Goal: Information Seeking & Learning: Find specific fact

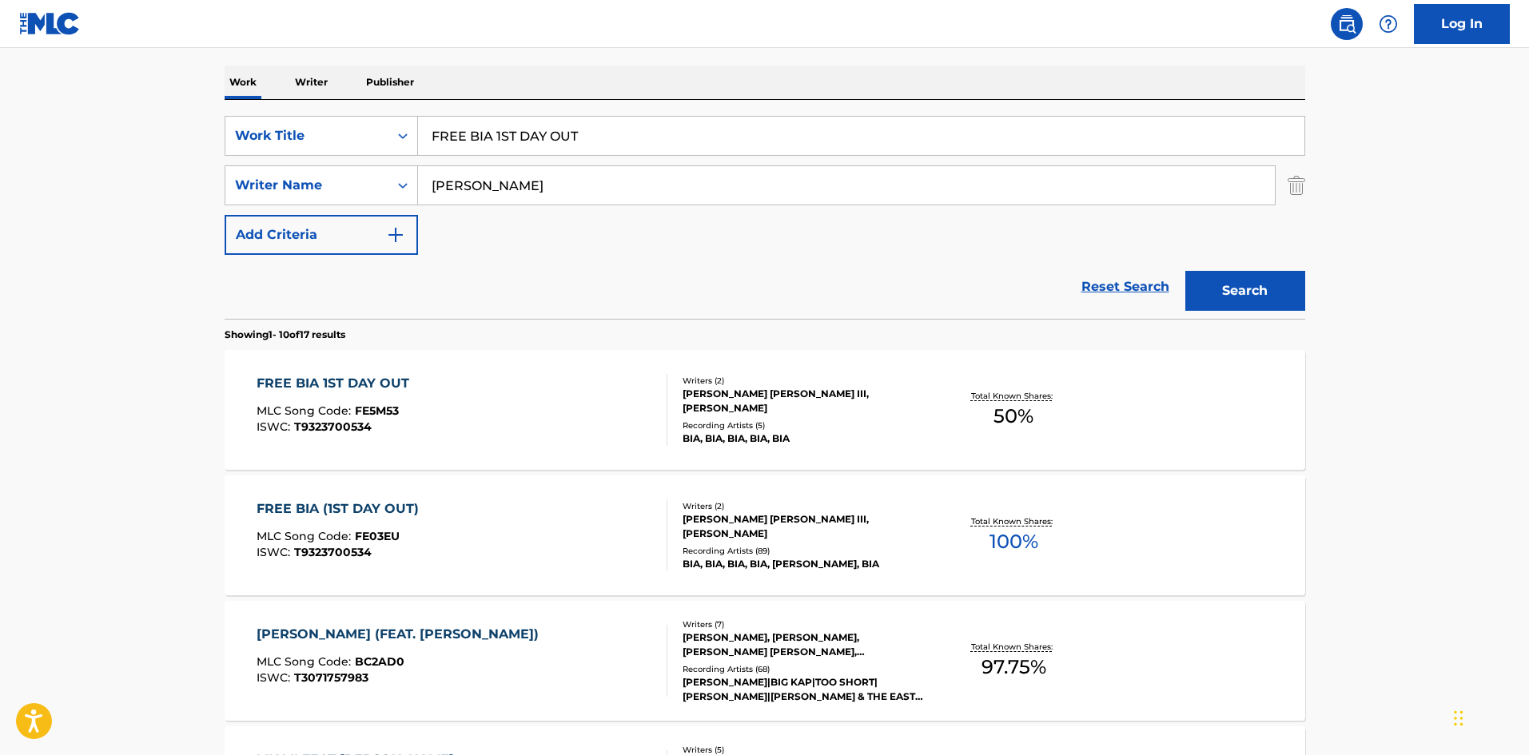
click at [362, 511] on div "FREE BIA (1ST DAY OUT)" at bounding box center [342, 509] width 170 height 19
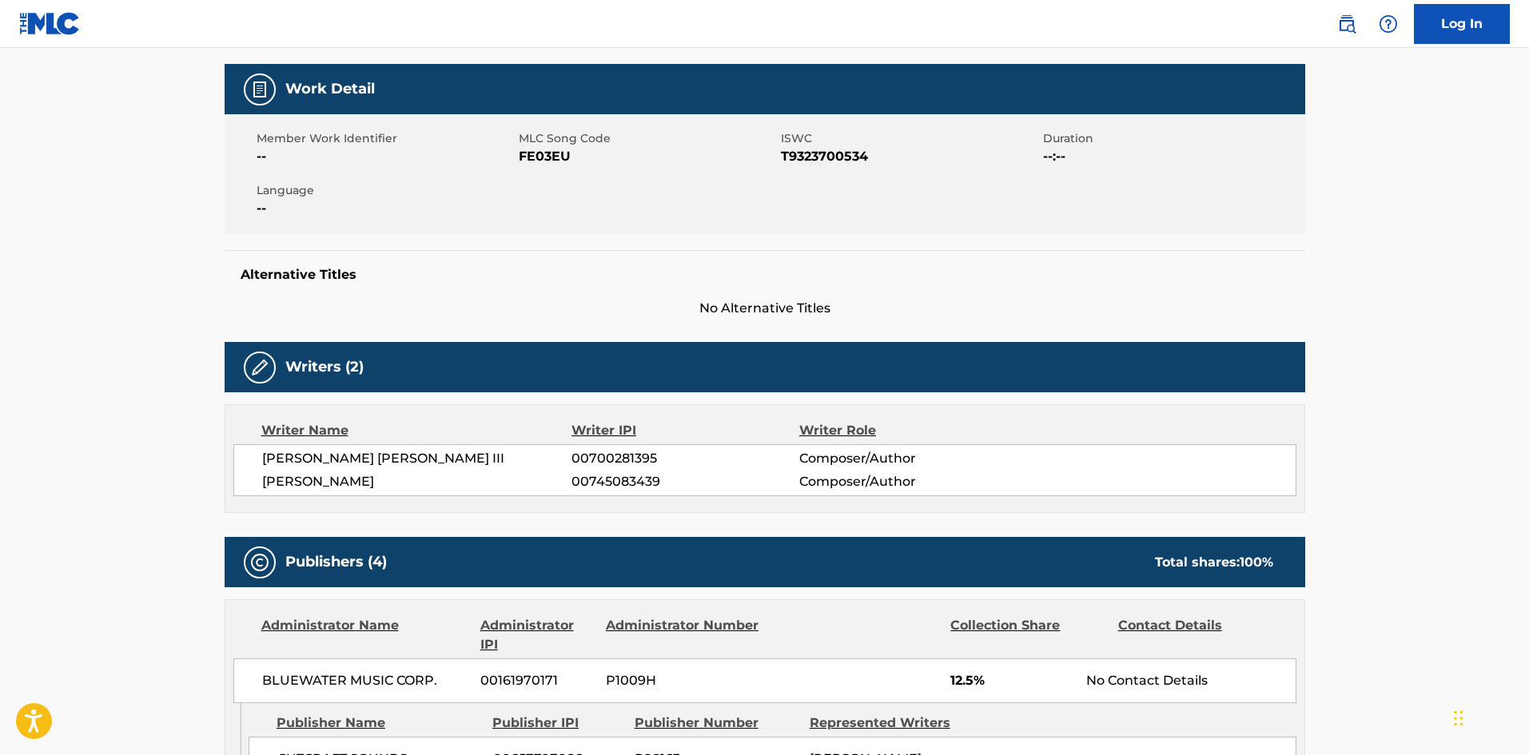
scroll to position [560, 0]
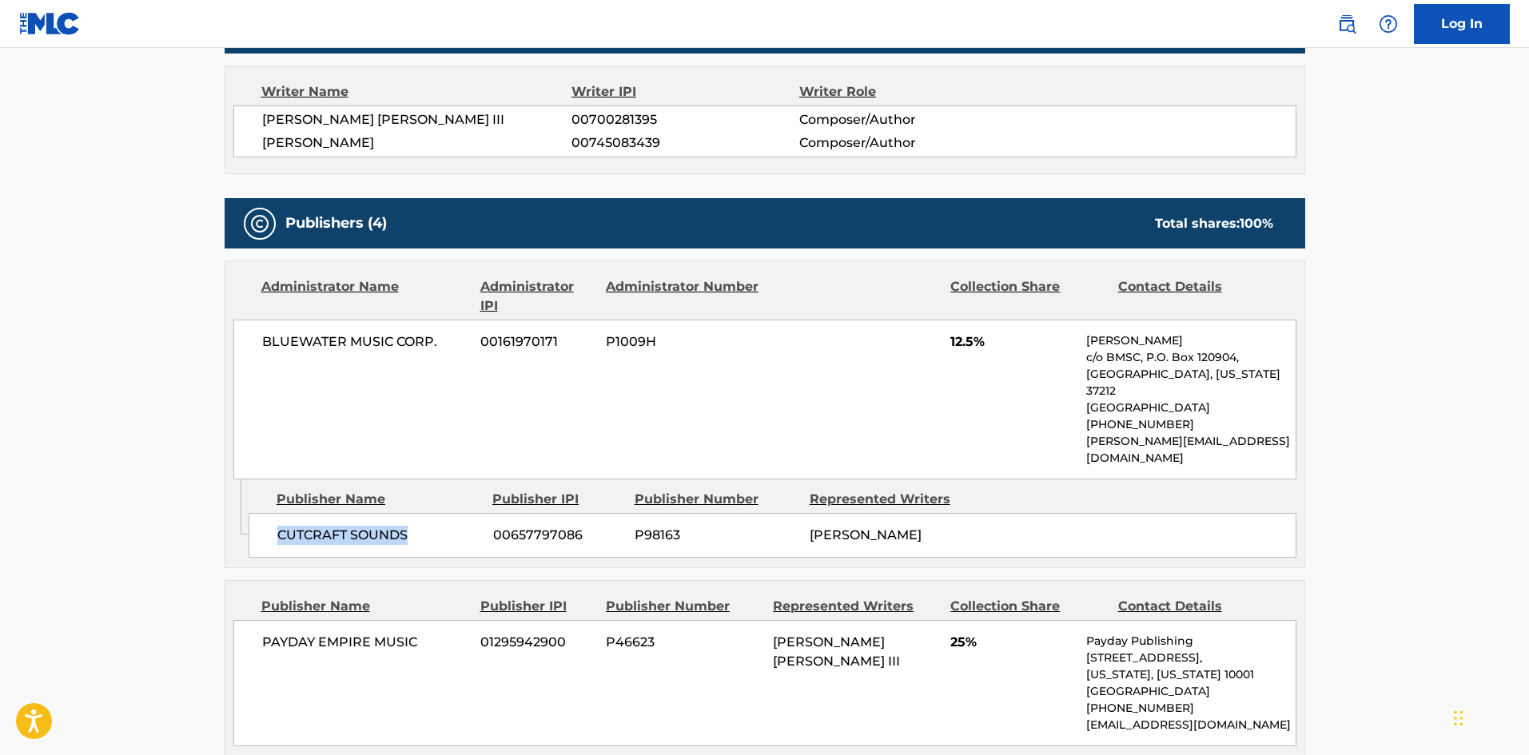
drag, startPoint x: 276, startPoint y: 504, endPoint x: 458, endPoint y: 403, distance: 208.6
click at [427, 513] on div "CUTCRAFT SOUNDS 00657797086 P98163 BIANCA LANDRAU" at bounding box center [773, 535] width 1048 height 45
copy span "CUTCRAFT SOUNDS"
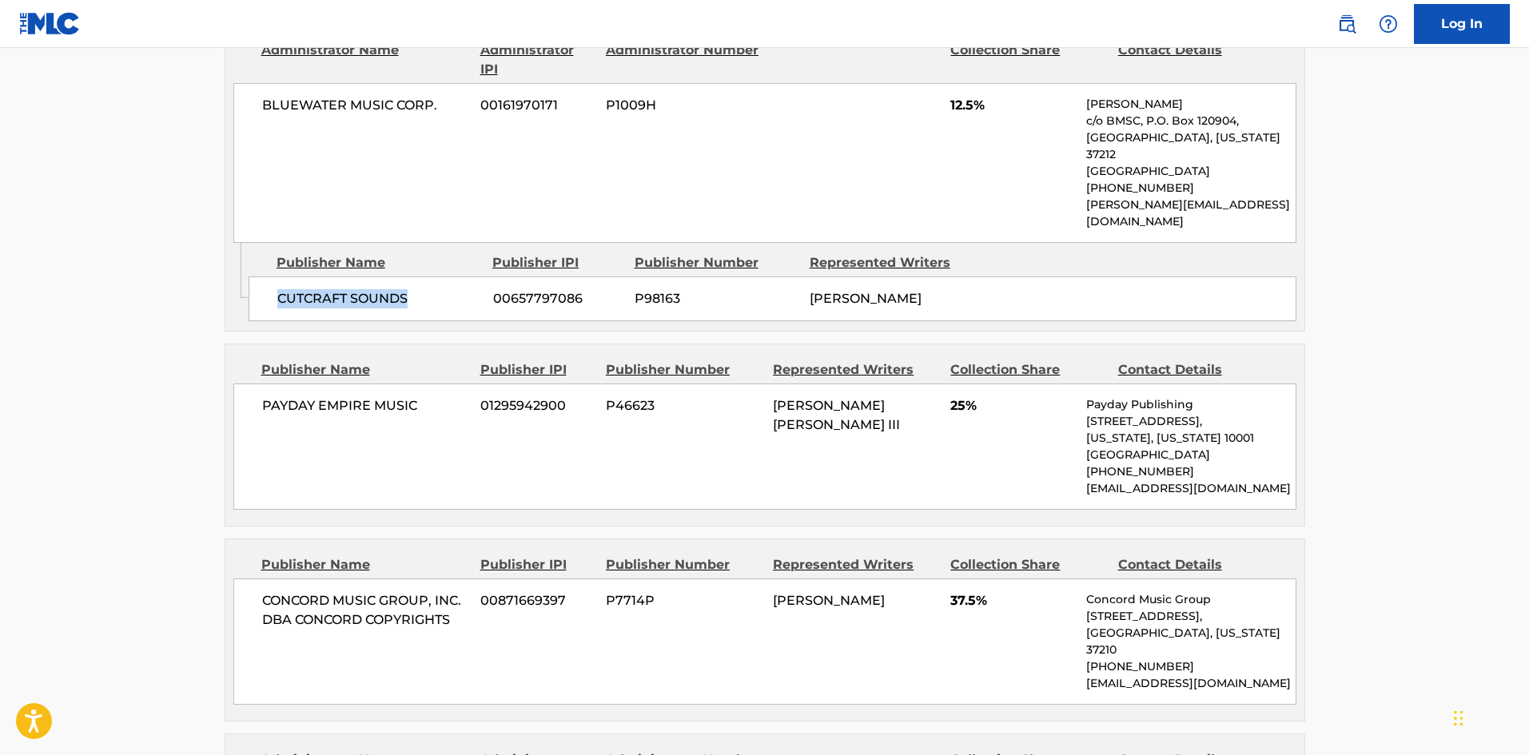
scroll to position [799, 0]
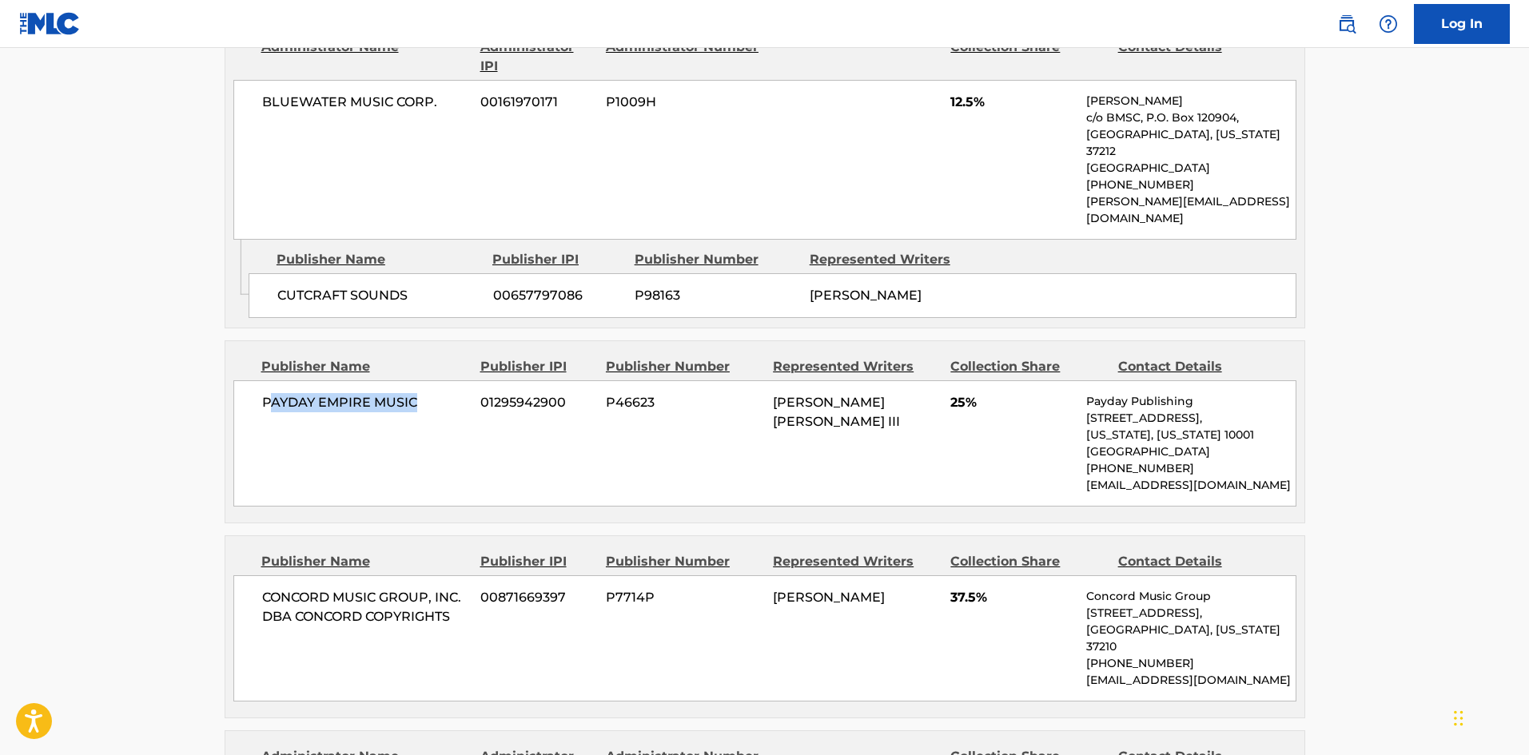
drag, startPoint x: 274, startPoint y: 373, endPoint x: 319, endPoint y: 377, distance: 44.9
click at [413, 393] on span "PAYDAY EMPIRE MUSIC" at bounding box center [365, 402] width 207 height 19
click at [318, 393] on span "PAYDAY EMPIRE MUSIC" at bounding box center [365, 402] width 207 height 19
drag, startPoint x: 262, startPoint y: 360, endPoint x: 436, endPoint y: 353, distance: 173.6
click at [436, 381] on div "PAYDAY EMPIRE MUSIC 01295942900 P46623 ENOCH RICH HARRIS III 25% Payday Publish…" at bounding box center [764, 444] width 1063 height 126
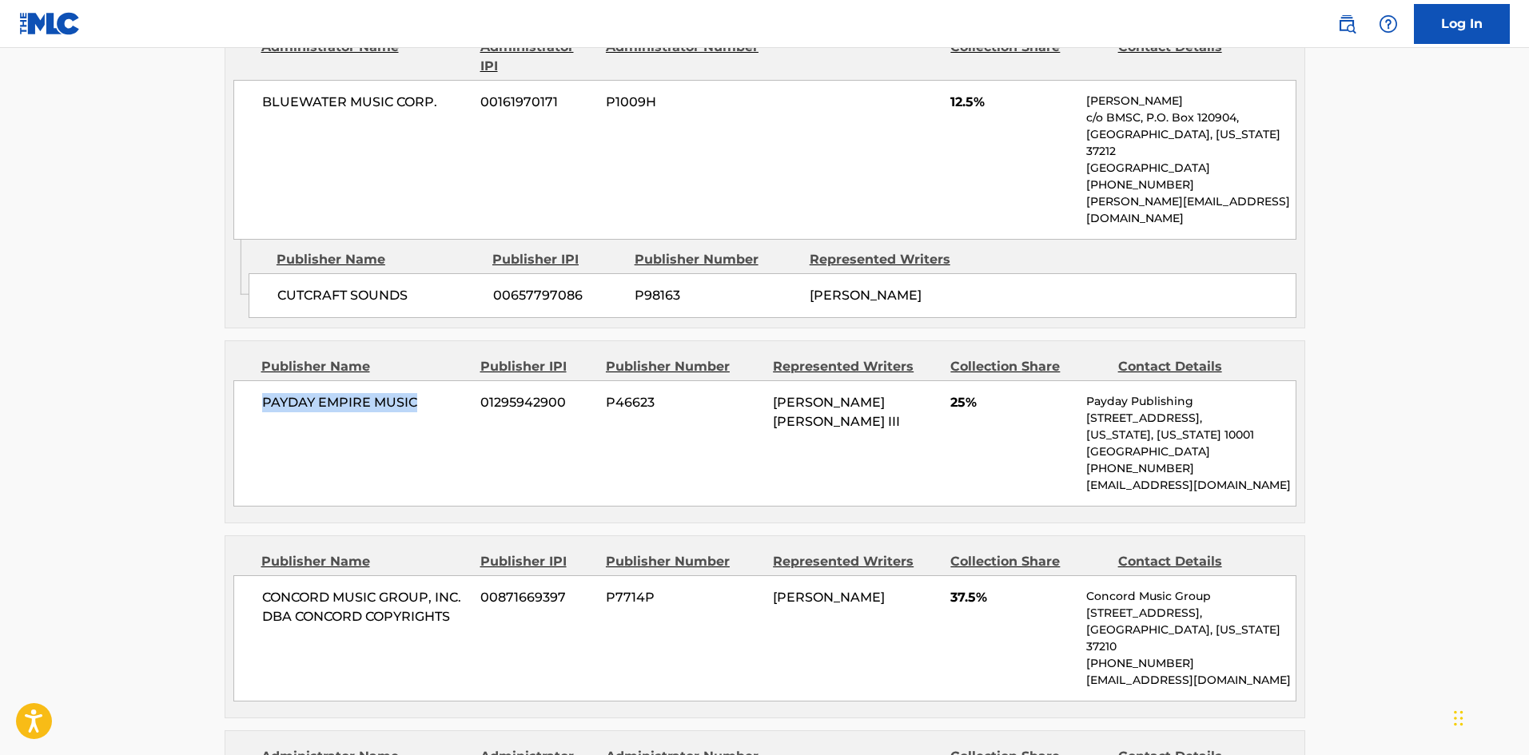
copy span "PAYDAY EMPIRE MUSIC"
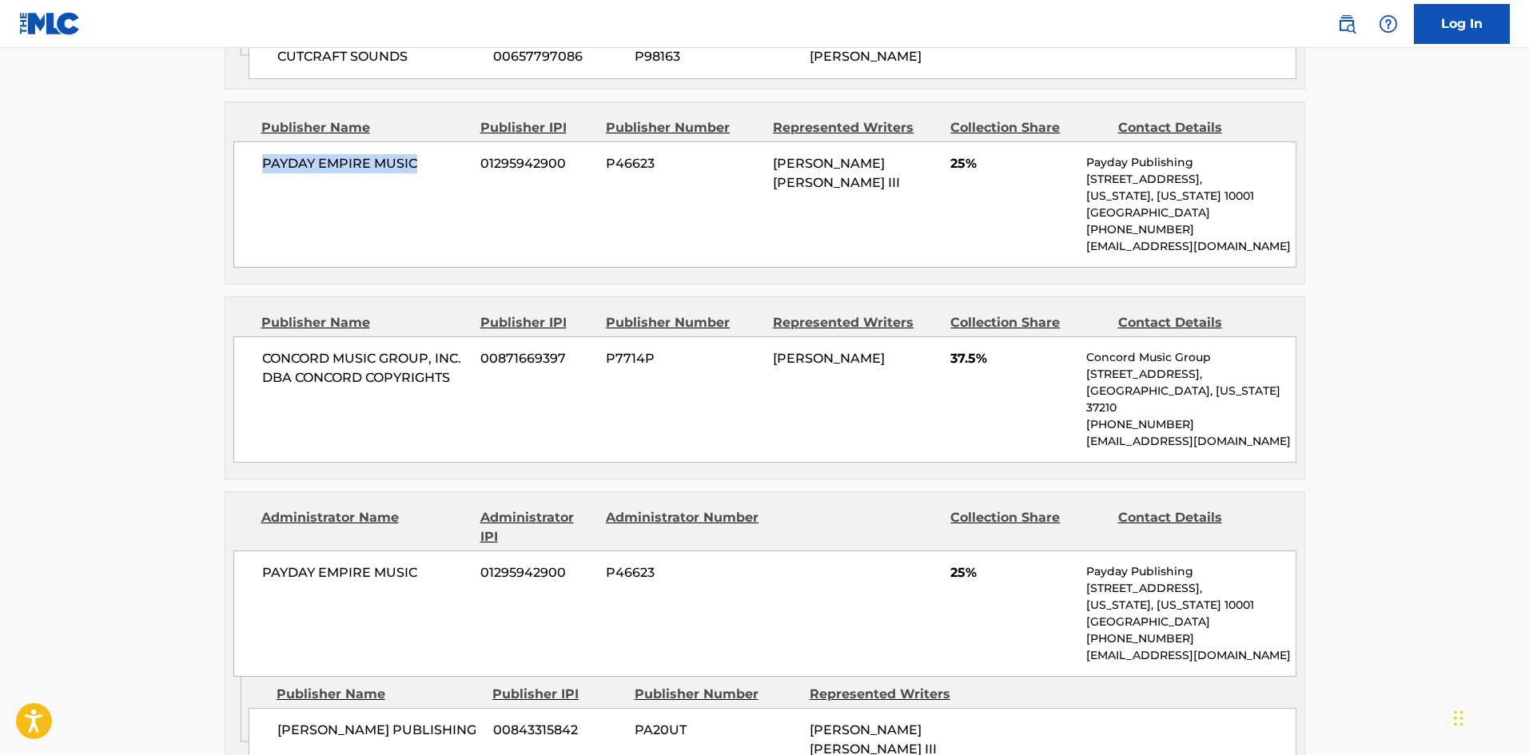
scroll to position [1039, 0]
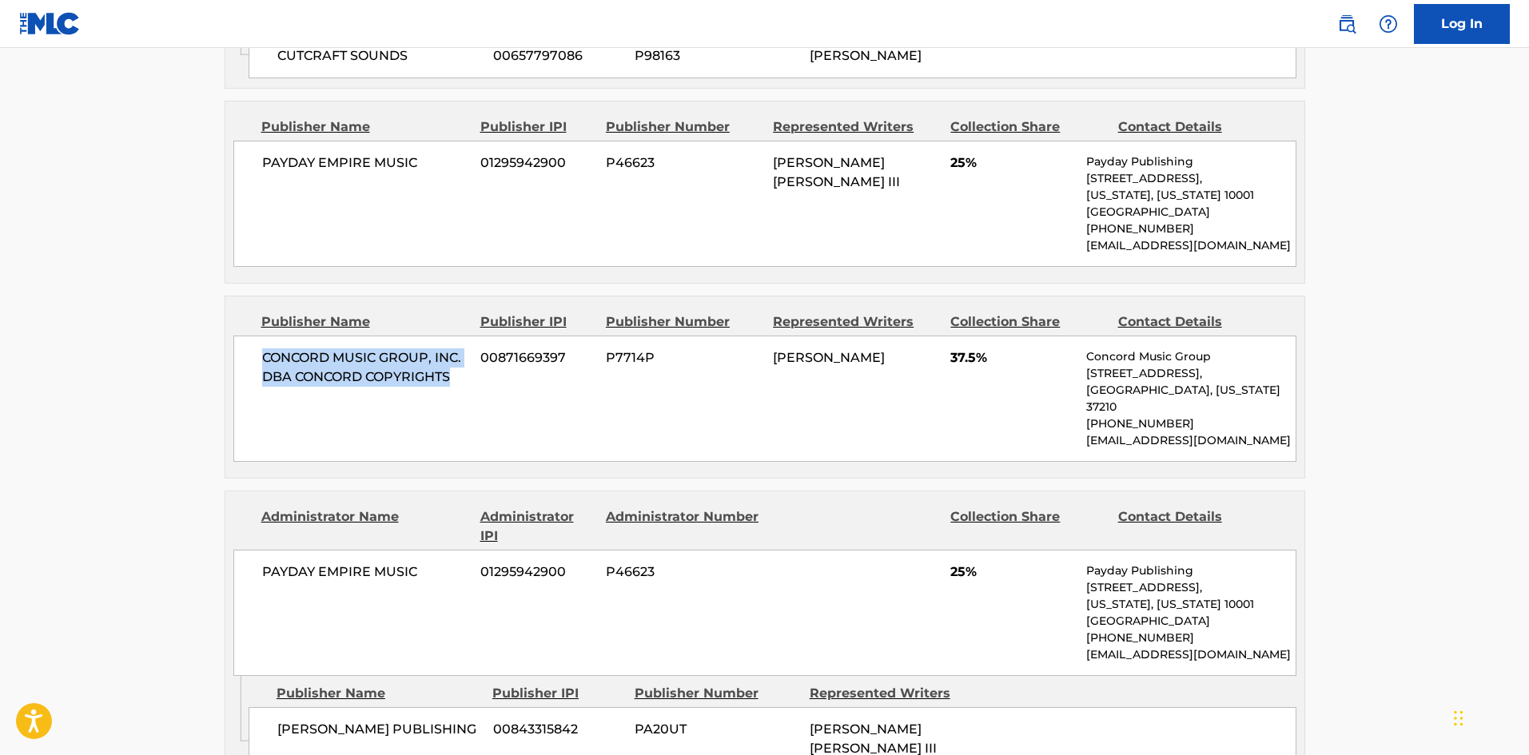
drag, startPoint x: 261, startPoint y: 321, endPoint x: 456, endPoint y: 337, distance: 195.7
click at [456, 354] on div "CONCORD MUSIC GROUP, INC. DBA CONCORD COPYRIGHTS 00871669397 P7714P BIANCA LAND…" at bounding box center [764, 399] width 1063 height 126
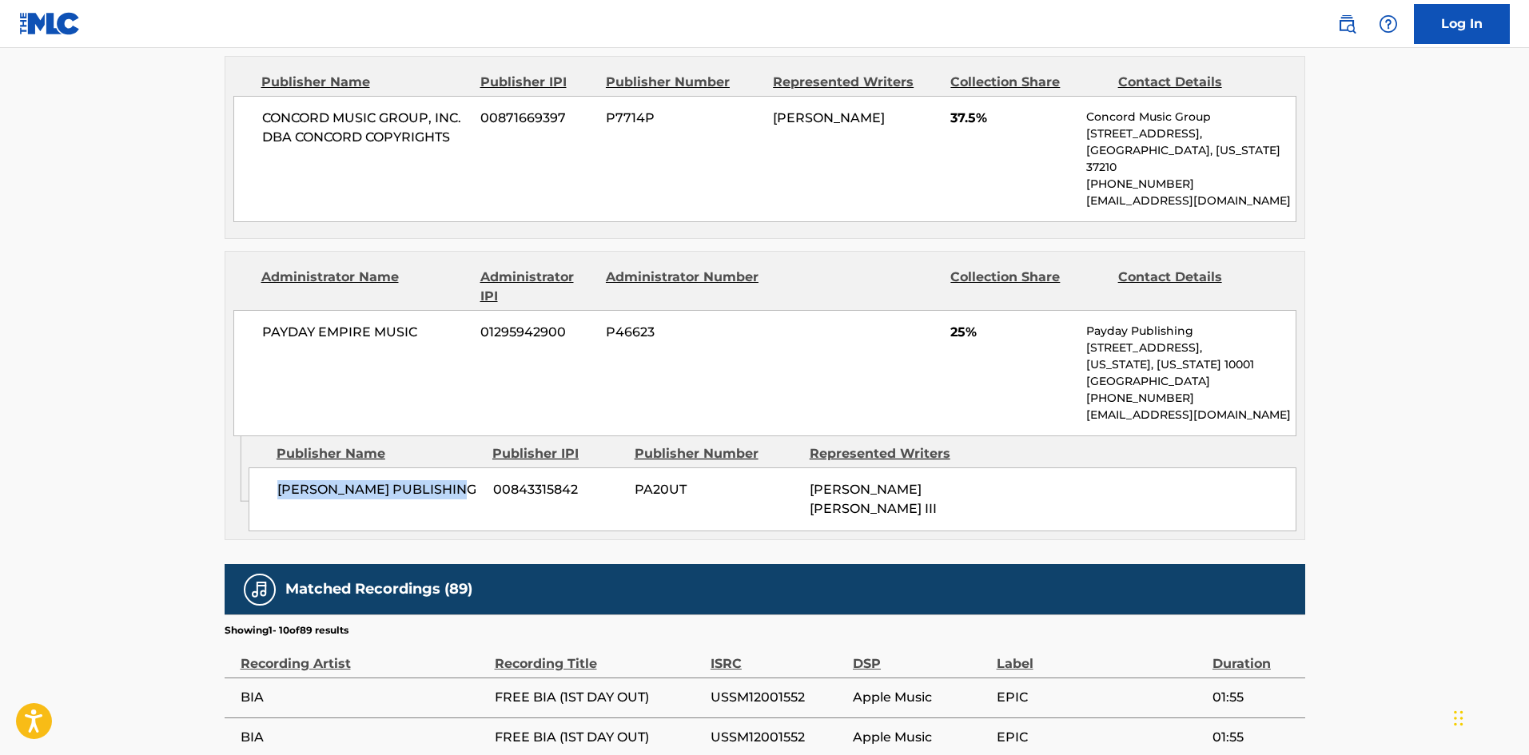
drag, startPoint x: 271, startPoint y: 445, endPoint x: 474, endPoint y: 451, distance: 203.2
click at [474, 468] on div "ENOCH HARRIS PUBLISHING 00843315842 PA20UT ENOCH RICH HARRIS III" at bounding box center [773, 500] width 1048 height 64
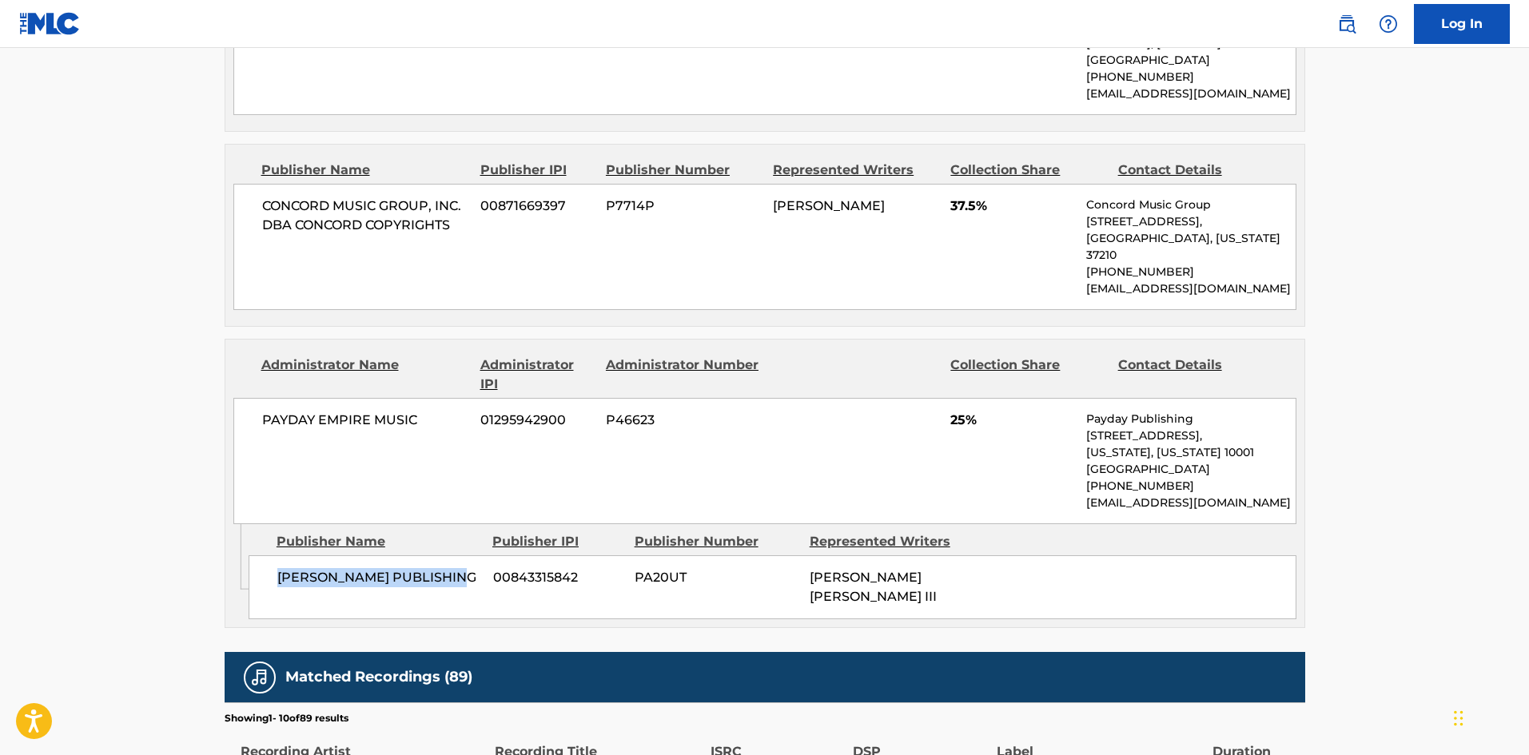
scroll to position [1119, 0]
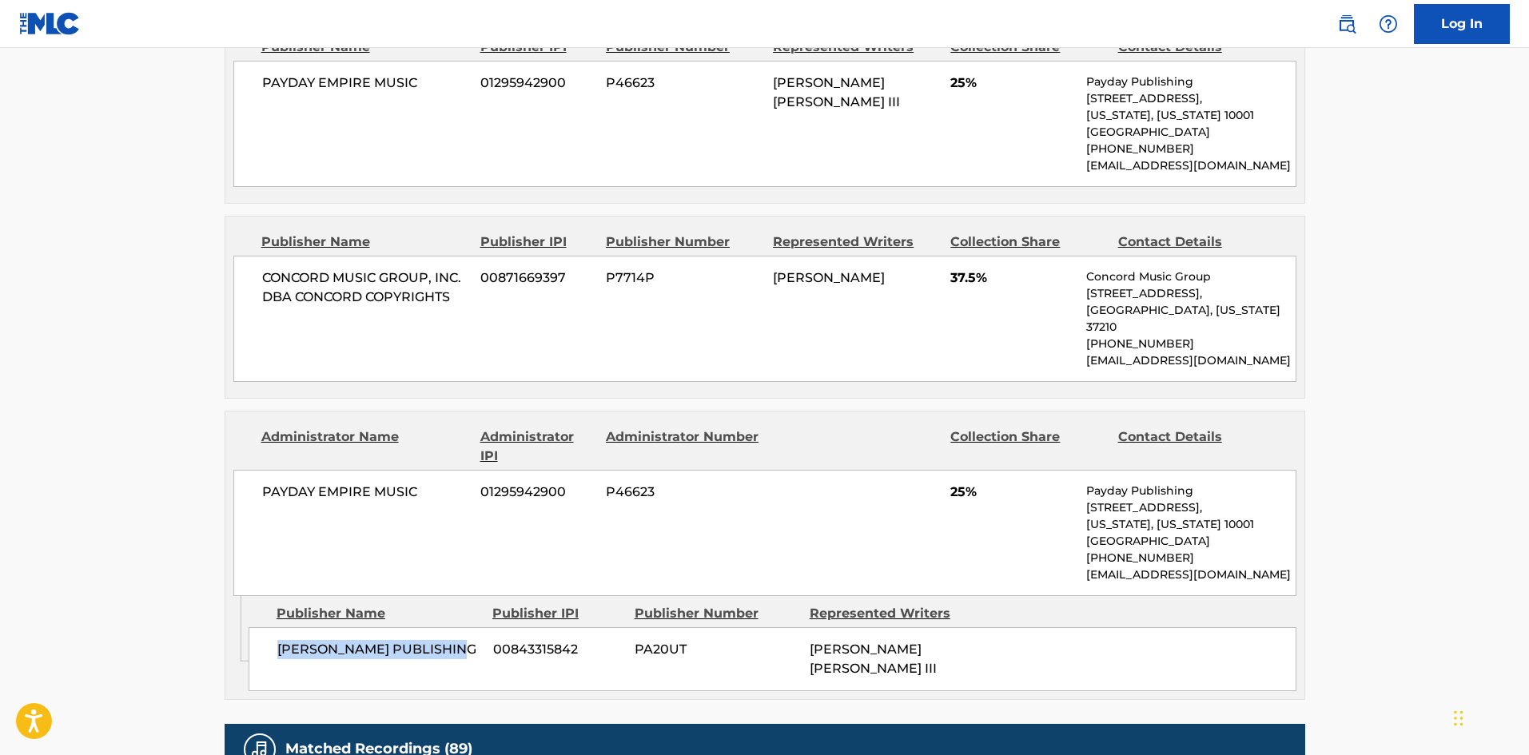
copy span "ENOCH HARRIS PUBLISHING"
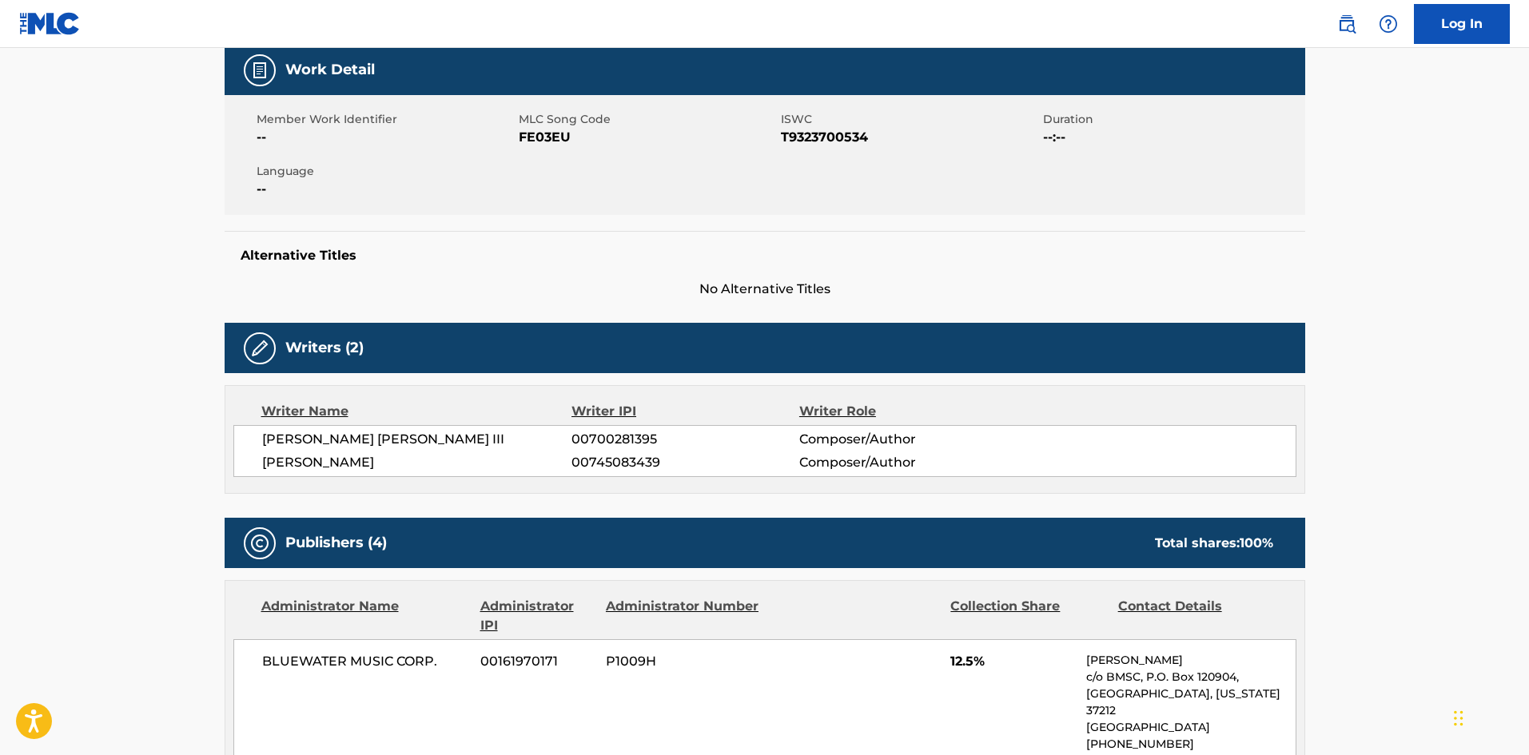
scroll to position [0, 0]
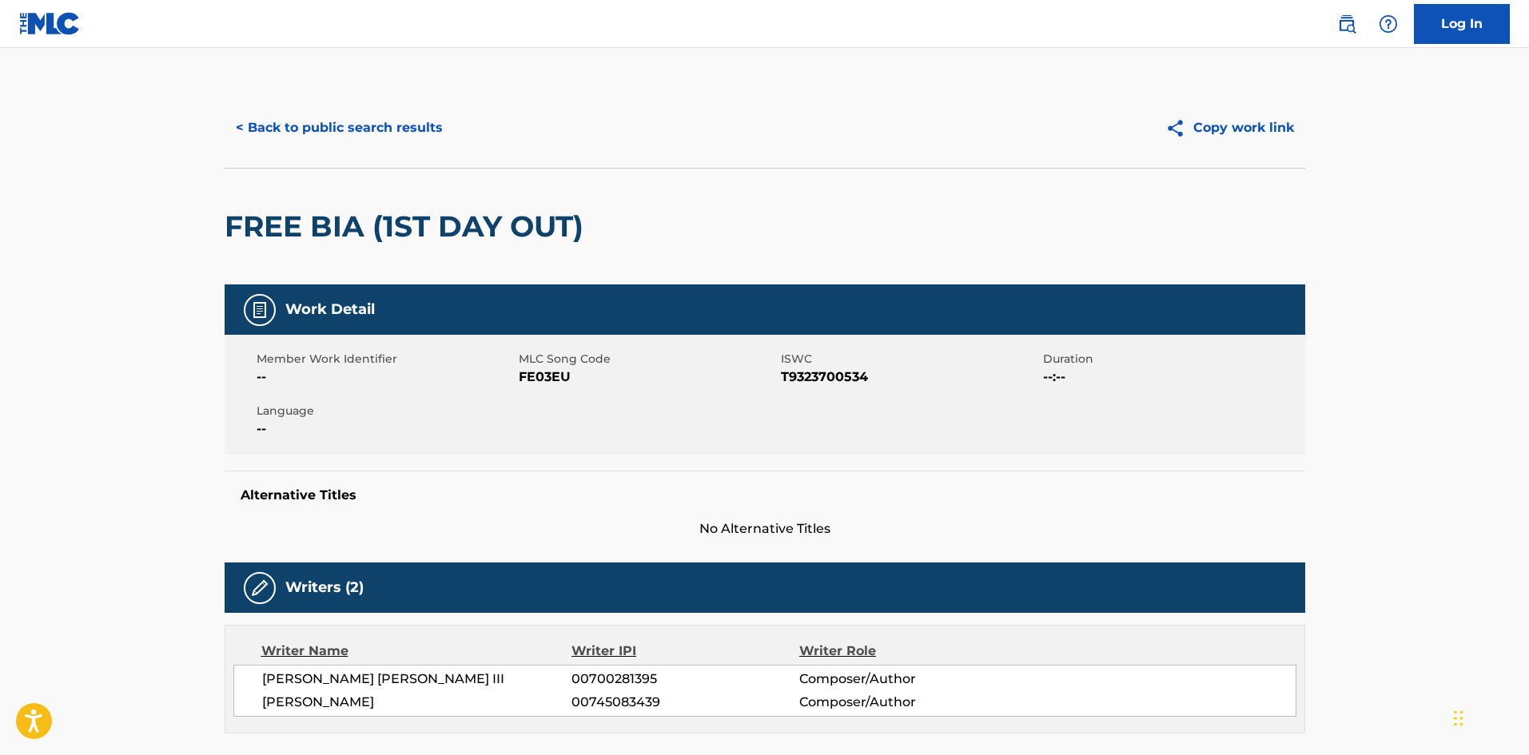
click at [316, 126] on button "< Back to public search results" at bounding box center [339, 128] width 229 height 40
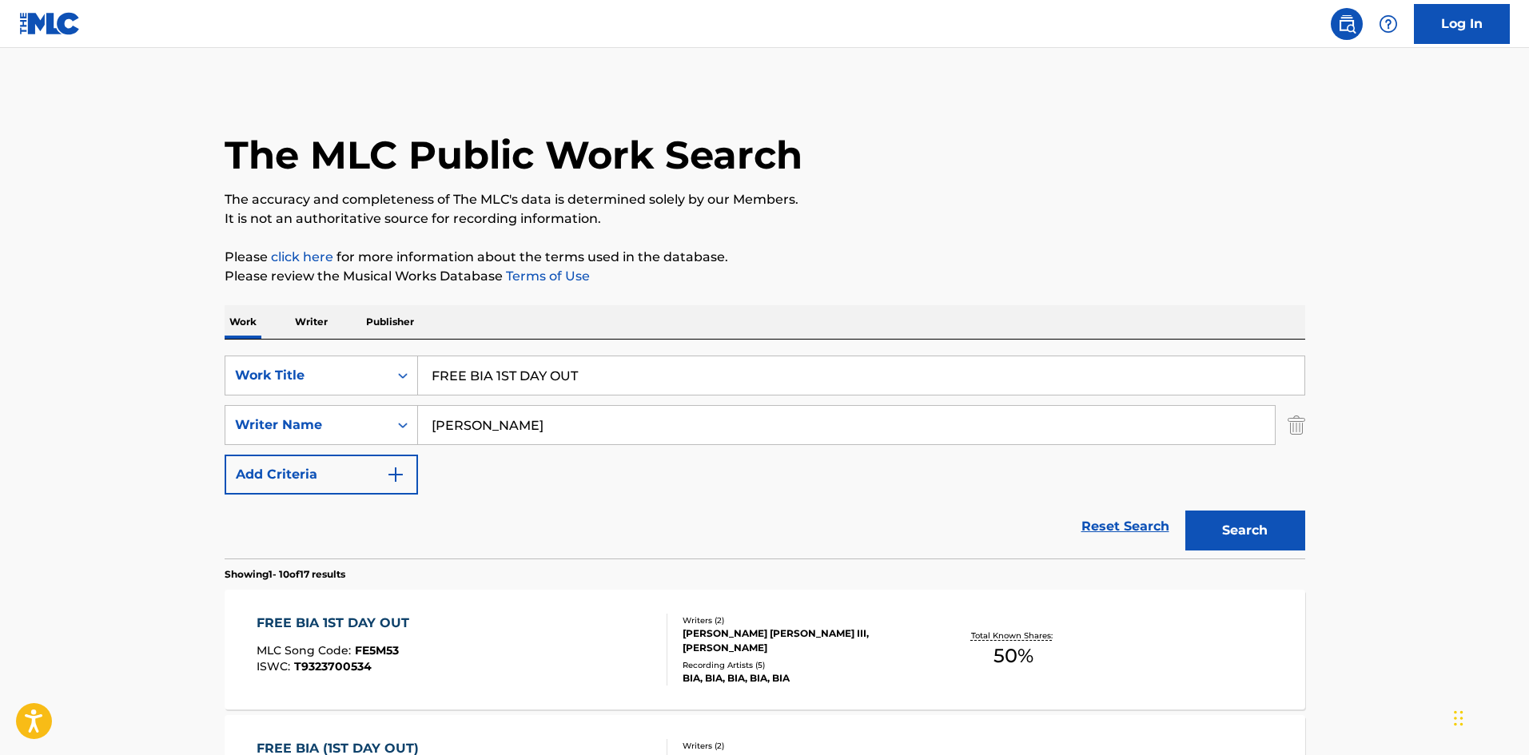
scroll to position [240, 0]
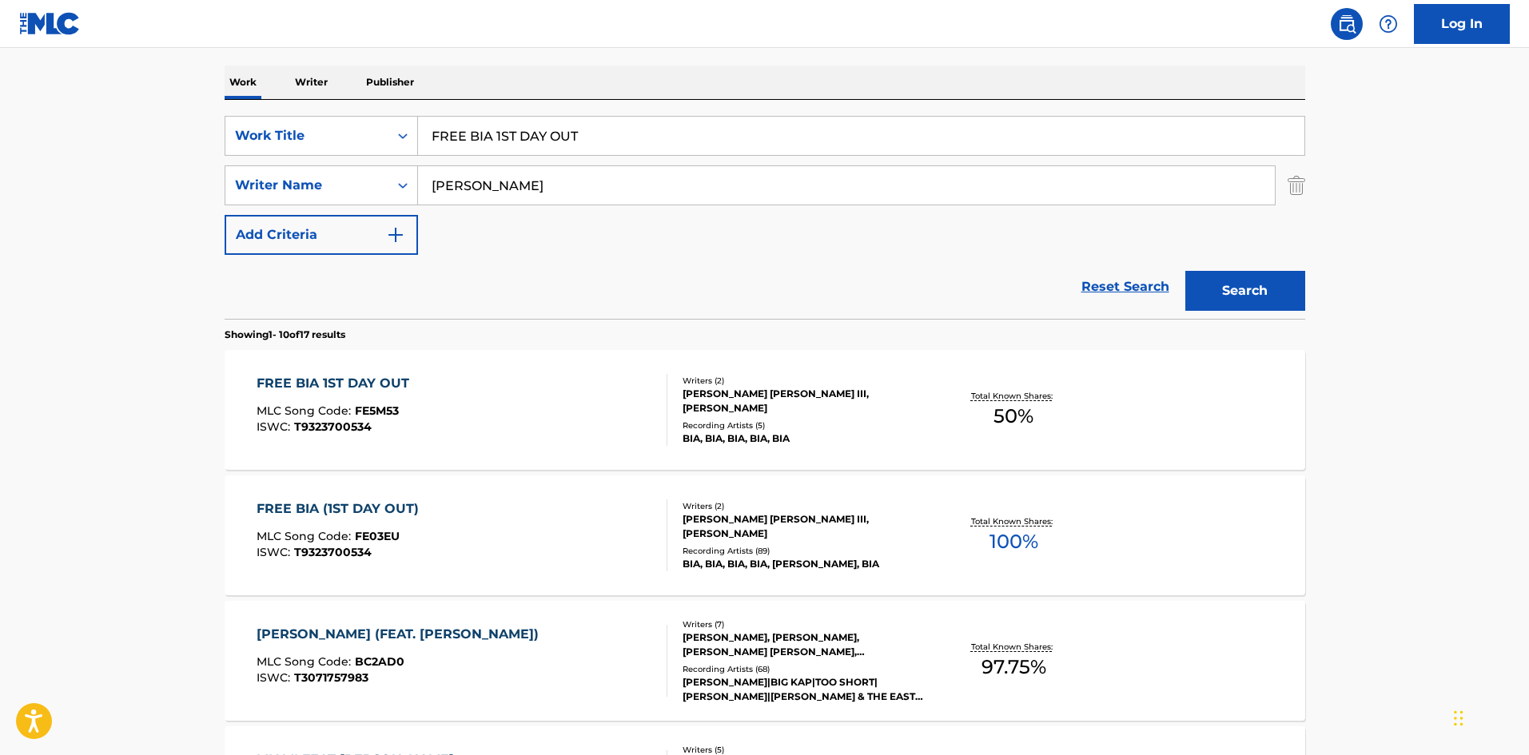
drag, startPoint x: 627, startPoint y: 138, endPoint x: 74, endPoint y: 76, distance: 556.6
click at [70, 79] on main "The MLC Public Work Search The accuracy and completeness of The MLC's data is d…" at bounding box center [764, 749] width 1529 height 1882
paste input "Gucci Comin' Home"
type input "Gucci Comin' Home"
drag, startPoint x: 620, startPoint y: 53, endPoint x: 576, endPoint y: 113, distance: 74.8
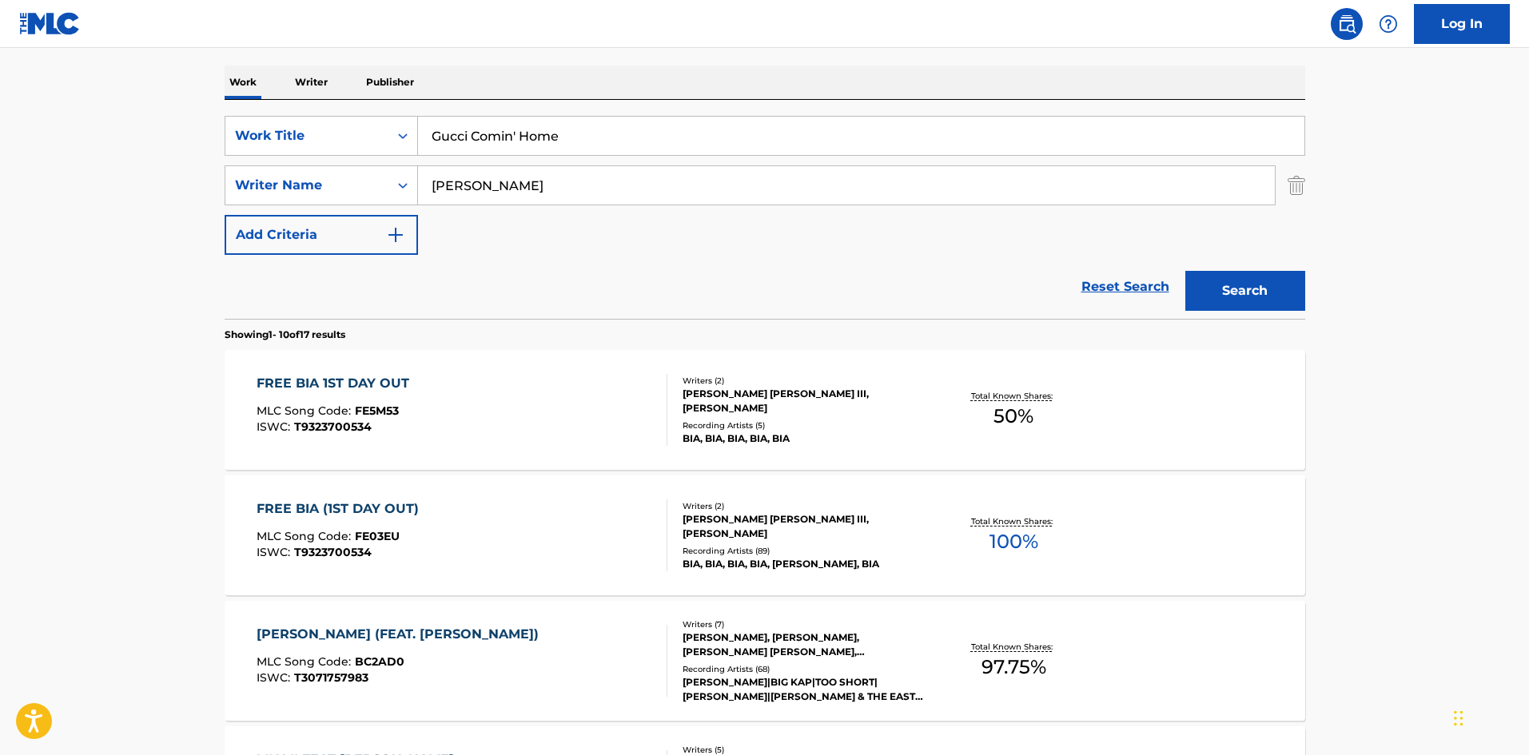
click at [619, 54] on div "The MLC Public Work Search The accuracy and completeness of The MLC's data is d…" at bounding box center [764, 765] width 1119 height 1834
drag, startPoint x: 530, startPoint y: 189, endPoint x: 0, endPoint y: 185, distance: 530.1
click at [0, 189] on main "The MLC Public Work Search The accuracy and completeness of The MLC's data is d…" at bounding box center [764, 749] width 1529 height 1882
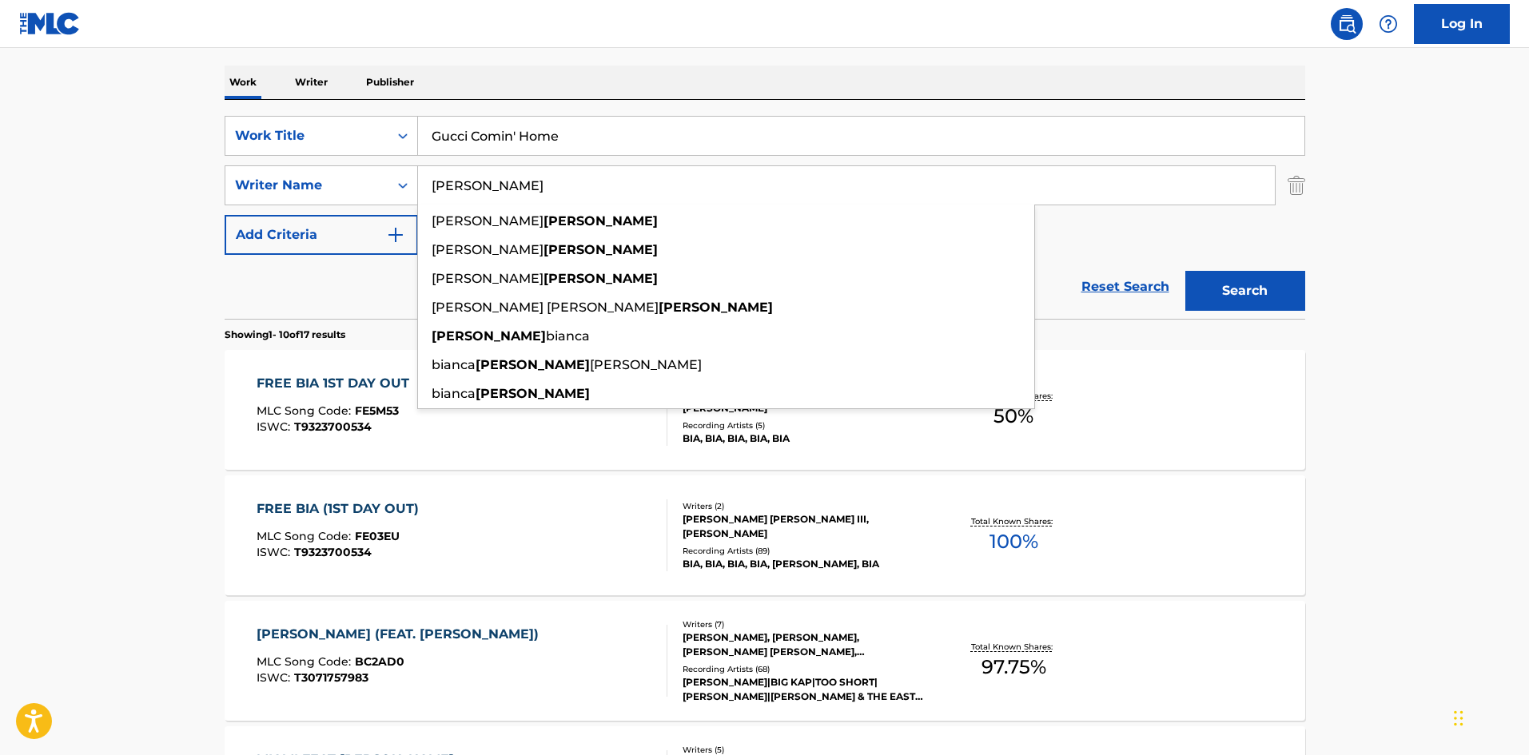
click at [1205, 279] on button "Search" at bounding box center [1246, 291] width 120 height 40
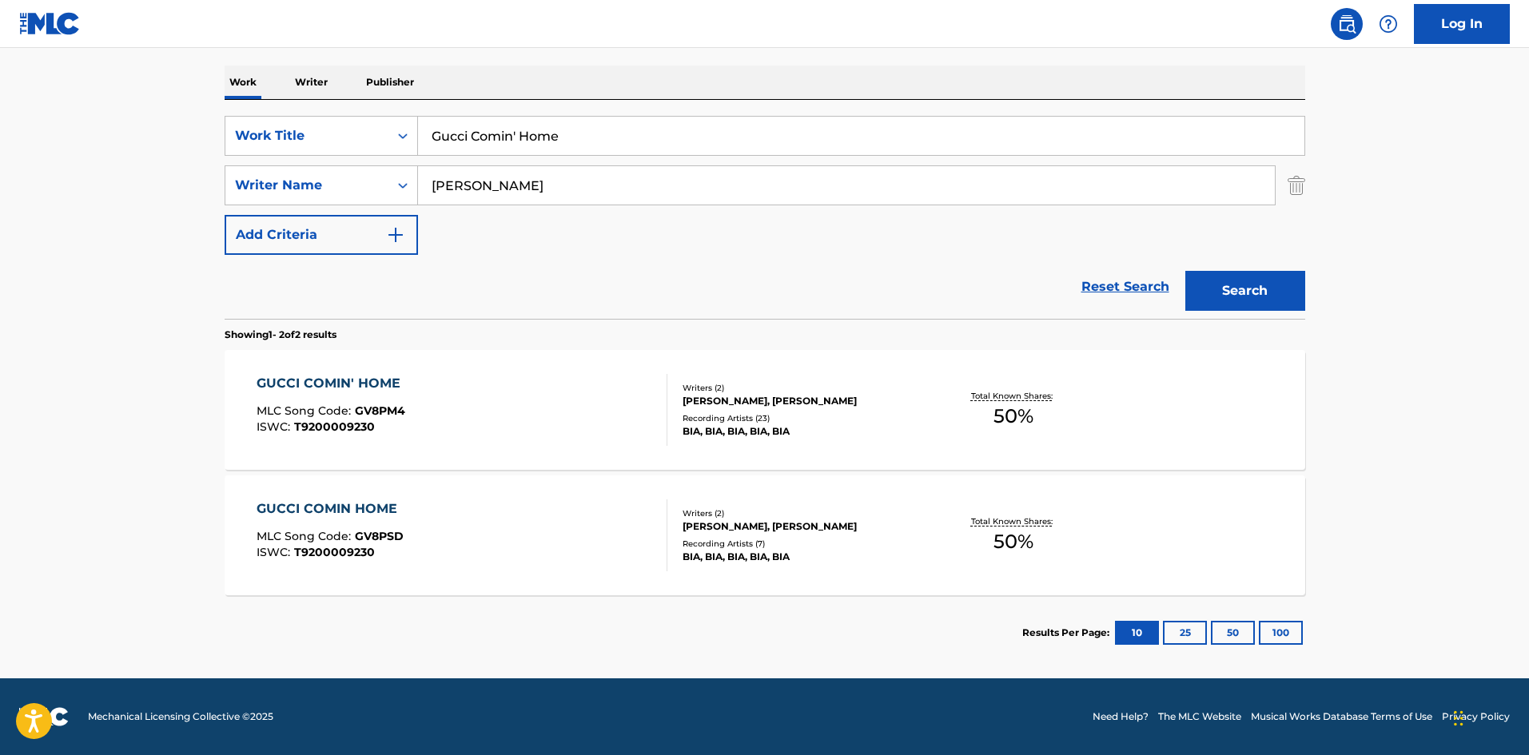
click at [353, 383] on div "GUCCI COMIN' HOME" at bounding box center [333, 383] width 152 height 19
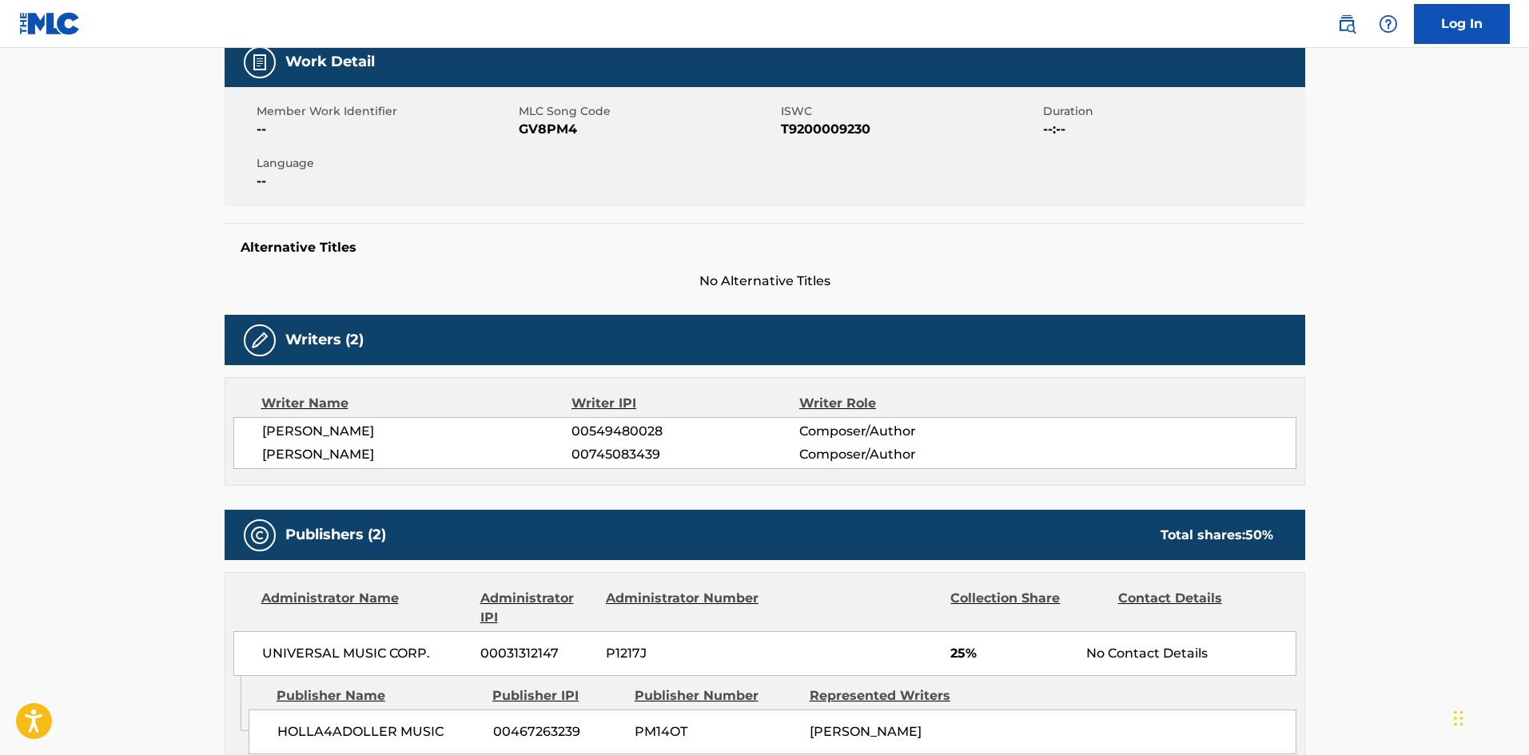
scroll to position [560, 0]
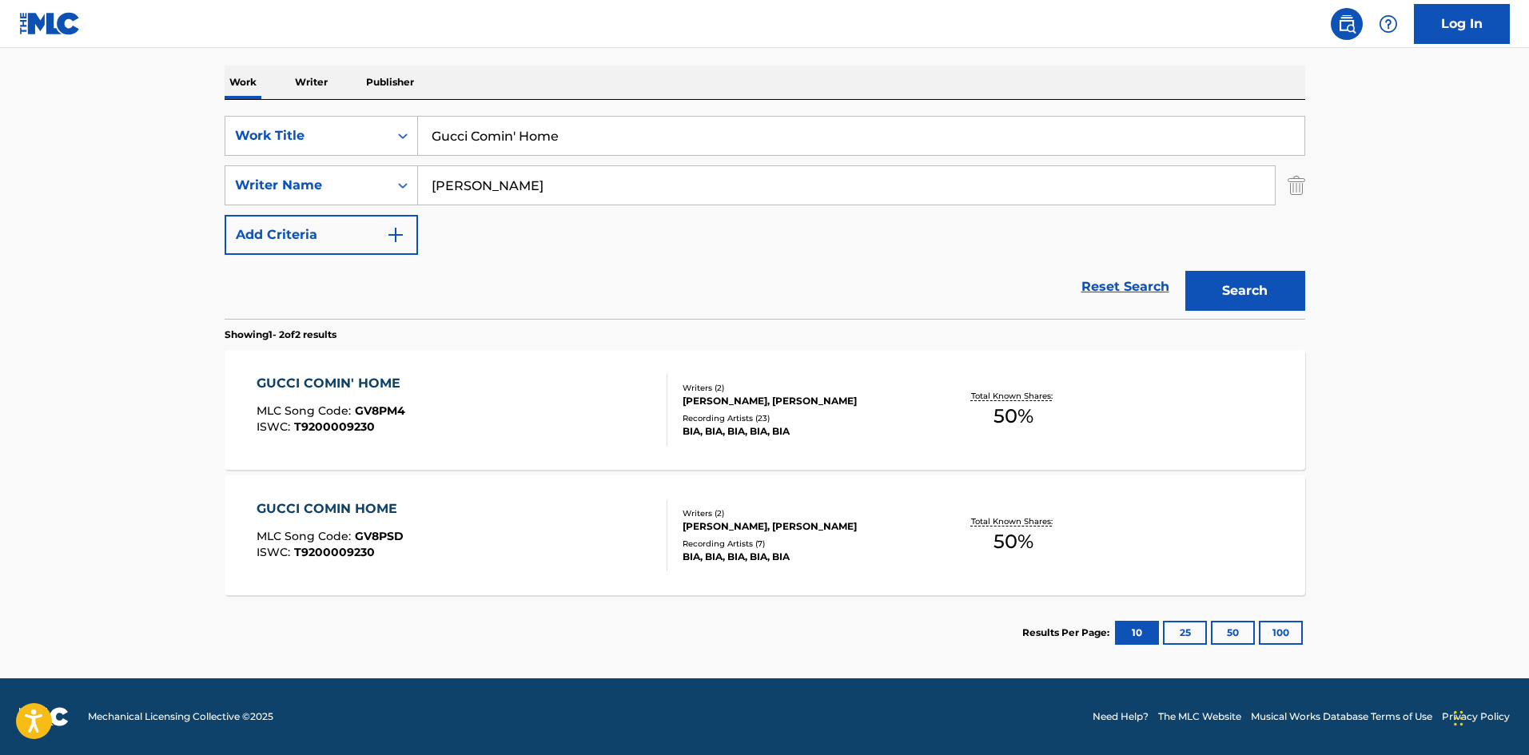
scroll to position [240, 0]
click at [353, 504] on div "GUCCI COMIN HOME" at bounding box center [331, 509] width 149 height 19
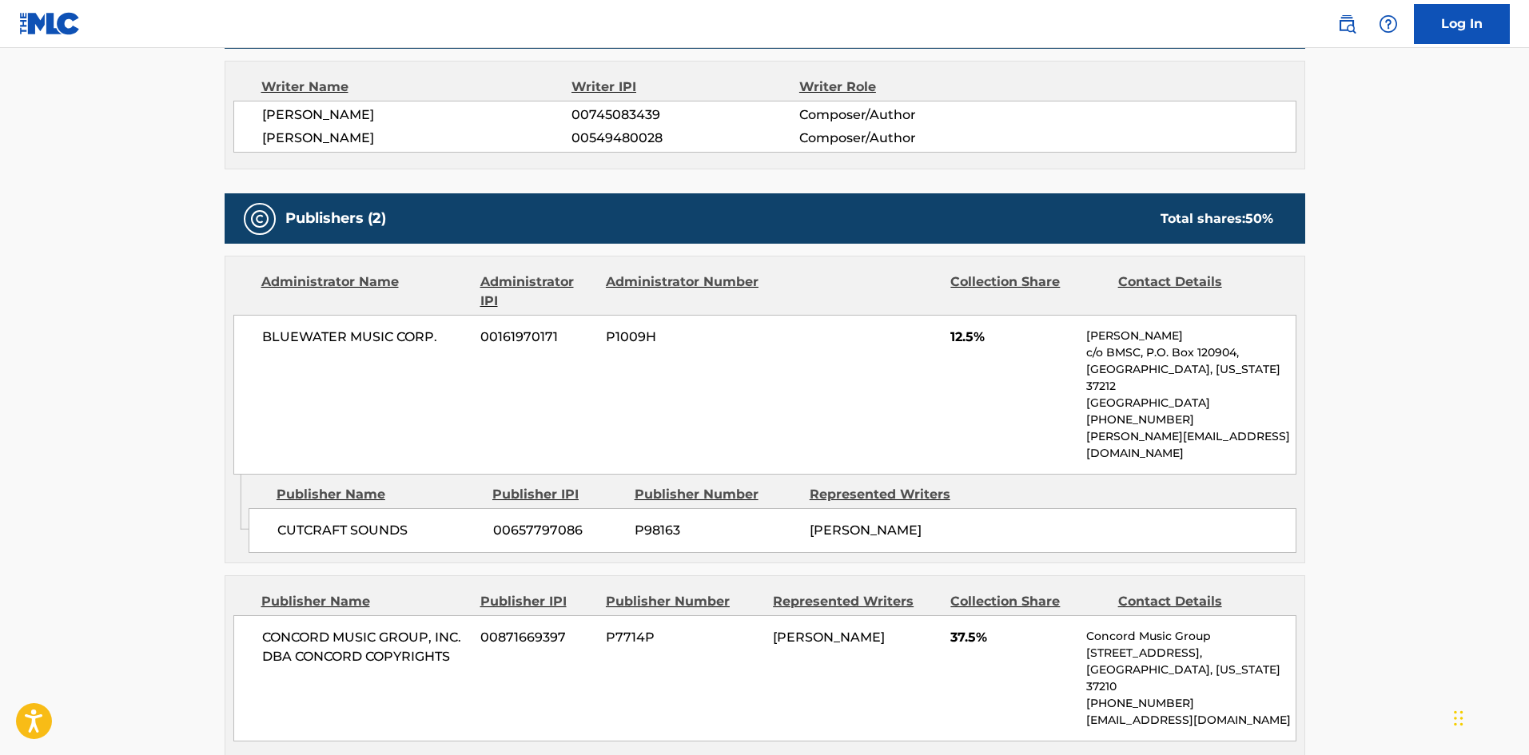
scroll to position [799, 0]
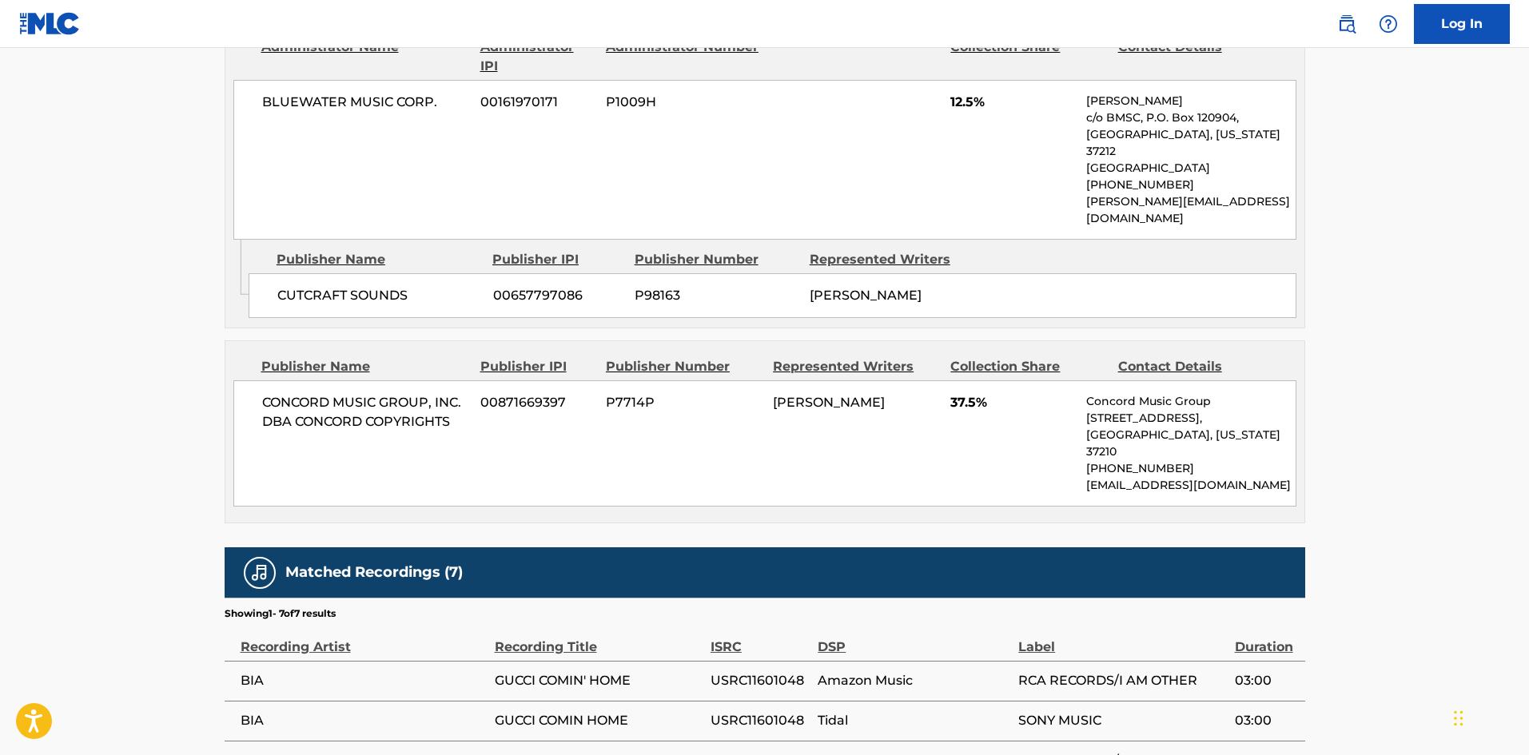
click at [1471, 205] on main "< Back to public search results Copy work link GUCCI COMIN HOME Work Detail Mem…" at bounding box center [764, 107] width 1529 height 1717
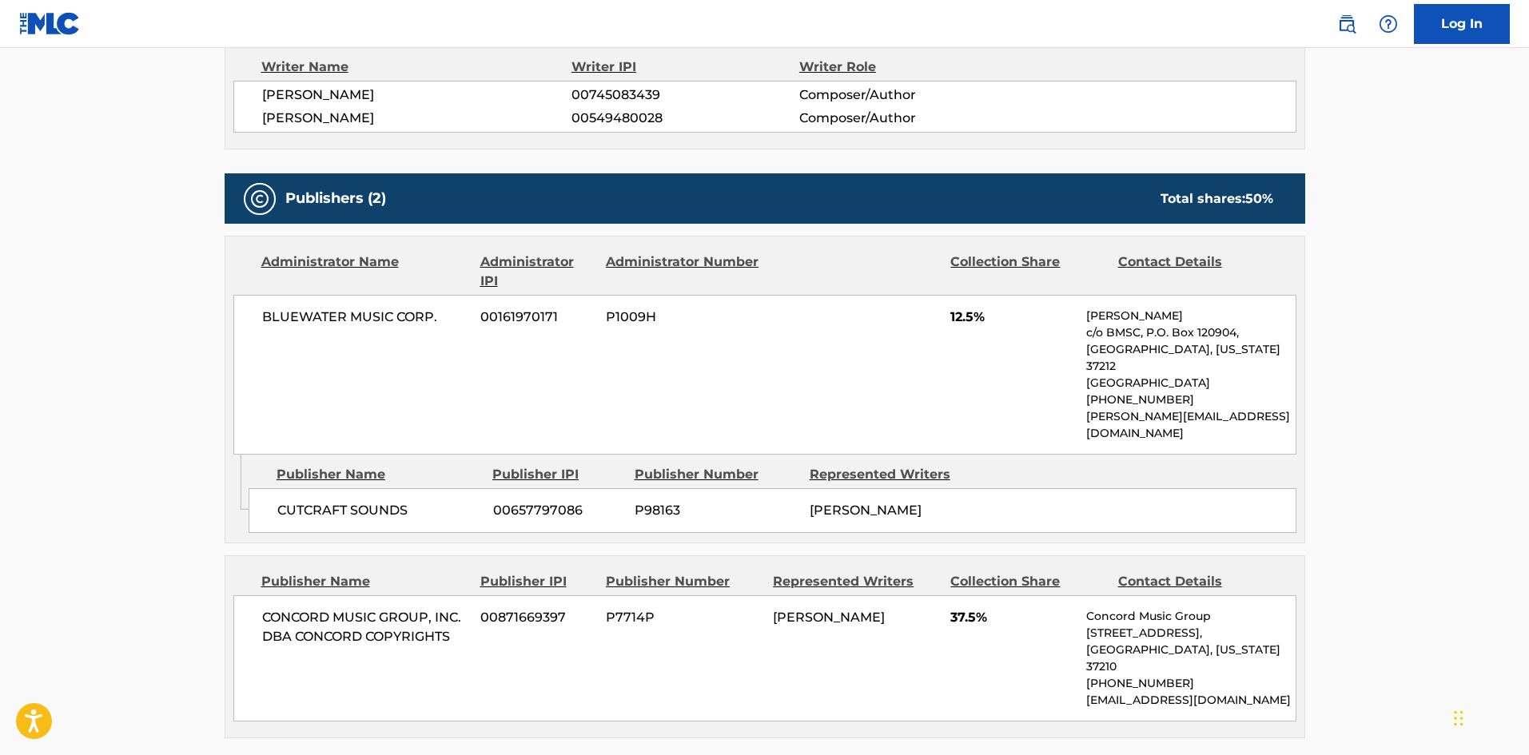
scroll to position [556, 0]
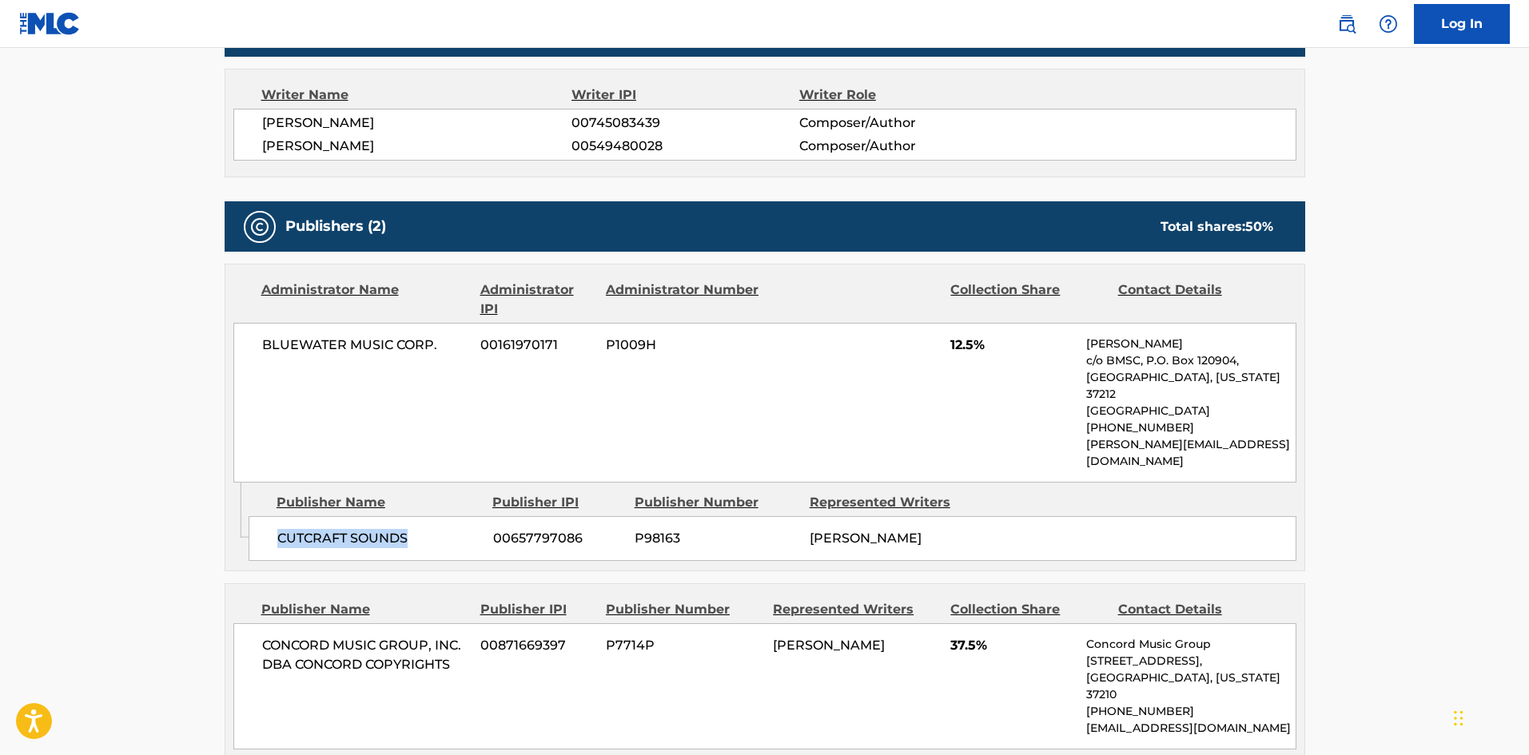
drag, startPoint x: 277, startPoint y: 500, endPoint x: 480, endPoint y: 340, distance: 259.0
click at [441, 516] on div "CUTCRAFT SOUNDS 00657797086 P98163 BIANCA LANDRAU" at bounding box center [773, 538] width 1048 height 45
copy span "CUTCRAFT SOUNDS"
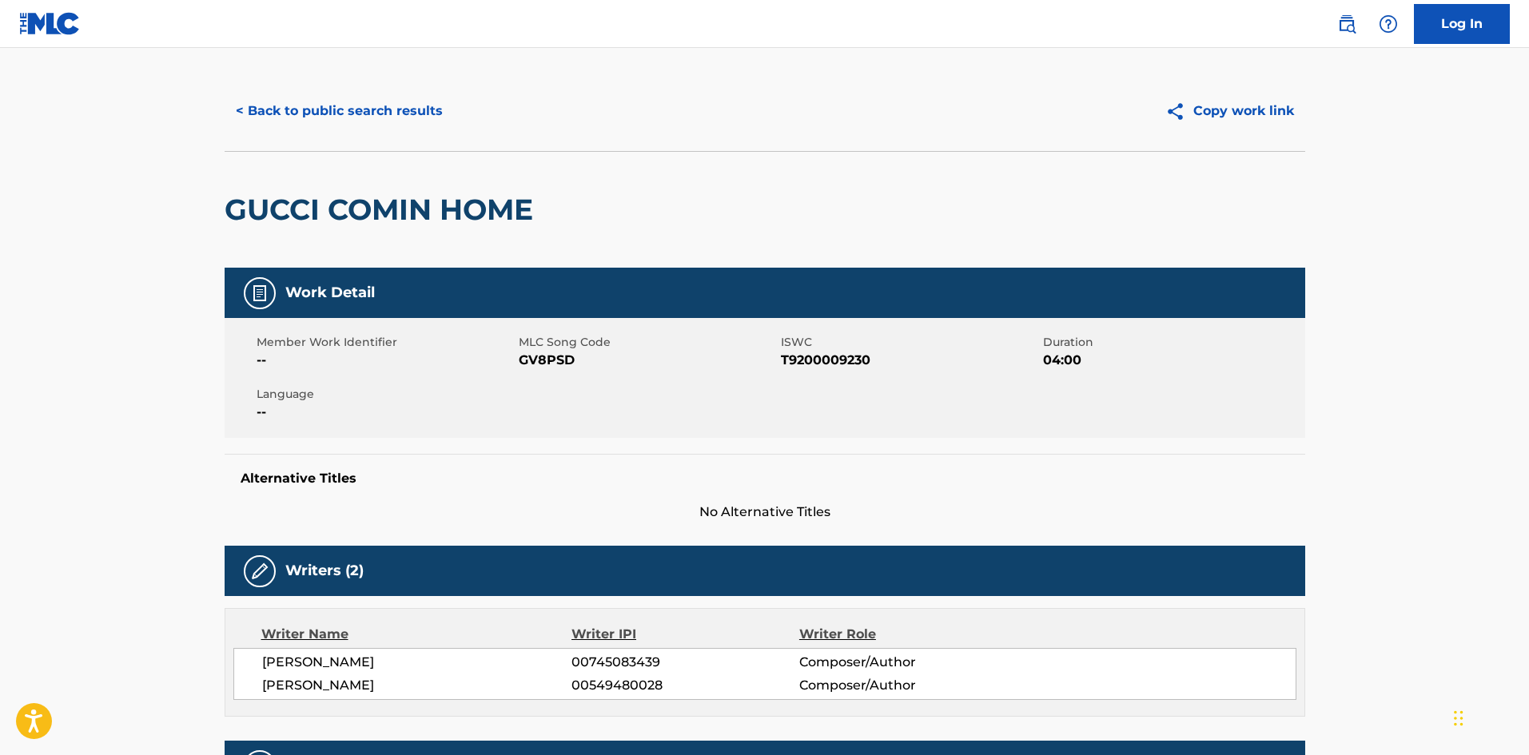
scroll to position [0, 0]
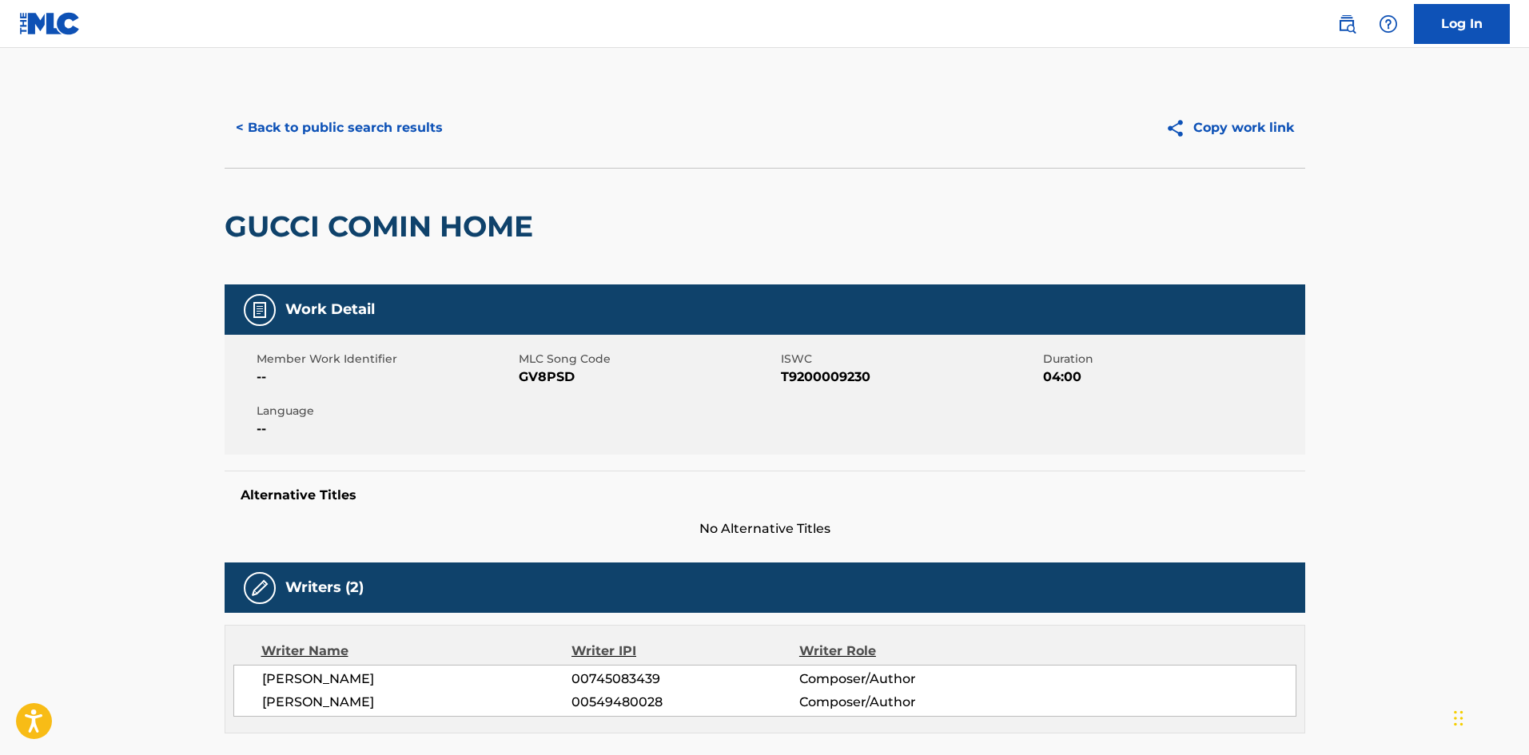
click at [377, 136] on button "< Back to public search results" at bounding box center [339, 128] width 229 height 40
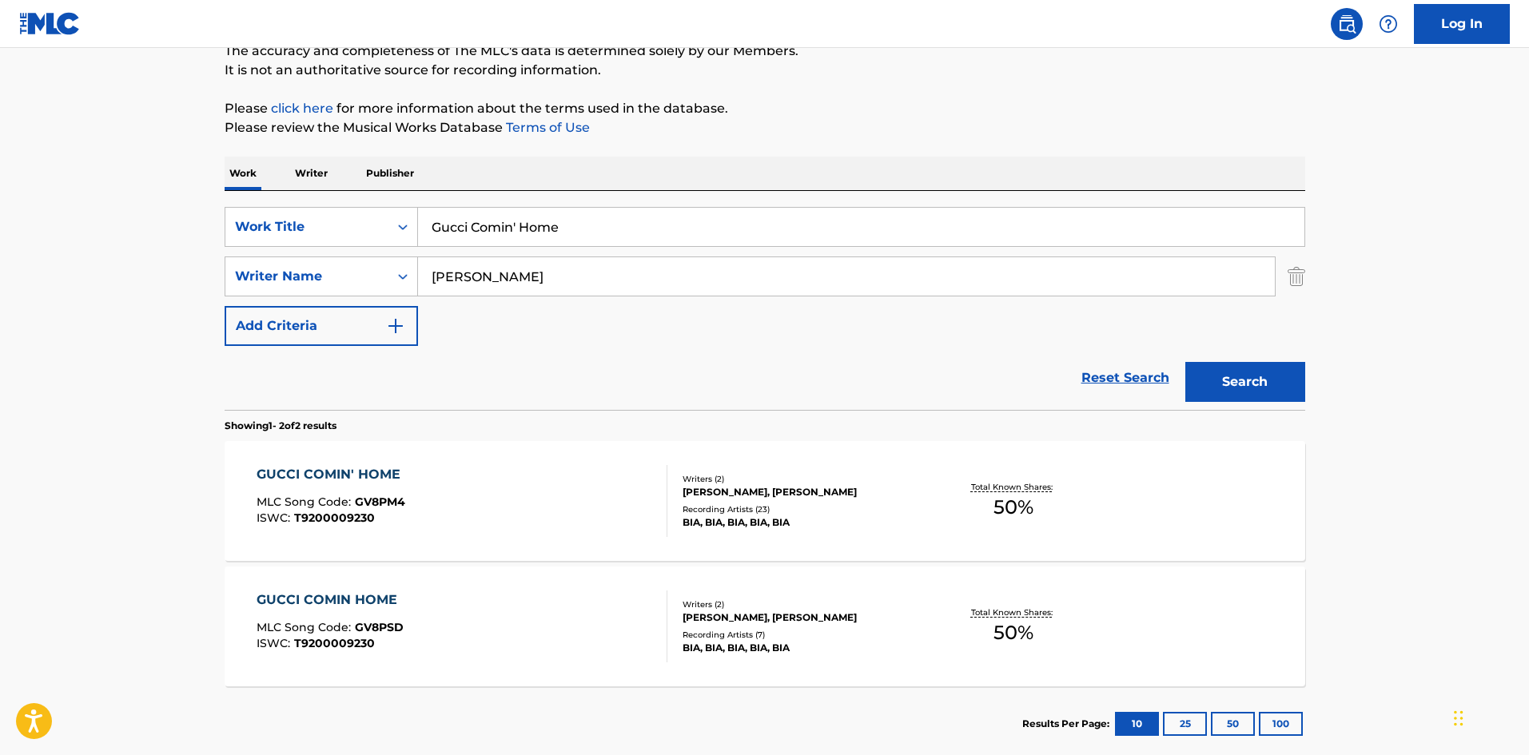
drag, startPoint x: 620, startPoint y: 230, endPoint x: 183, endPoint y: 18, distance: 486.3
click at [8, 146] on main "The MLC Public Work Search The accuracy and completeness of The MLC's data is d…" at bounding box center [764, 334] width 1529 height 871
paste input "London"
type input "London"
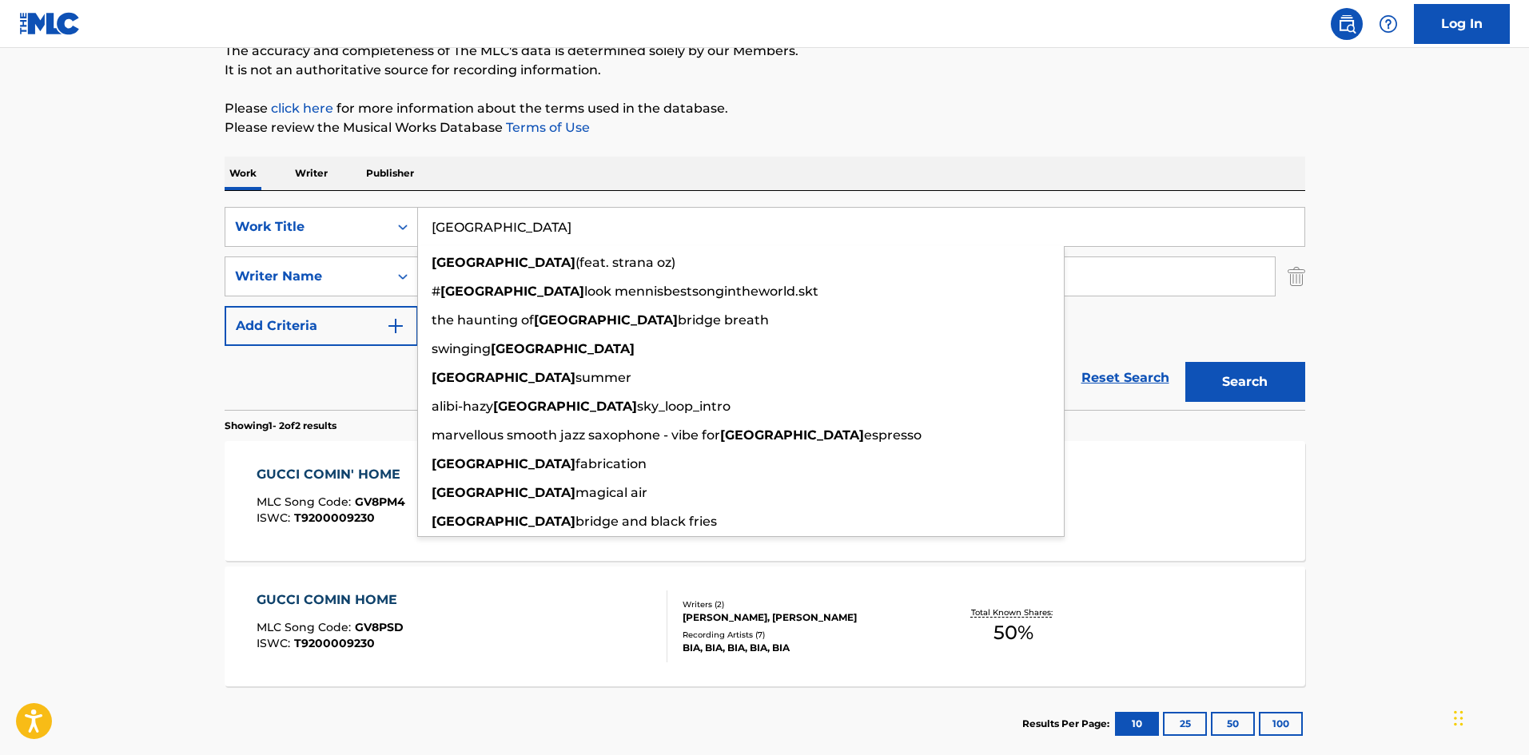
click at [644, 136] on p "Please review the Musical Works Database Terms of Use" at bounding box center [765, 127] width 1081 height 19
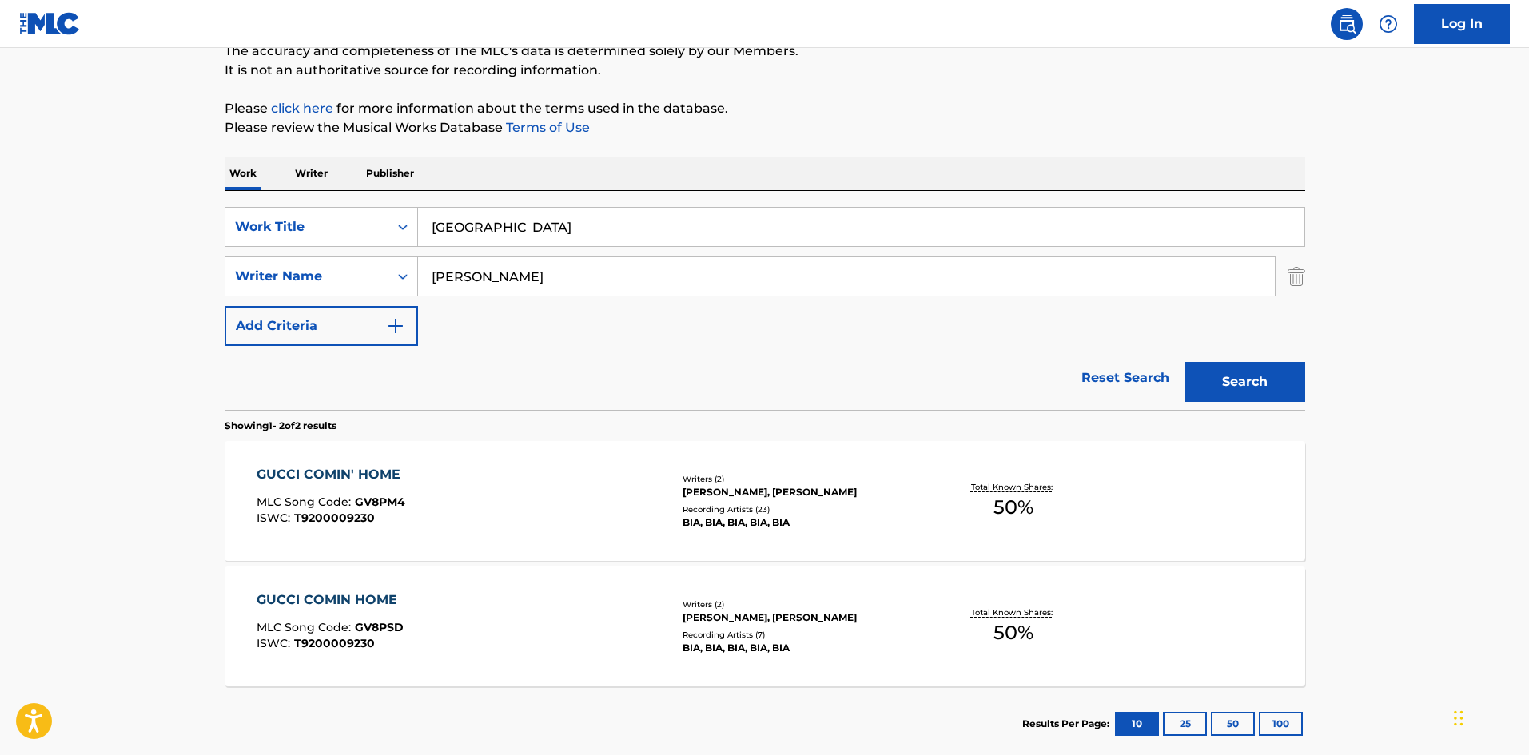
drag, startPoint x: 555, startPoint y: 272, endPoint x: 0, endPoint y: 290, distance: 555.1
click at [0, 300] on main "The MLC Public Work Search The accuracy and completeness of The MLC's data is d…" at bounding box center [764, 334] width 1529 height 871
paste input "GLASSER"
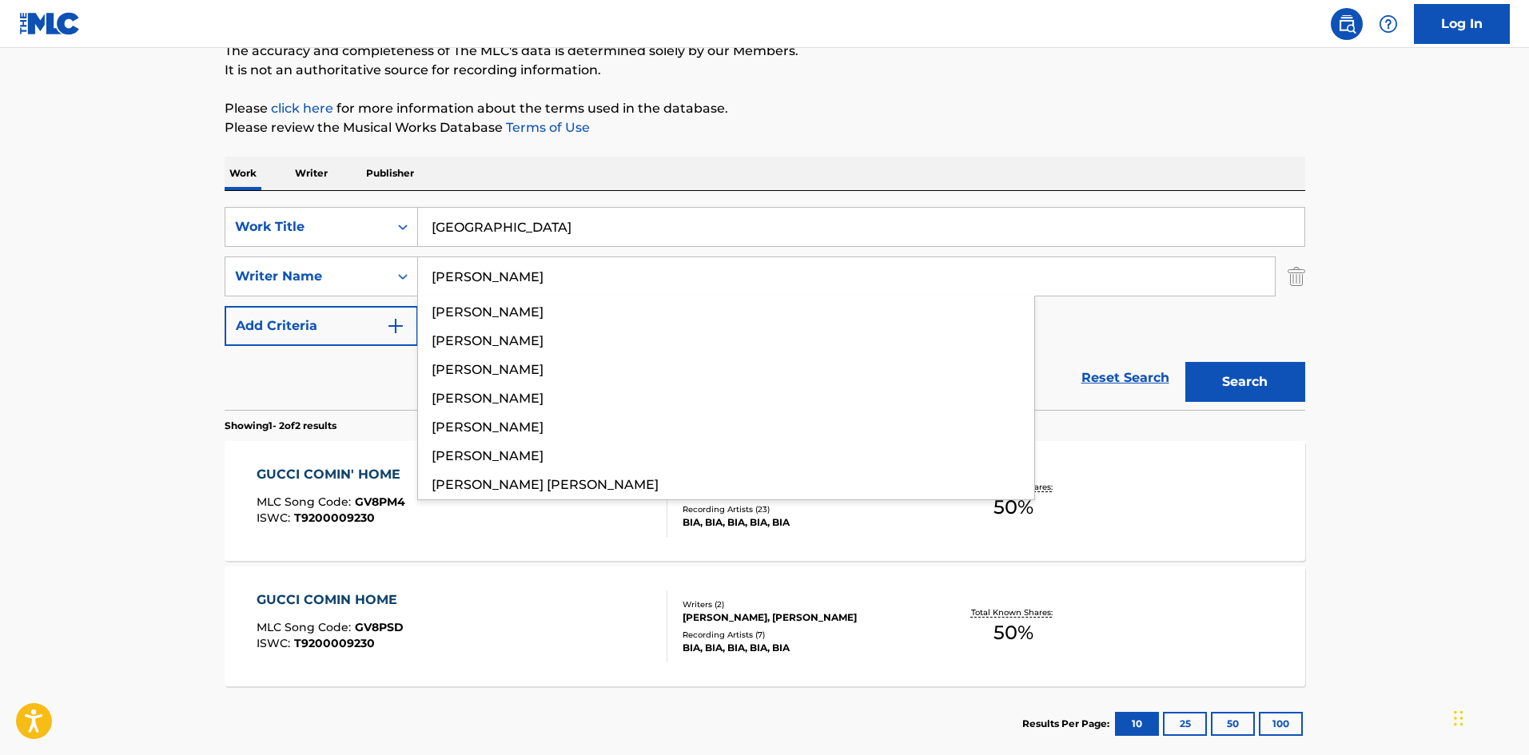
type input "GLASSER"
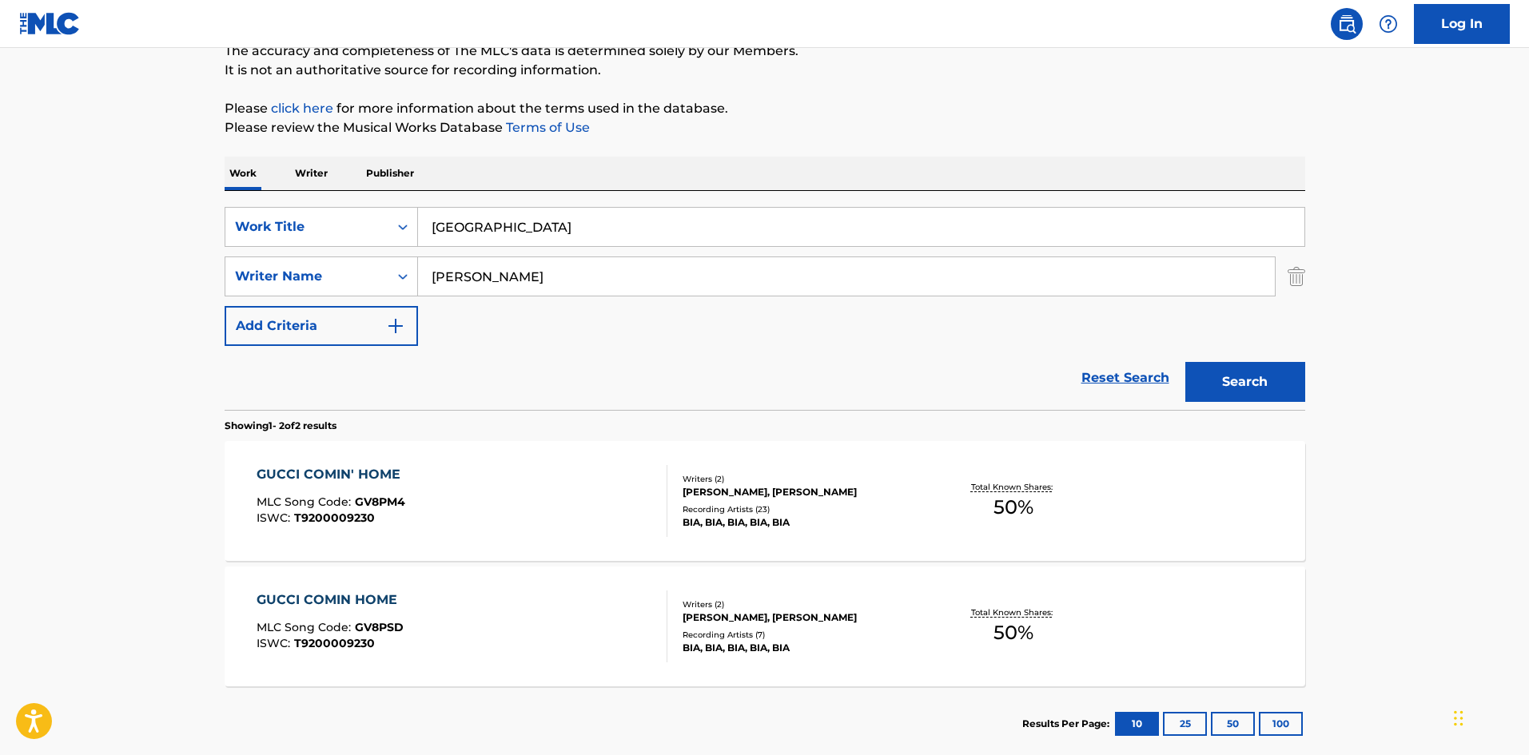
click at [1244, 365] on button "Search" at bounding box center [1246, 382] width 120 height 40
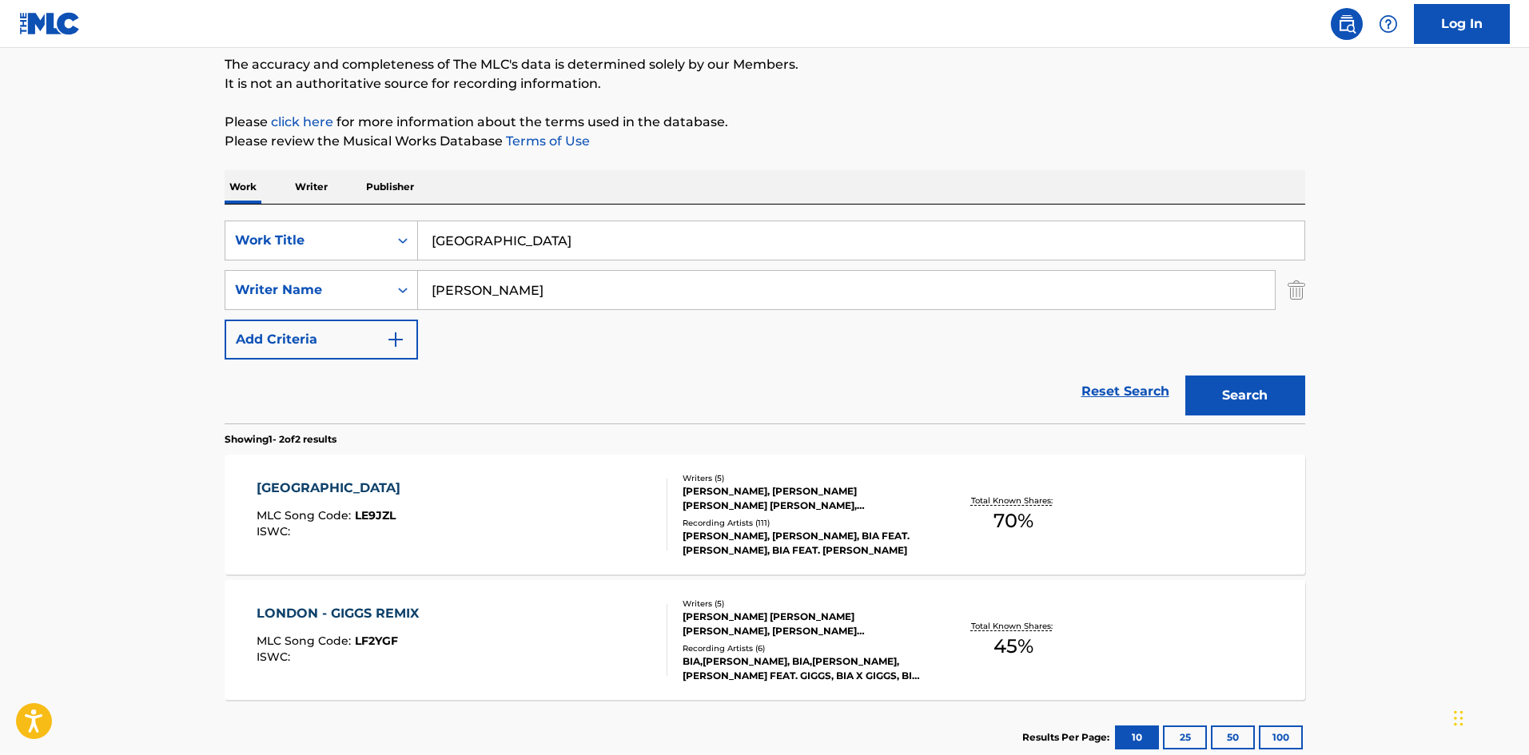
scroll to position [240, 0]
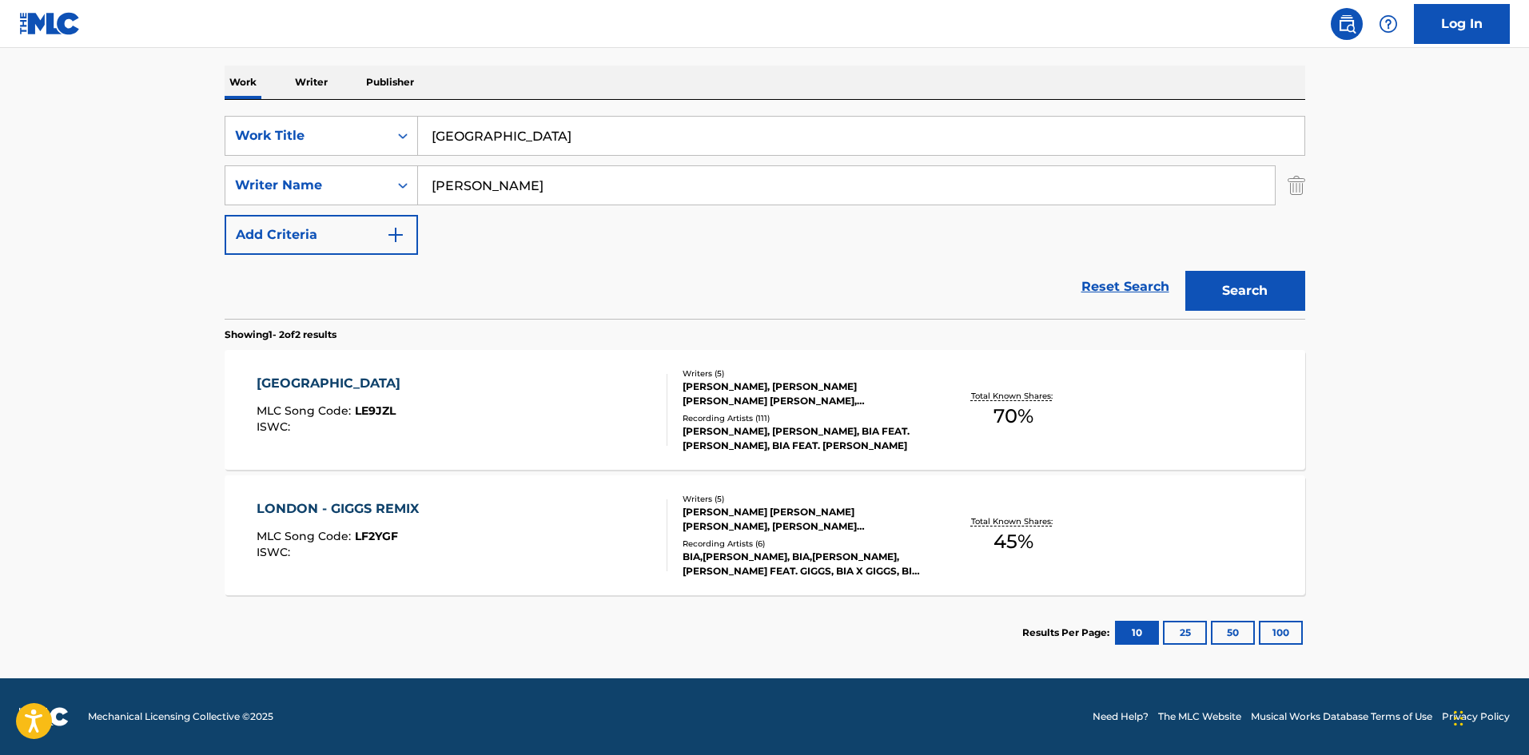
click at [292, 382] on div "LONDON" at bounding box center [333, 383] width 152 height 19
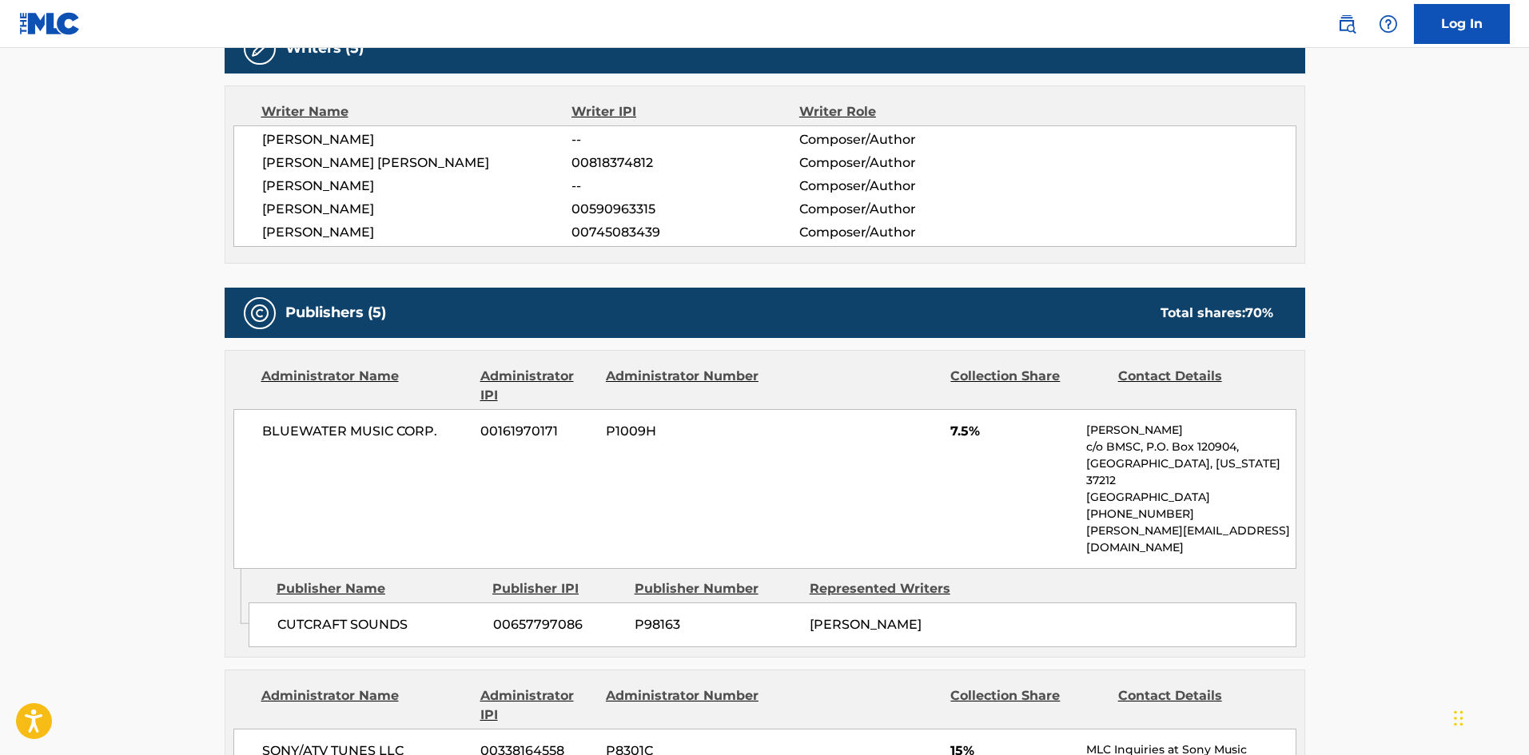
scroll to position [720, 0]
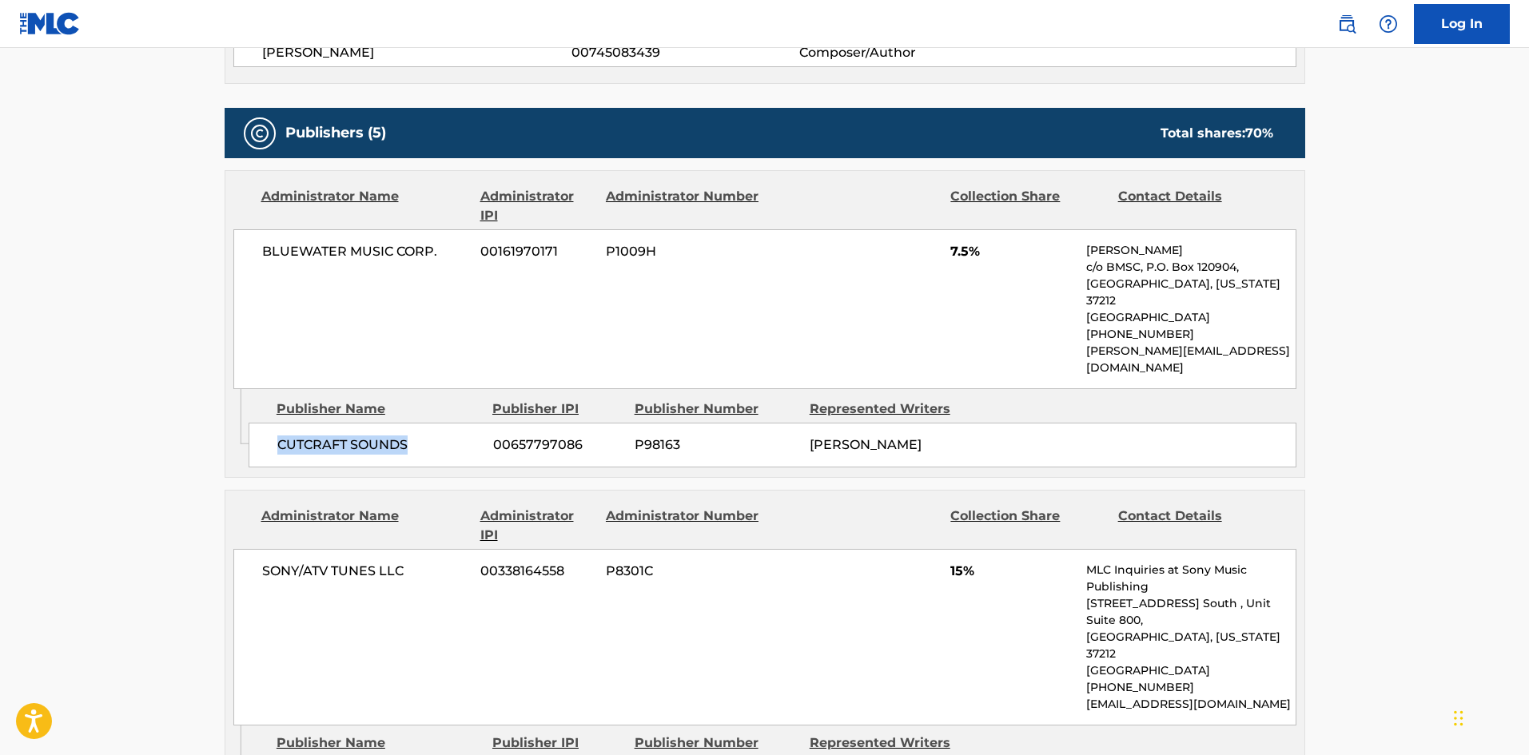
drag, startPoint x: 280, startPoint y: 409, endPoint x: 452, endPoint y: 402, distance: 172.0
click at [452, 436] on span "CUTCRAFT SOUNDS" at bounding box center [379, 445] width 204 height 19
copy span "CUTCRAFT SOUNDS"
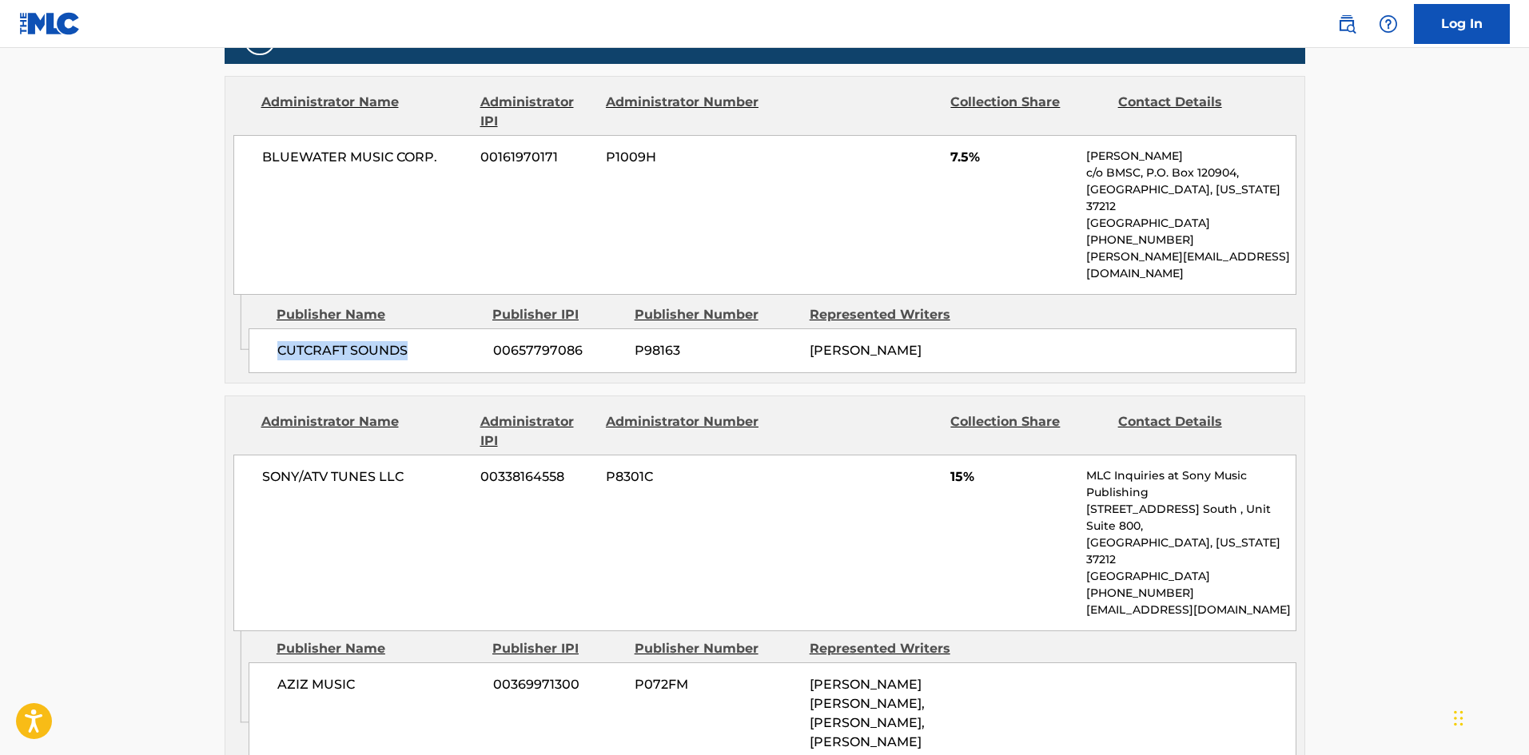
scroll to position [959, 0]
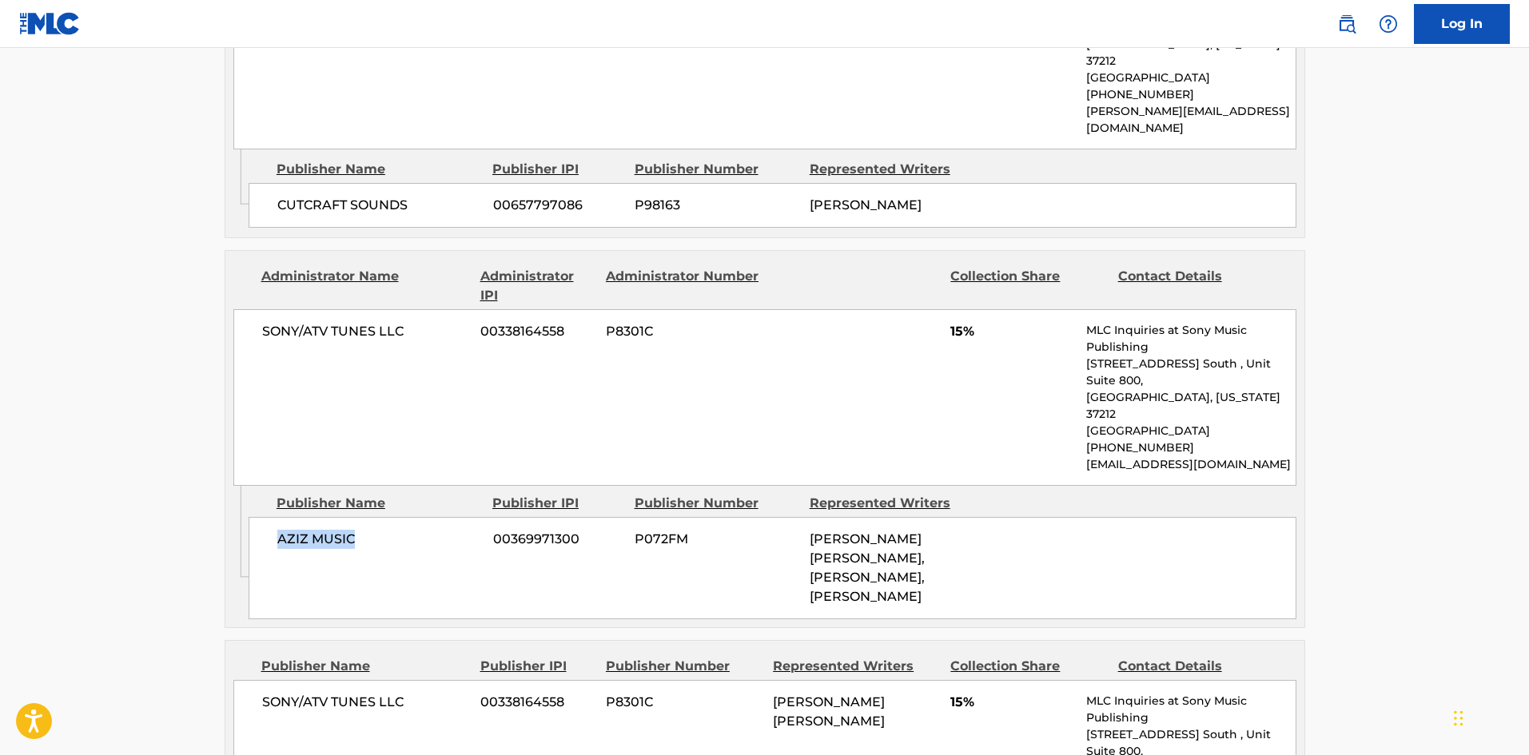
drag, startPoint x: 275, startPoint y: 475, endPoint x: 398, endPoint y: 475, distance: 123.1
click at [398, 517] on div "AZIZ MUSIC 00369971300 P072FM ABDUL AZIZ DIENG, JERMAINE L COLE, BIANCA LANDRAU" at bounding box center [773, 568] width 1048 height 102
copy span "AZIZ MUSIC"
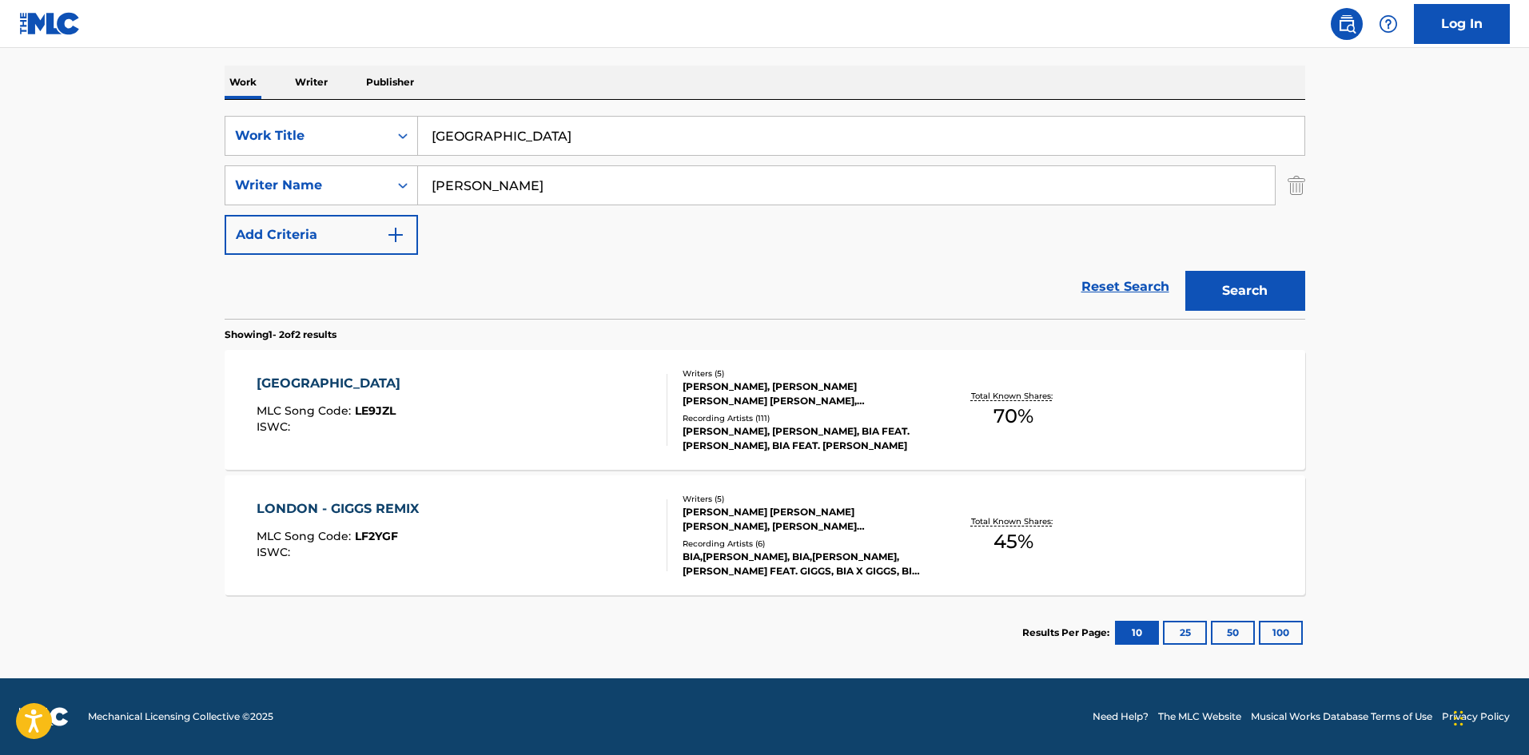
scroll to position [240, 0]
click at [290, 385] on div "LONDON" at bounding box center [333, 383] width 152 height 19
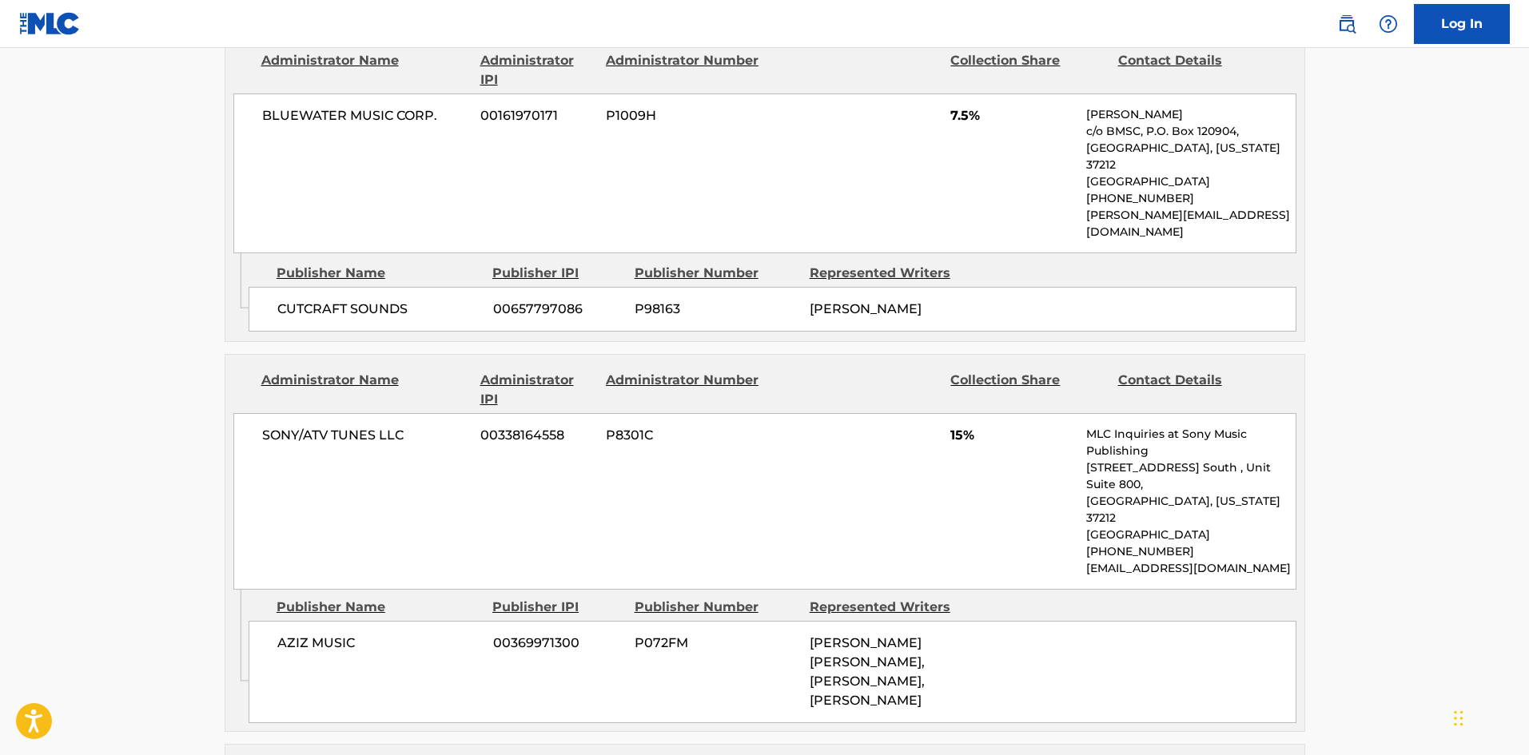
scroll to position [959, 0]
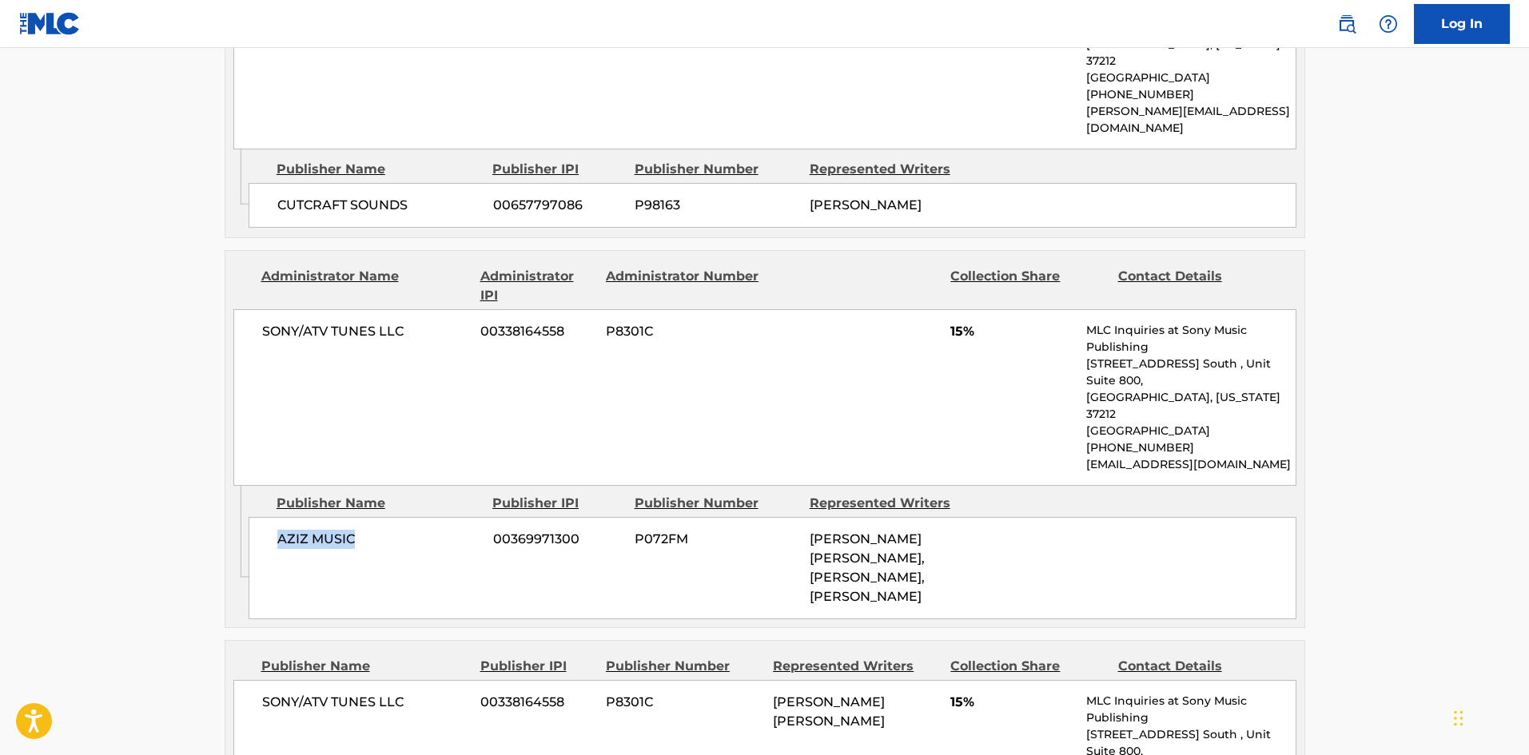
drag, startPoint x: 274, startPoint y: 480, endPoint x: 540, endPoint y: 37, distance: 517.4
click at [439, 517] on div "AZIZ MUSIC 00369971300 P072FM ABDUL AZIZ DIENG, JERMAINE L COLE, BIANCA LANDRAU" at bounding box center [773, 568] width 1048 height 102
copy span "AZIZ MUSIC"
drag, startPoint x: 949, startPoint y: 305, endPoint x: 960, endPoint y: 305, distance: 11.2
click at [960, 309] on div "SONY/ATV TUNES LLC 00338164558 P8301C 15% MLC Inquiries at Sony Music Publishin…" at bounding box center [764, 397] width 1063 height 177
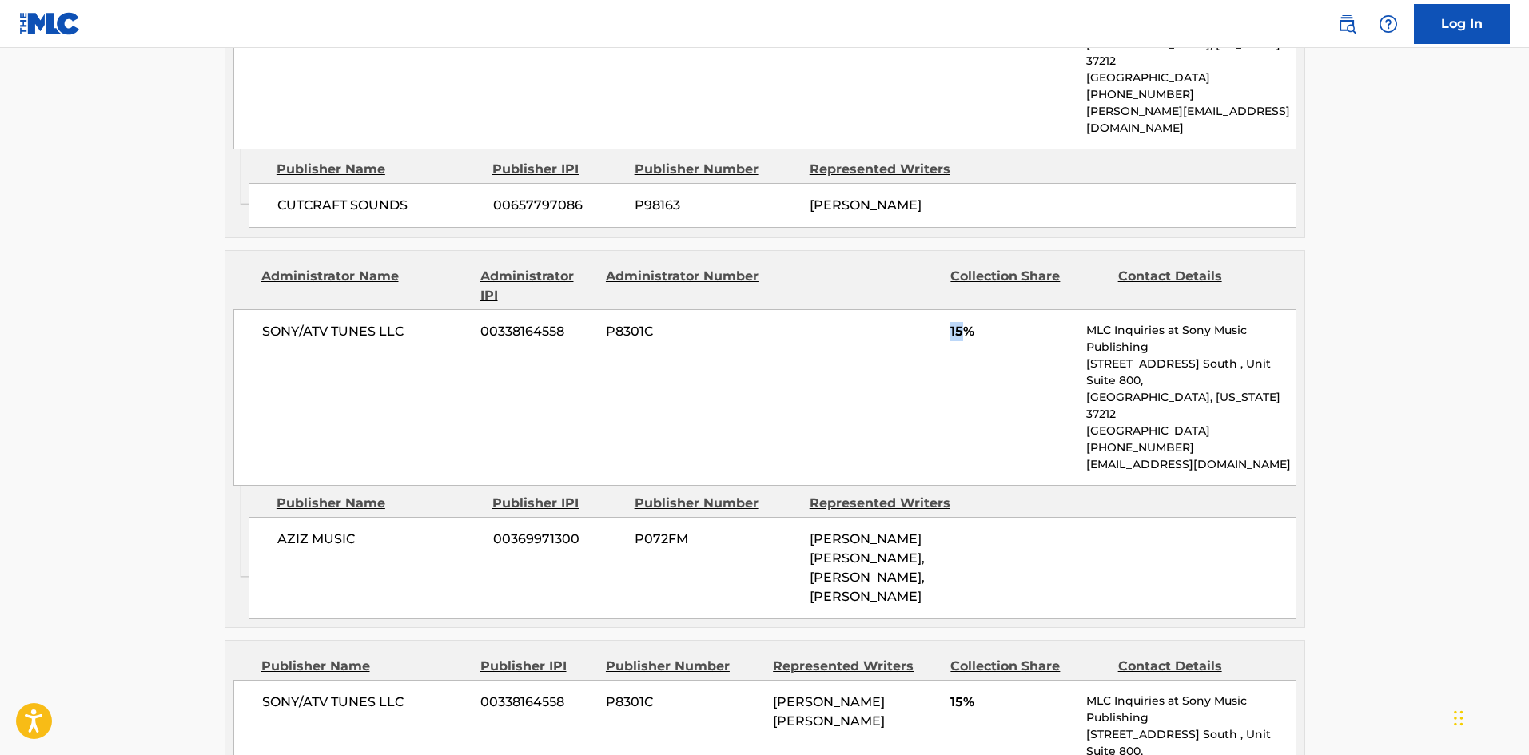
copy span "15"
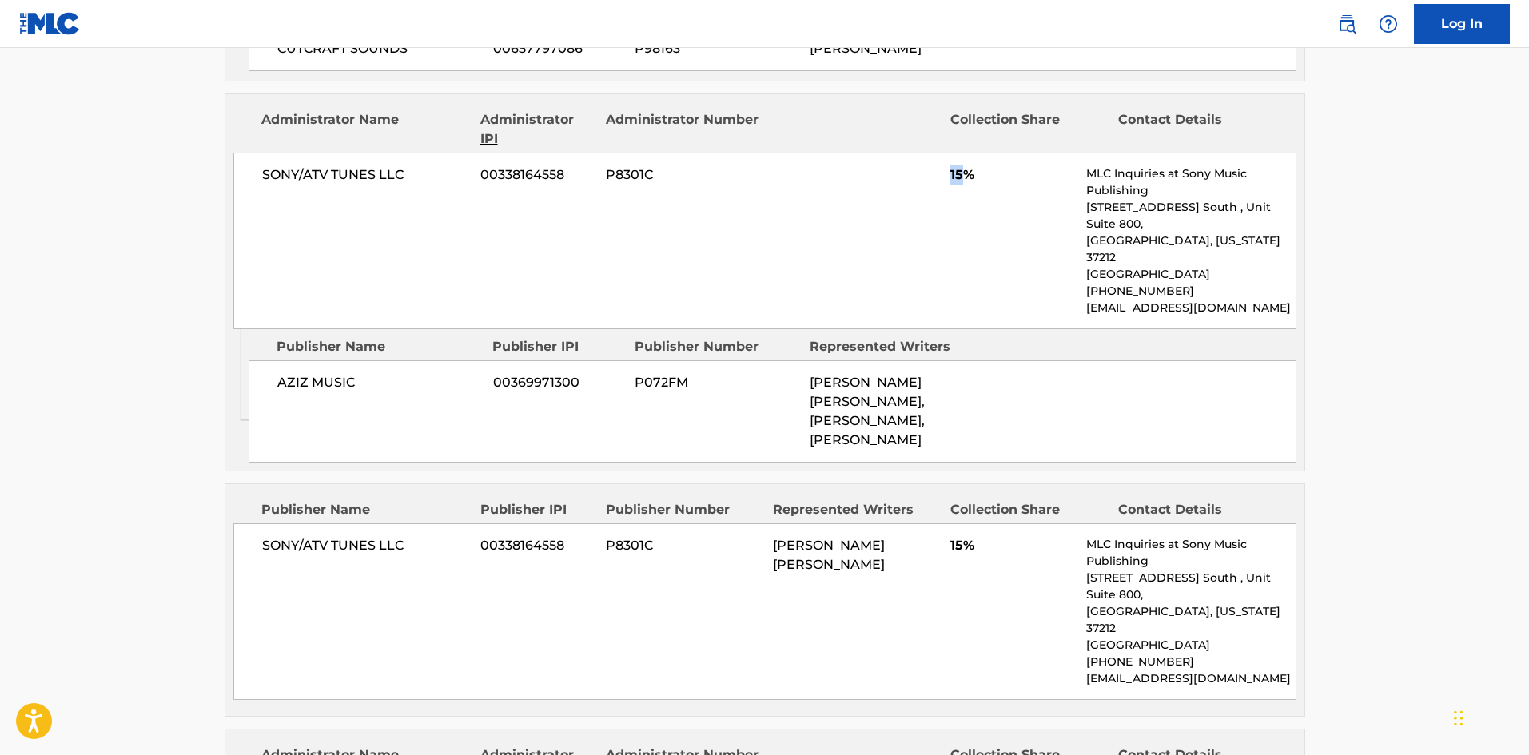
scroll to position [1279, 0]
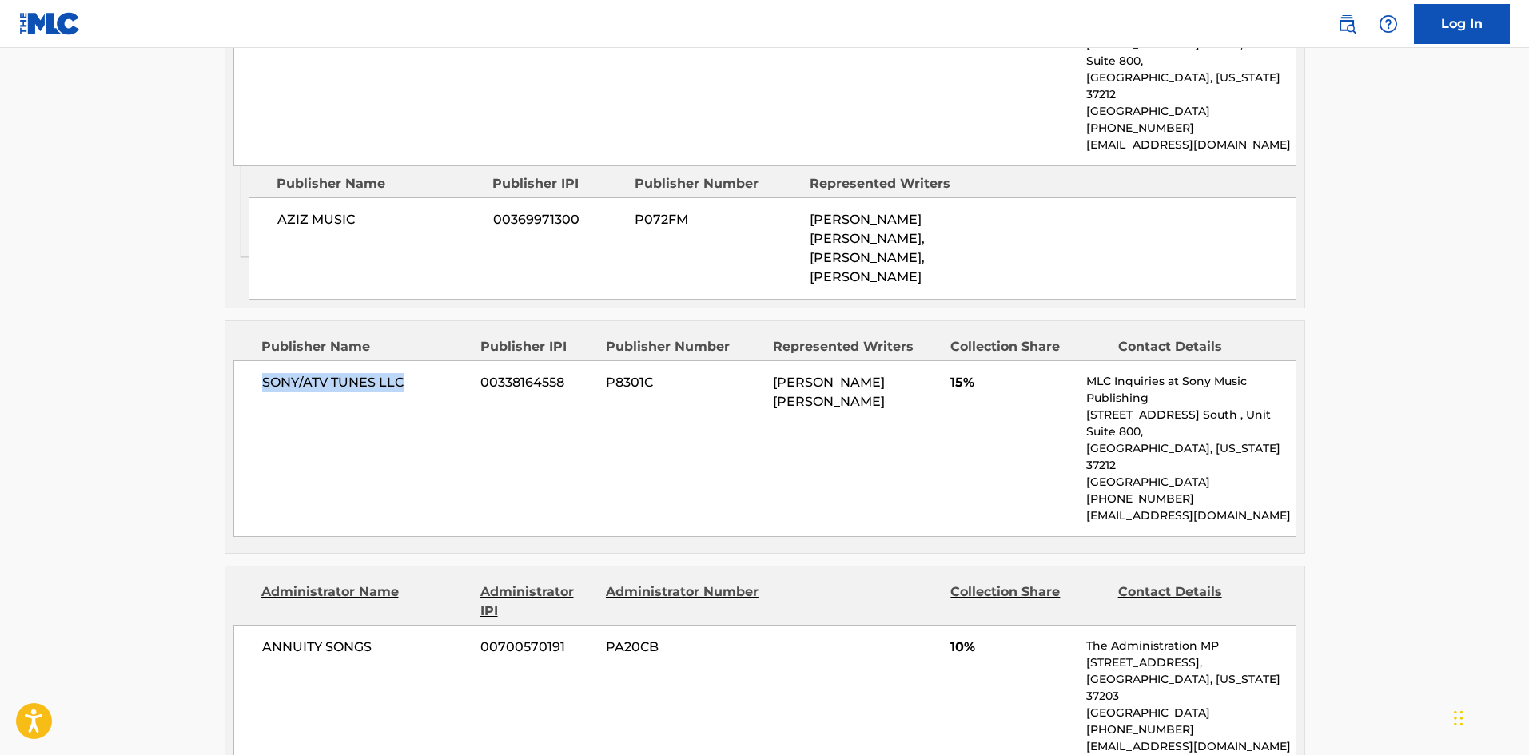
drag, startPoint x: 261, startPoint y: 299, endPoint x: 575, endPoint y: 183, distance: 334.1
click at [440, 373] on span "SONY/ATV TUNES LLC" at bounding box center [365, 382] width 207 height 19
copy span "SONY/ATV TUNES LLC"
drag, startPoint x: 948, startPoint y: 301, endPoint x: 963, endPoint y: 301, distance: 14.4
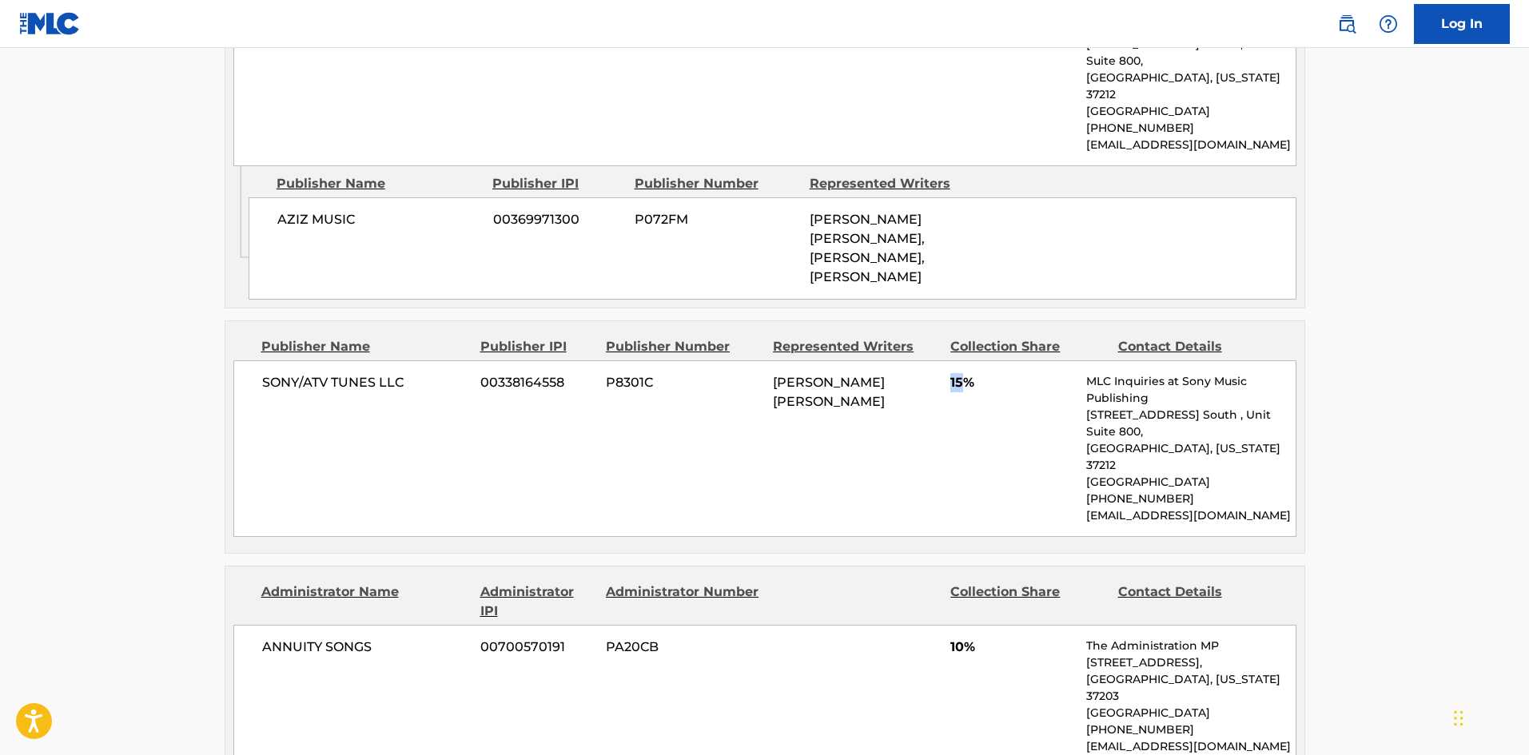
click at [963, 361] on div "SONY/ATV TUNES LLC 00338164558 P8301C ABDUL AZIZ DIENG 15% MLC Inquiries at Son…" at bounding box center [764, 449] width 1063 height 177
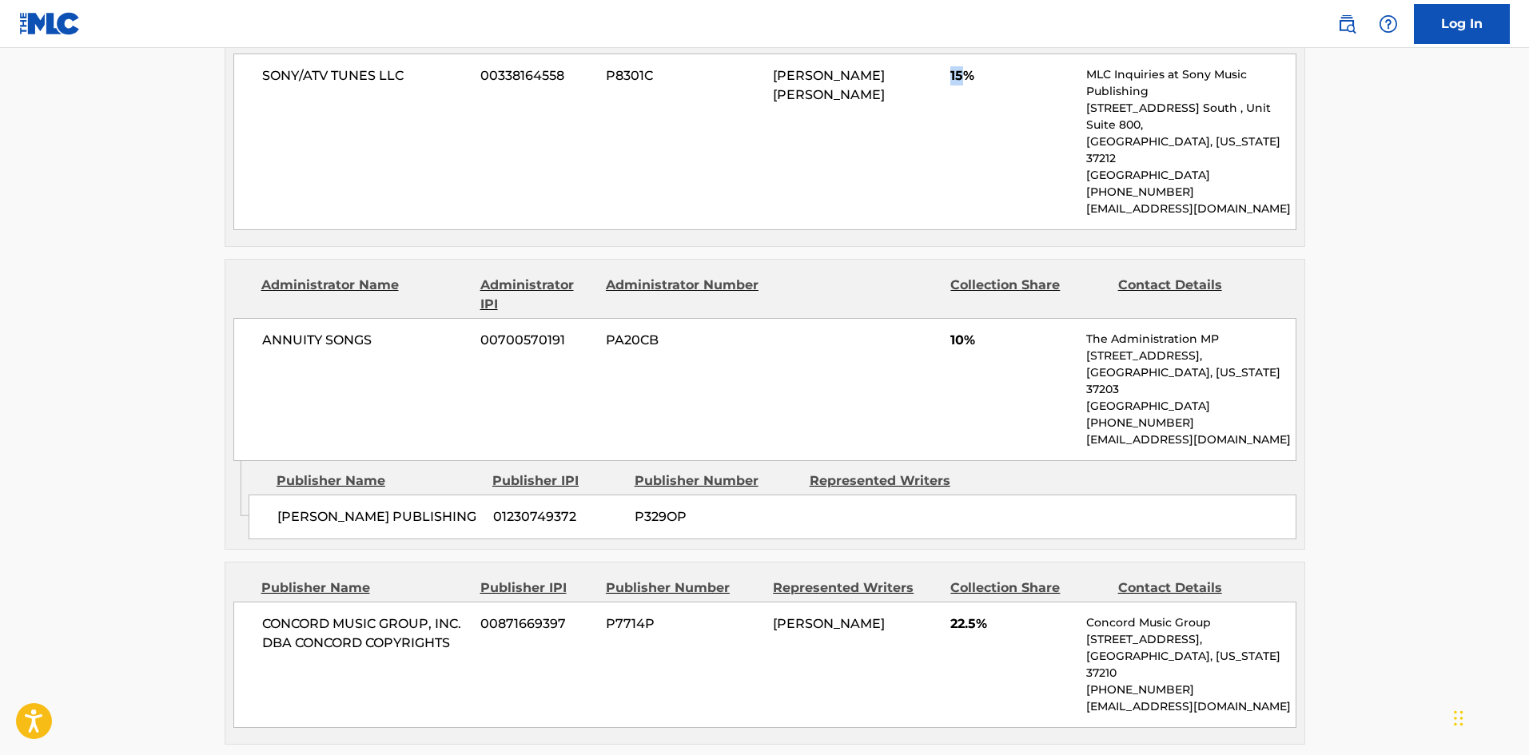
scroll to position [1599, 0]
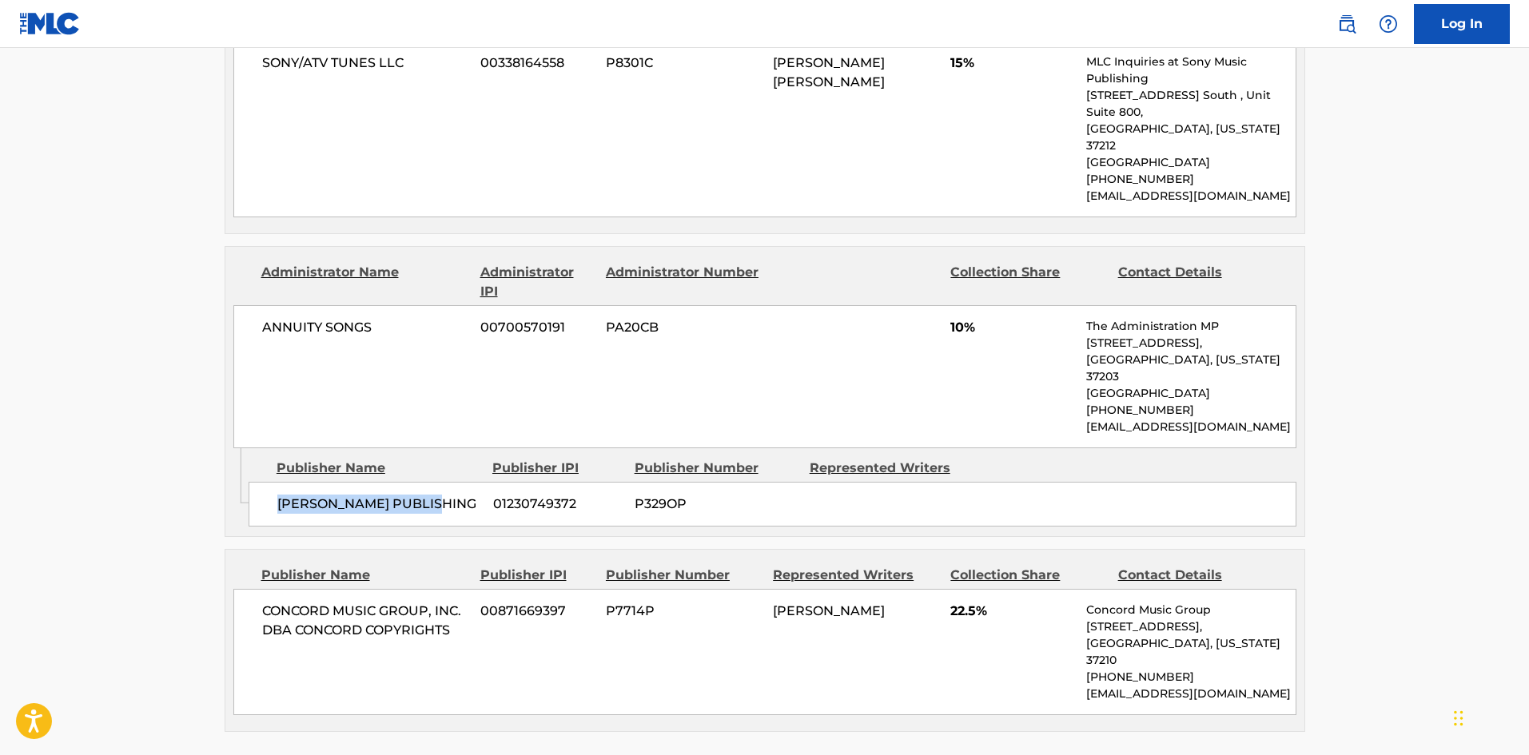
drag, startPoint x: 274, startPoint y: 366, endPoint x: 456, endPoint y: 365, distance: 181.5
click at [456, 482] on div "TIM NIHAN PUBLISHING 01230749372 P329OP" at bounding box center [773, 504] width 1048 height 45
drag, startPoint x: 948, startPoint y: 212, endPoint x: 960, endPoint y: 205, distance: 14.0
click at [960, 305] on div "ANNUITY SONGS 00700570191 PA20CB 10% The Administration MP 700 12th Ave South, …" at bounding box center [764, 376] width 1063 height 143
drag, startPoint x: 259, startPoint y: 479, endPoint x: 488, endPoint y: 503, distance: 230.7
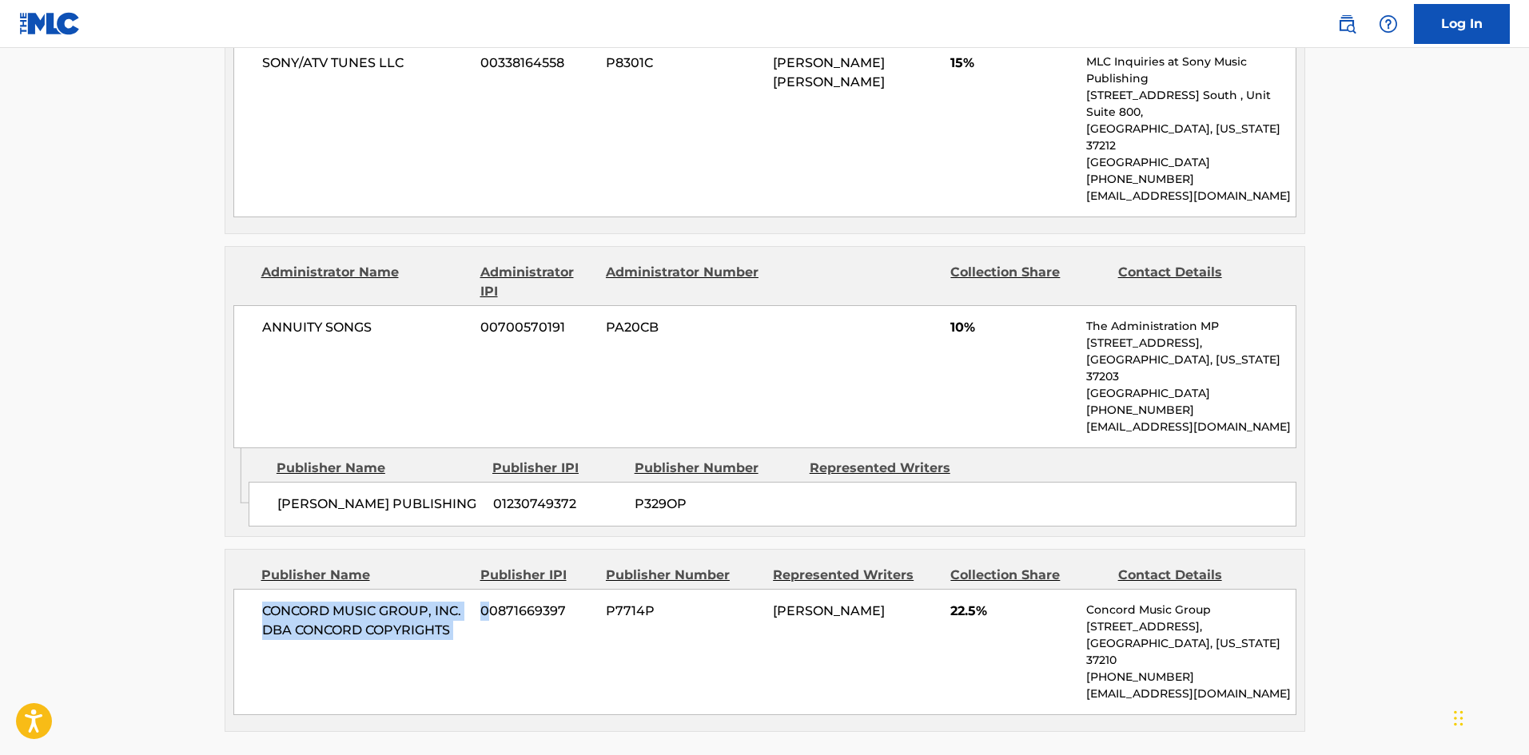
click at [488, 589] on div "CONCORD MUSIC GROUP, INC. DBA CONCORD COPYRIGHTS 00871669397 P7714P BIANCA LAND…" at bounding box center [764, 652] width 1063 height 126
drag, startPoint x: 259, startPoint y: 480, endPoint x: 464, endPoint y: 502, distance: 205.9
click at [464, 589] on div "CONCORD MUSIC GROUP, INC. DBA CONCORD COPYRIGHTS 00871669397 P7714P BIANCA LAND…" at bounding box center [764, 652] width 1063 height 126
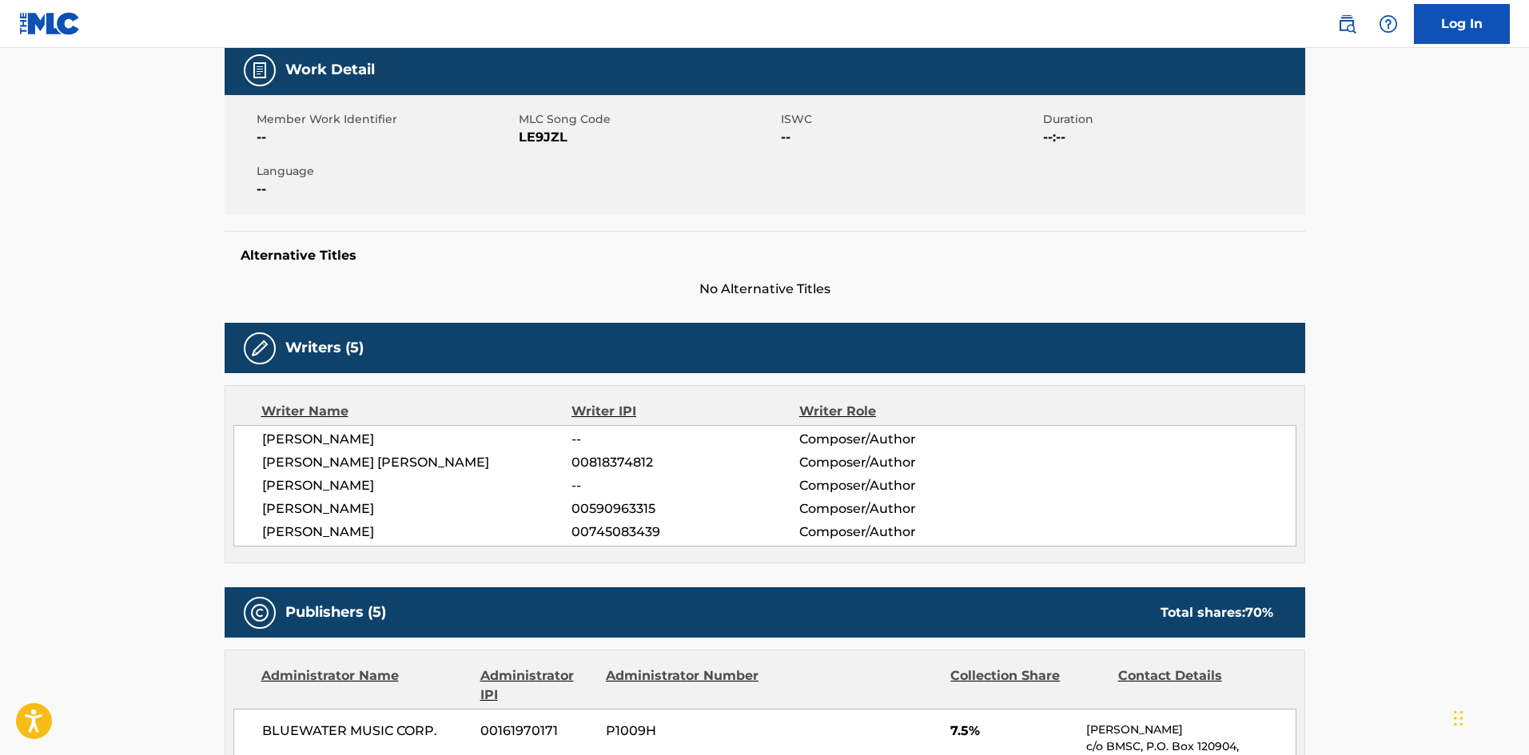
scroll to position [0, 0]
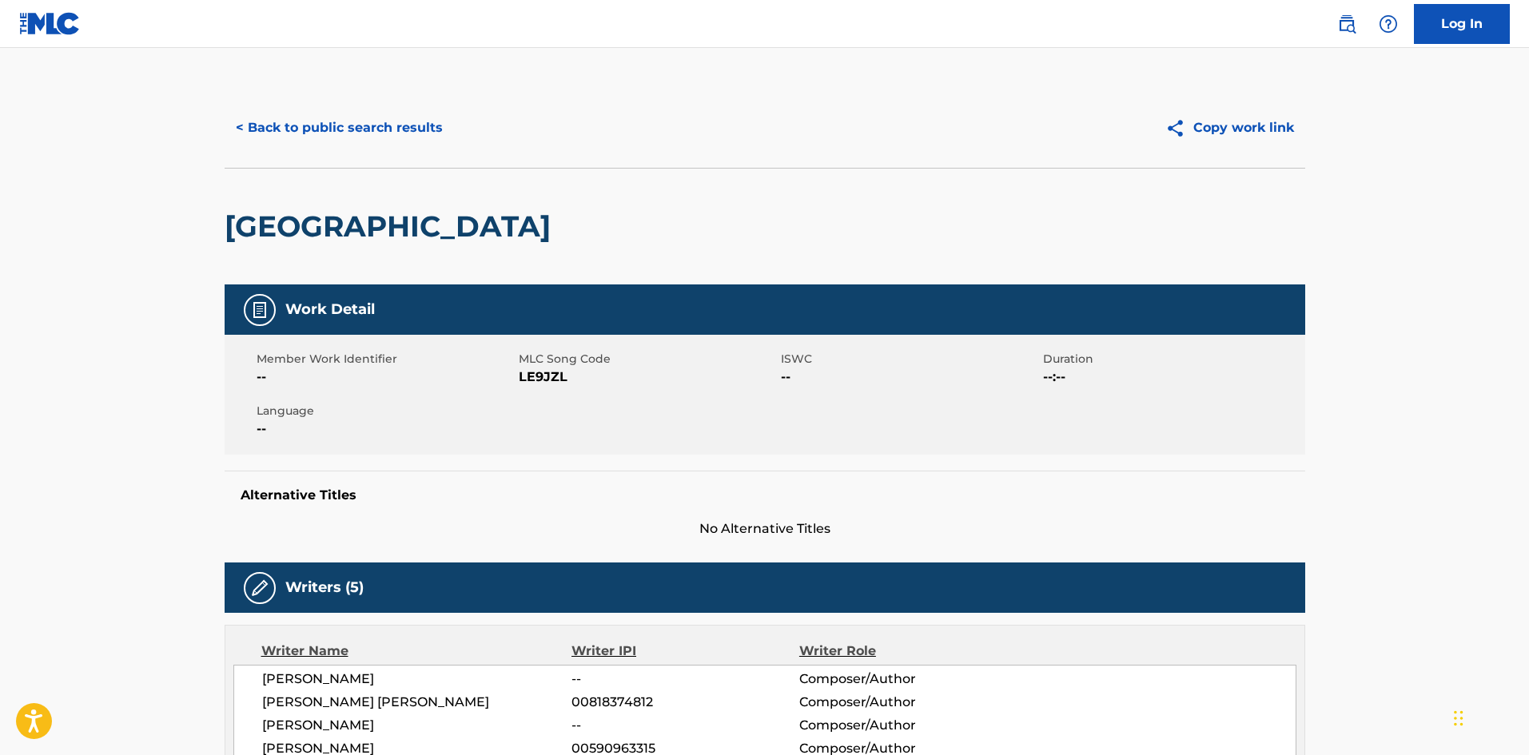
click at [355, 130] on button "< Back to public search results" at bounding box center [339, 128] width 229 height 40
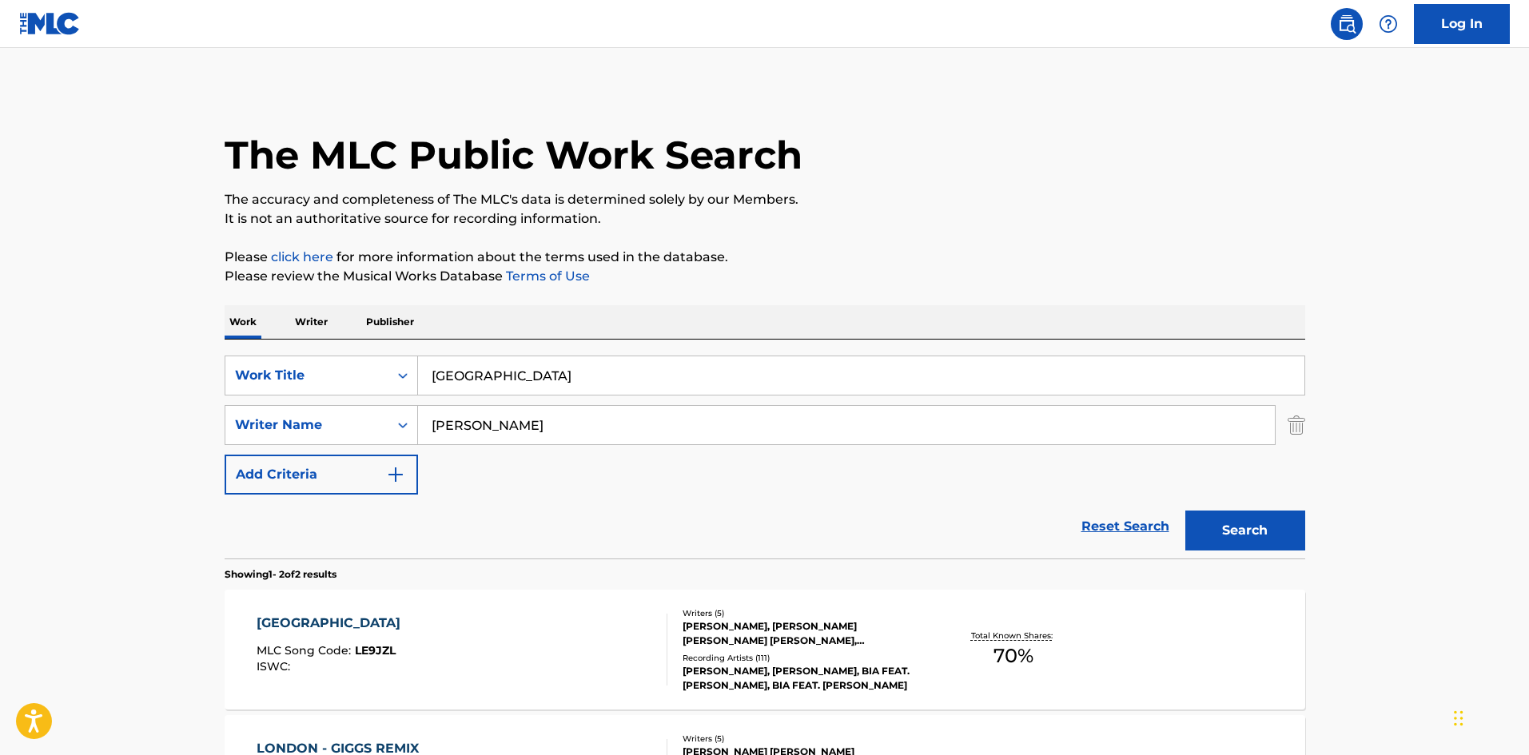
scroll to position [149, 0]
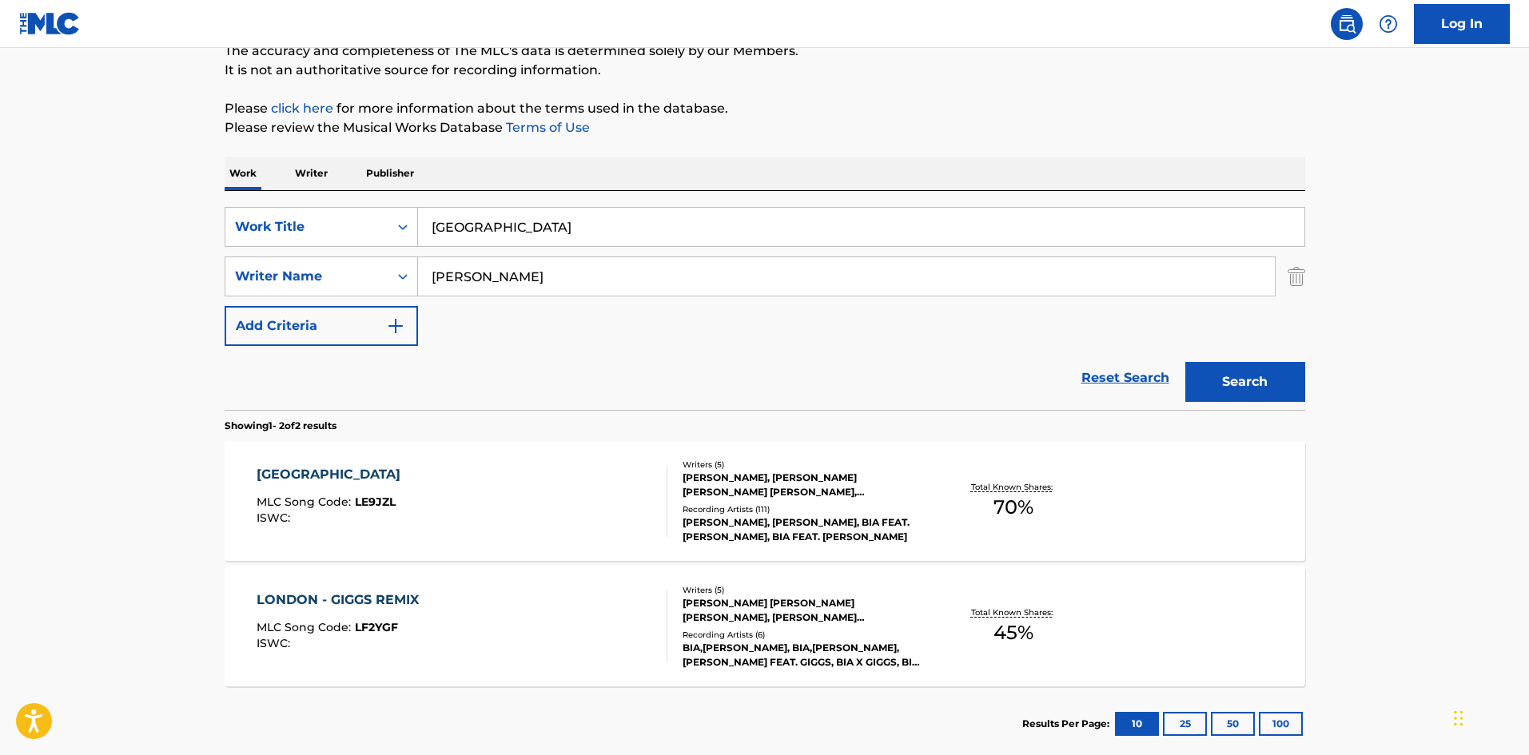
drag, startPoint x: 616, startPoint y: 226, endPoint x: 23, endPoint y: 82, distance: 609.8
click at [0, 116] on main "The MLC Public Work Search The accuracy and completeness of The MLC's data is d…" at bounding box center [764, 334] width 1529 height 871
paste input "Same Hands"
type input "Same Hands"
drag, startPoint x: 561, startPoint y: 63, endPoint x: 560, endPoint y: 74, distance: 10.5
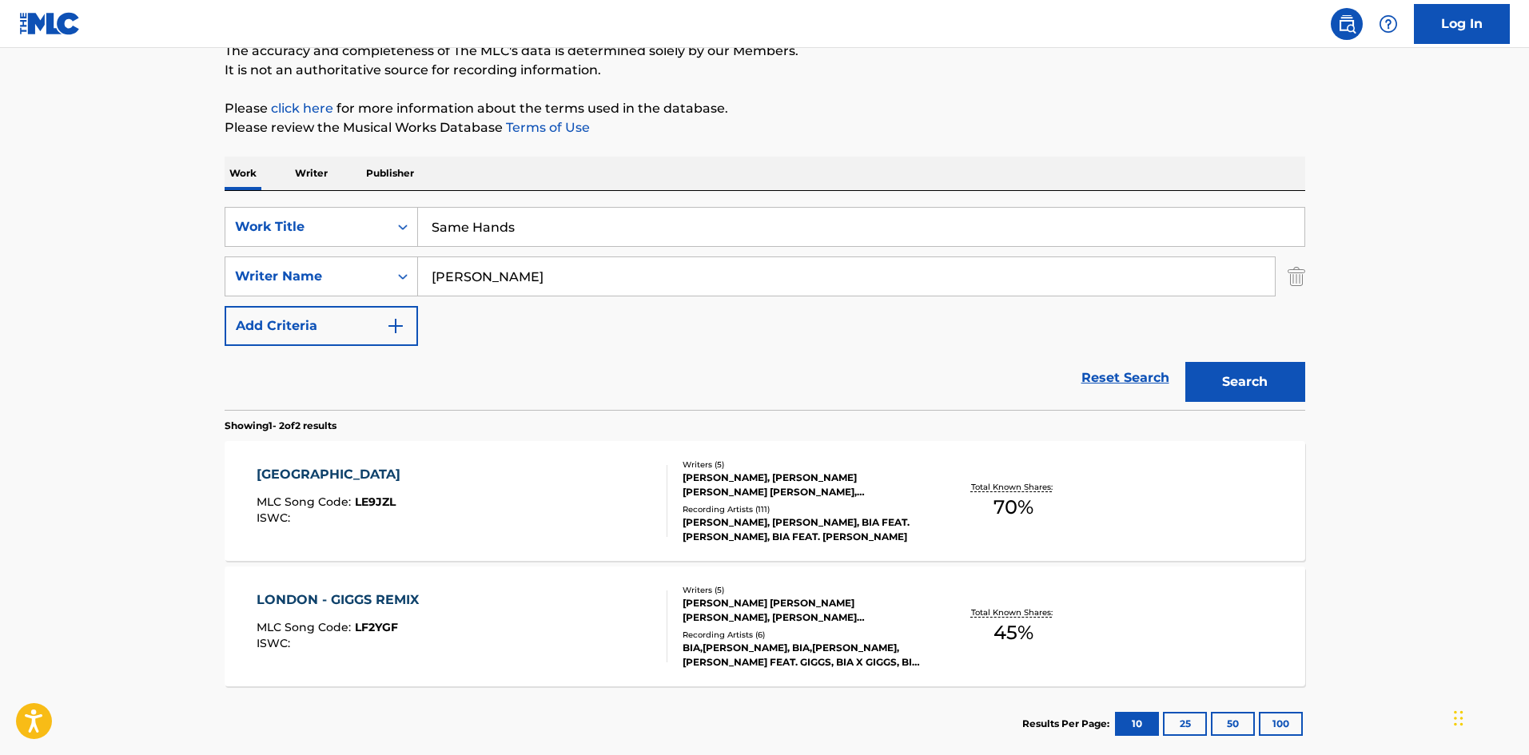
click at [561, 63] on p "It is not an authoritative source for recording information." at bounding box center [765, 70] width 1081 height 19
drag, startPoint x: 521, startPoint y: 294, endPoint x: 523, endPoint y: 279, distance: 15.3
click at [523, 279] on div "SearchWithCriteria2e5f8ffb-ddd2-4201-b182-64012022b61c Work Title Same Hands Se…" at bounding box center [765, 276] width 1081 height 139
drag, startPoint x: 523, startPoint y: 279, endPoint x: 13, endPoint y: 277, distance: 510.1
click at [2, 282] on main "The MLC Public Work Search The accuracy and completeness of The MLC's data is d…" at bounding box center [764, 334] width 1529 height 871
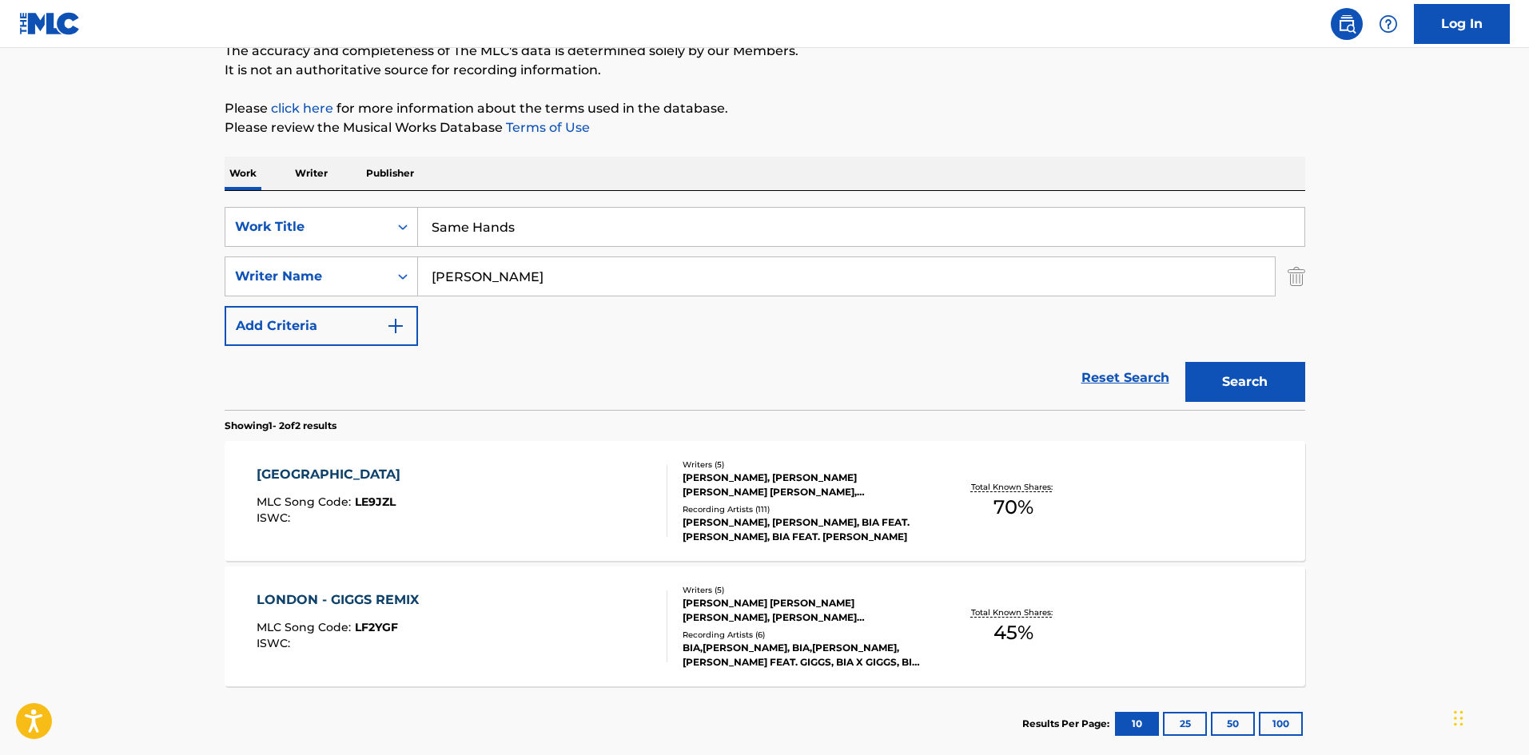
paste input "LANDRAU"
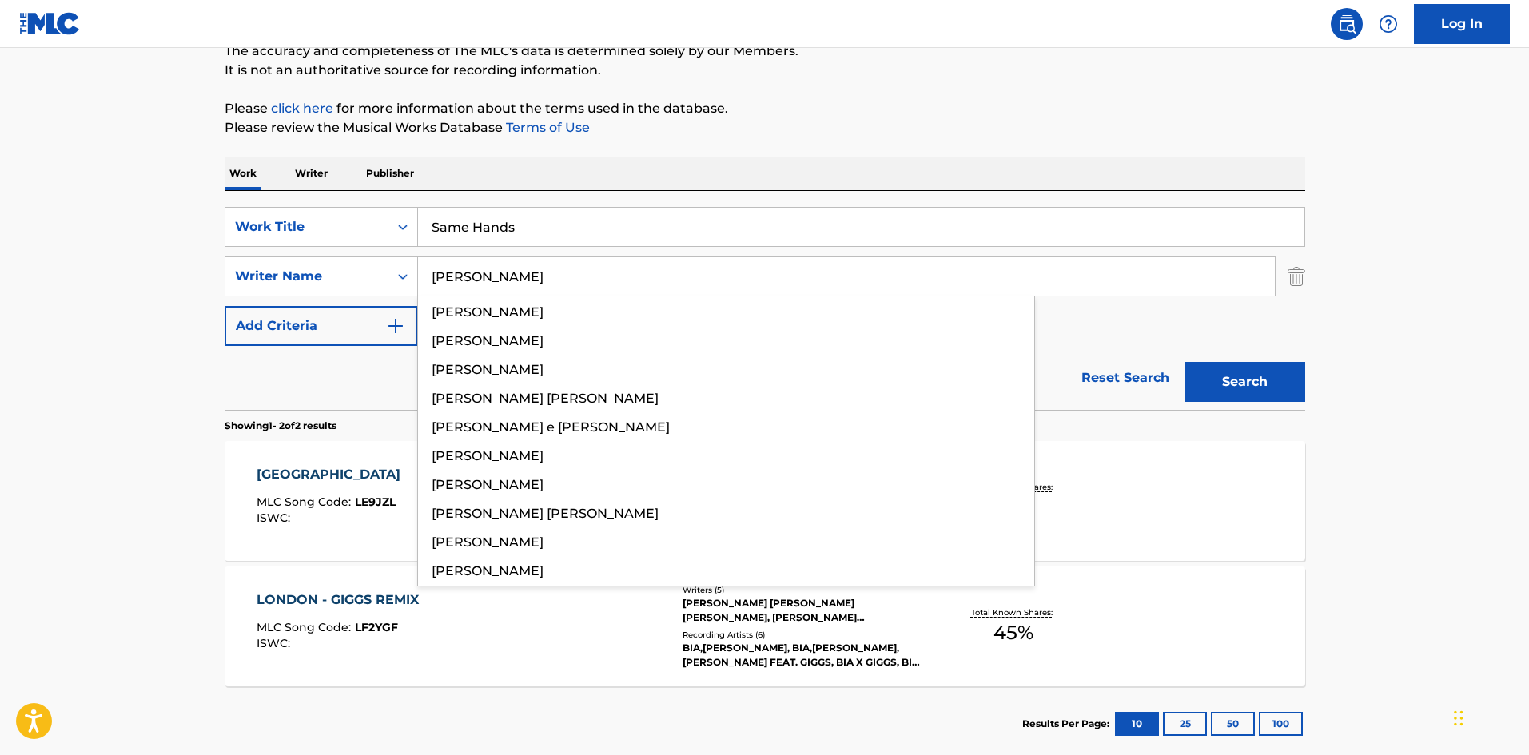
type input "LANDRAU"
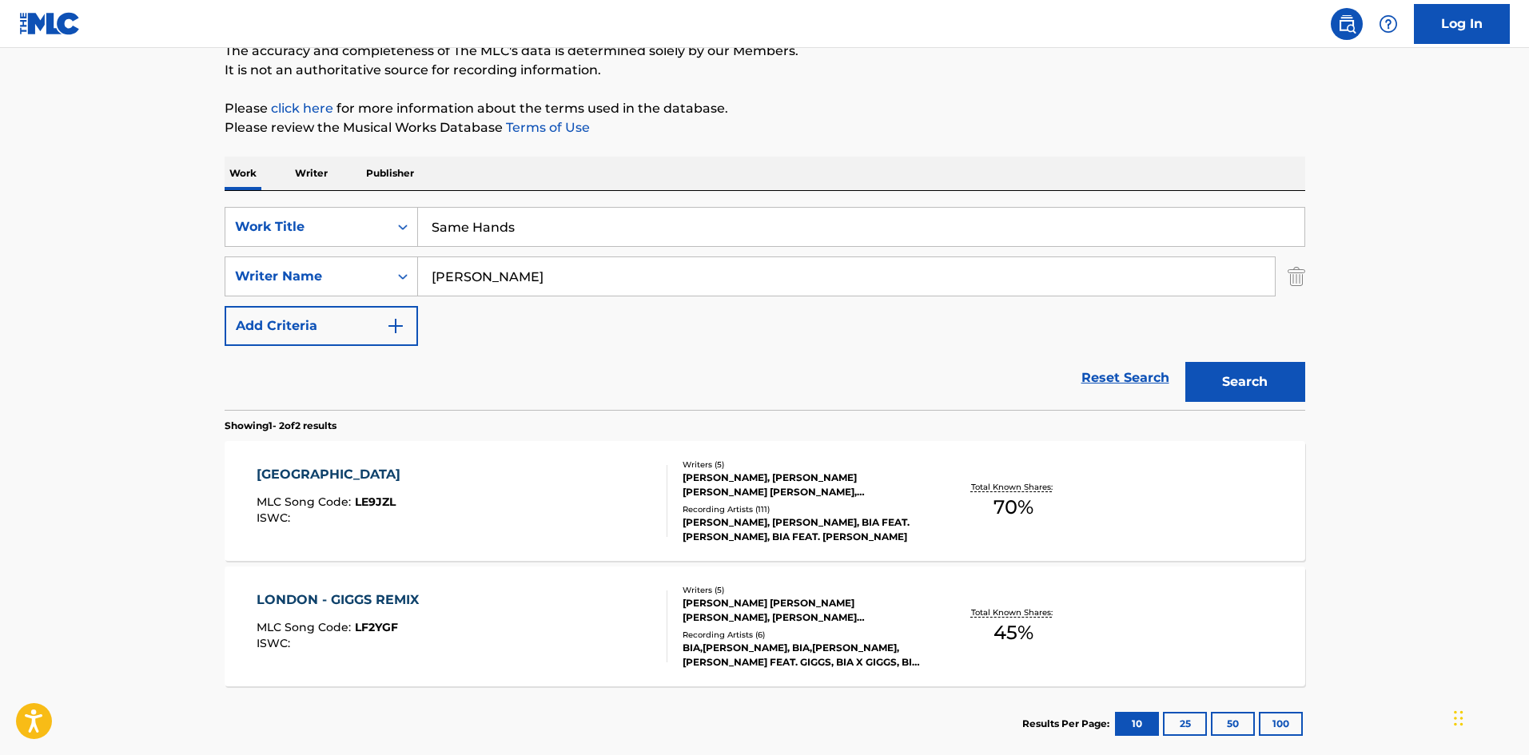
click at [1288, 390] on button "Search" at bounding box center [1246, 382] width 120 height 40
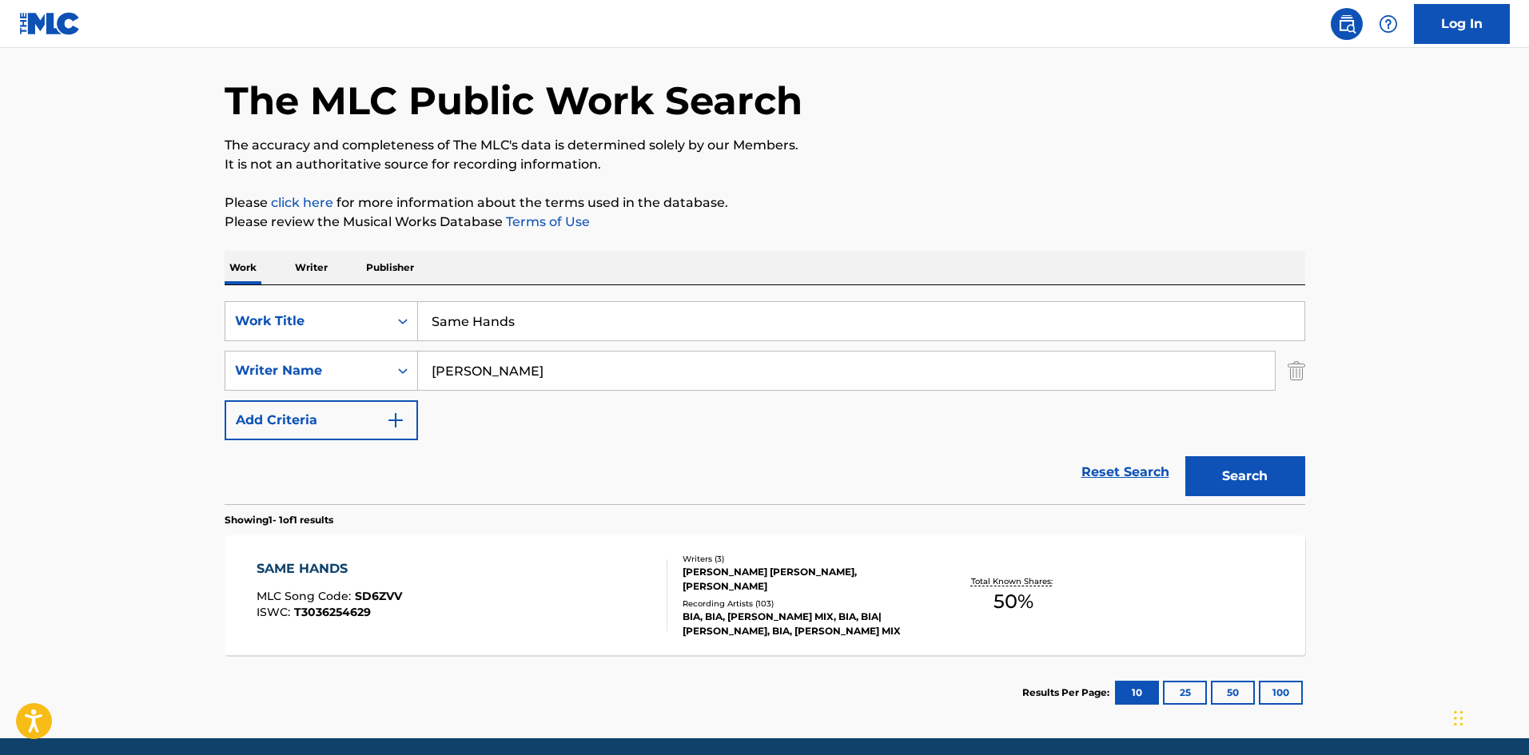
scroll to position [114, 0]
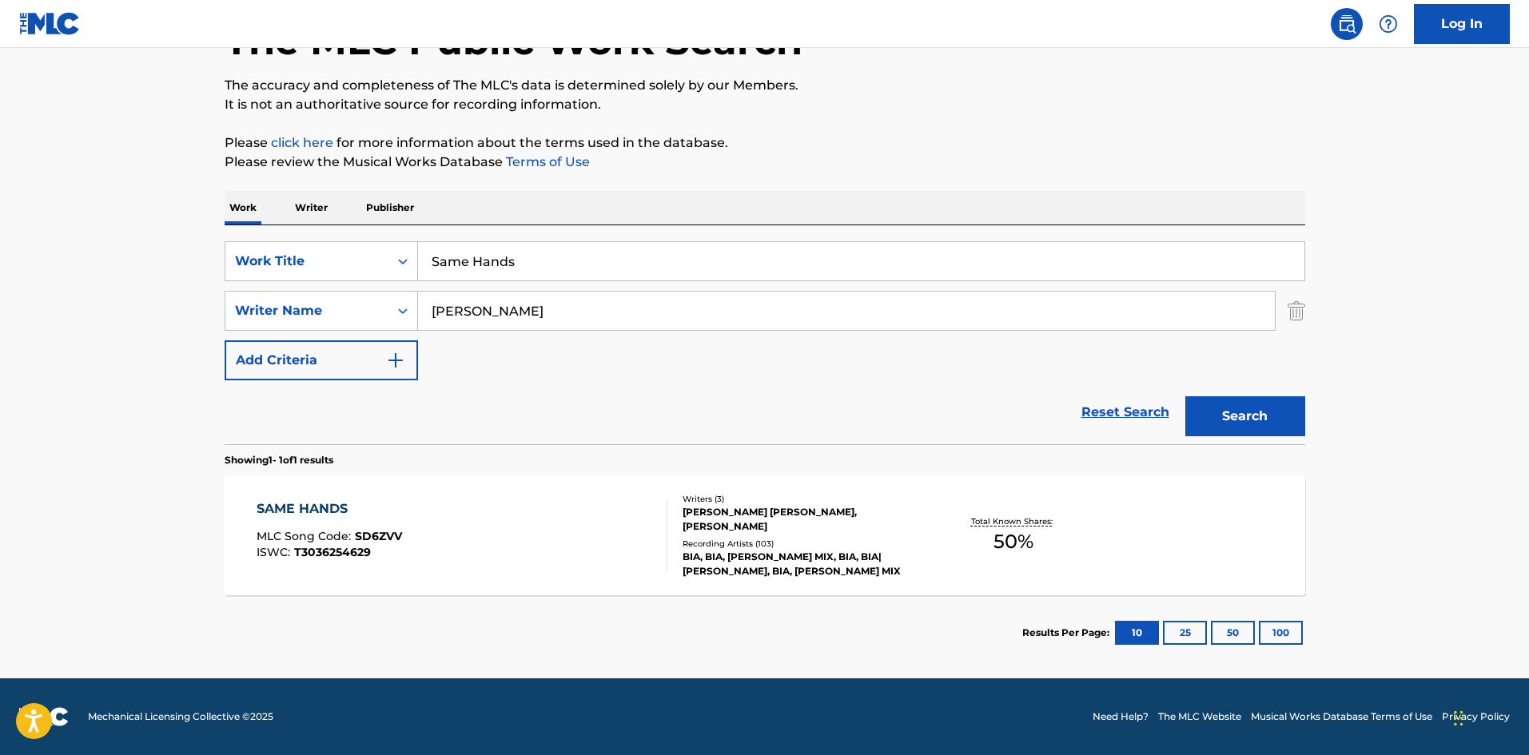
click at [277, 506] on div "SAME HANDS" at bounding box center [330, 509] width 146 height 19
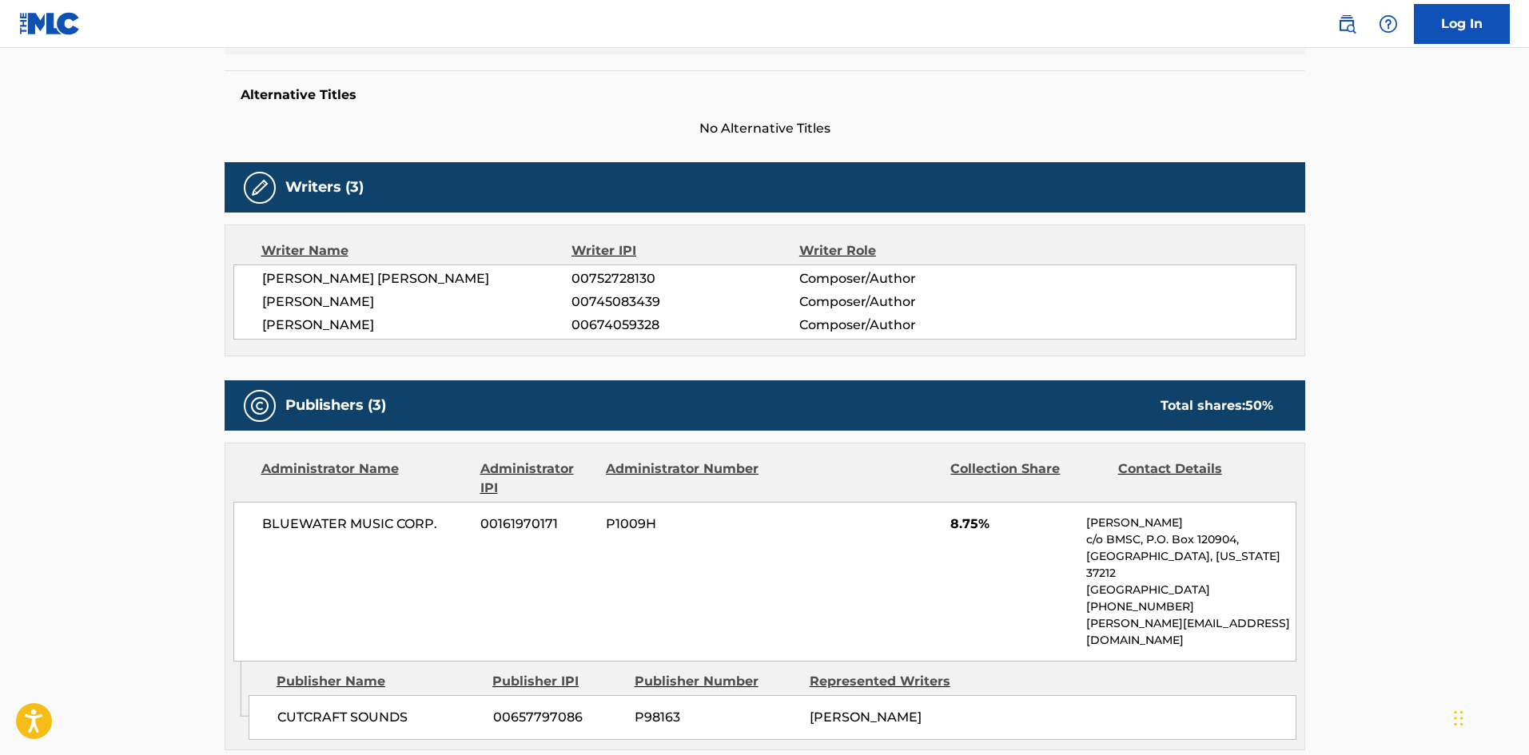
scroll to position [480, 0]
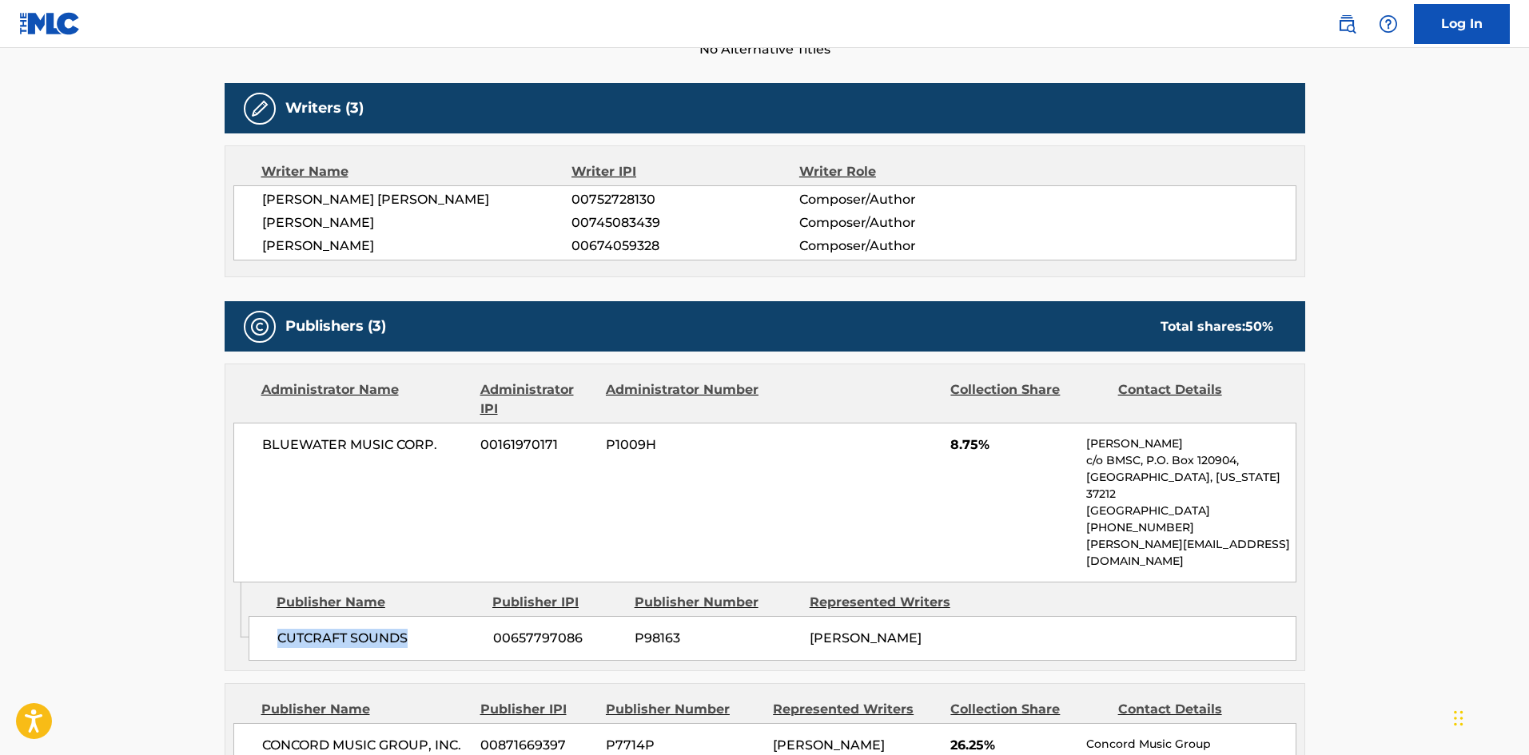
drag, startPoint x: 275, startPoint y: 600, endPoint x: 475, endPoint y: 598, distance: 199.9
click at [475, 616] on div "CUTCRAFT SOUNDS 00657797086 P98163 BIANCA LANDRAU" at bounding box center [773, 638] width 1048 height 45
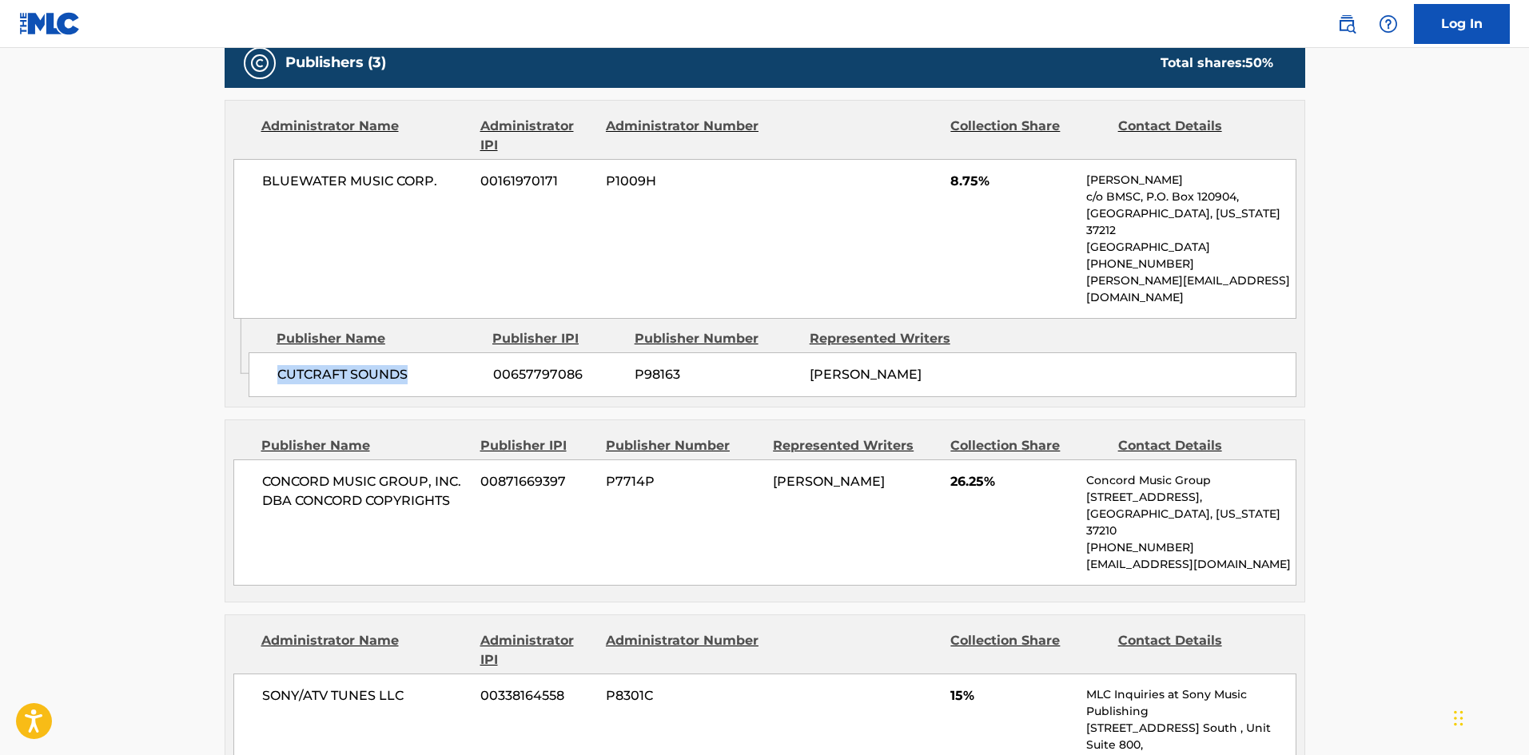
scroll to position [1039, 0]
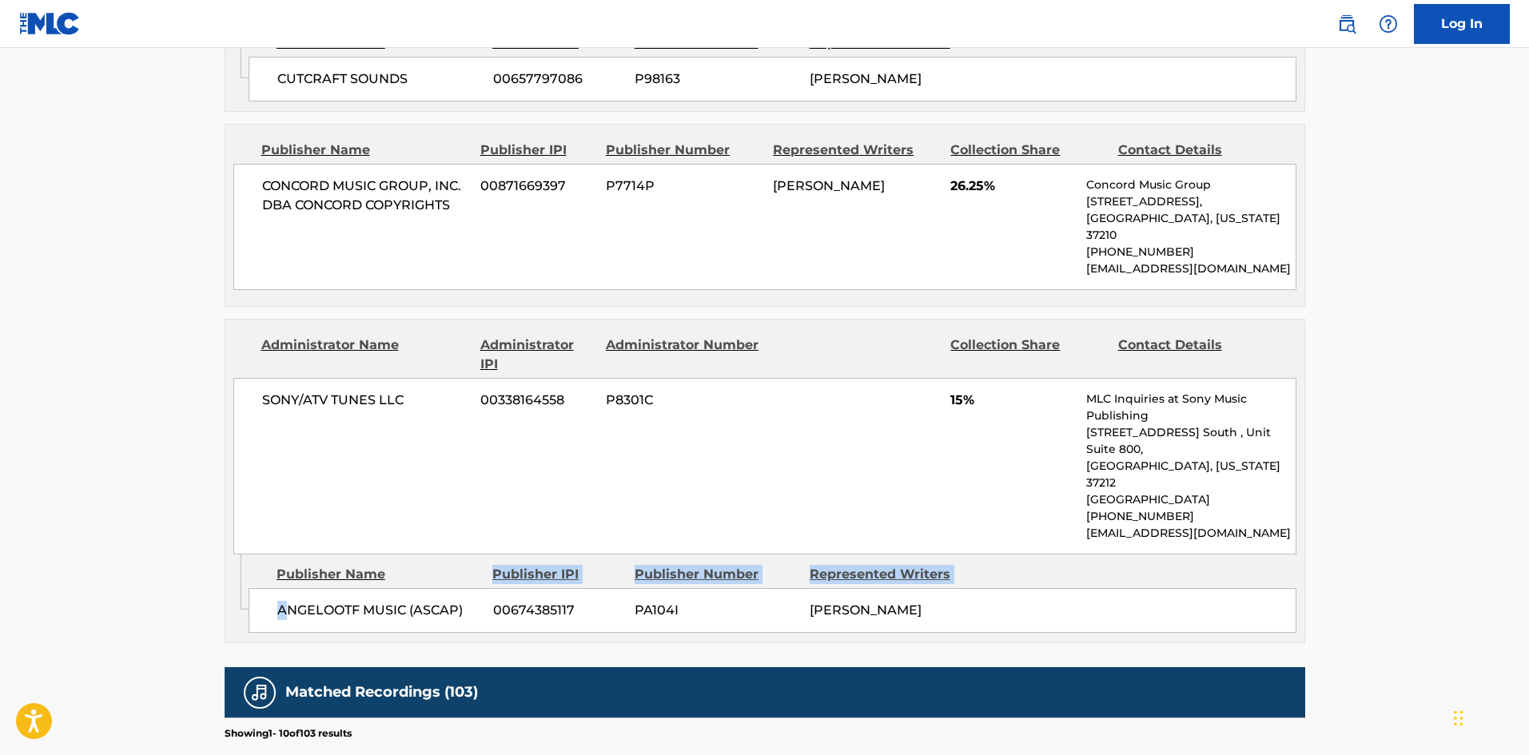
drag, startPoint x: 285, startPoint y: 530, endPoint x: 495, endPoint y: 499, distance: 211.8
click at [495, 555] on div "Publisher Name Publisher IPI Publisher Number Represented Writers ANGELOOTF MUS…" at bounding box center [777, 595] width 1056 height 80
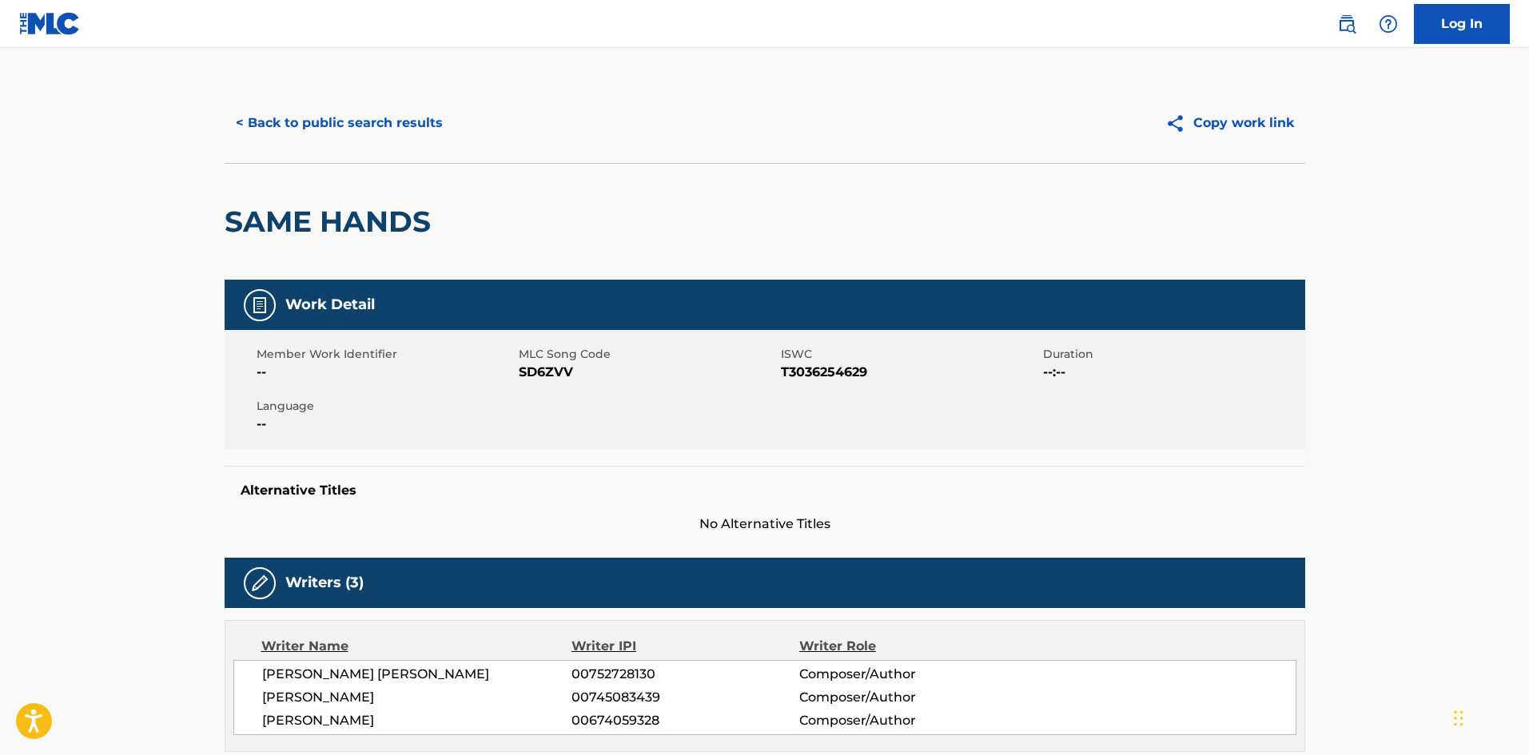
scroll to position [0, 0]
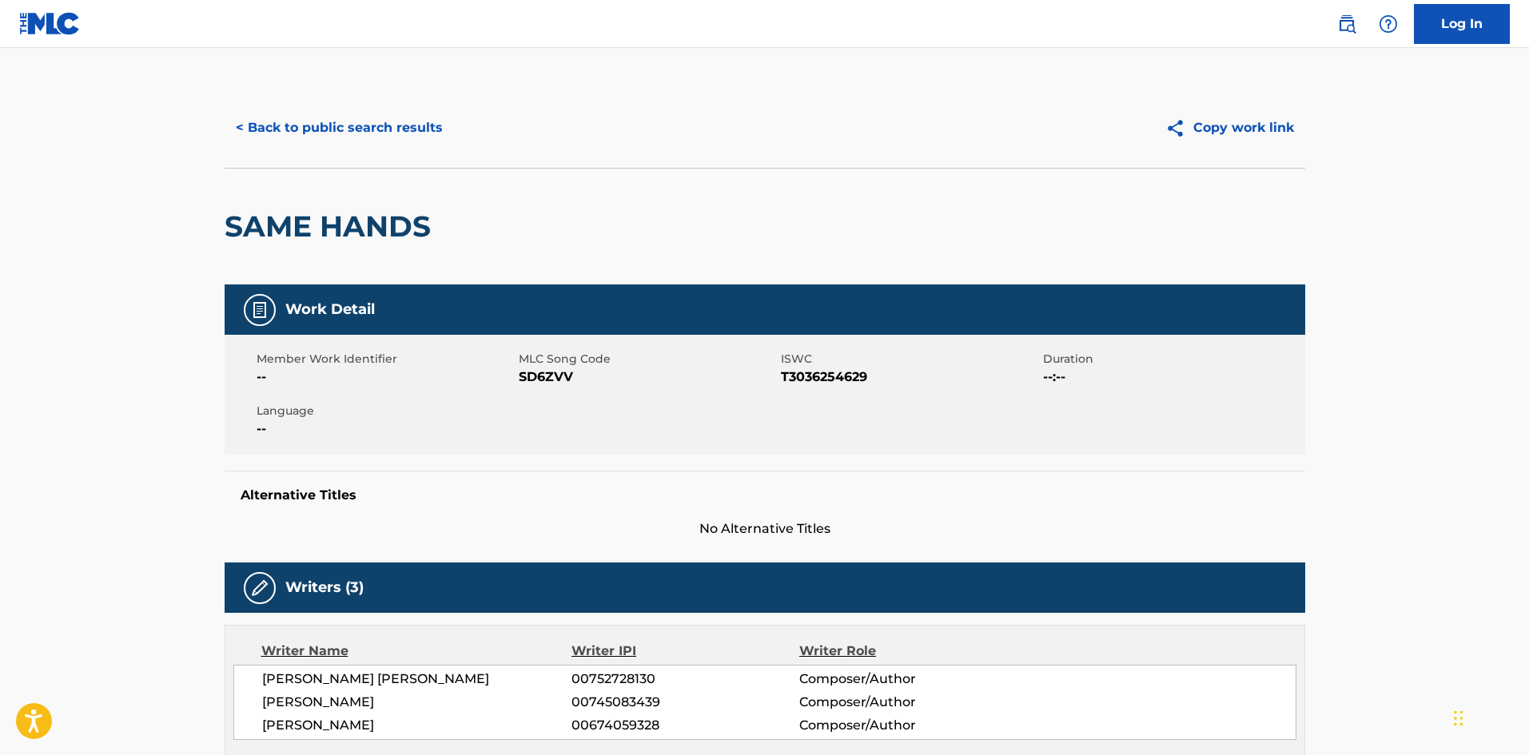
click at [371, 142] on button "< Back to public search results" at bounding box center [339, 128] width 229 height 40
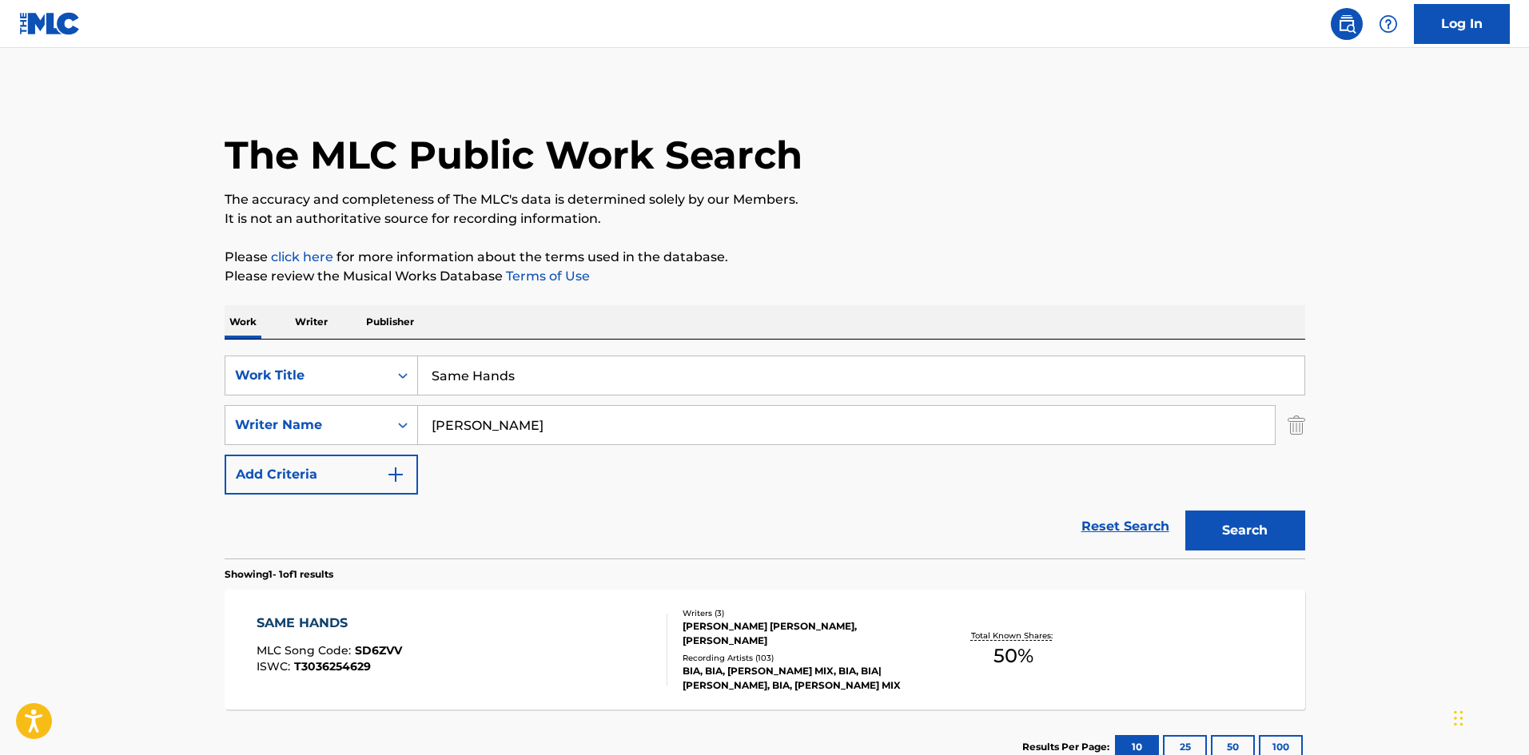
scroll to position [23, 0]
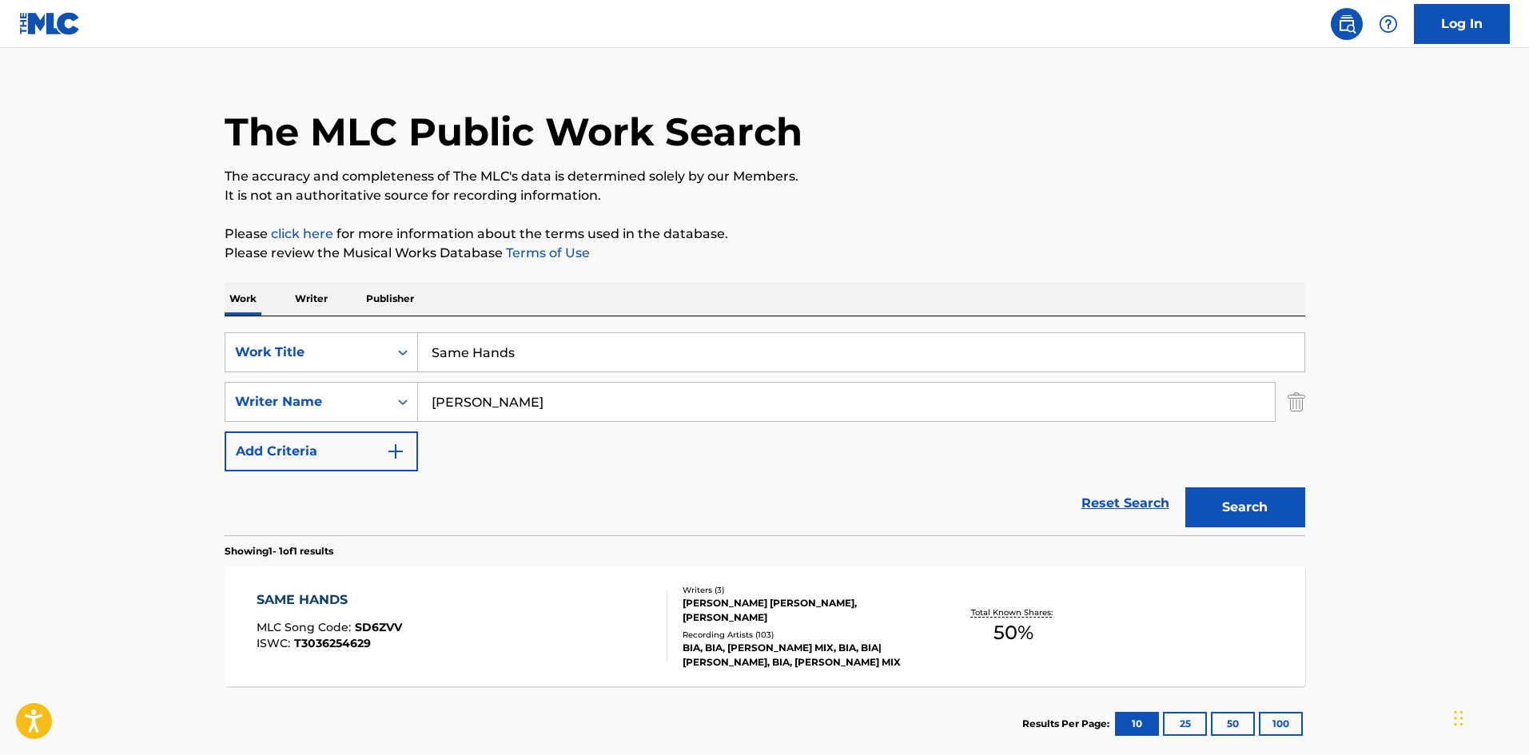
drag, startPoint x: 554, startPoint y: 333, endPoint x: 2, endPoint y: 329, distance: 551.6
click at [2, 329] on main "The MLC Public Work Search The accuracy and completeness of The MLC's data is d…" at bounding box center [764, 397] width 1529 height 745
paste input "IXTEEN"
type input "SIXTEEN"
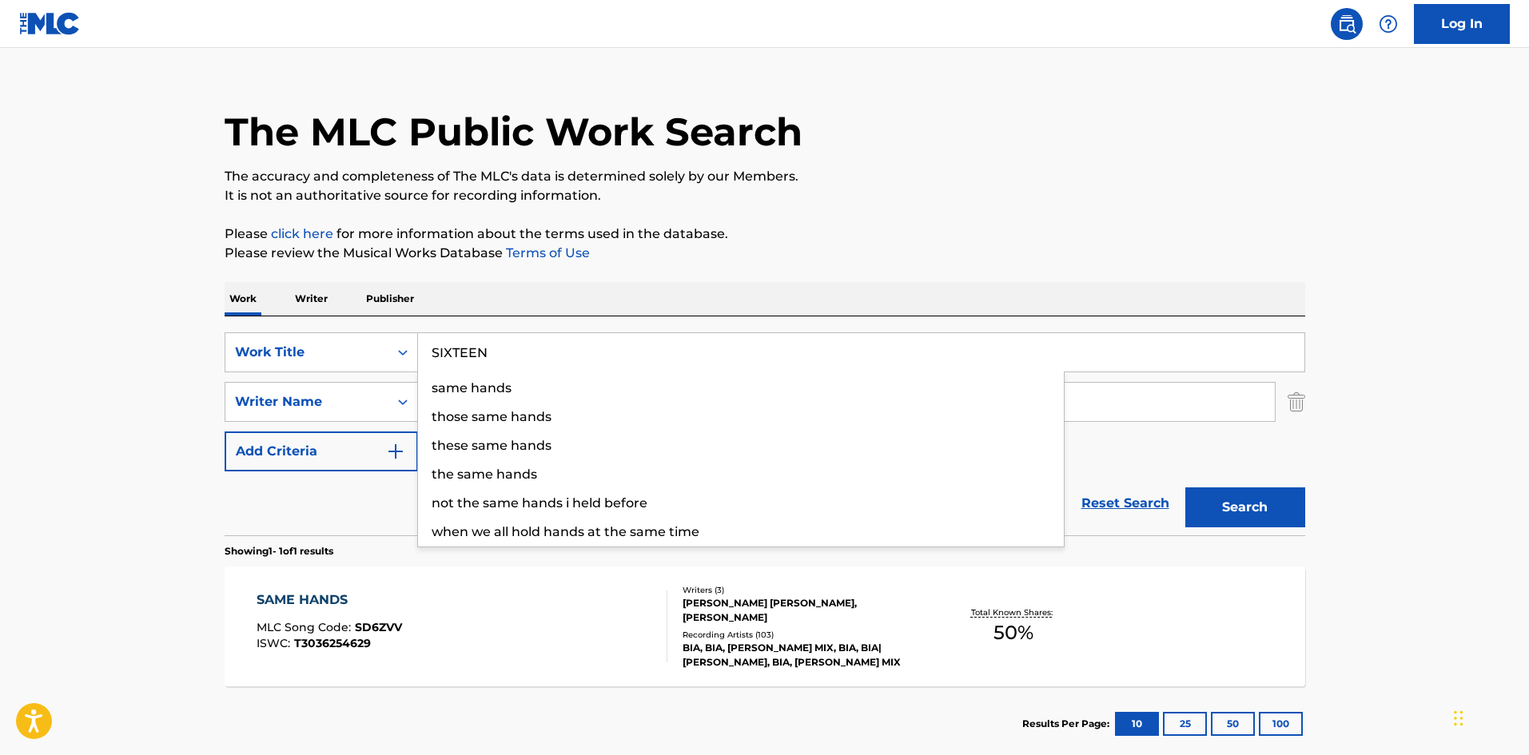
click at [716, 121] on h1 "The MLC Public Work Search" at bounding box center [514, 132] width 578 height 48
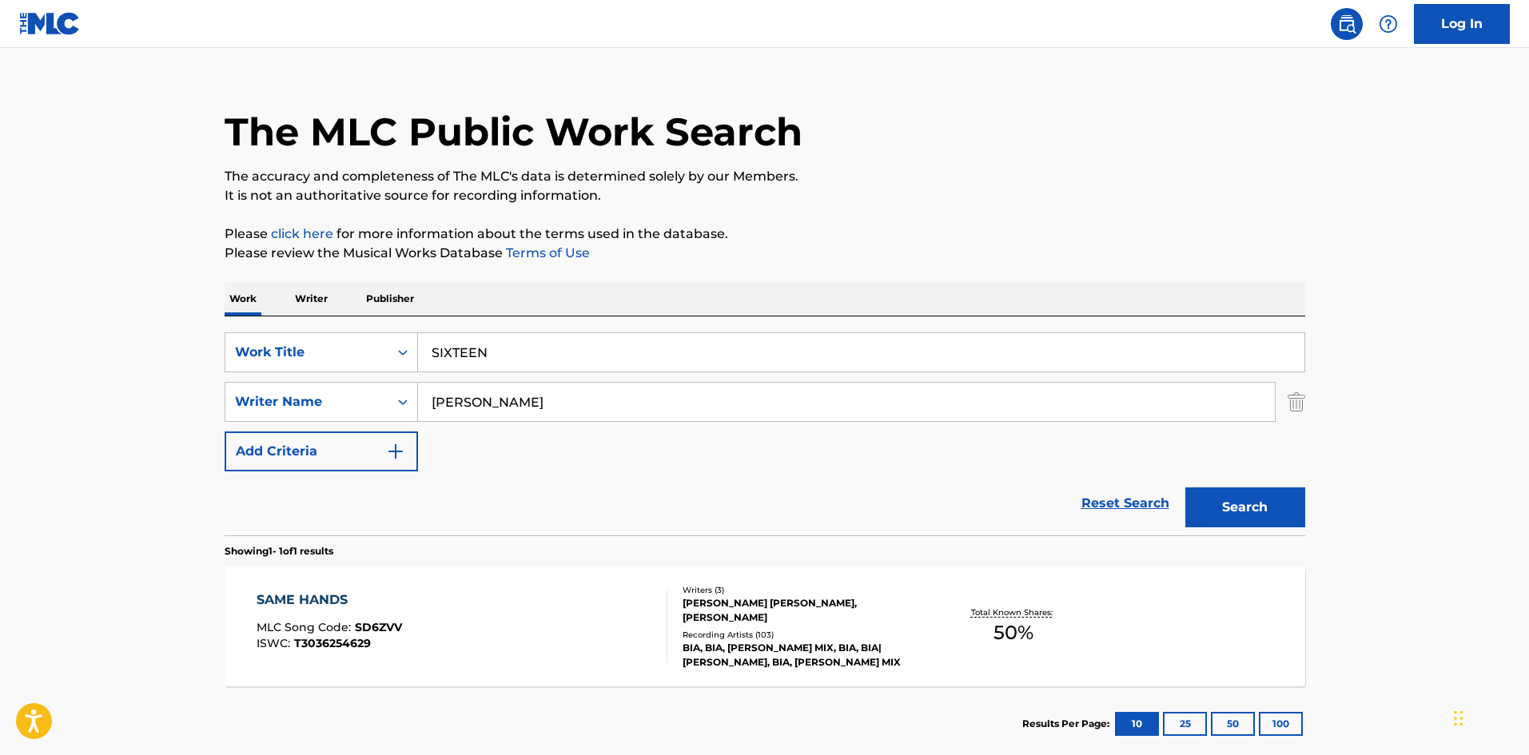
drag, startPoint x: 572, startPoint y: 393, endPoint x: 47, endPoint y: 404, distance: 525.4
click at [47, 404] on main "The MLC Public Work Search The accuracy and completeness of The MLC's data is d…" at bounding box center [764, 397] width 1529 height 745
paste input "andrau"
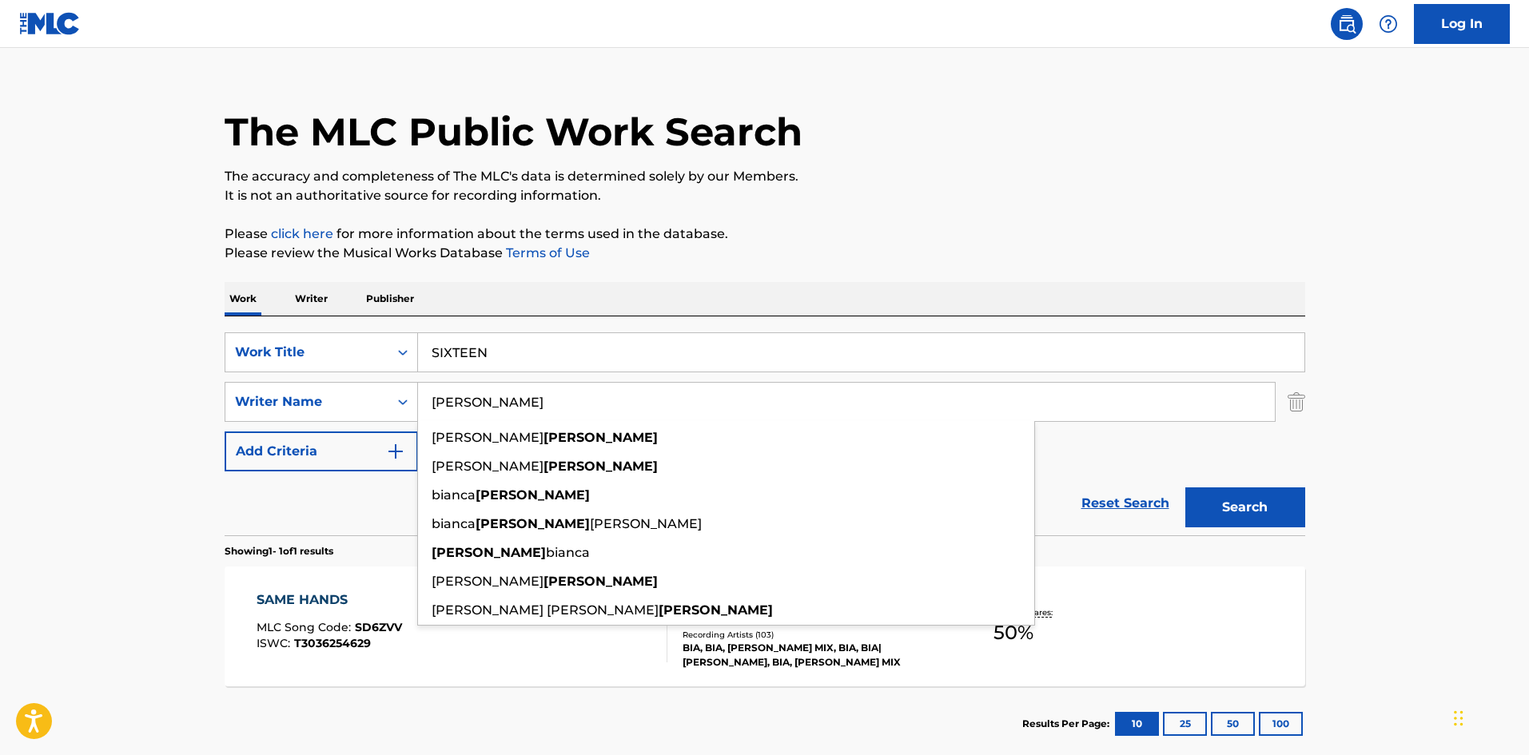
type input "Landrau"
click at [1237, 487] on div "Search" at bounding box center [1242, 504] width 128 height 64
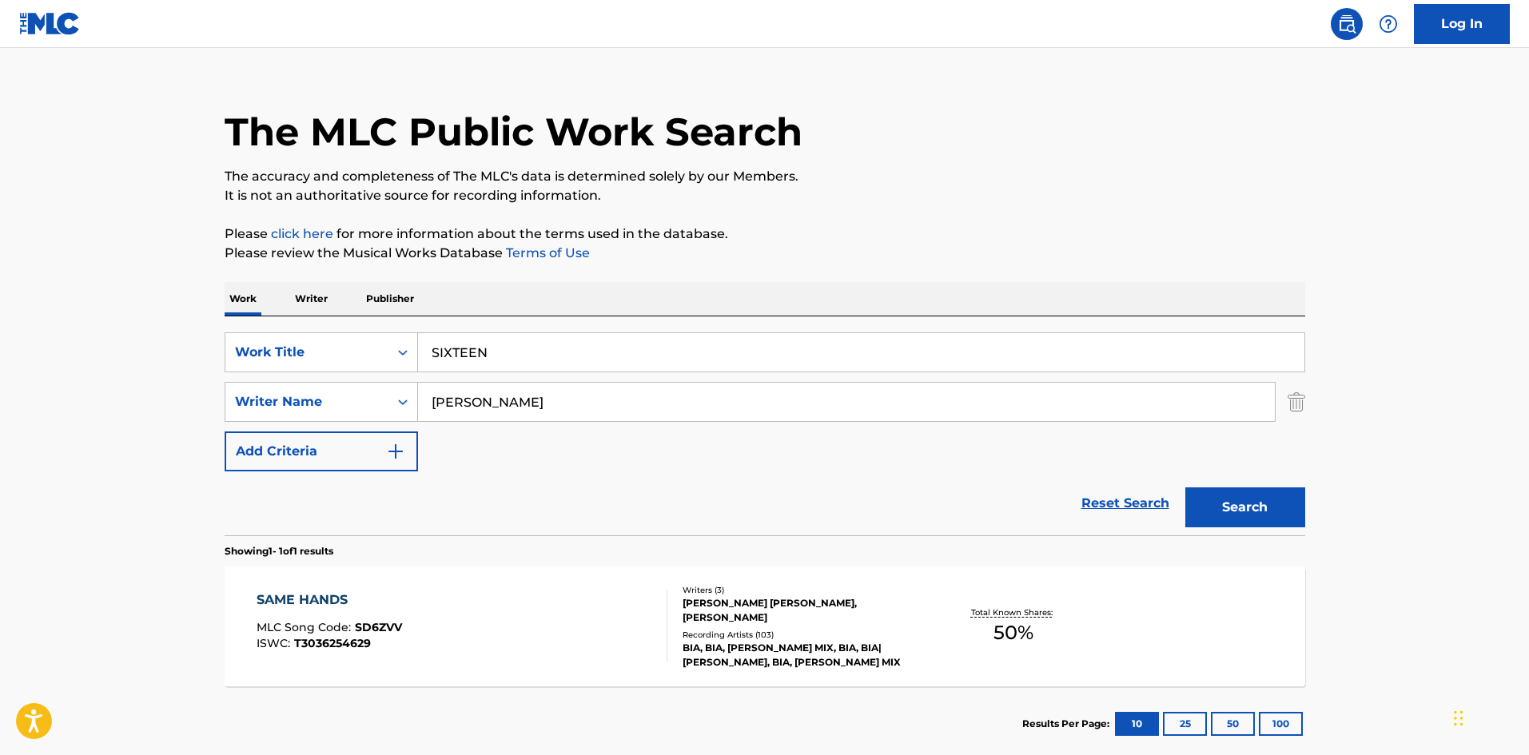
click at [1250, 522] on button "Search" at bounding box center [1246, 508] width 120 height 40
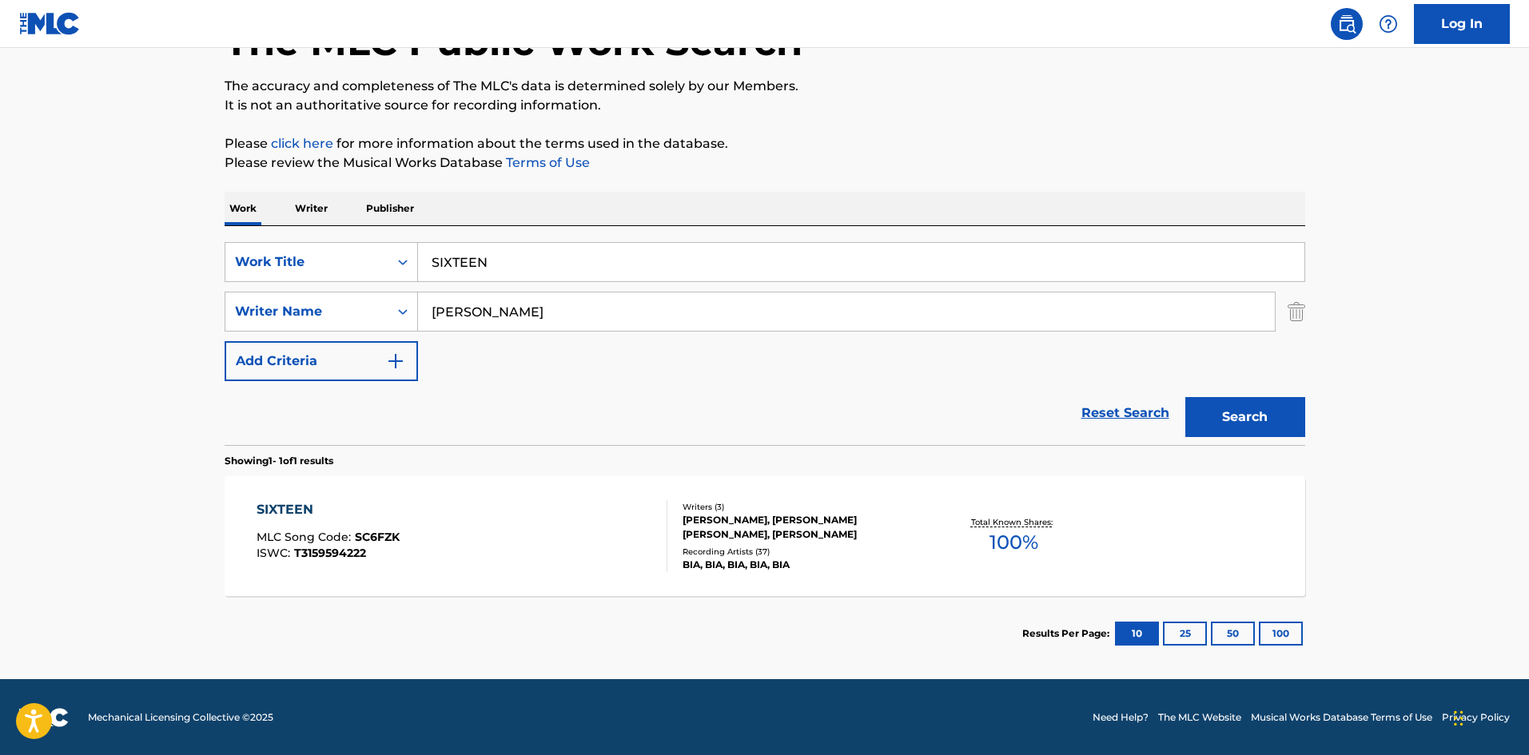
scroll to position [114, 0]
click at [285, 506] on div "SIXTEEN" at bounding box center [328, 509] width 143 height 19
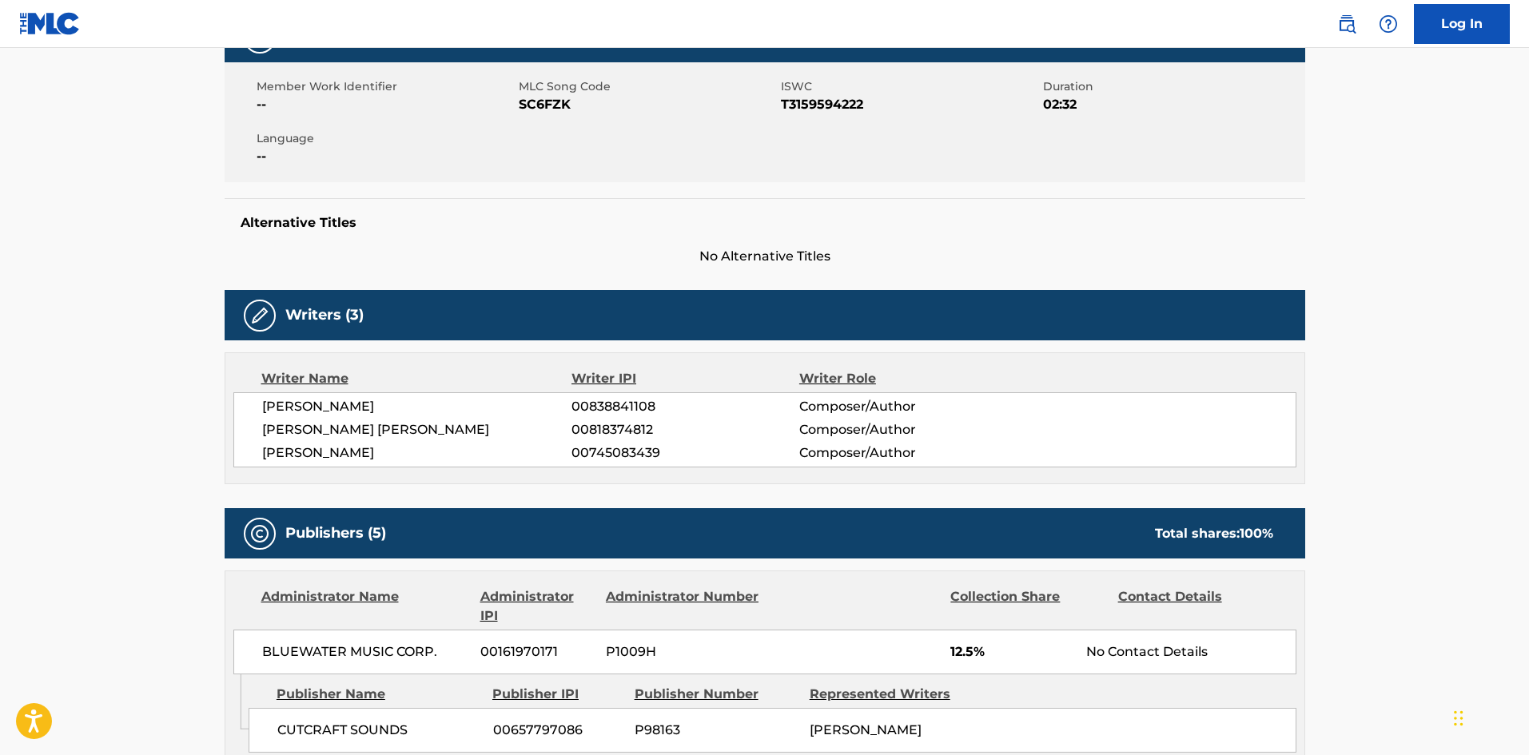
scroll to position [560, 0]
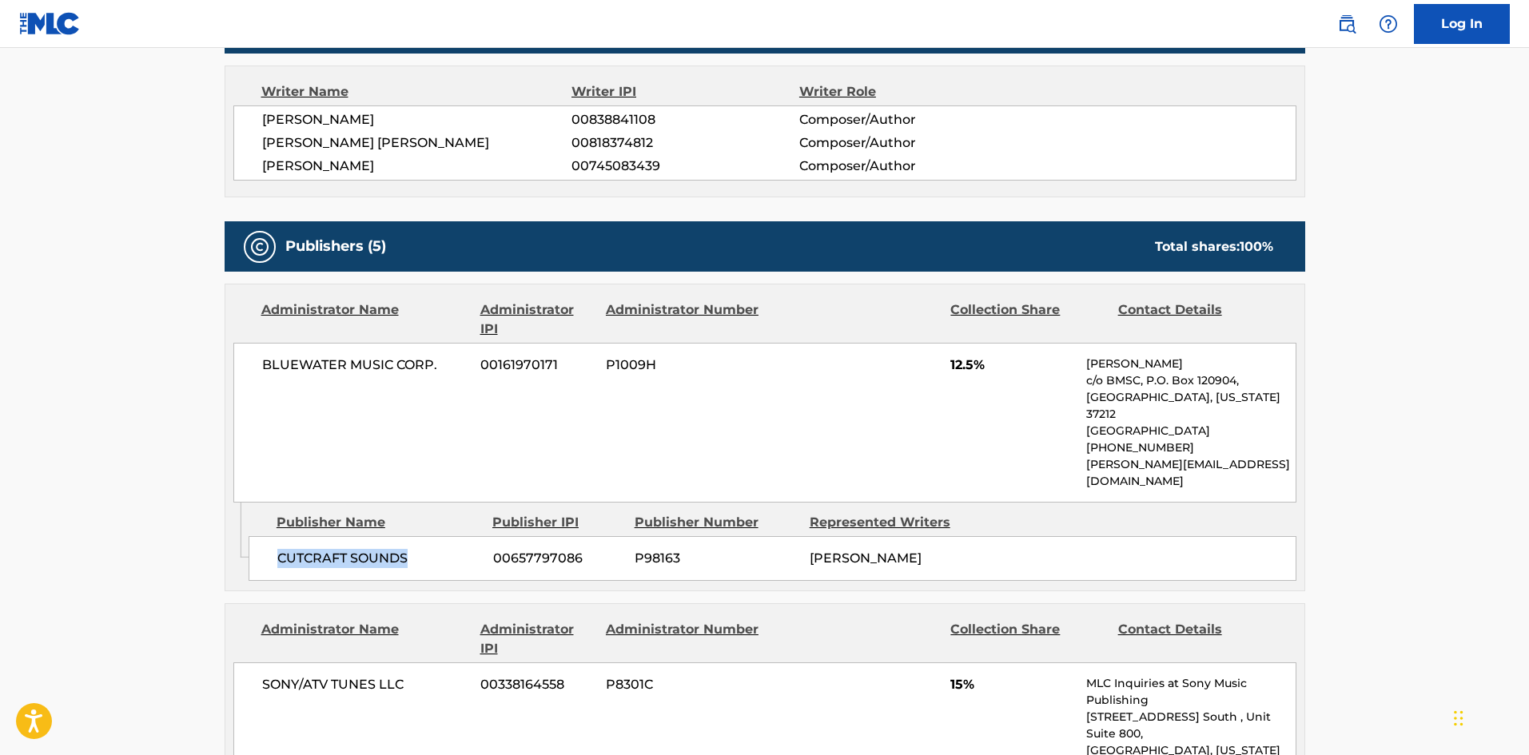
drag, startPoint x: 273, startPoint y: 533, endPoint x: 448, endPoint y: 528, distance: 175.1
click at [448, 536] on div "CUTCRAFT SOUNDS 00657797086 P98163 BIANCA LANDRAU" at bounding box center [773, 558] width 1048 height 45
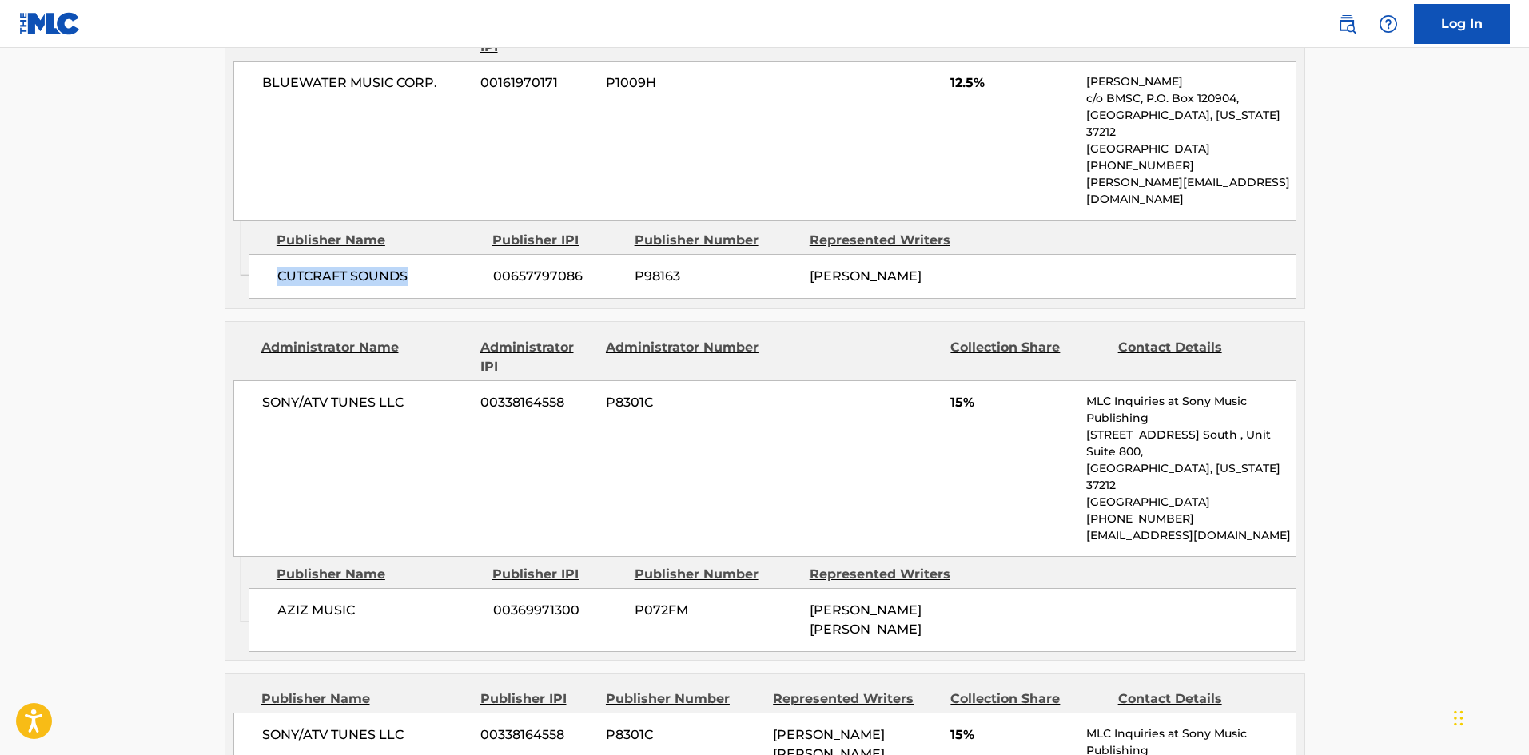
scroll to position [879, 0]
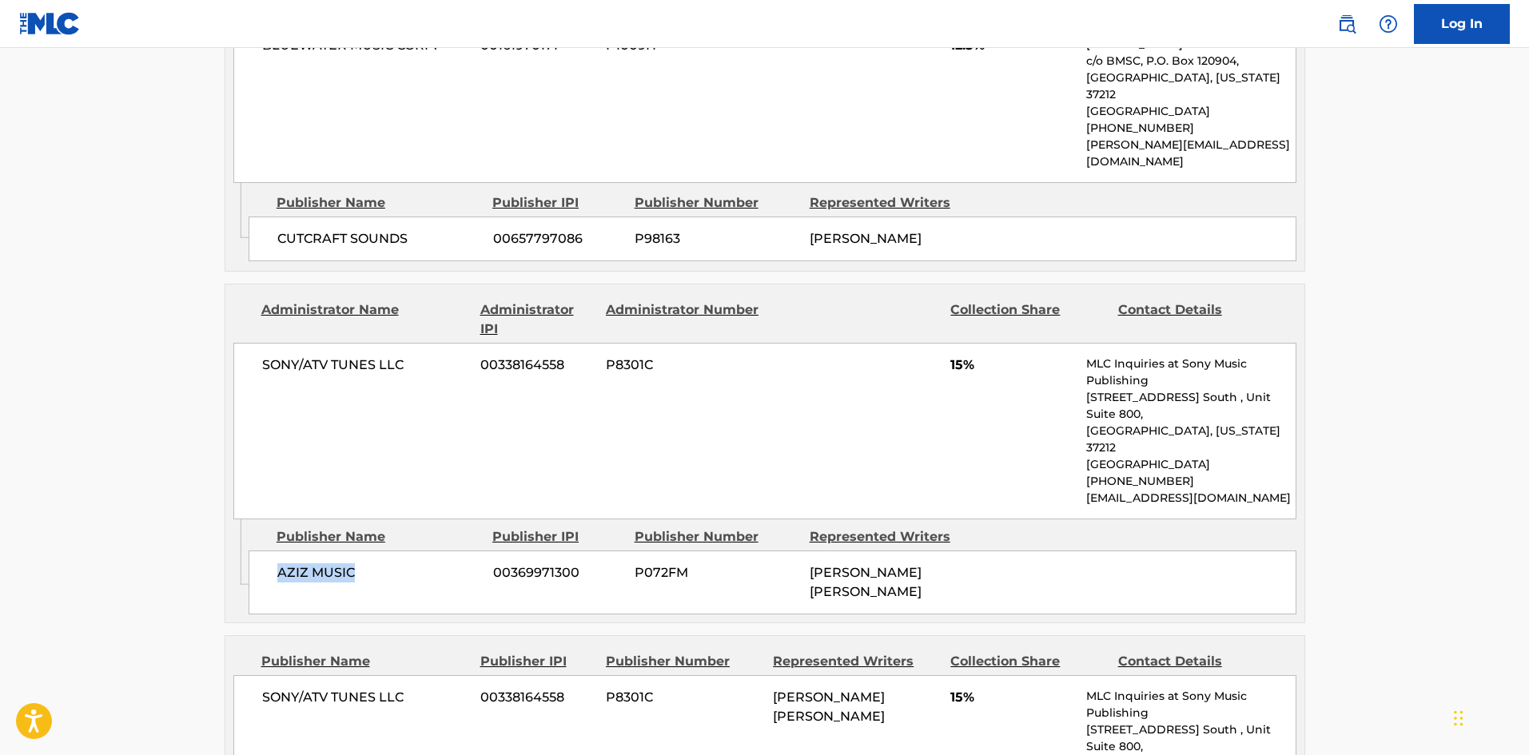
drag, startPoint x: 275, startPoint y: 516, endPoint x: 436, endPoint y: 512, distance: 160.8
click at [436, 551] on div "AZIZ MUSIC 00369971300 P072FM ABDUL AZIZ DIENG" at bounding box center [773, 583] width 1048 height 64
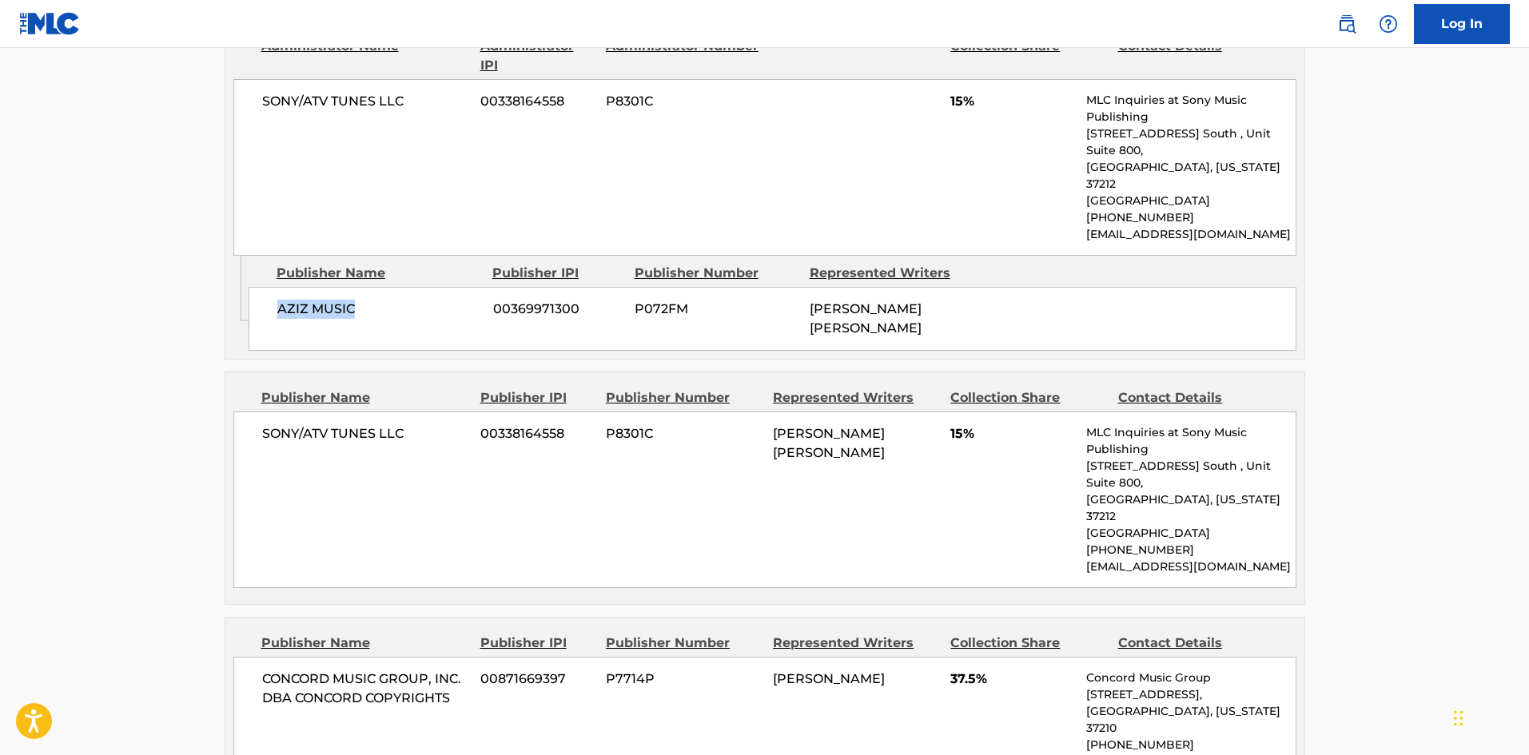
scroll to position [1199, 0]
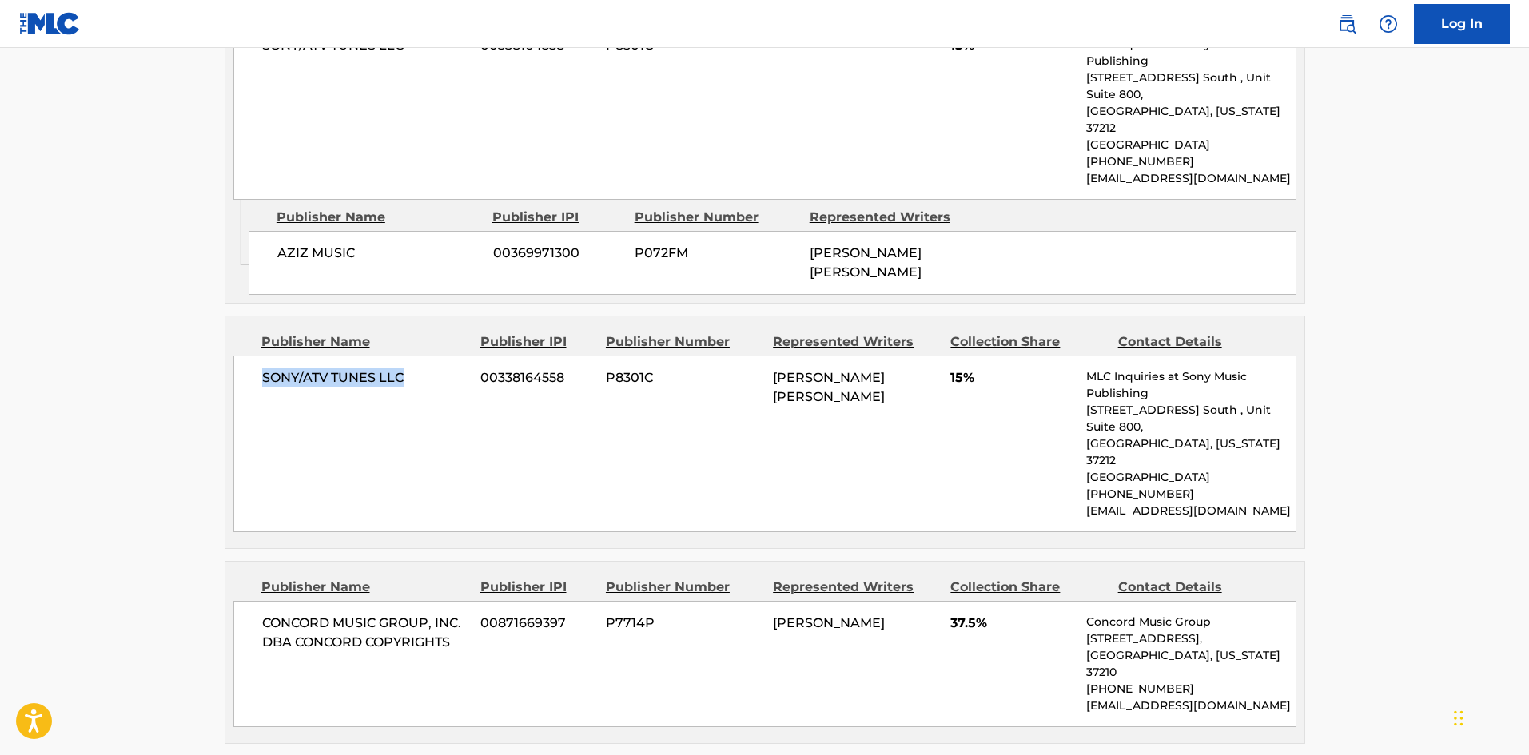
drag, startPoint x: 265, startPoint y: 301, endPoint x: 459, endPoint y: 276, distance: 195.8
click at [459, 356] on div "SONY/ATV TUNES LLC 00338164558 P8301C ABDUL AZIZ DIENG 15% MLC Inquiries at Son…" at bounding box center [764, 444] width 1063 height 177
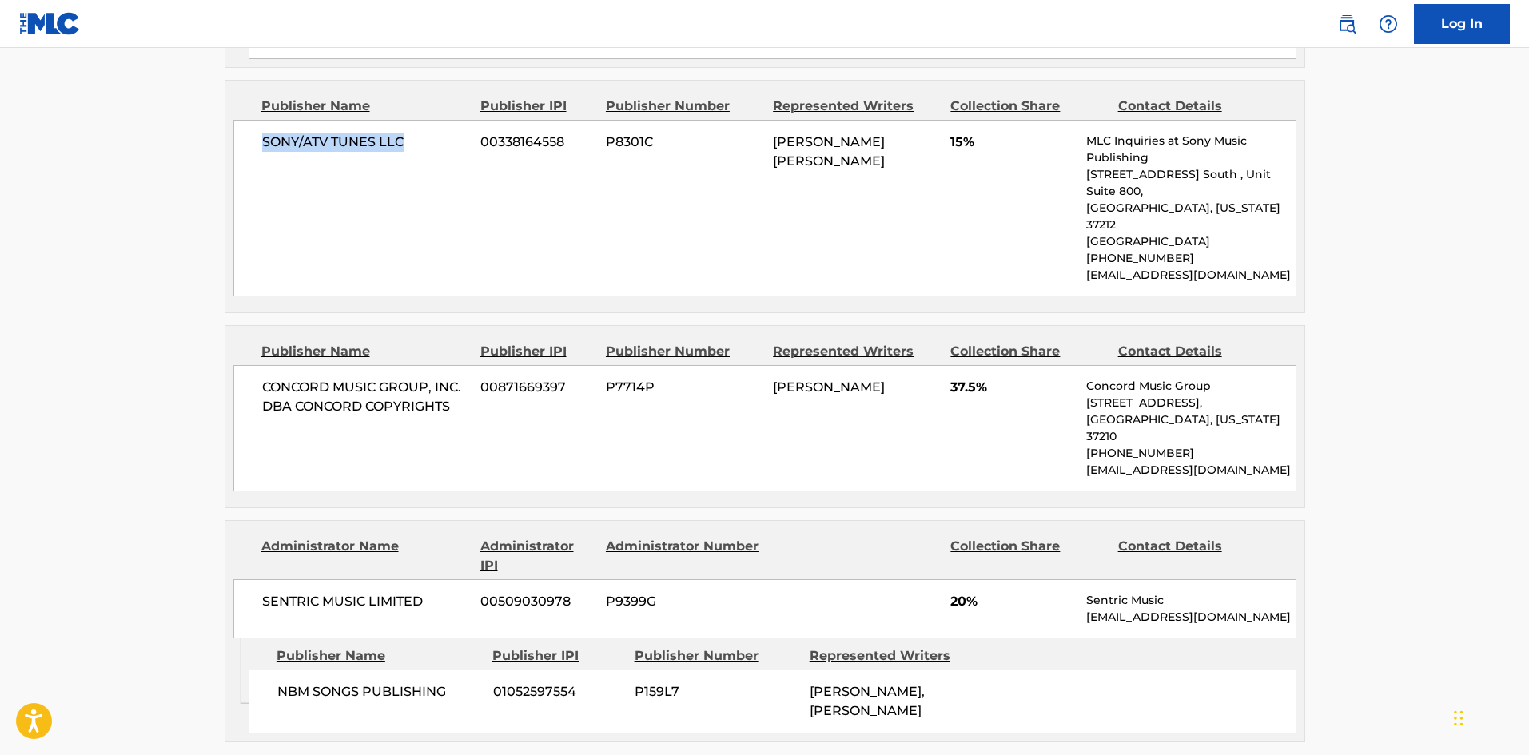
scroll to position [1439, 0]
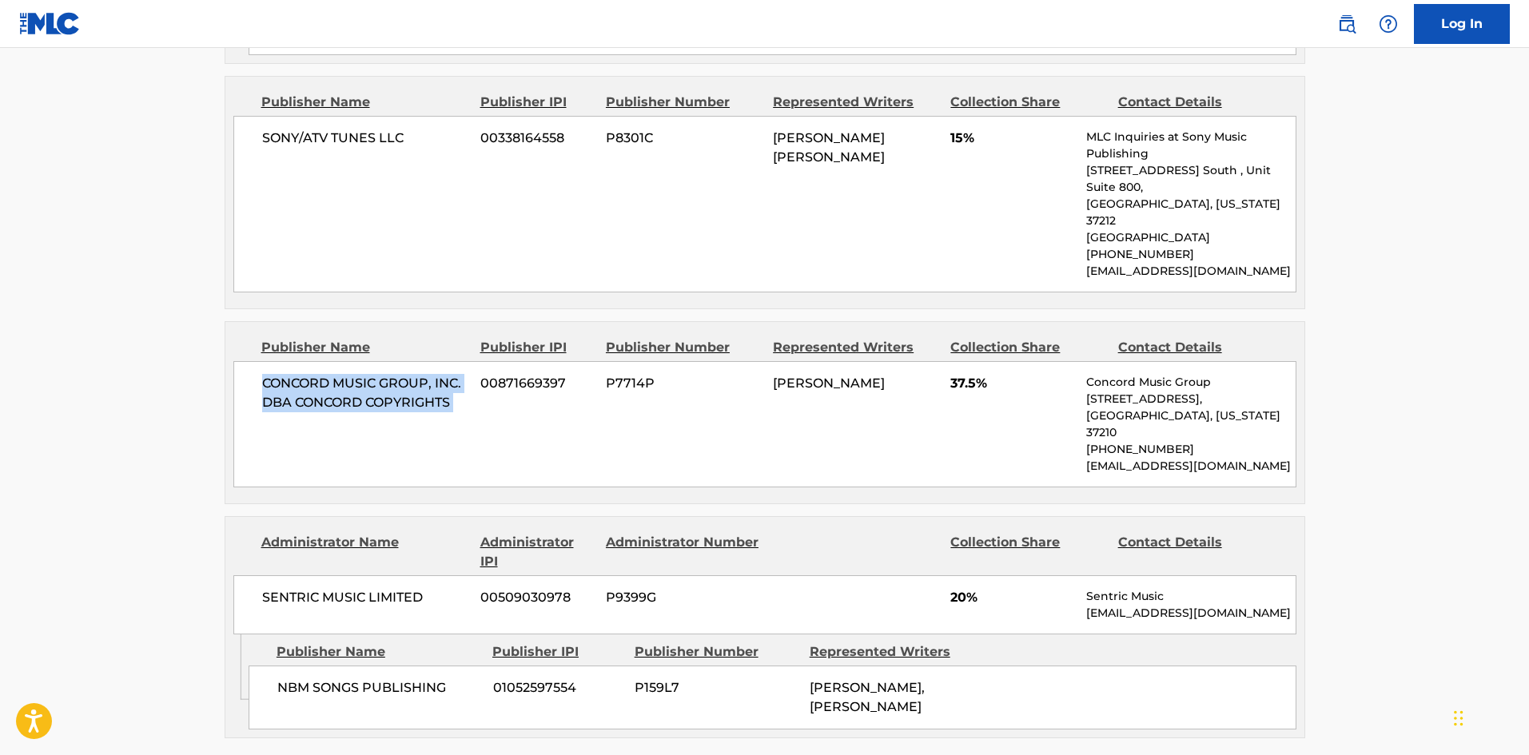
drag, startPoint x: 261, startPoint y: 259, endPoint x: 477, endPoint y: 281, distance: 217.0
click at [477, 361] on div "CONCORD MUSIC GROUP, INC. DBA CONCORD COPYRIGHTS 00871669397 P7714P BIANCA LAND…" at bounding box center [764, 424] width 1063 height 126
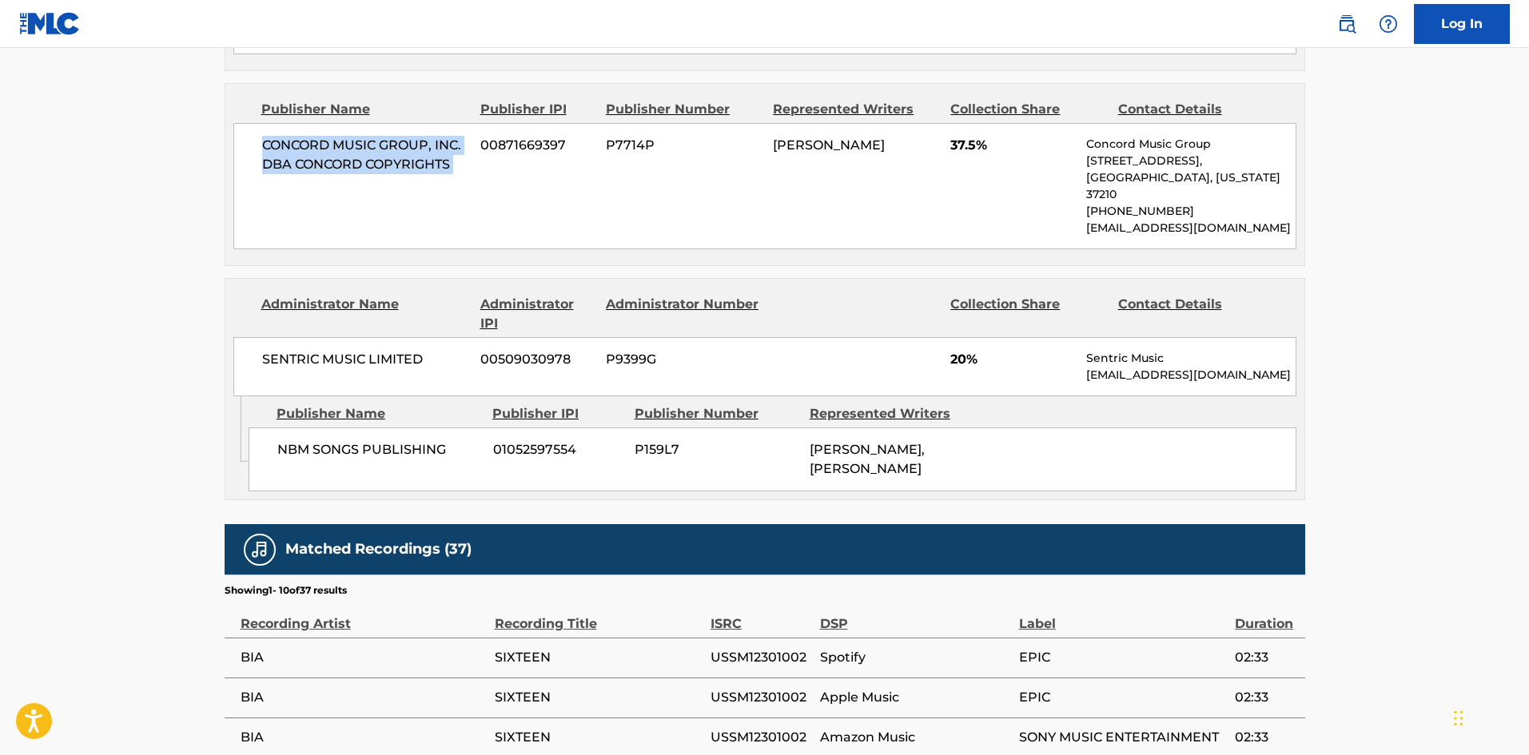
scroll to position [1679, 0]
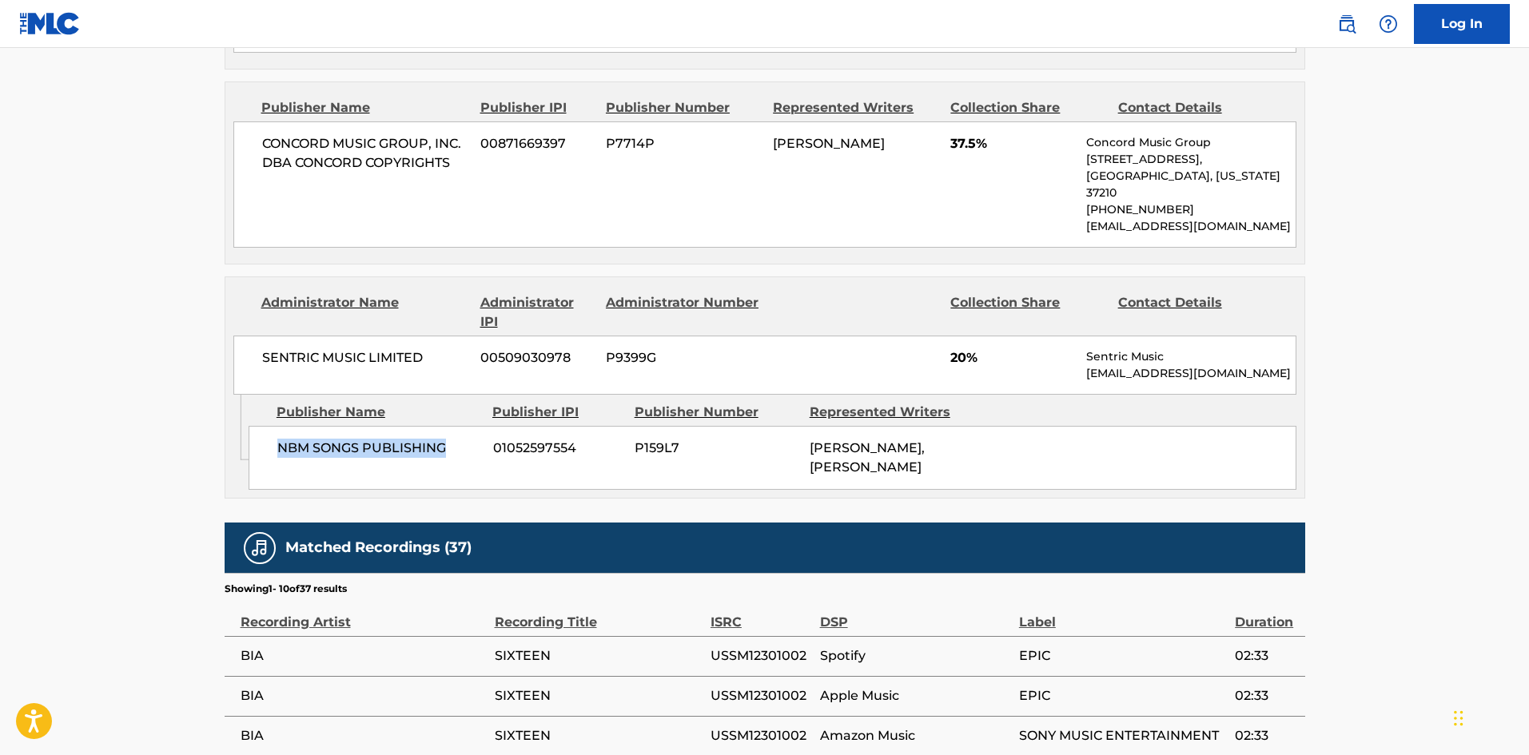
drag, startPoint x: 281, startPoint y: 320, endPoint x: 456, endPoint y: 316, distance: 175.9
click at [456, 439] on span "NBM SONGS PUBLISHING" at bounding box center [379, 448] width 204 height 19
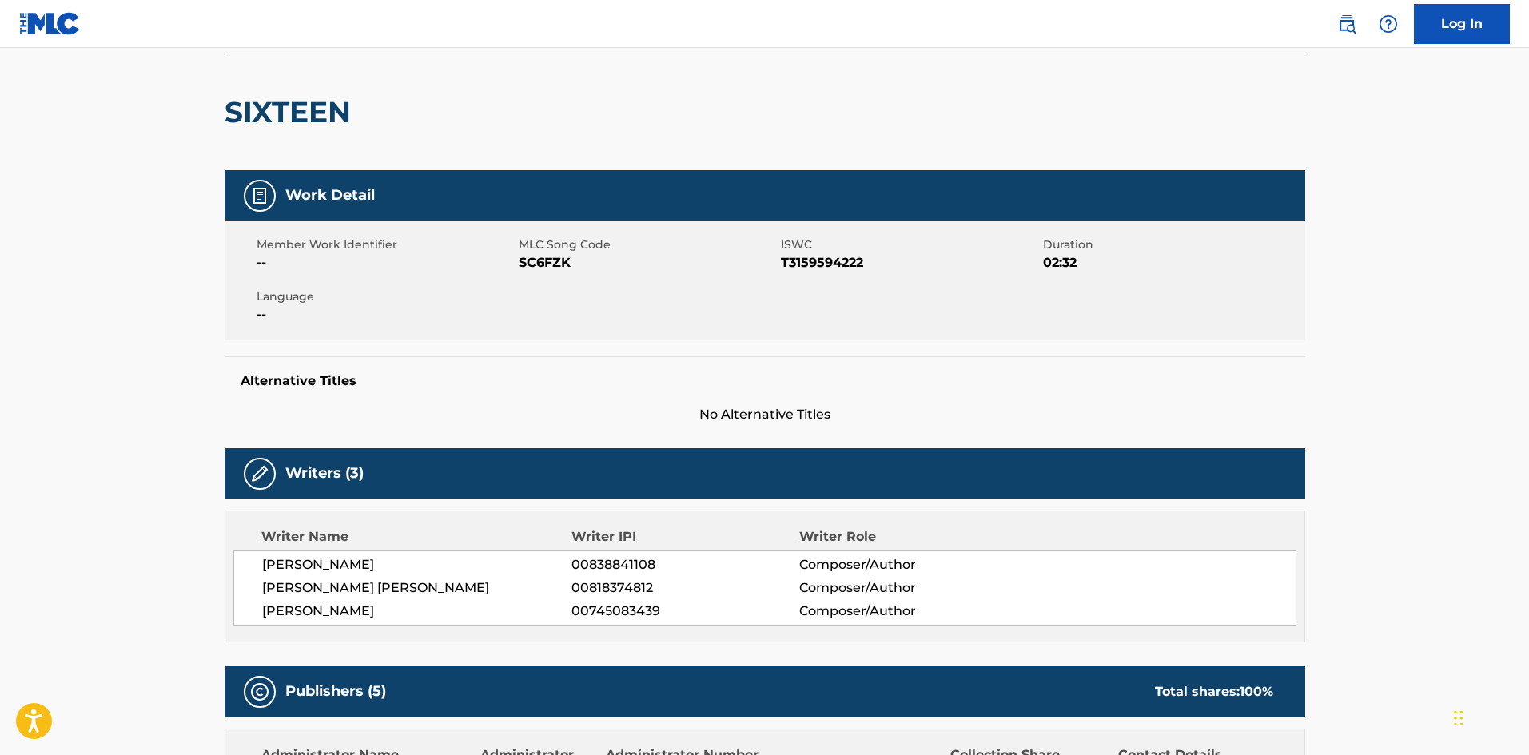
scroll to position [0, 0]
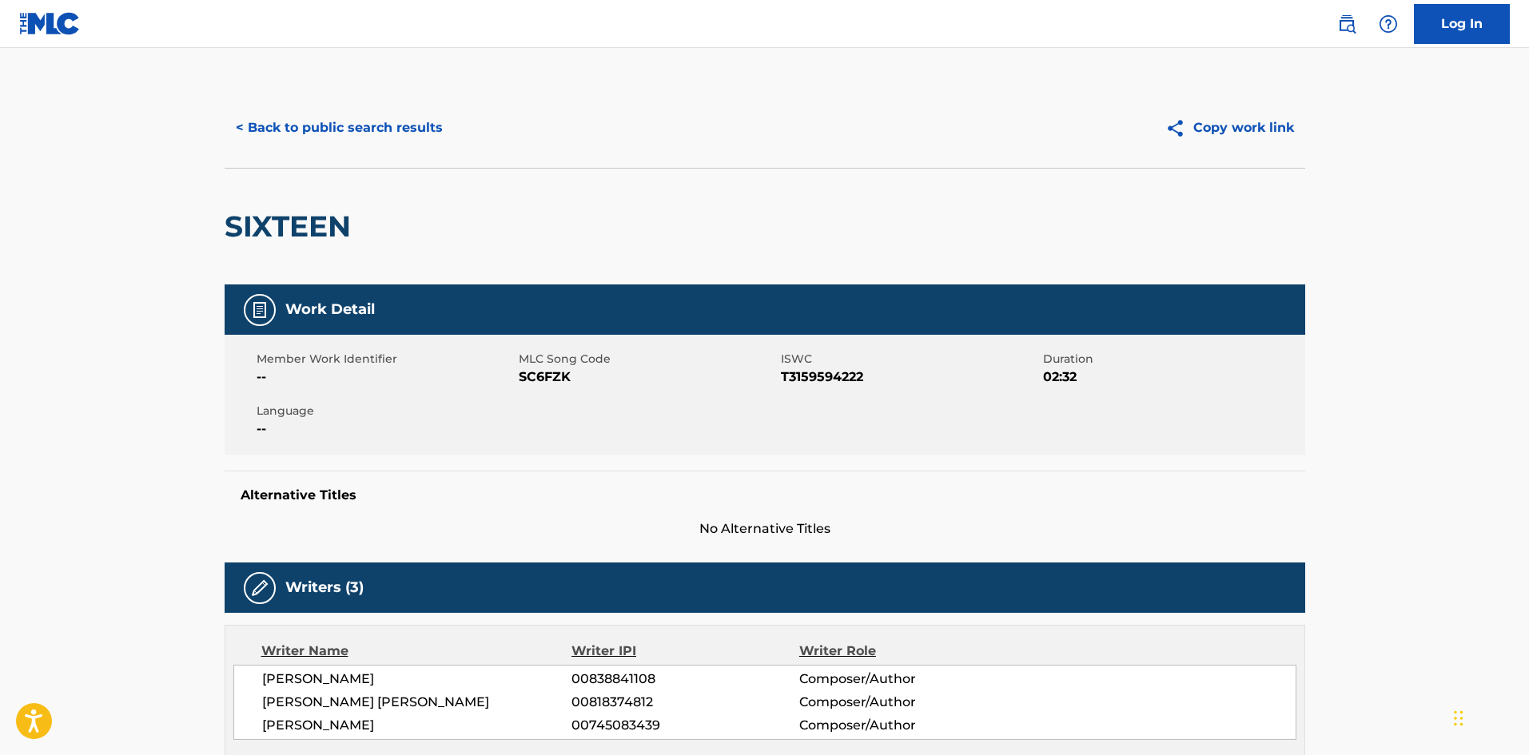
click at [381, 121] on button "< Back to public search results" at bounding box center [339, 128] width 229 height 40
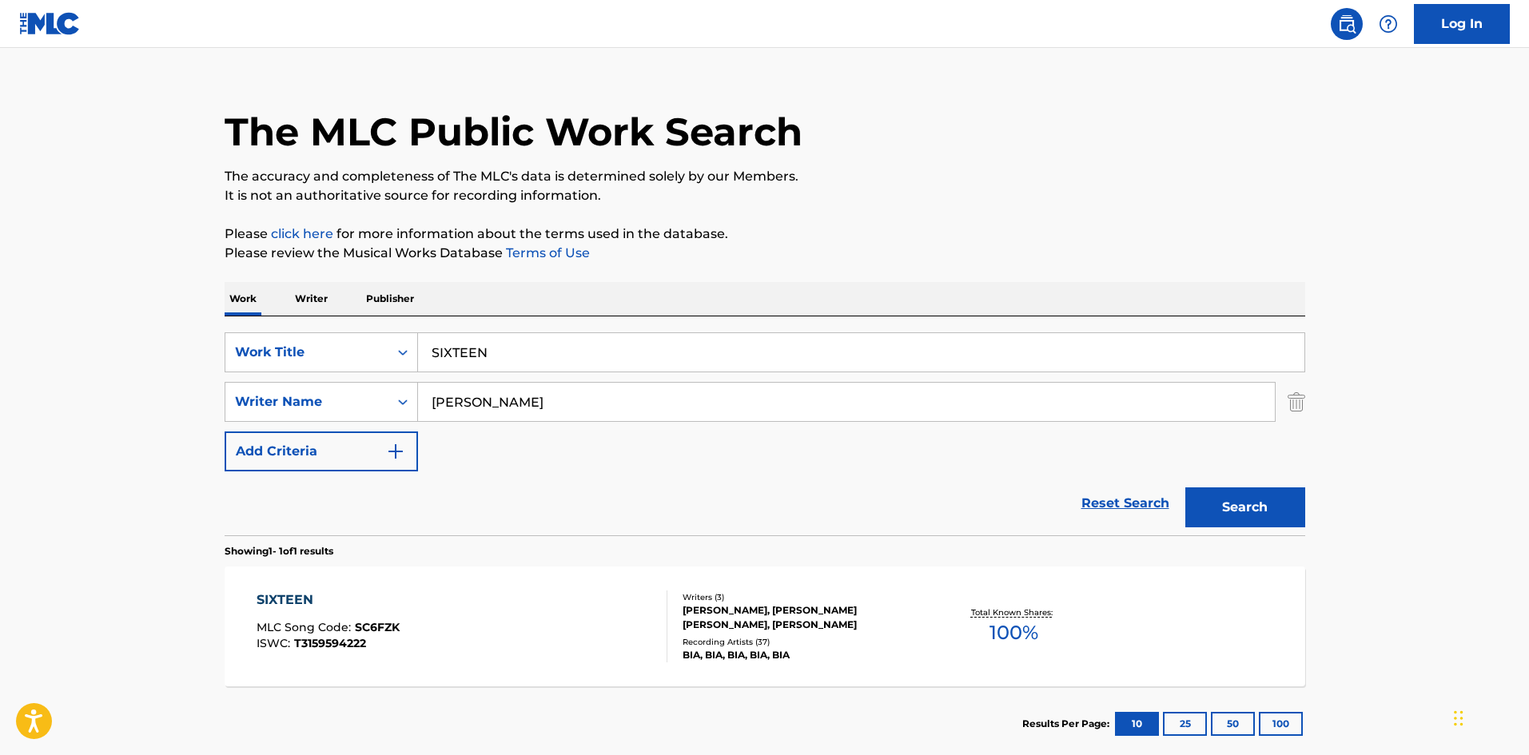
drag, startPoint x: 568, startPoint y: 351, endPoint x: 13, endPoint y: 358, distance: 555.7
click at [25, 366] on main "The MLC Public Work Search The accuracy and completeness of The MLC's data is d…" at bounding box center [764, 397] width 1529 height 745
paste input "Whole Lotta Money"
type input "Whole Lotta Money"
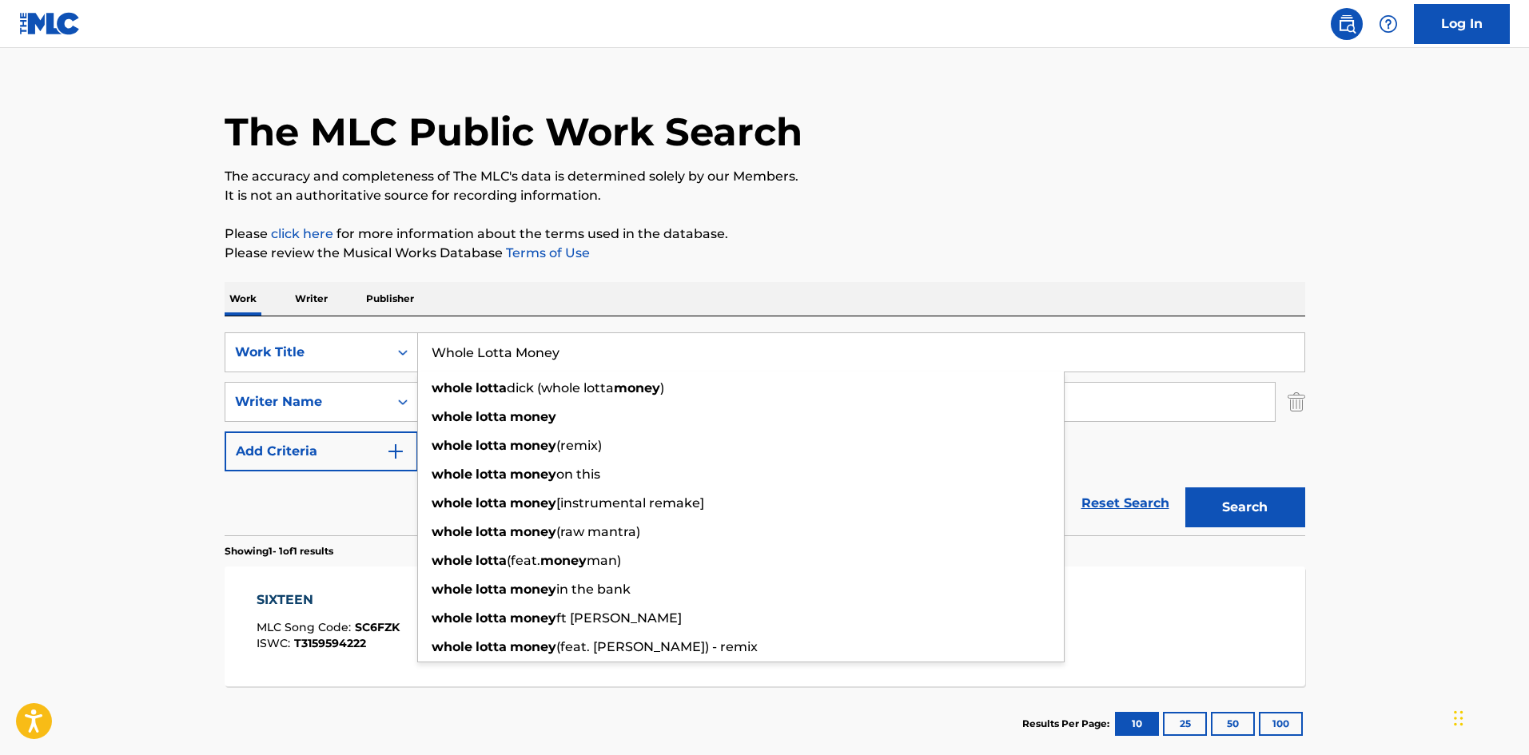
click at [646, 165] on div "The MLC Public Work Search" at bounding box center [765, 123] width 1081 height 117
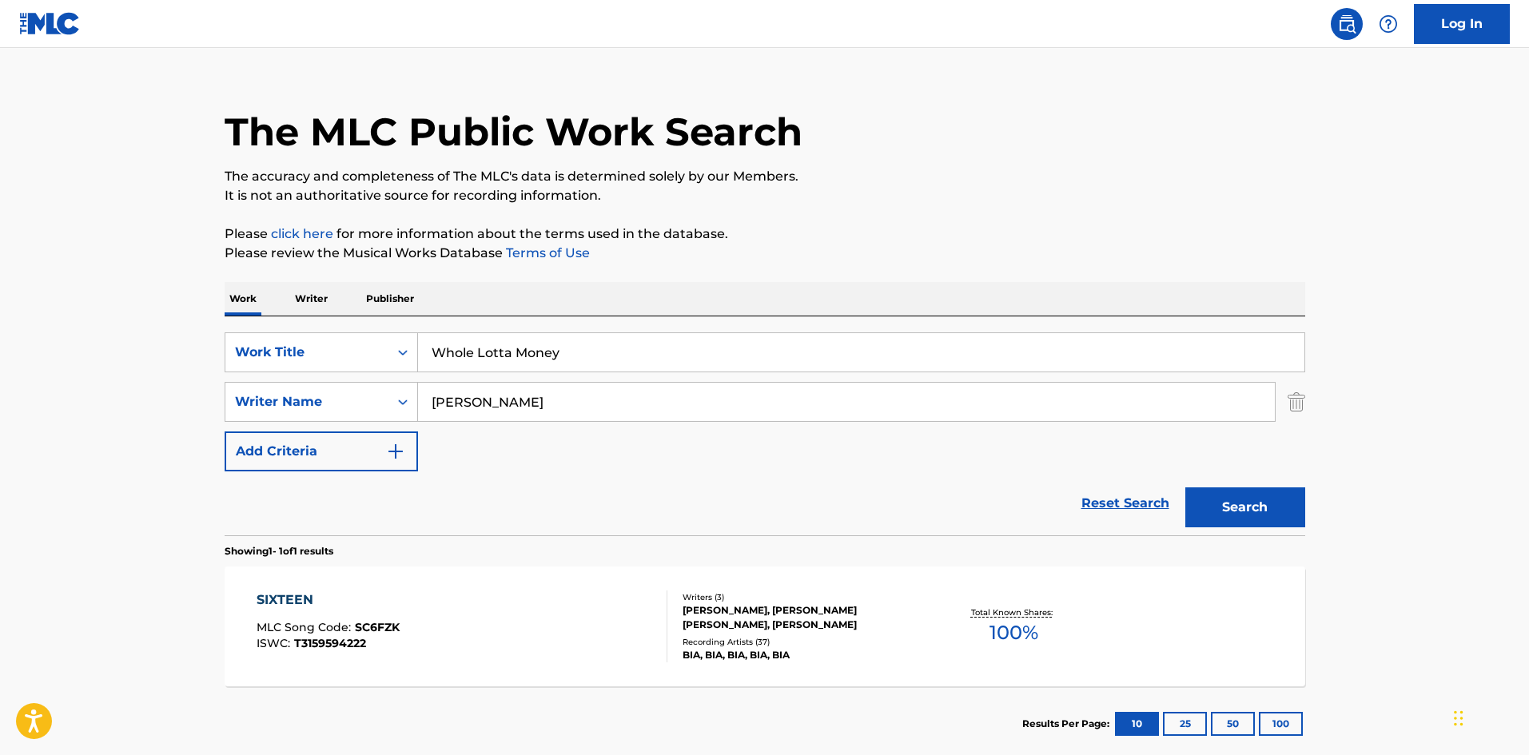
drag, startPoint x: 557, startPoint y: 393, endPoint x: 77, endPoint y: 393, distance: 480.5
click at [45, 412] on main "The MLC Public Work Search The accuracy and completeness of The MLC's data is d…" at bounding box center [764, 397] width 1529 height 745
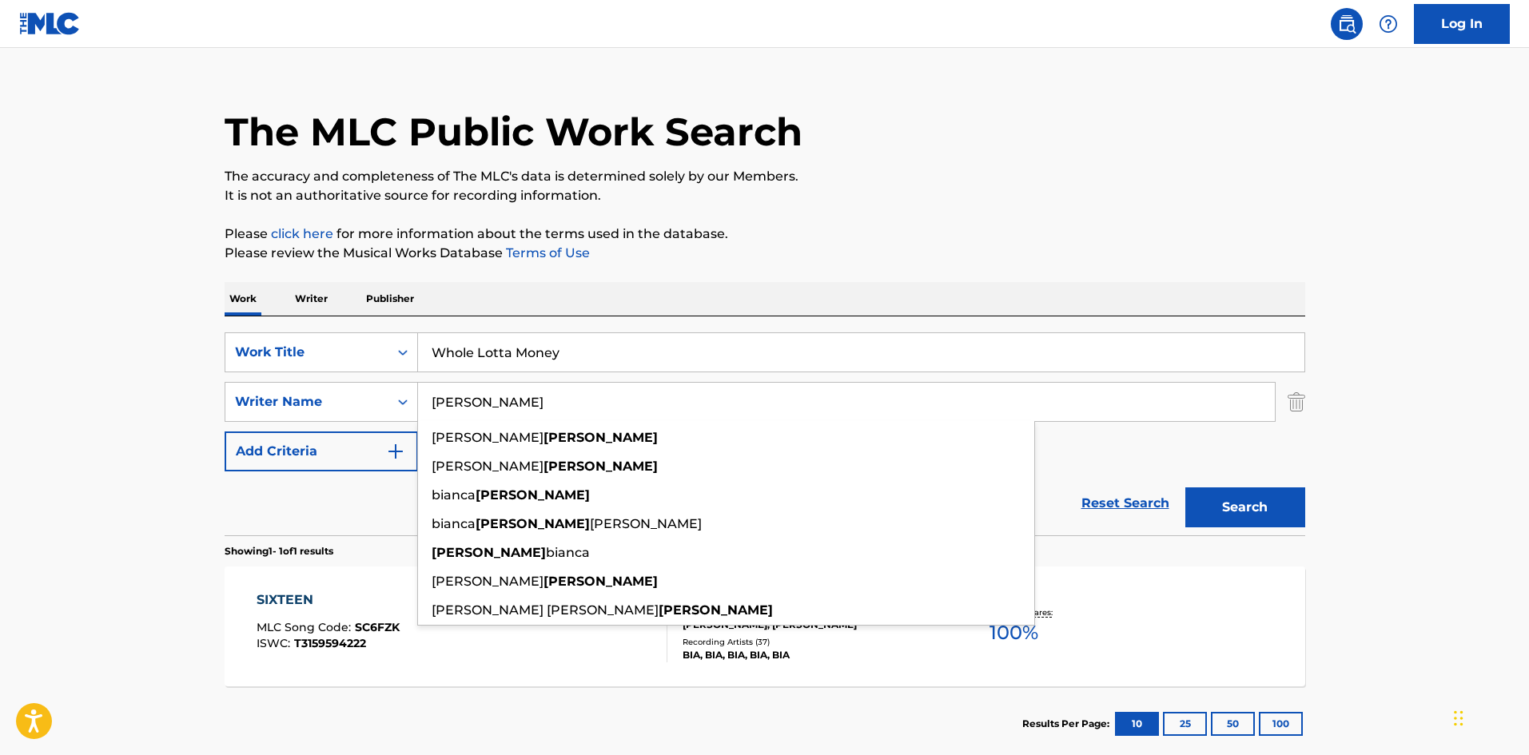
click at [1274, 502] on button "Search" at bounding box center [1246, 508] width 120 height 40
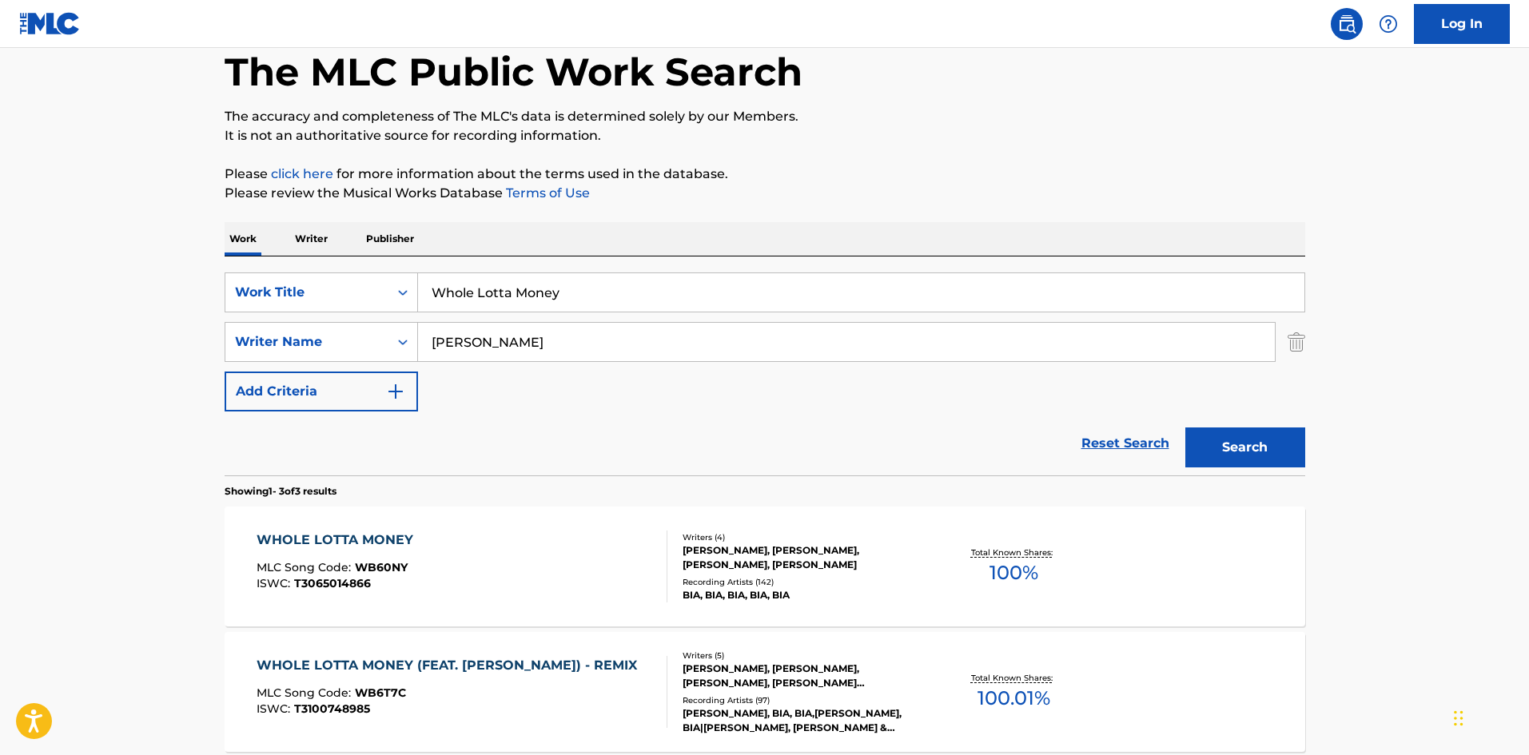
scroll to position [160, 0]
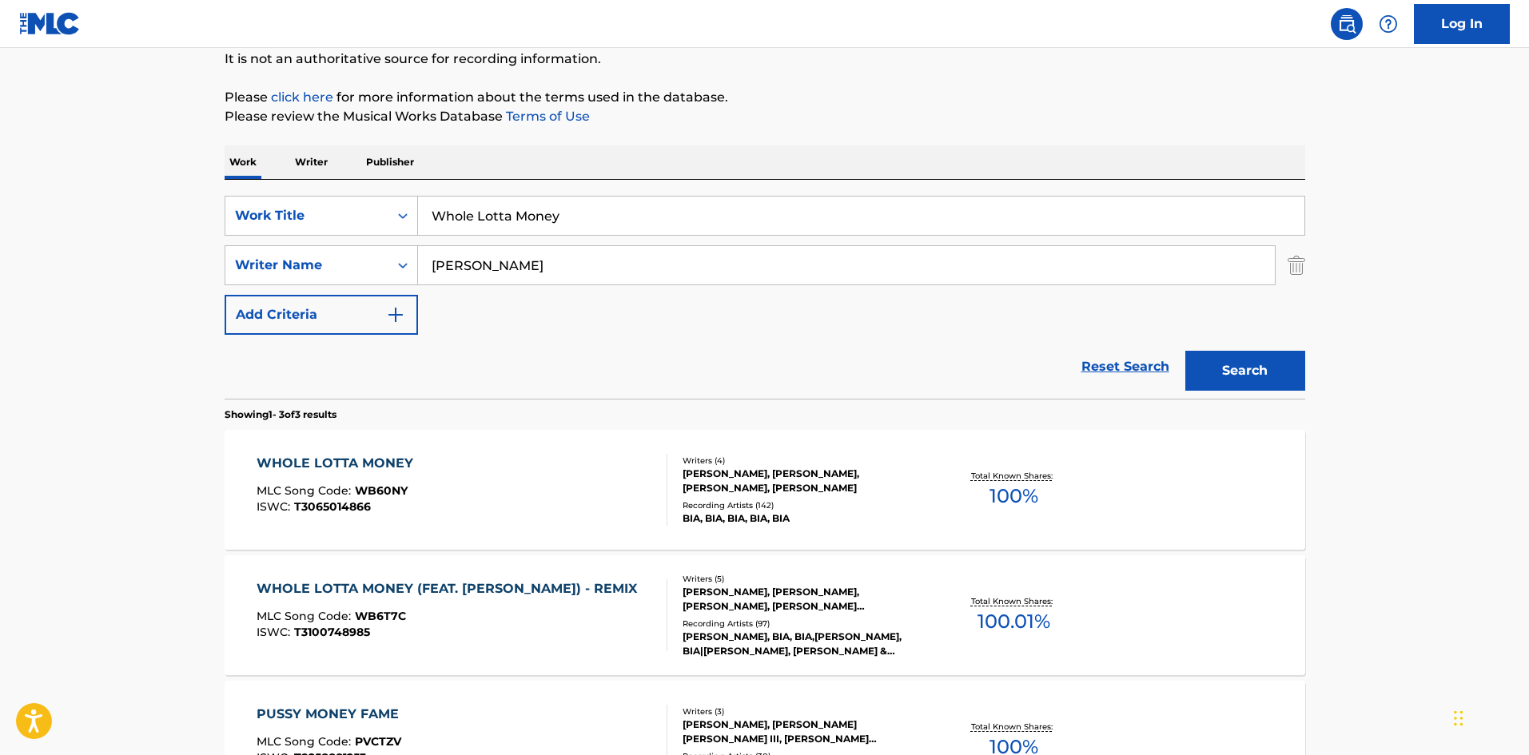
click at [373, 457] on div "WHOLE LOTTA MONEY" at bounding box center [339, 463] width 165 height 19
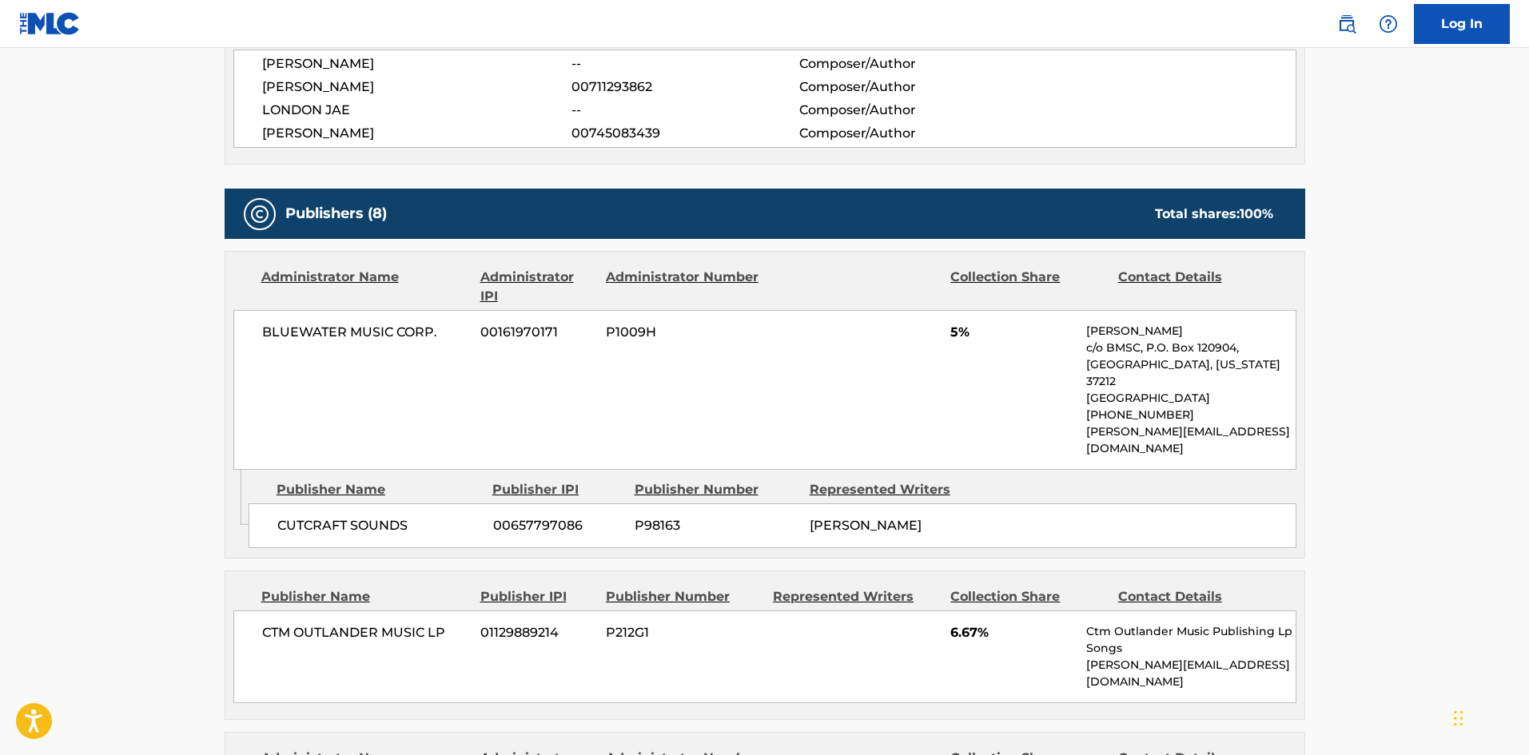
scroll to position [799, 0]
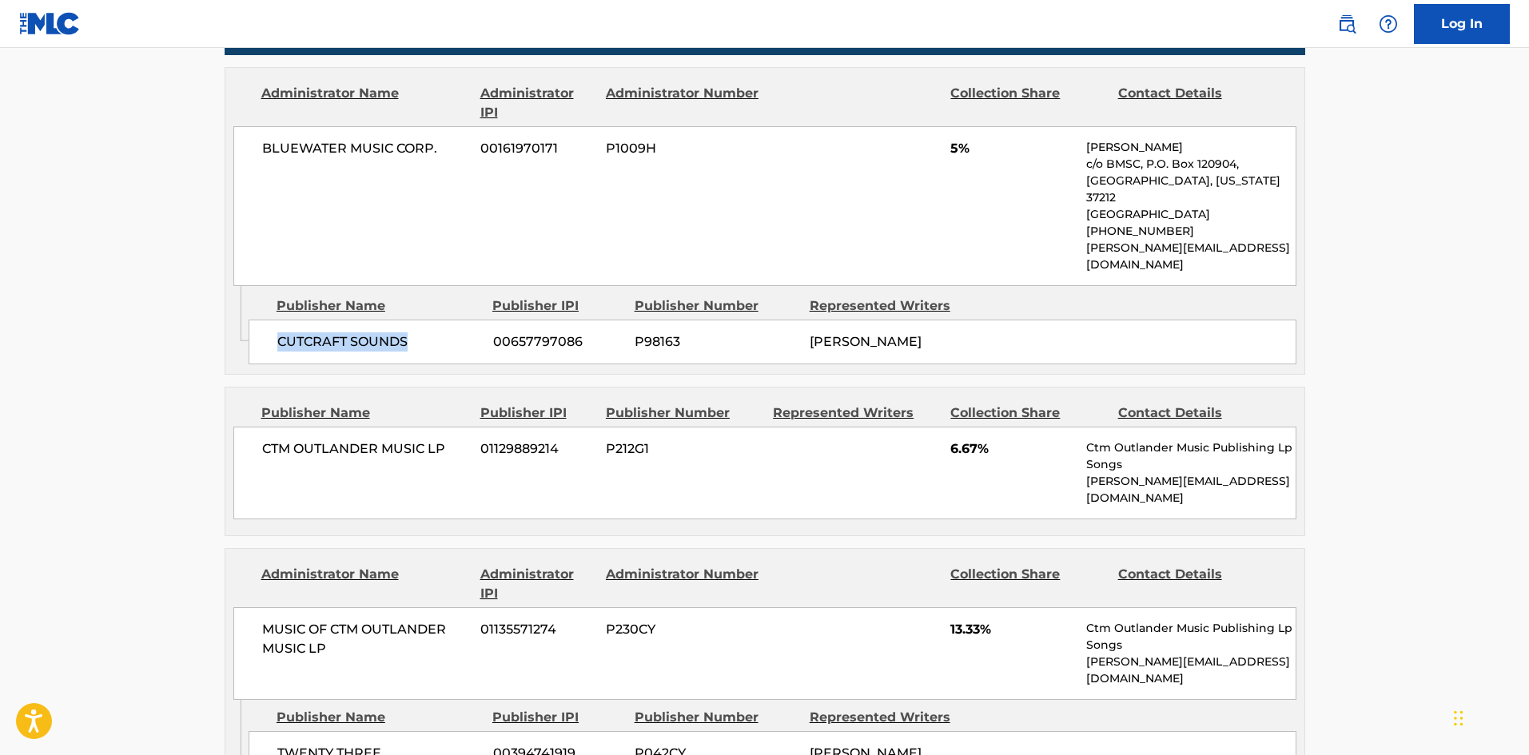
drag, startPoint x: 275, startPoint y: 301, endPoint x: 441, endPoint y: 306, distance: 165.6
click at [441, 320] on div "CUTCRAFT SOUNDS 00657797086 P98163 BIANCA LANDRAU" at bounding box center [773, 342] width 1048 height 45
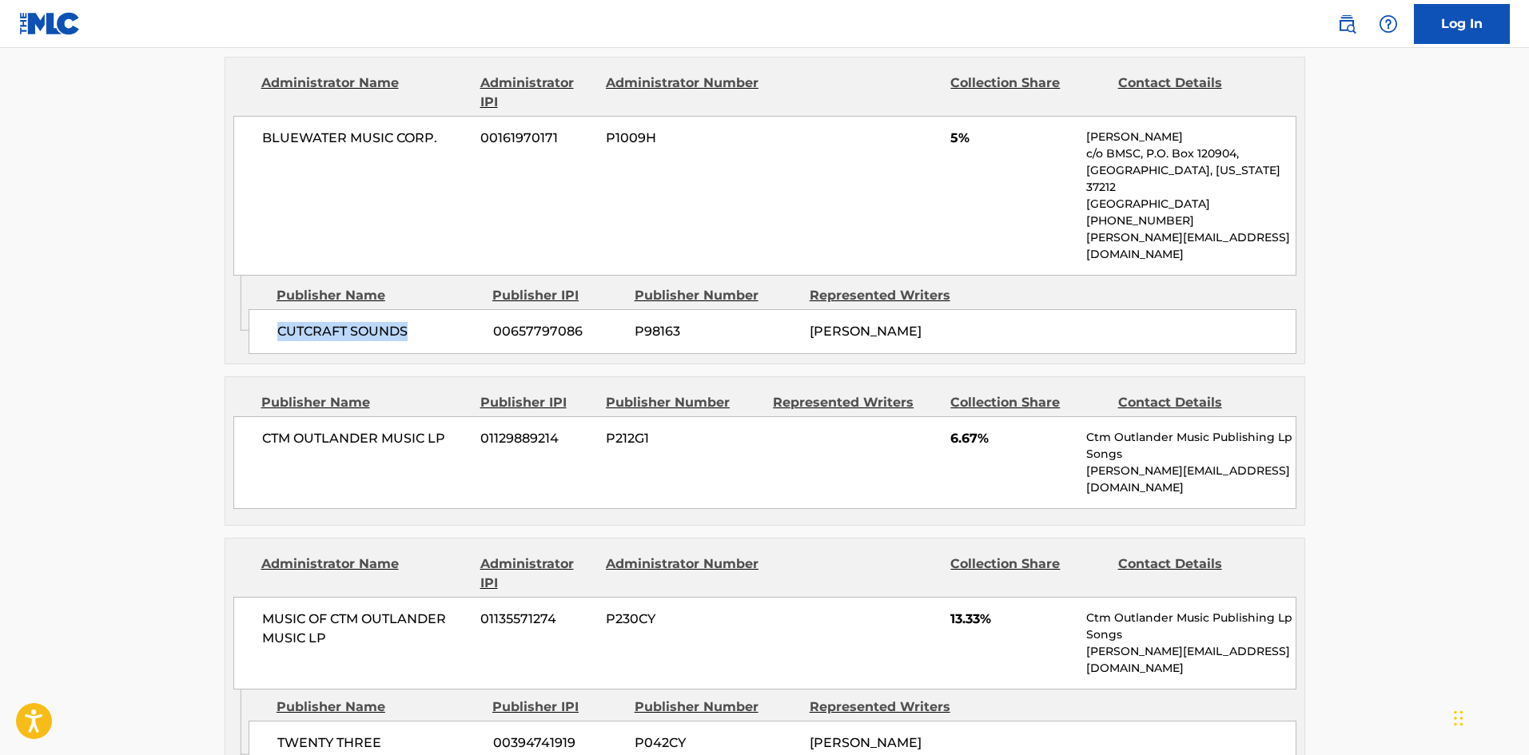
scroll to position [959, 0]
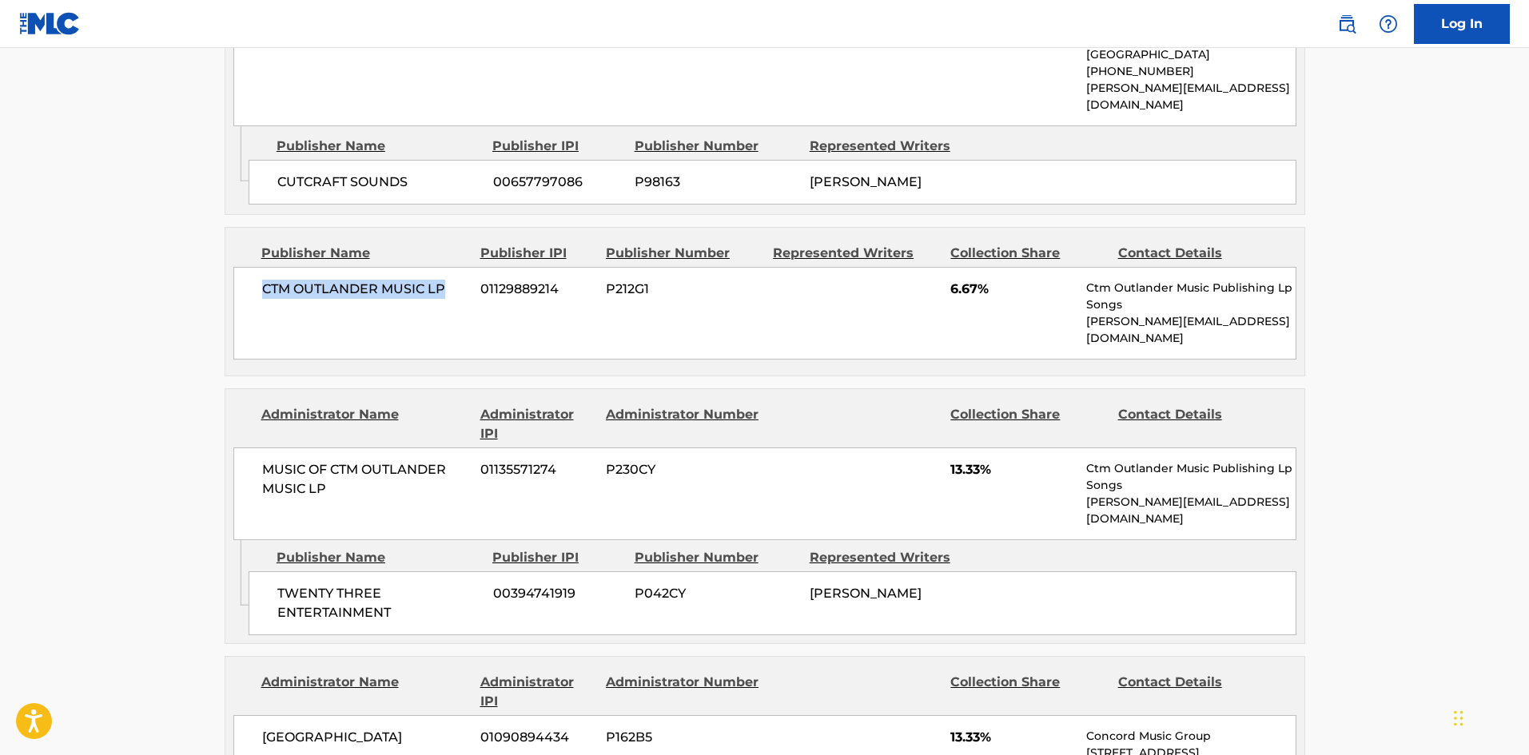
drag, startPoint x: 265, startPoint y: 257, endPoint x: 474, endPoint y: 211, distance: 214.4
click at [457, 267] on div "CTM OUTLANDER MUSIC LP 01129889214 P212G1 6.67% Ctm Outlander Music Publishing …" at bounding box center [764, 313] width 1063 height 93
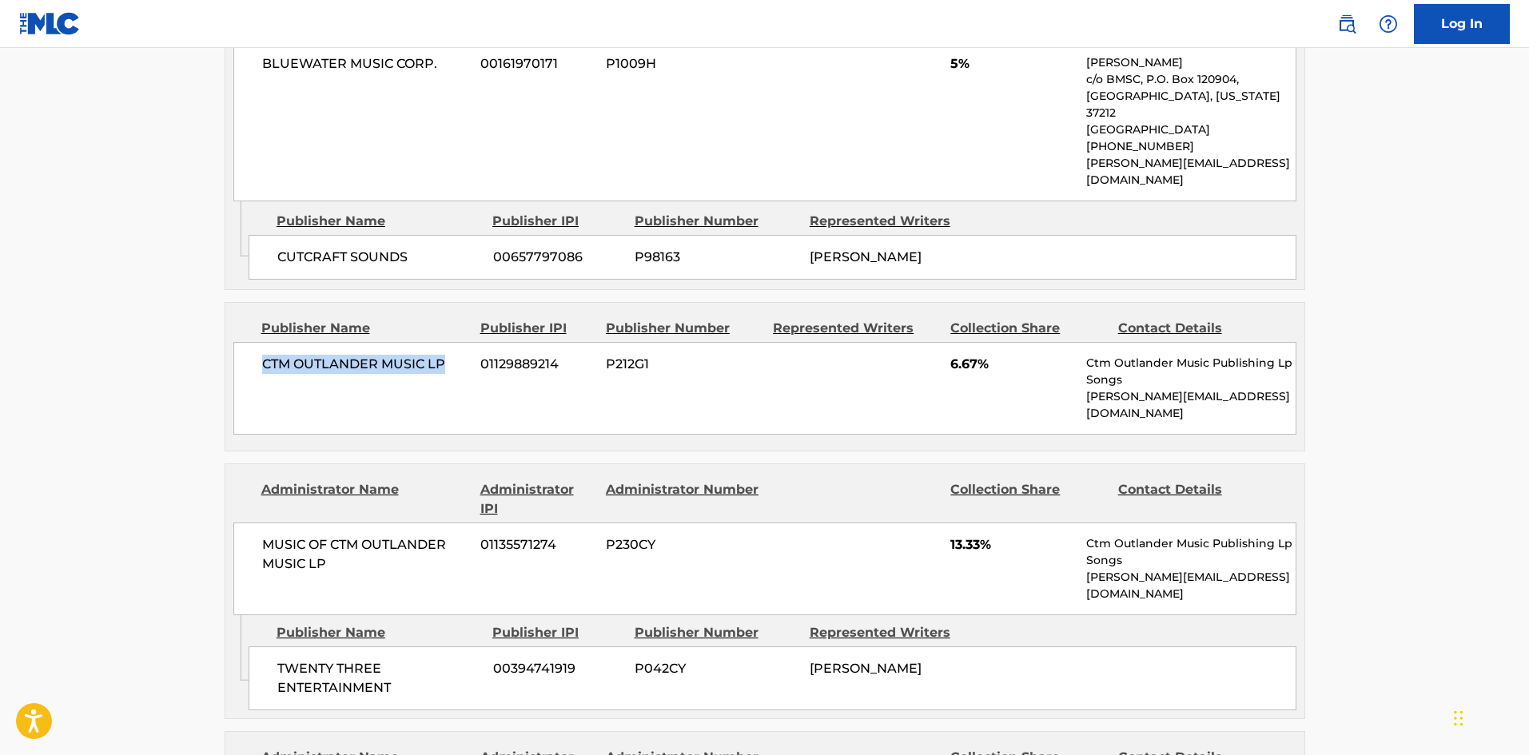
scroll to position [640, 0]
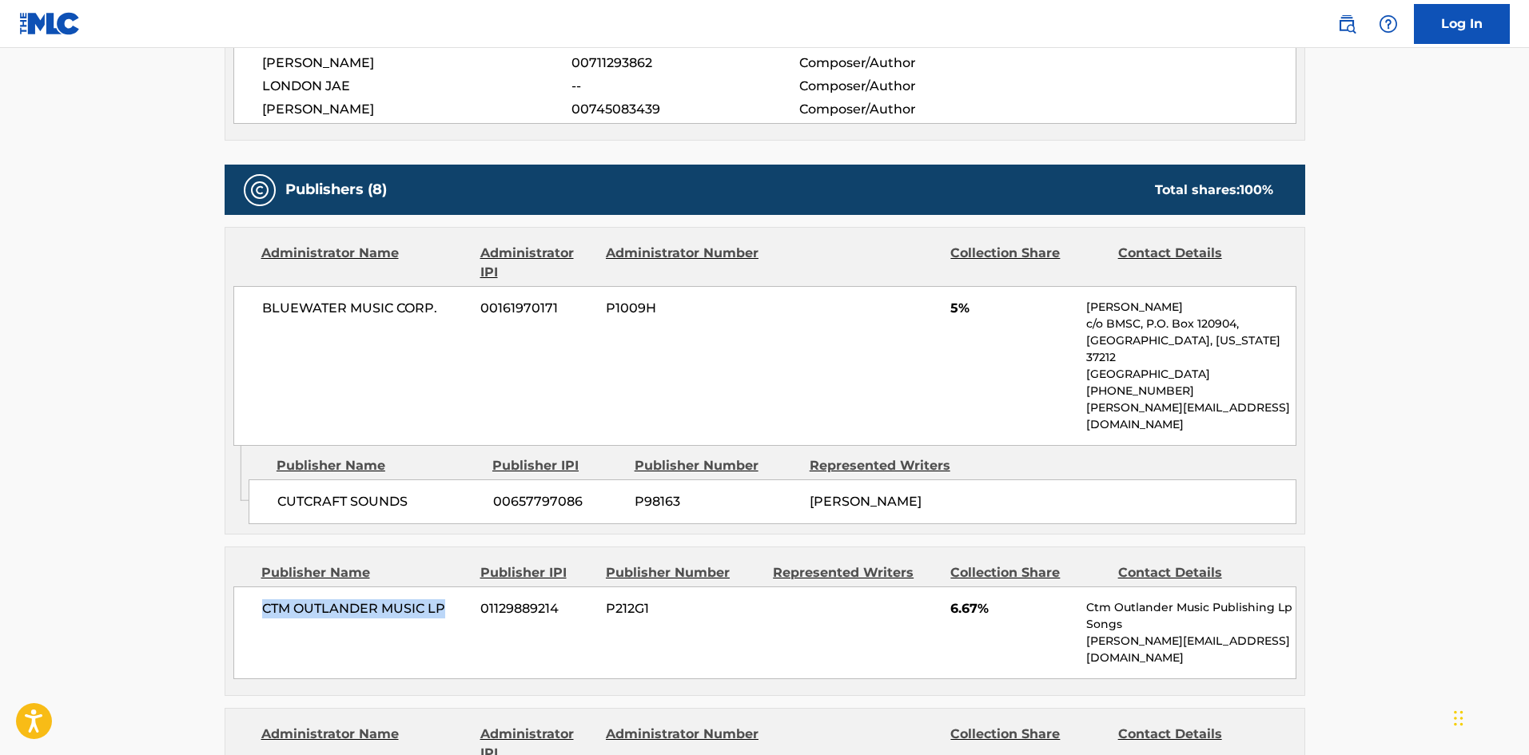
click at [241, 594] on div "CTM OUTLANDER MUSIC LP 01129889214 P212G1 6.67% Ctm Outlander Music Publishing …" at bounding box center [764, 633] width 1063 height 93
drag, startPoint x: 264, startPoint y: 581, endPoint x: 446, endPoint y: 572, distance: 182.5
click at [446, 600] on span "CTM OUTLANDER MUSIC LP" at bounding box center [365, 609] width 207 height 19
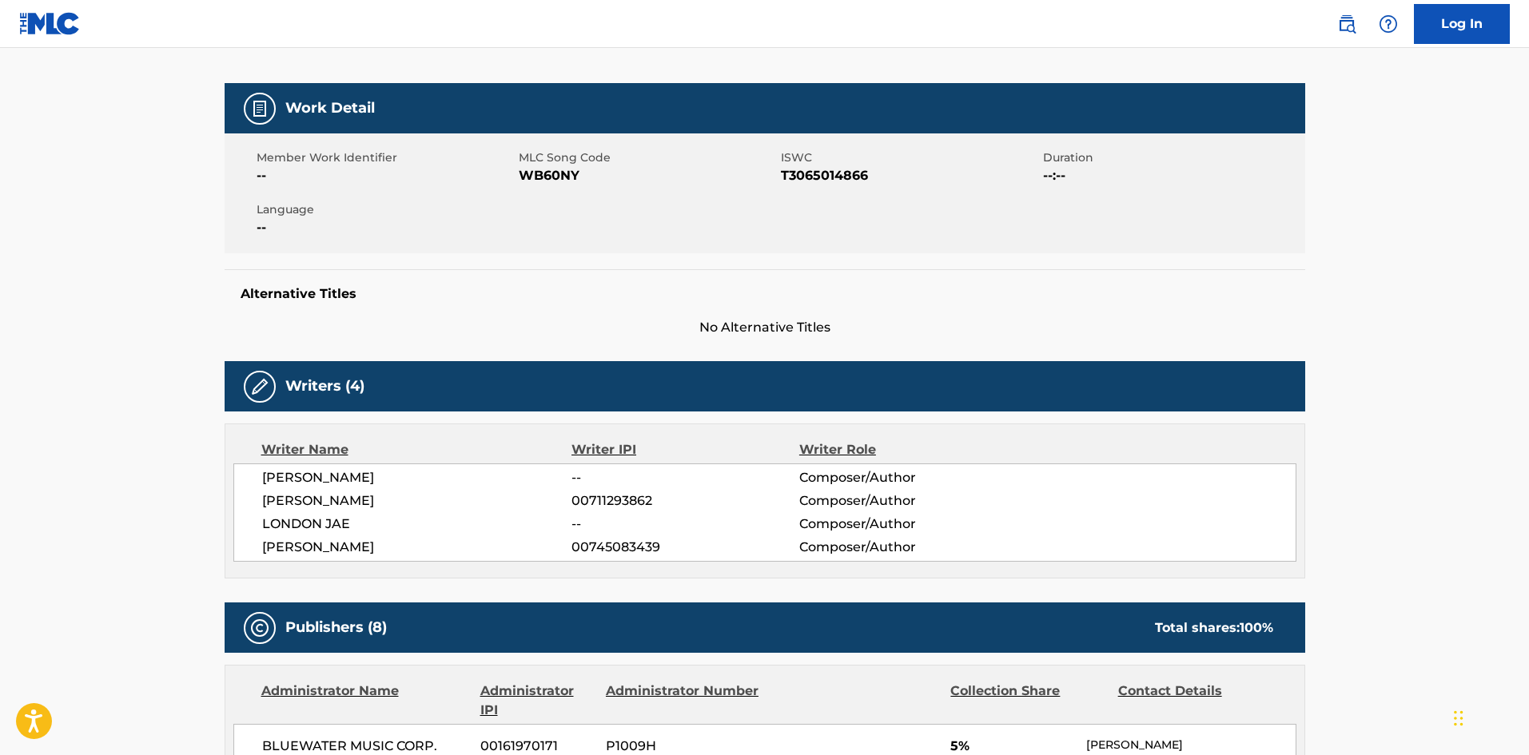
scroll to position [0, 0]
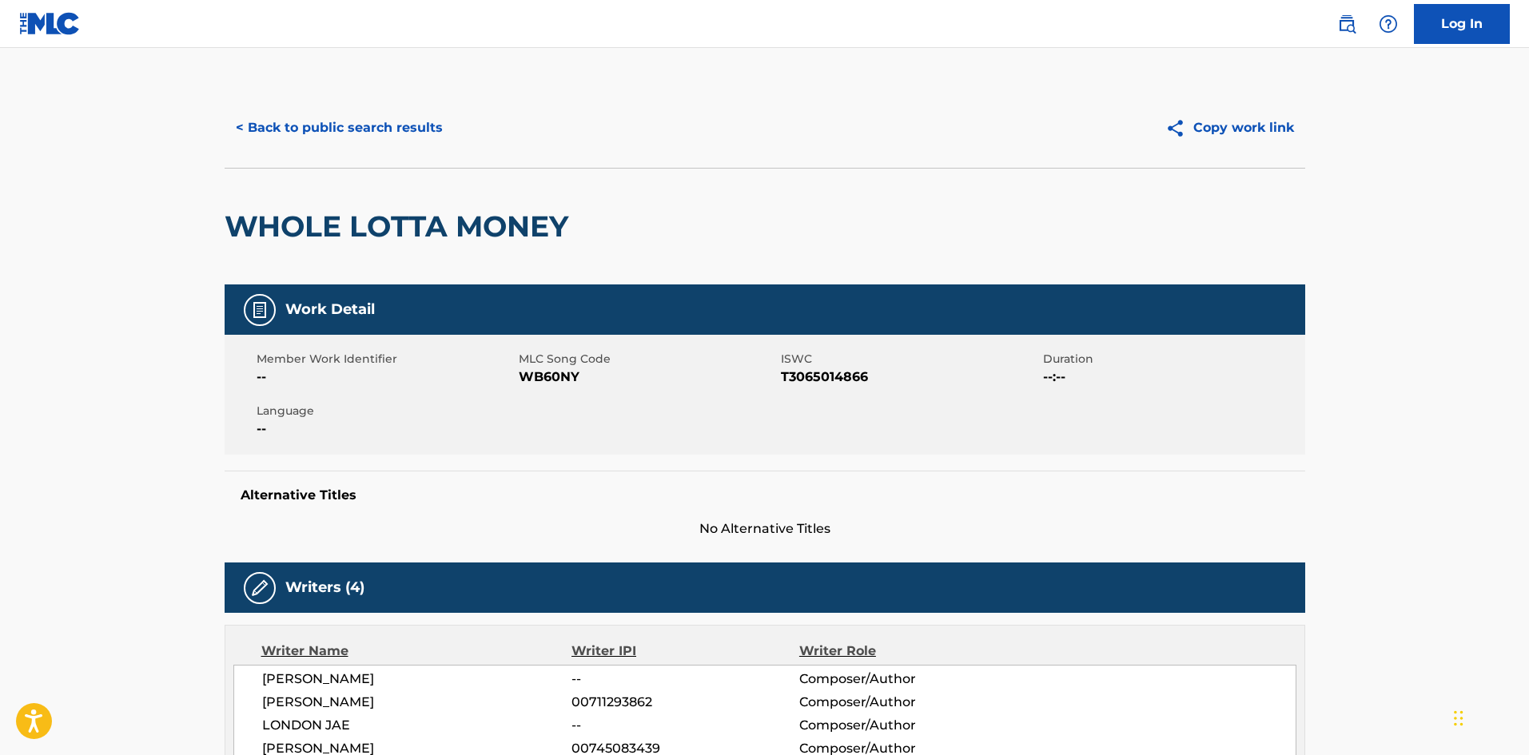
click at [387, 131] on button "< Back to public search results" at bounding box center [339, 128] width 229 height 40
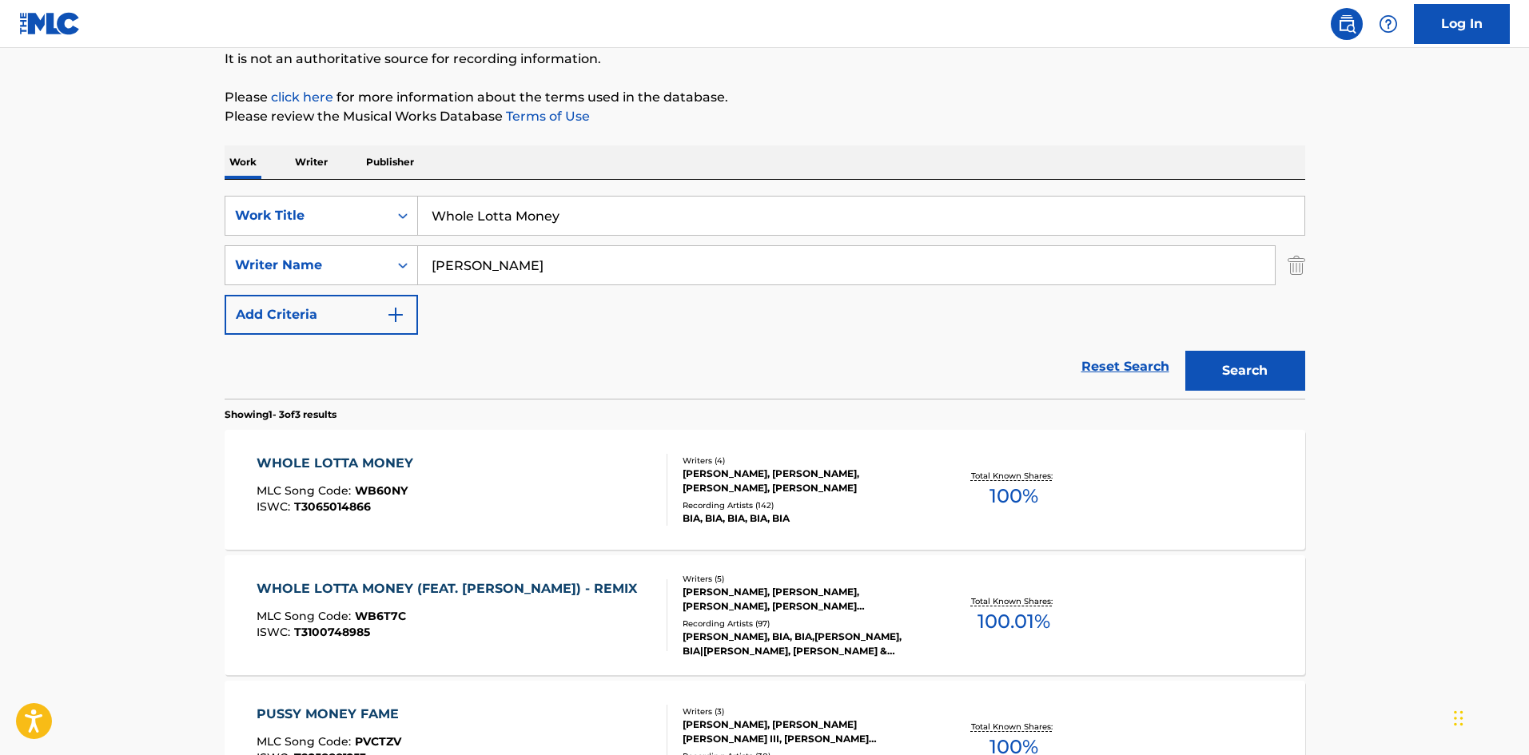
drag, startPoint x: 585, startPoint y: 210, endPoint x: 97, endPoint y: 14, distance: 526.3
click at [0, 144] on main "The MLC Public Work Search The accuracy and completeness of The MLC's data is d…" at bounding box center [764, 386] width 1529 height 996
paste input "Yakwtfgo"
type input "Yakwtfgo"
click at [629, 112] on p "Please review the Musical Works Database Terms of Use" at bounding box center [765, 116] width 1081 height 19
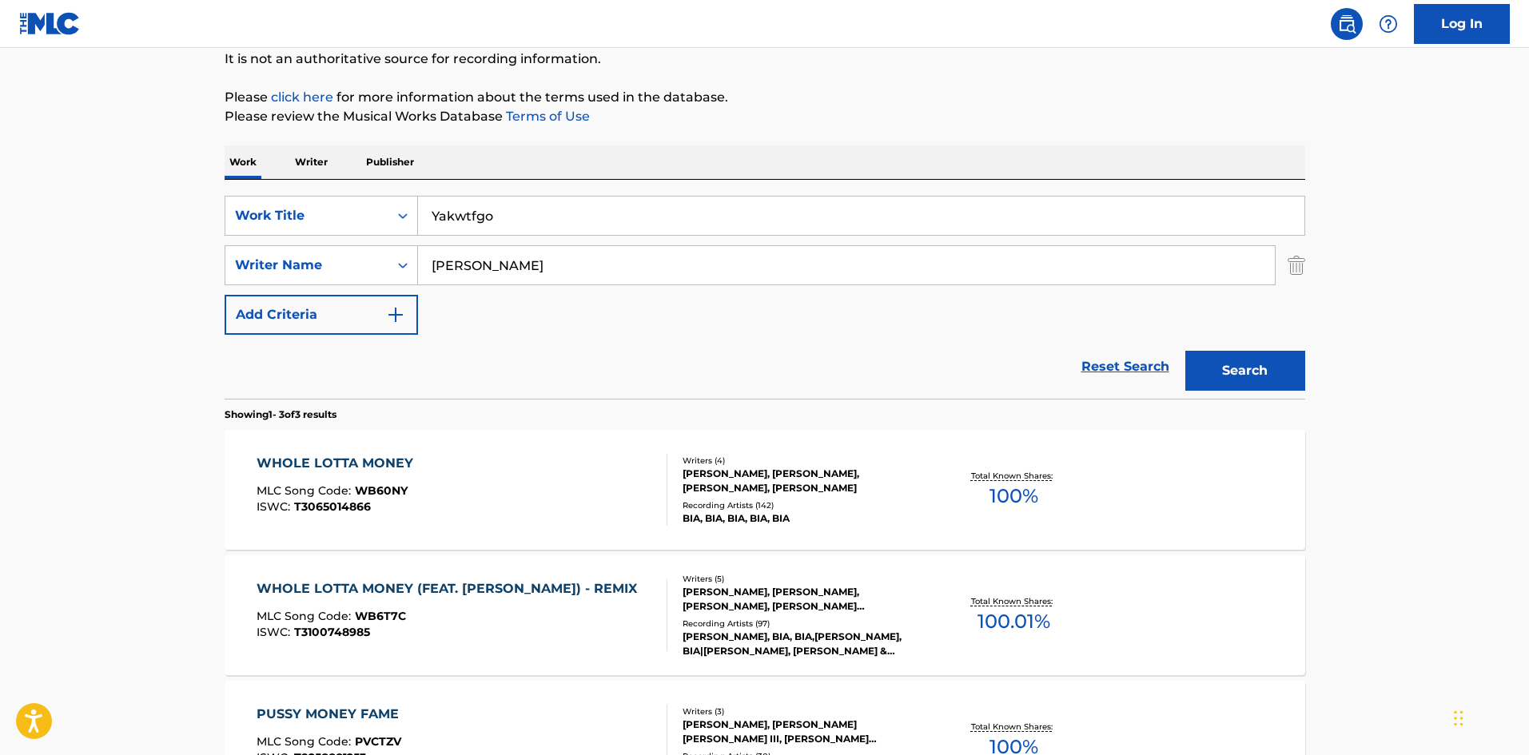
click at [542, 238] on div "SearchWithCriteria2e5f8ffb-ddd2-4201-b182-64012022b61c Work Title Yakwtfgo Sear…" at bounding box center [765, 265] width 1081 height 139
drag, startPoint x: 552, startPoint y: 260, endPoint x: 32, endPoint y: 249, distance: 519.8
click at [16, 260] on main "The MLC Public Work Search The accuracy and completeness of The MLC's data is d…" at bounding box center [764, 386] width 1529 height 996
paste input "AMONT"
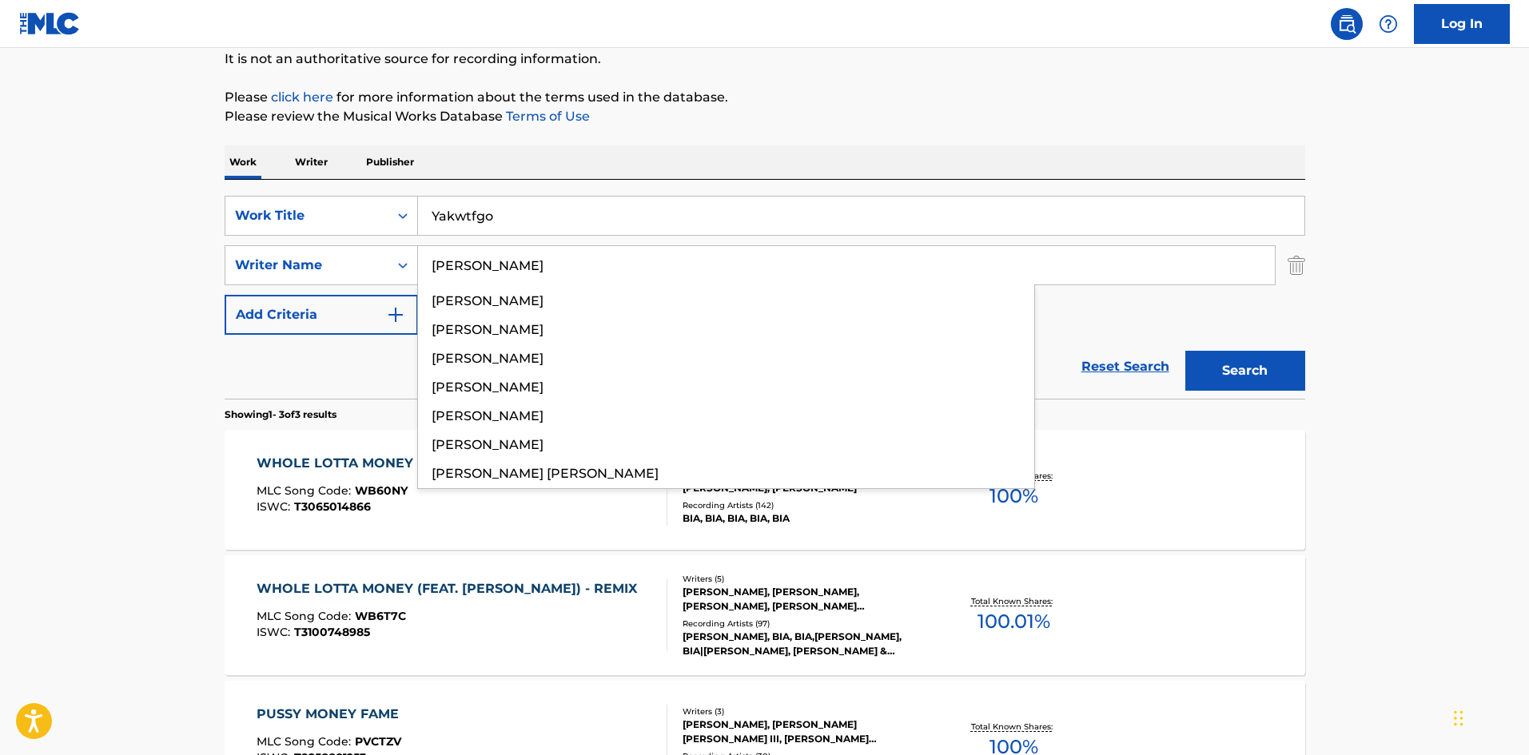
type input "LAMONT"
click at [1270, 390] on button "Search" at bounding box center [1246, 371] width 120 height 40
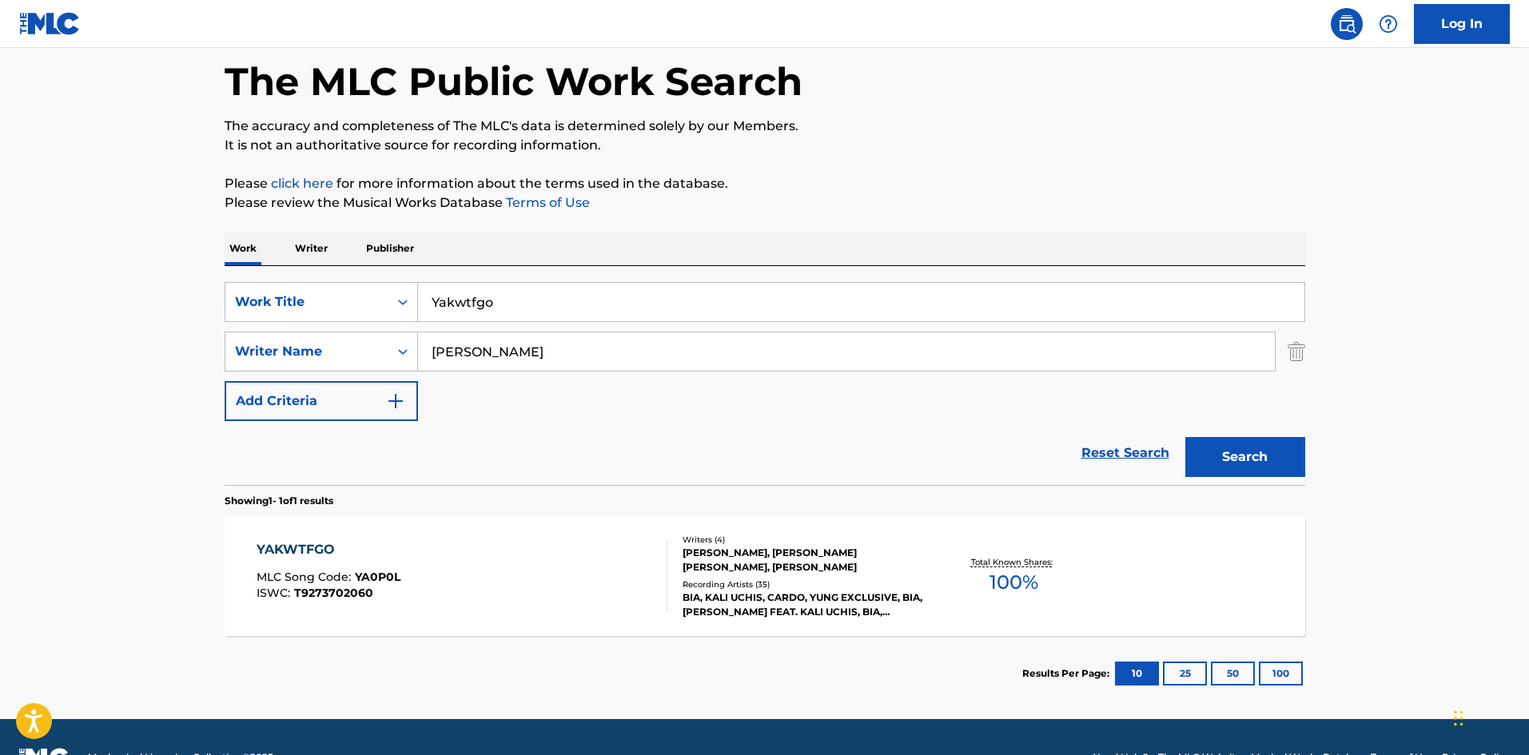
scroll to position [114, 0]
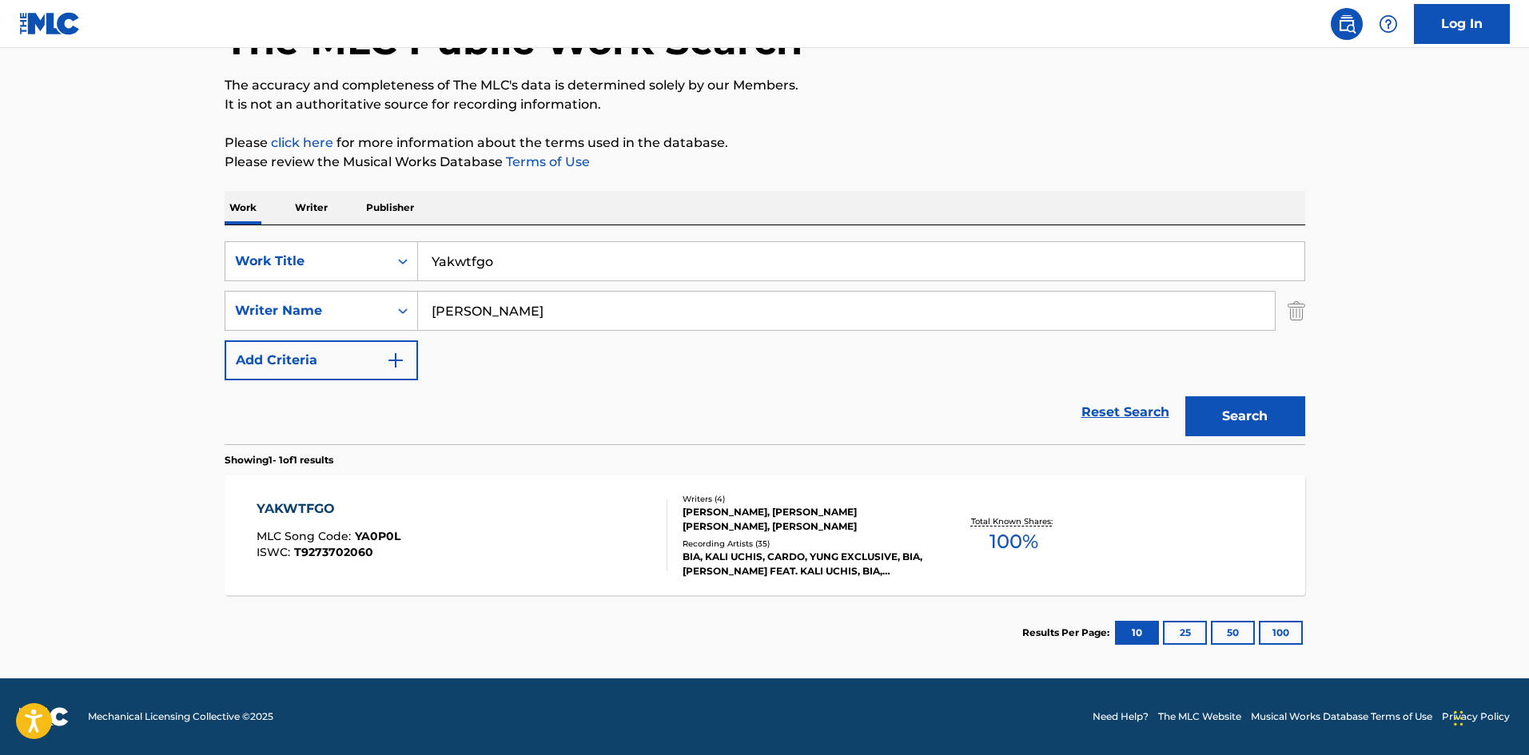
click at [318, 507] on div "YAKWTFGO" at bounding box center [329, 509] width 144 height 19
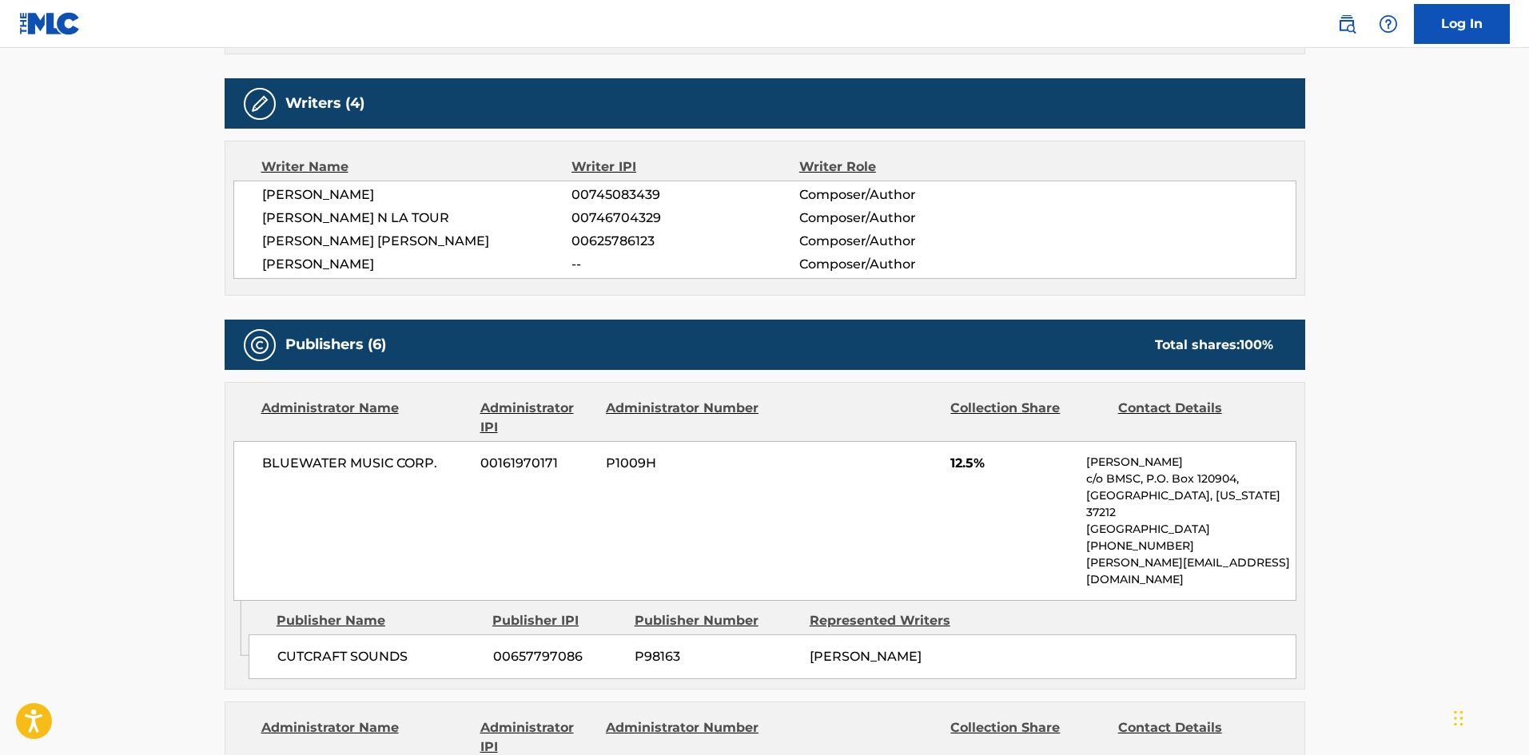
scroll to position [799, 0]
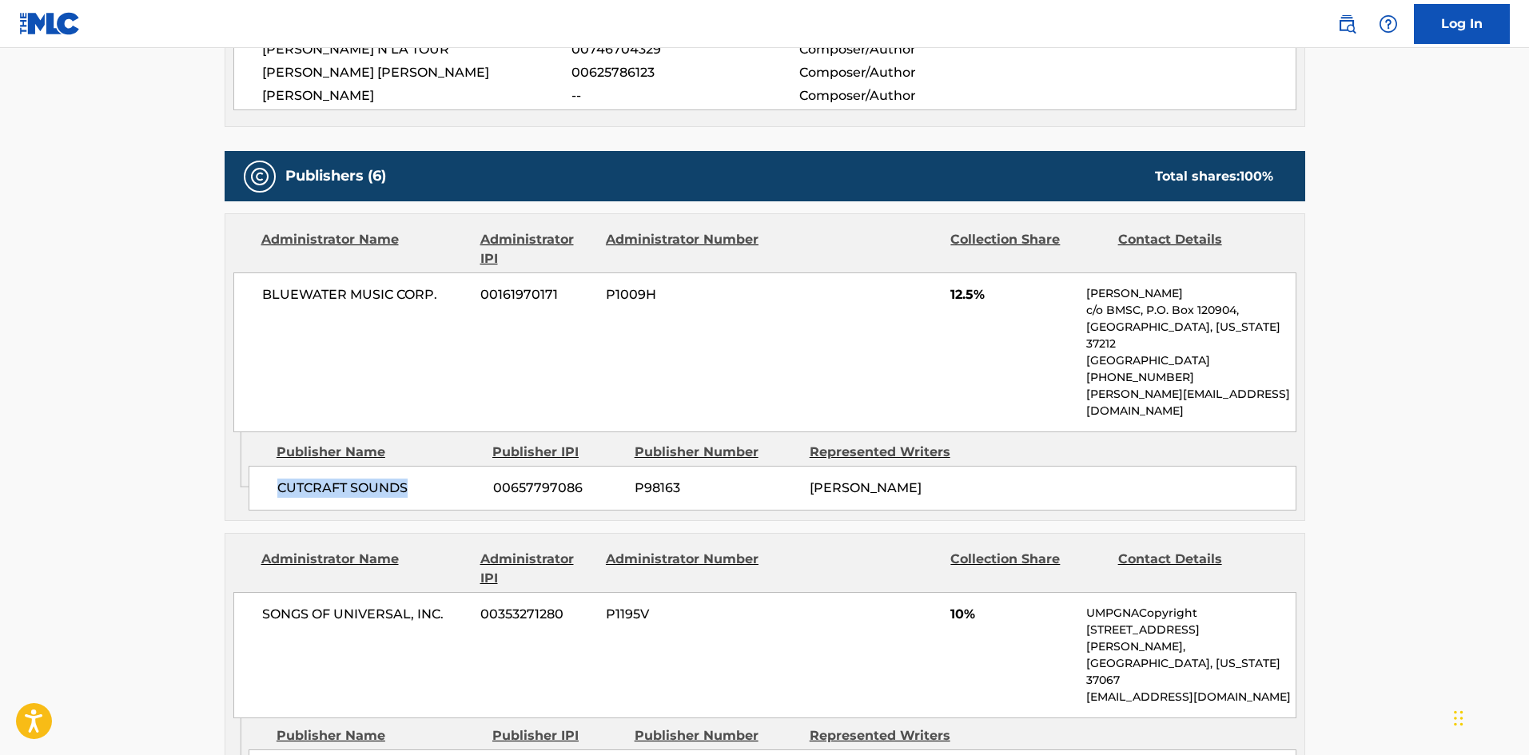
drag, startPoint x: 277, startPoint y: 459, endPoint x: 439, endPoint y: 457, distance: 161.5
click at [439, 479] on span "CUTCRAFT SOUNDS" at bounding box center [379, 488] width 204 height 19
click at [951, 307] on div "BLUEWATER MUSIC CORP. 00161970171 P1009H 12.5% Peter Roselli c/o BMSC, P.O. Box…" at bounding box center [764, 353] width 1063 height 160
drag, startPoint x: 954, startPoint y: 291, endPoint x: 978, endPoint y: 284, distance: 25.0
click at [978, 284] on div "BLUEWATER MUSIC CORP. 00161970171 P1009H 12.5% Peter Roselli c/o BMSC, P.O. Box…" at bounding box center [764, 353] width 1063 height 160
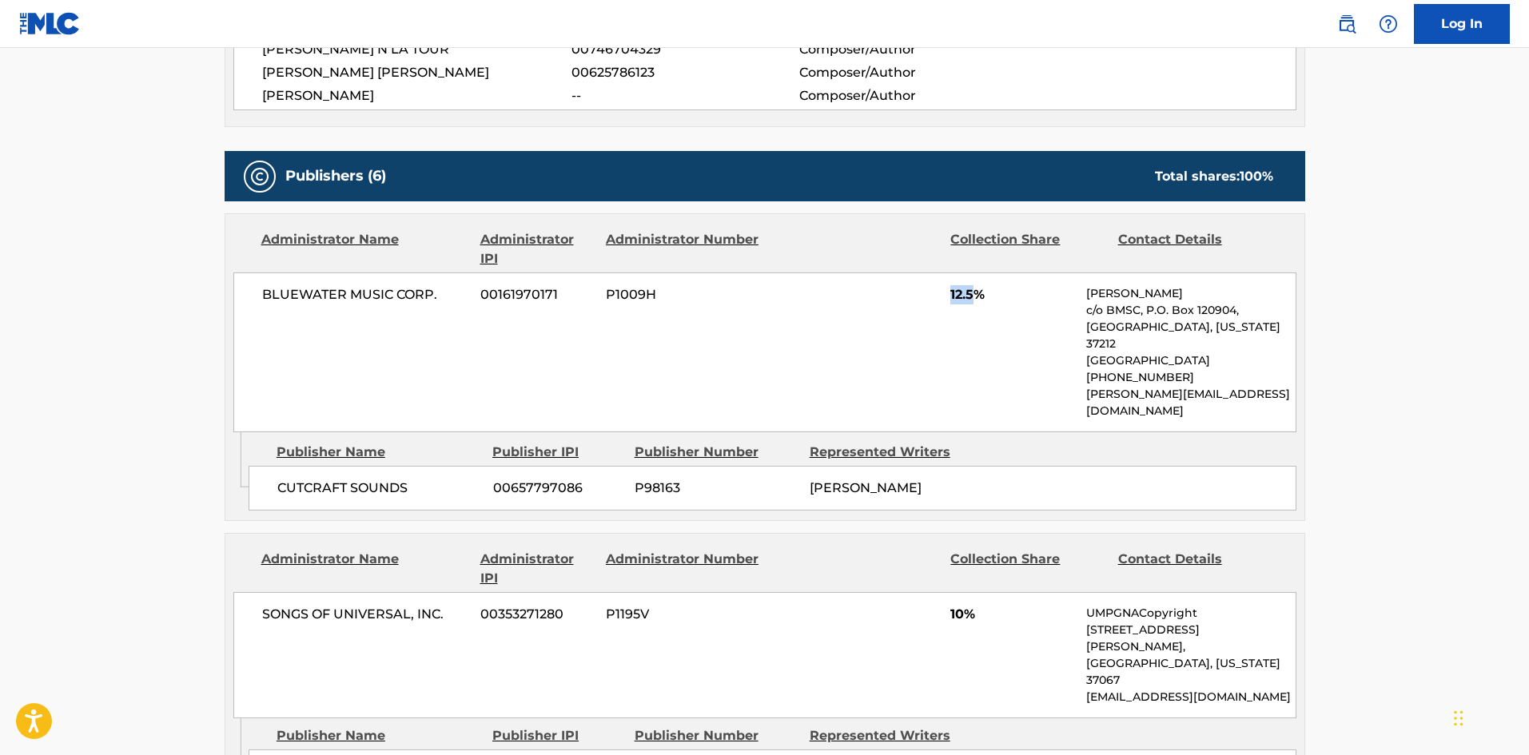
drag, startPoint x: 949, startPoint y: 297, endPoint x: 973, endPoint y: 283, distance: 27.6
click at [973, 283] on div "BLUEWATER MUSIC CORP. 00161970171 P1009H 12.5% Peter Roselli c/o BMSC, P.O. Box…" at bounding box center [764, 353] width 1063 height 160
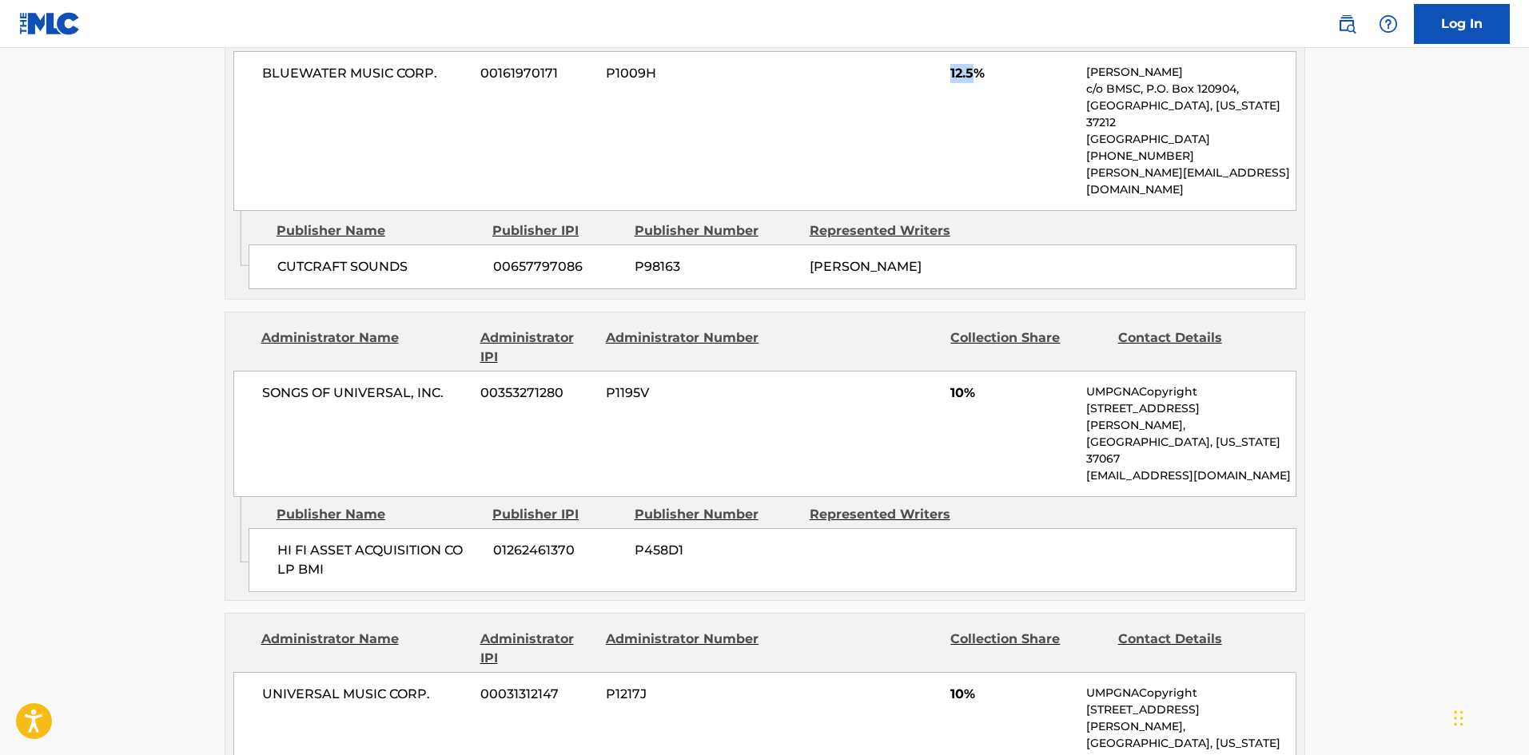
scroll to position [1039, 0]
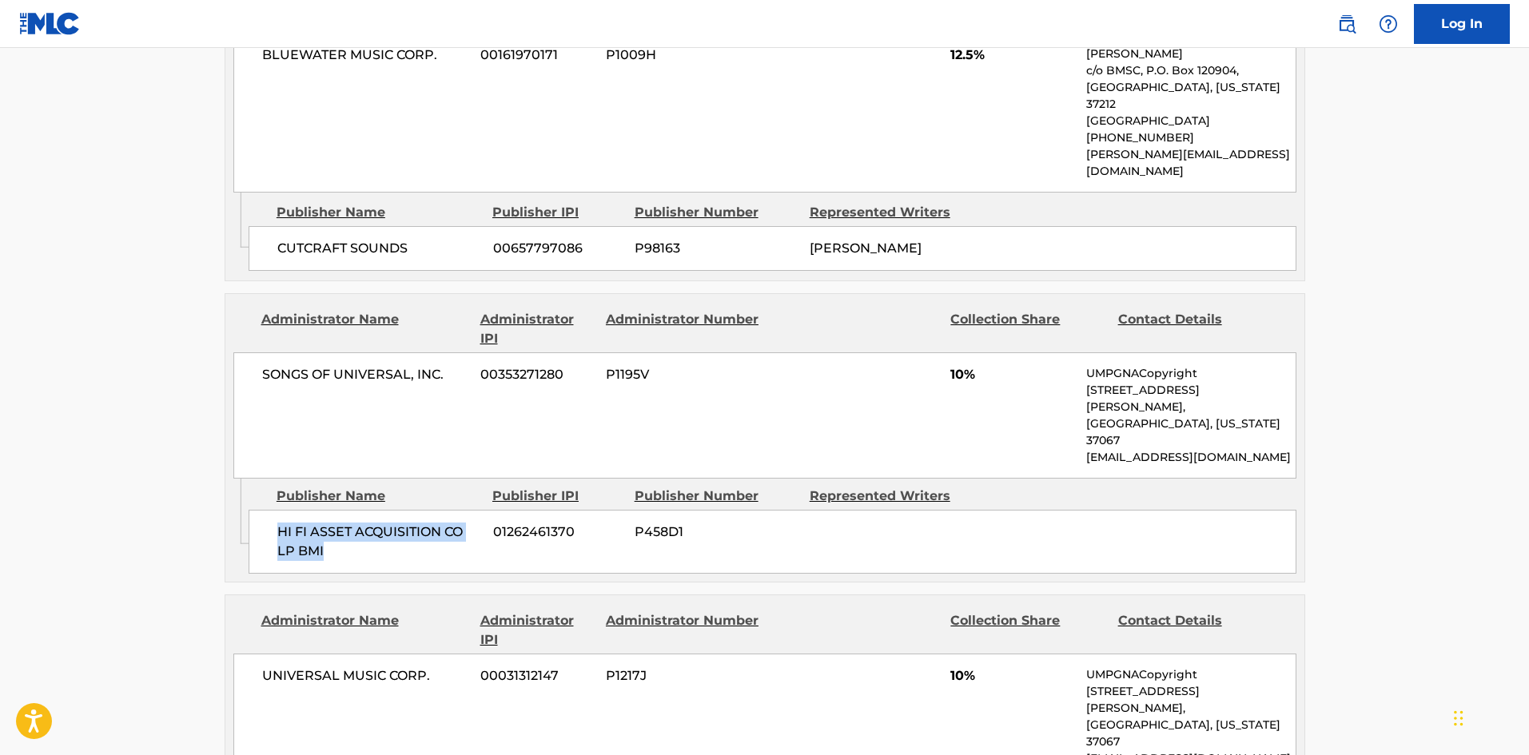
drag, startPoint x: 274, startPoint y: 462, endPoint x: 369, endPoint y: 493, distance: 99.4
click at [369, 510] on div "HI FI ASSET ACQUISITION CO LP BMI 01262461370 P458D1" at bounding box center [773, 542] width 1048 height 64
drag, startPoint x: 947, startPoint y: 341, endPoint x: 963, endPoint y: 340, distance: 16.8
click at [963, 353] on div "SONGS OF UNIVERSAL, INC. 00353271280 P1195V 10% UMPGNACopyright 1550 W. McEwen …" at bounding box center [764, 416] width 1063 height 126
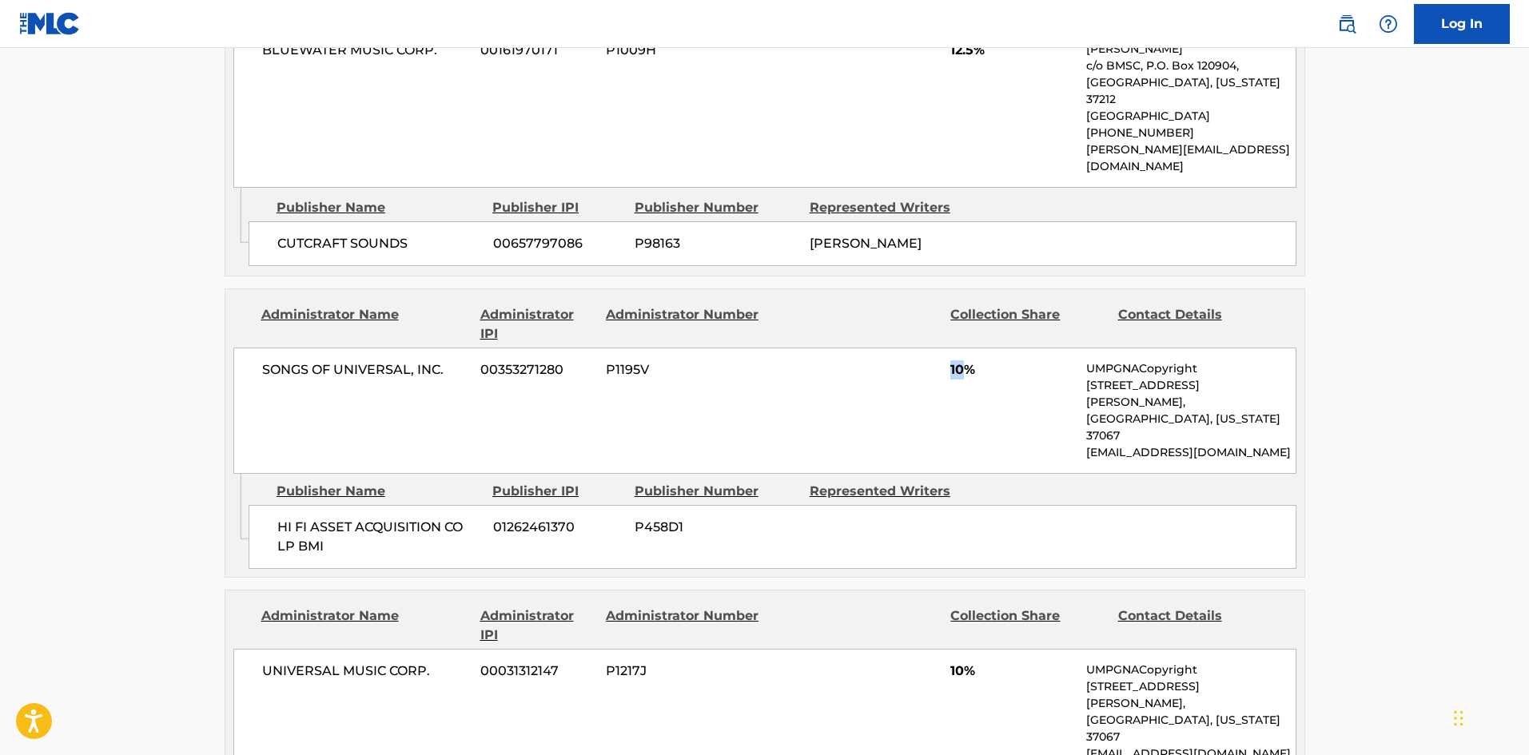
scroll to position [1279, 0]
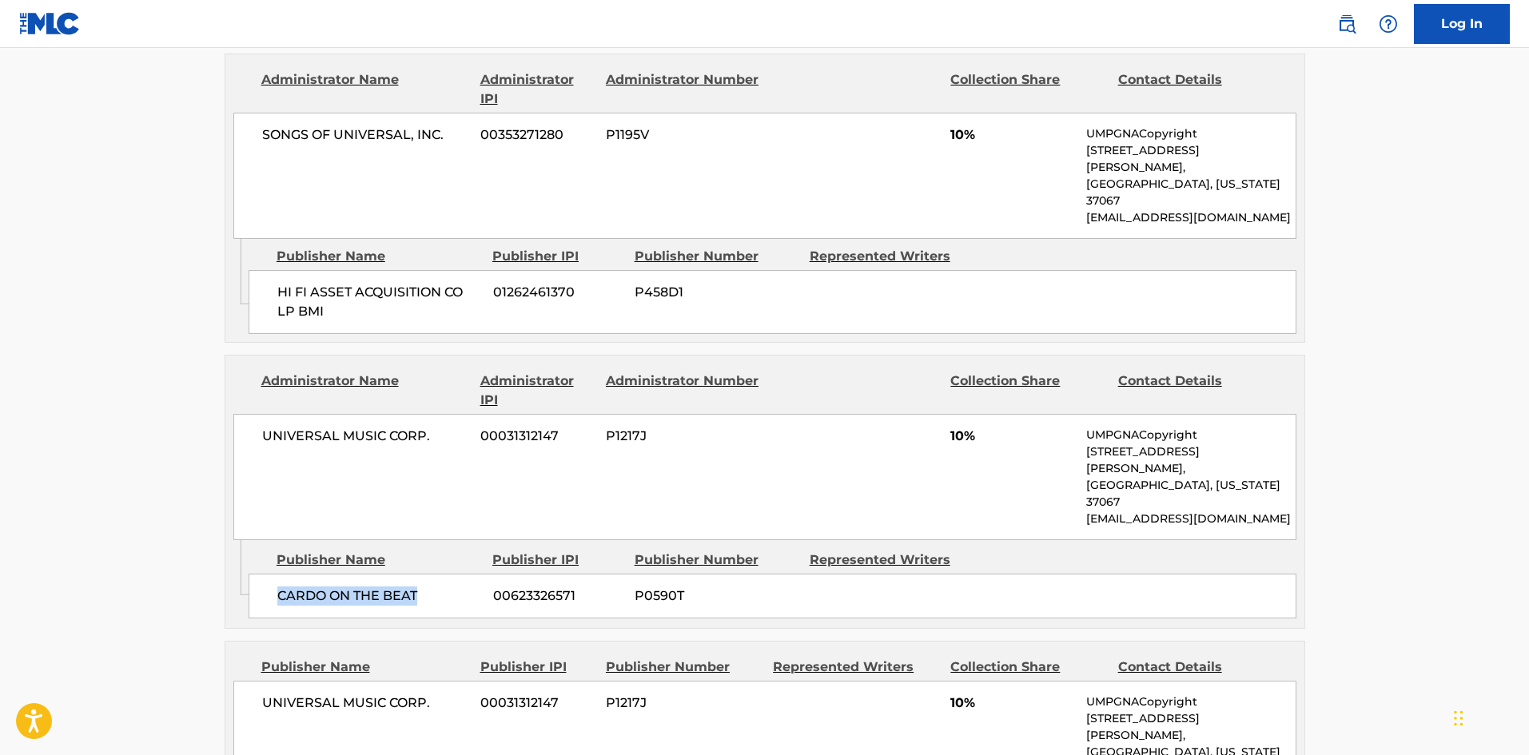
drag, startPoint x: 278, startPoint y: 490, endPoint x: 680, endPoint y: 25, distance: 615.0
click at [437, 587] on span "CARDO ON THE BEAT" at bounding box center [379, 596] width 204 height 19
drag, startPoint x: 949, startPoint y: 383, endPoint x: 968, endPoint y: 373, distance: 21.5
click at [968, 414] on div "UNIVERSAL MUSIC CORP. 00031312147 P1217J 10% UMPGNACopyright 1550 W. McEwen Dri…" at bounding box center [764, 477] width 1063 height 126
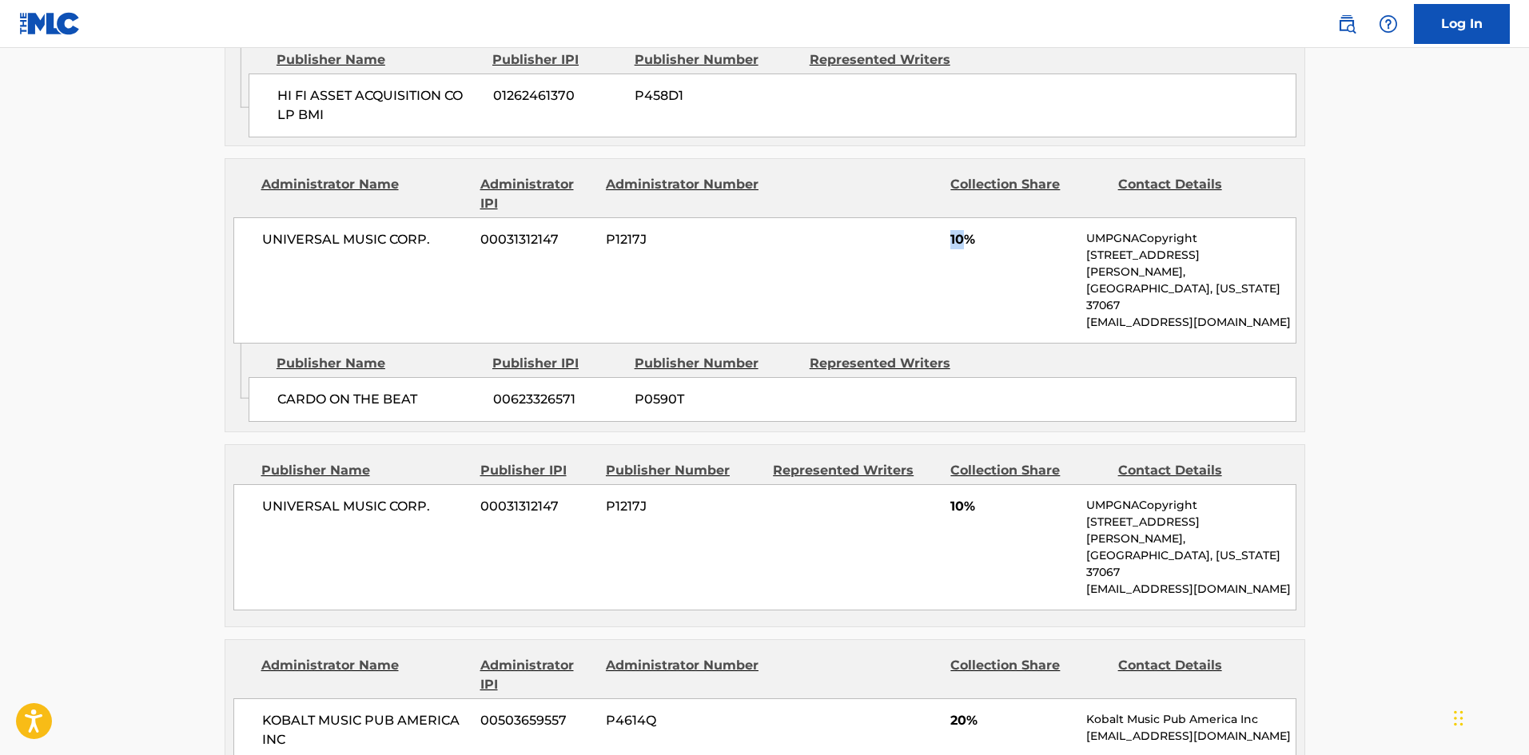
scroll to position [1519, 0]
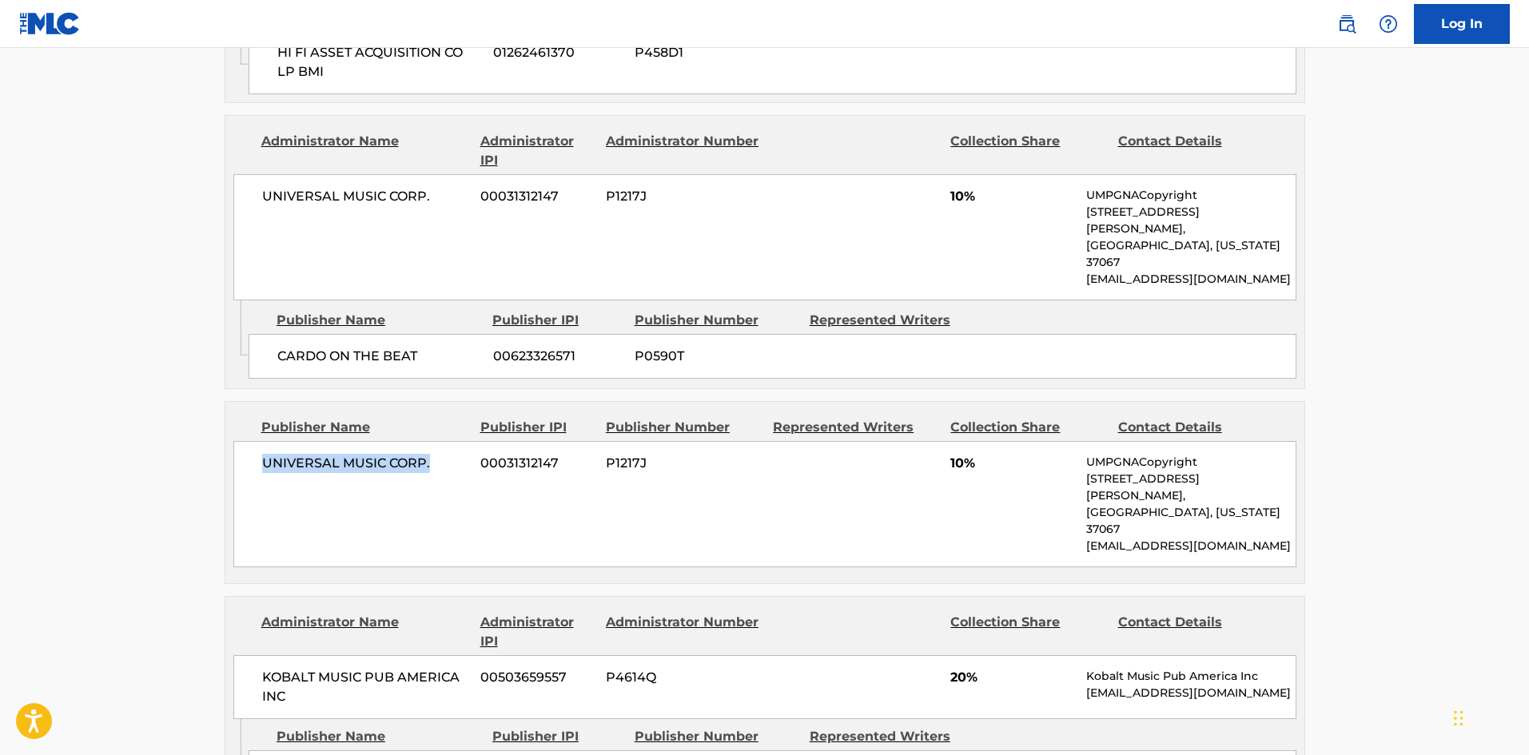
drag, startPoint x: 255, startPoint y: 369, endPoint x: 464, endPoint y: 371, distance: 208.7
click at [464, 441] on div "UNIVERSAL MUSIC CORP. 00031312147 P1217J 10% UMPGNACopyright 1550 W. McEwen Dri…" at bounding box center [764, 504] width 1063 height 126
drag, startPoint x: 952, startPoint y: 361, endPoint x: 967, endPoint y: 361, distance: 15.2
click at [967, 454] on span "10%" at bounding box center [1013, 463] width 124 height 19
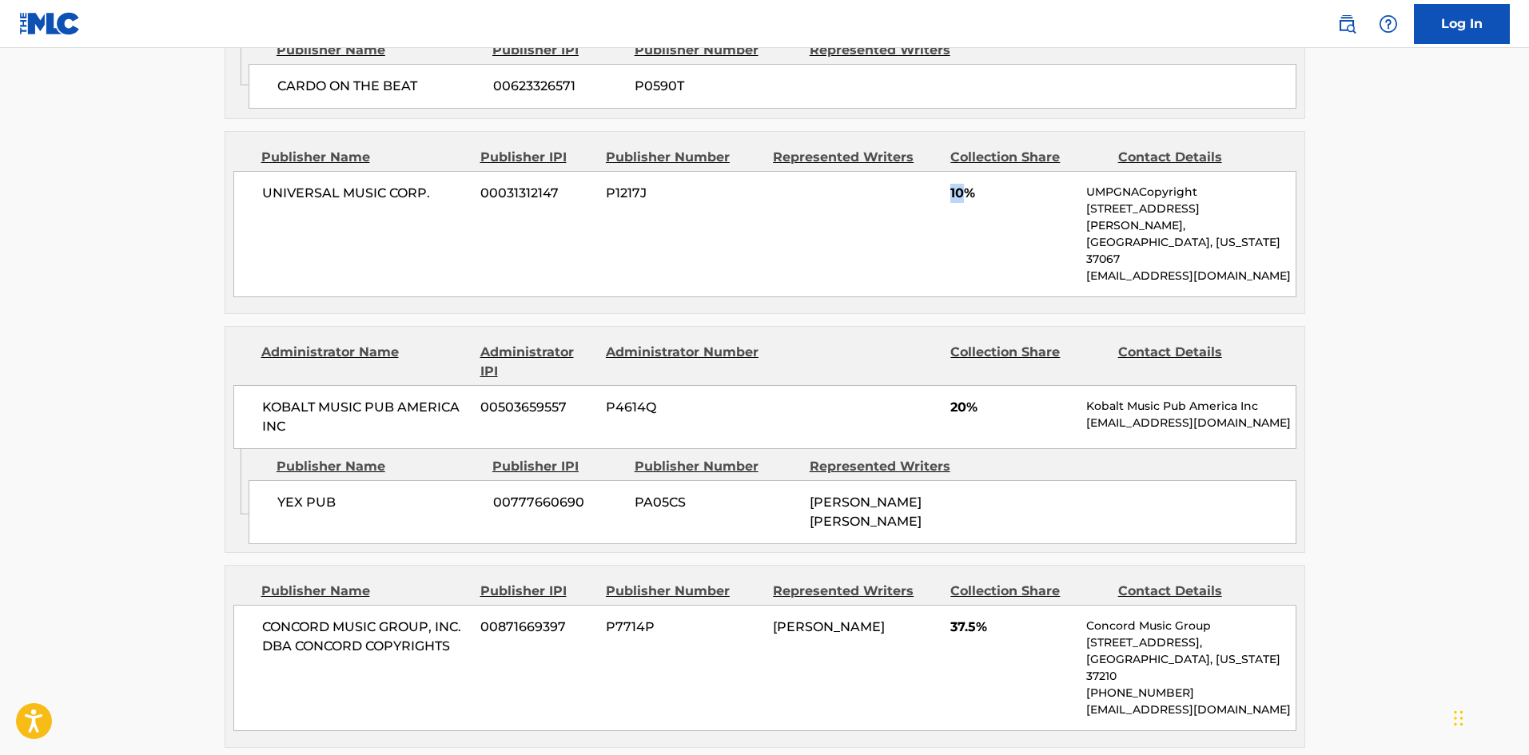
scroll to position [1839, 0]
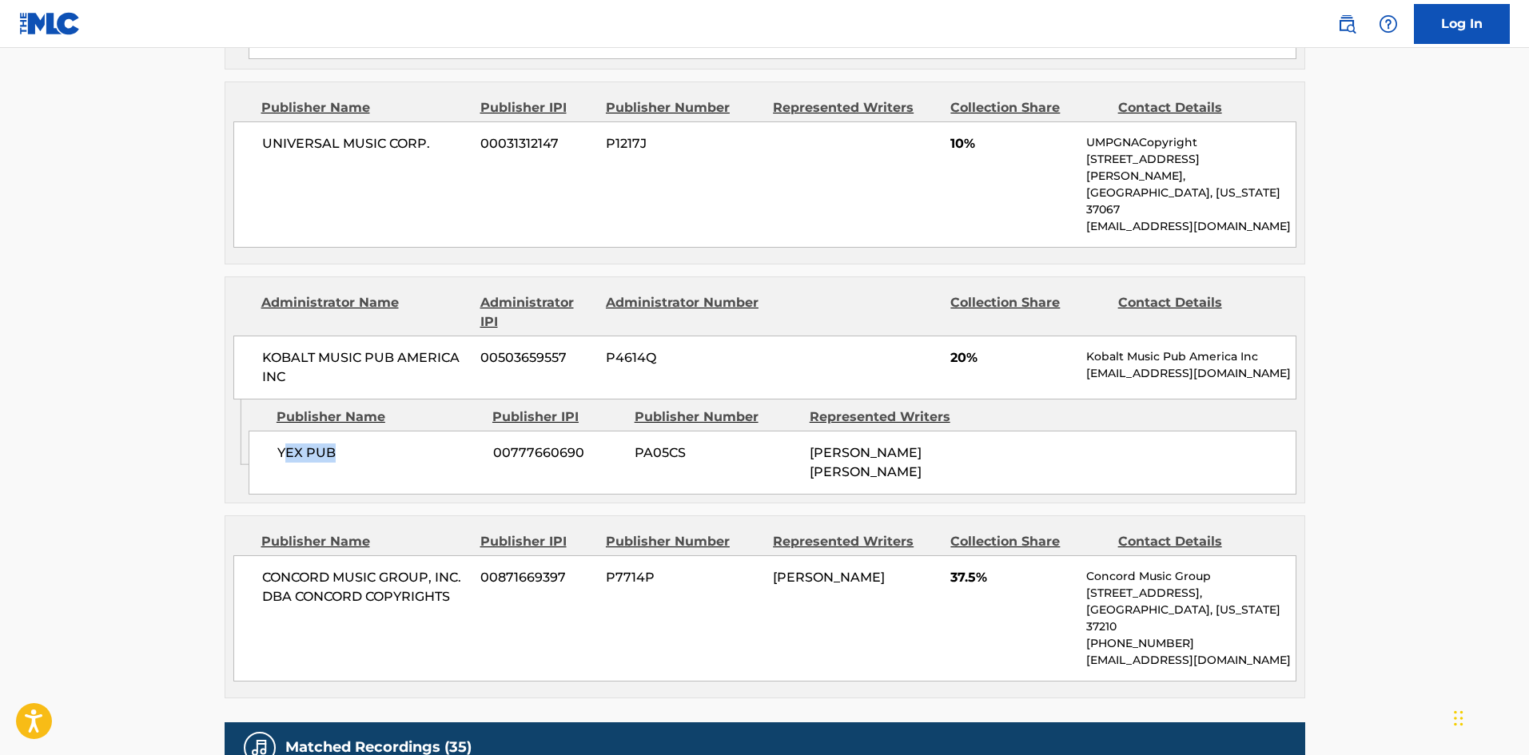
drag, startPoint x: 277, startPoint y: 312, endPoint x: 336, endPoint y: 320, distance: 59.7
click at [370, 444] on span "YEX PUB" at bounding box center [379, 453] width 204 height 19
click at [296, 444] on span "YEX PUB" at bounding box center [379, 453] width 204 height 19
drag, startPoint x: 281, startPoint y: 319, endPoint x: 386, endPoint y: 320, distance: 105.5
click at [386, 431] on div "YEX PUB 00777660690 PA05CS DAVEON LAMONT JACKSON" at bounding box center [773, 463] width 1048 height 64
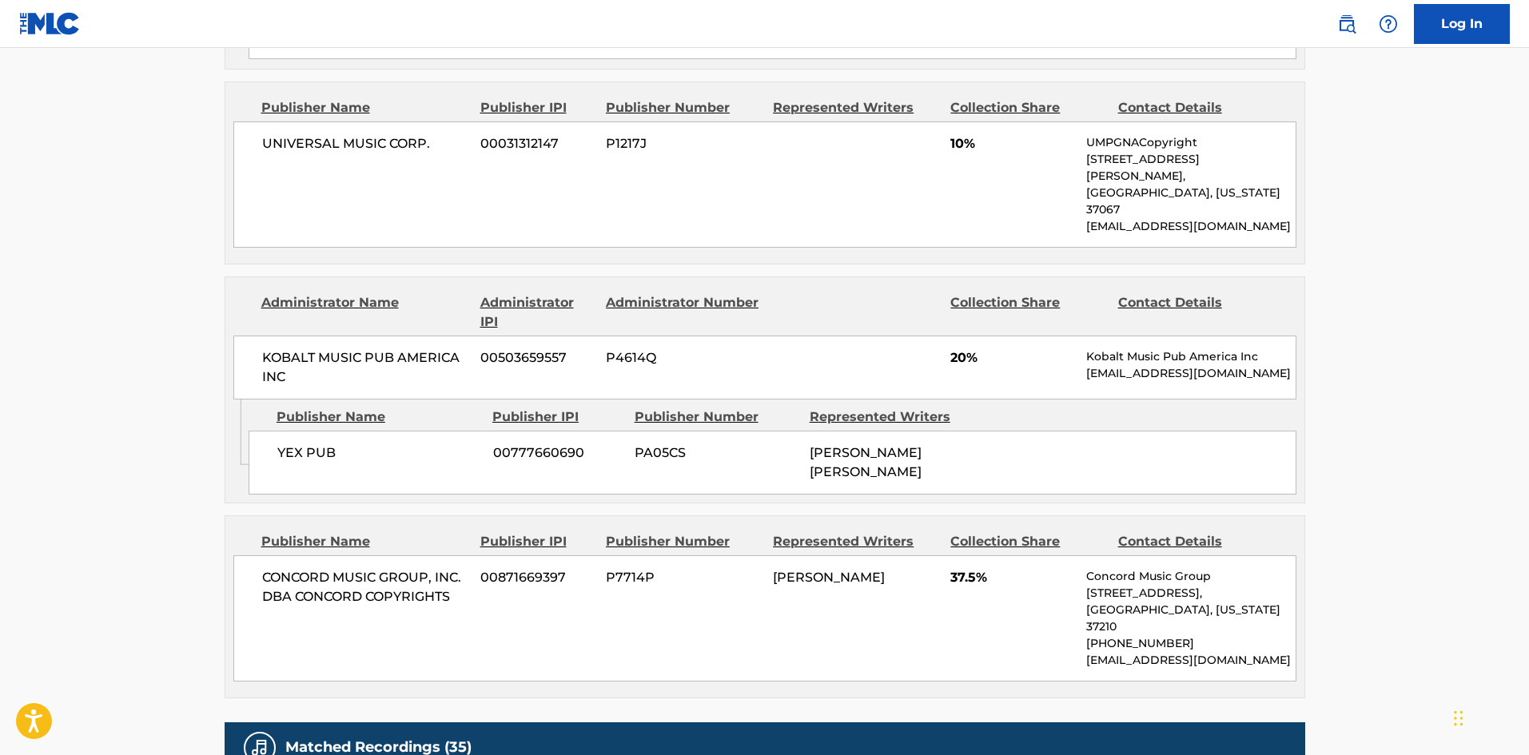
click at [267, 568] on span "CONCORD MUSIC GROUP, INC. DBA CONCORD COPYRIGHTS" at bounding box center [365, 587] width 207 height 38
drag, startPoint x: 262, startPoint y: 448, endPoint x: 460, endPoint y: 468, distance: 198.5
click at [460, 568] on span "CONCORD MUSIC GROUP, INC. DBA CONCORD COPYRIGHTS" at bounding box center [365, 587] width 207 height 38
drag, startPoint x: 949, startPoint y: 449, endPoint x: 982, endPoint y: 441, distance: 33.9
click at [982, 556] on div "CONCORD MUSIC GROUP, INC. DBA CONCORD COPYRIGHTS 00871669397 P7714P BIANCA LAND…" at bounding box center [764, 619] width 1063 height 126
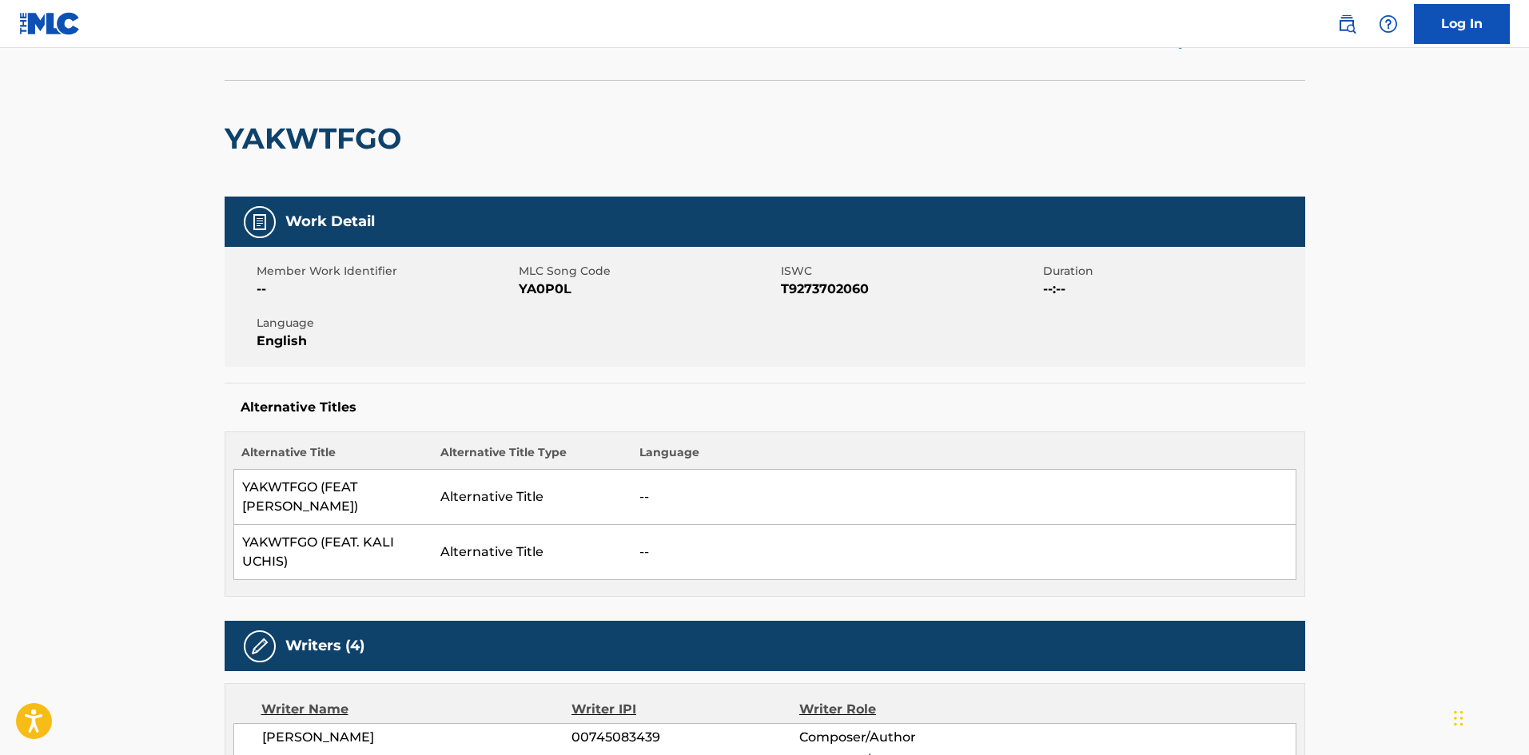
scroll to position [0, 0]
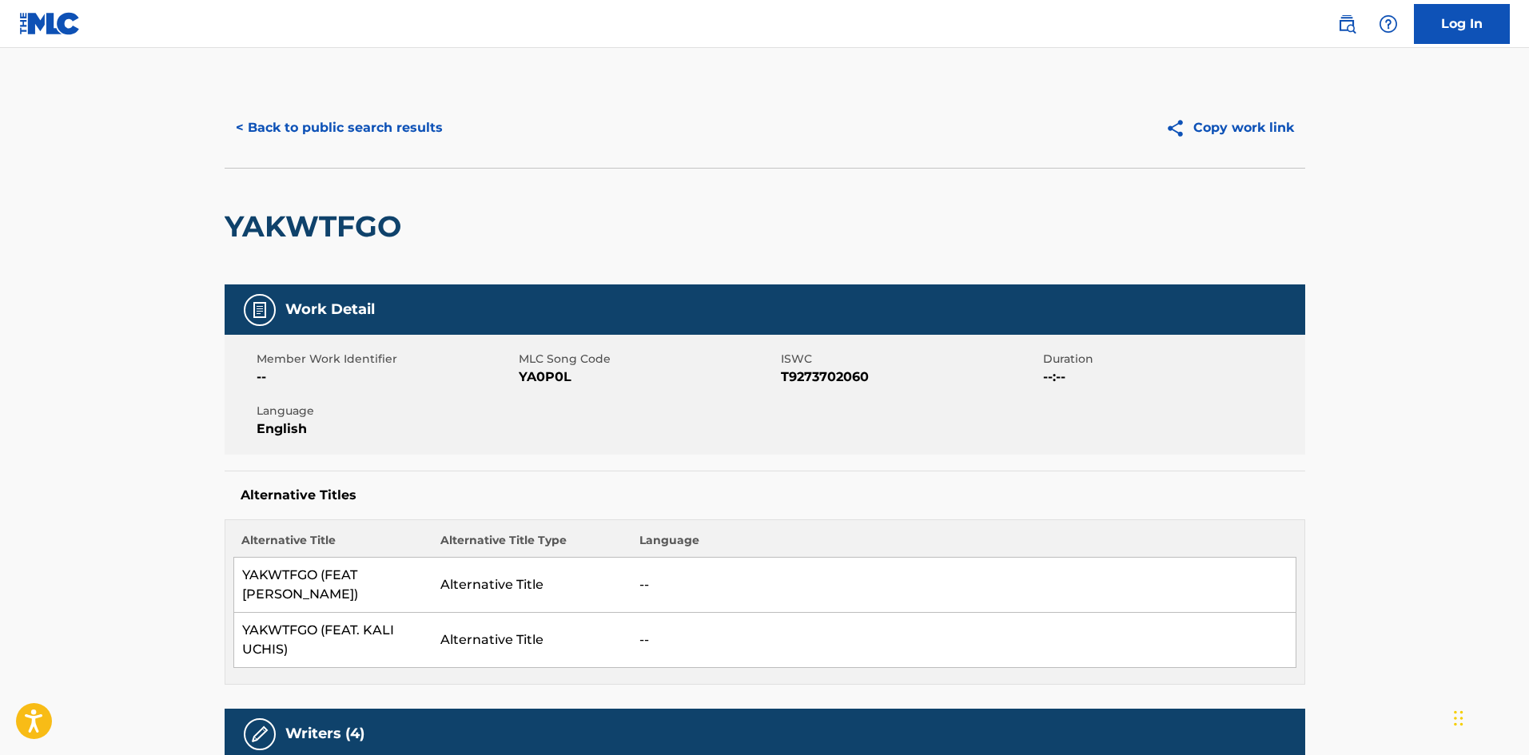
click at [362, 118] on button "< Back to public search results" at bounding box center [339, 128] width 229 height 40
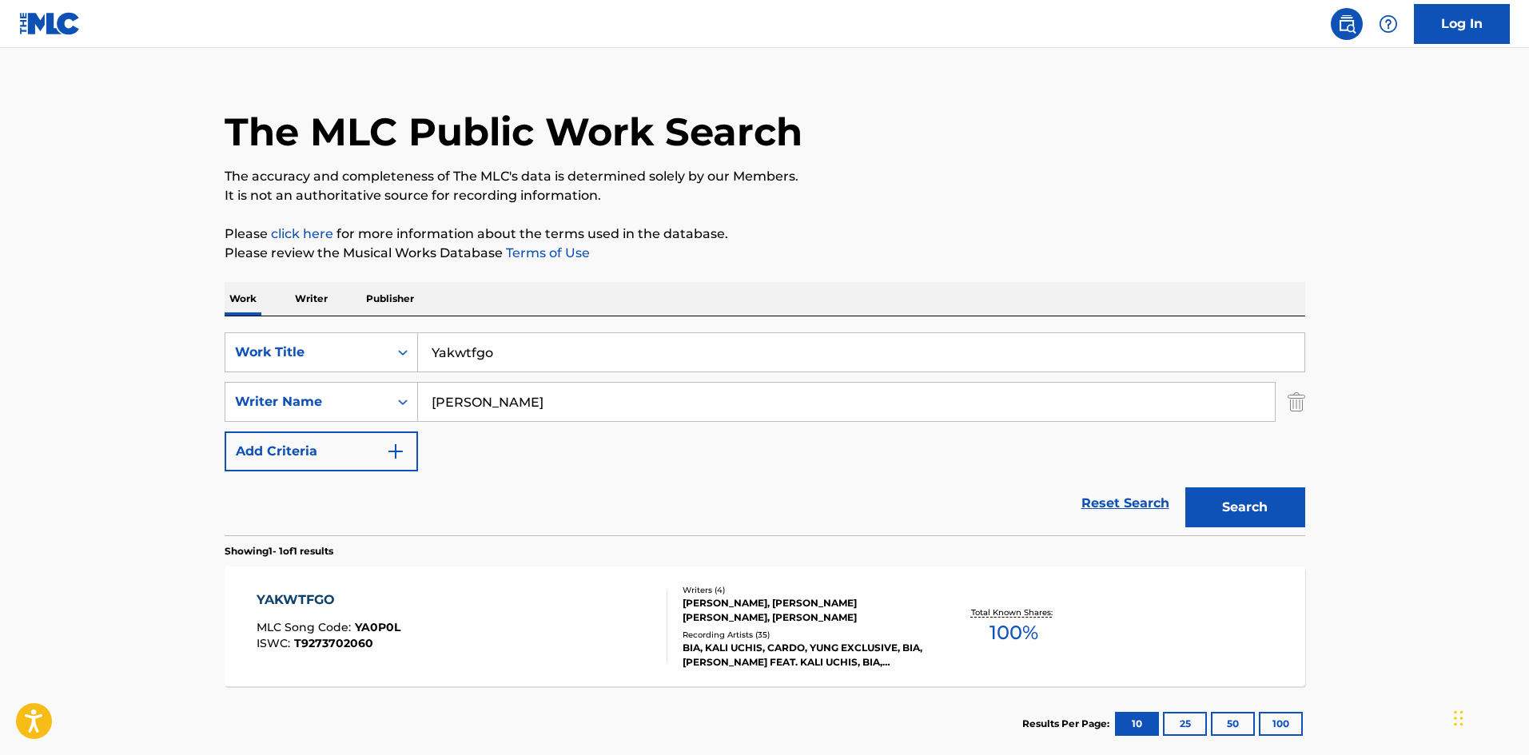
drag, startPoint x: 604, startPoint y: 364, endPoint x: 31, endPoint y: 290, distance: 577.1
click at [86, 301] on main "The MLC Public Work Search The accuracy and completeness of The MLC's data is d…" at bounding box center [764, 397] width 1529 height 745
paste input "ALL THE GOOD GIRLS GO TO HELL"
type input "ALL THE GOOD GIRLS GO TO HELL"
drag, startPoint x: 693, startPoint y: 232, endPoint x: 700, endPoint y: 228, distance: 8.2
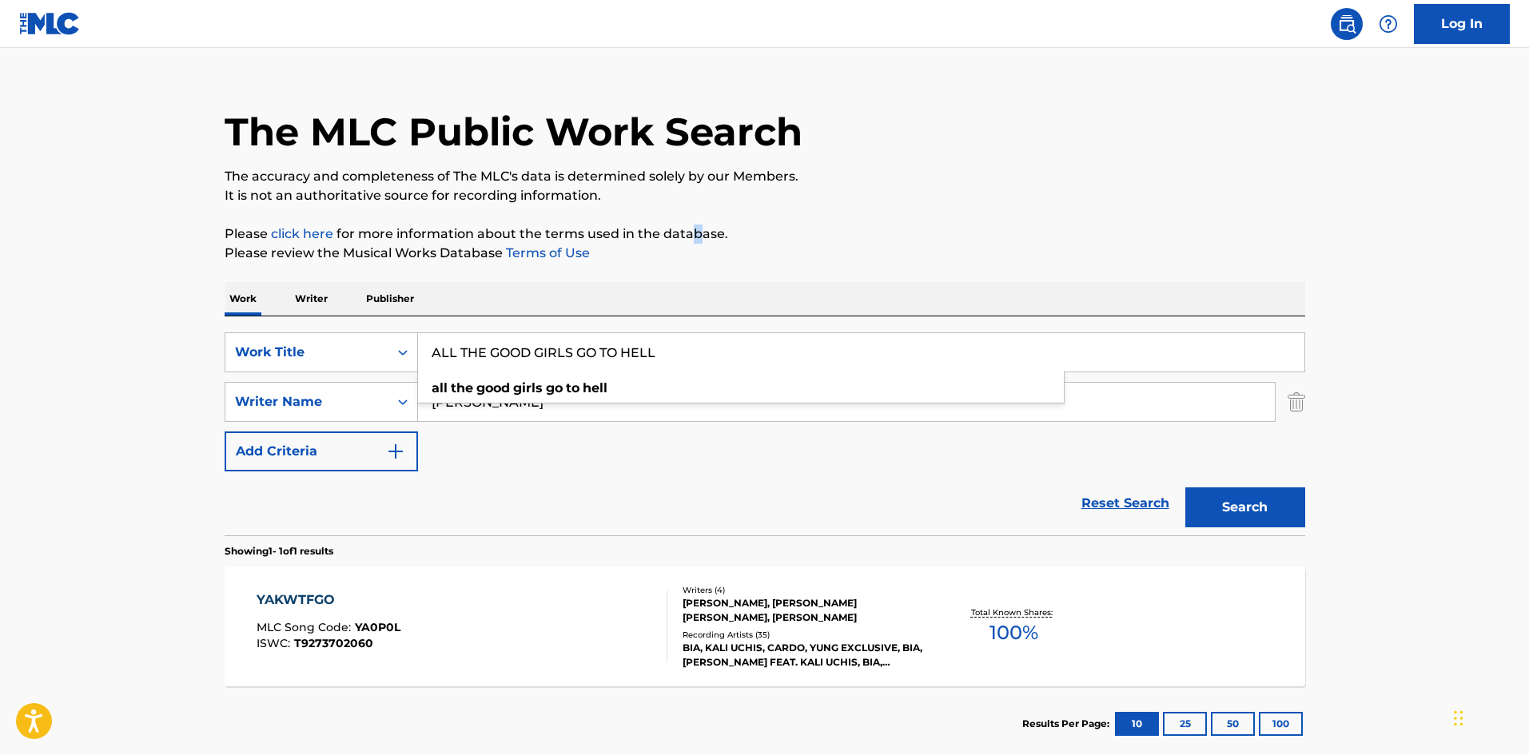
click at [700, 228] on p "Please click here for more information about the terms used in the database." at bounding box center [765, 234] width 1081 height 19
drag, startPoint x: 615, startPoint y: 409, endPoint x: 0, endPoint y: 414, distance: 614.8
click at [0, 412] on main "The MLC Public Work Search The accuracy and completeness of The MLC's data is d…" at bounding box center [764, 397] width 1529 height 745
paste input "FINNEAS"
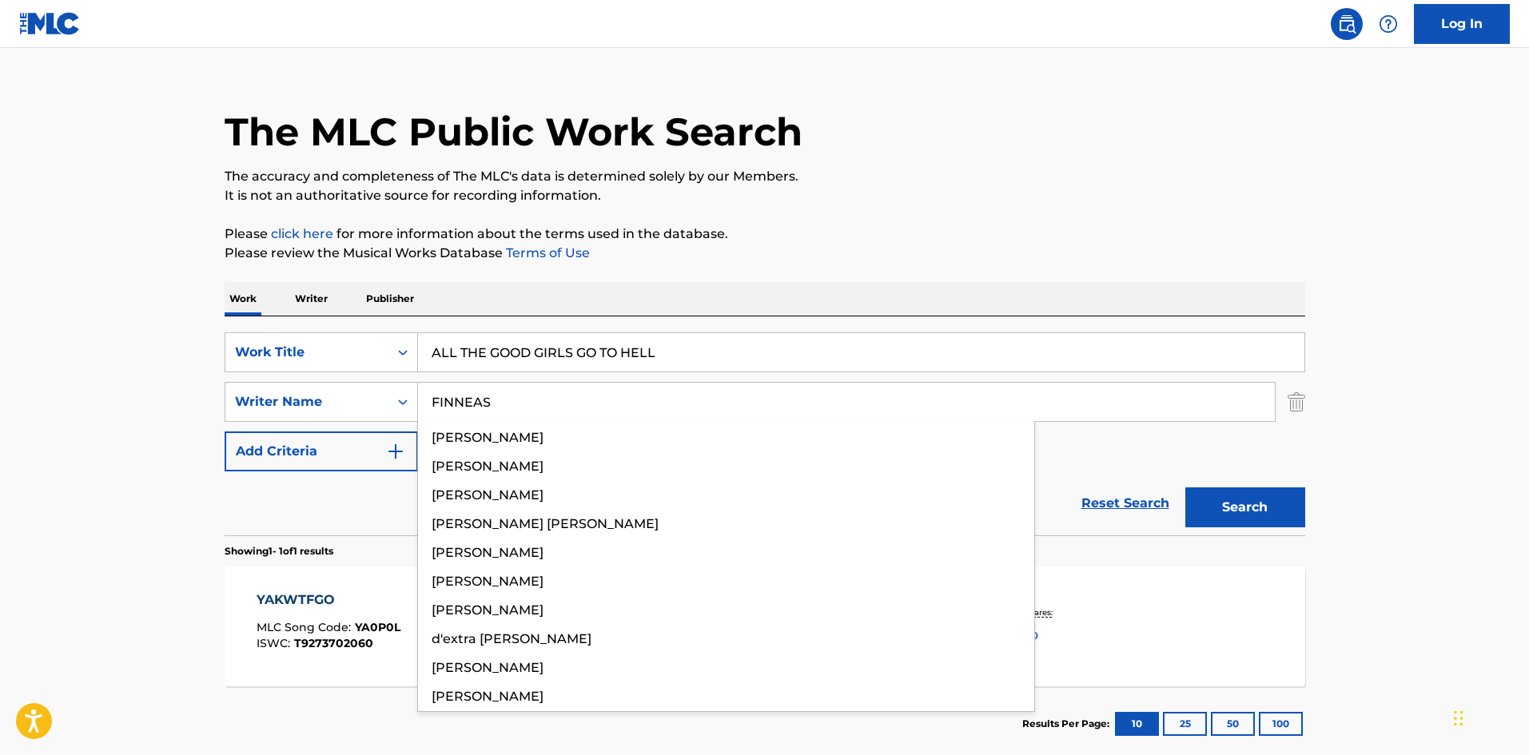
type input "FINNEAS"
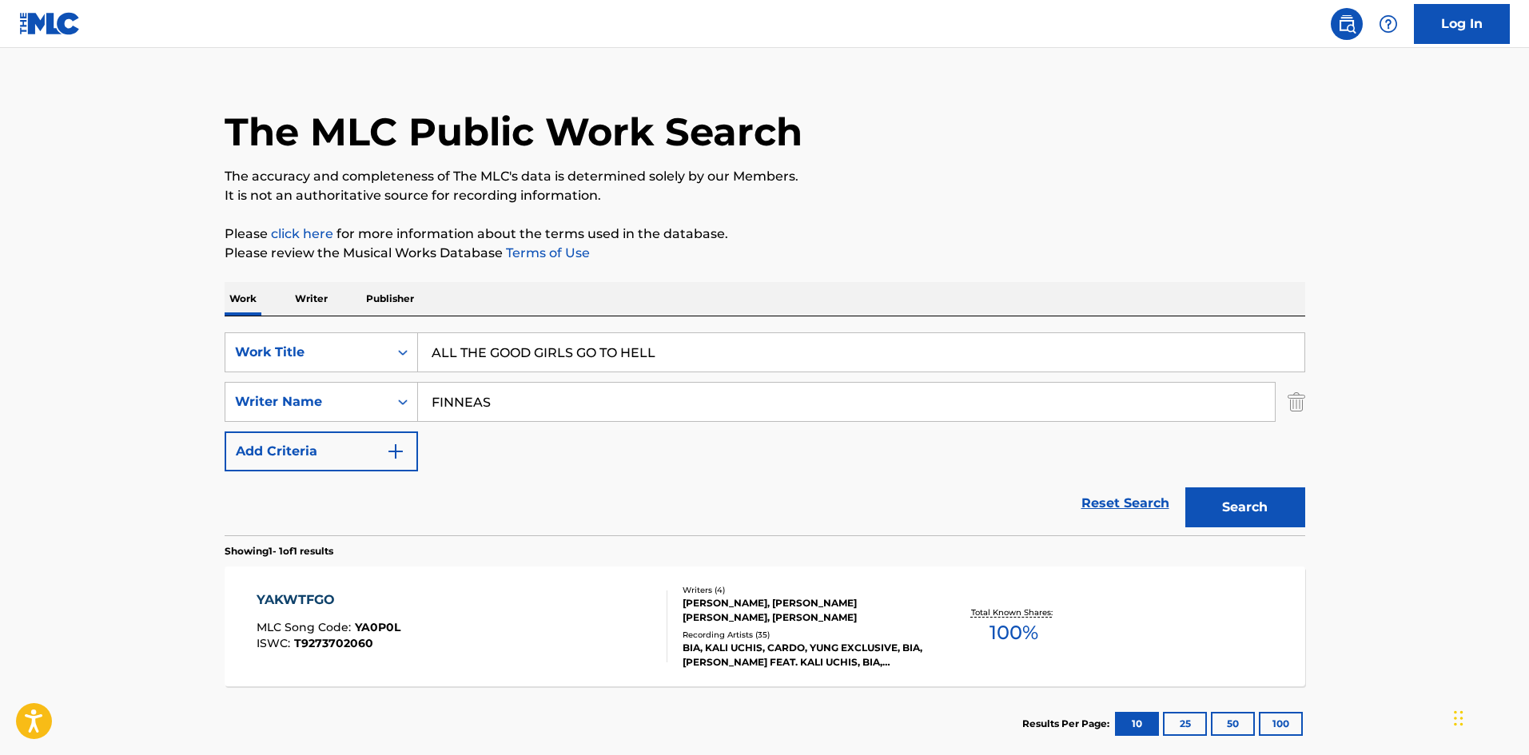
click at [1281, 529] on div "Search" at bounding box center [1242, 504] width 128 height 64
click at [1273, 508] on button "Search" at bounding box center [1246, 508] width 120 height 40
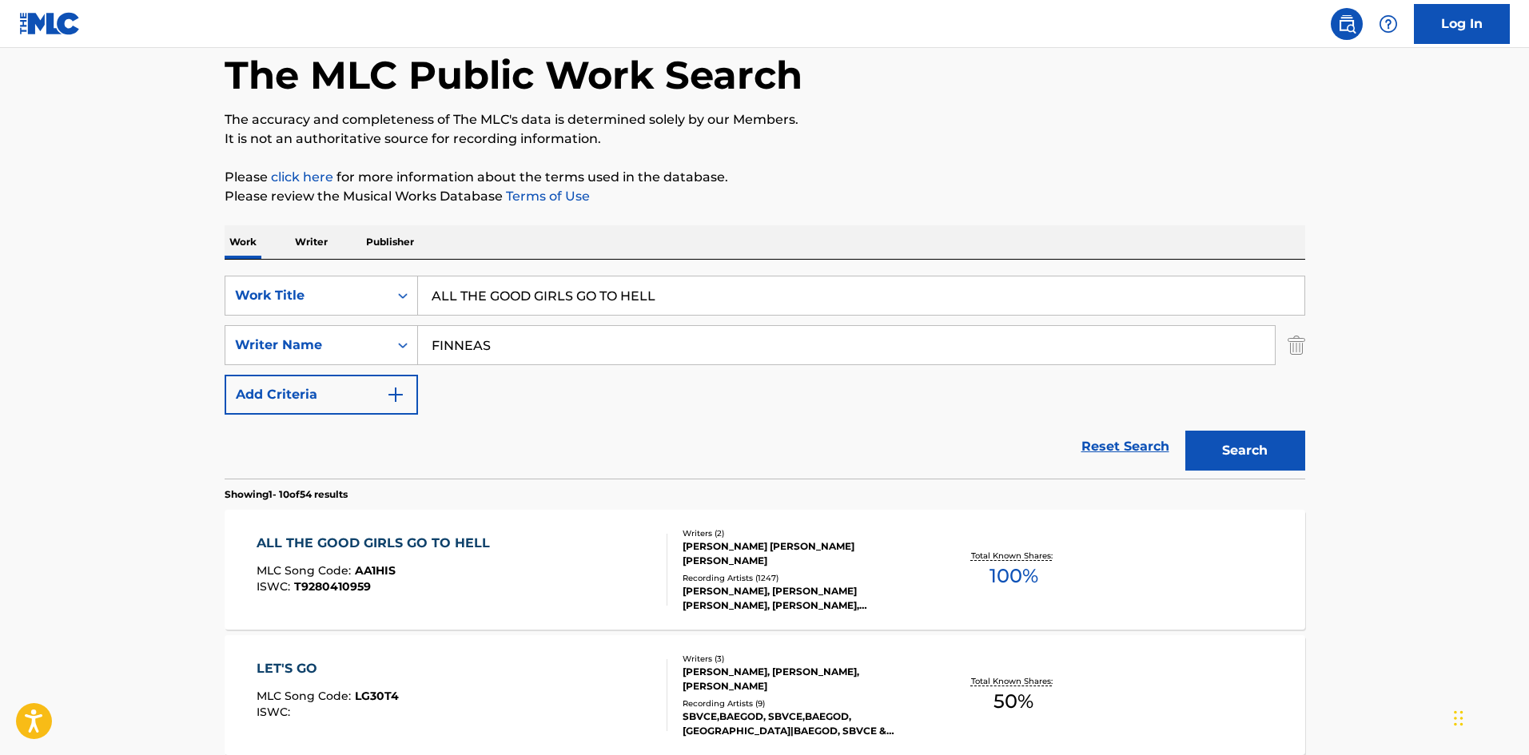
scroll to position [160, 0]
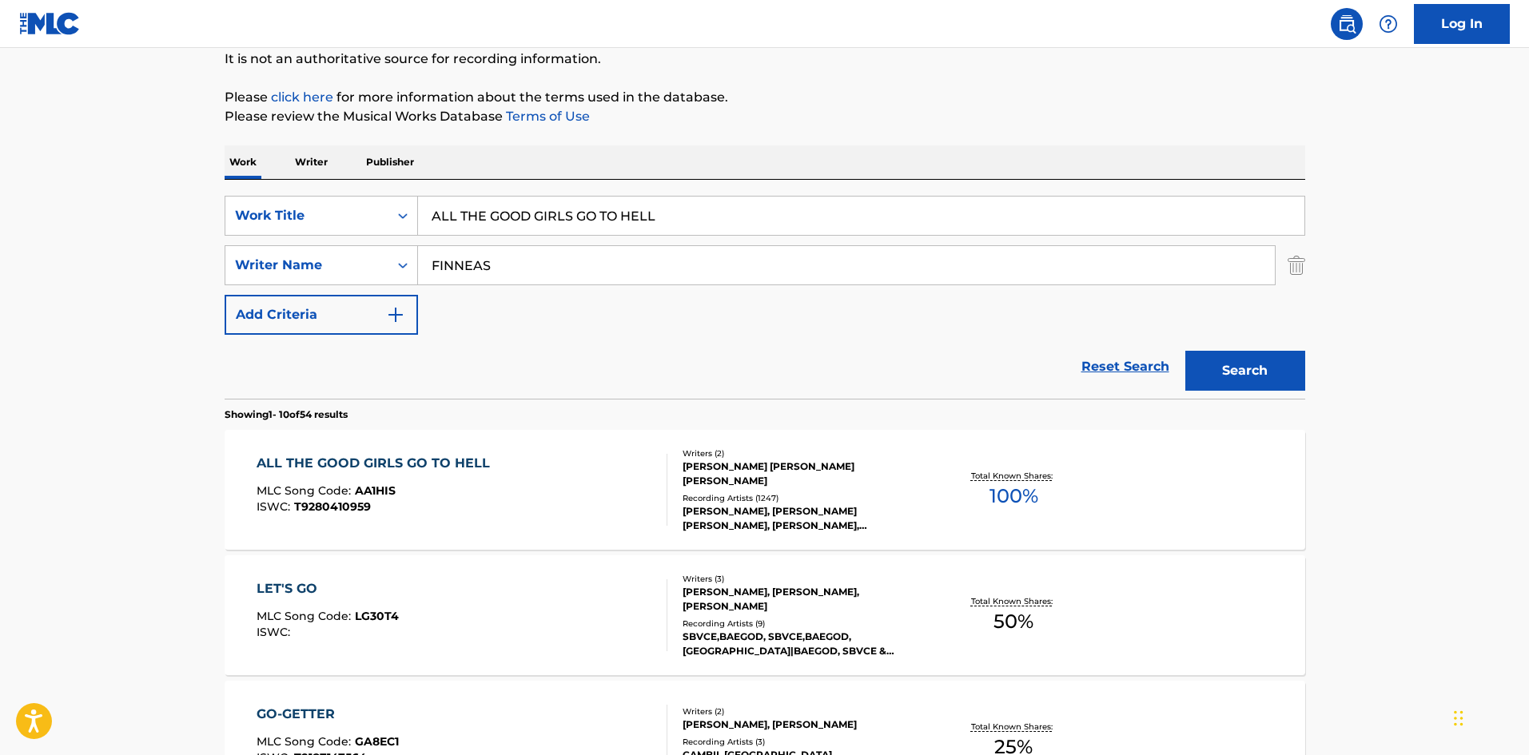
click at [388, 452] on div "ALL THE GOOD GIRLS GO TO HELL MLC Song Code : AA1HIS ISWC : T9280410959 Writers…" at bounding box center [765, 490] width 1081 height 120
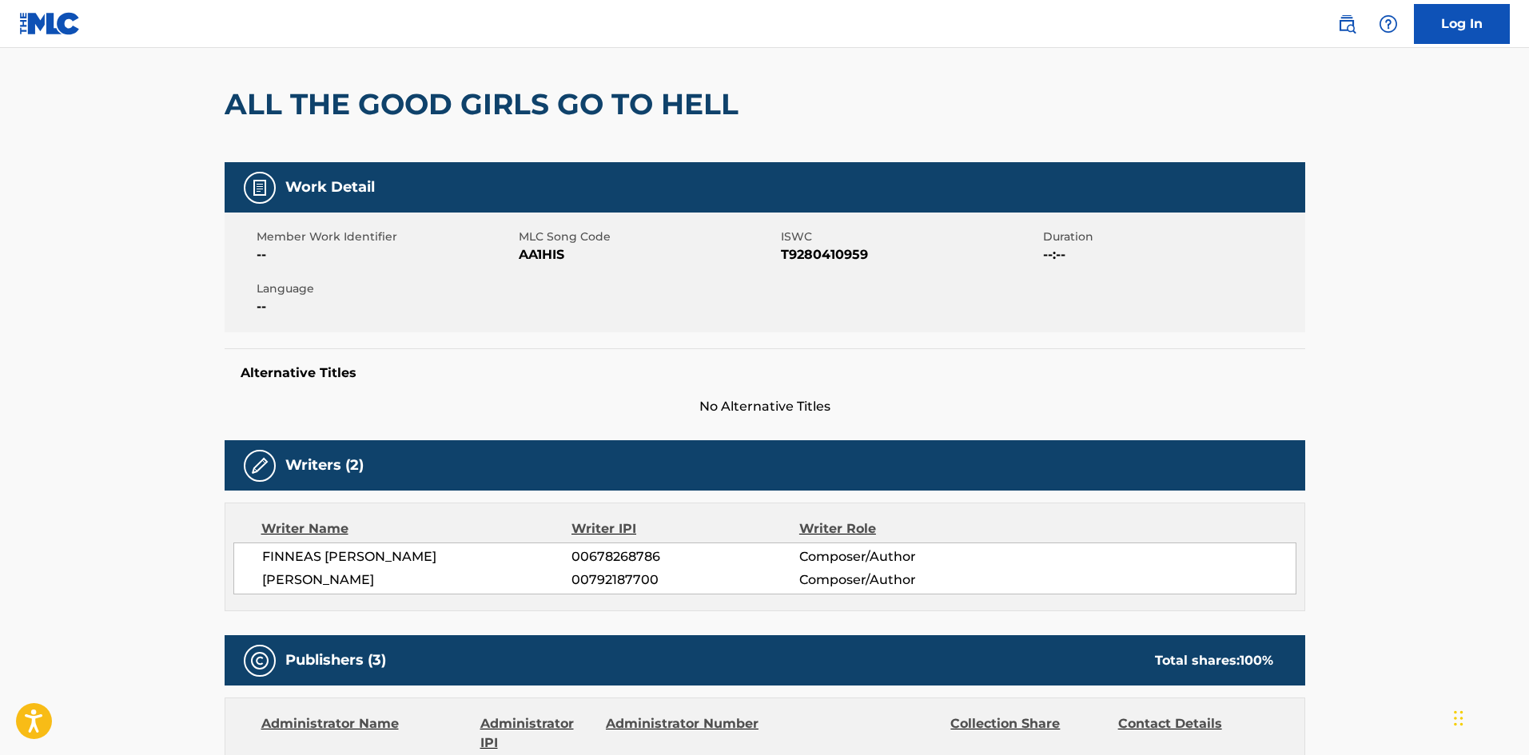
scroll to position [560, 0]
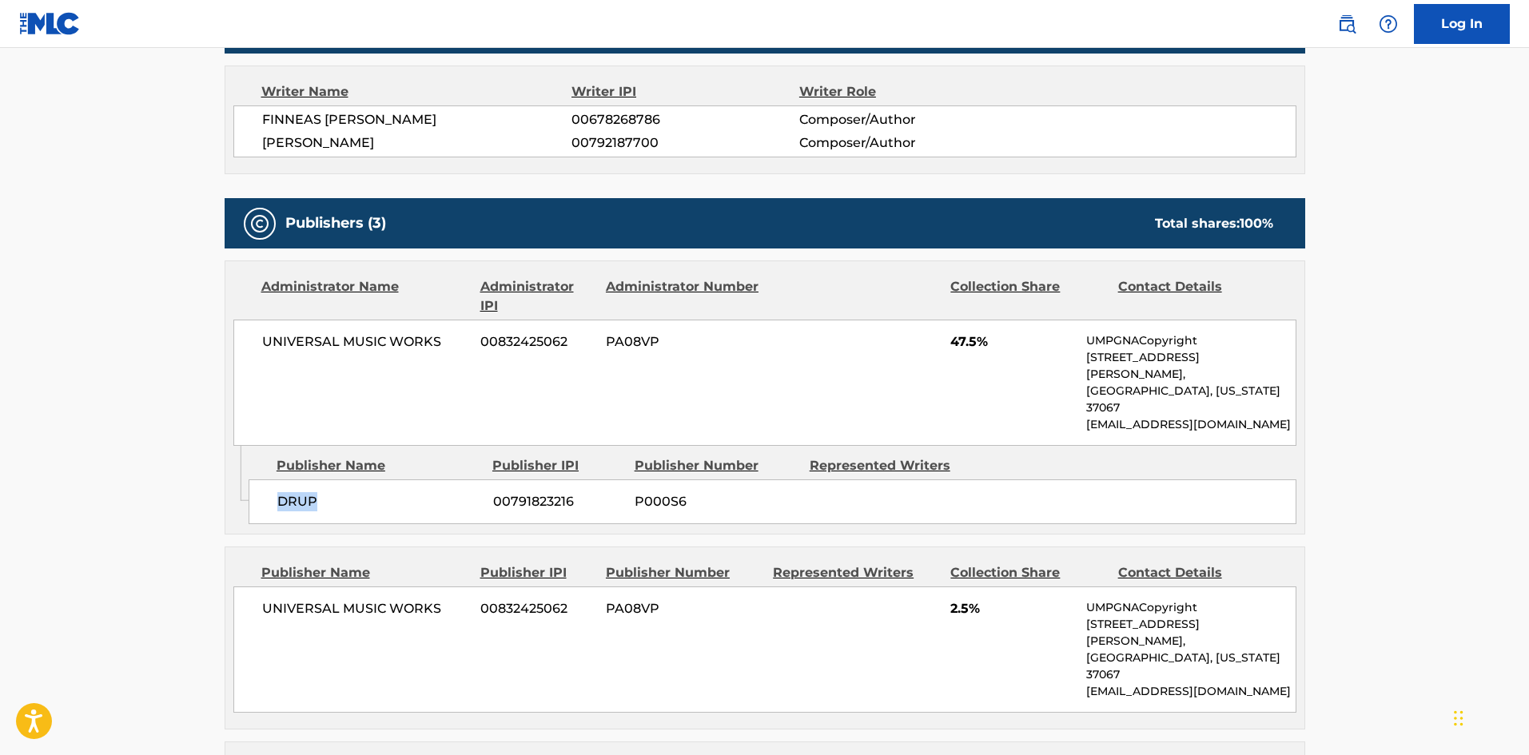
drag, startPoint x: 281, startPoint y: 471, endPoint x: 487, endPoint y: 307, distance: 263.4
click at [406, 480] on div "DRUP 00791823216 P000S6" at bounding box center [773, 502] width 1048 height 45
click at [946, 347] on div "UNIVERSAL MUSIC WORKS 00832425062 PA08VP 47.5% UMPGNACopyright 1550 W. McEwen D…" at bounding box center [764, 383] width 1063 height 126
drag, startPoint x: 951, startPoint y: 342, endPoint x: 980, endPoint y: 349, distance: 29.5
click at [980, 349] on span "47.5%" at bounding box center [1013, 342] width 124 height 19
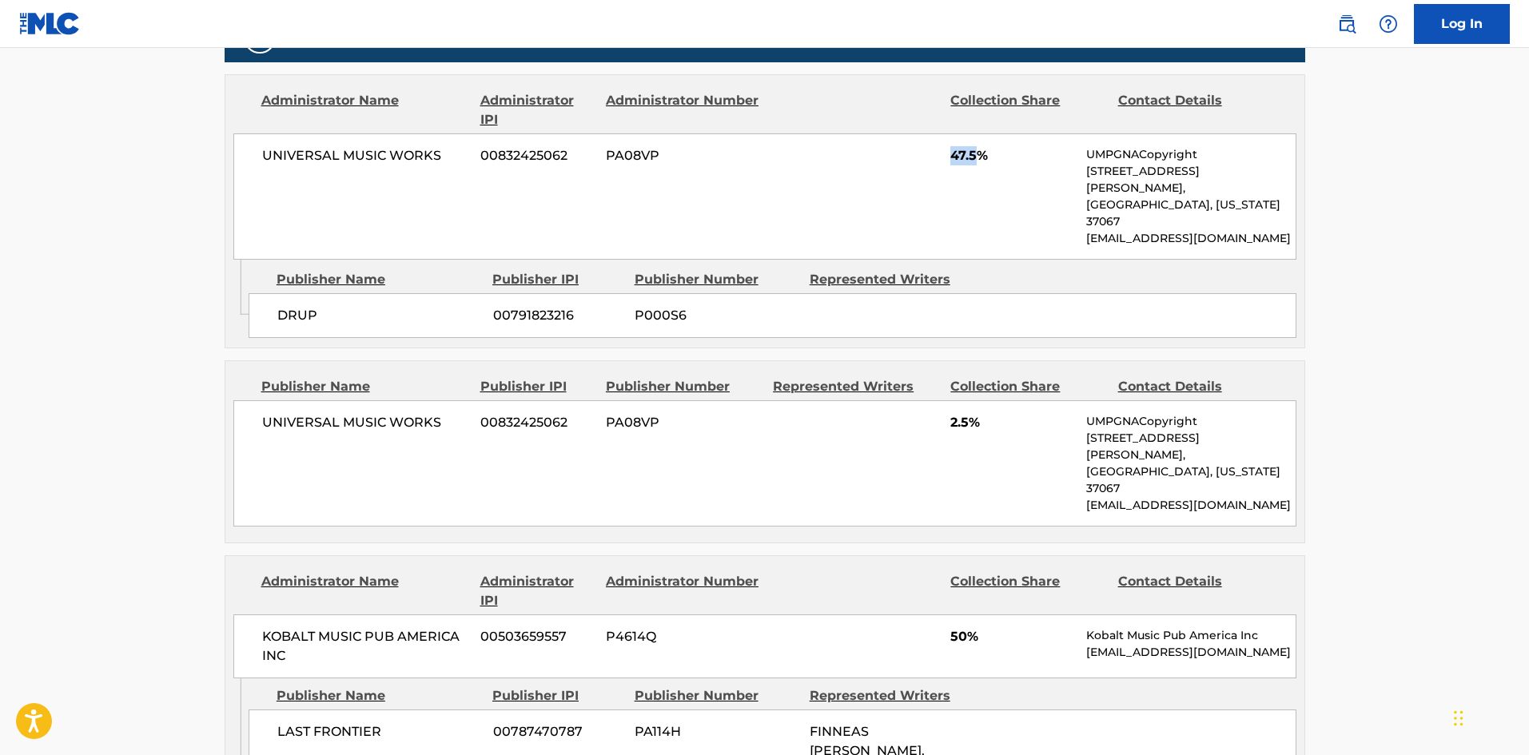
scroll to position [799, 0]
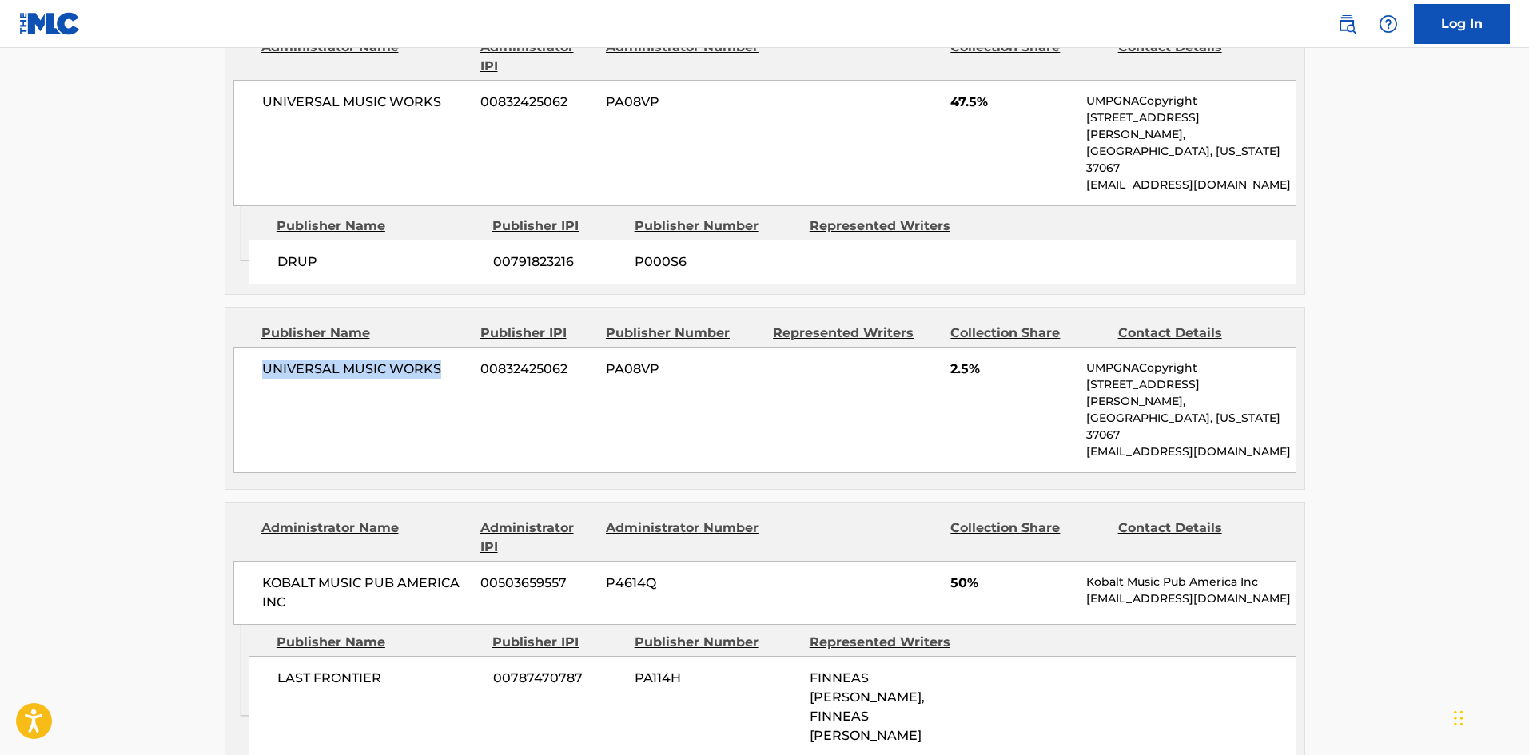
drag, startPoint x: 265, startPoint y: 339, endPoint x: 453, endPoint y: 331, distance: 188.0
click at [453, 360] on span "UNIVERSAL MUSIC WORKS" at bounding box center [365, 369] width 207 height 19
drag, startPoint x: 951, startPoint y: 337, endPoint x: 974, endPoint y: 341, distance: 22.6
click at [974, 360] on span "2.5%" at bounding box center [1013, 369] width 124 height 19
drag, startPoint x: 276, startPoint y: 604, endPoint x: 681, endPoint y: 22, distance: 709.2
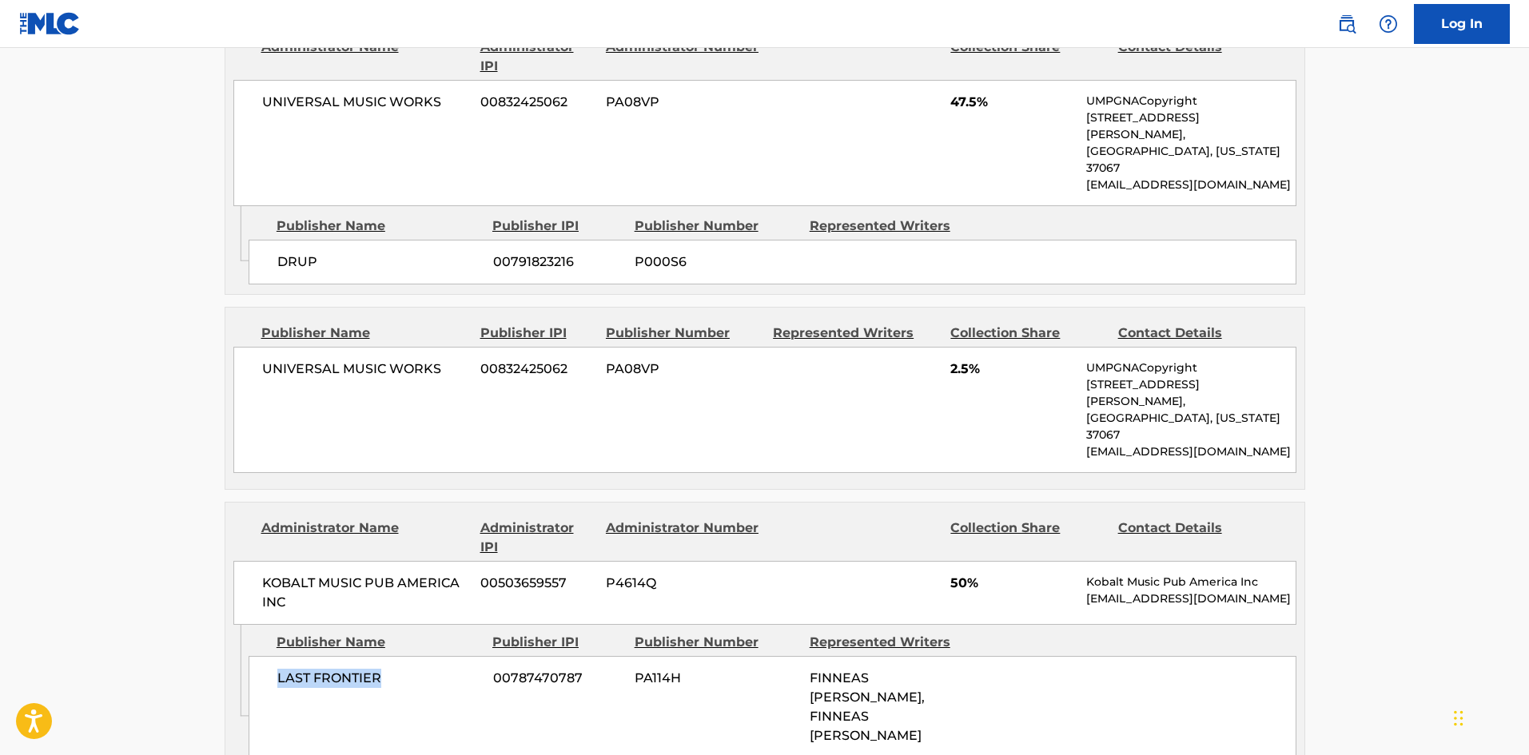
click at [450, 656] on div "LAST FRONTIER 00787470787 PA114H FINNEAS BAIRD OCONNELL, FINNEAS BAIRD OCONNELL" at bounding box center [773, 707] width 1048 height 102
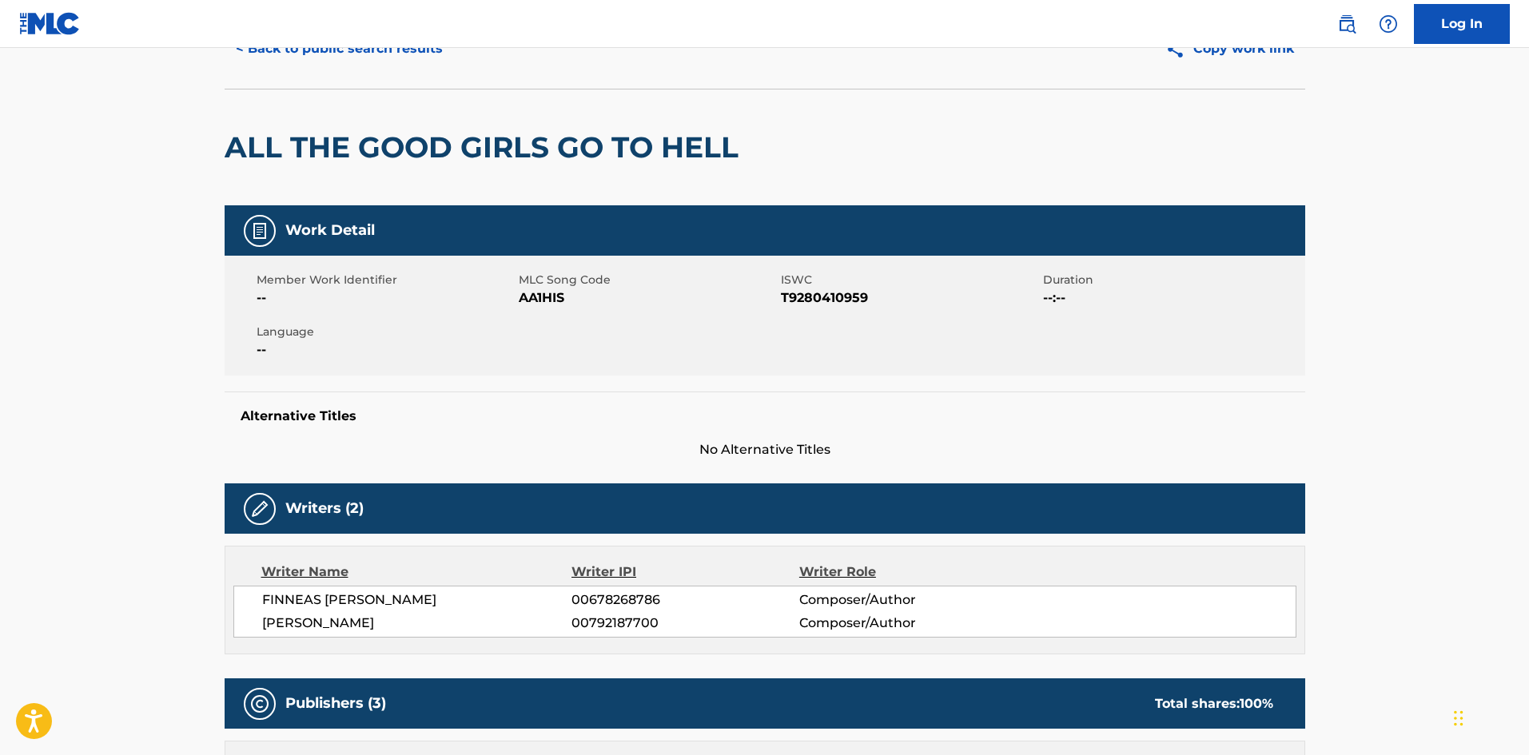
scroll to position [0, 0]
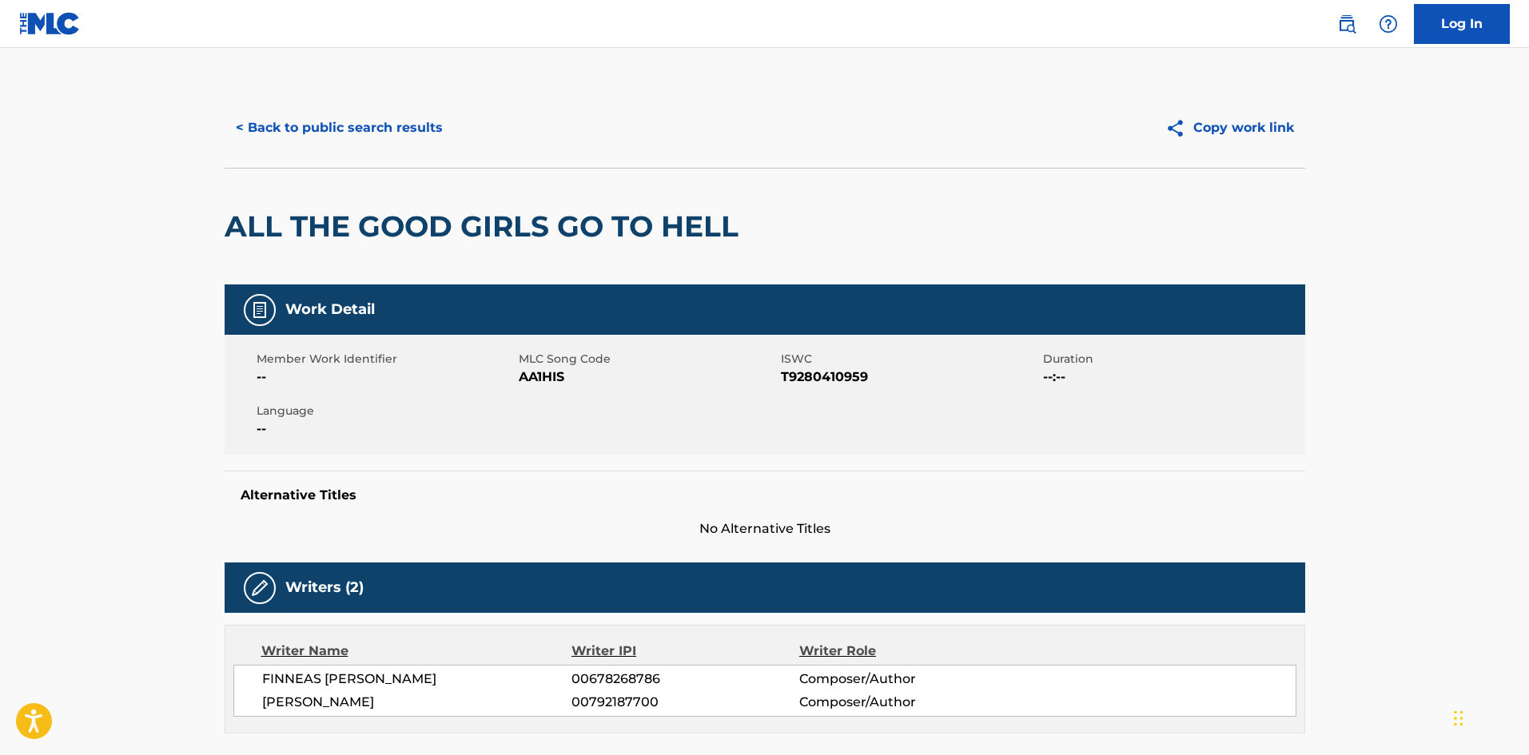
click at [329, 128] on button "< Back to public search results" at bounding box center [339, 128] width 229 height 40
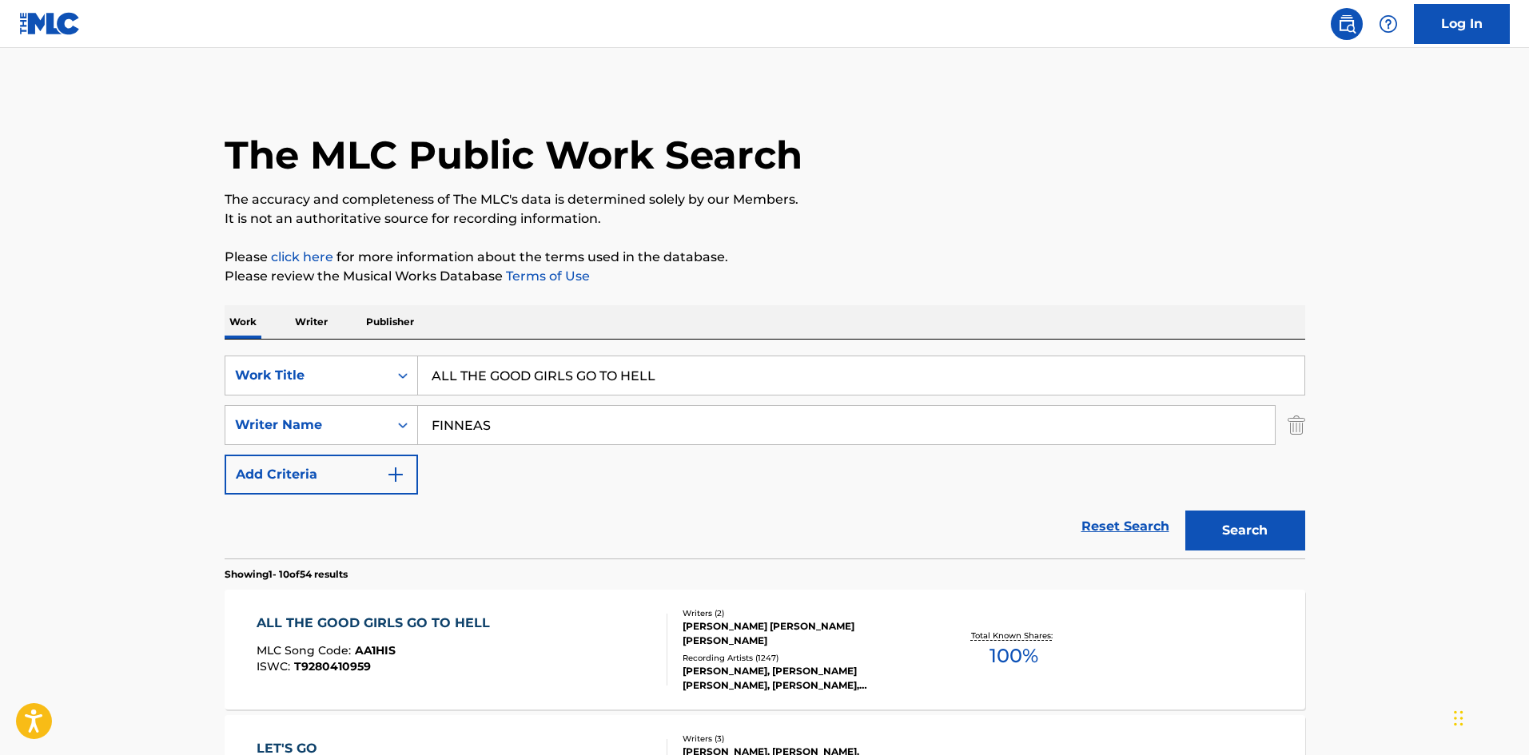
scroll to position [160, 0]
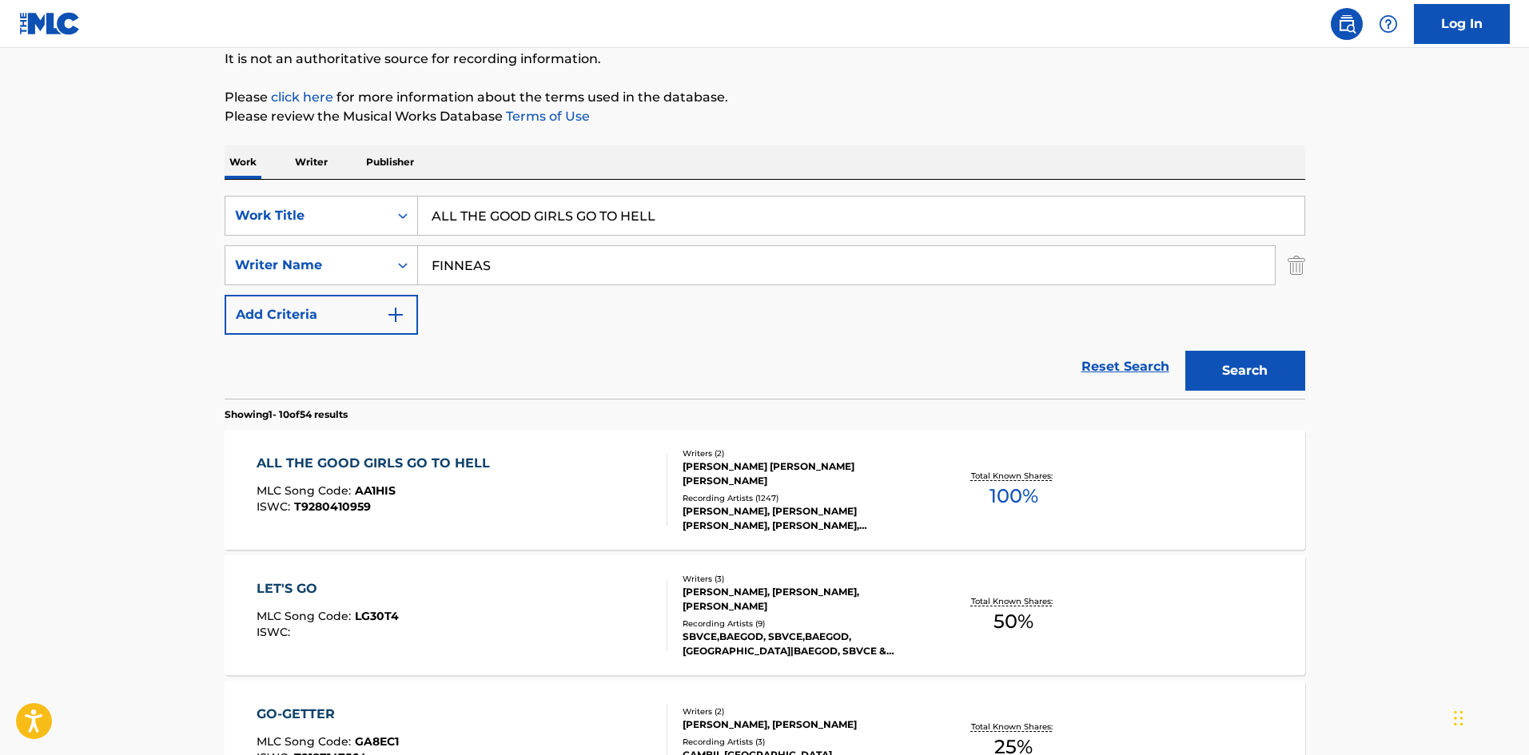
drag, startPoint x: 698, startPoint y: 223, endPoint x: 0, endPoint y: 205, distance: 698.2
paste input "HAPPIER THAN EVER"
type input "HAPPIER THAN EVER"
click at [672, 122] on p "Please review the Musical Works Database Terms of Use" at bounding box center [765, 116] width 1081 height 19
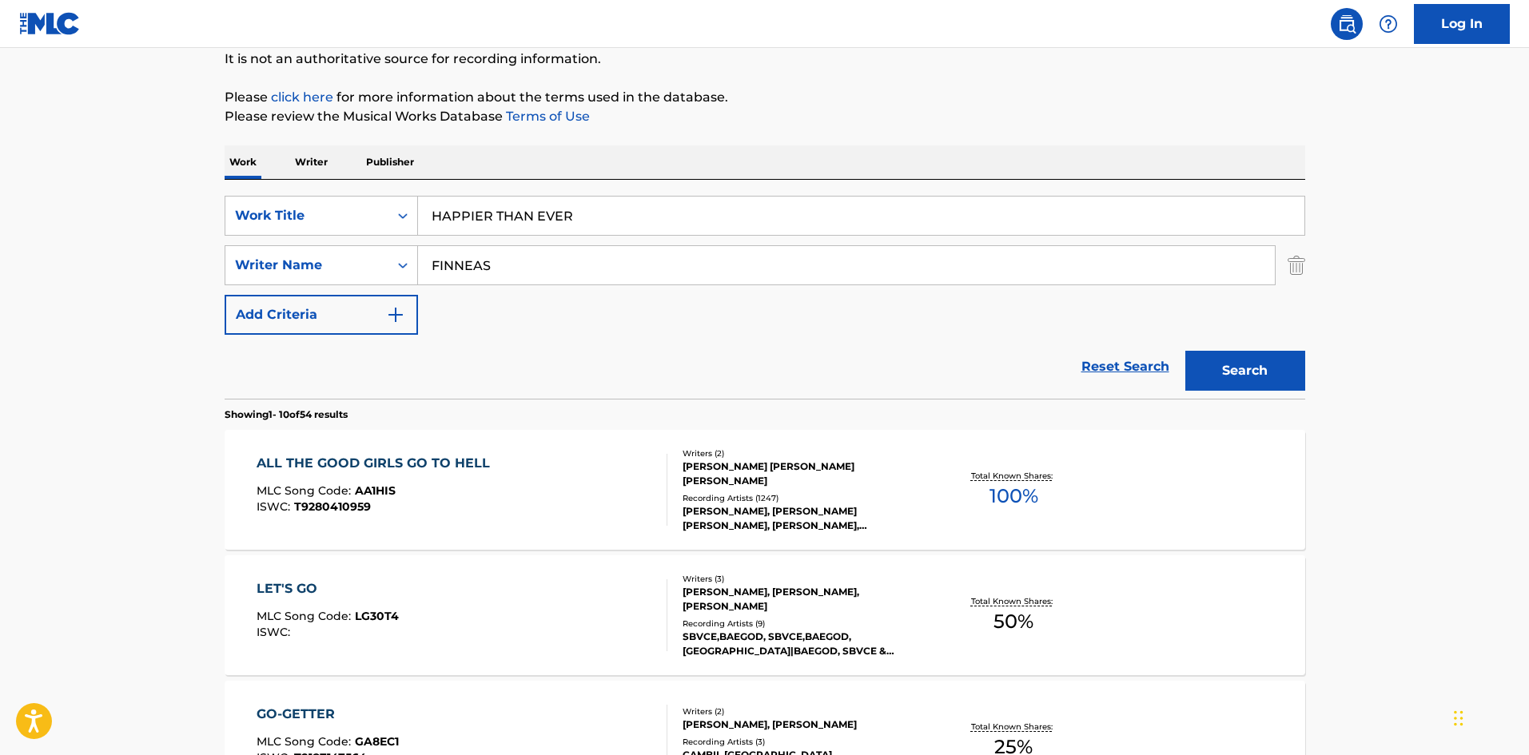
drag, startPoint x: 615, startPoint y: 253, endPoint x: 18, endPoint y: 234, distance: 596.7
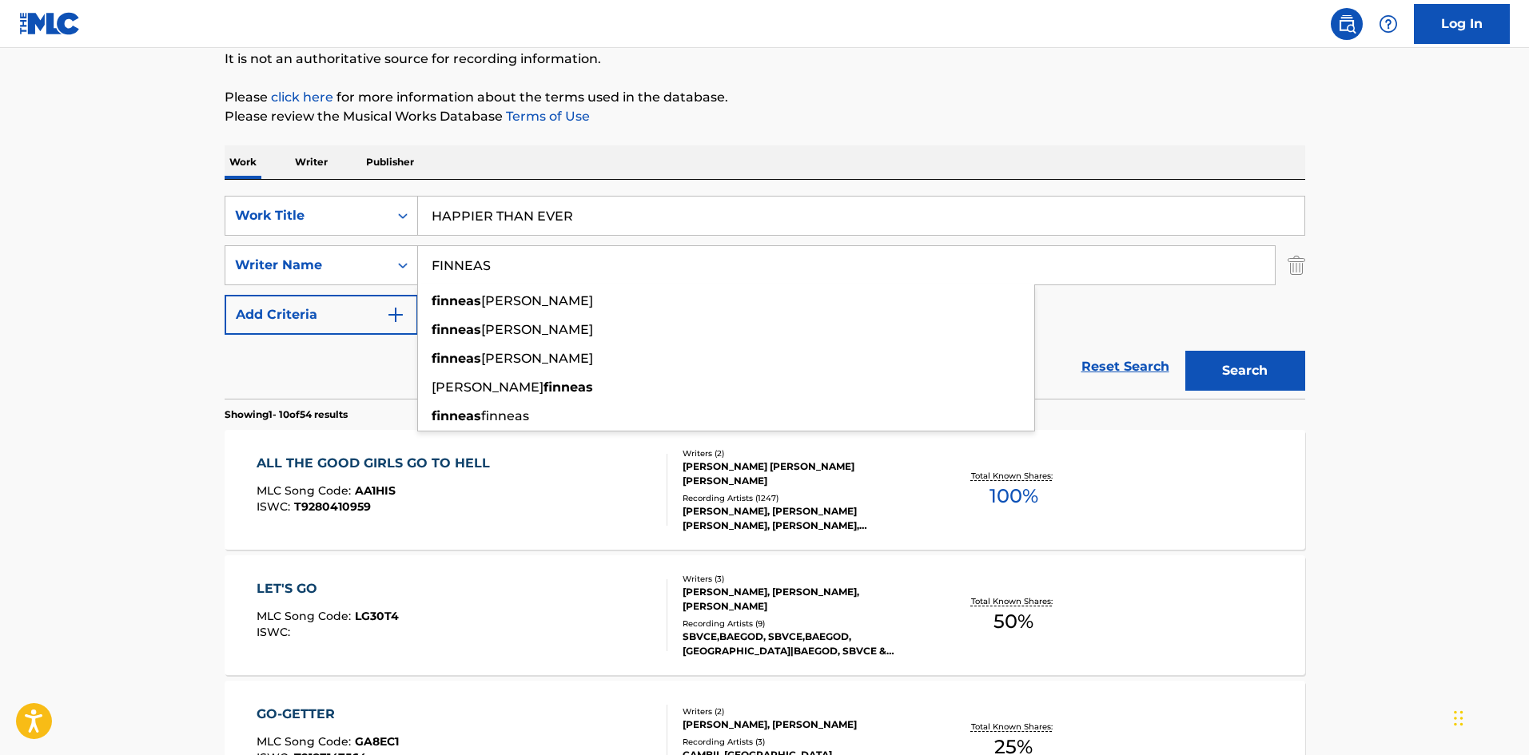
click at [1256, 373] on button "Search" at bounding box center [1246, 371] width 120 height 40
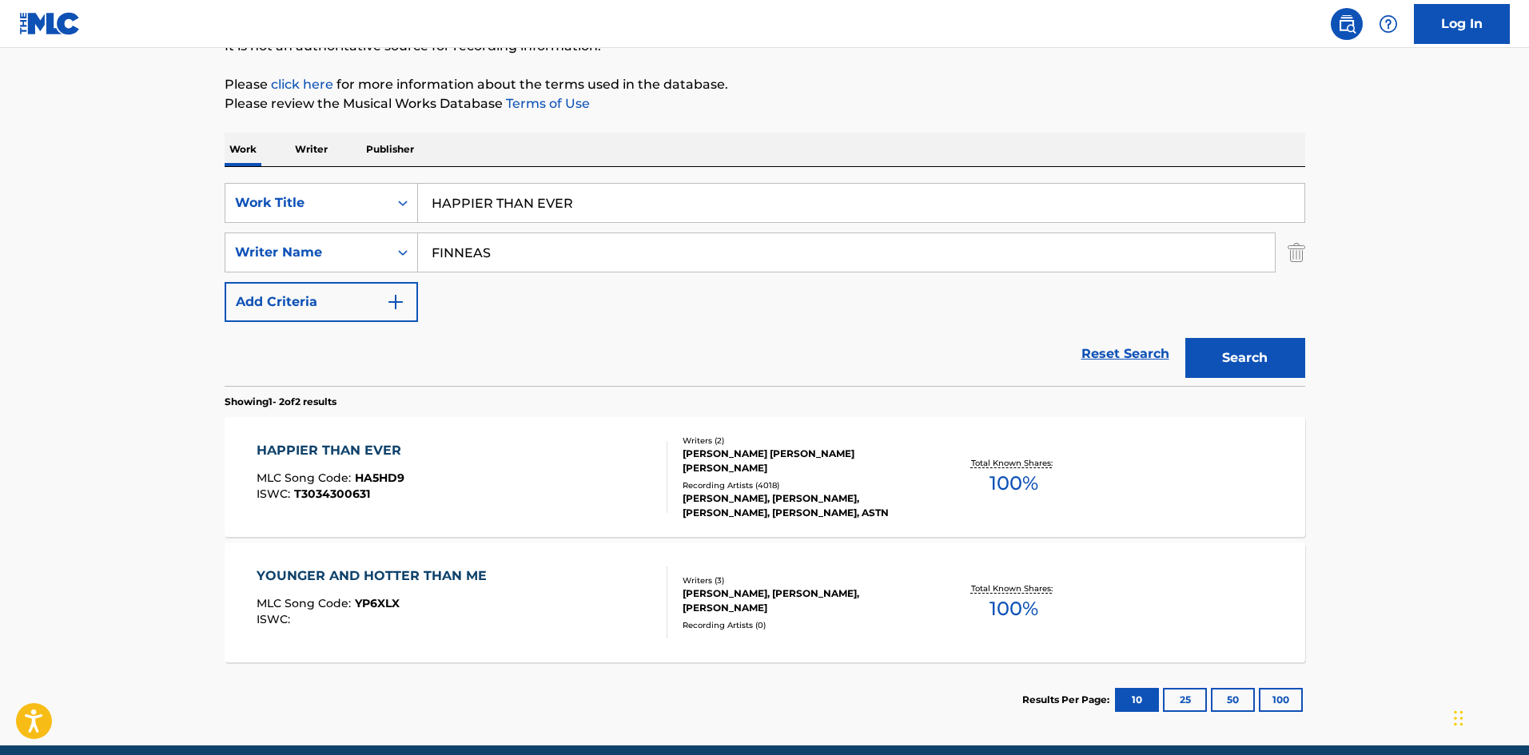
scroll to position [80, 0]
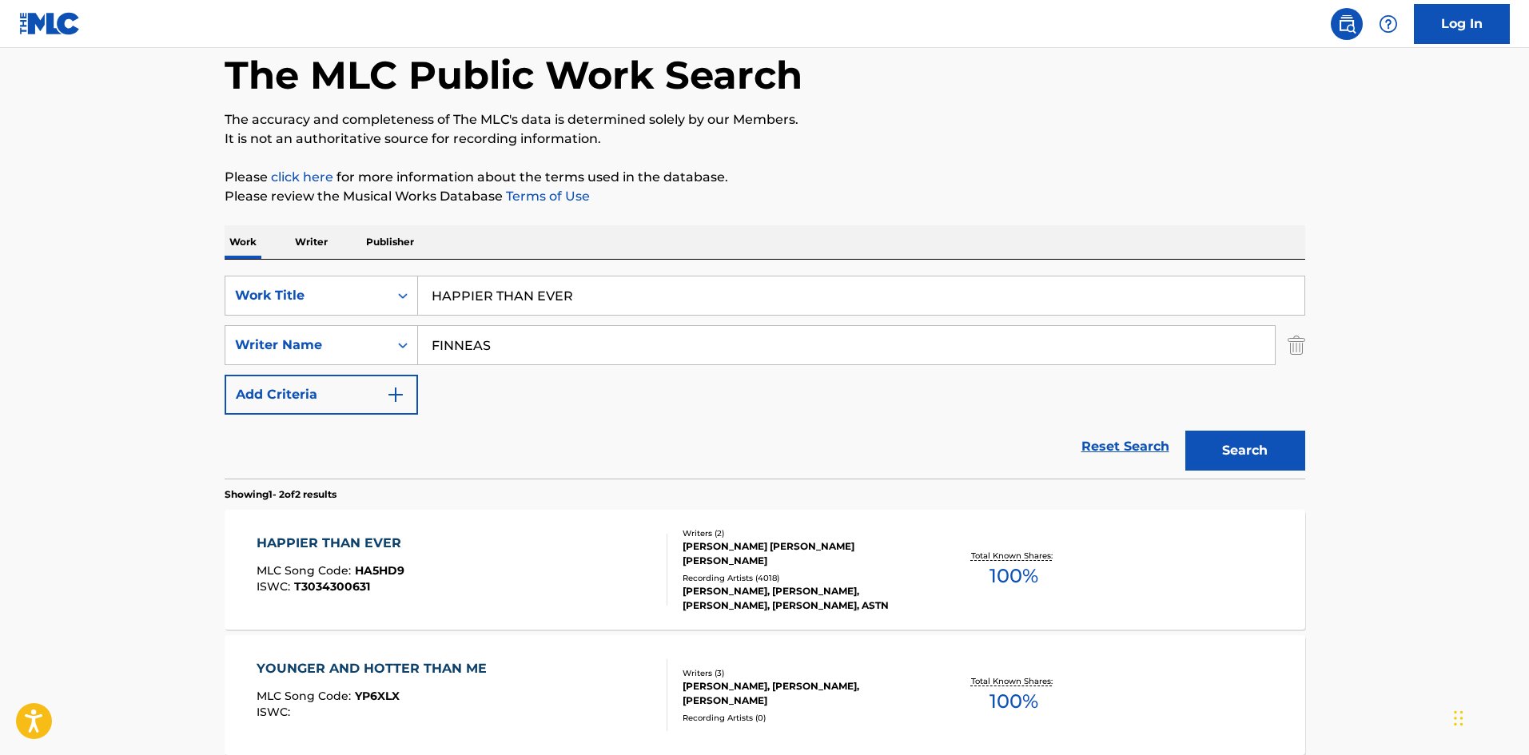
click at [343, 544] on div "HAPPIER THAN EVER" at bounding box center [333, 543] width 153 height 19
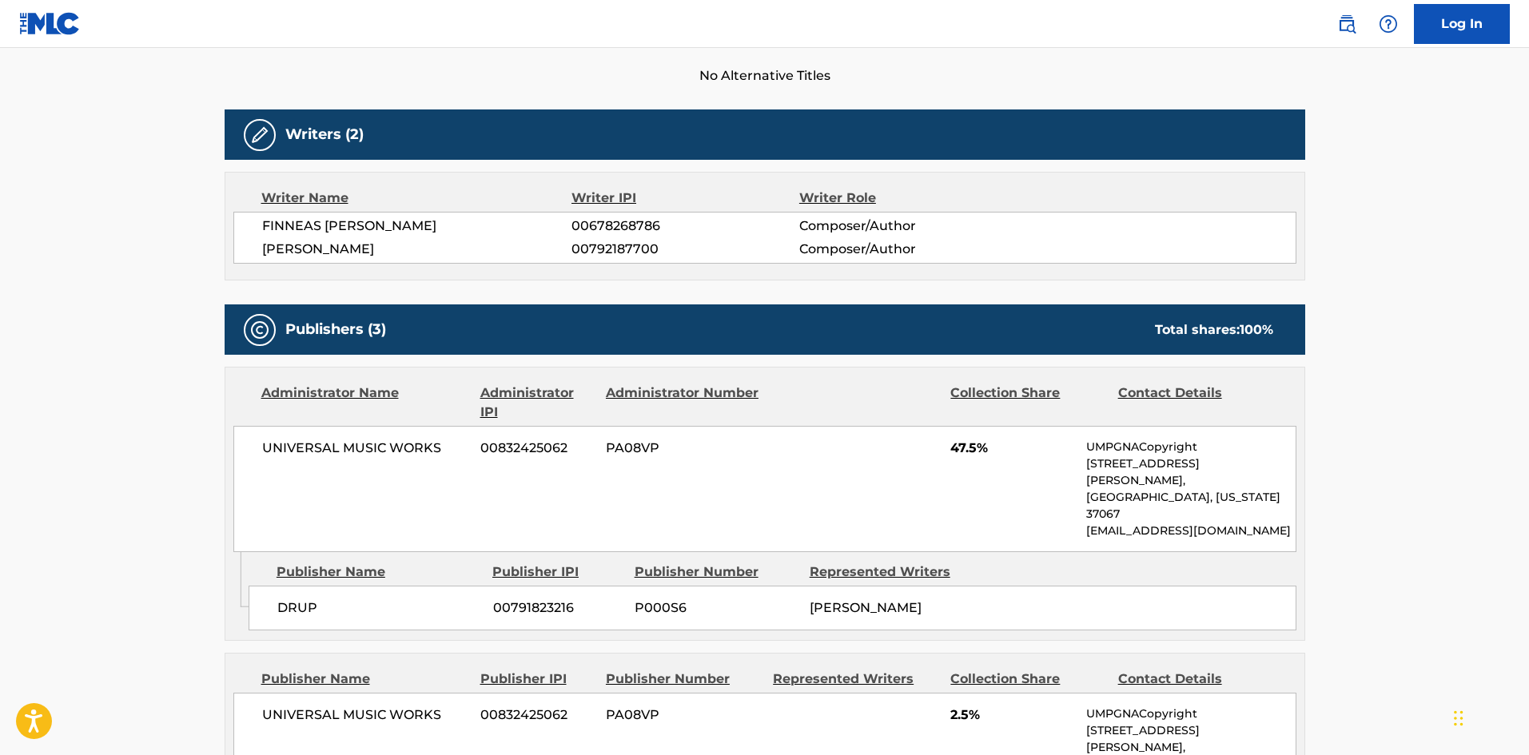
scroll to position [480, 0]
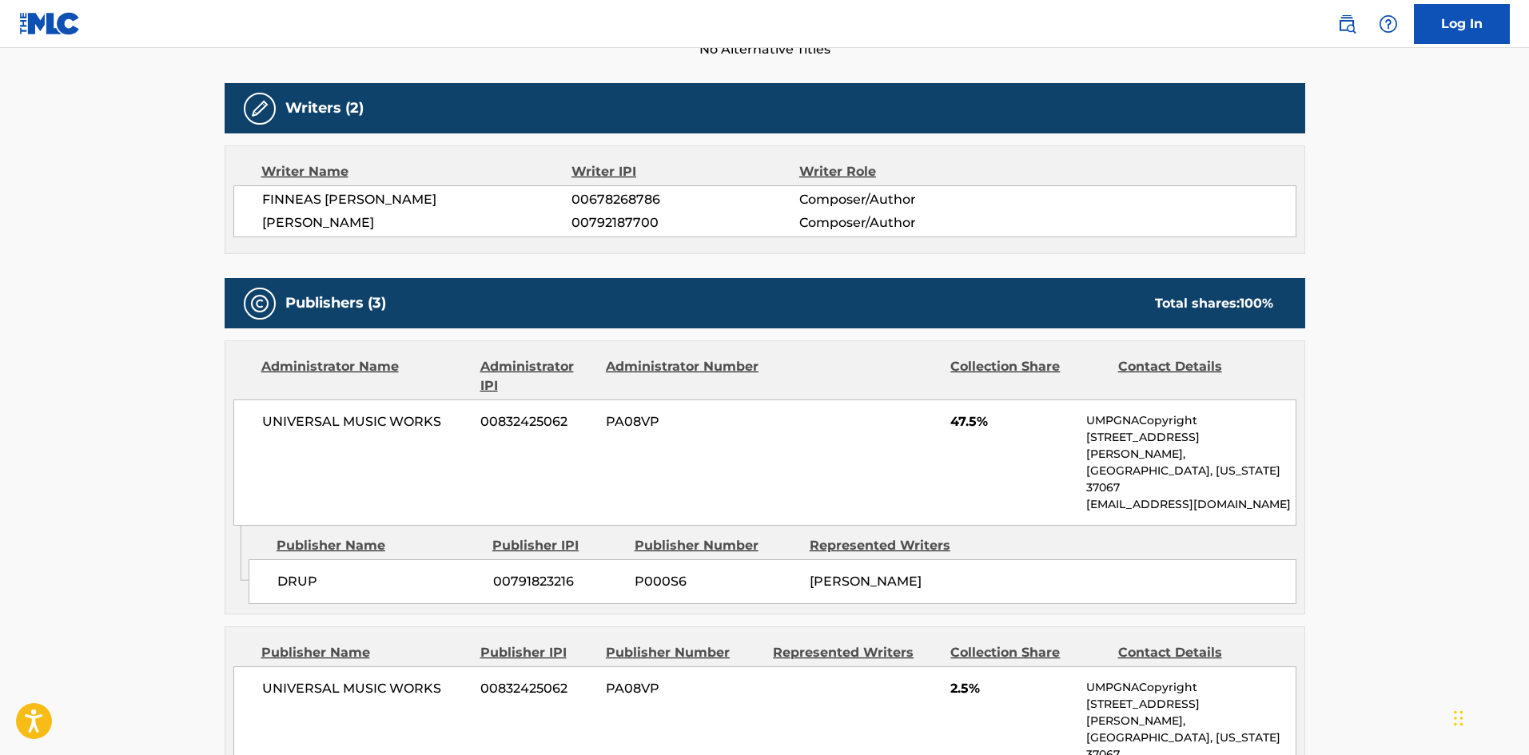
click at [281, 572] on span "DRUP" at bounding box center [379, 581] width 204 height 19
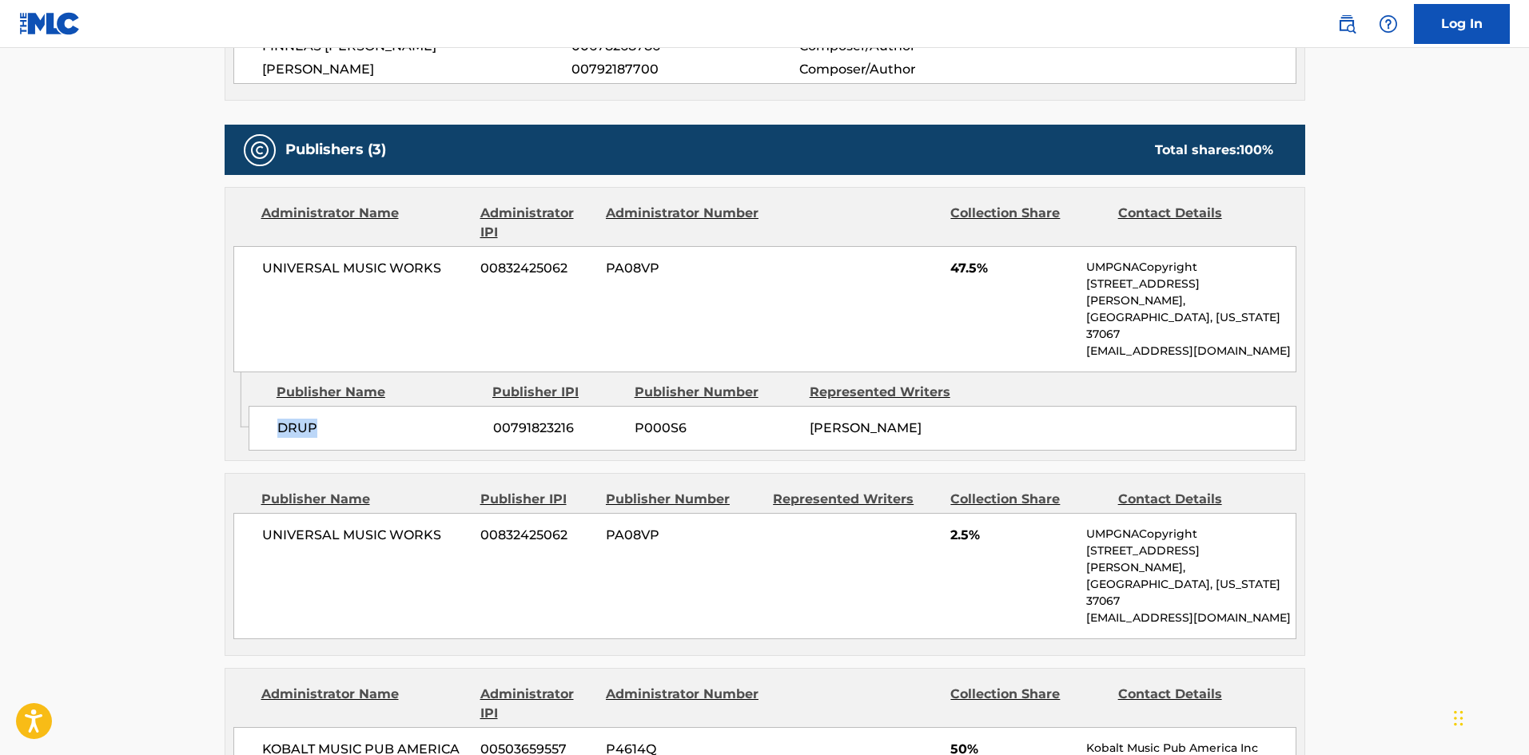
scroll to position [640, 0]
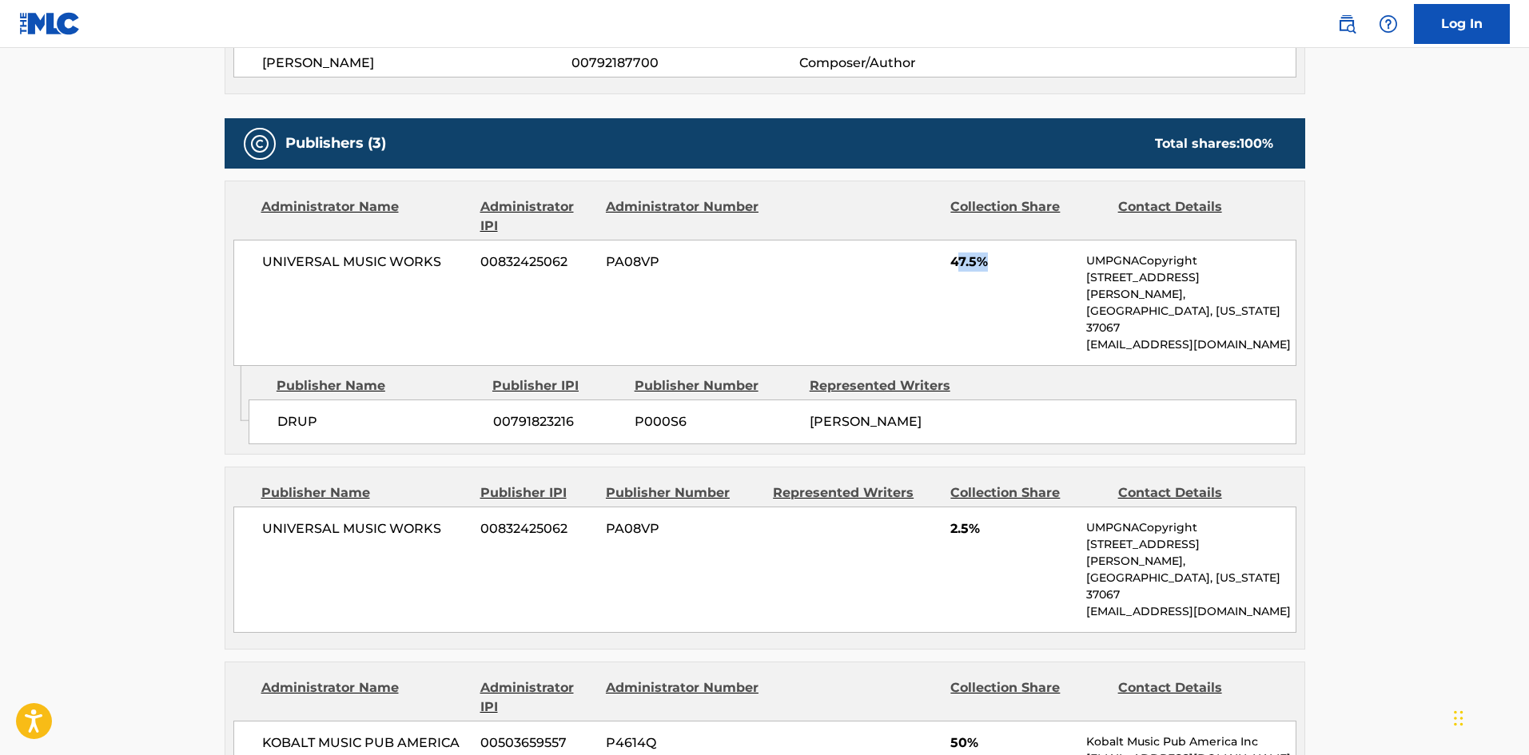
drag, startPoint x: 955, startPoint y: 265, endPoint x: 983, endPoint y: 265, distance: 28.0
click at [983, 265] on span "47.5%" at bounding box center [1013, 262] width 124 height 19
drag, startPoint x: 947, startPoint y: 260, endPoint x: 979, endPoint y: 254, distance: 31.7
click at [979, 254] on div "UNIVERSAL MUSIC WORKS 00832425062 PA08VP 47.5% UMPGNACopyright 1550 W. McEwen D…" at bounding box center [764, 303] width 1063 height 126
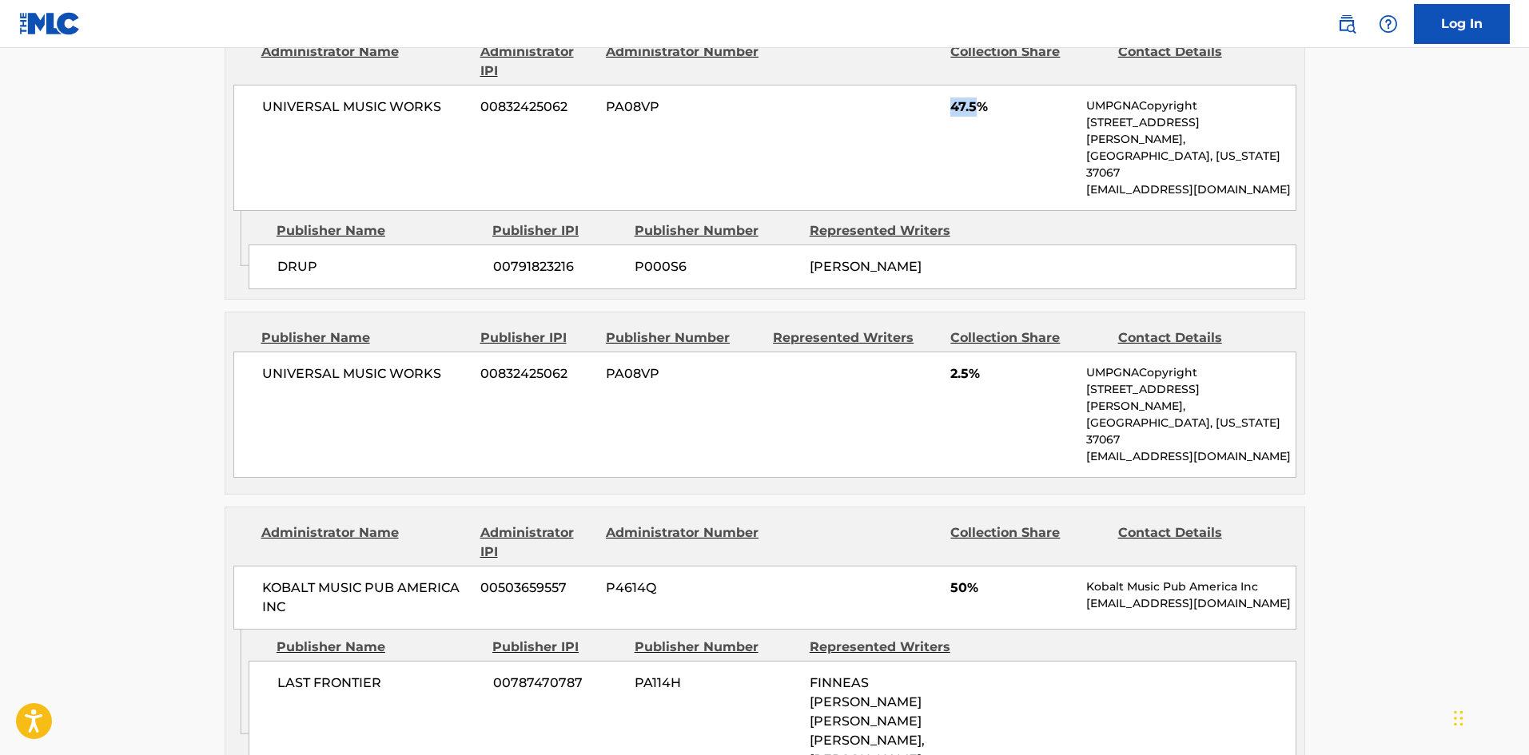
scroll to position [799, 0]
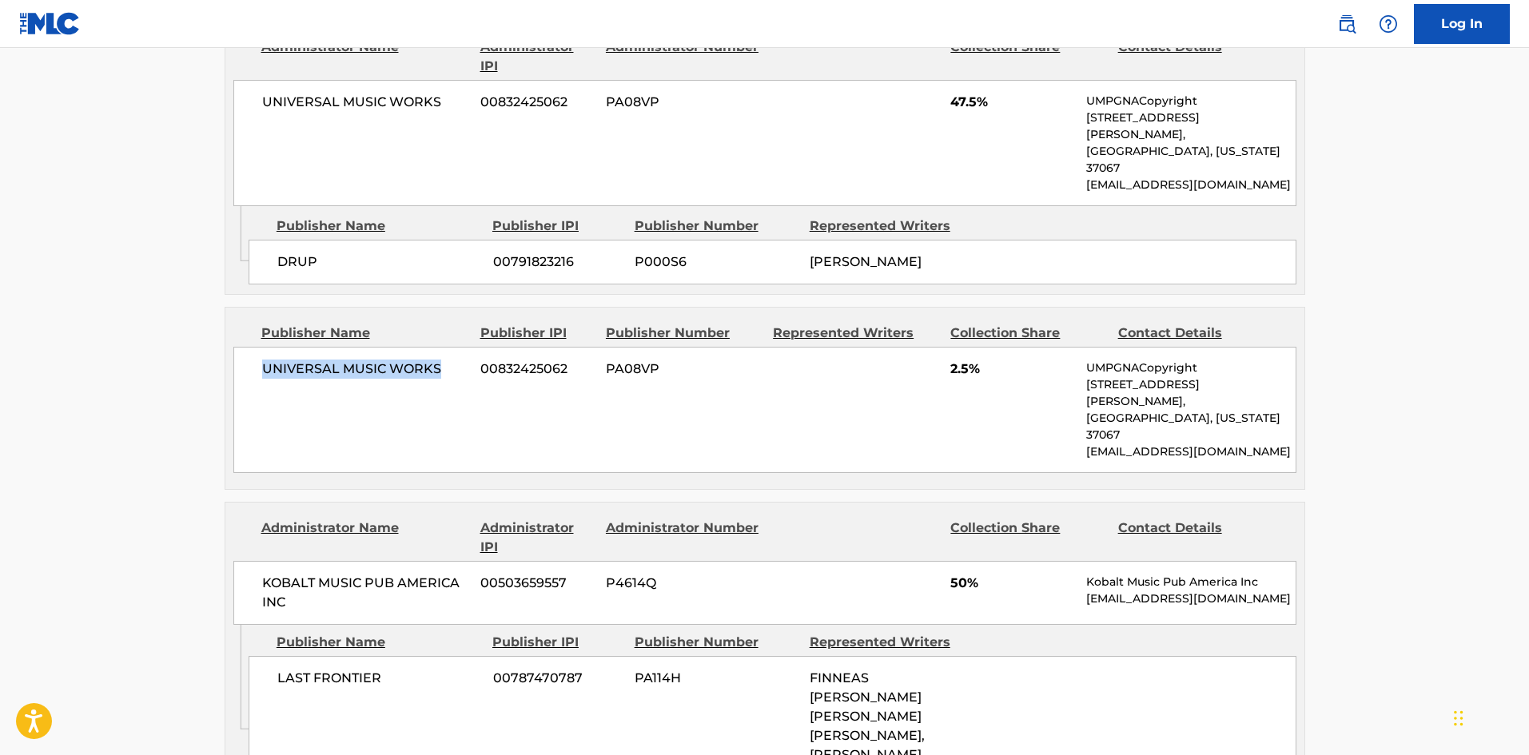
drag, startPoint x: 262, startPoint y: 349, endPoint x: 470, endPoint y: 353, distance: 207.9
click at [470, 353] on div "UNIVERSAL MUSIC WORKS 00832425062 PA08VP 2.5% UMPGNACopyright 1550 W. McEwen Dr…" at bounding box center [764, 410] width 1063 height 126
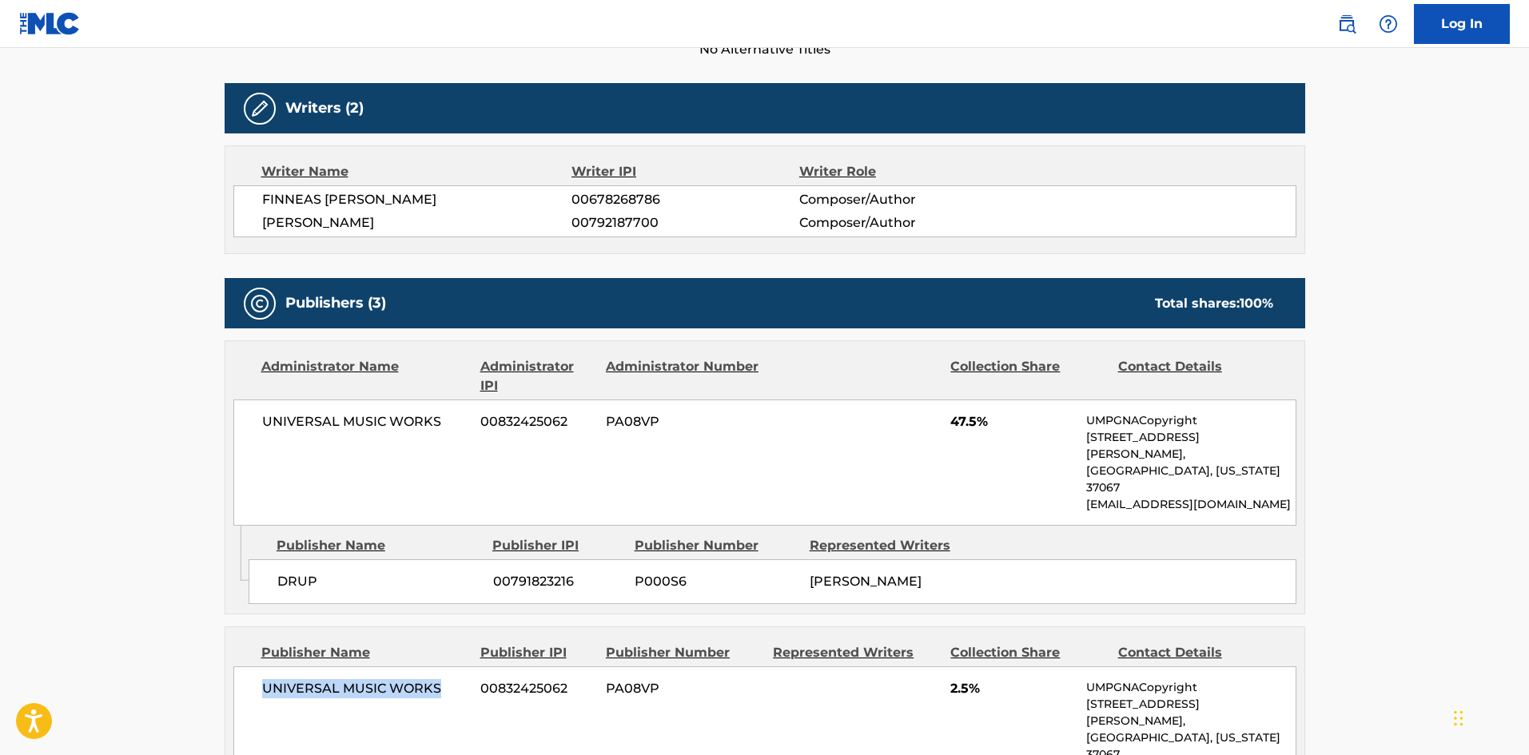
scroll to position [640, 0]
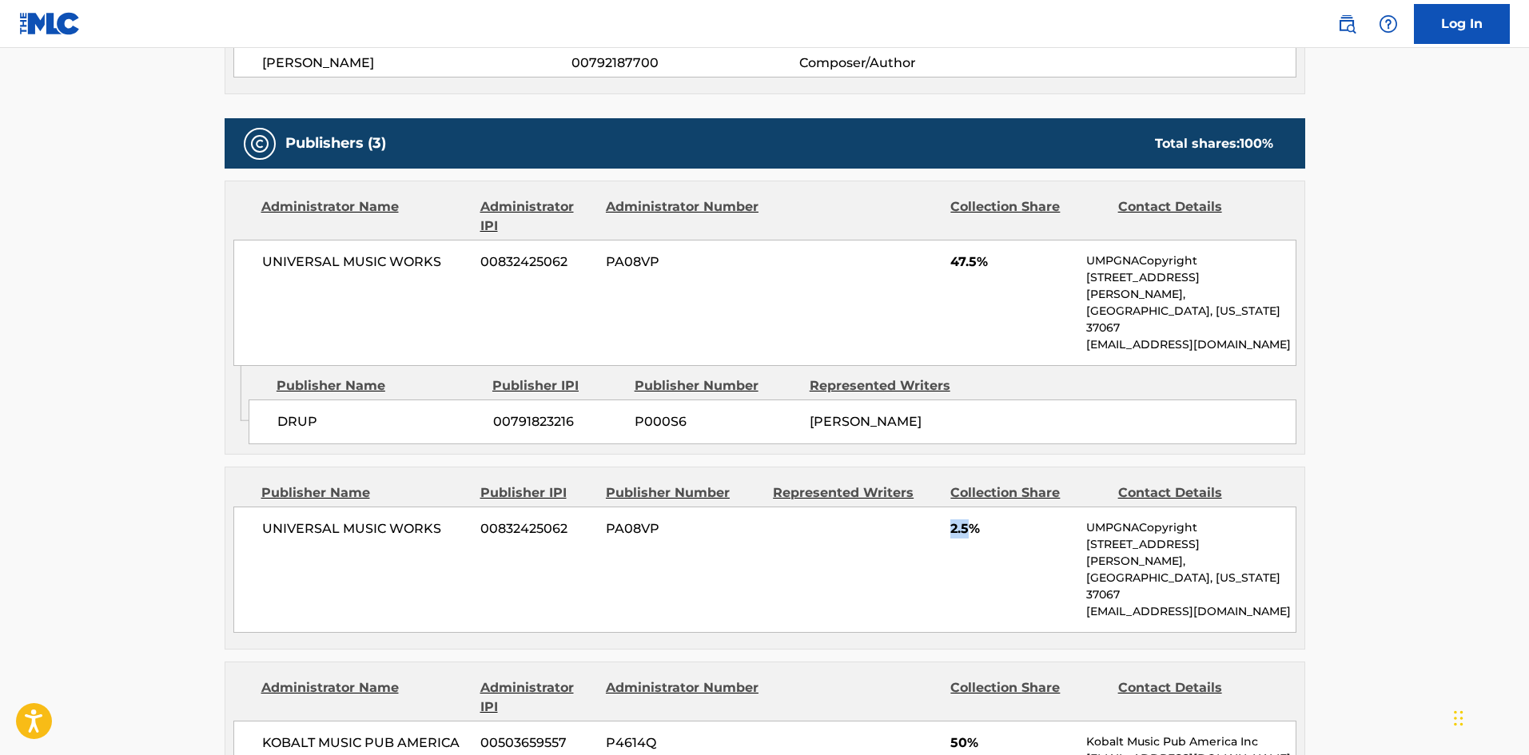
drag, startPoint x: 948, startPoint y: 509, endPoint x: 972, endPoint y: 512, distance: 24.1
click at [972, 512] on div "UNIVERSAL MUSIC WORKS 00832425062 PA08VP 2.5% UMPGNACopyright 1550 W. McEwen Dr…" at bounding box center [764, 570] width 1063 height 126
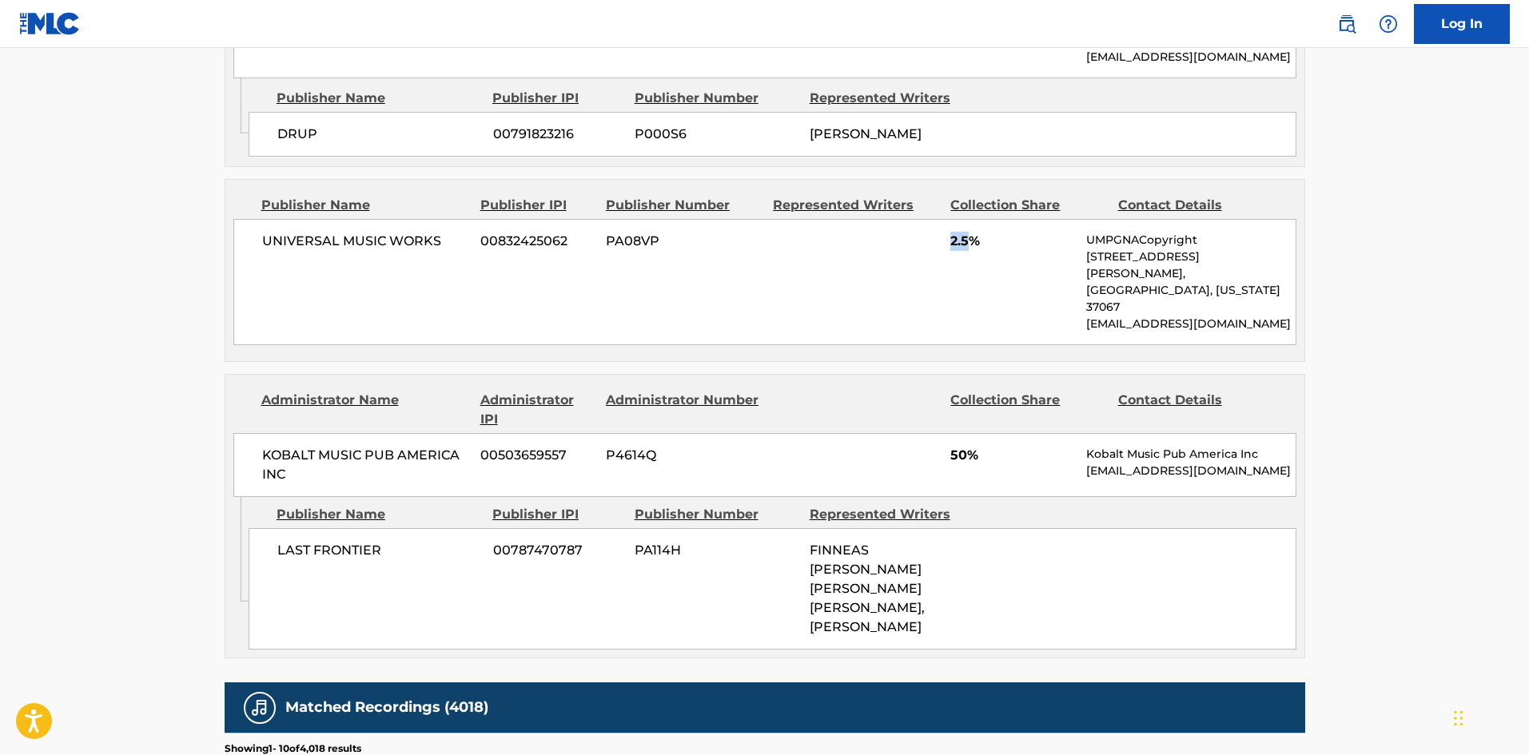
scroll to position [959, 0]
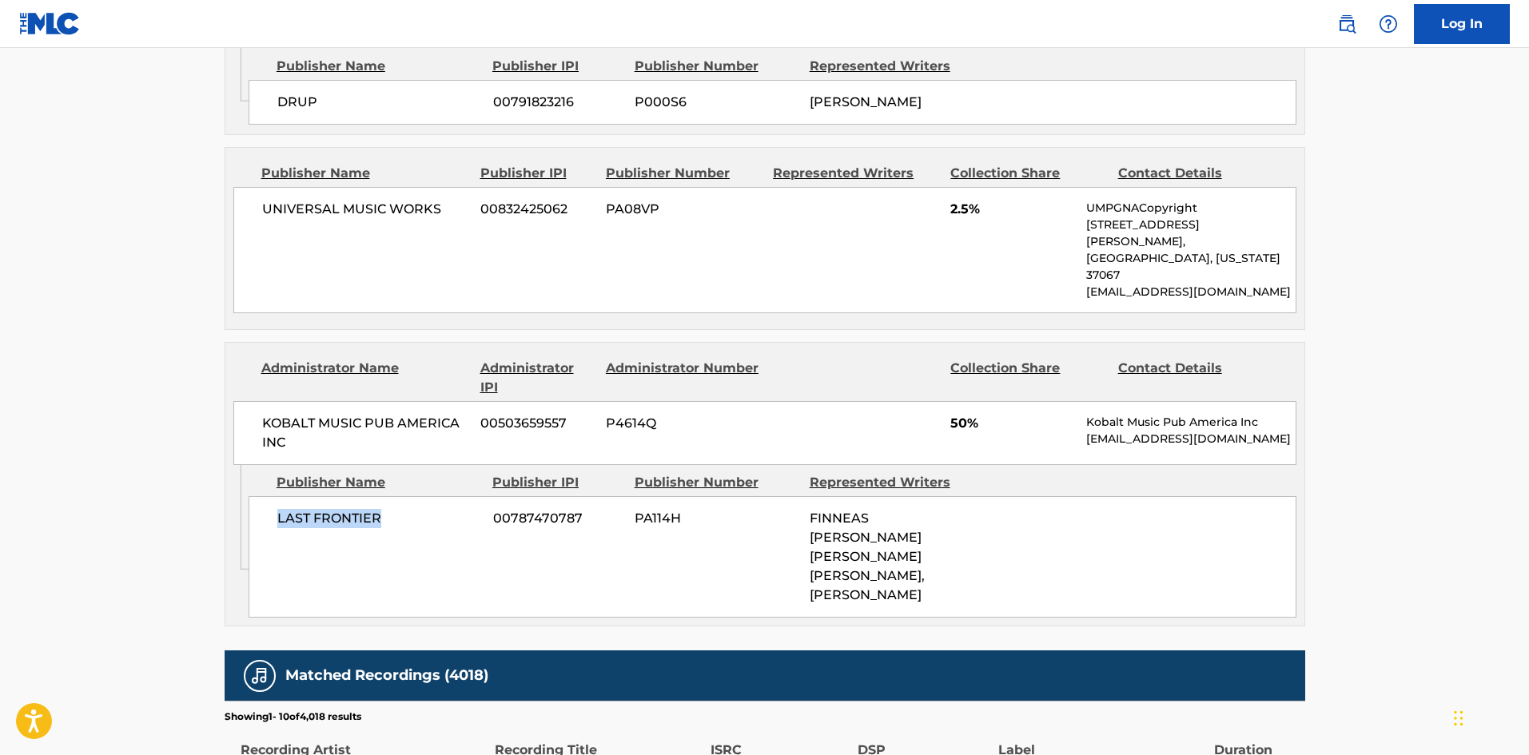
drag, startPoint x: 275, startPoint y: 470, endPoint x: 664, endPoint y: 55, distance: 568.4
click at [437, 496] on div "LAST FRONTIER 00787470787 PA114H FINNEAS BAIRD OCONNELL, BILLIE EILISH O'CONNEL…" at bounding box center [773, 557] width 1048 height 122
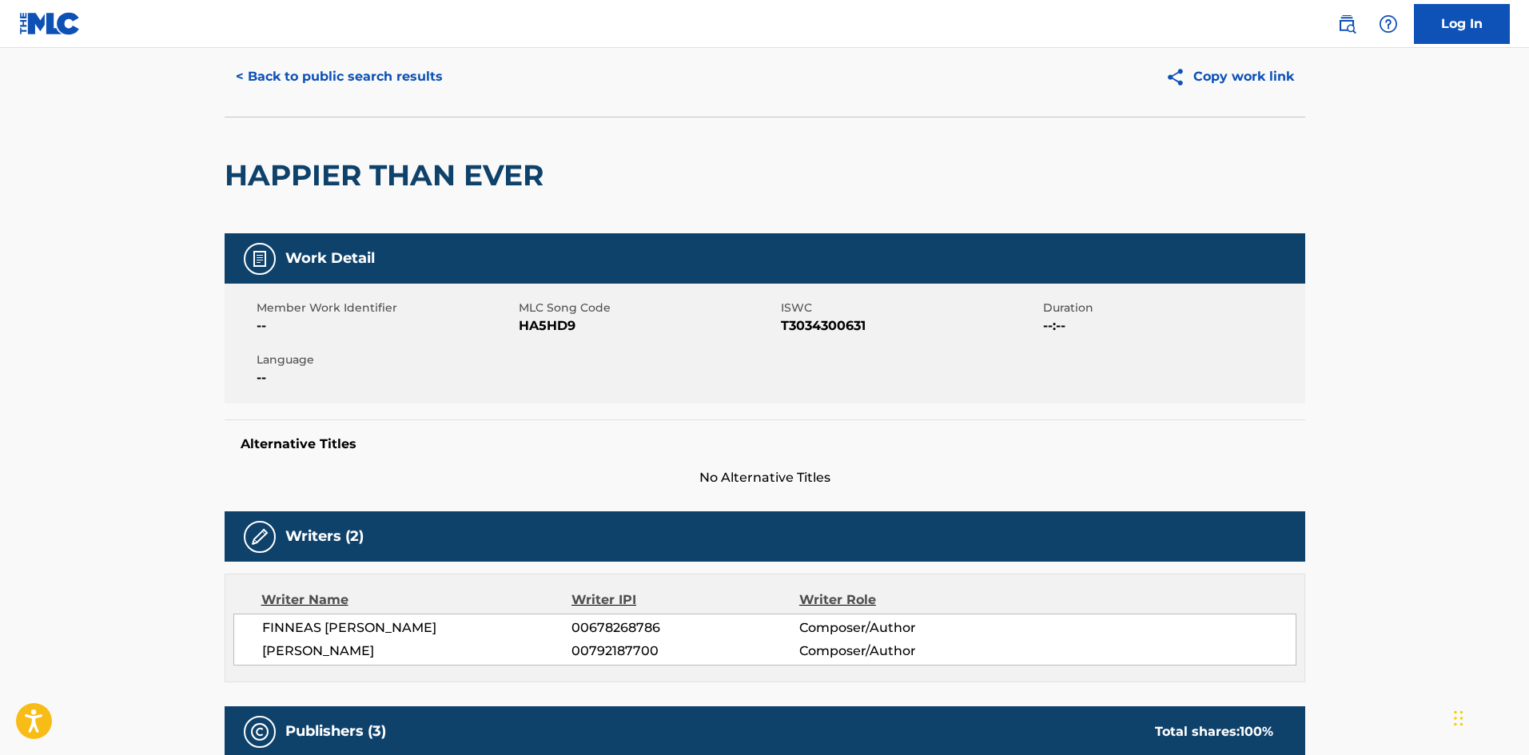
scroll to position [0, 0]
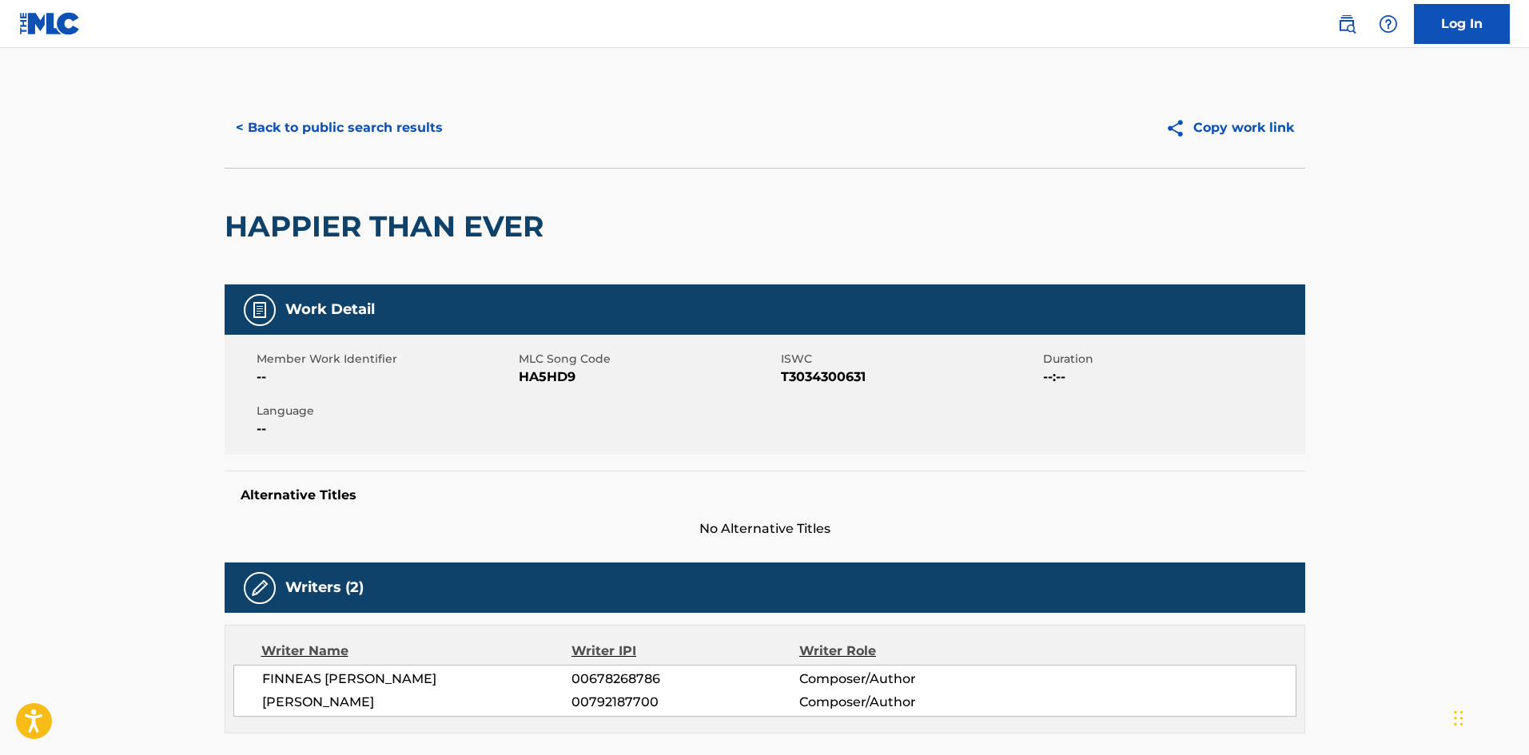
click at [365, 126] on button "< Back to public search results" at bounding box center [339, 128] width 229 height 40
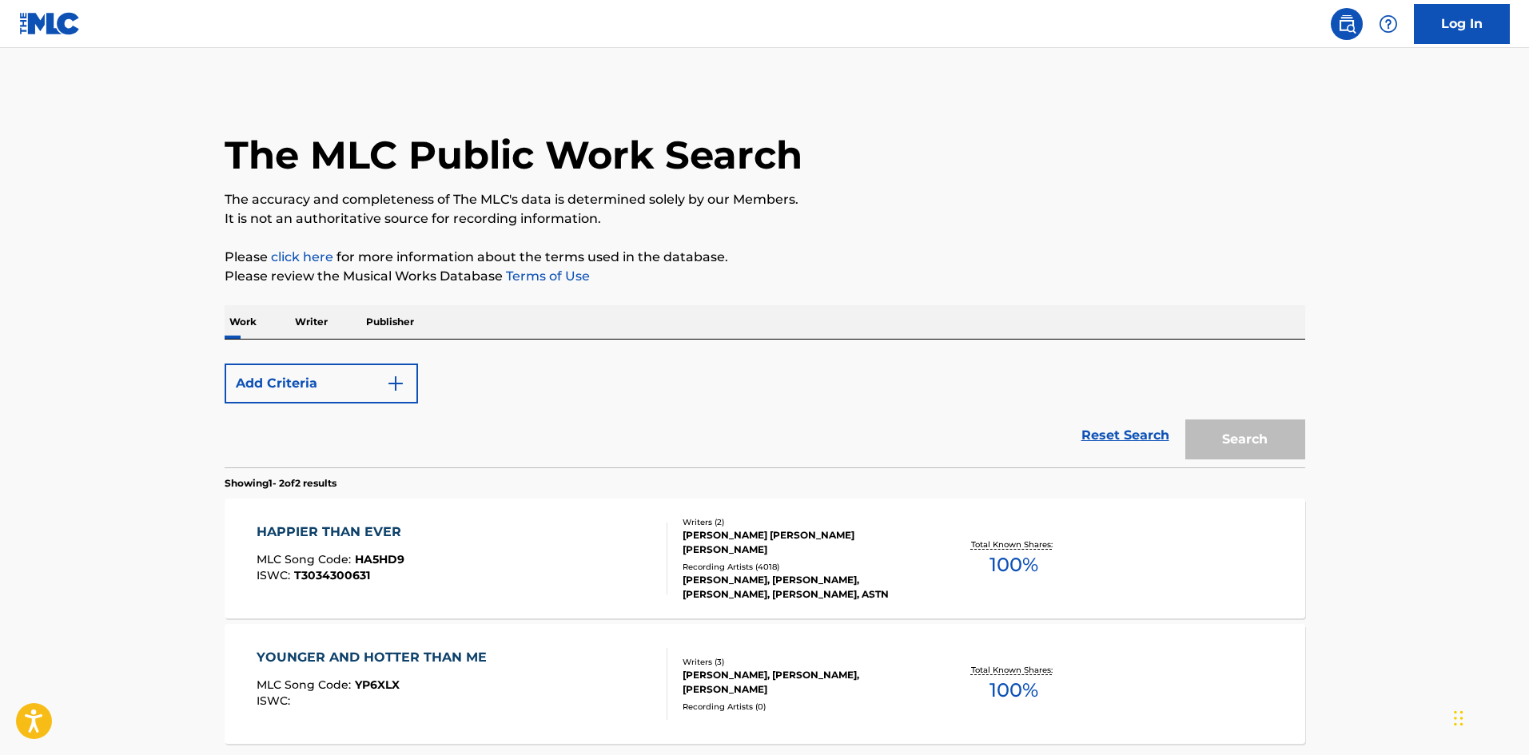
scroll to position [80, 0]
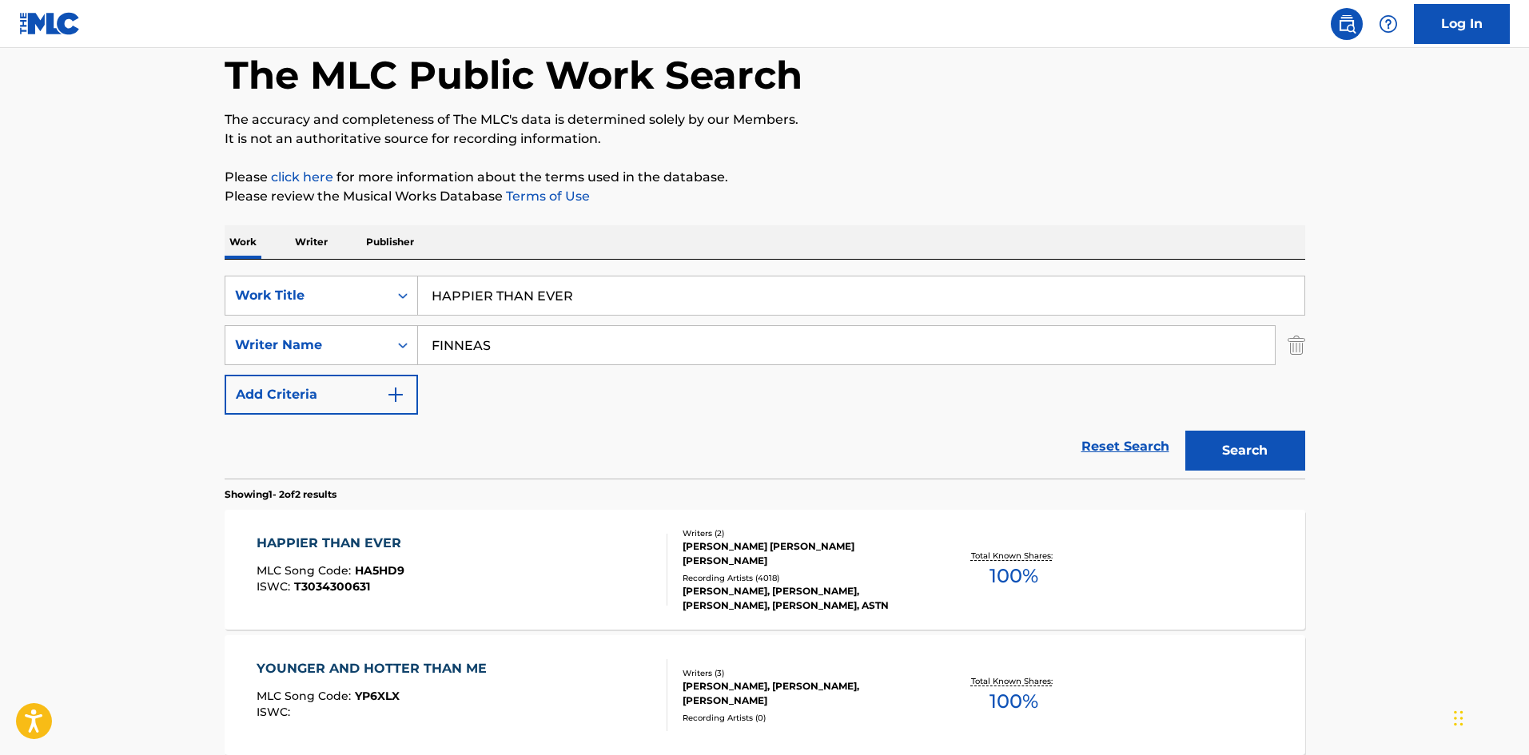
drag, startPoint x: 634, startPoint y: 293, endPoint x: 11, endPoint y: 237, distance: 625.2
click at [0, 265] on main "The MLC Public Work Search The accuracy and completeness of The MLC's data is d…" at bounding box center [764, 403] width 1529 height 871
paste input "Bad Guy"
type input "Bad Guy"
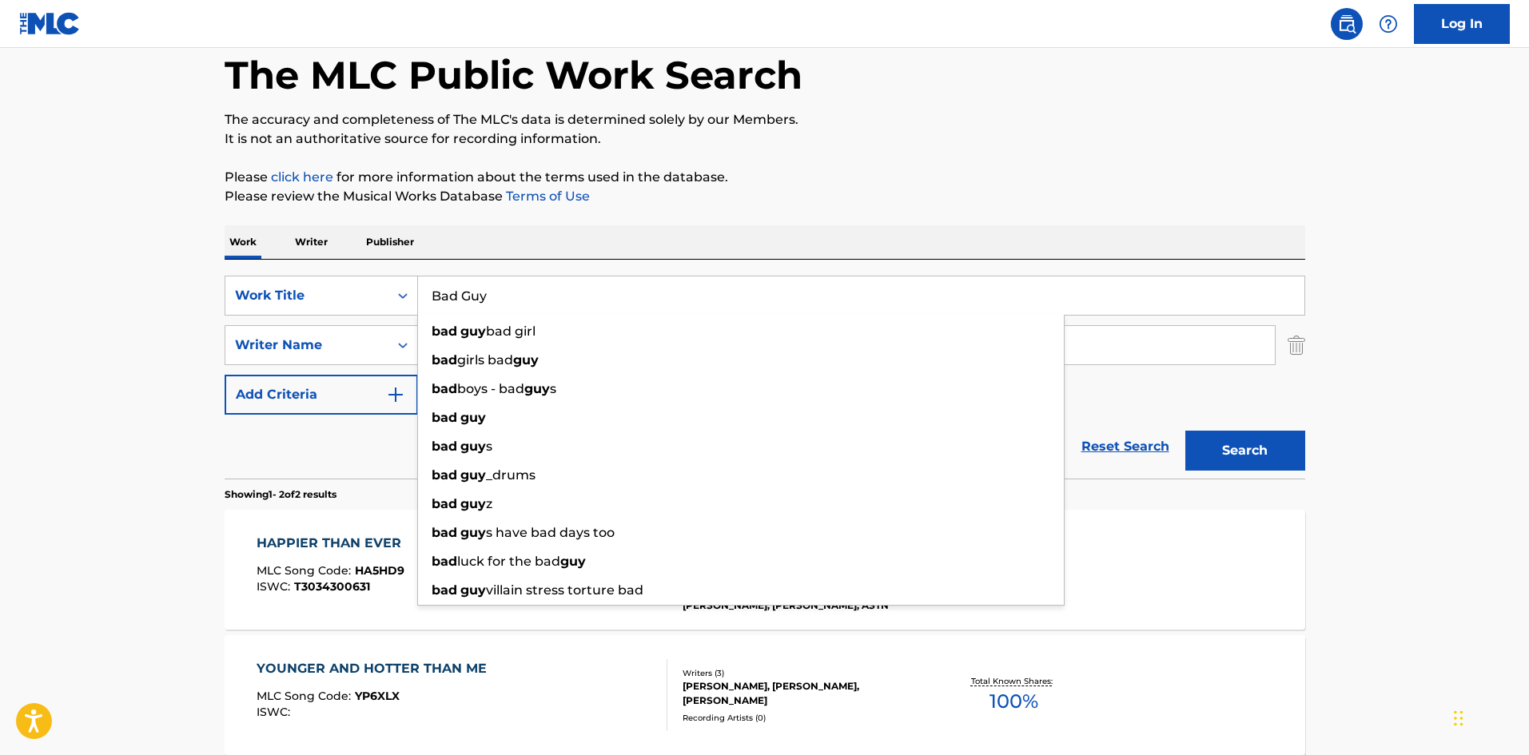
drag, startPoint x: 670, startPoint y: 118, endPoint x: 667, endPoint y: 128, distance: 10.1
click at [668, 124] on p "The accuracy and completeness of The MLC's data is determined solely by our Mem…" at bounding box center [765, 119] width 1081 height 19
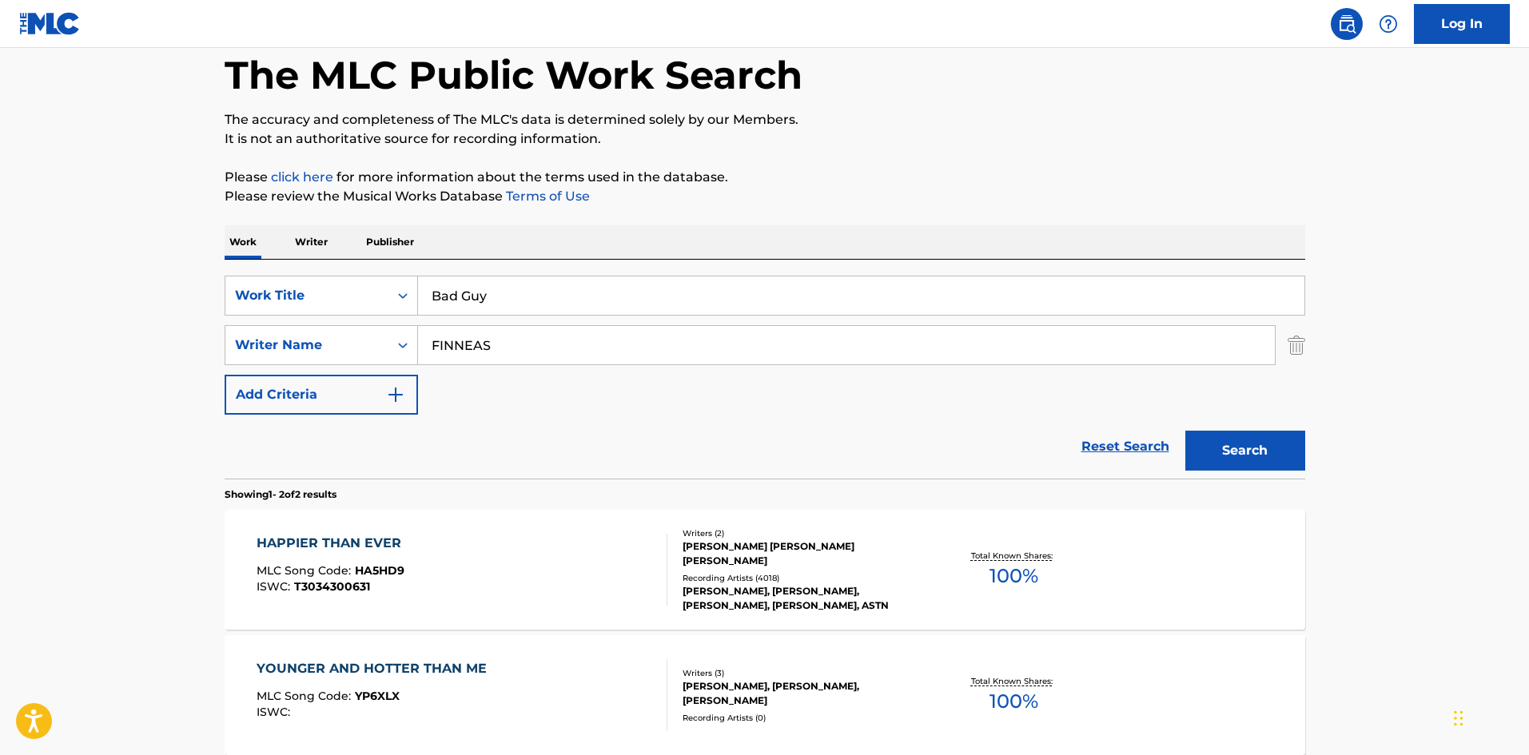
drag, startPoint x: 538, startPoint y: 345, endPoint x: 0, endPoint y: 336, distance: 538.1
click at [0, 343] on main "The MLC Public Work Search The accuracy and completeness of The MLC's data is d…" at bounding box center [764, 403] width 1529 height 871
paste input "OCONNELL"
click at [1272, 459] on button "Search" at bounding box center [1246, 451] width 120 height 40
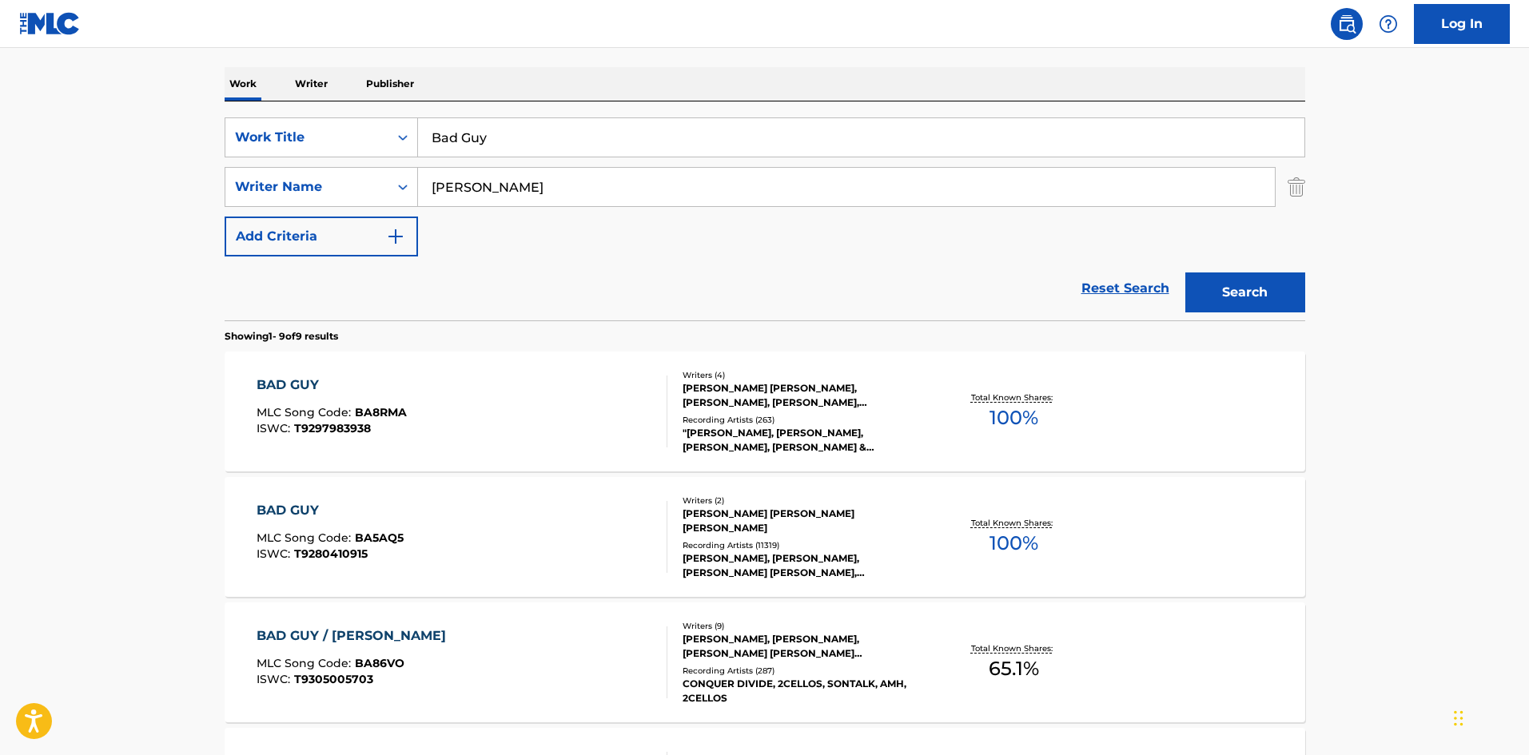
scroll to position [240, 0]
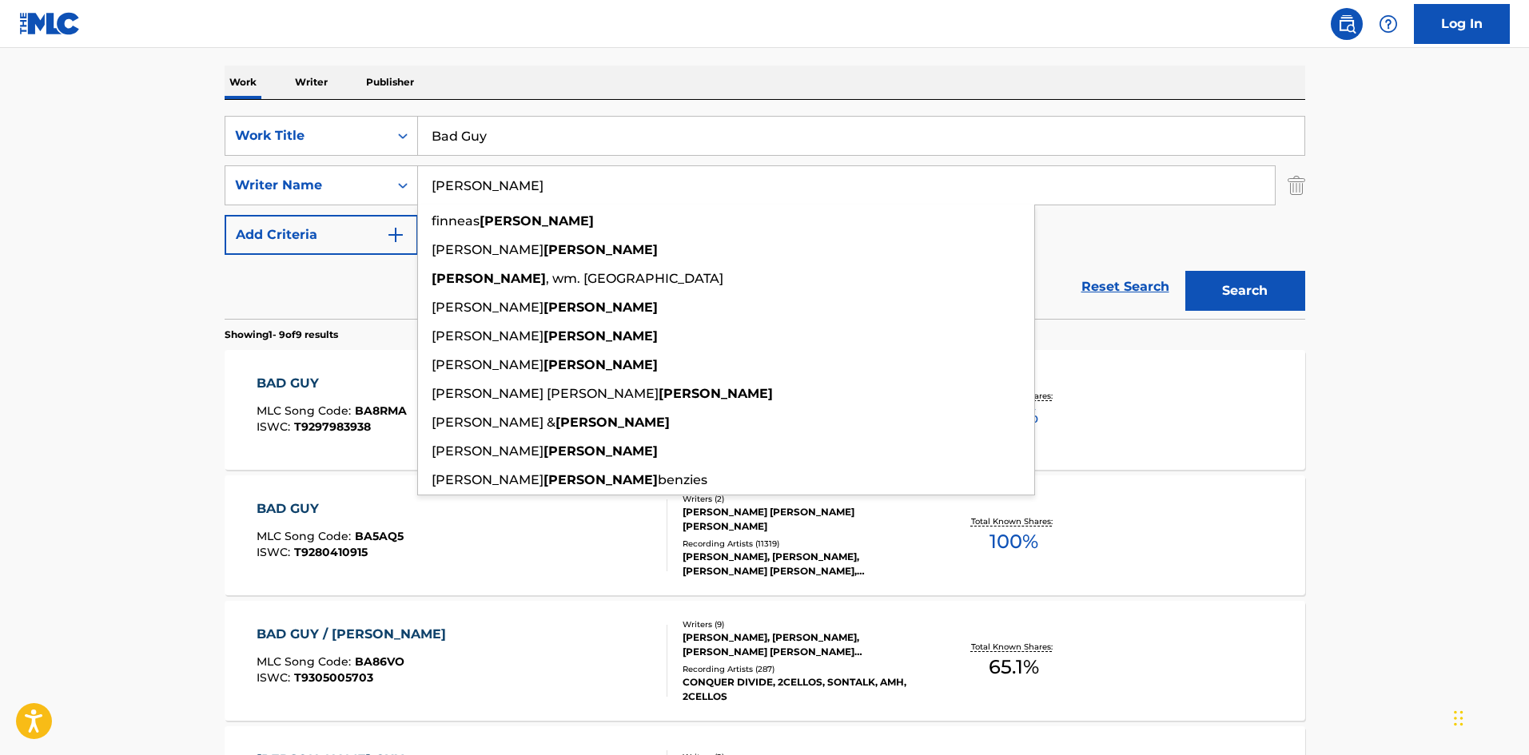
drag, startPoint x: 579, startPoint y: 201, endPoint x: 437, endPoint y: 201, distance: 142.3
click at [437, 201] on input "OCONNELL" at bounding box center [846, 185] width 857 height 38
paste input "BAIRD"
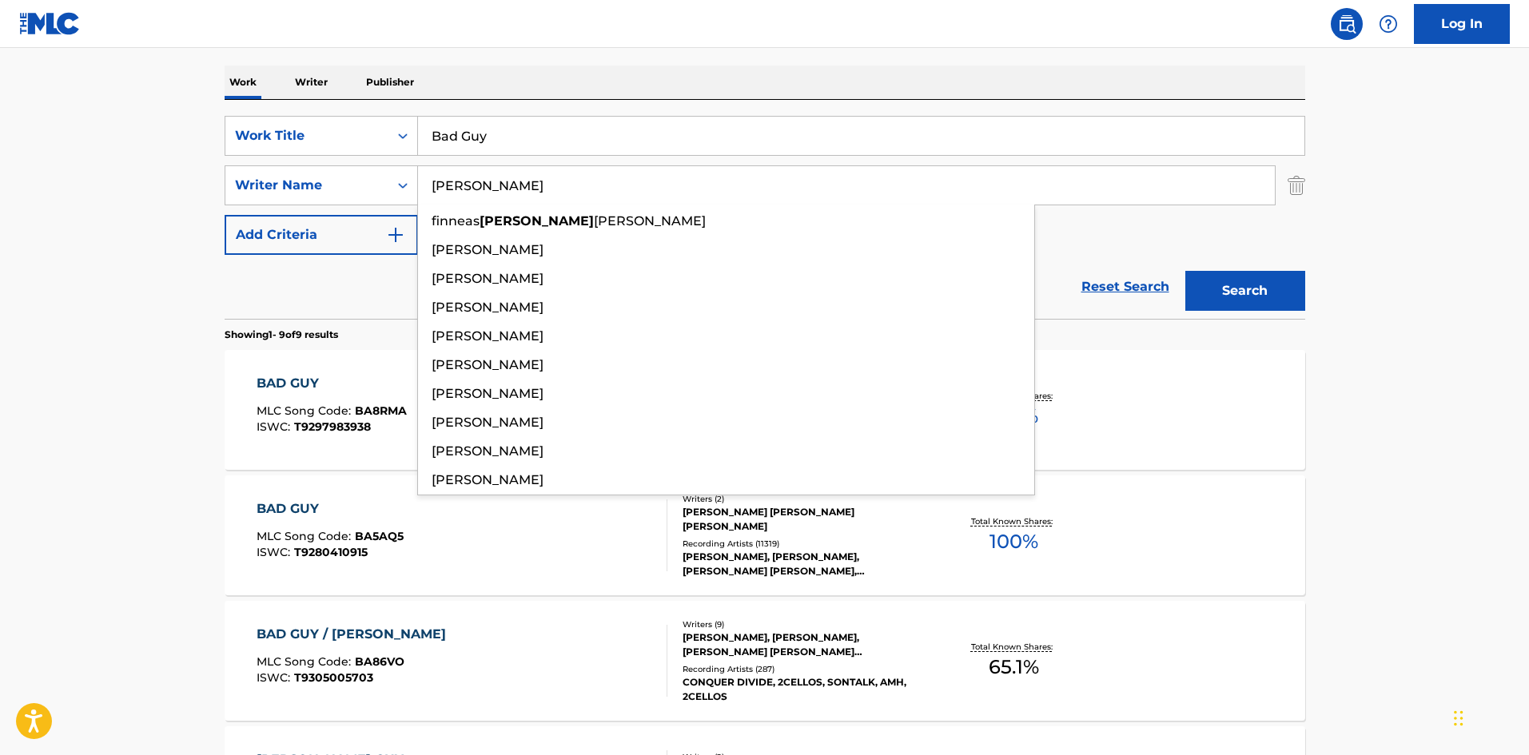
type input "BAIRD"
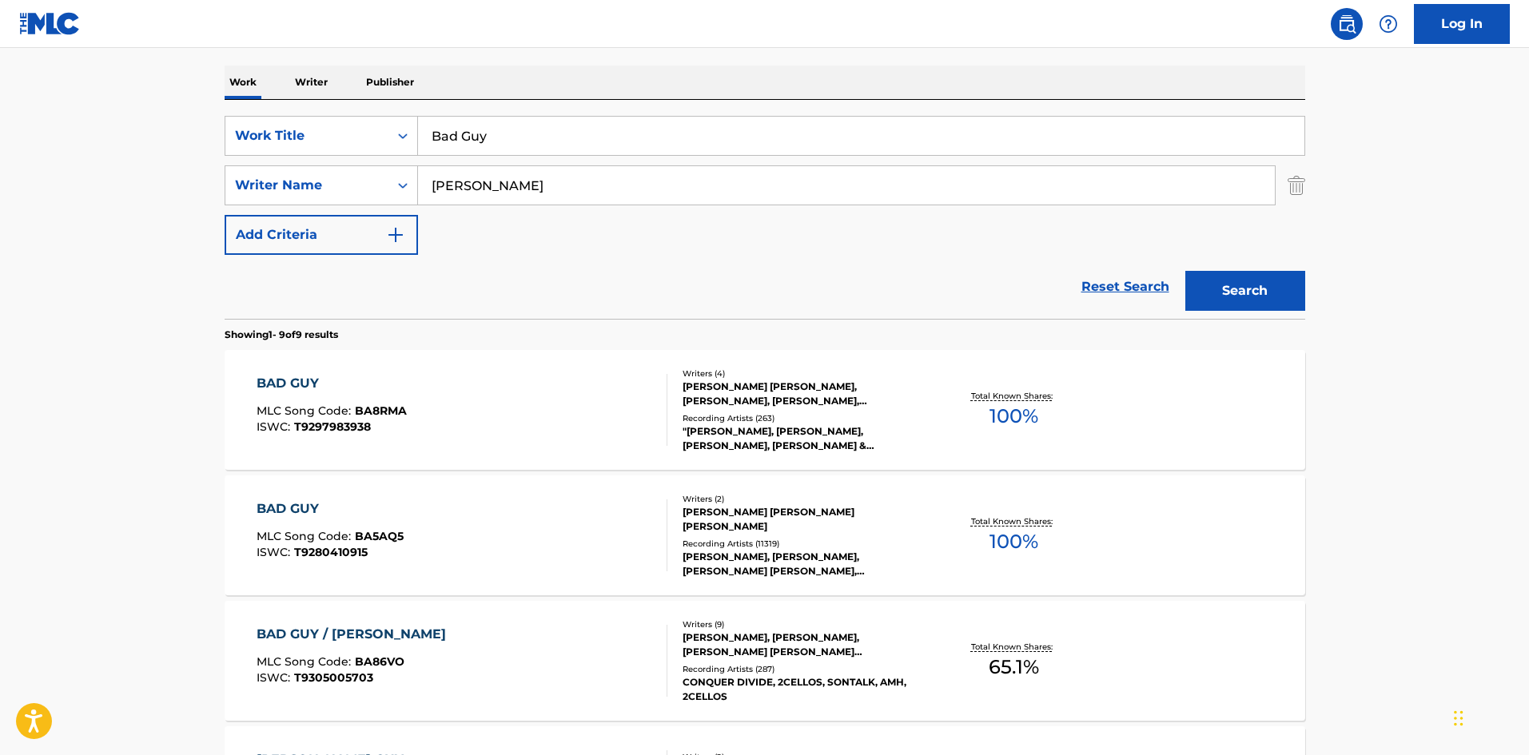
click at [1259, 281] on button "Search" at bounding box center [1246, 291] width 120 height 40
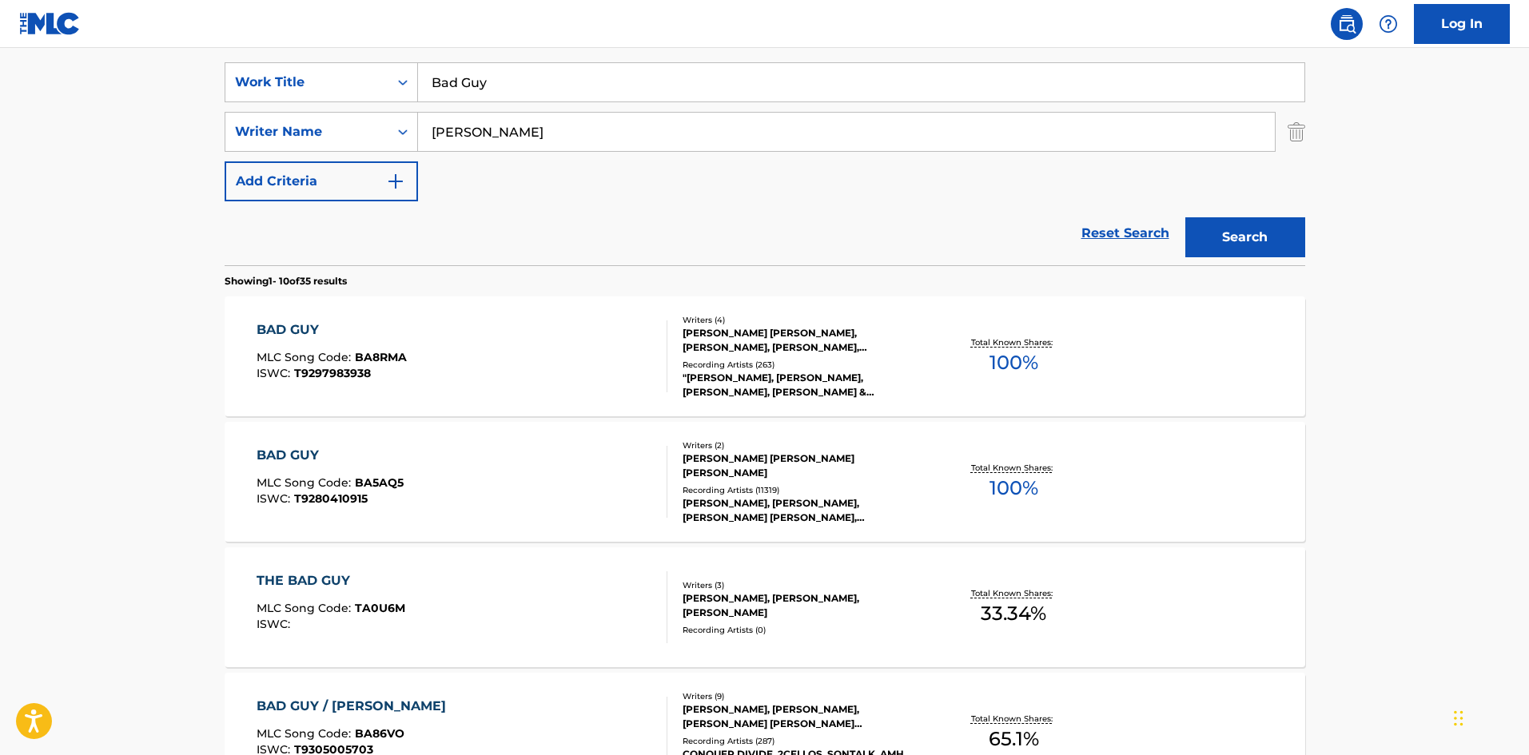
scroll to position [320, 0]
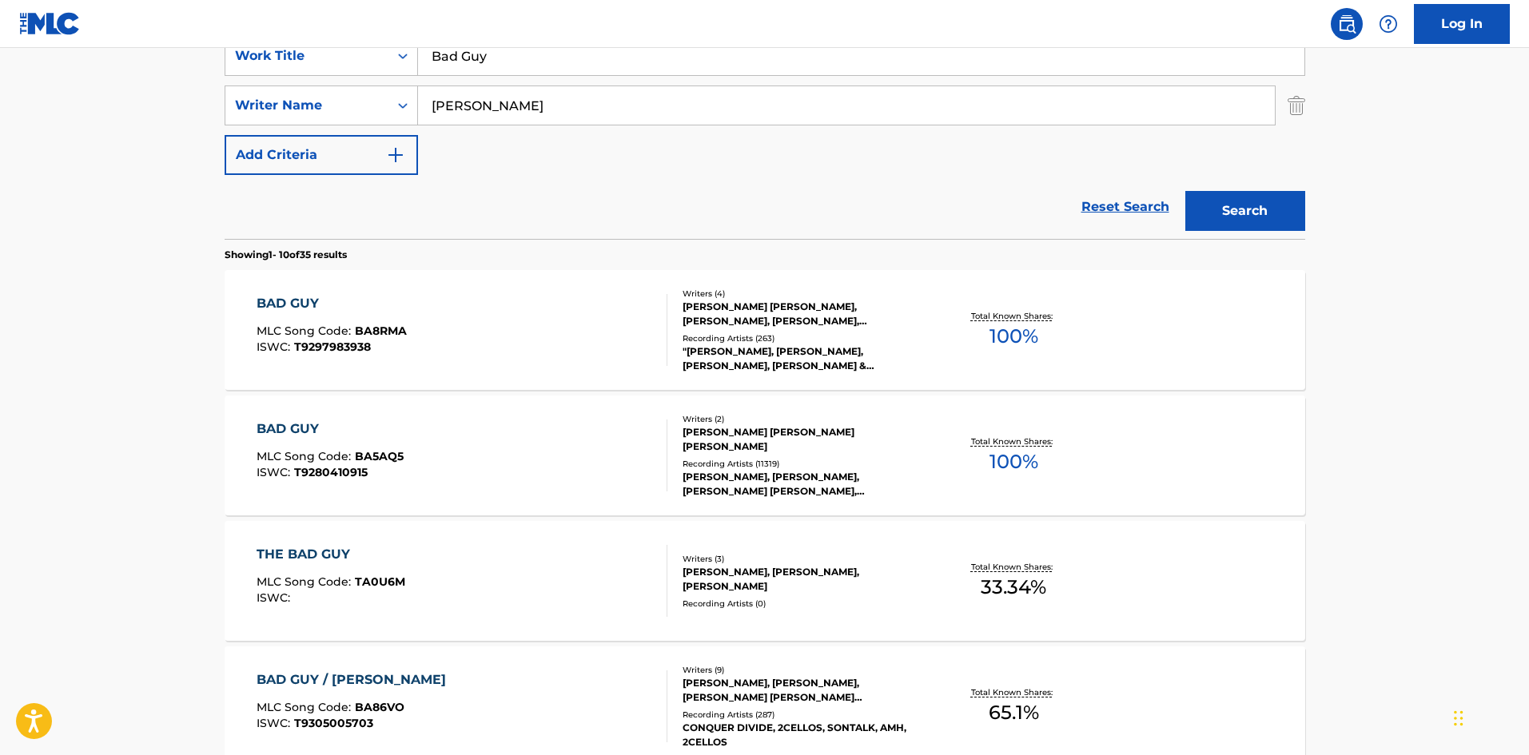
click at [282, 427] on div "BAD GUY" at bounding box center [330, 429] width 147 height 19
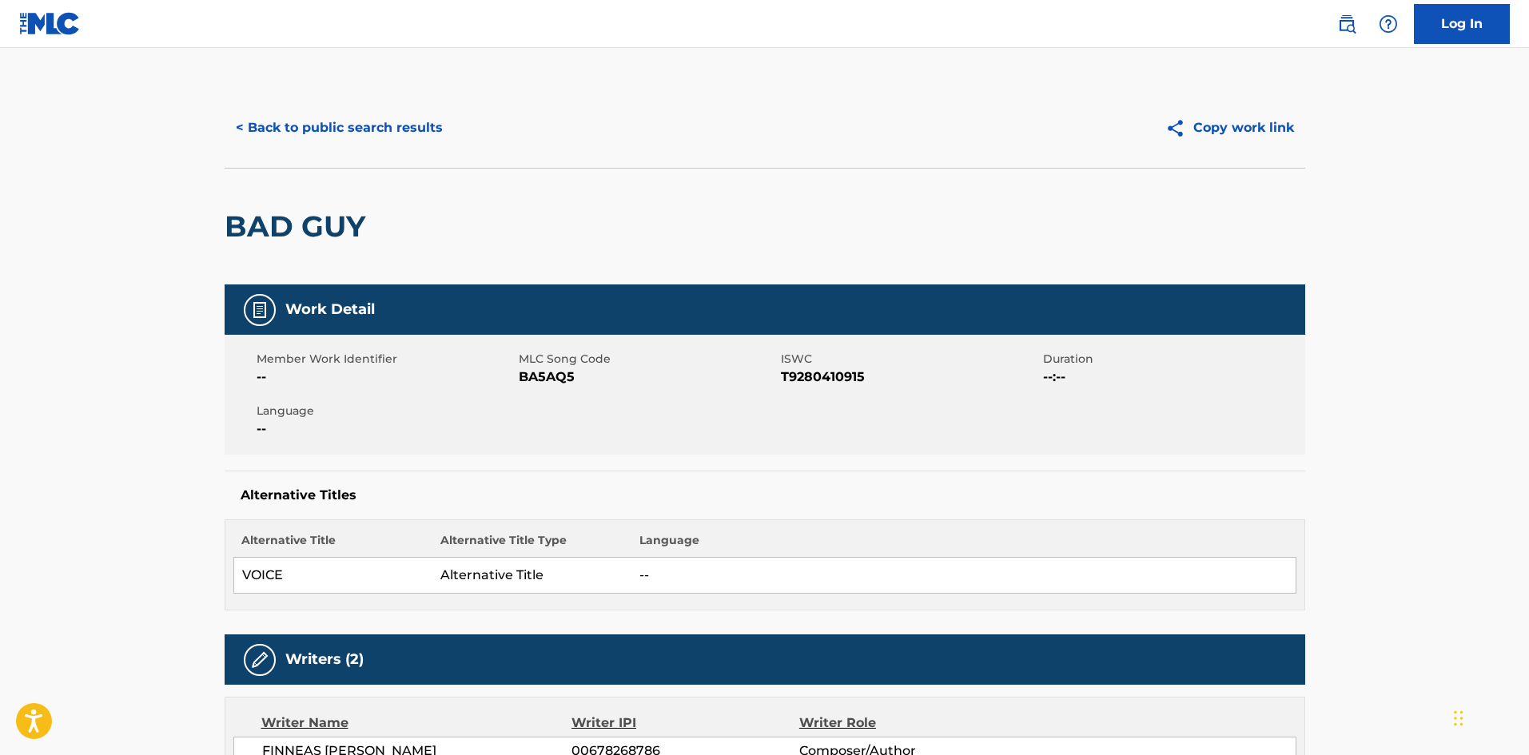
click at [380, 130] on button "< Back to public search results" at bounding box center [339, 128] width 229 height 40
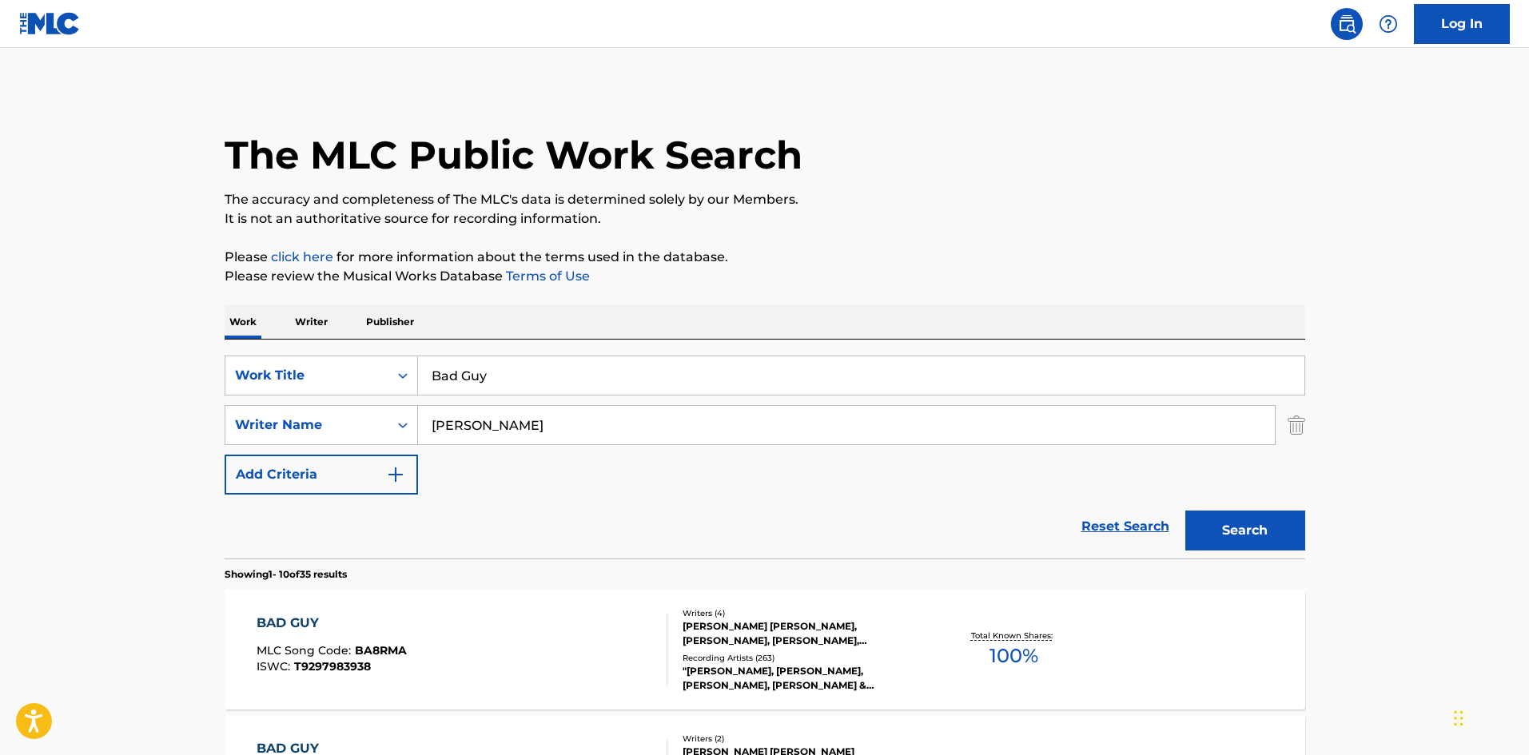
scroll to position [320, 0]
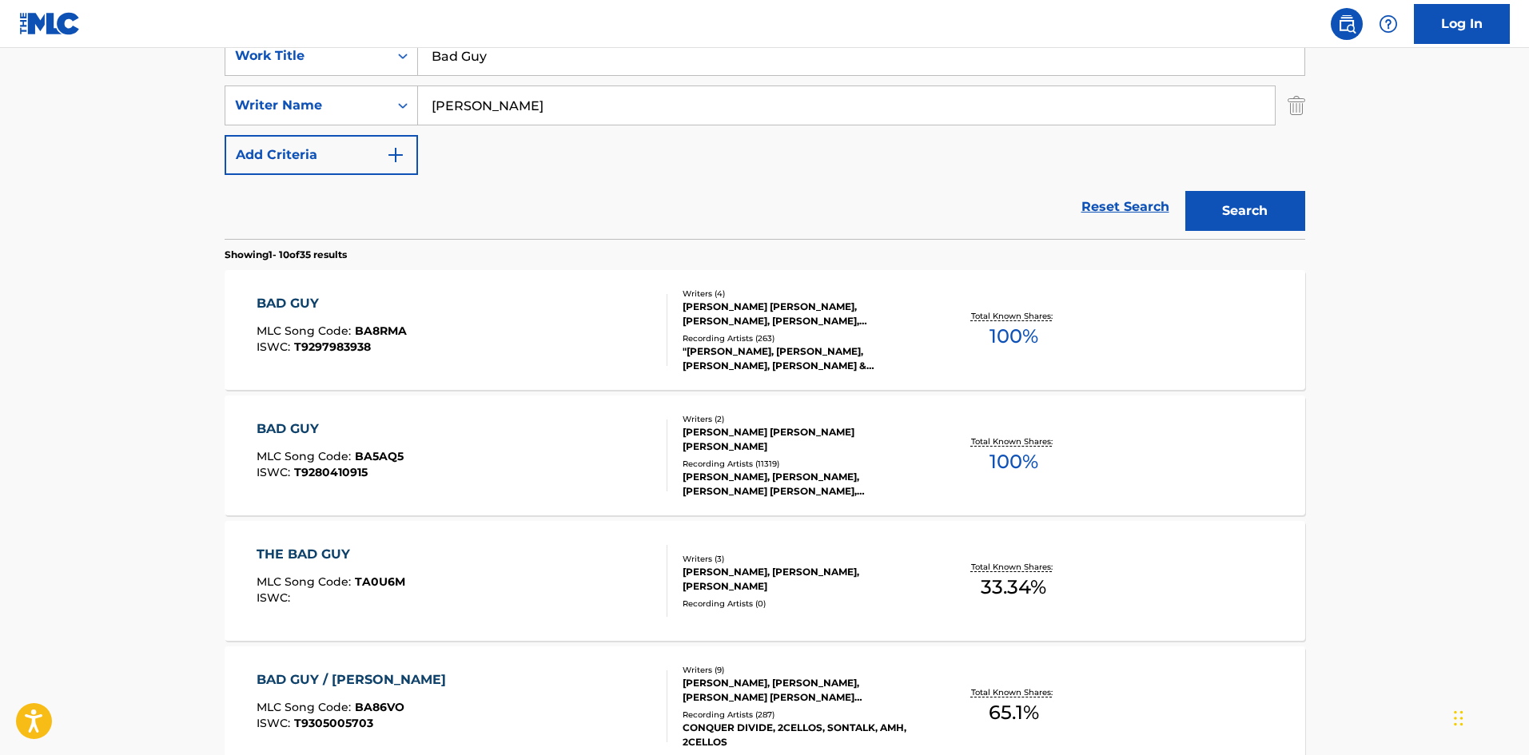
drag, startPoint x: 601, startPoint y: 65, endPoint x: 0, endPoint y: 52, distance: 601.3
click at [0, 59] on main "The MLC Public Work Search The accuracy and completeness of The MLC's data is d…" at bounding box center [764, 669] width 1529 height 1882
paste input "Therefore I Am"
type input "Therefore I Am"
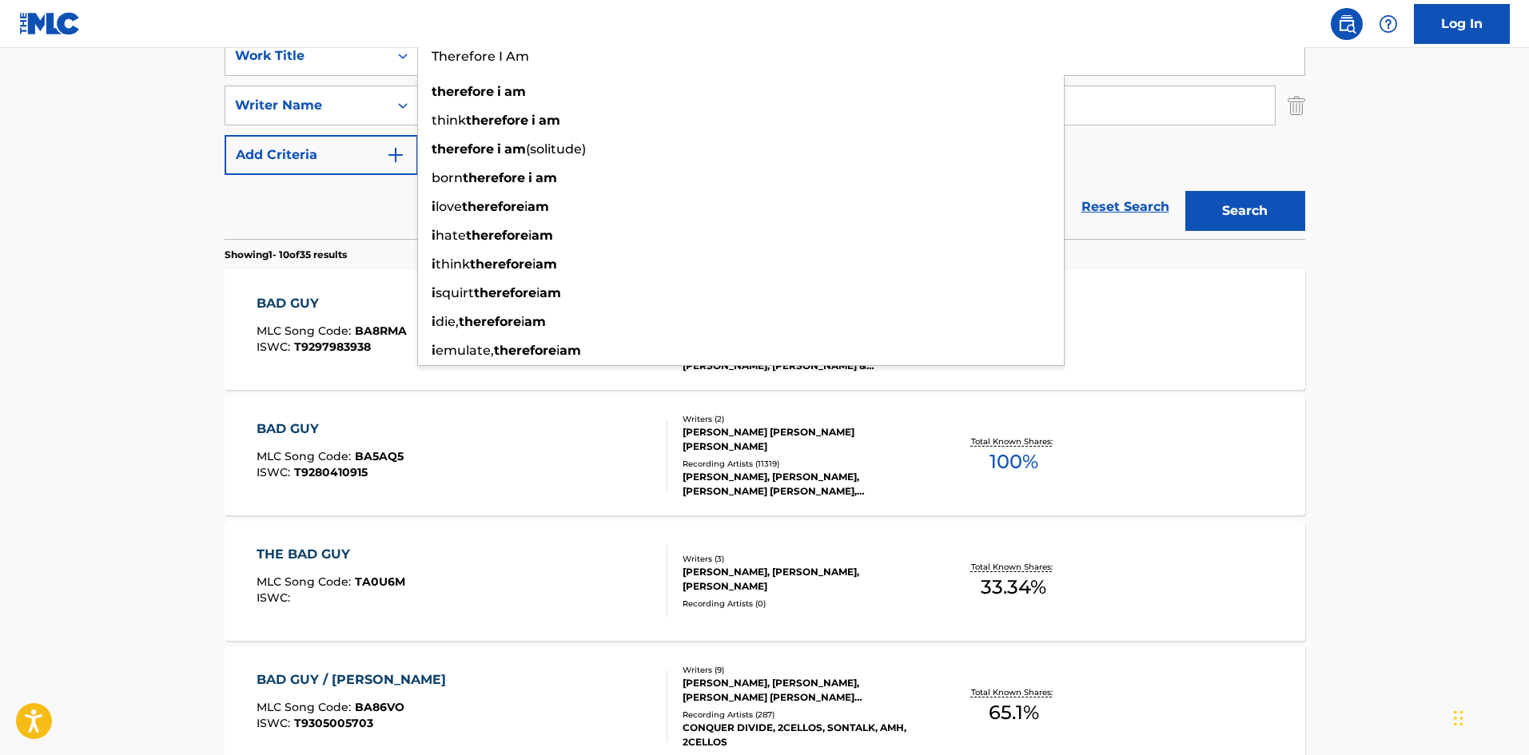
drag, startPoint x: 333, startPoint y: 210, endPoint x: 342, endPoint y: 205, distance: 11.1
click at [333, 211] on div "Reset Search Search" at bounding box center [765, 207] width 1081 height 64
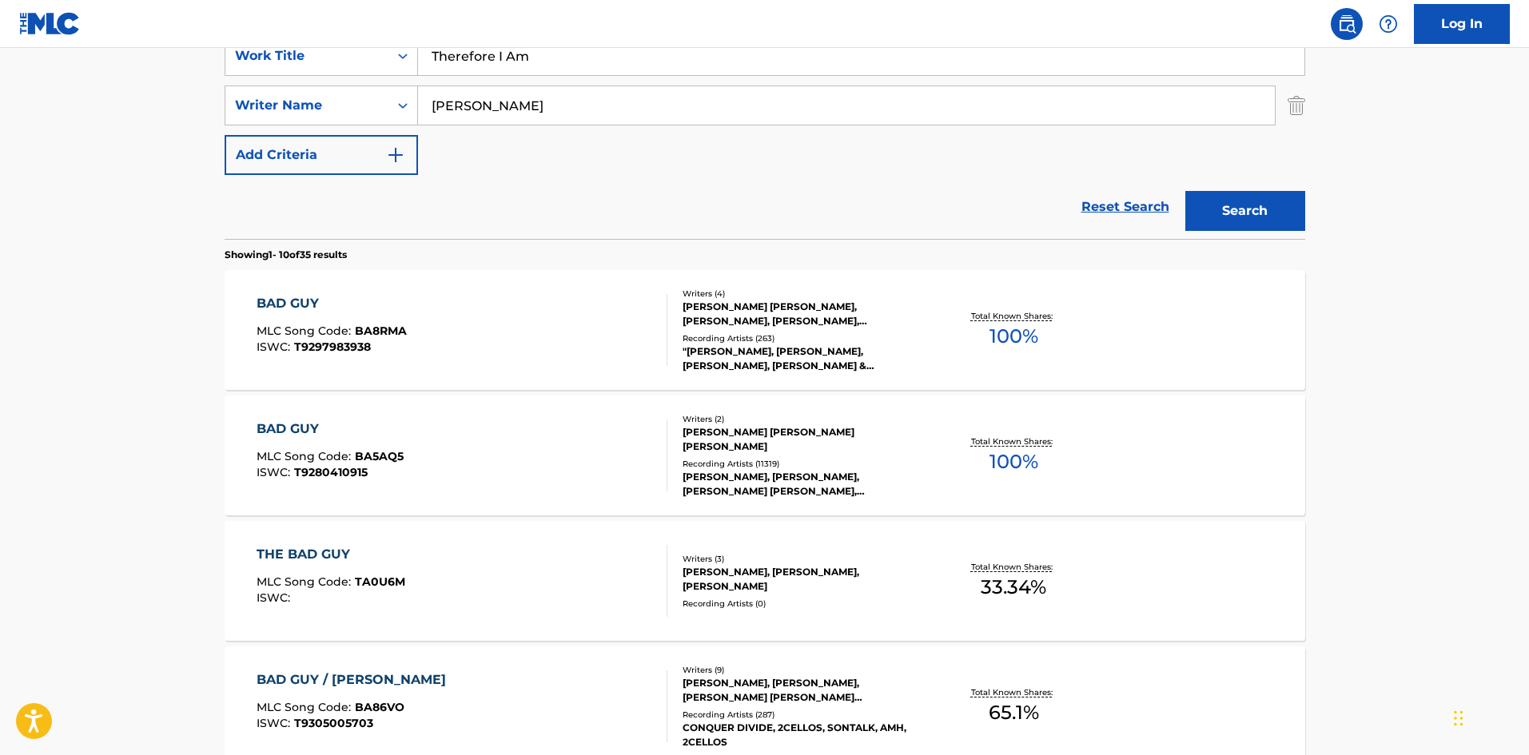
drag, startPoint x: 544, startPoint y: 87, endPoint x: 0, endPoint y: 213, distance: 558.1
click at [0, 213] on main "The MLC Public Work Search The accuracy and completeness of The MLC's data is d…" at bounding box center [764, 669] width 1529 height 1882
paste input "FINNEAS"
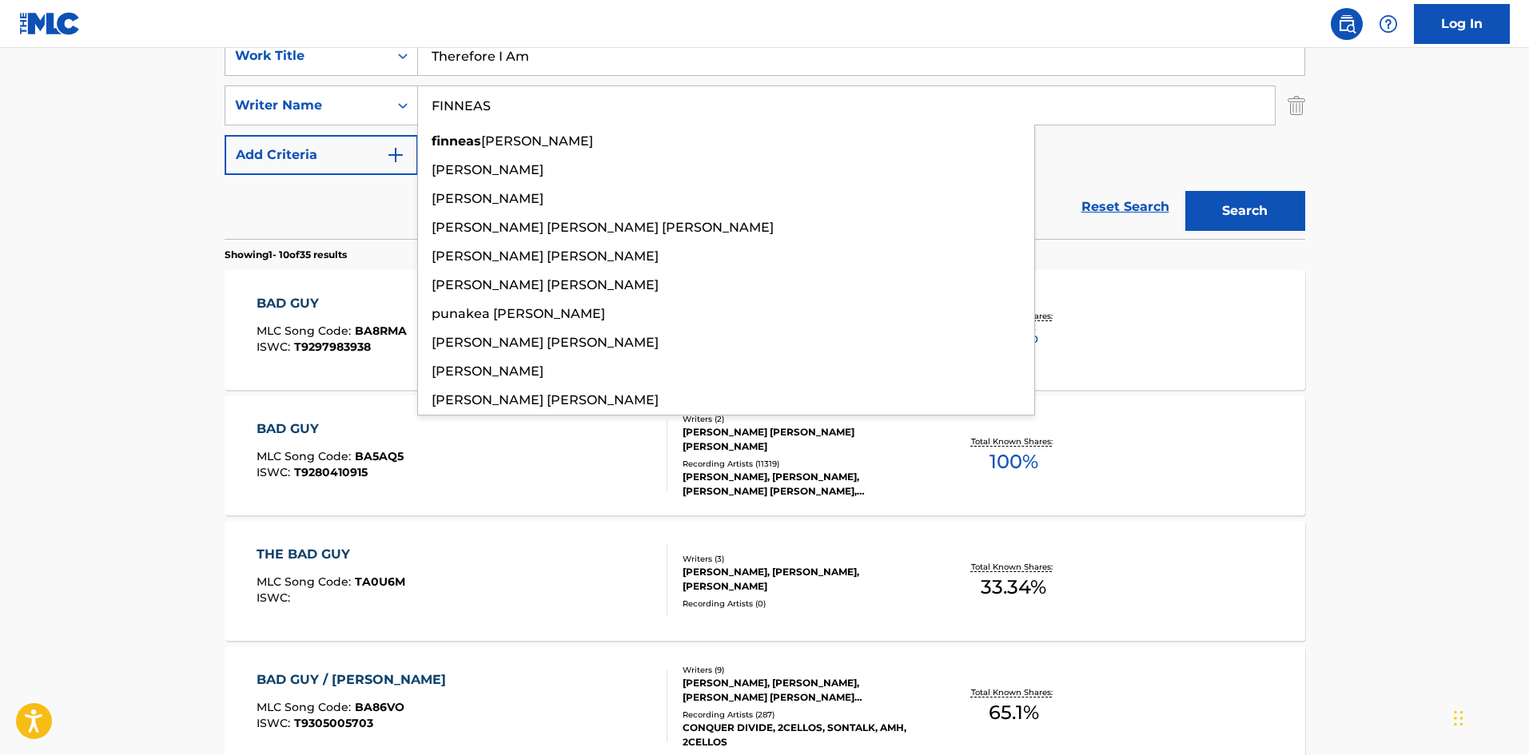
type input "FINNEAS"
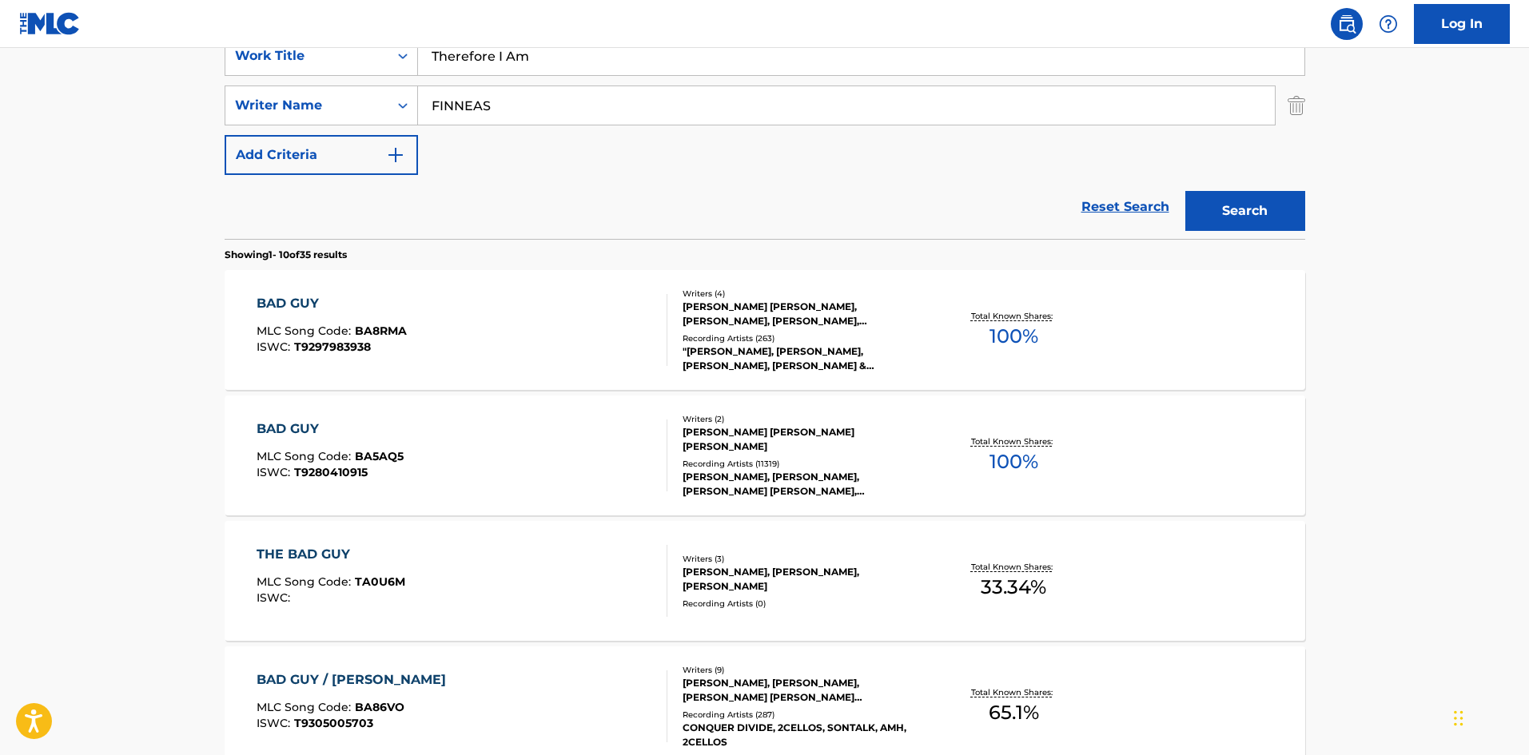
click at [1296, 211] on button "Search" at bounding box center [1246, 211] width 120 height 40
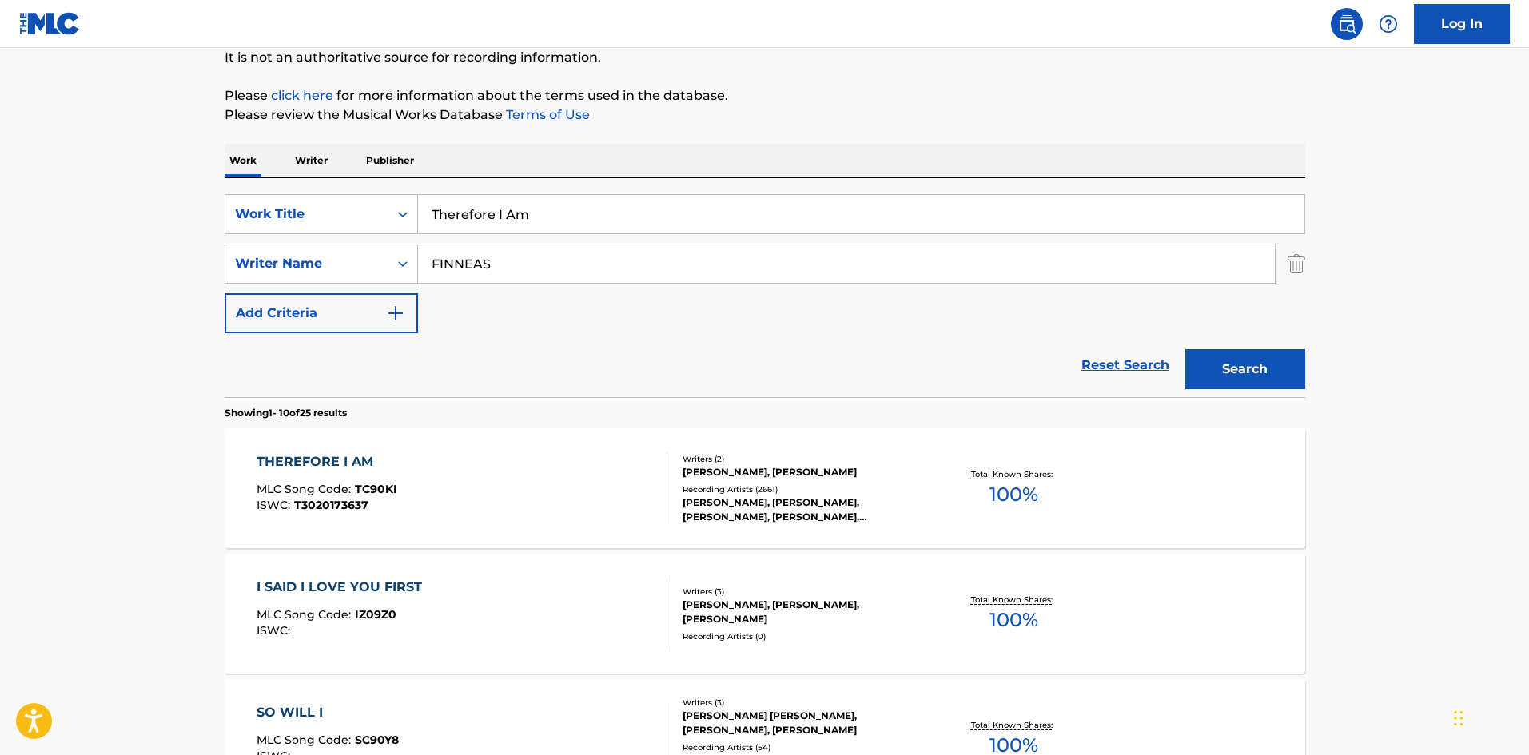
scroll to position [160, 0]
click at [369, 468] on div "THEREFORE I AM" at bounding box center [327, 463] width 141 height 19
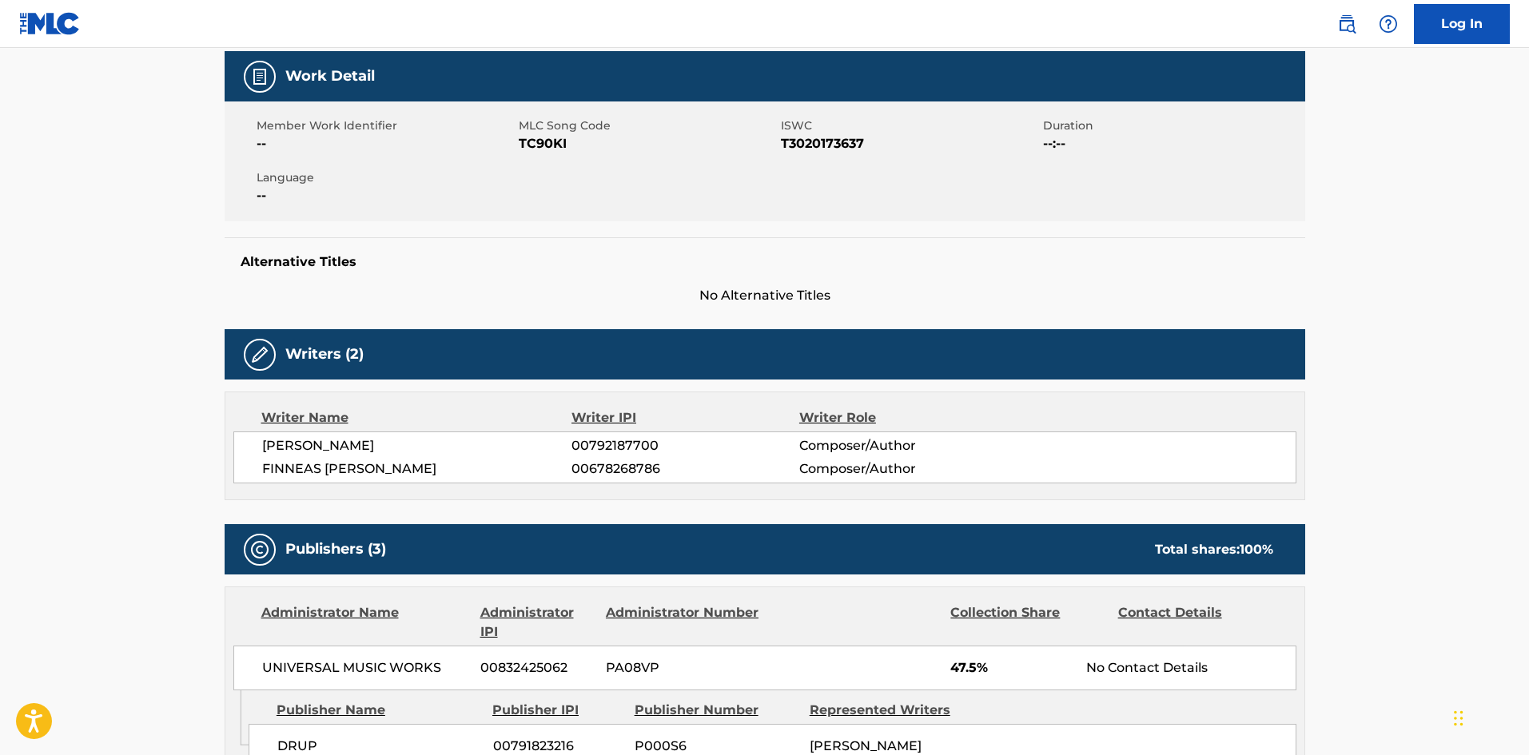
scroll to position [480, 0]
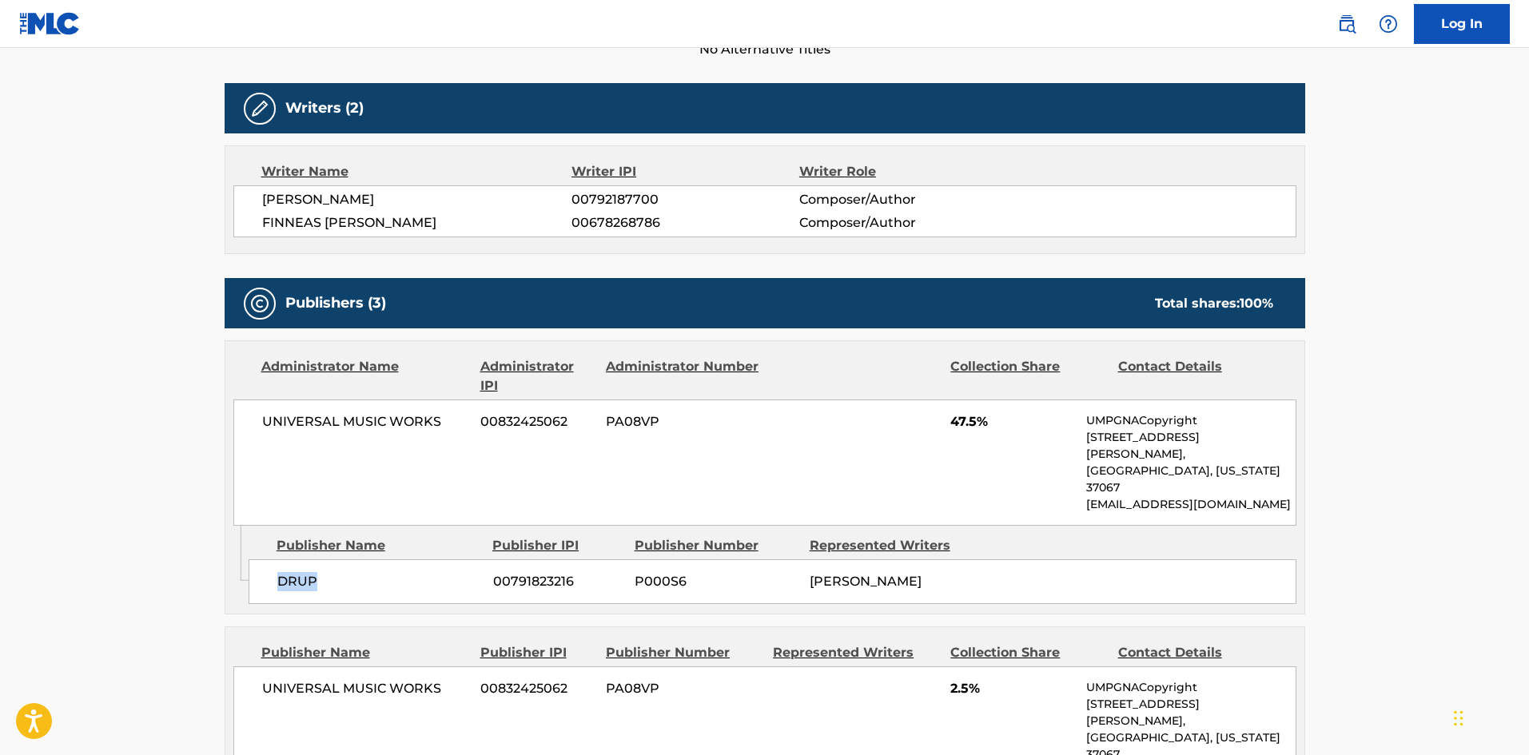
drag, startPoint x: 277, startPoint y: 544, endPoint x: 560, endPoint y: 70, distance: 553.2
click at [388, 572] on span "DRUP" at bounding box center [379, 581] width 204 height 19
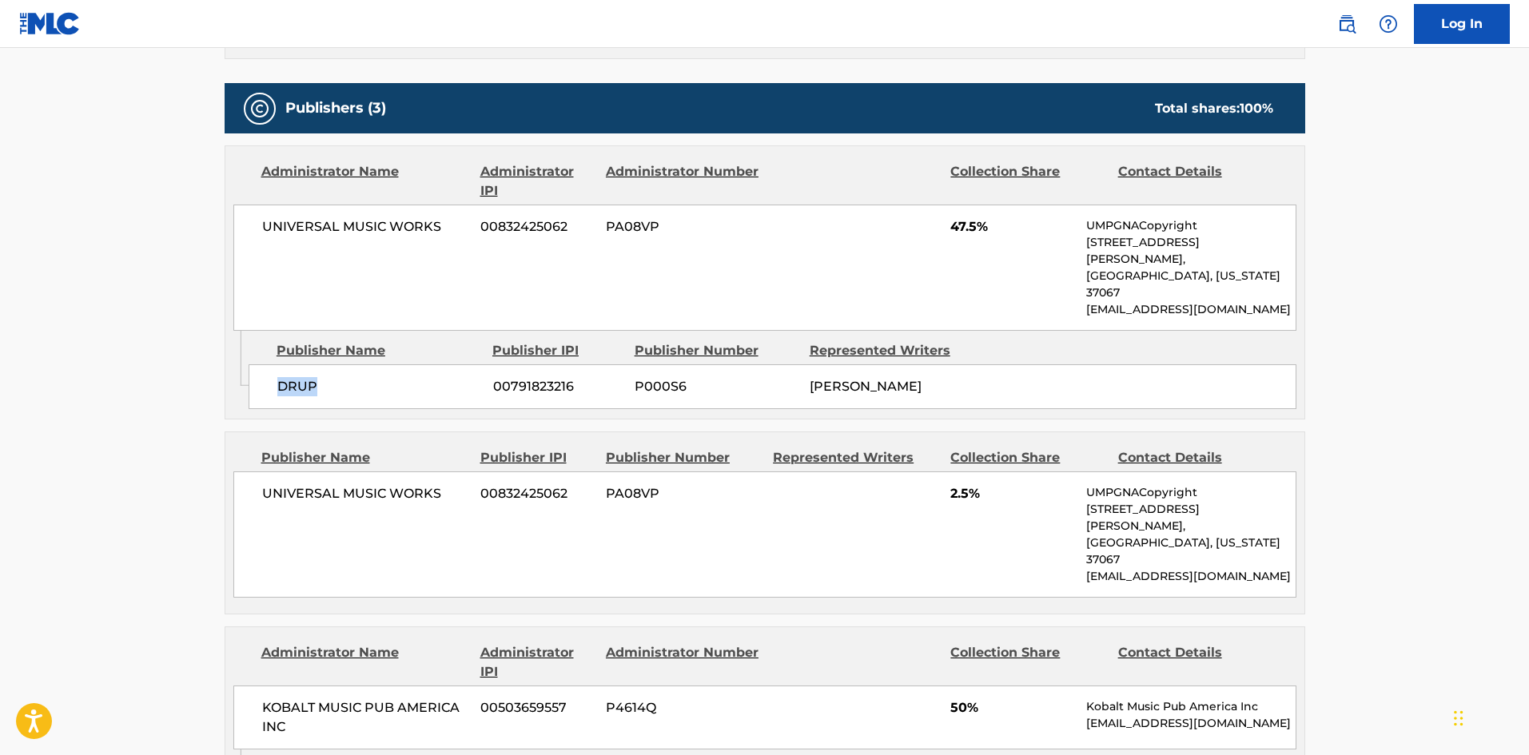
scroll to position [720, 0]
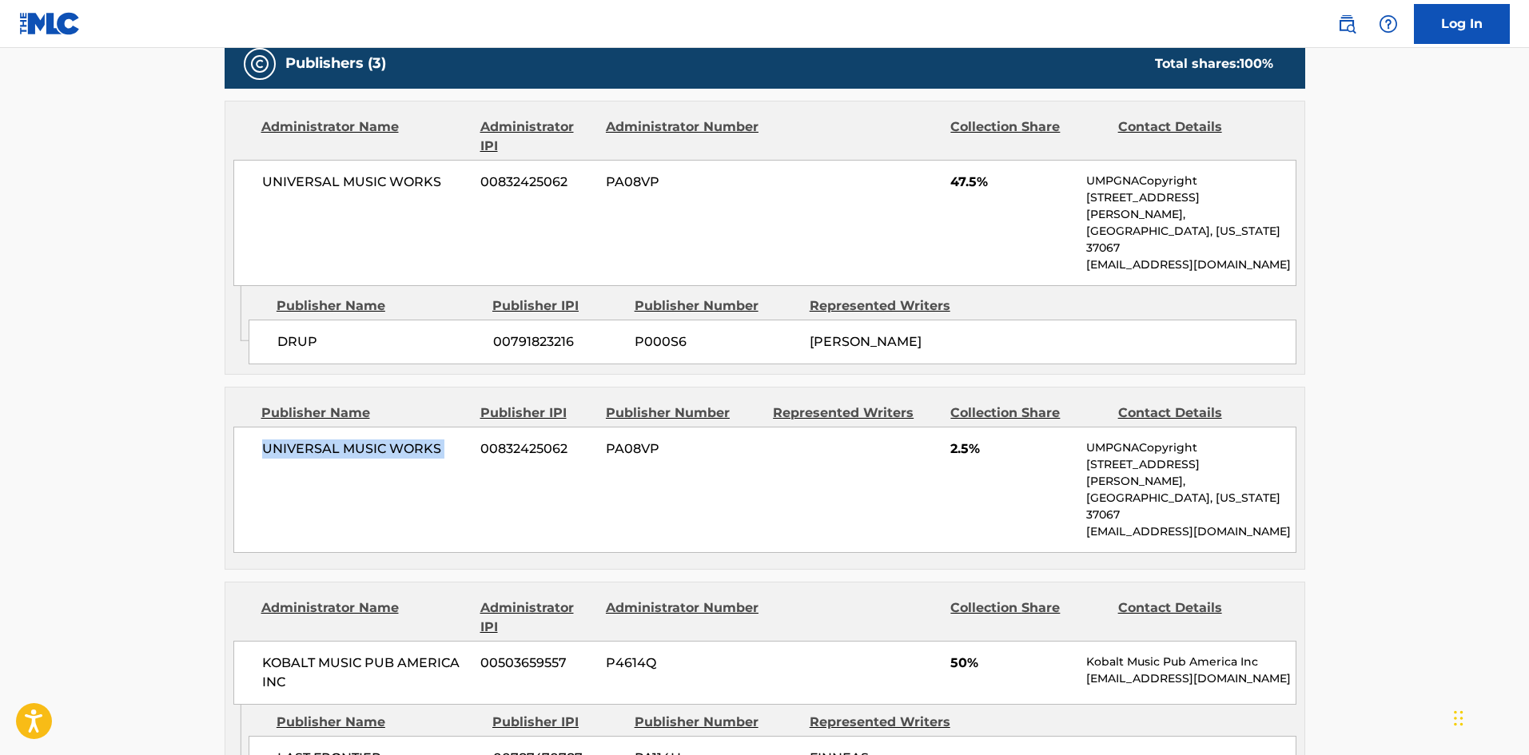
drag, startPoint x: 258, startPoint y: 435, endPoint x: 477, endPoint y: 456, distance: 220.1
click at [477, 456] on div "UNIVERSAL MUSIC WORKS 00832425062 PA08VP 2.5% UMPGNACopyright 1550 W. McEwen Dr…" at bounding box center [764, 490] width 1063 height 126
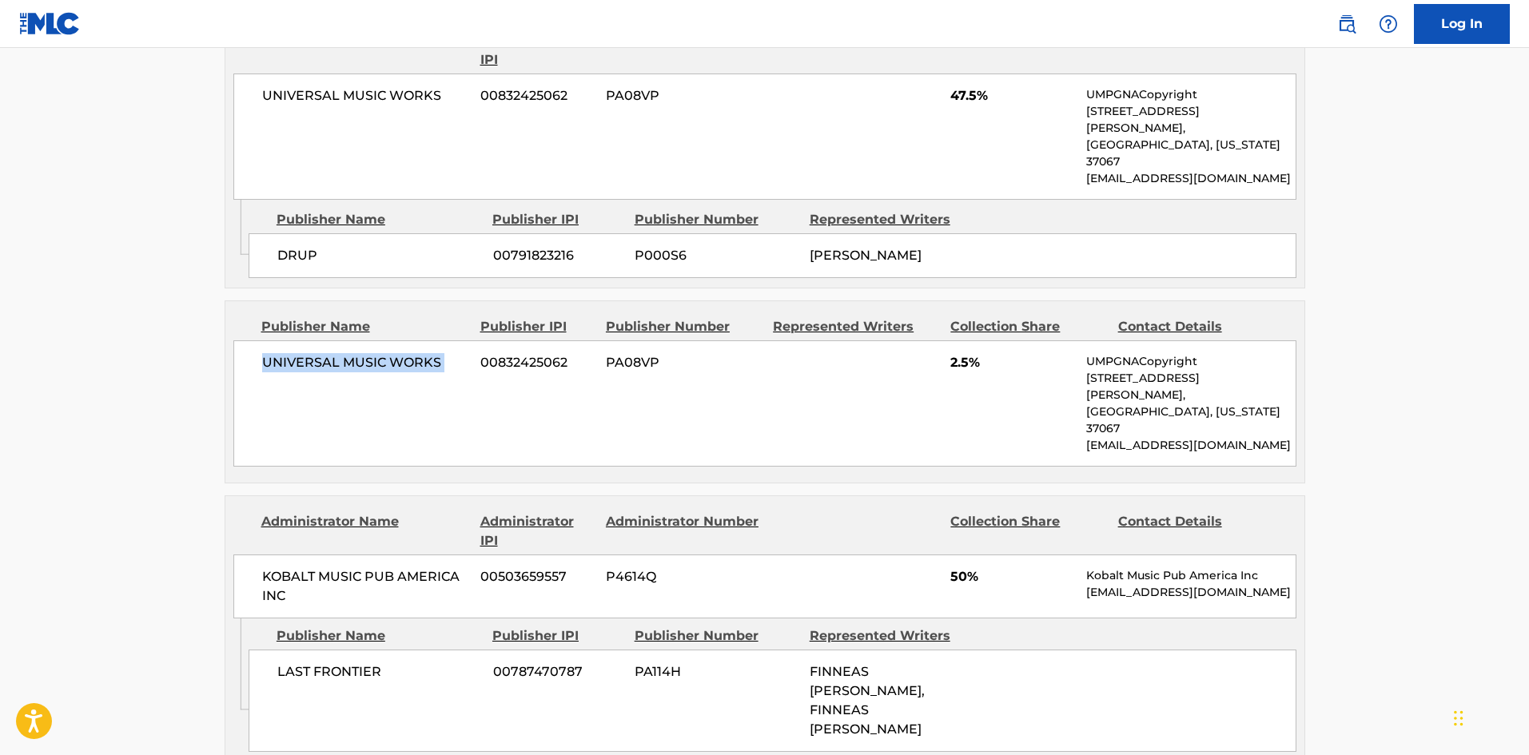
scroll to position [959, 0]
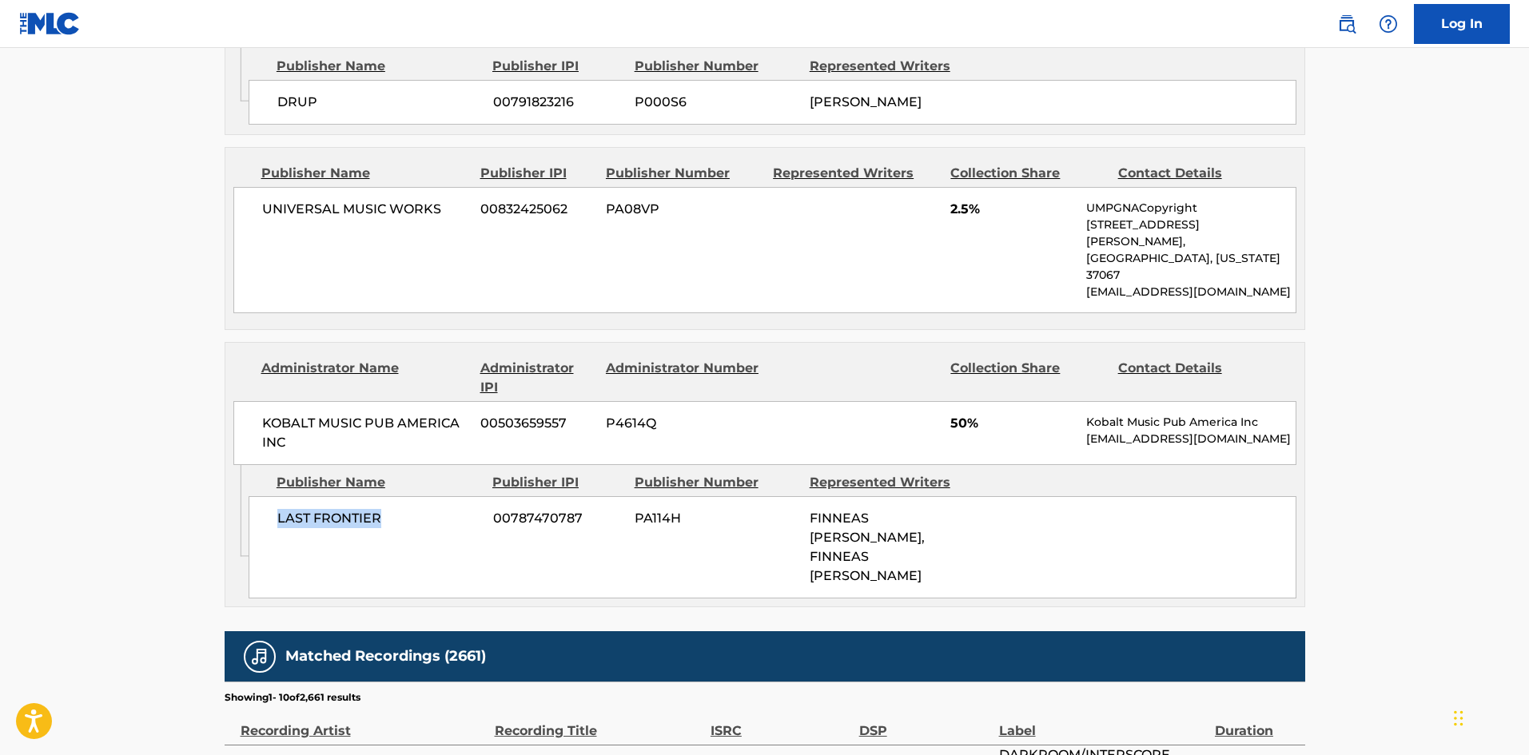
drag, startPoint x: 281, startPoint y: 461, endPoint x: 400, endPoint y: 468, distance: 118.5
click at [400, 496] on div "LAST FRONTIER 00787470787 PA114H FINNEAS BAIRD OCONNELL, FINNEAS BAIRD OCONNELL" at bounding box center [773, 547] width 1048 height 102
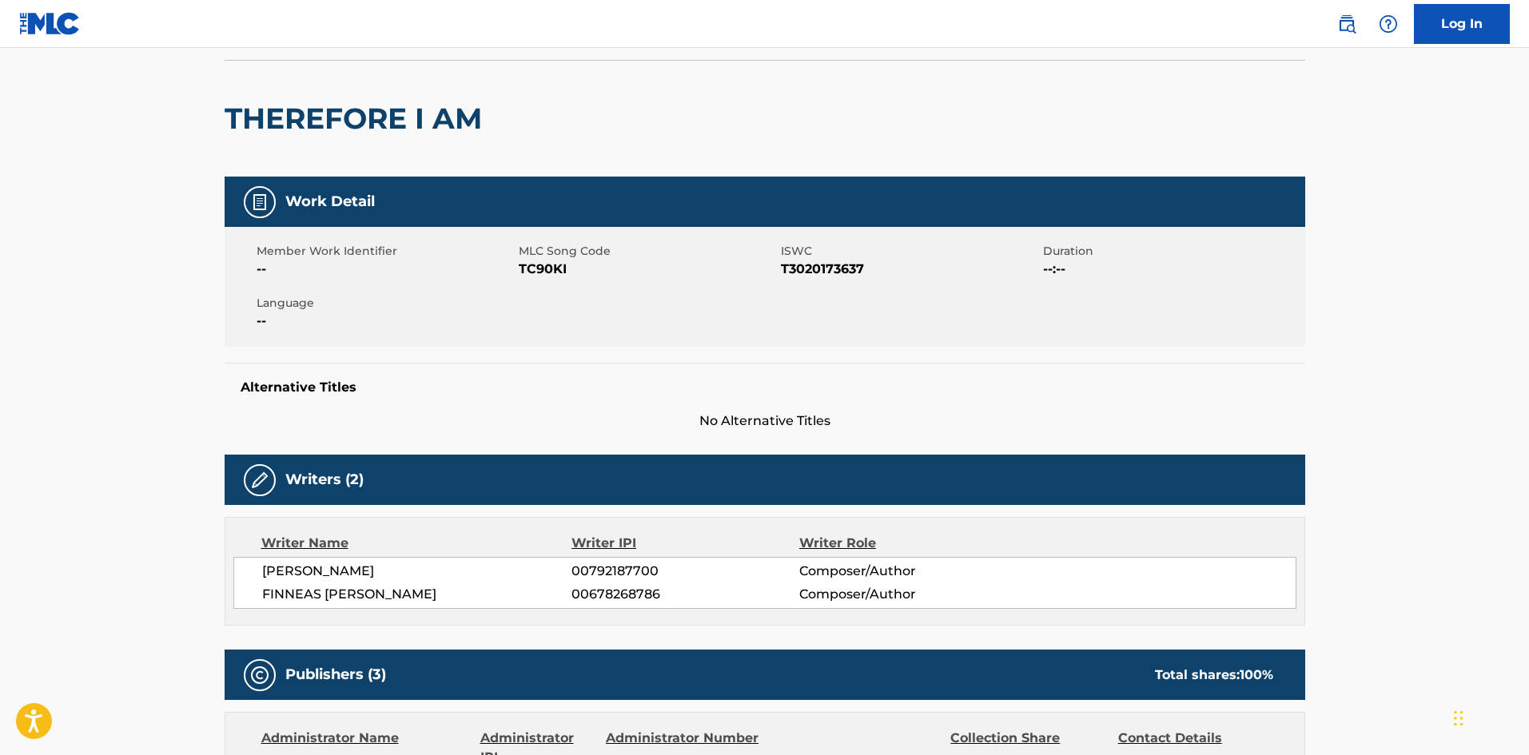
scroll to position [0, 0]
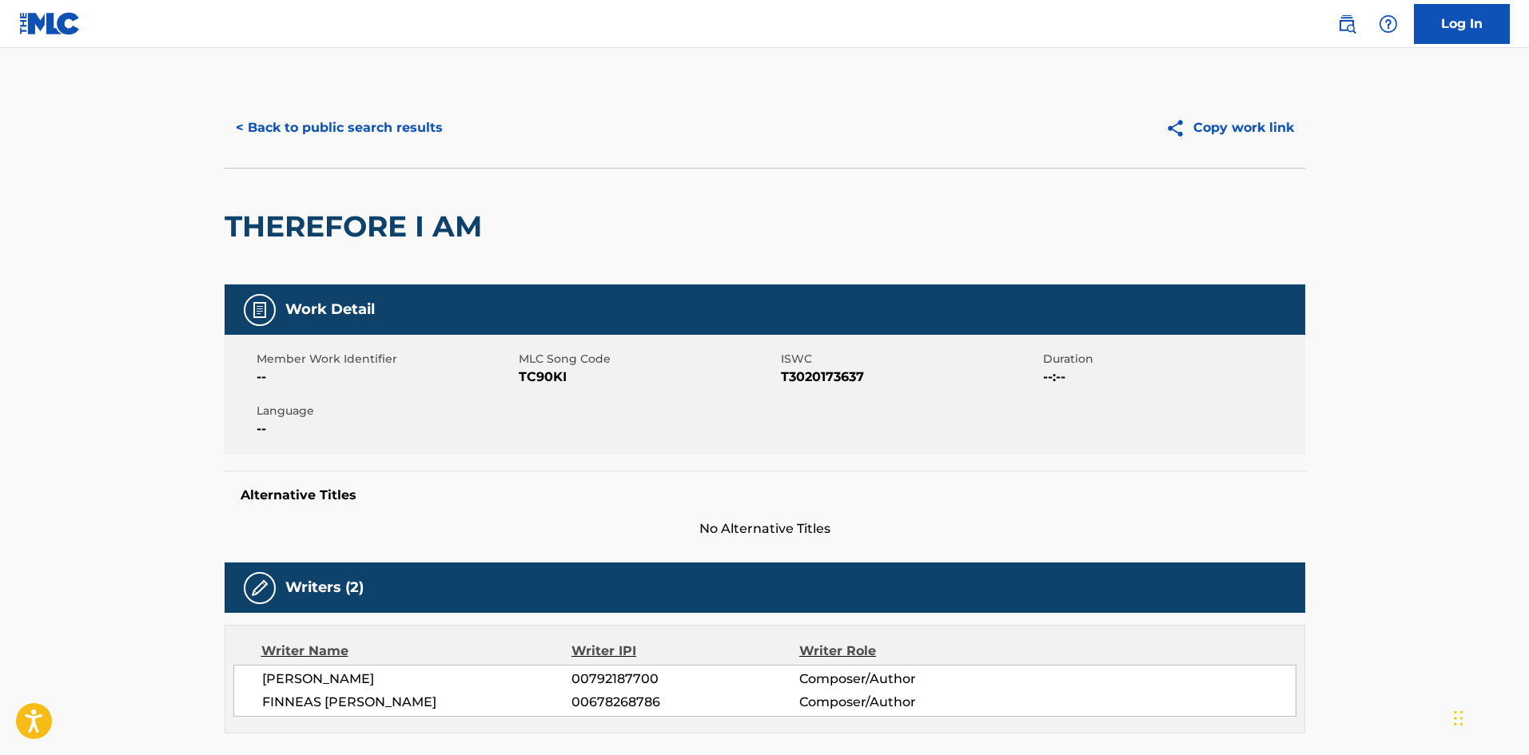
click at [413, 112] on button "< Back to public search results" at bounding box center [339, 128] width 229 height 40
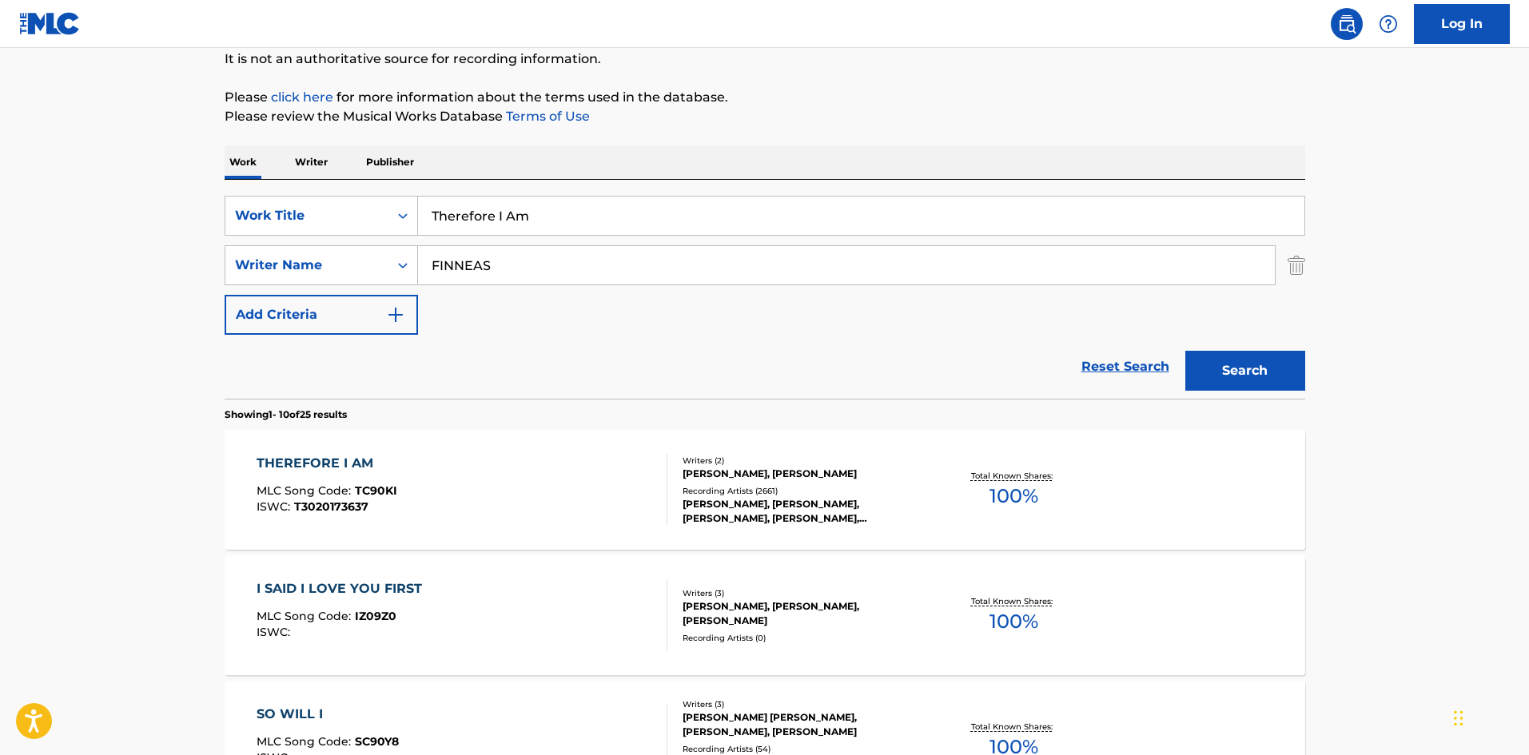
drag, startPoint x: 648, startPoint y: 205, endPoint x: 83, endPoint y: 215, distance: 564.5
paste input "A Hard Day's Night"
type input "A Hard Day's Night"
drag, startPoint x: 705, startPoint y: 114, endPoint x: 610, endPoint y: 299, distance: 208.5
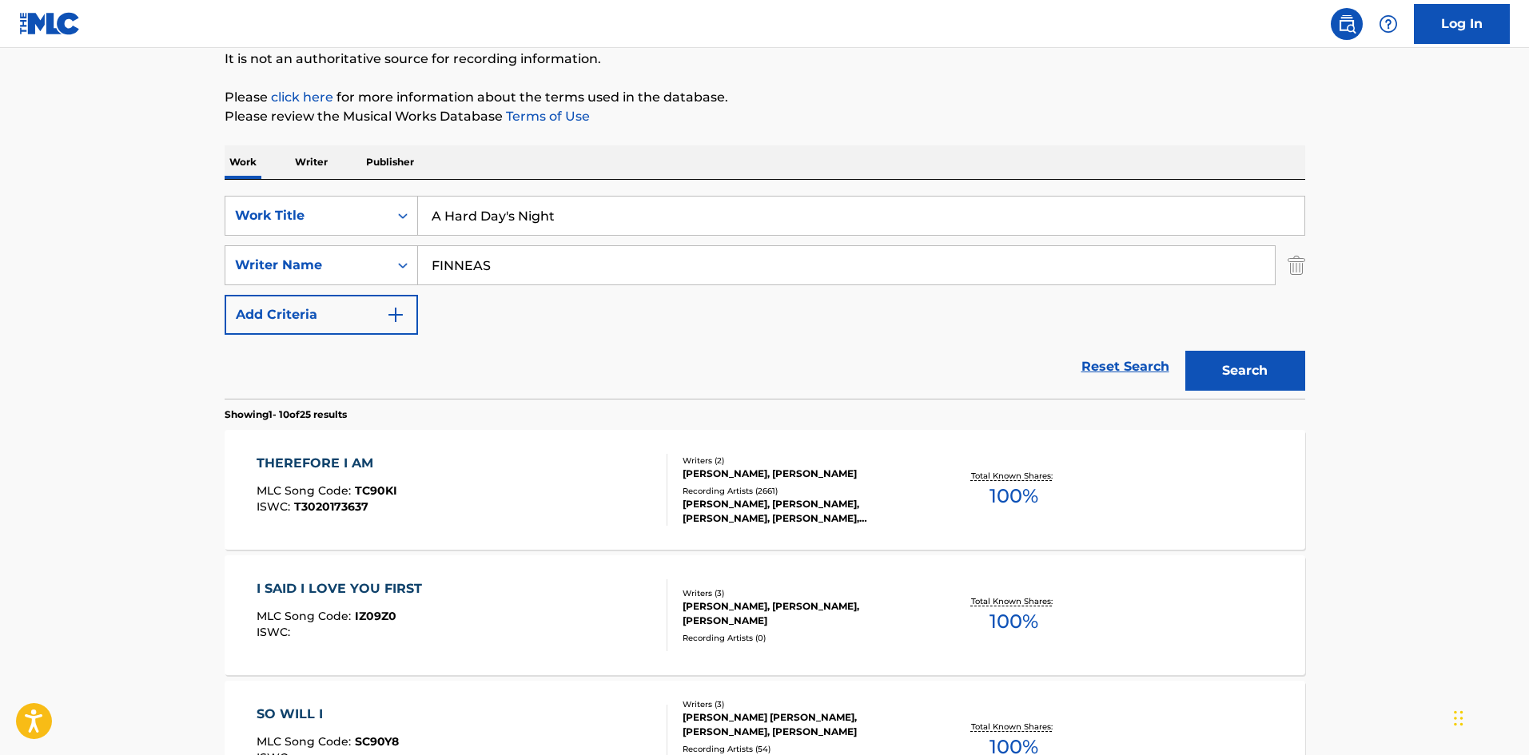
click at [704, 114] on p "Please review the Musical Works Database Terms of Use" at bounding box center [765, 116] width 1081 height 19
drag, startPoint x: 599, startPoint y: 269, endPoint x: 0, endPoint y: 291, distance: 599.2
paste input "MCCARTNEY"
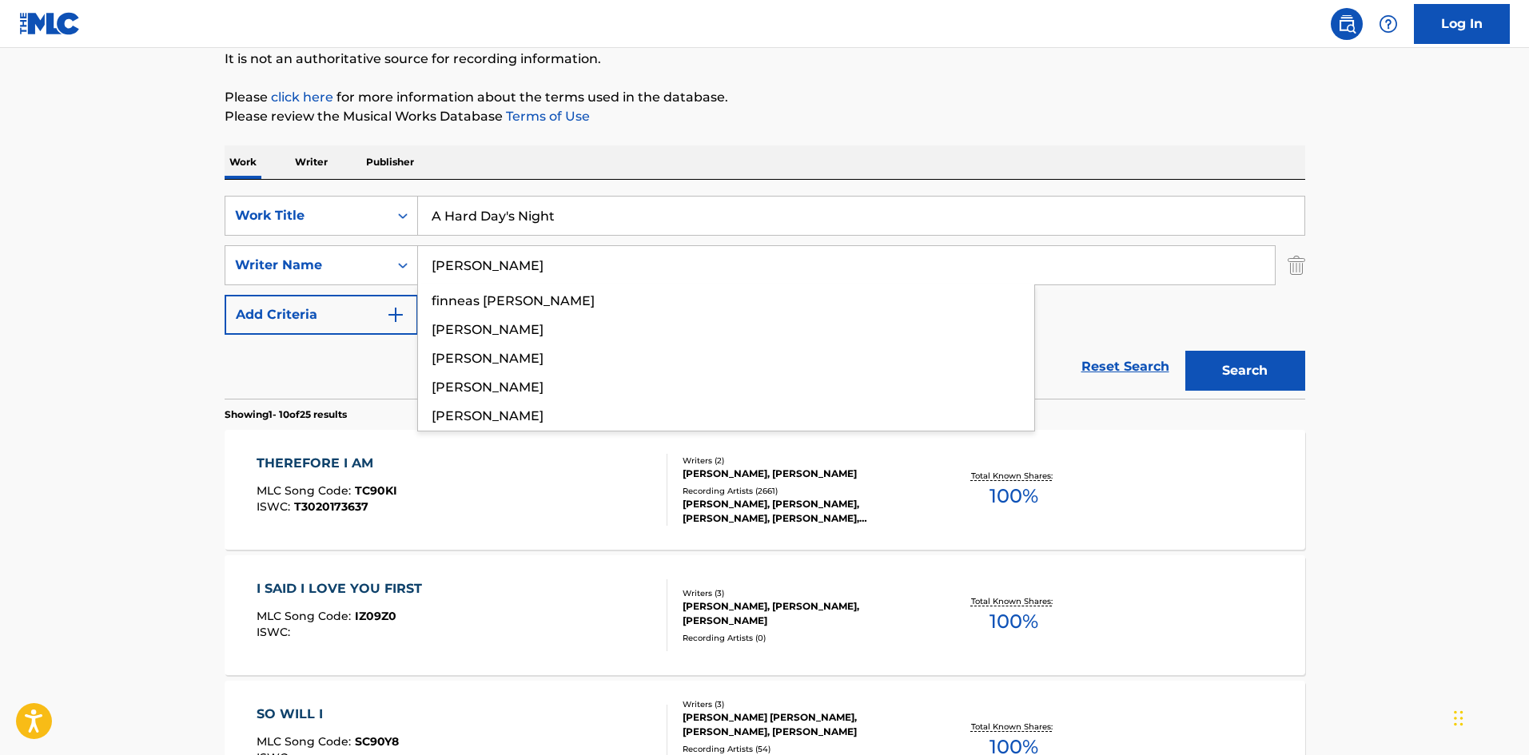
type input "MCCARTNEY"
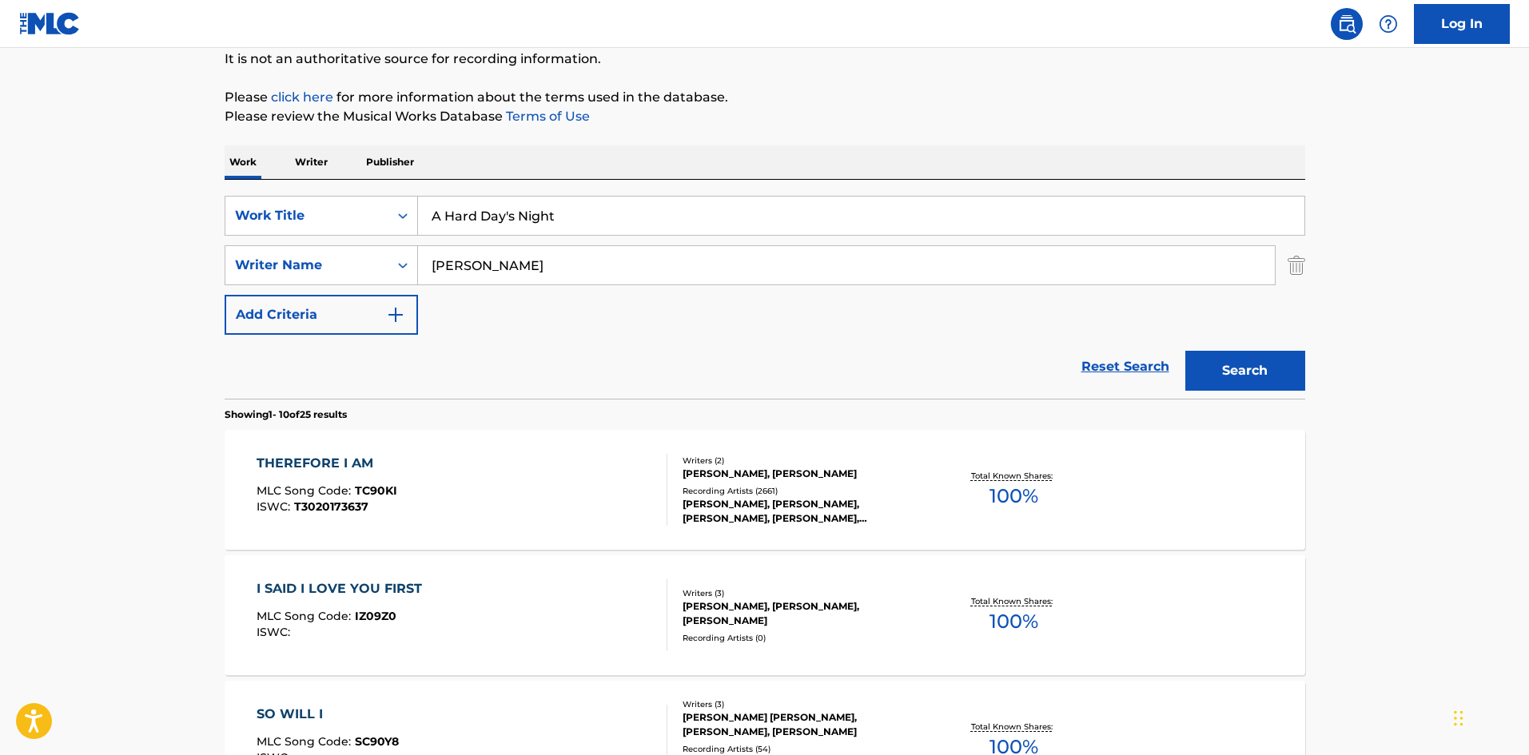
click at [1246, 380] on button "Search" at bounding box center [1246, 371] width 120 height 40
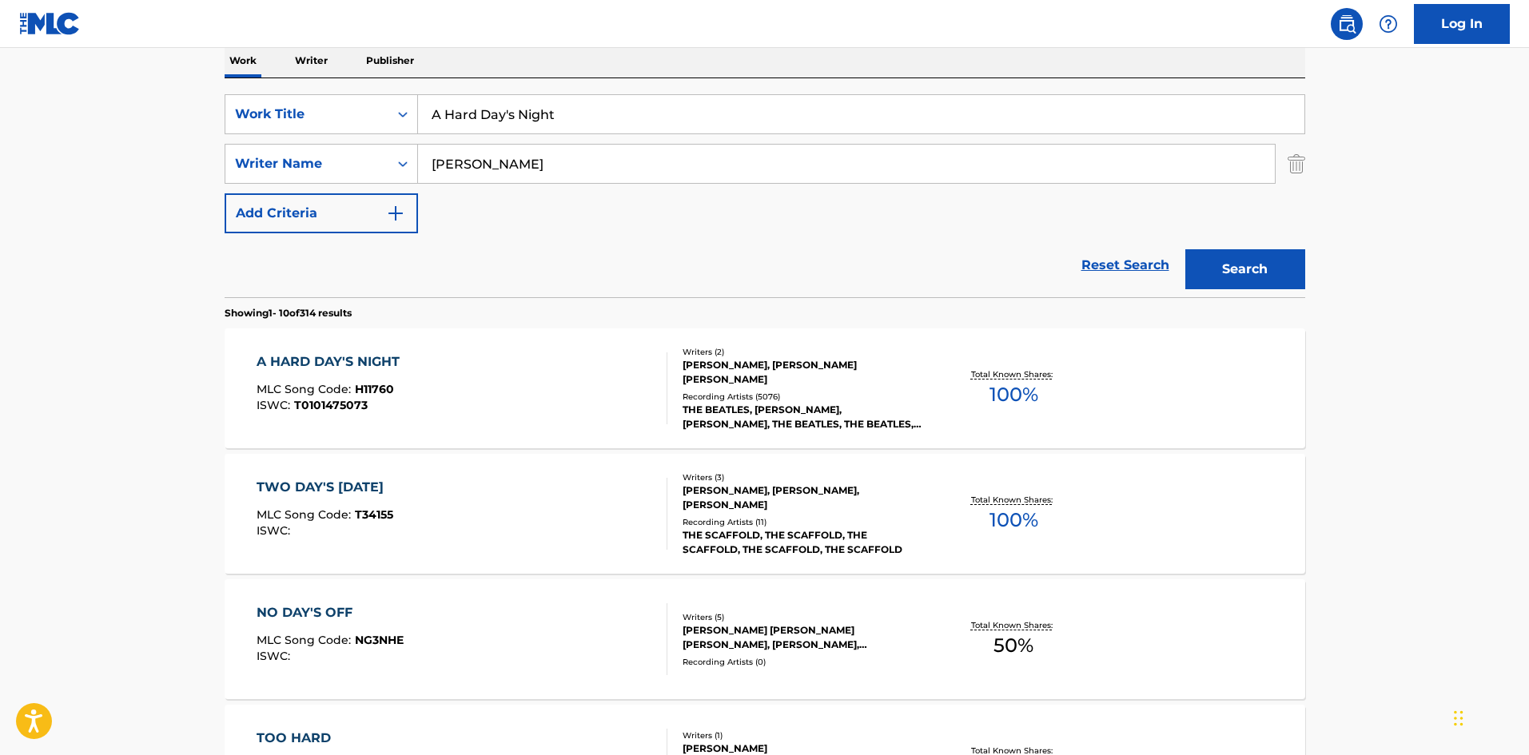
scroll to position [320, 0]
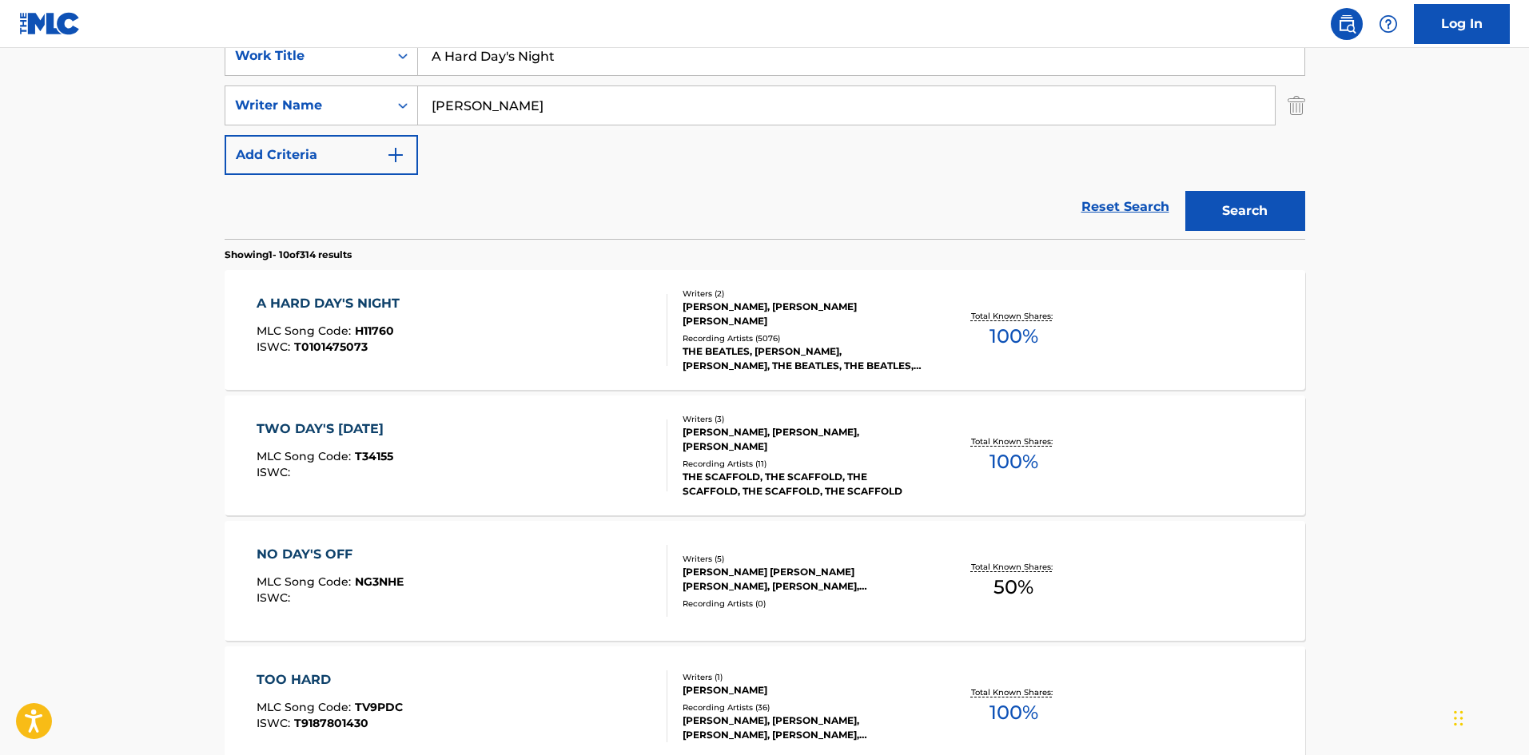
click at [359, 302] on div "A HARD DAY'S NIGHT" at bounding box center [332, 303] width 151 height 19
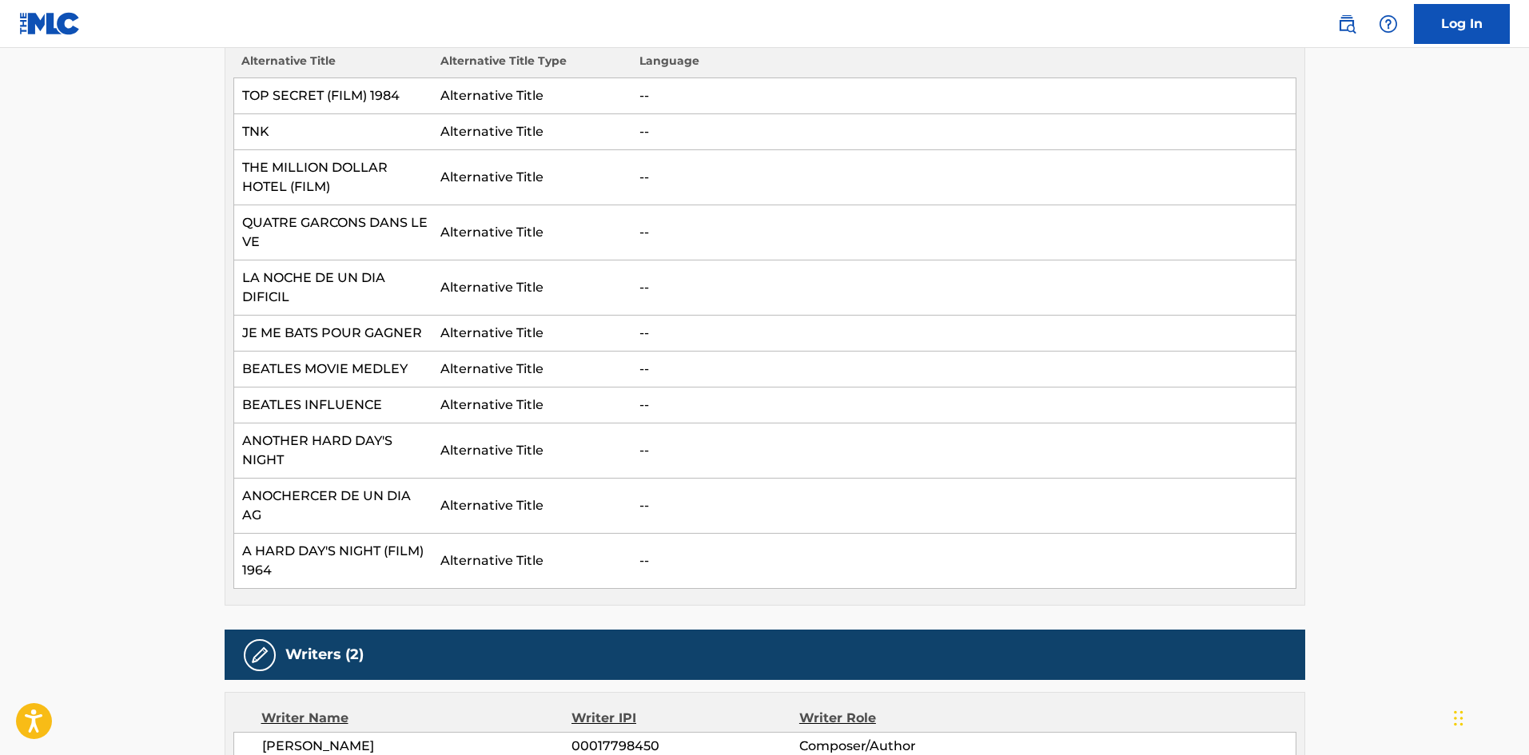
scroll to position [1039, 0]
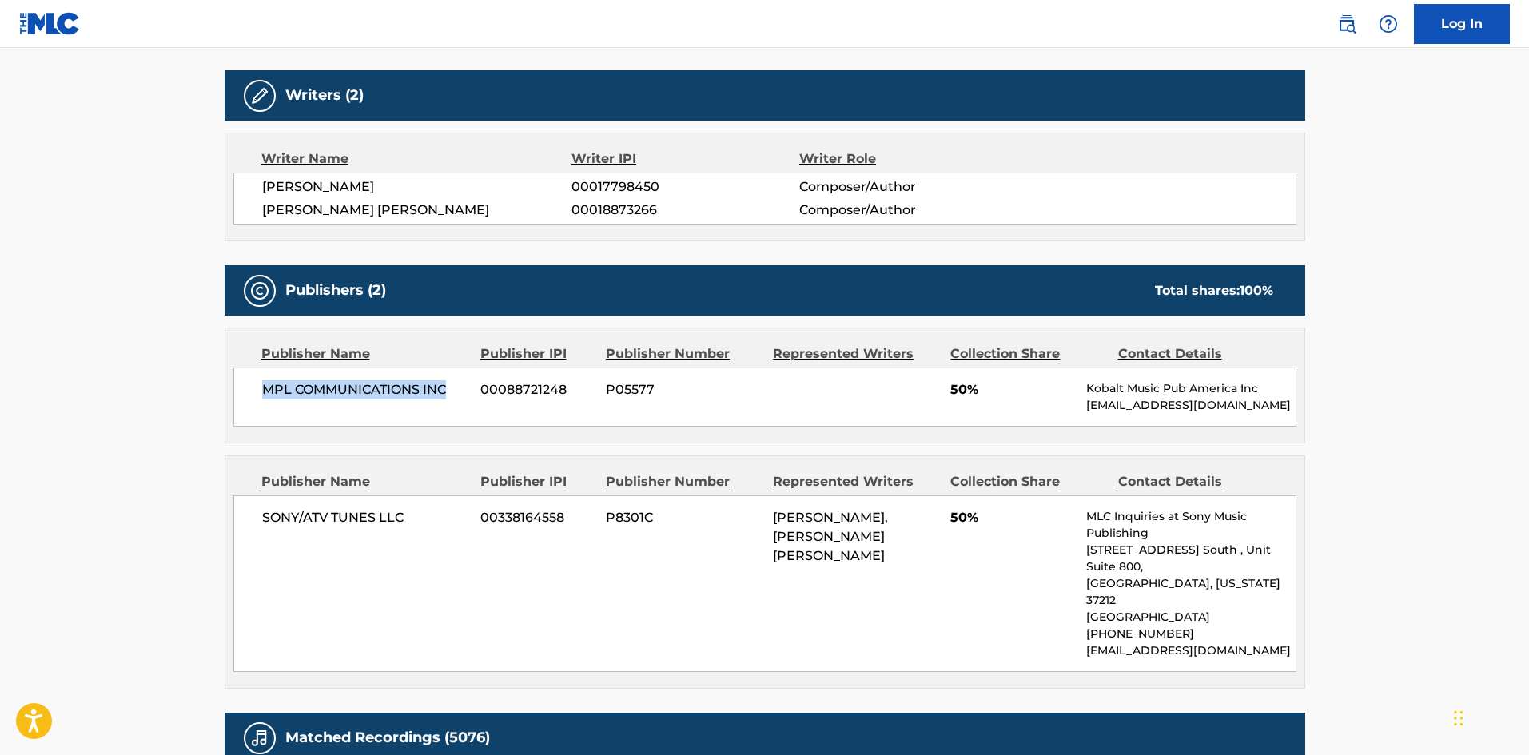
drag, startPoint x: 265, startPoint y: 388, endPoint x: 468, endPoint y: 382, distance: 203.9
click at [468, 382] on span "MPL COMMUNICATIONS INC" at bounding box center [365, 390] width 207 height 19
drag, startPoint x: 261, startPoint y: 516, endPoint x: 446, endPoint y: 508, distance: 185.6
click at [446, 508] on div "SONY/ATV TUNES LLC 00338164558 P8301C JOHN LENNON, PAUL JAMES MCCARTNEY 50% MLC…" at bounding box center [764, 584] width 1063 height 177
drag, startPoint x: 951, startPoint y: 520, endPoint x: 970, endPoint y: 524, distance: 18.8
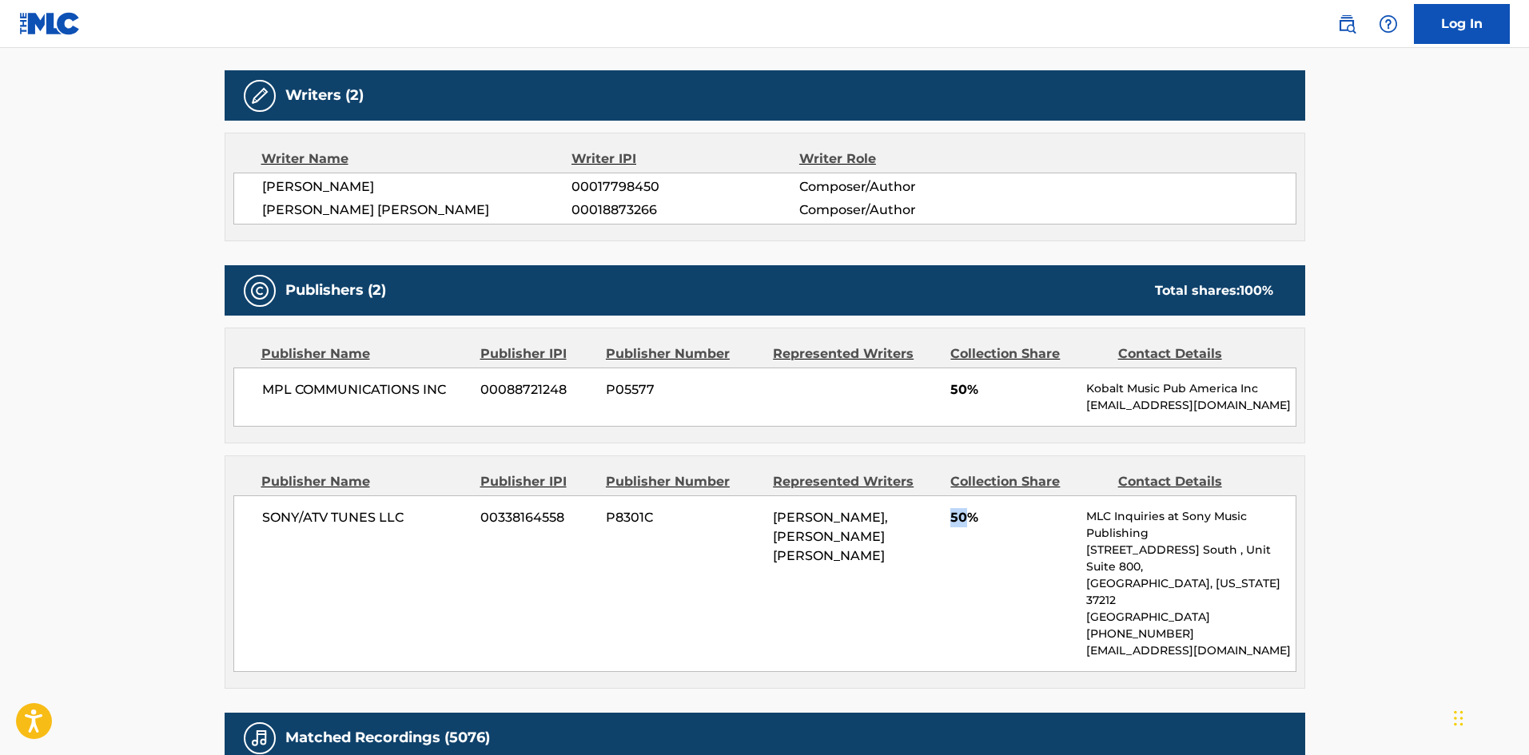
click at [970, 524] on span "50%" at bounding box center [1013, 517] width 124 height 19
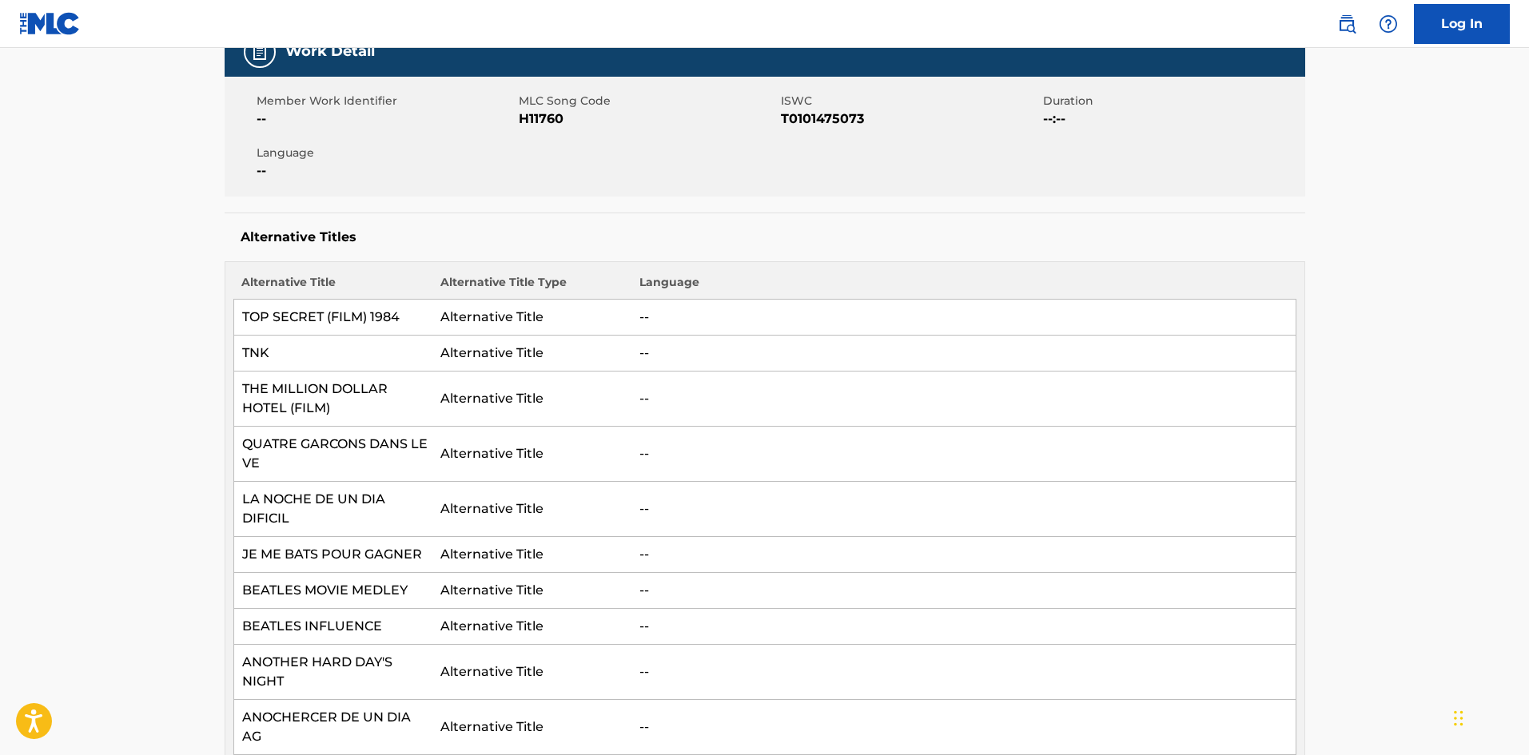
scroll to position [0, 0]
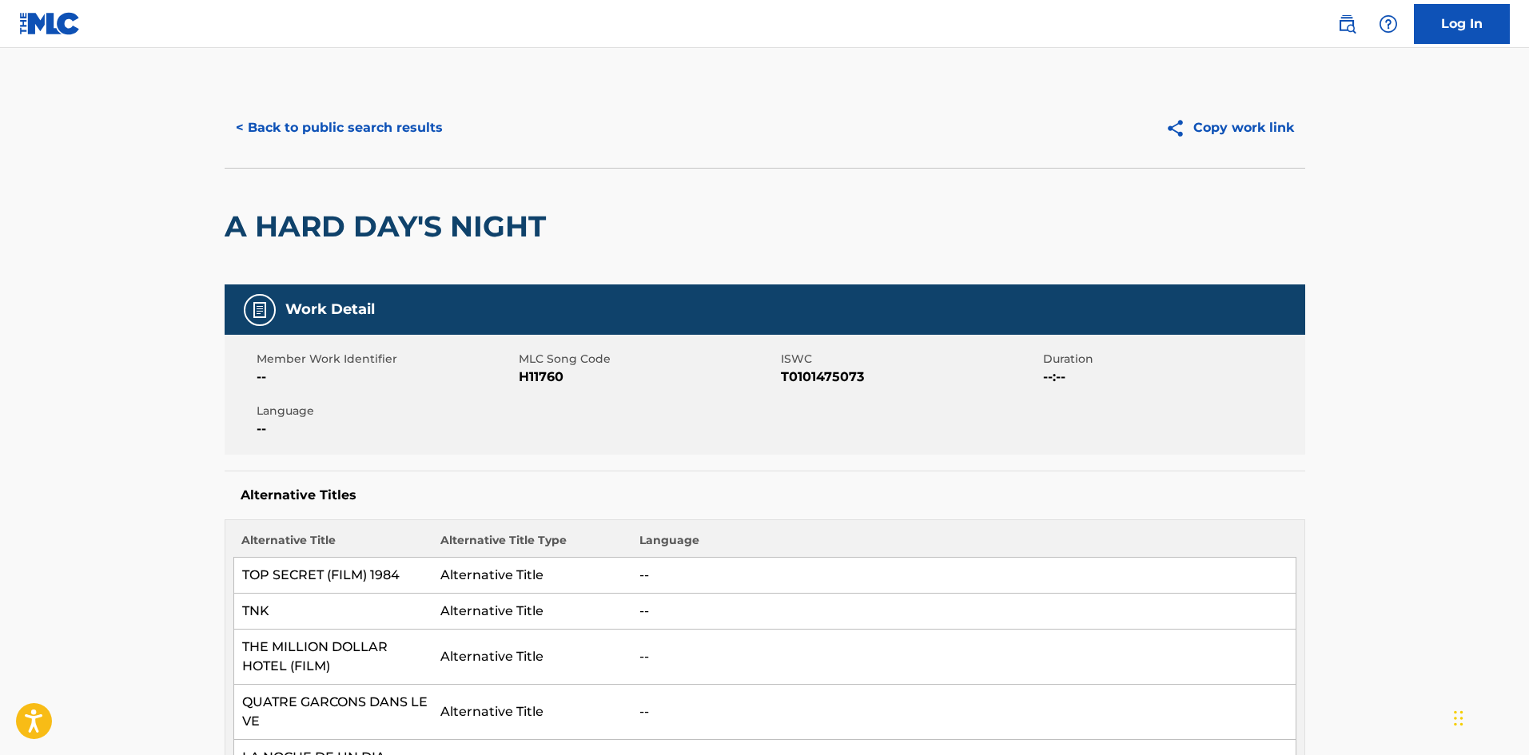
click at [317, 138] on button "< Back to public search results" at bounding box center [339, 128] width 229 height 40
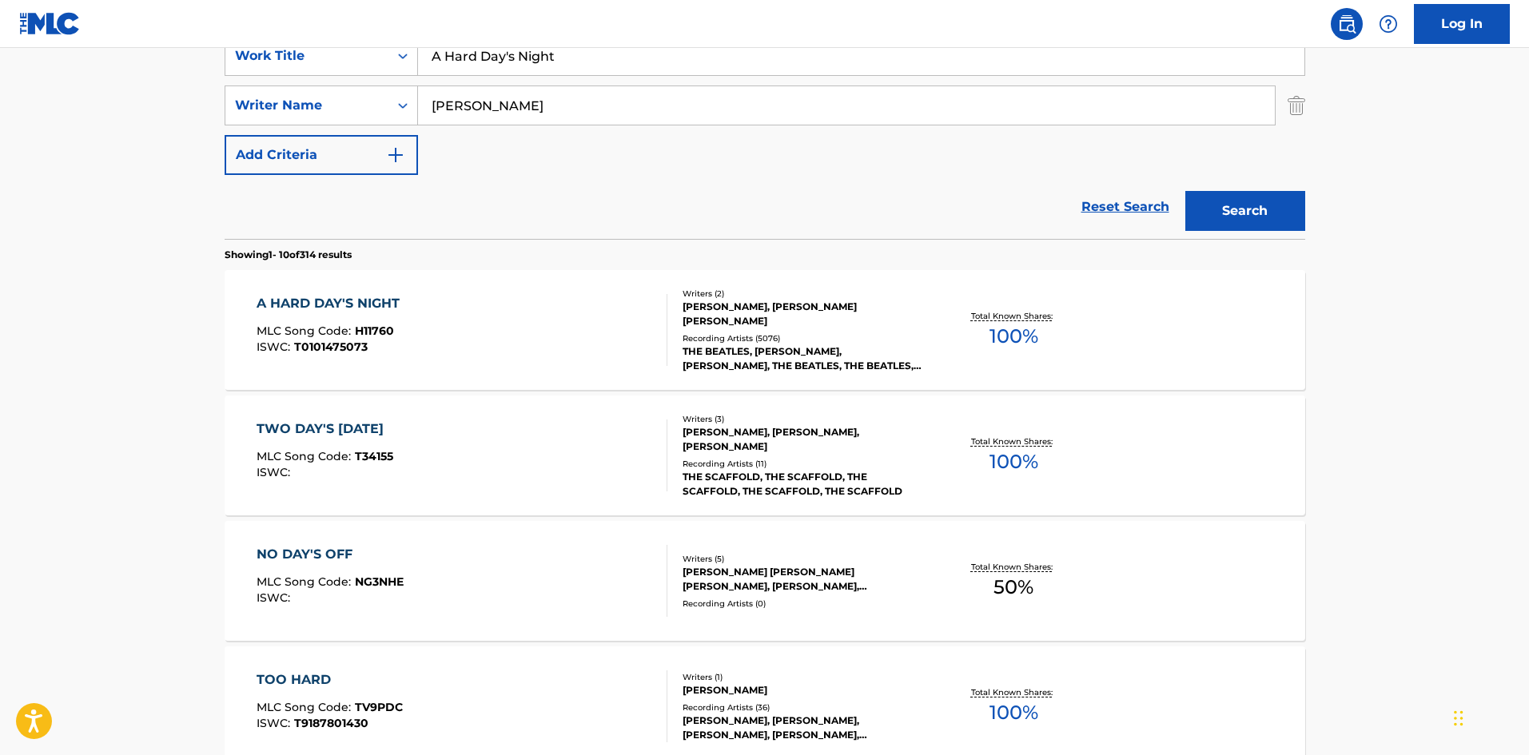
drag, startPoint x: 625, startPoint y: 60, endPoint x: 0, endPoint y: 58, distance: 625.2
click at [0, 58] on main "The MLC Public Work Search The accuracy and completeness of The MLC's data is d…" at bounding box center [764, 669] width 1529 height 1882
paste input "BACK IN THE U.S.S.R."
type input "BACK IN THE U.S.S.R."
drag, startPoint x: 701, startPoint y: 103, endPoint x: 0, endPoint y: 82, distance: 701.4
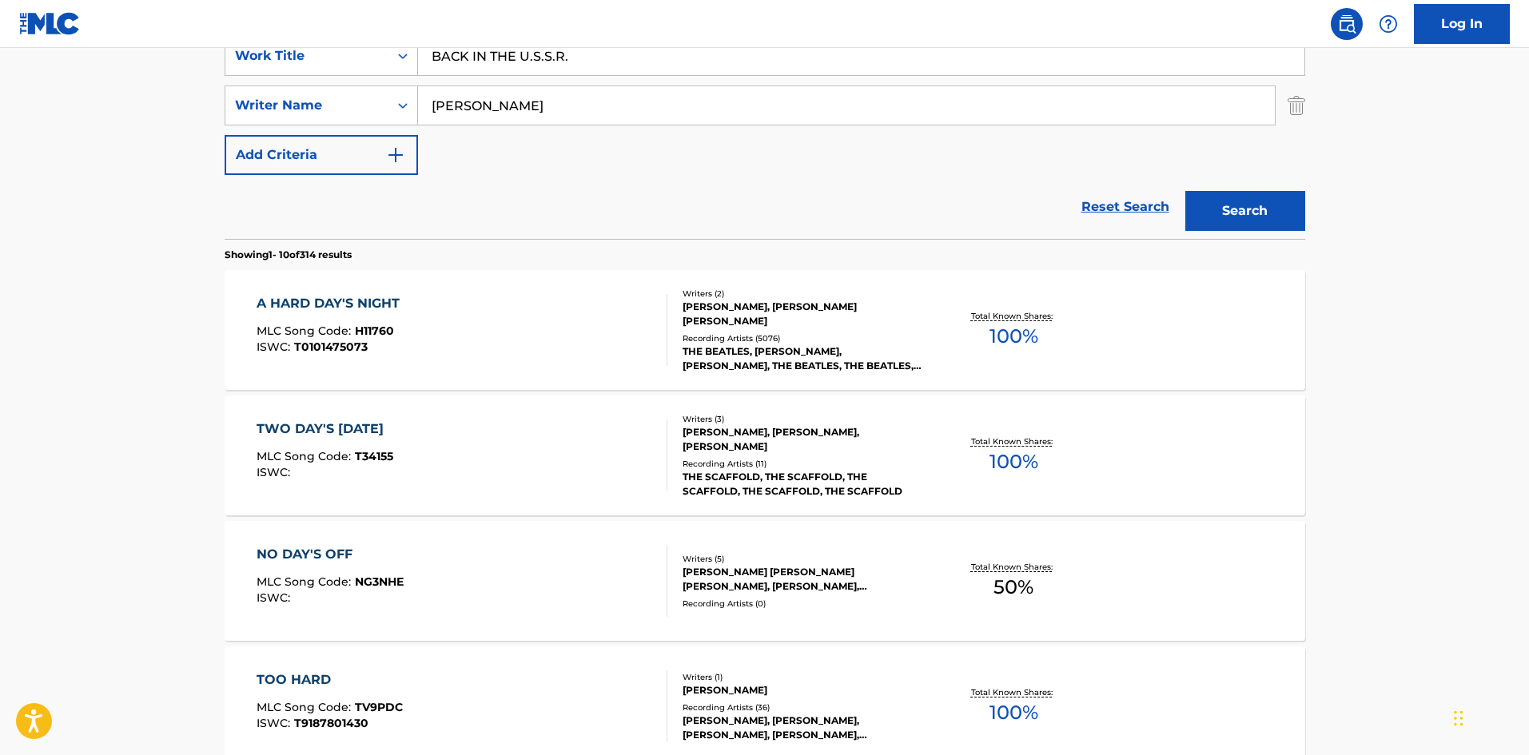
click at [0, 82] on main "The MLC Public Work Search The accuracy and completeness of The MLC's data is d…" at bounding box center [764, 669] width 1529 height 1882
click at [1279, 195] on button "Search" at bounding box center [1246, 211] width 120 height 40
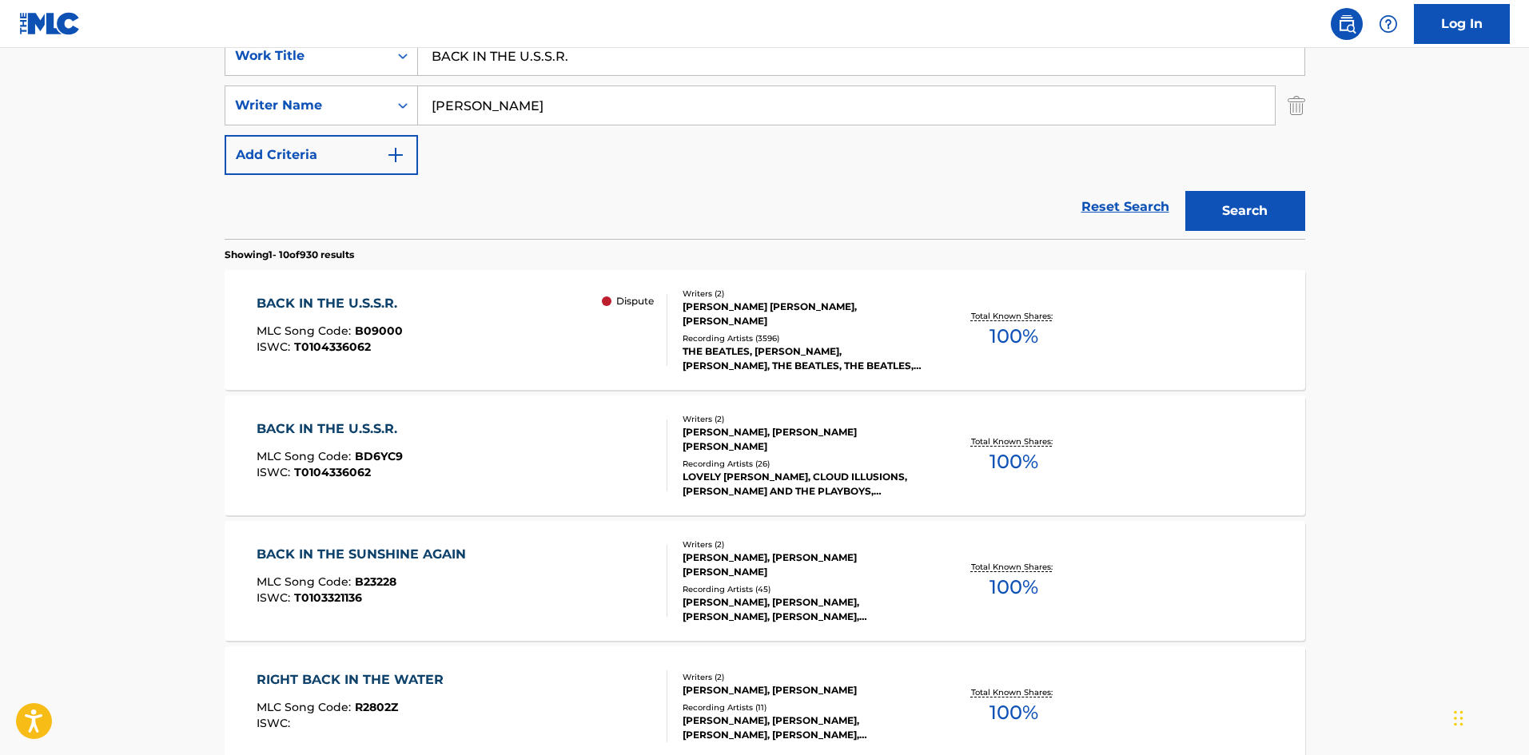
click at [369, 427] on div "BACK IN THE U.S.S.R." at bounding box center [331, 429] width 149 height 19
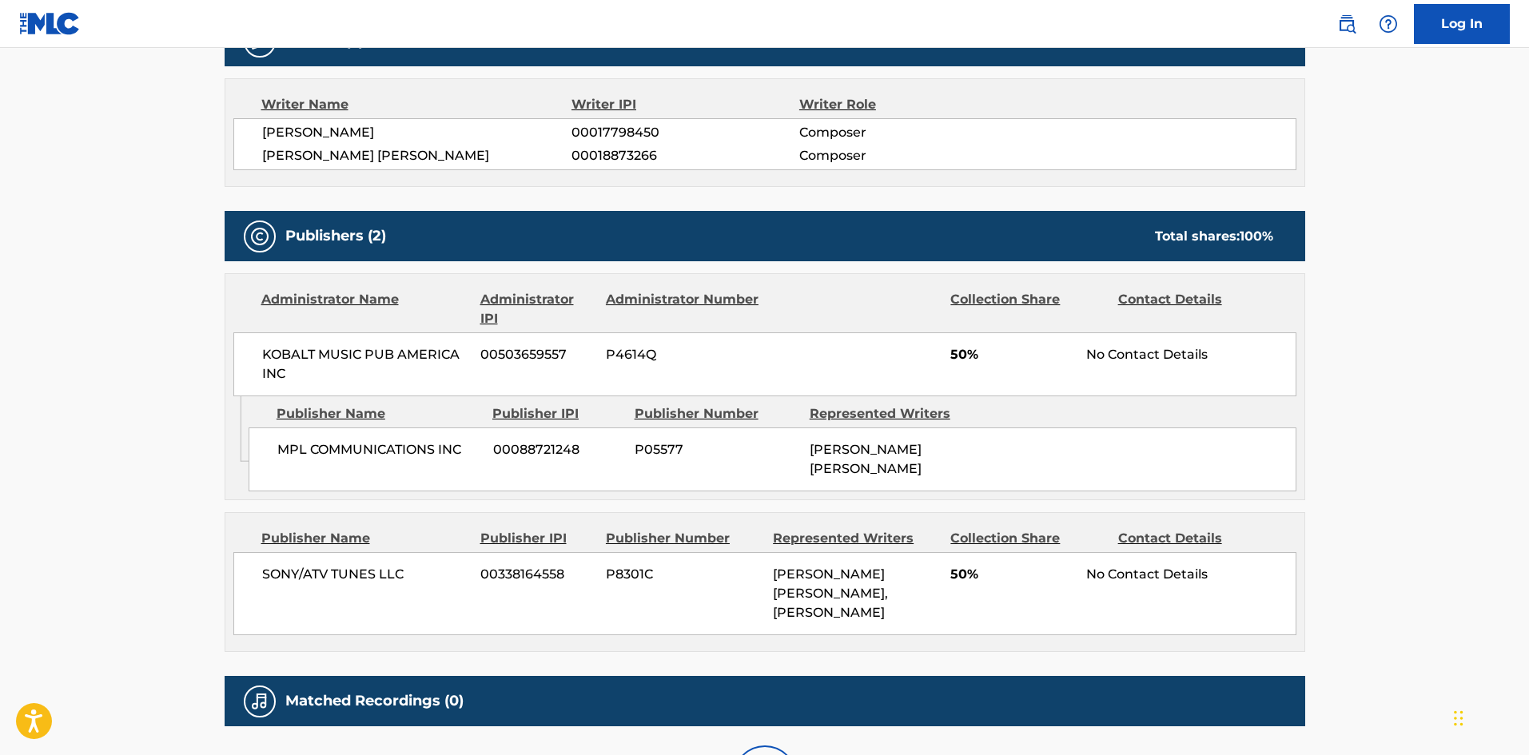
scroll to position [640, 0]
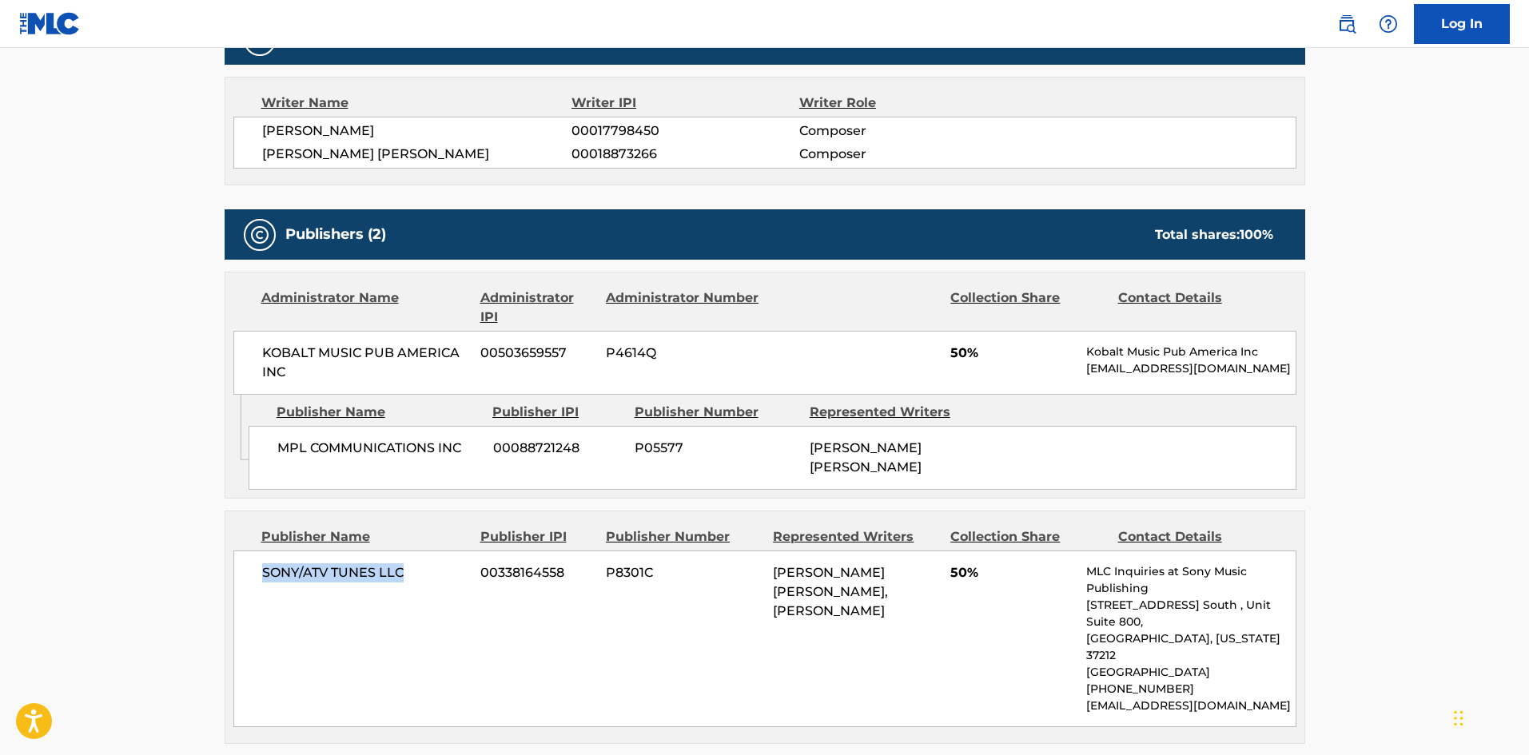
drag, startPoint x: 262, startPoint y: 556, endPoint x: 450, endPoint y: 558, distance: 187.9
click at [450, 564] on span "SONY/ATV TUNES LLC" at bounding box center [365, 573] width 207 height 19
drag, startPoint x: 951, startPoint y: 548, endPoint x: 967, endPoint y: 544, distance: 17.1
click at [967, 564] on span "50%" at bounding box center [1013, 573] width 124 height 19
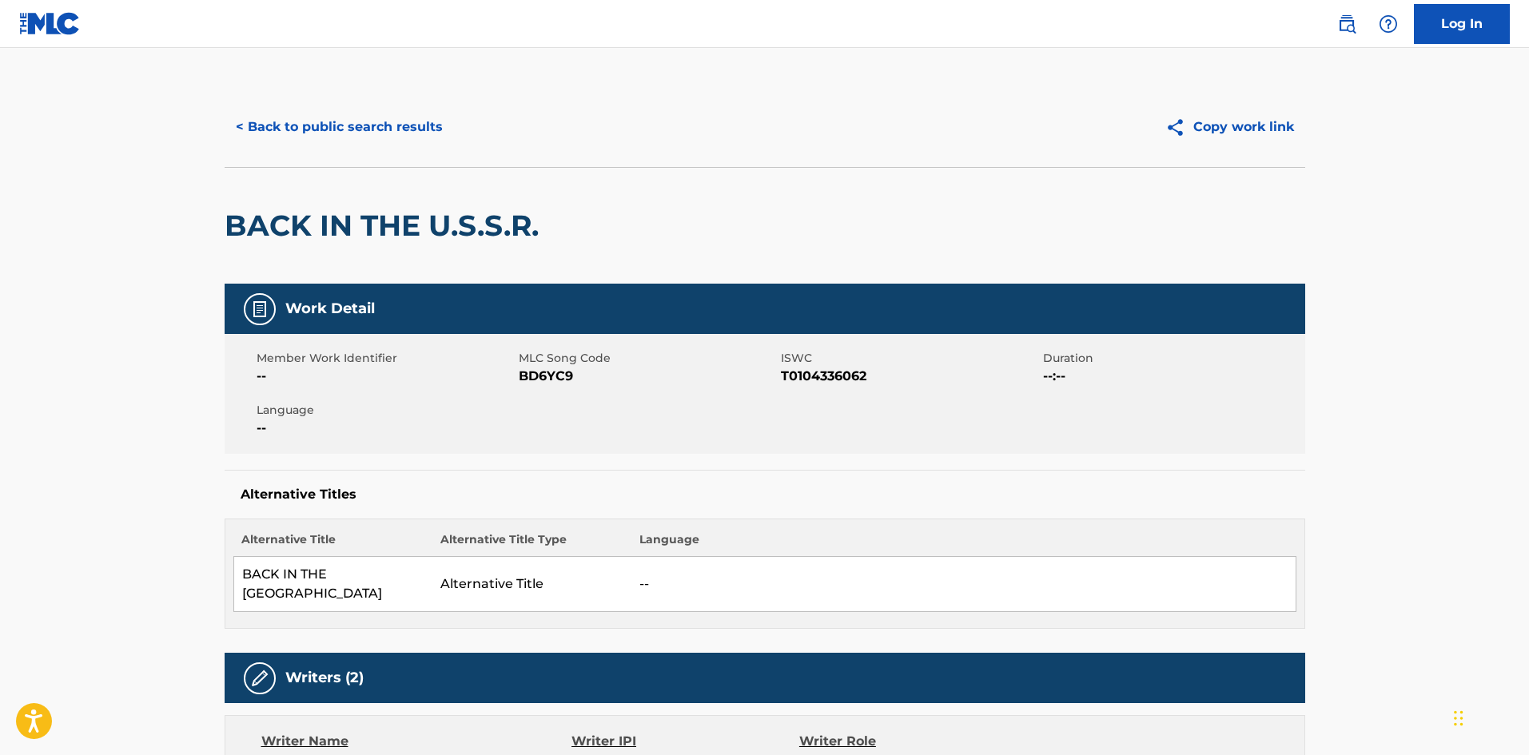
scroll to position [0, 0]
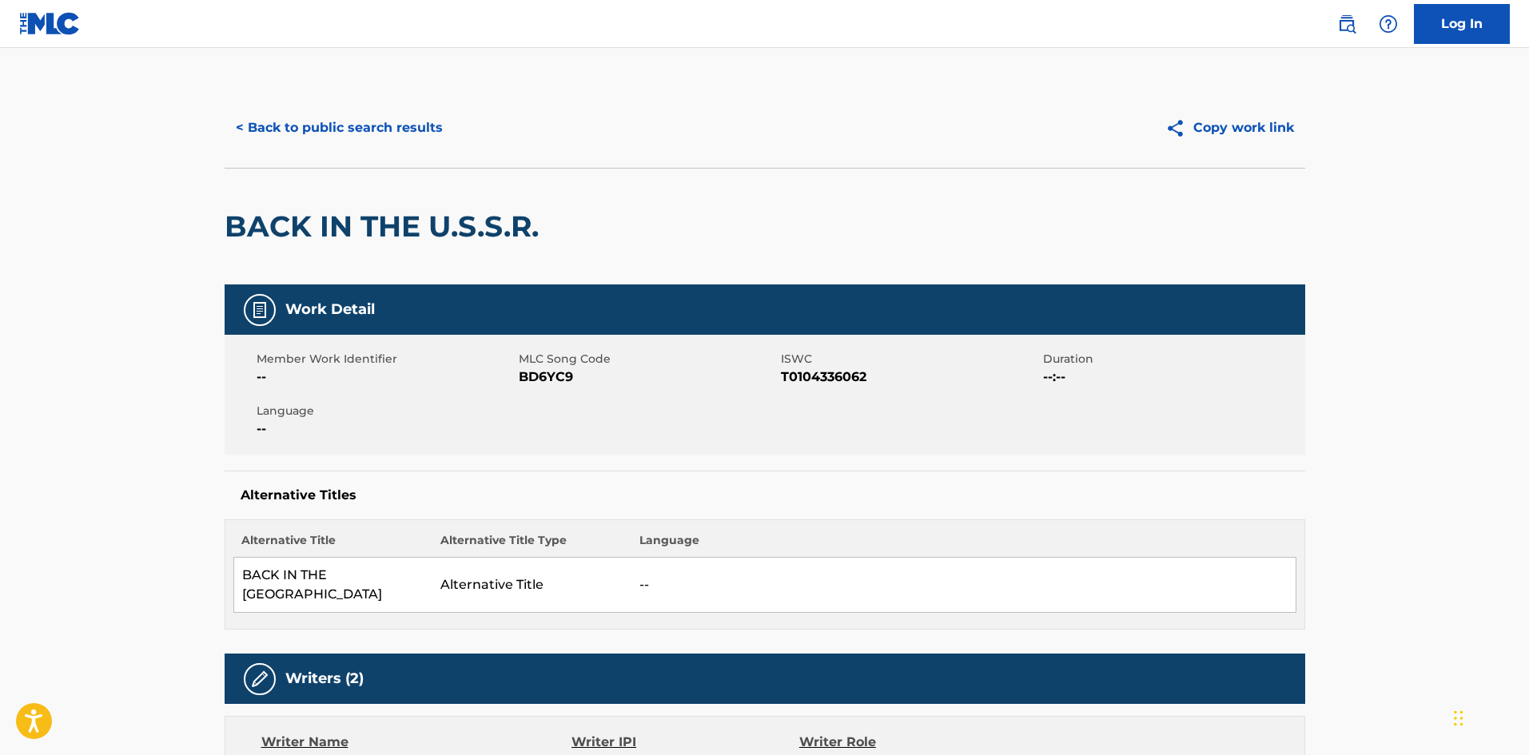
click at [398, 118] on button "< Back to public search results" at bounding box center [339, 128] width 229 height 40
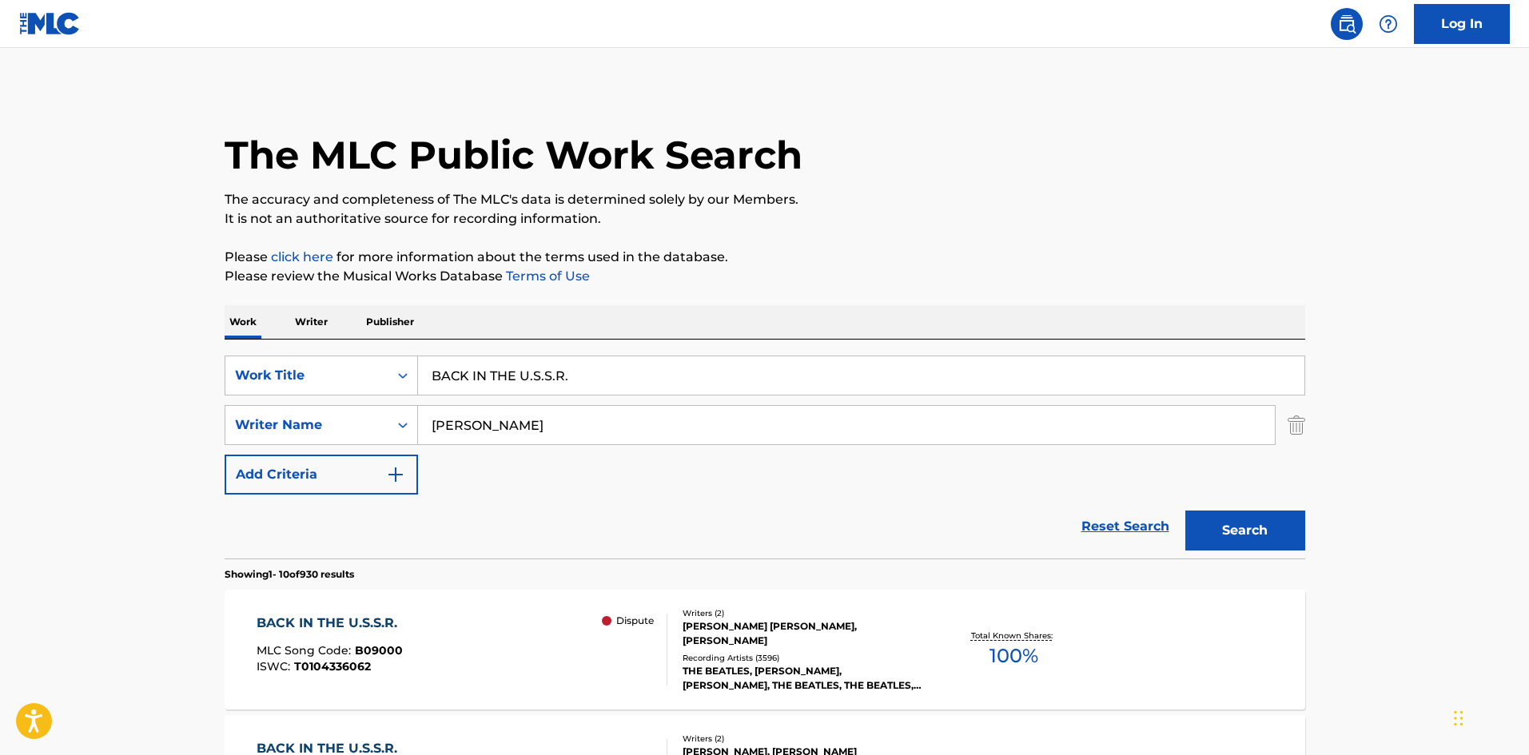
scroll to position [320, 0]
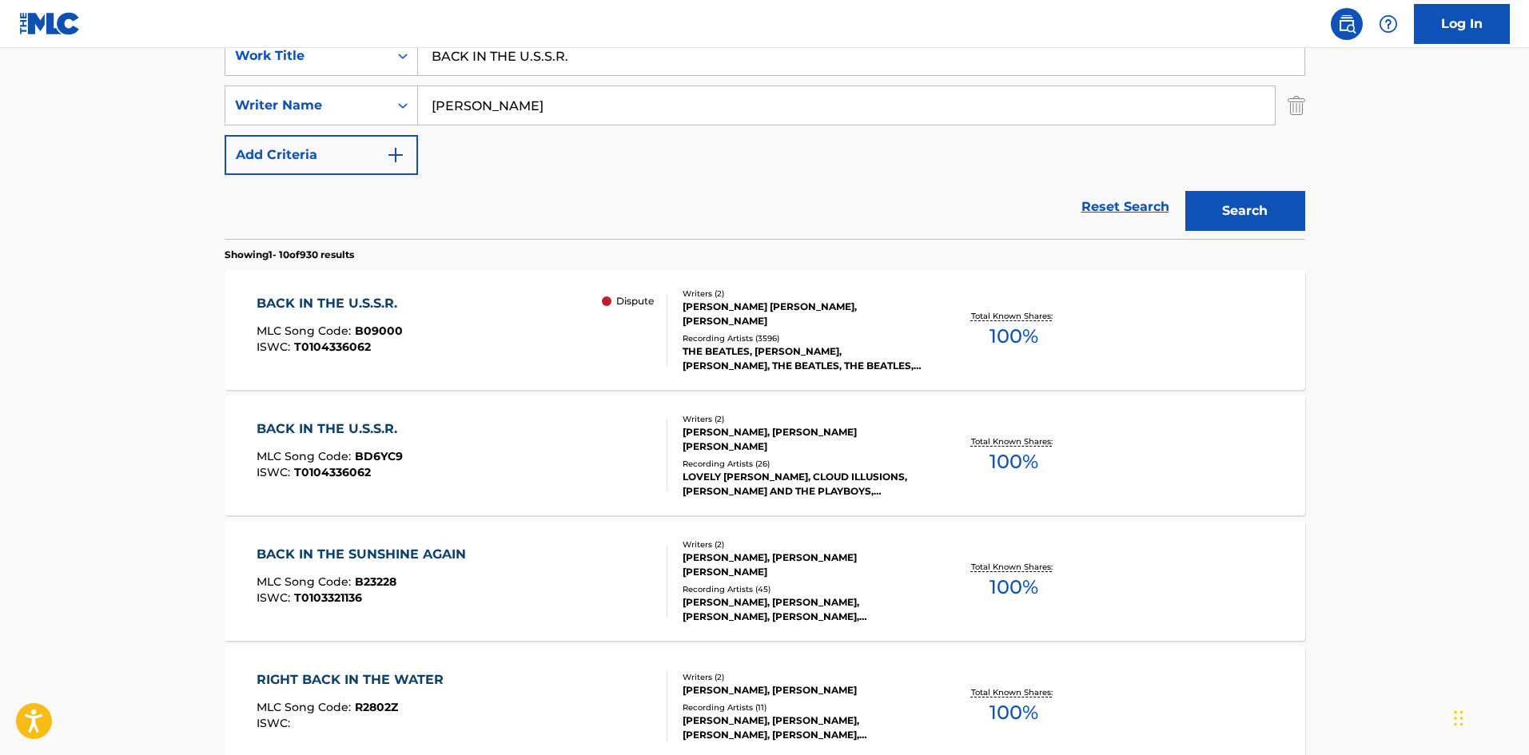
click at [621, 75] on div "BACK IN THE U.S.S.R." at bounding box center [861, 56] width 887 height 40
drag, startPoint x: 624, startPoint y: 61, endPoint x: 96, endPoint y: 39, distance: 528.1
click at [100, 42] on div "Log In The MLC Public Work Search The accuracy and completeness of The MLC's da…" at bounding box center [764, 683] width 1529 height 2007
paste input "IG SHOT"
type input "BIG SHOT"
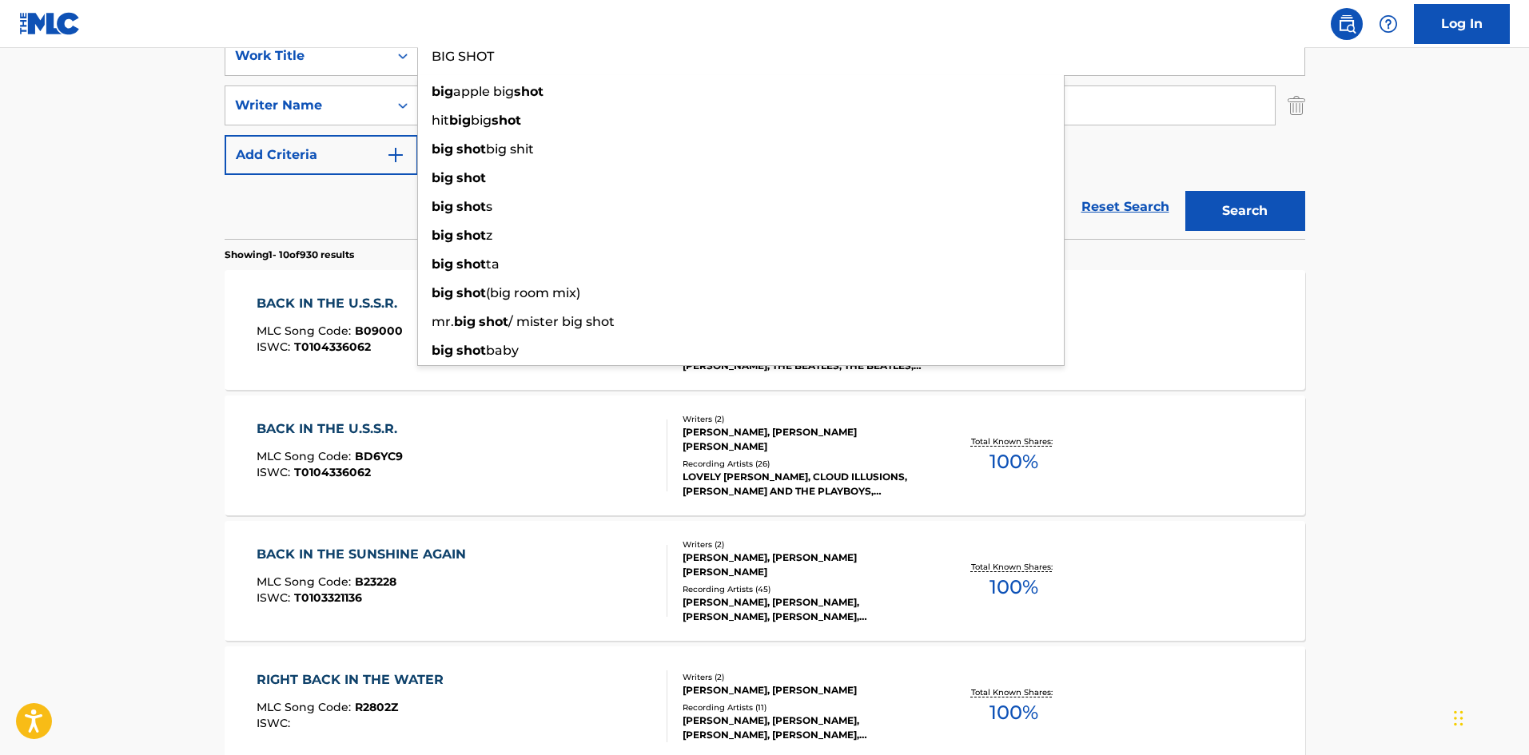
click at [297, 201] on div "Reset Search Search" at bounding box center [765, 207] width 1081 height 64
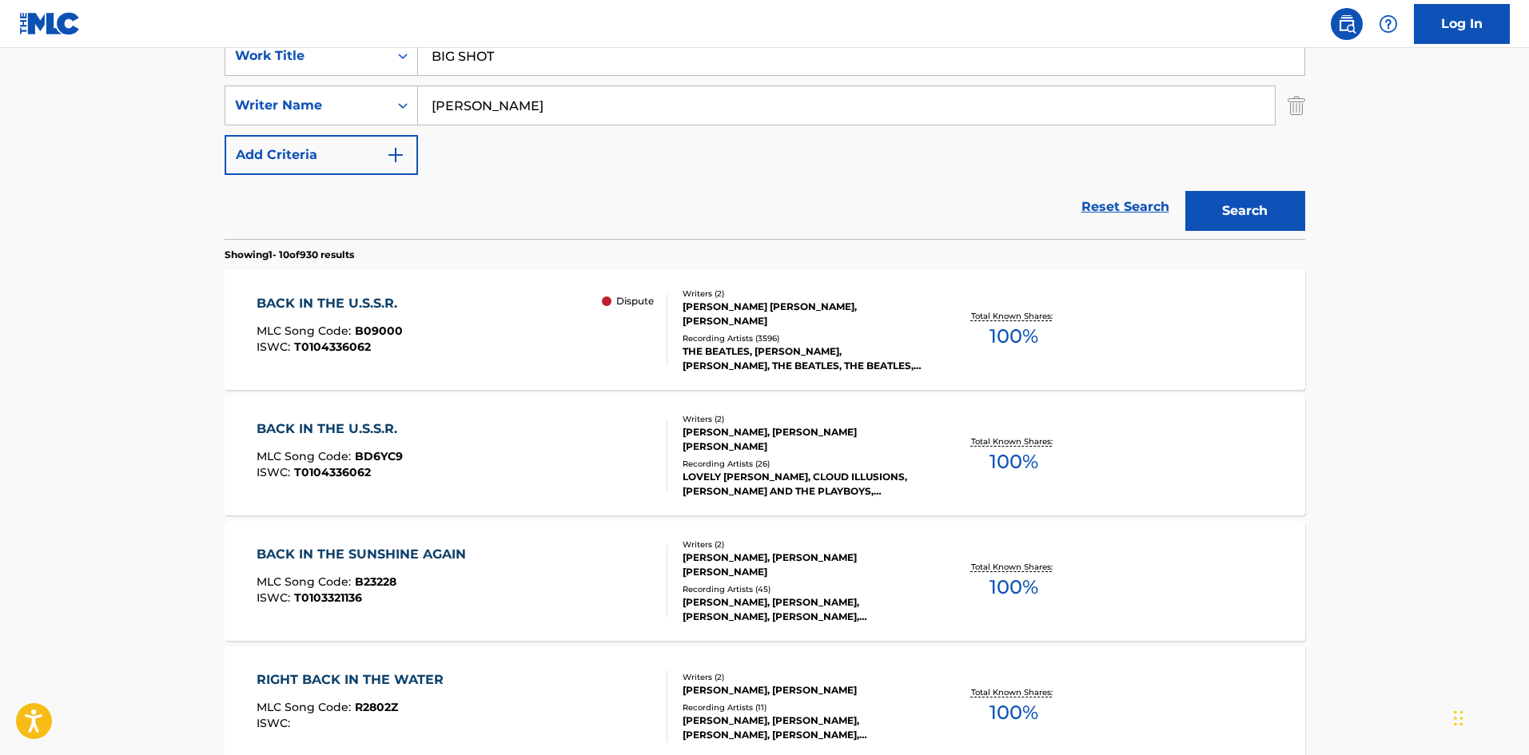
drag, startPoint x: 547, startPoint y: 106, endPoint x: 0, endPoint y: 135, distance: 547.6
click at [0, 135] on main "The MLC Public Work Search The accuracy and completeness of The MLC's data is d…" at bounding box center [764, 669] width 1529 height 1882
paste input "BILLY JOEL"
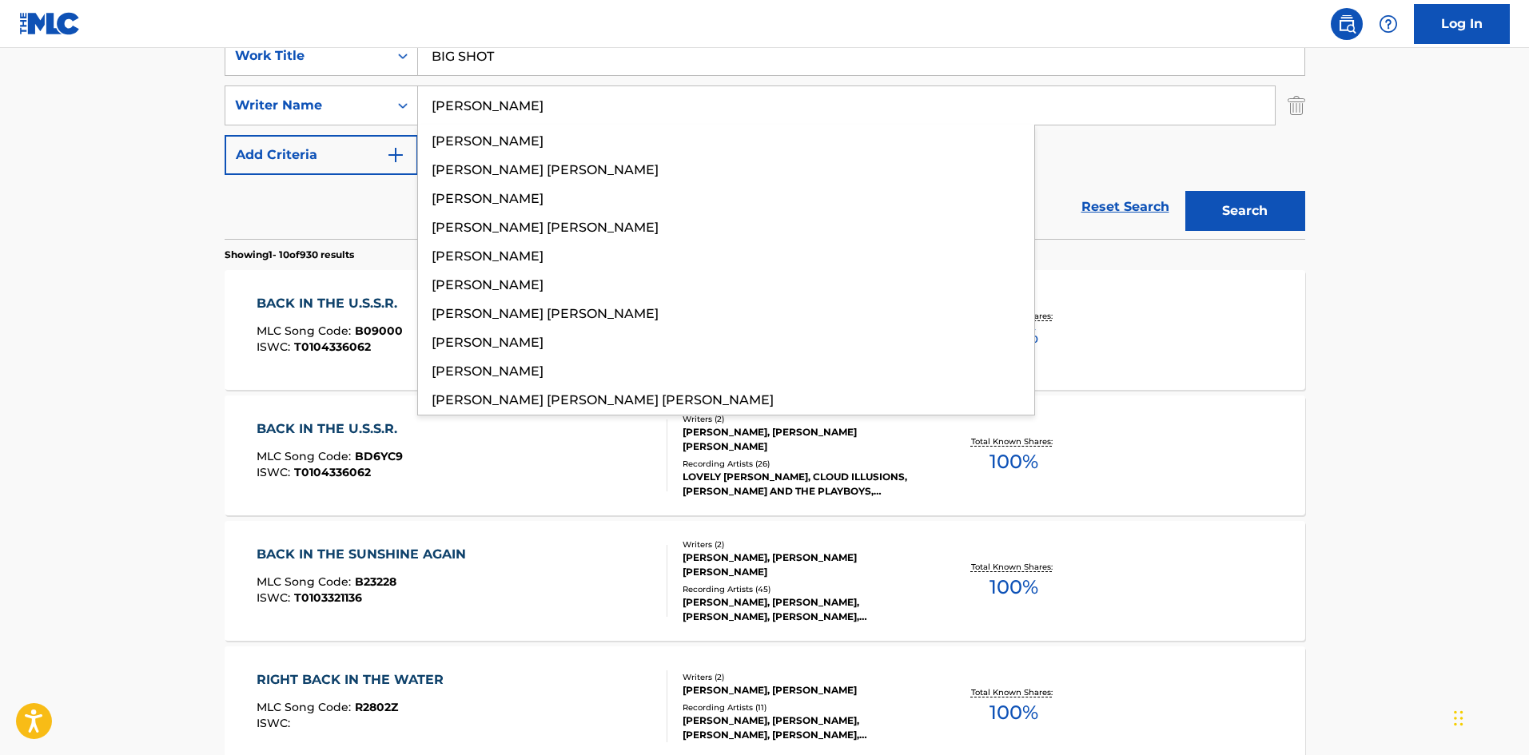
type input "BILLY JOEL"
click at [1210, 204] on button "Search" at bounding box center [1246, 211] width 120 height 40
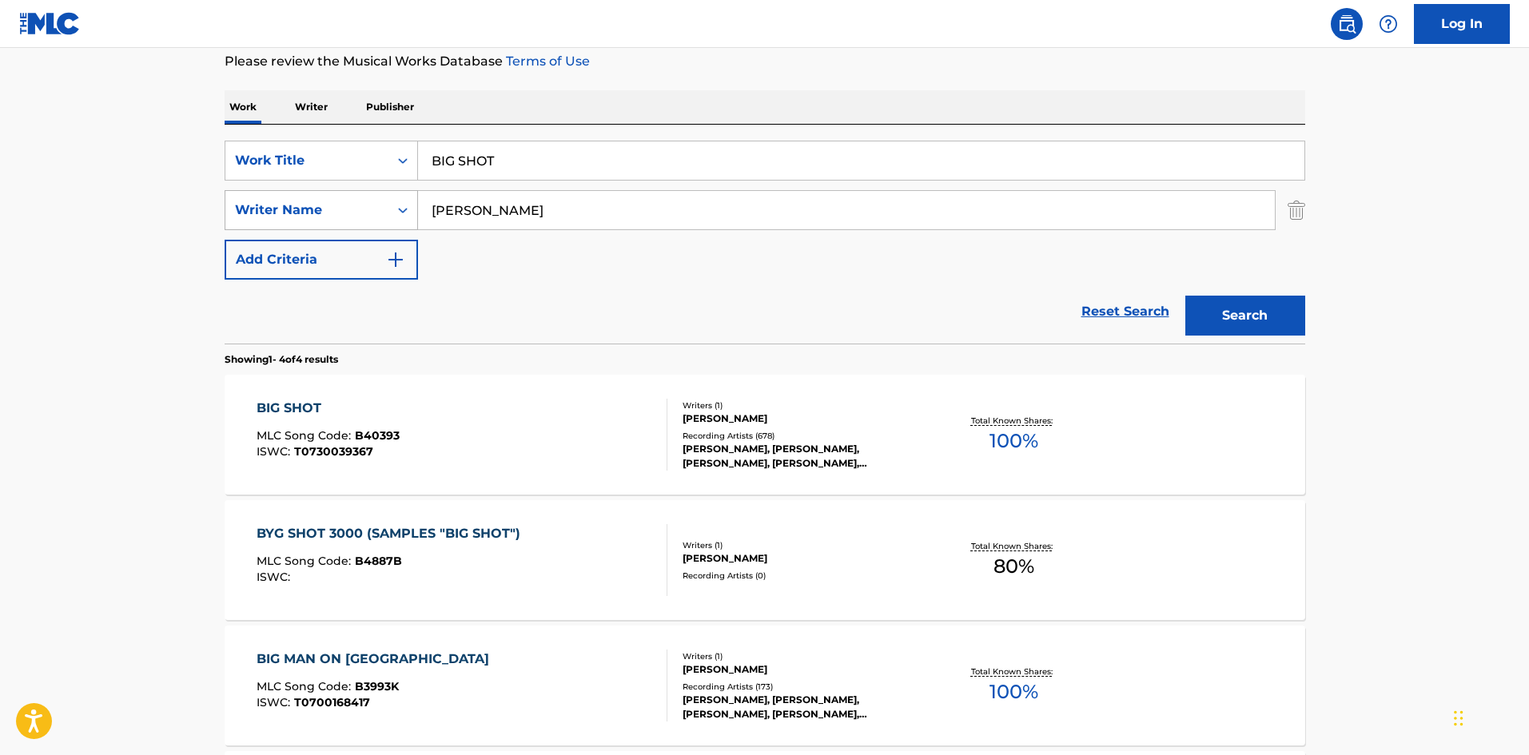
scroll to position [240, 0]
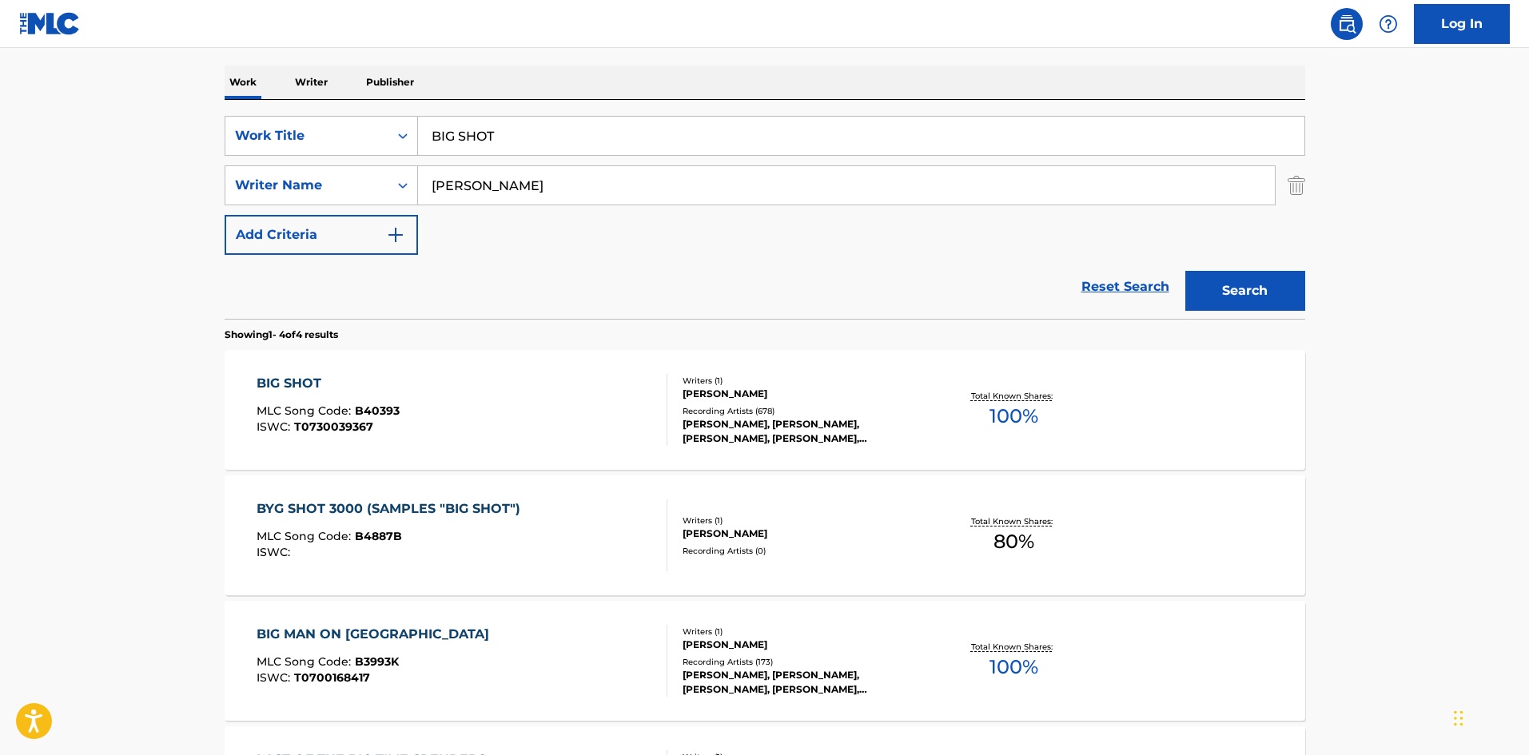
click at [289, 393] on div "BIG SHOT" at bounding box center [328, 383] width 143 height 19
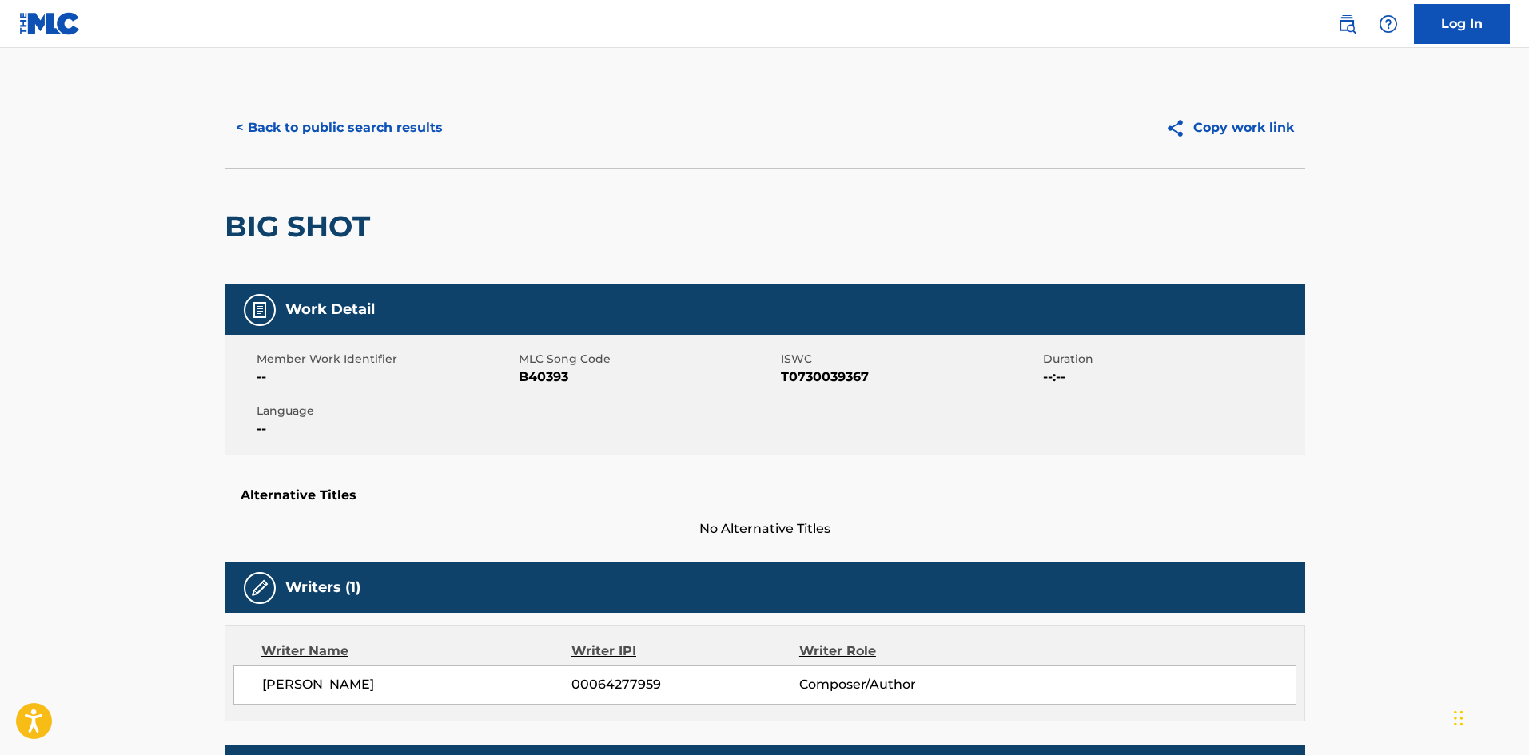
click at [400, 124] on button "< Back to public search results" at bounding box center [339, 128] width 229 height 40
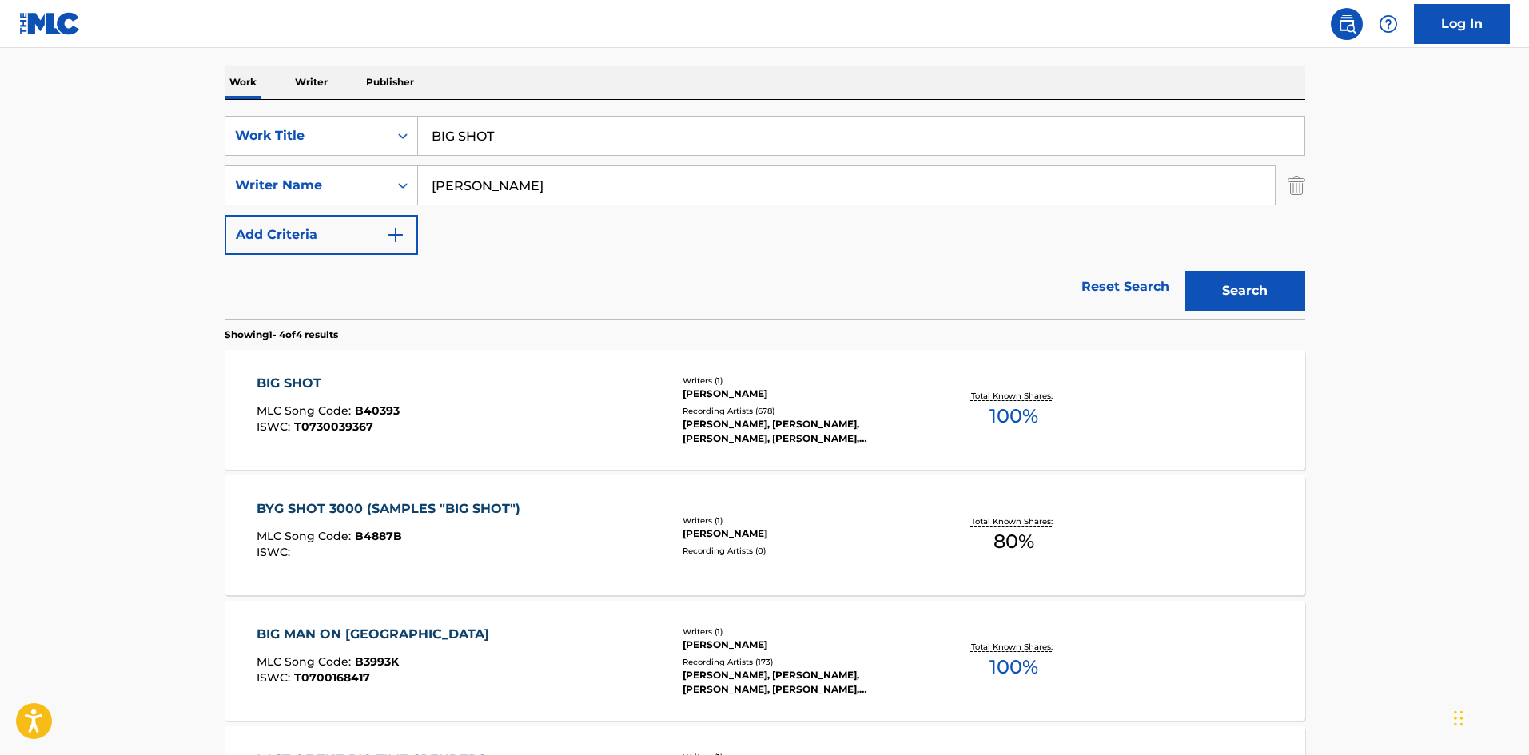
drag, startPoint x: 592, startPoint y: 132, endPoint x: 0, endPoint y: 170, distance: 593.6
click at [0, 170] on main "The MLC Public Work Search The accuracy and completeness of The MLC's data is d…" at bounding box center [764, 369] width 1529 height 1122
paste input "Cross To Bear"
type input "Cross To Bear"
click at [614, 75] on div "Work Writer Publisher" at bounding box center [765, 83] width 1081 height 34
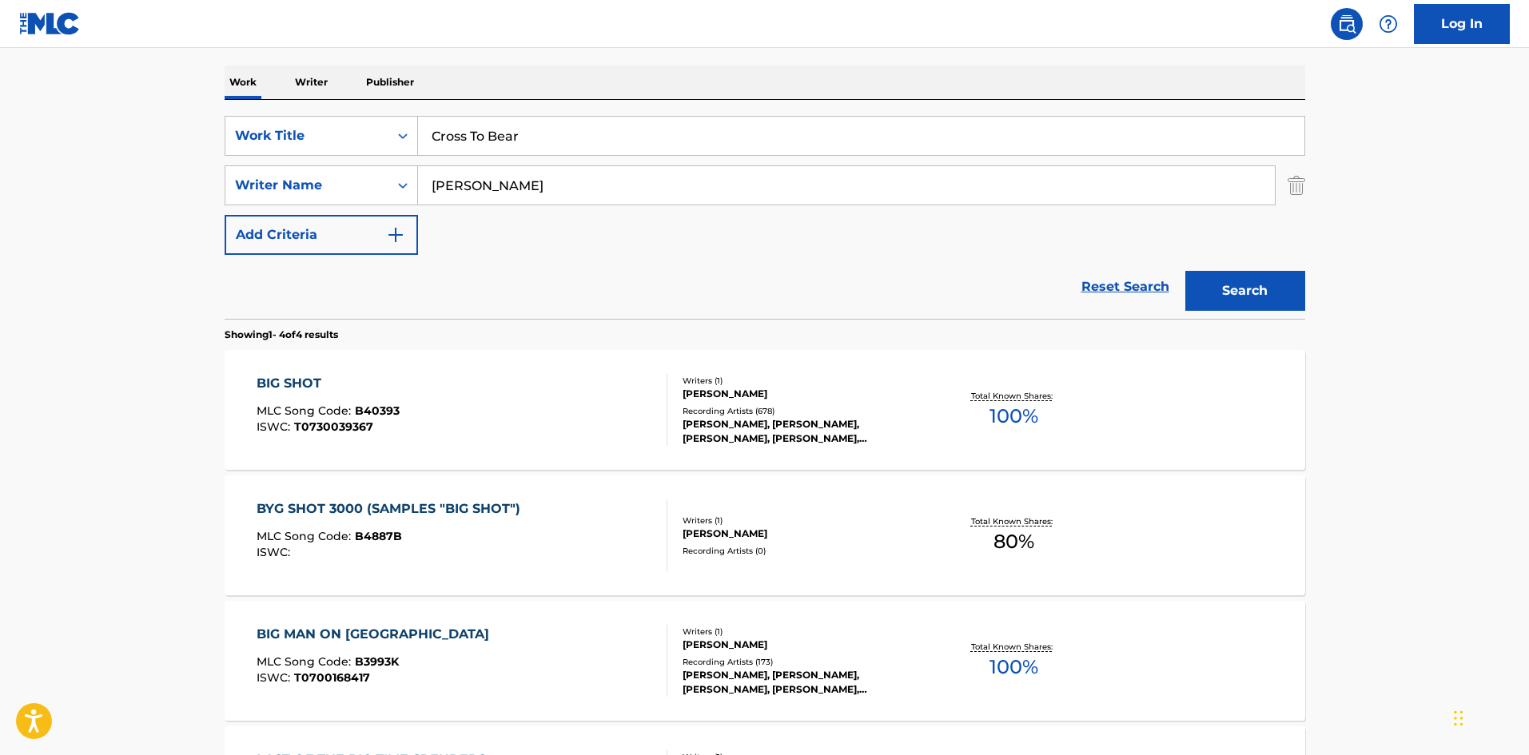
drag, startPoint x: 551, startPoint y: 197, endPoint x: 0, endPoint y: 213, distance: 551.1
click at [0, 213] on main "The MLC Public Work Search The accuracy and completeness of The MLC's data is d…" at bounding box center [764, 369] width 1529 height 1122
paste input "SANDFORD"
click at [1247, 288] on button "Search" at bounding box center [1246, 291] width 120 height 40
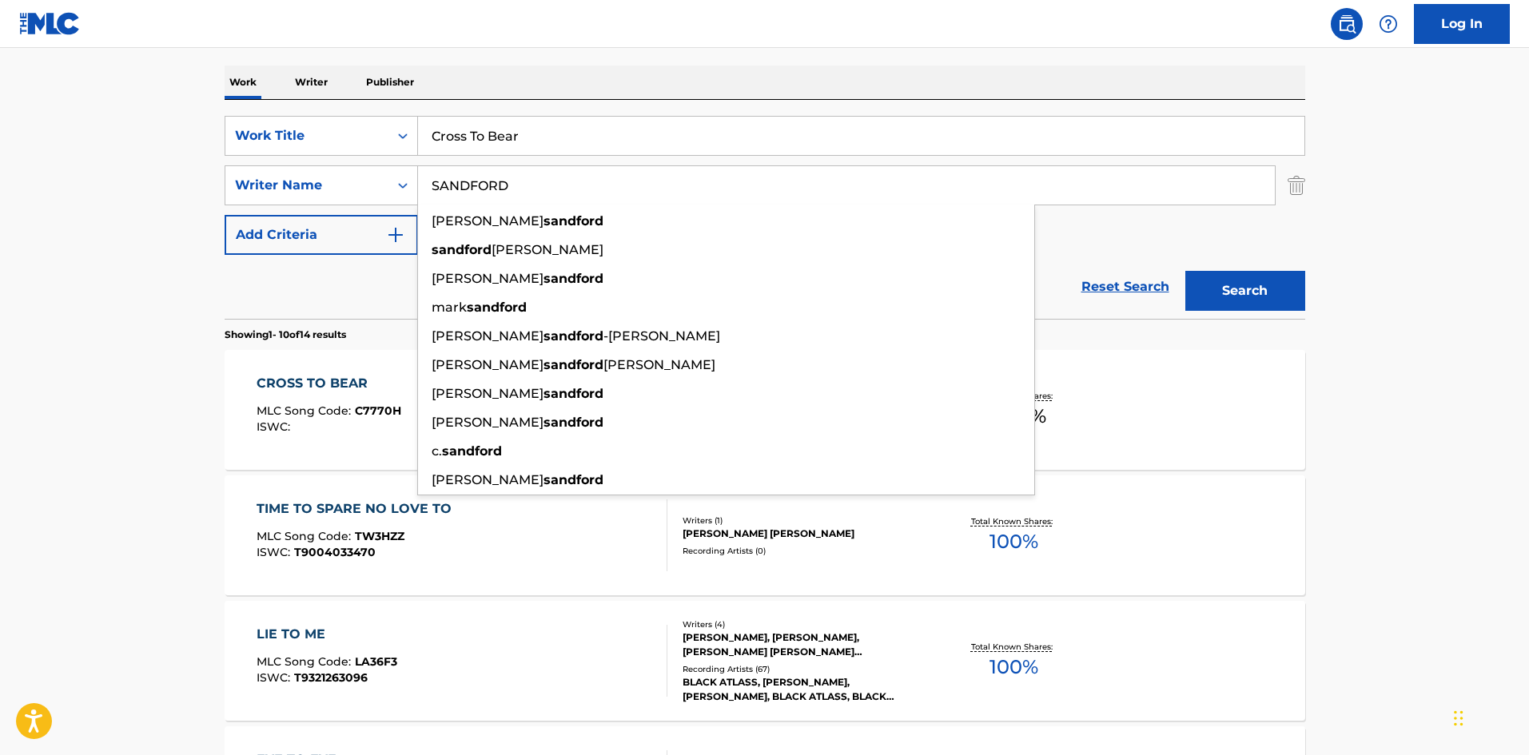
drag, startPoint x: 560, startPoint y: 193, endPoint x: 2, endPoint y: 130, distance: 560.8
click at [0, 152] on main "The MLC Public Work Search The accuracy and completeness of The MLC's data is d…" at bounding box center [764, 749] width 1529 height 1882
paste input "REEVES"
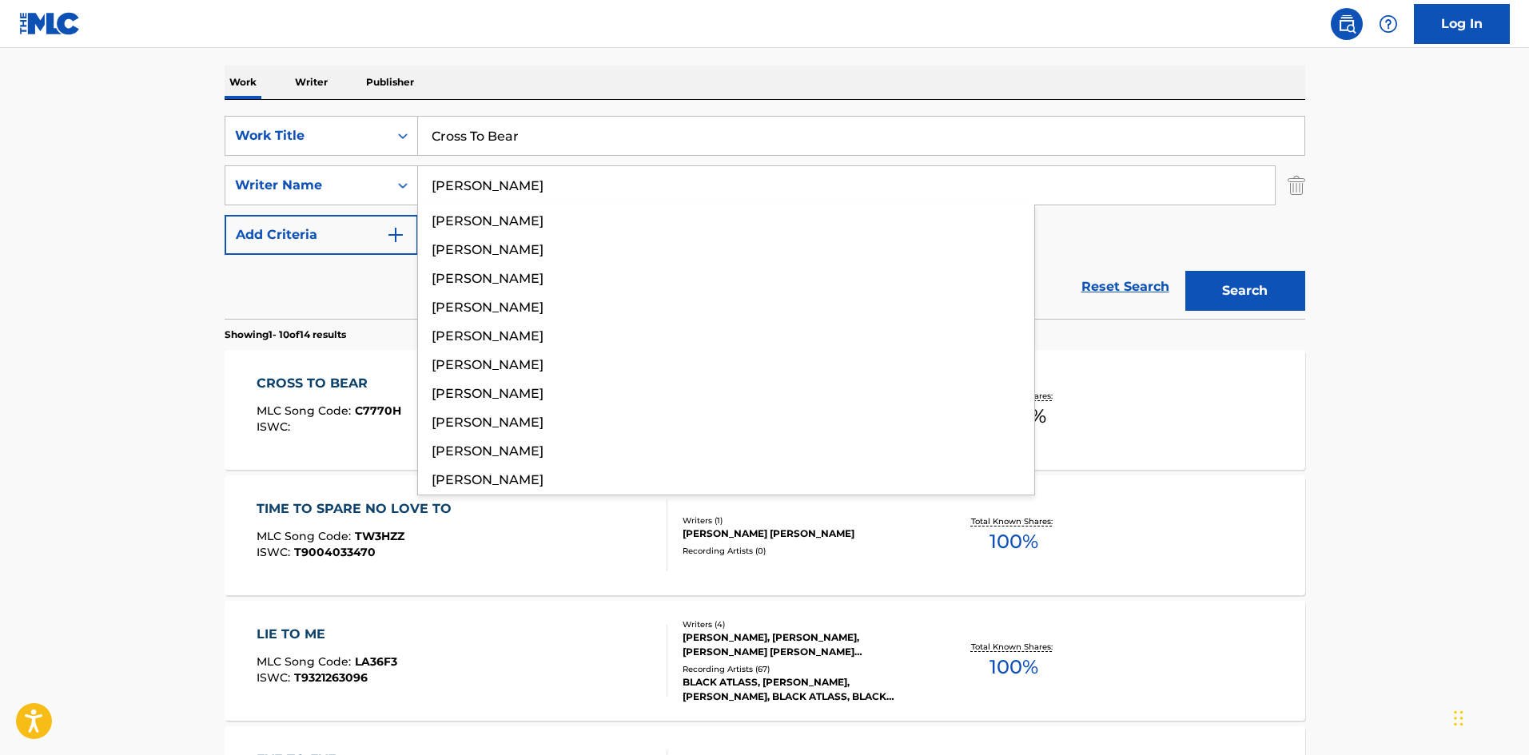
type input "REEVES"
click at [1249, 285] on button "Search" at bounding box center [1246, 291] width 120 height 40
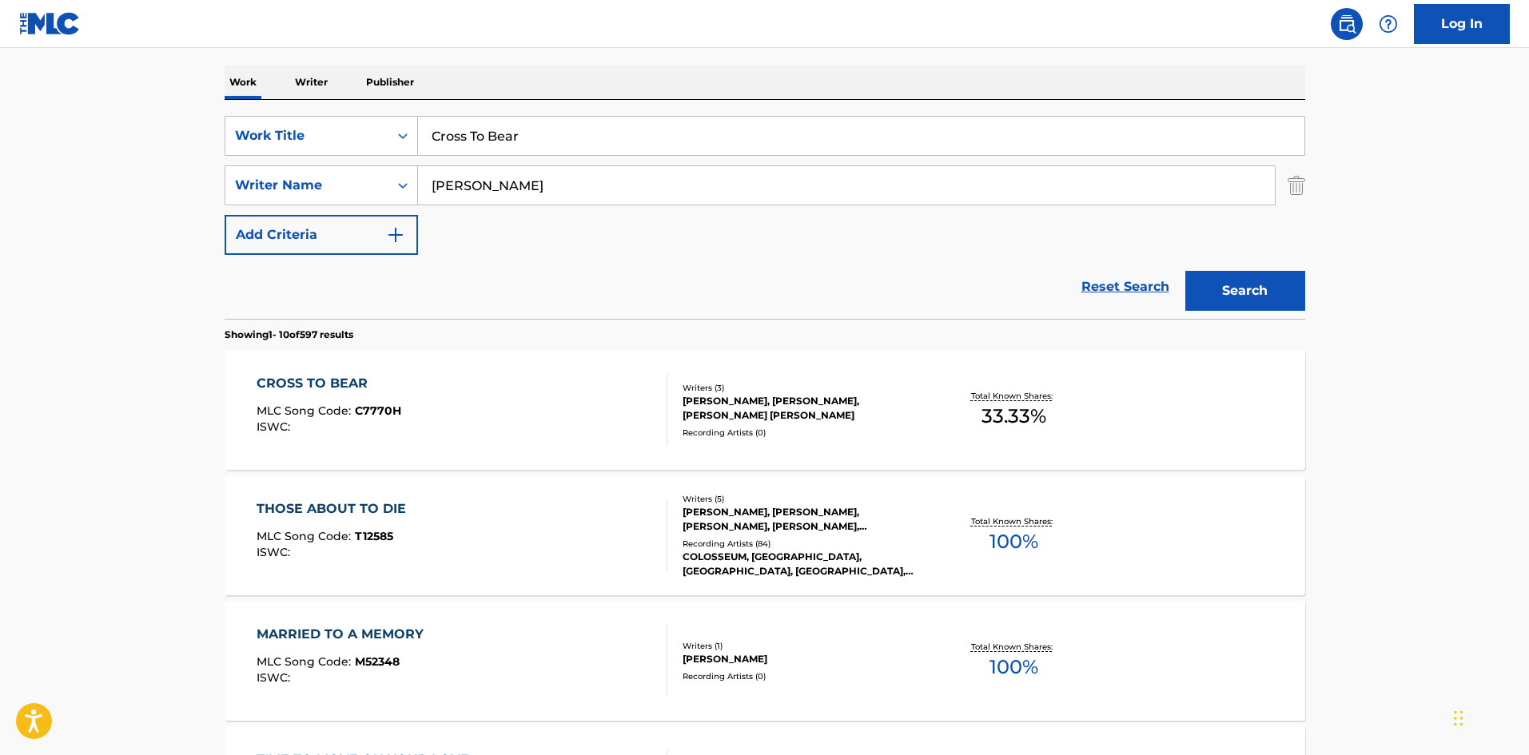
click at [339, 381] on div "CROSS TO BEAR" at bounding box center [329, 383] width 145 height 19
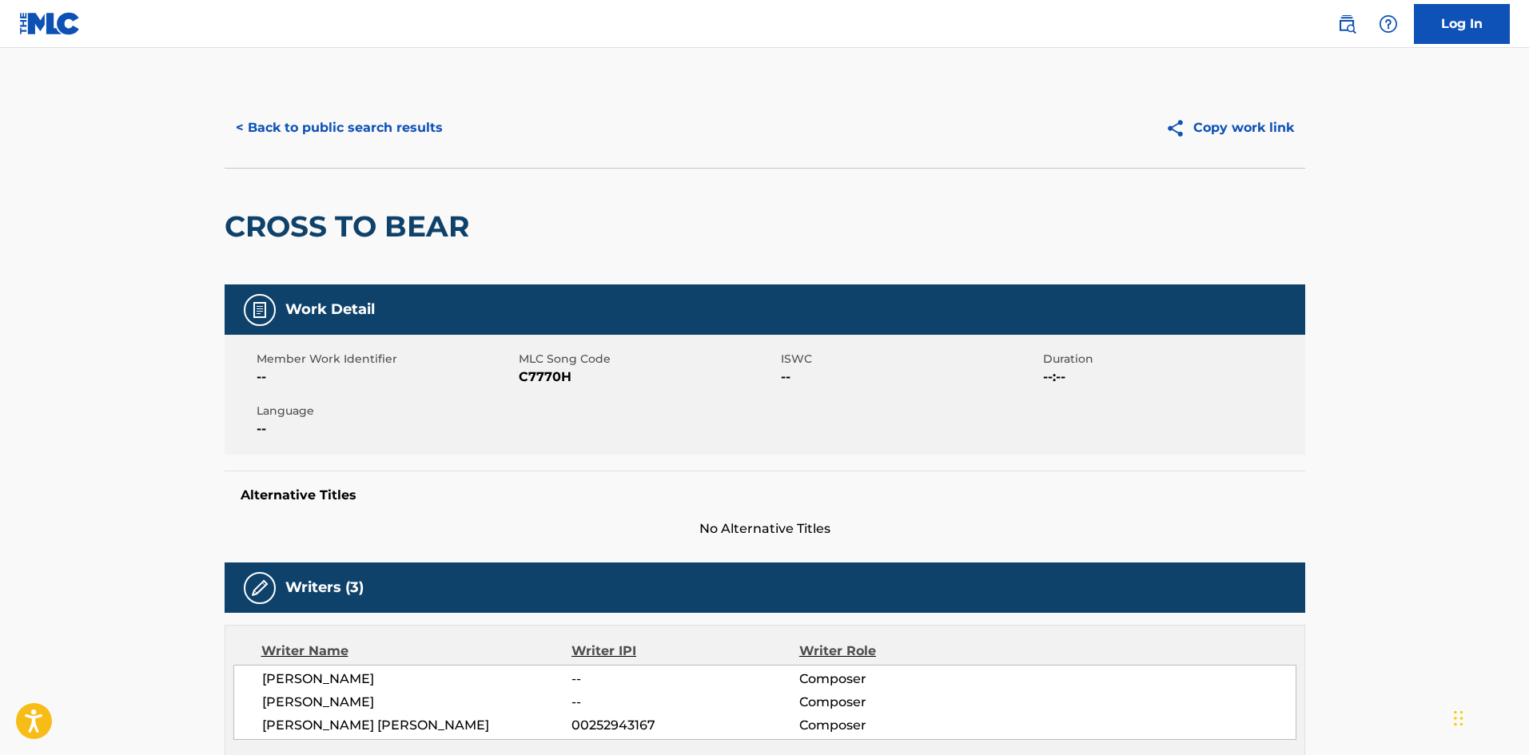
scroll to position [400, 0]
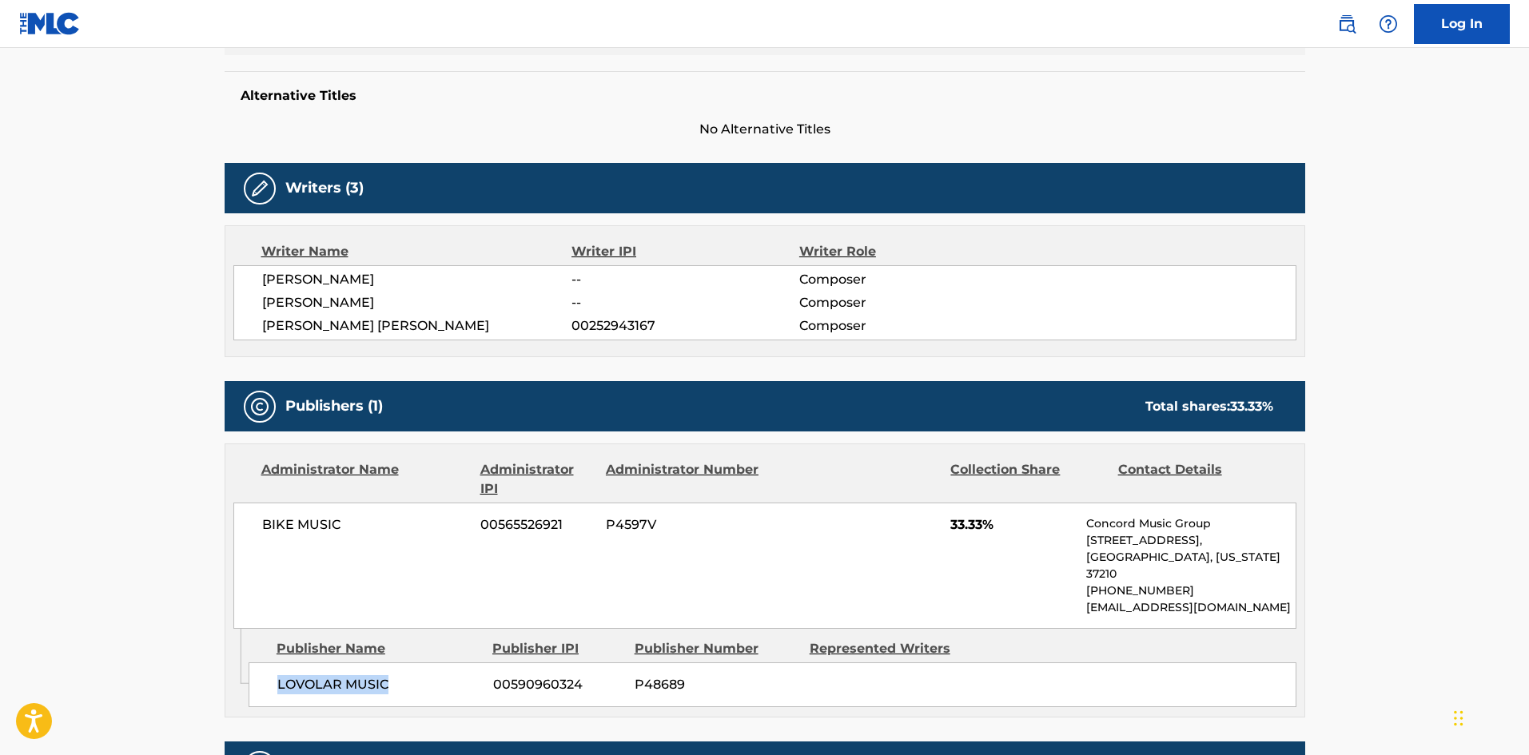
drag, startPoint x: 277, startPoint y: 668, endPoint x: 718, endPoint y: 47, distance: 761.5
click at [417, 676] on span "LOVOLAR MUSIC" at bounding box center [379, 685] width 204 height 19
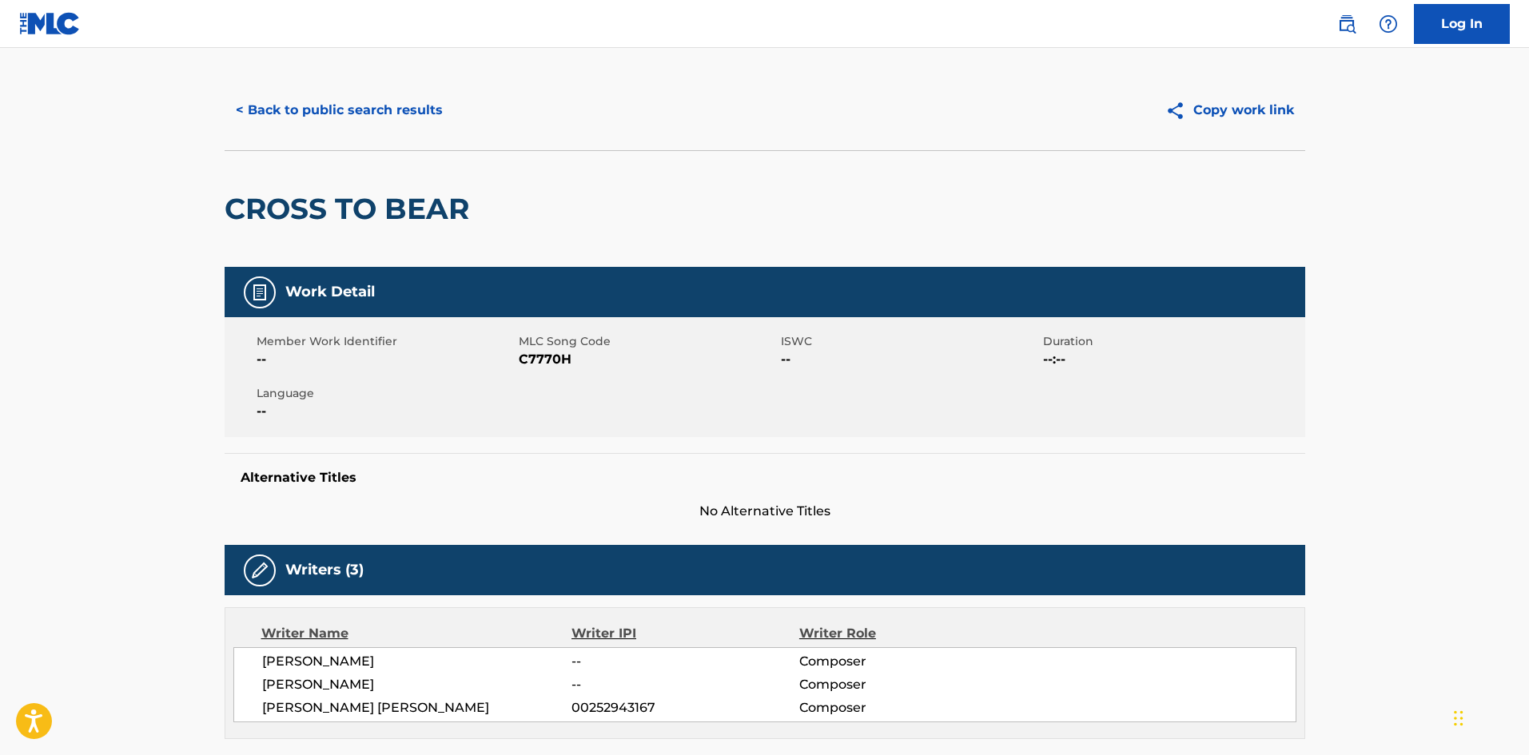
scroll to position [0, 0]
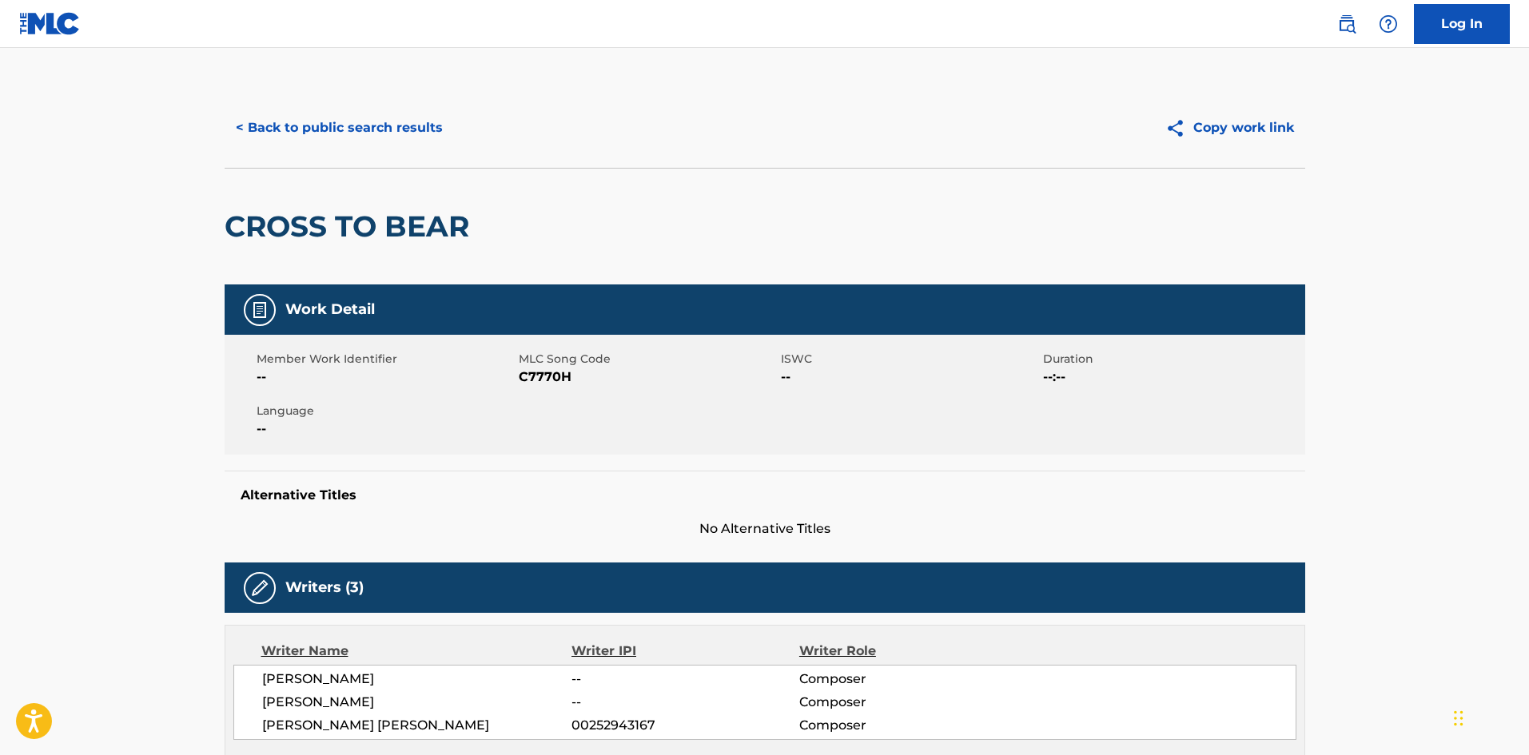
click at [401, 126] on button "< Back to public search results" at bounding box center [339, 128] width 229 height 40
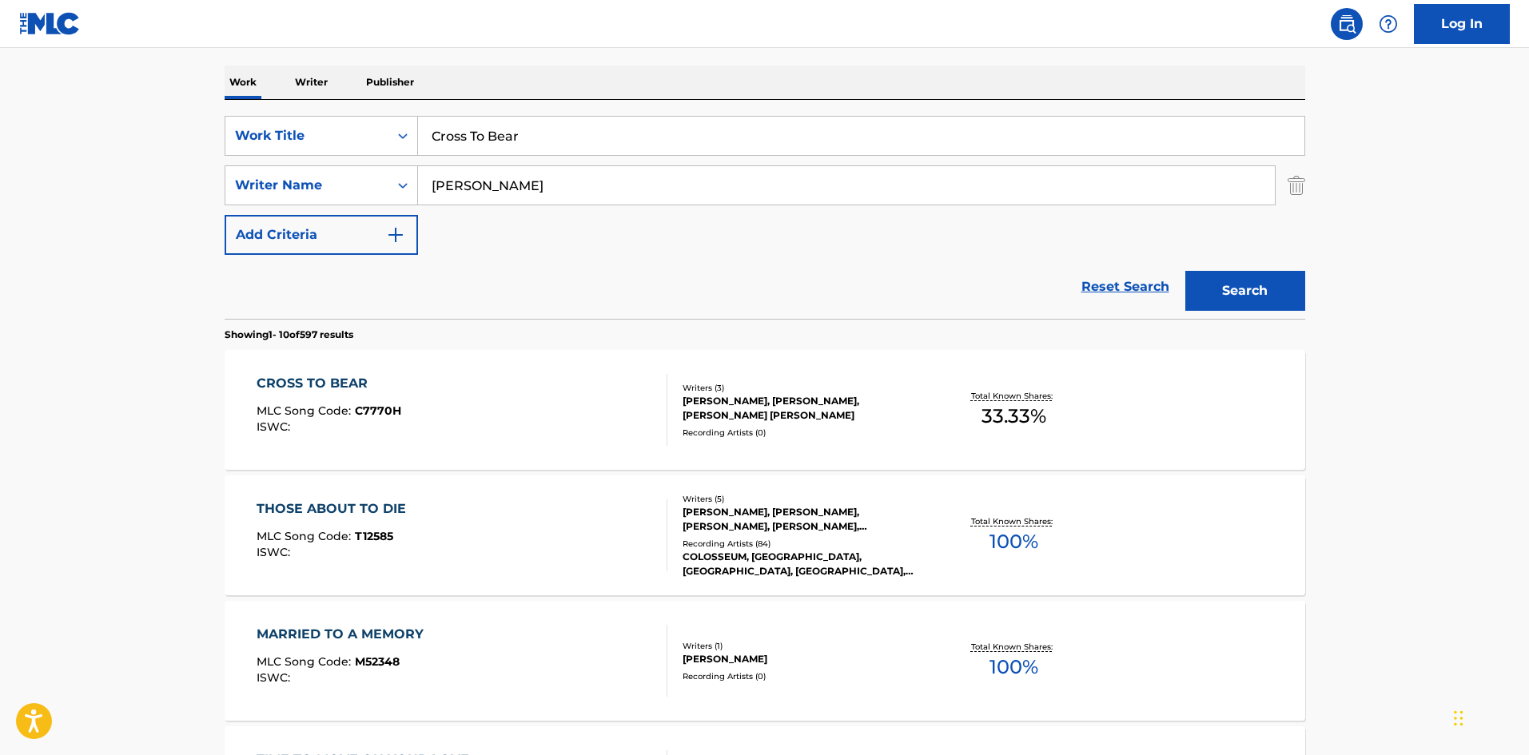
drag, startPoint x: 552, startPoint y: 134, endPoint x: 338, endPoint y: 84, distance: 219.1
click at [338, 115] on div "SearchWithCriteria2e5f8ffb-ddd2-4201-b182-64012022b61c Work Title Cross To Bear…" at bounding box center [765, 209] width 1081 height 219
paste input "HONESTY"
type input "HONESTY"
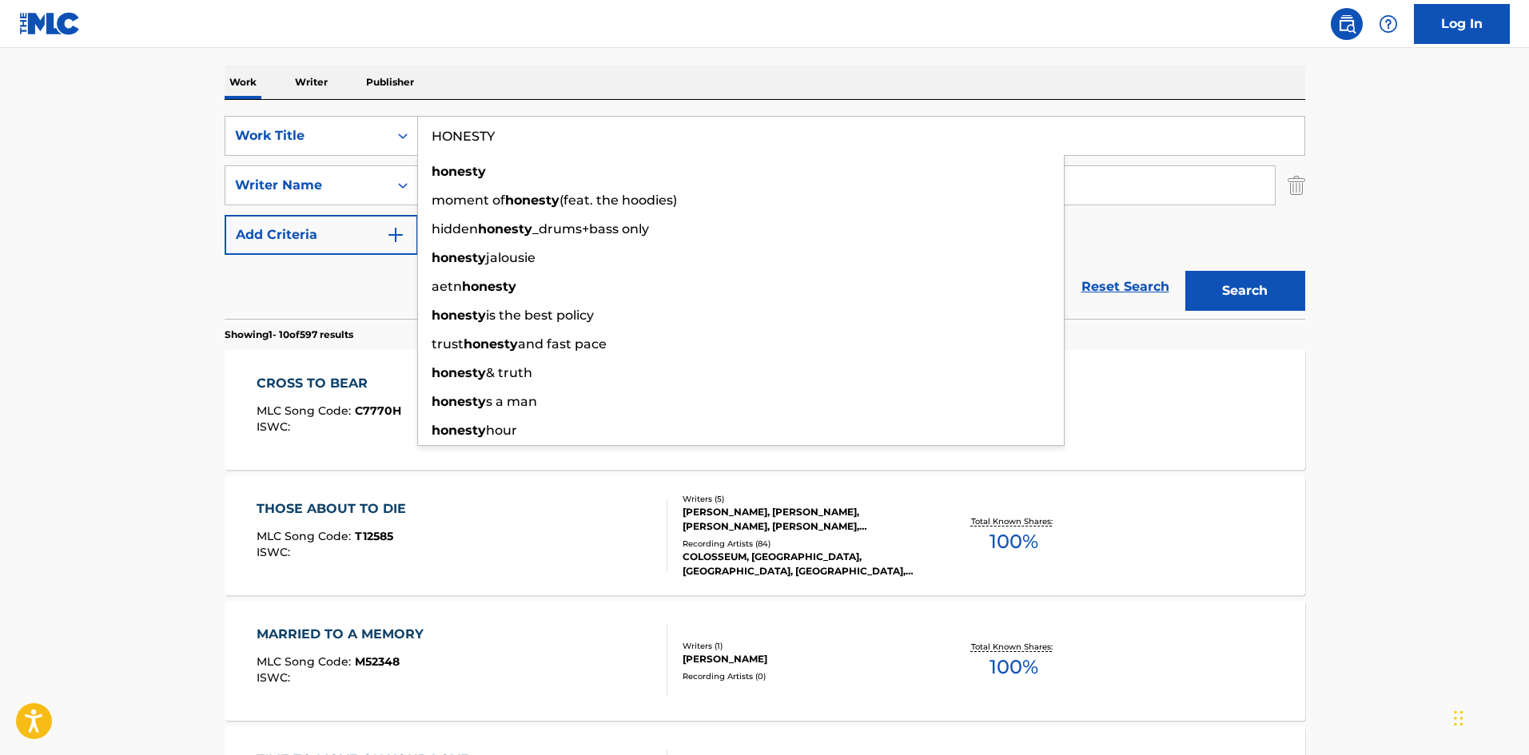
click at [642, 69] on div "Work Writer Publisher" at bounding box center [765, 83] width 1081 height 34
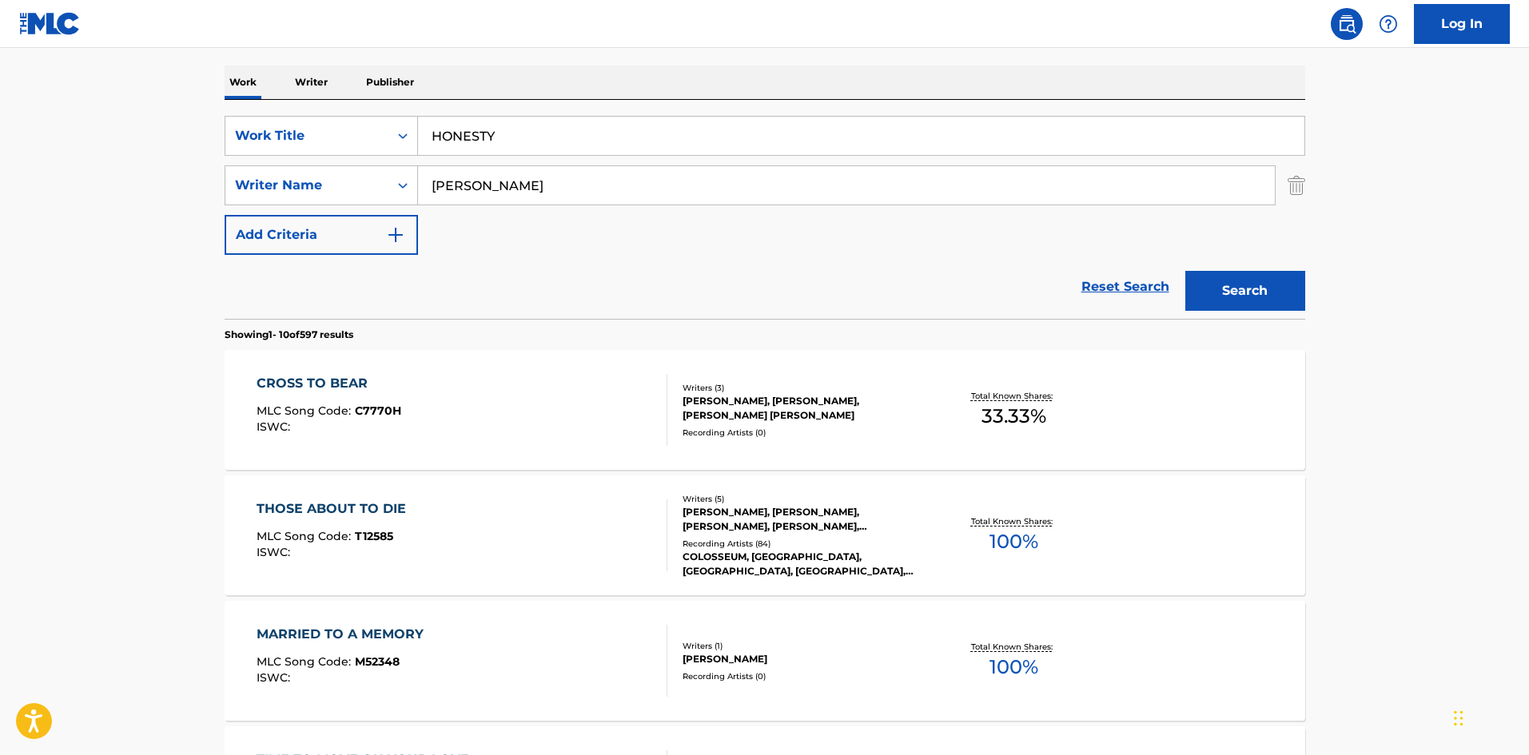
drag, startPoint x: 540, startPoint y: 176, endPoint x: 10, endPoint y: 185, distance: 530.9
click at [0, 191] on main "The MLC Public Work Search The accuracy and completeness of The MLC's data is d…" at bounding box center [764, 749] width 1529 height 1882
paste input "BILLY JOEL"
type input "BILLY JOEL"
click at [1266, 307] on button "Search" at bounding box center [1246, 291] width 120 height 40
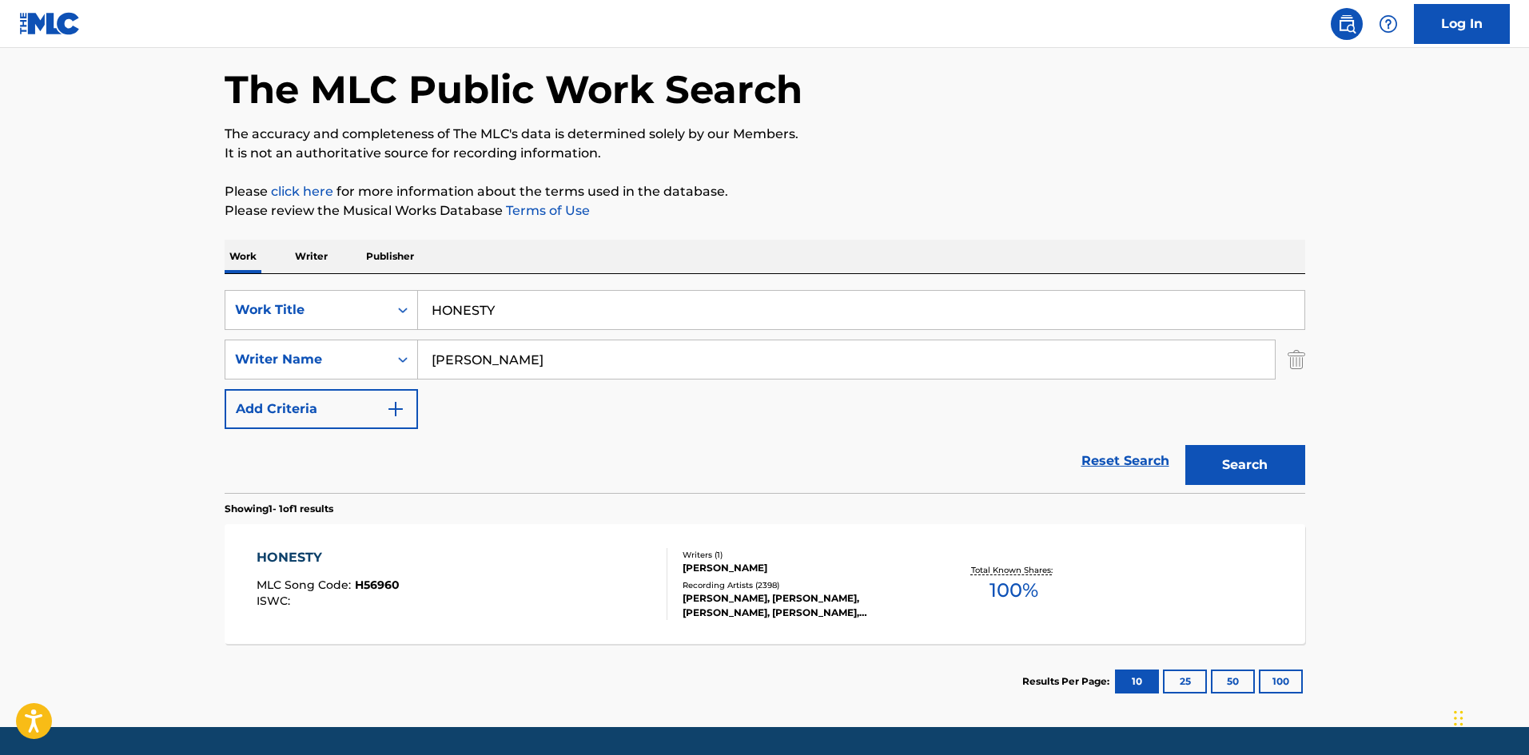
scroll to position [114, 0]
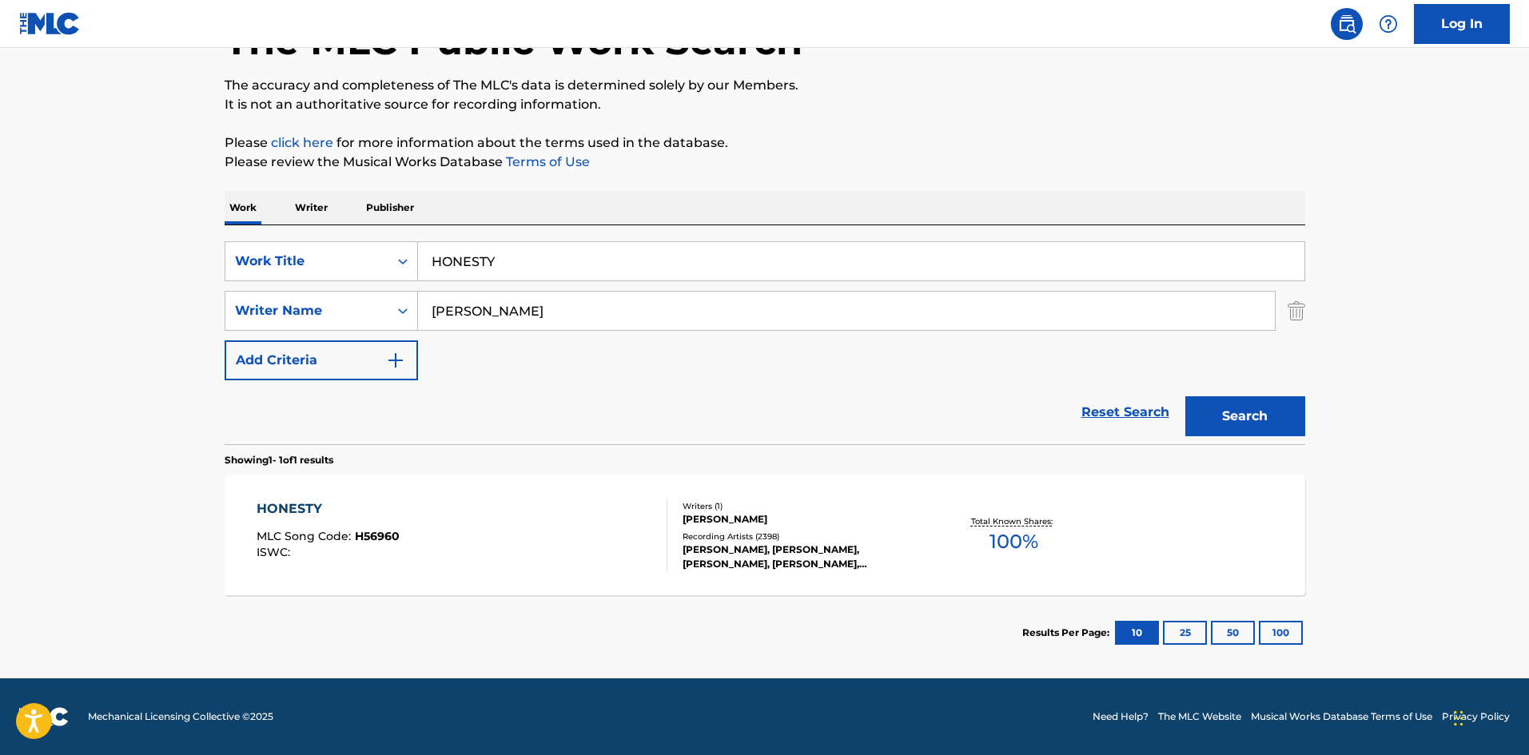
click at [301, 508] on div "HONESTY" at bounding box center [328, 509] width 143 height 19
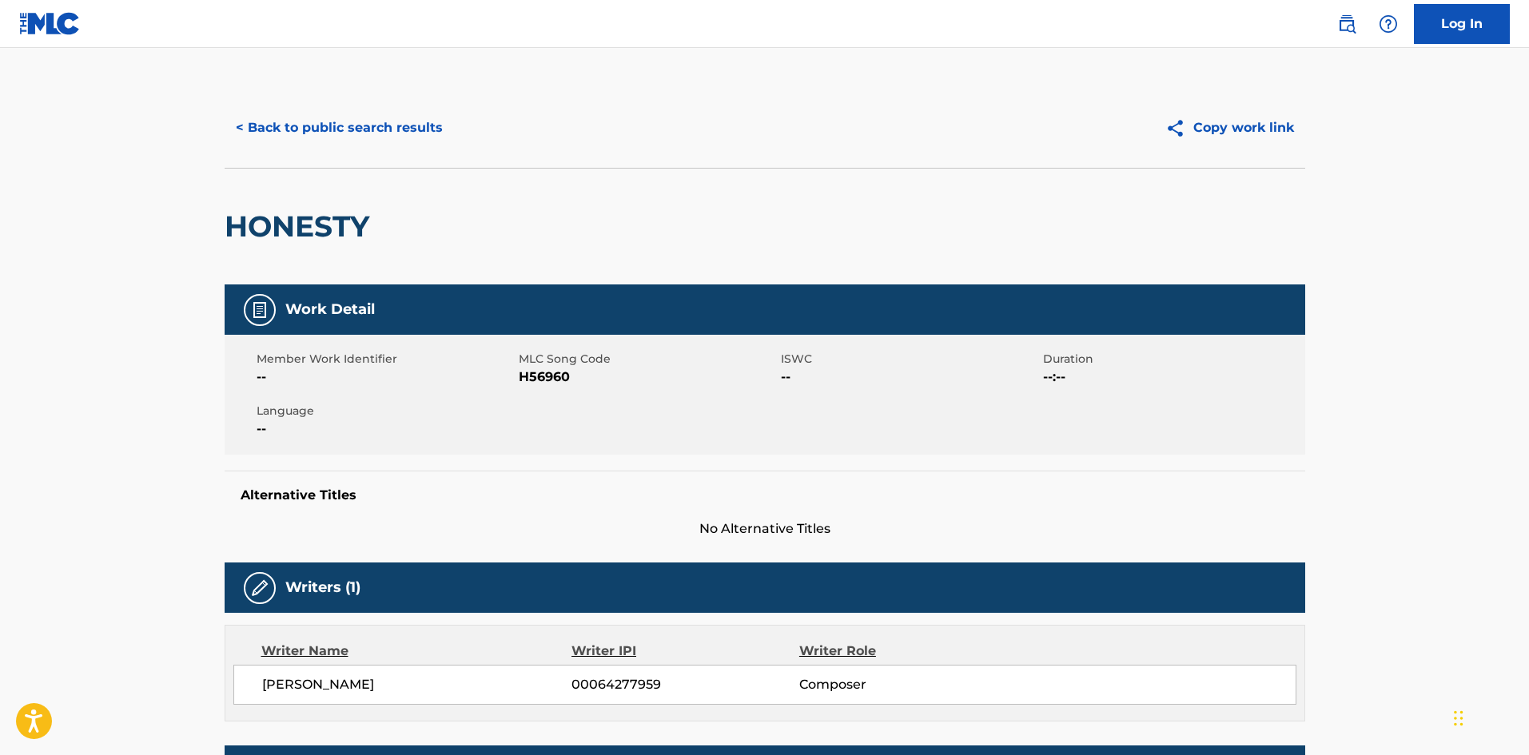
click at [370, 125] on button "< Back to public search results" at bounding box center [339, 128] width 229 height 40
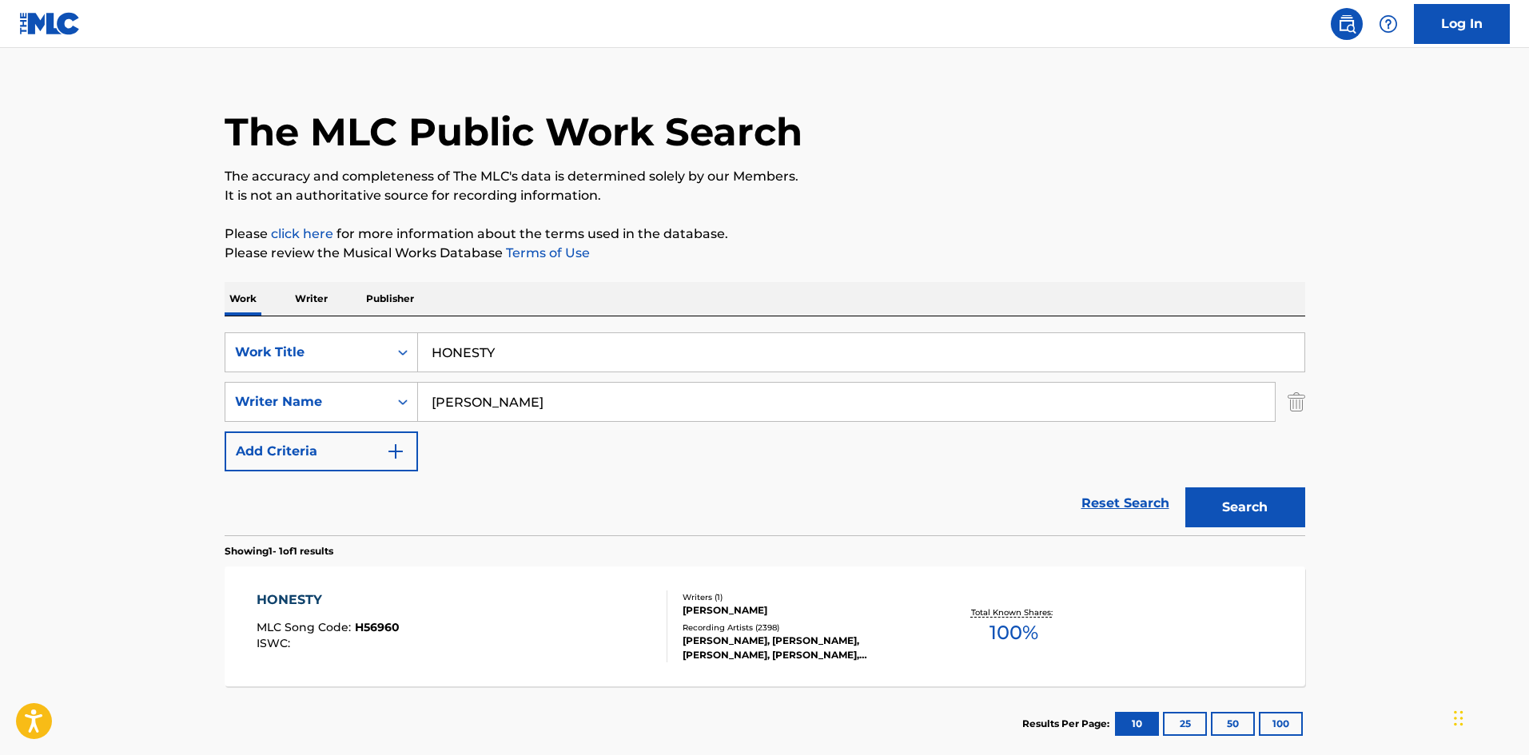
drag, startPoint x: 530, startPoint y: 361, endPoint x: 0, endPoint y: 323, distance: 531.4
click at [0, 330] on main "The MLC Public Work Search The accuracy and completeness of The MLC's data is d…" at bounding box center [764, 397] width 1529 height 745
paste input "I'LL CRY INSTEAD"
type input "I'LL CRY INSTEAD"
drag, startPoint x: 655, startPoint y: 116, endPoint x: 624, endPoint y: 269, distance: 155.8
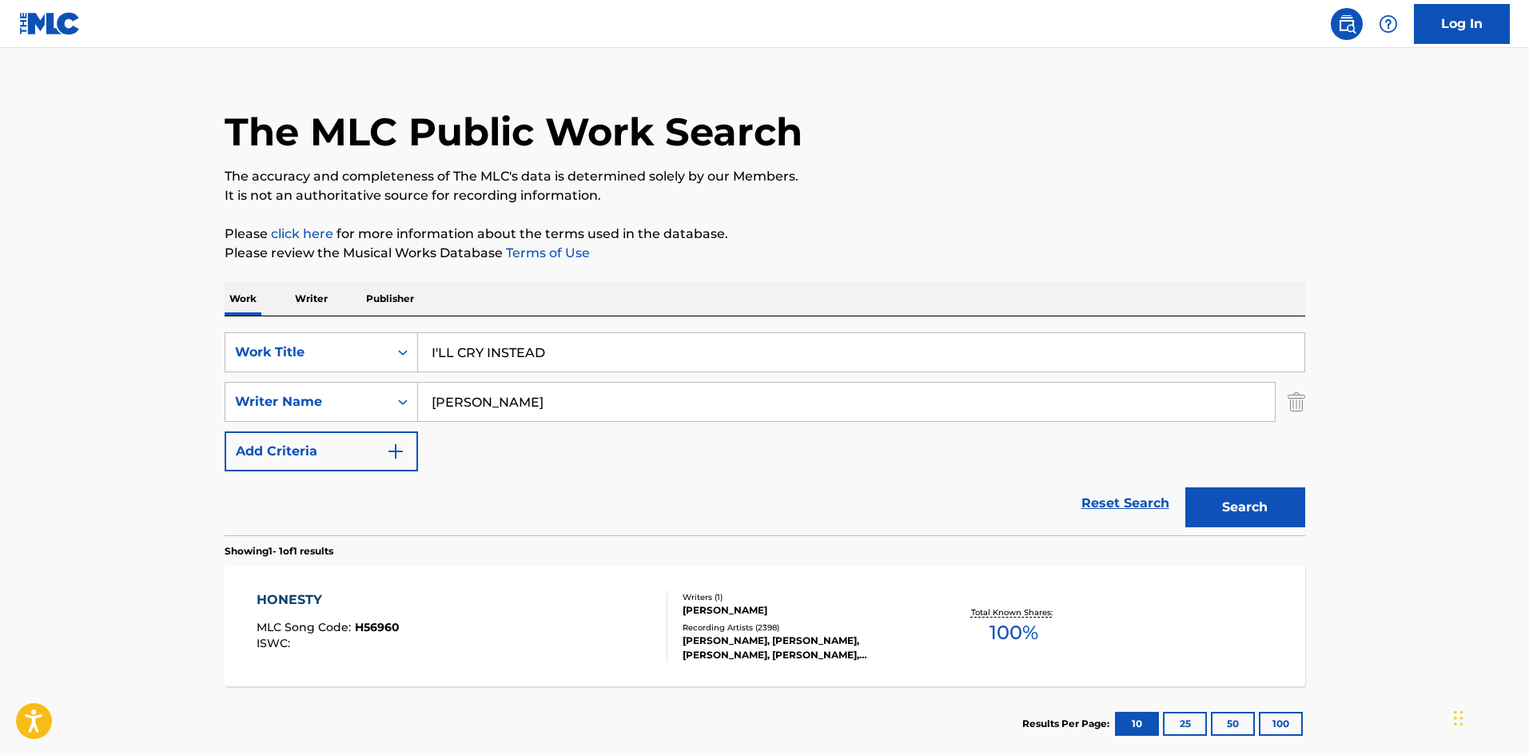
click at [655, 118] on h1 "The MLC Public Work Search" at bounding box center [514, 132] width 578 height 48
drag, startPoint x: 549, startPoint y: 415, endPoint x: 0, endPoint y: 417, distance: 549.2
click at [0, 417] on main "The MLC Public Work Search The accuracy and completeness of The MLC's data is d…" at bounding box center [764, 397] width 1529 height 745
paste input "MCCARTNEY"
type input "MCCARTNEY"
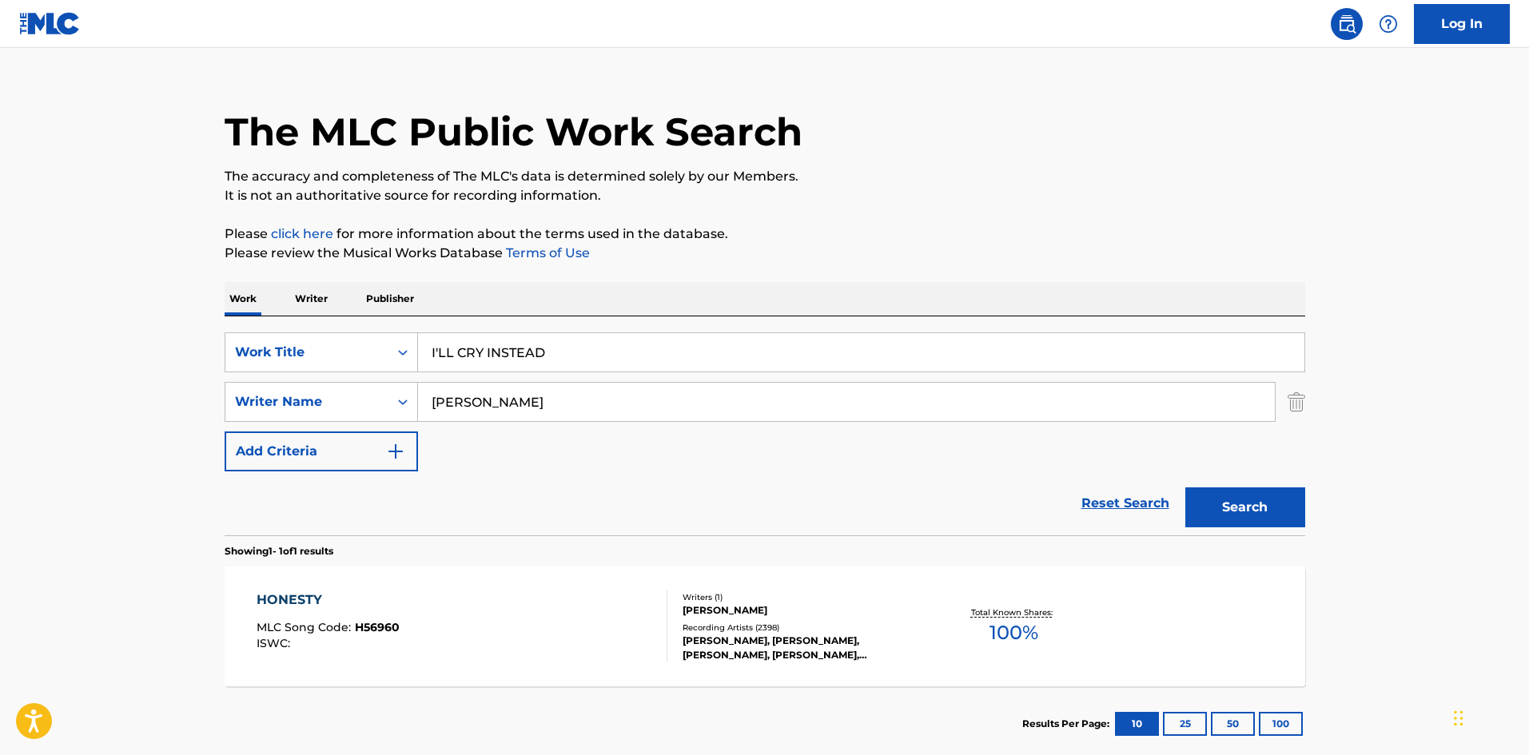
click at [1266, 506] on button "Search" at bounding box center [1246, 508] width 120 height 40
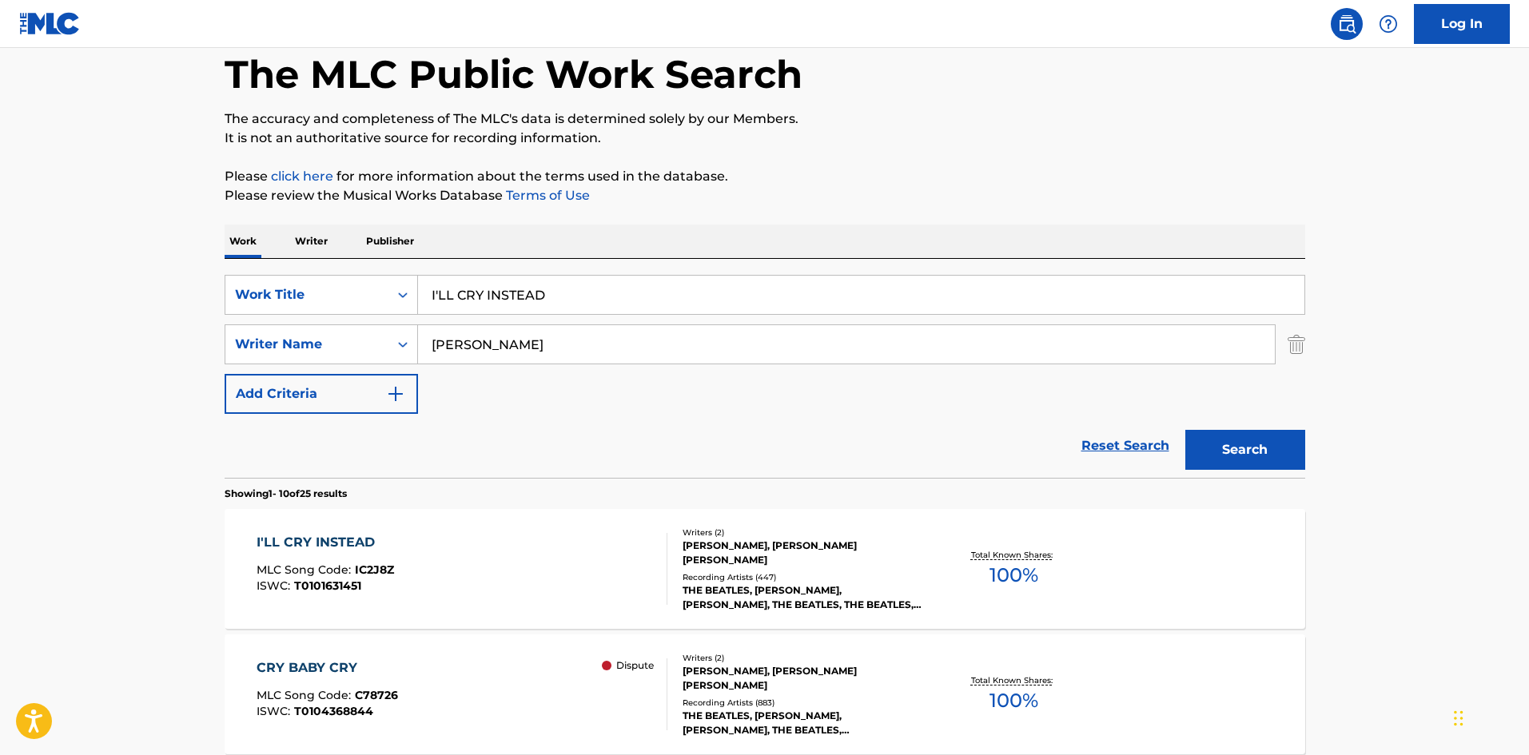
scroll to position [80, 0]
click at [357, 543] on div "I'LL CRY INSTEAD" at bounding box center [326, 543] width 138 height 19
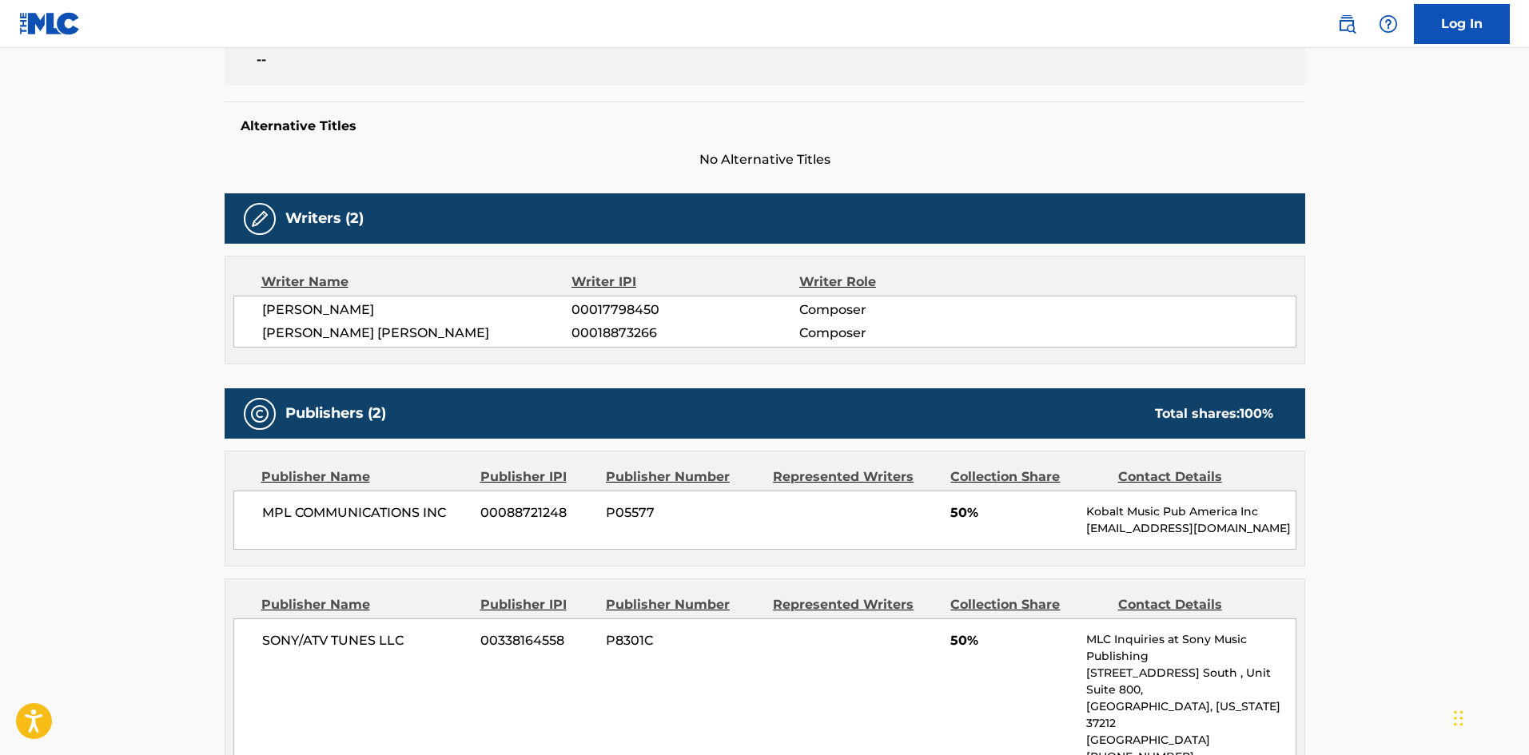
scroll to position [397, 0]
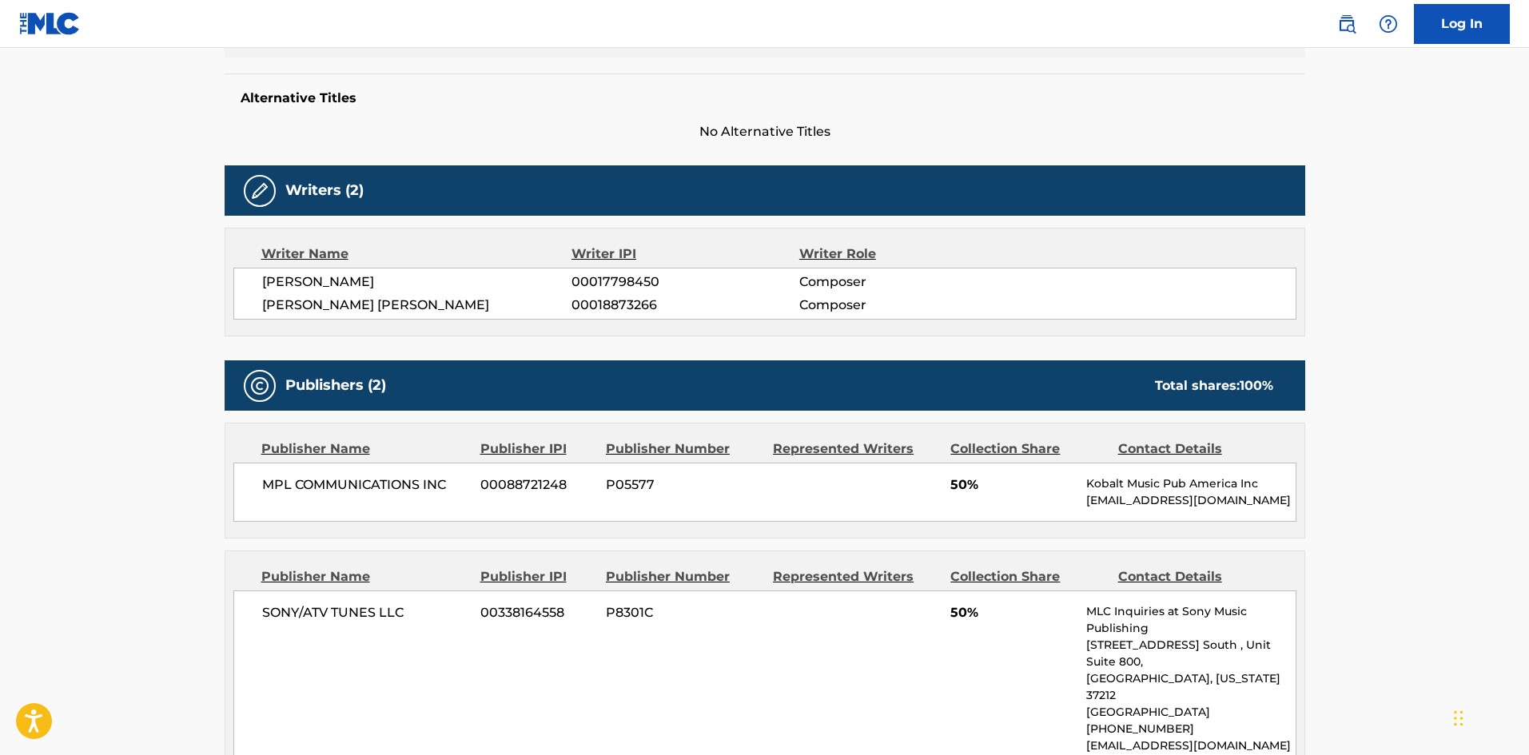
click at [564, 76] on div "Alternative Titles No Alternative Titles" at bounding box center [765, 108] width 1081 height 68
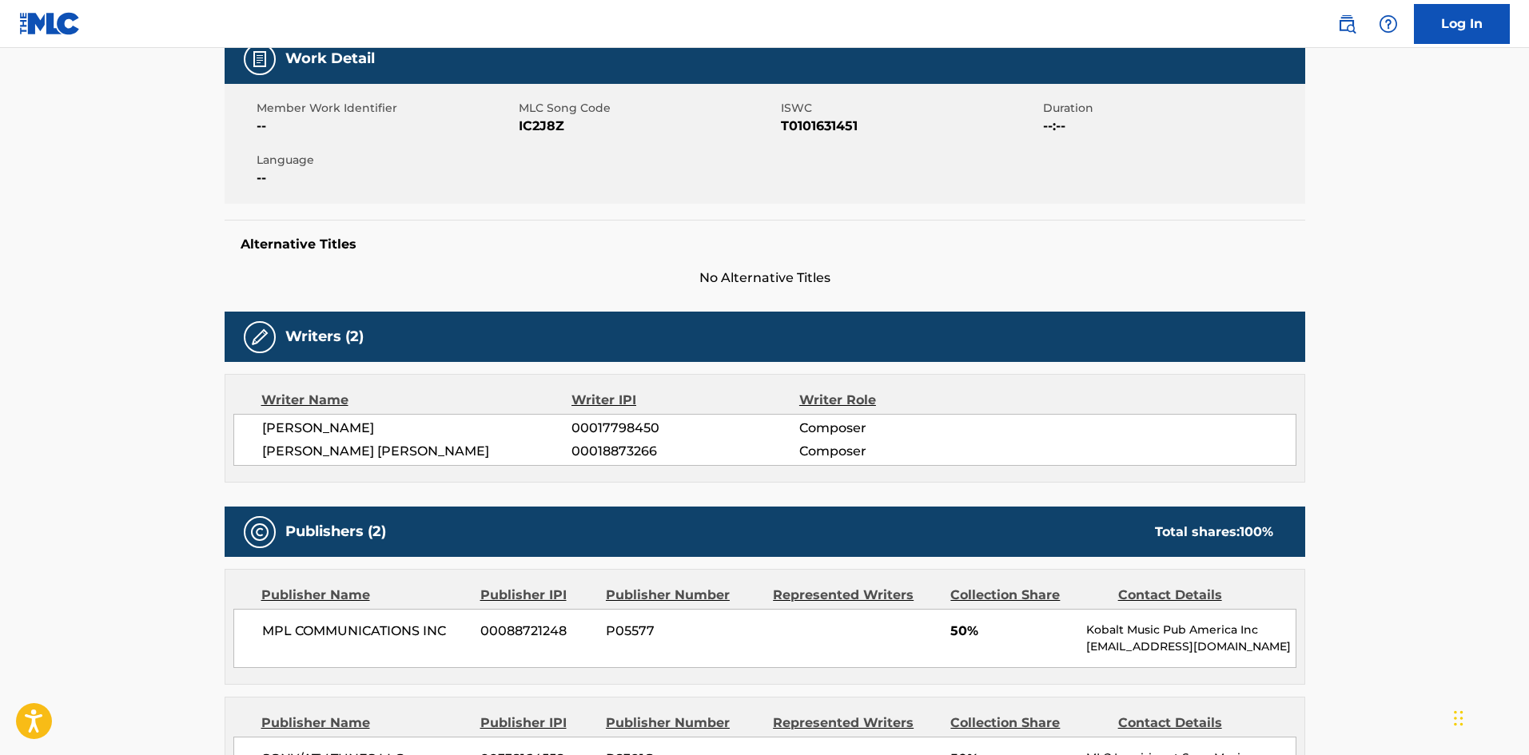
scroll to position [0, 0]
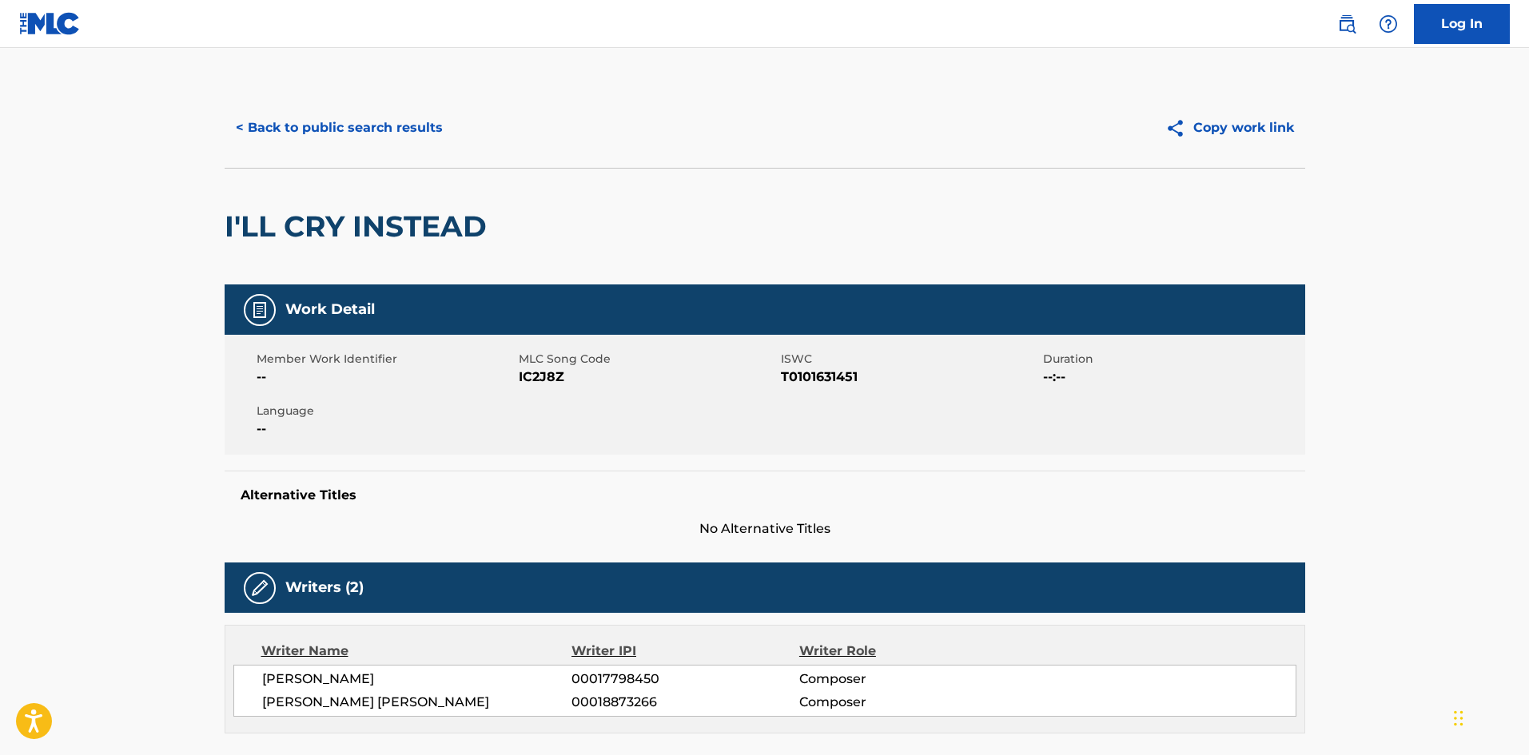
click at [349, 133] on button "< Back to public search results" at bounding box center [339, 128] width 229 height 40
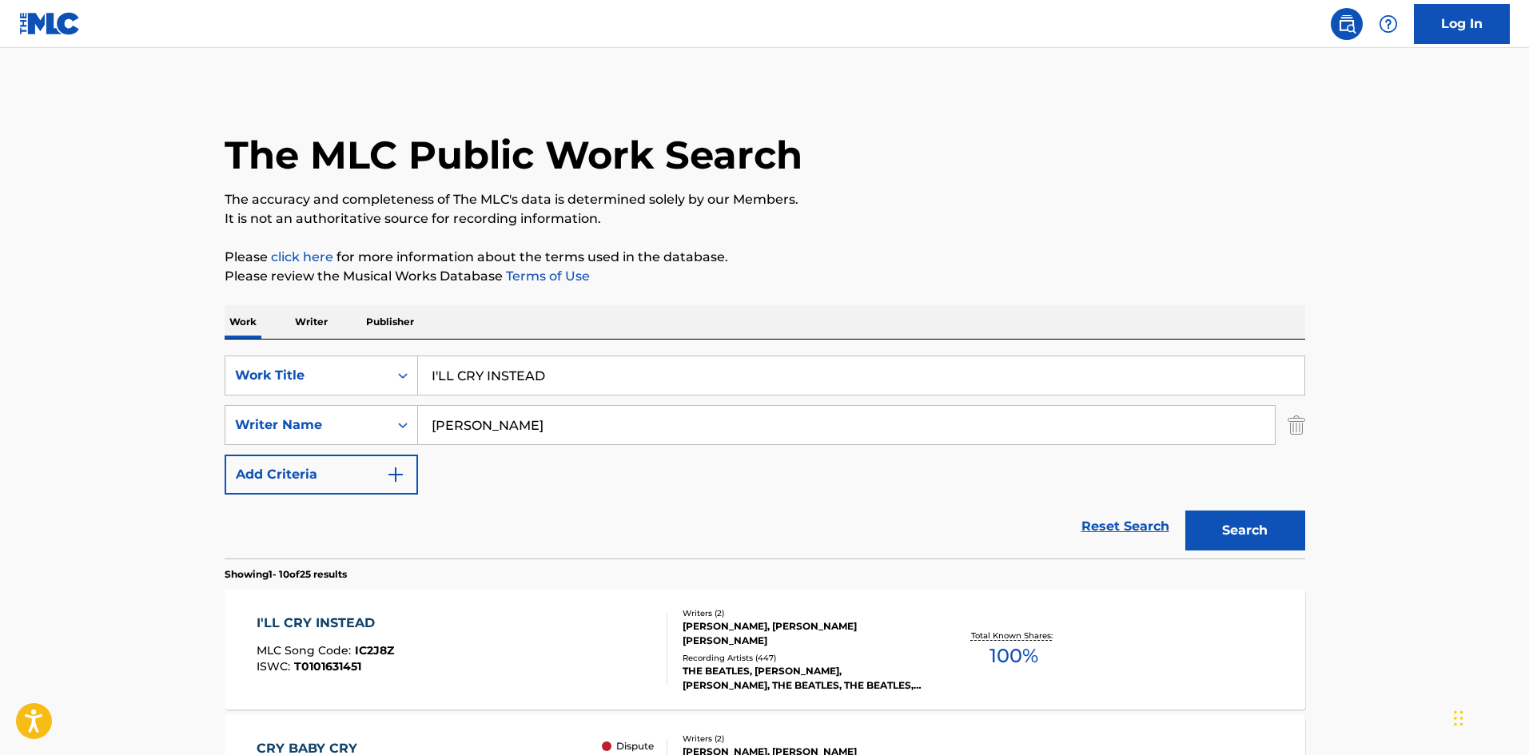
scroll to position [80, 0]
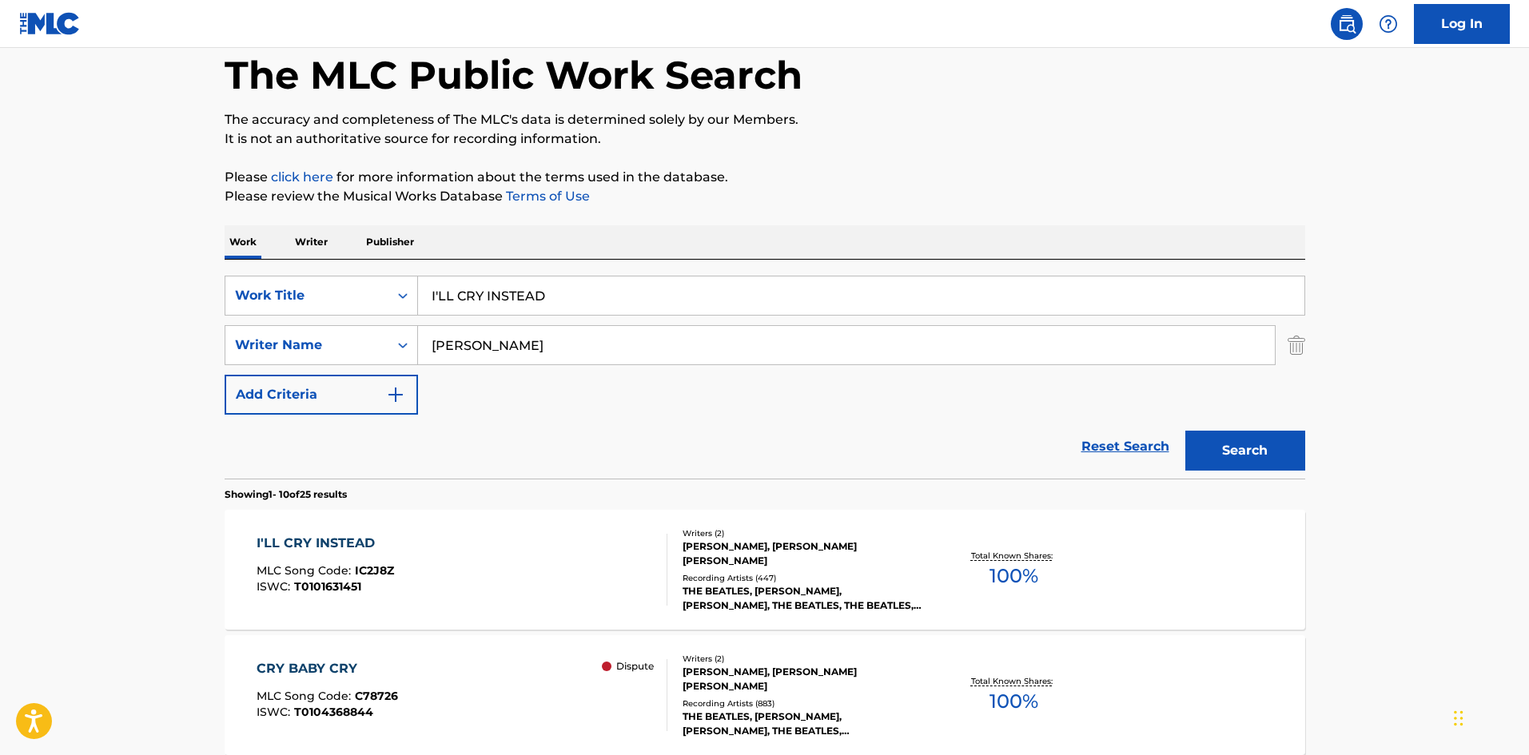
drag, startPoint x: 602, startPoint y: 279, endPoint x: 0, endPoint y: 261, distance: 602.3
paste input "SHE LOVES YOU"
type input "SHE LOVES YOU"
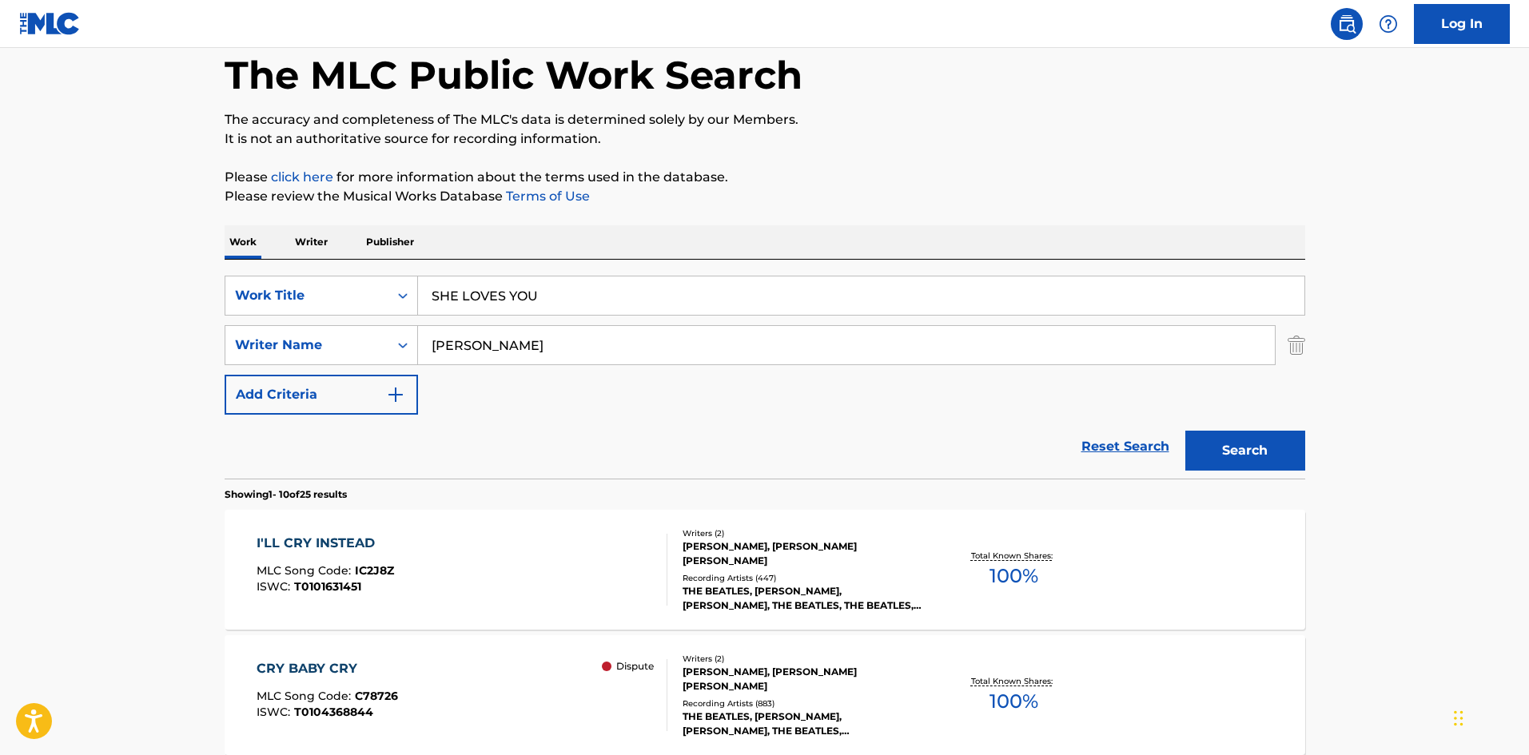
drag, startPoint x: 541, startPoint y: 337, endPoint x: 0, endPoint y: 453, distance: 553.5
paste input "Search Form"
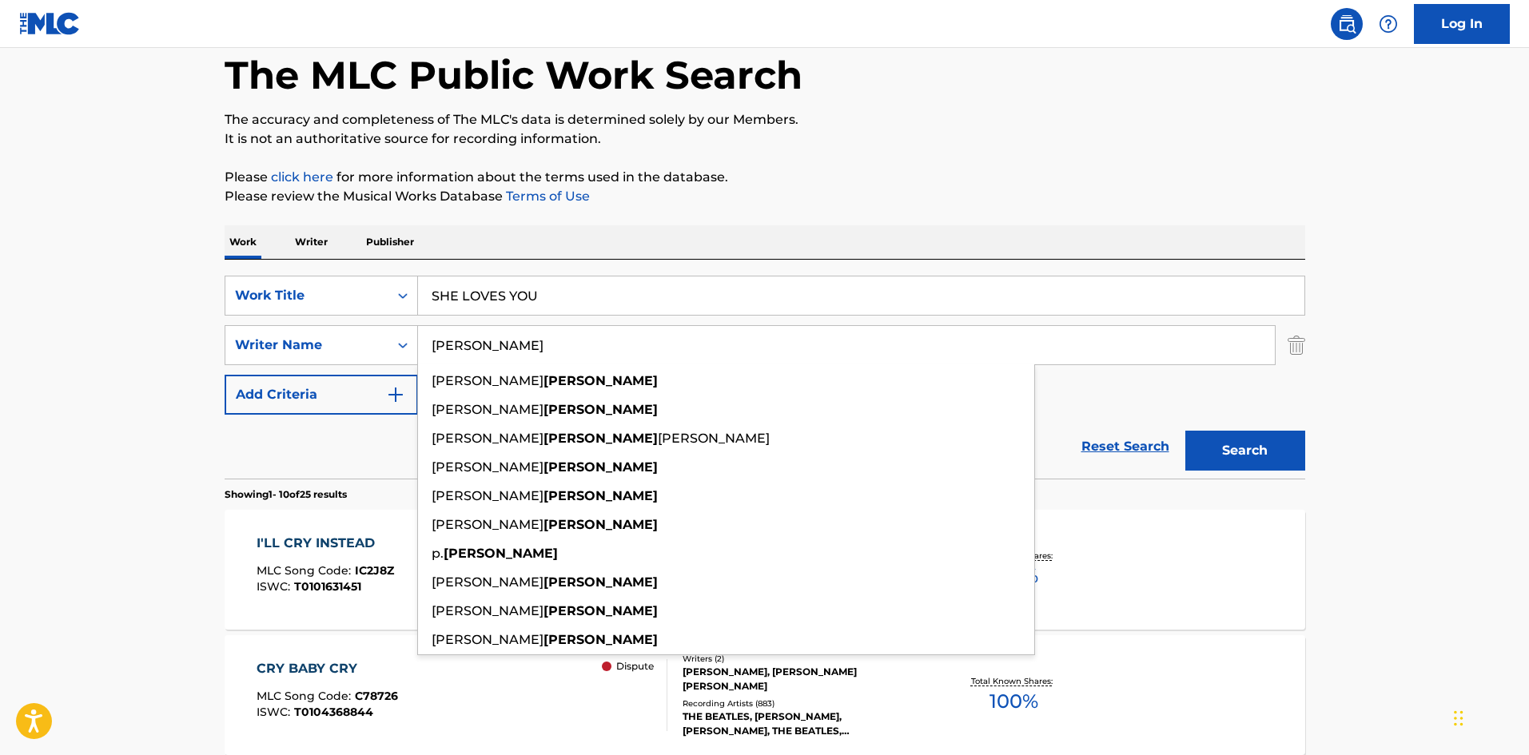
type input "MCCARTNEY"
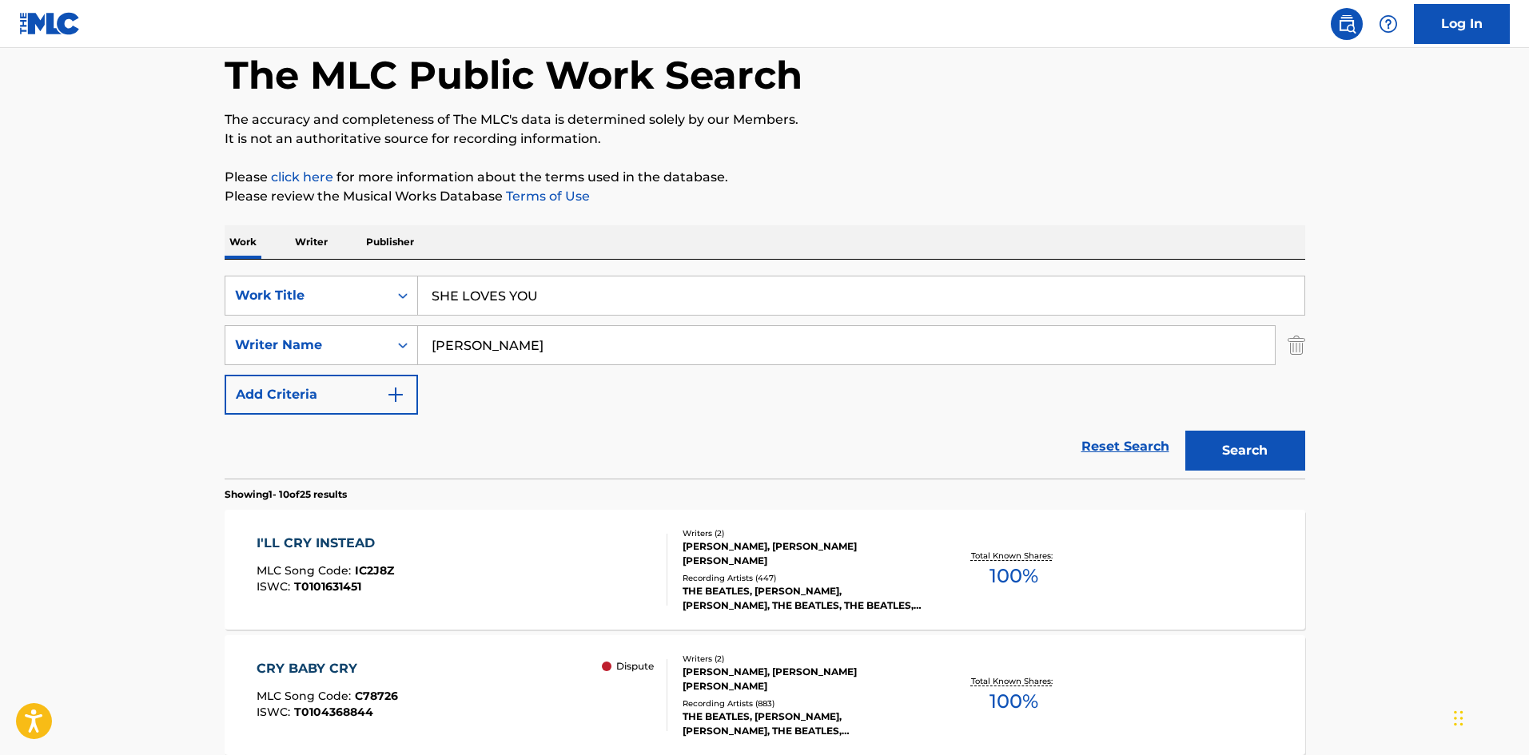
click at [1265, 448] on button "Search" at bounding box center [1246, 451] width 120 height 40
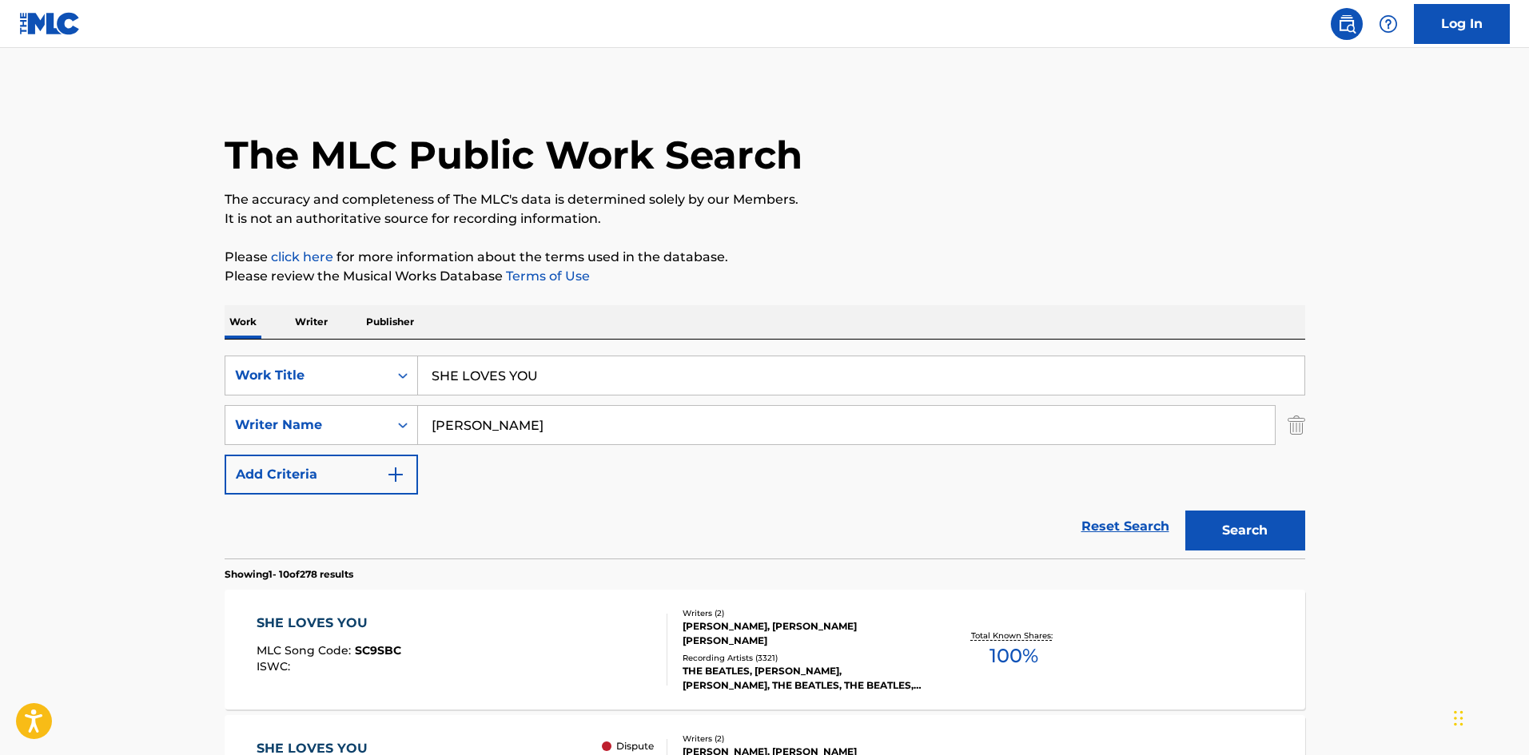
click at [751, 46] on nav "Log In" at bounding box center [764, 24] width 1529 height 48
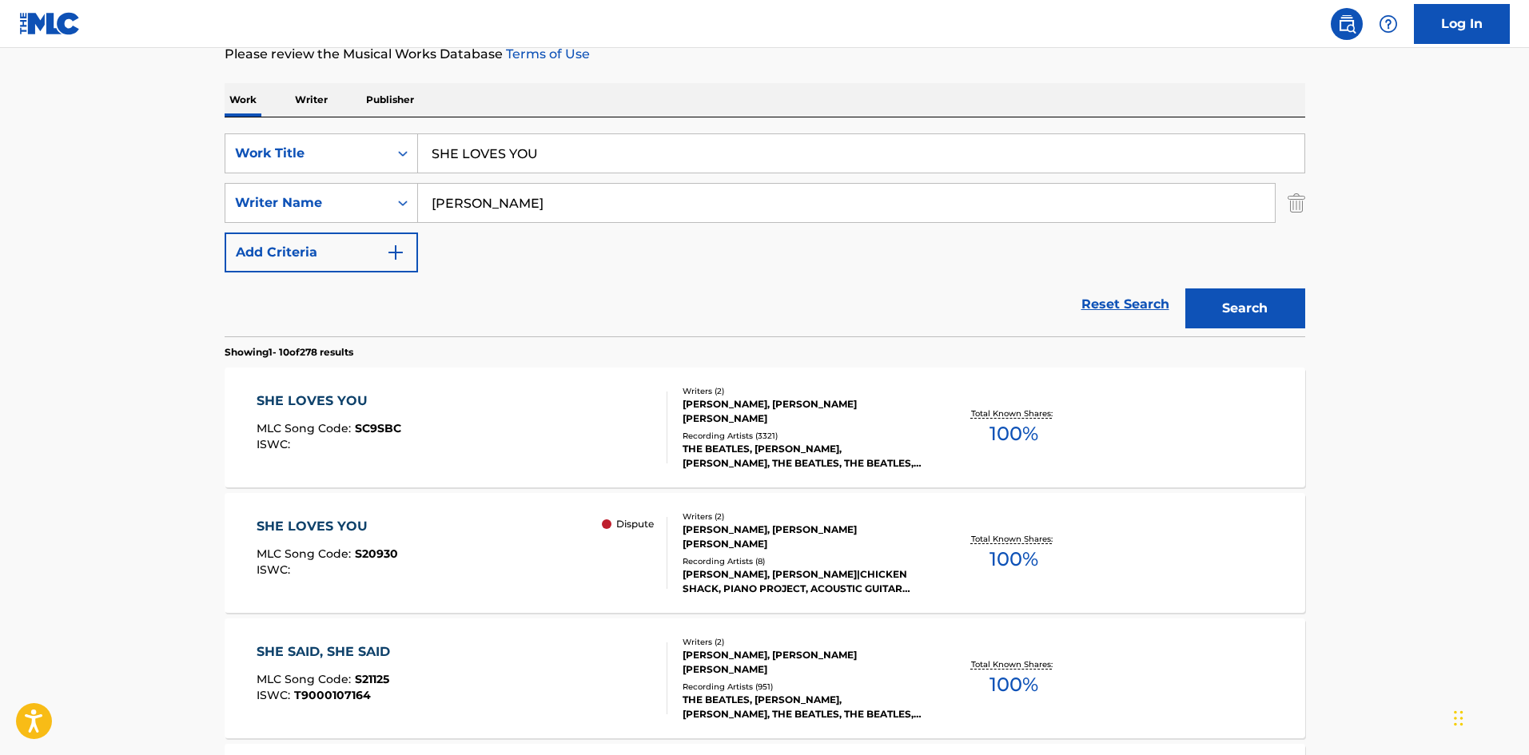
scroll to position [80, 0]
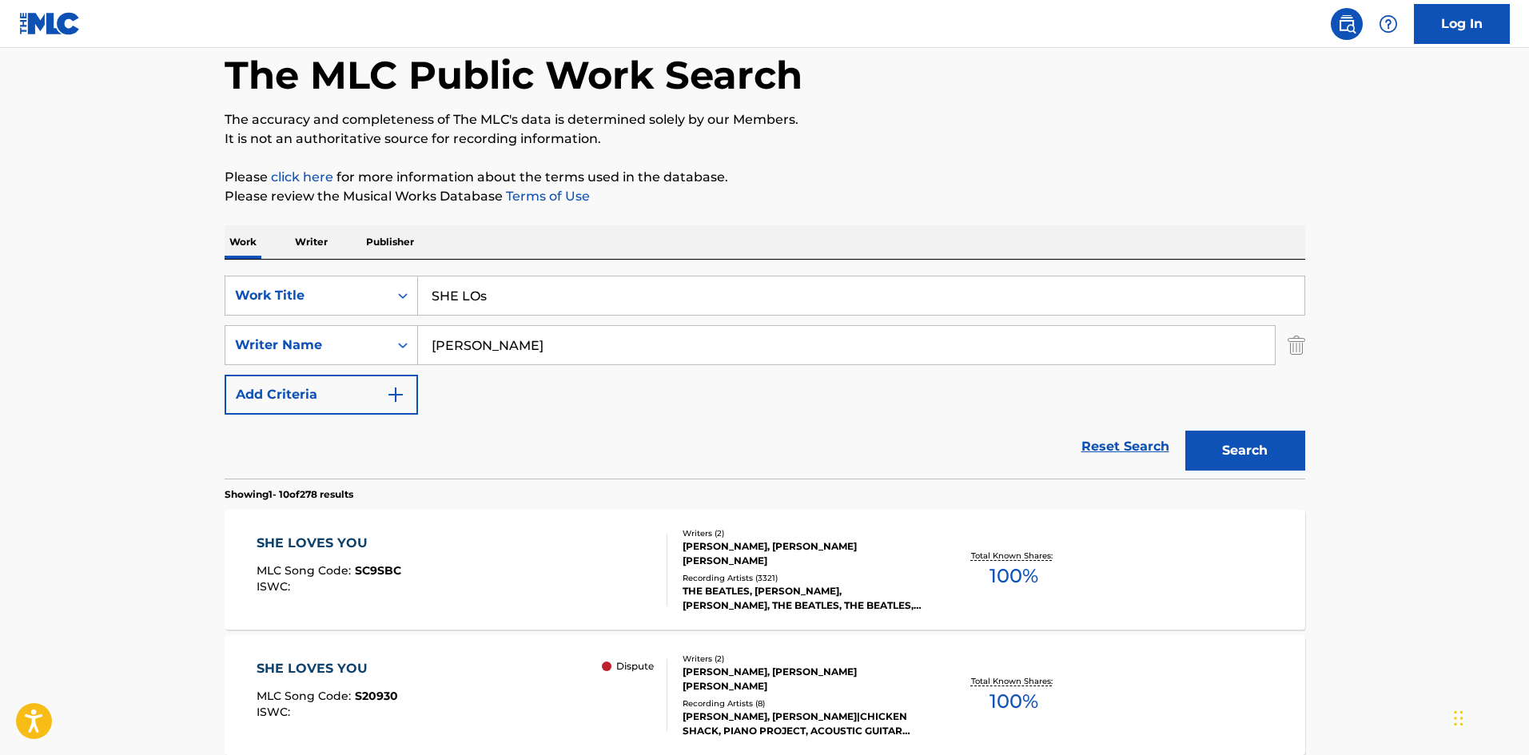
drag, startPoint x: 596, startPoint y: 299, endPoint x: 101, endPoint y: 306, distance: 495.7
type input "dsdsds"
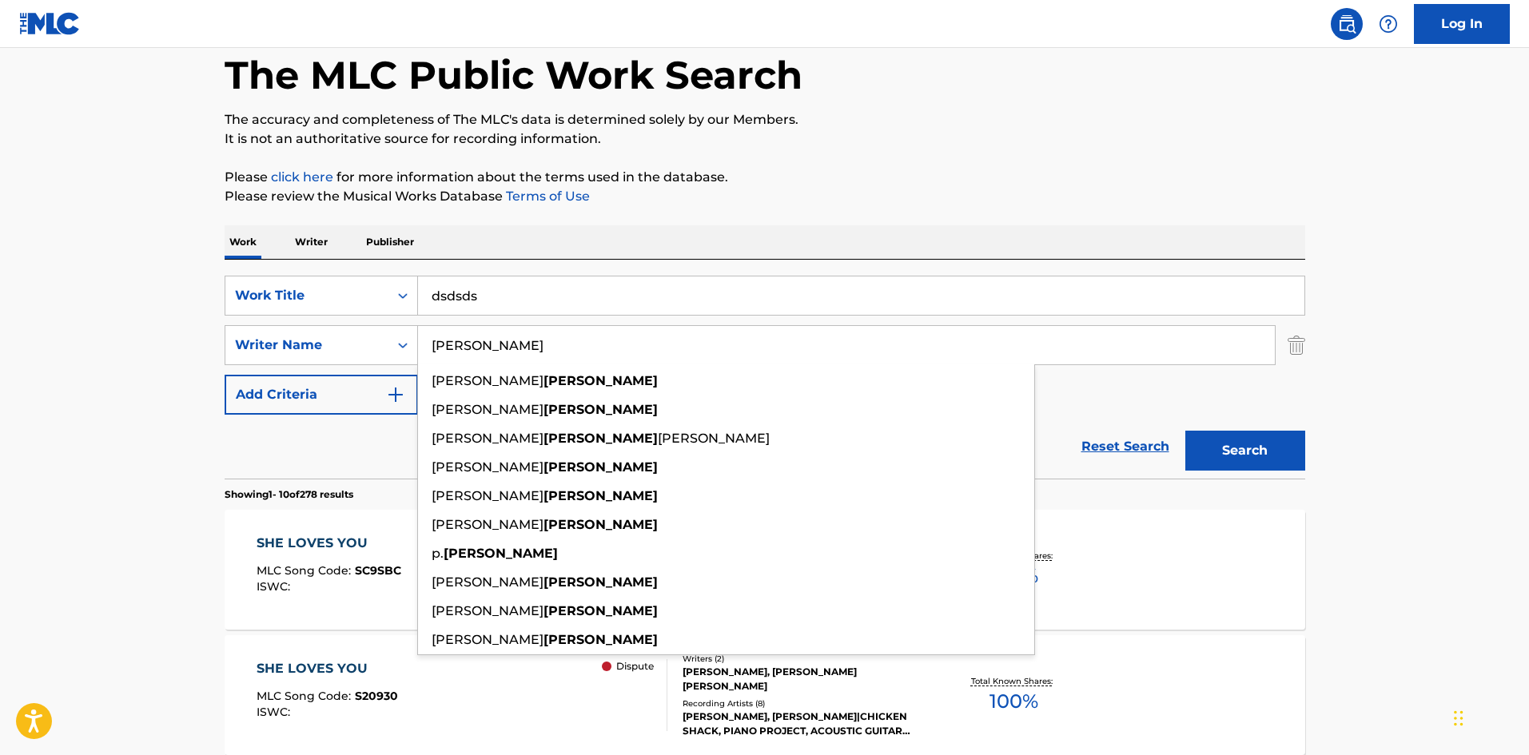
drag, startPoint x: 623, startPoint y: 345, endPoint x: 0, endPoint y: 337, distance: 622.8
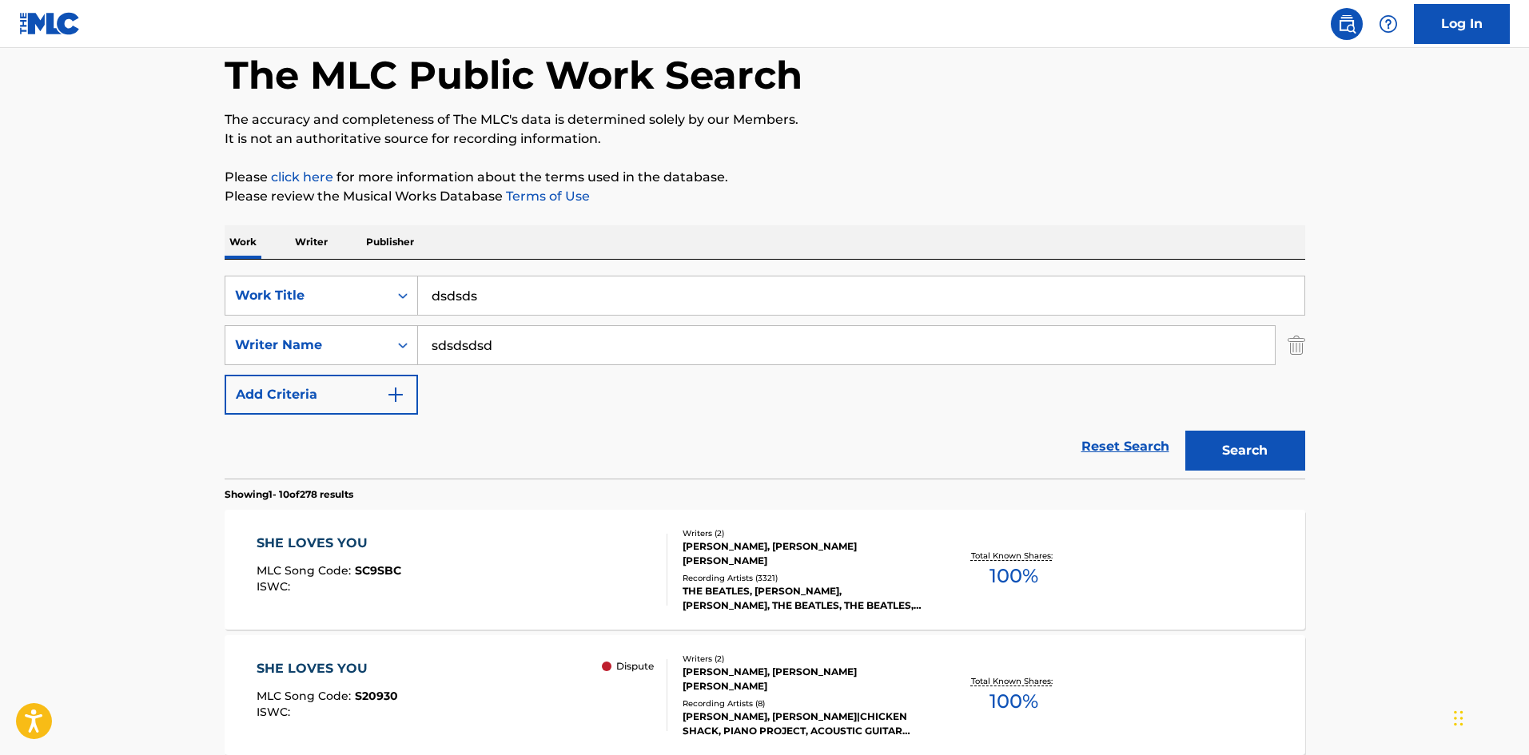
type input "sdsdsdsd"
click at [1265, 455] on button "Search" at bounding box center [1246, 451] width 120 height 40
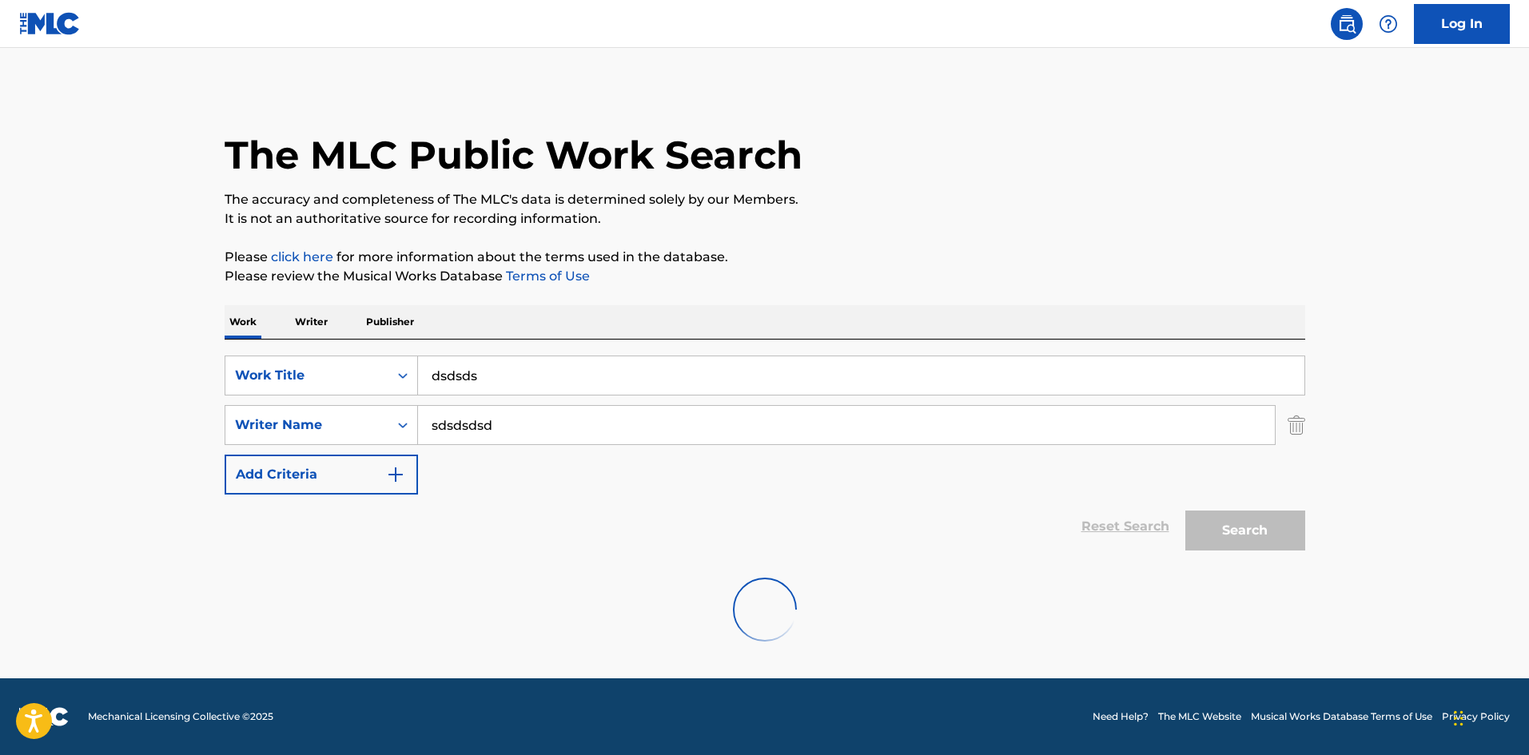
scroll to position [0, 0]
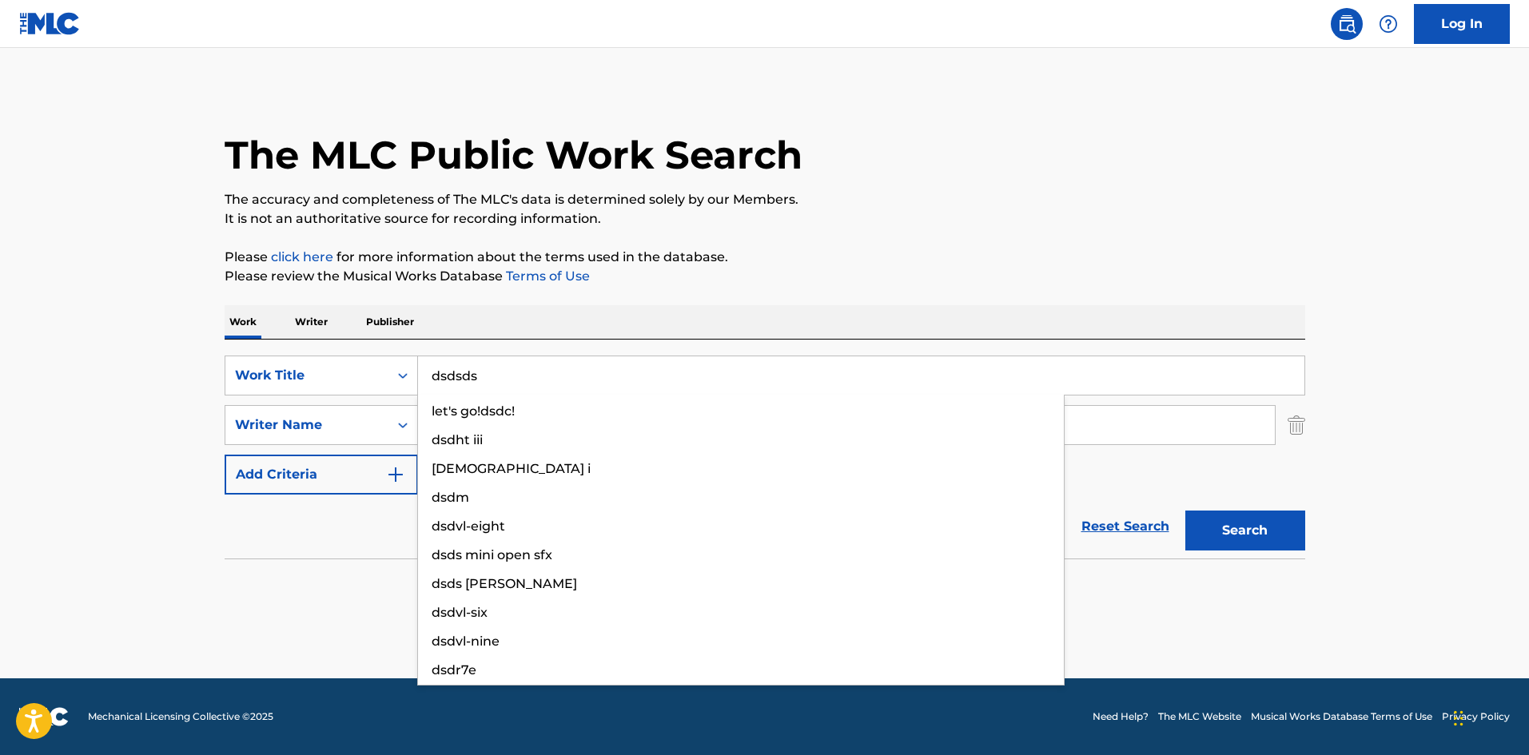
drag, startPoint x: 594, startPoint y: 387, endPoint x: 77, endPoint y: 381, distance: 517.3
click at [75, 381] on main "The MLC Public Work Search The accuracy and completeness of The MLC's data is d…" at bounding box center [764, 363] width 1529 height 631
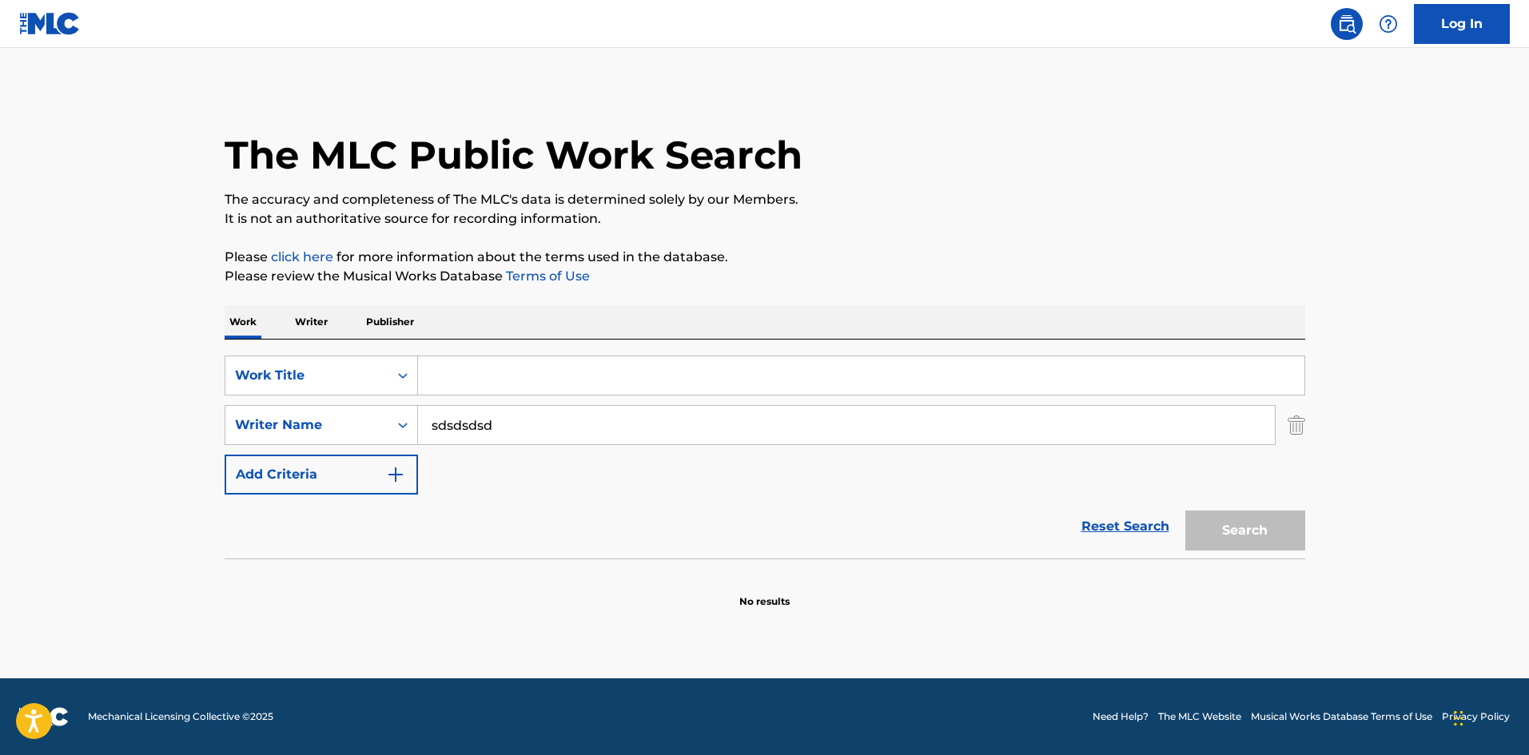
drag, startPoint x: 578, startPoint y: 416, endPoint x: 180, endPoint y: 387, distance: 399.2
click at [58, 437] on main "The MLC Public Work Search The accuracy and completeness of The MLC's data is d…" at bounding box center [764, 363] width 1529 height 631
click at [732, 243] on div "The MLC Public Work Search The accuracy and completeness of The MLC's data is d…" at bounding box center [764, 348] width 1119 height 521
click at [730, 228] on p "It is not an authoritative source for recording information." at bounding box center [765, 218] width 1081 height 19
drag, startPoint x: 730, startPoint y: 228, endPoint x: 702, endPoint y: 289, distance: 66.9
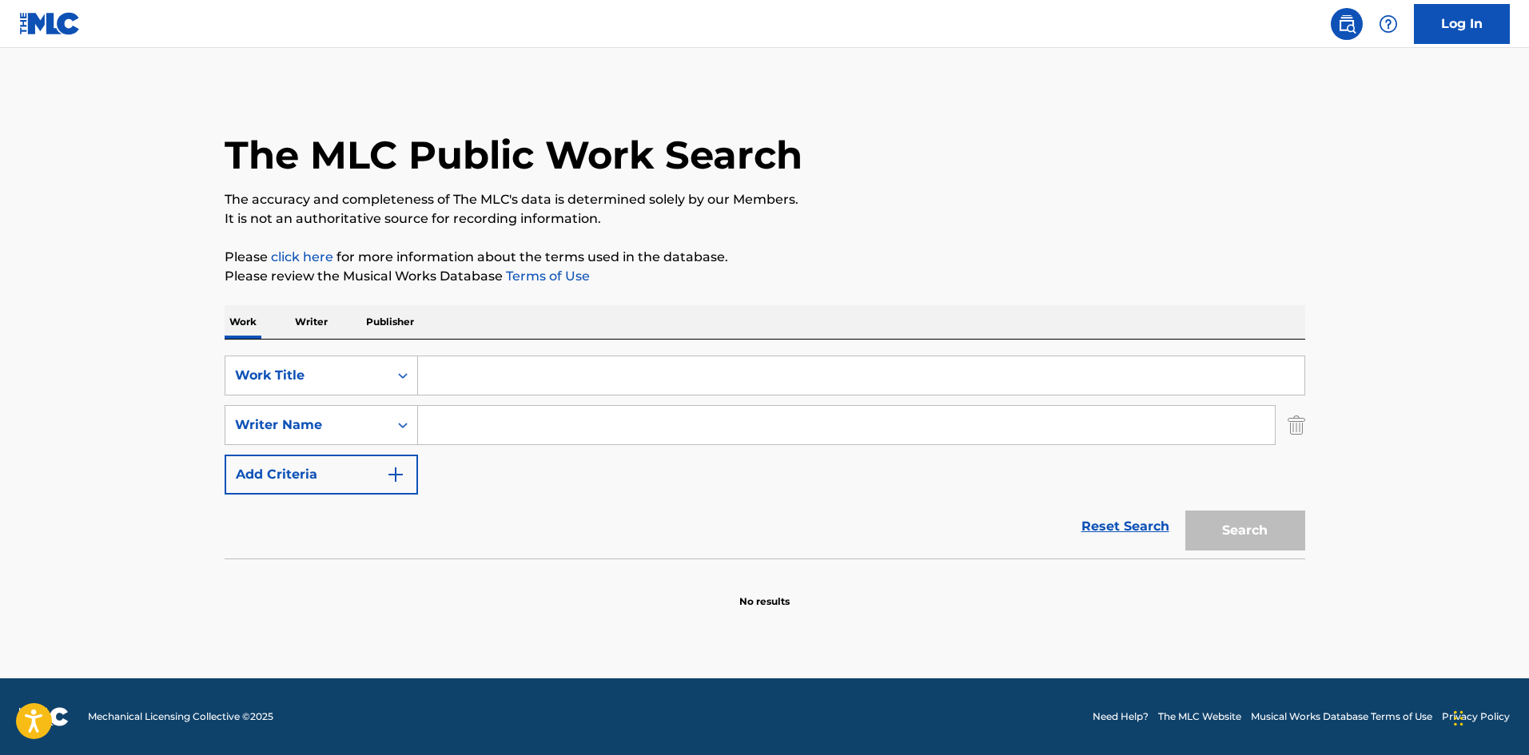
click at [724, 242] on div "The MLC Public Work Search The accuracy and completeness of The MLC's data is d…" at bounding box center [764, 348] width 1119 height 521
click at [708, 277] on p "Please review the Musical Works Database Terms of Use" at bounding box center [765, 276] width 1081 height 19
click at [464, 365] on input "Search Form" at bounding box center [861, 376] width 887 height 38
paste input "ARMY OF ME"
type input "ARMY OF ME"
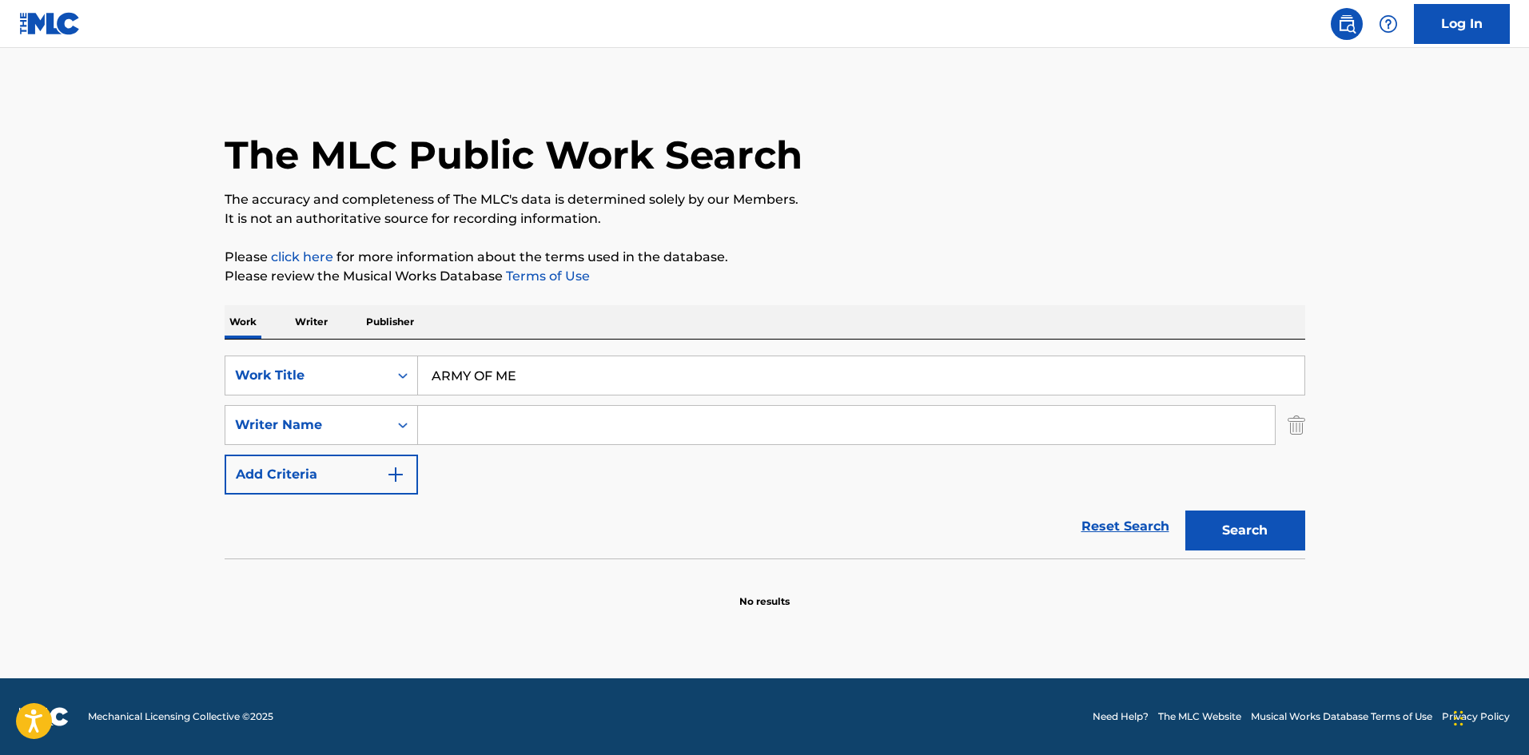
drag, startPoint x: 580, startPoint y: 287, endPoint x: 572, endPoint y: 317, distance: 31.4
click at [580, 293] on div "The MLC Public Work Search The accuracy and completeness of The MLC's data is d…" at bounding box center [764, 348] width 1119 height 521
click at [517, 431] on input "Search Form" at bounding box center [846, 425] width 857 height 38
paste input "GUDMUNDSDOTTIR"
type input "GUDMUNDSDOTTIR"
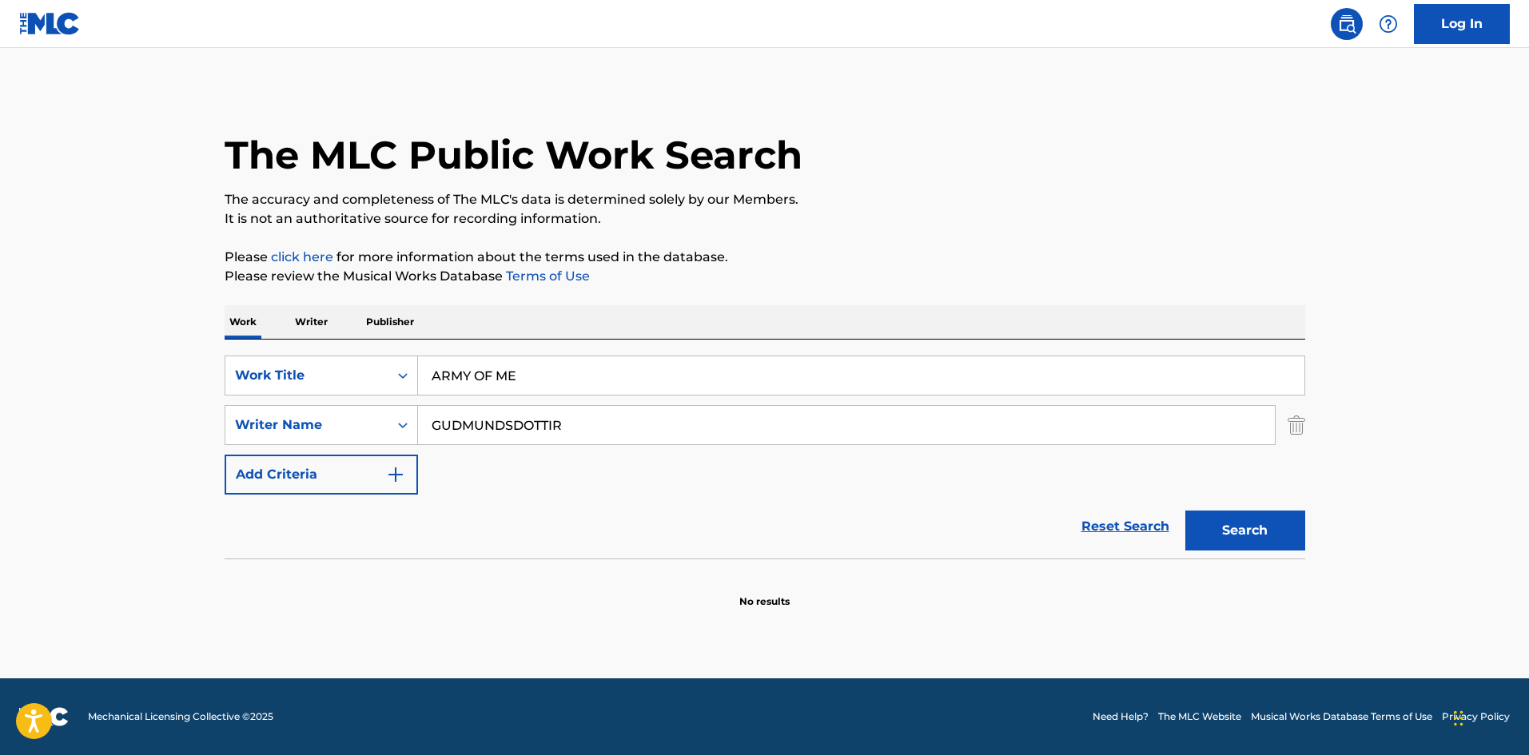
click at [1248, 527] on button "Search" at bounding box center [1246, 531] width 120 height 40
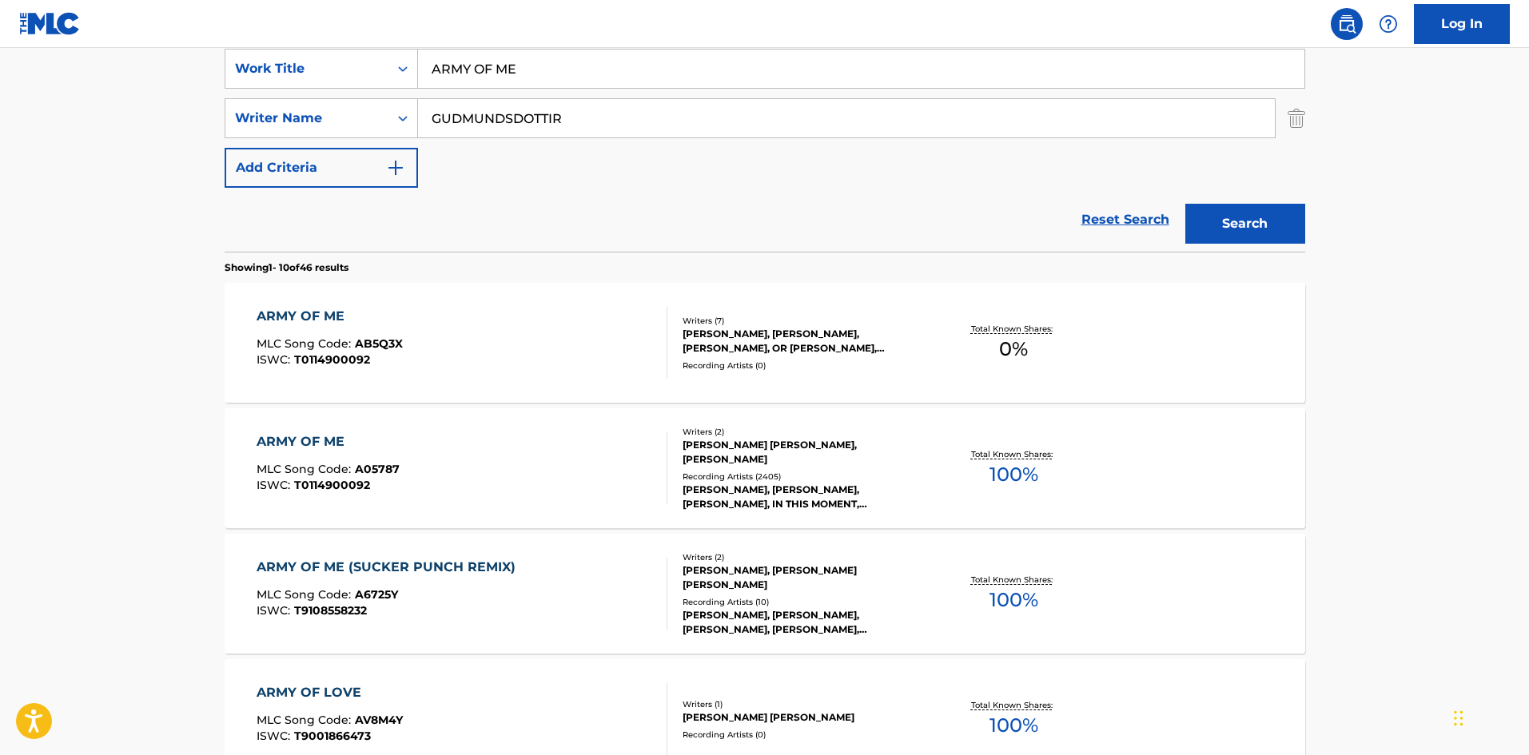
scroll to position [320, 0]
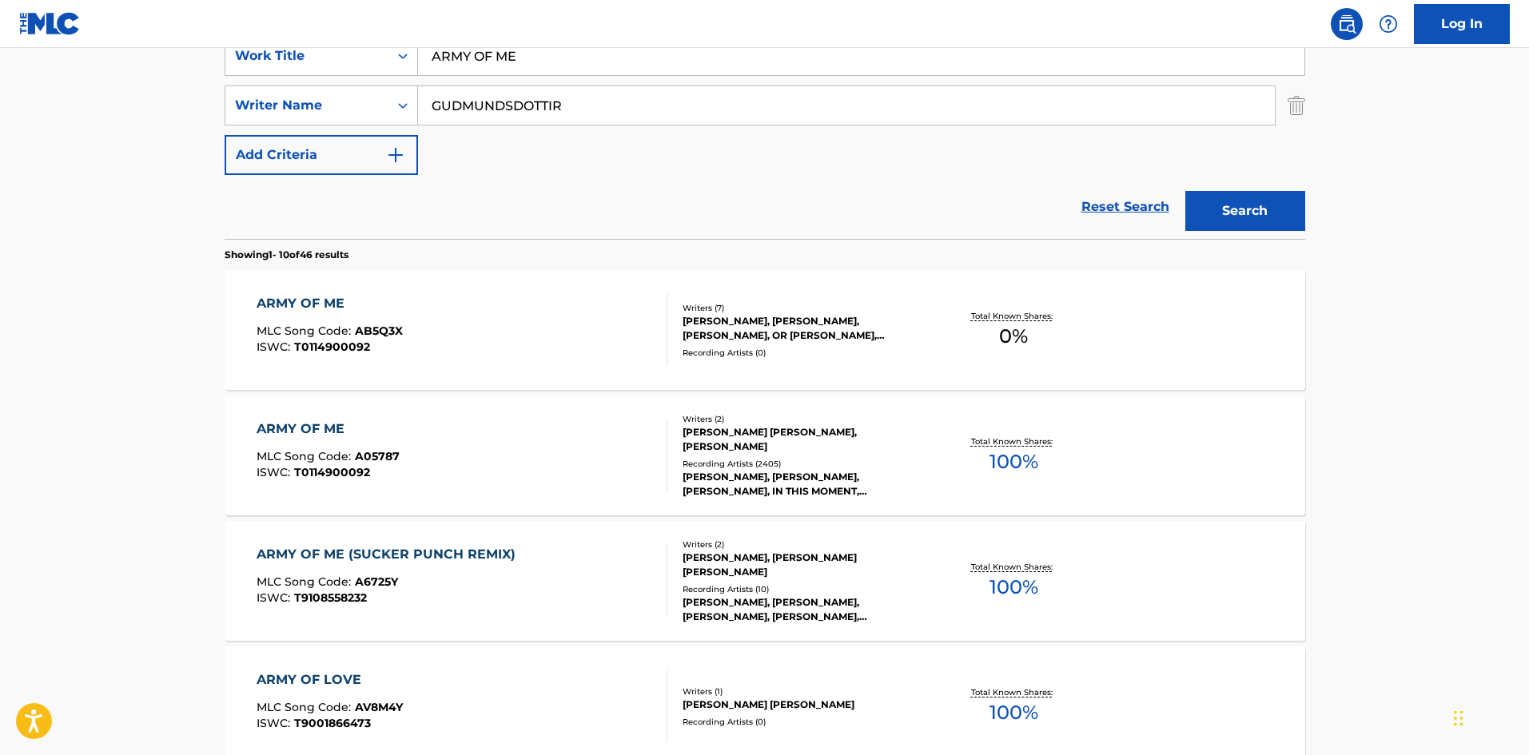
click at [306, 432] on div "ARMY OF ME" at bounding box center [328, 429] width 143 height 19
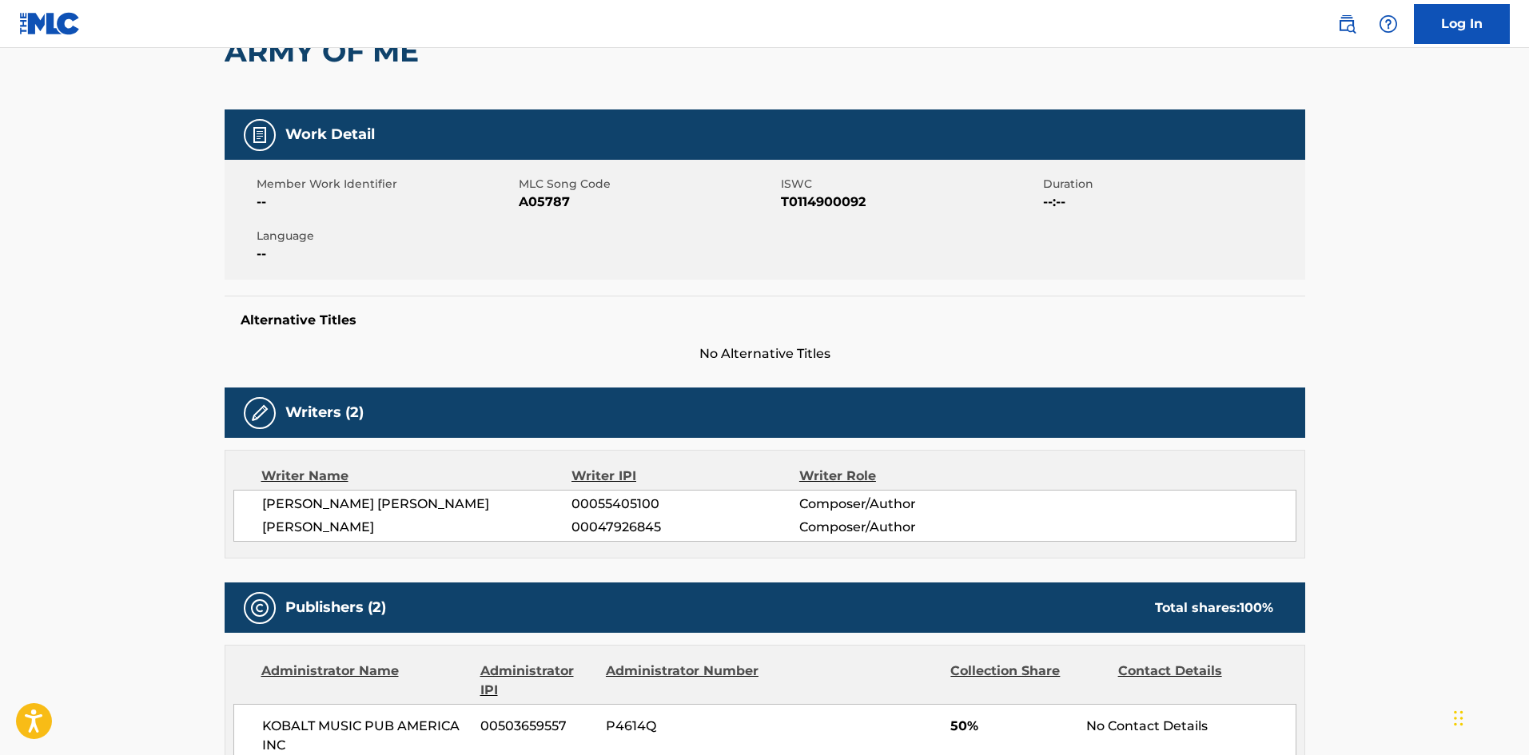
scroll to position [480, 0]
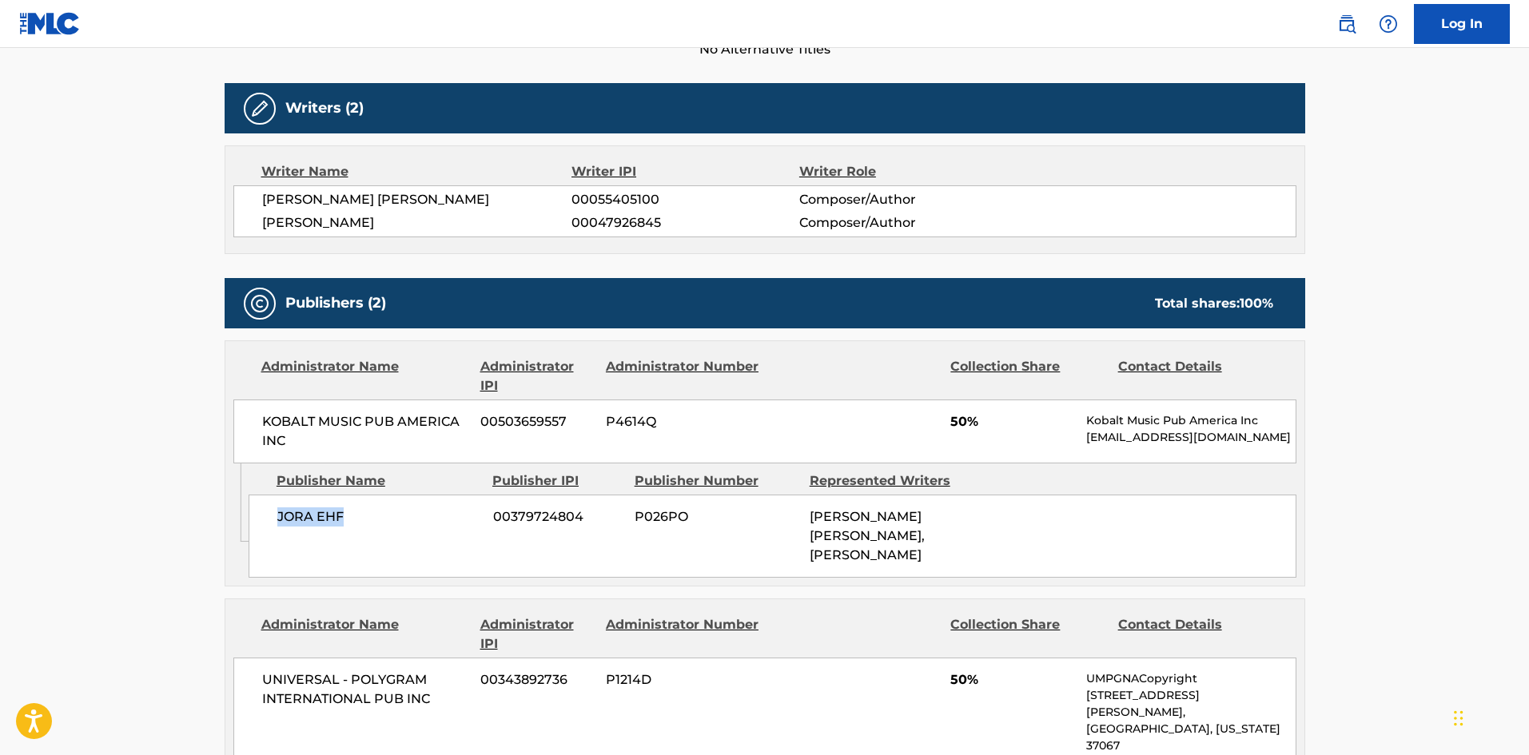
drag, startPoint x: 267, startPoint y: 527, endPoint x: 535, endPoint y: 18, distance: 574.7
click at [366, 516] on div "JORA EHF 00379724804 P026PO BJORK GUDMUNDSDOTTIR, GRAHAM MASSEY" at bounding box center [773, 536] width 1048 height 83
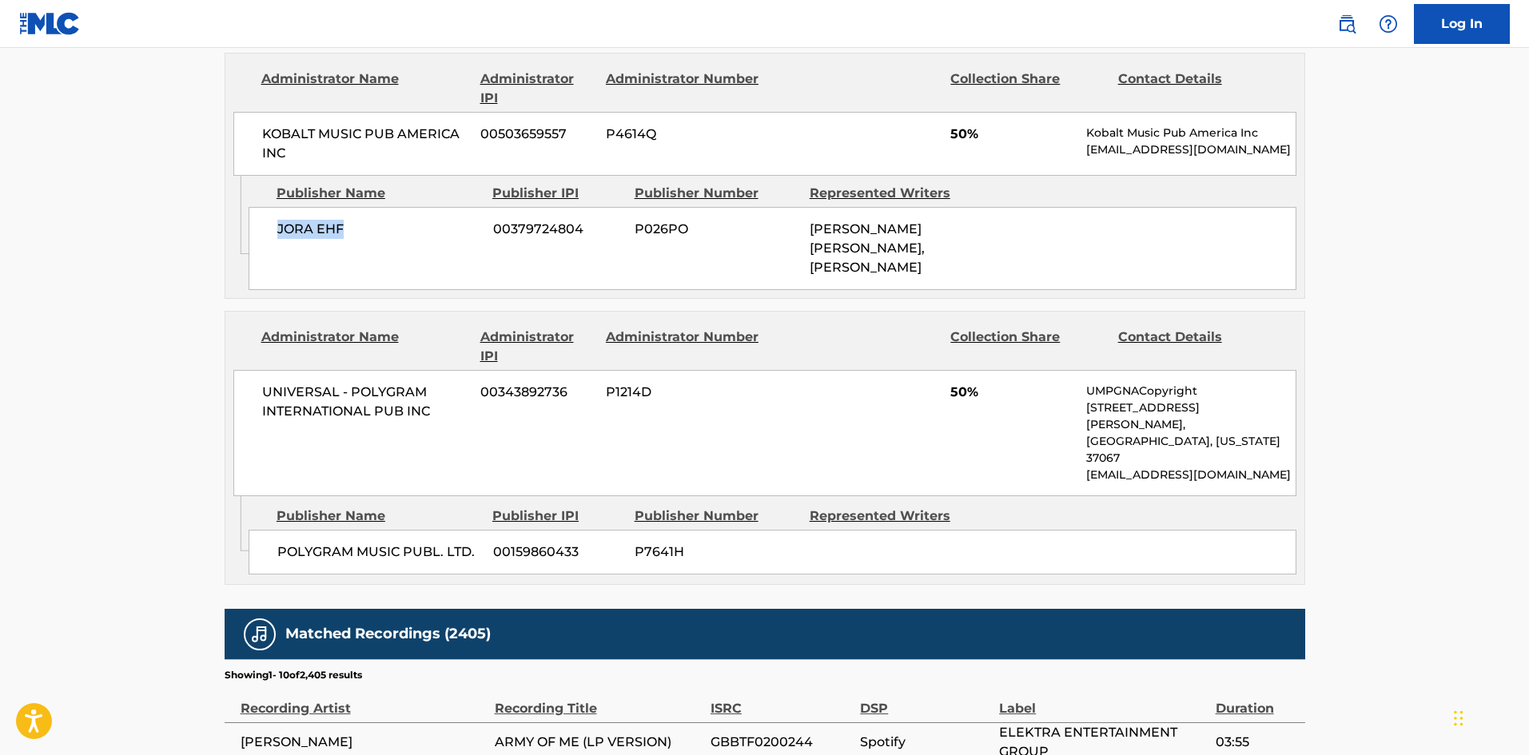
scroll to position [799, 0]
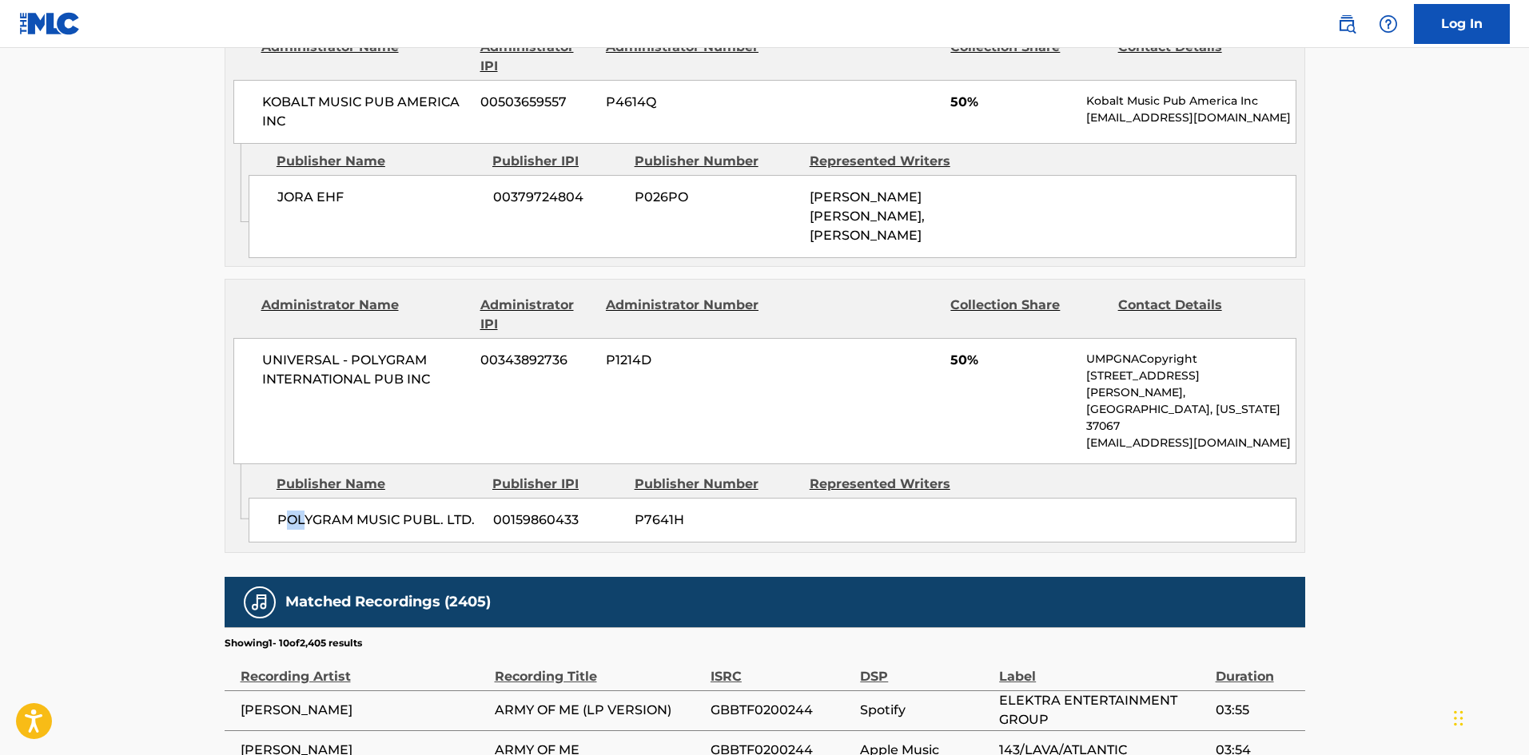
drag, startPoint x: 282, startPoint y: 484, endPoint x: 302, endPoint y: 484, distance: 20.0
click at [302, 511] on span "POLYGRAM MUSIC PUBL. LTD." at bounding box center [379, 520] width 204 height 19
drag, startPoint x: 274, startPoint y: 488, endPoint x: 478, endPoint y: 480, distance: 204.0
click at [478, 498] on div "POLYGRAM MUSIC PUBL. LTD. 00159860433 P7641H" at bounding box center [773, 520] width 1048 height 45
drag, startPoint x: 948, startPoint y: 357, endPoint x: 968, endPoint y: 361, distance: 20.4
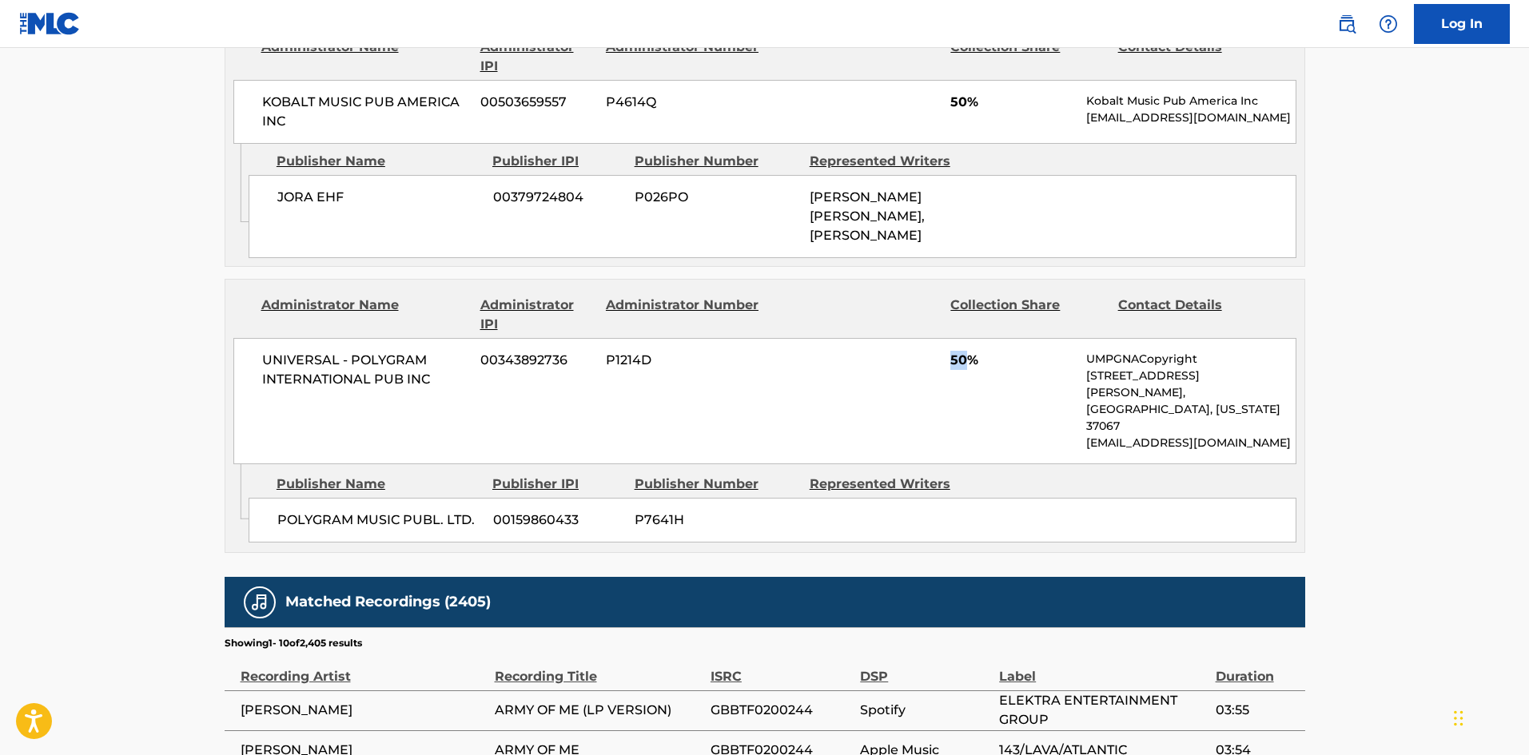
click at [968, 361] on div "UNIVERSAL - POLYGRAM INTERNATIONAL PUB INC 00343892736 P1214D 50% UMPGNACopyrig…" at bounding box center [764, 401] width 1063 height 126
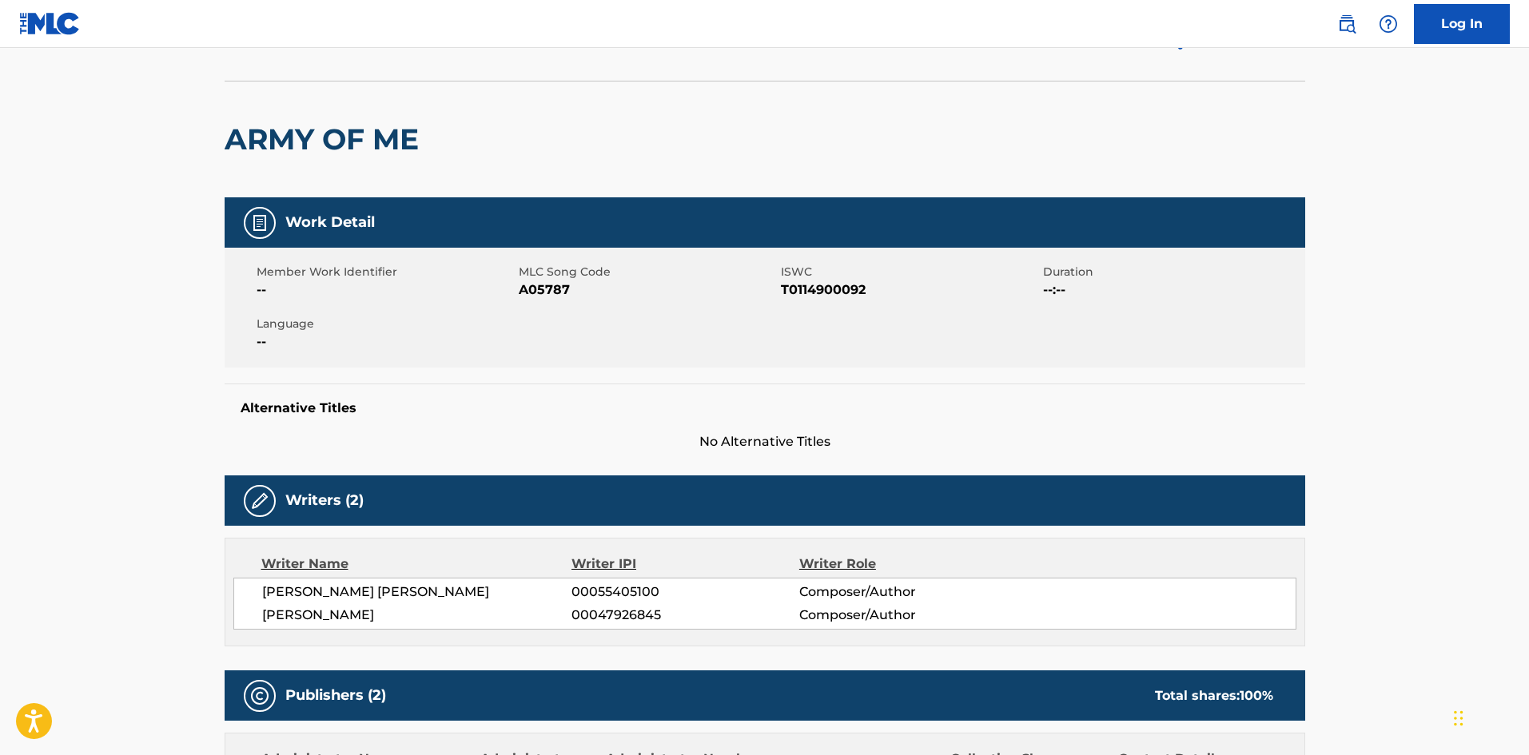
scroll to position [0, 0]
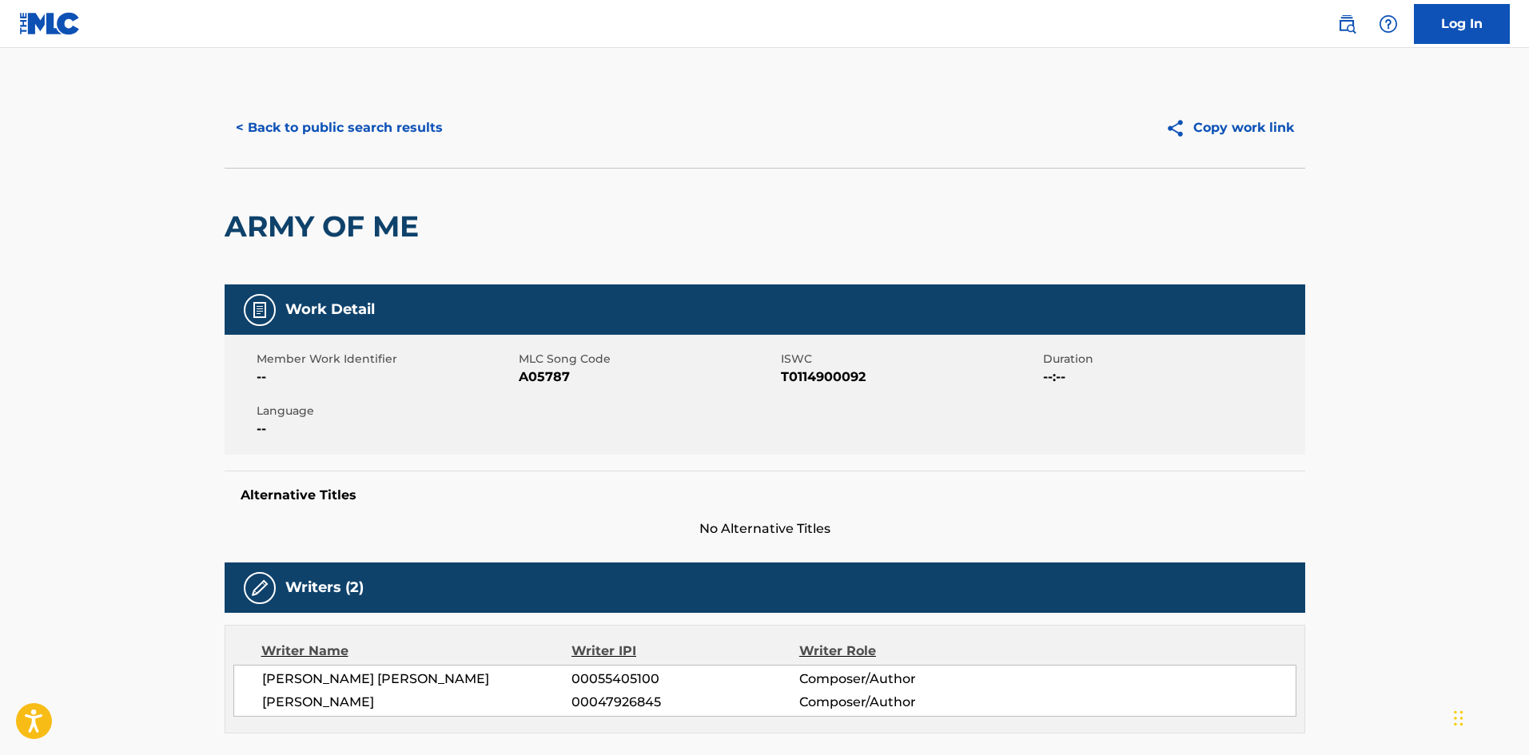
click at [402, 126] on button "< Back to public search results" at bounding box center [339, 128] width 229 height 40
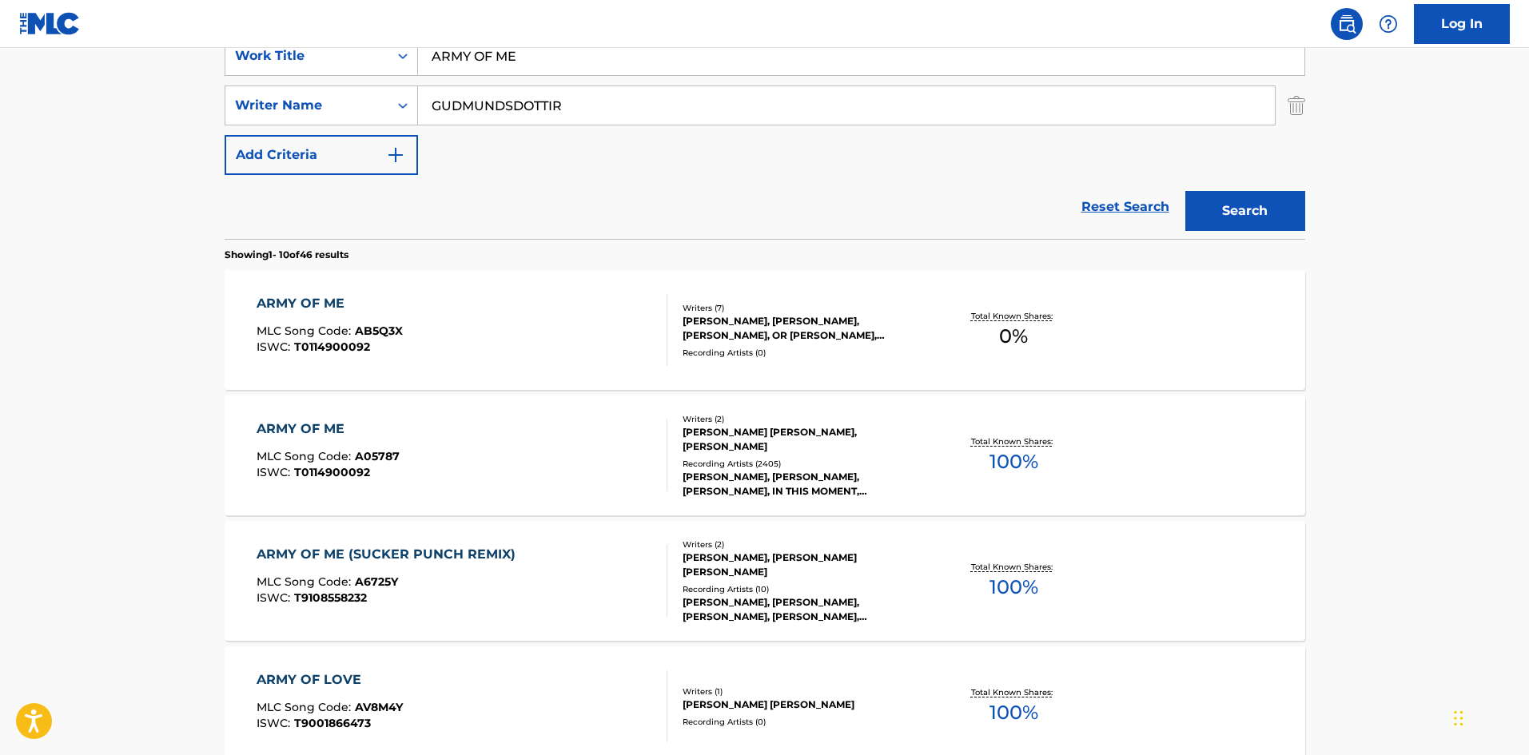
click at [594, 43] on nav "Log In" at bounding box center [764, 24] width 1529 height 48
drag, startPoint x: 594, startPoint y: 45, endPoint x: 0, endPoint y: 49, distance: 594.0
click at [0, 49] on div "Log In The MLC Public Work Search The accuracy and completeness of The MLC's da…" at bounding box center [764, 683] width 1529 height 2007
drag, startPoint x: 564, startPoint y: 65, endPoint x: 161, endPoint y: 89, distance: 404.4
click at [161, 89] on main "The MLC Public Work Search The accuracy and completeness of The MLC's data is d…" at bounding box center [764, 669] width 1529 height 1882
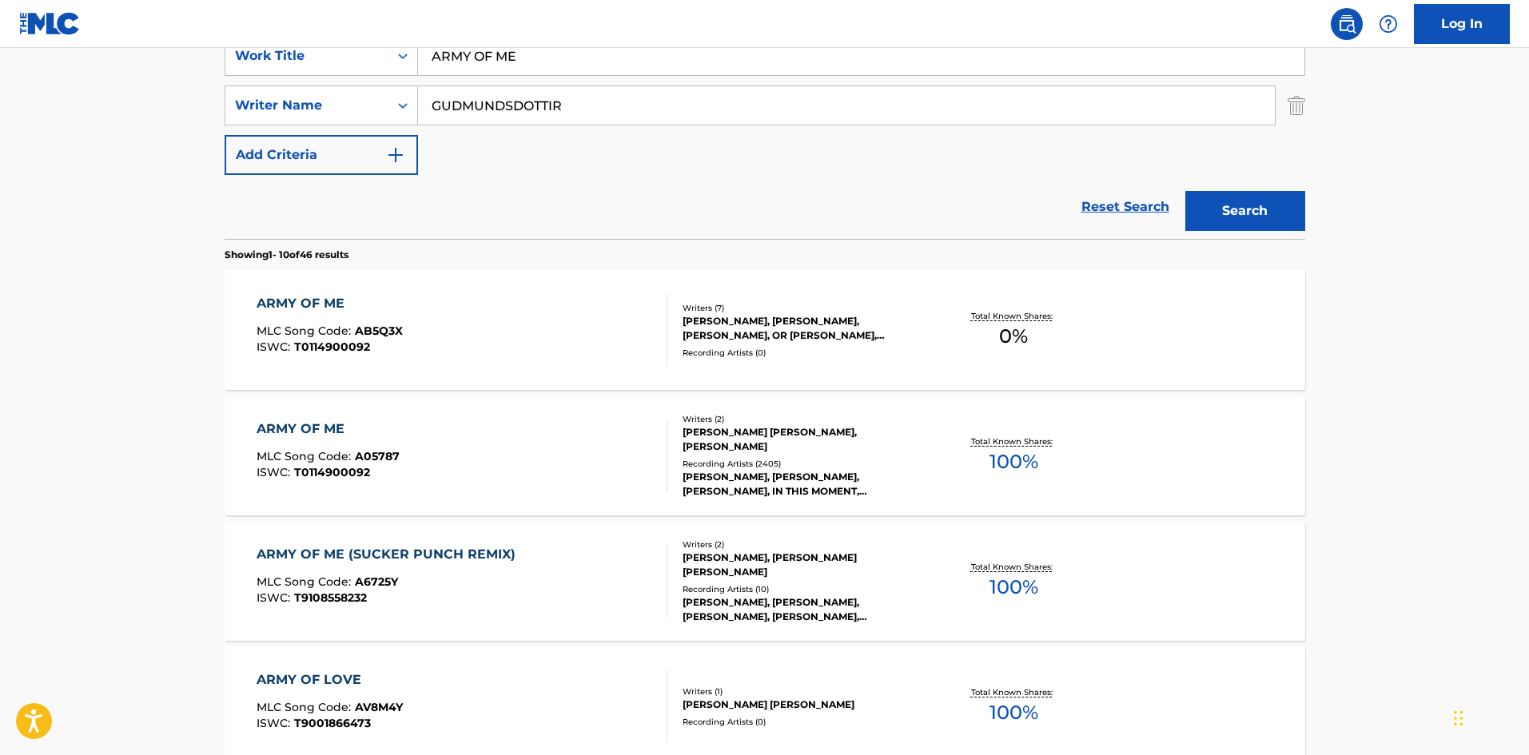
paste input "ISOBEL"
type input "ISOBEL"
click at [1162, 158] on div "SearchWithCriteria2e5f8ffb-ddd2-4201-b182-64012022b61c Work Title ISOBEL Search…" at bounding box center [765, 105] width 1081 height 139
drag, startPoint x: 910, startPoint y: 118, endPoint x: 15, endPoint y: 35, distance: 898.5
click at [0, 55] on main "The MLC Public Work Search The accuracy and completeness of The MLC's data is d…" at bounding box center [764, 669] width 1529 height 1882
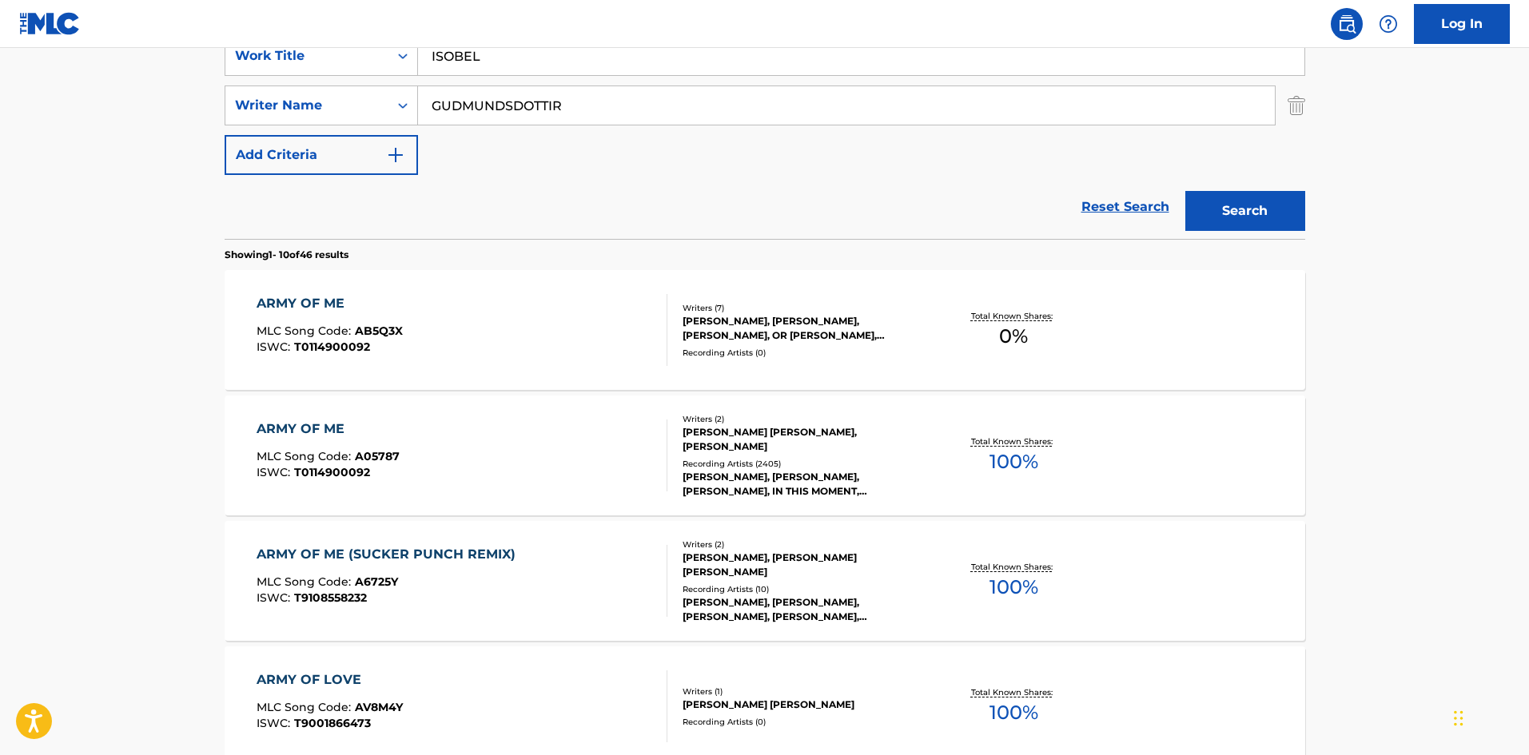
click at [1235, 193] on button "Search" at bounding box center [1246, 211] width 120 height 40
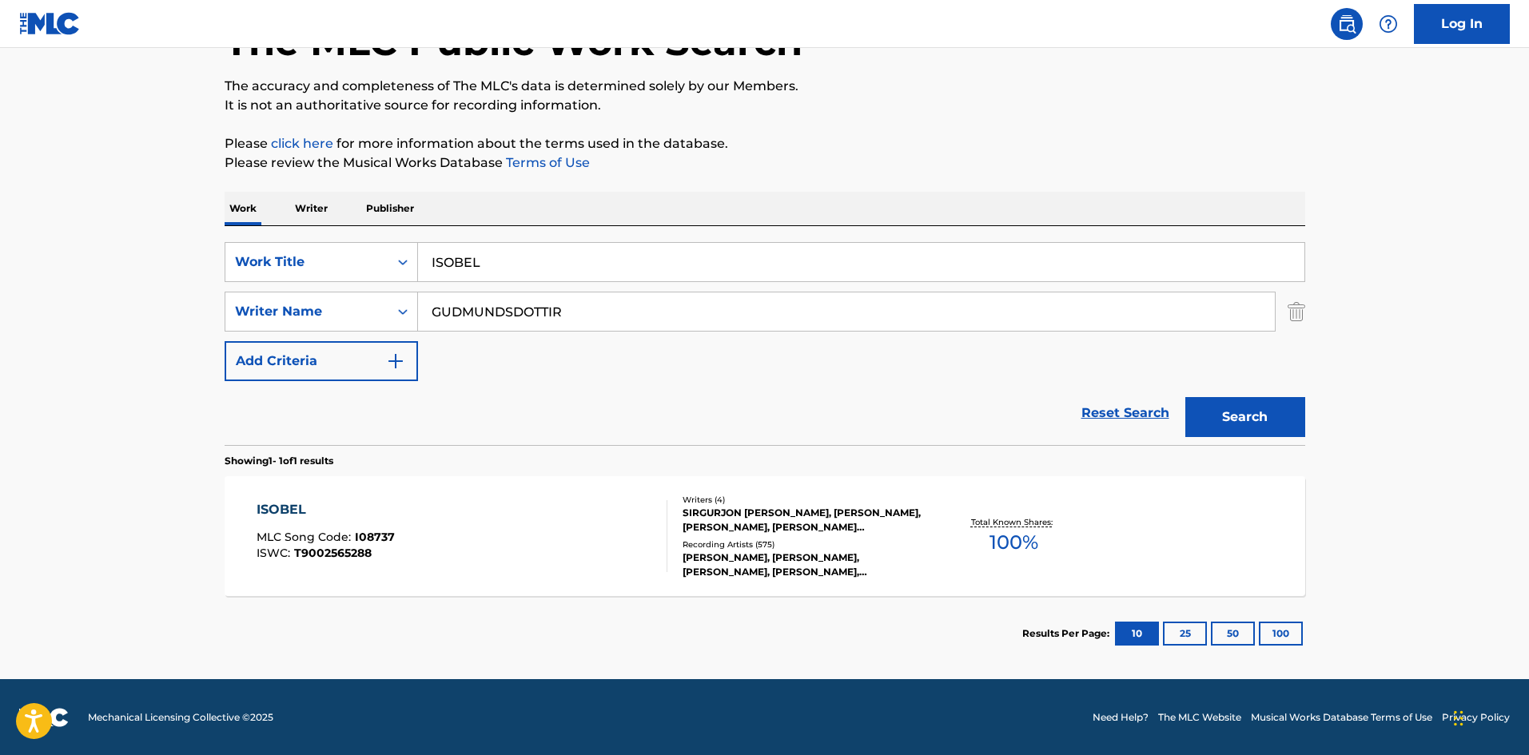
scroll to position [114, 0]
click at [318, 499] on div "ISOBEL MLC Song Code : I08737 ISWC : T9002565288 Writers ( 4 ) SIRGURJON BIRGIR…" at bounding box center [765, 536] width 1081 height 120
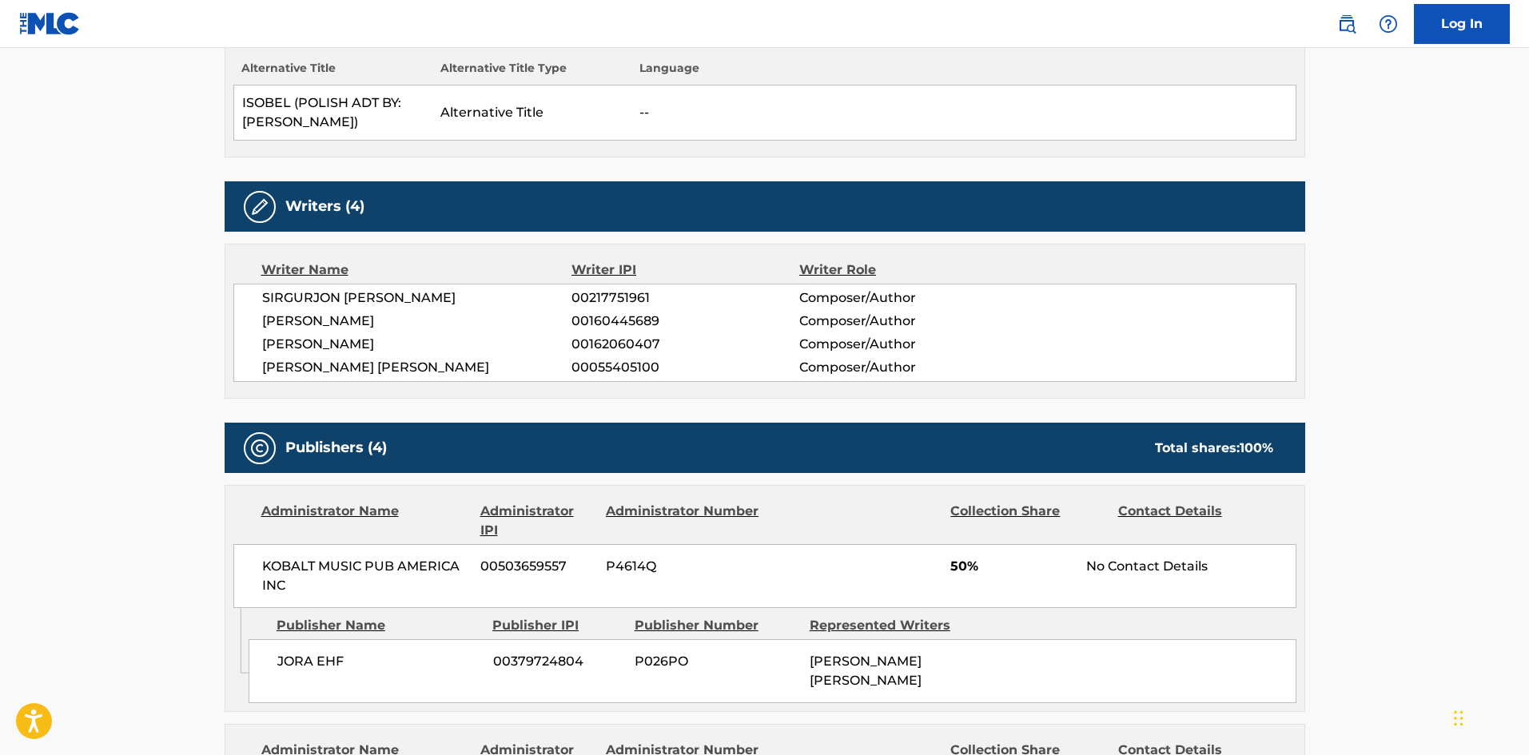
scroll to position [480, 0]
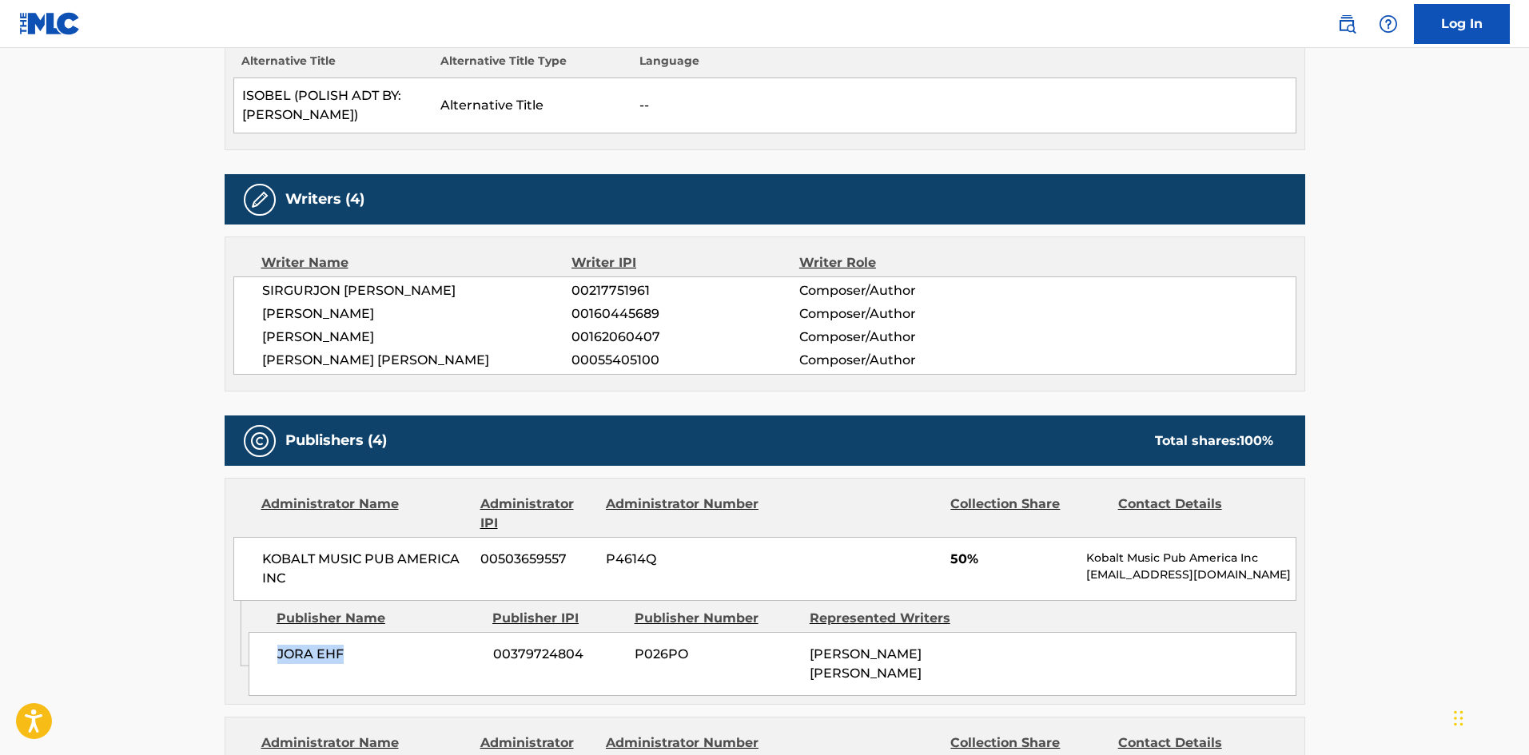
drag, startPoint x: 277, startPoint y: 650, endPoint x: 389, endPoint y: 651, distance: 111.9
click at [386, 662] on span "JORA EHF" at bounding box center [379, 654] width 204 height 19
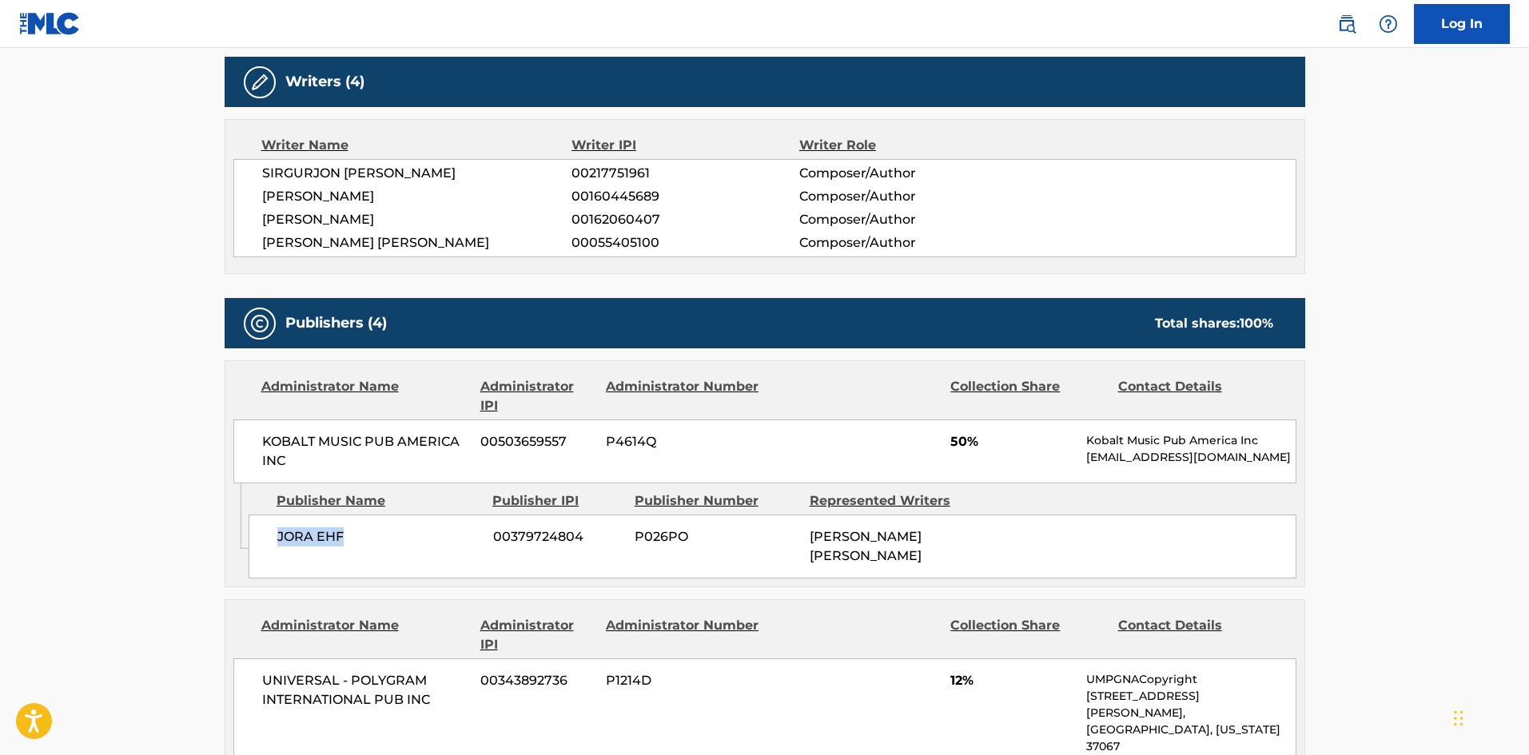
scroll to position [879, 0]
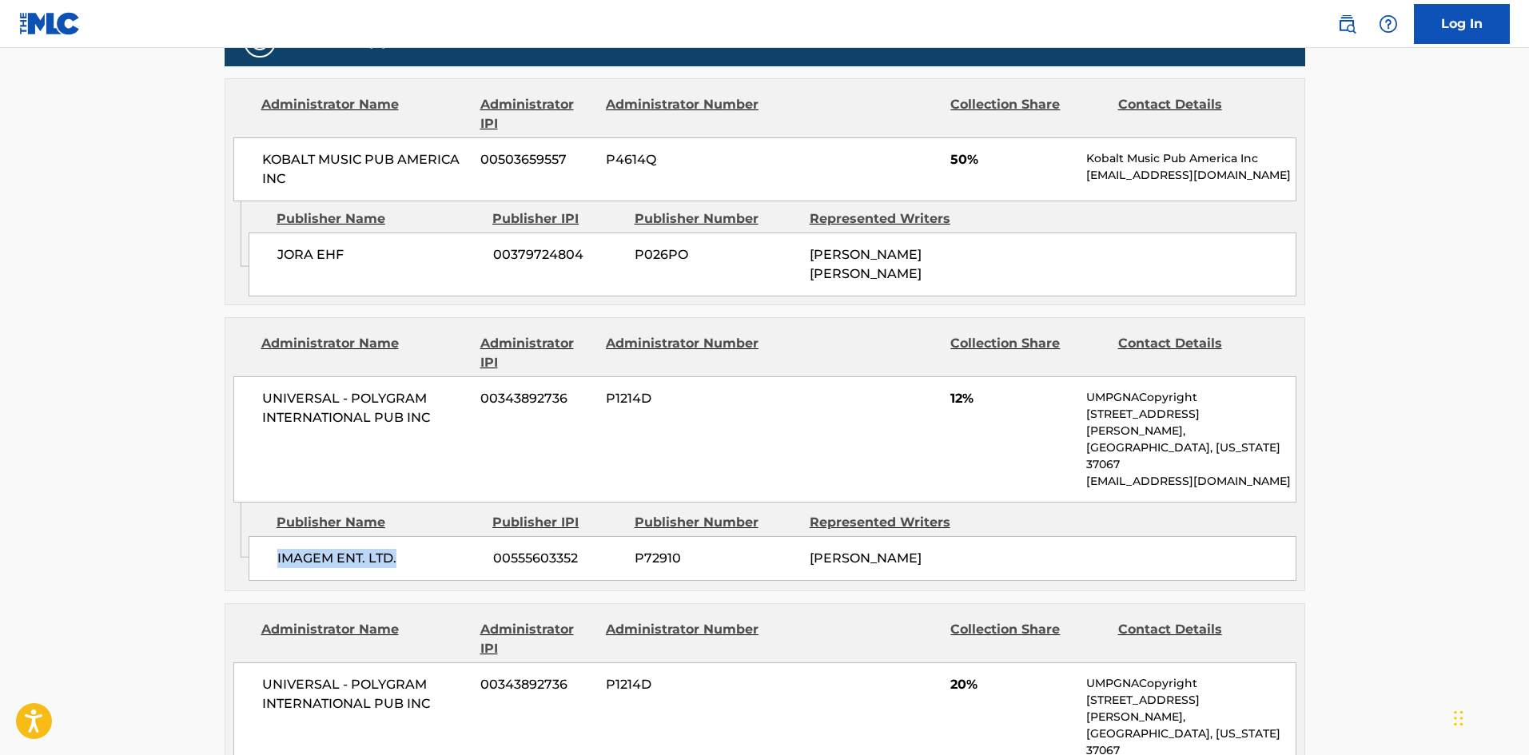
drag, startPoint x: 277, startPoint y: 524, endPoint x: 461, endPoint y: 536, distance: 184.3
click at [461, 536] on div "IMAGEM ENT. LTD. 00555603352 P72910 MARIUS DE VRIES" at bounding box center [773, 558] width 1048 height 45
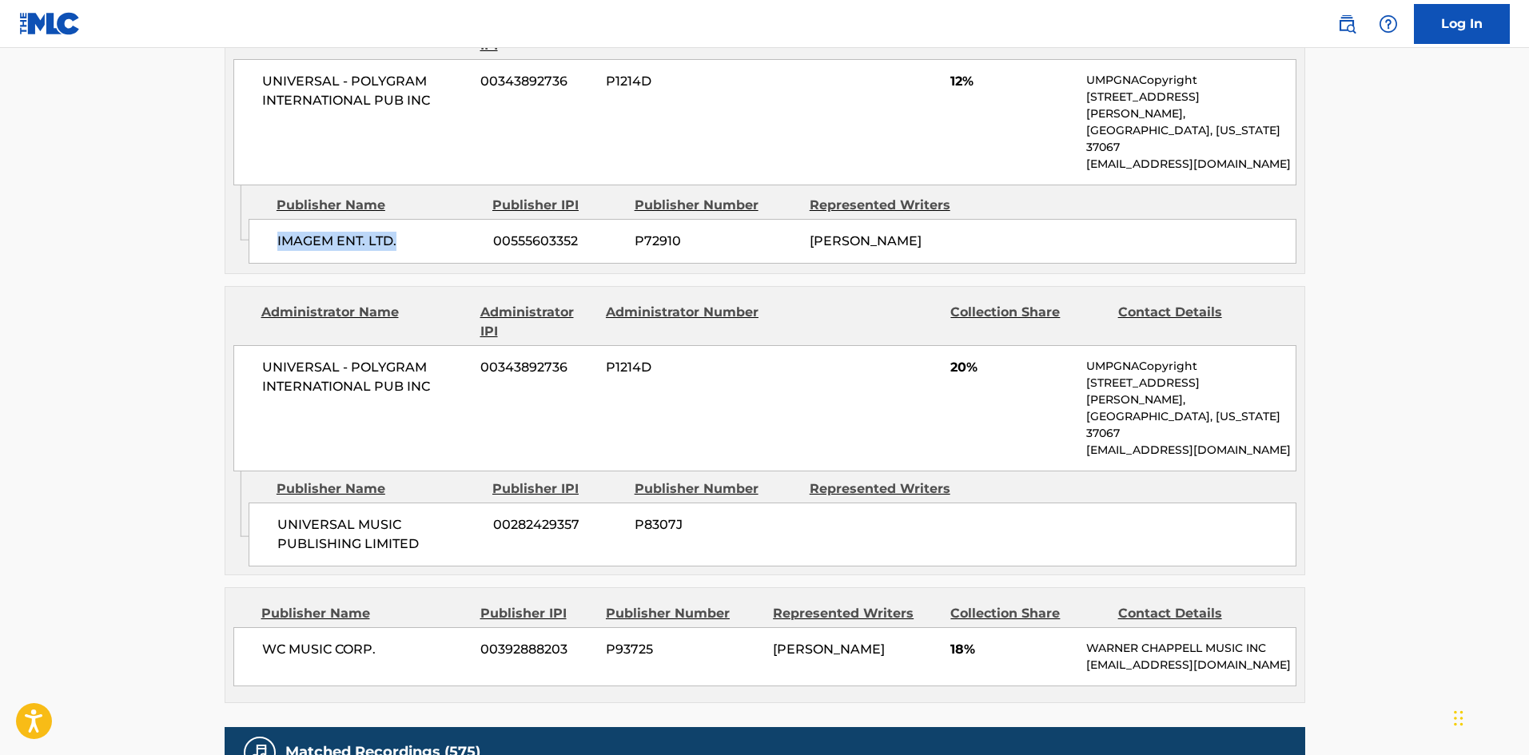
scroll to position [1199, 0]
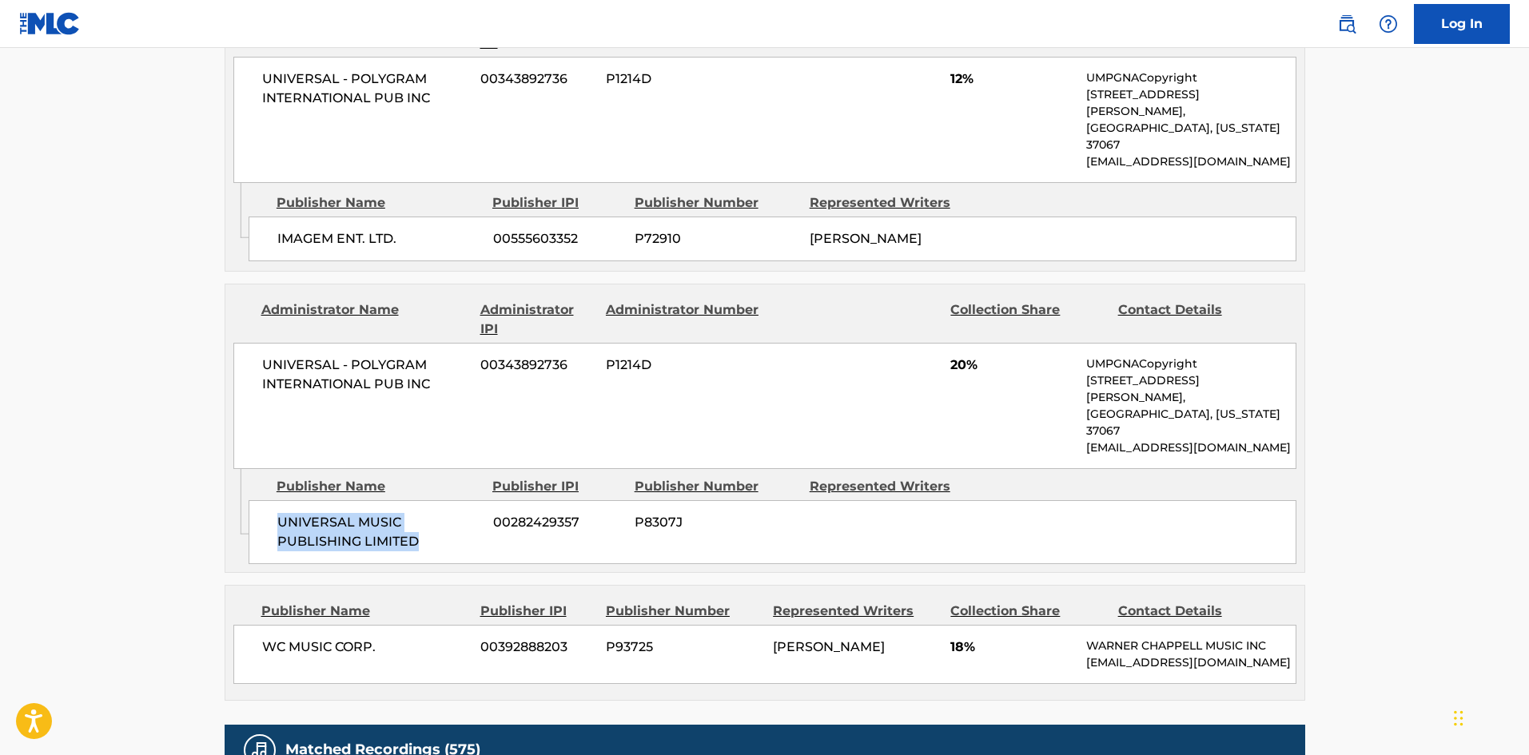
drag, startPoint x: 278, startPoint y: 458, endPoint x: 475, endPoint y: 480, distance: 197.9
click at [475, 513] on span "UNIVERSAL MUSIC PUBLISHING LIMITED" at bounding box center [379, 532] width 204 height 38
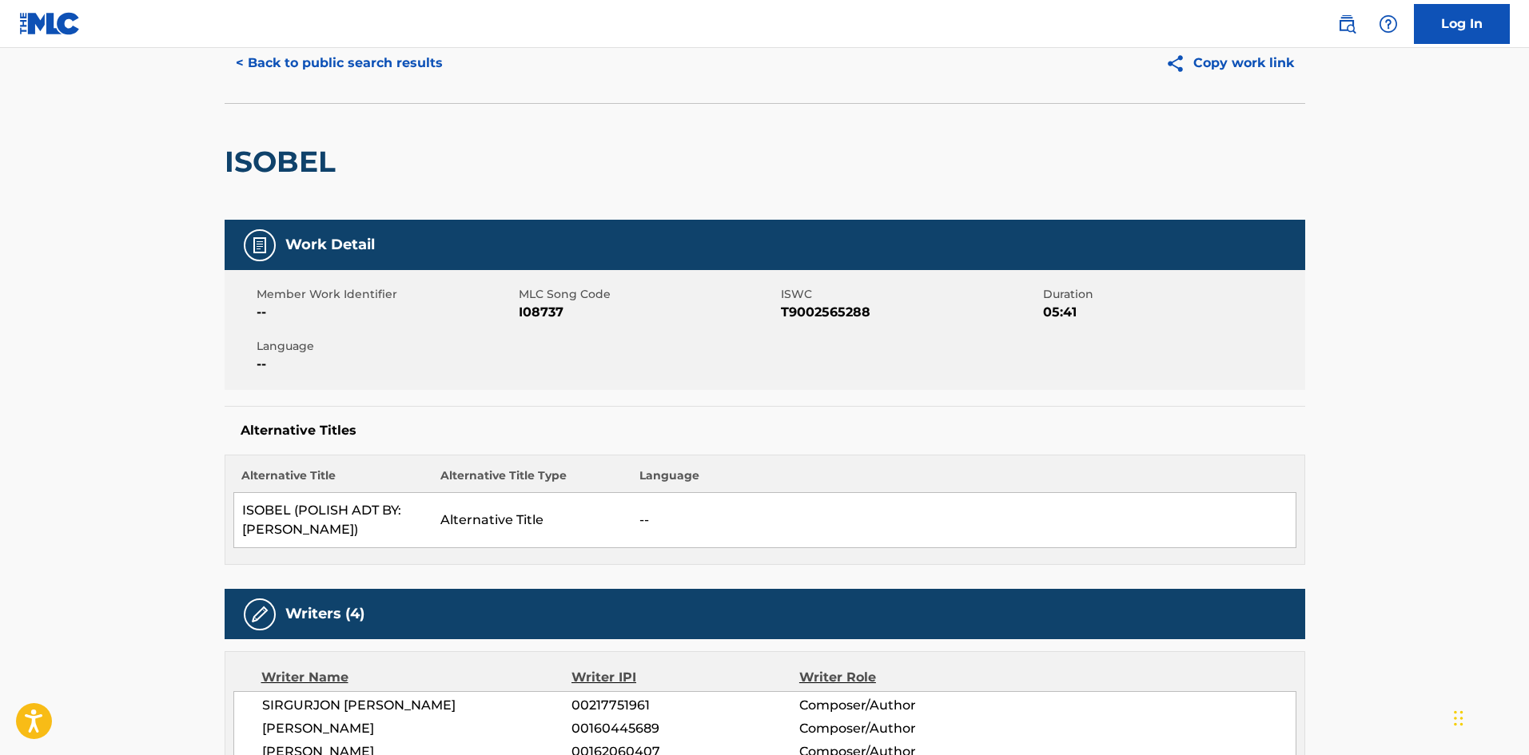
scroll to position [0, 0]
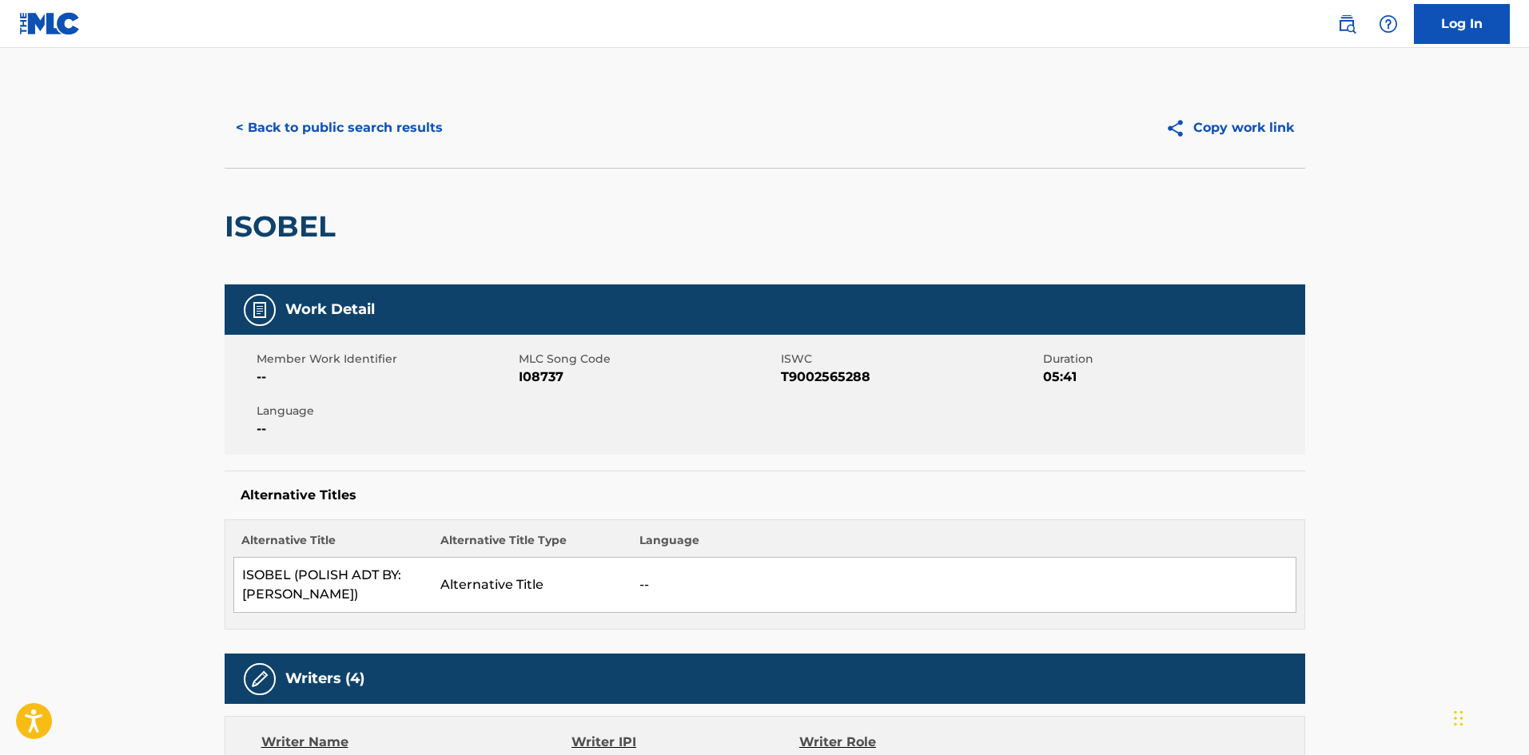
click at [378, 138] on button "< Back to public search results" at bounding box center [339, 128] width 229 height 40
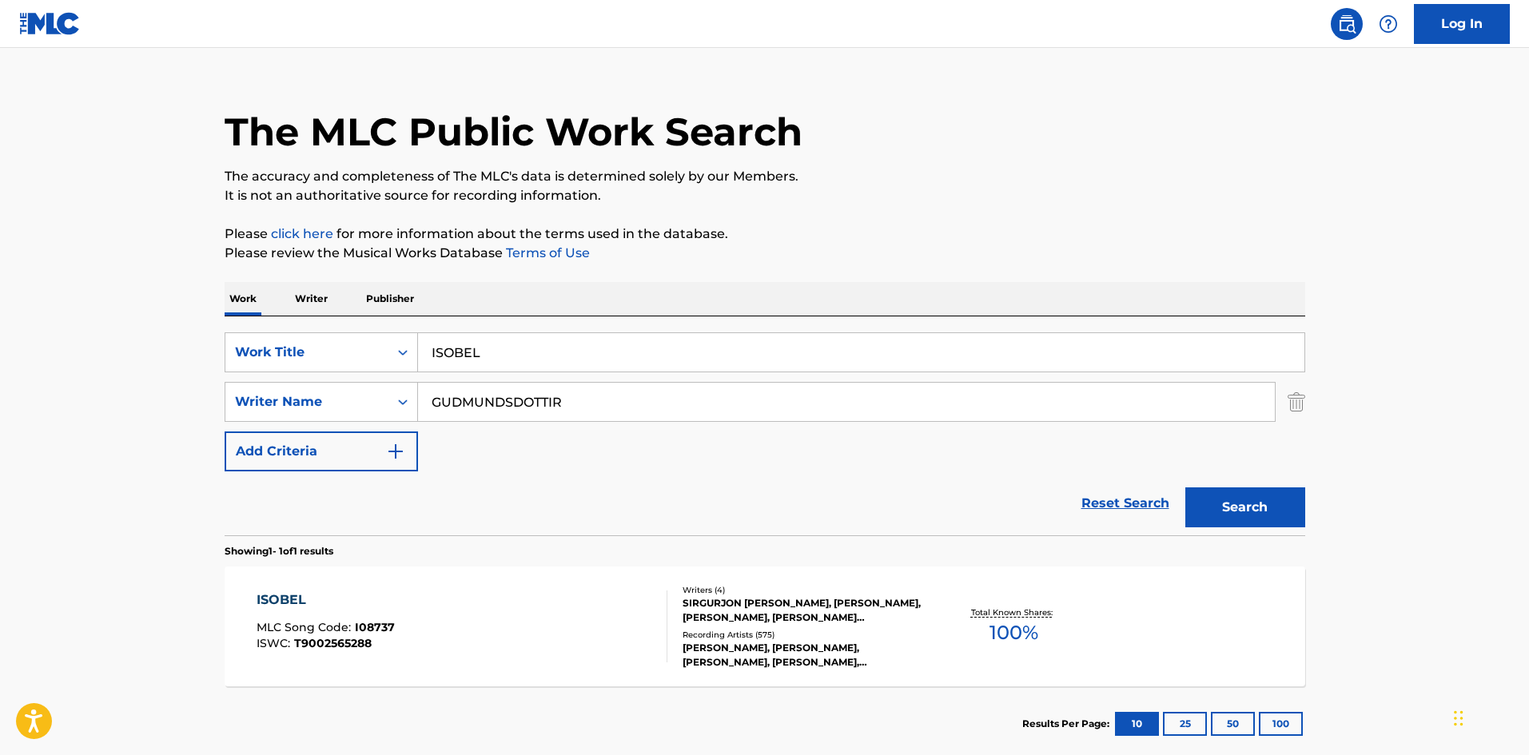
drag, startPoint x: 539, startPoint y: 367, endPoint x: 162, endPoint y: 310, distance: 380.8
click at [209, 324] on div "The MLC Public Work Search The accuracy and completeness of The MLC's data is d…" at bounding box center [764, 413] width 1119 height 697
paste input "Goodbye Pork Pie Hat"
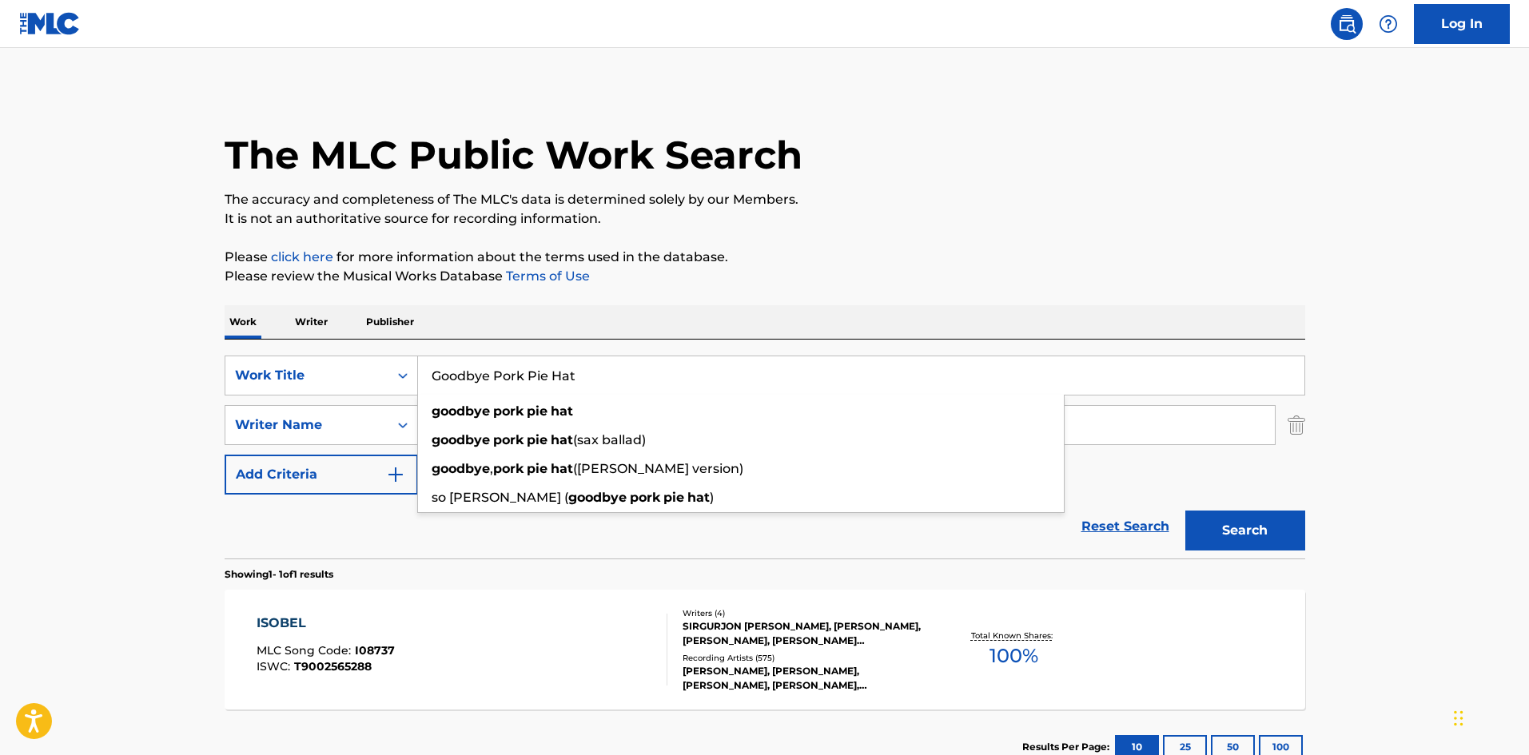
drag, startPoint x: 624, startPoint y: 375, endPoint x: 134, endPoint y: 289, distance: 497.5
click at [3, 348] on main "The MLC Public Work Search The accuracy and completeness of The MLC's data is d…" at bounding box center [764, 420] width 1529 height 745
paste input "OODBYE, PORK PIE HAT"
type input "GOODBYE, PORK PIE HAT"
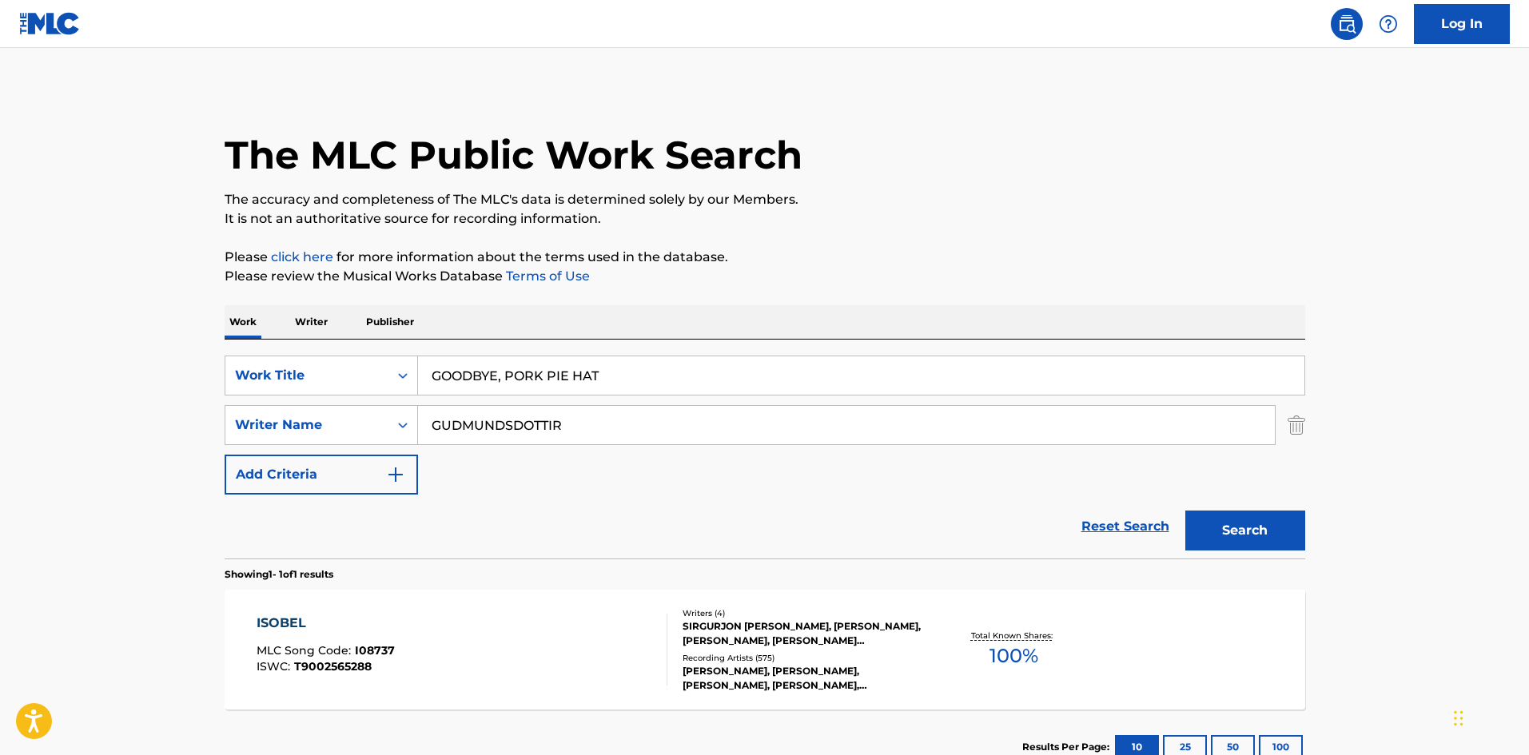
drag, startPoint x: 594, startPoint y: 426, endPoint x: 54, endPoint y: 405, distance: 540.0
click at [100, 415] on main "The MLC Public Work Search The accuracy and completeness of The MLC's data is d…" at bounding box center [764, 420] width 1529 height 745
paste input "MINGUS"
type input "MINGUS"
click at [1246, 522] on button "Search" at bounding box center [1246, 531] width 120 height 40
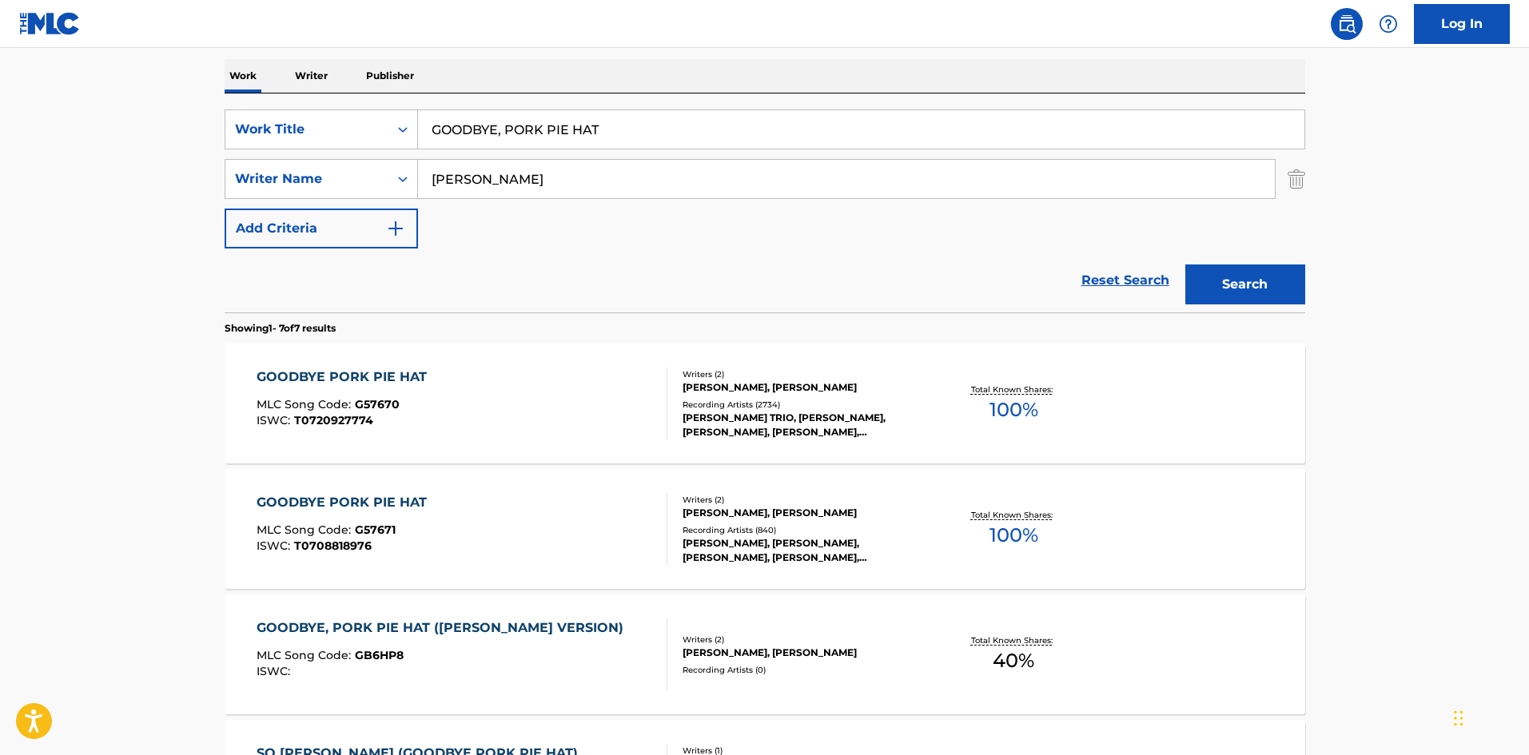
scroll to position [240, 0]
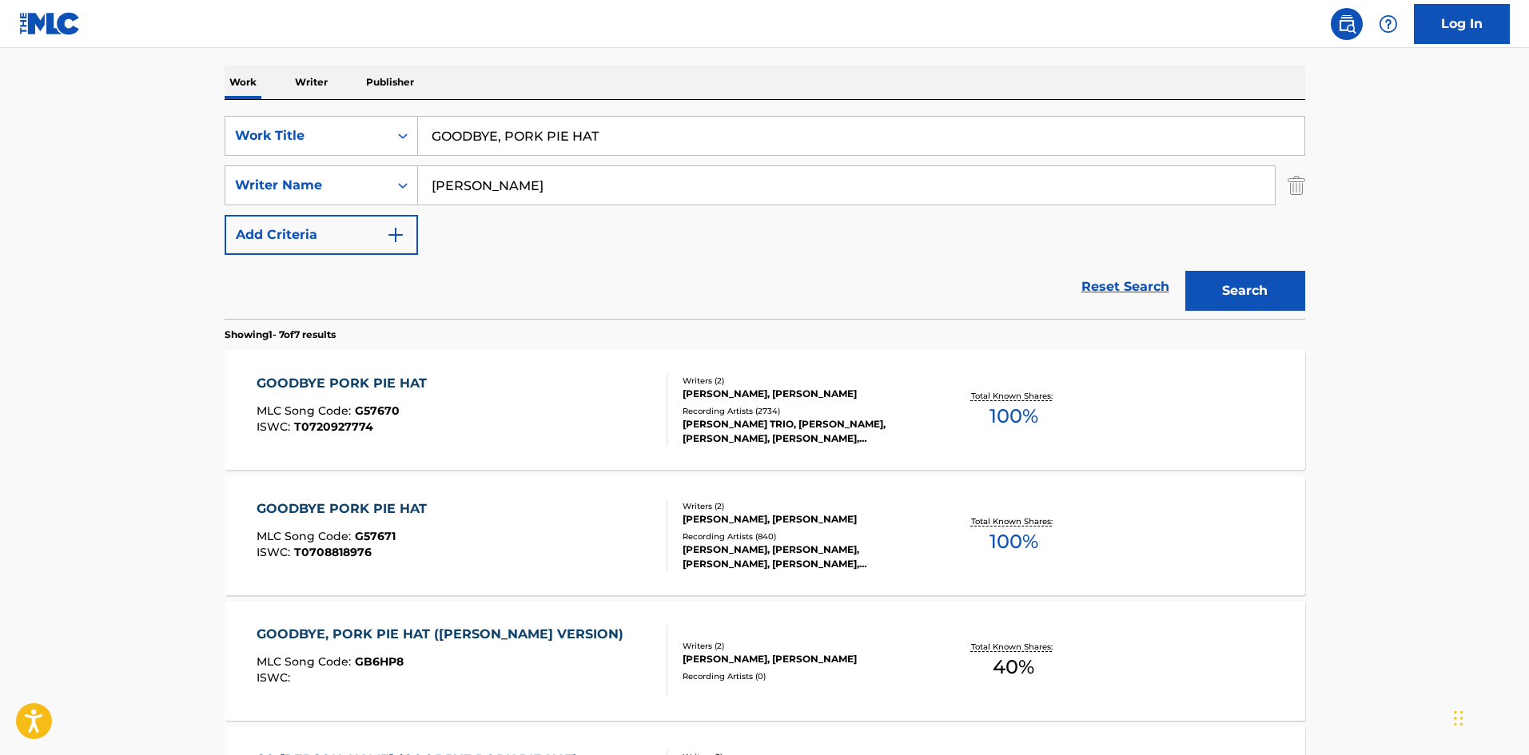
click at [385, 375] on div "GOODBYE PORK PIE HAT" at bounding box center [346, 383] width 178 height 19
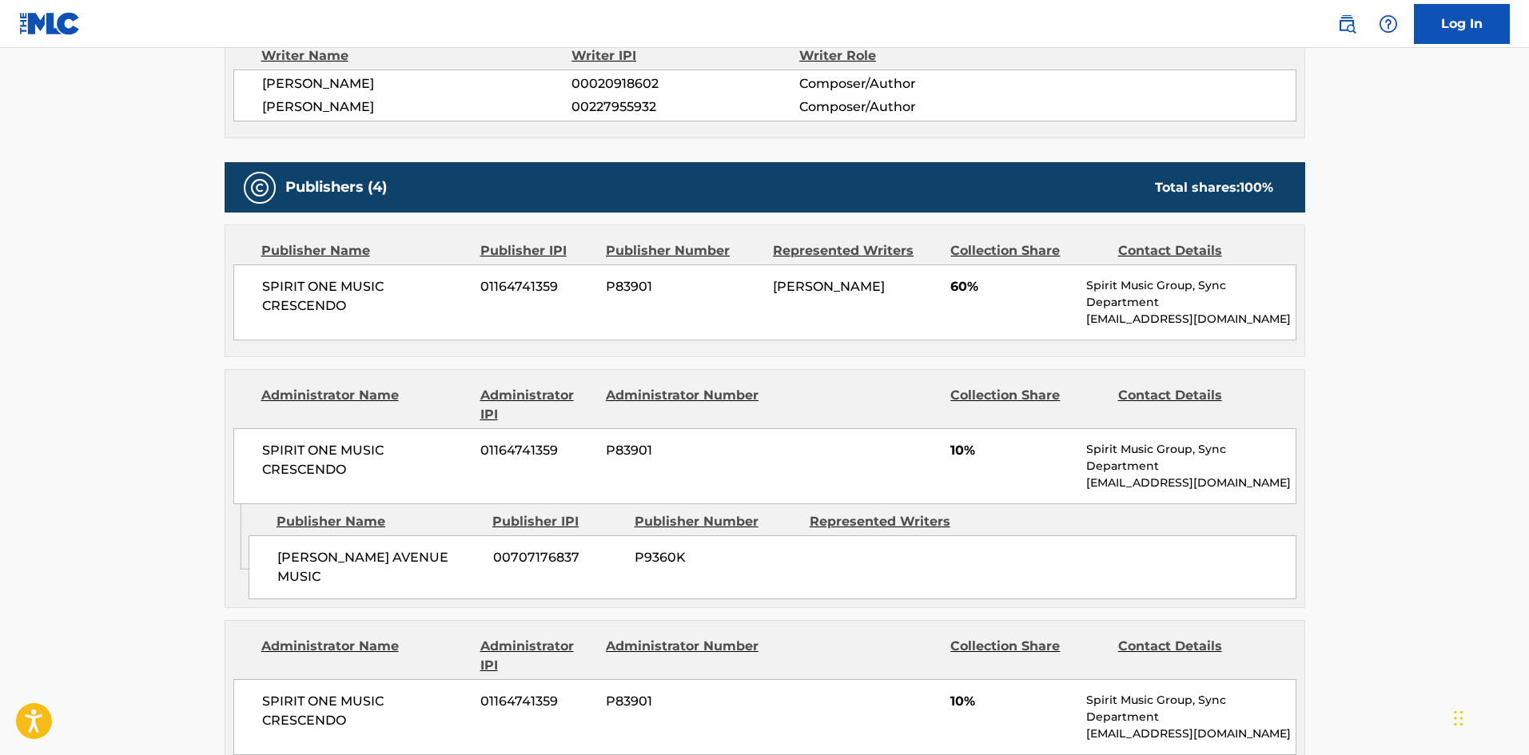
scroll to position [879, 0]
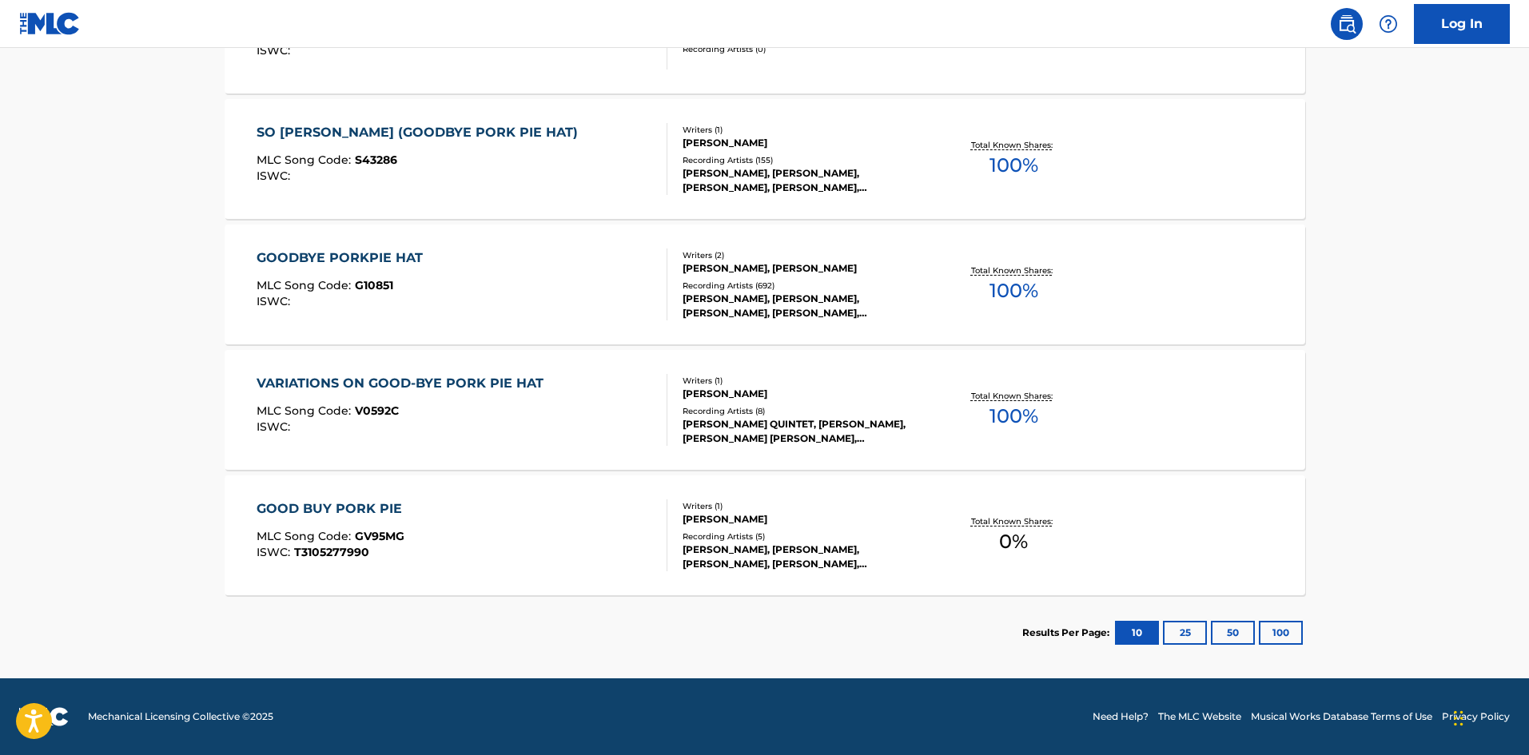
scroll to position [240, 0]
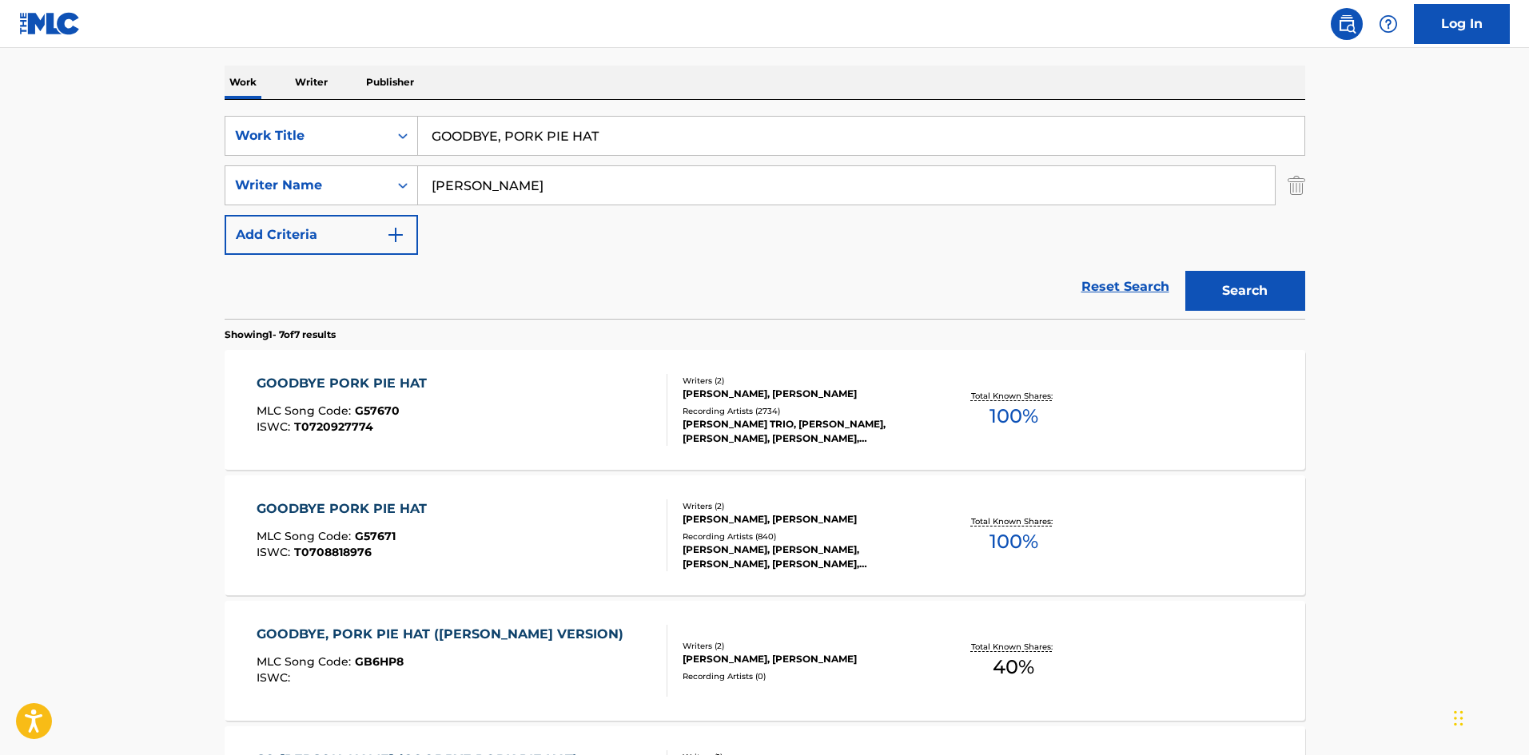
click at [380, 508] on div "GOODBYE PORK PIE HAT" at bounding box center [346, 509] width 178 height 19
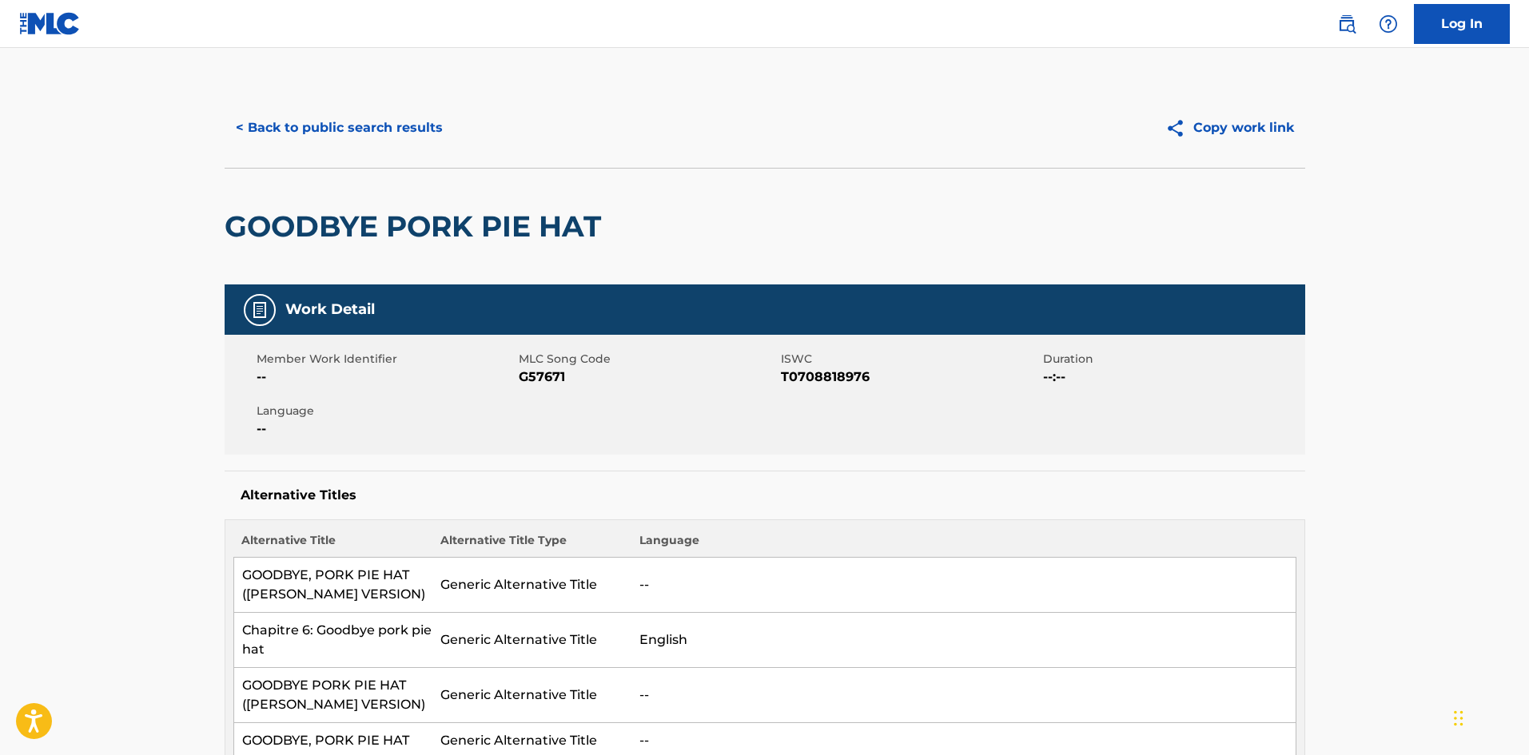
click at [389, 134] on button "< Back to public search results" at bounding box center [339, 128] width 229 height 40
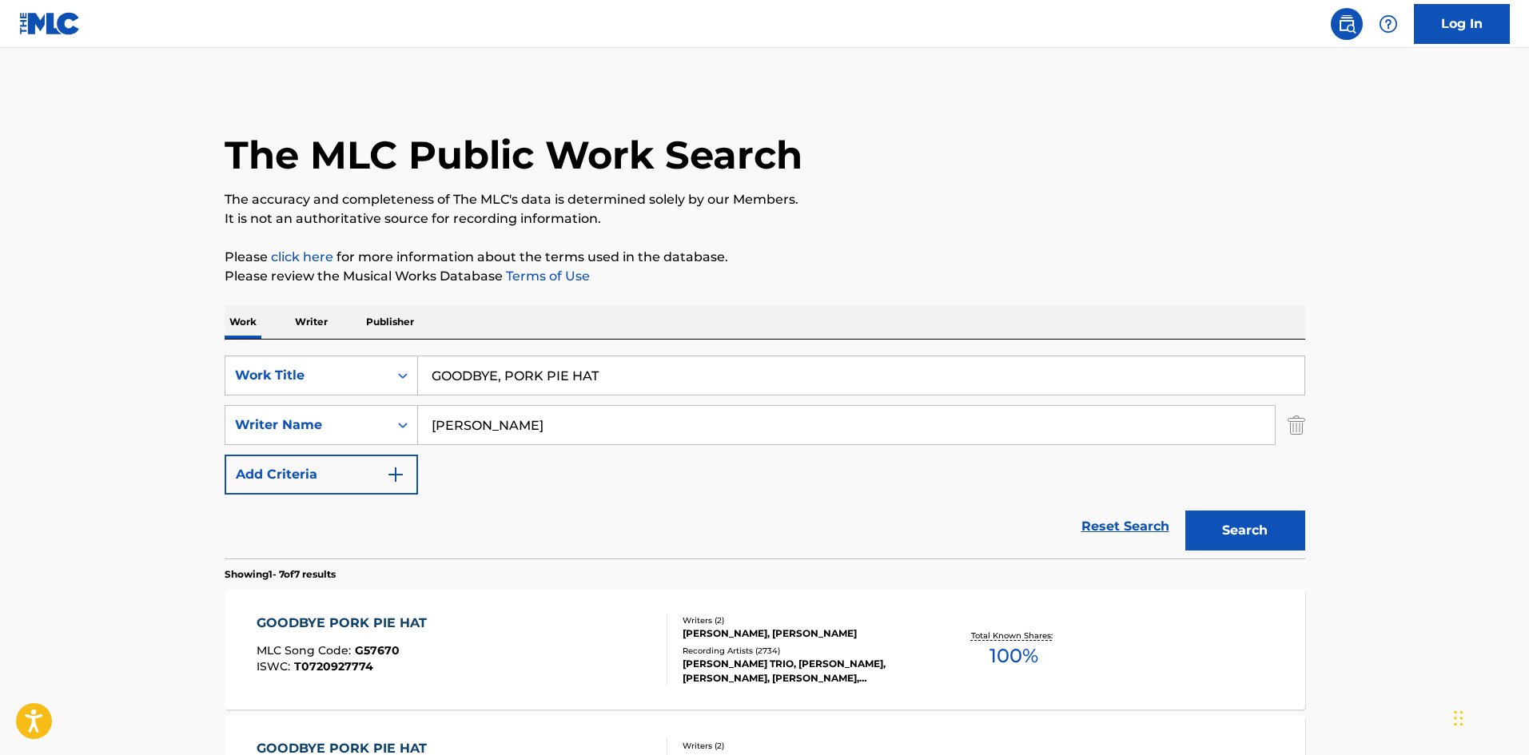
scroll to position [240, 0]
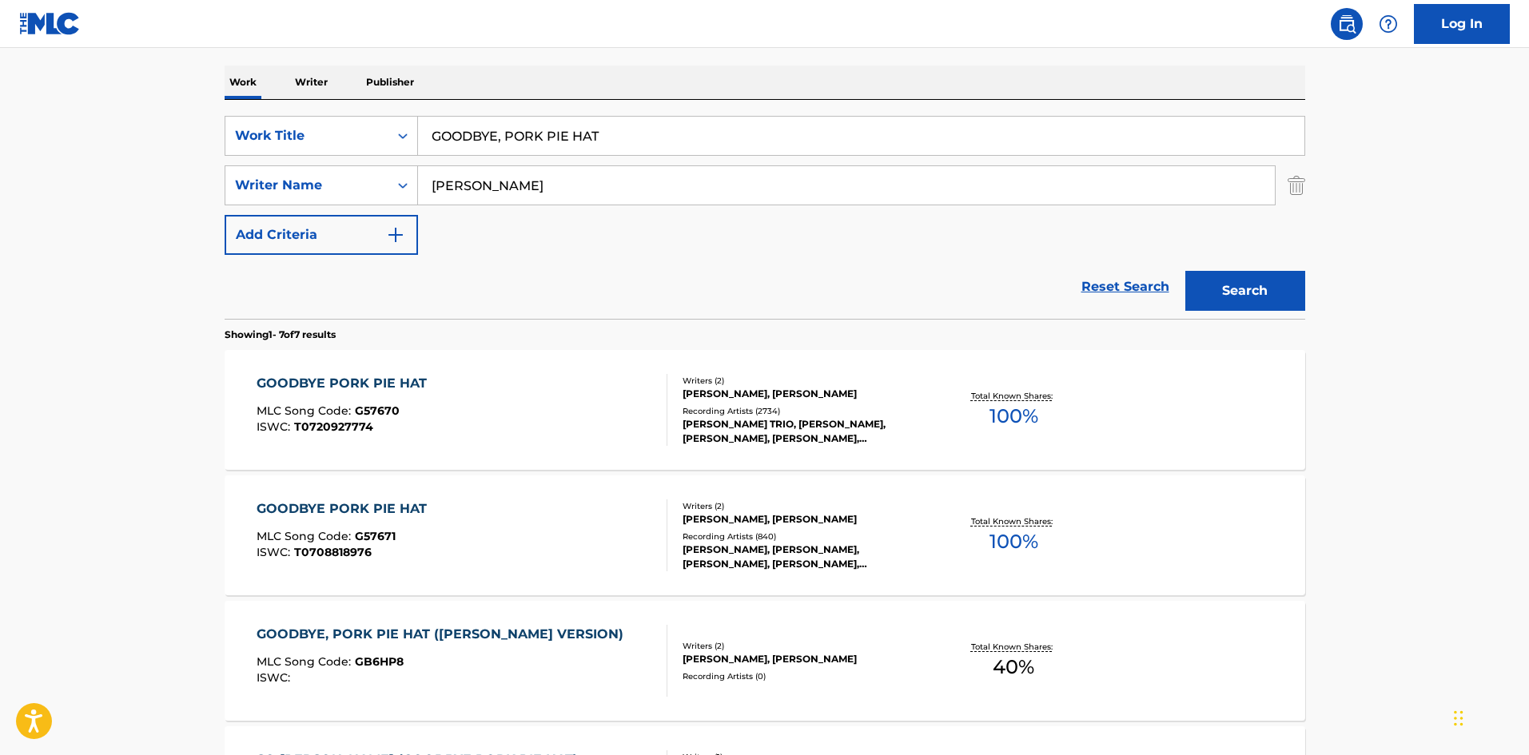
drag, startPoint x: 686, startPoint y: 128, endPoint x: 0, endPoint y: 128, distance: 685.9
click at [0, 131] on main "The MLC Public Work Search The accuracy and completeness of The MLC's data is d…" at bounding box center [764, 557] width 1529 height 1498
paste input "MY FUNNY VALENTINE"
type input "MY FUNNY VALENTINE"
click at [618, 61] on div "The MLC Public Work Search The accuracy and completeness of The MLC's data is d…" at bounding box center [764, 573] width 1119 height 1450
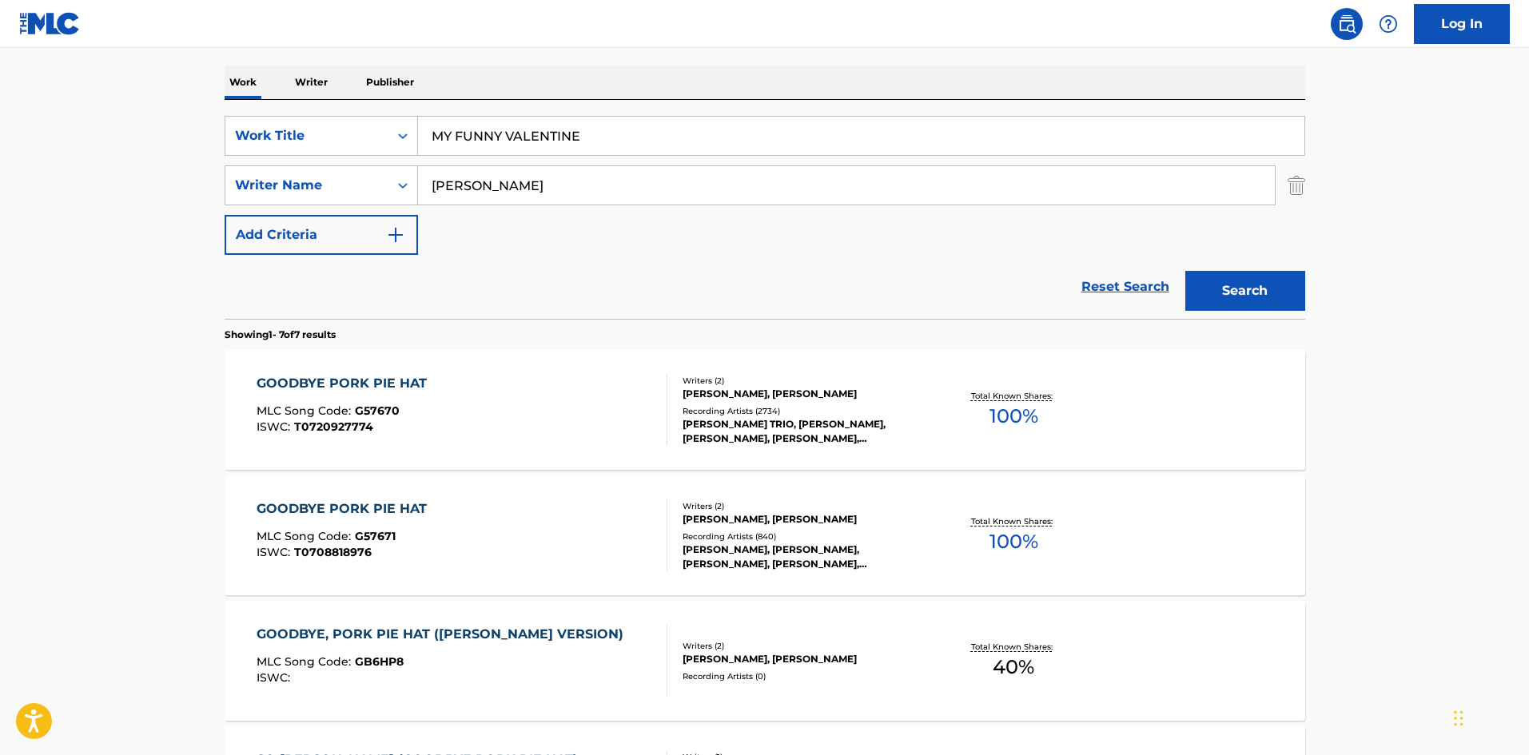
drag, startPoint x: 585, startPoint y: 185, endPoint x: 6, endPoint y: 196, distance: 578.9
click at [0, 201] on main "The MLC Public Work Search The accuracy and completeness of The MLC's data is d…" at bounding box center [764, 557] width 1529 height 1498
paste input "RODGER"
click at [1270, 293] on button "Search" at bounding box center [1246, 291] width 120 height 40
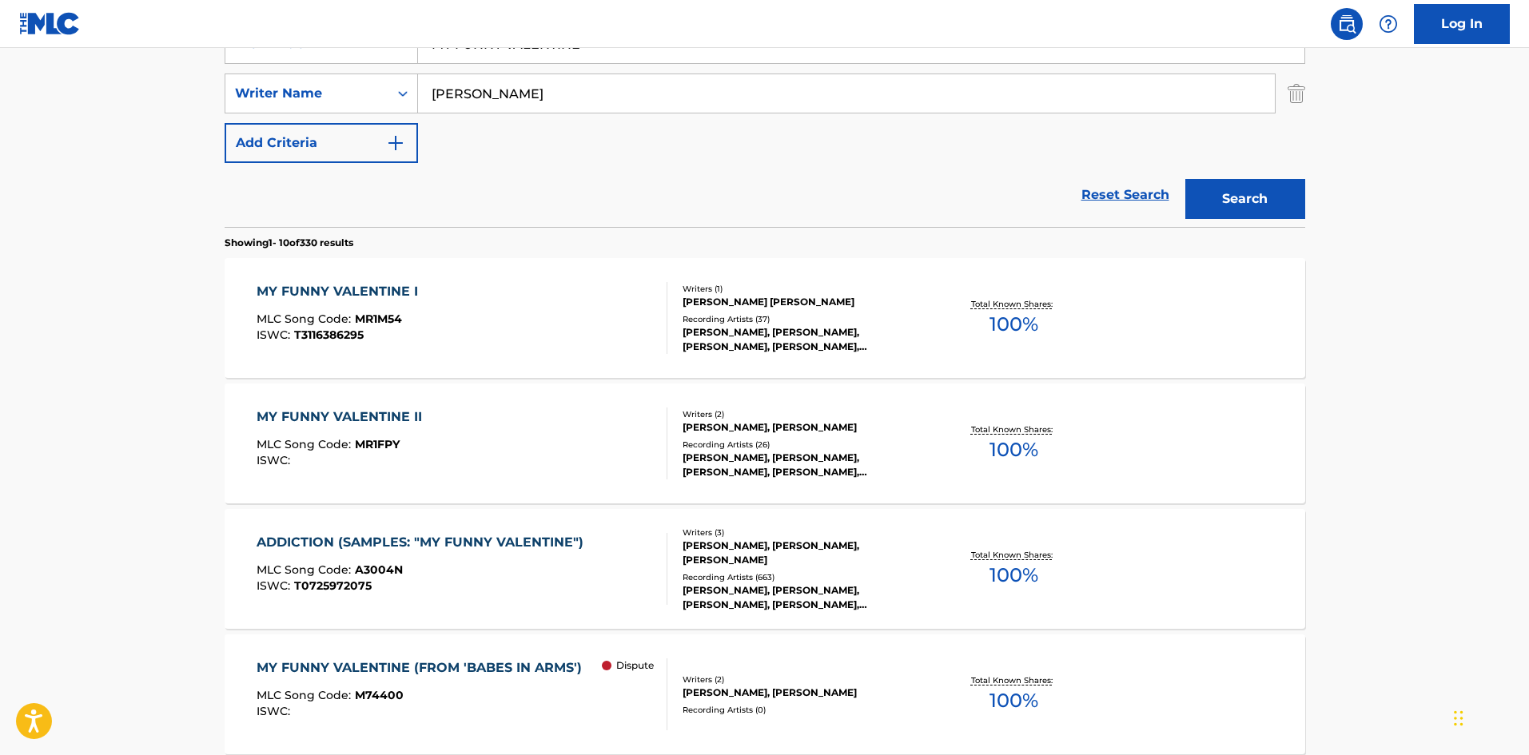
scroll to position [320, 0]
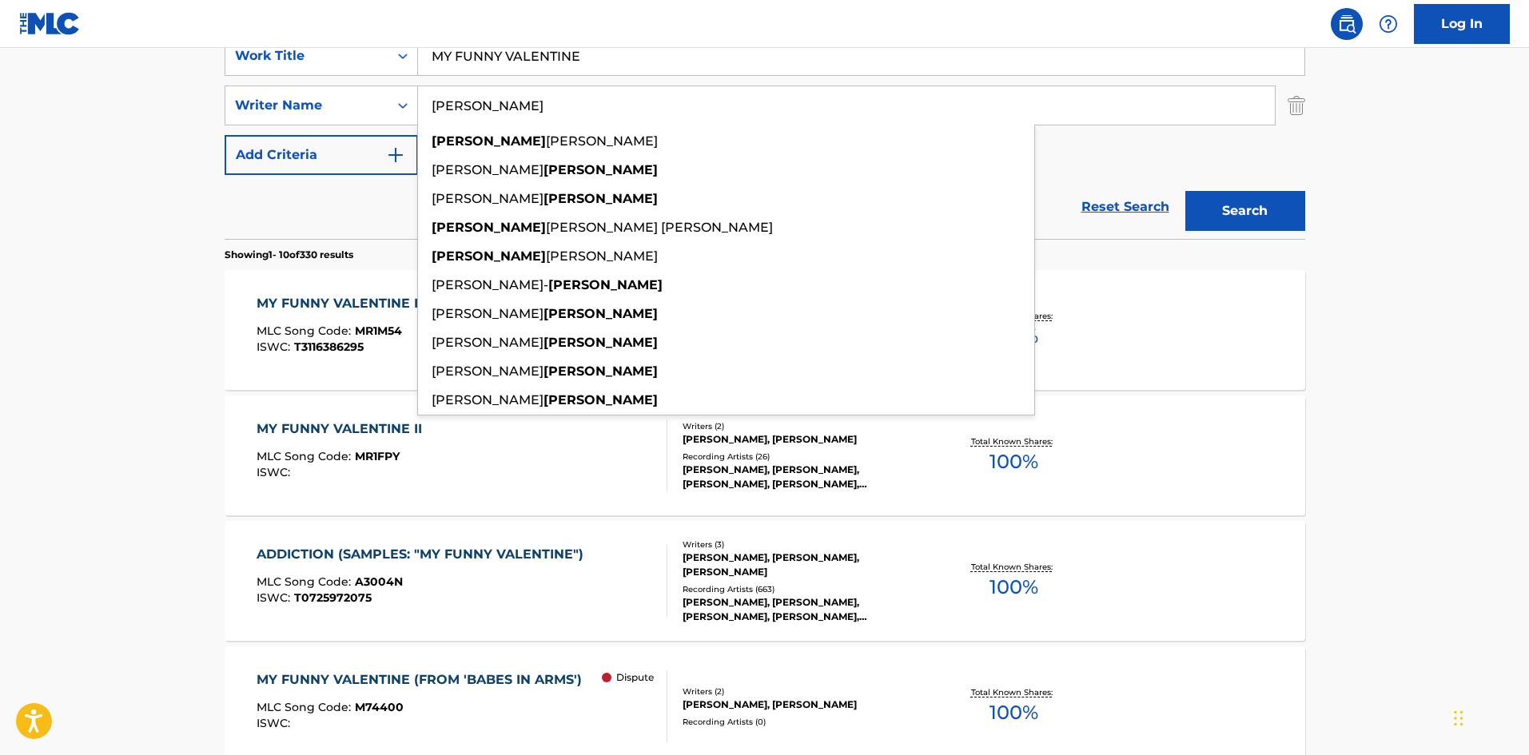
drag, startPoint x: 569, startPoint y: 112, endPoint x: 169, endPoint y: 102, distance: 400.6
click at [169, 105] on main "The MLC Public Work Search The accuracy and completeness of The MLC's data is d…" at bounding box center [764, 669] width 1529 height 1882
paste input "HART"
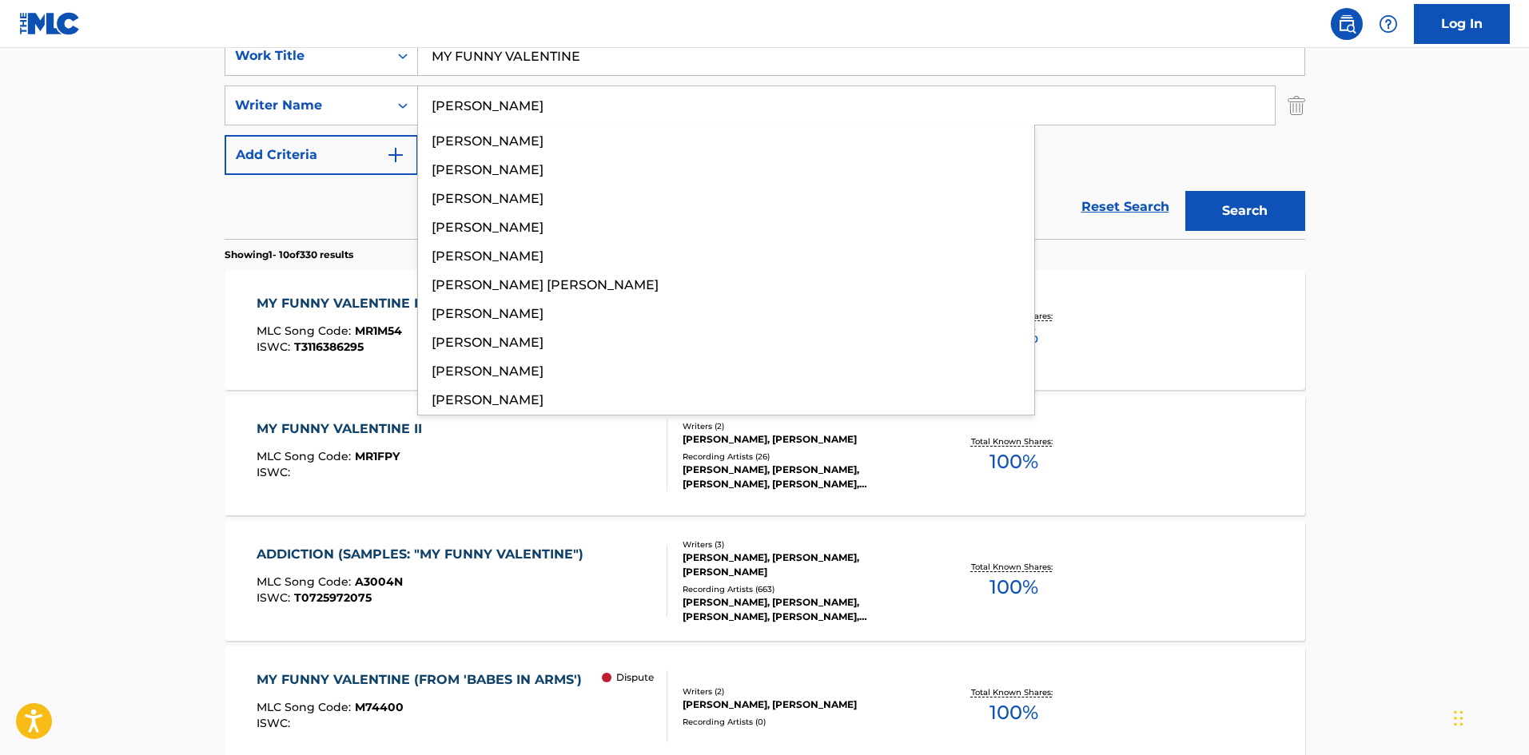
type input "HART"
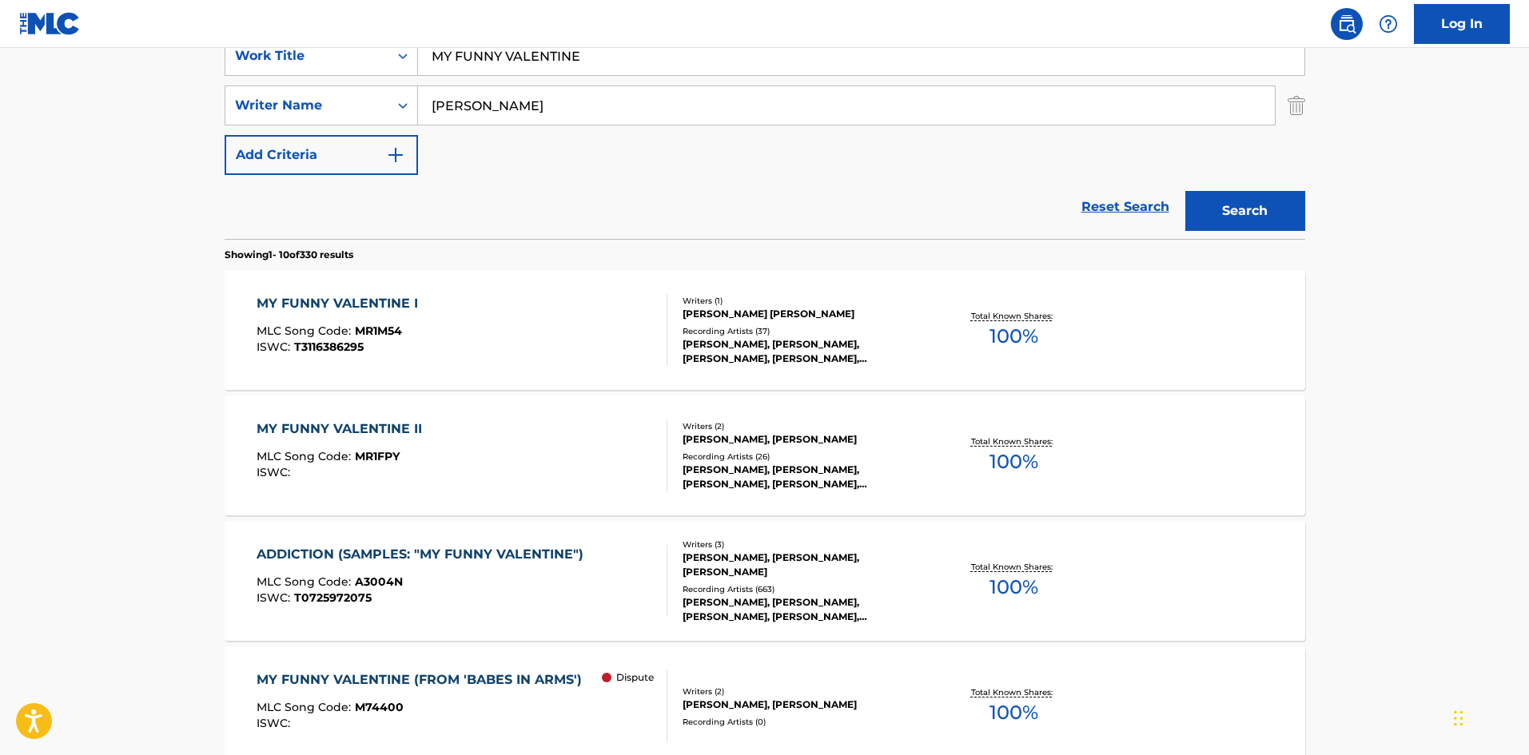
click at [1267, 217] on button "Search" at bounding box center [1246, 211] width 120 height 40
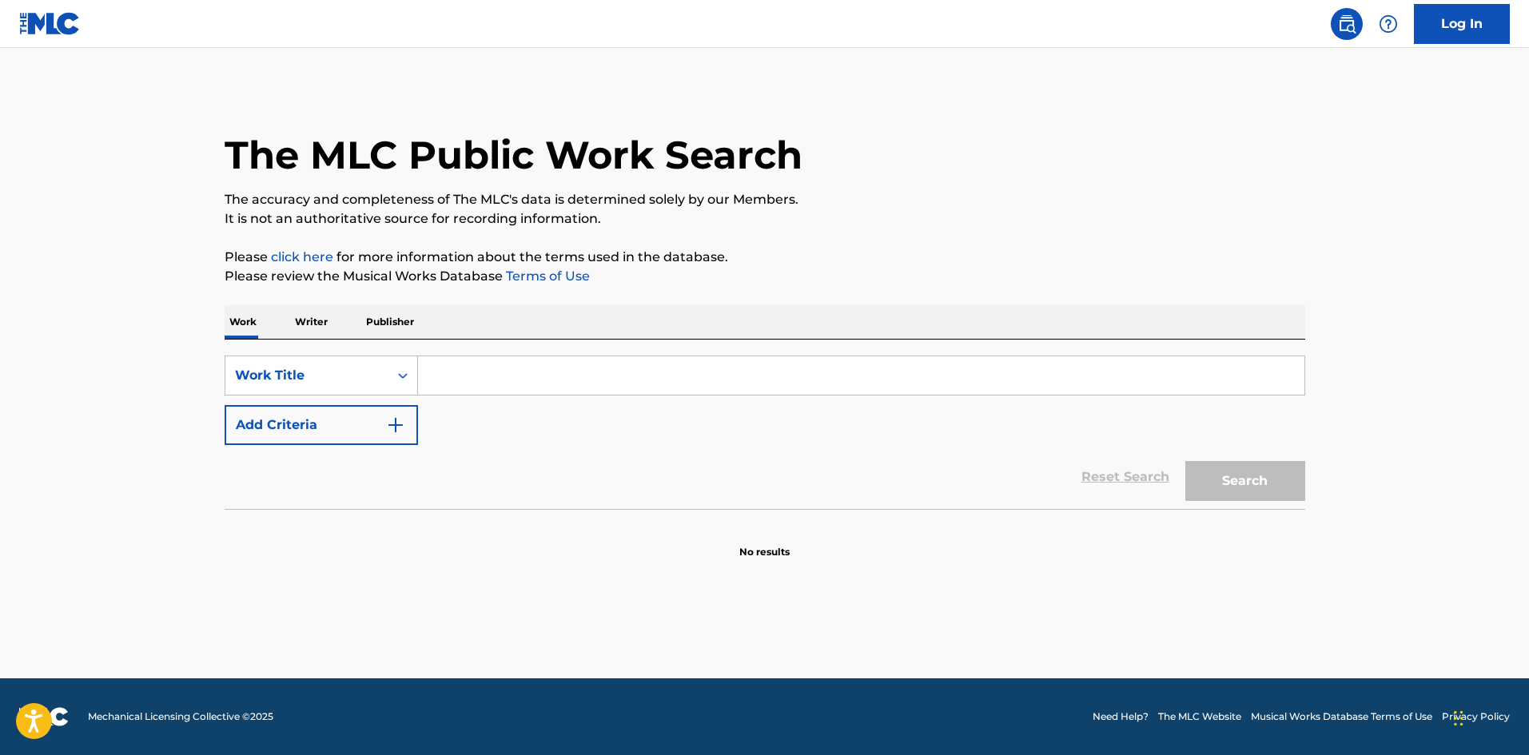
click at [594, 353] on div "SearchWithCriteria9bcbf700-8525-43a1-91e7-ff5ea63cd062 Work Title Add Criteria …" at bounding box center [765, 424] width 1081 height 169
click at [588, 357] on input "Search Form" at bounding box center [861, 376] width 887 height 38
paste input "My Funny Valentine"
type input "My Funny Valentine"
drag, startPoint x: 485, startPoint y: 205, endPoint x: 425, endPoint y: 427, distance: 229.4
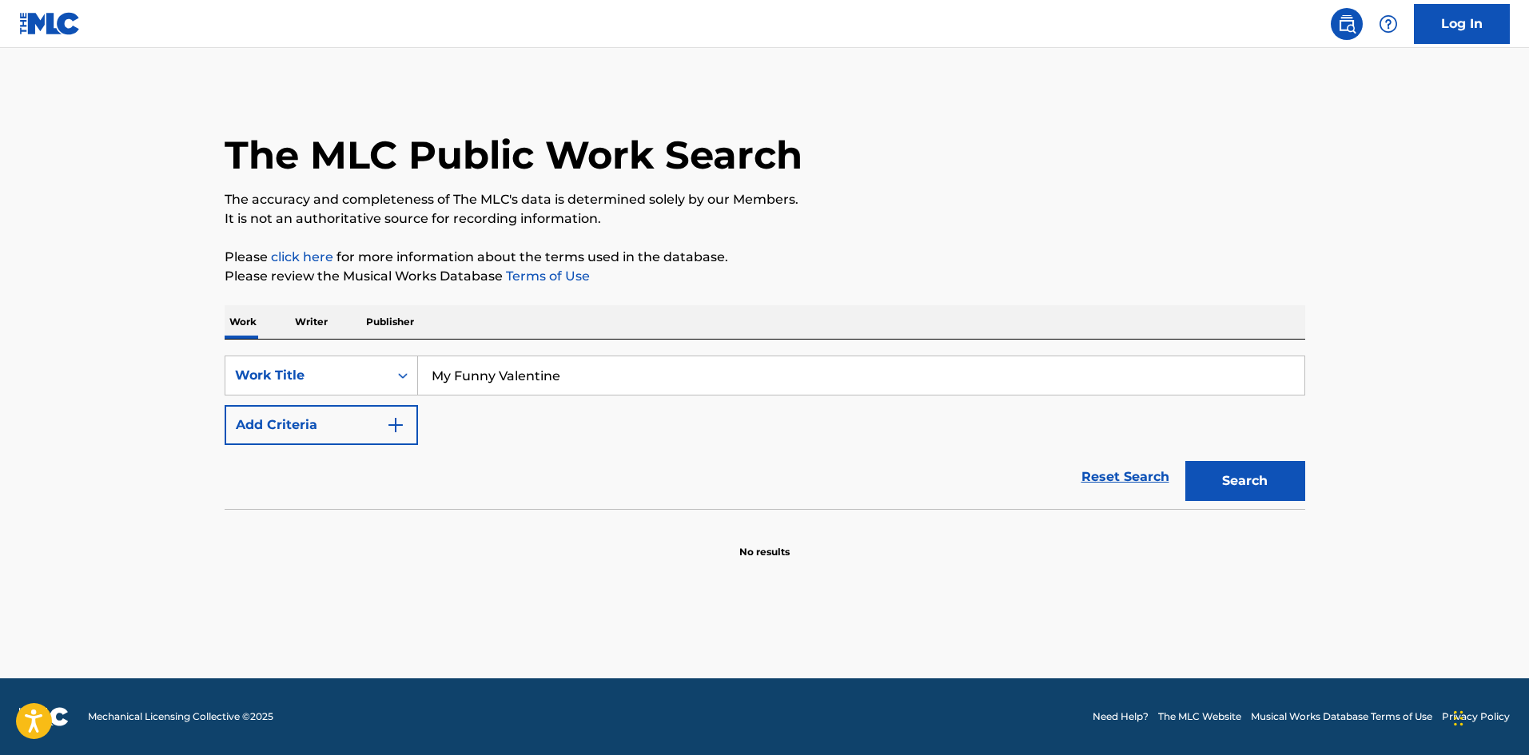
click at [485, 208] on p "The accuracy and completeness of The MLC's data is determined solely by our Mem…" at bounding box center [765, 199] width 1081 height 19
click at [329, 420] on button "Add Criteria" at bounding box center [321, 425] width 193 height 40
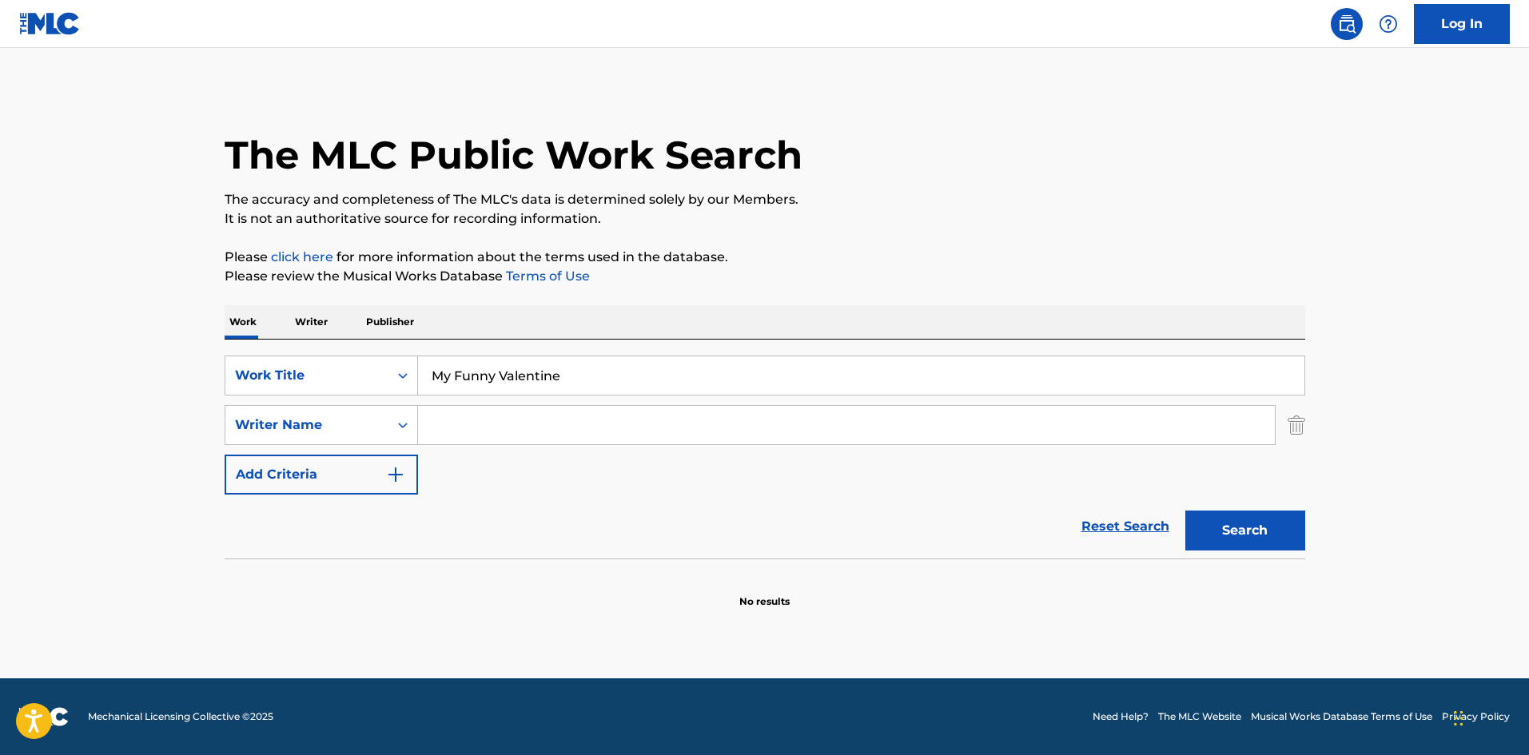
click at [504, 419] on input "Search Form" at bounding box center [846, 425] width 857 height 38
paste input "[PERSON_NAME]"
type input "[PERSON_NAME]"
click at [1205, 494] on div "SearchWithCriteria9bcbf700-8525-43a1-91e7-ff5ea63cd062 Work Title My Funny Vale…" at bounding box center [765, 425] width 1081 height 139
click at [1232, 518] on div "Search" at bounding box center [1242, 527] width 128 height 64
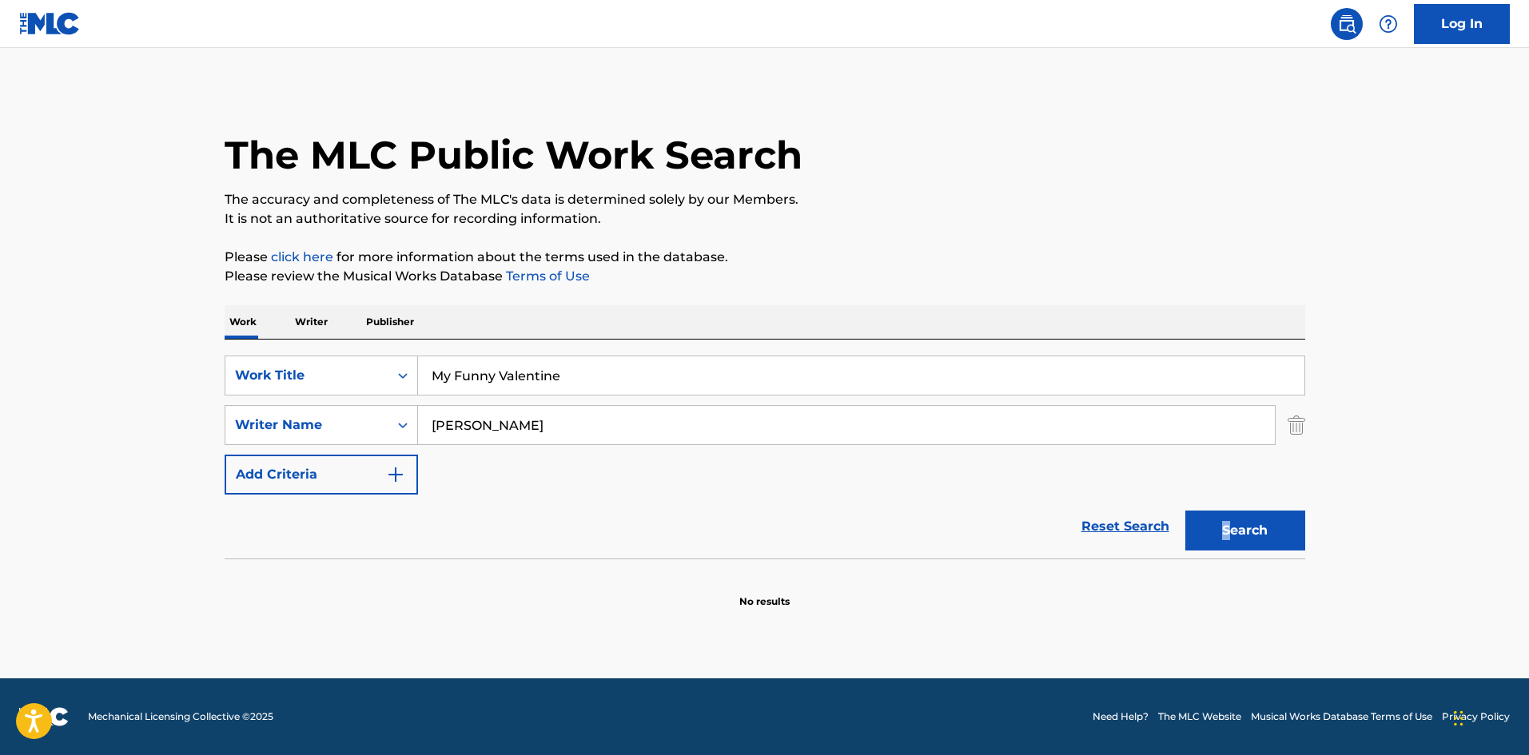
click at [1232, 518] on button "Search" at bounding box center [1246, 531] width 120 height 40
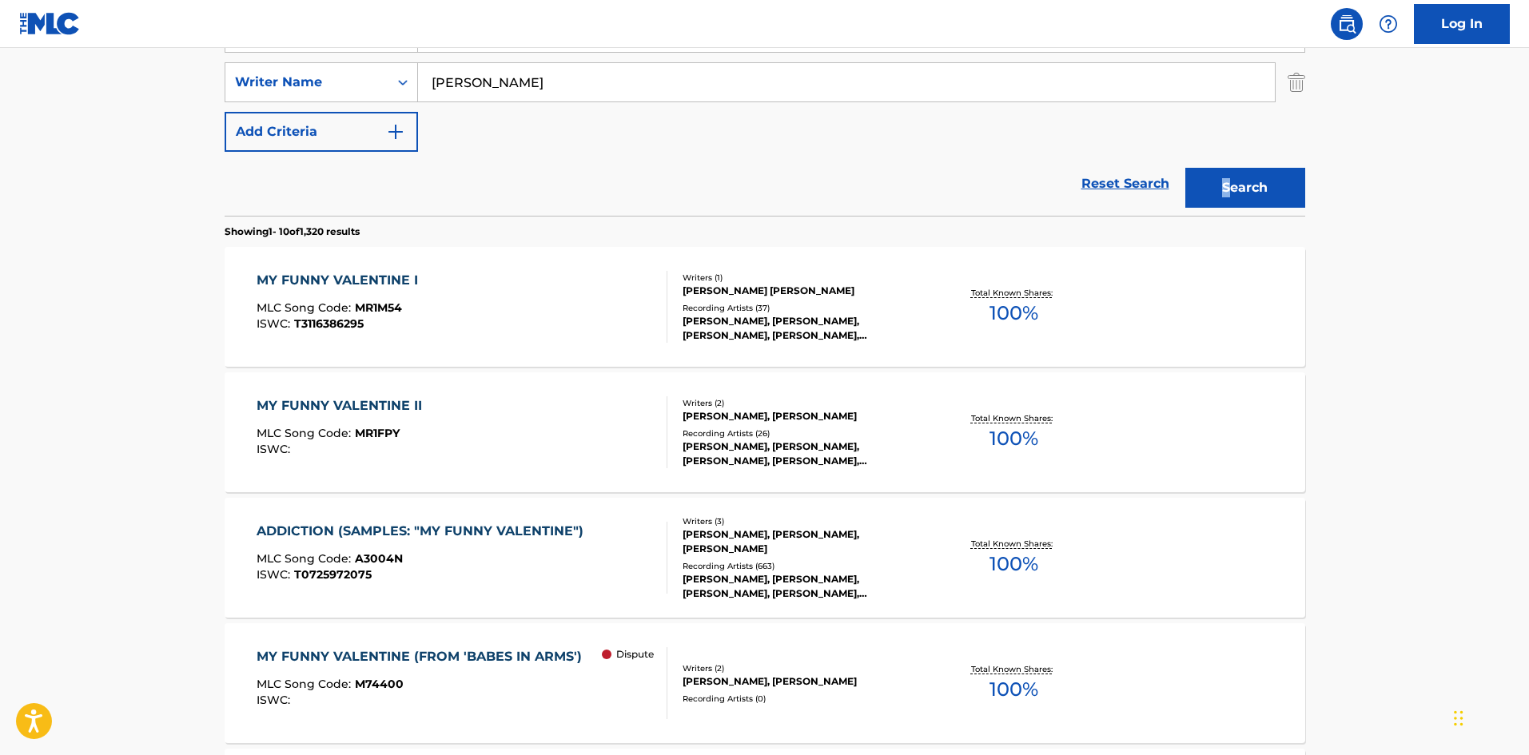
scroll to position [320, 0]
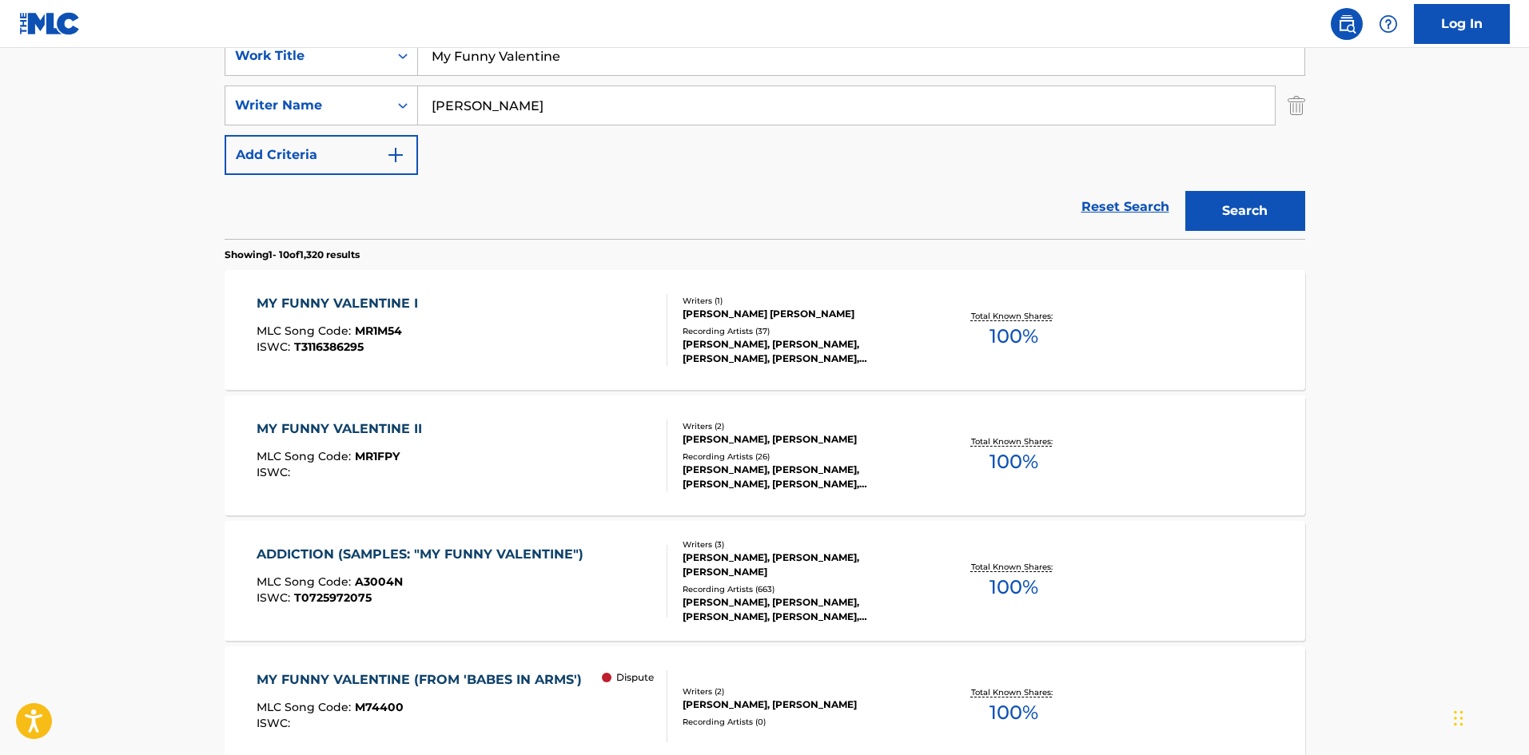
drag, startPoint x: 584, startPoint y: 64, endPoint x: 0, endPoint y: 30, distance: 584.6
click at [0, 35] on div "Log In The MLC Public Work Search The accuracy and completeness of The MLC's da…" at bounding box center [764, 683] width 1529 height 2007
paste input "'ROUND MIDNIGHT"
type input "'ROUND MIDNIGHT"
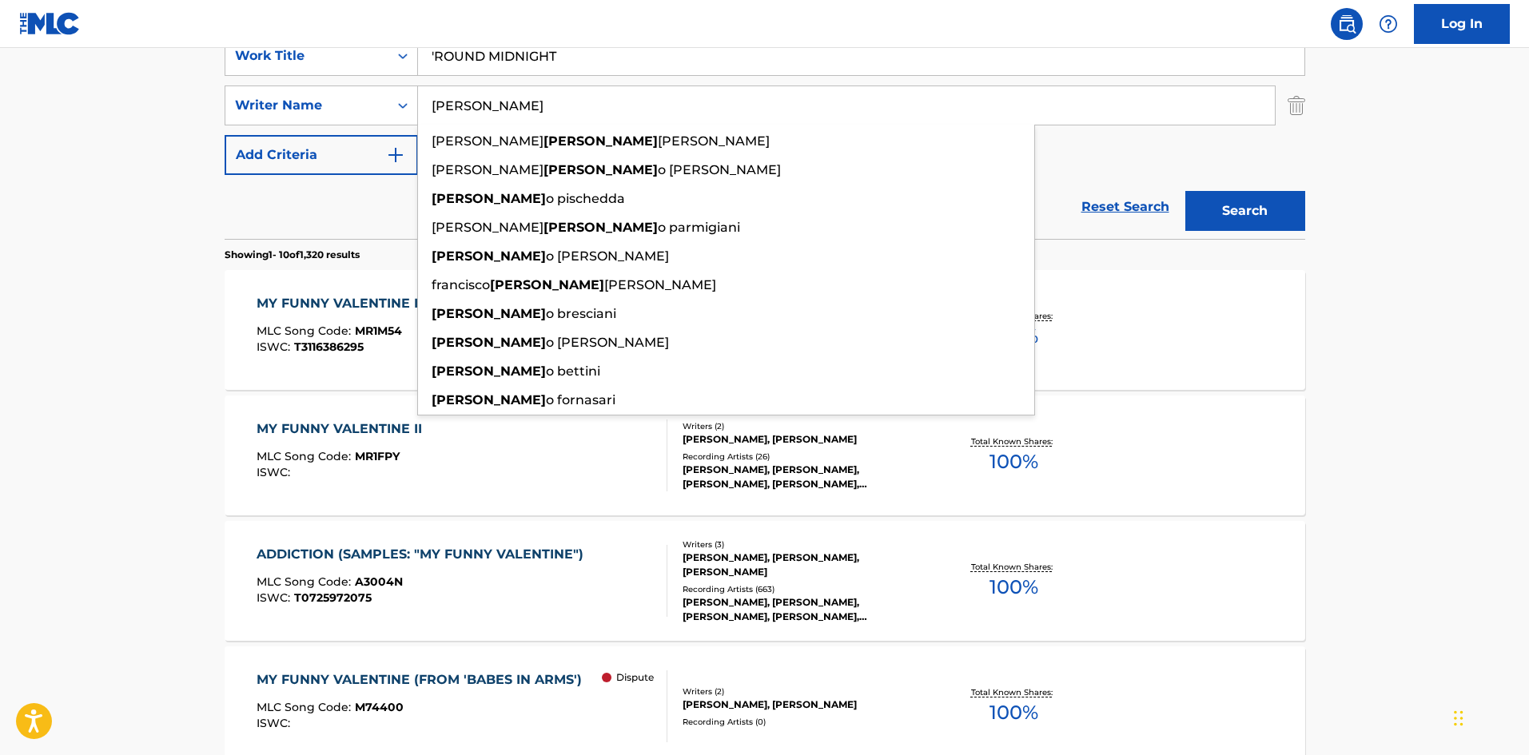
drag, startPoint x: 528, startPoint y: 114, endPoint x: 154, endPoint y: 135, distance: 374.0
click at [155, 135] on main "The MLC Public Work Search The accuracy and completeness of The MLC's data is d…" at bounding box center [764, 669] width 1529 height 1882
paste input "HANIGHEN"
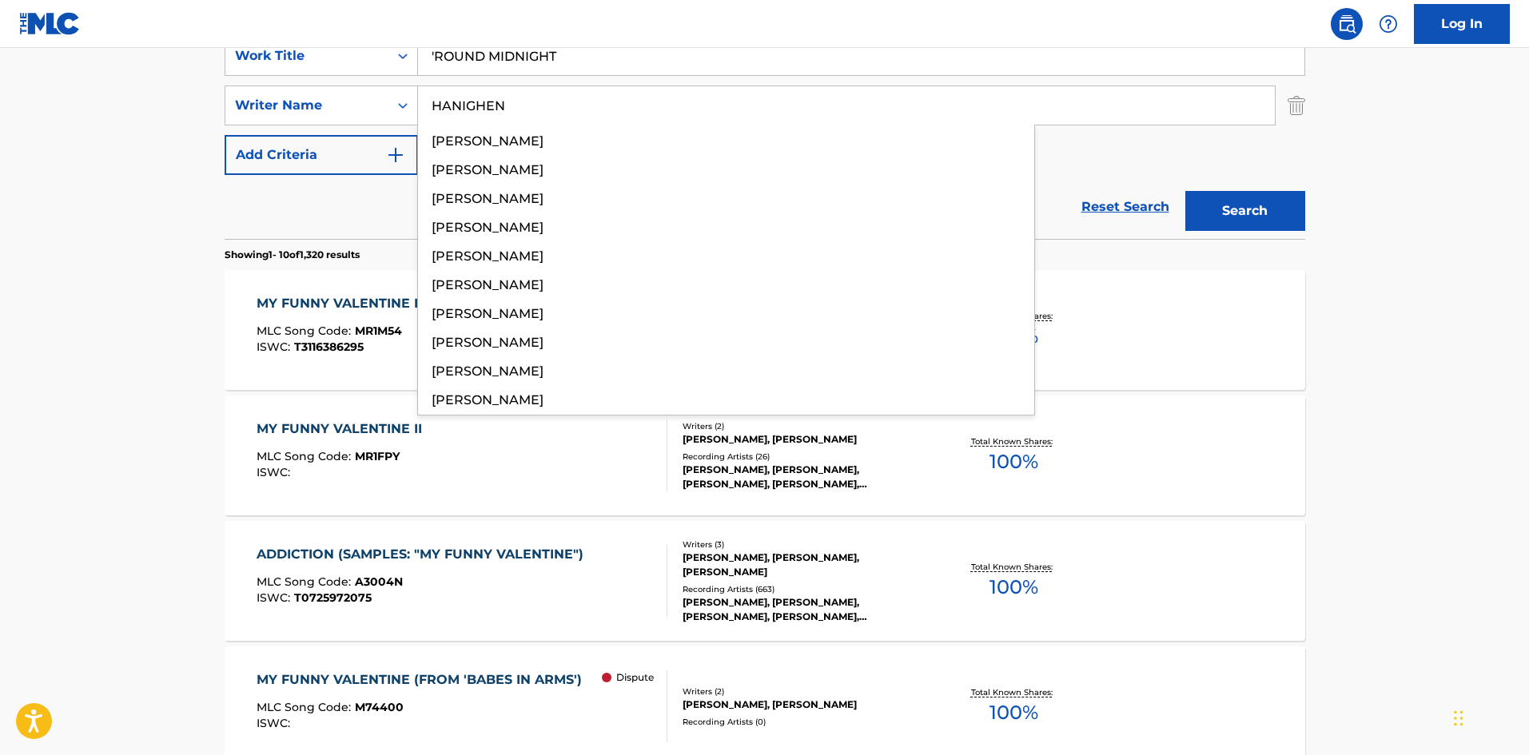
type input "HANIGHEN"
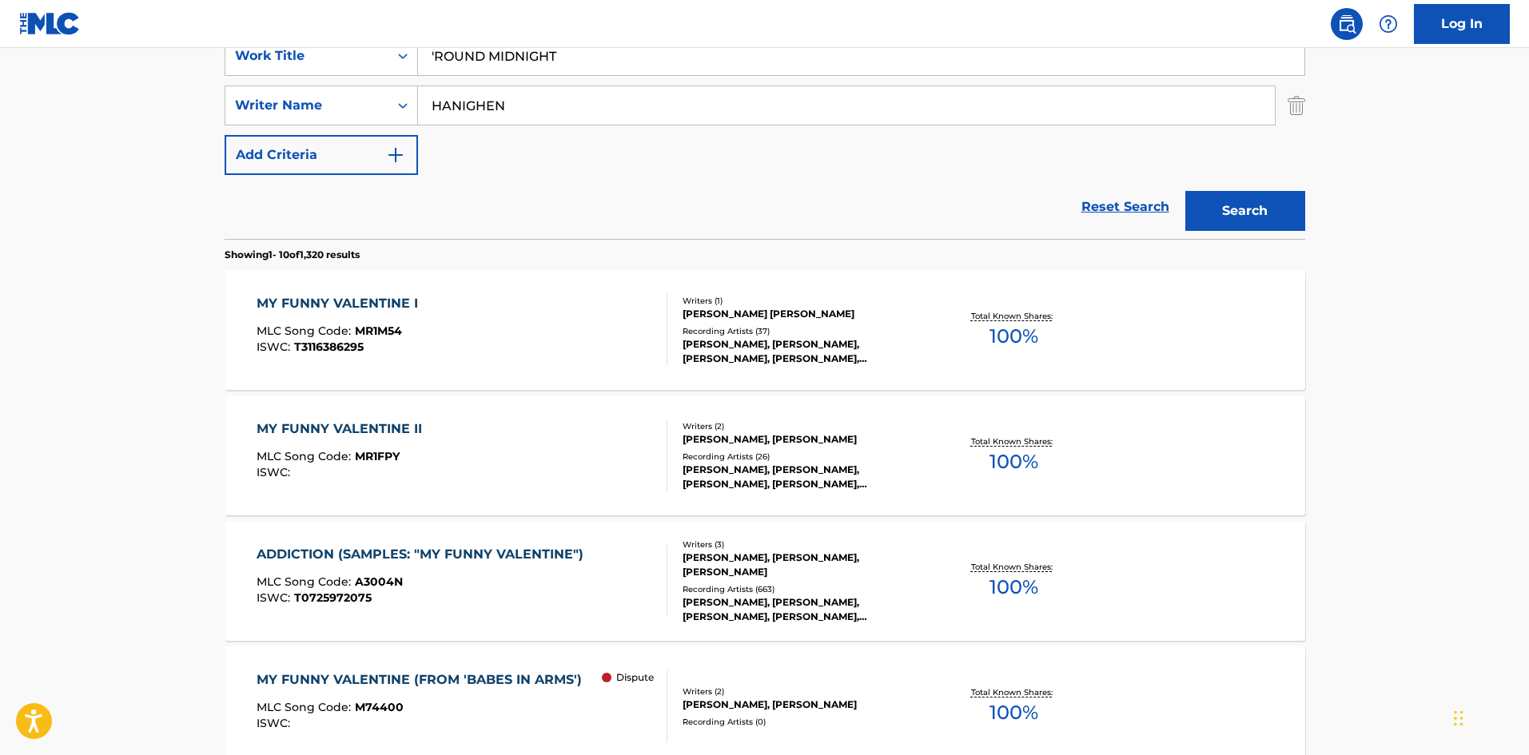
click at [1245, 213] on button "Search" at bounding box center [1246, 211] width 120 height 40
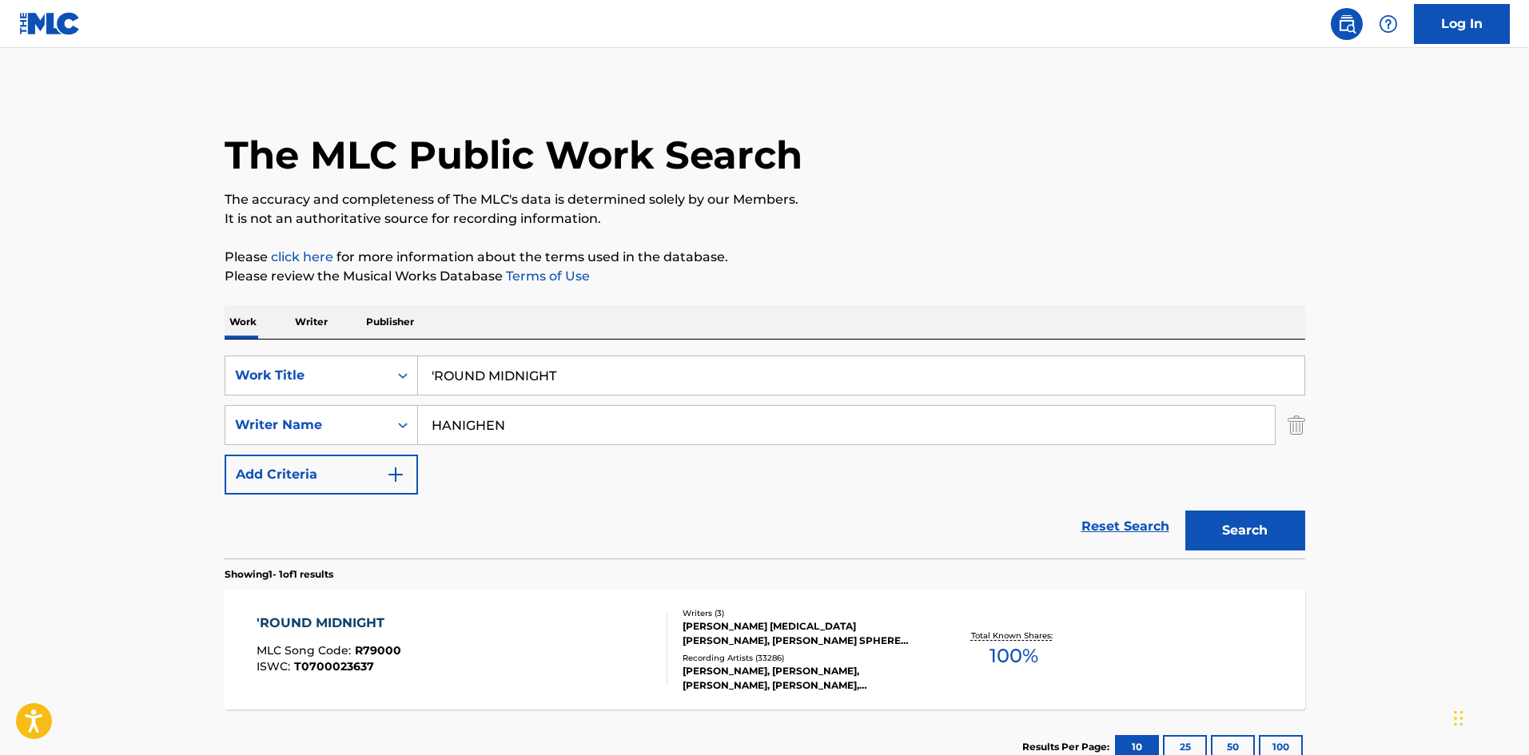
scroll to position [114, 0]
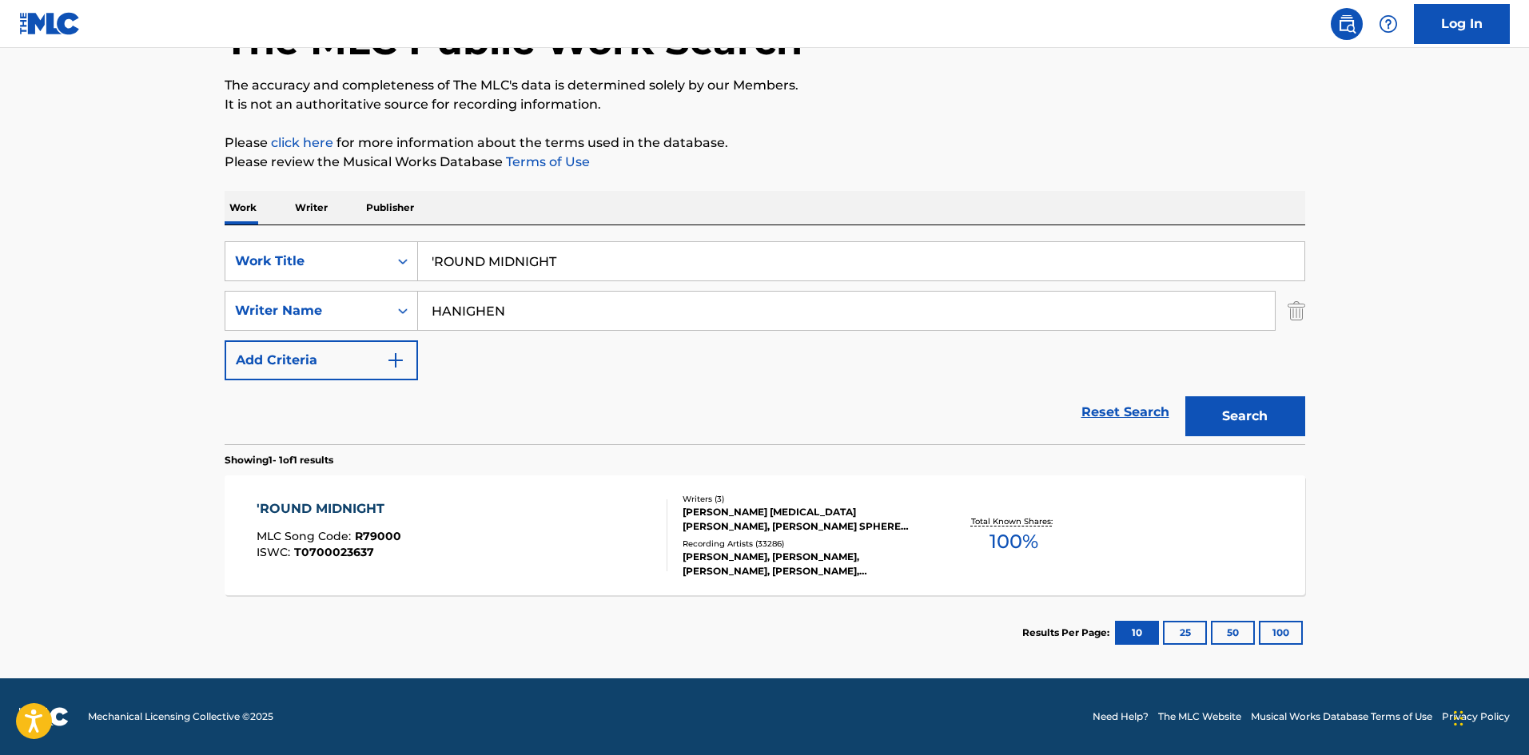
click at [316, 516] on div "'ROUND MIDNIGHT" at bounding box center [329, 509] width 145 height 19
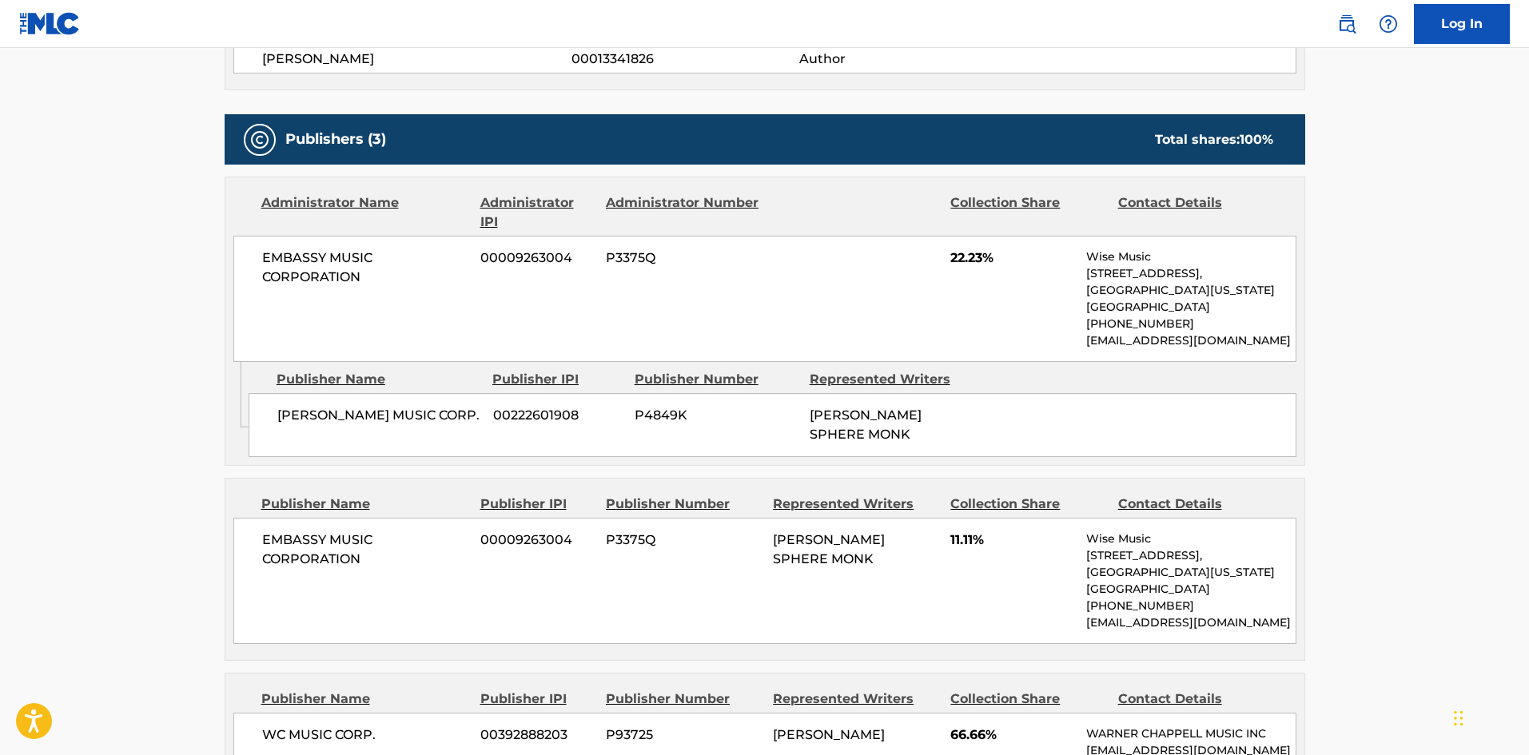
scroll to position [1599, 0]
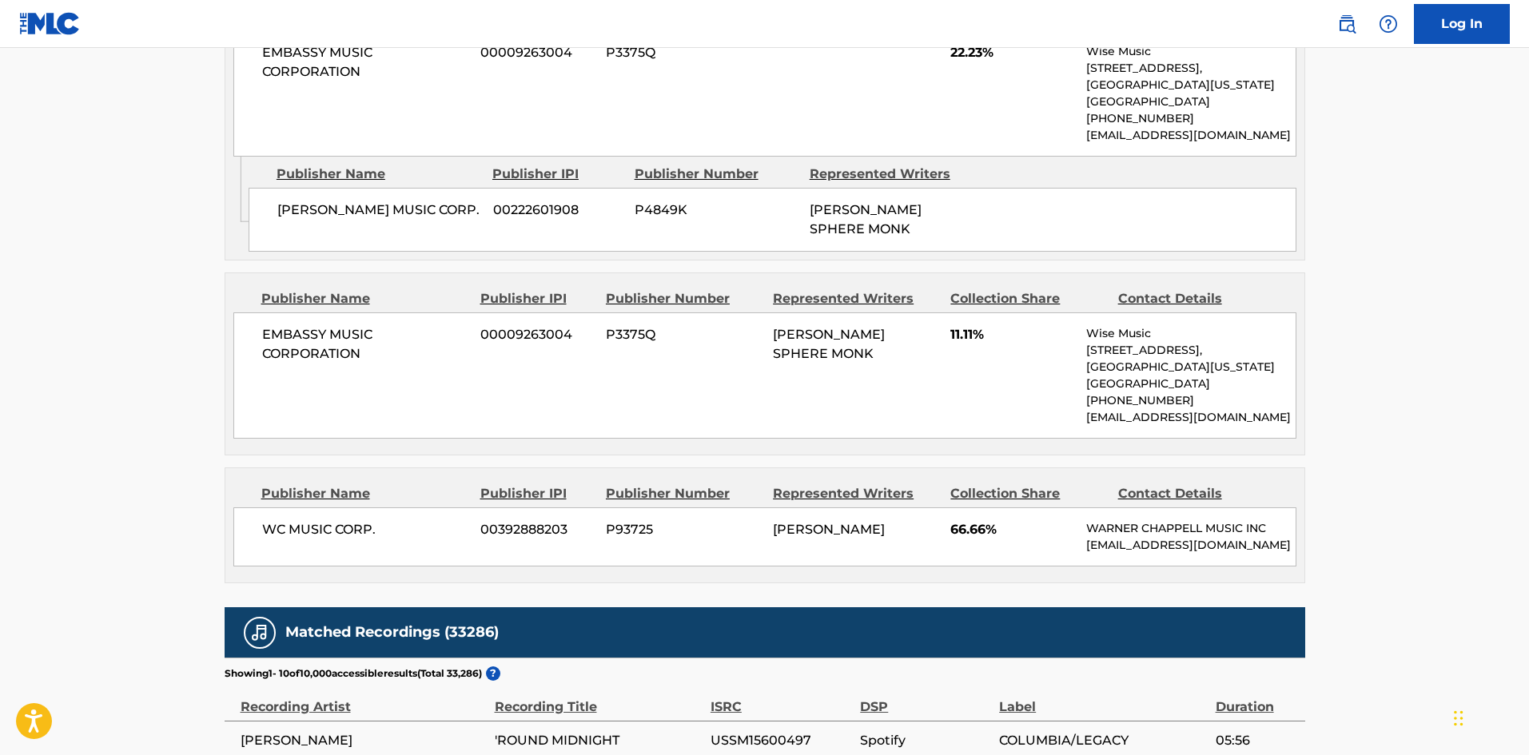
drag, startPoint x: 1359, startPoint y: 217, endPoint x: 1349, endPoint y: 217, distance: 9.6
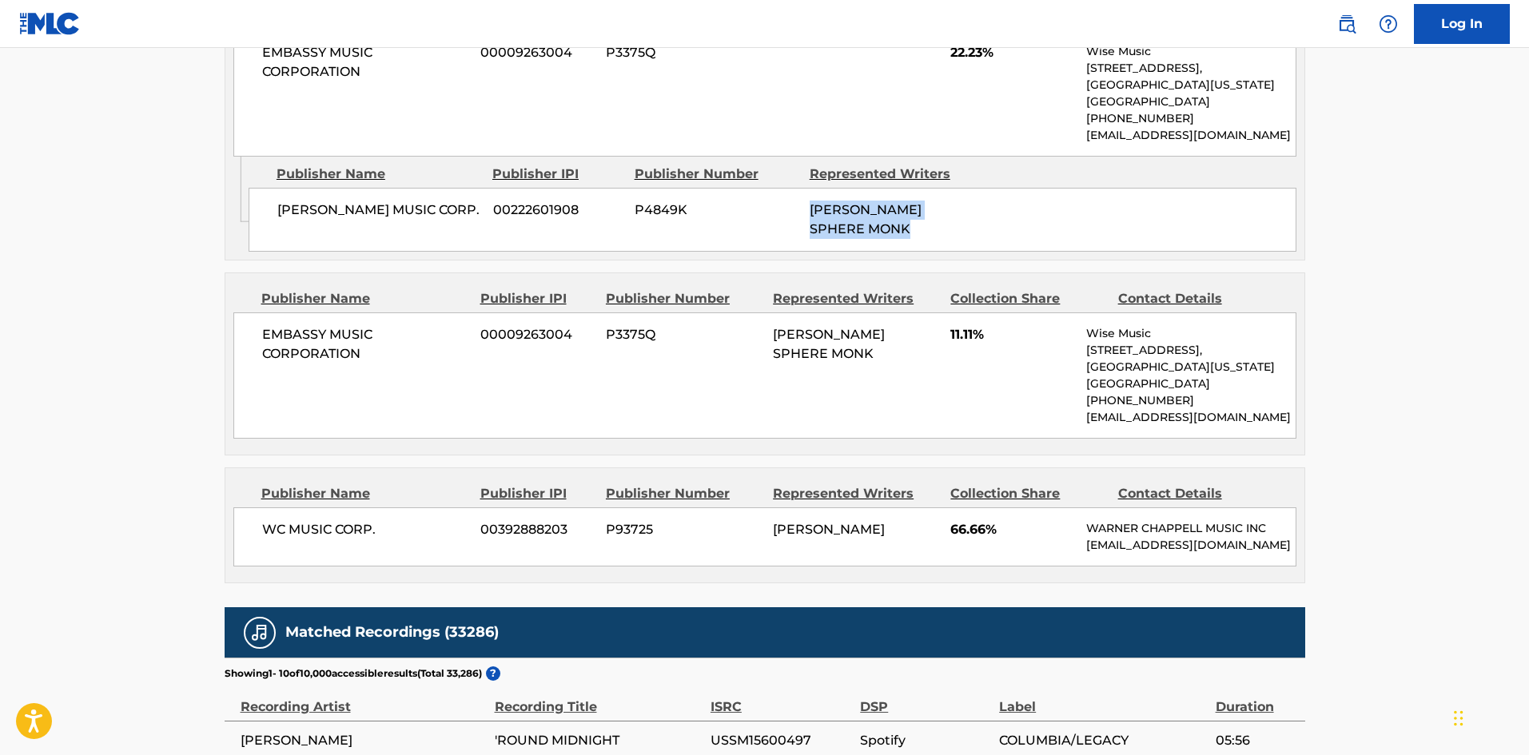
drag, startPoint x: 1336, startPoint y: 213, endPoint x: 1353, endPoint y: 199, distance: 22.7
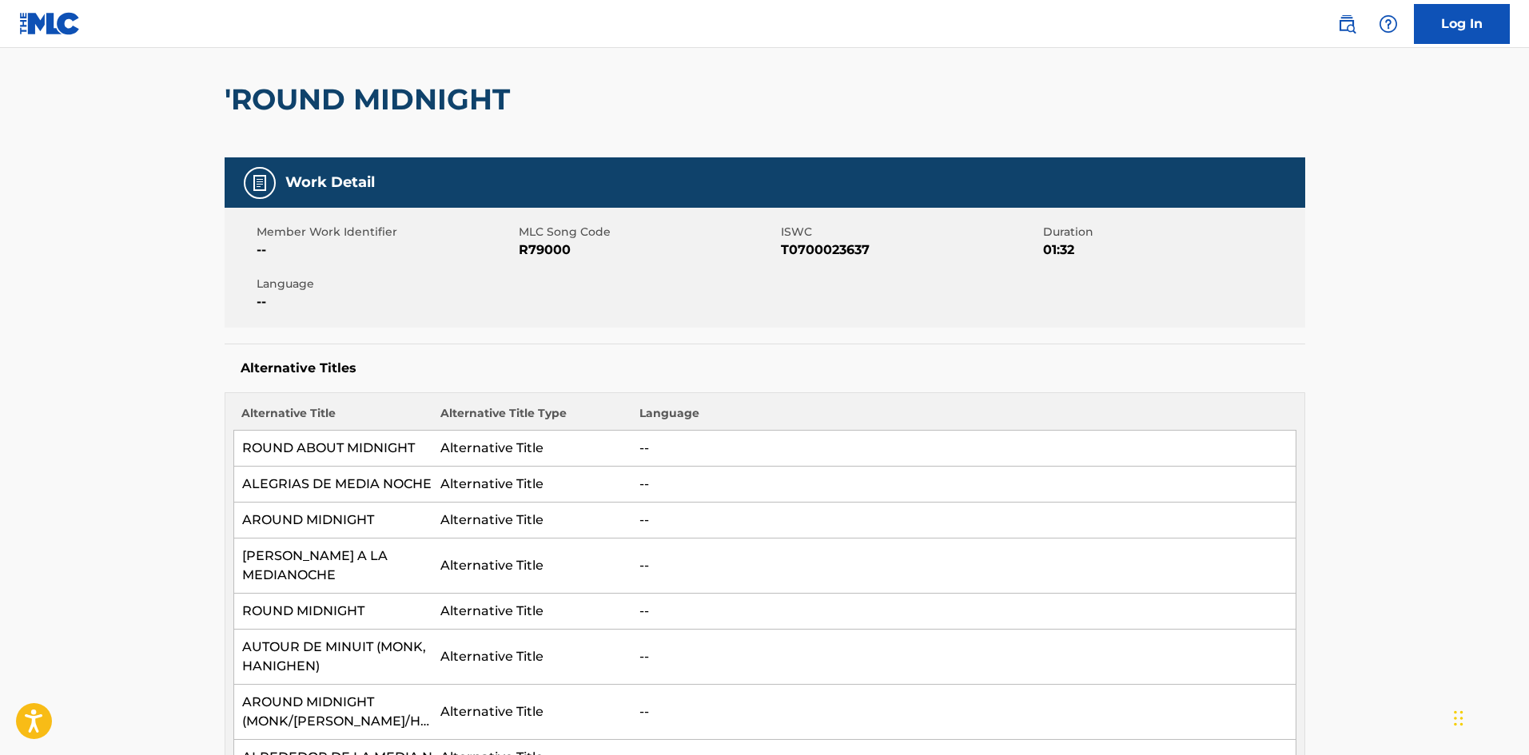
scroll to position [0, 0]
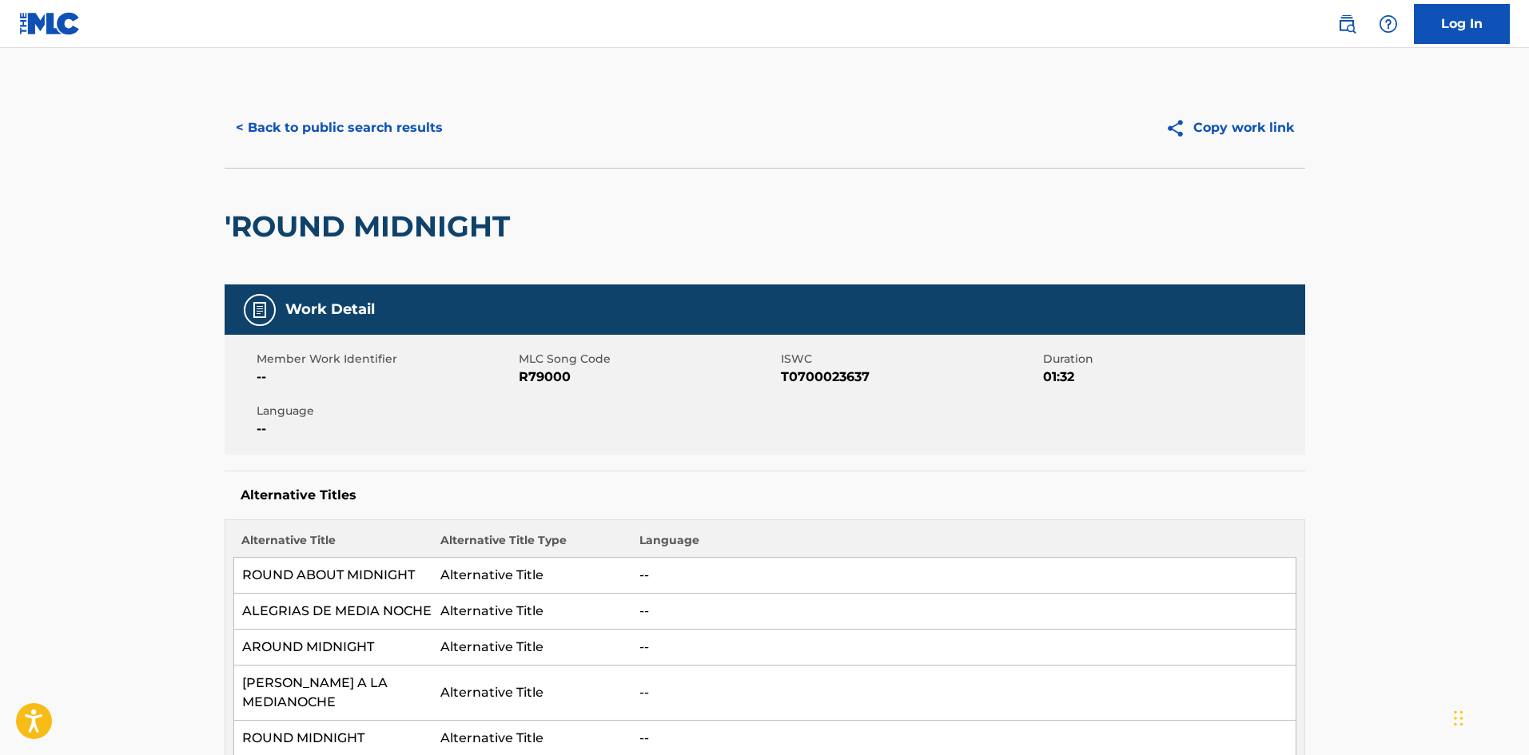
click at [407, 125] on button "< Back to public search results" at bounding box center [339, 128] width 229 height 40
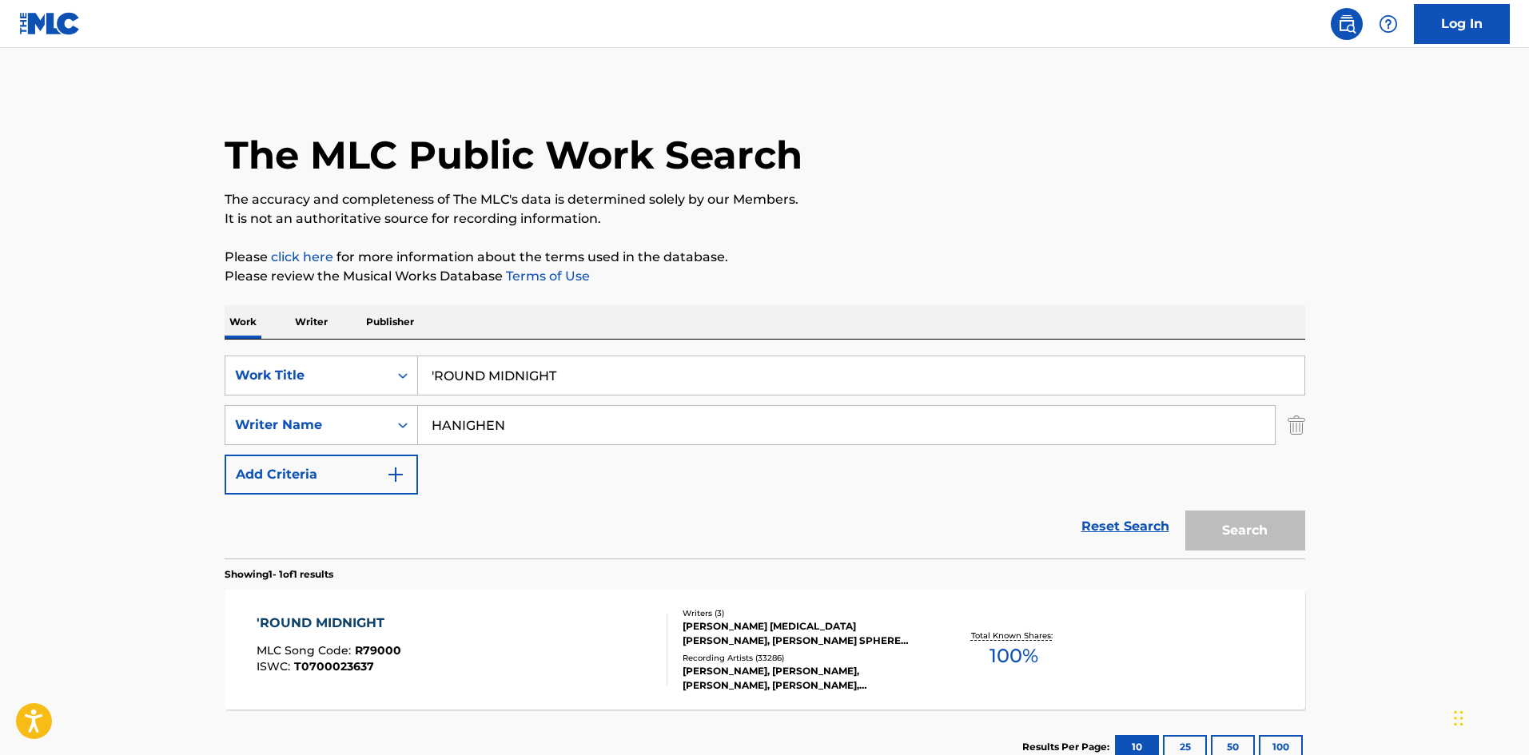
scroll to position [23, 0]
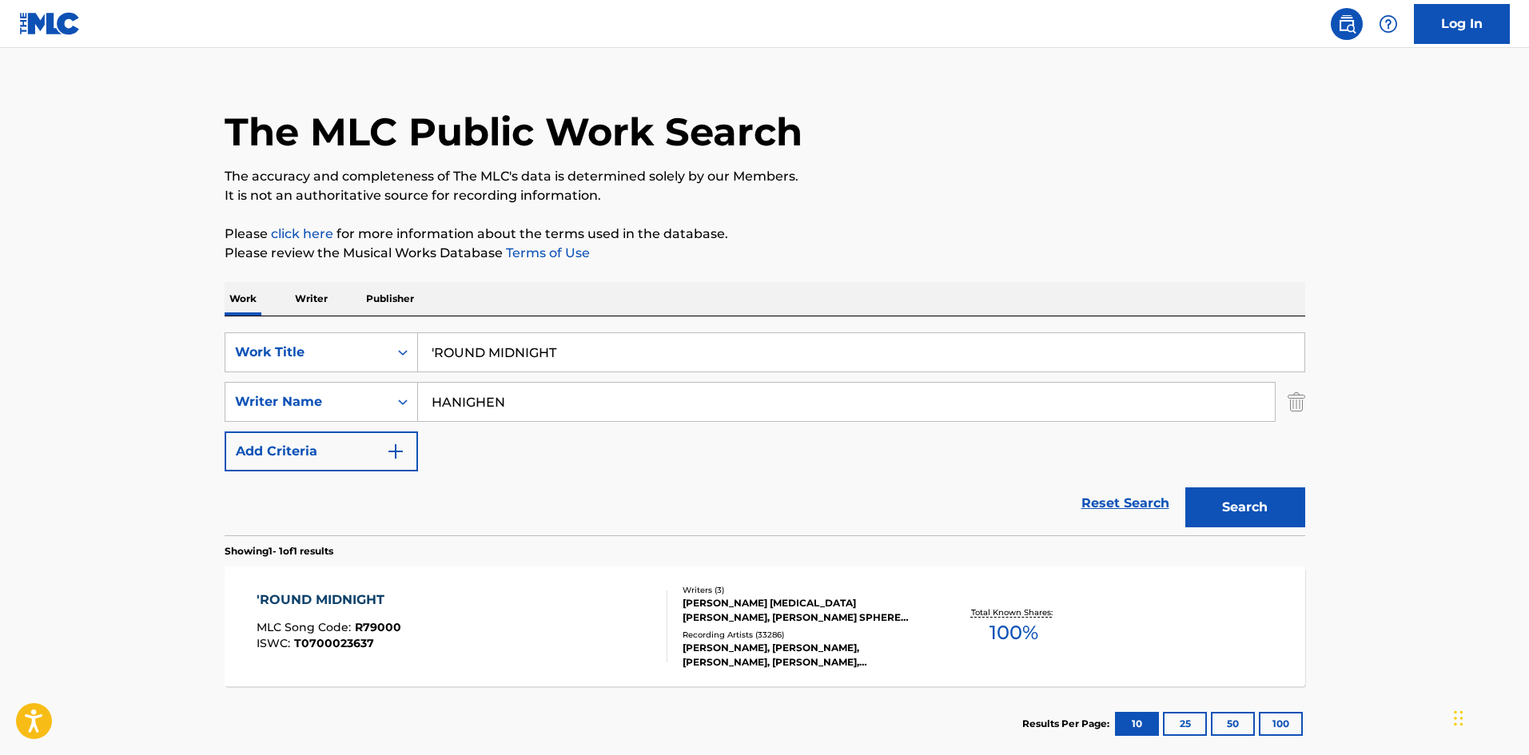
drag, startPoint x: 612, startPoint y: 347, endPoint x: 431, endPoint y: 29, distance: 365.9
click at [0, 321] on main "The MLC Public Work Search The accuracy and completeness of The MLC's data is d…" at bounding box center [764, 397] width 1529 height 745
paste input "SUMMERTIME"
type input "SUMMERTIME"
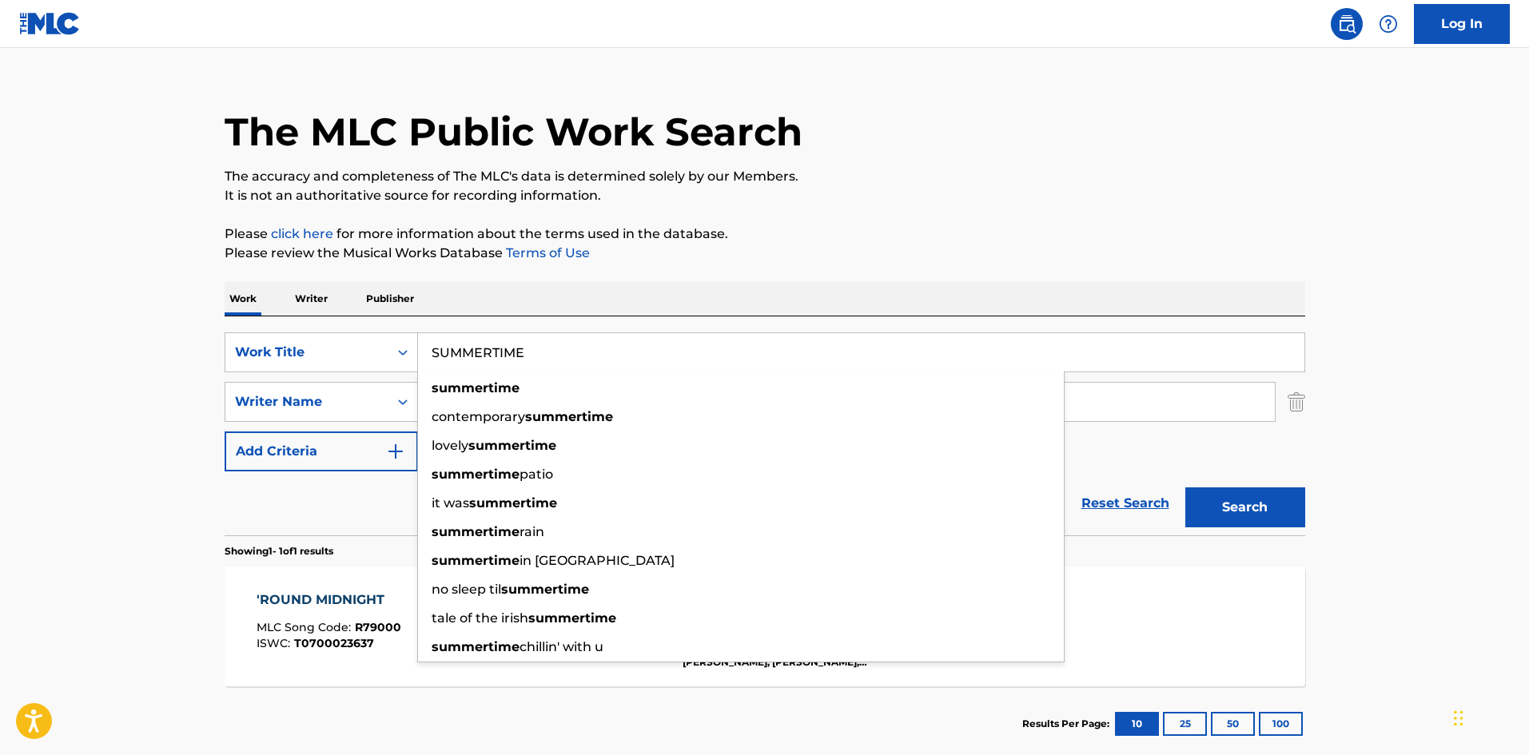
click at [588, 290] on div "Work Writer Publisher" at bounding box center [765, 299] width 1081 height 34
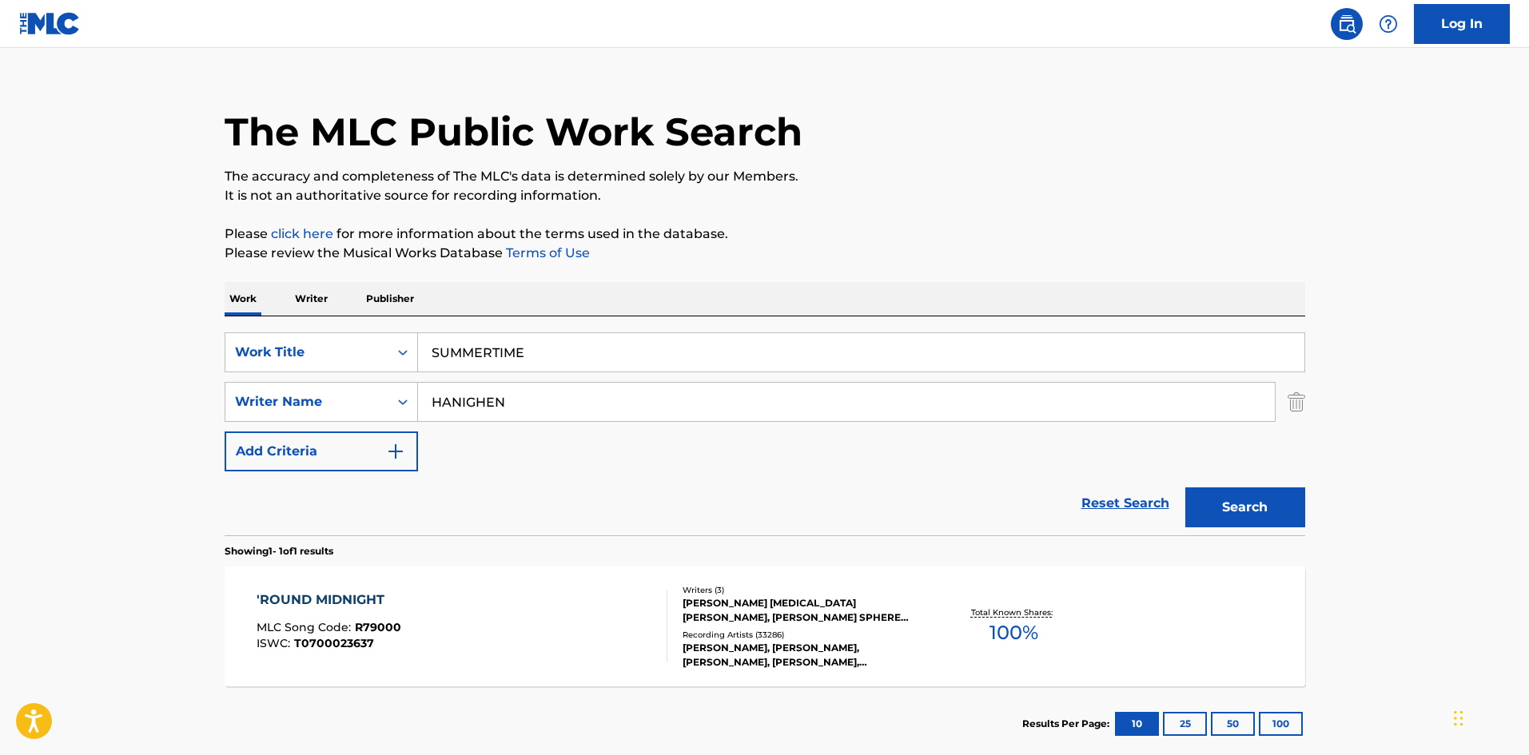
drag, startPoint x: 530, startPoint y: 401, endPoint x: 0, endPoint y: 445, distance: 531.8
click at [0, 445] on main "The MLC Public Work Search The accuracy and completeness of The MLC's data is d…" at bounding box center [764, 397] width 1529 height 745
paste input "GERSHWI"
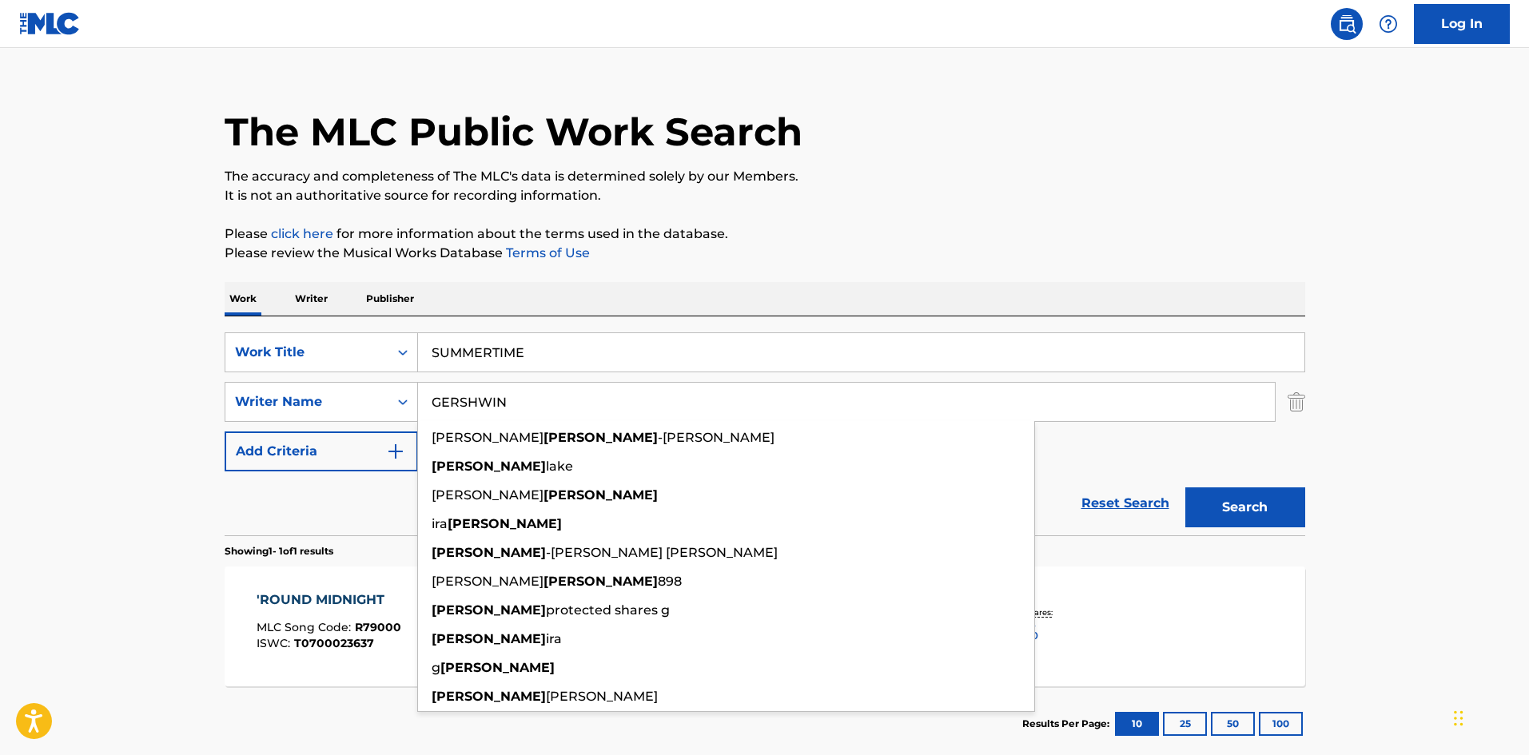
click at [1270, 506] on button "Search" at bounding box center [1246, 508] width 120 height 40
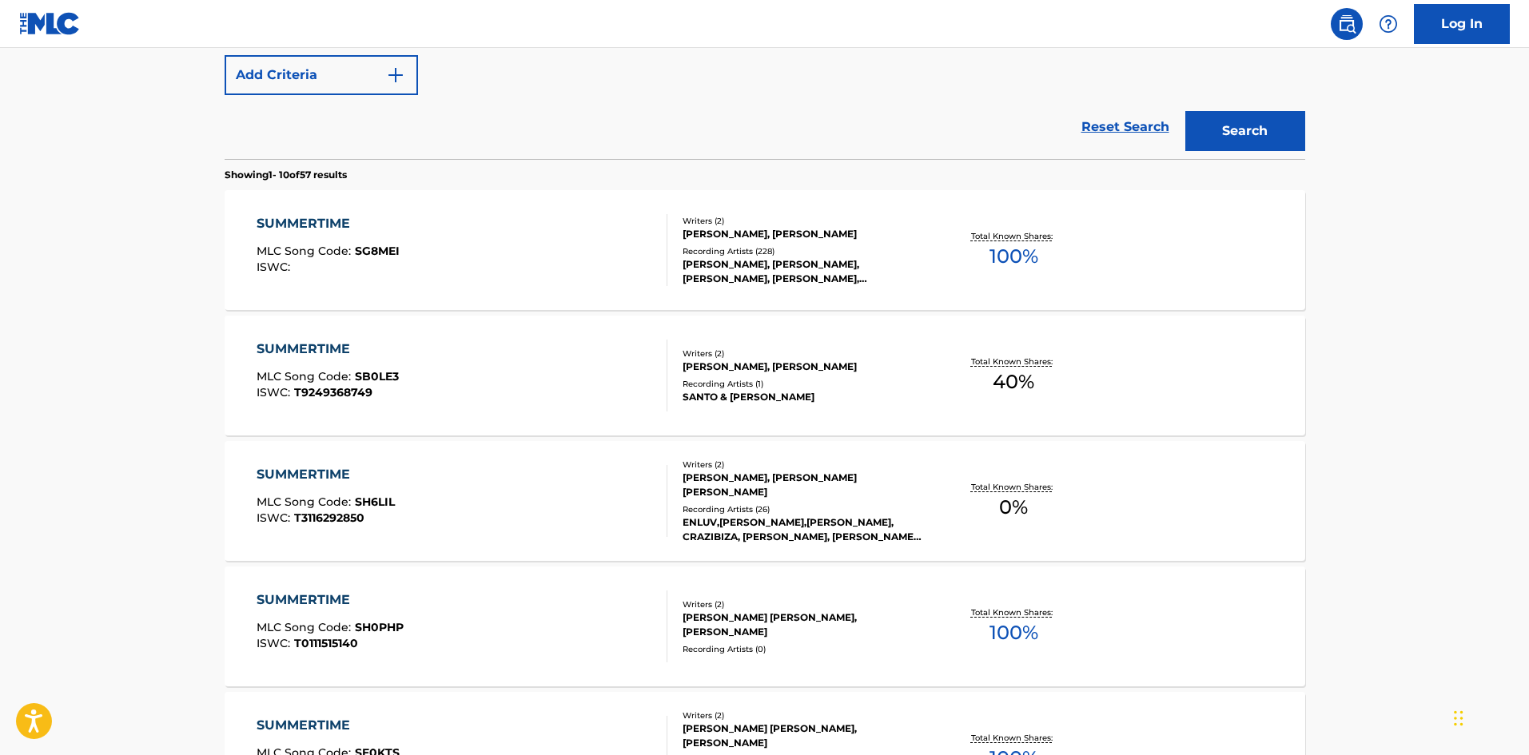
scroll to position [80, 0]
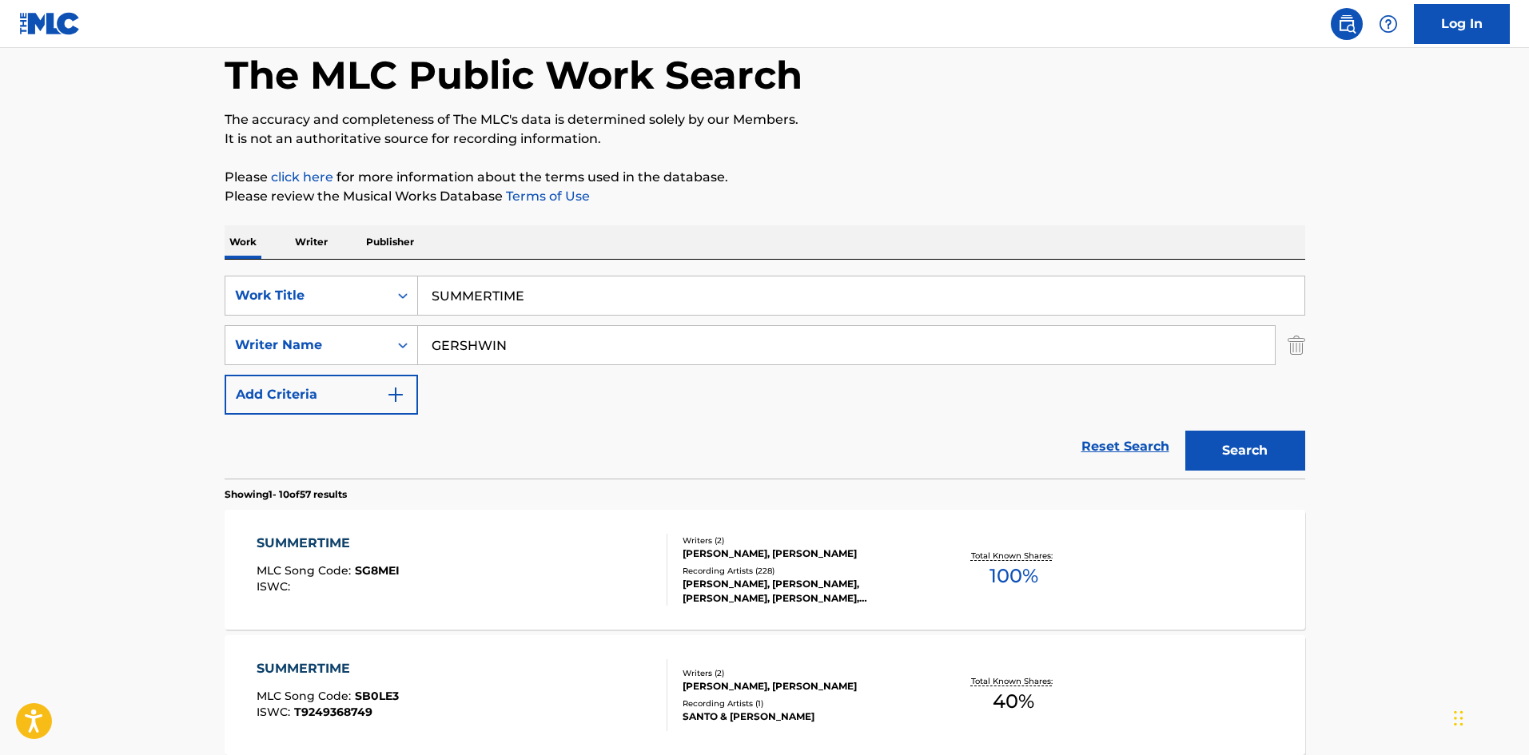
drag, startPoint x: 612, startPoint y: 344, endPoint x: 40, endPoint y: 341, distance: 572.4
paste input "[PERSON_NAME]"
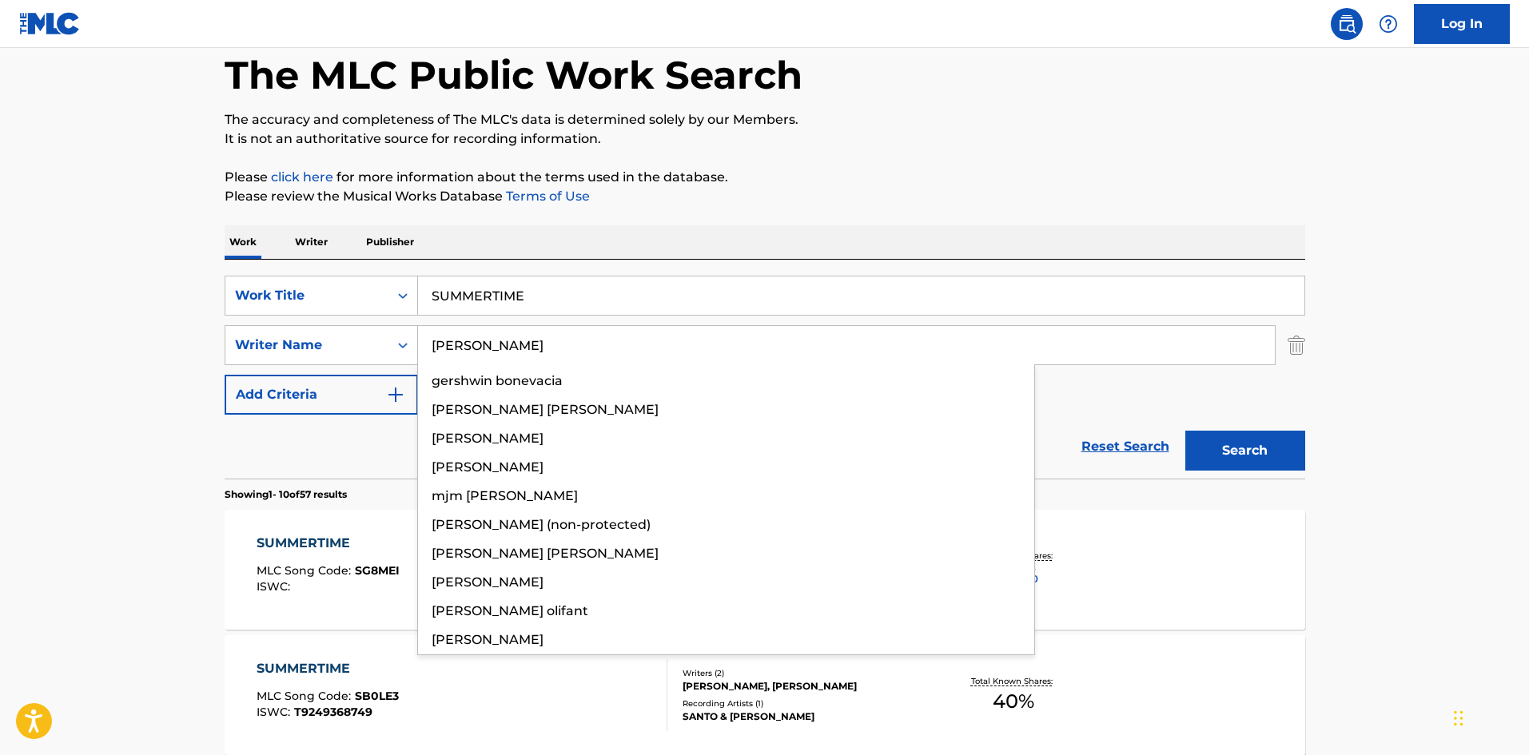
click at [1279, 448] on button "Search" at bounding box center [1246, 451] width 120 height 40
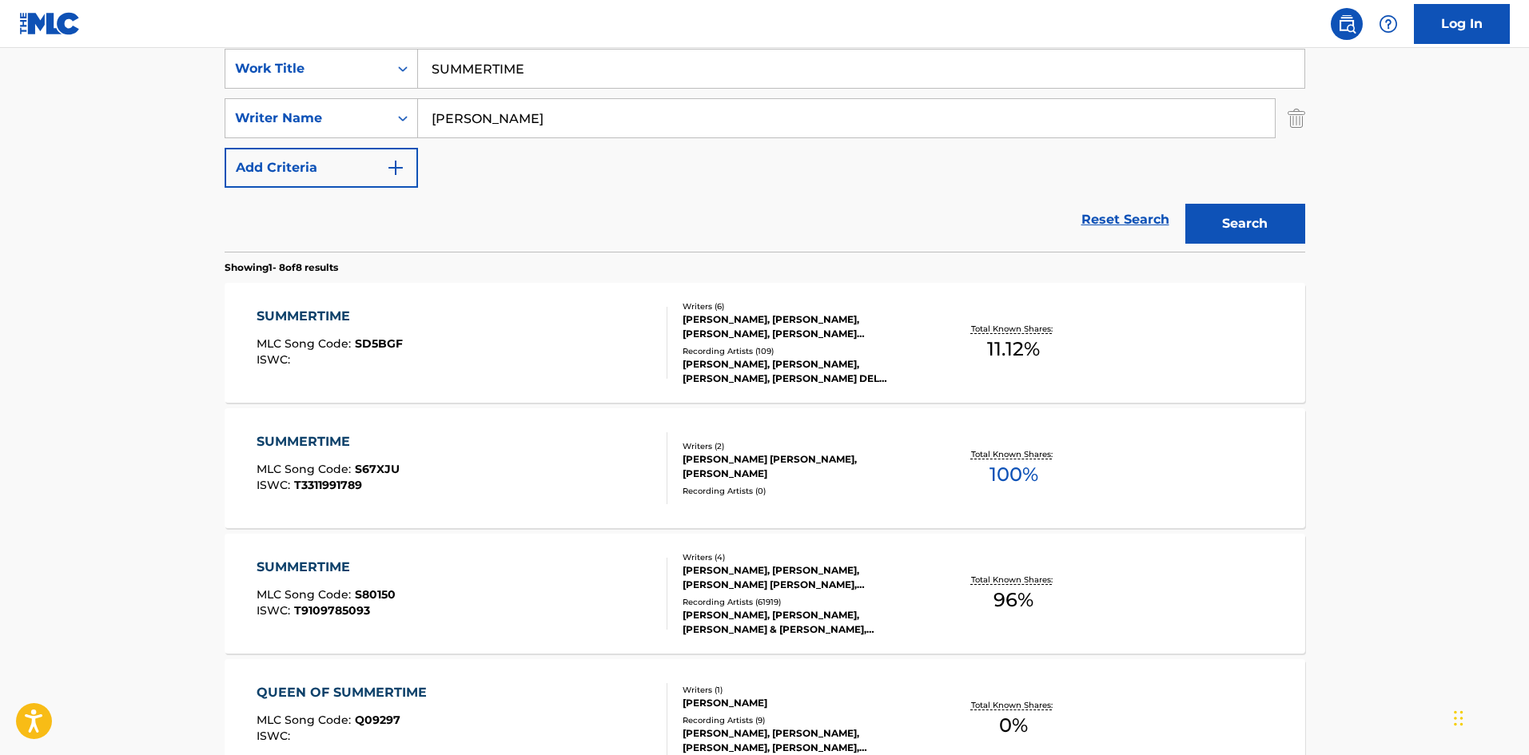
scroll to position [320, 0]
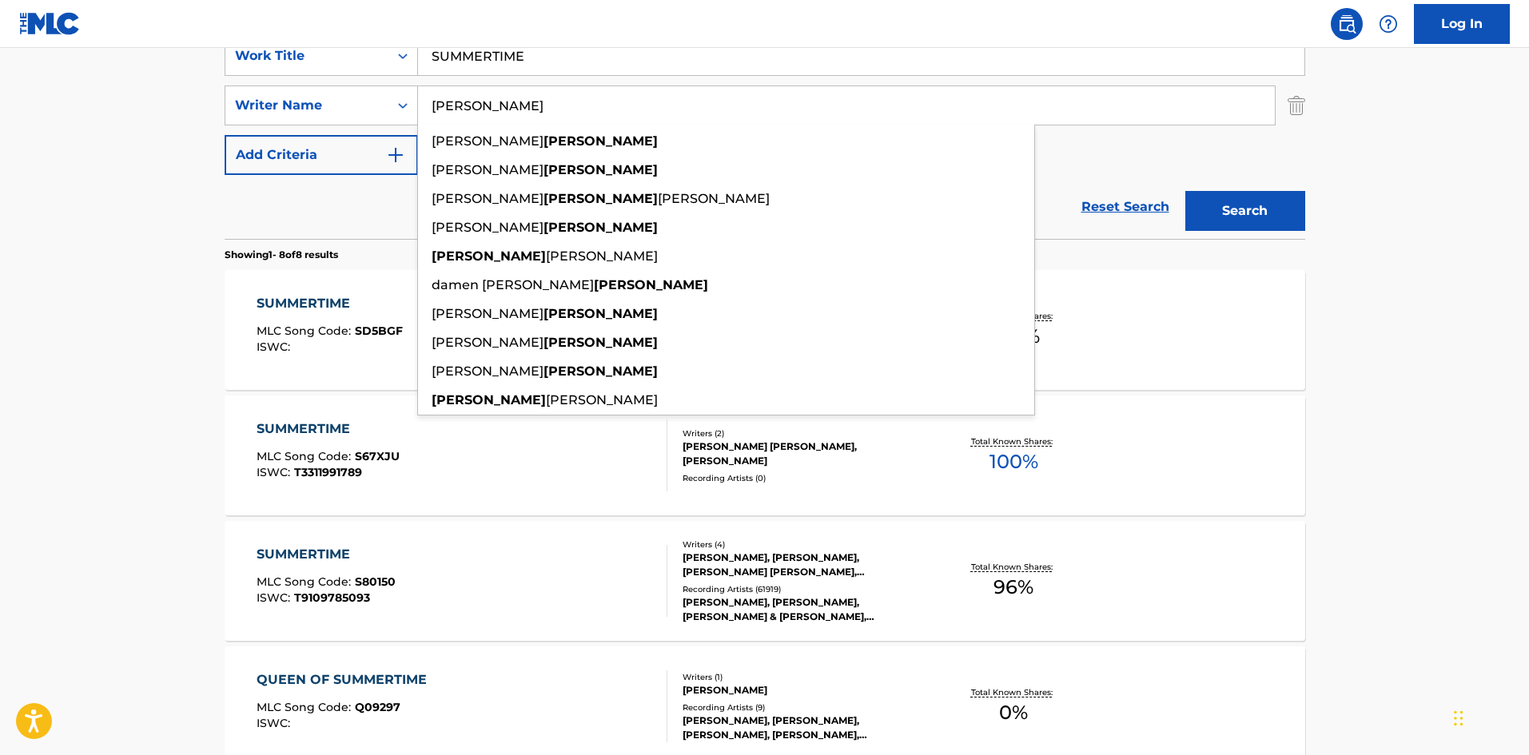
drag, startPoint x: 584, startPoint y: 105, endPoint x: 14, endPoint y: 127, distance: 570.5
click at [14, 127] on main "The MLC Public Work Search The accuracy and completeness of The MLC's data is d…" at bounding box center [764, 540] width 1529 height 1624
paste input "[PERSON_NAME]"
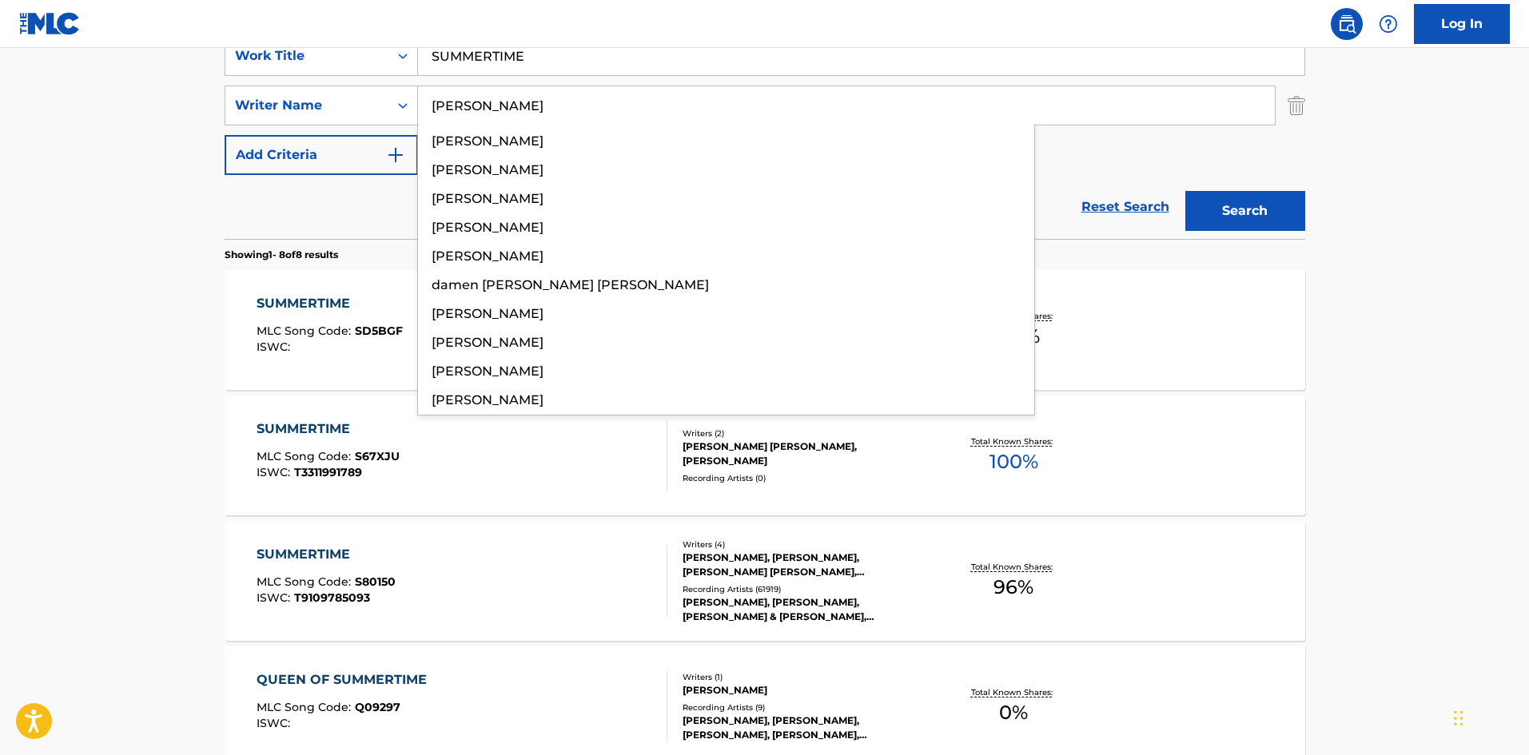
type input "[PERSON_NAME]"
click at [1197, 206] on button "Search" at bounding box center [1246, 211] width 120 height 40
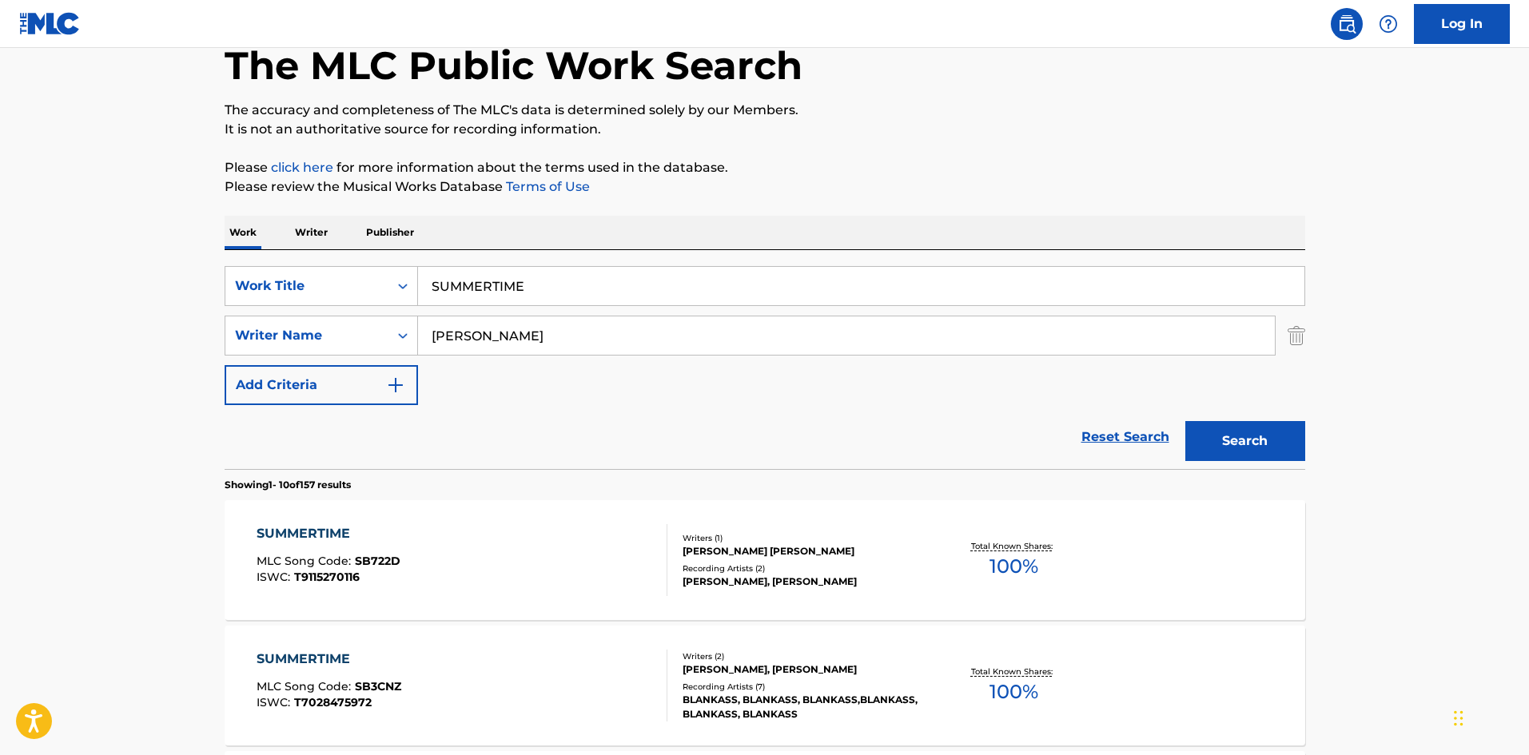
scroll to position [0, 0]
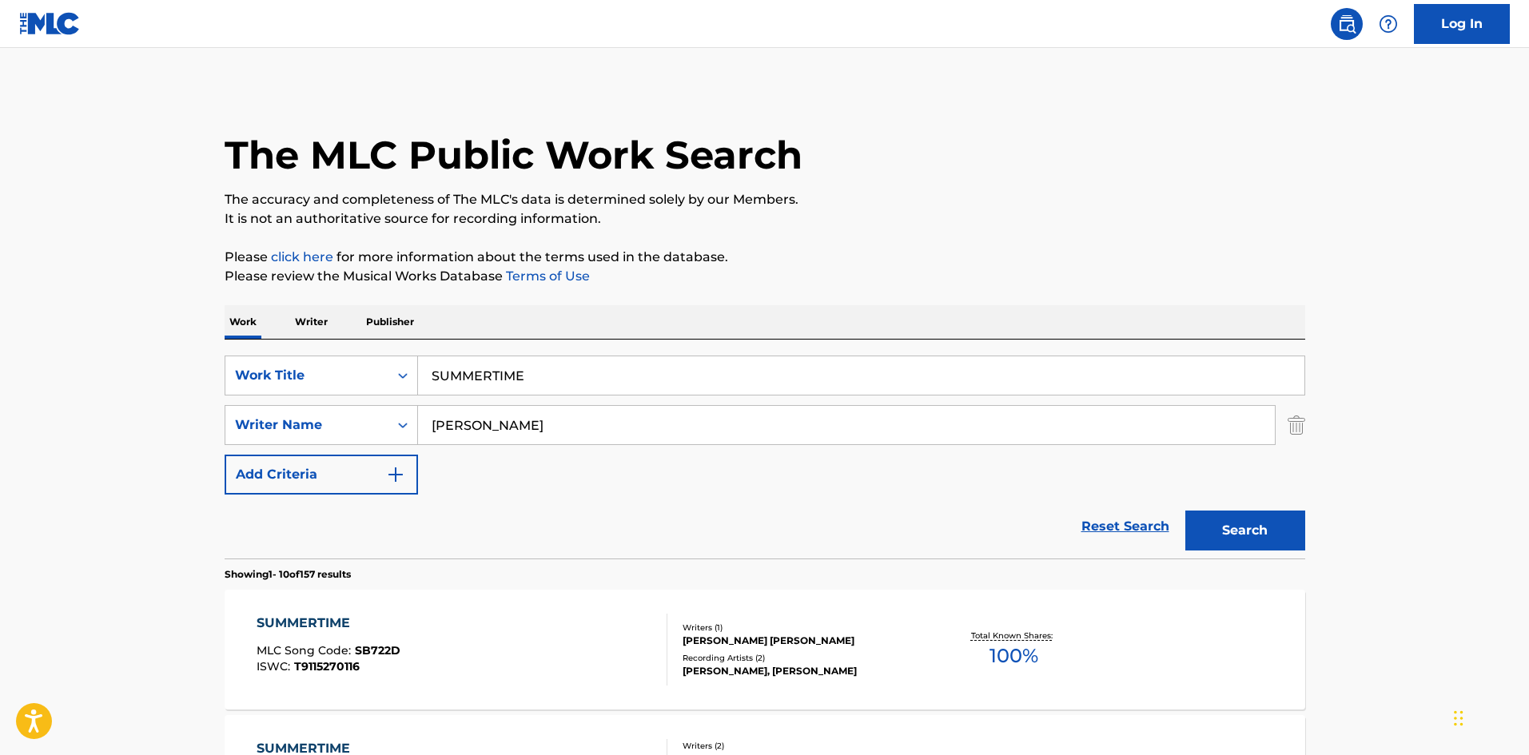
drag, startPoint x: 578, startPoint y: 363, endPoint x: 10, endPoint y: 325, distance: 569.7
paste input "WHAT A DIFFERENCE A DAY MAD"
type input "WHAT A DIFFERENCE A DAY MADE"
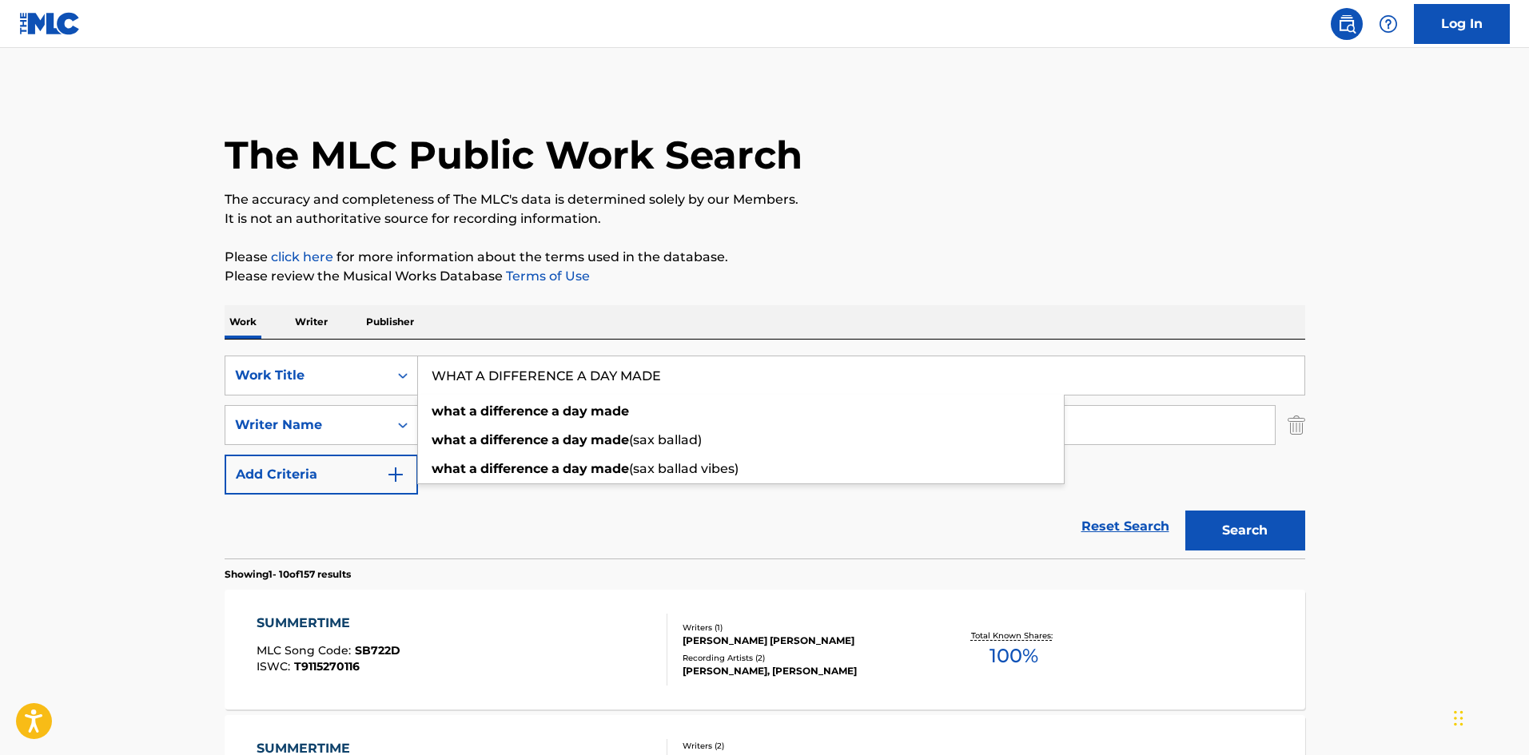
click at [680, 262] on p "Please click here for more information about the terms used in the database." at bounding box center [765, 257] width 1081 height 19
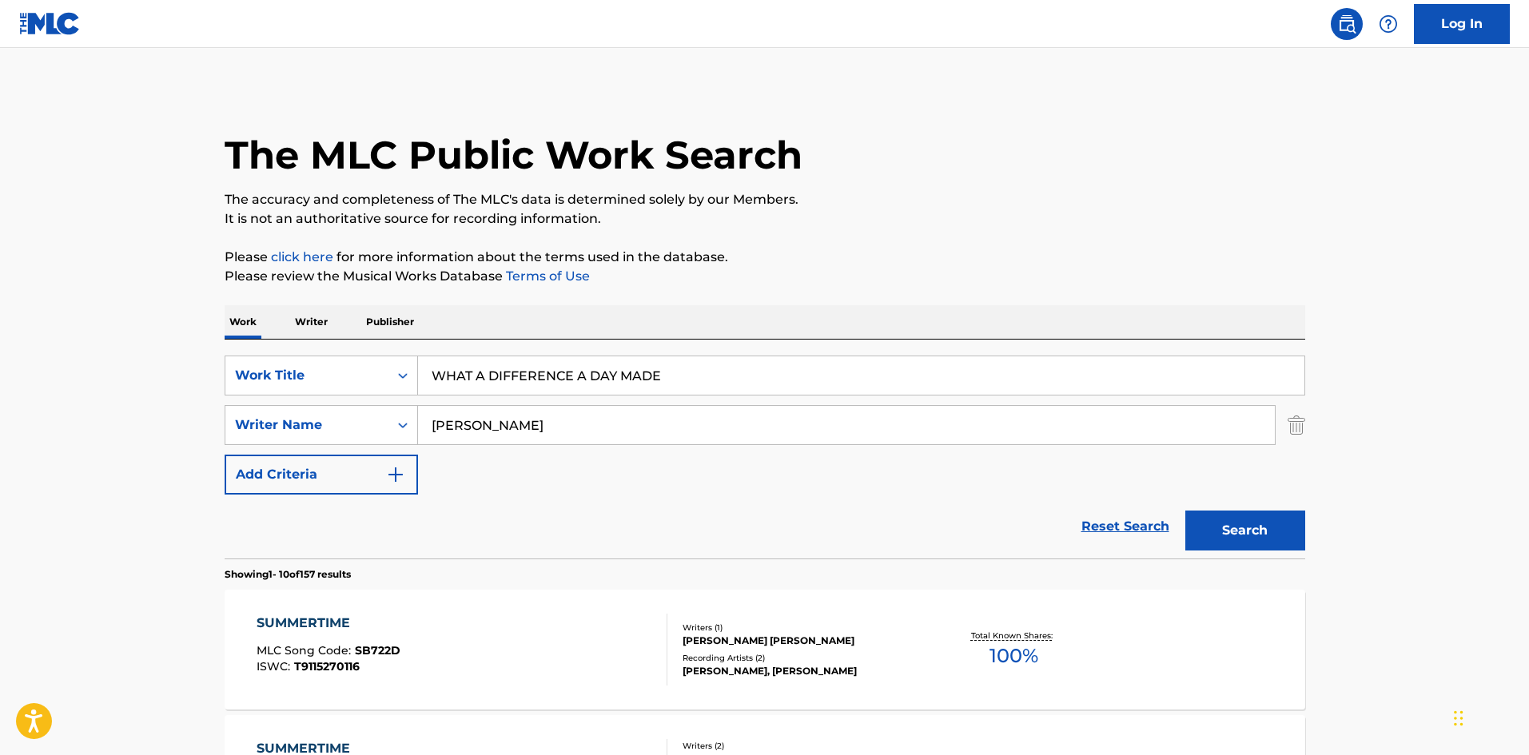
drag, startPoint x: 0, startPoint y: 405, endPoint x: 0, endPoint y: 393, distance: 11.2
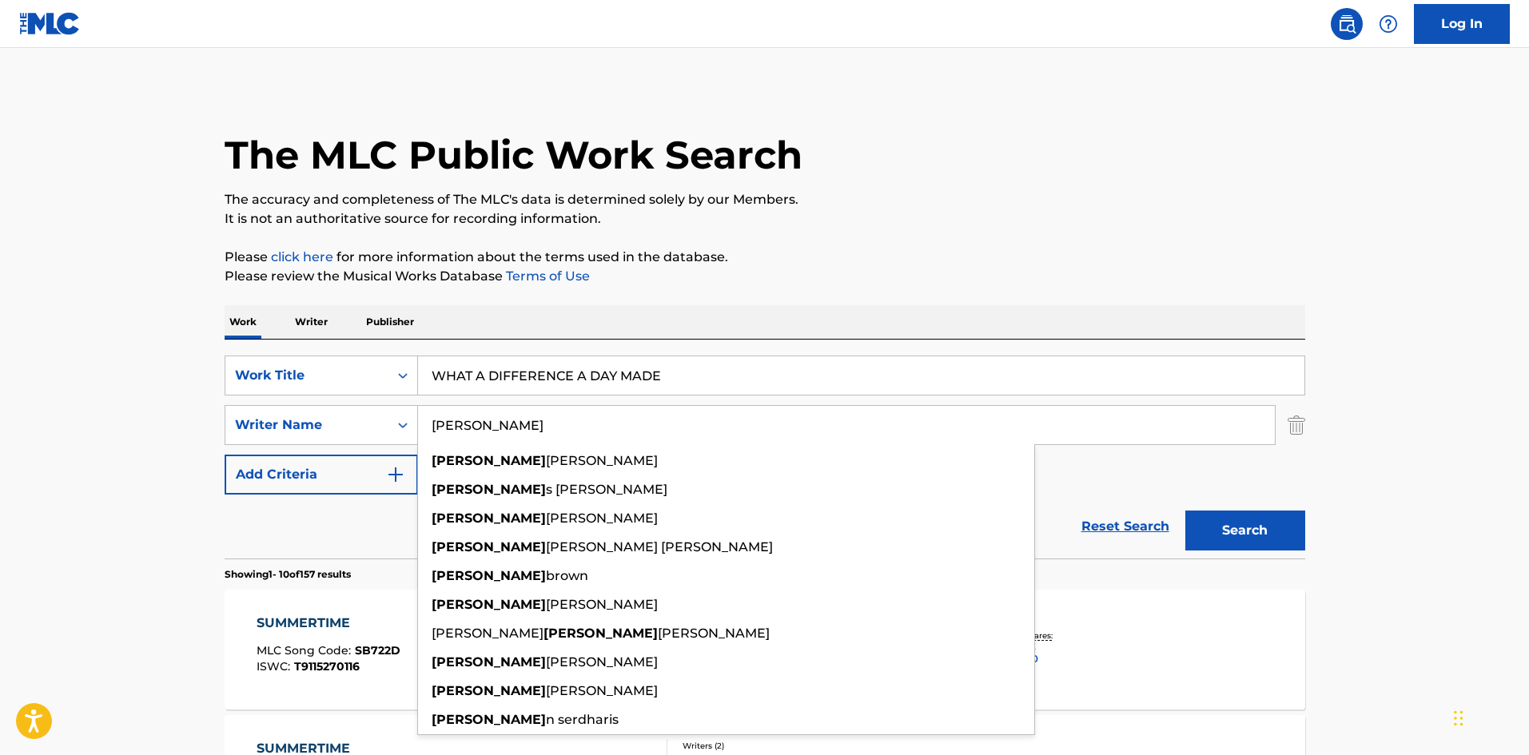
paste input "REVER"
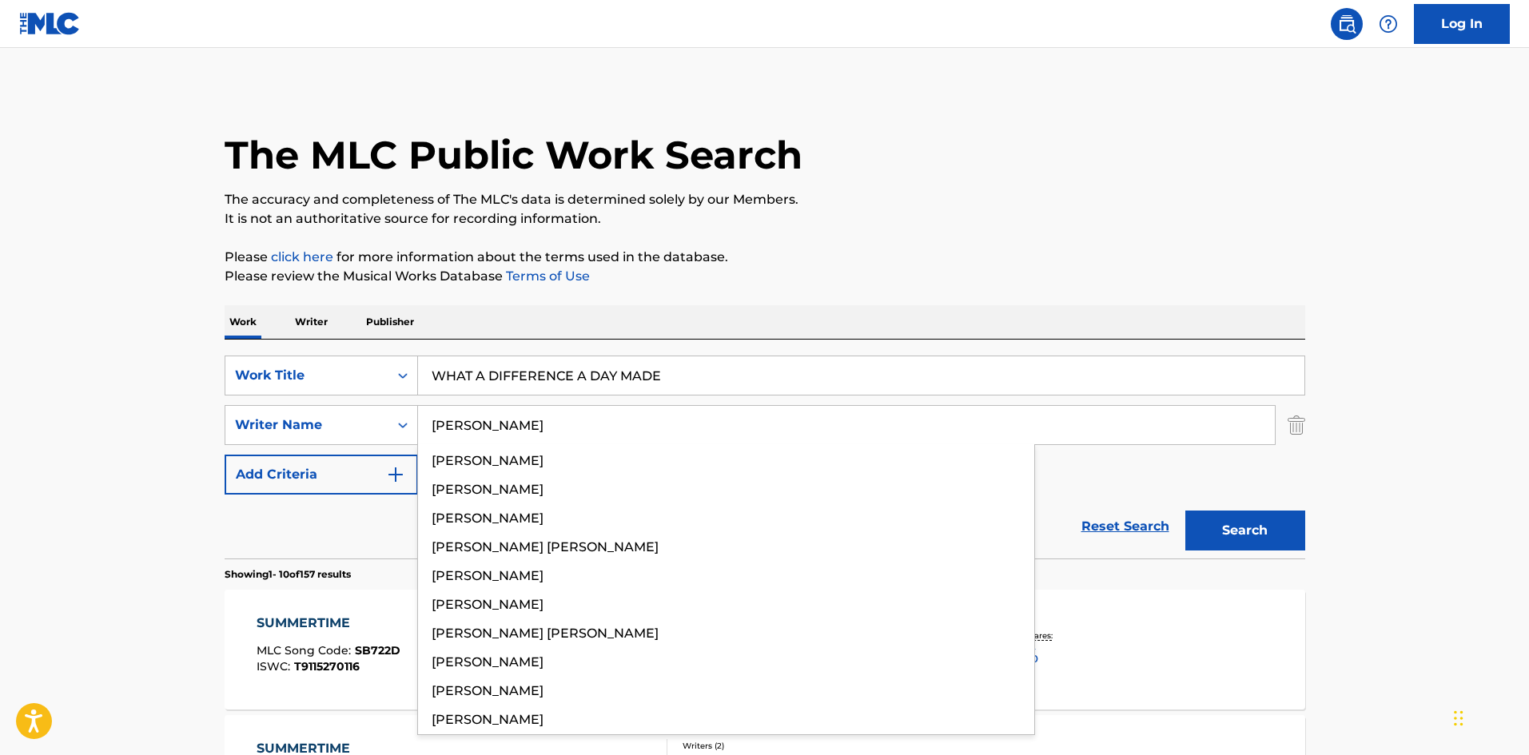
type input "[PERSON_NAME]"
click at [1266, 532] on button "Search" at bounding box center [1246, 531] width 120 height 40
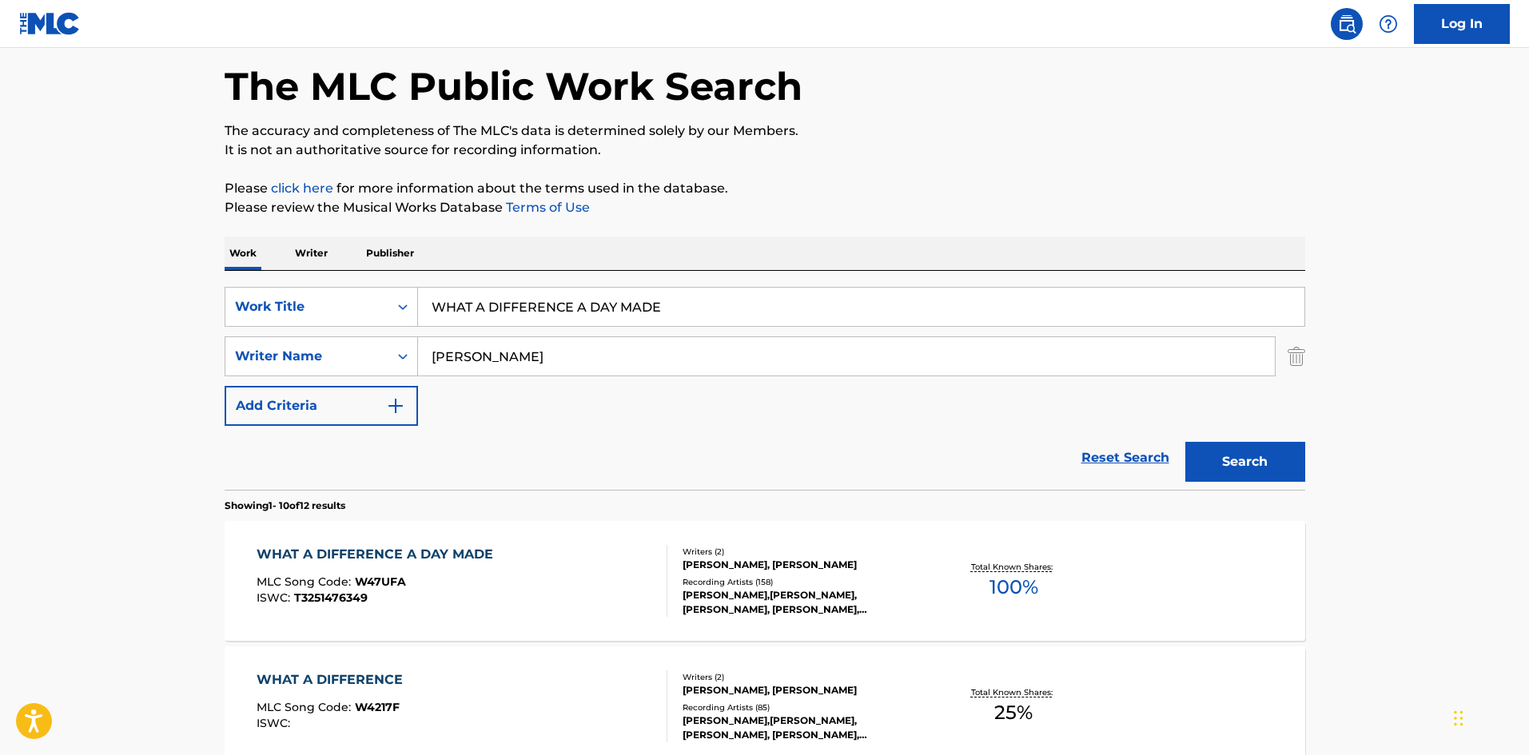
scroll to position [240, 0]
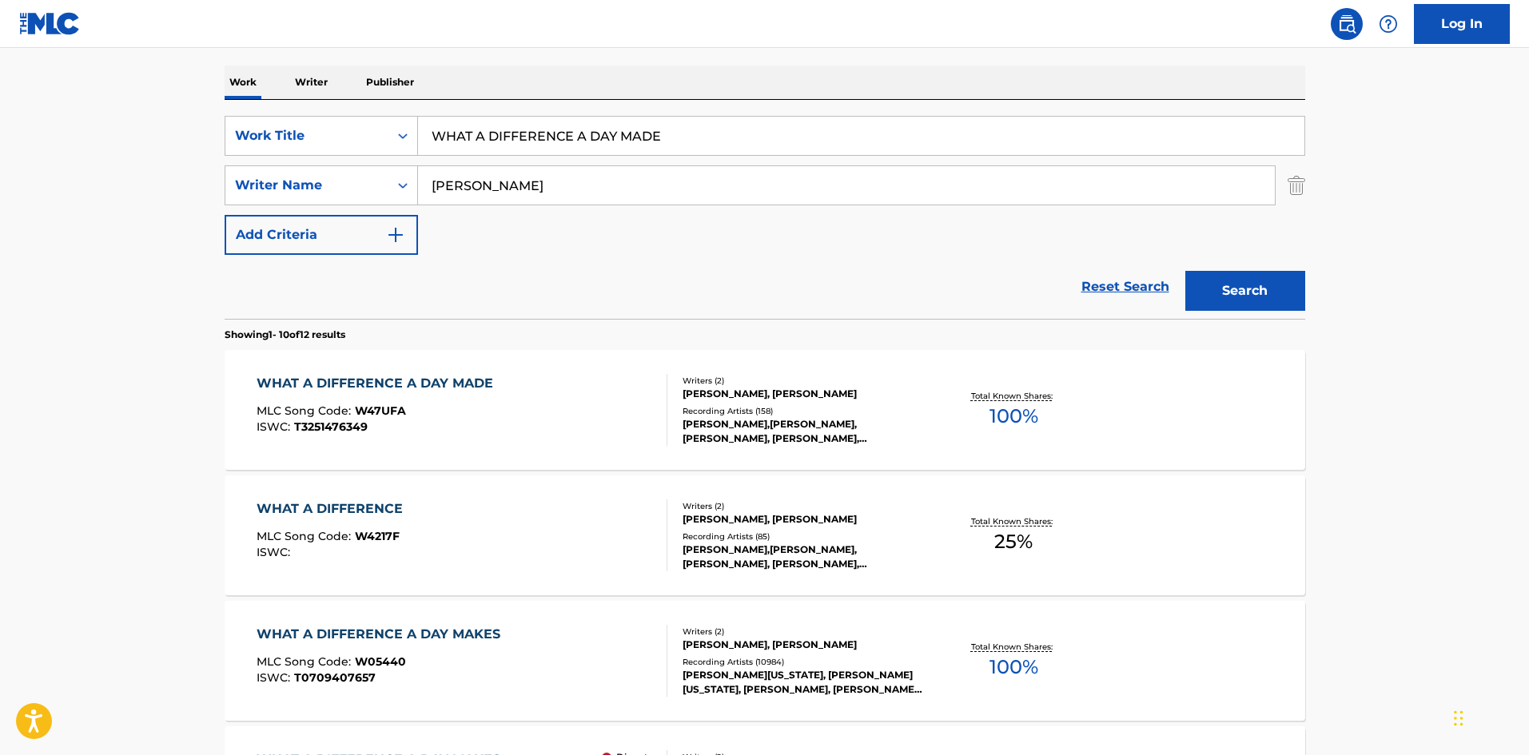
click at [446, 377] on div "WHAT A DIFFERENCE A DAY MADE" at bounding box center [379, 383] width 245 height 19
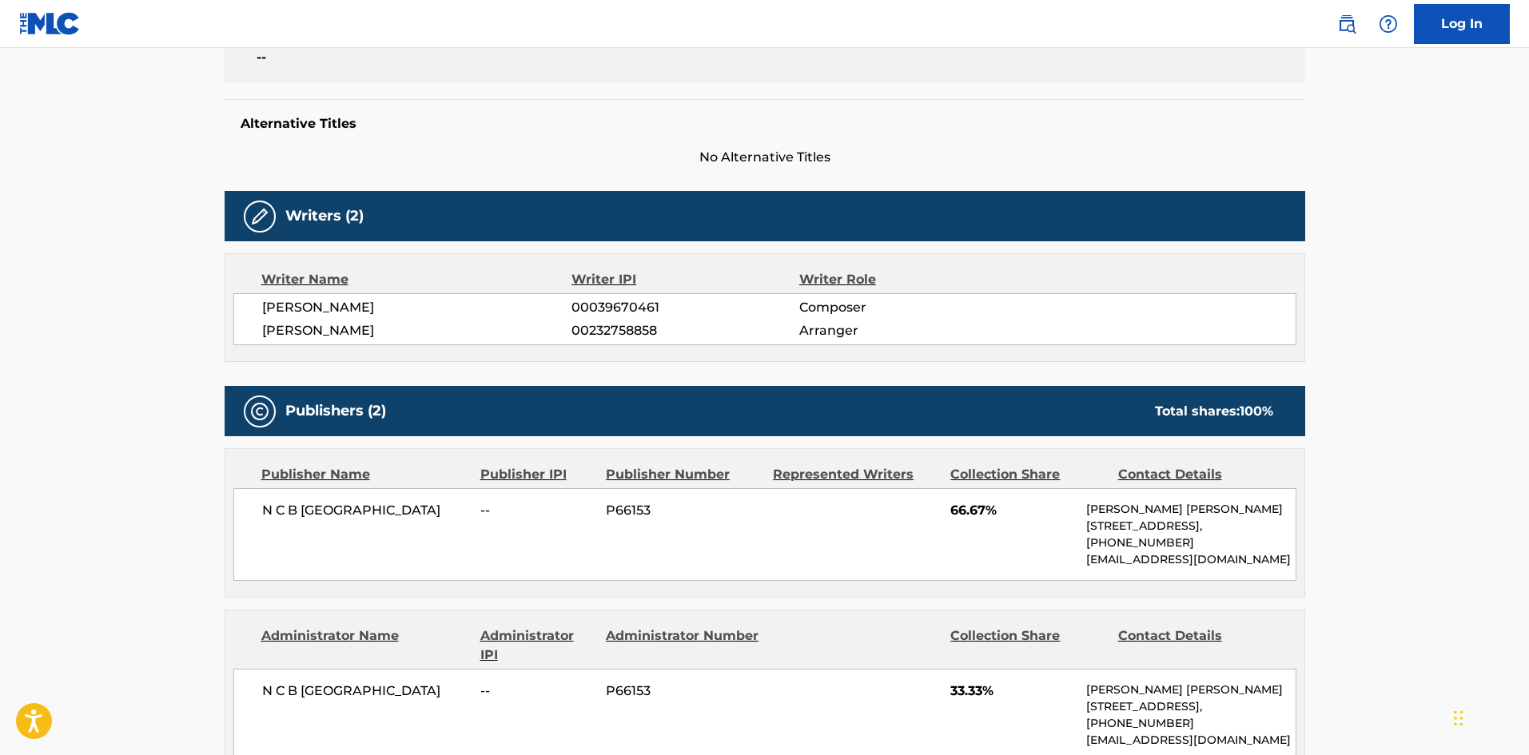
scroll to position [400, 0]
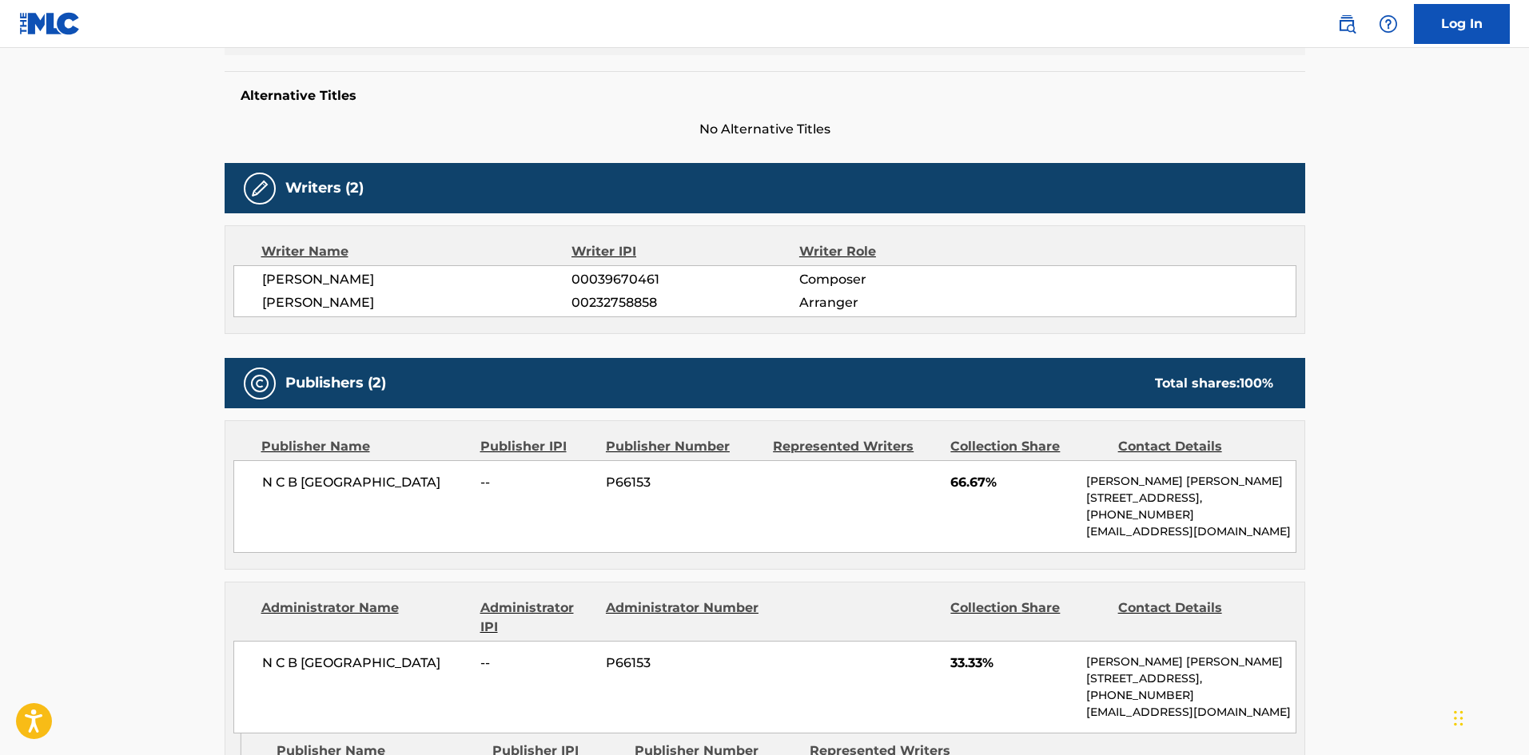
click at [1424, 198] on main "< Back to public search results Copy work link WHAT A DIFFERENCE A DAY MADE Wor…" at bounding box center [764, 553] width 1529 height 1810
drag, startPoint x: 265, startPoint y: 484, endPoint x: 442, endPoint y: 469, distance: 178.1
click at [442, 469] on div "N C B SCANDINAVIA -- P66153 66.67% [PERSON_NAME] [PERSON_NAME] [STREET_ADDRESS]…" at bounding box center [764, 506] width 1063 height 93
copy span "N C B [GEOGRAPHIC_DATA]"
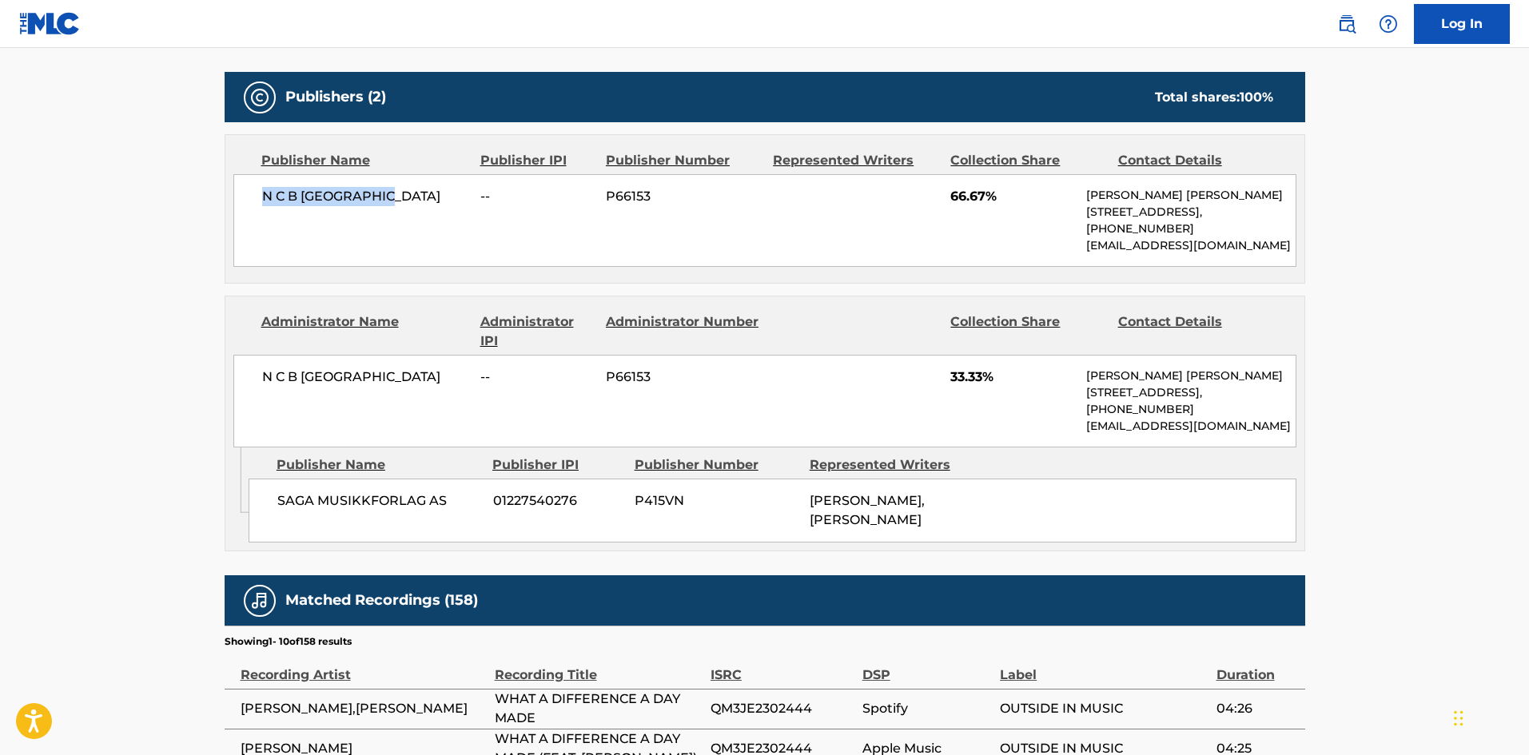
scroll to position [720, 0]
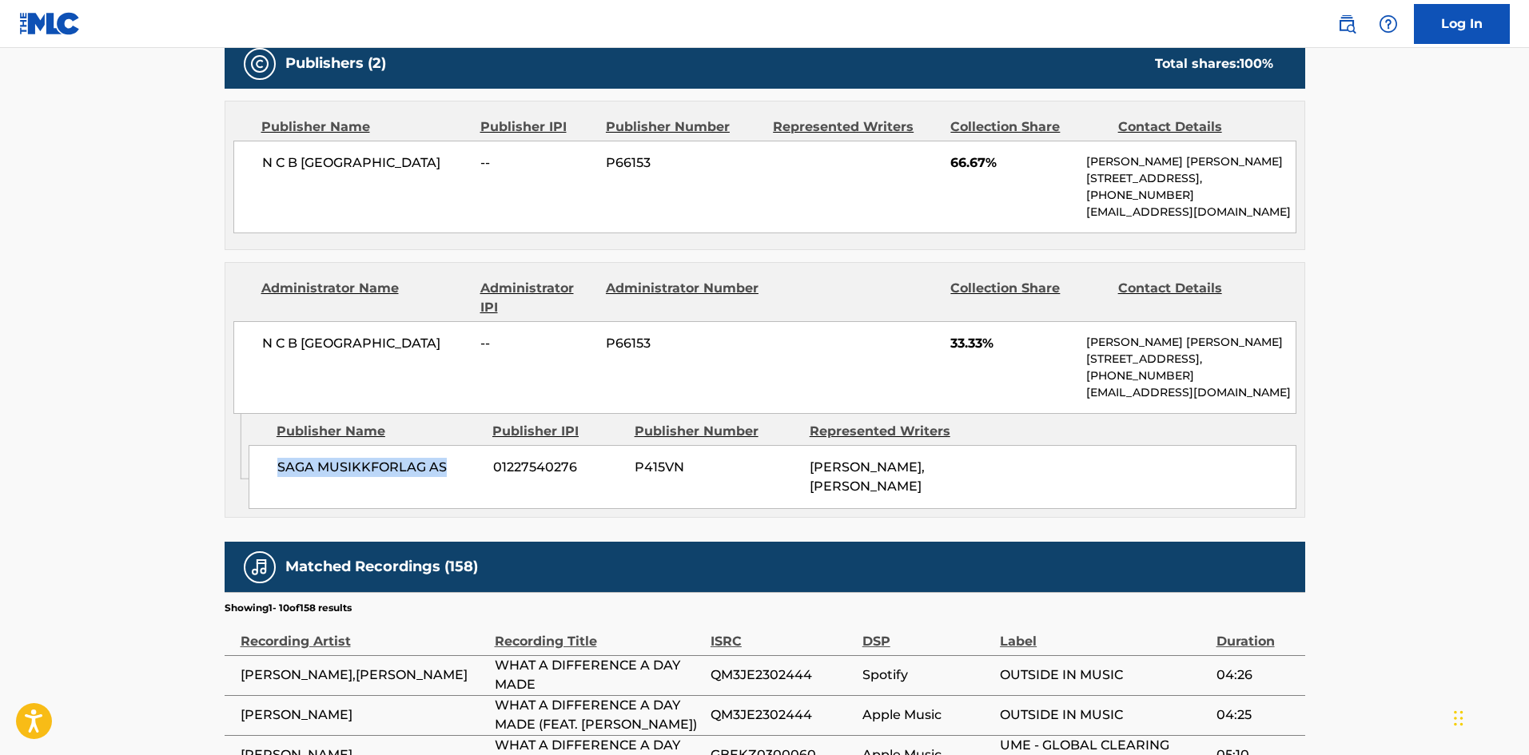
drag, startPoint x: 274, startPoint y: 478, endPoint x: 477, endPoint y: 466, distance: 203.4
click at [477, 466] on div "SAGA MUSIKKFORLAG AS 01227540276 P415VN [PERSON_NAME], [PERSON_NAME]" at bounding box center [773, 477] width 1048 height 64
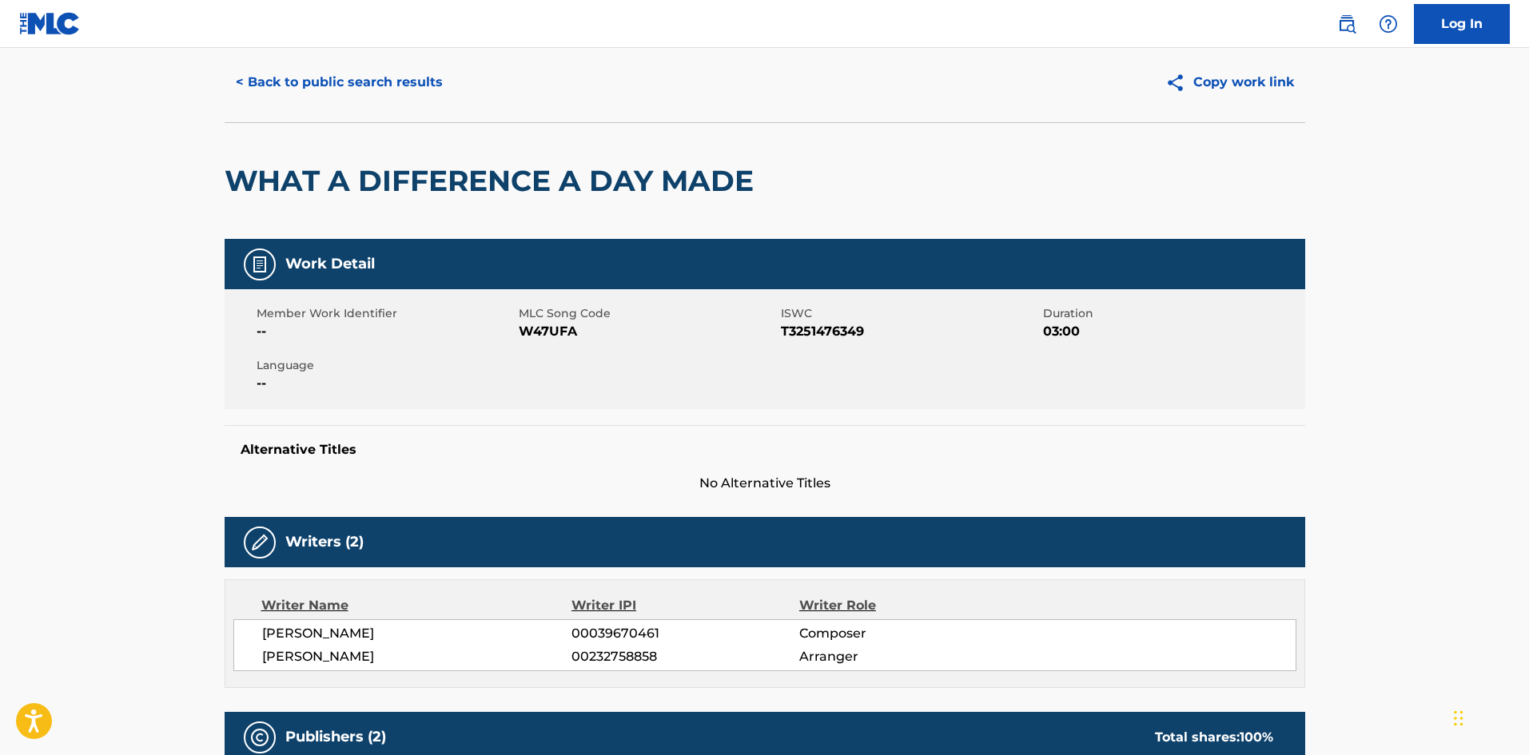
scroll to position [0, 0]
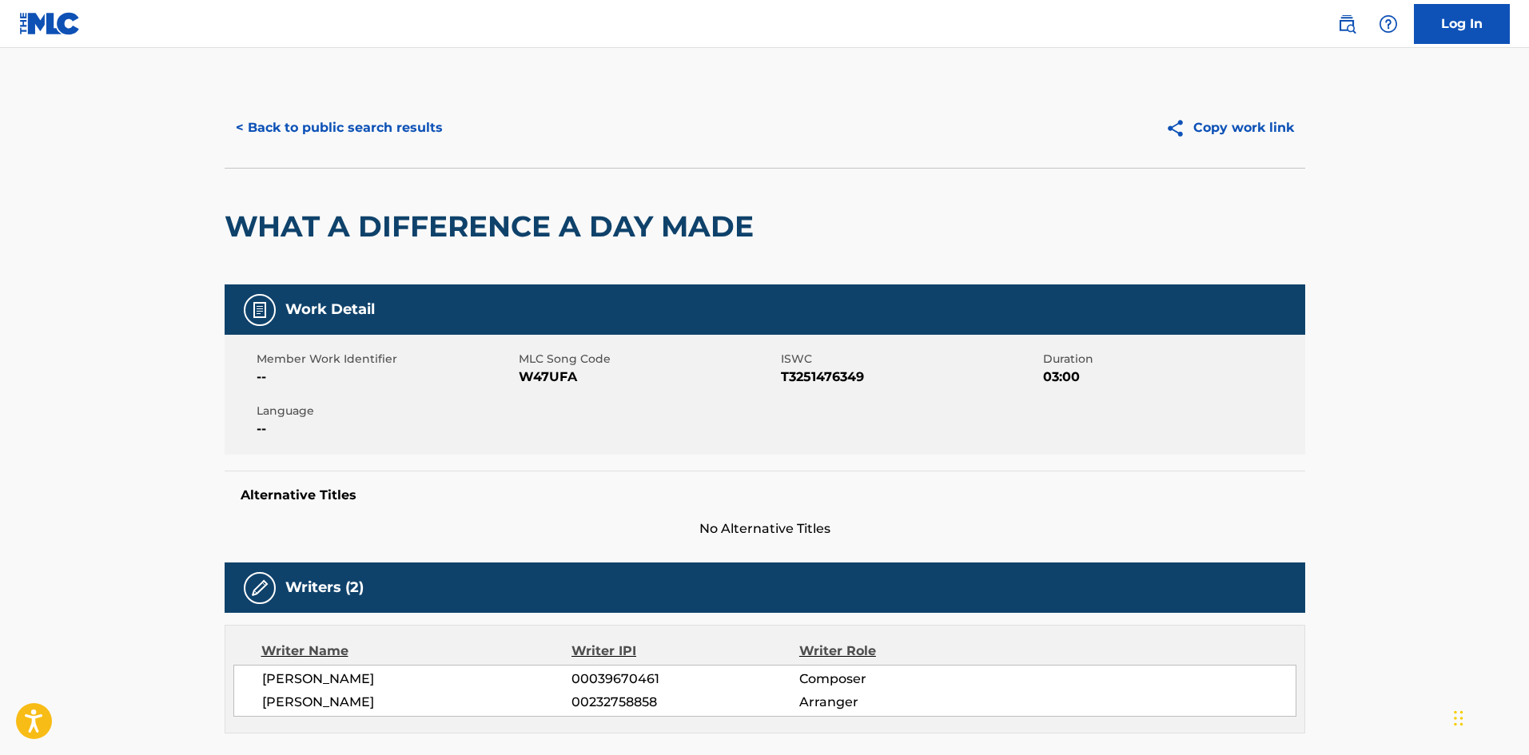
click at [393, 130] on button "< Back to public search results" at bounding box center [339, 128] width 229 height 40
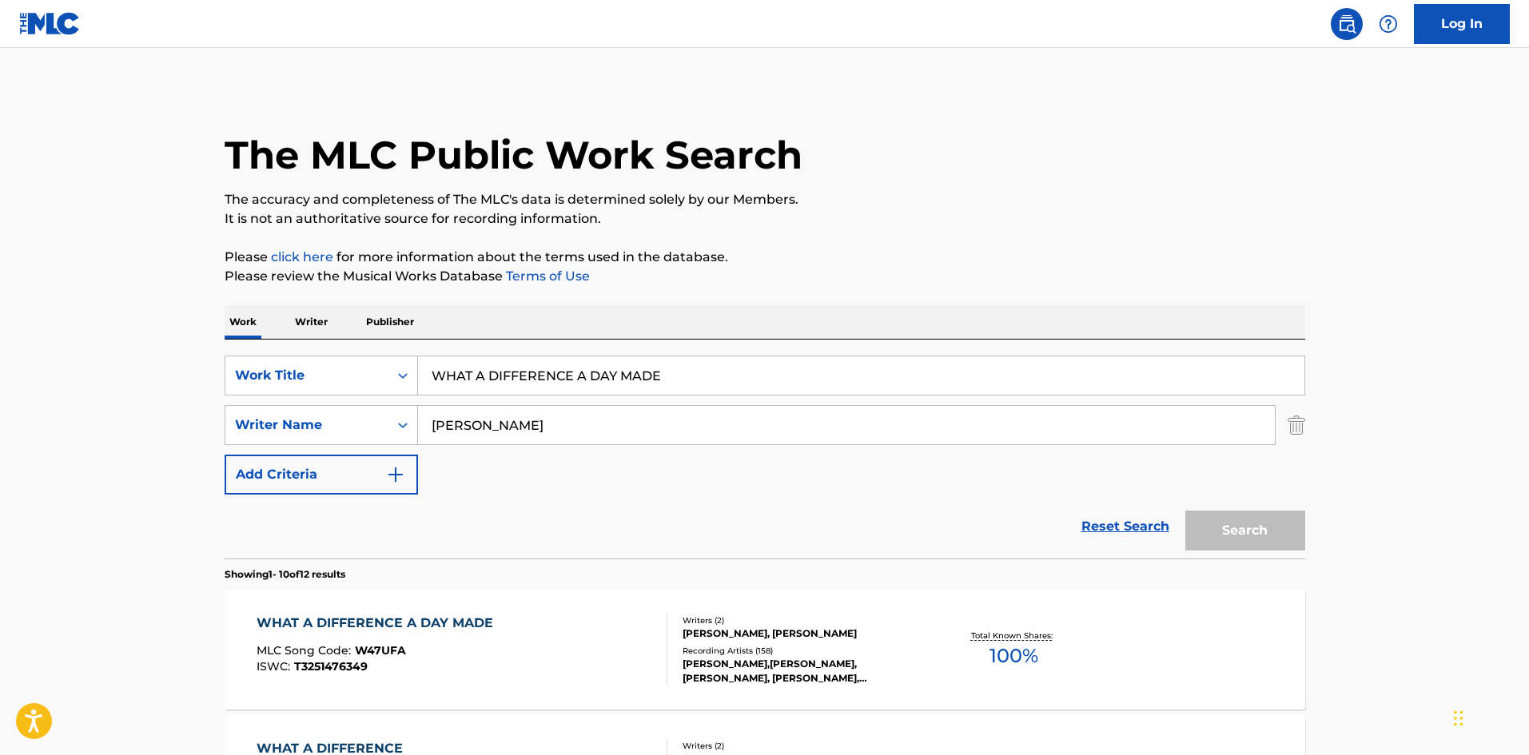
scroll to position [240, 0]
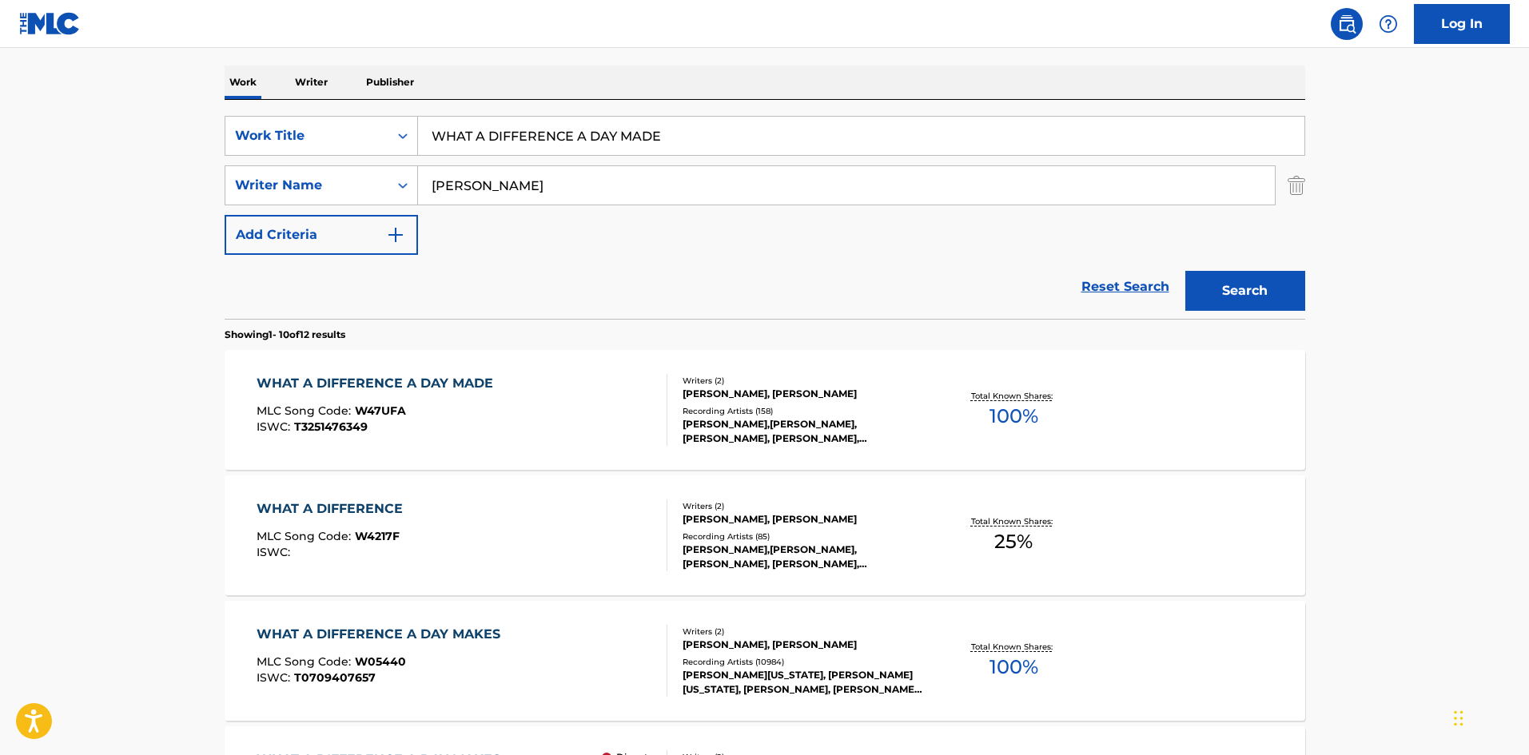
drag, startPoint x: 688, startPoint y: 142, endPoint x: 22, endPoint y: 108, distance: 666.0
click at [10, 118] on main "The MLC Public Work Search The accuracy and completeness of The MLC's data is d…" at bounding box center [764, 749] width 1529 height 1882
paste input "Euphoria"
type input "Euphoria"
click at [688, 83] on div "Work Writer Publisher" at bounding box center [765, 83] width 1081 height 34
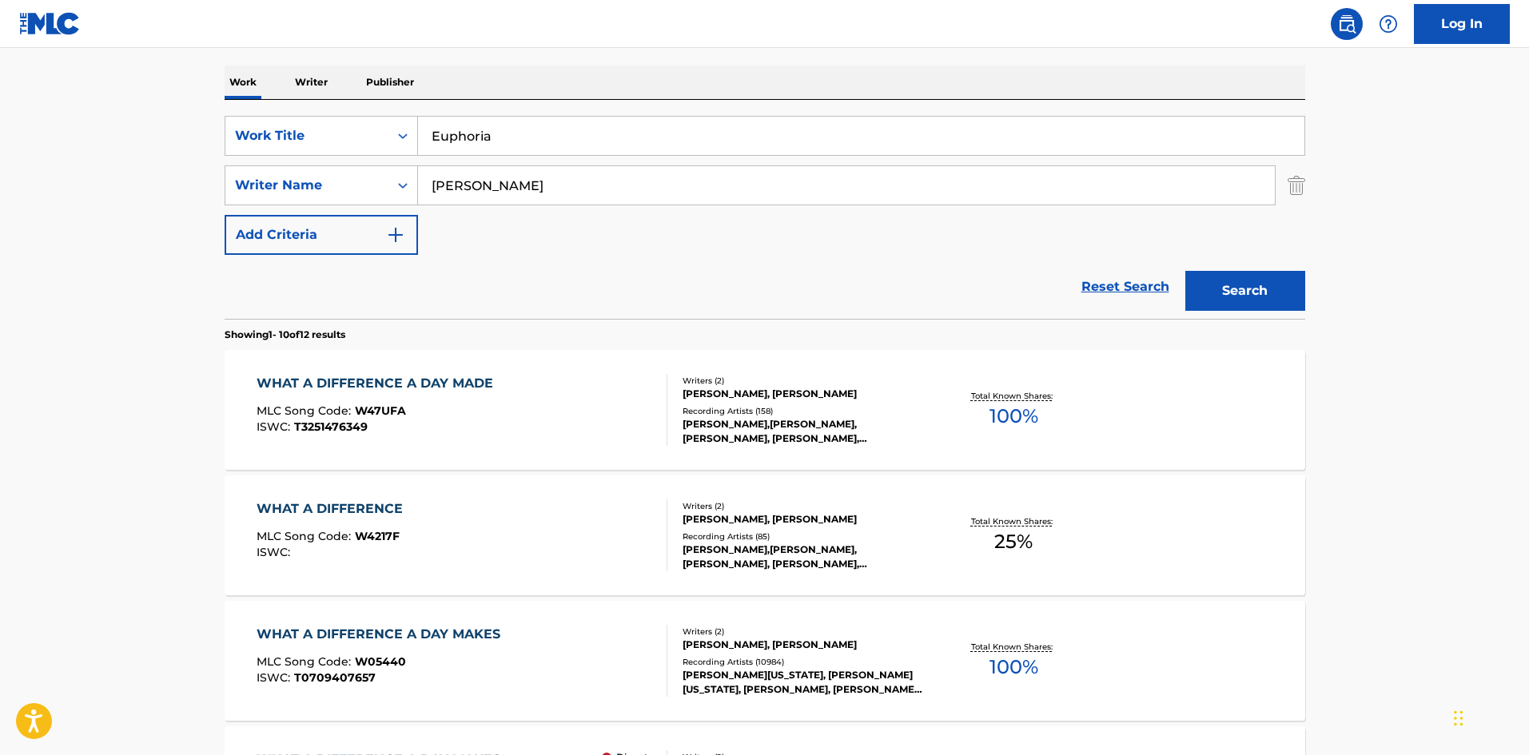
drag, startPoint x: 574, startPoint y: 181, endPoint x: 0, endPoint y: 197, distance: 574.2
click at [186, 204] on main "The MLC Public Work Search The accuracy and completeness of The MLC's data is d…" at bounding box center [764, 749] width 1529 height 1882
paste input "TILLMANN"
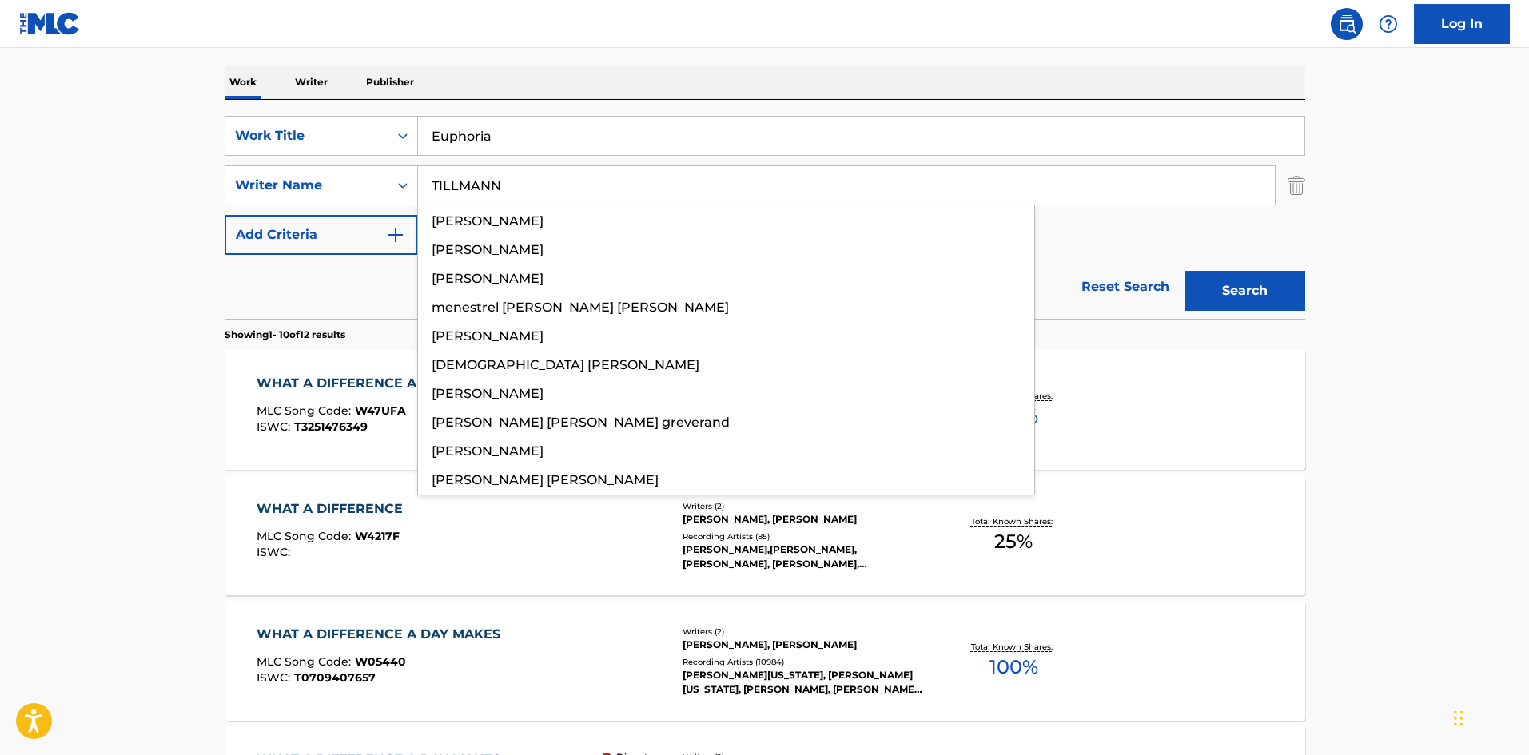
type input "TILLMANN"
click at [1250, 285] on button "Search" at bounding box center [1246, 291] width 120 height 40
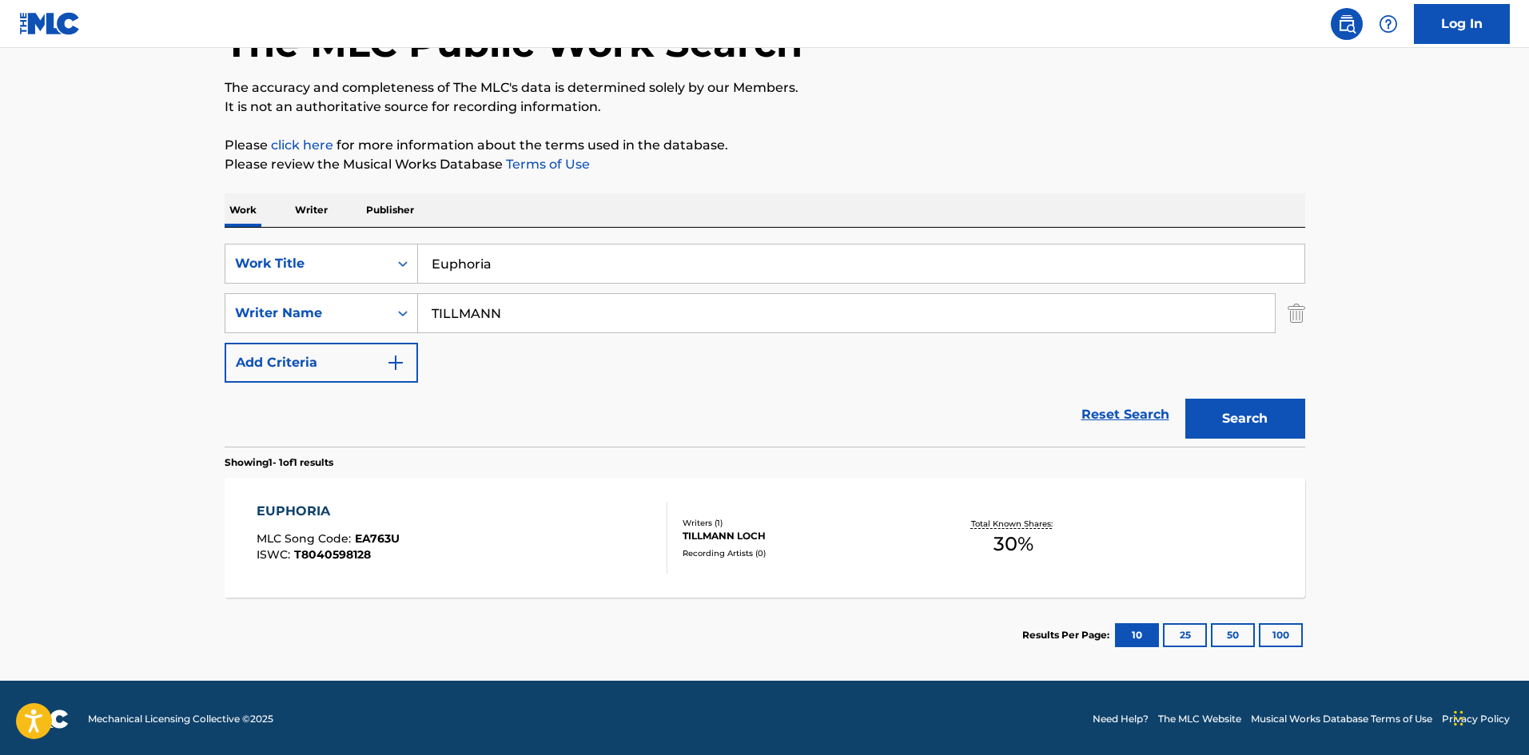
scroll to position [114, 0]
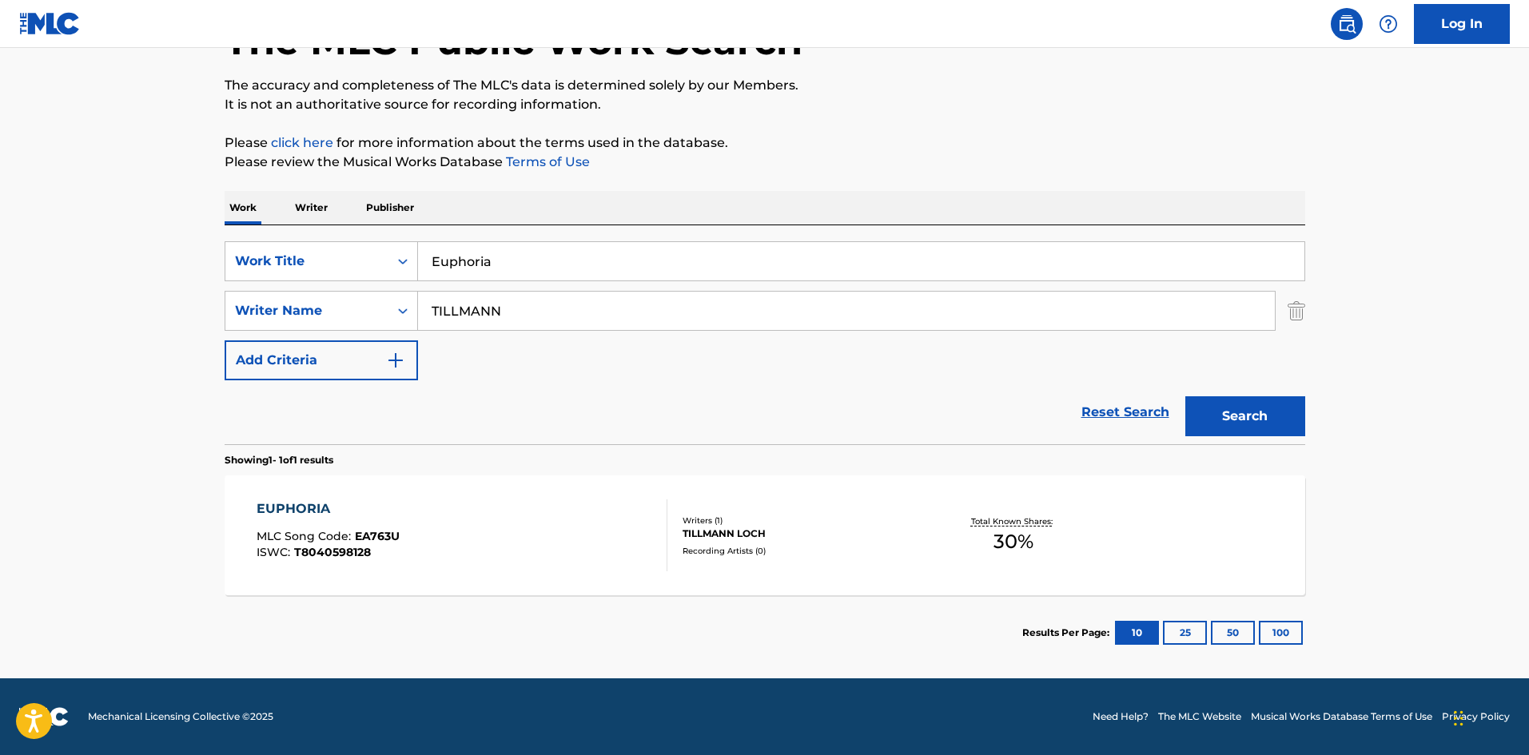
click at [309, 510] on div "EUPHORIA" at bounding box center [328, 509] width 143 height 19
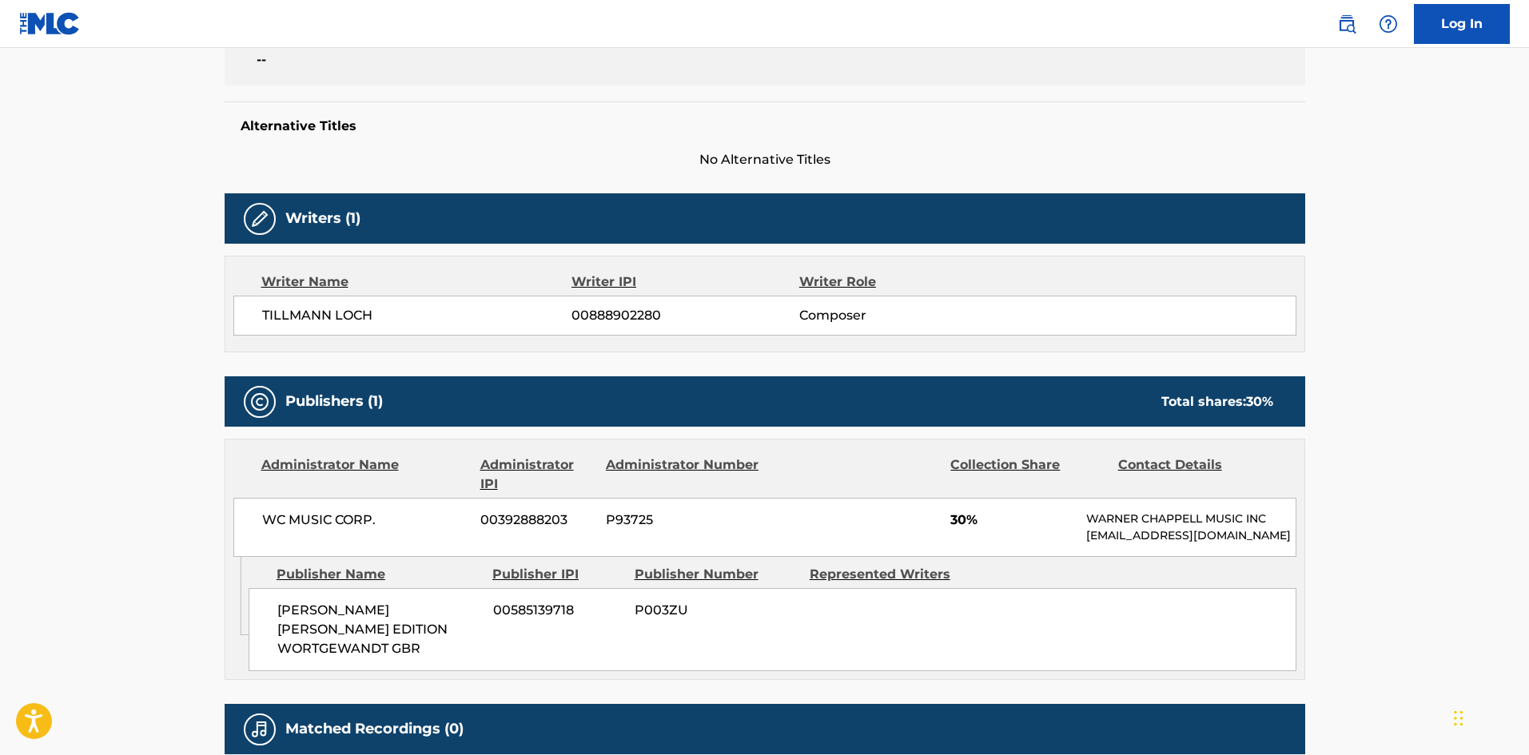
scroll to position [400, 0]
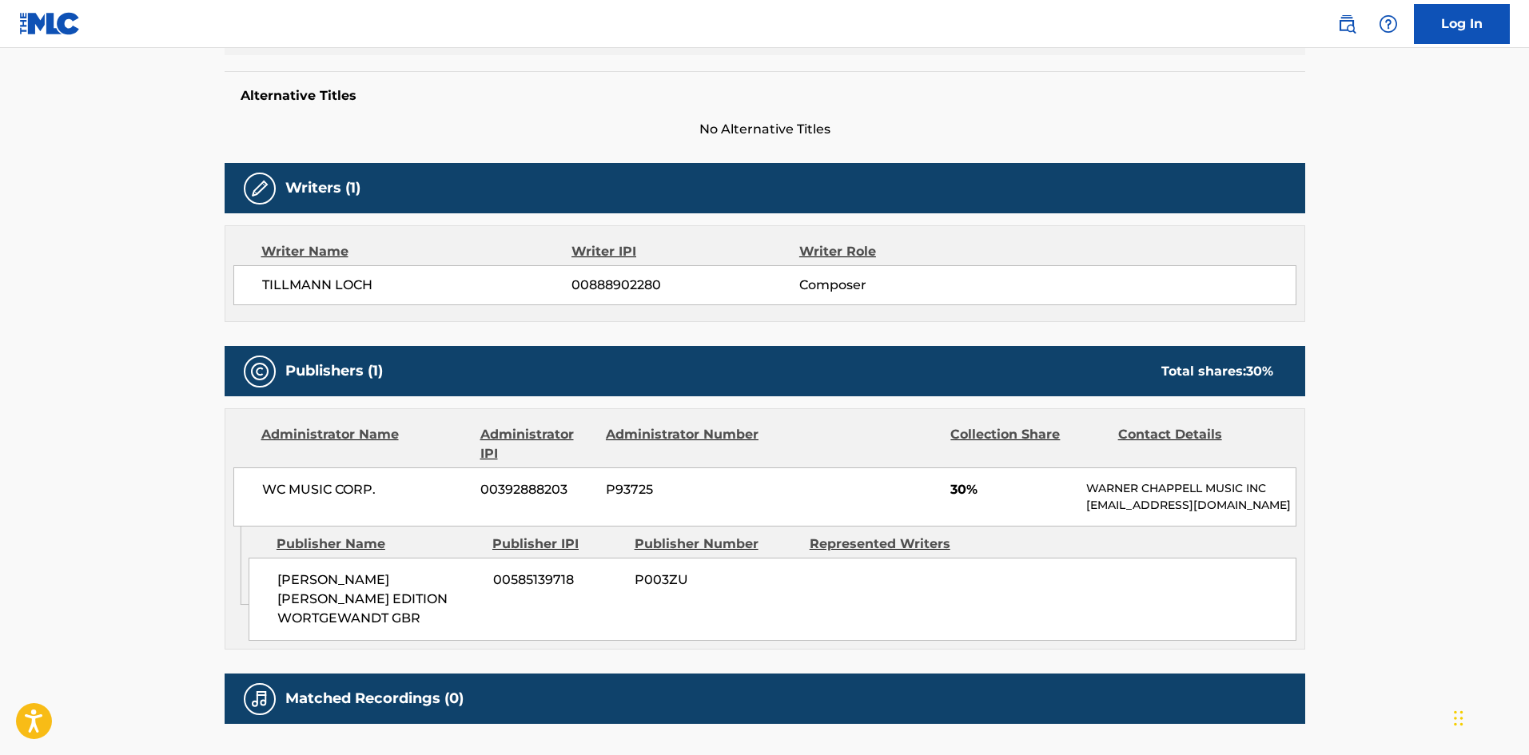
drag, startPoint x: 274, startPoint y: 600, endPoint x: 440, endPoint y: 638, distance: 169.9
click at [440, 638] on div "[PERSON_NAME] [PERSON_NAME] EDITION WORTGEWANDT GBR 00585139718 P003ZU" at bounding box center [773, 599] width 1048 height 83
copy span "[PERSON_NAME] [PERSON_NAME] EDITION WORTGEWANDT GBR"
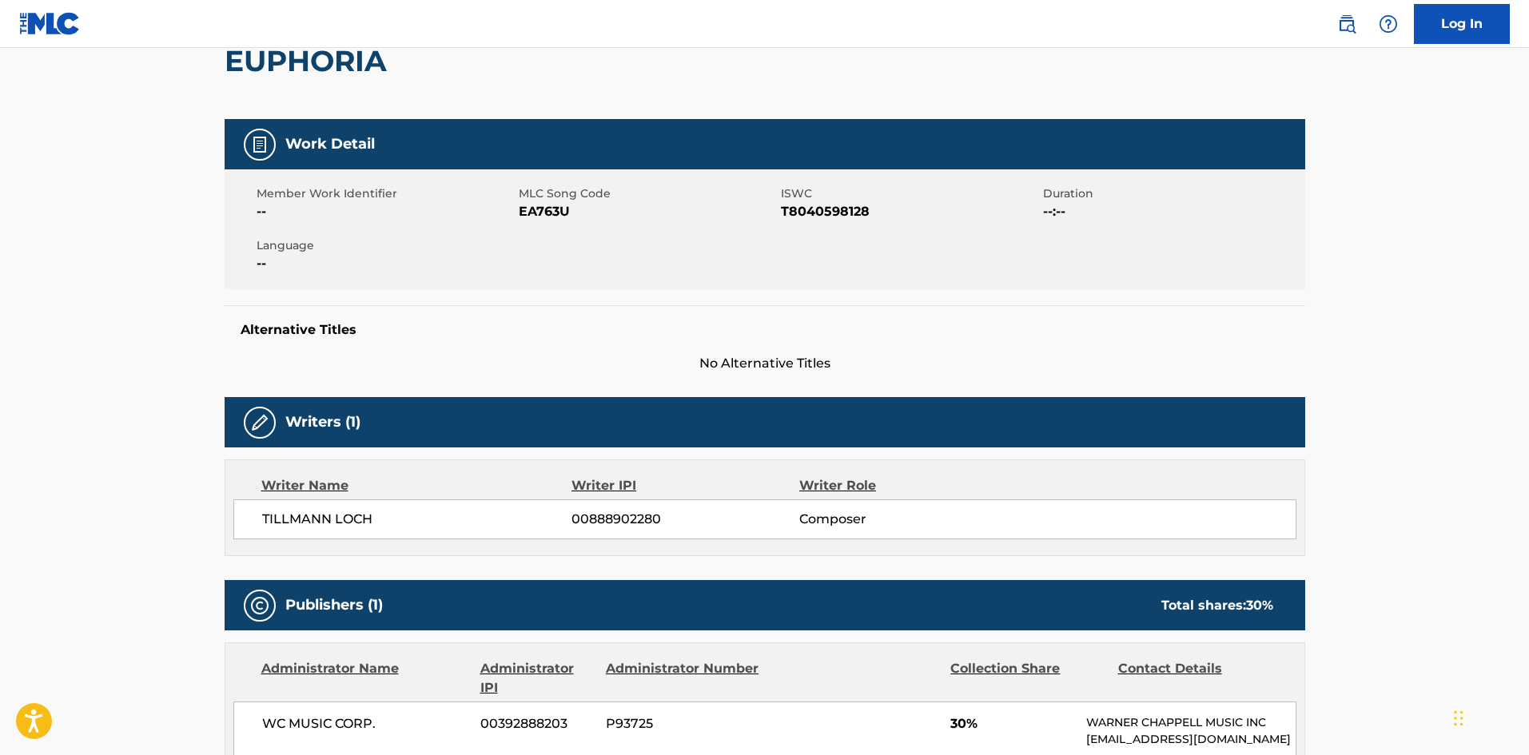
scroll to position [0, 0]
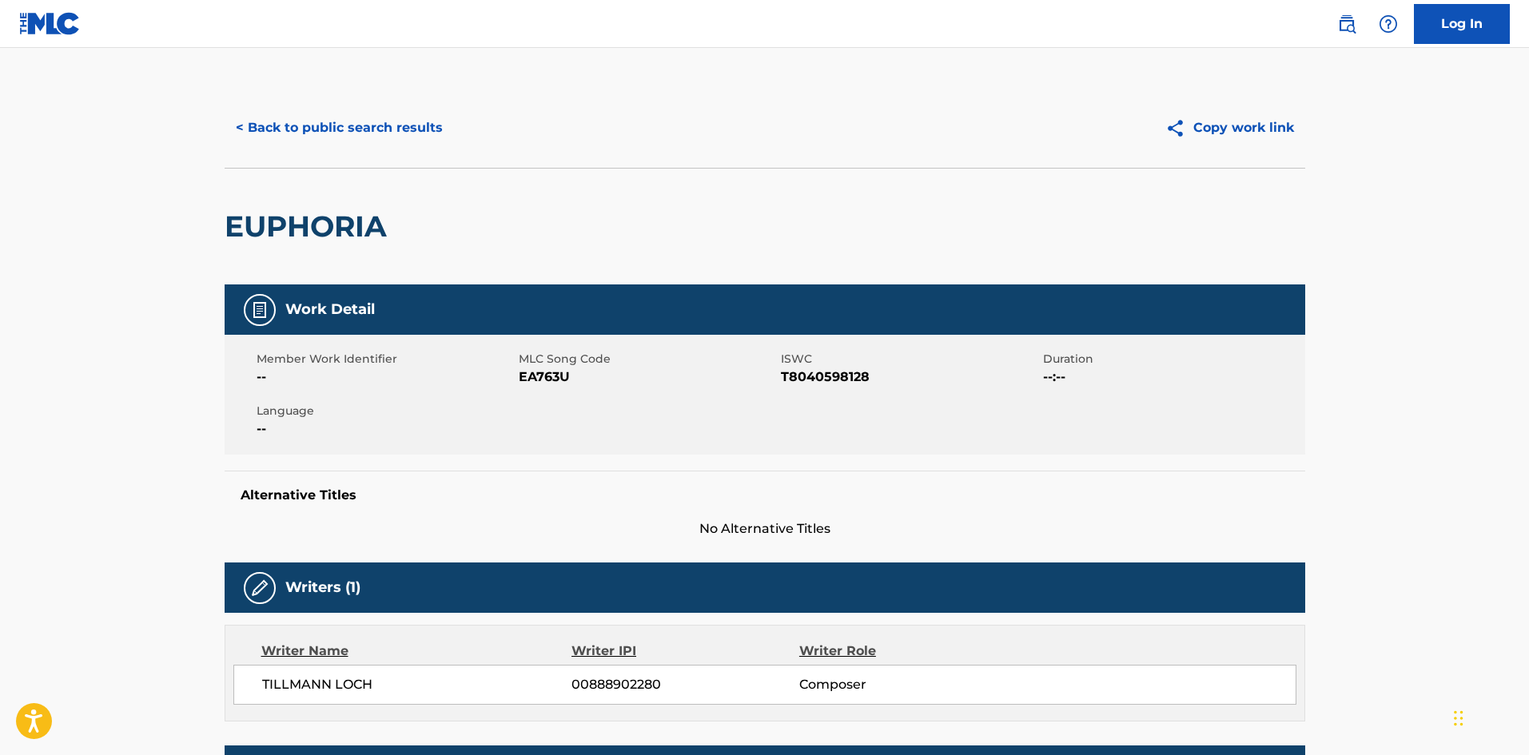
click at [347, 142] on button "< Back to public search results" at bounding box center [339, 128] width 229 height 40
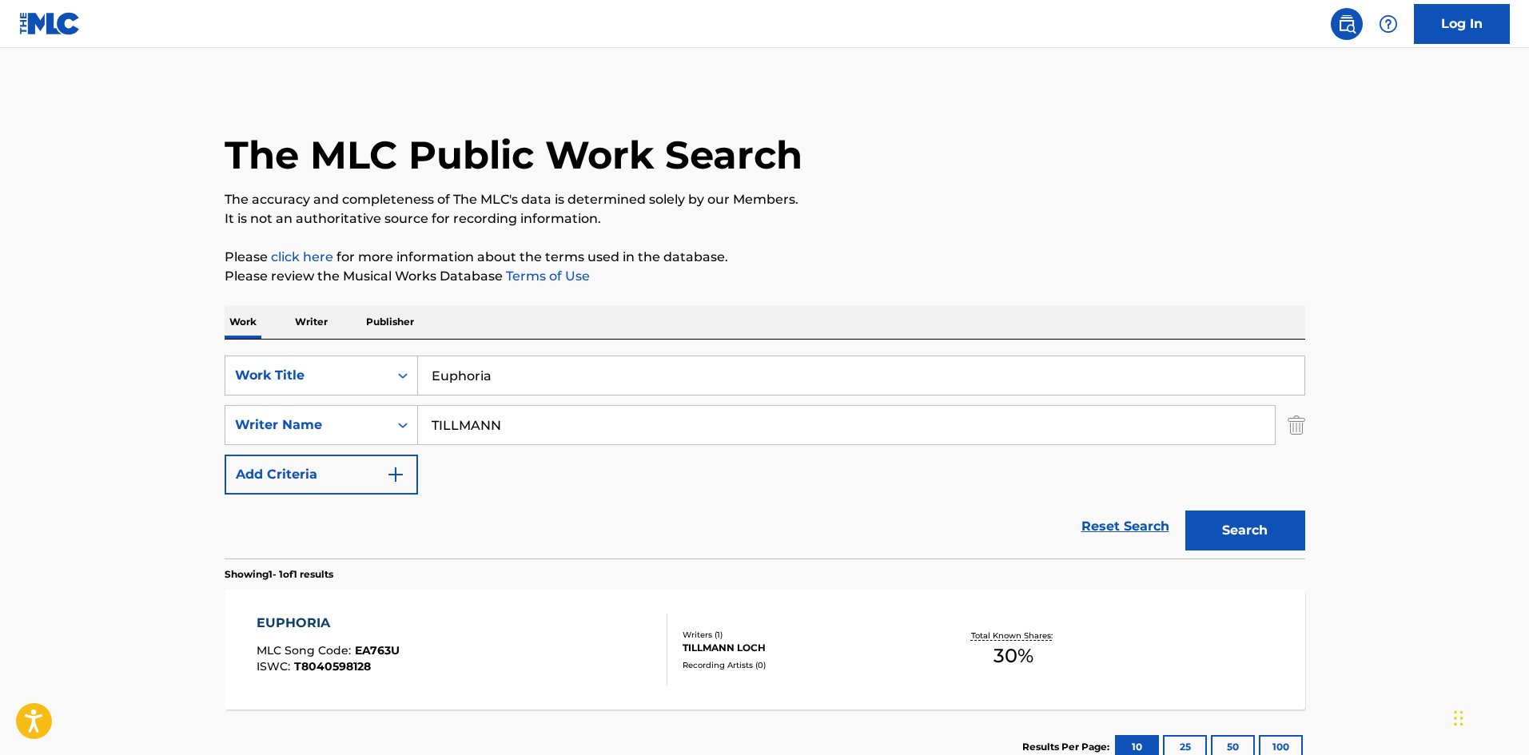
scroll to position [23, 0]
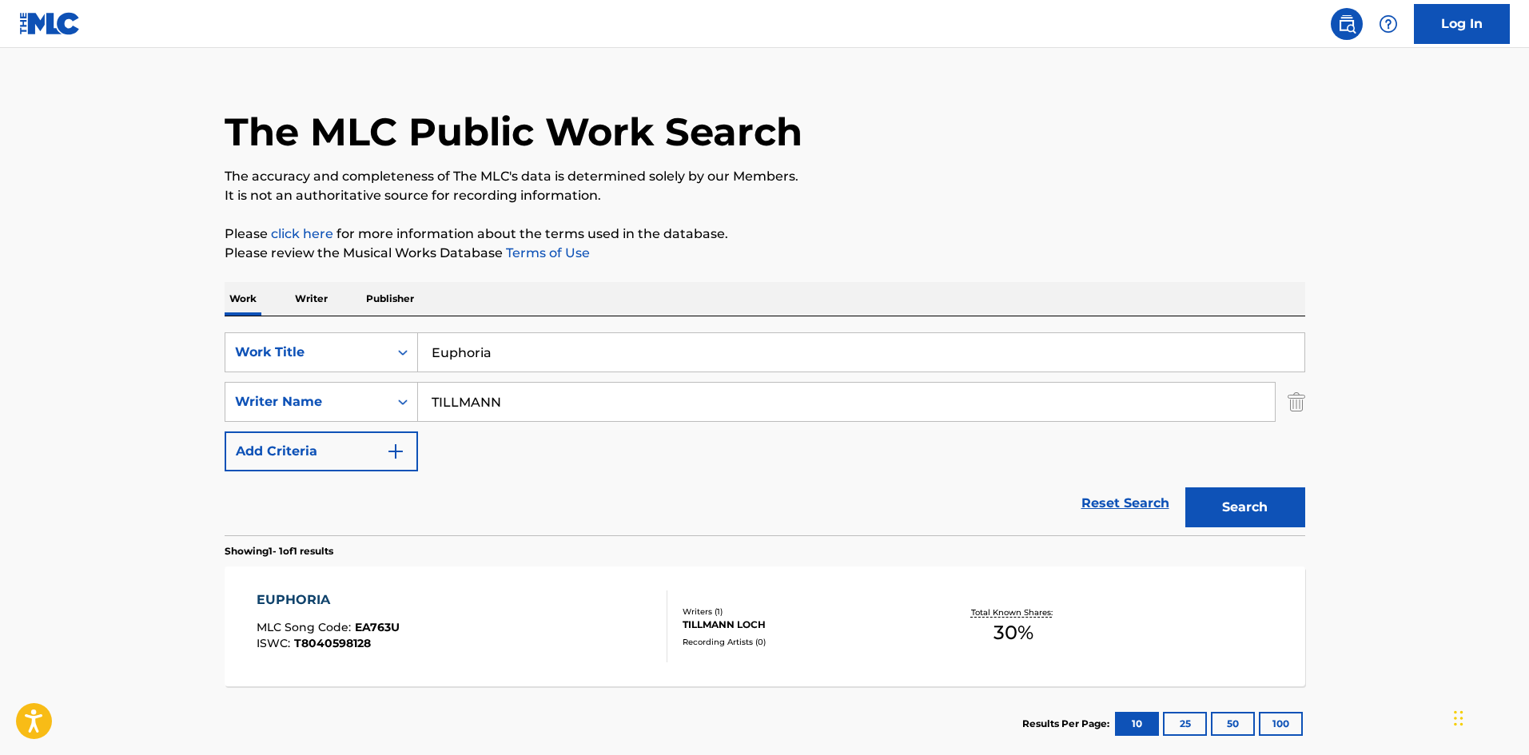
drag, startPoint x: 521, startPoint y: 357, endPoint x: 262, endPoint y: 328, distance: 260.7
click at [297, 342] on div "SearchWithCriteria9bcbf700-8525-43a1-91e7-ff5ea63cd062 Work Title Euphoria" at bounding box center [765, 353] width 1081 height 40
paste input "Fun"
type input "Fun"
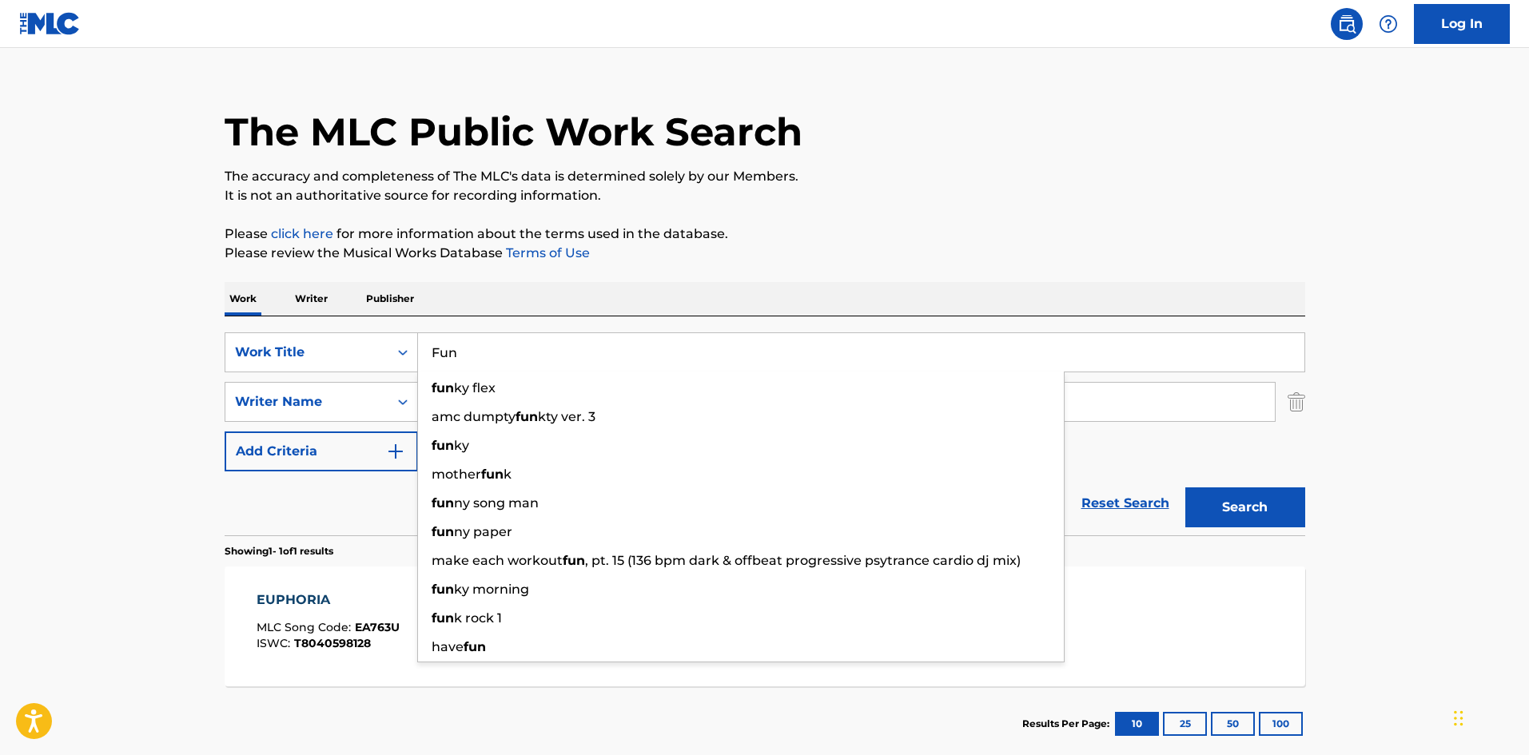
click at [681, 126] on h1 "The MLC Public Work Search" at bounding box center [514, 132] width 578 height 48
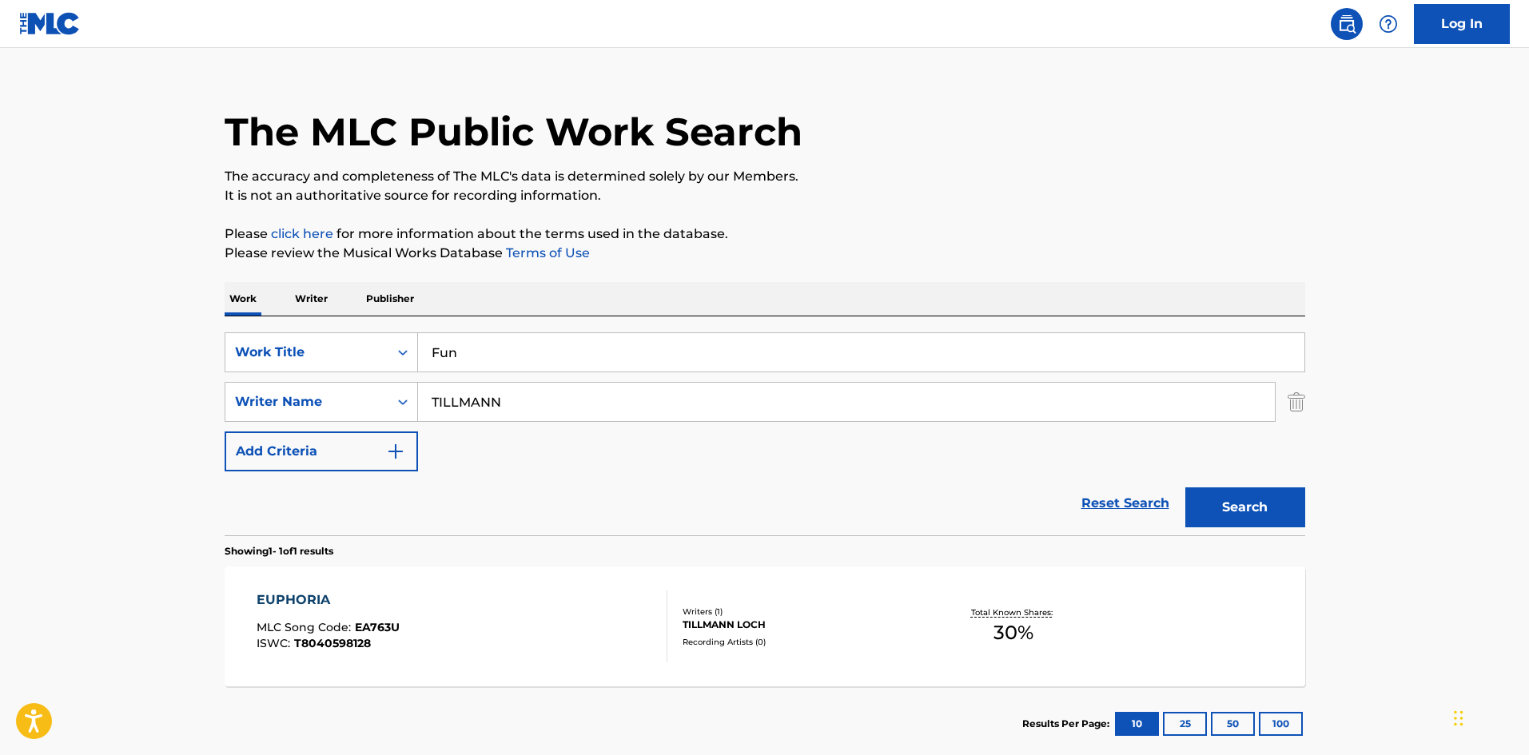
drag, startPoint x: 548, startPoint y: 397, endPoint x: 41, endPoint y: 417, distance: 507.3
click at [81, 430] on main "The MLC Public Work Search The accuracy and completeness of The MLC's data is d…" at bounding box center [764, 397] width 1529 height 745
paste input "[PERSON_NAME]"
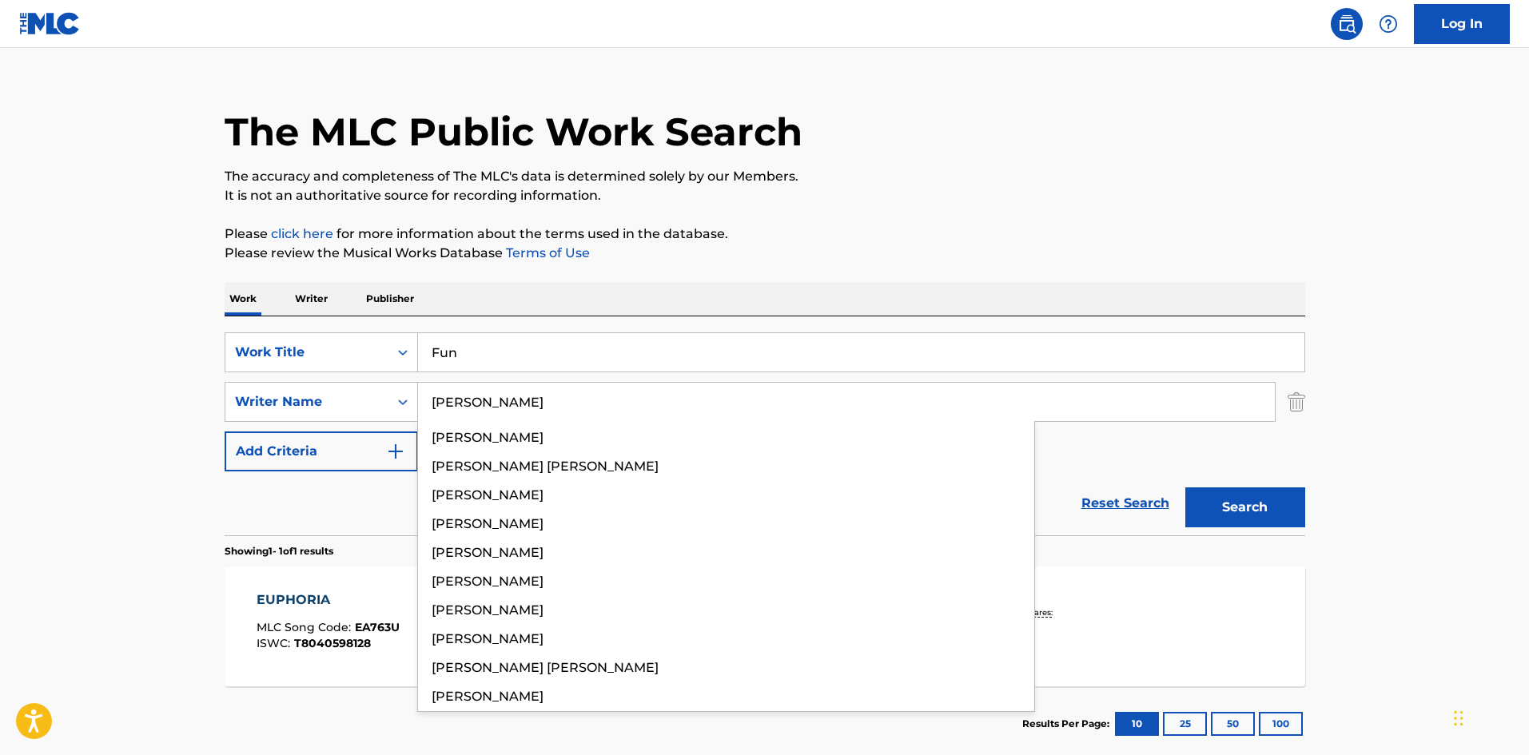
type input "[PERSON_NAME]"
click at [1220, 492] on button "Search" at bounding box center [1246, 508] width 120 height 40
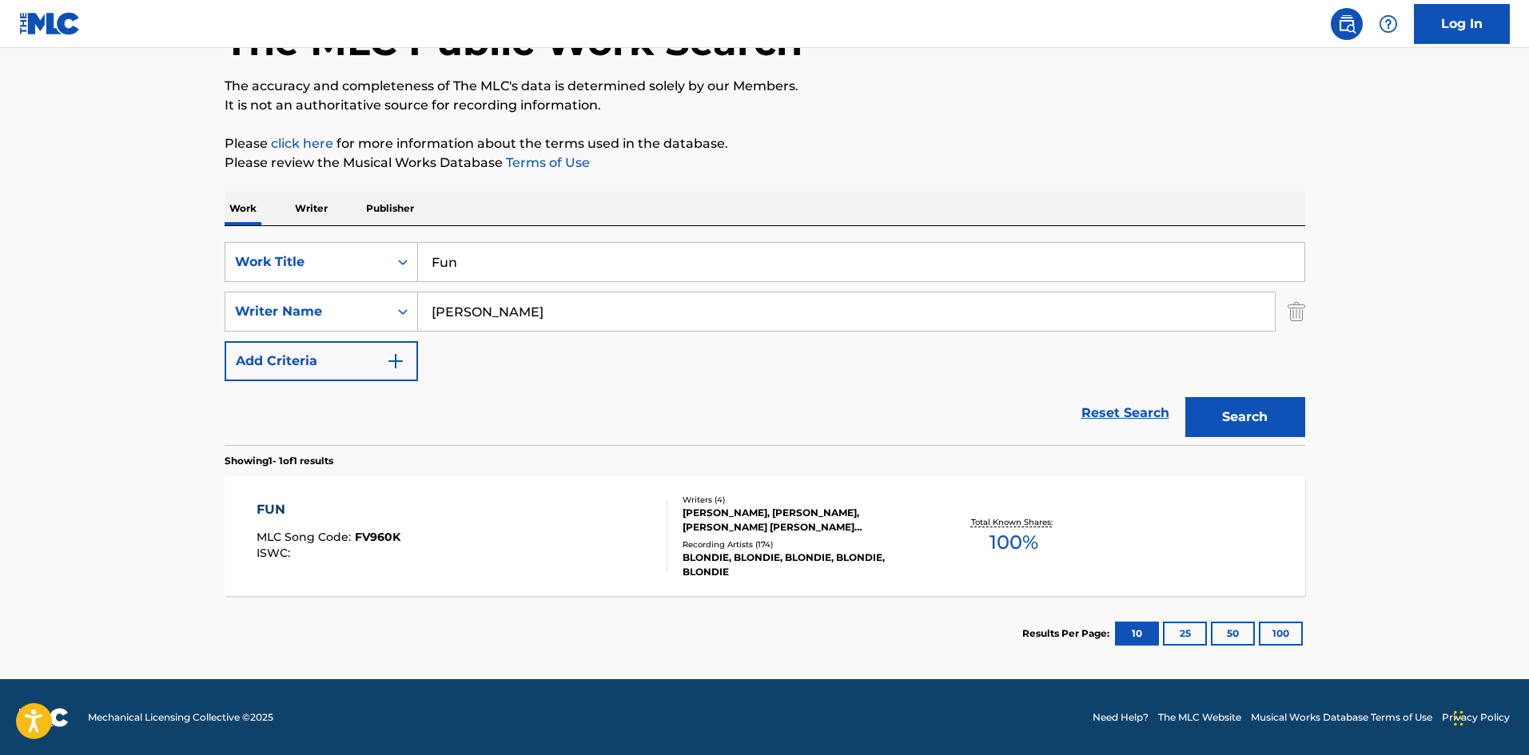
scroll to position [114, 0]
click at [276, 511] on div "FUN" at bounding box center [329, 509] width 144 height 19
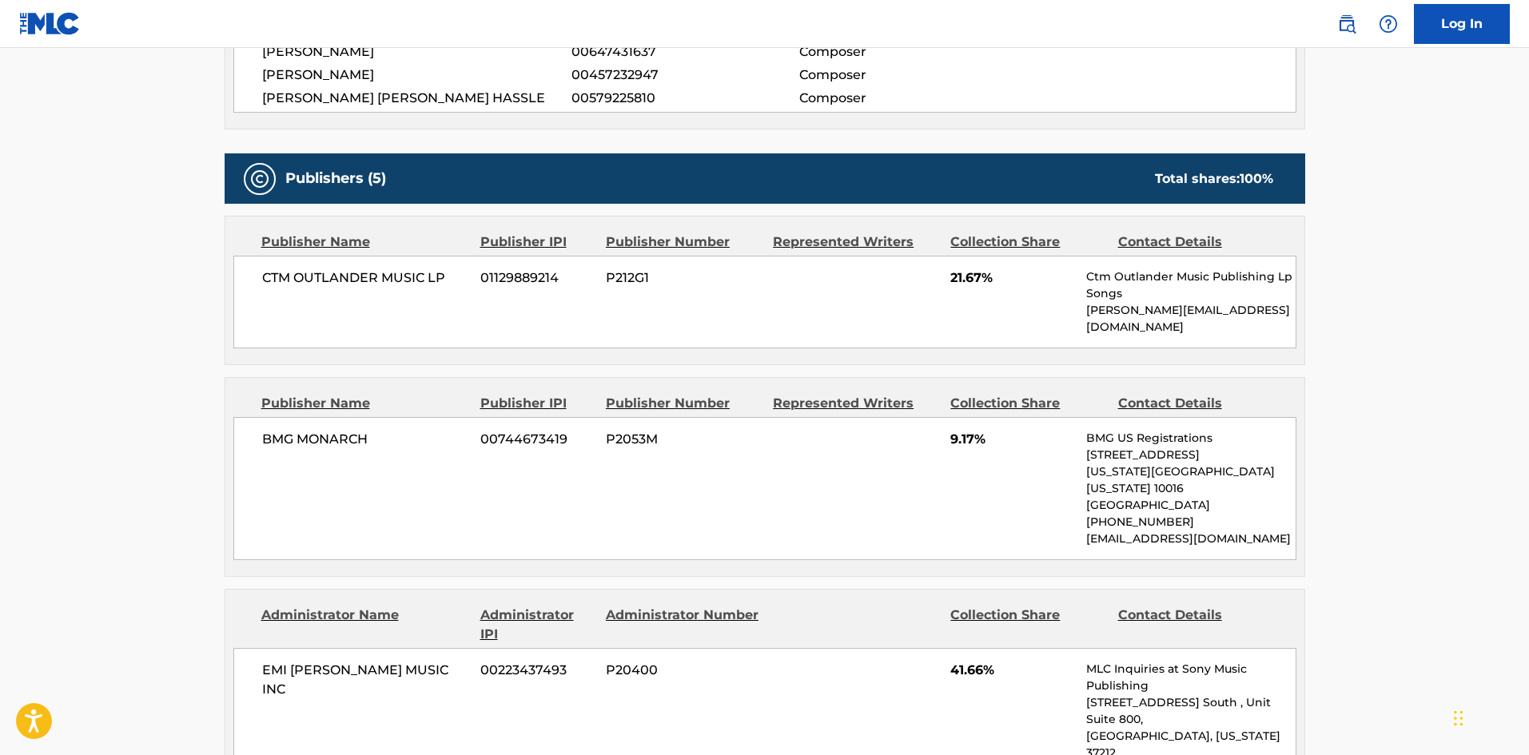
scroll to position [640, 0]
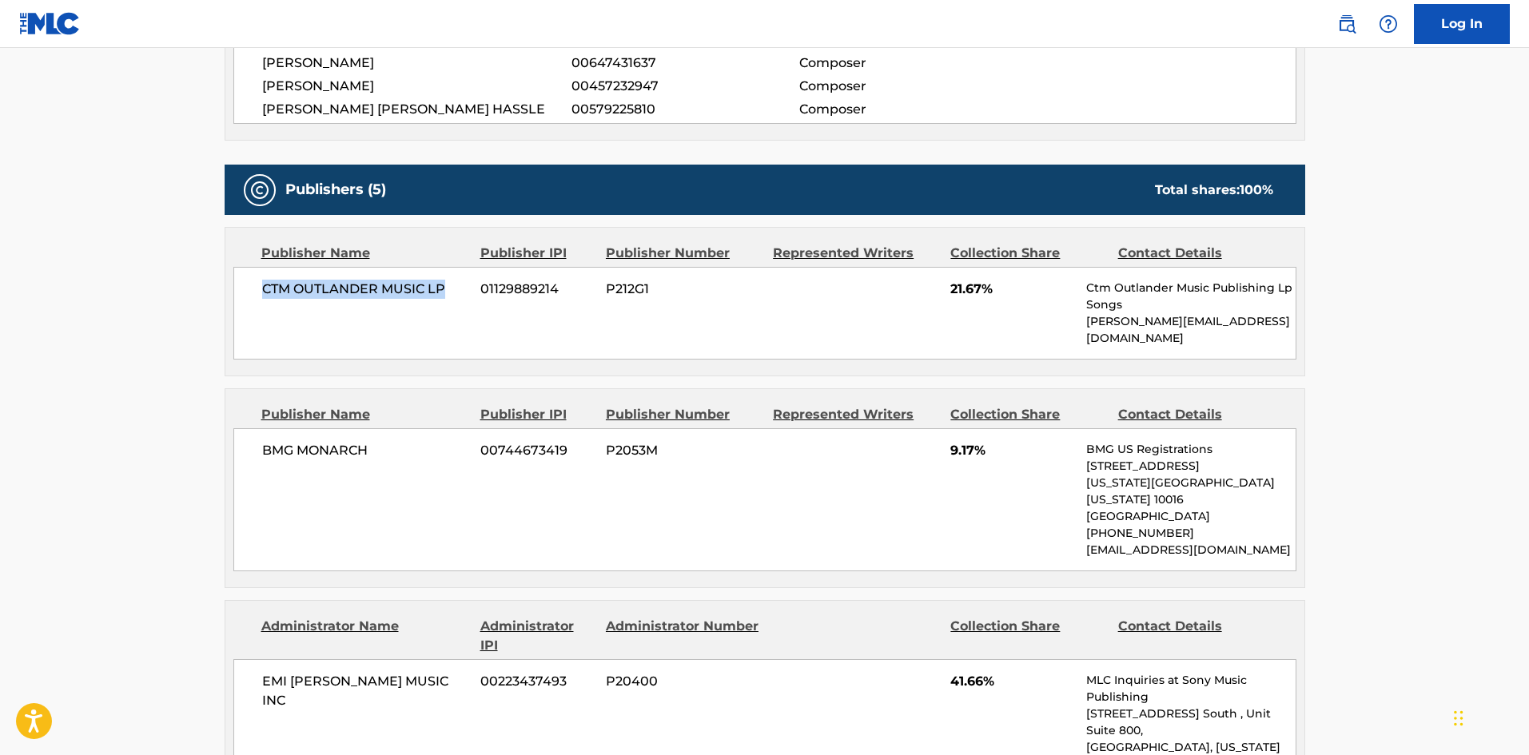
drag, startPoint x: 261, startPoint y: 293, endPoint x: 462, endPoint y: 287, distance: 200.7
click at [462, 287] on span "CTM OUTLANDER MUSIC LP" at bounding box center [365, 289] width 207 height 19
copy span "CTM OUTLANDER MUSIC LP"
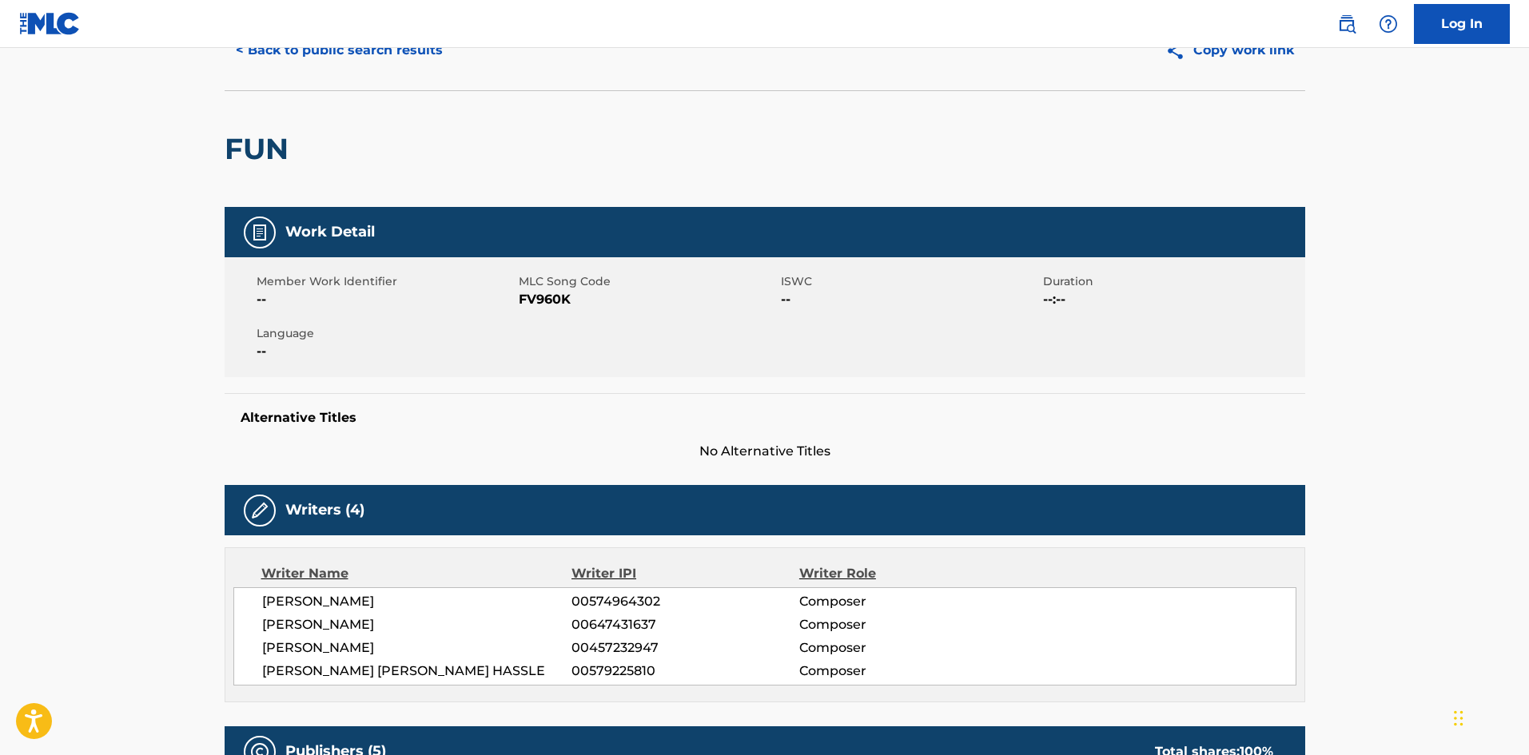
scroll to position [0, 0]
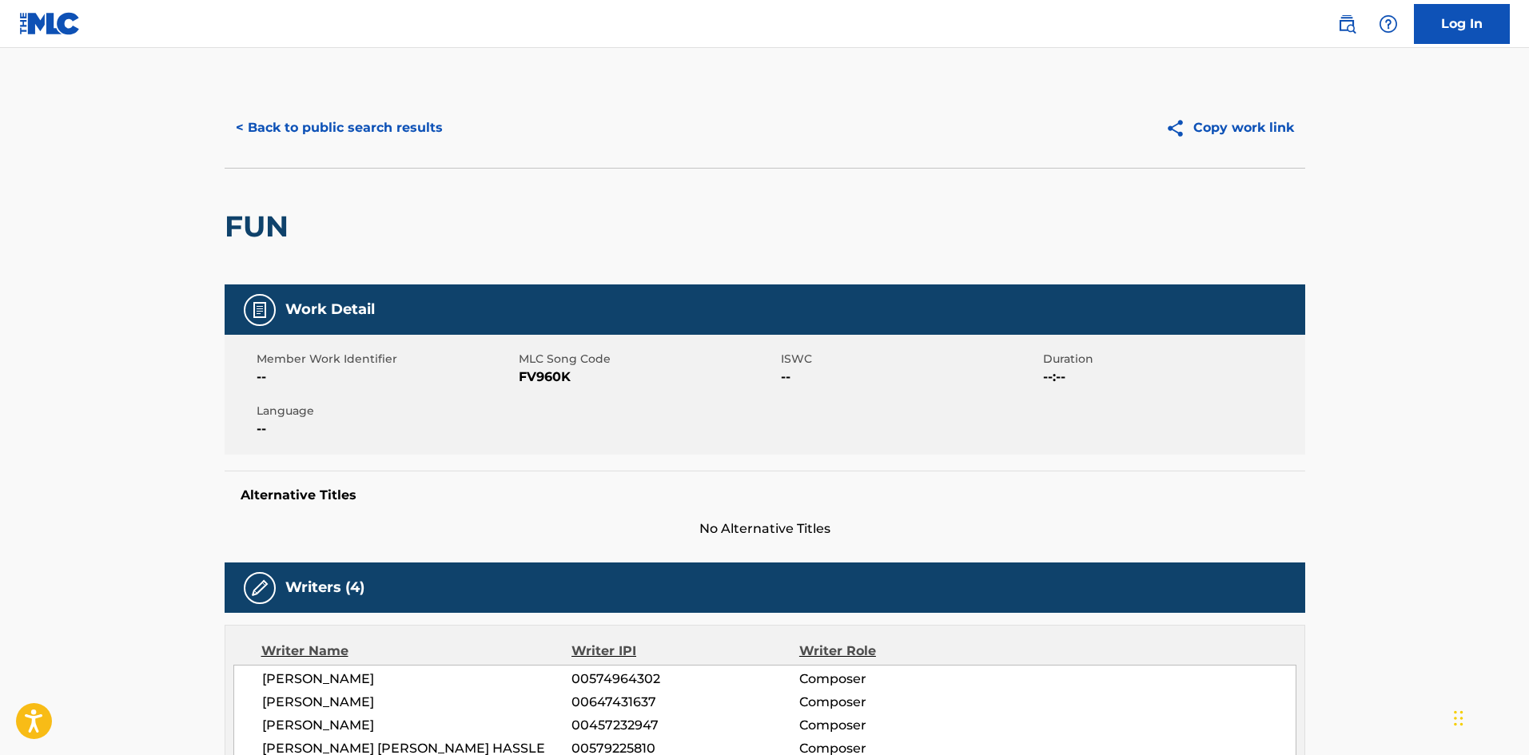
click at [397, 114] on button "< Back to public search results" at bounding box center [339, 128] width 229 height 40
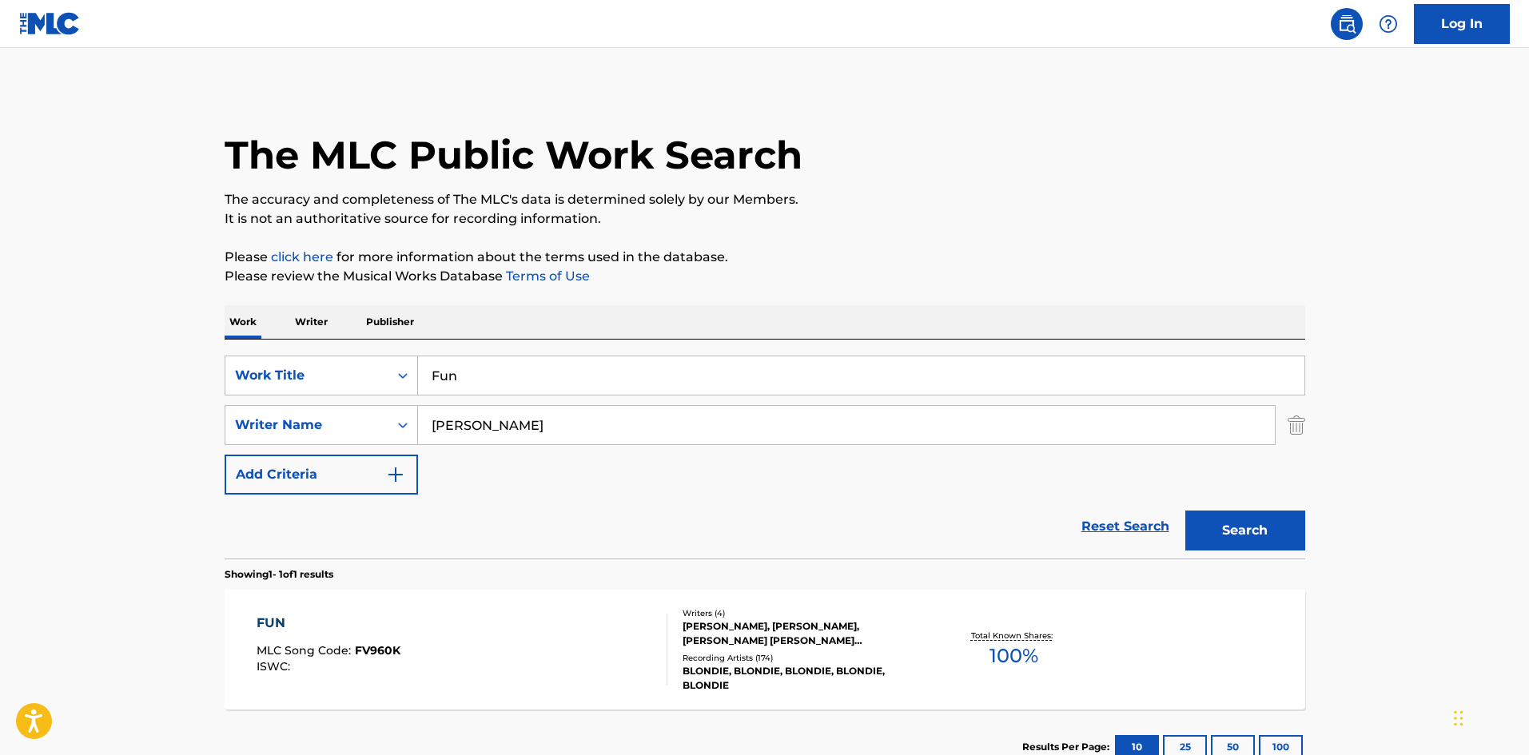
scroll to position [23, 0]
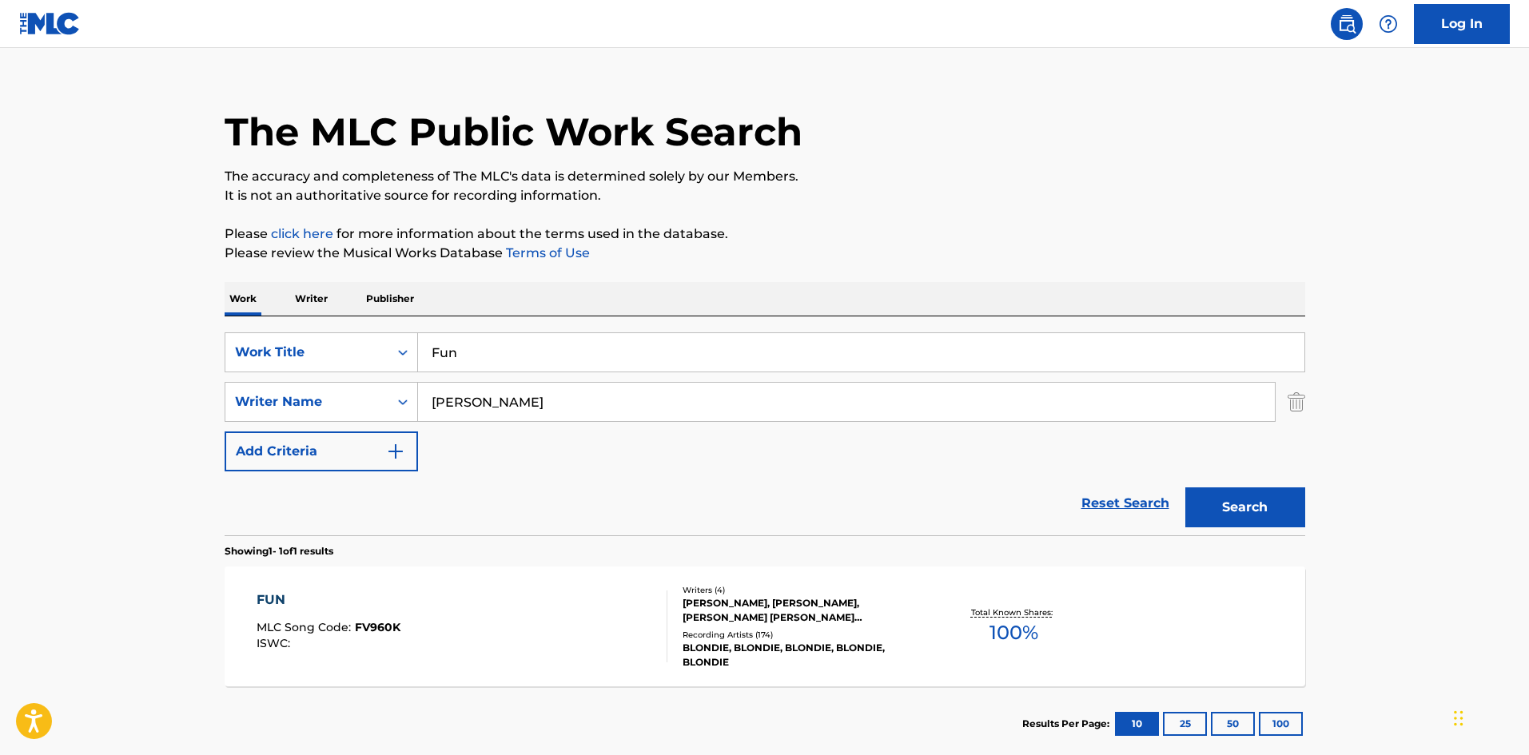
drag, startPoint x: 516, startPoint y: 338, endPoint x: 189, endPoint y: 230, distance: 344.3
click at [102, 301] on main "The MLC Public Work Search The accuracy and completeness of The MLC's data is d…" at bounding box center [764, 397] width 1529 height 745
paste input "HEROES"
type input "HEROES"
click at [713, 131] on h1 "The MLC Public Work Search" at bounding box center [514, 132] width 578 height 48
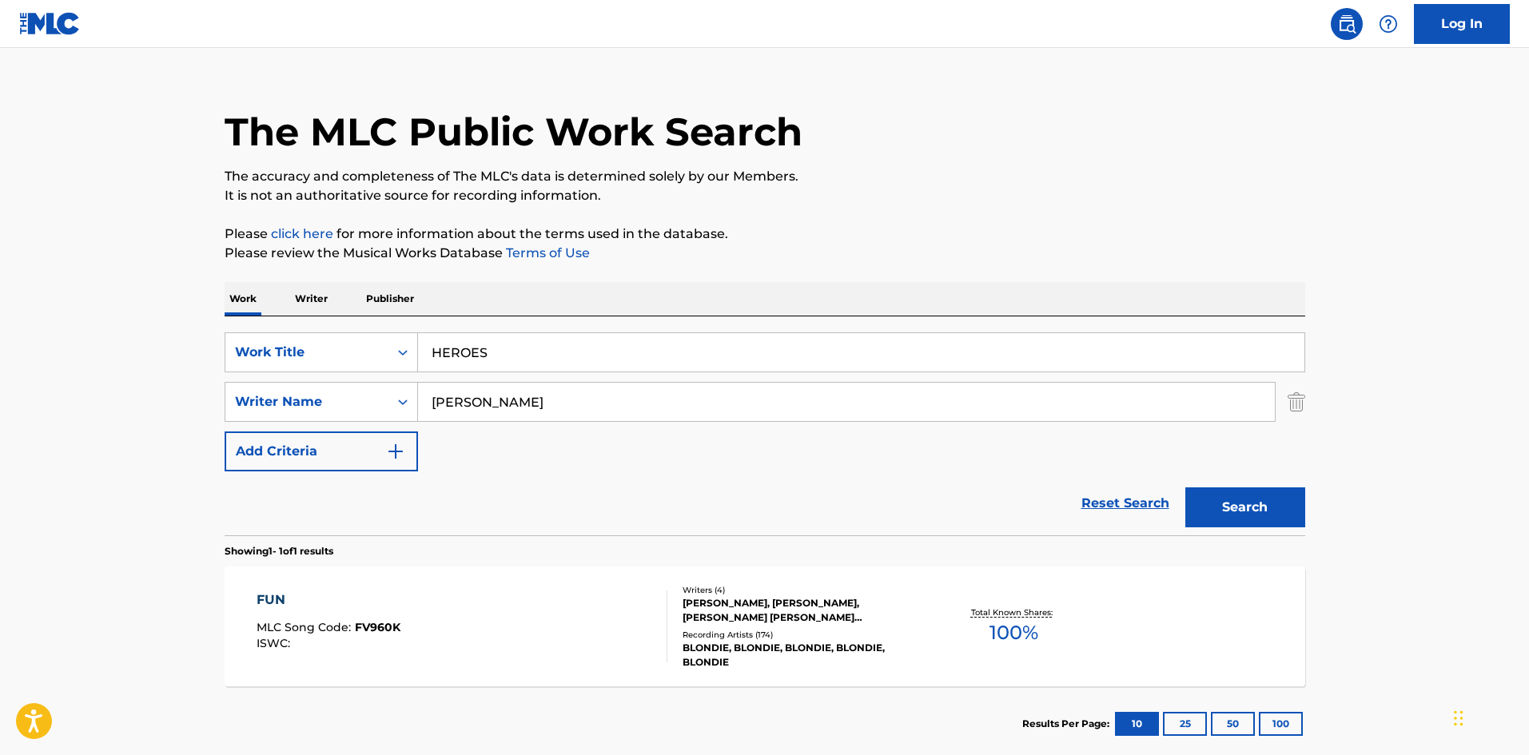
drag, startPoint x: 556, startPoint y: 406, endPoint x: 9, endPoint y: 427, distance: 548.0
click at [14, 429] on main "The MLC Public Work Search The accuracy and completeness of The MLC's data is d…" at bounding box center [764, 397] width 1529 height 745
paste input "[PERSON_NAME]"
type input "[PERSON_NAME]"
click at [1246, 519] on button "Search" at bounding box center [1246, 508] width 120 height 40
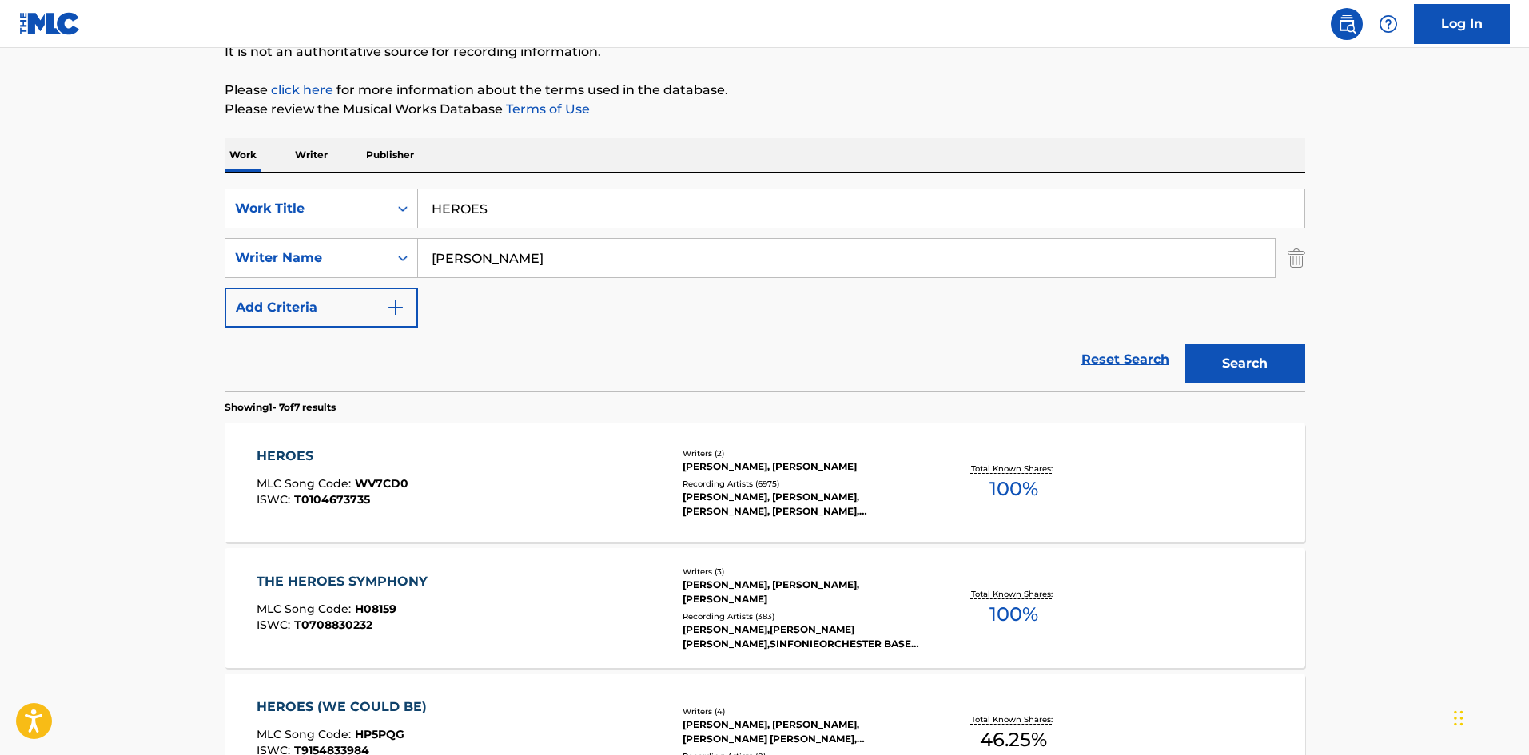
scroll to position [160, 0]
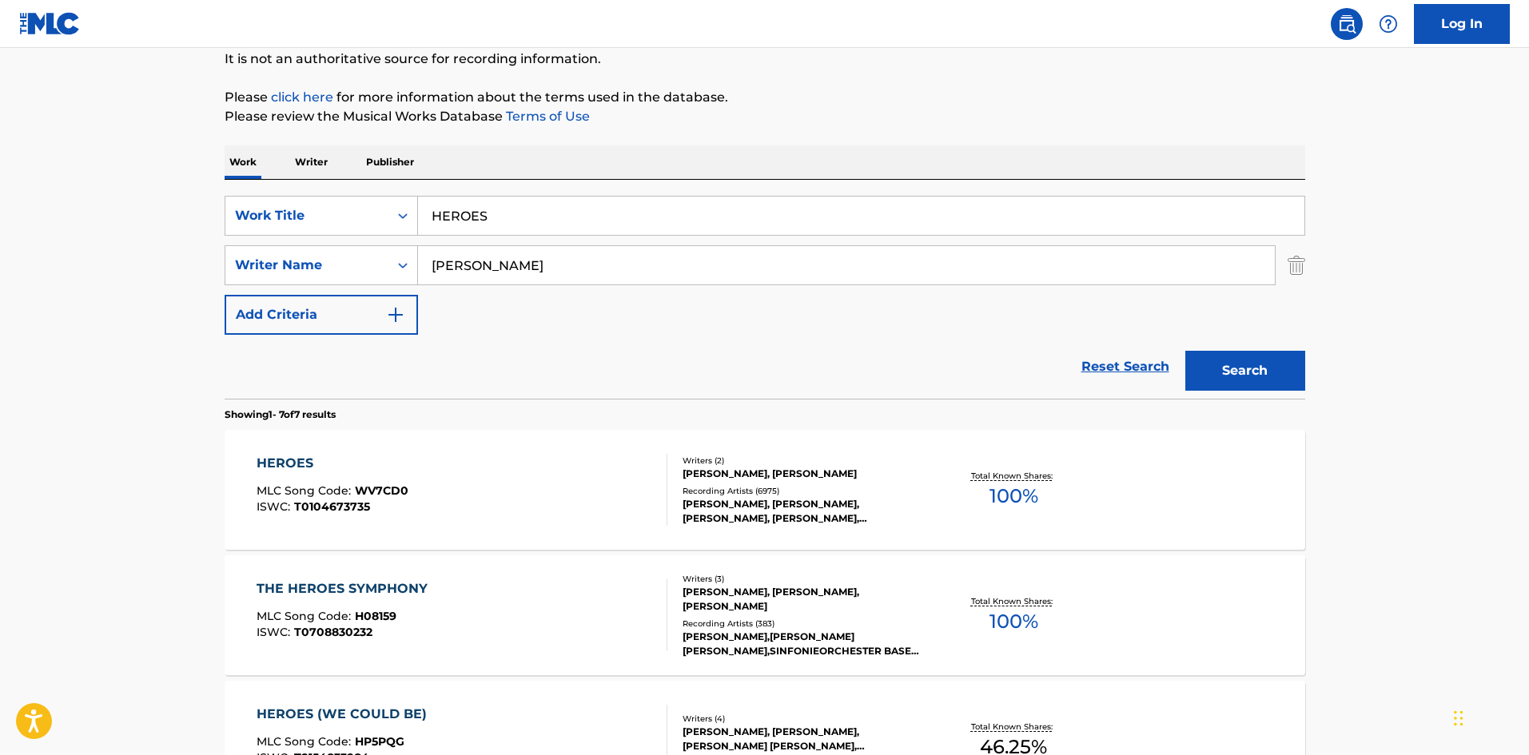
click at [289, 467] on div "HEROES" at bounding box center [333, 463] width 152 height 19
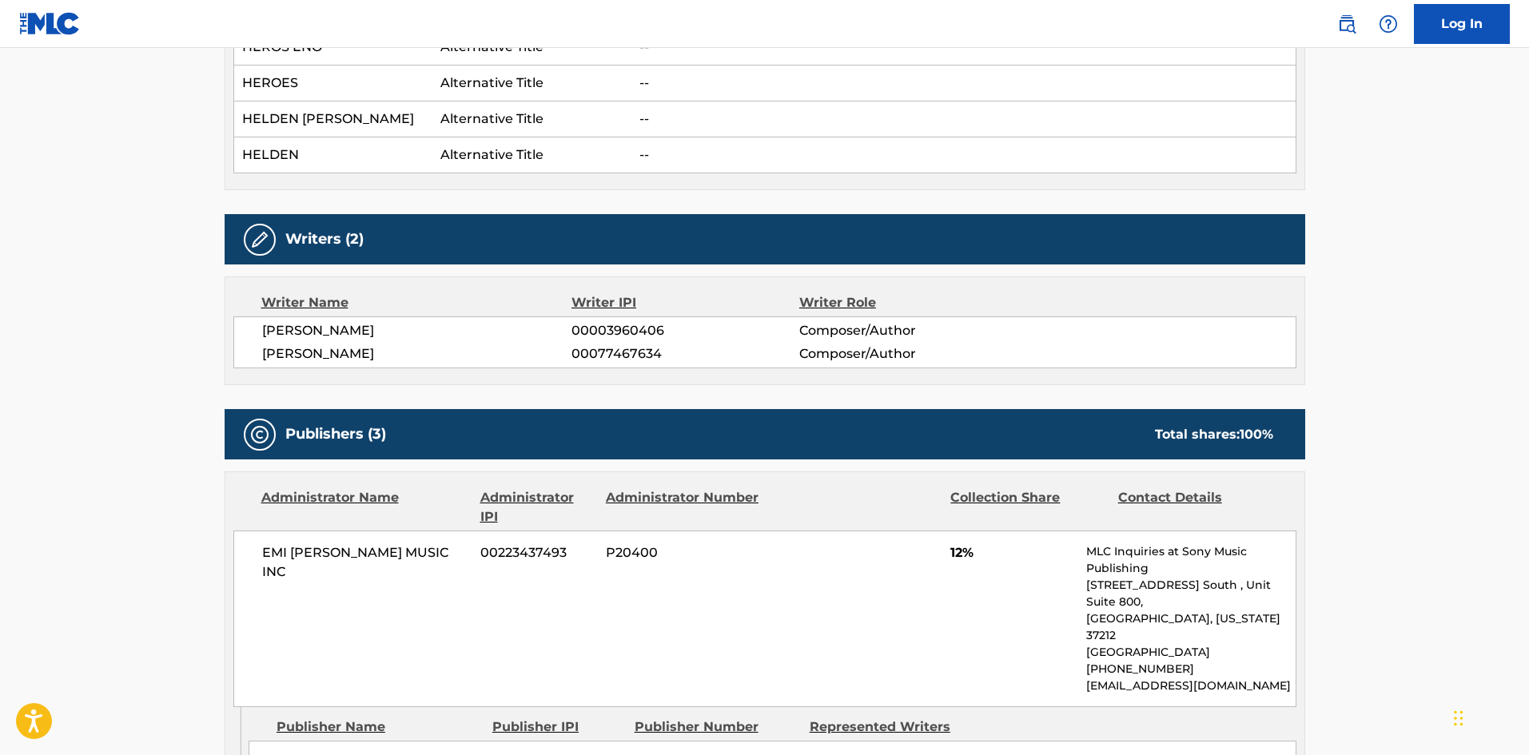
scroll to position [879, 0]
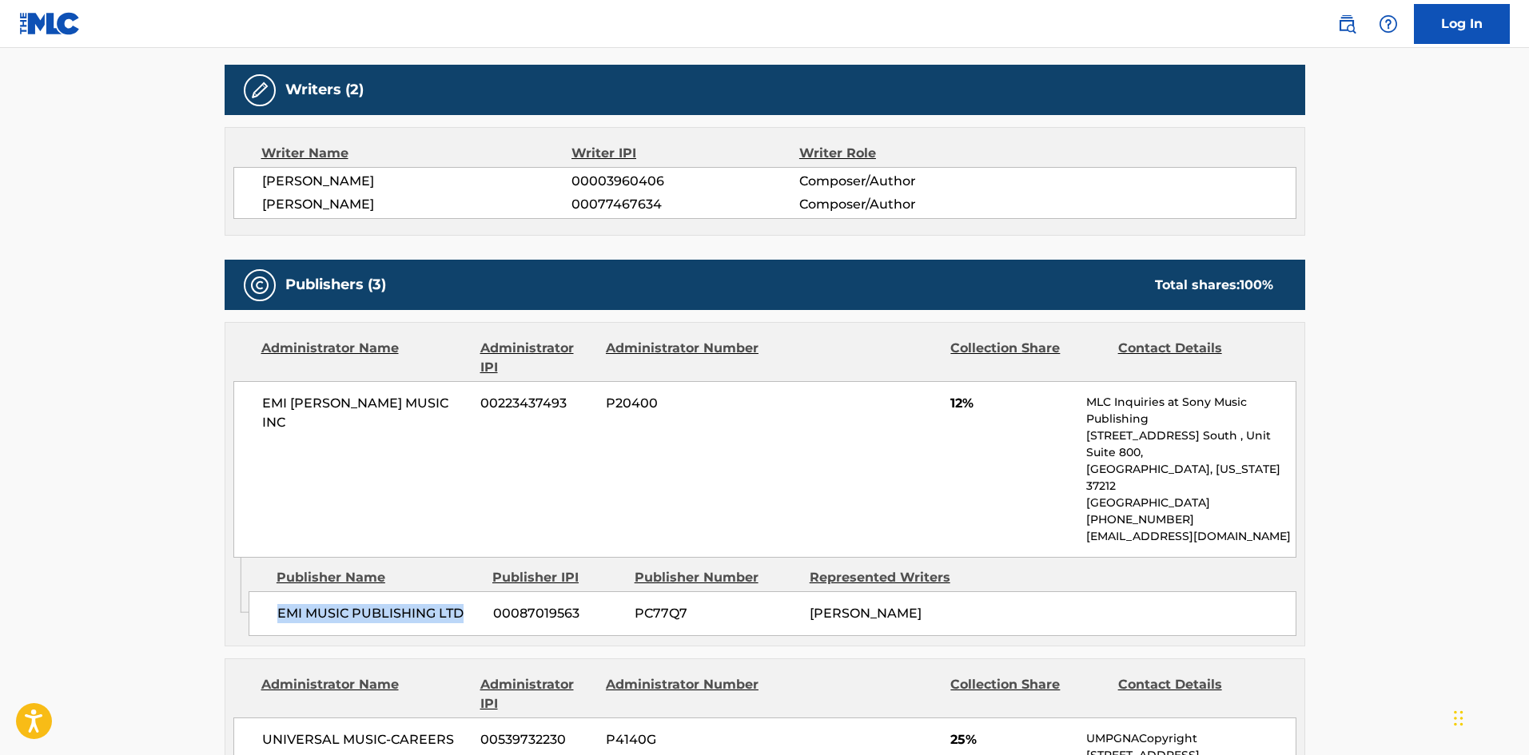
drag, startPoint x: 277, startPoint y: 579, endPoint x: 464, endPoint y: 578, distance: 186.3
click at [464, 604] on span "EMI MUSIC PUBLISHING LTD" at bounding box center [379, 613] width 204 height 19
copy span "EMI MUSIC PUBLISHING LTD"
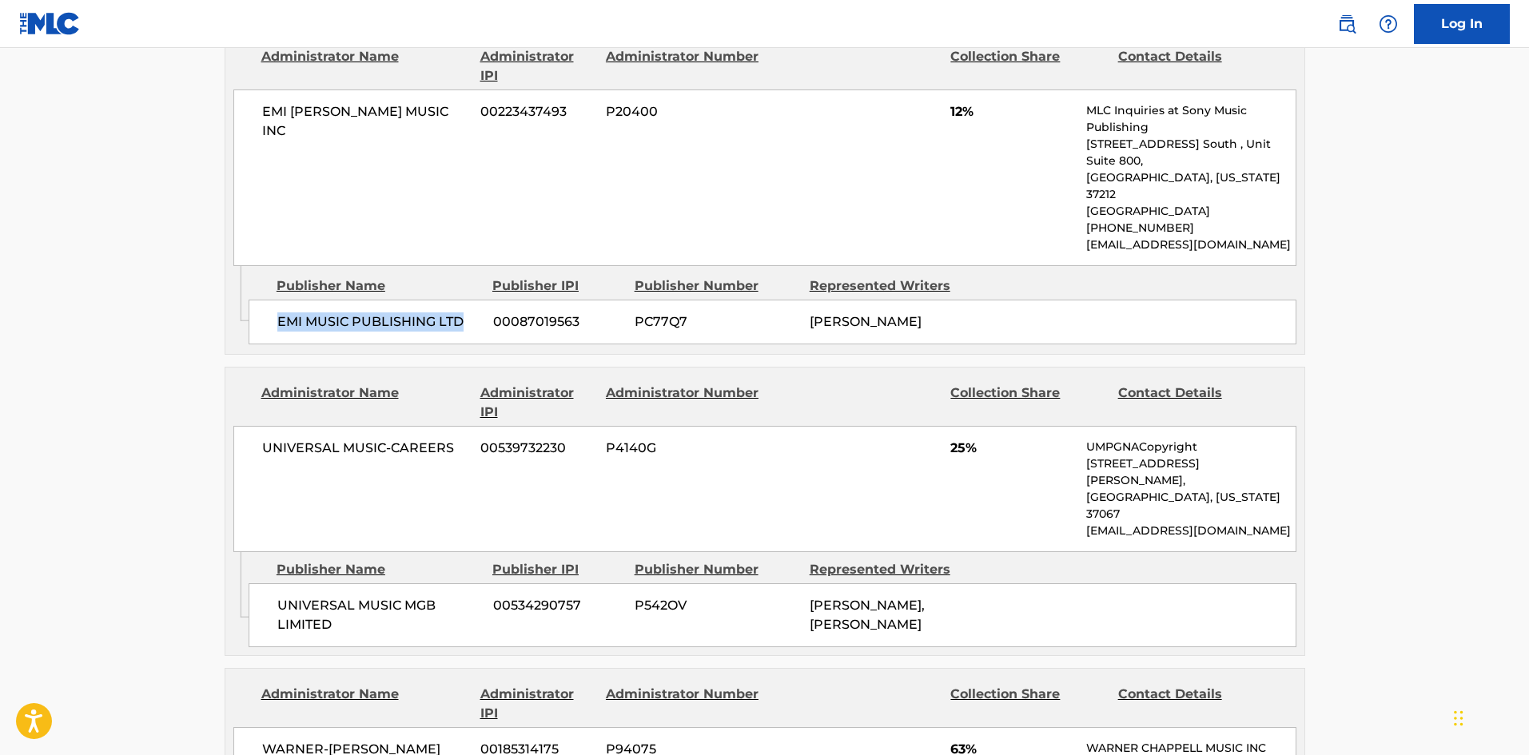
scroll to position [1199, 0]
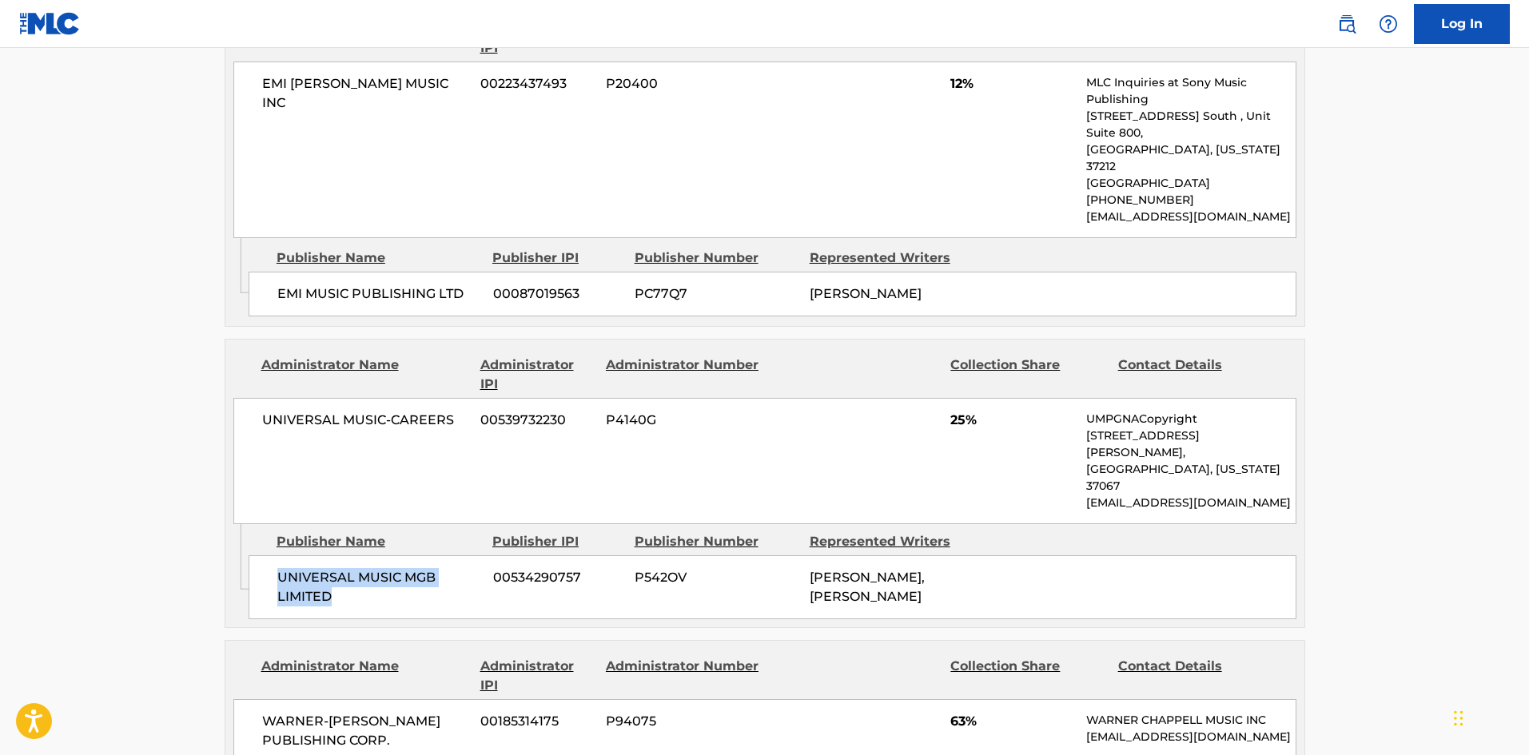
drag, startPoint x: 274, startPoint y: 515, endPoint x: 360, endPoint y: 527, distance: 86.4
click at [357, 556] on div "UNIVERSAL MUSIC MGB LIMITED 00534290757 P542OV [PERSON_NAME], [PERSON_NAME]" at bounding box center [773, 588] width 1048 height 64
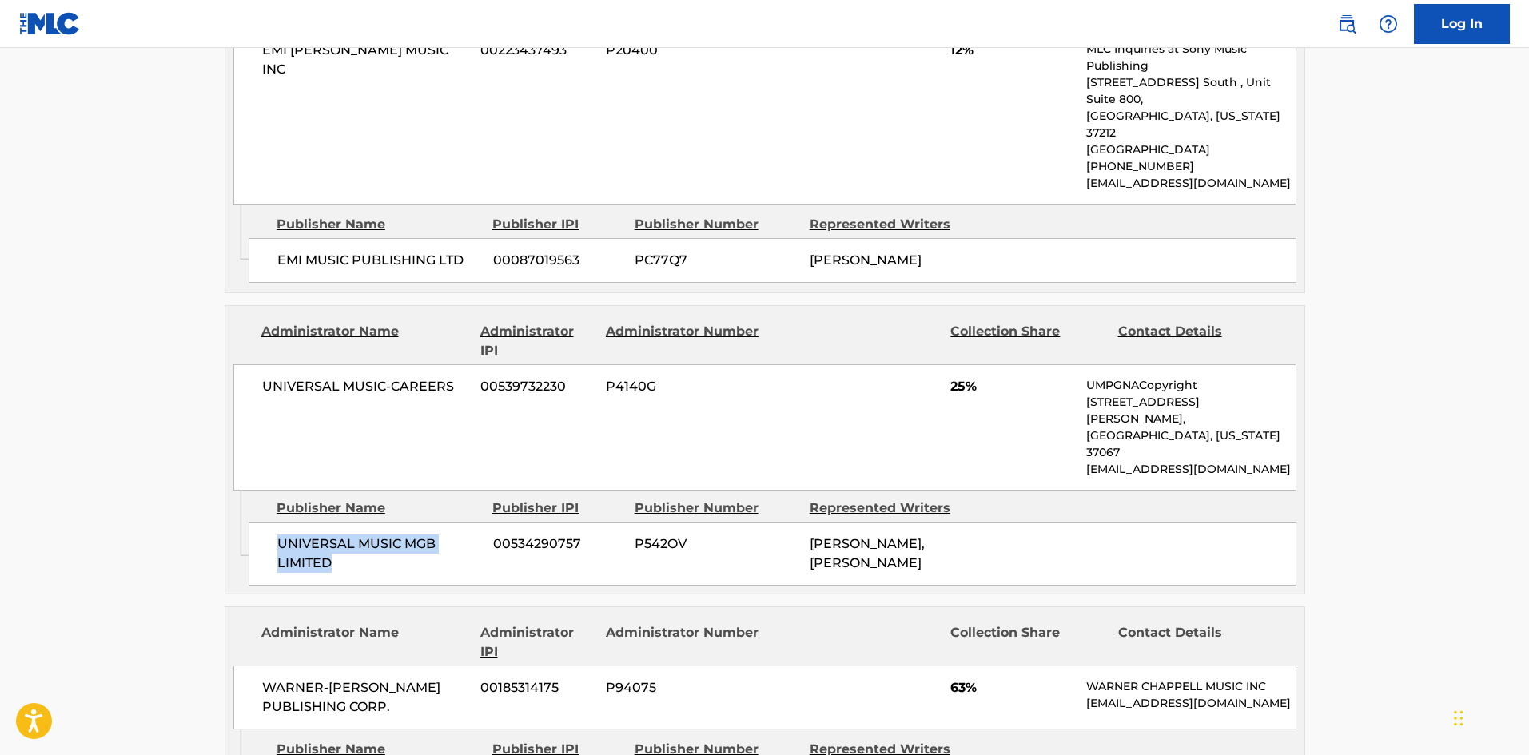
scroll to position [1599, 0]
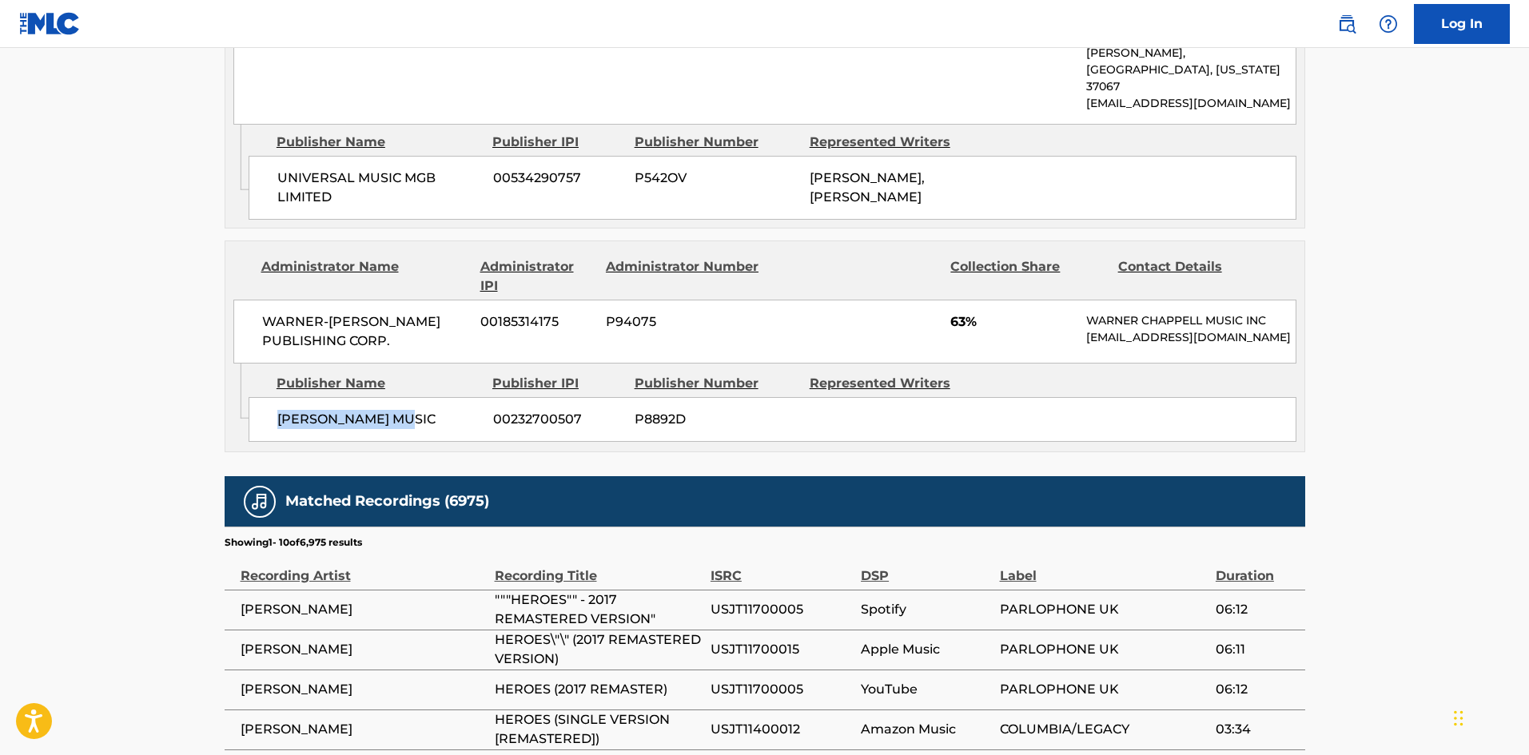
drag, startPoint x: 280, startPoint y: 361, endPoint x: 475, endPoint y: 365, distance: 195.1
click at [475, 410] on span "[PERSON_NAME] MUSIC" at bounding box center [379, 419] width 204 height 19
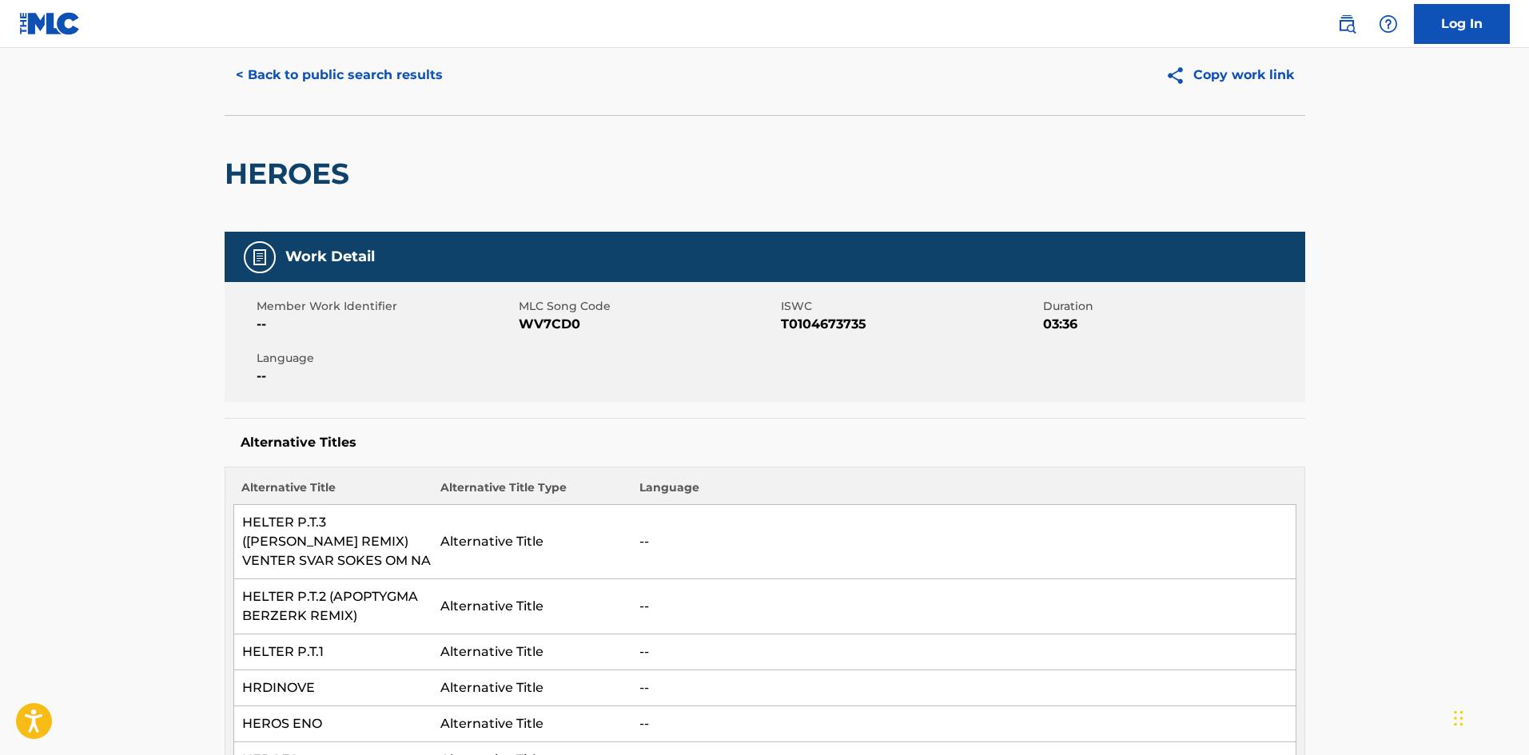
scroll to position [0, 0]
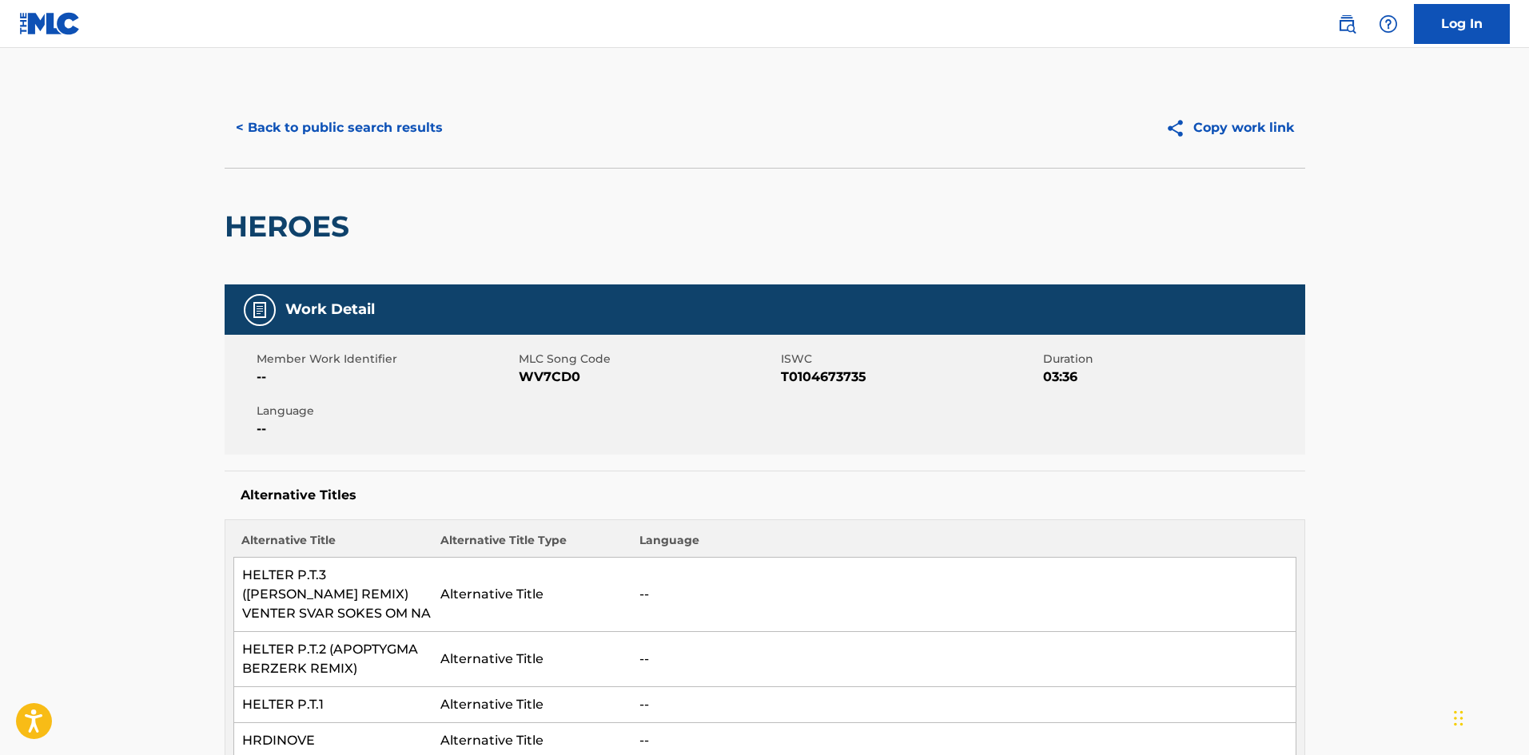
click at [353, 116] on button "< Back to public search results" at bounding box center [339, 128] width 229 height 40
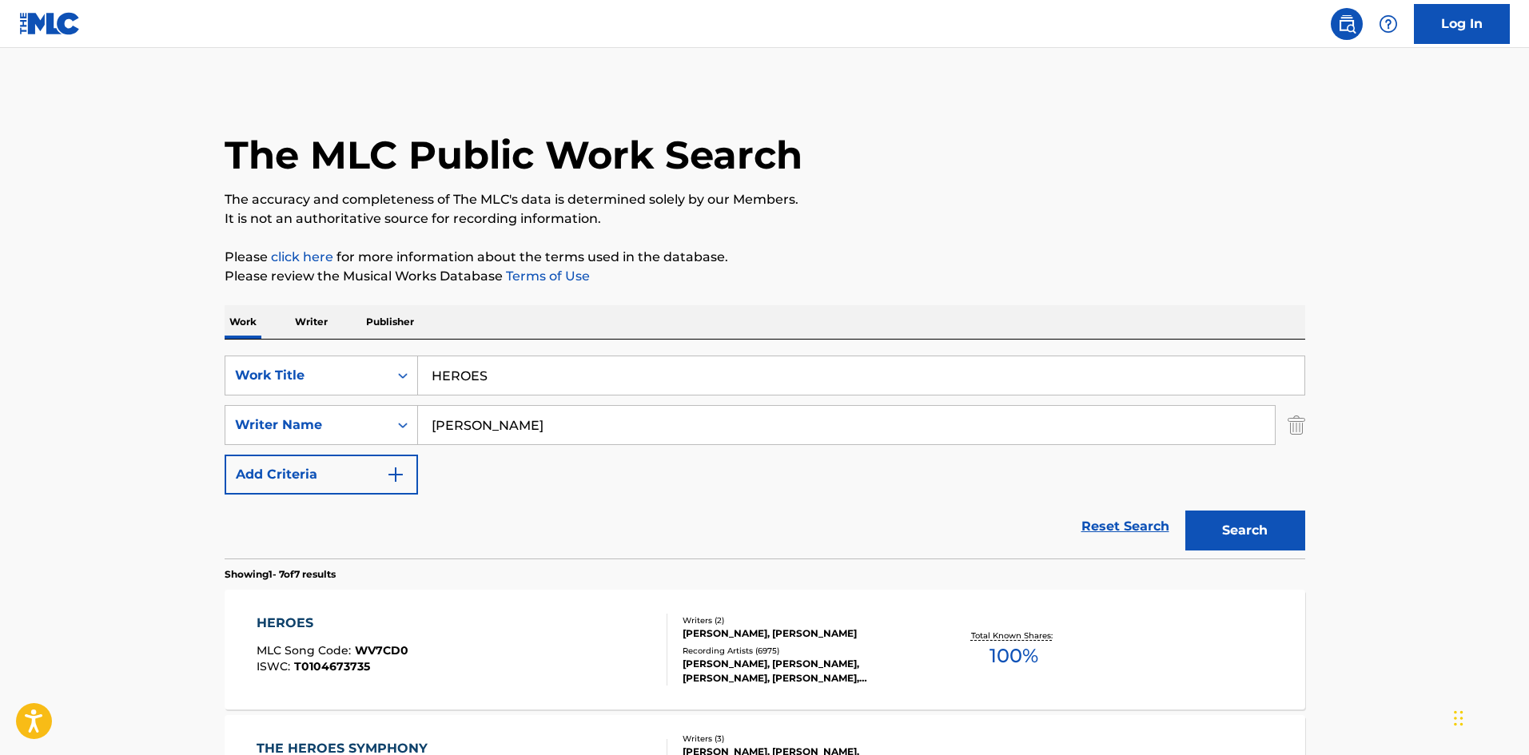
scroll to position [160, 0]
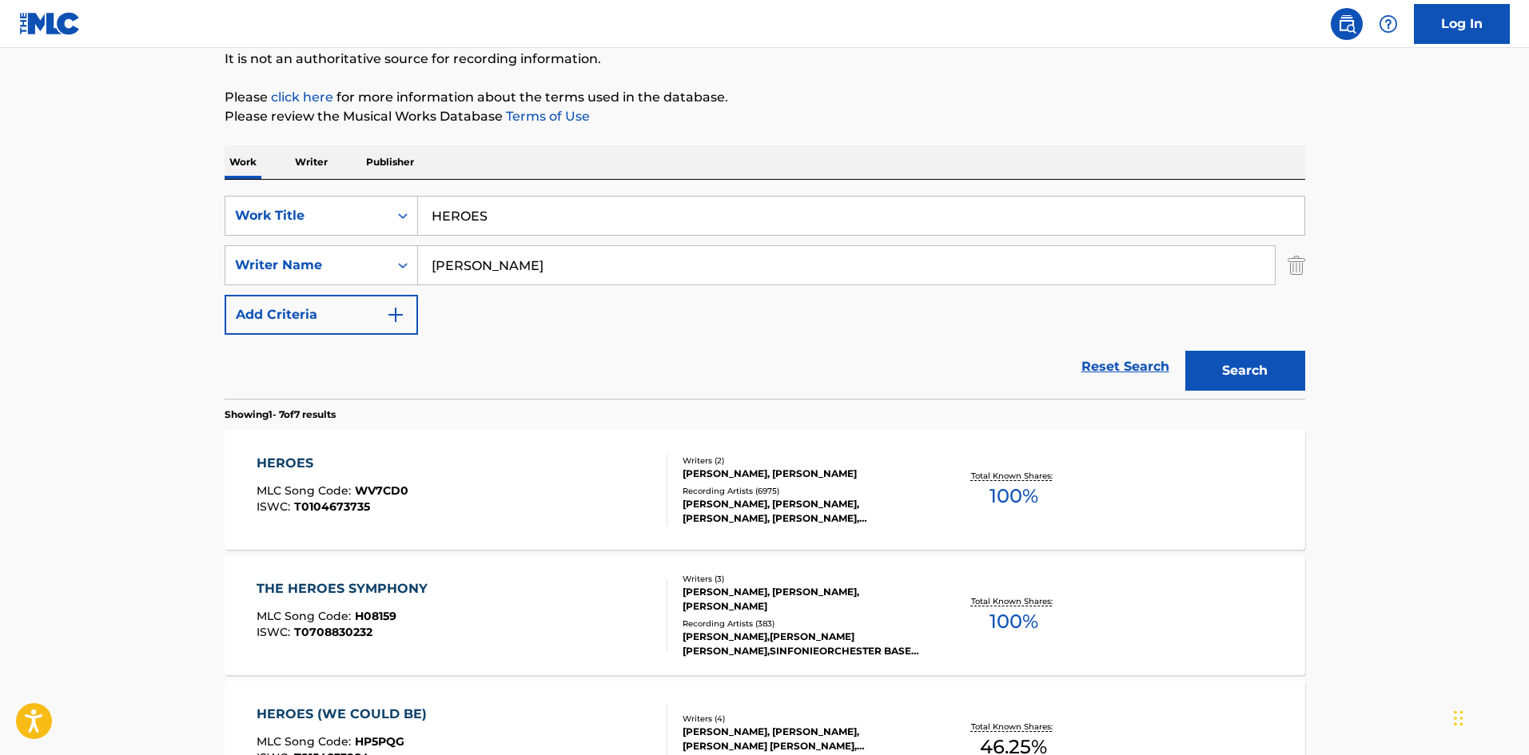
drag, startPoint x: 579, startPoint y: 207, endPoint x: 213, endPoint y: 169, distance: 368.2
click at [195, 193] on main "The MLC Public Work Search The accuracy and completeness of The MLC's data is d…" at bounding box center [764, 637] width 1529 height 1498
paste input "RAPTURE"
type input "RAPTURE"
drag, startPoint x: 654, startPoint y: 98, endPoint x: 551, endPoint y: 299, distance: 226.3
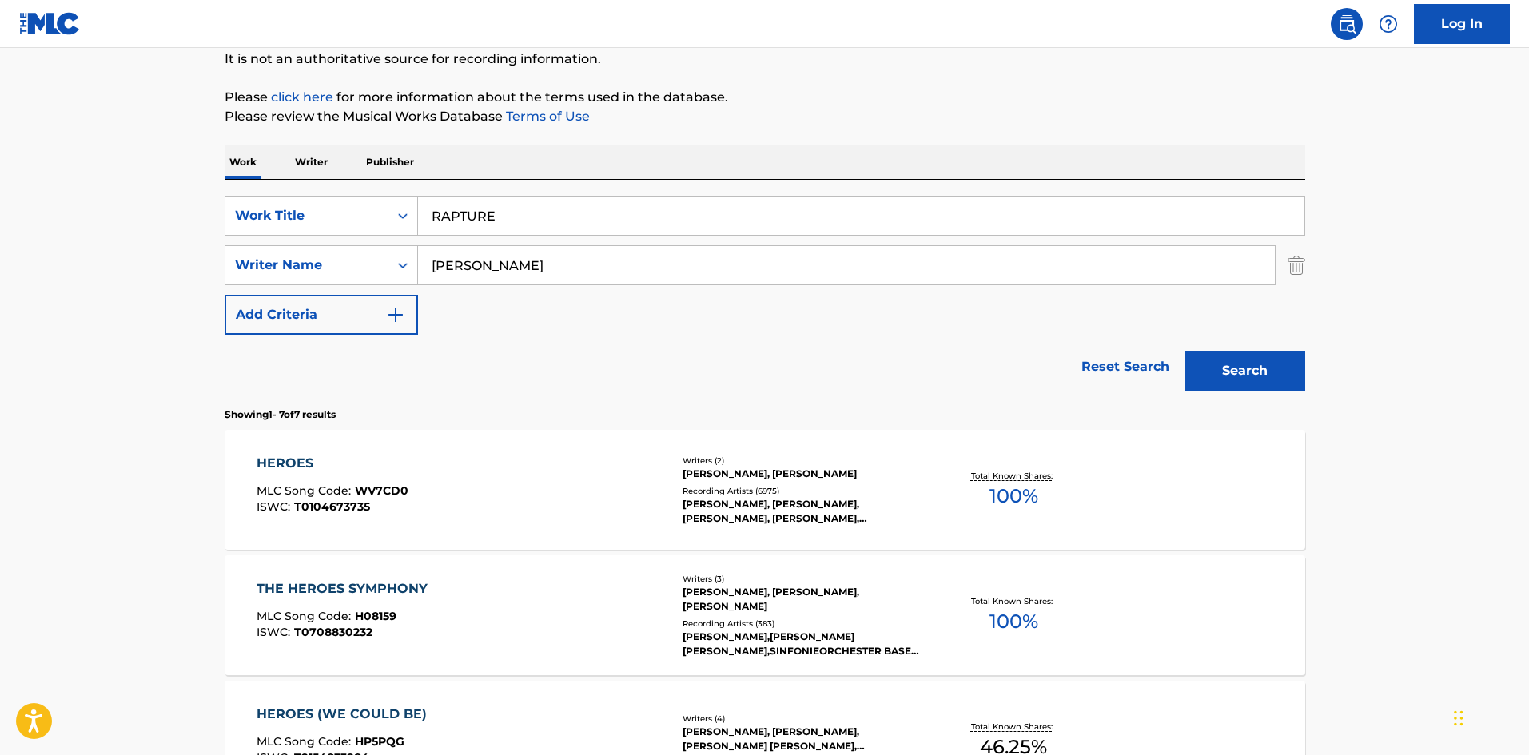
click at [654, 98] on p "Please click here for more information about the terms used in the database." at bounding box center [765, 97] width 1081 height 19
drag, startPoint x: 568, startPoint y: 260, endPoint x: 0, endPoint y: 242, distance: 568.7
click at [0, 242] on main "The MLC Public Work Search The accuracy and completeness of The MLC's data is d…" at bounding box center [764, 637] width 1529 height 1498
paste input "[PERSON_NAME]"
type input "[PERSON_NAME]"
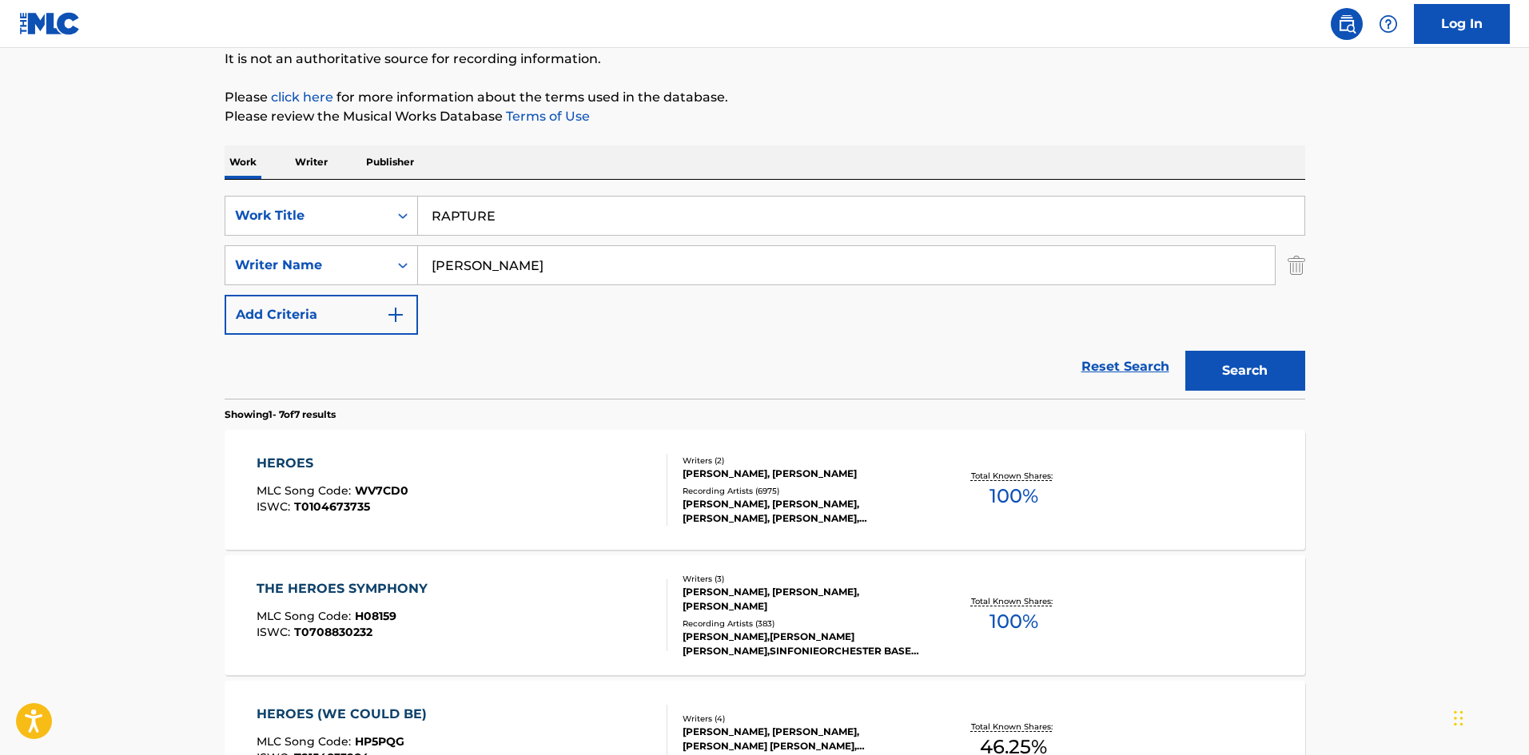
click at [1271, 376] on button "Search" at bounding box center [1246, 371] width 120 height 40
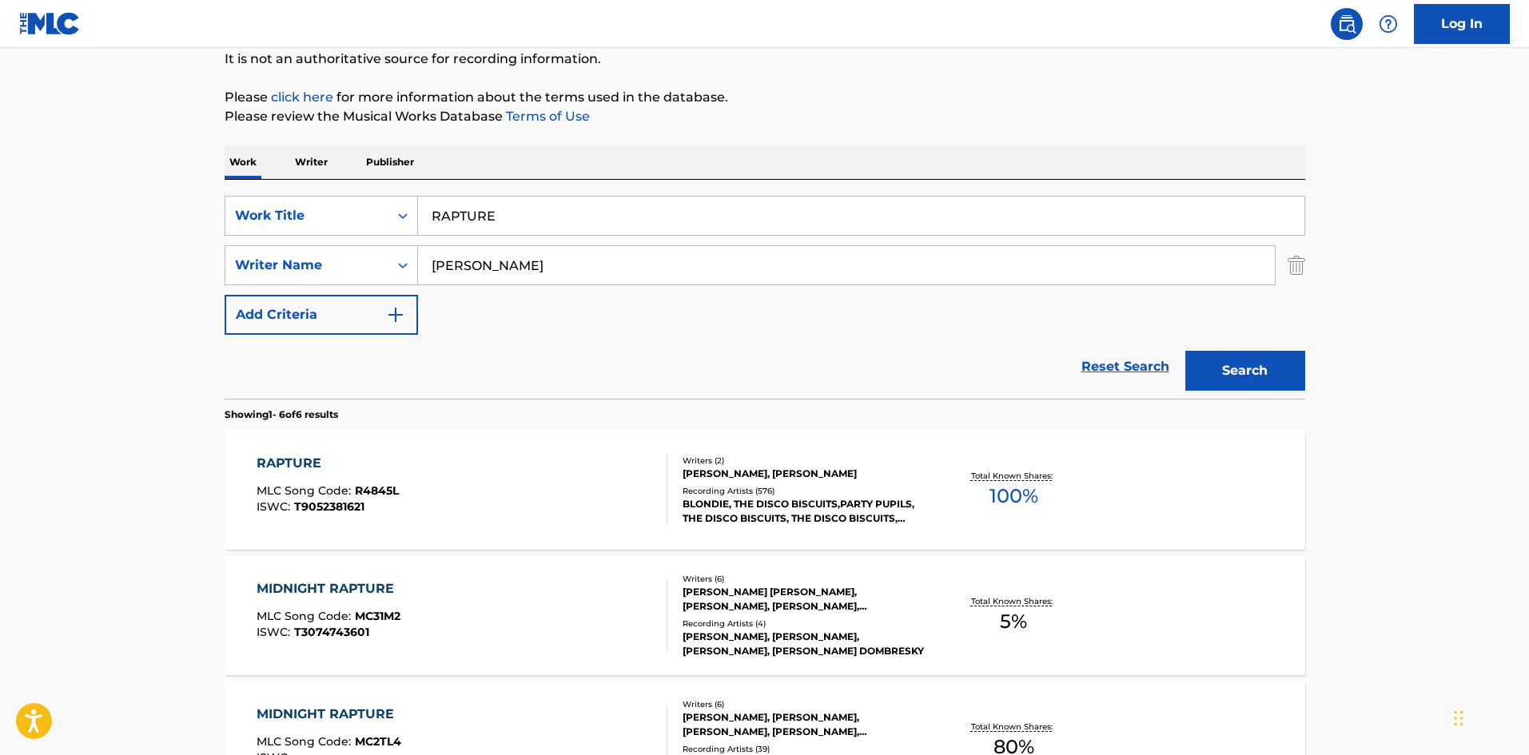
click at [301, 463] on div "RAPTURE" at bounding box center [328, 463] width 142 height 19
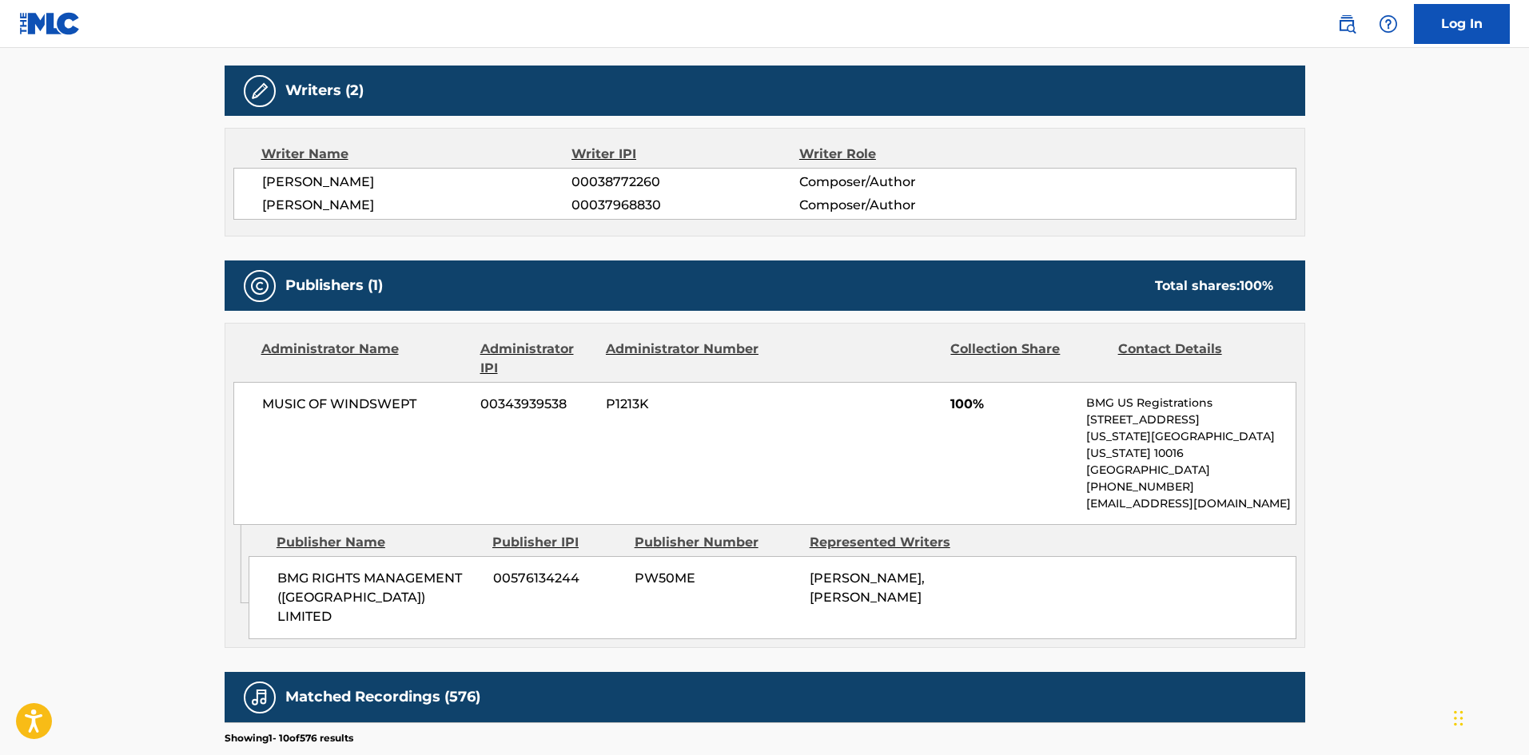
scroll to position [720, 0]
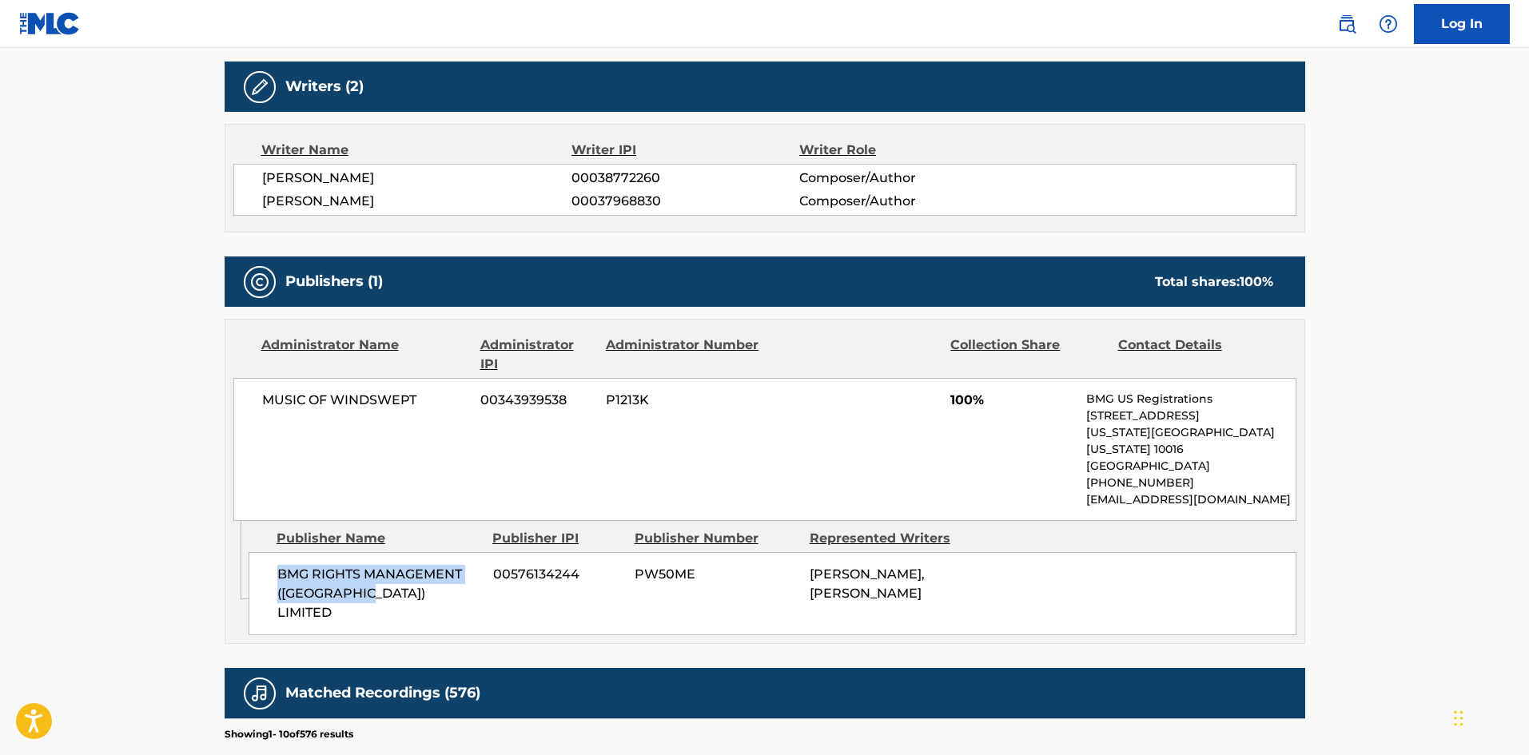
drag, startPoint x: 276, startPoint y: 561, endPoint x: 413, endPoint y: 604, distance: 143.1
click at [413, 604] on div "Admin Original Publisher Connecting Line Publisher Name Publisher IPI Publisher…" at bounding box center [764, 582] width 1079 height 122
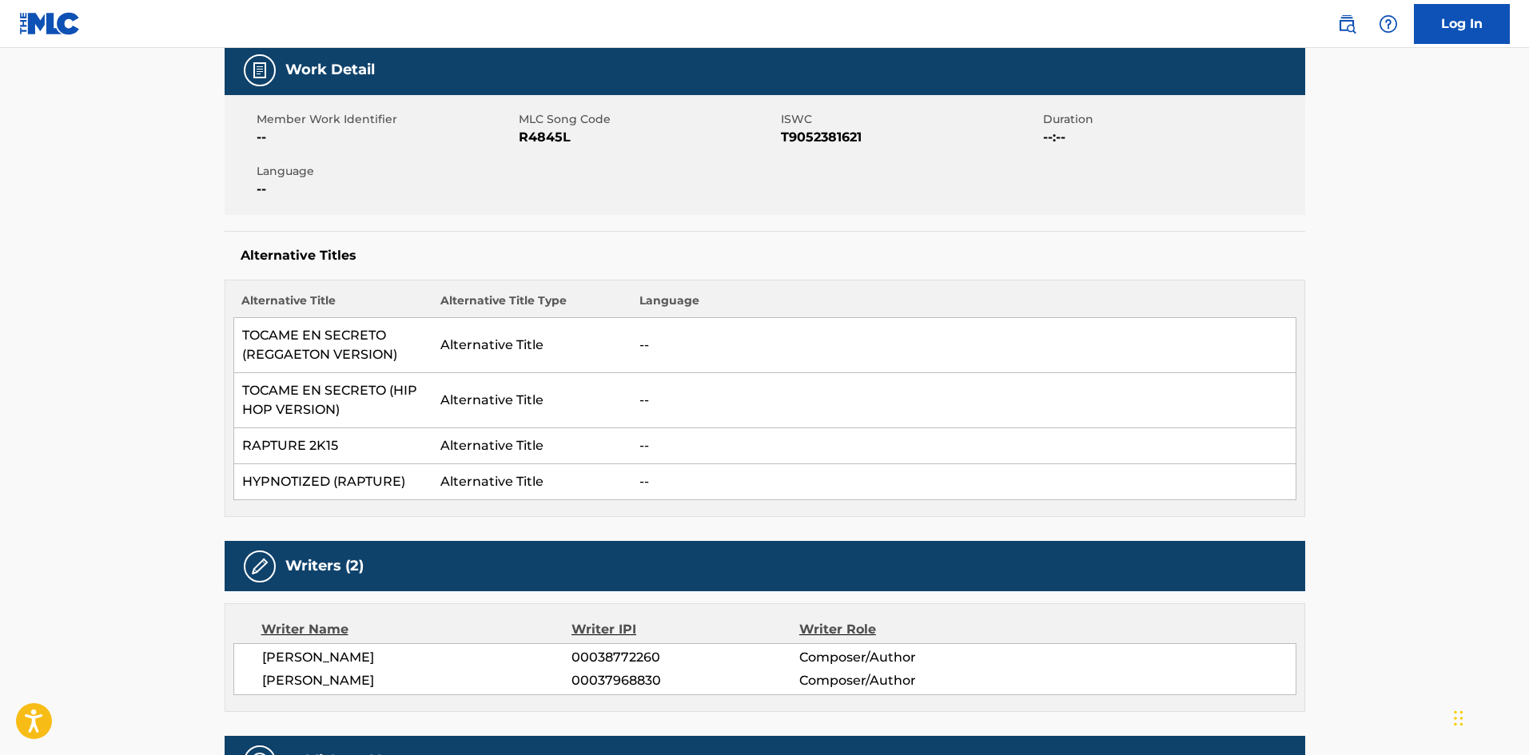
scroll to position [0, 0]
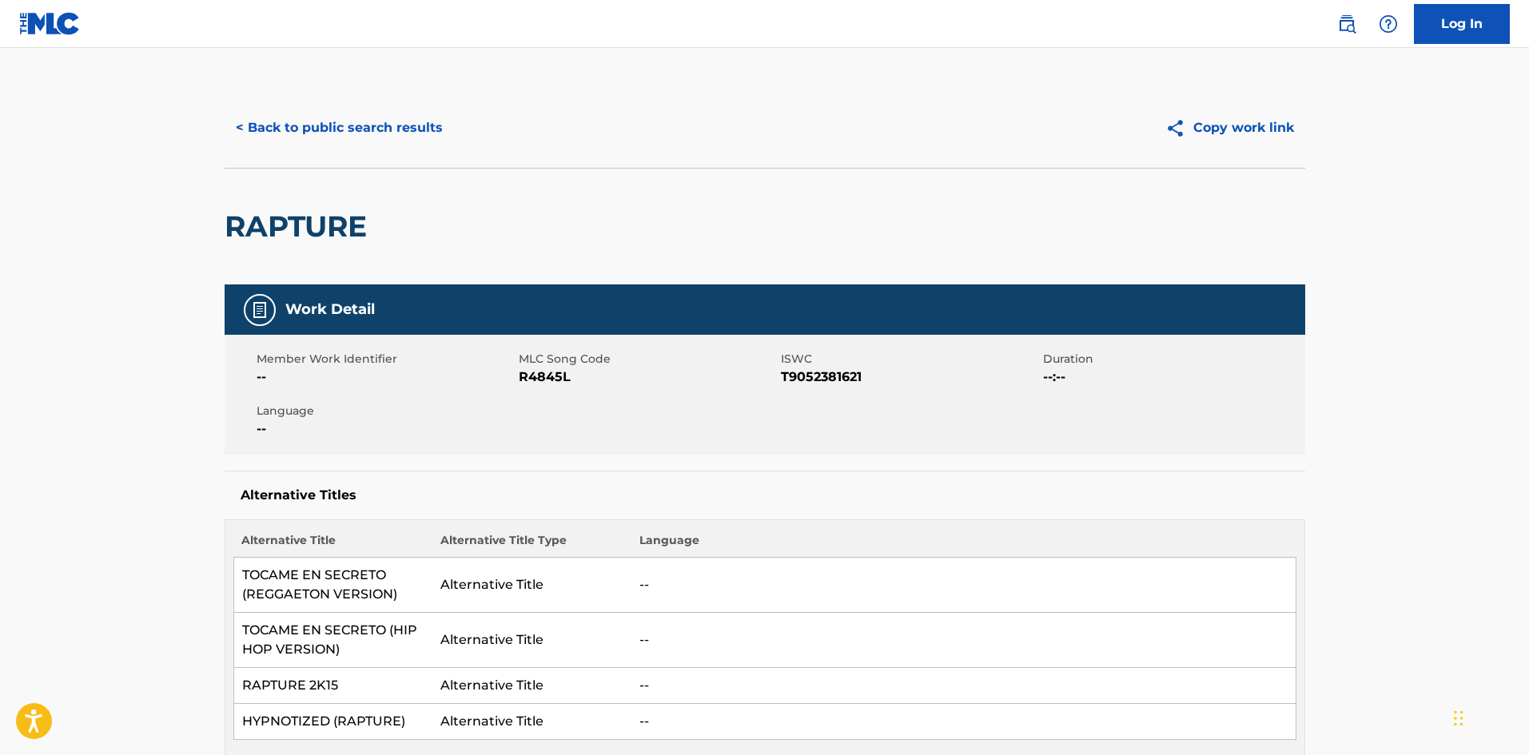
click at [381, 106] on div "< Back to public search results Copy work link" at bounding box center [765, 128] width 1081 height 80
click at [381, 118] on button "< Back to public search results" at bounding box center [339, 128] width 229 height 40
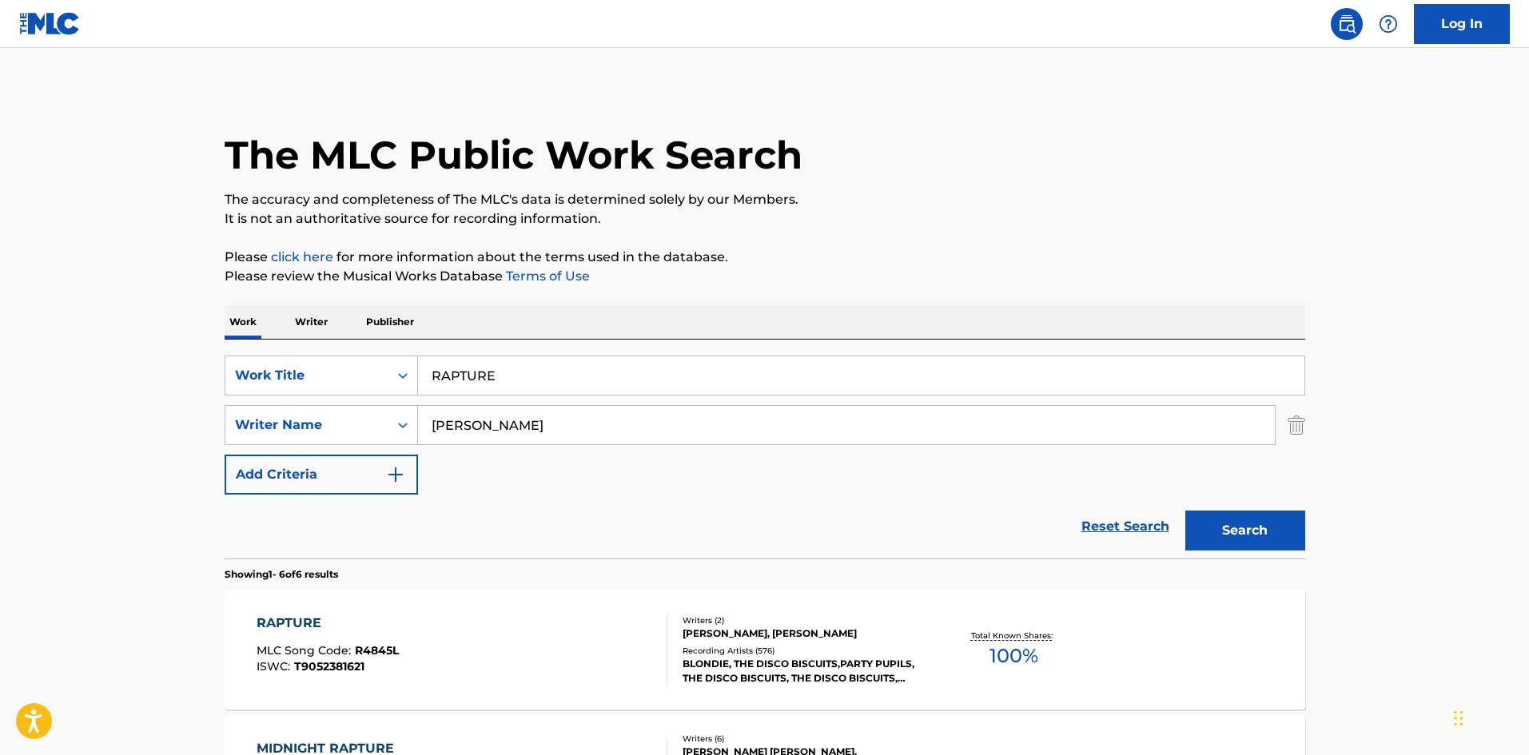
scroll to position [160, 0]
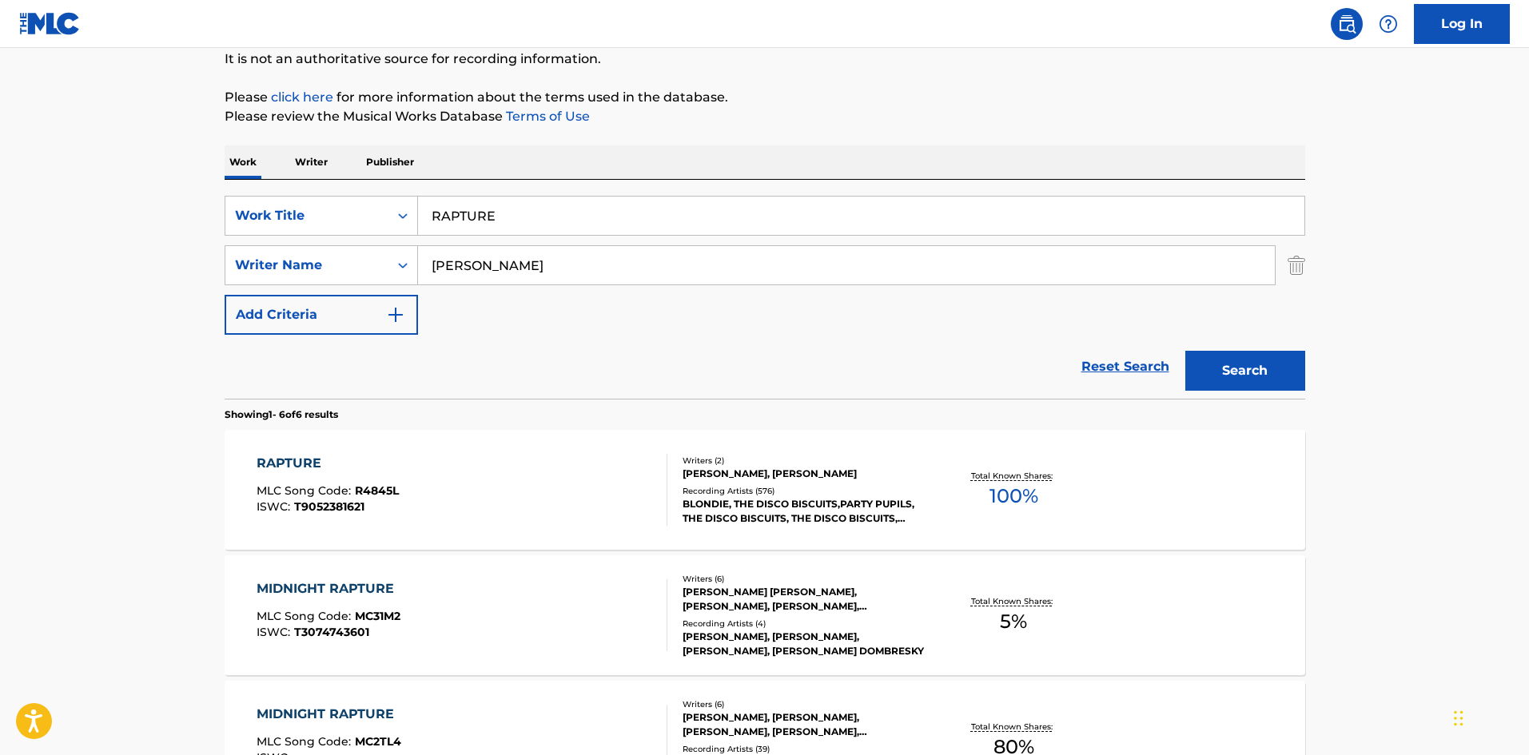
click at [502, 193] on div "SearchWithCriteria9bcbf700-8525-43a1-91e7-ff5ea63cd062 Work Title RAPTURE Searc…" at bounding box center [765, 289] width 1081 height 219
drag, startPoint x: 535, startPoint y: 214, endPoint x: 31, endPoint y: 168, distance: 505.8
click at [38, 177] on main "The MLC Public Work Search The accuracy and completeness of The MLC's data is d…" at bounding box center [764, 574] width 1529 height 1373
paste input "Big City Girls"
type input "Big City Girls"
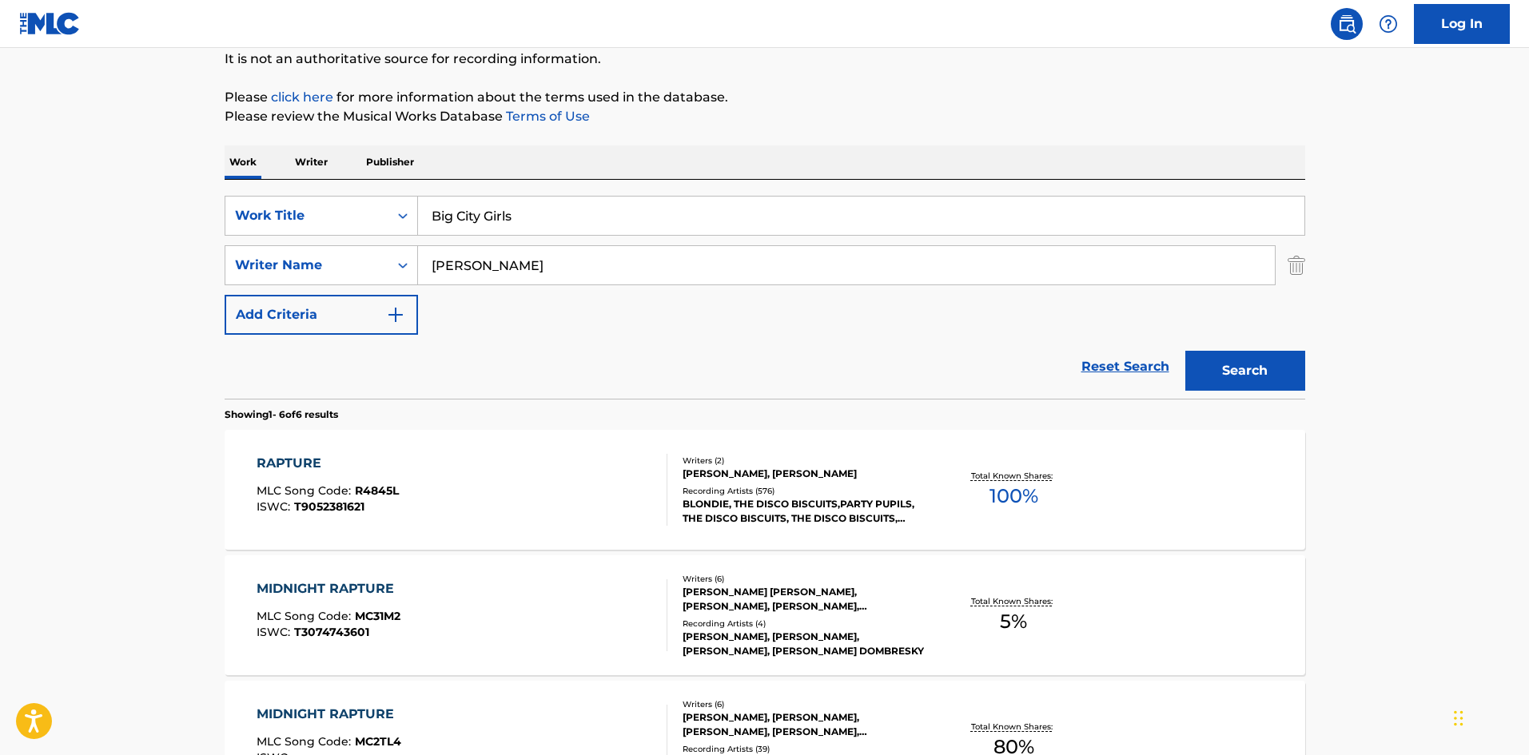
click at [699, 89] on p "Please click here for more information about the terms used in the database." at bounding box center [765, 97] width 1081 height 19
drag, startPoint x: 573, startPoint y: 262, endPoint x: 0, endPoint y: 253, distance: 573.3
click at [0, 257] on main "The MLC Public Work Search The accuracy and completeness of The MLC's data is d…" at bounding box center [764, 574] width 1529 height 1373
paste input "[PERSON_NAME]"
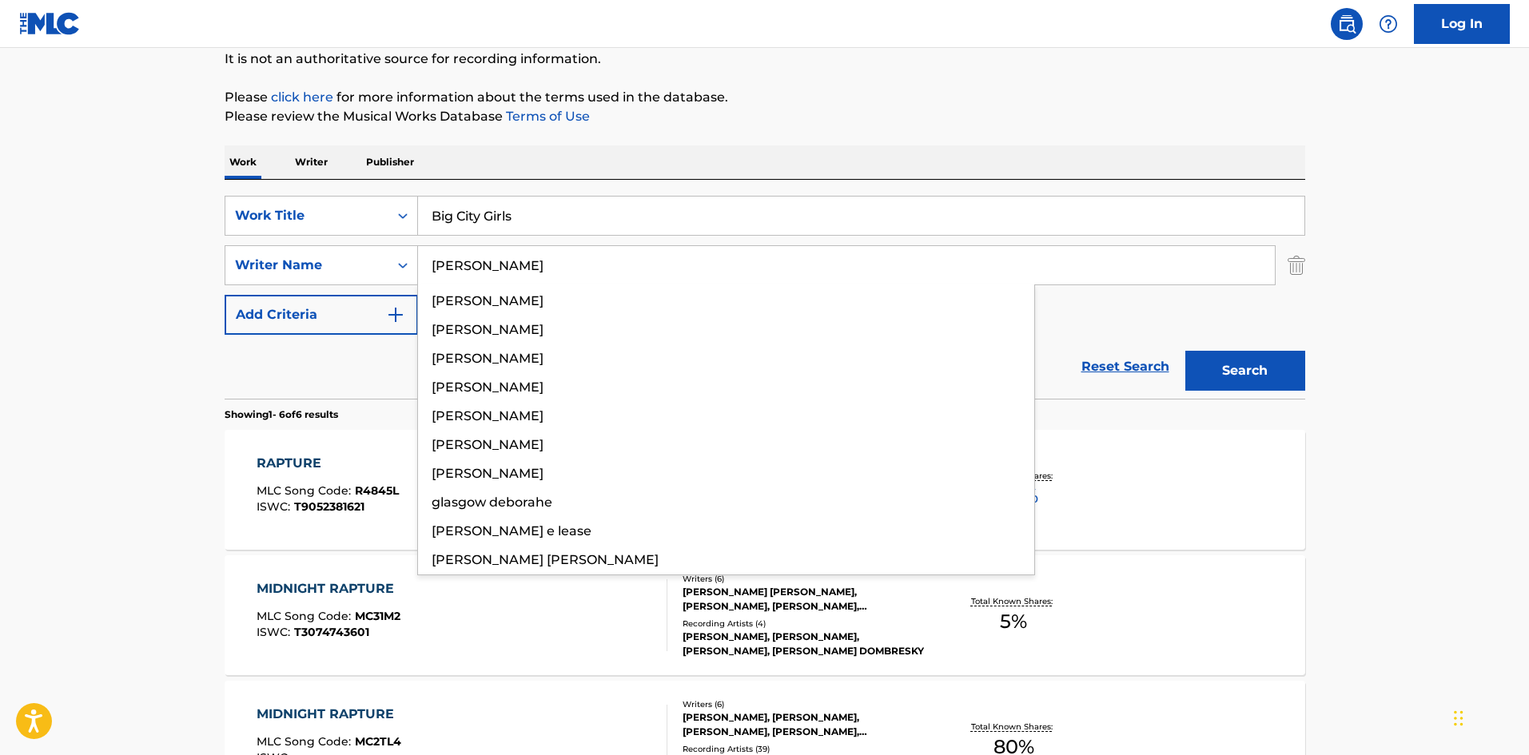
type input "[PERSON_NAME]"
click at [1244, 357] on button "Search" at bounding box center [1246, 371] width 120 height 40
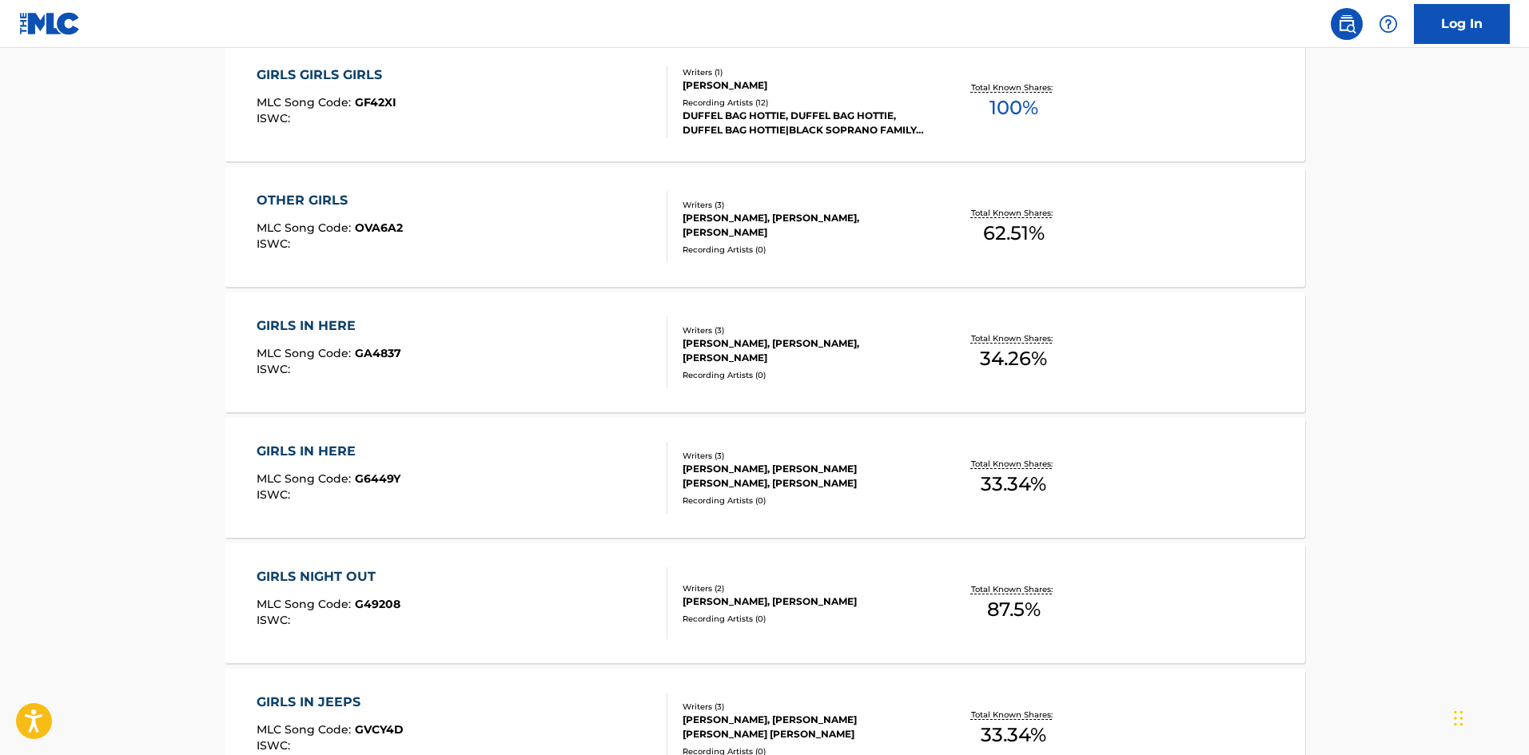
scroll to position [320, 0]
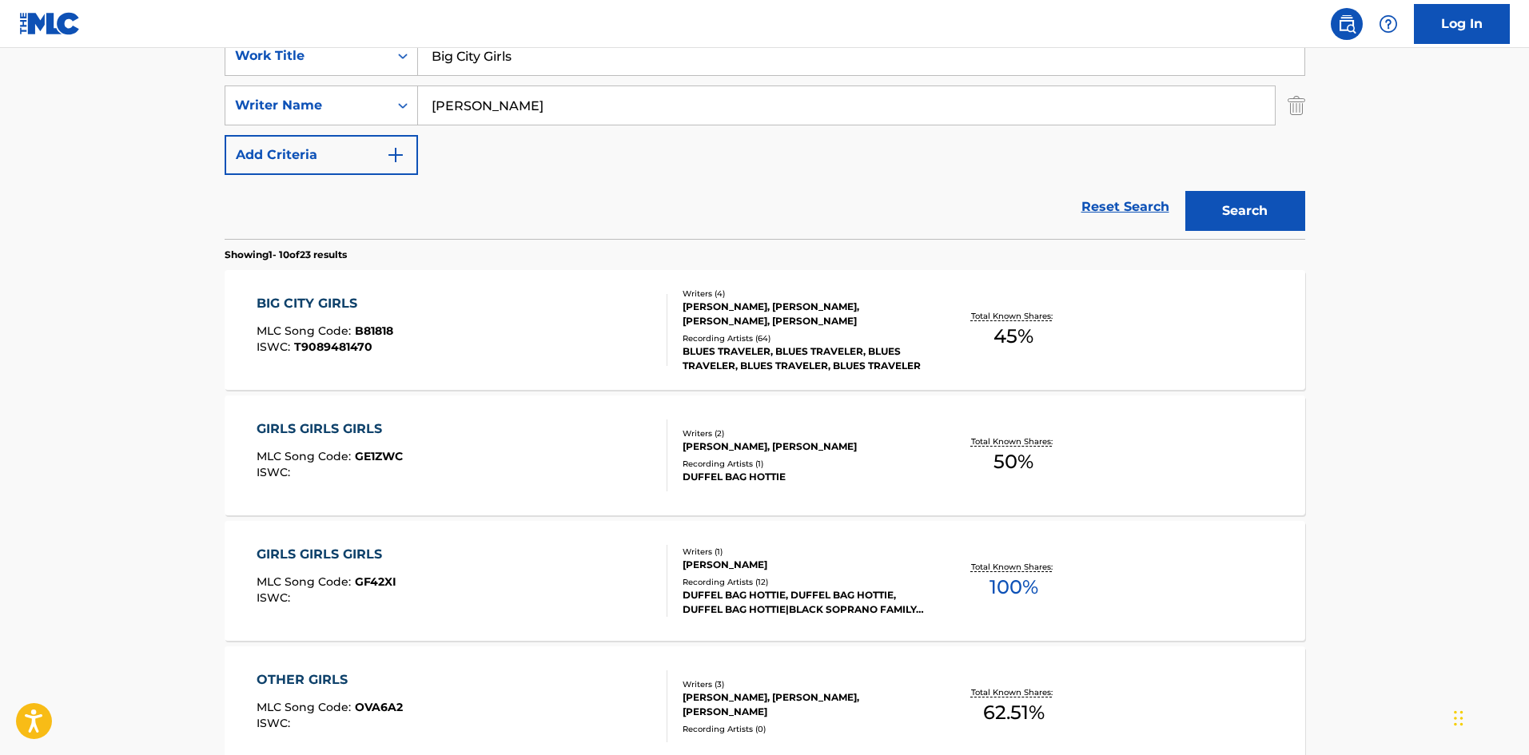
click at [313, 295] on div "BIG CITY GIRLS" at bounding box center [325, 303] width 137 height 19
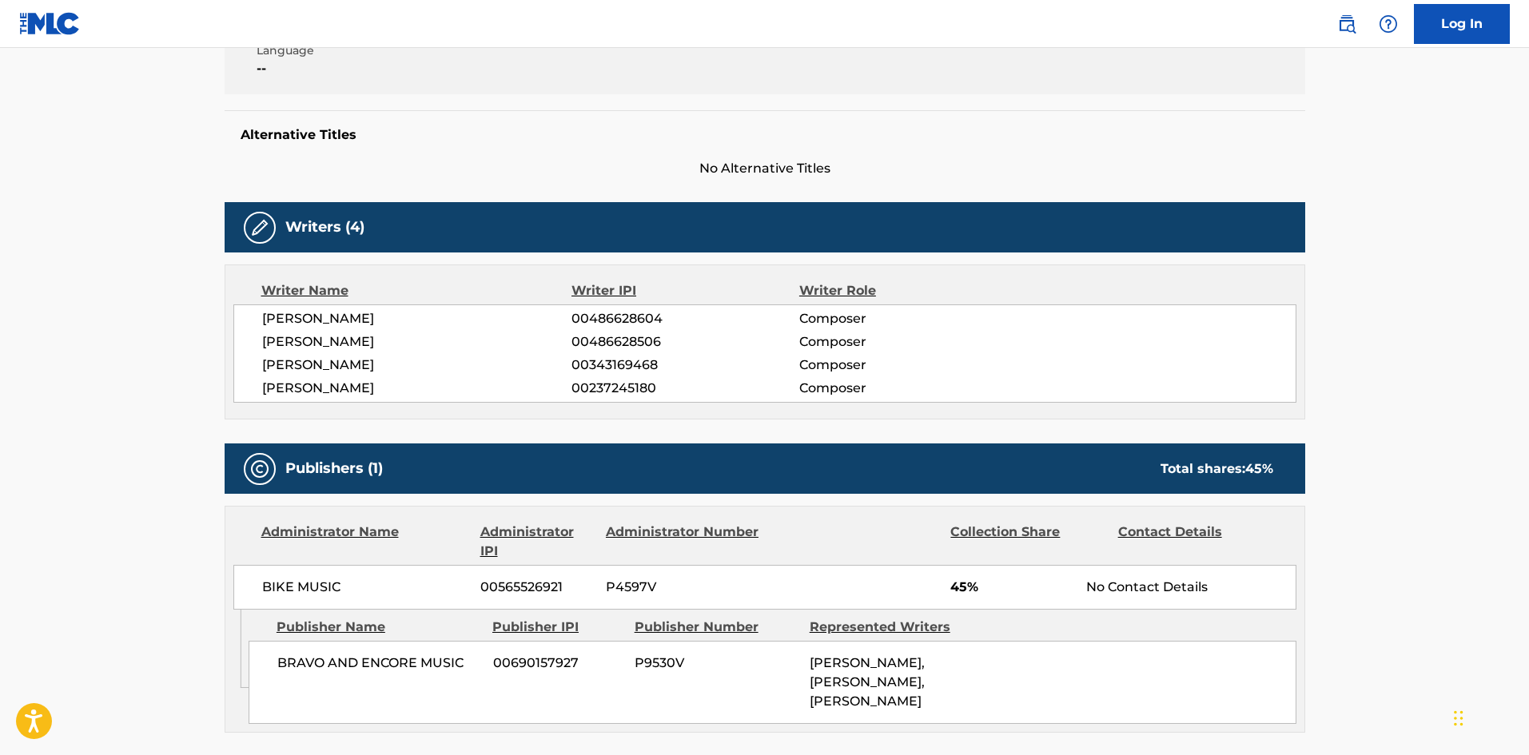
scroll to position [596, 0]
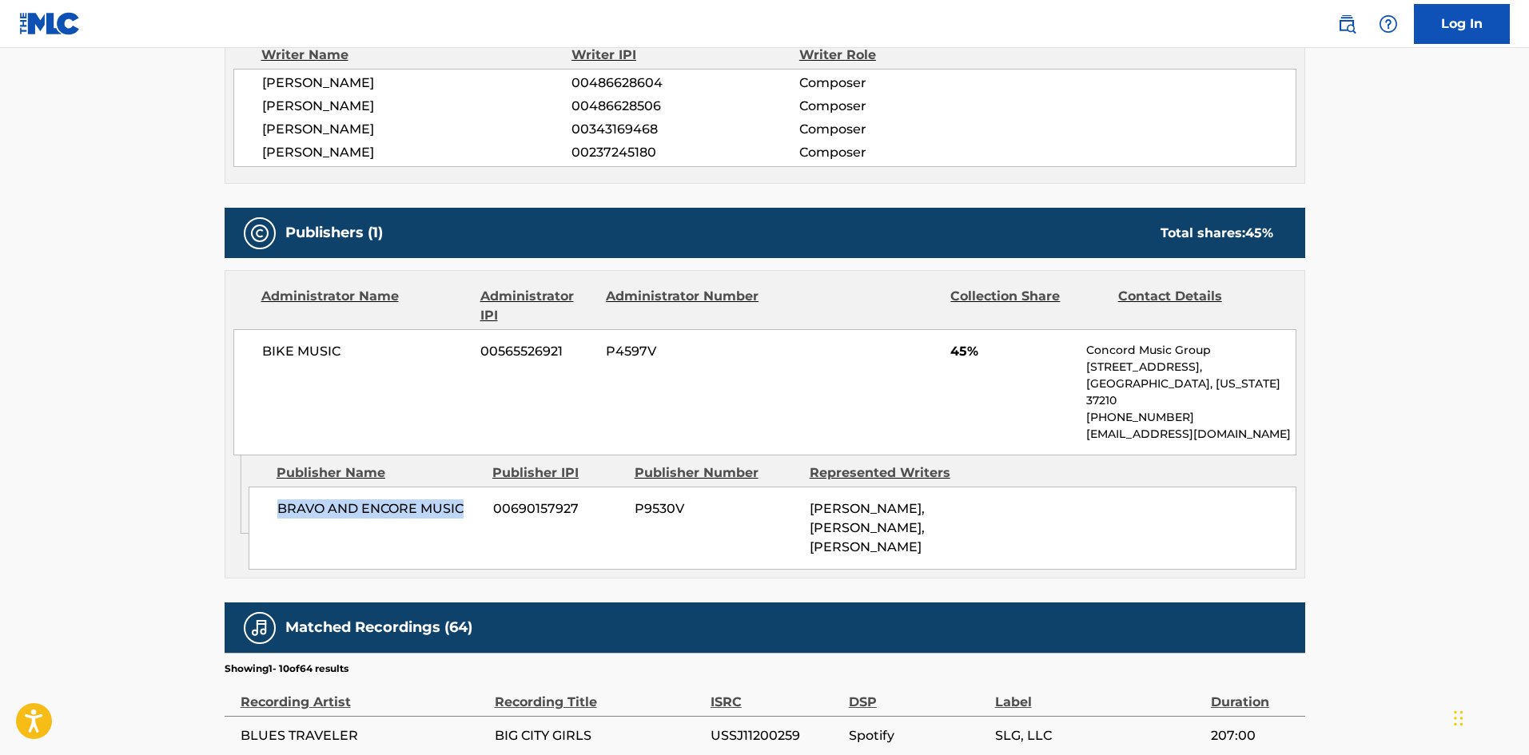
drag, startPoint x: 274, startPoint y: 421, endPoint x: 445, endPoint y: 93, distance: 369.7
click at [461, 512] on div "BRAVO AND [MEDICAL_DATA] MUSIC 00690157927 P9530V [PERSON_NAME], [PERSON_NAME],…" at bounding box center [773, 528] width 1048 height 83
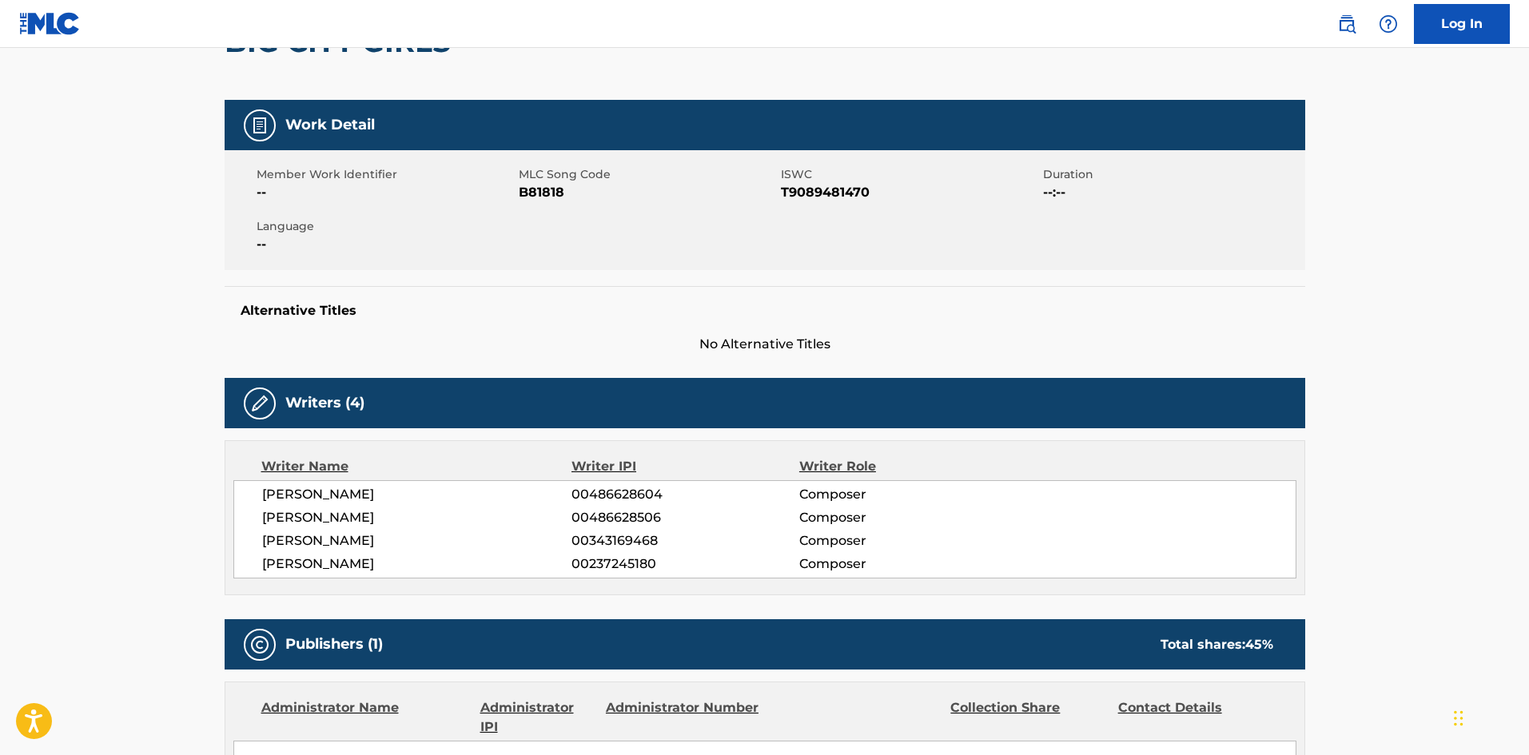
scroll to position [0, 0]
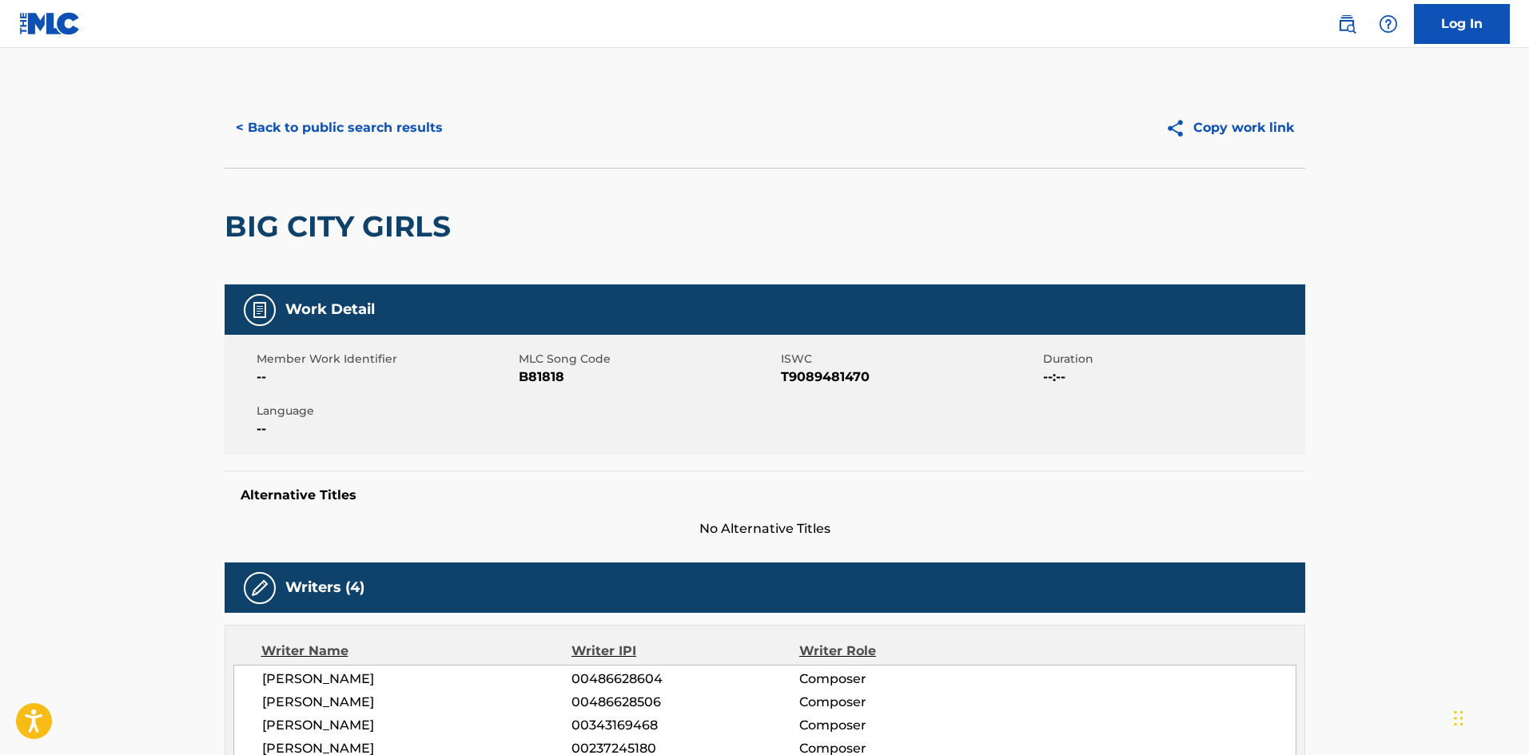
click at [389, 119] on button "< Back to public search results" at bounding box center [339, 128] width 229 height 40
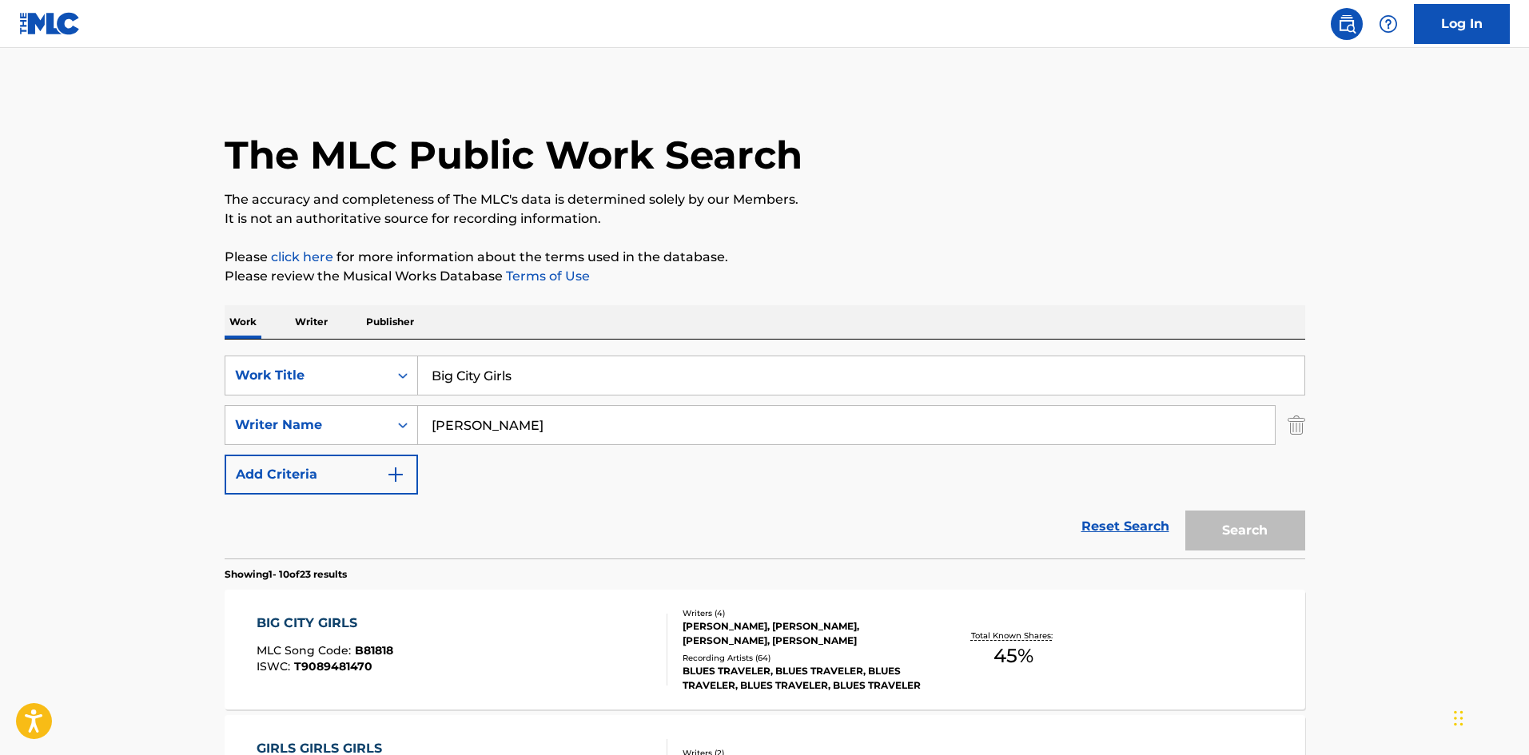
scroll to position [320, 0]
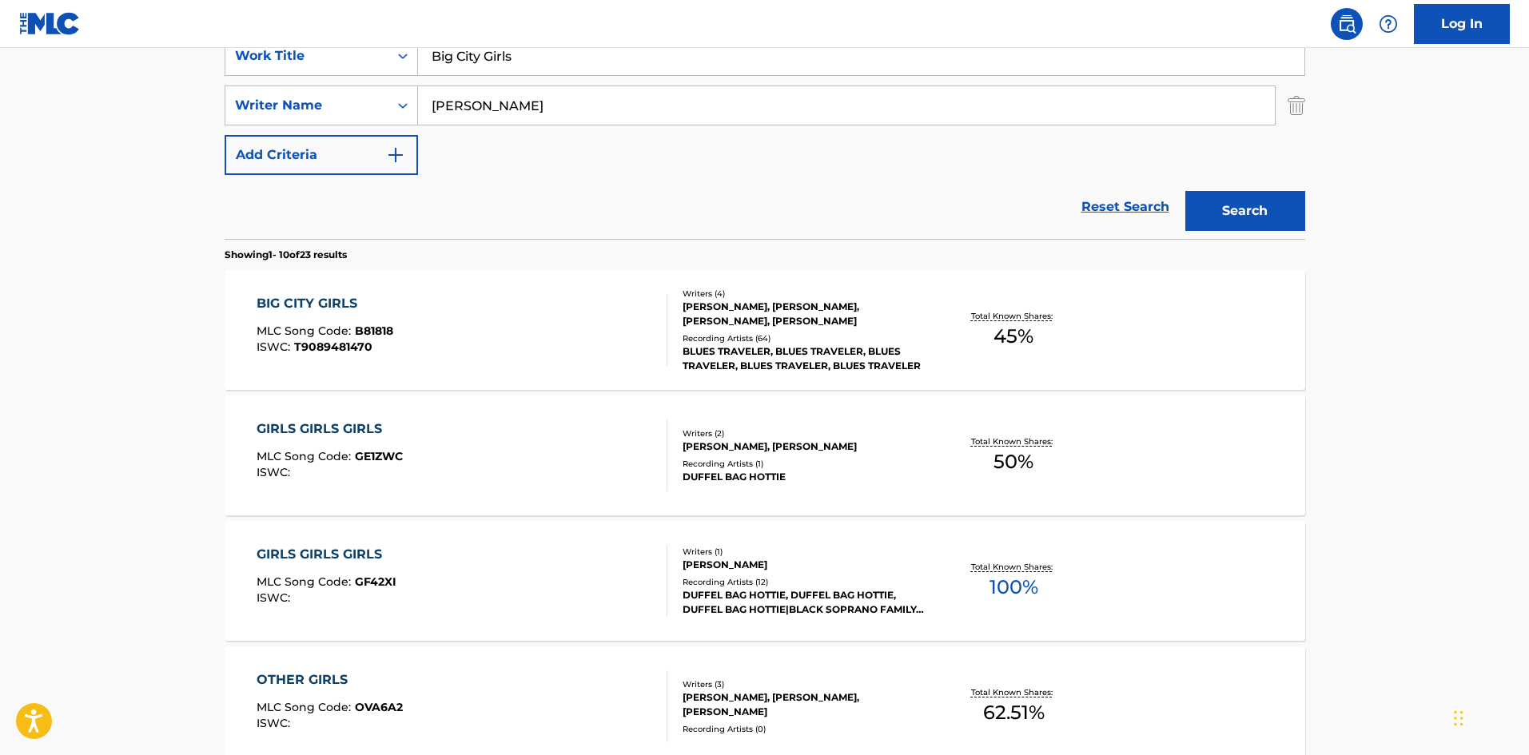
drag, startPoint x: 632, startPoint y: 57, endPoint x: 11, endPoint y: 57, distance: 620.4
click at [0, 59] on main "The MLC Public Work Search The accuracy and completeness of The MLC's data is d…" at bounding box center [764, 669] width 1529 height 1882
paste input "Forever Owed"
type input "Forever Owed"
click at [565, 161] on div "SearchWithCriteria9bcbf700-8525-43a1-91e7-ff5ea63cd062 Work Title Forever Owed …" at bounding box center [765, 105] width 1081 height 139
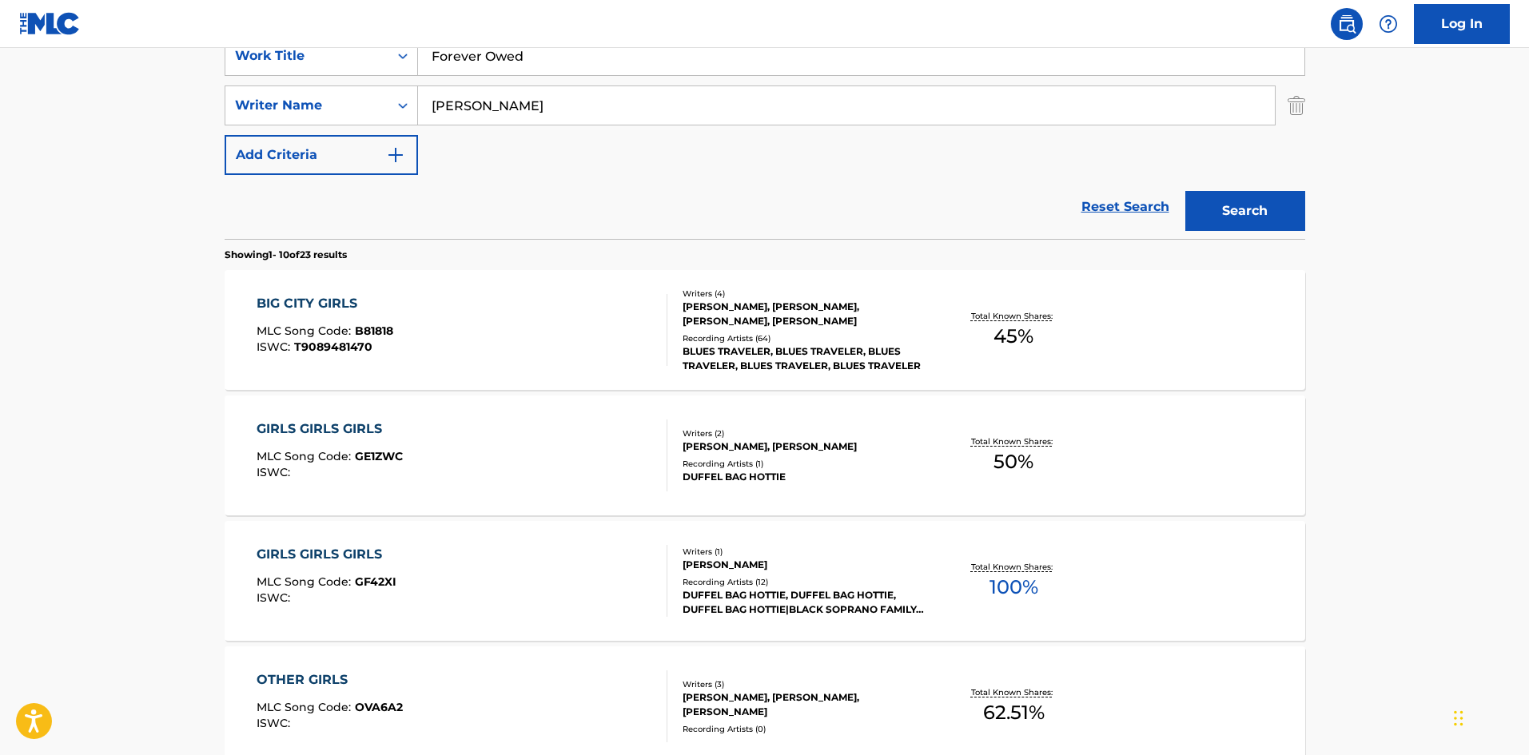
drag, startPoint x: 556, startPoint y: 91, endPoint x: 0, endPoint y: 97, distance: 555.7
click at [0, 102] on main "The MLC Public Work Search The accuracy and completeness of The MLC's data is d…" at bounding box center [764, 669] width 1529 height 1882
paste input "KINCHLA"
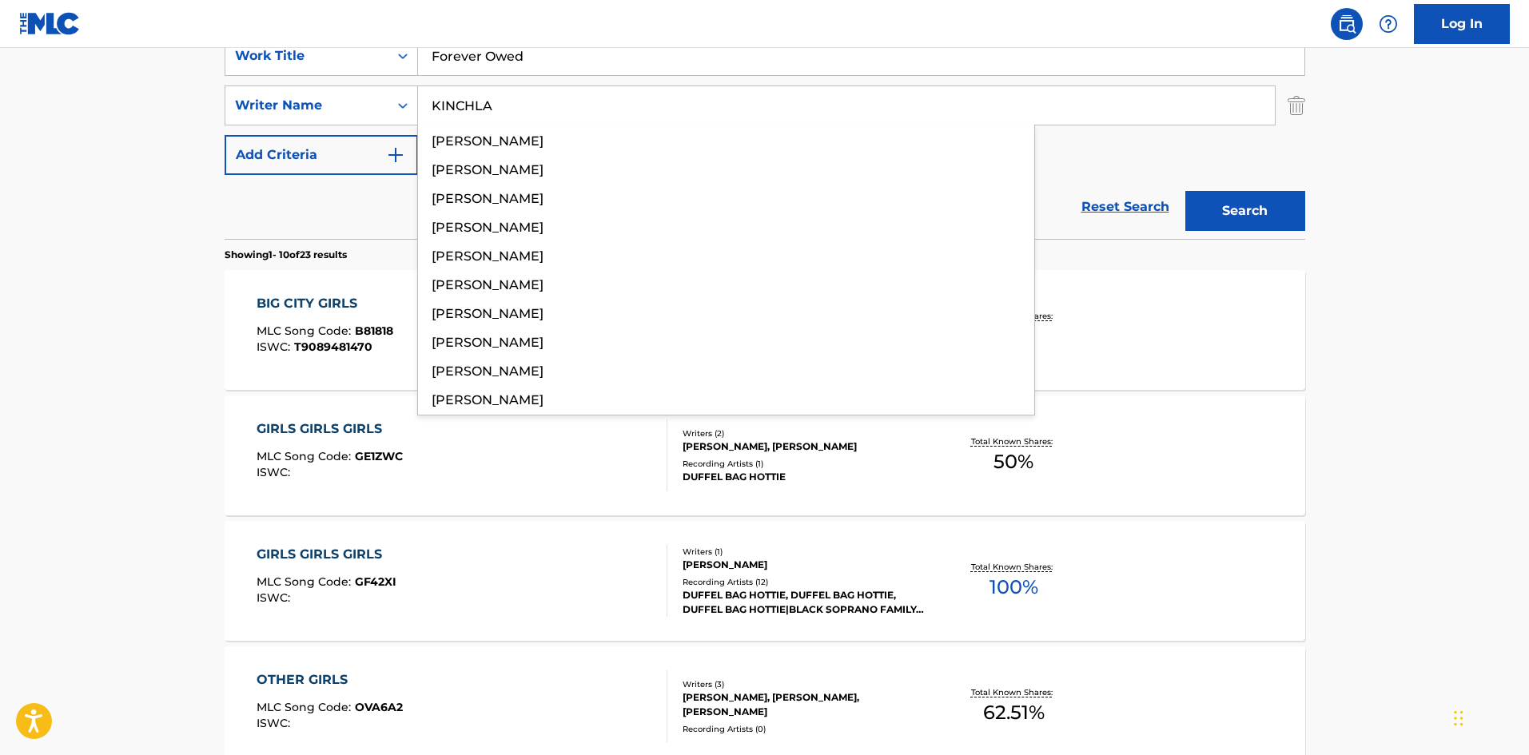
type input "KINCHLA"
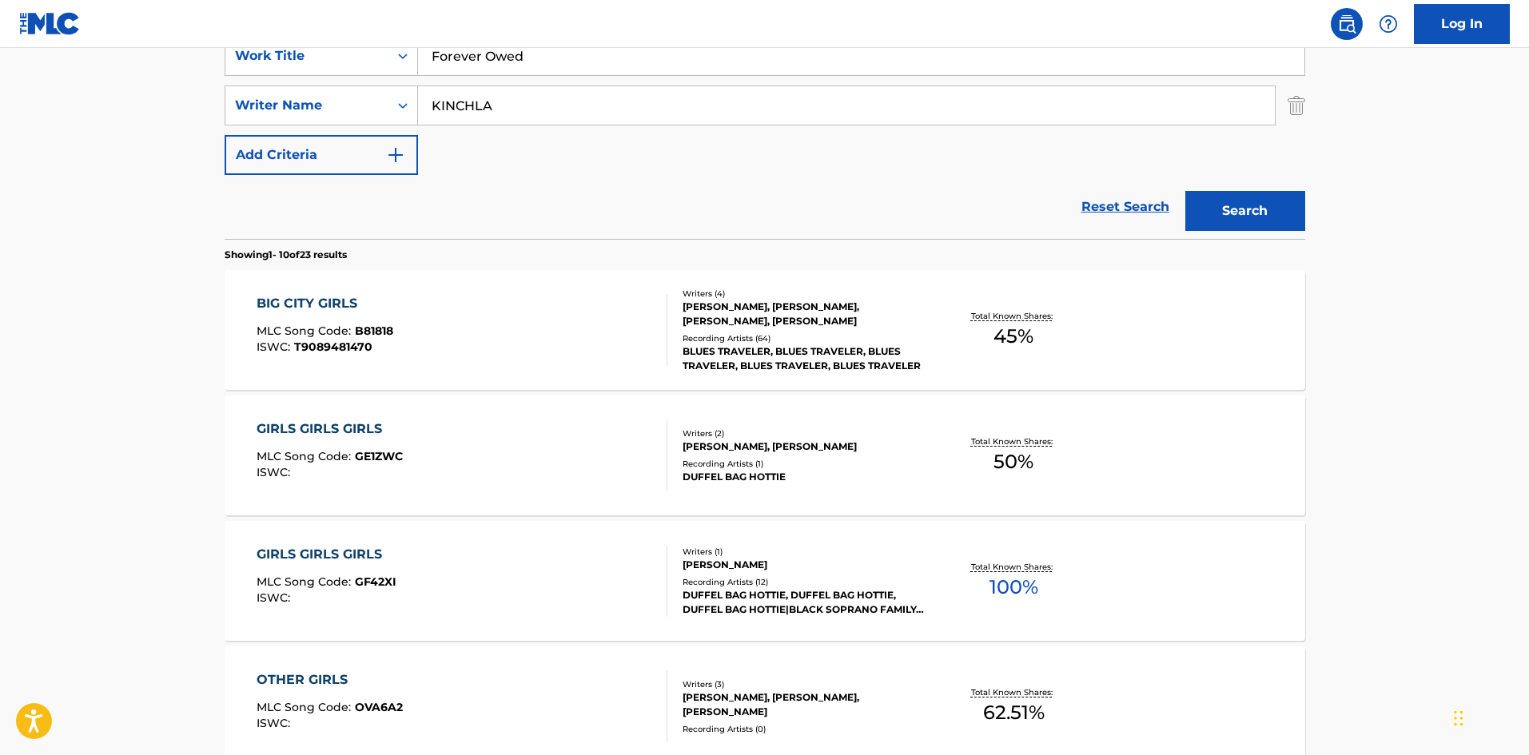
click at [1291, 207] on button "Search" at bounding box center [1246, 211] width 120 height 40
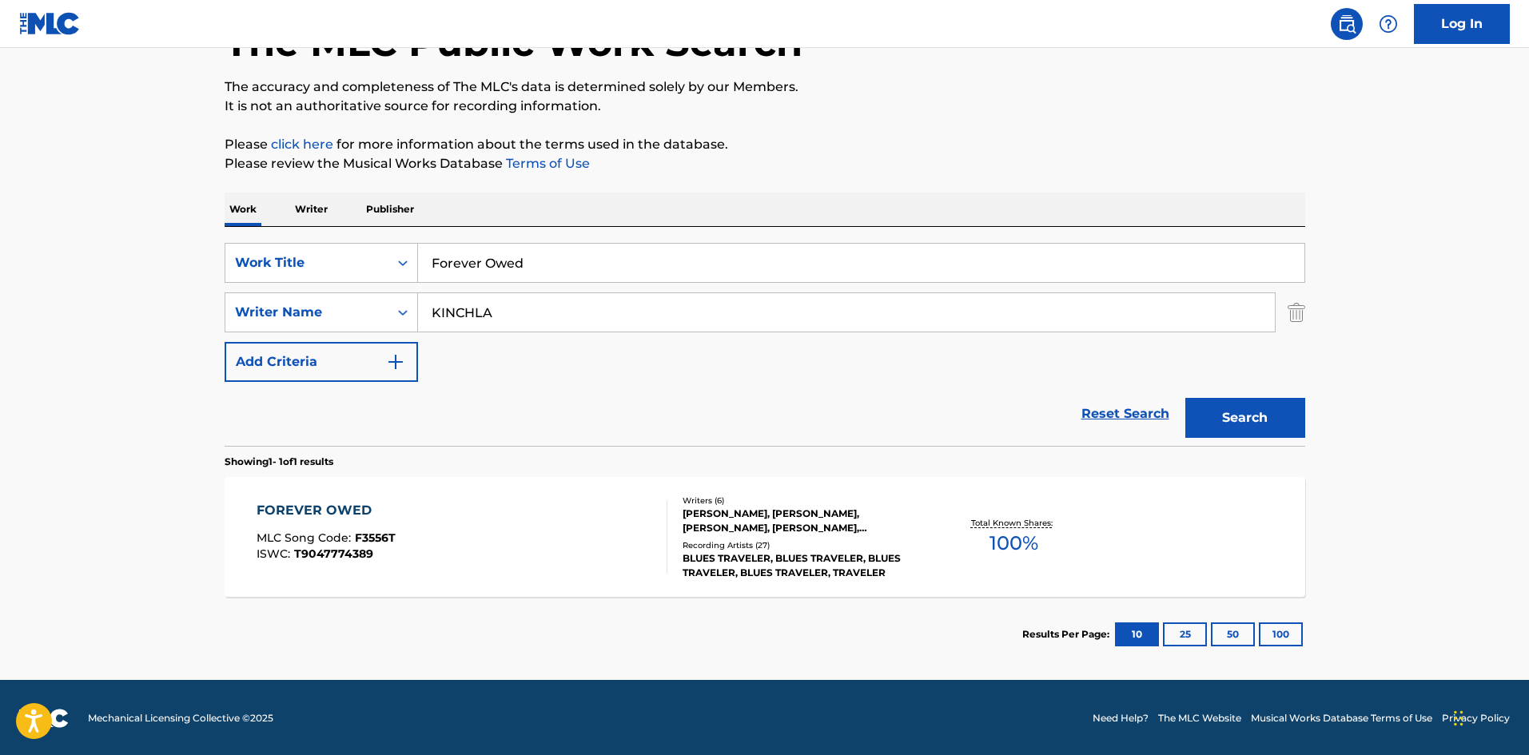
scroll to position [114, 0]
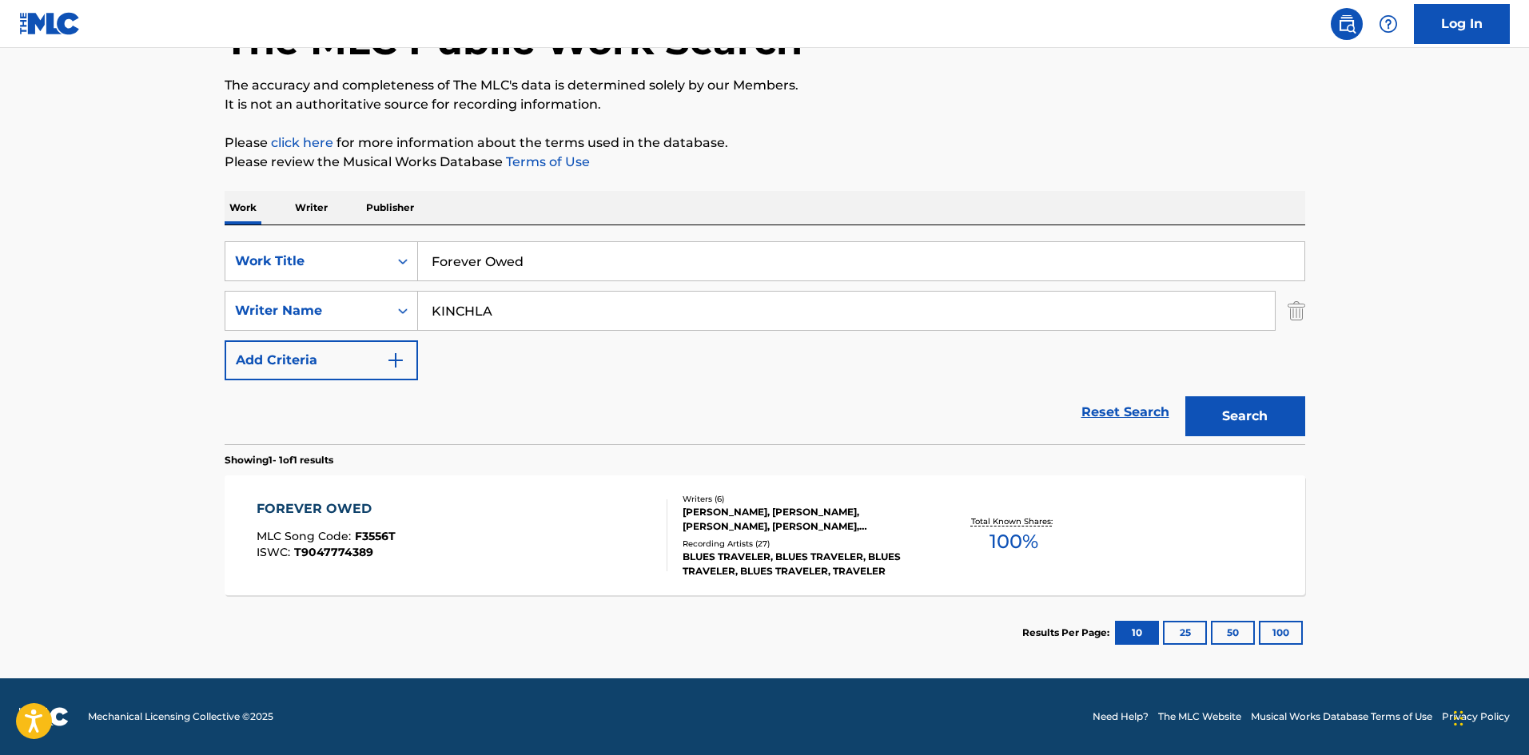
click at [342, 510] on div "FOREVER OWED" at bounding box center [326, 509] width 139 height 19
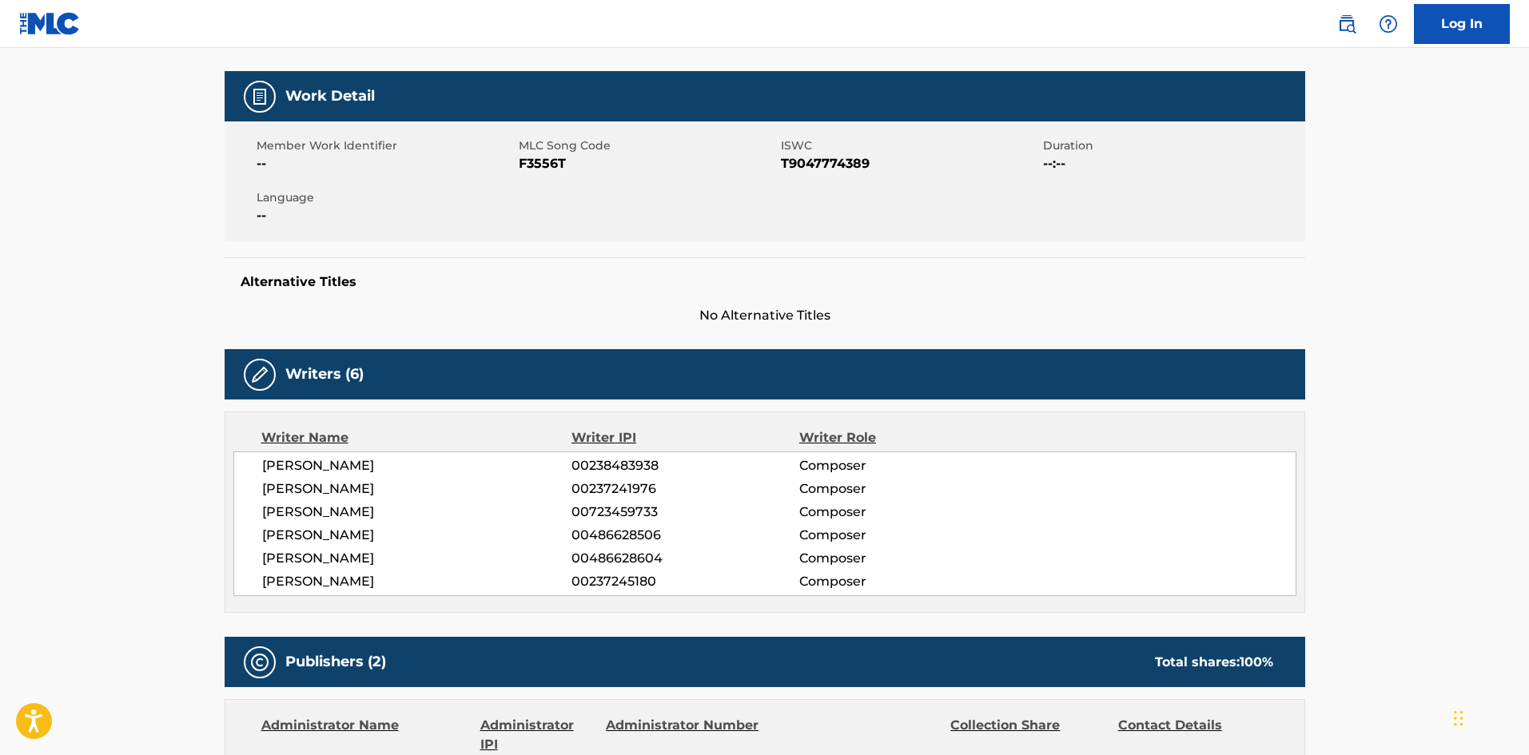
scroll to position [640, 0]
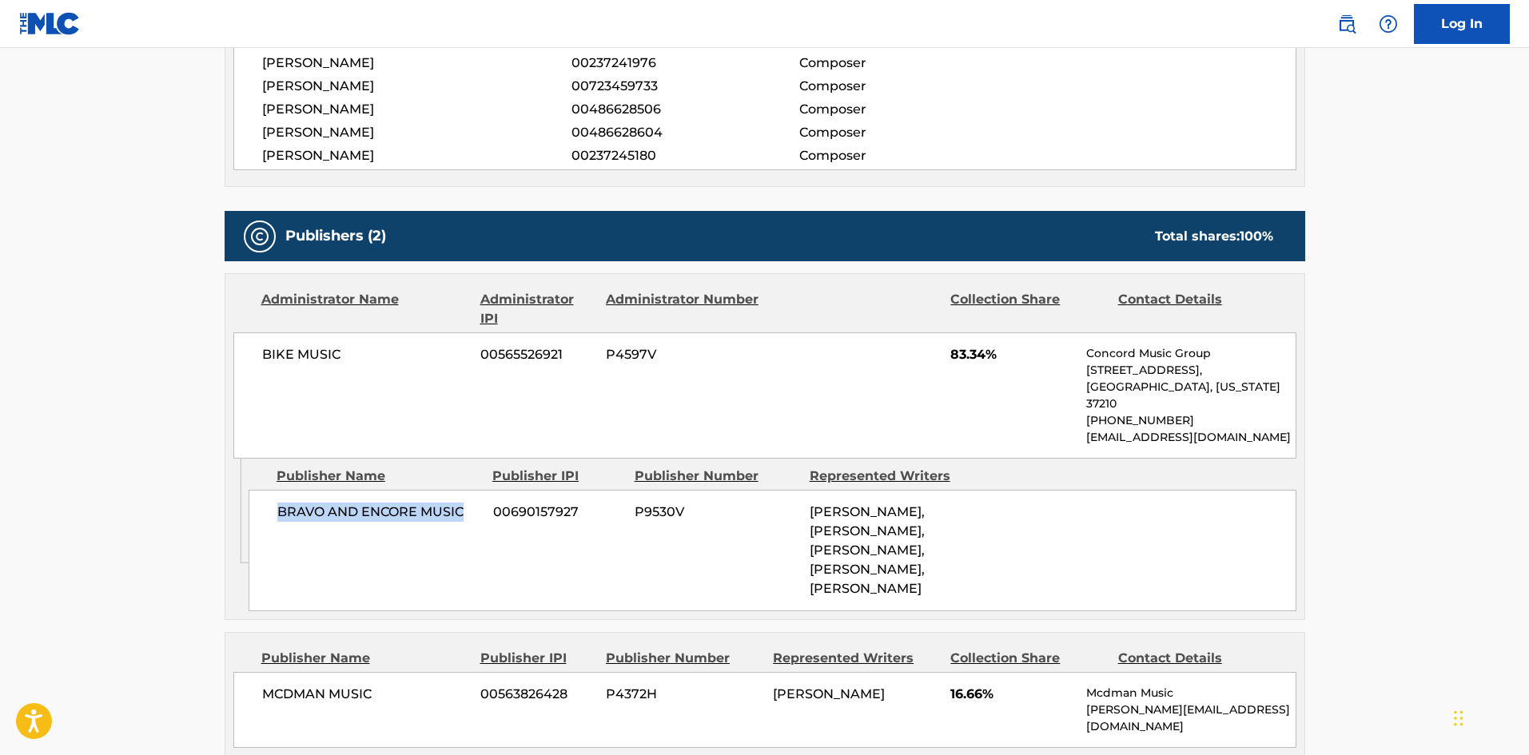
drag, startPoint x: 277, startPoint y: 498, endPoint x: 476, endPoint y: 492, distance: 198.3
click at [476, 503] on span "BRAVO AND ENCORE MUSIC" at bounding box center [379, 512] width 204 height 19
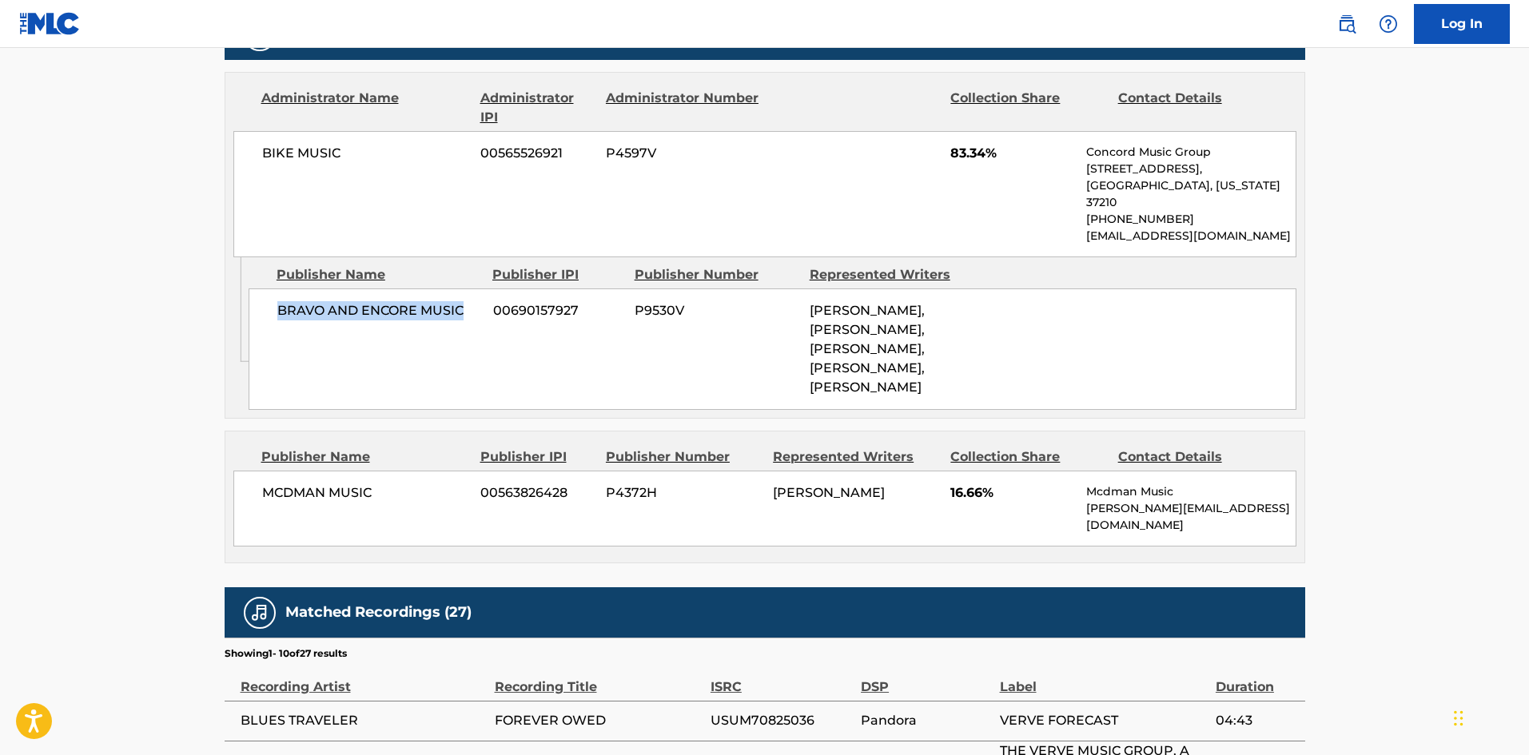
scroll to position [879, 0]
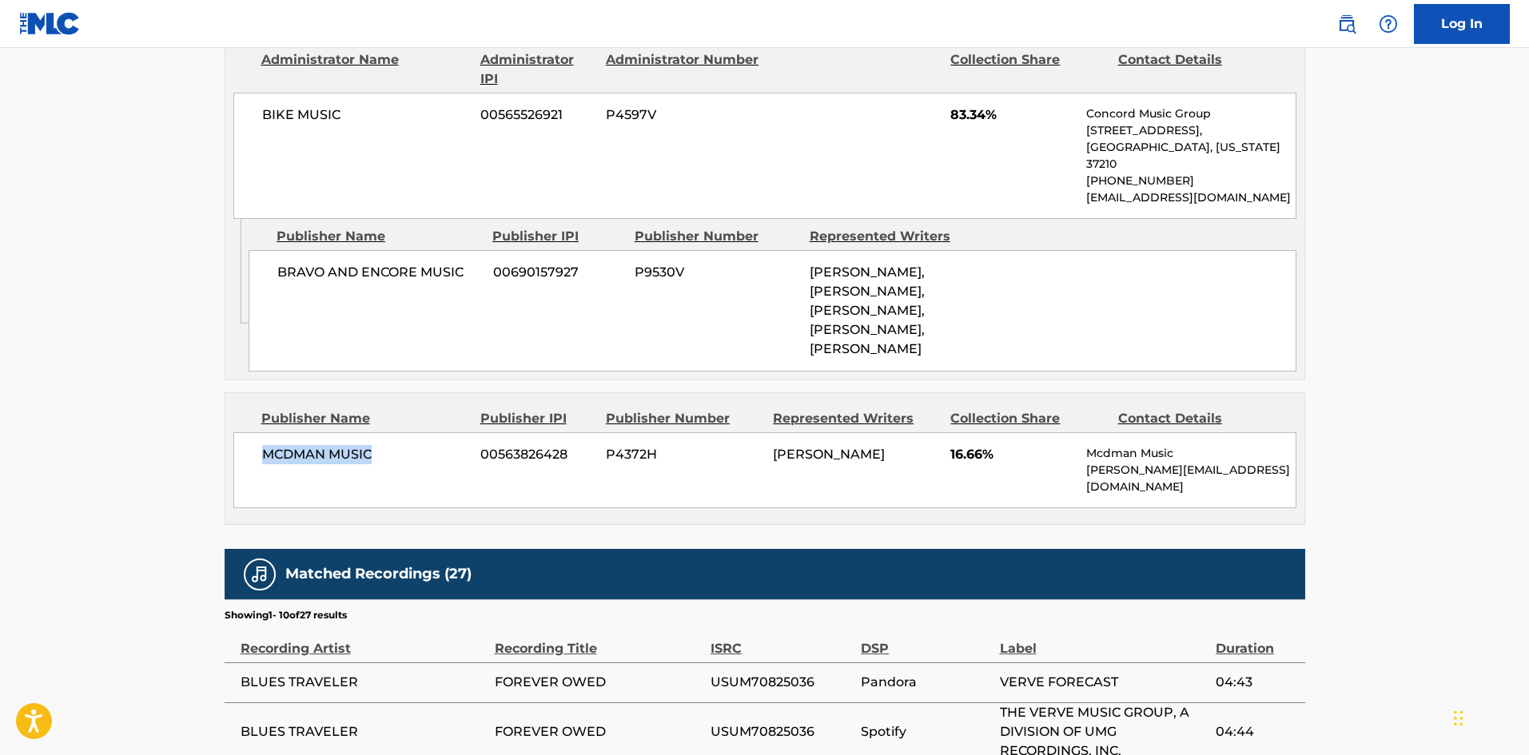
drag, startPoint x: 263, startPoint y: 413, endPoint x: 472, endPoint y: 297, distance: 239.1
click at [426, 433] on div "MCDMAN MUSIC 00563826428 P4372H [PERSON_NAME] 16.66% Mcdman Music [PERSON_NAME]…" at bounding box center [764, 471] width 1063 height 76
copy span "MCDMAN MUSIC"
drag, startPoint x: 948, startPoint y: 419, endPoint x: 983, endPoint y: 425, distance: 35.6
click at [983, 433] on div "MCDMAN MUSIC 00563826428 P4372H [PERSON_NAME] 16.66% Mcdman Music [PERSON_NAME]…" at bounding box center [764, 471] width 1063 height 76
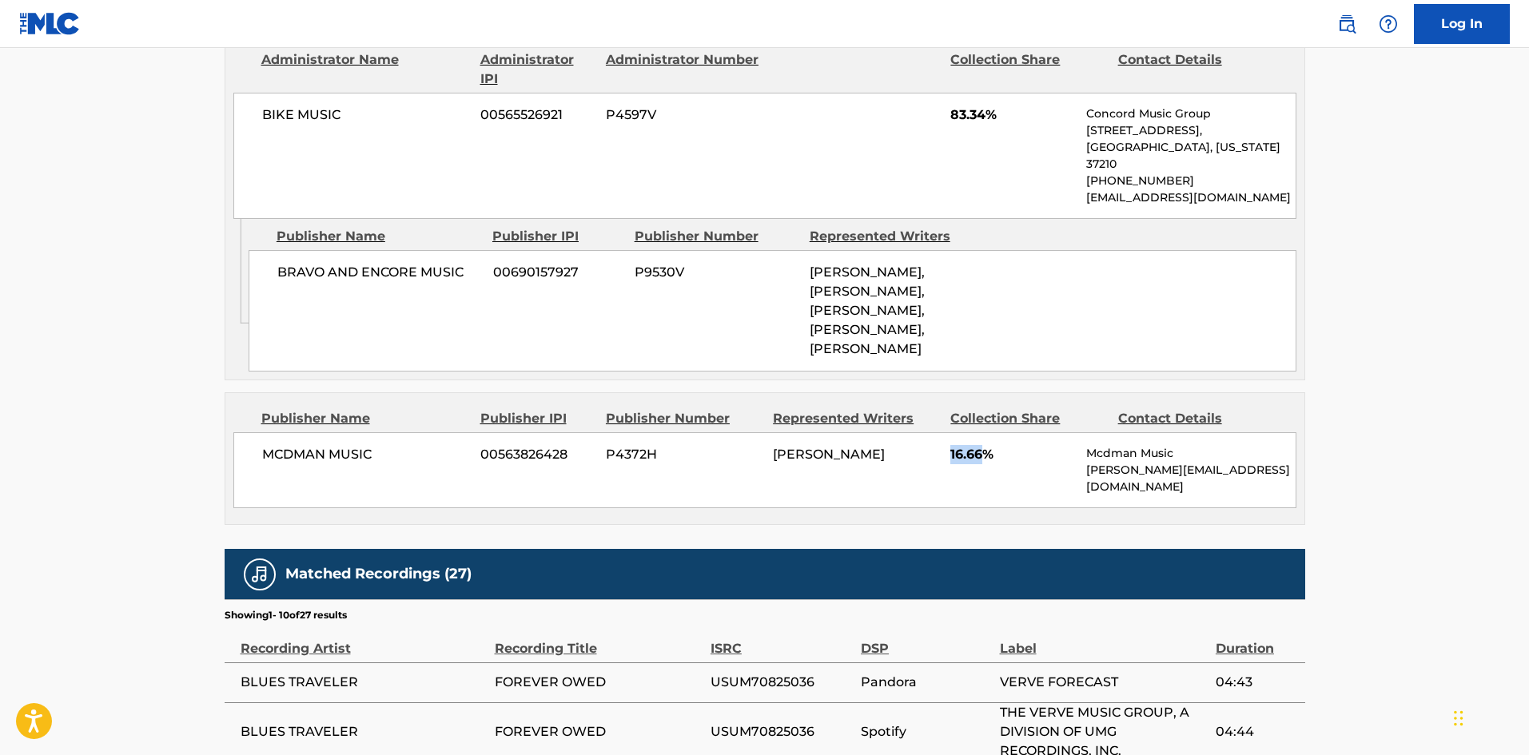
copy span "16.66"
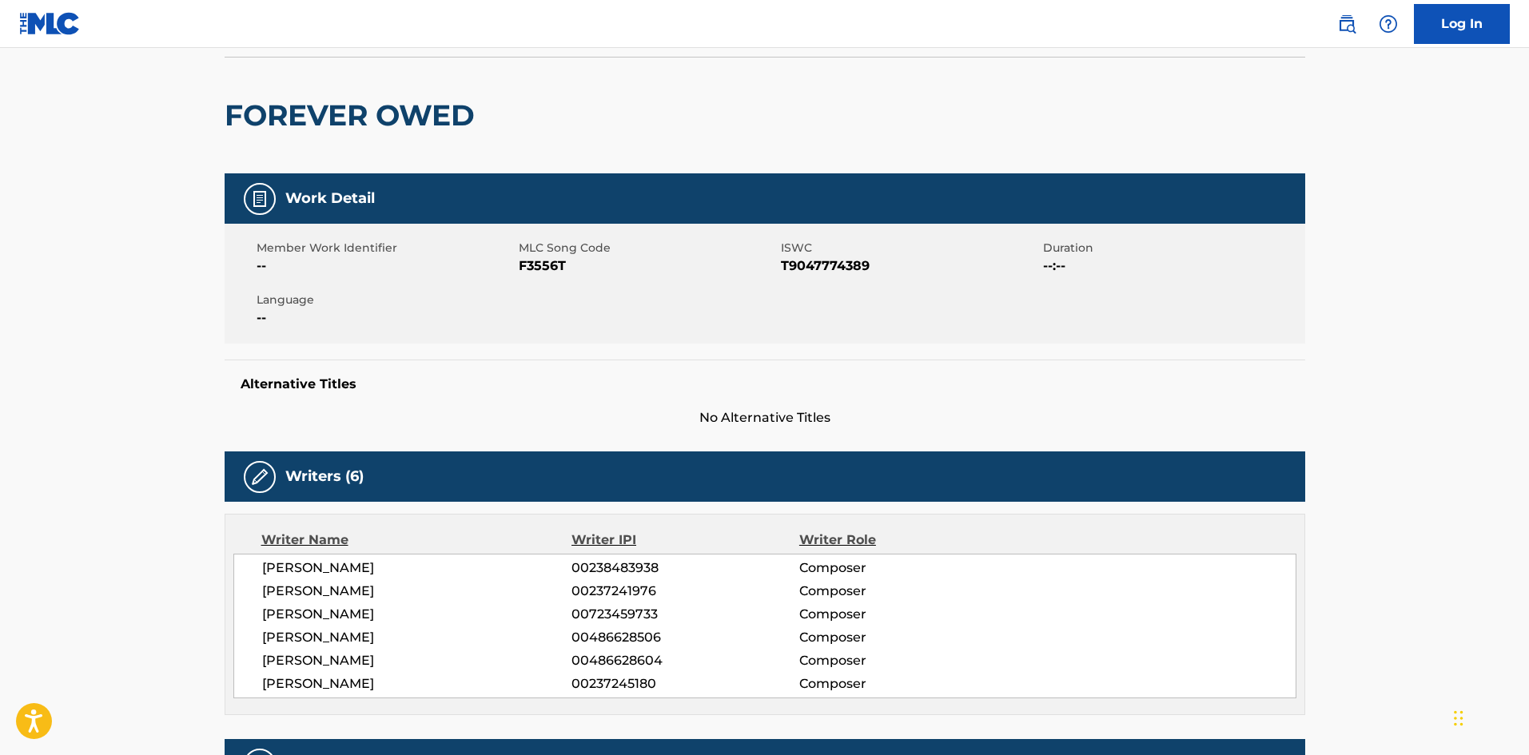
scroll to position [0, 0]
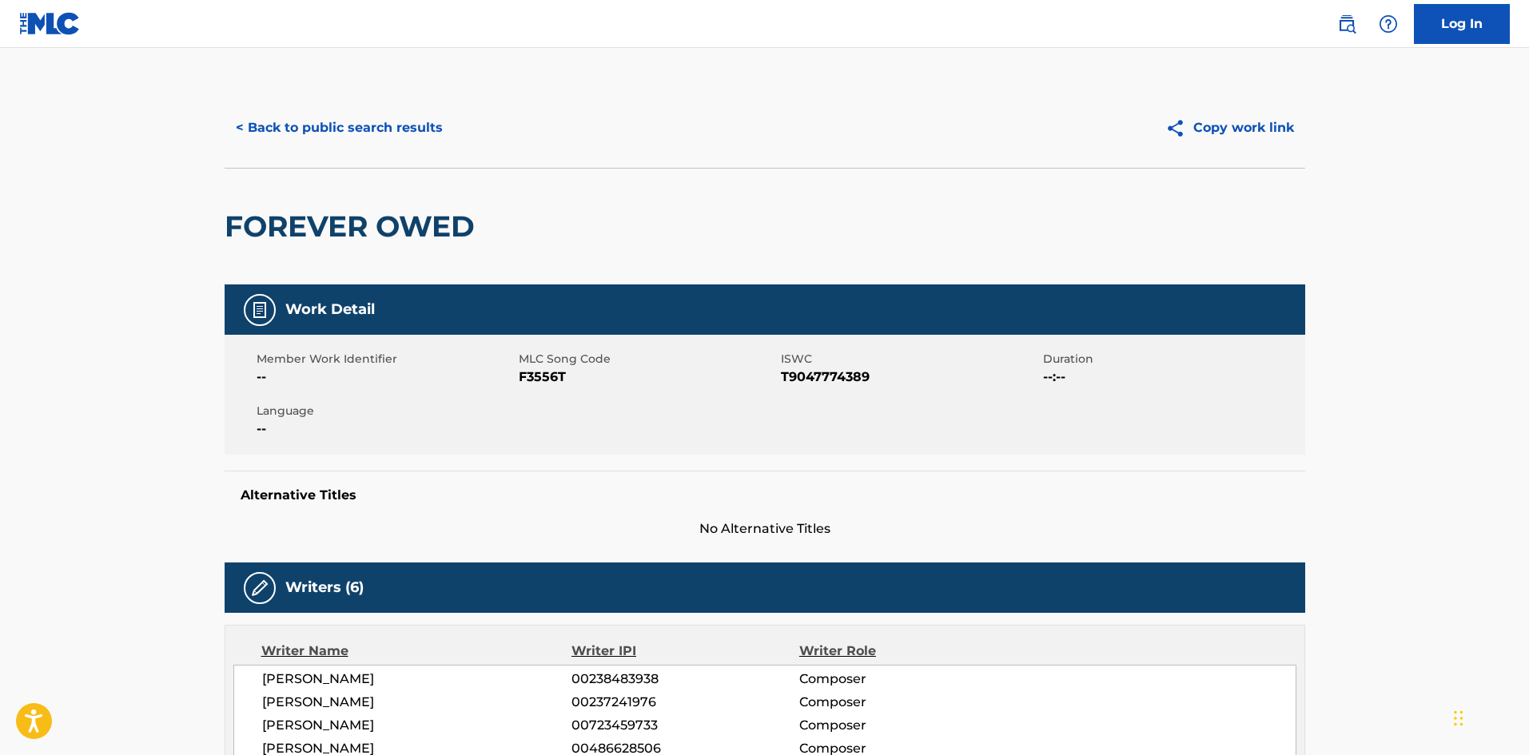
click at [389, 123] on button "< Back to public search results" at bounding box center [339, 128] width 229 height 40
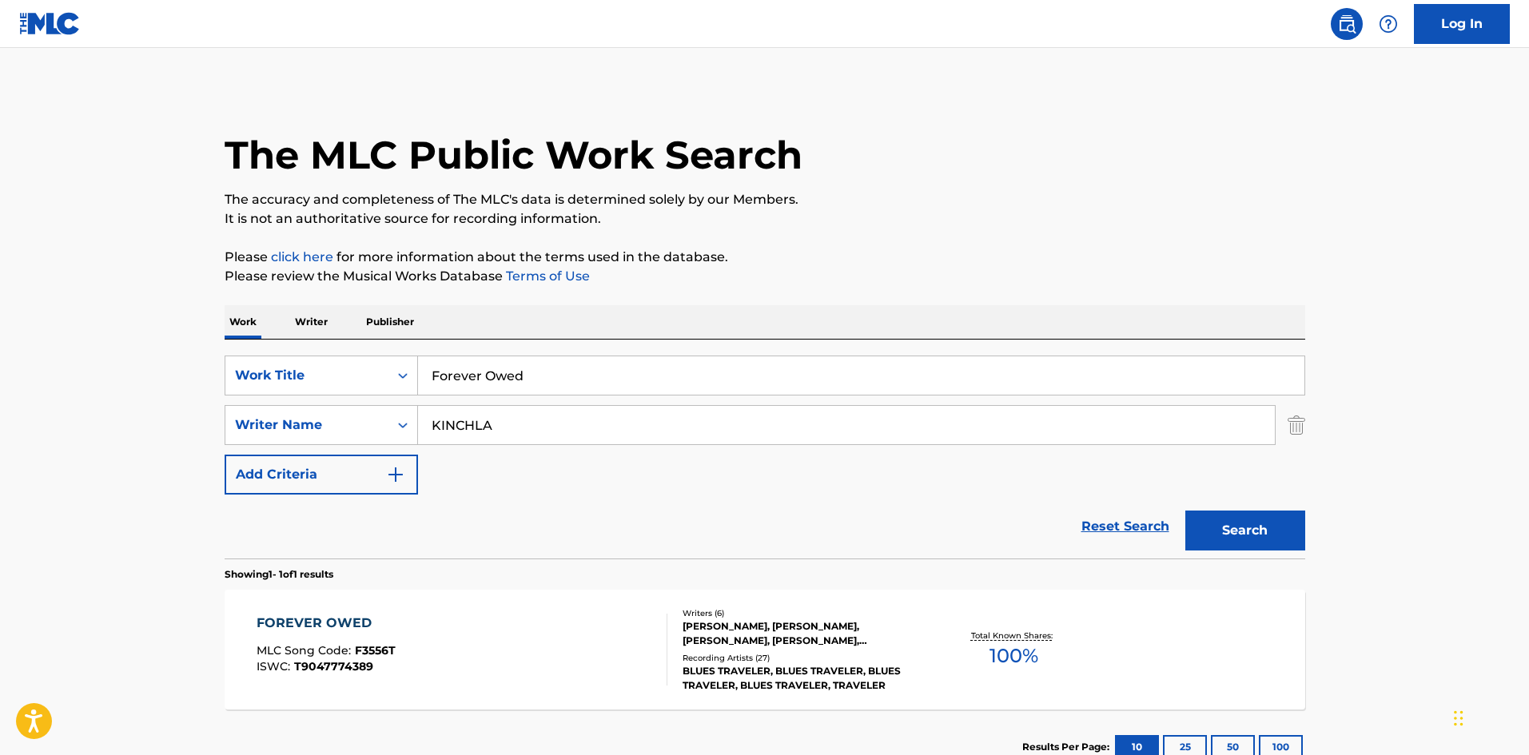
scroll to position [23, 0]
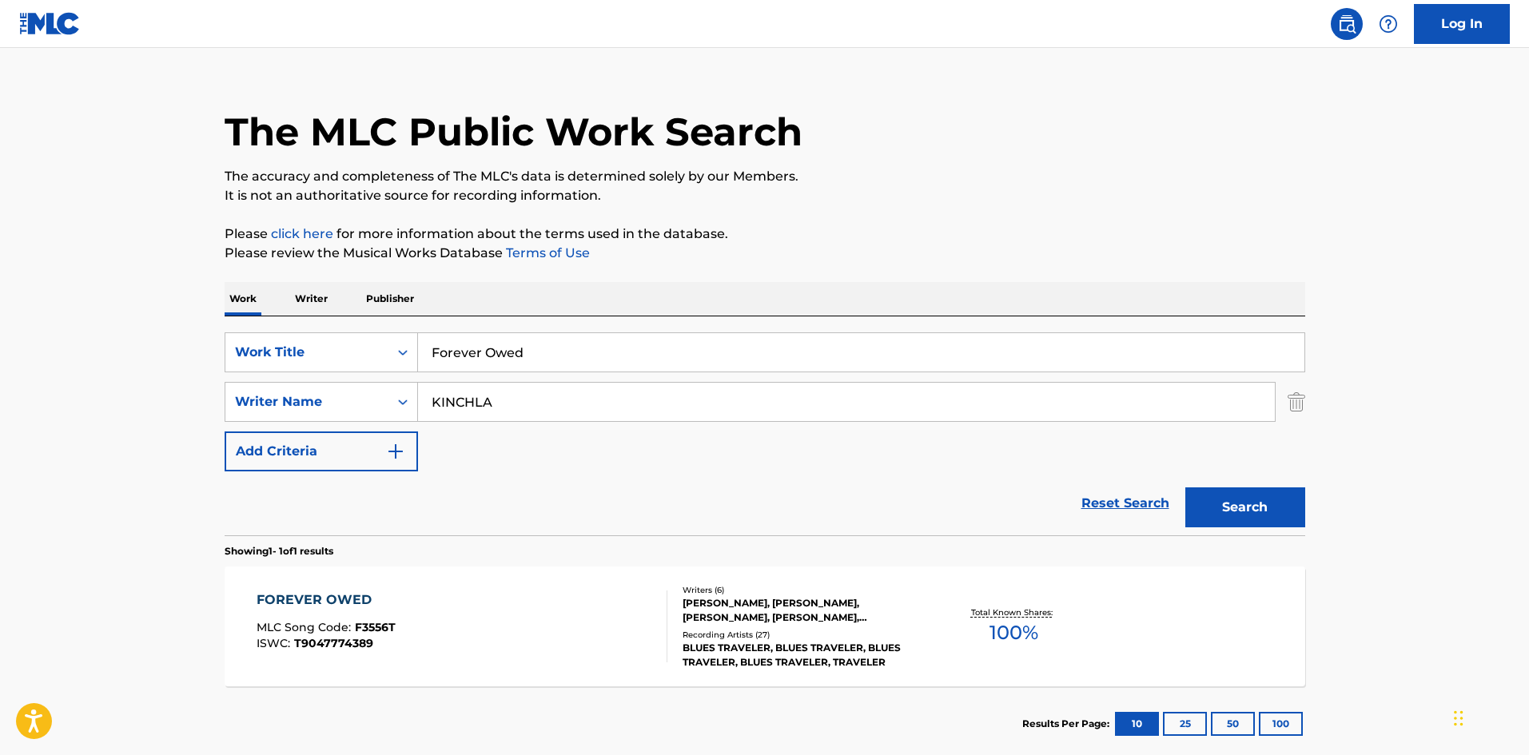
drag, startPoint x: 597, startPoint y: 340, endPoint x: 0, endPoint y: 345, distance: 597.2
click at [0, 345] on main "The MLC Public Work Search The accuracy and completeness of The MLC's data is d…" at bounding box center [764, 397] width 1529 height 745
paste input "LOVE OF MY LIFE"
type input "LOVE OF MY LIFE"
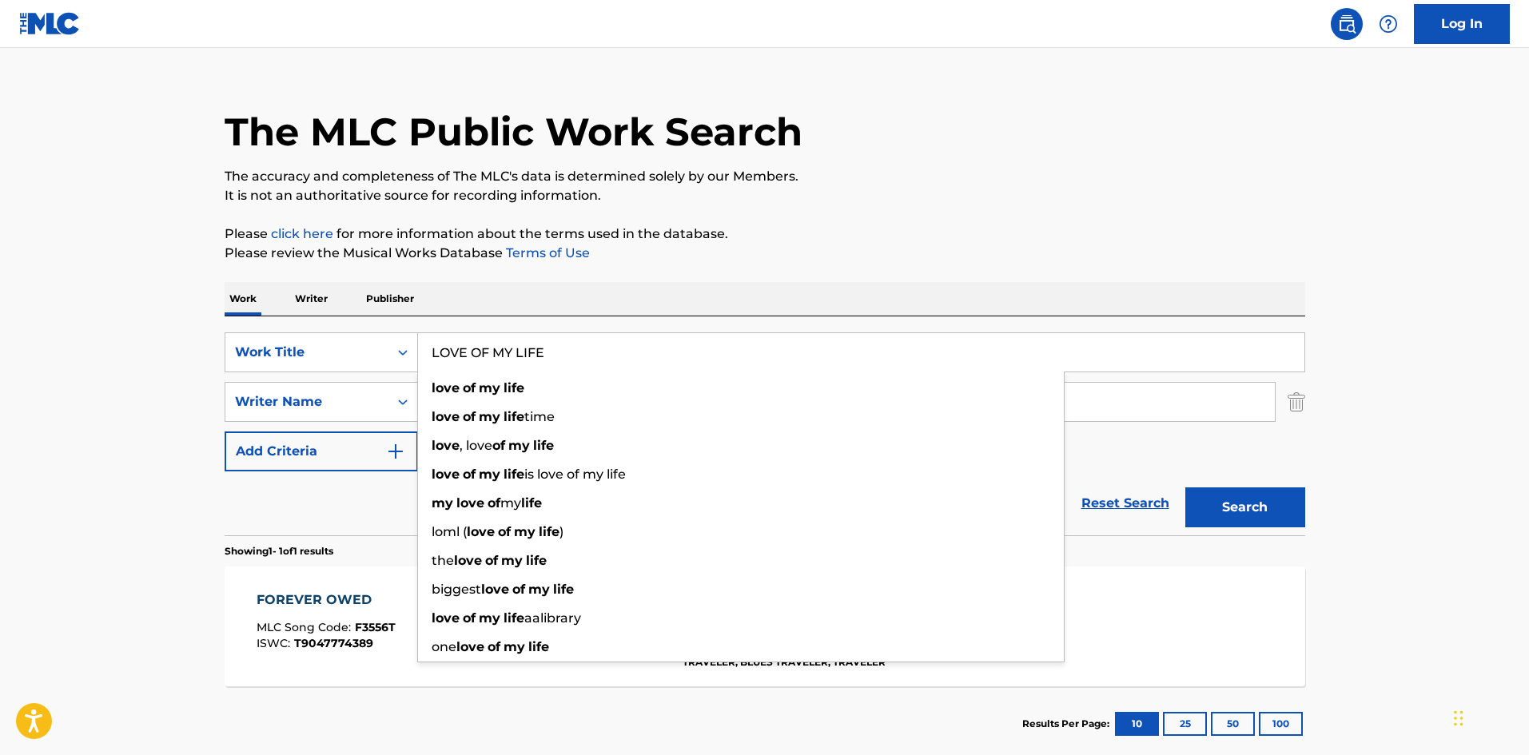
click at [712, 289] on div "Work Writer Publisher" at bounding box center [765, 299] width 1081 height 34
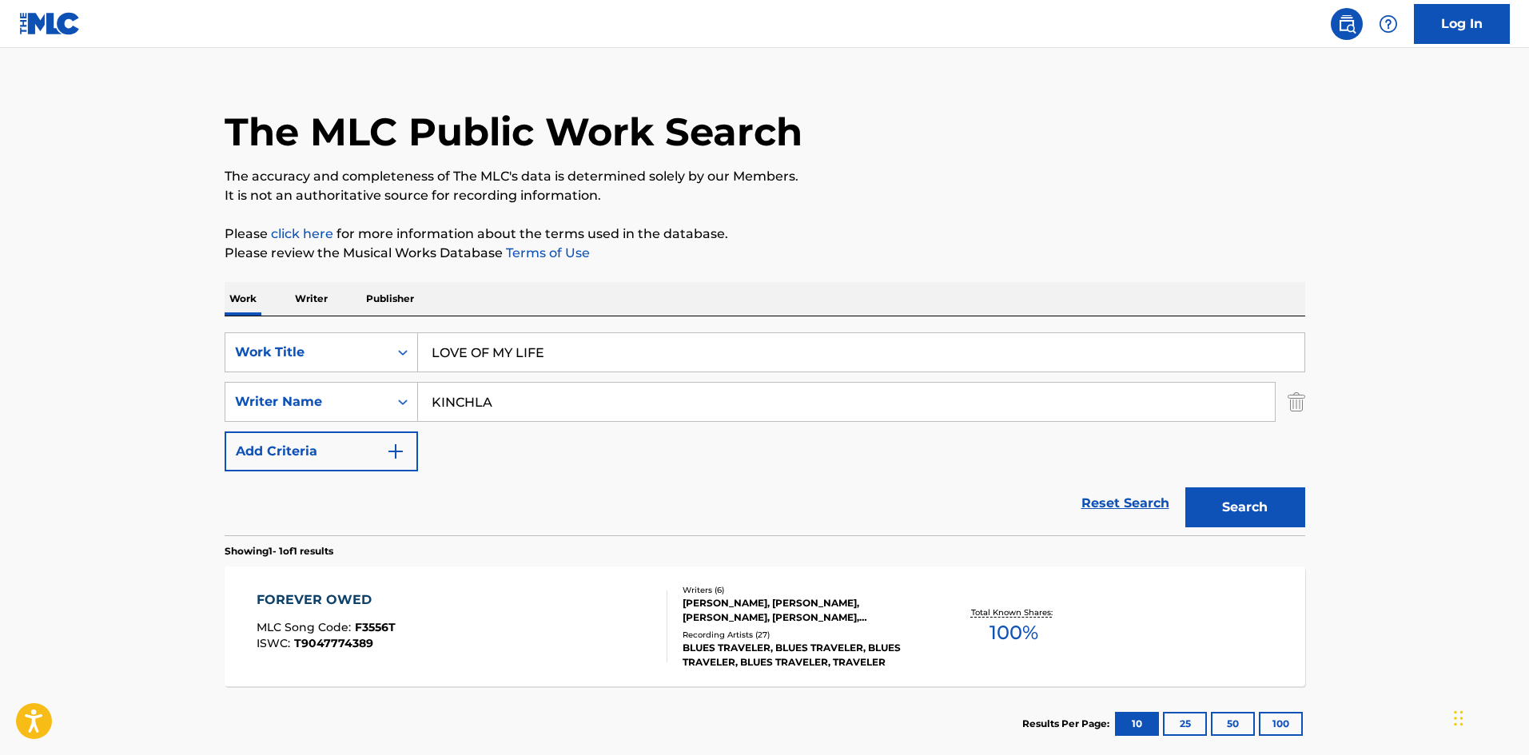
drag, startPoint x: 624, startPoint y: 401, endPoint x: 0, endPoint y: 401, distance: 623.6
click at [0, 404] on main "The MLC Public Work Search The accuracy and completeness of The MLC's data is d…" at bounding box center [764, 397] width 1529 height 745
paste input "POPPER"
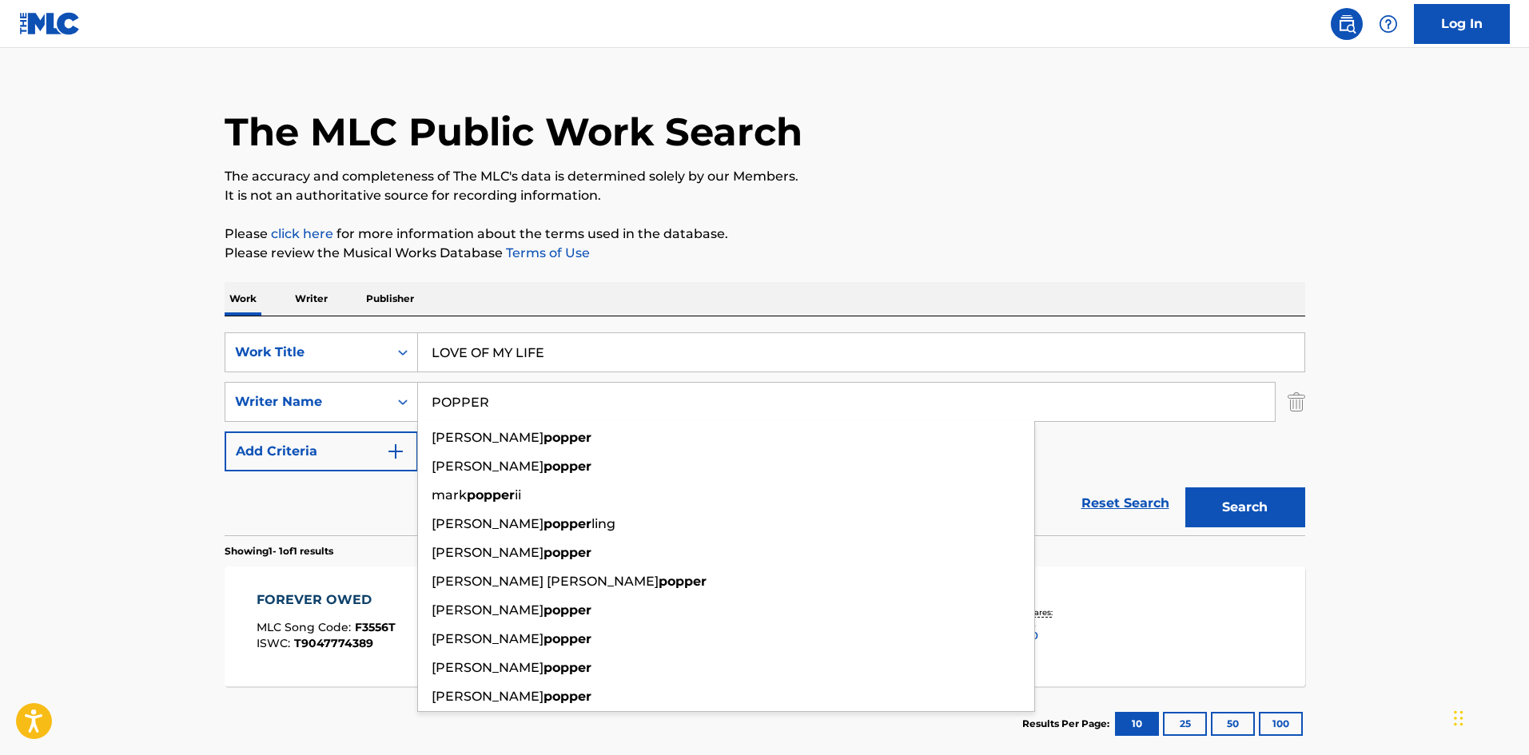
type input "POPPER"
click at [1247, 508] on button "Search" at bounding box center [1246, 508] width 120 height 40
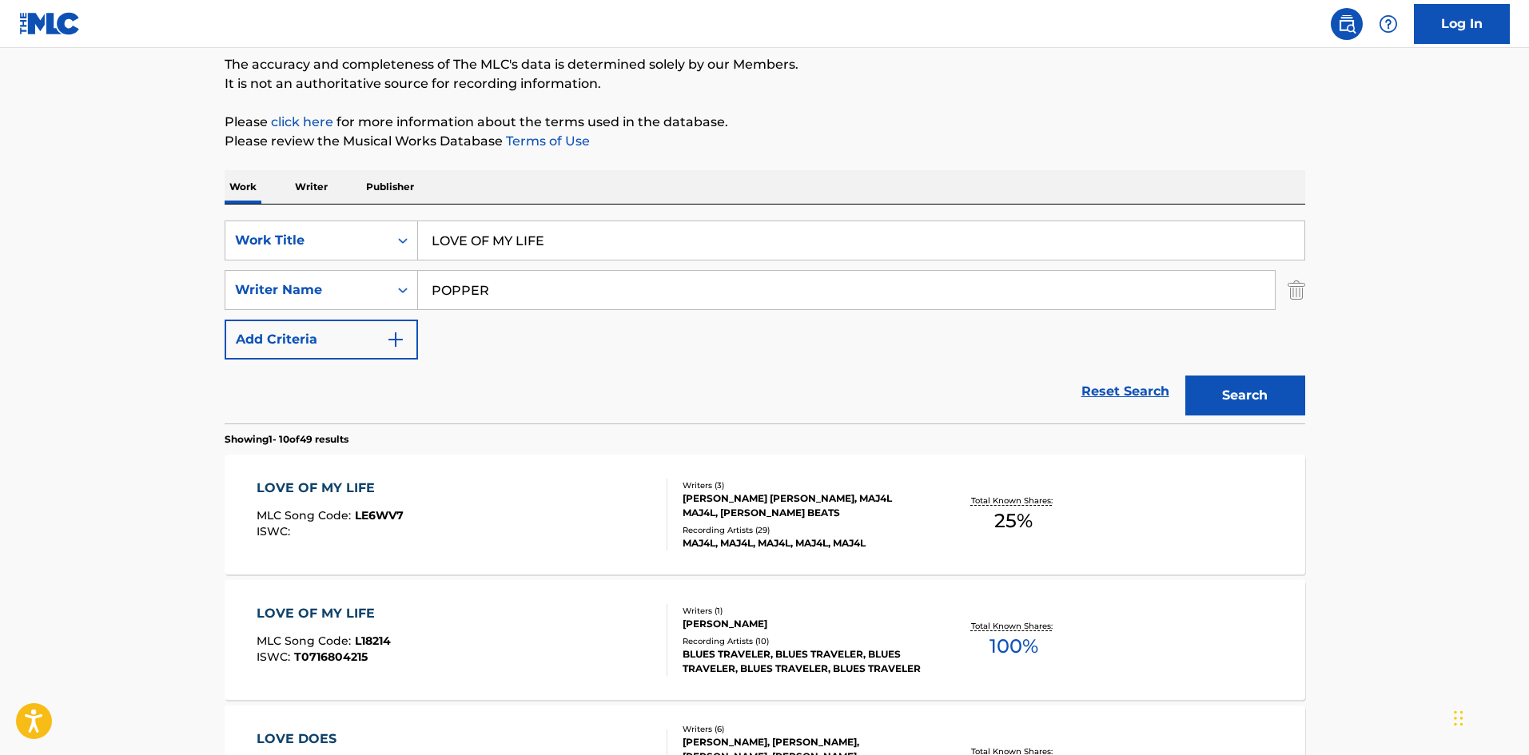
scroll to position [400, 0]
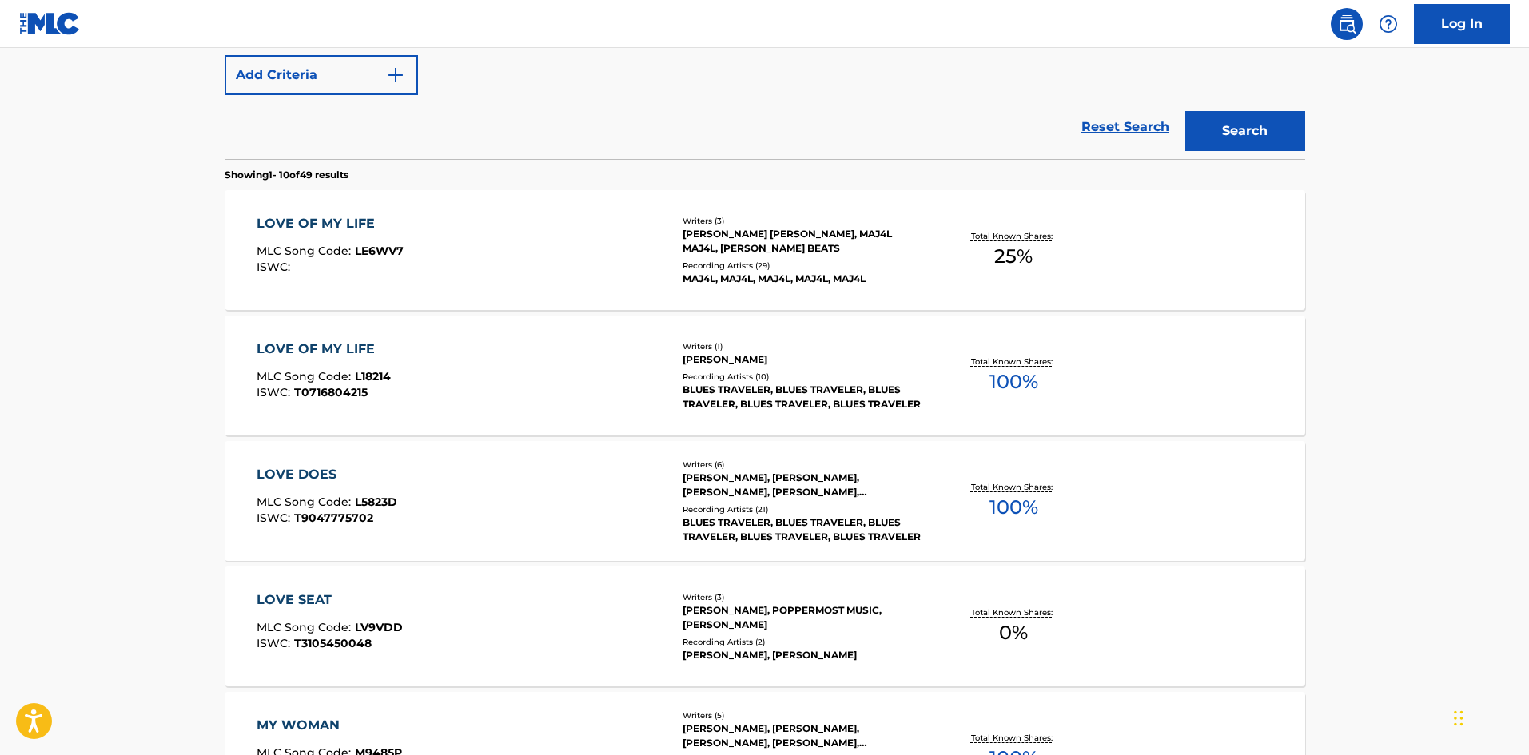
click at [345, 350] on div "LOVE OF MY LIFE" at bounding box center [324, 349] width 134 height 19
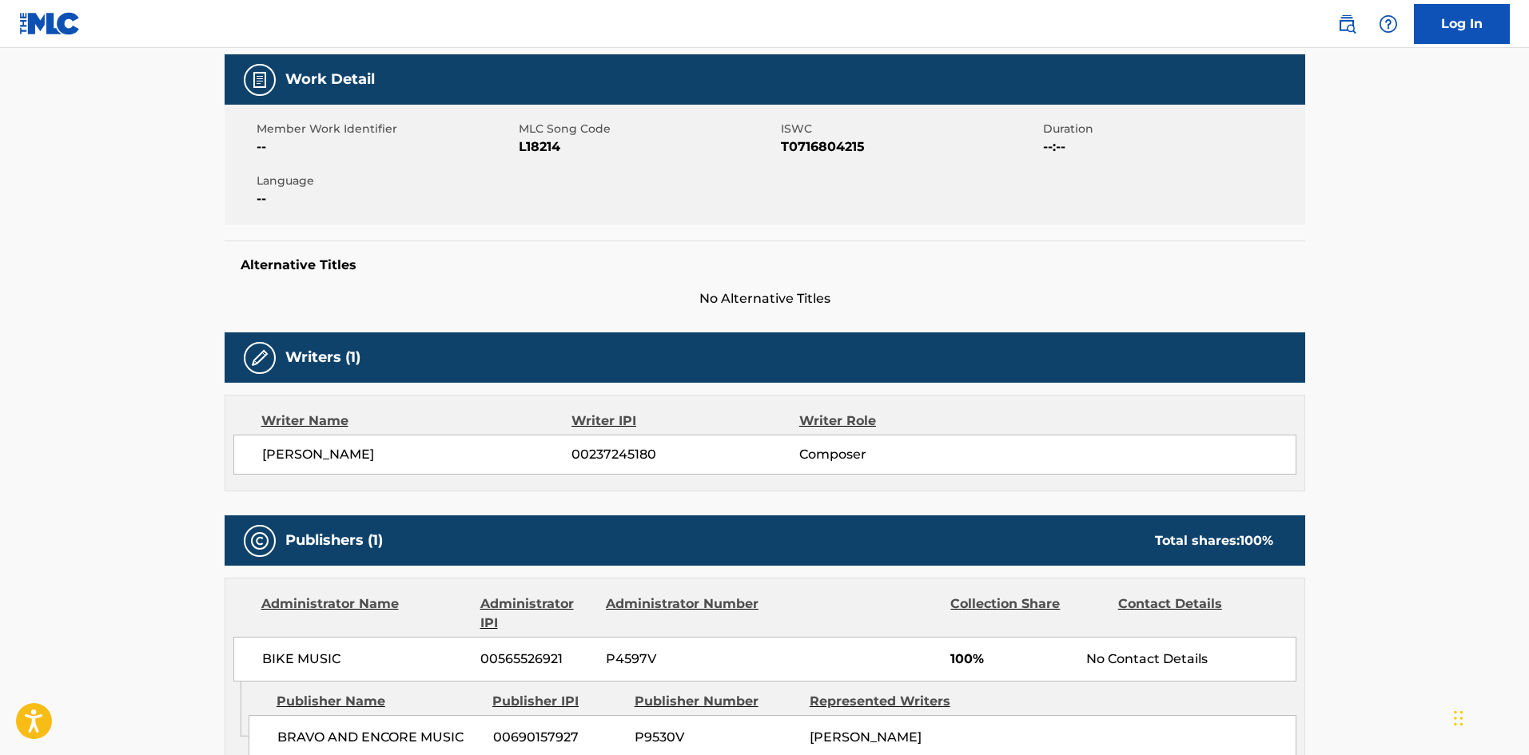
scroll to position [523, 0]
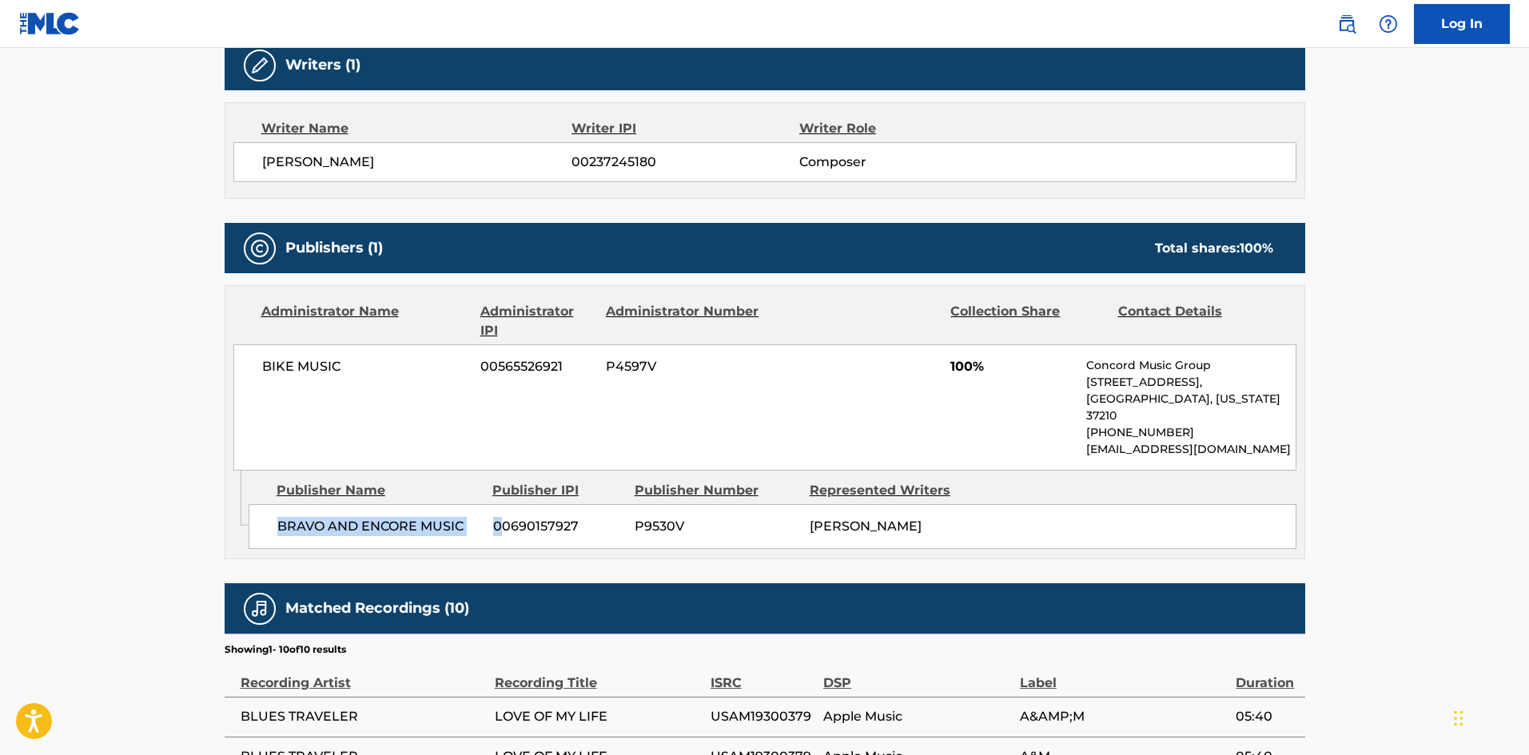
drag, startPoint x: 279, startPoint y: 510, endPoint x: 456, endPoint y: 125, distance: 423.9
click at [493, 508] on div "BRAVO AND [MEDICAL_DATA] MUSIC 00690157927 P9530V [PERSON_NAME]" at bounding box center [773, 526] width 1048 height 45
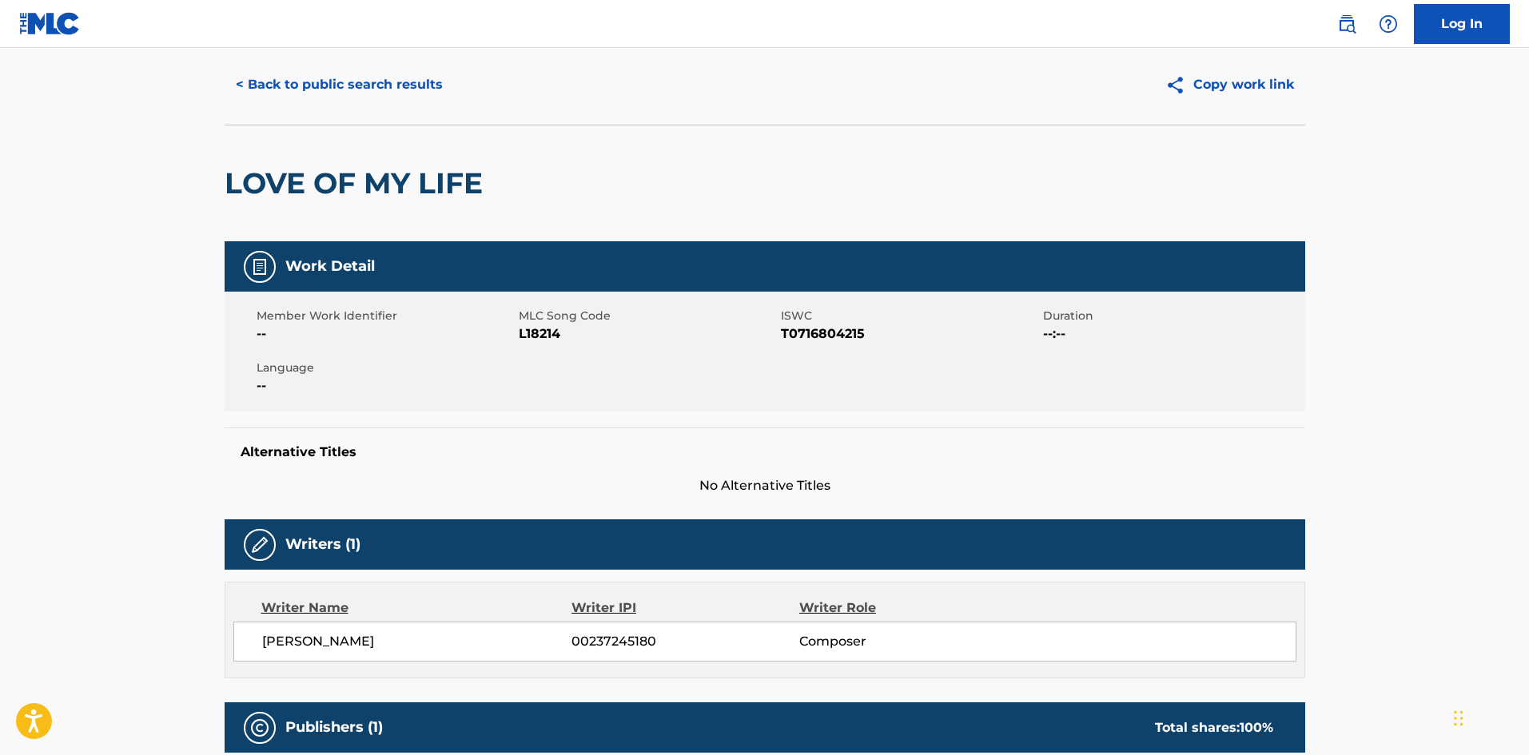
scroll to position [0, 0]
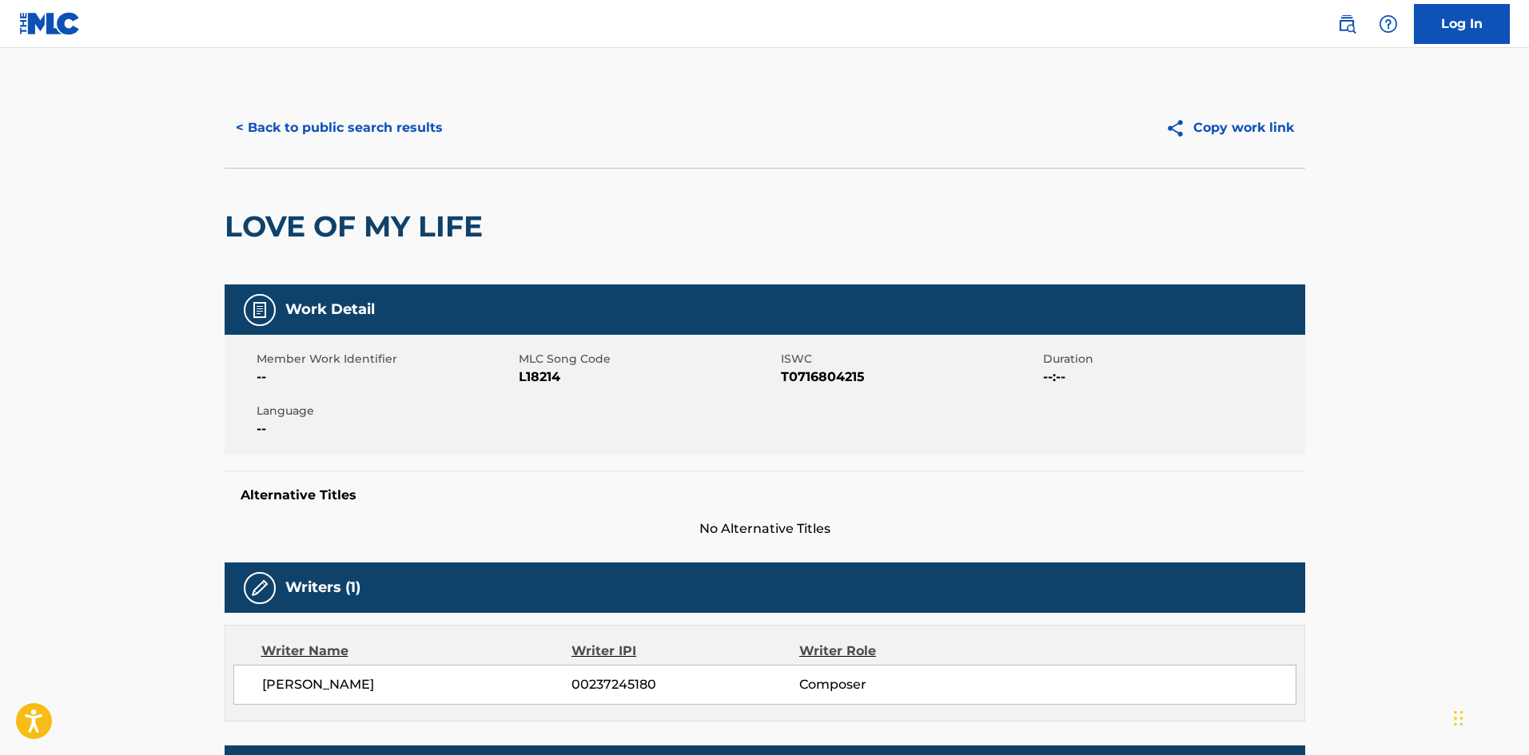
click at [396, 131] on button "< Back to public search results" at bounding box center [339, 128] width 229 height 40
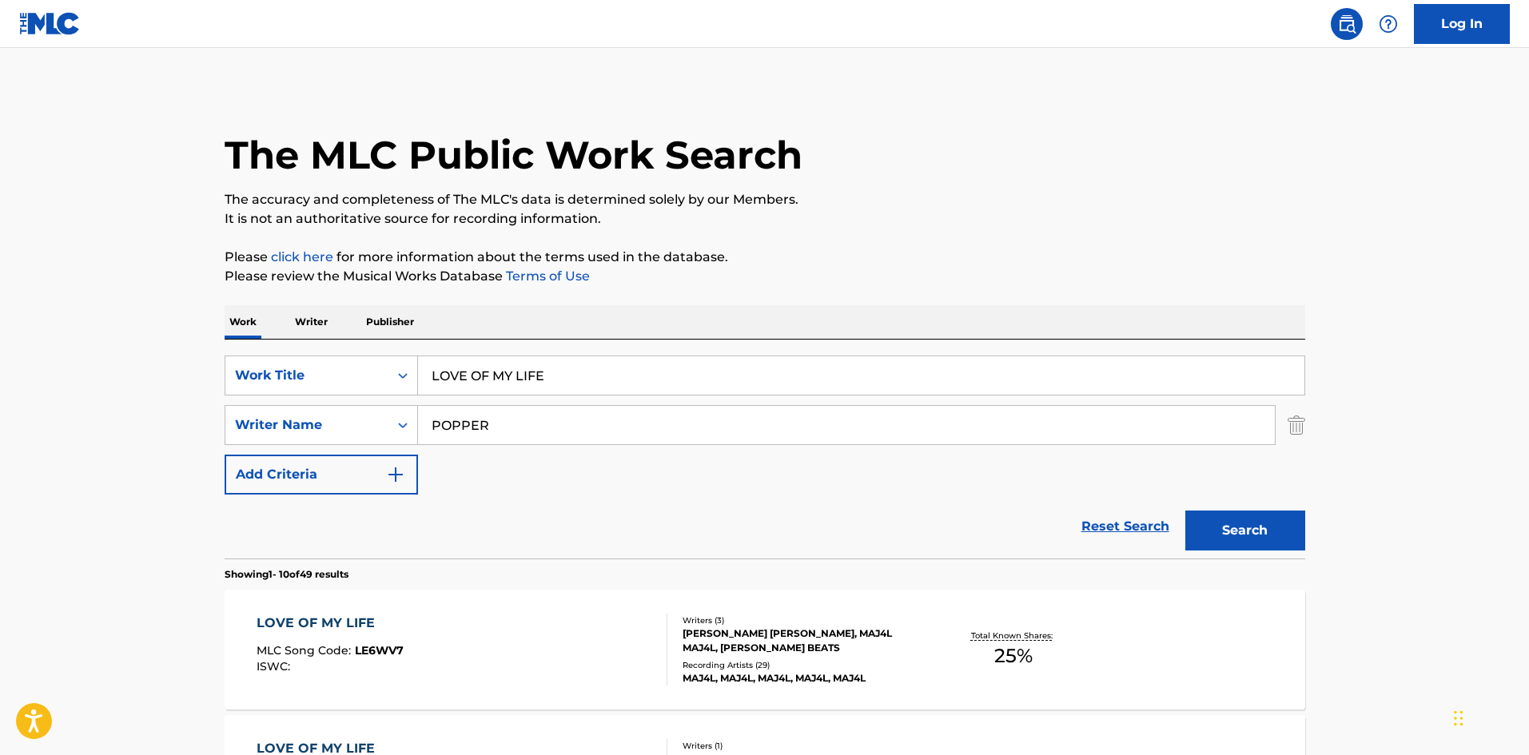
drag, startPoint x: 580, startPoint y: 376, endPoint x: 65, endPoint y: 340, distance: 516.9
paste input "Recognize My Friend"
type input "Recognize My Friend"
click at [657, 221] on p "It is not an authoritative source for recording information." at bounding box center [765, 218] width 1081 height 19
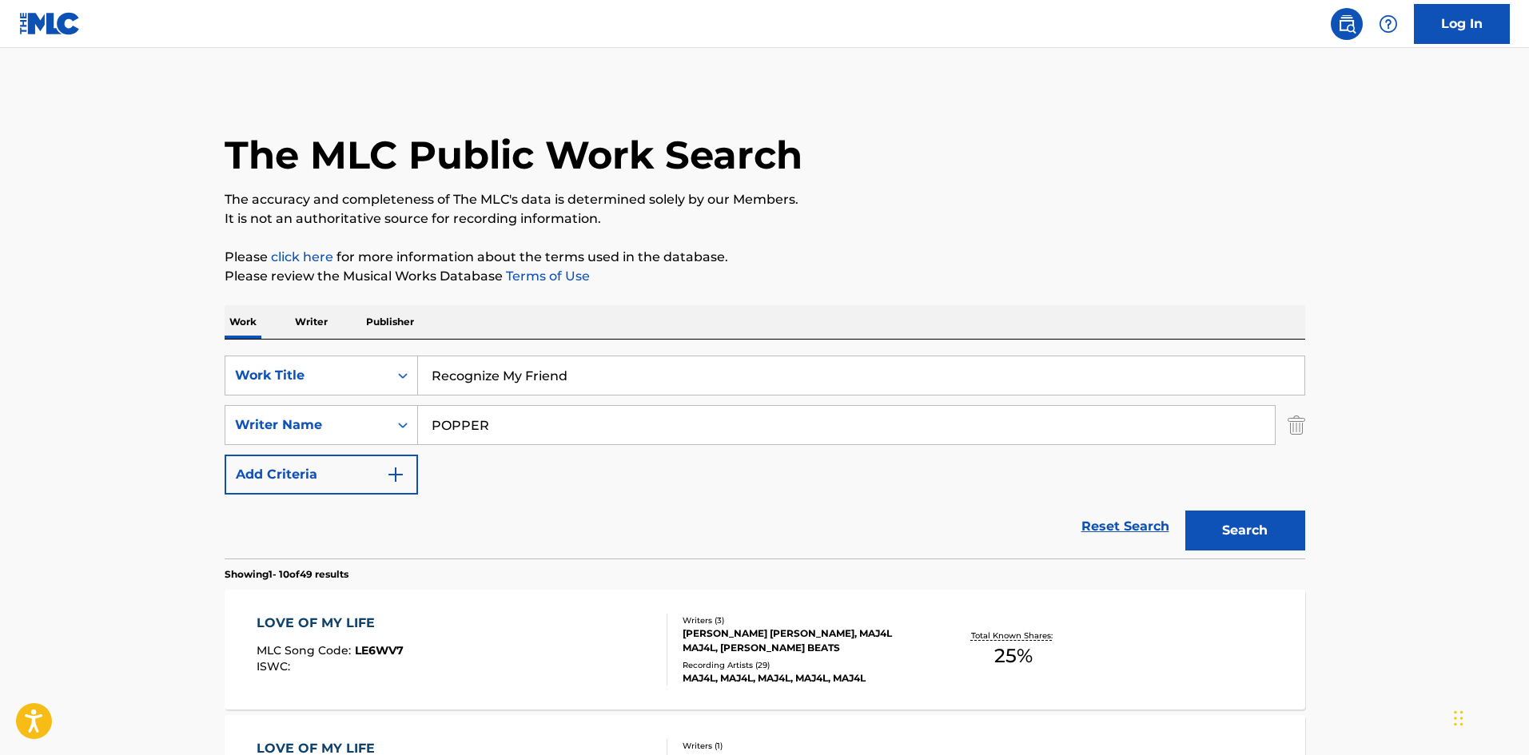
drag, startPoint x: 622, startPoint y: 429, endPoint x: 0, endPoint y: 422, distance: 622.0
paste input "SEXSMITH"
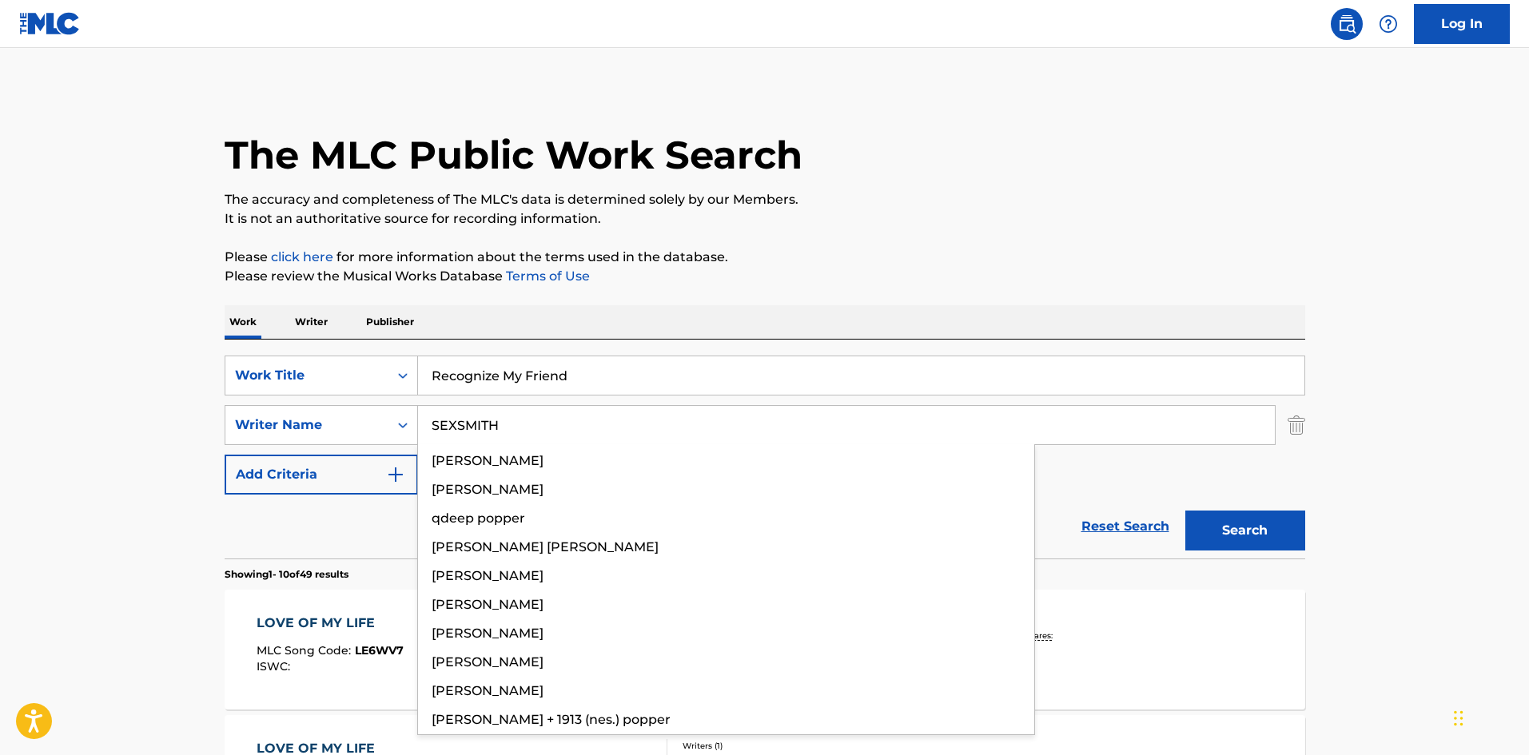
type input "SEXSMITH"
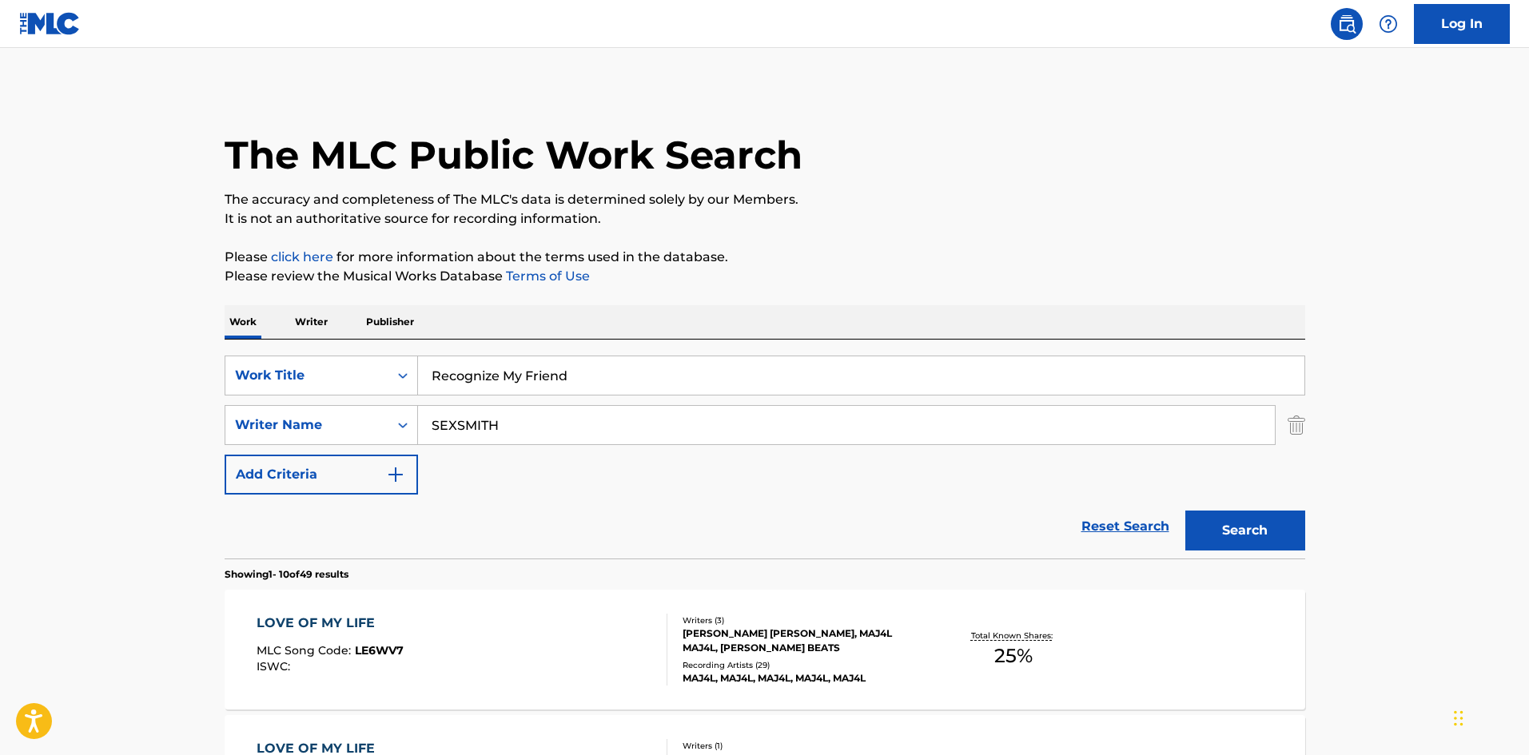
drag, startPoint x: 1279, startPoint y: 535, endPoint x: 1270, endPoint y: 524, distance: 13.6
click at [1278, 535] on button "Search" at bounding box center [1246, 531] width 120 height 40
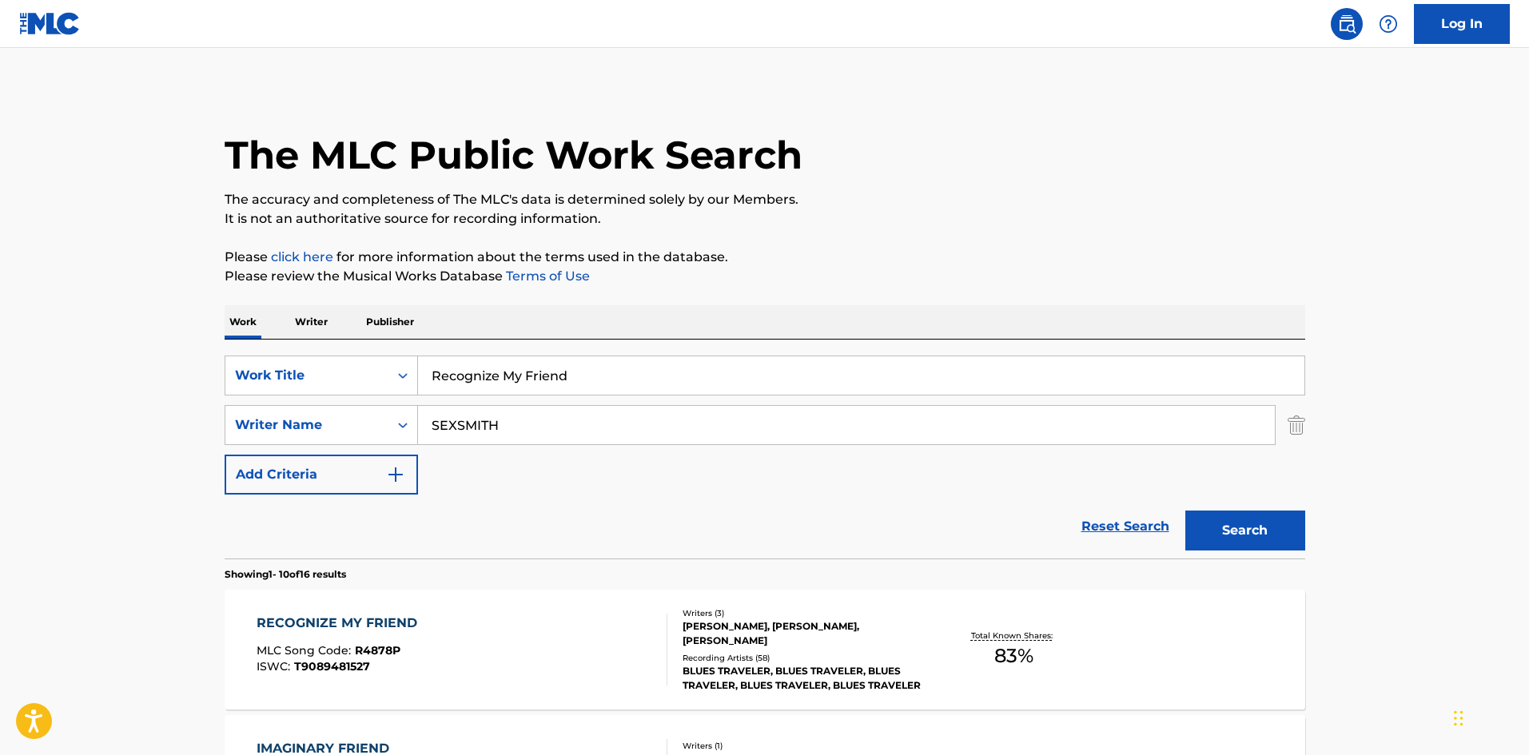
click at [1279, 533] on button "Search" at bounding box center [1246, 531] width 120 height 40
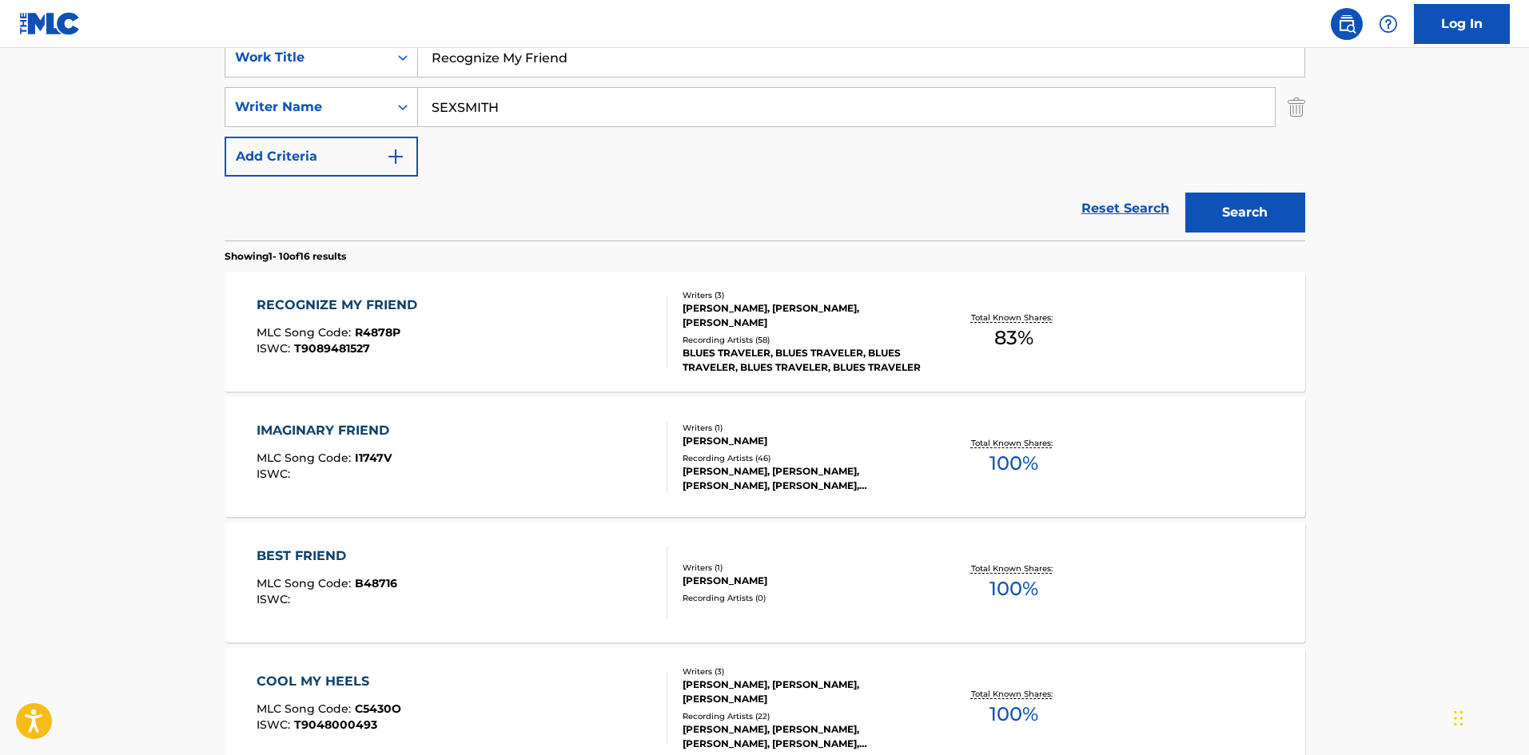
scroll to position [320, 0]
click at [376, 294] on div "RECOGNIZE MY FRIEND" at bounding box center [341, 303] width 169 height 19
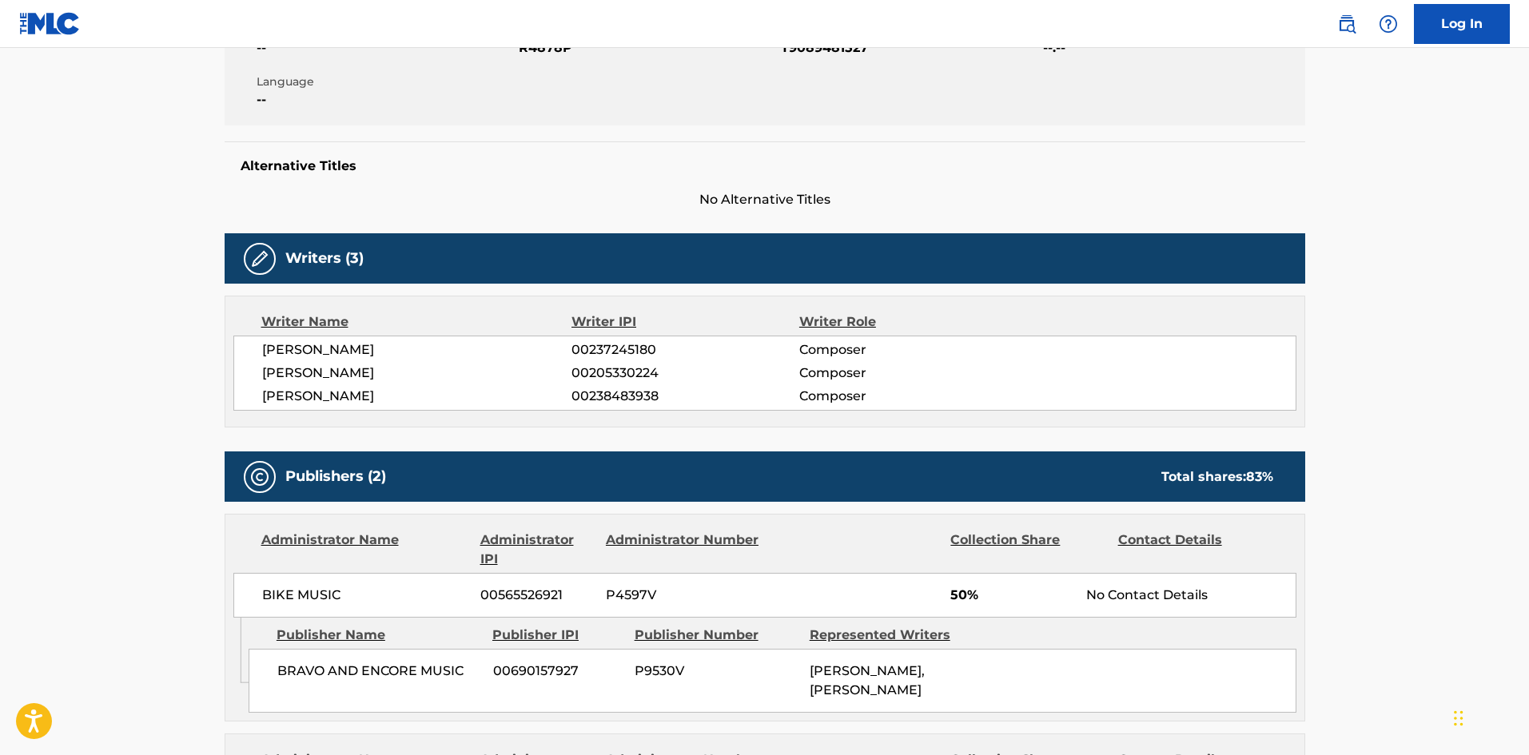
scroll to position [480, 0]
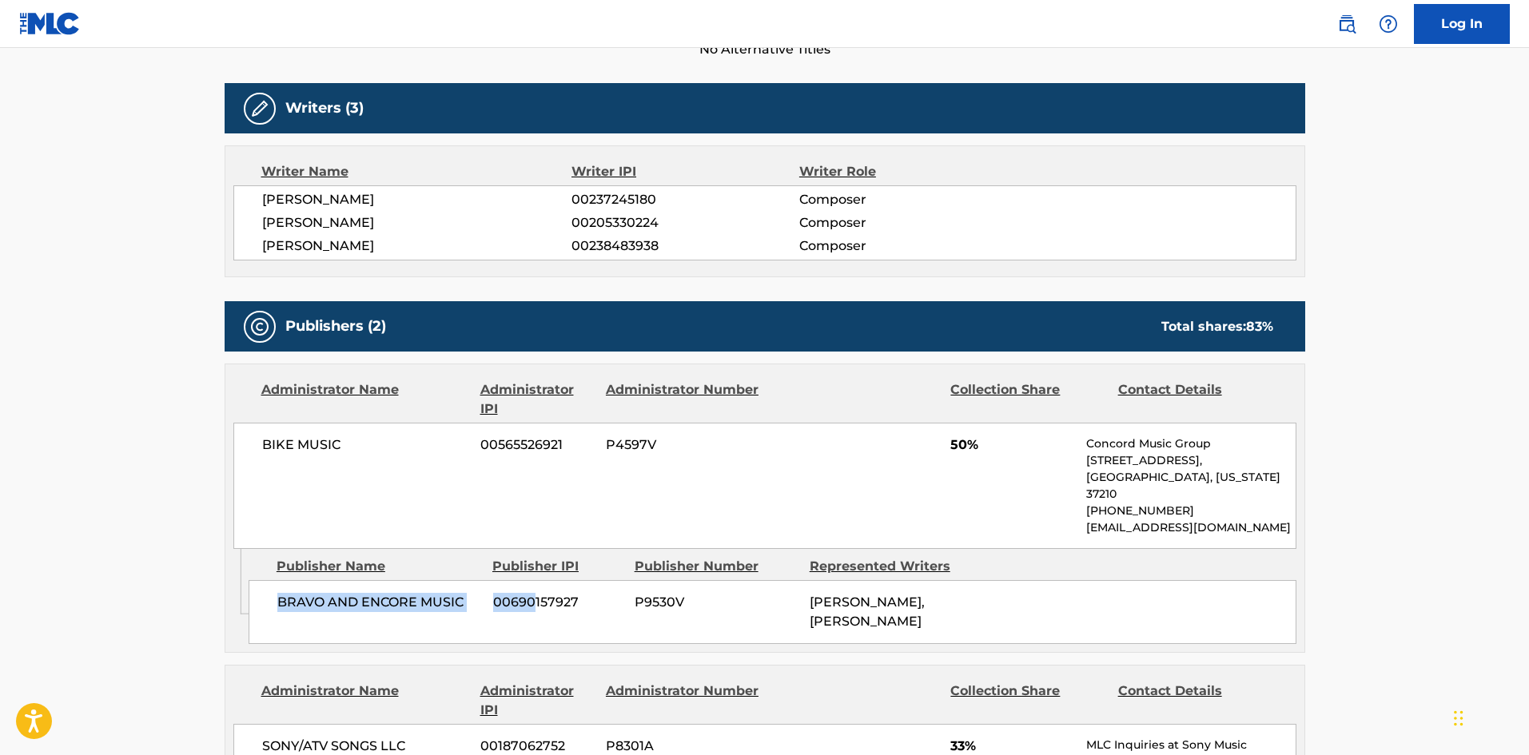
drag, startPoint x: 271, startPoint y: 605, endPoint x: 477, endPoint y: 273, distance: 391.3
click at [536, 581] on div "BRAVO AND ENCORE MUSIC 00690157927 P9530V [PERSON_NAME], [PERSON_NAME]" at bounding box center [773, 612] width 1048 height 64
copy div "BRAVO AND [MEDICAL_DATA] MUSIC 00690"
click at [278, 593] on span "BRAVO AND ENCORE MUSIC" at bounding box center [379, 602] width 204 height 19
drag, startPoint x: 279, startPoint y: 592, endPoint x: 496, endPoint y: 565, distance: 218.3
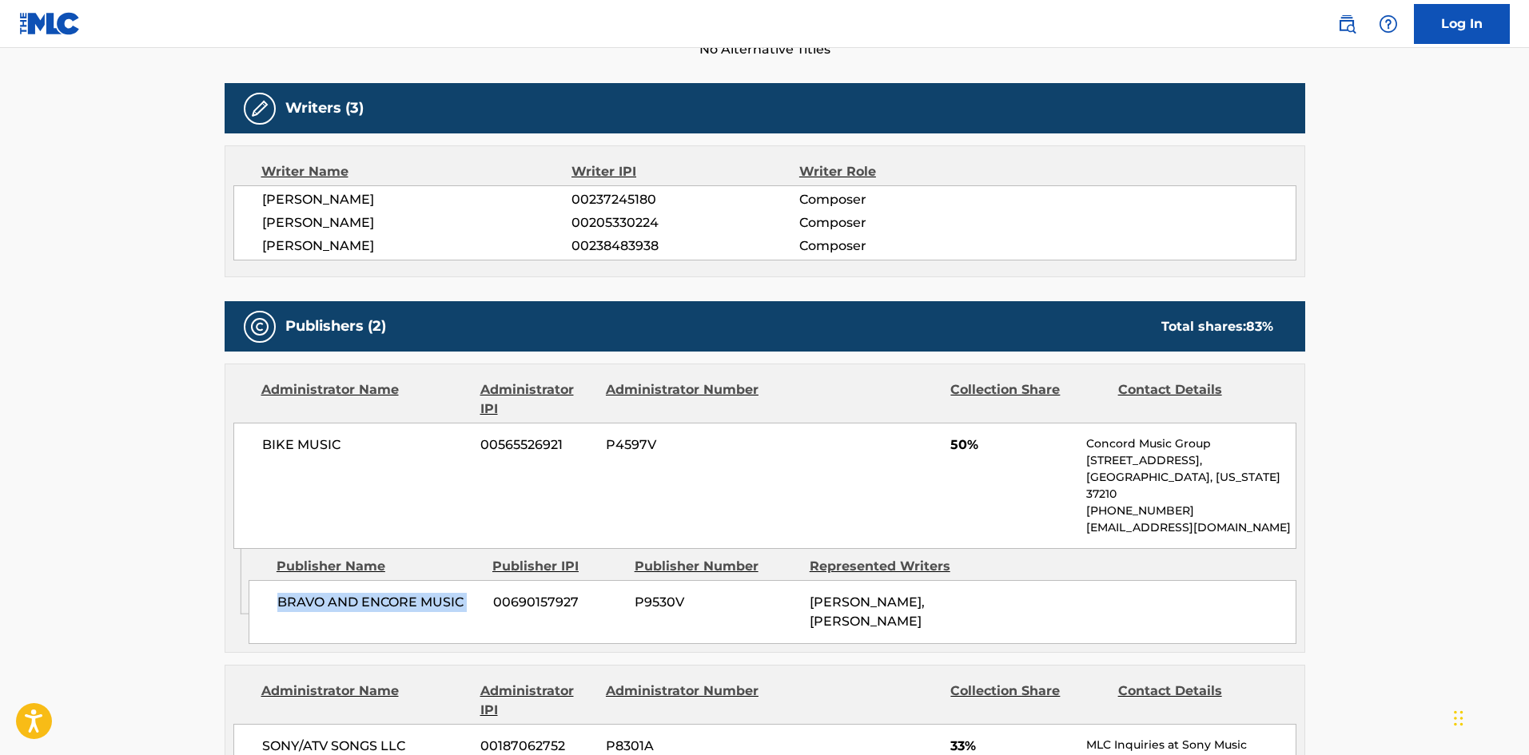
click at [496, 580] on div "BRAVO AND ENCORE MUSIC 00690157927 P9530V [PERSON_NAME], [PERSON_NAME]" at bounding box center [773, 612] width 1048 height 64
copy div "BRAVO AND ENCORE MUSIC"
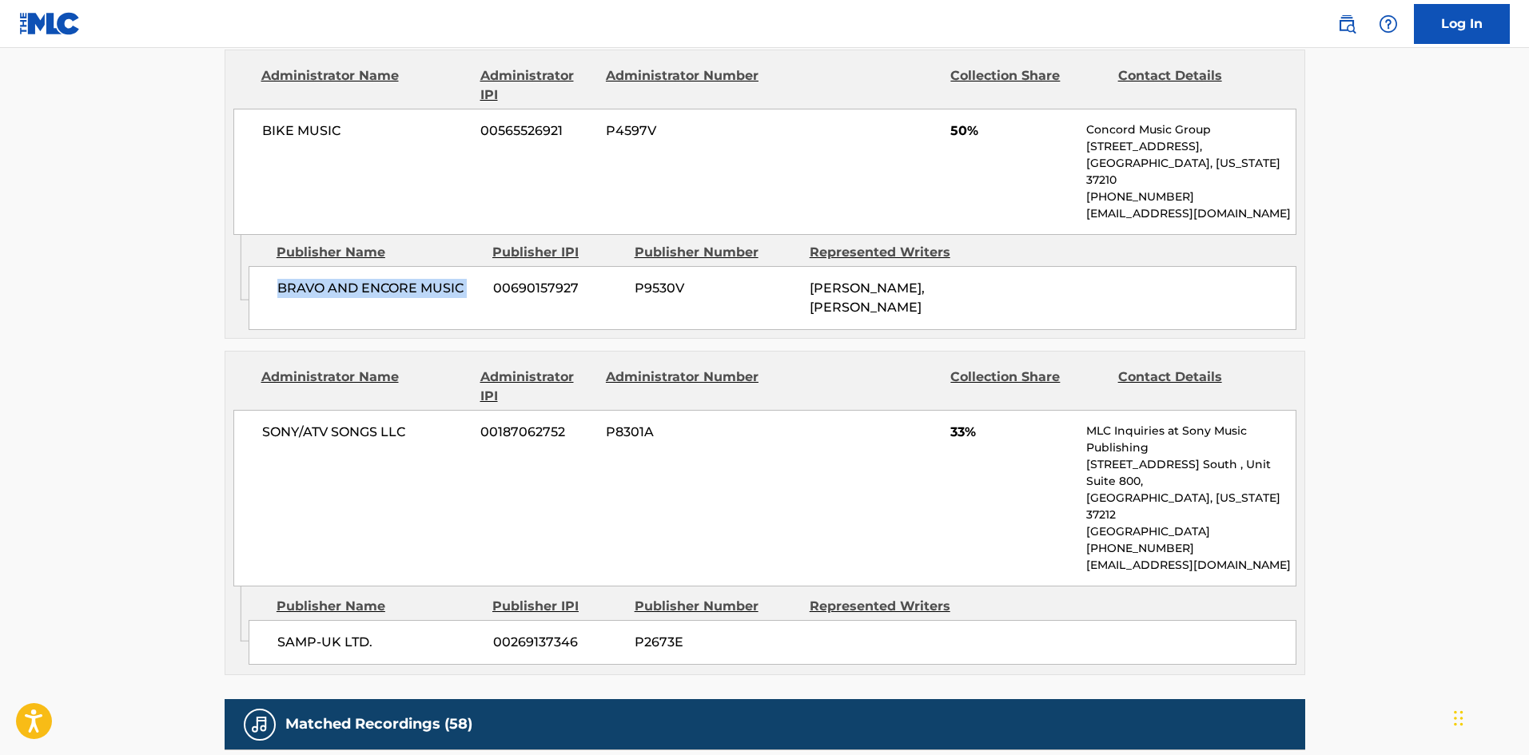
scroll to position [799, 0]
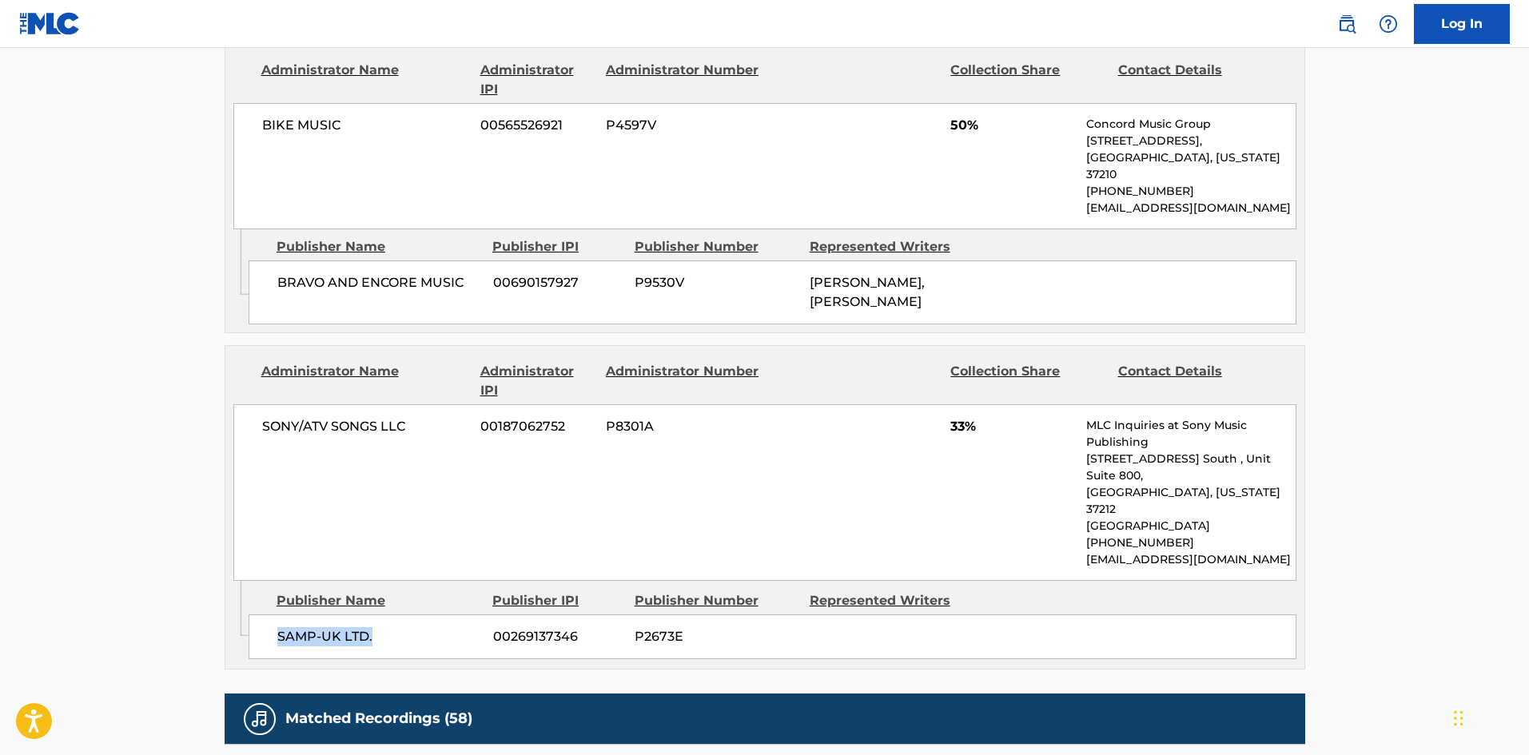
drag, startPoint x: 273, startPoint y: 589, endPoint x: 469, endPoint y: 568, distance: 197.8
click at [469, 615] on div "SAMP-UK LTD. 00269137346 P2673E" at bounding box center [773, 637] width 1048 height 45
copy span "SAMP-UK LTD."
drag, startPoint x: 942, startPoint y: 402, endPoint x: 971, endPoint y: 410, distance: 29.9
click at [971, 410] on div "SONY/ATV SONGS LLC 00187062752 P8301A 33% MLC Inquiries at Sony Music Publishin…" at bounding box center [764, 493] width 1063 height 177
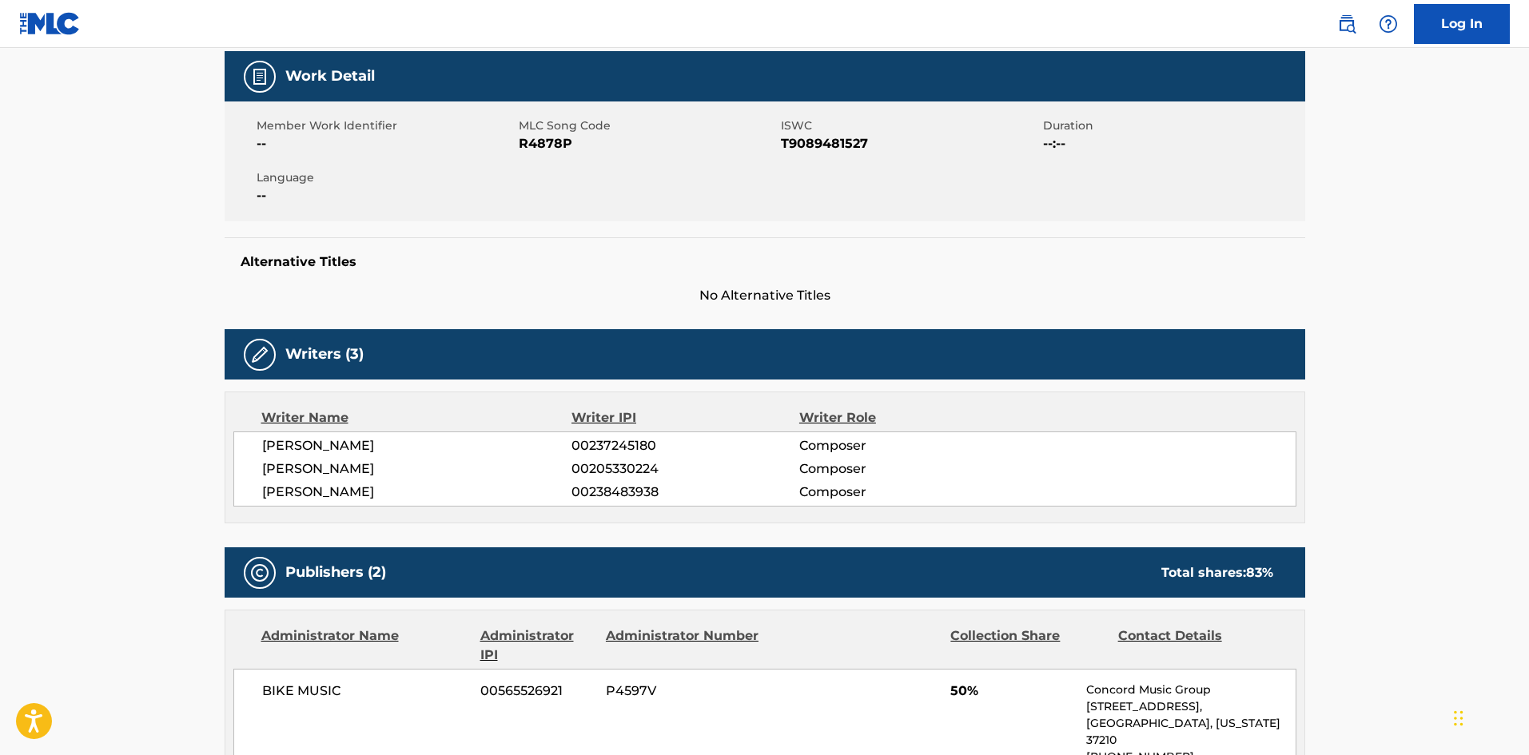
scroll to position [0, 0]
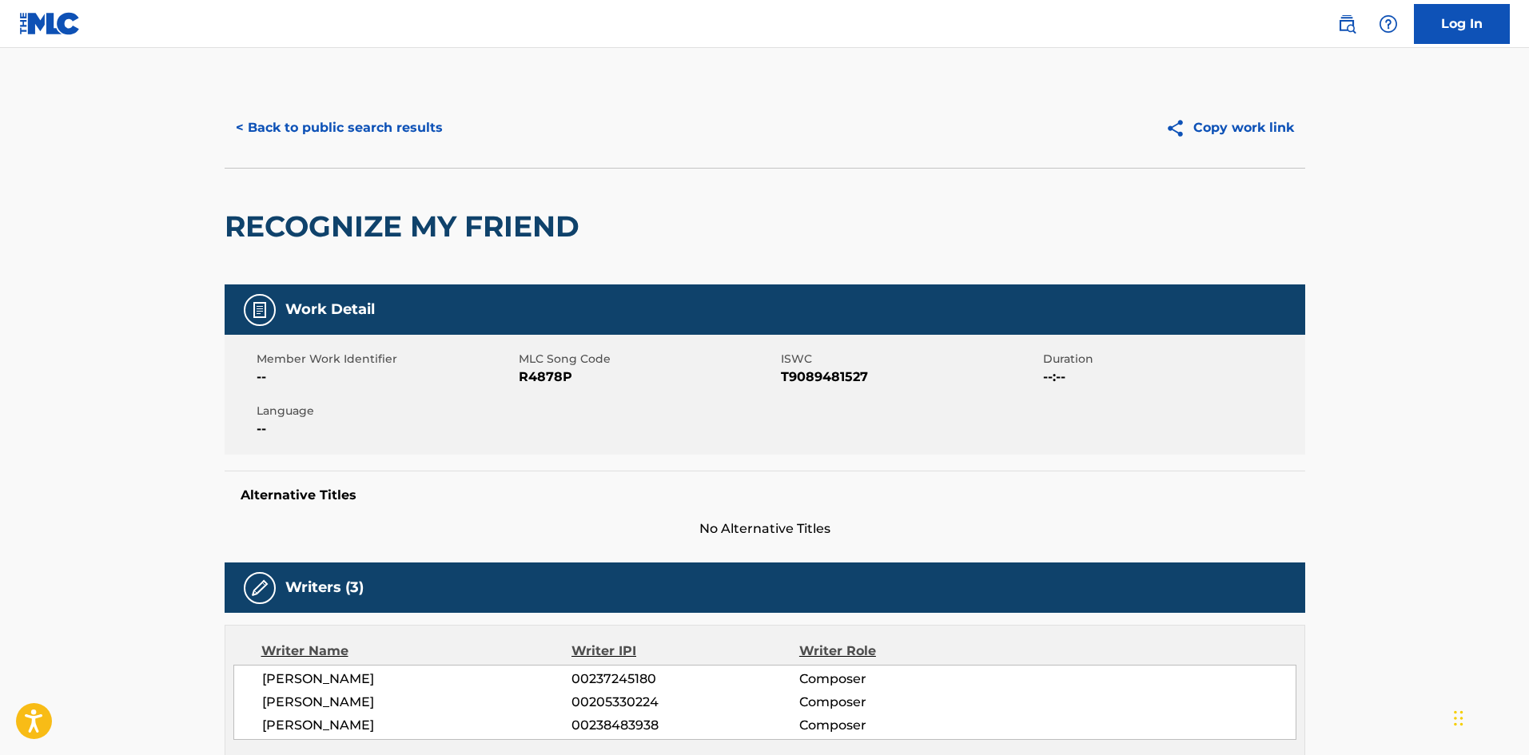
click at [339, 109] on div "< Back to public search results Copy work link" at bounding box center [765, 128] width 1081 height 80
click at [337, 148] on div "< Back to public search results Copy work link" at bounding box center [765, 128] width 1081 height 80
click at [341, 141] on button "< Back to public search results" at bounding box center [339, 128] width 229 height 40
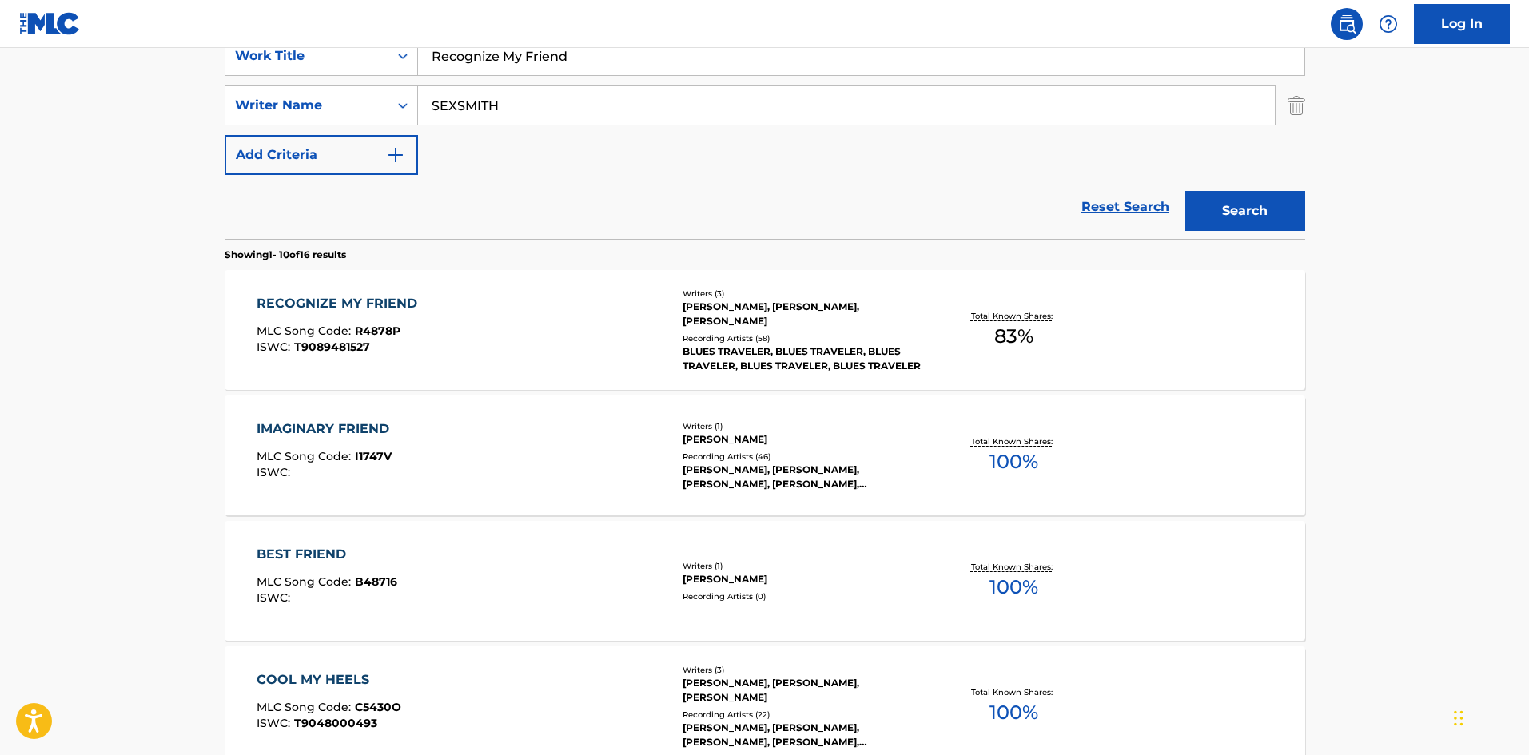
drag, startPoint x: 600, startPoint y: 53, endPoint x: 101, endPoint y: 58, distance: 499.7
click at [101, 58] on main "The MLC Public Work Search The accuracy and completeness of The MLC's data is d…" at bounding box center [764, 669] width 1529 height 1882
paste input "SWEET & BROKEN"
type input "SWEET & BROKEN"
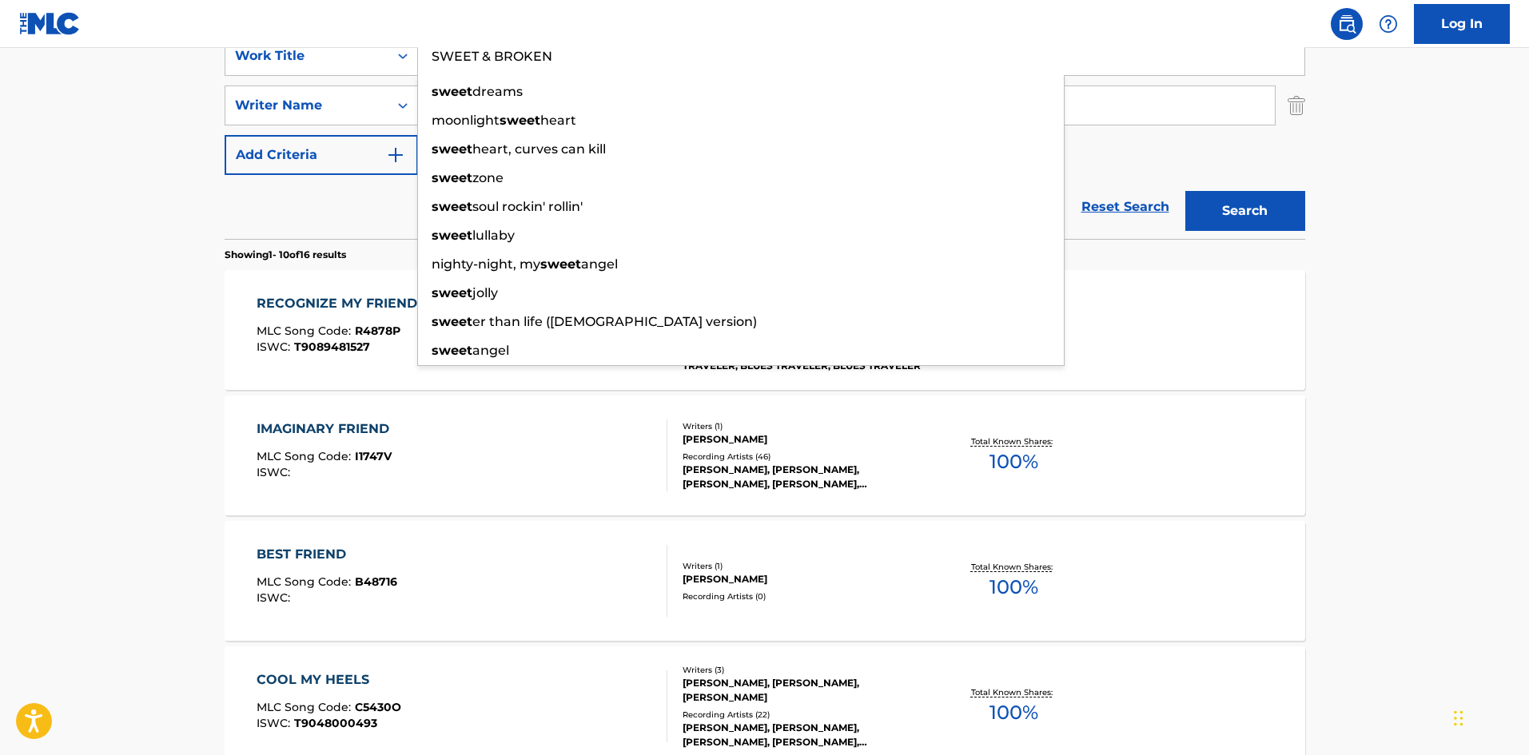
drag, startPoint x: 1166, startPoint y: 173, endPoint x: 804, endPoint y: 149, distance: 362.1
click at [1164, 173] on div "SearchWithCriteria9bcbf700-8525-43a1-91e7-ff5ea63cd062 Work Title SWEET & BROKE…" at bounding box center [765, 105] width 1081 height 139
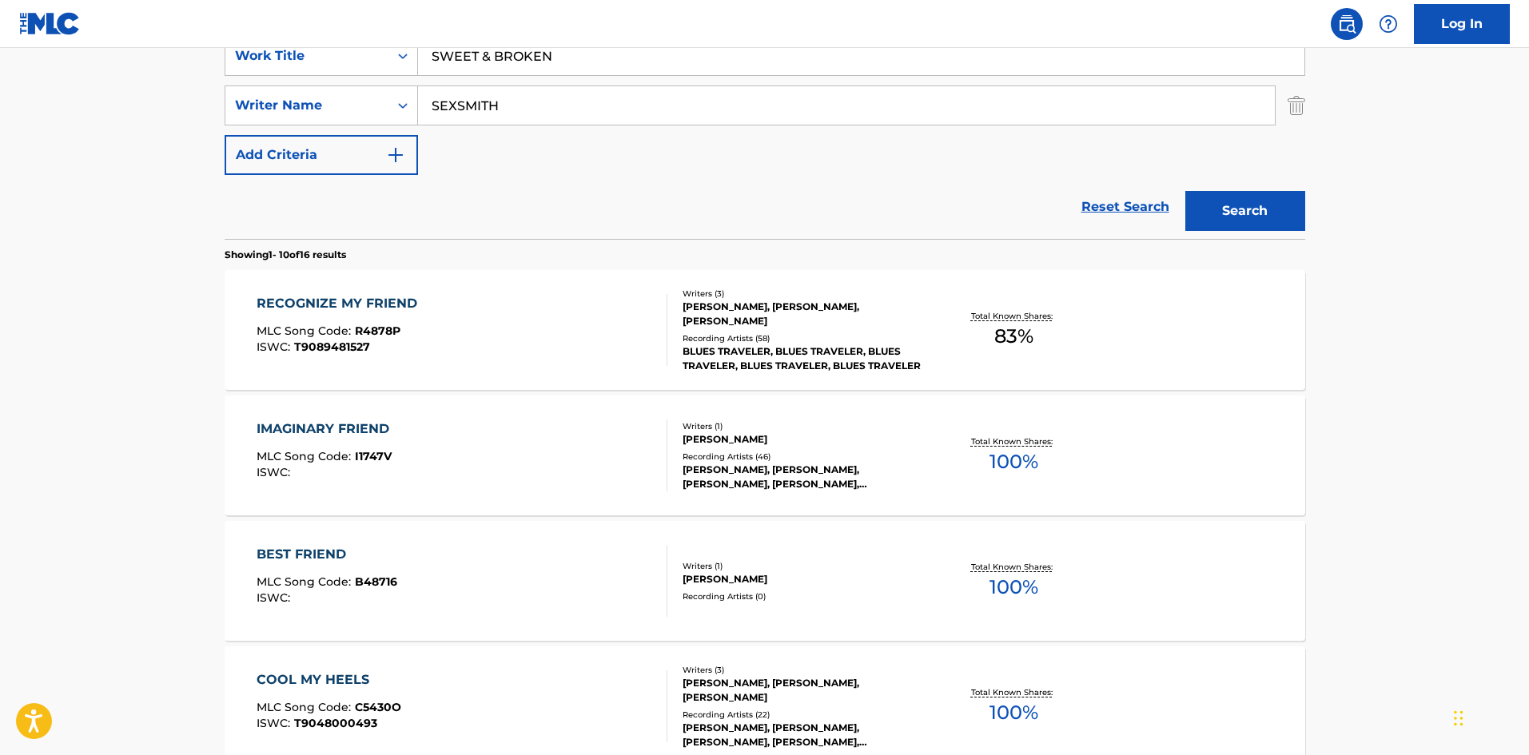
drag, startPoint x: 708, startPoint y: 102, endPoint x: 0, endPoint y: 116, distance: 708.5
click at [0, 124] on main "The MLC Public Work Search The accuracy and completeness of The MLC's data is d…" at bounding box center [764, 669] width 1529 height 1882
paste input "[PERSON_NAME]"
click at [1207, 214] on button "Search" at bounding box center [1246, 211] width 120 height 40
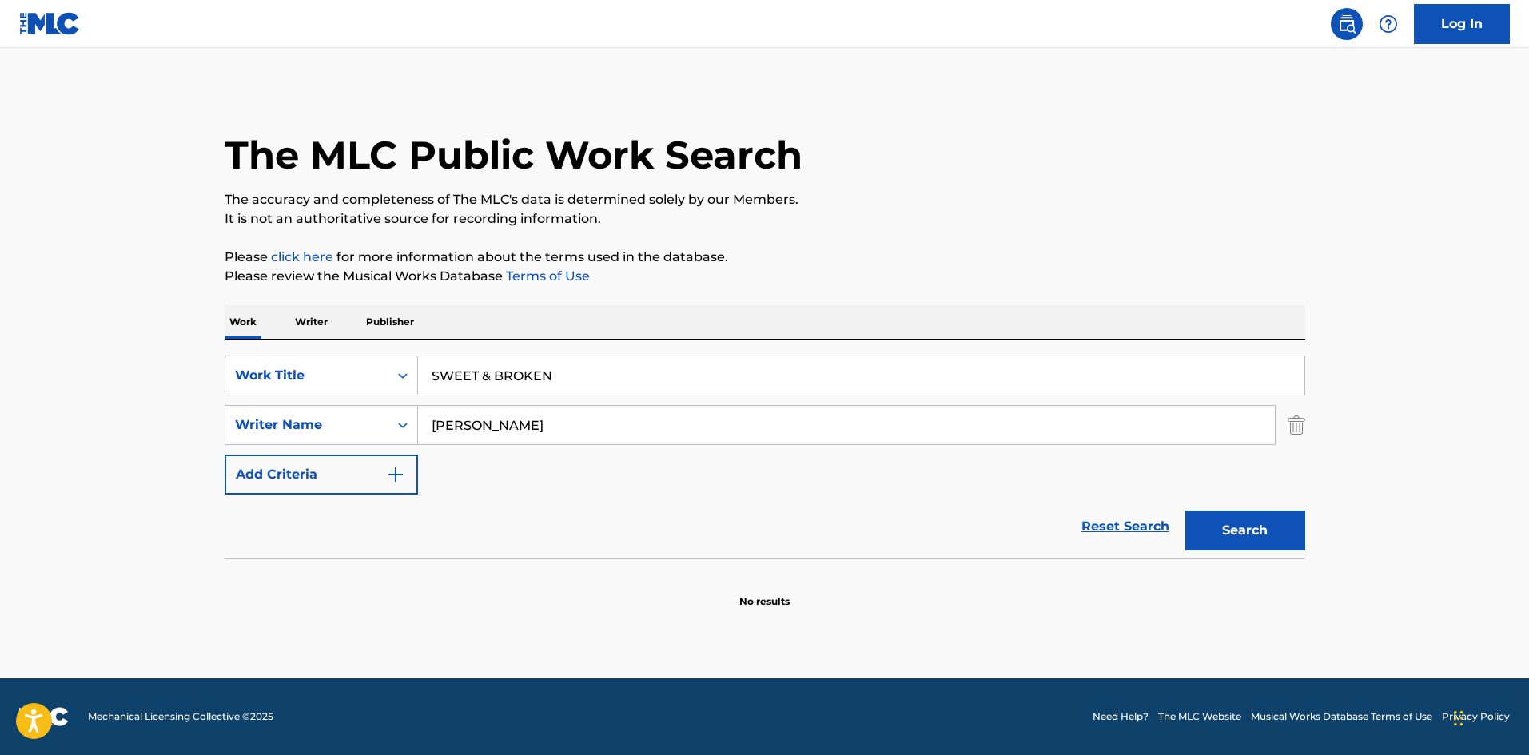
click at [647, 281] on p "Please review the Musical Works Database Terms of Use" at bounding box center [765, 276] width 1081 height 19
drag, startPoint x: 565, startPoint y: 439, endPoint x: 0, endPoint y: 441, distance: 565.2
click at [0, 441] on main "The MLC Public Work Search The accuracy and completeness of The MLC's data is d…" at bounding box center [764, 363] width 1529 height 631
paste input "POPPER"
type input "POPPER"
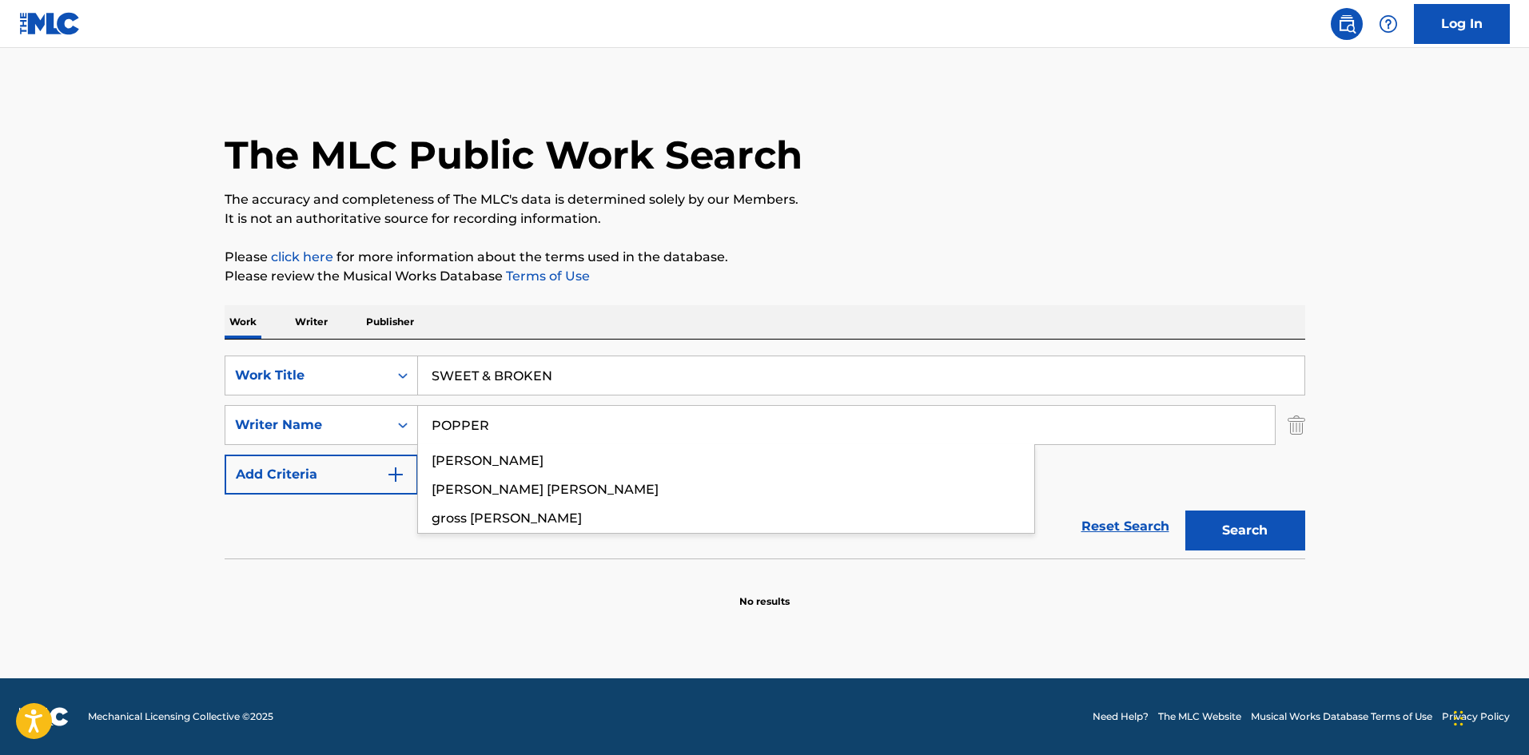
click at [1266, 515] on button "Search" at bounding box center [1246, 531] width 120 height 40
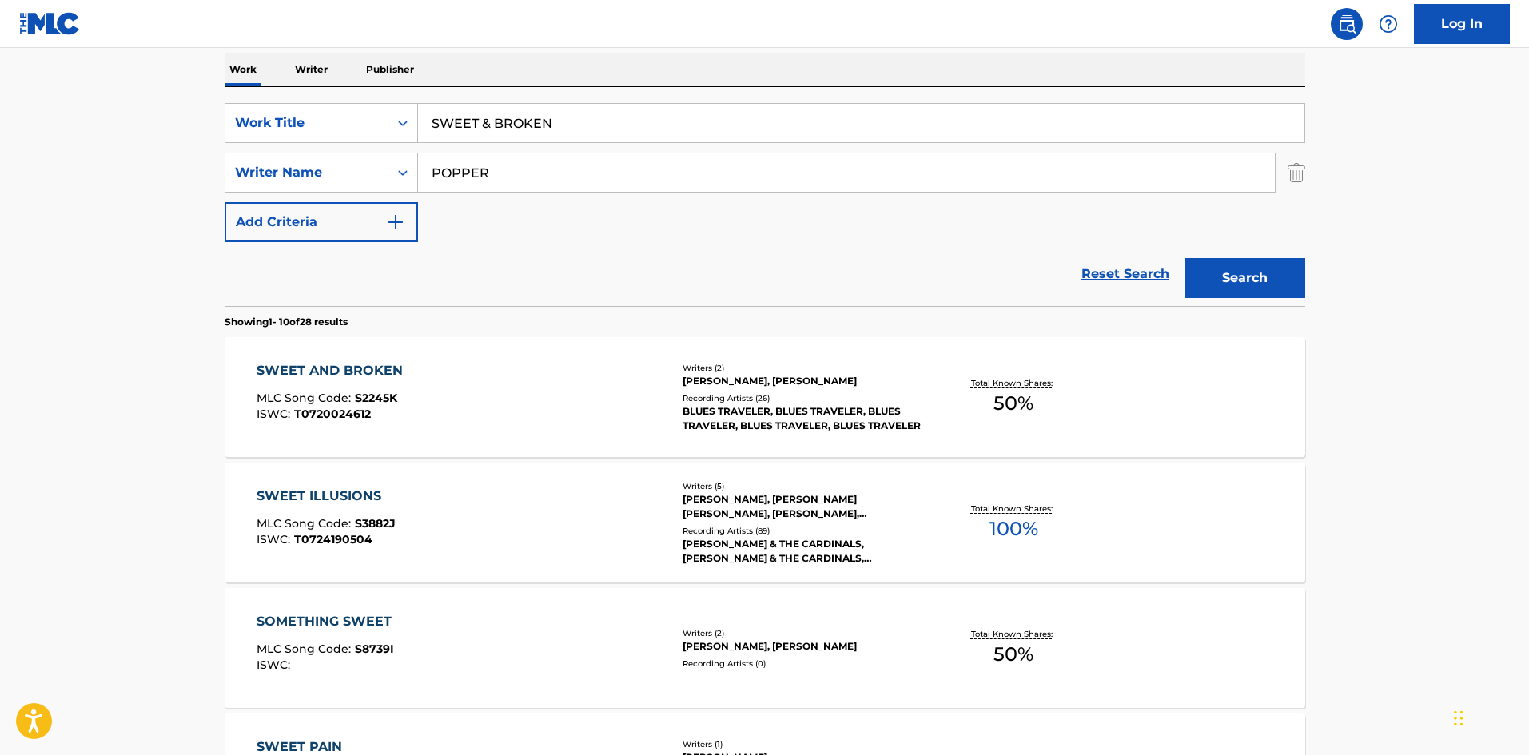
scroll to position [320, 0]
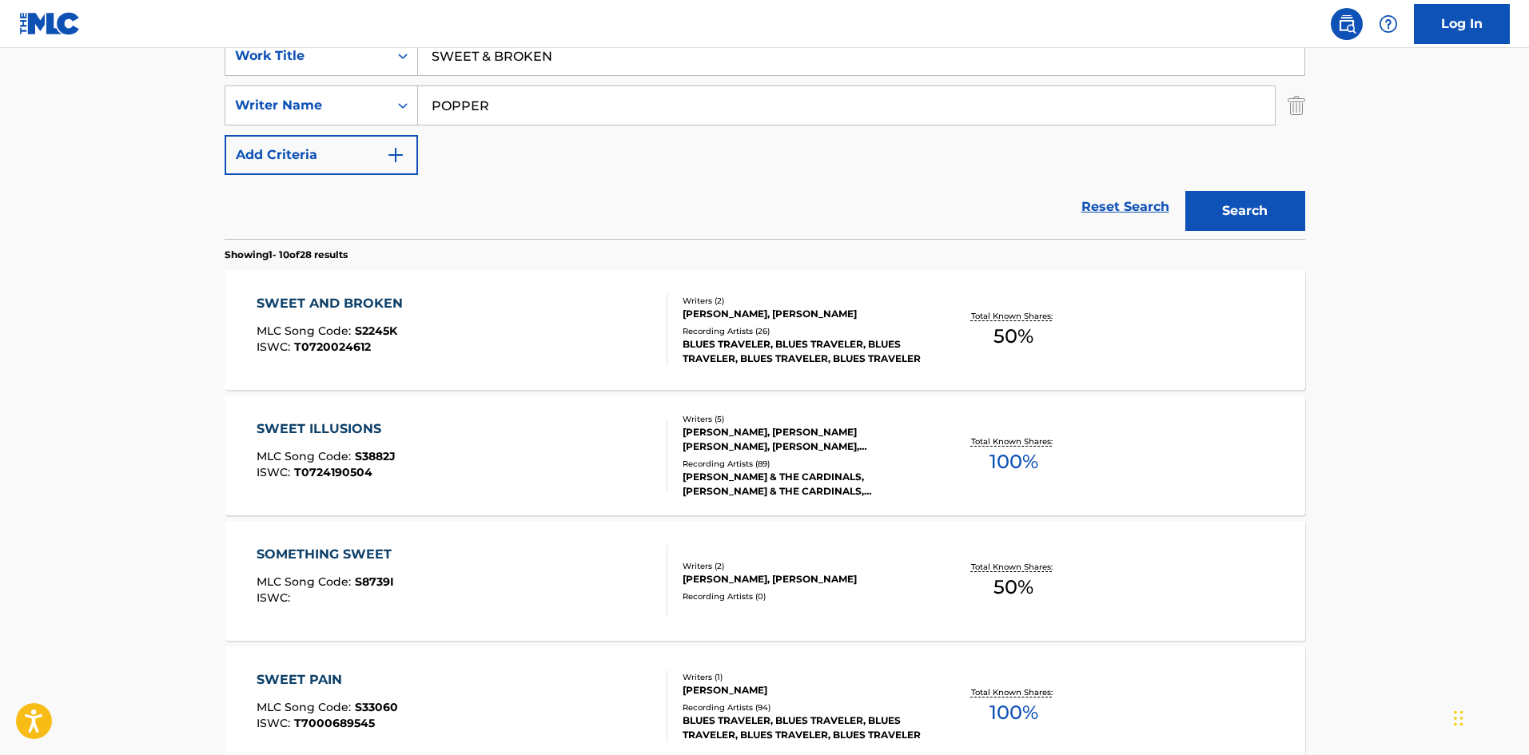
click at [346, 299] on div "SWEET AND BROKEN" at bounding box center [334, 303] width 154 height 19
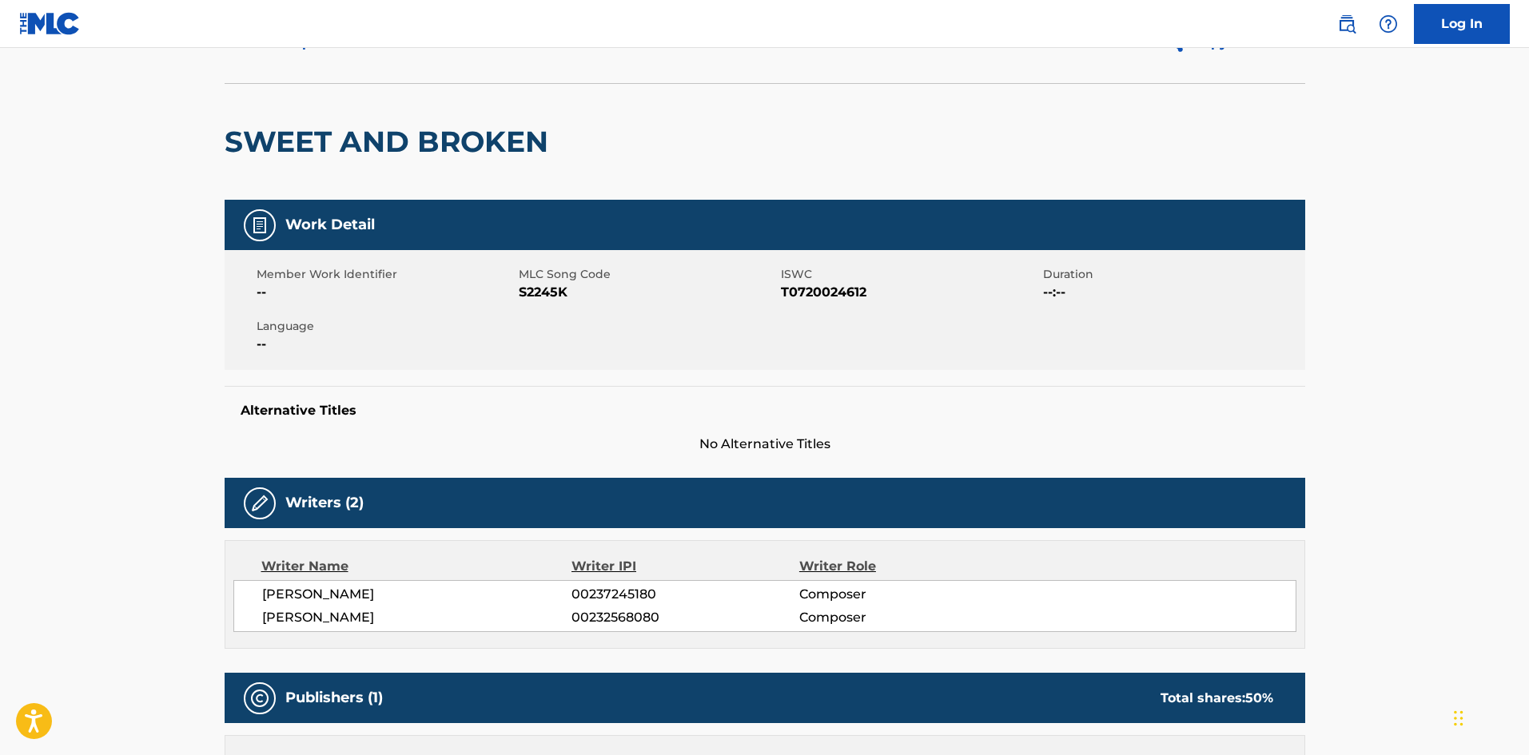
scroll to position [480, 0]
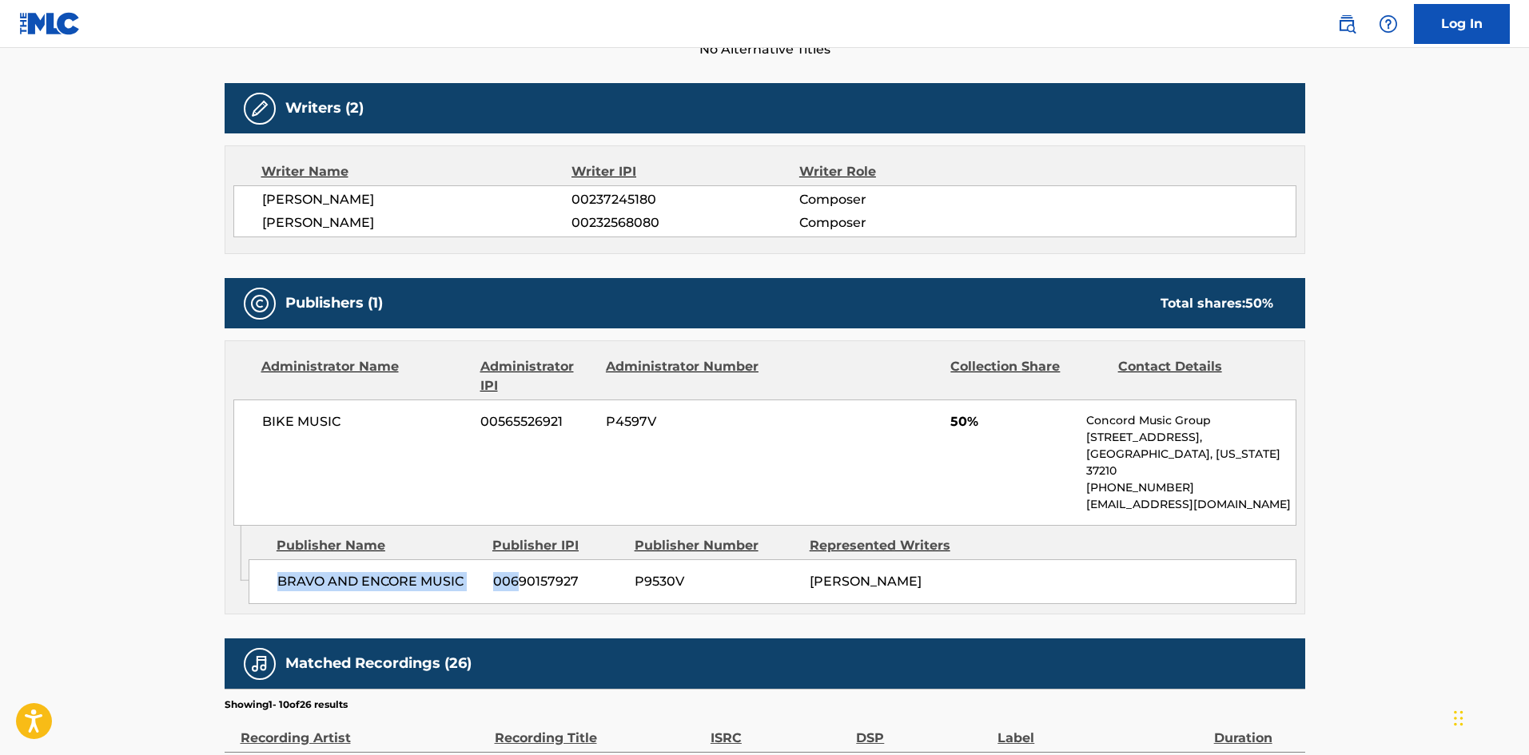
drag, startPoint x: 278, startPoint y: 576, endPoint x: 428, endPoint y: 59, distance: 537.7
click at [516, 570] on div "BRAVO AND [MEDICAL_DATA] MUSIC 00690157927 P9530V [PERSON_NAME]" at bounding box center [773, 582] width 1048 height 45
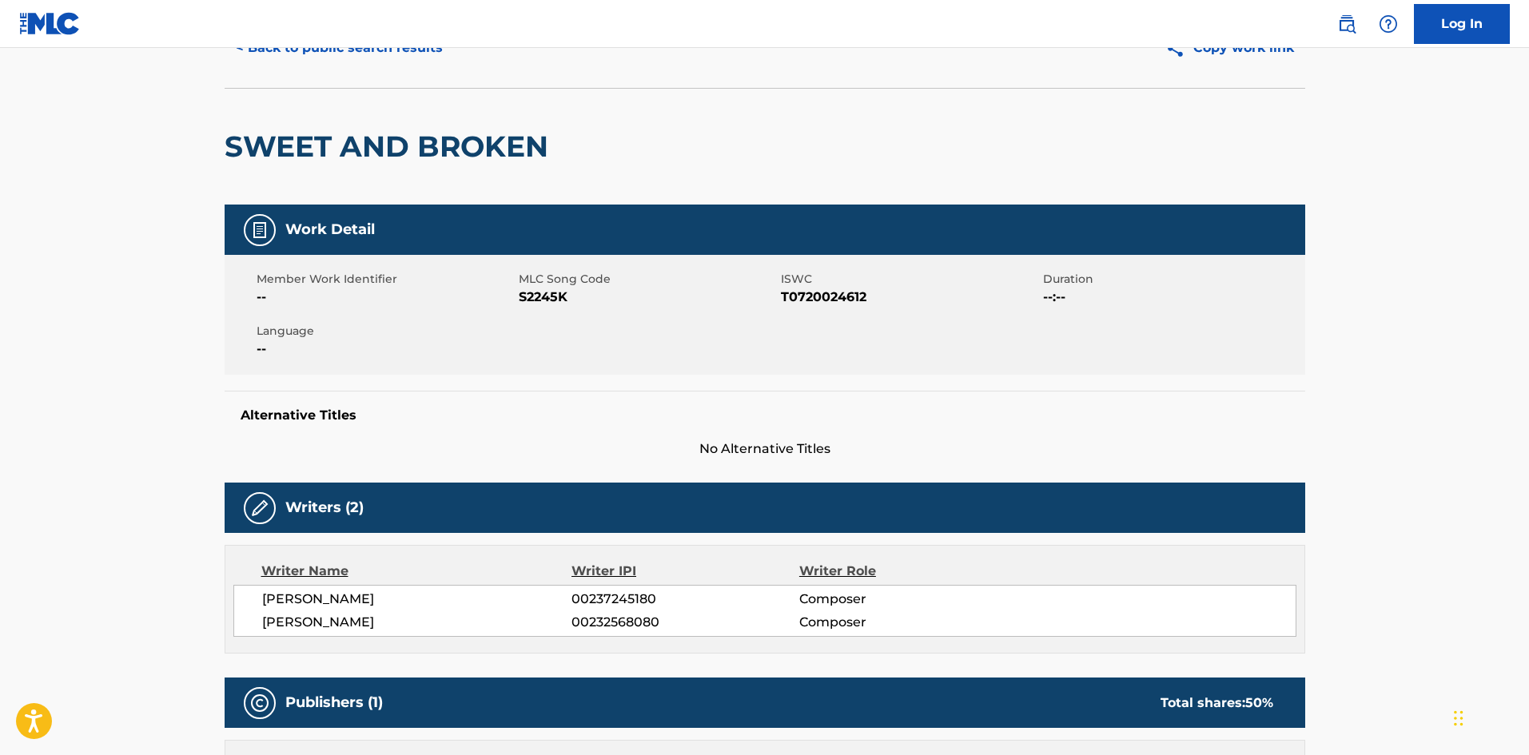
click at [385, 54] on button "< Back to public search results" at bounding box center [339, 48] width 229 height 40
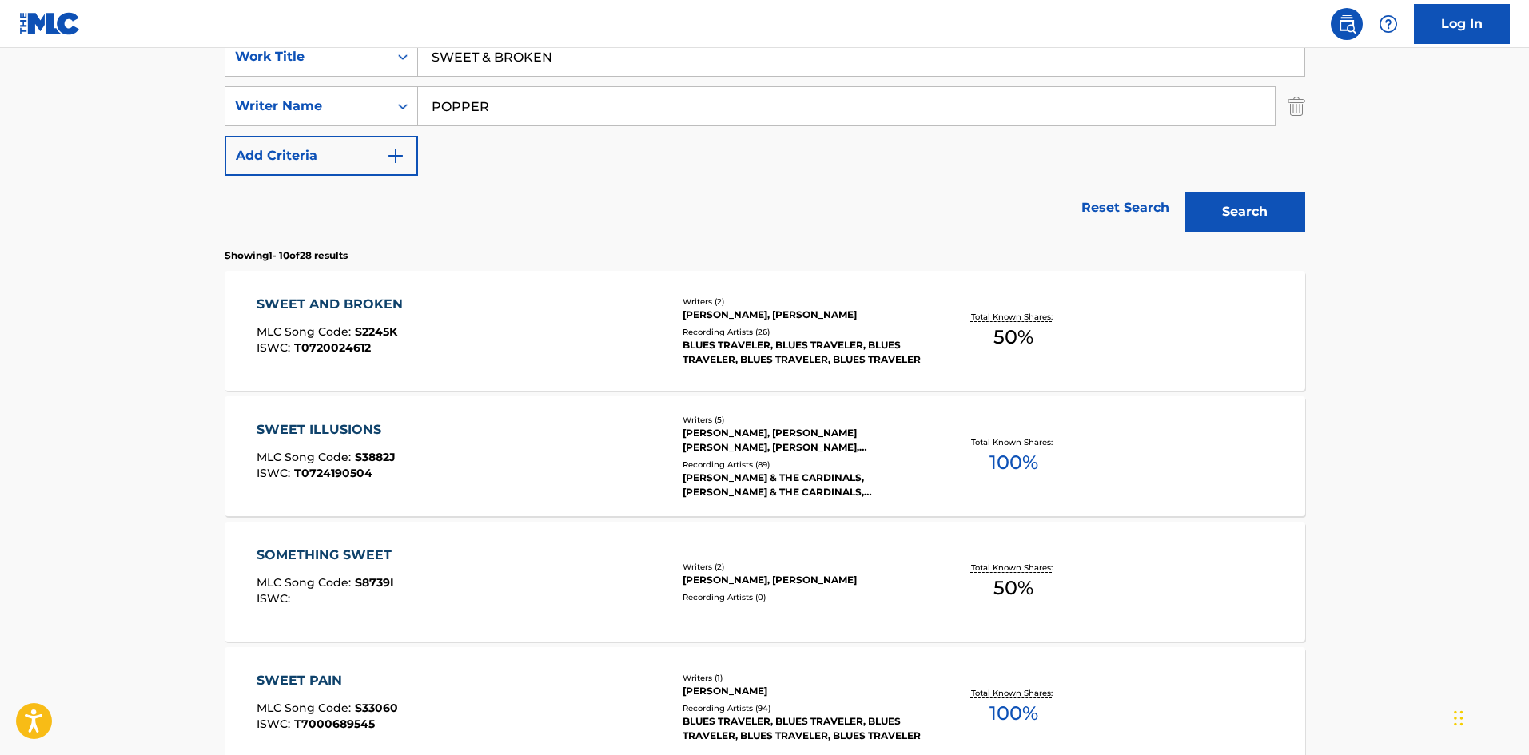
drag, startPoint x: 589, startPoint y: 65, endPoint x: 138, endPoint y: -2, distance: 456.5
click at [138, 0] on html "Accessibility Screen-Reader Guide, Feedback, and Issue Reporting | New window L…" at bounding box center [764, 58] width 1529 height 755
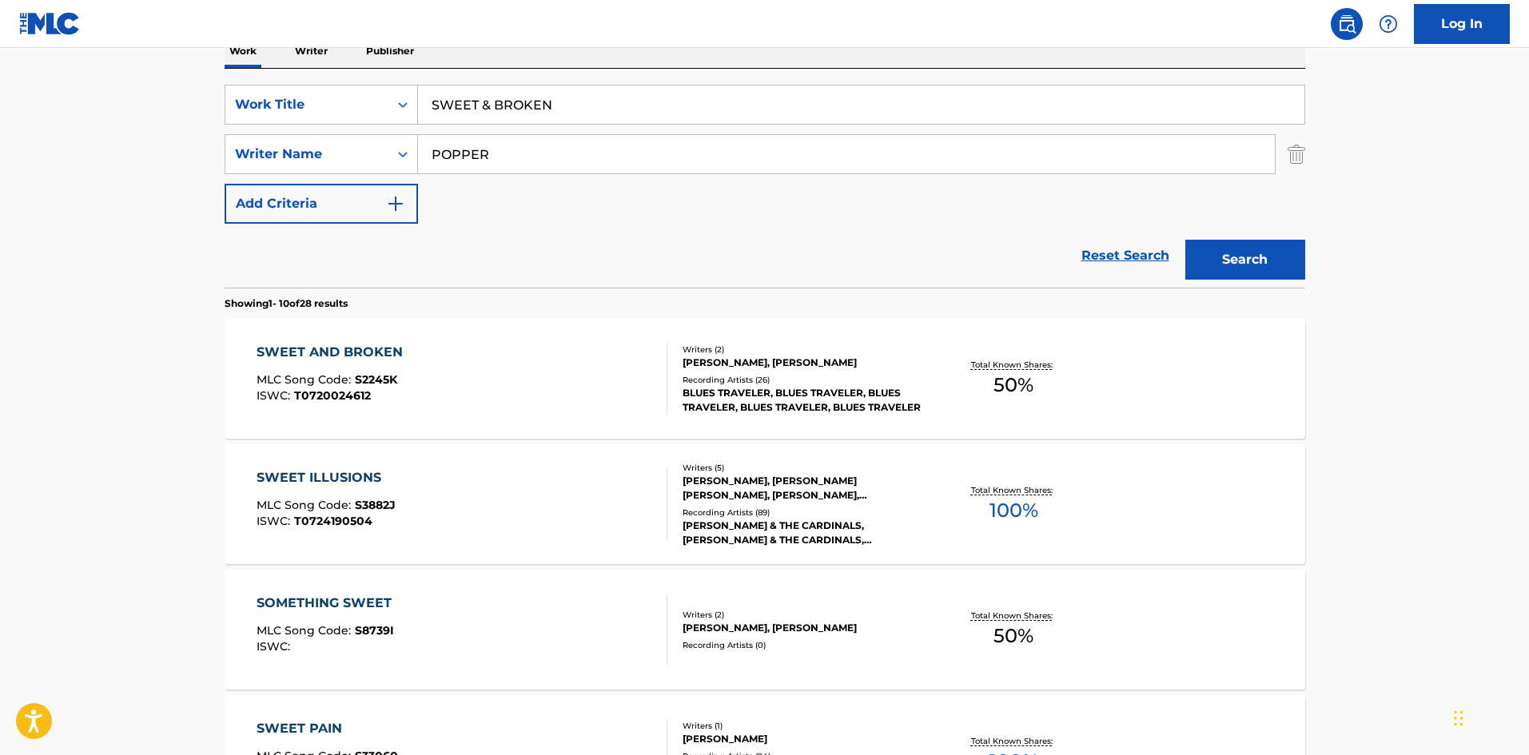
paste input "The Queen Of Sarajevo"
type input "The Queen Of Sarajevo"
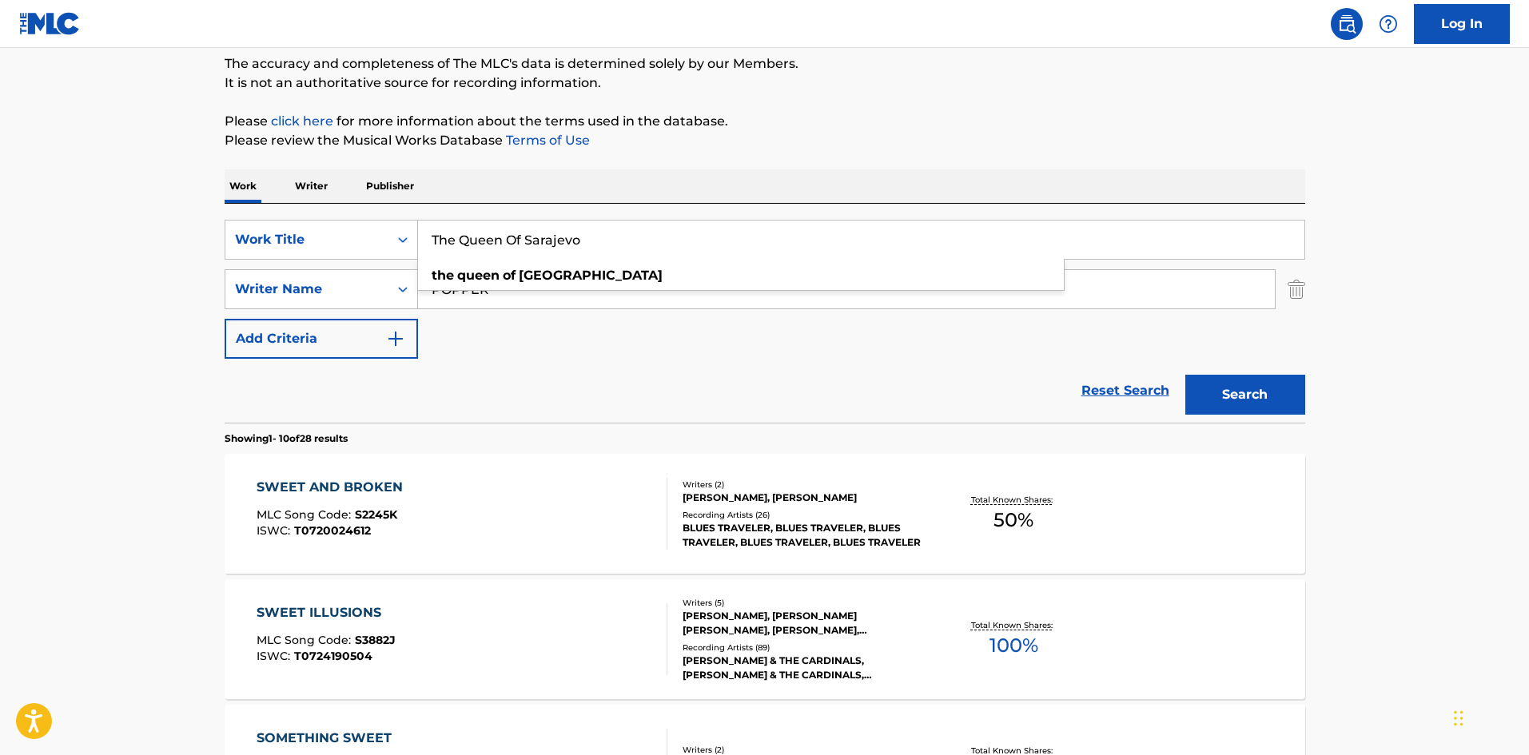
scroll to position [0, 0]
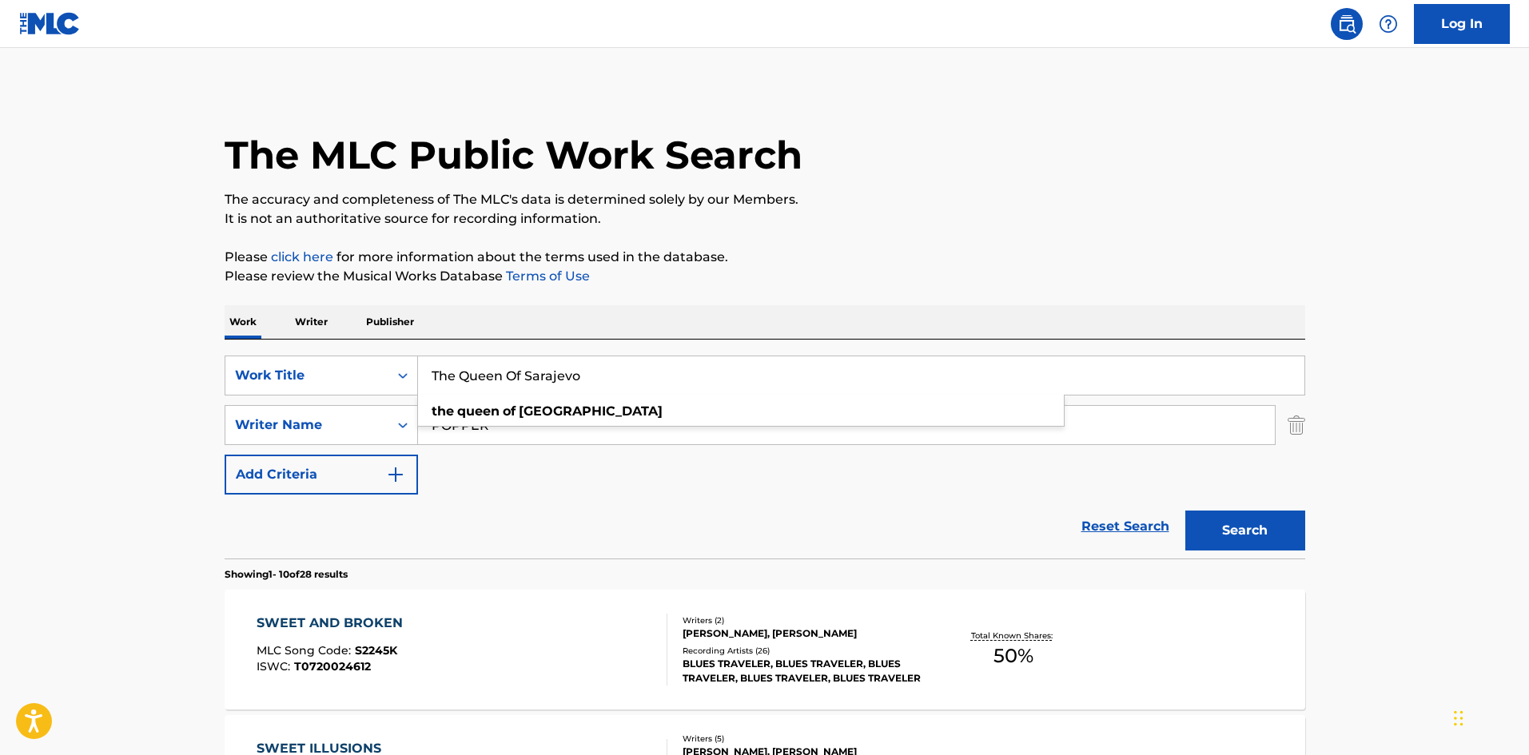
click at [592, 197] on p "The accuracy and completeness of The MLC's data is determined solely by our Mem…" at bounding box center [765, 199] width 1081 height 19
drag, startPoint x: 538, startPoint y: 416, endPoint x: 0, endPoint y: 398, distance: 538.3
paste input "KINCHLA"
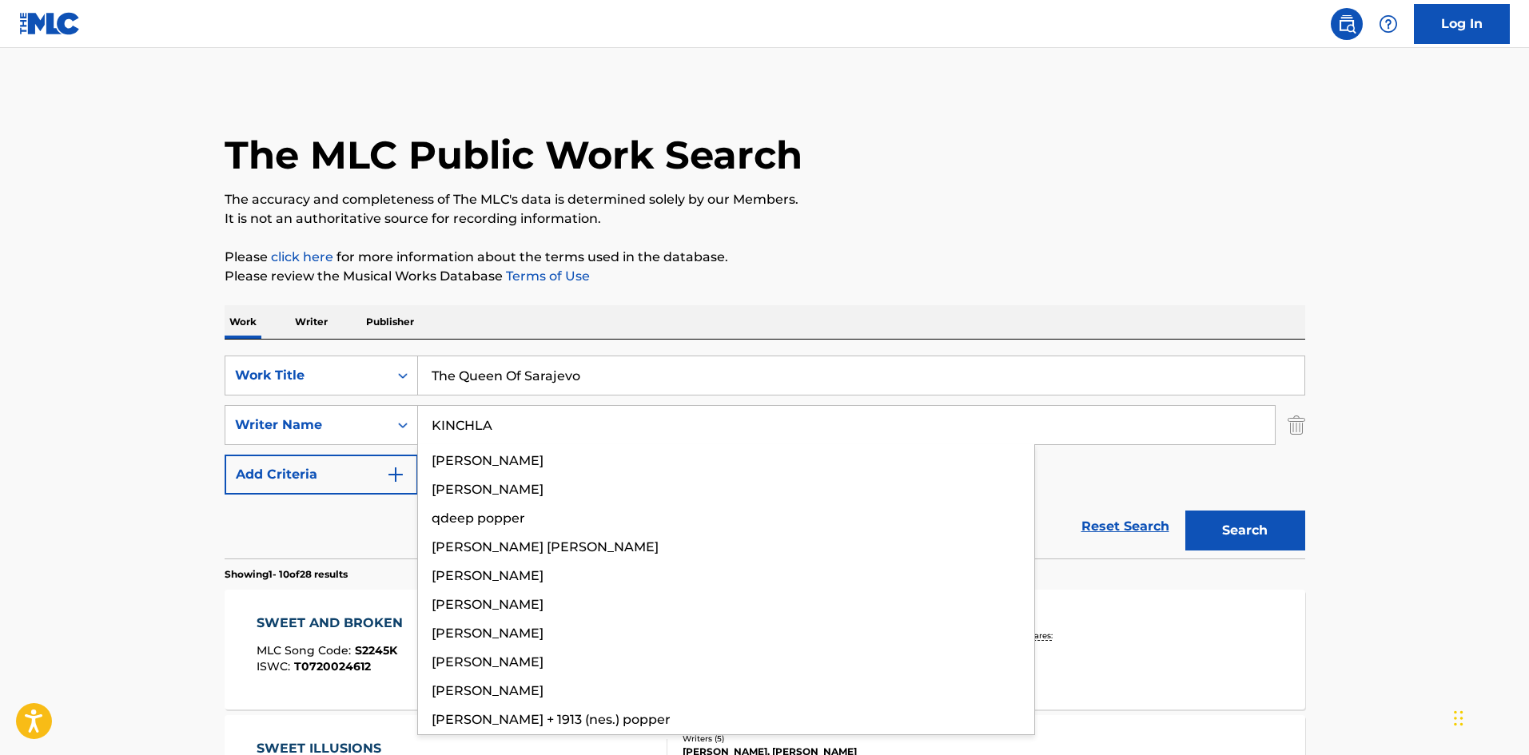
type input "KINCHLA"
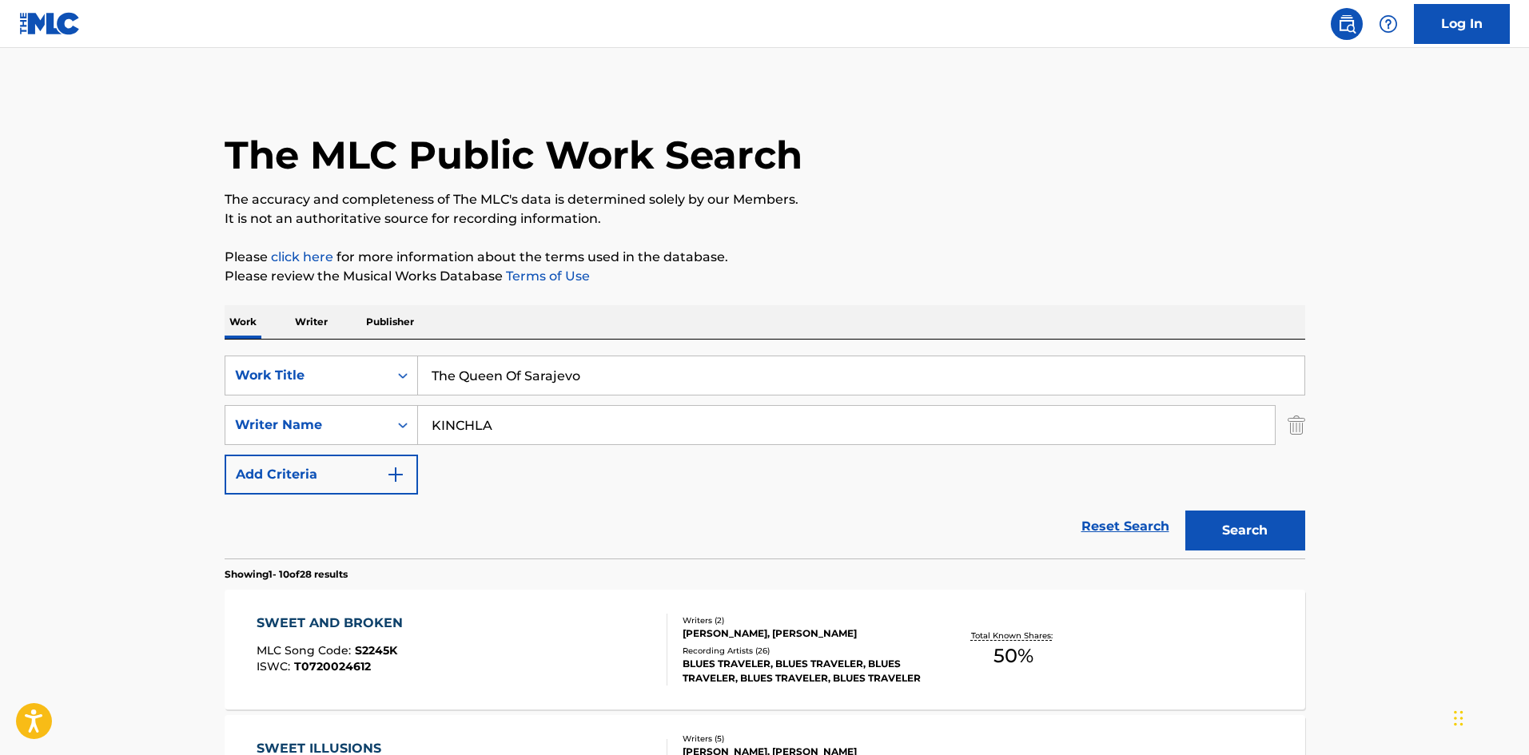
click at [1250, 521] on button "Search" at bounding box center [1246, 531] width 120 height 40
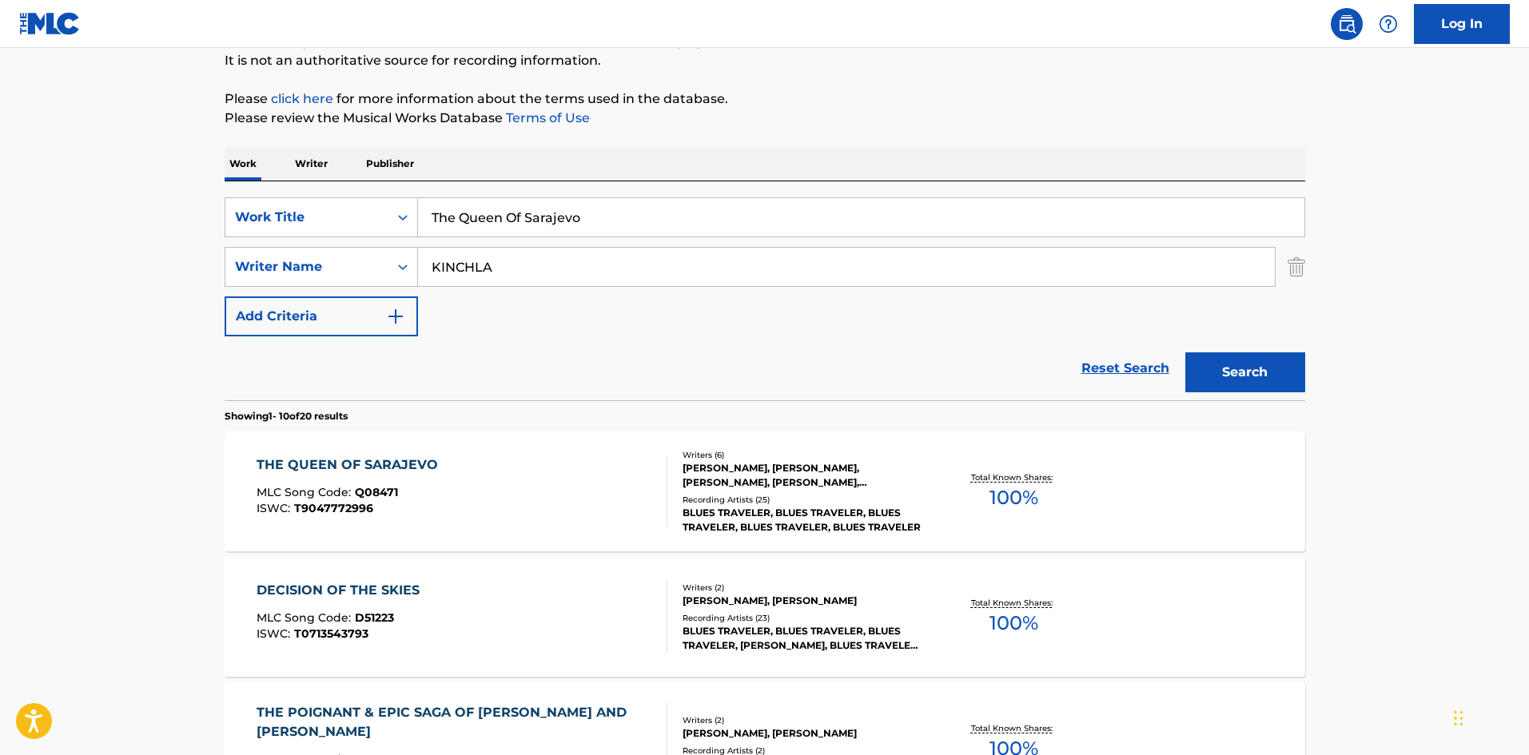
scroll to position [160, 0]
click at [365, 462] on div "THE QUEEN OF SARAJEVO" at bounding box center [351, 463] width 189 height 19
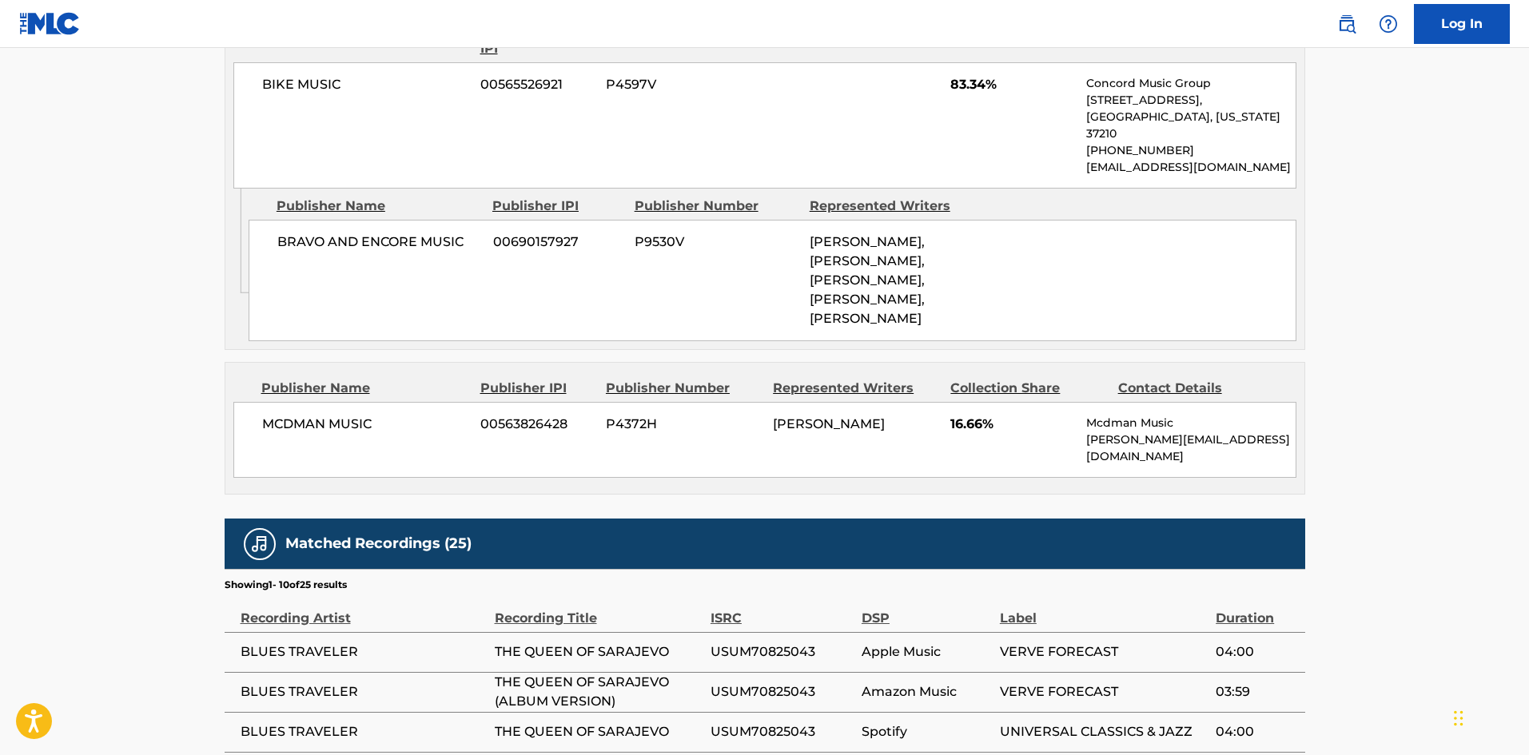
scroll to position [959, 0]
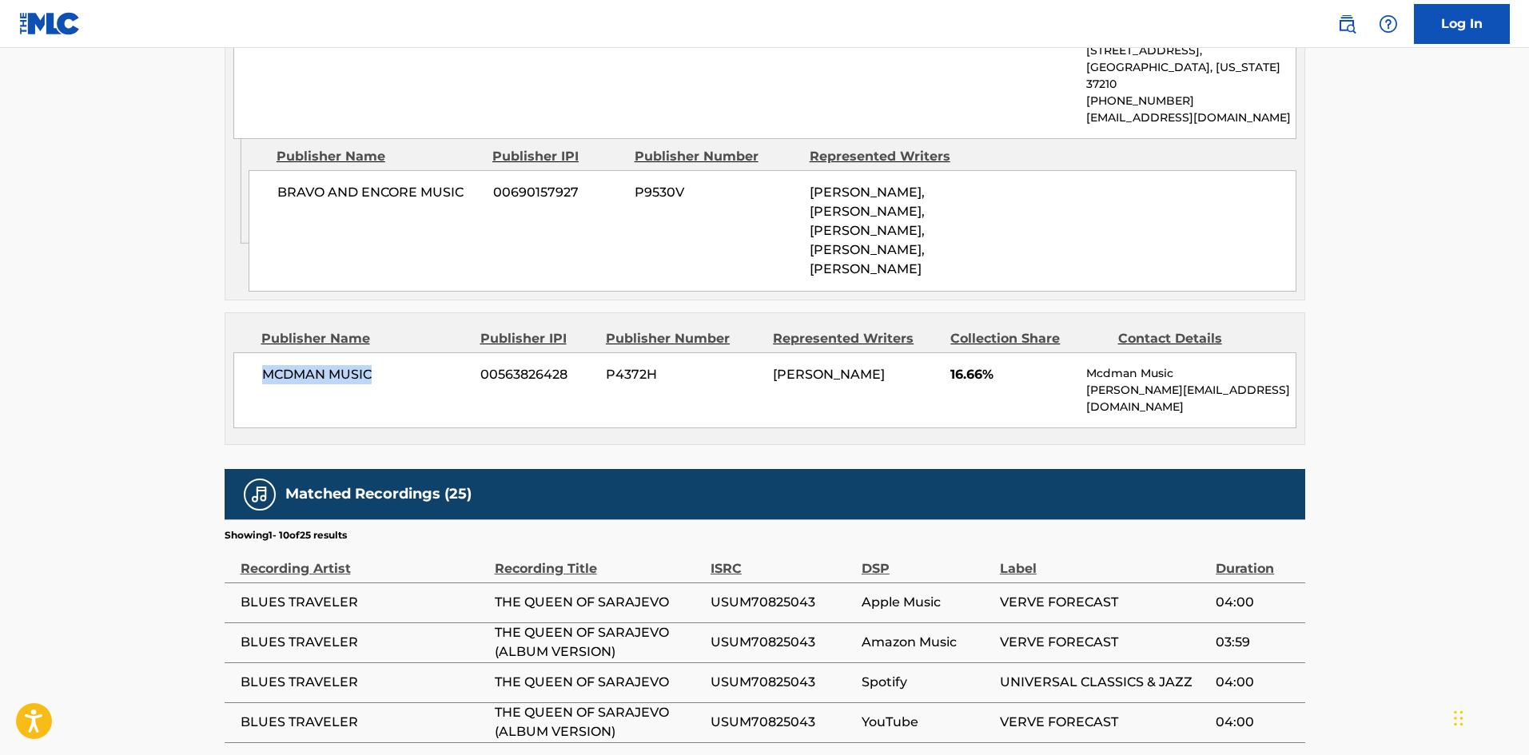
drag, startPoint x: 261, startPoint y: 341, endPoint x: 394, endPoint y: 330, distance: 133.9
click at [394, 353] on div "MCDMAN MUSIC 00563826428 P4372H [PERSON_NAME] 16.66% Mcdman Music [PERSON_NAME]…" at bounding box center [764, 391] width 1063 height 76
drag, startPoint x: 948, startPoint y: 344, endPoint x: 988, endPoint y: 342, distance: 40.0
click at [988, 353] on div "MCDMAN MUSIC 00563826428 P4372H [PERSON_NAME] 16.66% Mcdman Music [PERSON_NAME]…" at bounding box center [764, 391] width 1063 height 76
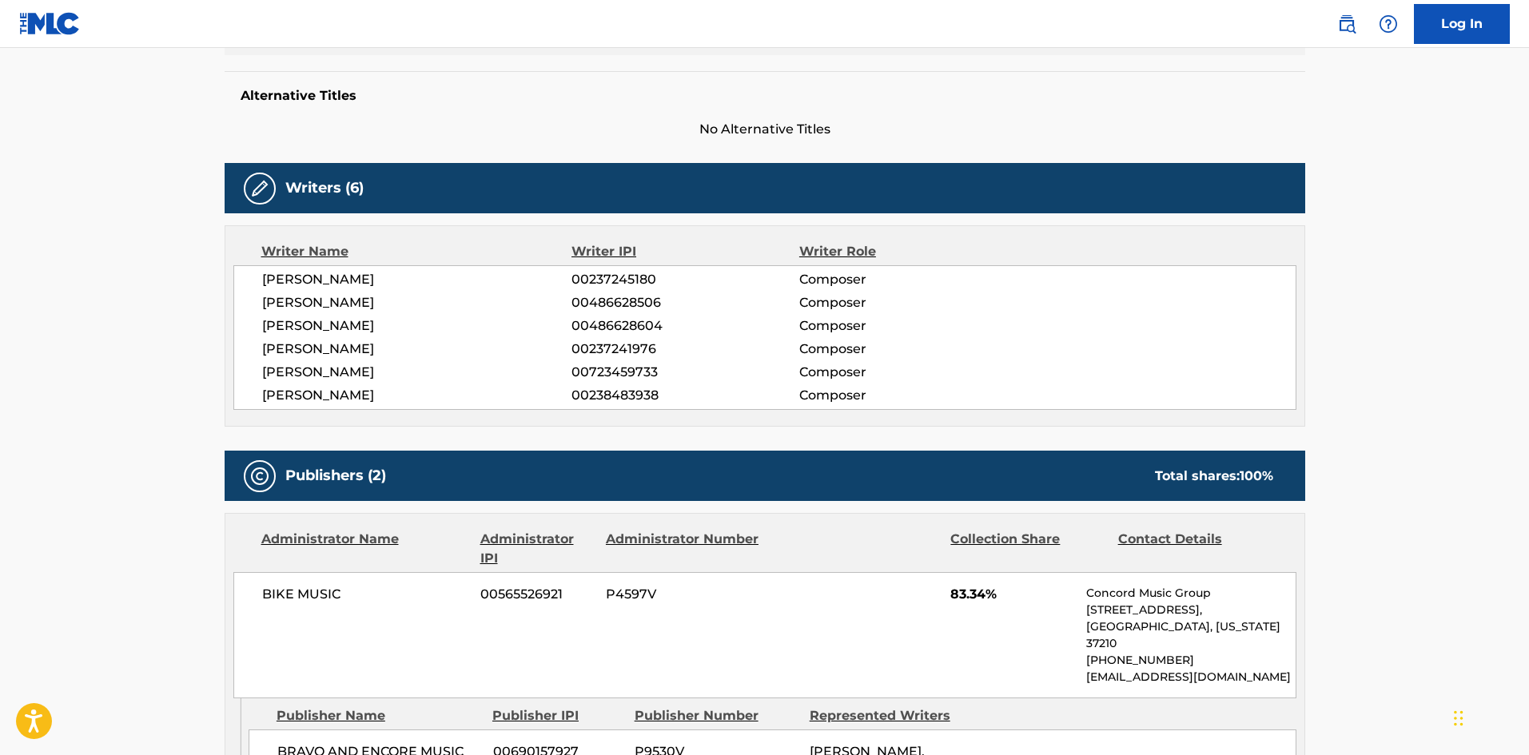
scroll to position [0, 0]
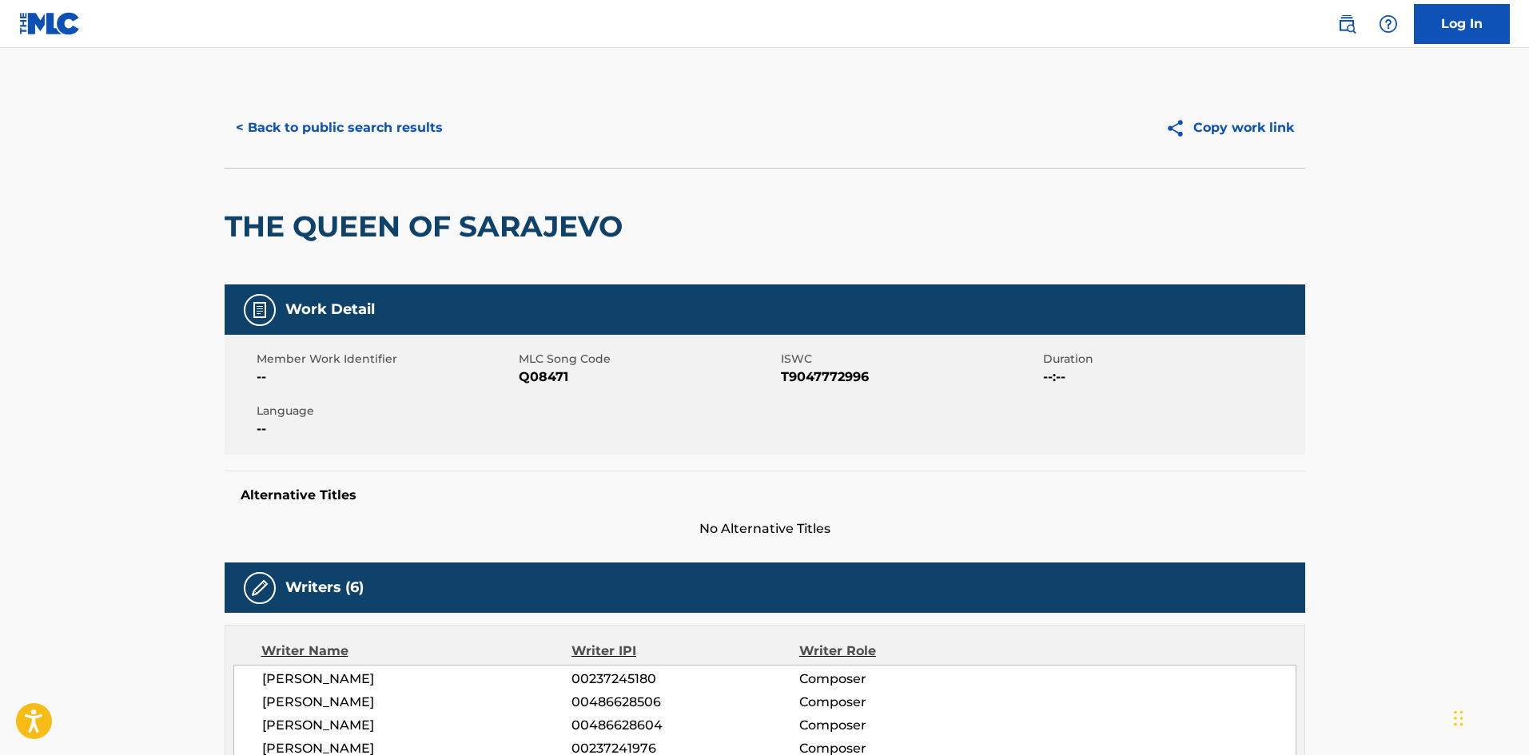
click at [425, 134] on button "< Back to public search results" at bounding box center [339, 128] width 229 height 40
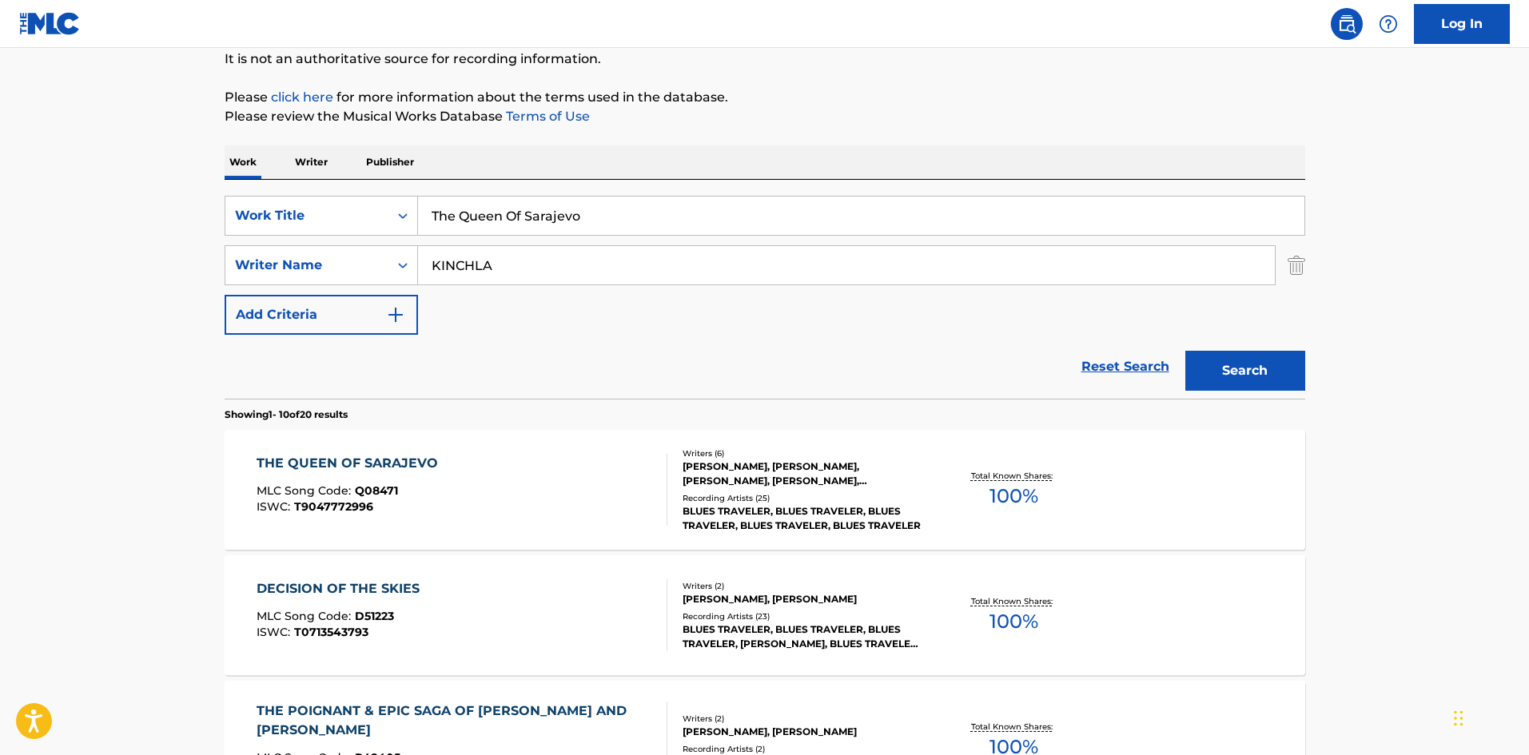
drag, startPoint x: 644, startPoint y: 218, endPoint x: 107, endPoint y: 147, distance: 541.9
paste input "LOVE BRAND NEW"
type input "LOVE BRAND NEW"
drag, startPoint x: 676, startPoint y: 141, endPoint x: 505, endPoint y: 299, distance: 232.5
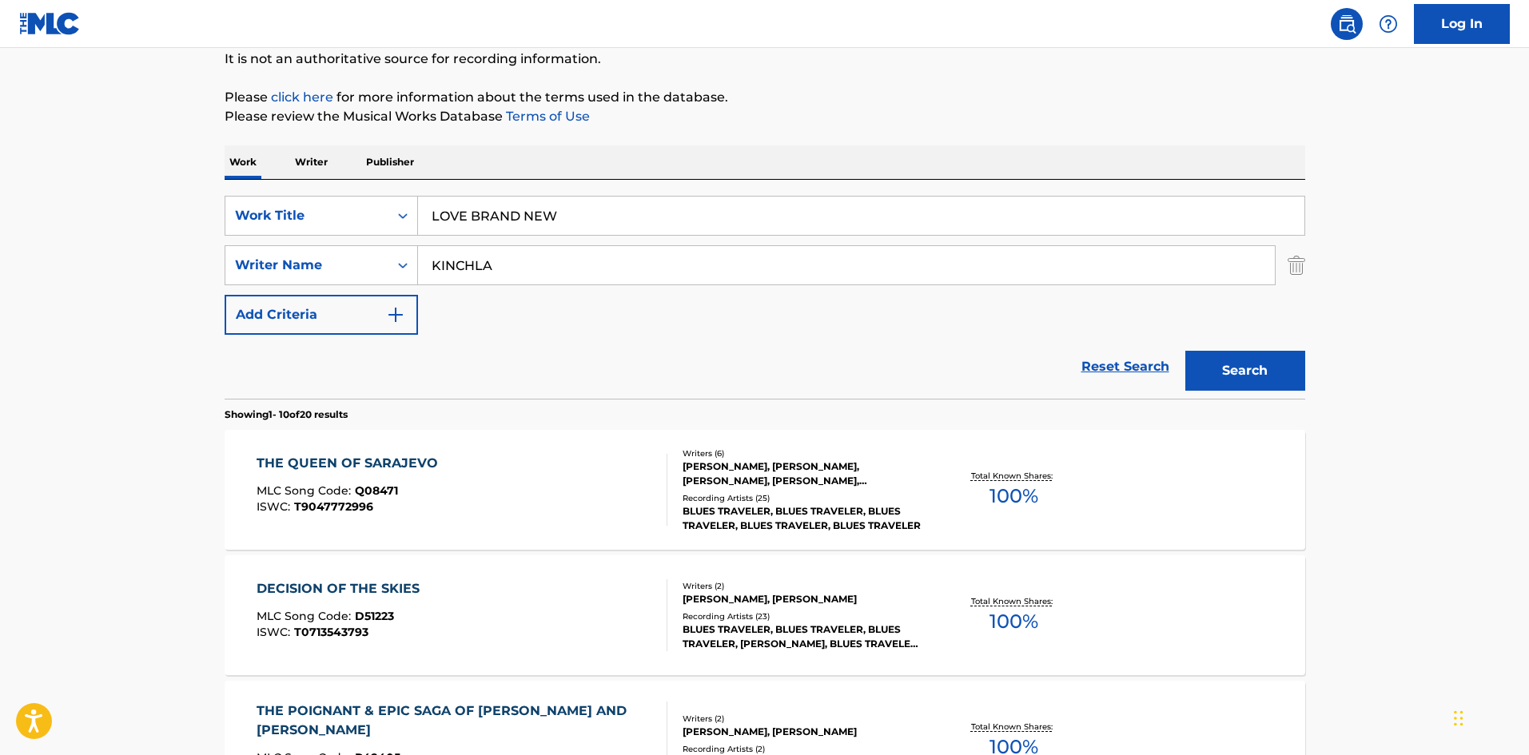
drag, startPoint x: 522, startPoint y: 273, endPoint x: 0, endPoint y: 283, distance: 522.1
paste input "[PERSON_NAME]"
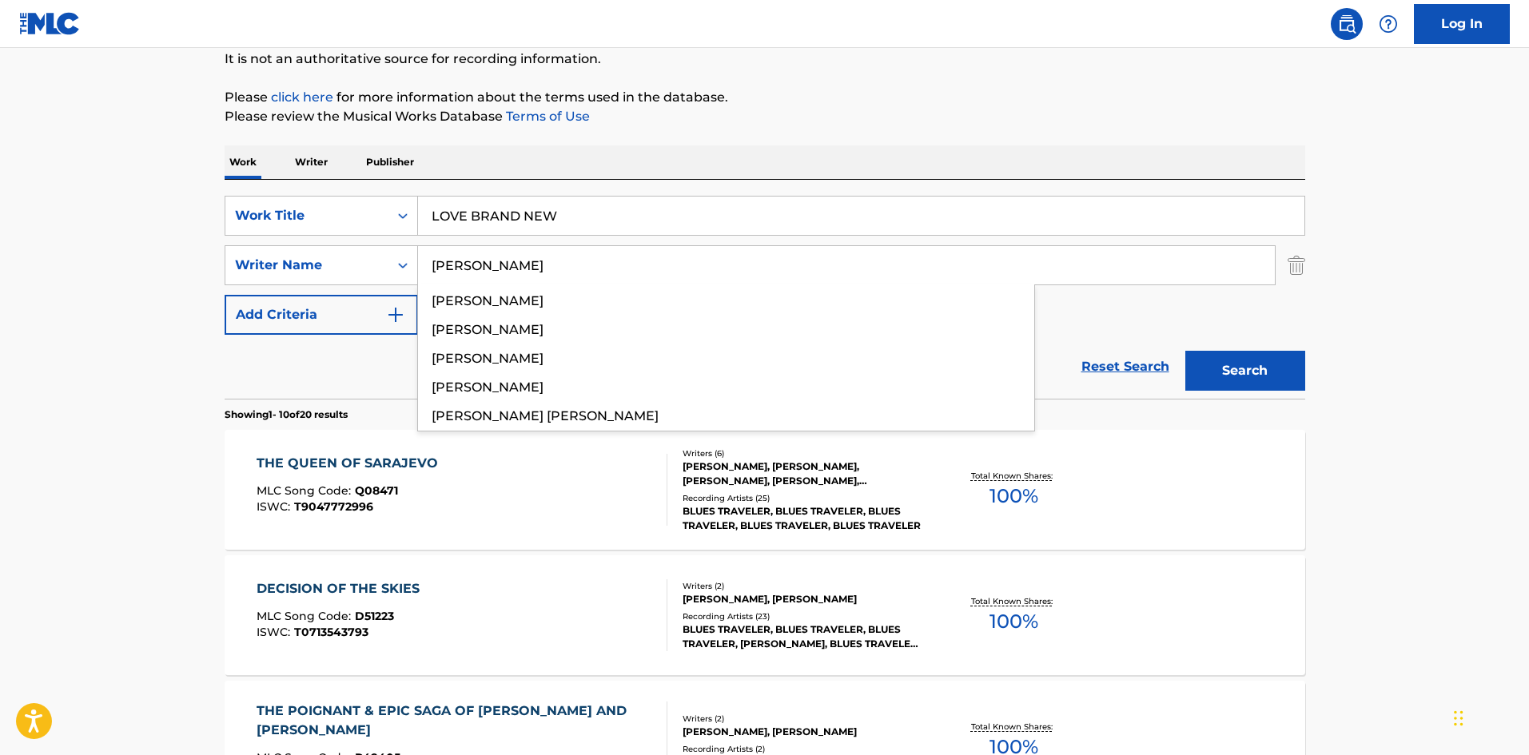
type input "[PERSON_NAME]"
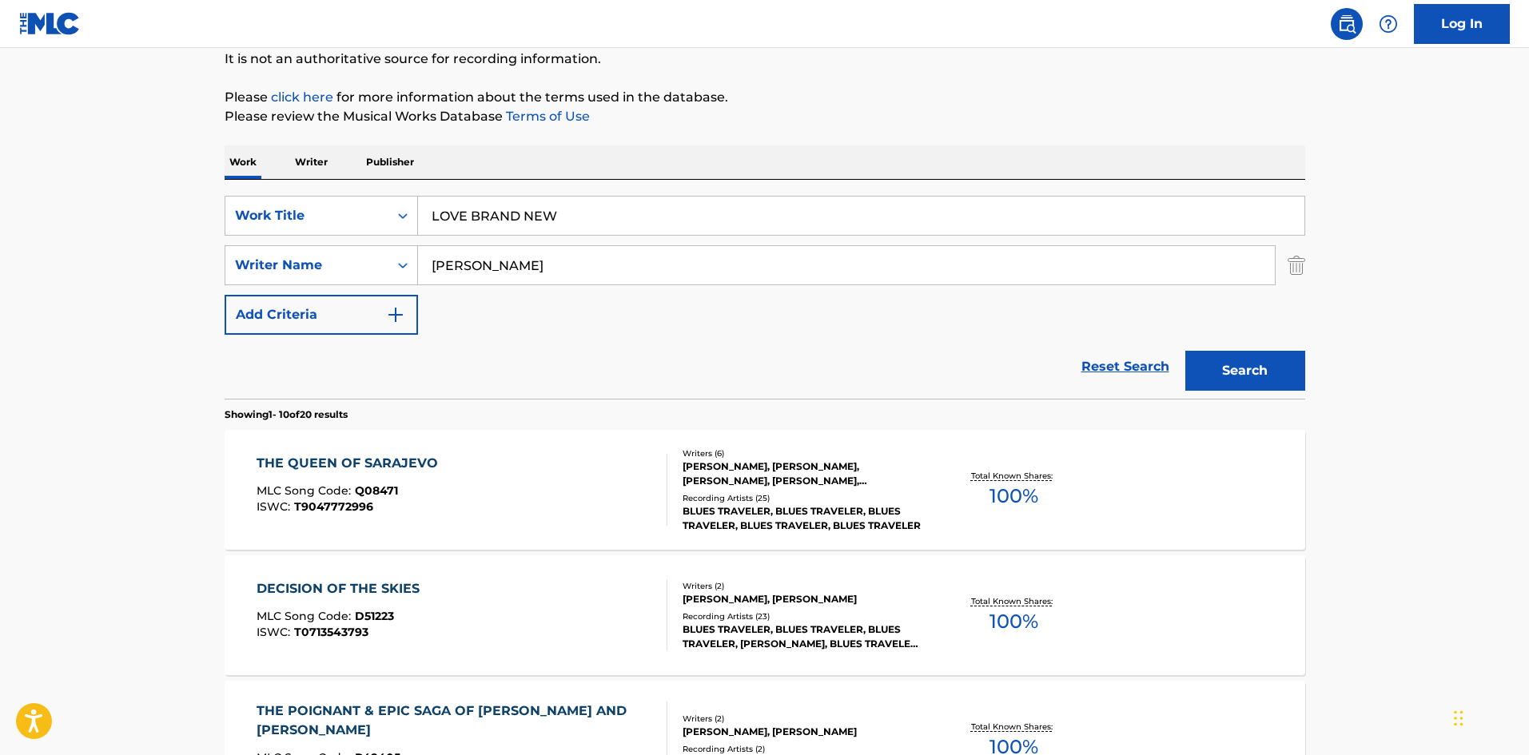
click at [1210, 380] on button "Search" at bounding box center [1246, 371] width 120 height 40
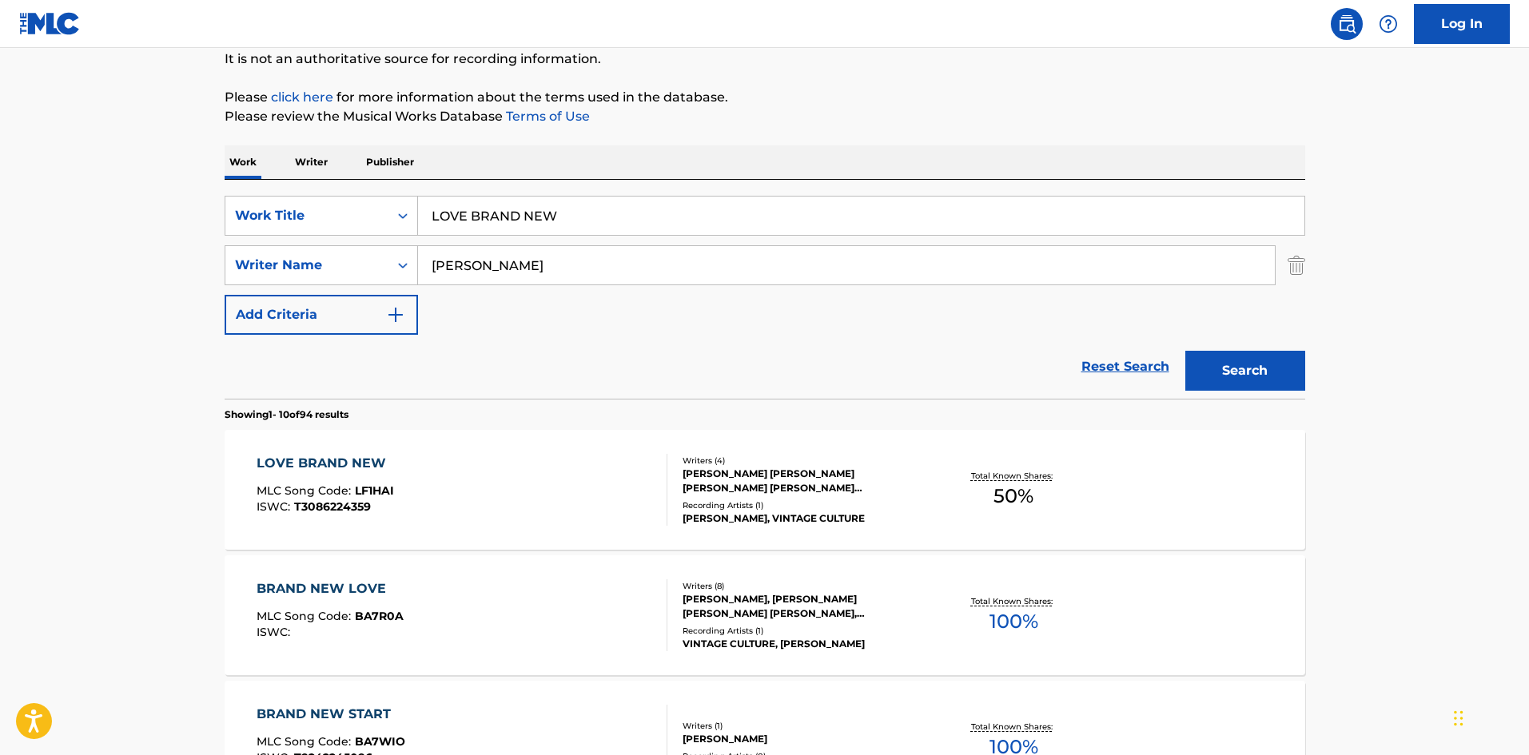
click at [329, 462] on div "LOVE BRAND NEW" at bounding box center [326, 463] width 138 height 19
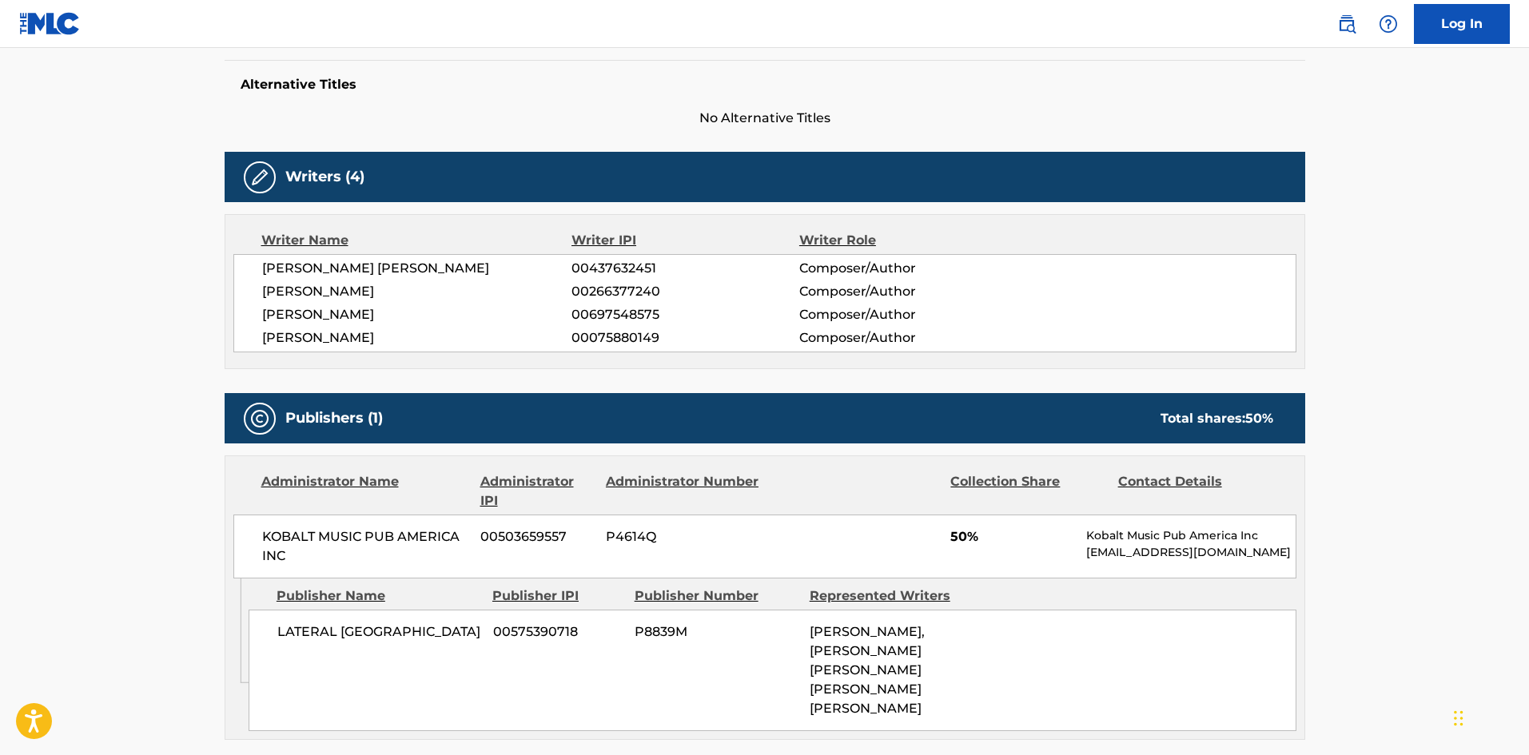
scroll to position [640, 0]
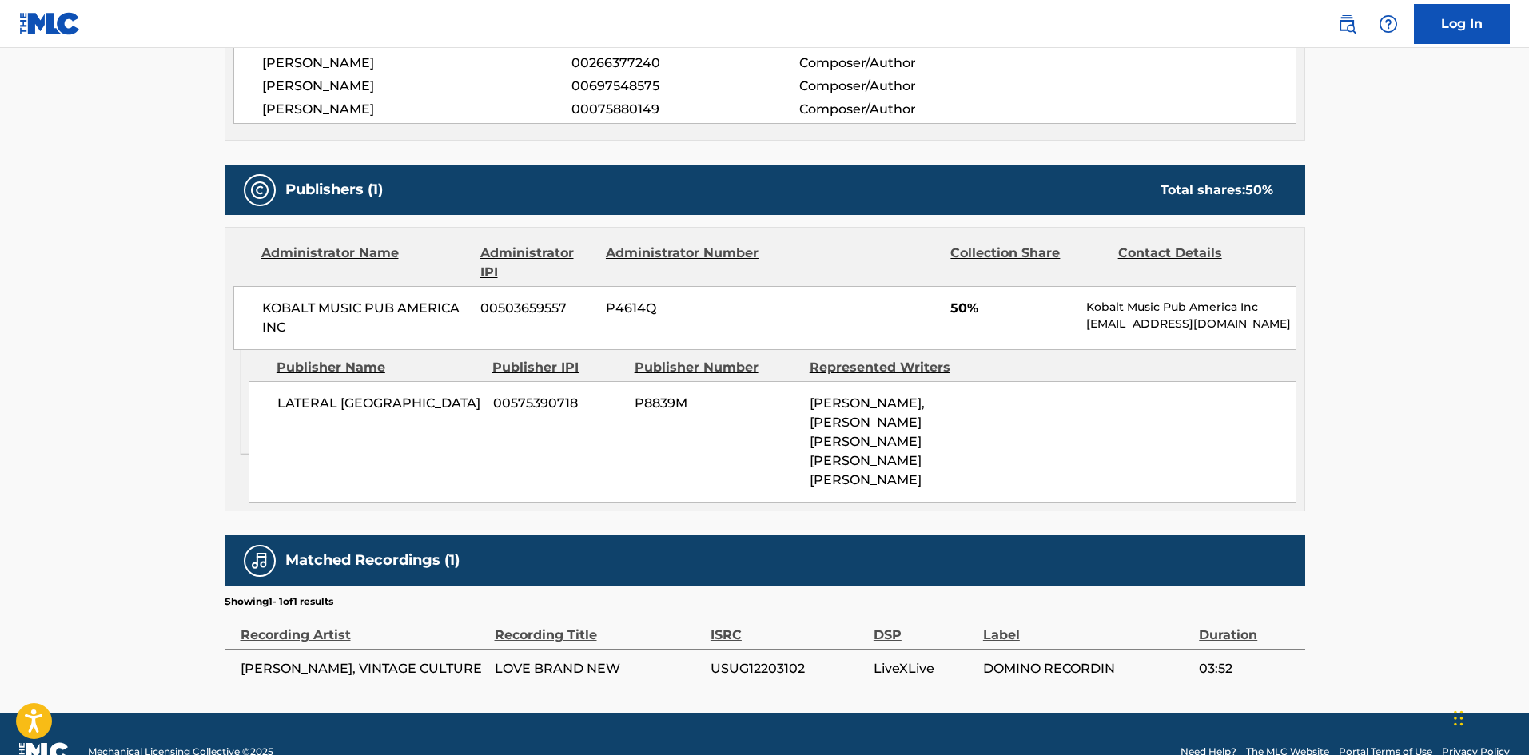
drag, startPoint x: 279, startPoint y: 401, endPoint x: 452, endPoint y: 452, distance: 179.9
click at [452, 452] on div "LATERAL [GEOGRAPHIC_DATA] 00575390718 P8839M [PERSON_NAME], [PERSON_NAME] [PERS…" at bounding box center [773, 442] width 1048 height 122
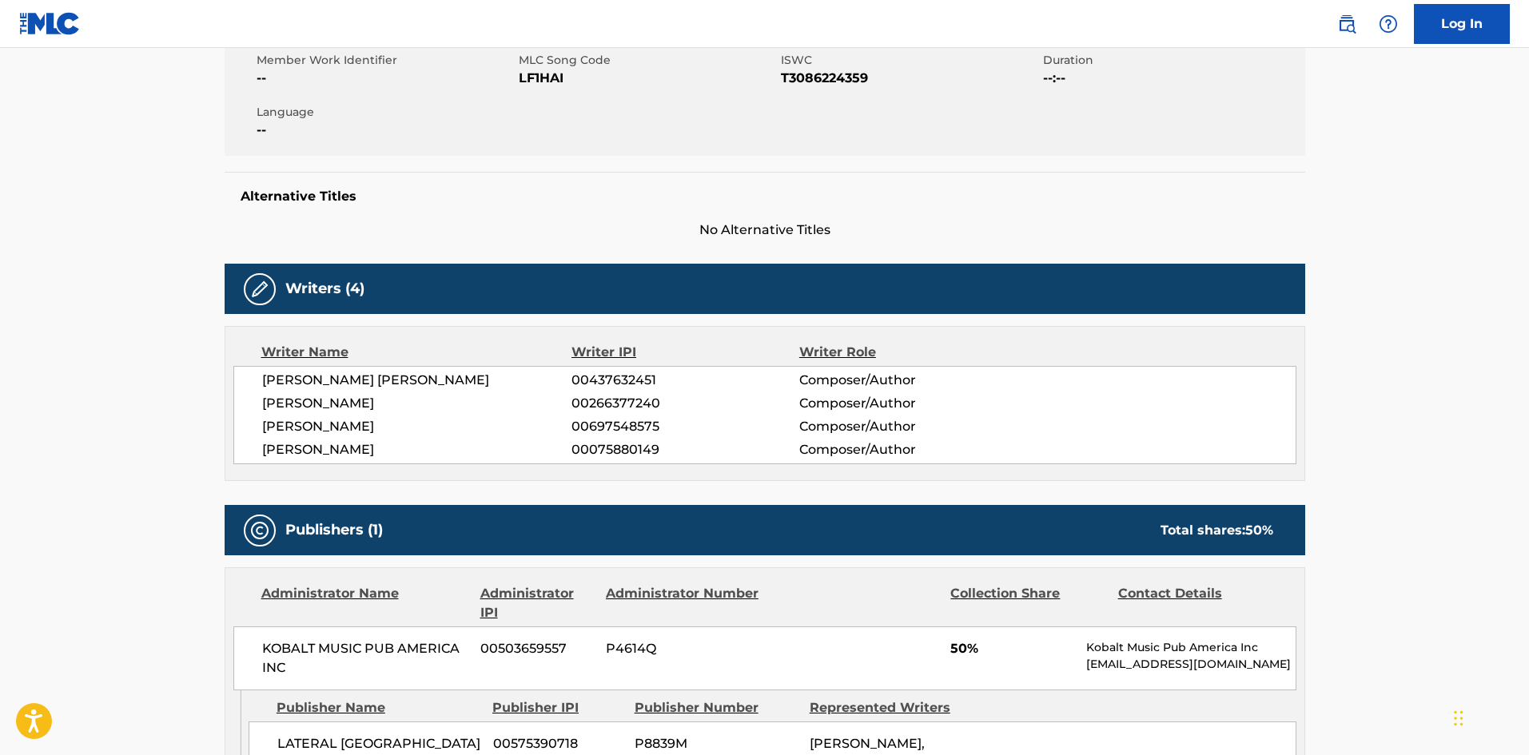
scroll to position [0, 0]
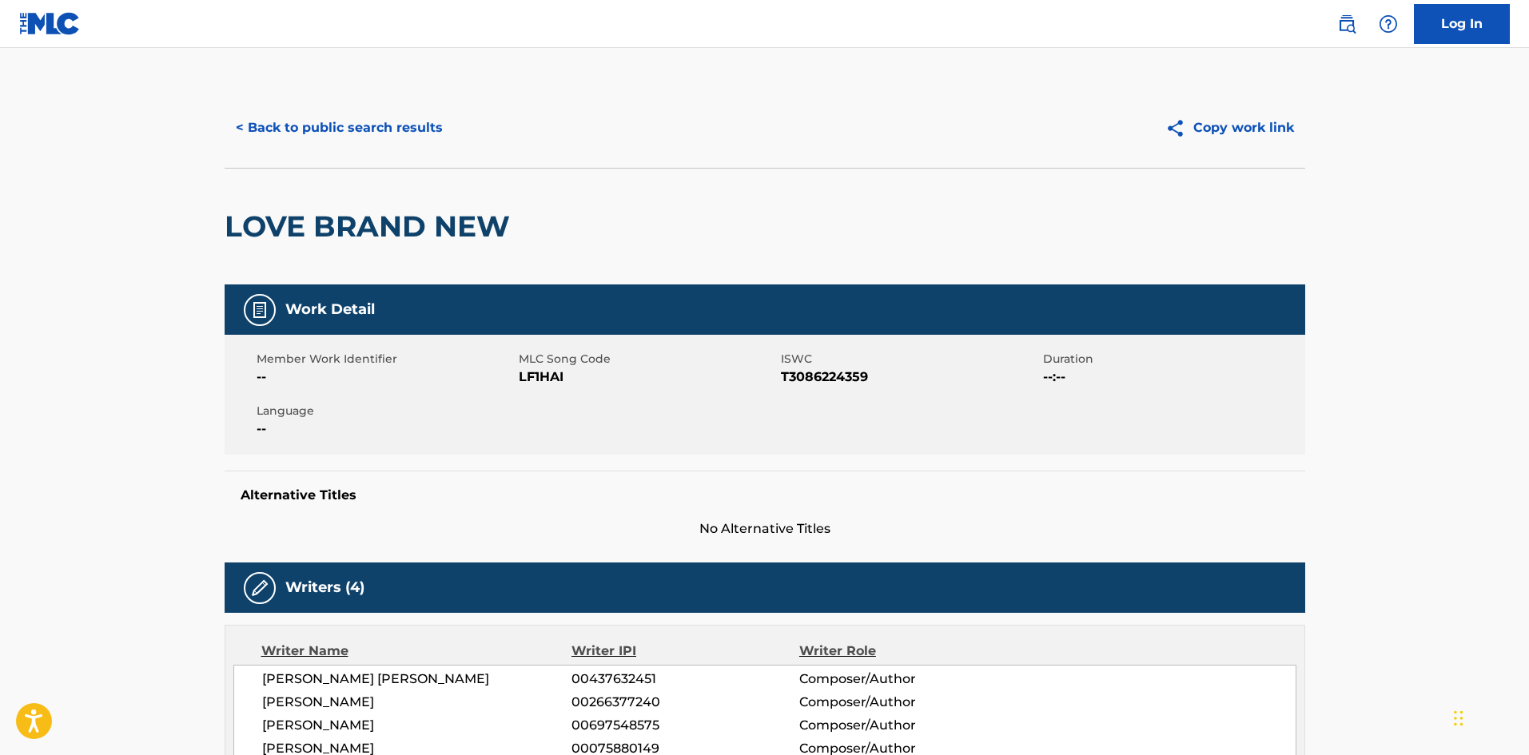
click at [325, 127] on button "< Back to public search results" at bounding box center [339, 128] width 229 height 40
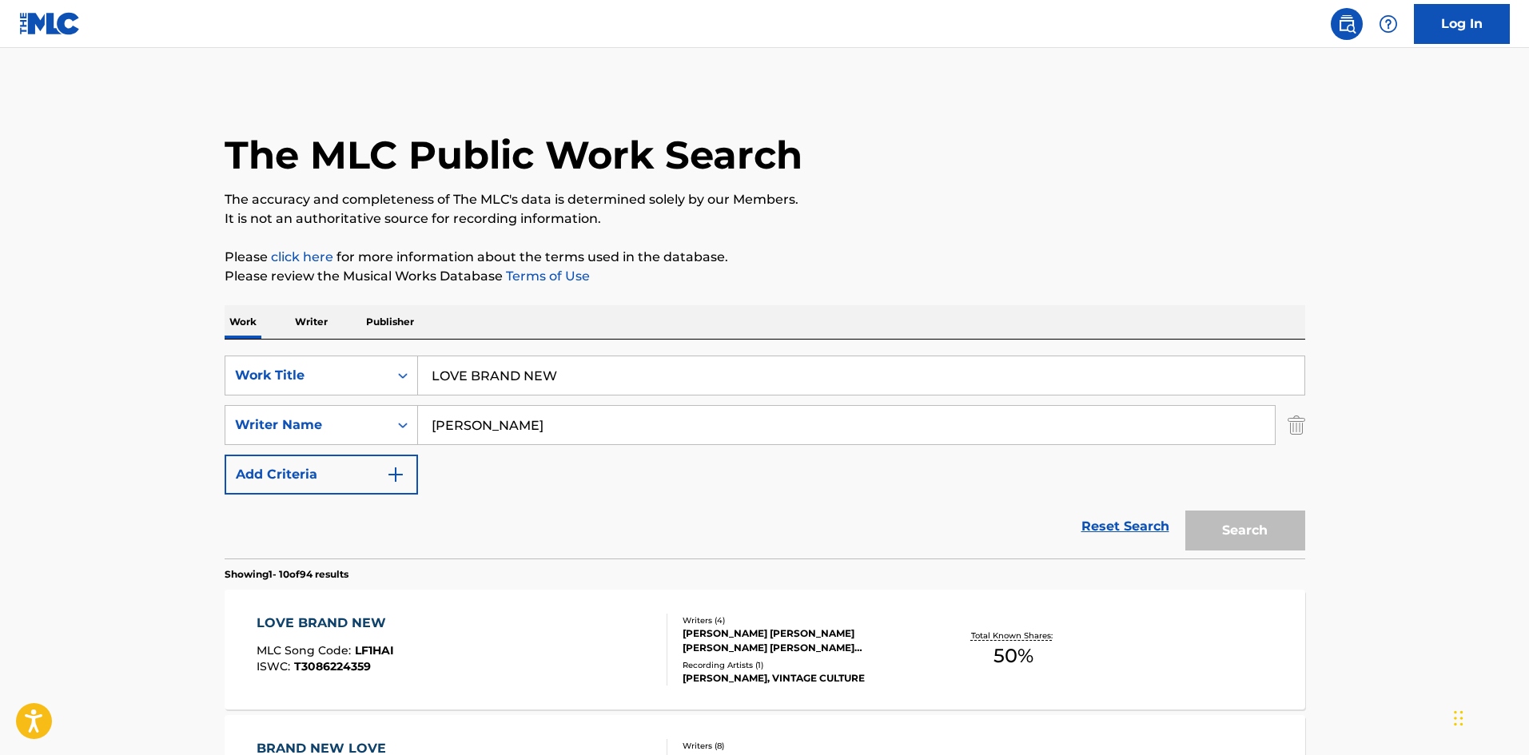
scroll to position [160, 0]
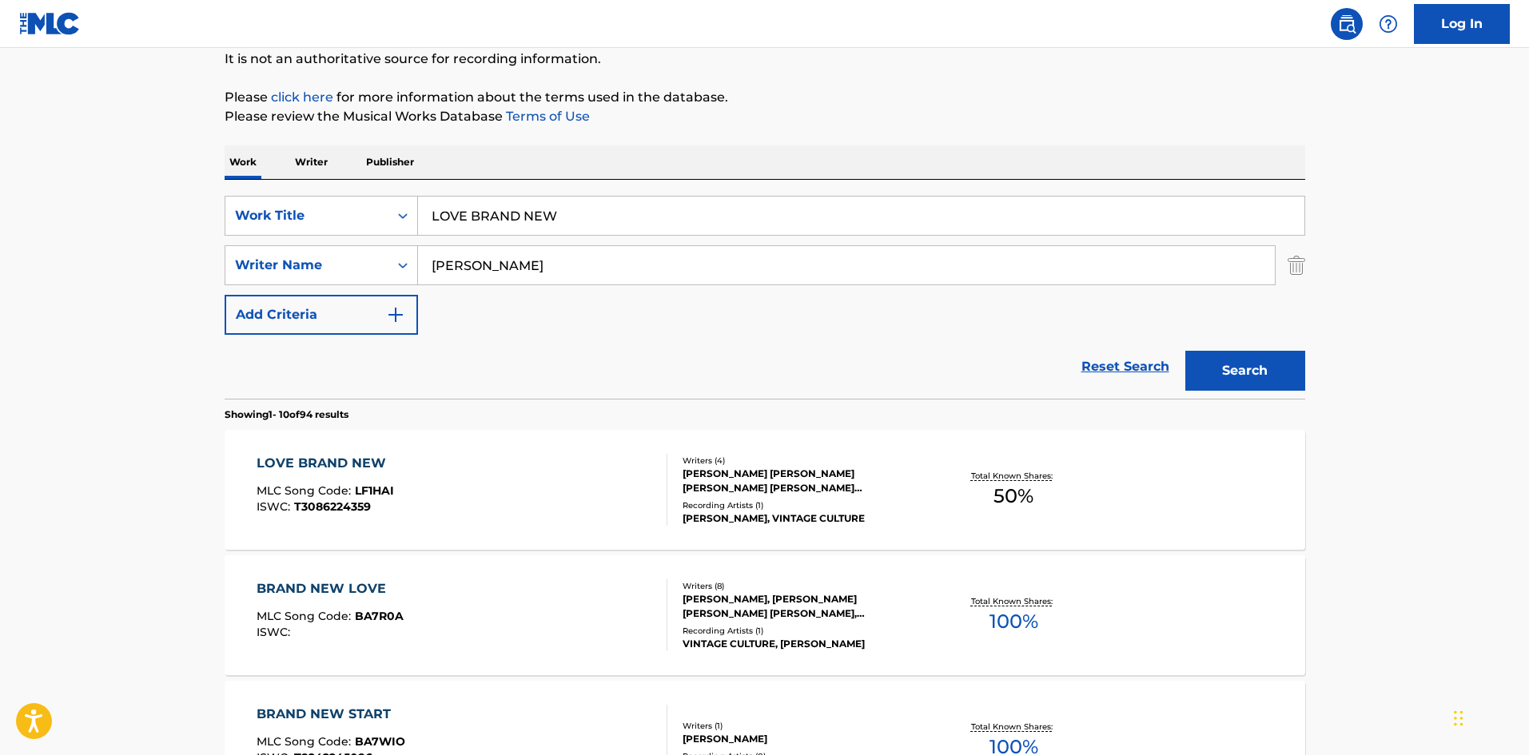
drag, startPoint x: 673, startPoint y: 218, endPoint x: 0, endPoint y: 204, distance: 673.3
paste input "TIME AND TIME AGAIN"
type input "TIME AND TIME AGAIN"
drag, startPoint x: 592, startPoint y: 114, endPoint x: 495, endPoint y: 329, distance: 235.8
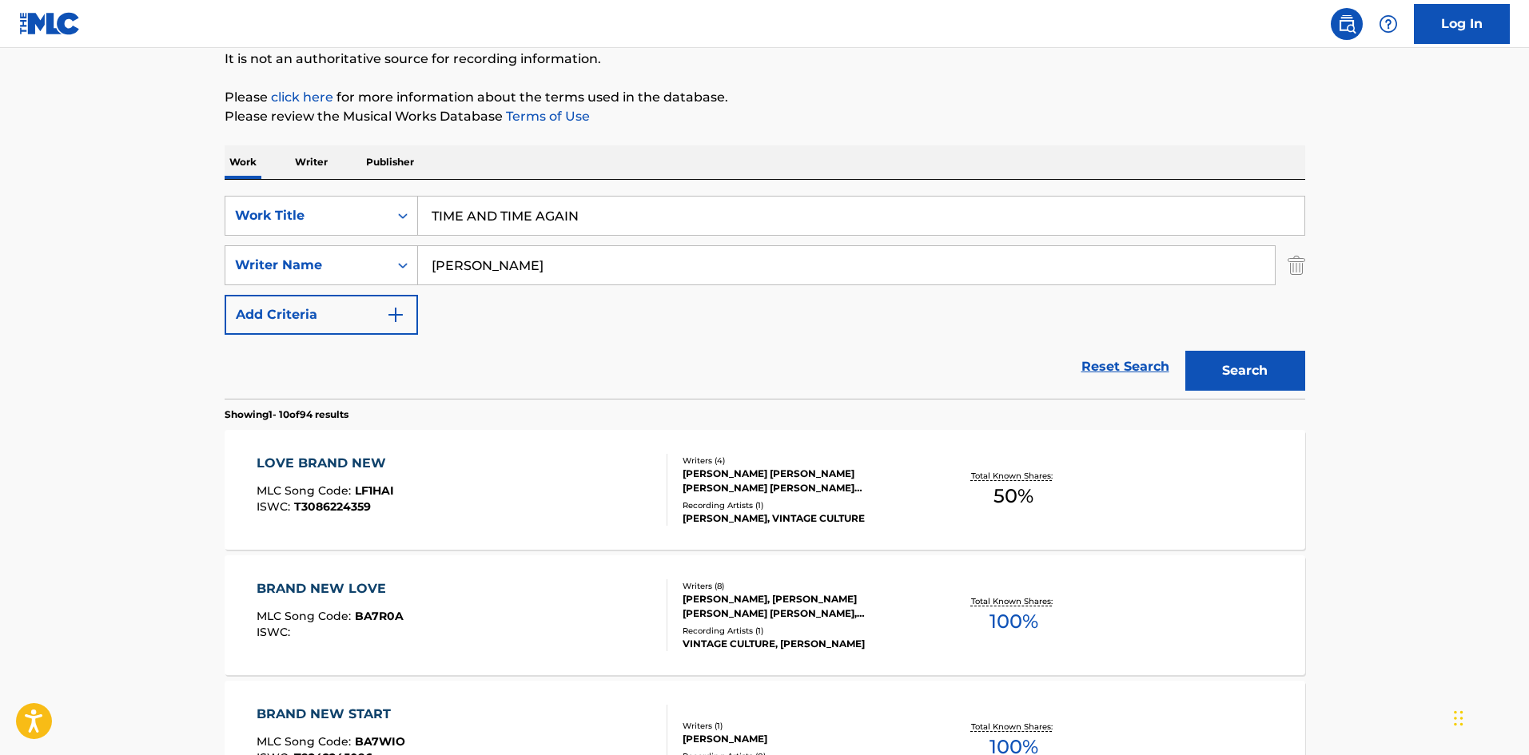
click at [592, 117] on p "Please review the Musical Works Database Terms of Use" at bounding box center [765, 116] width 1081 height 19
drag, startPoint x: 559, startPoint y: 264, endPoint x: 8, endPoint y: 253, distance: 550.9
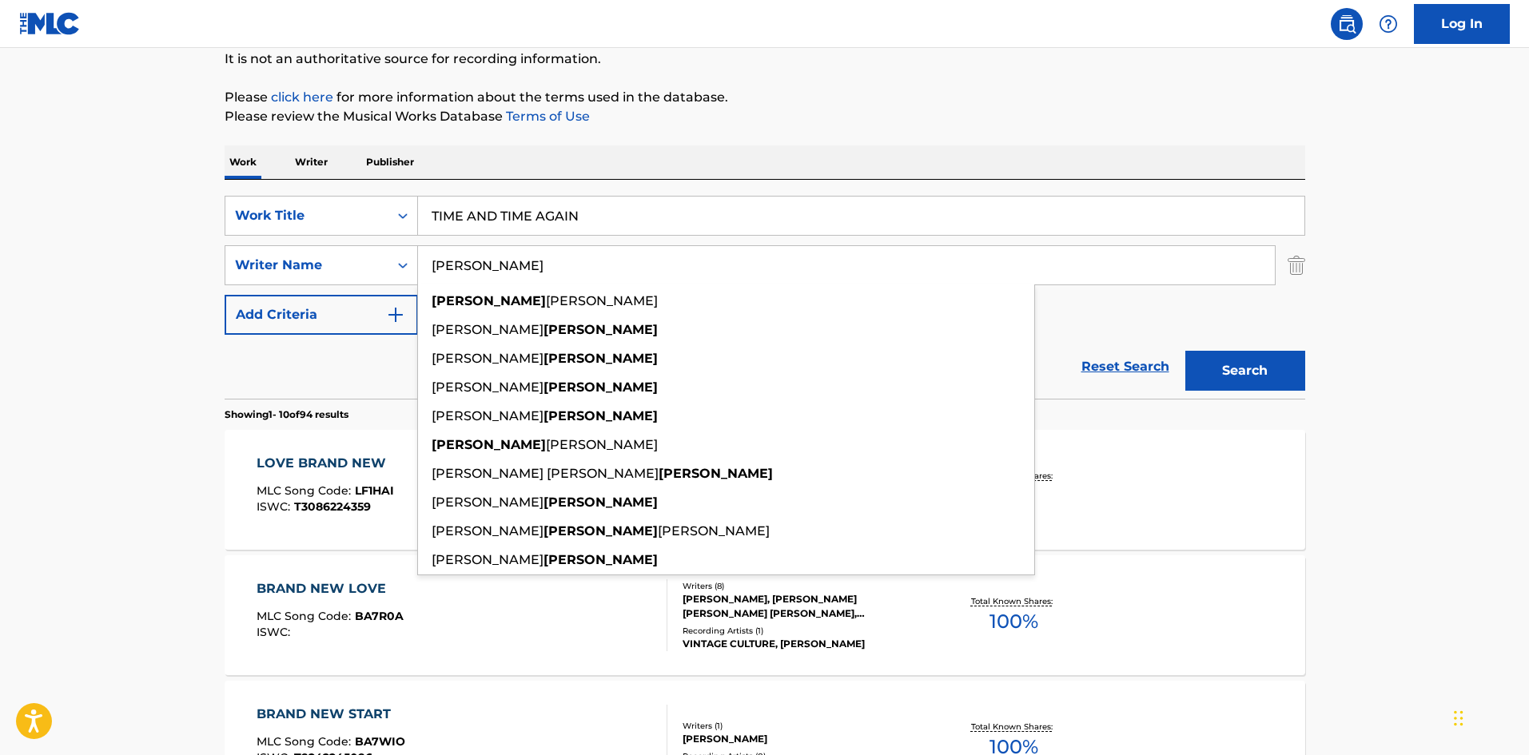
click at [1246, 381] on button "Search" at bounding box center [1246, 371] width 120 height 40
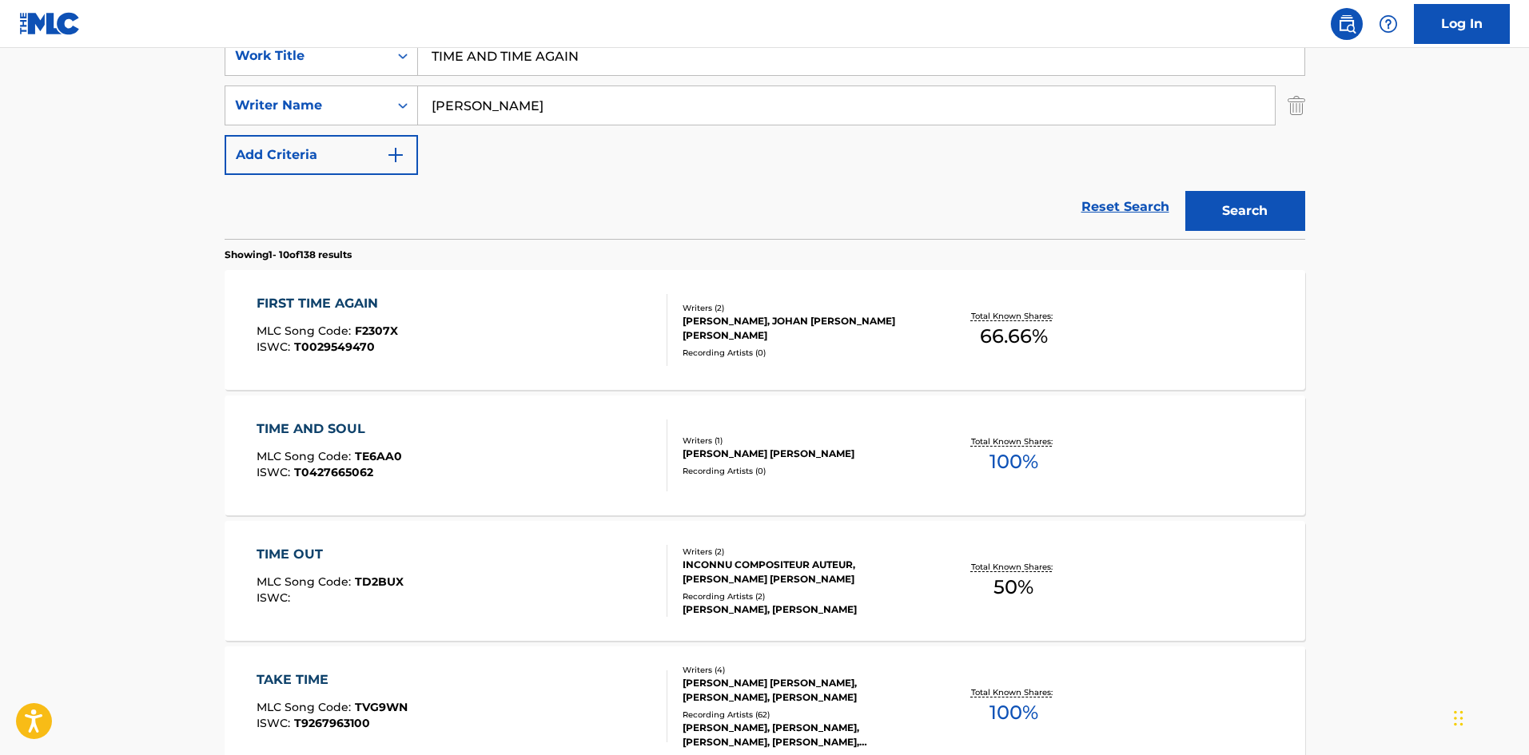
scroll to position [80, 0]
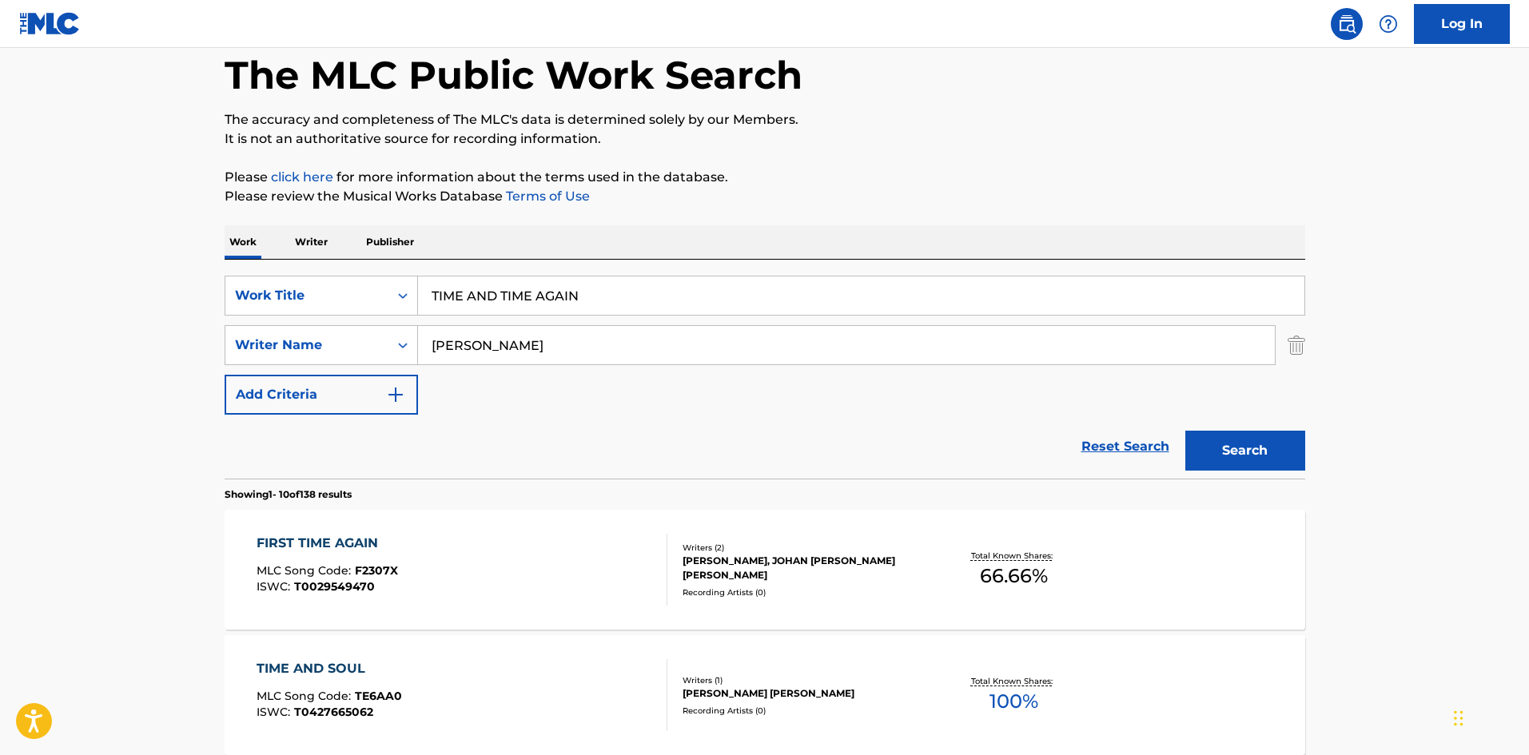
drag, startPoint x: 586, startPoint y: 354, endPoint x: 0, endPoint y: 317, distance: 587.2
paste input "ZITRON"
type input "ZITRON"
click at [1254, 452] on button "Search" at bounding box center [1246, 451] width 120 height 40
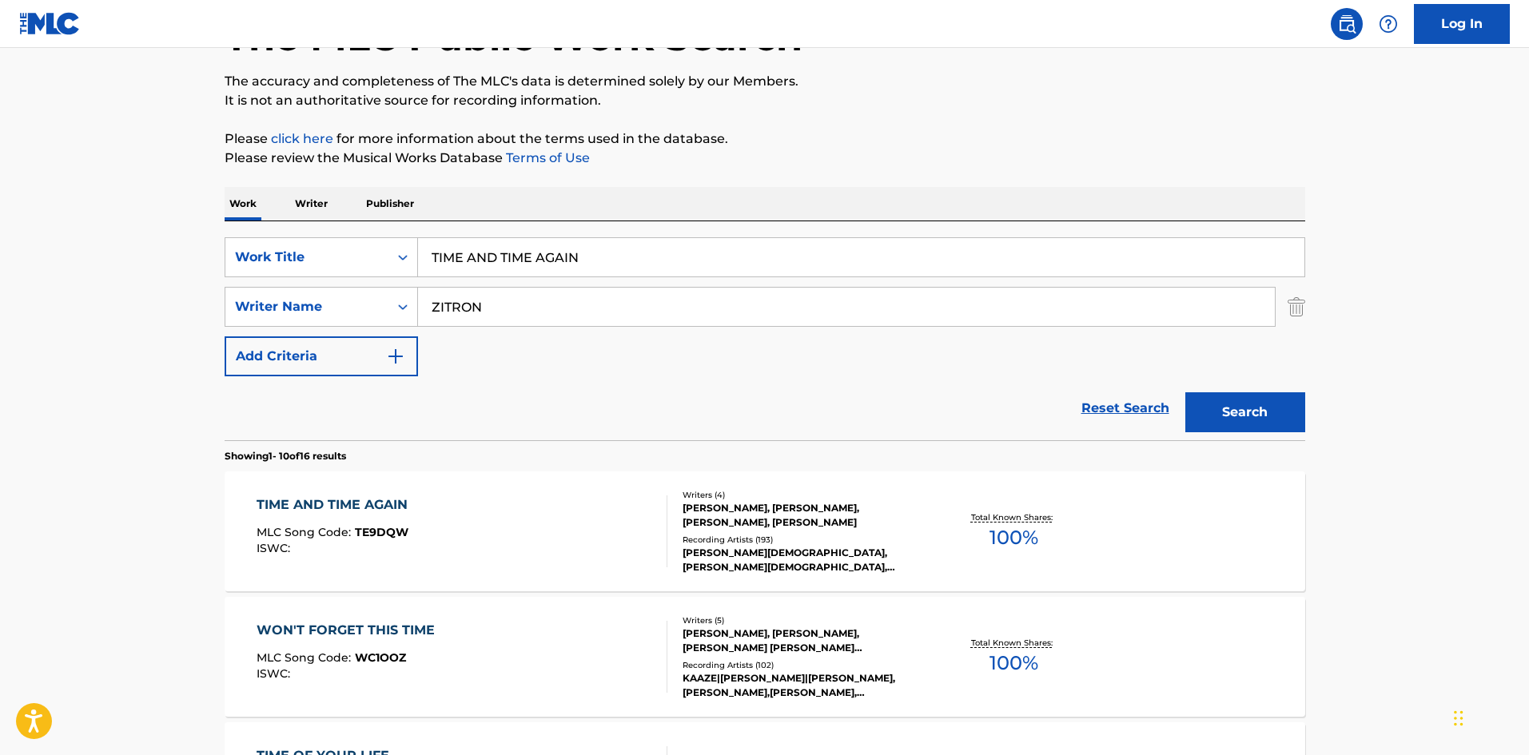
scroll to position [240, 0]
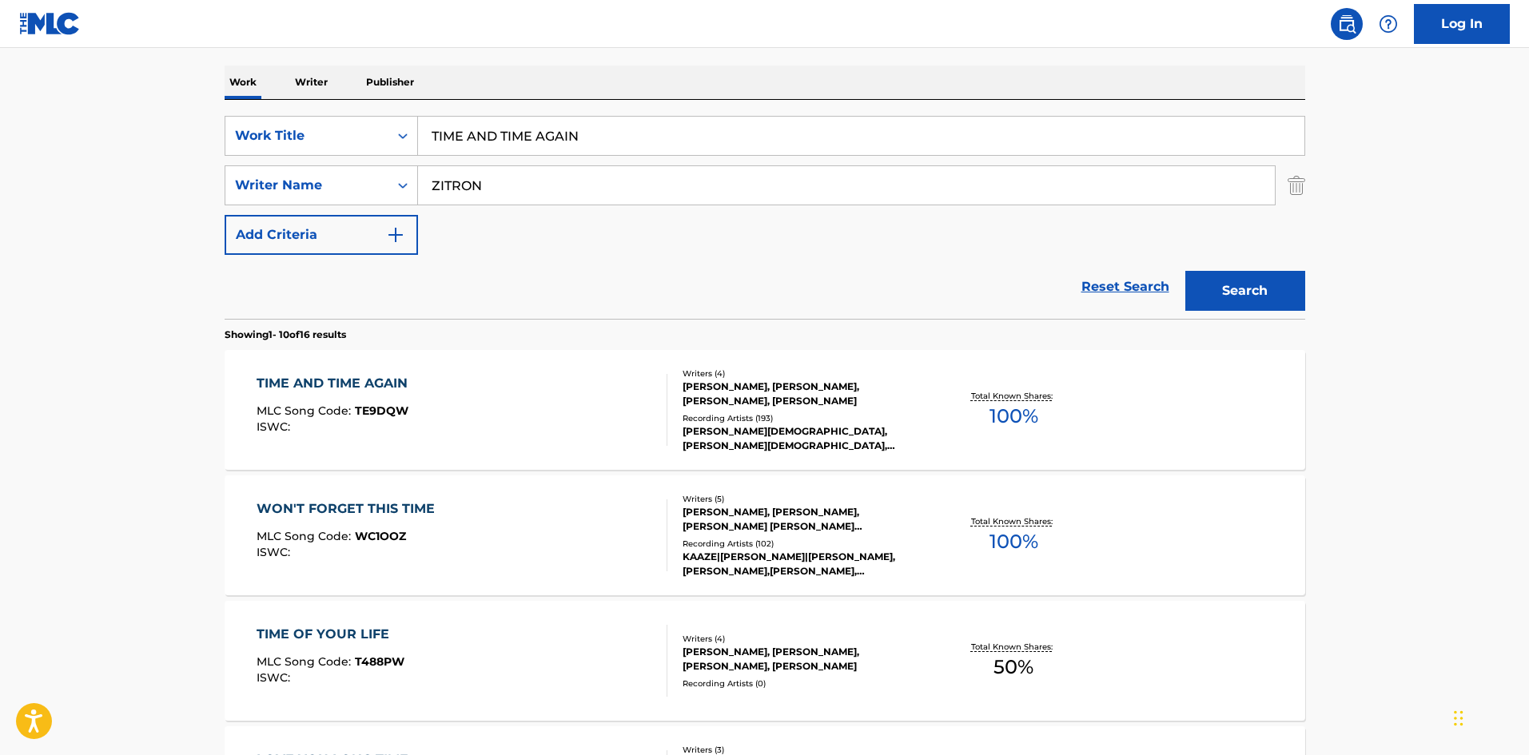
click at [388, 385] on div "TIME AND TIME AGAIN" at bounding box center [336, 383] width 159 height 19
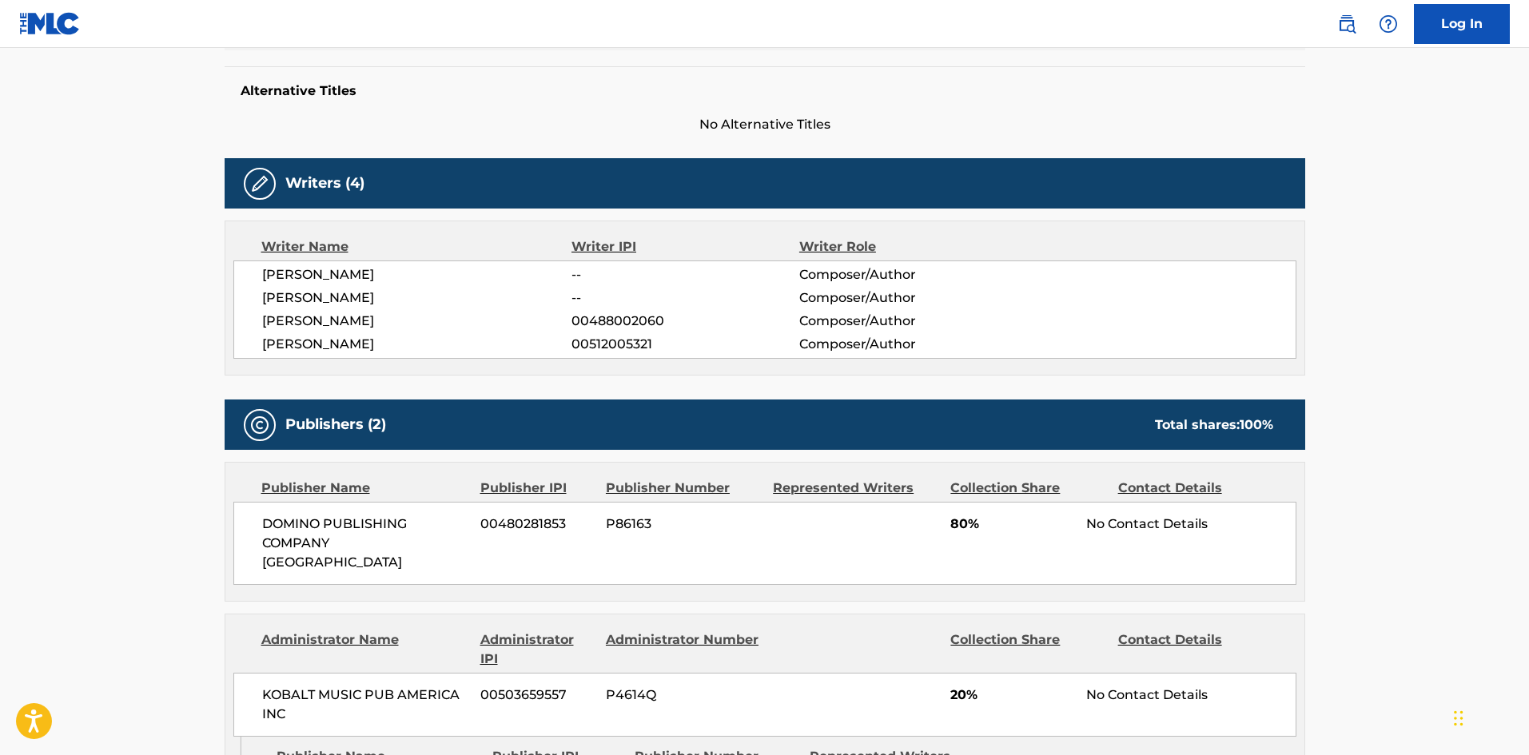
scroll to position [560, 0]
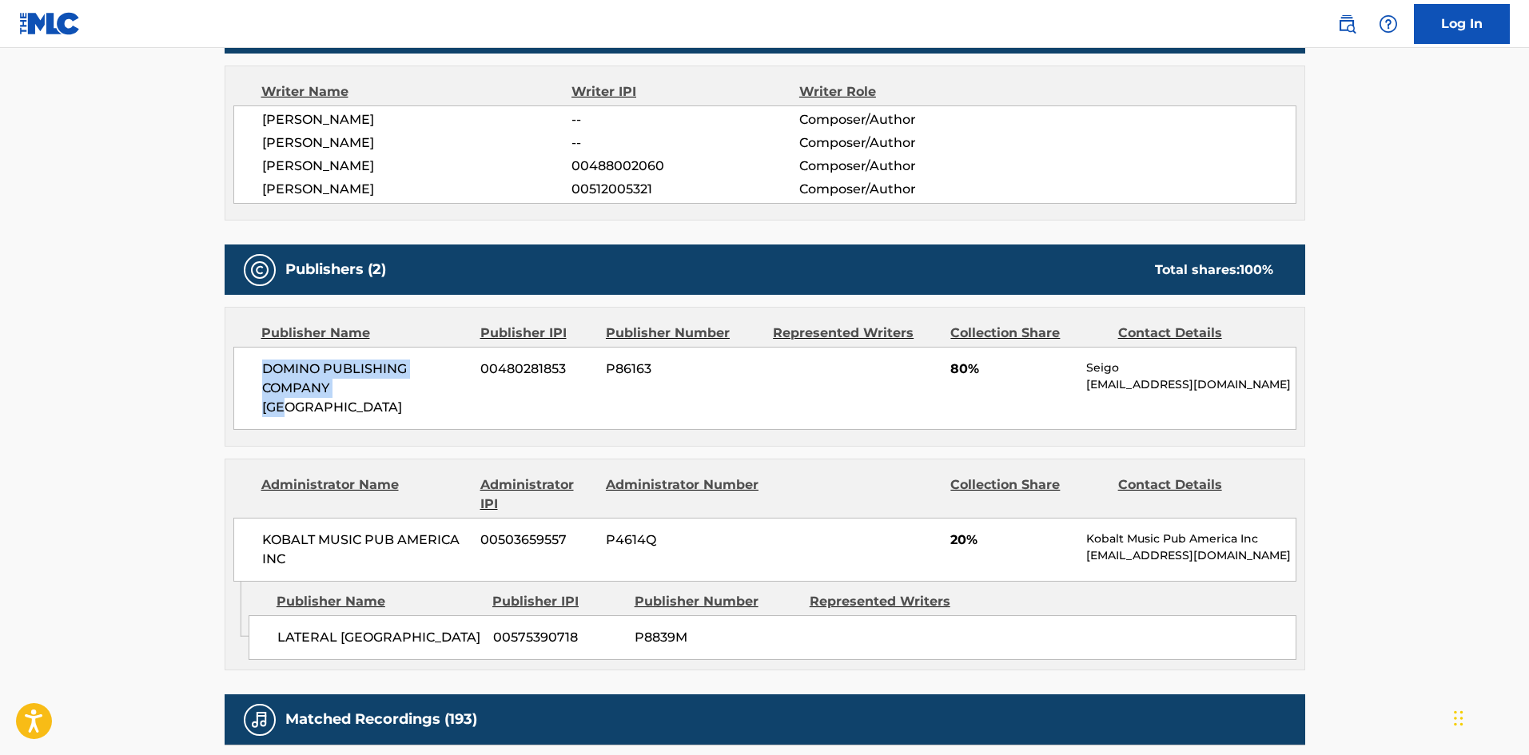
drag, startPoint x: 261, startPoint y: 369, endPoint x: 430, endPoint y: 390, distance: 170.8
click at [430, 390] on div "DOMINO PUBLISHING COMPANY [GEOGRAPHIC_DATA] 00480281853 P86163 80% Seigo [EMAIL…" at bounding box center [764, 388] width 1063 height 83
drag, startPoint x: 949, startPoint y: 368, endPoint x: 967, endPoint y: 375, distance: 19.7
click at [967, 375] on div "DOMINO PUBLISHING COMPANY [GEOGRAPHIC_DATA] 00480281853 P86163 80% Seigo [EMAIL…" at bounding box center [764, 388] width 1063 height 83
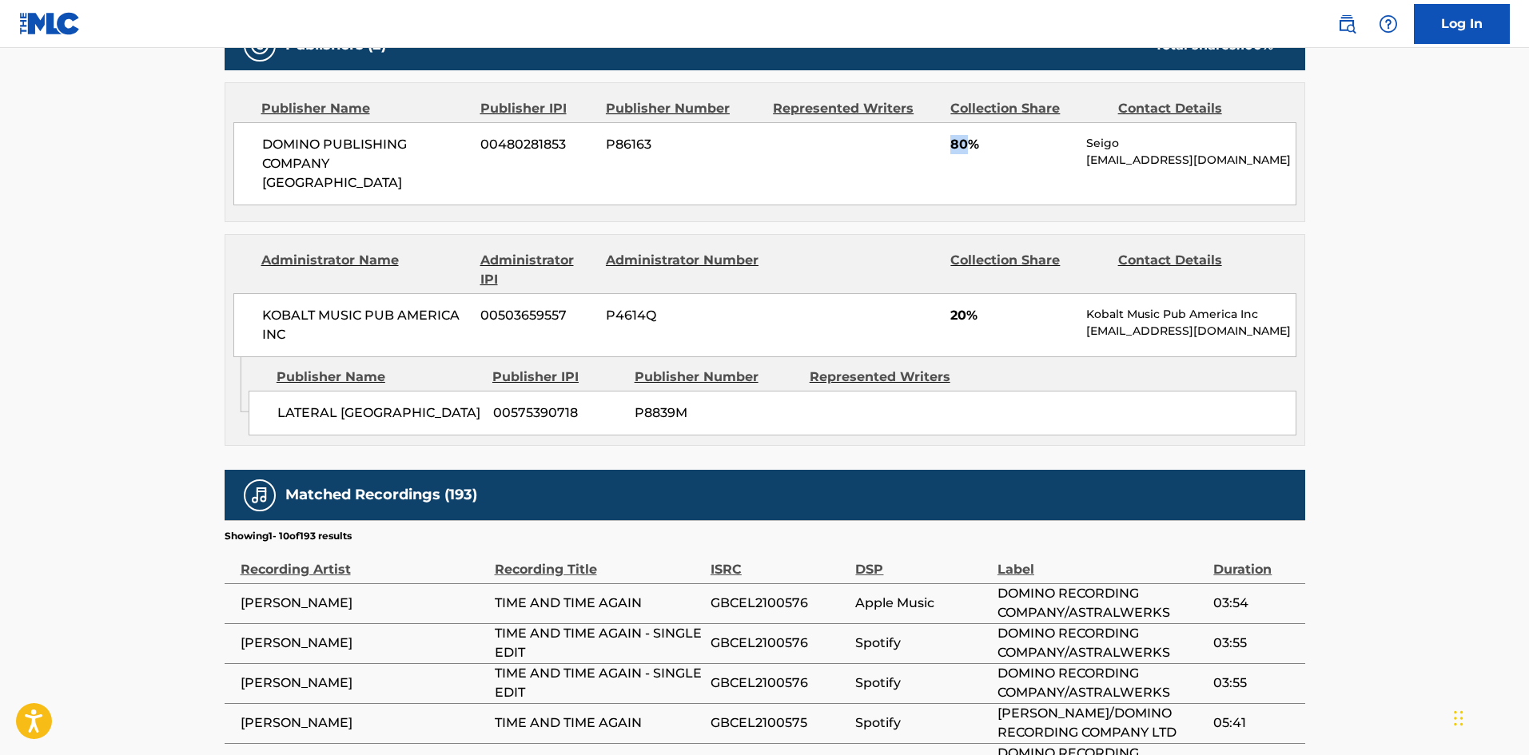
scroll to position [799, 0]
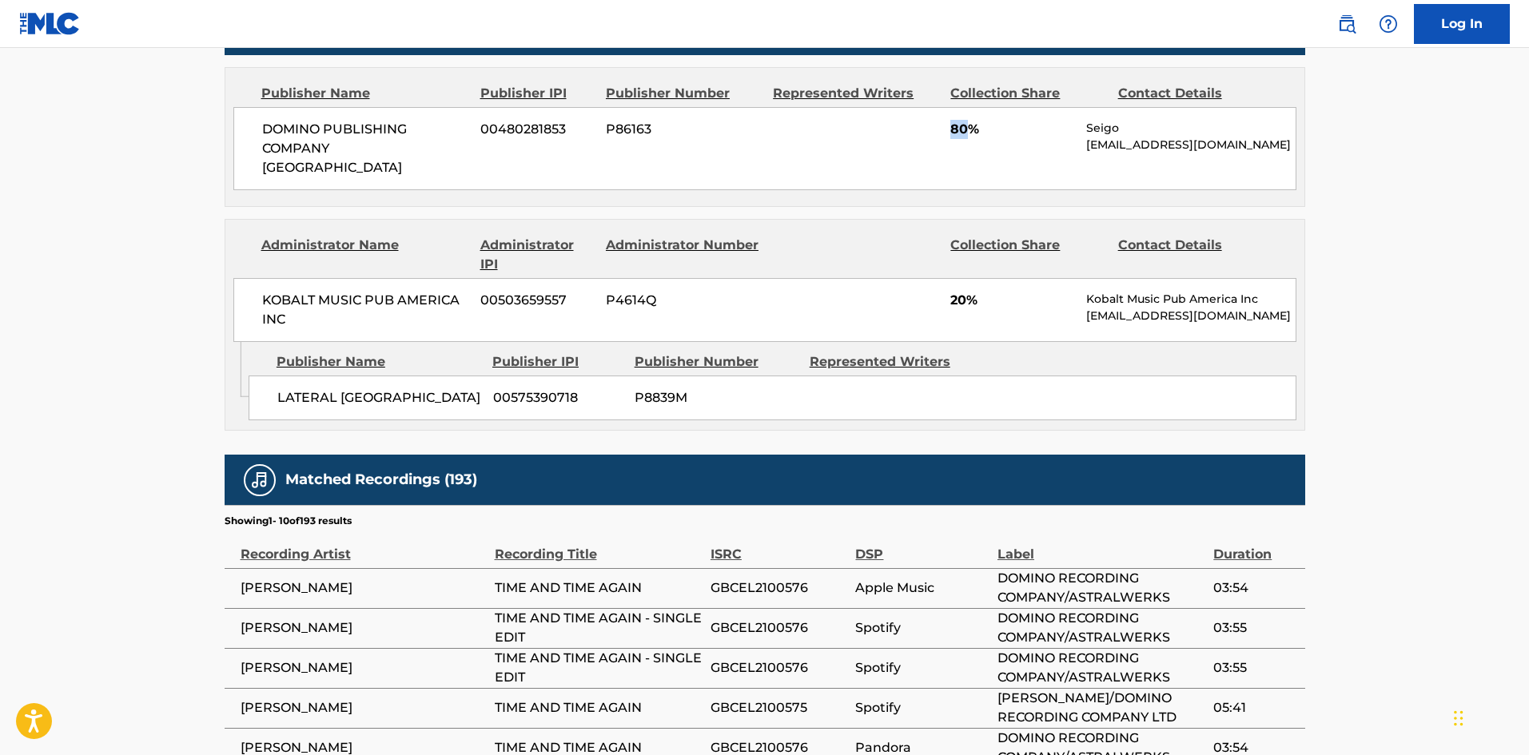
drag, startPoint x: 273, startPoint y: 373, endPoint x: 416, endPoint y: 406, distance: 147.0
click at [416, 406] on div "LATERAL [GEOGRAPHIC_DATA] 00575390718 P8839M" at bounding box center [773, 398] width 1048 height 45
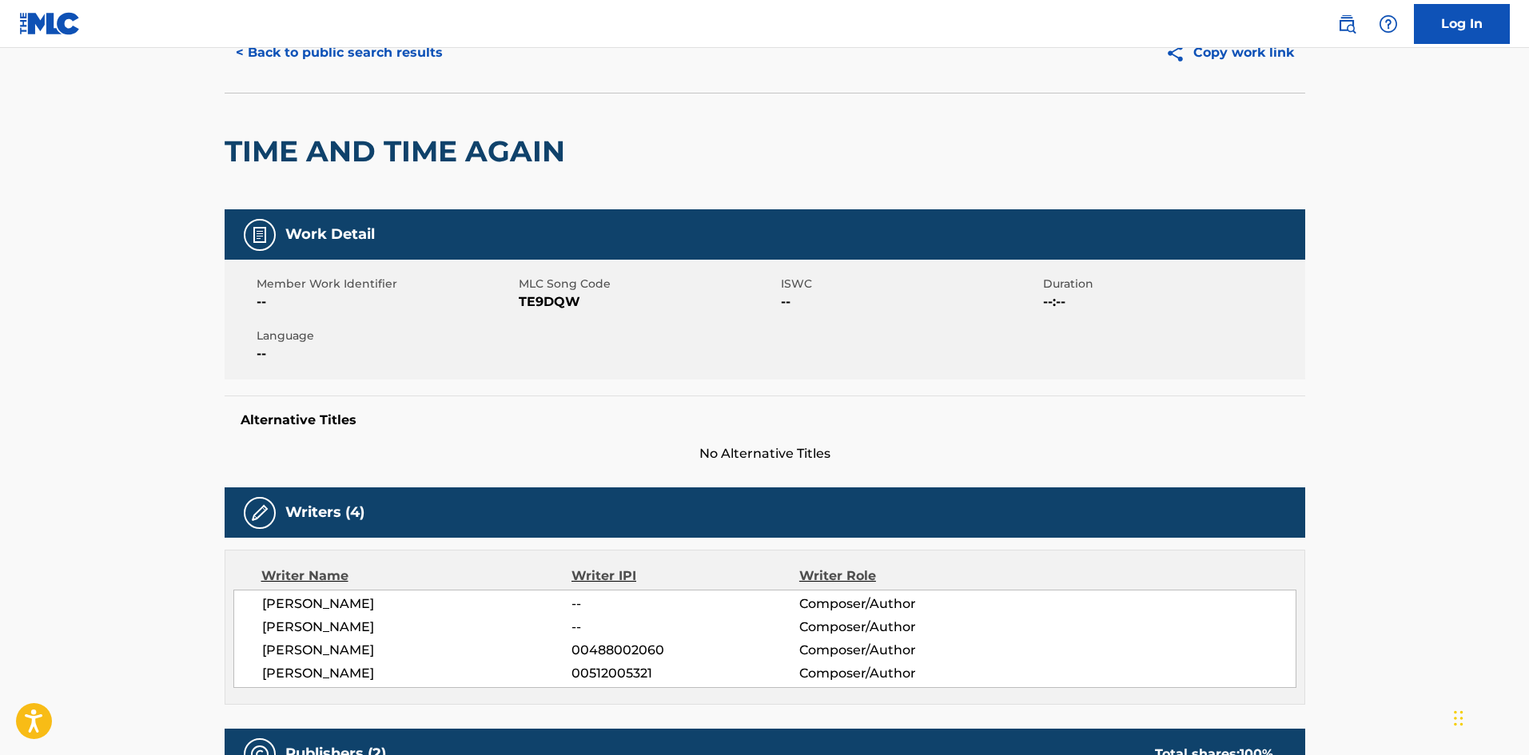
scroll to position [0, 0]
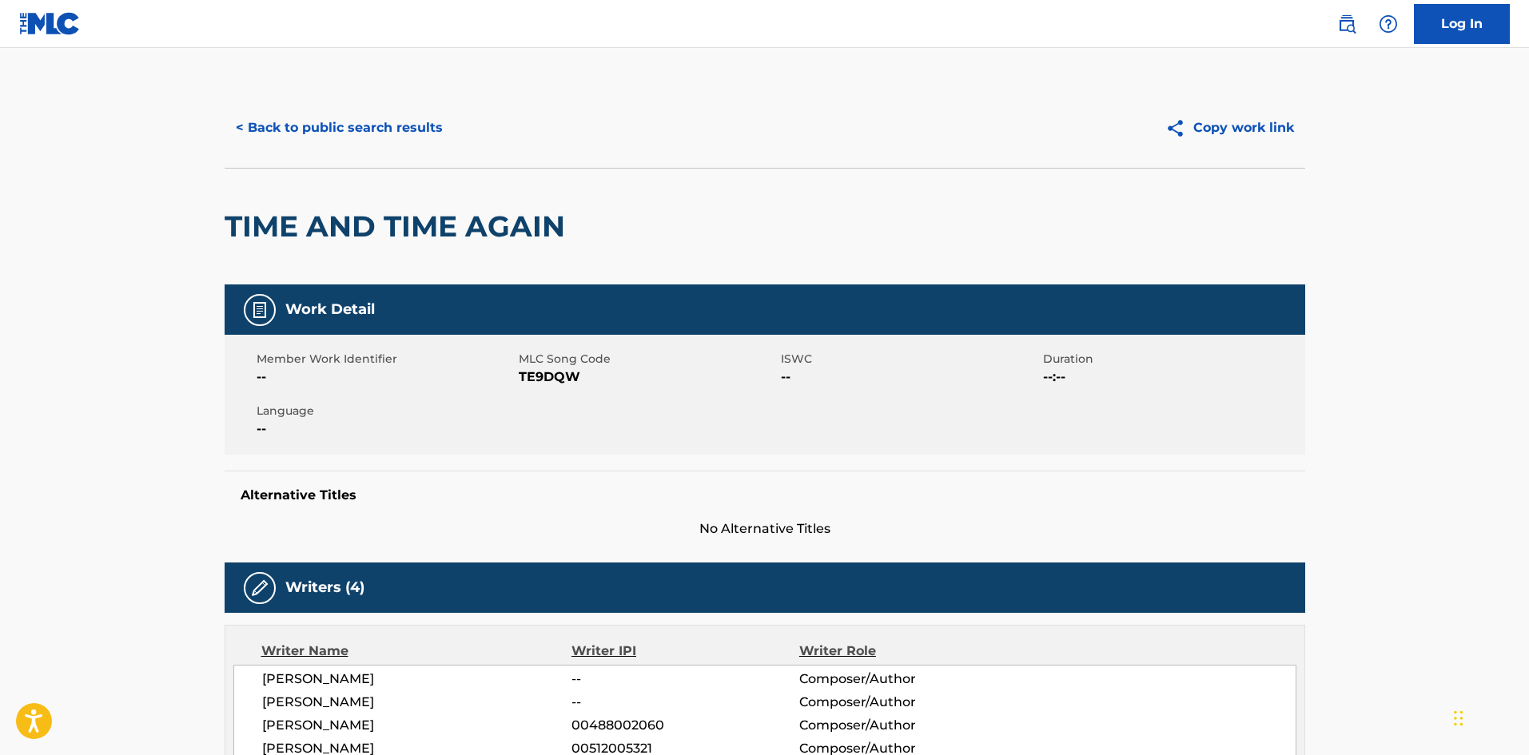
click at [388, 107] on div "< Back to public search results Copy work link" at bounding box center [765, 128] width 1081 height 80
click at [370, 126] on button "< Back to public search results" at bounding box center [339, 128] width 229 height 40
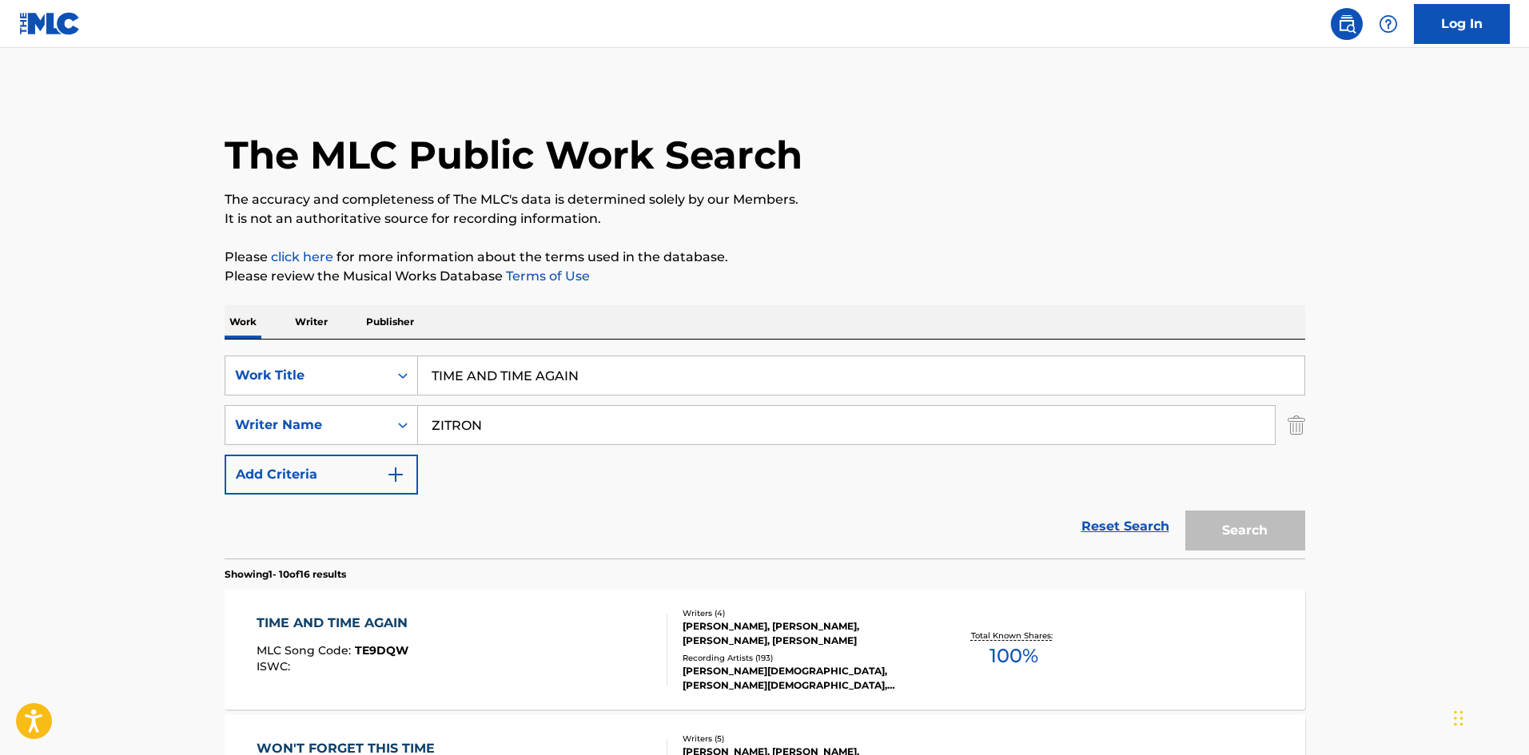
scroll to position [240, 0]
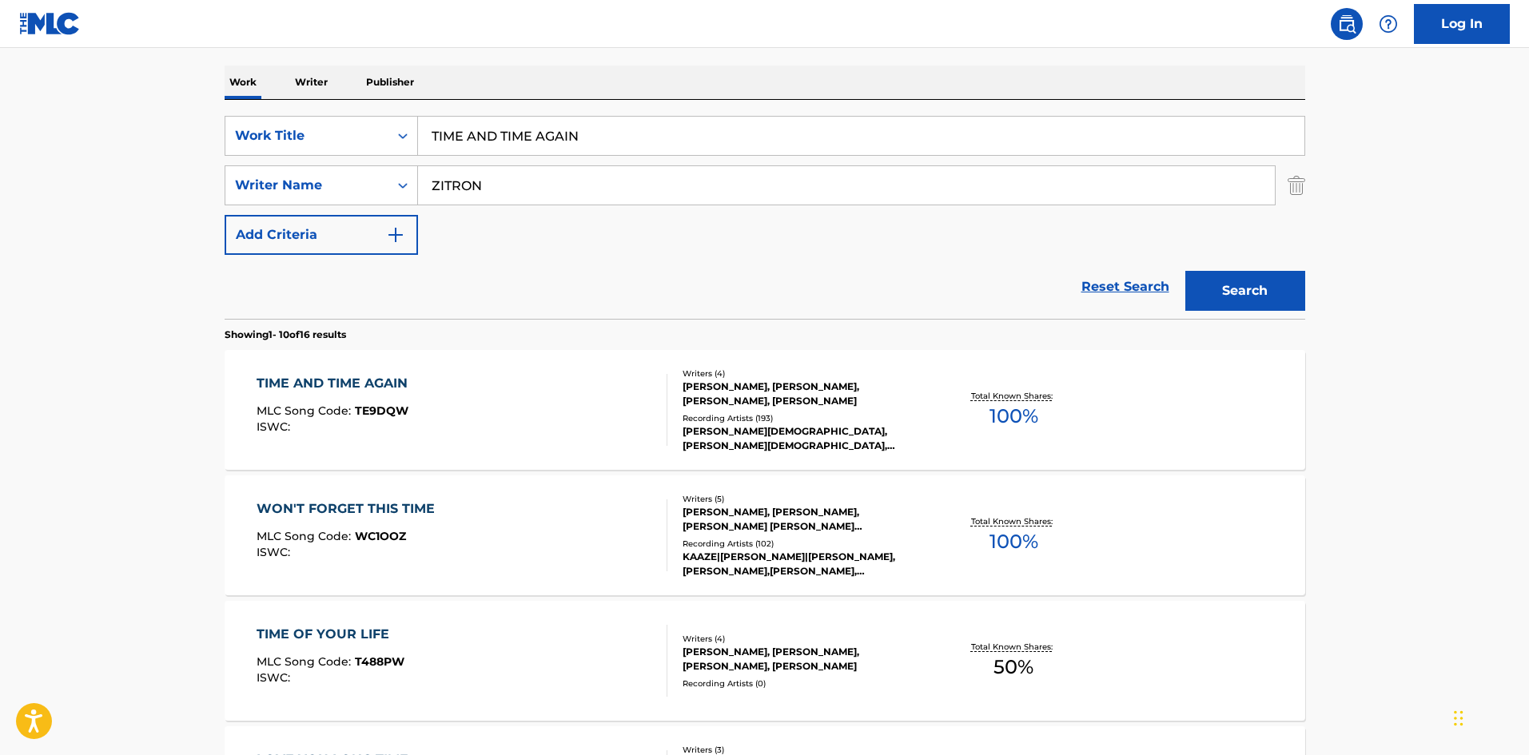
drag, startPoint x: 604, startPoint y: 143, endPoint x: 381, endPoint y: 6, distance: 261.3
click at [63, 128] on main "The MLC Public Work Search The accuracy and completeness of The MLC's data is d…" at bounding box center [764, 749] width 1529 height 1882
paste input "GET IN WITH ME"
type input "GET IN WITH ME"
drag, startPoint x: 660, startPoint y: 45, endPoint x: 524, endPoint y: 228, distance: 227.5
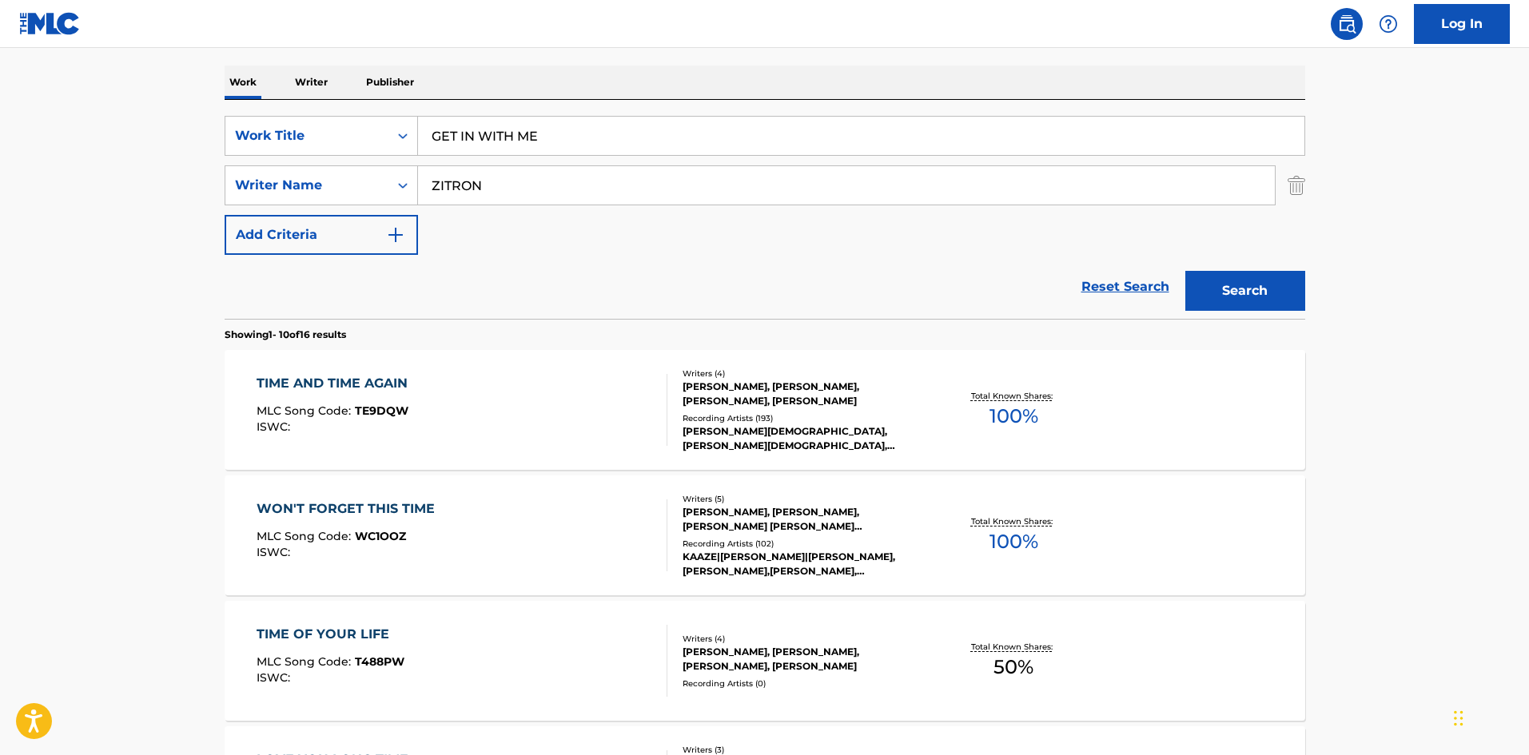
click at [658, 48] on div "Log In The MLC Public Work Search The accuracy and completeness of The MLC's da…" at bounding box center [764, 763] width 1529 height 2007
drag, startPoint x: 538, startPoint y: 173, endPoint x: 0, endPoint y: 189, distance: 538.3
click at [0, 189] on main "The MLC Public Work Search The accuracy and completeness of The MLC's data is d…" at bounding box center [764, 749] width 1529 height 1882
paste input "ONONIEWU"
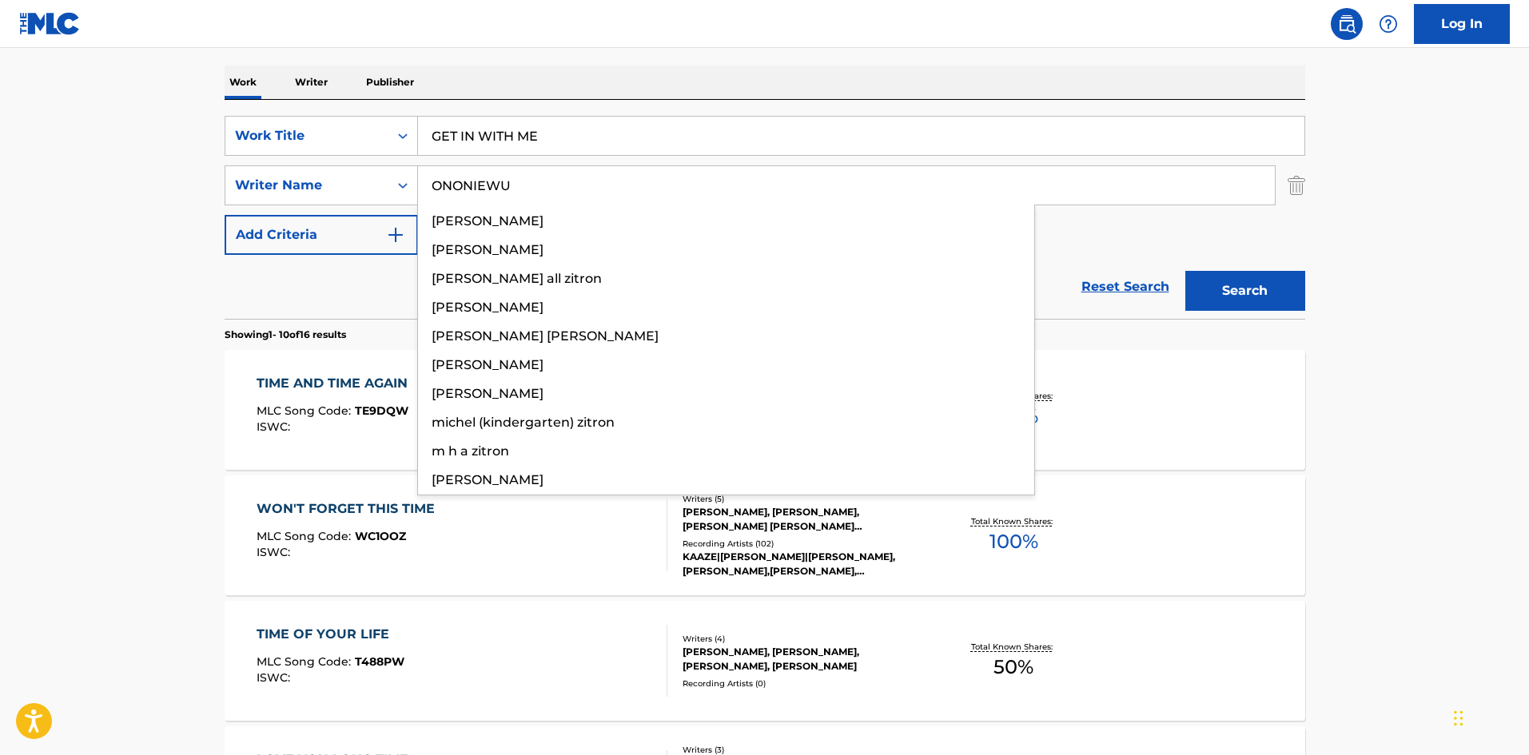
type input "ONONIEWU"
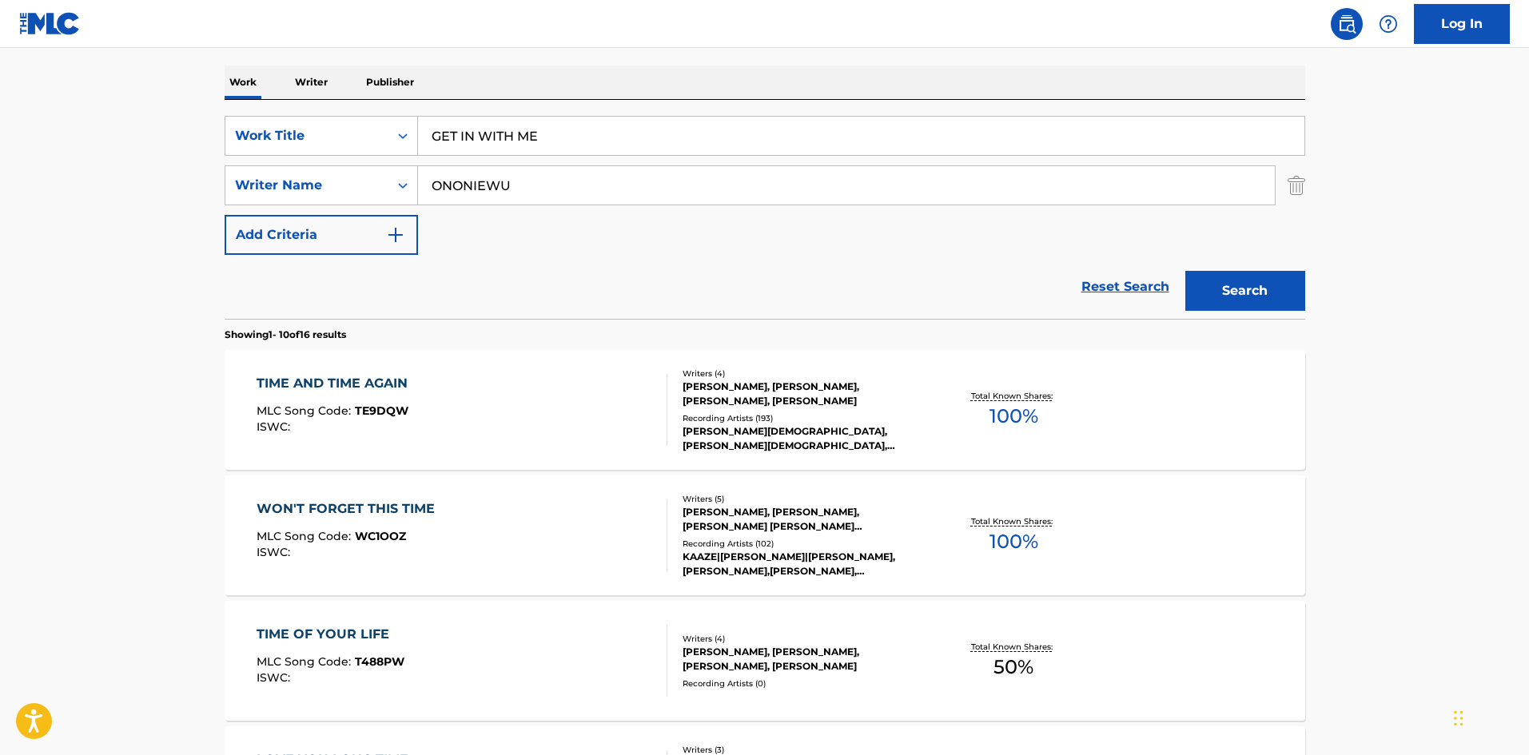
click at [1268, 275] on button "Search" at bounding box center [1246, 291] width 120 height 40
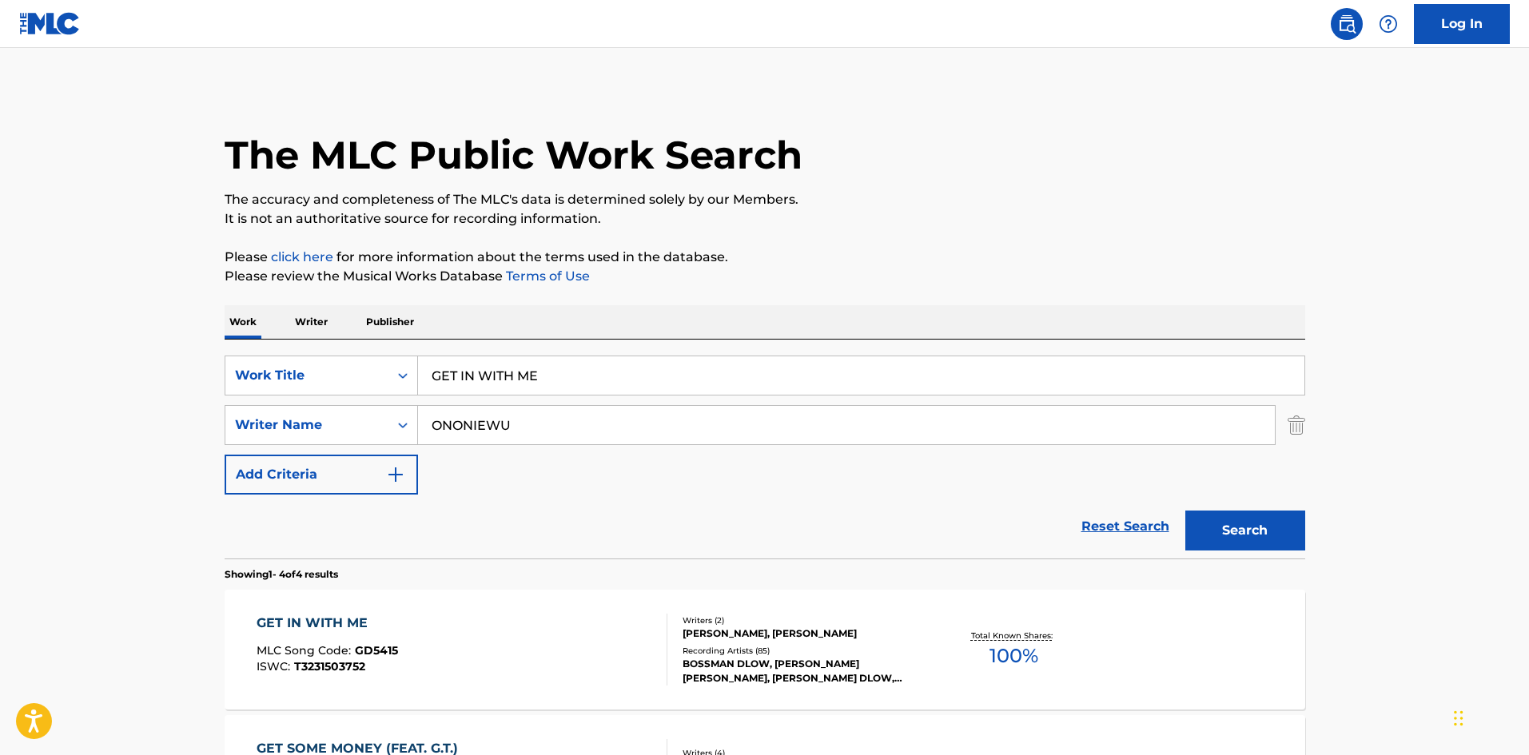
click at [832, 60] on main "The MLC Public Work Search The accuracy and completeness of The MLC's data is d…" at bounding box center [764, 609] width 1529 height 1122
click at [347, 622] on div "GET IN WITH ME" at bounding box center [328, 623] width 142 height 19
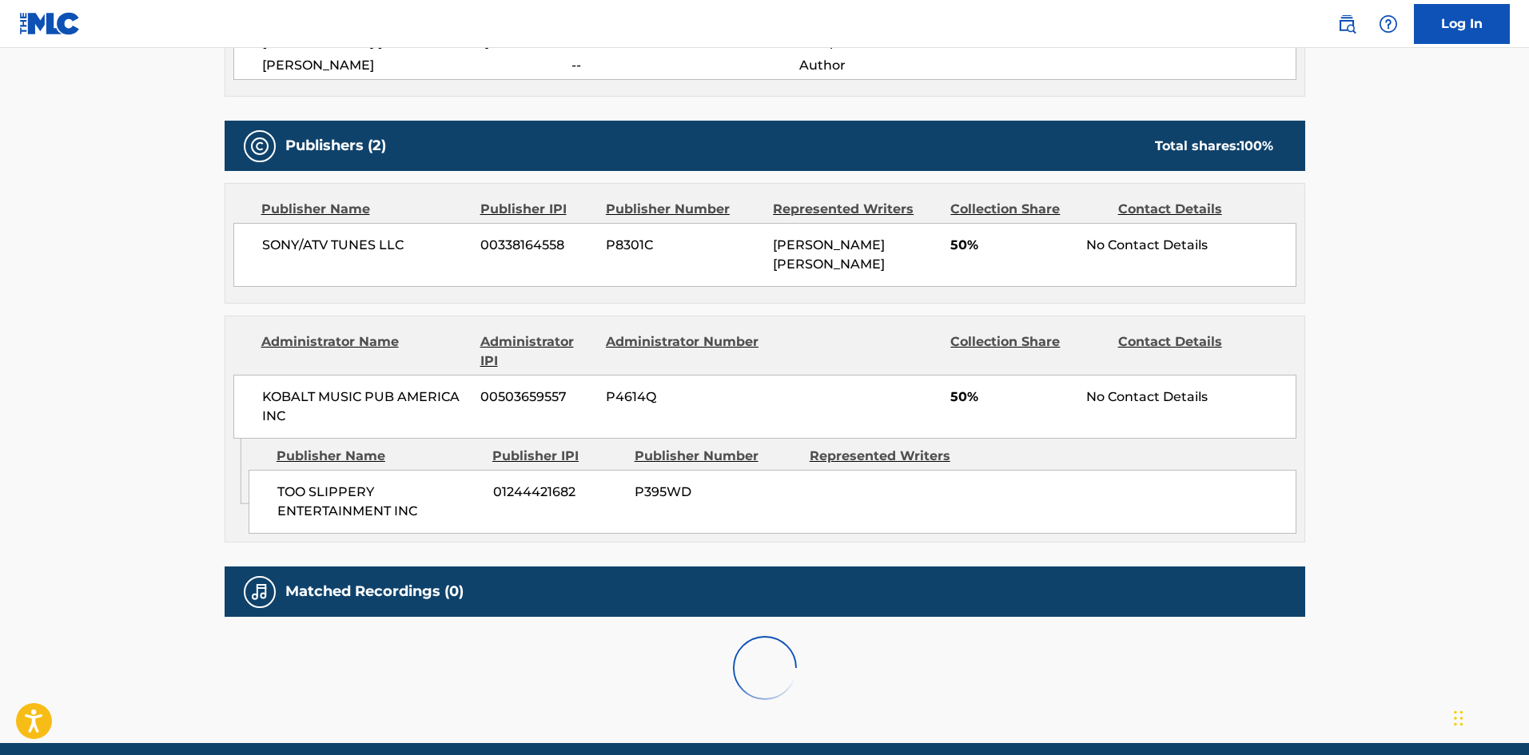
scroll to position [640, 0]
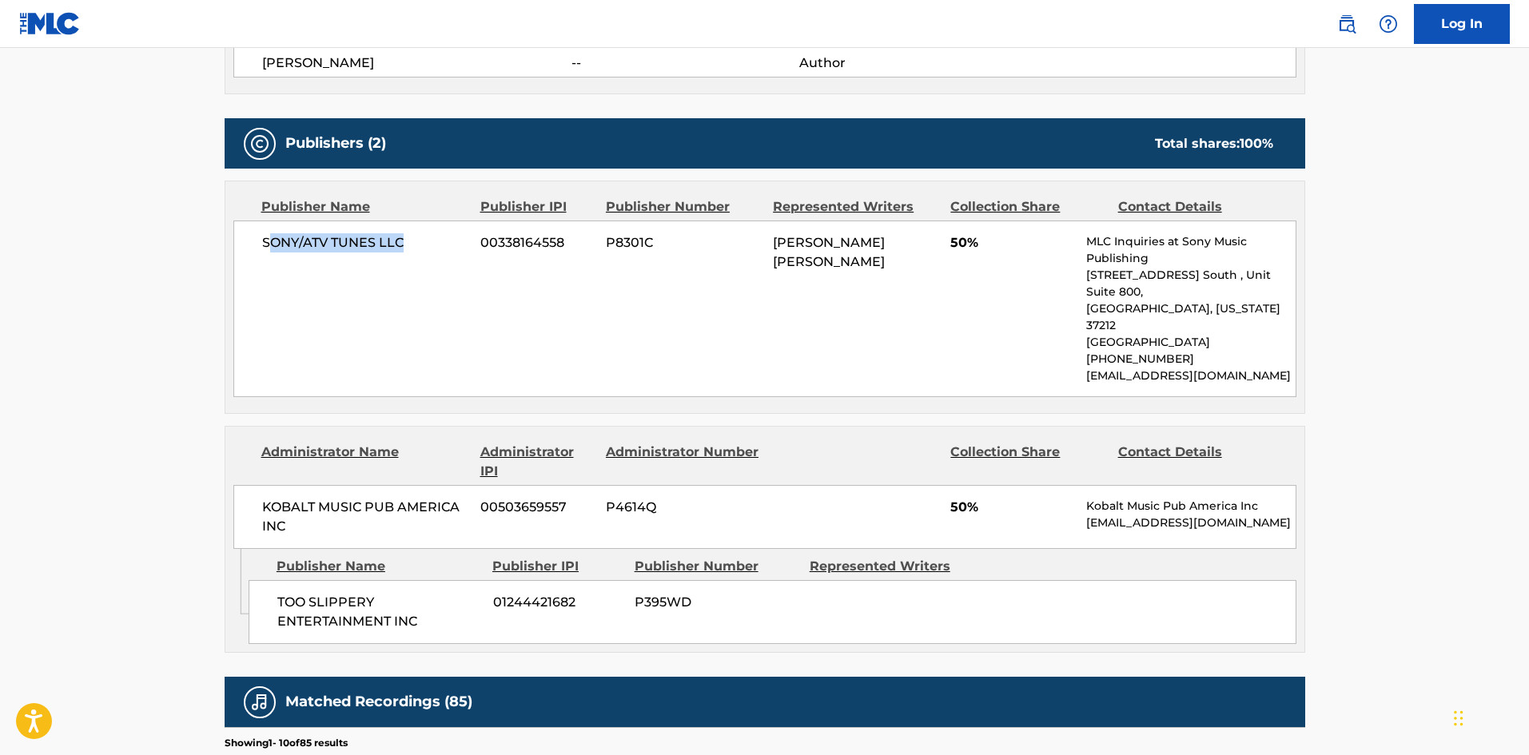
drag, startPoint x: 267, startPoint y: 240, endPoint x: 435, endPoint y: 238, distance: 167.9
click at [435, 238] on span "SONY/ATV TUNES LLC" at bounding box center [365, 242] width 207 height 19
click at [269, 264] on div "SONY/ATV TUNES LLC 00338164558 P8301C [PERSON_NAME] ONONIEWU 50% MLC Inquiries …" at bounding box center [764, 309] width 1063 height 177
drag, startPoint x: 260, startPoint y: 242, endPoint x: 456, endPoint y: 237, distance: 196.7
click at [456, 237] on div "SONY/ATV TUNES LLC 00338164558 P8301C [PERSON_NAME] ONONIEWU 50% MLC Inquiries …" at bounding box center [764, 309] width 1063 height 177
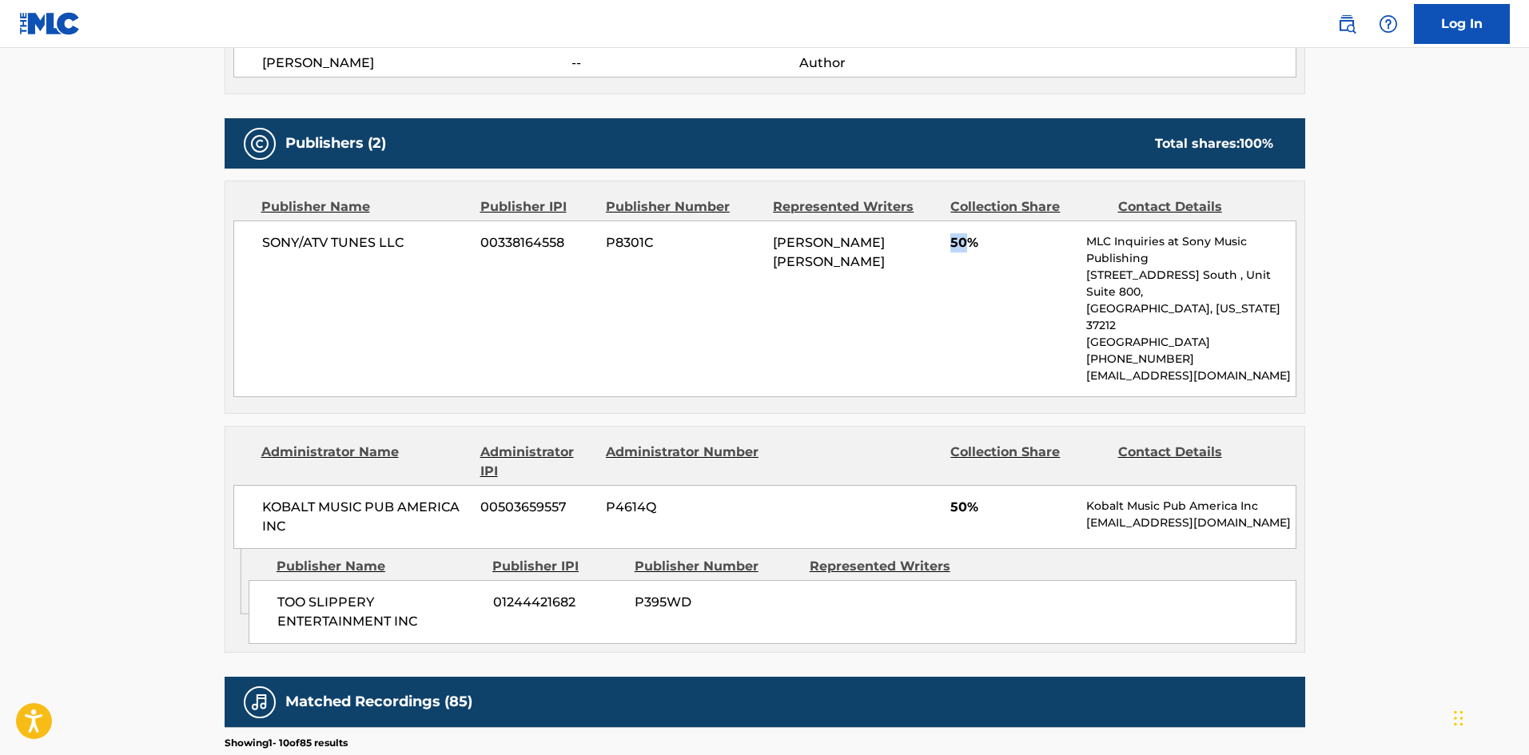
drag, startPoint x: 951, startPoint y: 251, endPoint x: 967, endPoint y: 244, distance: 17.5
click at [967, 244] on span "50%" at bounding box center [1013, 242] width 124 height 19
drag, startPoint x: 277, startPoint y: 568, endPoint x: 433, endPoint y: 598, distance: 159.5
click at [433, 598] on div "TOO SLIPPERY ENTERTAINMENT INC 01244421682 P395WD" at bounding box center [773, 612] width 1048 height 64
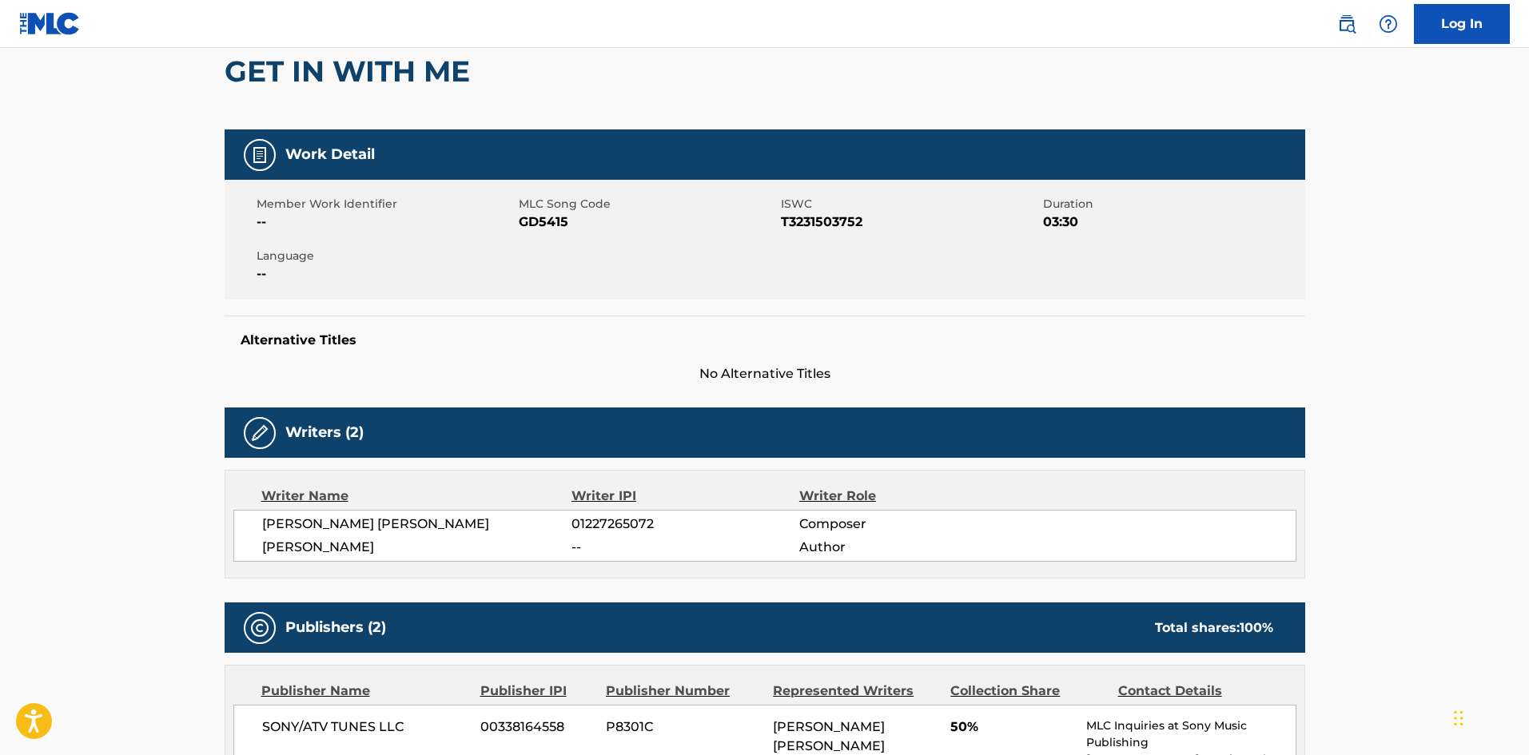
scroll to position [0, 0]
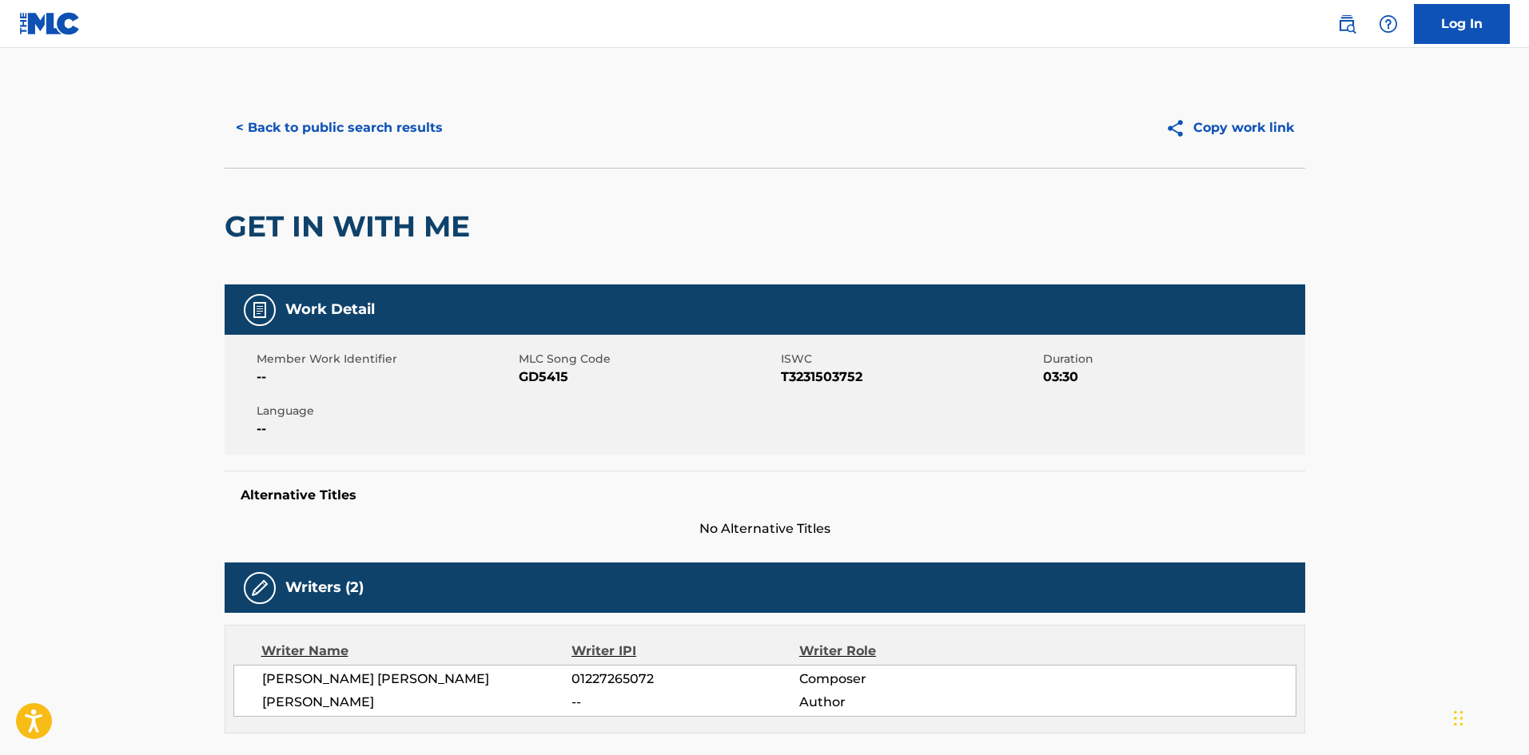
click at [380, 148] on div "< Back to public search results Copy work link" at bounding box center [765, 128] width 1081 height 80
click at [382, 142] on button "< Back to public search results" at bounding box center [339, 128] width 229 height 40
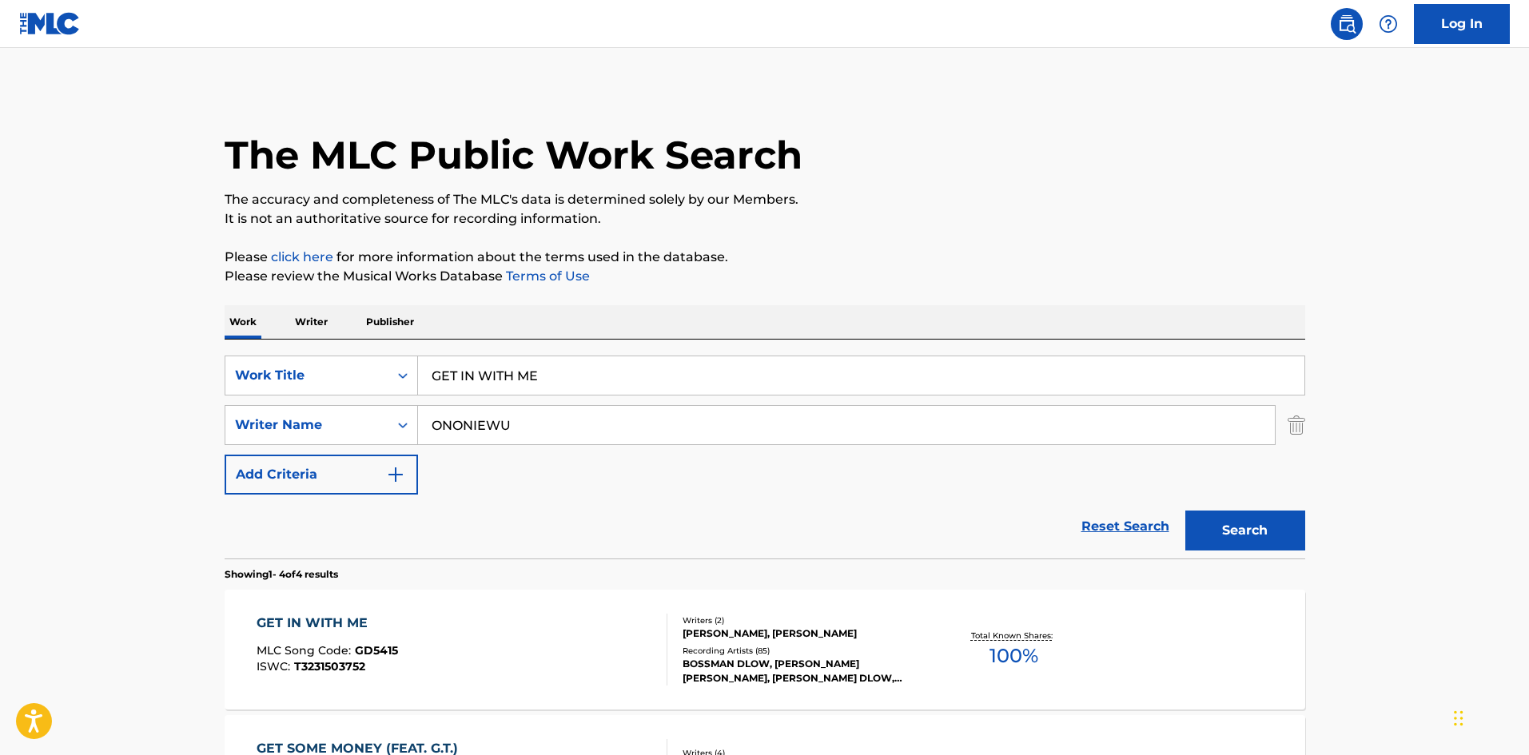
drag, startPoint x: 571, startPoint y: 383, endPoint x: 146, endPoint y: 229, distance: 452.4
click at [65, 363] on main "The MLC Public Work Search The accuracy and completeness of The MLC's data is d…" at bounding box center [764, 609] width 1529 height 1122
paste input "MO CHICKEN FEAT. [GEOGRAPHIC_DATA][US_STATE]"
type input "MO CHICKEN FEAT. [GEOGRAPHIC_DATA][US_STATE]"
click at [692, 212] on p "It is not an authoritative source for recording information." at bounding box center [765, 218] width 1081 height 19
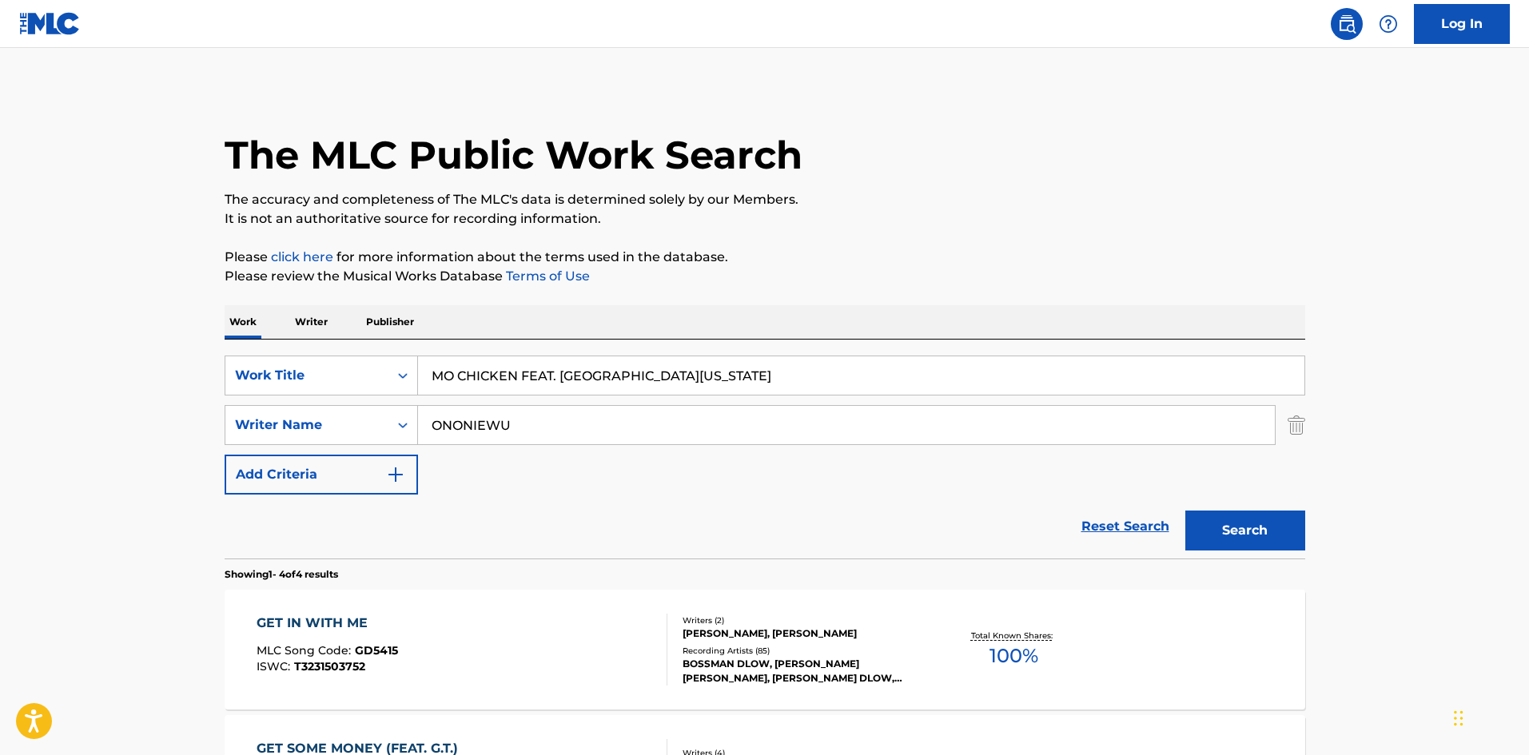
click at [564, 445] on div "SearchWithCriteria9bcbf700-8525-43a1-91e7-ff5ea63cd062 Work Title MO CHICKEN FE…" at bounding box center [765, 425] width 1081 height 139
drag, startPoint x: 567, startPoint y: 437, endPoint x: 0, endPoint y: 445, distance: 566.9
click at [0, 445] on main "The MLC Public Work Search The accuracy and completeness of The MLC's data is d…" at bounding box center [764, 609] width 1529 height 1122
paste input "[PERSON_NAME]"
type input "[PERSON_NAME]"
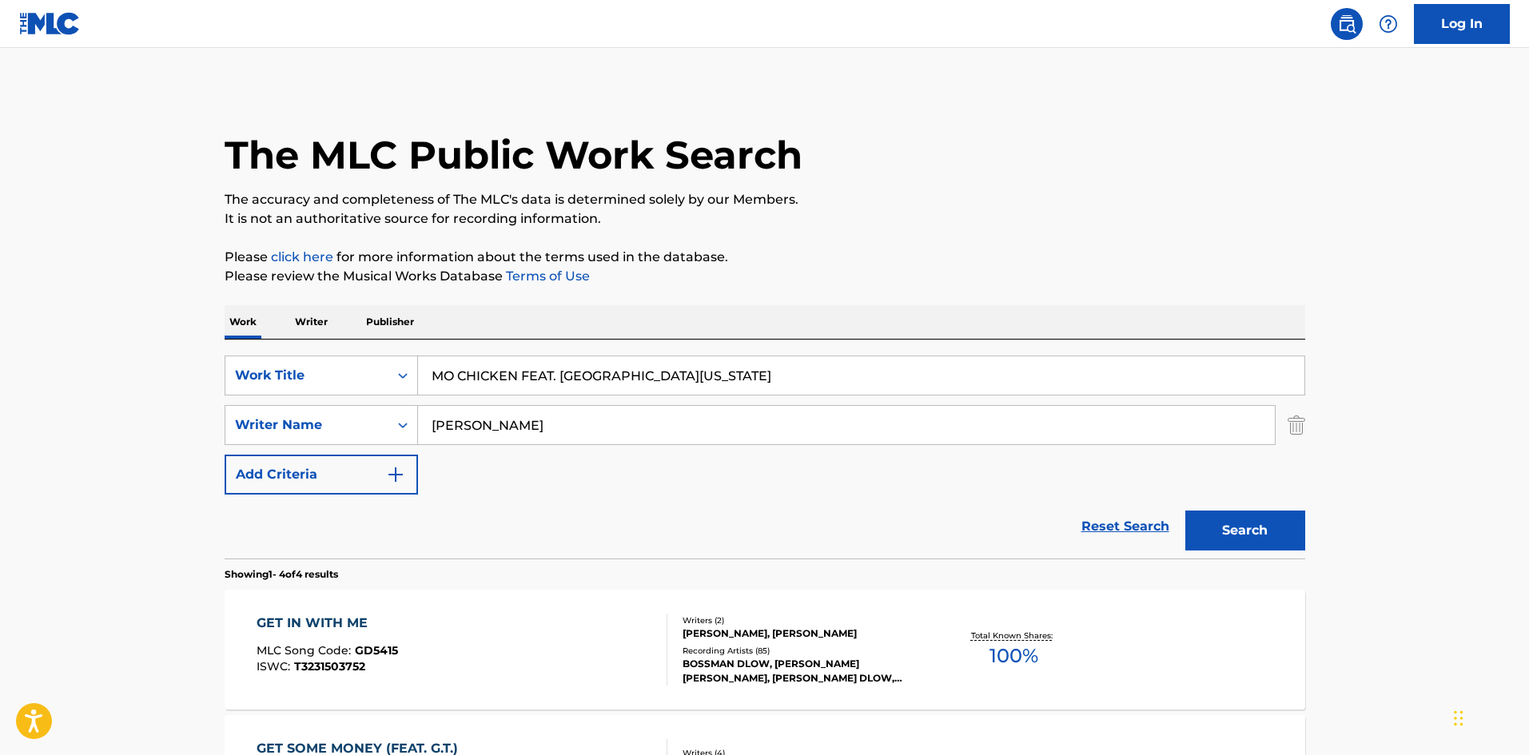
click at [1242, 552] on div "Search" at bounding box center [1242, 527] width 128 height 64
click at [1256, 522] on button "Search" at bounding box center [1246, 531] width 120 height 40
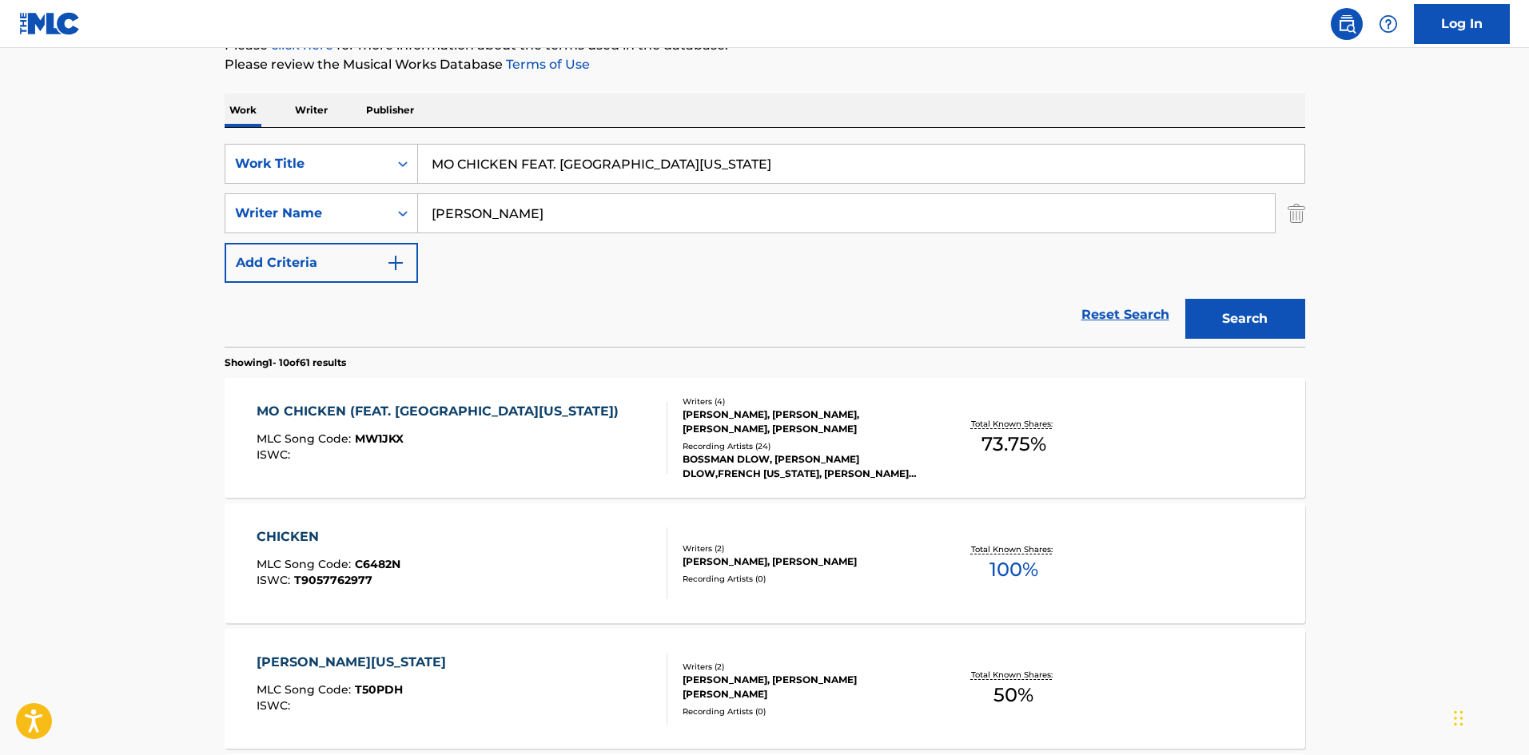
scroll to position [240, 0]
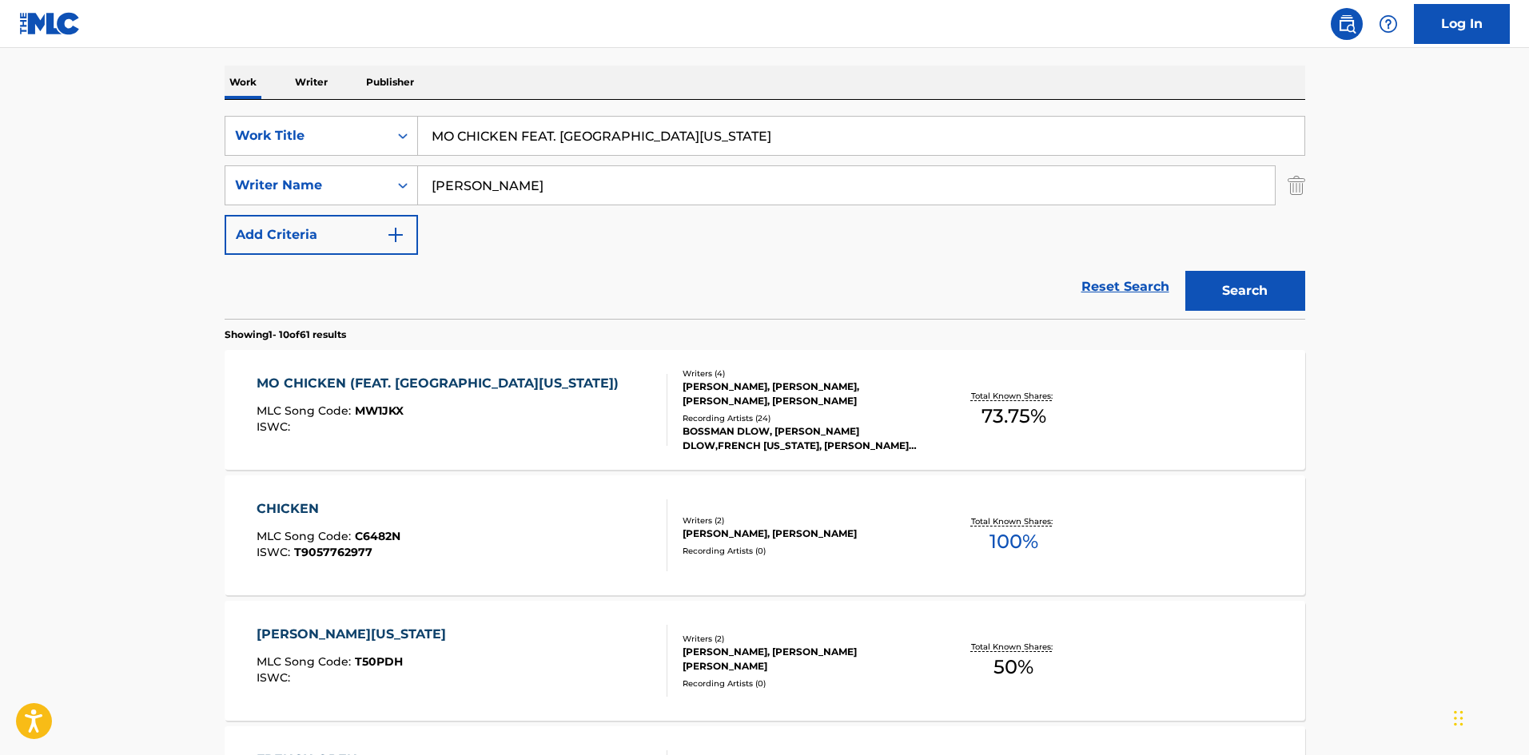
click at [365, 386] on div "MO CHICKEN (FEAT. [GEOGRAPHIC_DATA][US_STATE])" at bounding box center [442, 383] width 370 height 19
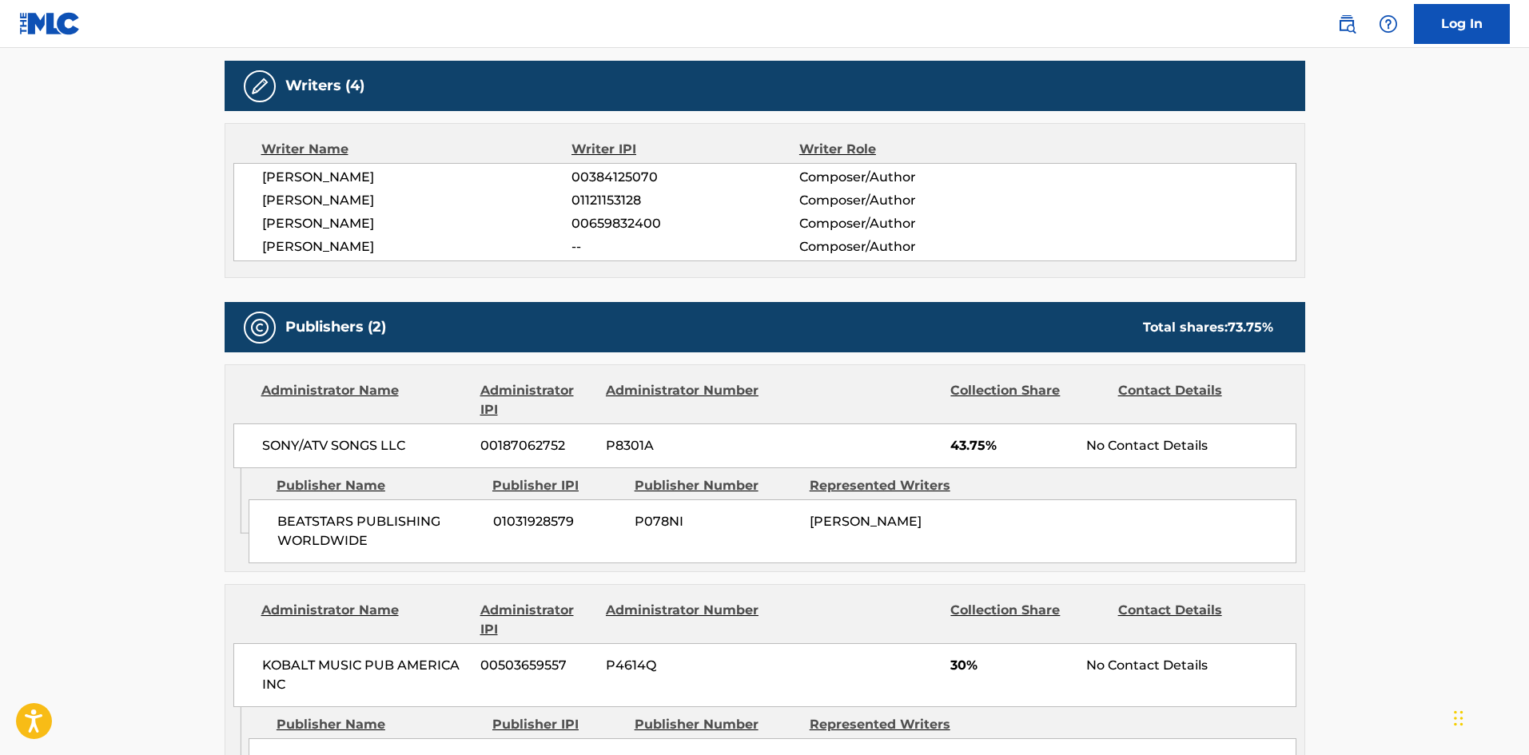
scroll to position [560, 0]
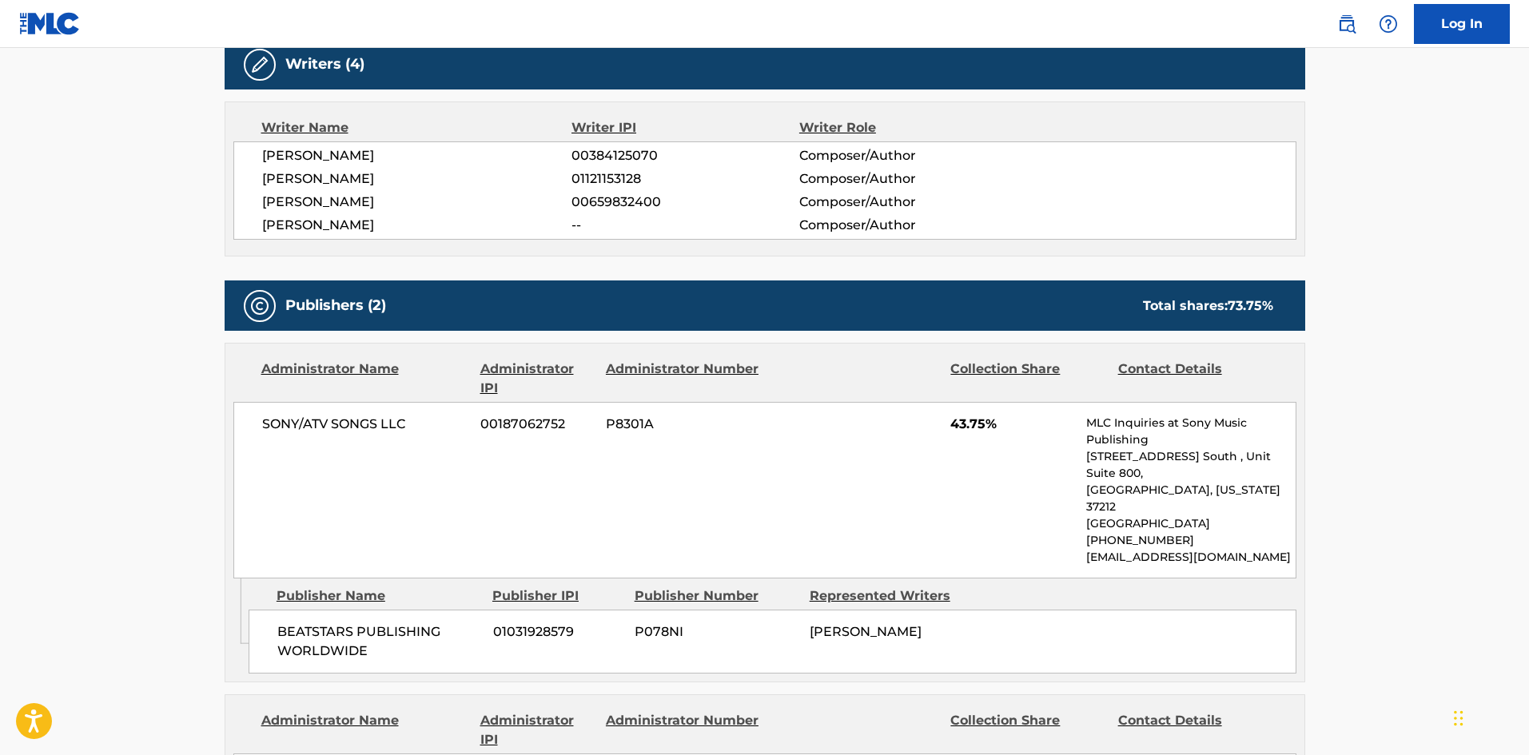
drag, startPoint x: 274, startPoint y: 463, endPoint x: 389, endPoint y: 496, distance: 119.2
click at [389, 496] on div "Administrator Name Administrator IPI Administrator Number Collection Share Cont…" at bounding box center [765, 513] width 1081 height 340
drag, startPoint x: 280, startPoint y: 557, endPoint x: 379, endPoint y: 586, distance: 103.2
click at [381, 623] on span "BEATSTARS PUBLISHING WORLDWIDE" at bounding box center [379, 642] width 204 height 38
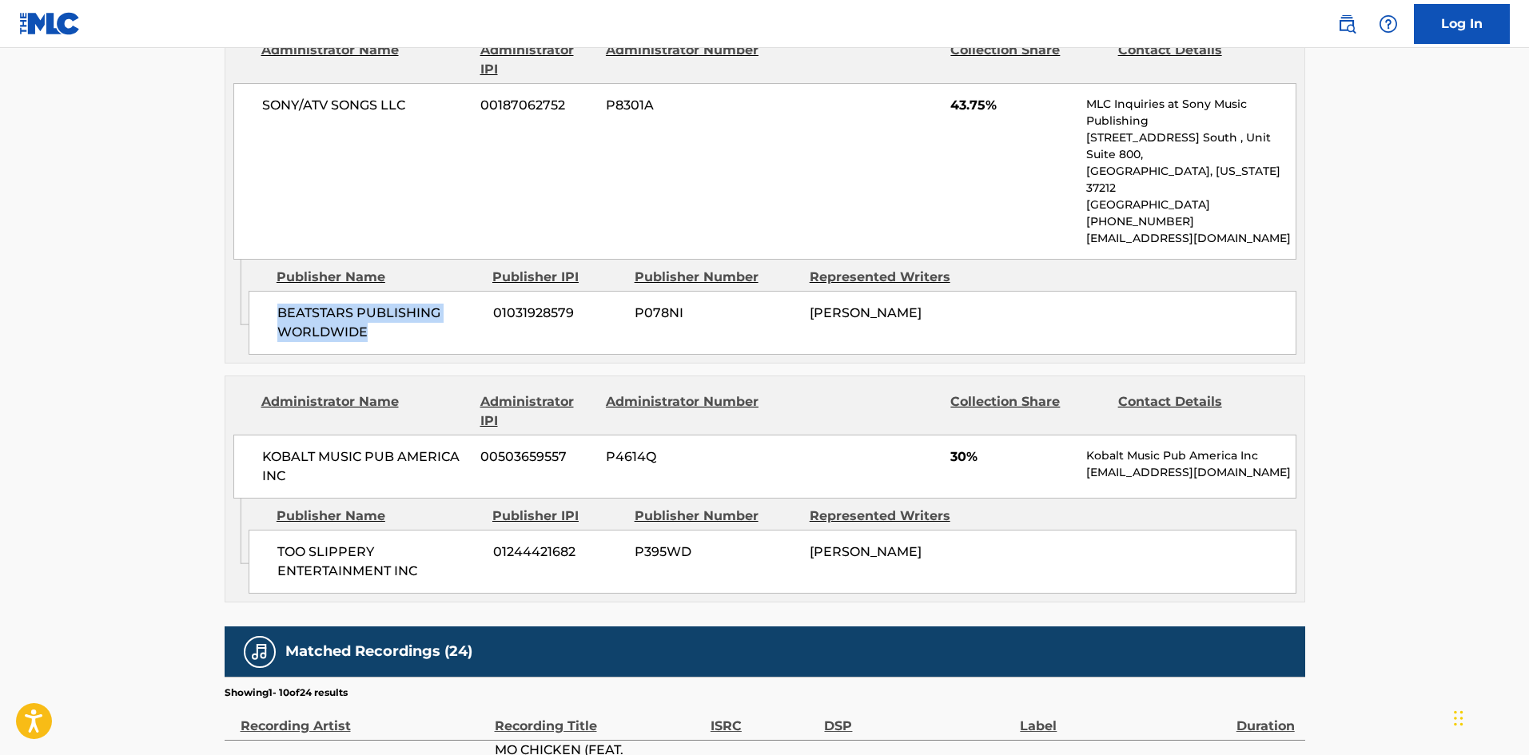
scroll to position [879, 0]
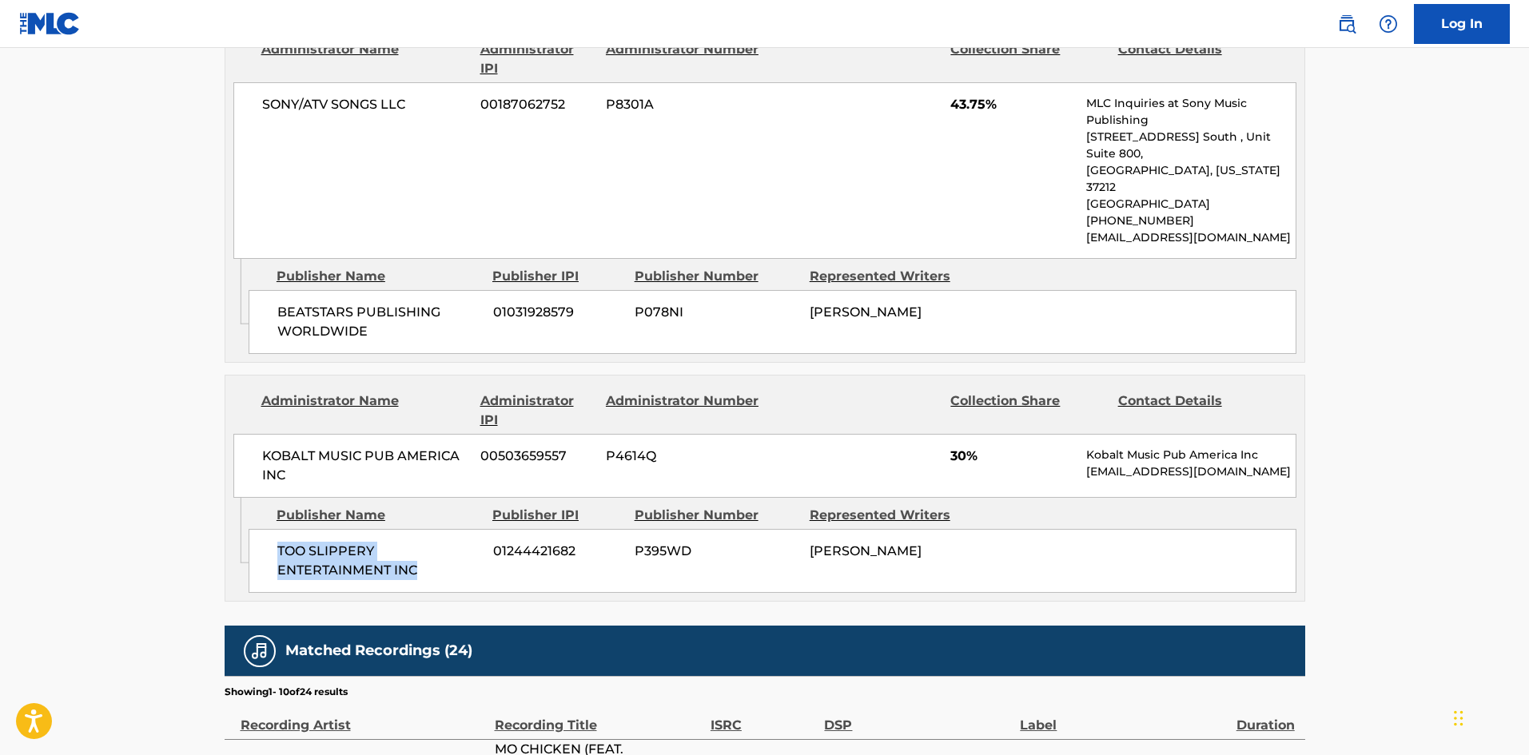
drag, startPoint x: 273, startPoint y: 484, endPoint x: 425, endPoint y: 492, distance: 152.9
click at [425, 529] on div "TOO SLIPPERY ENTERTAINMENT INC 01244421682 P395WD [PERSON_NAME]" at bounding box center [773, 561] width 1048 height 64
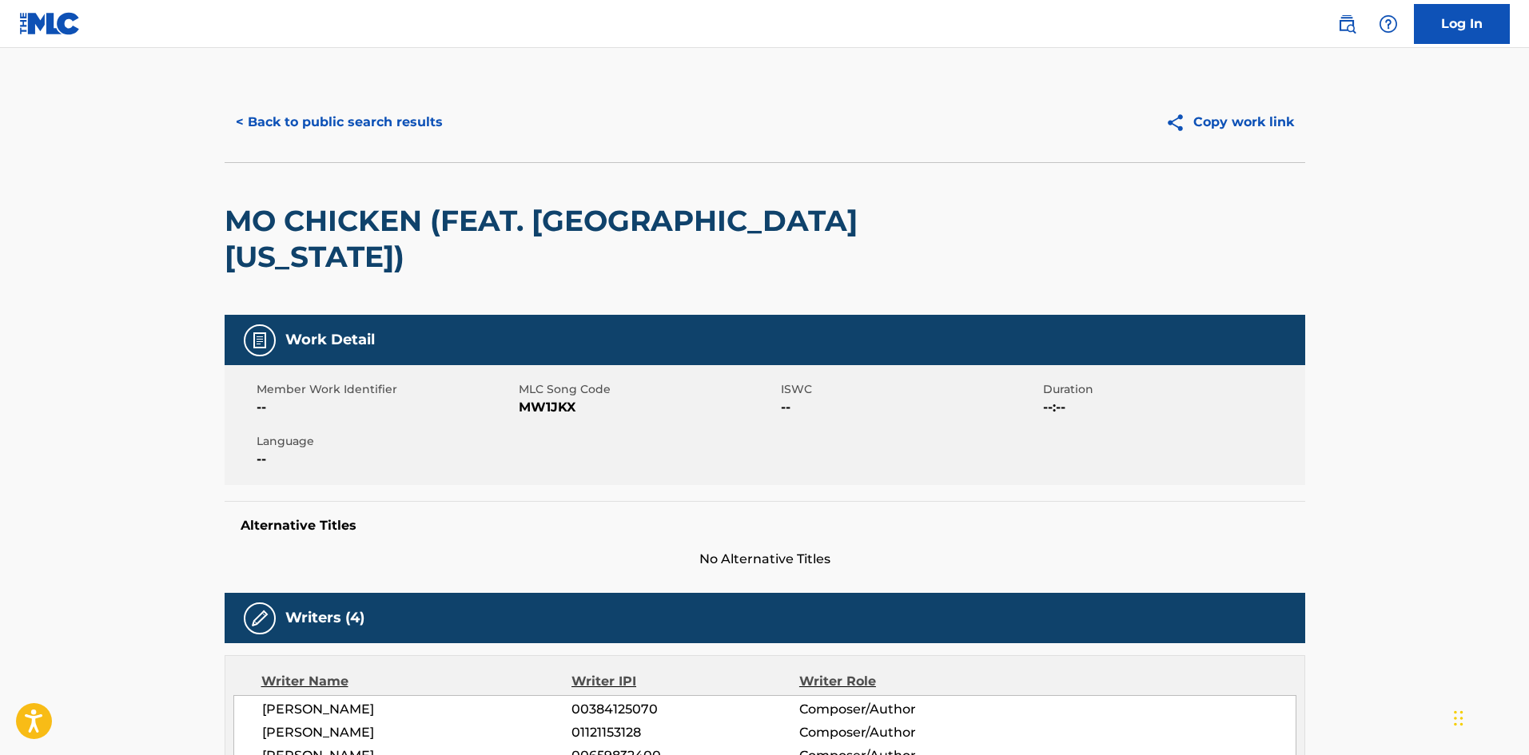
scroll to position [0, 0]
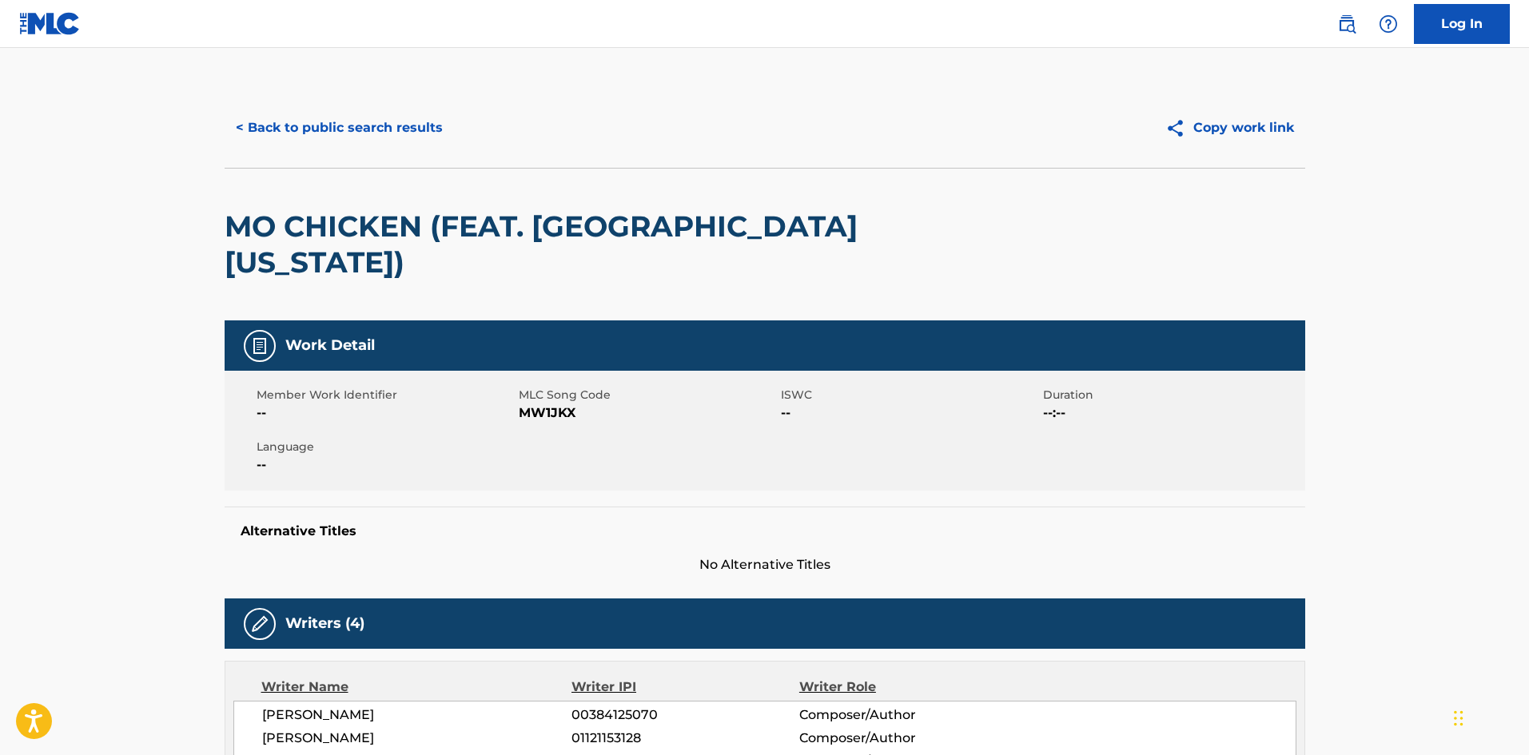
click at [382, 122] on button "< Back to public search results" at bounding box center [339, 128] width 229 height 40
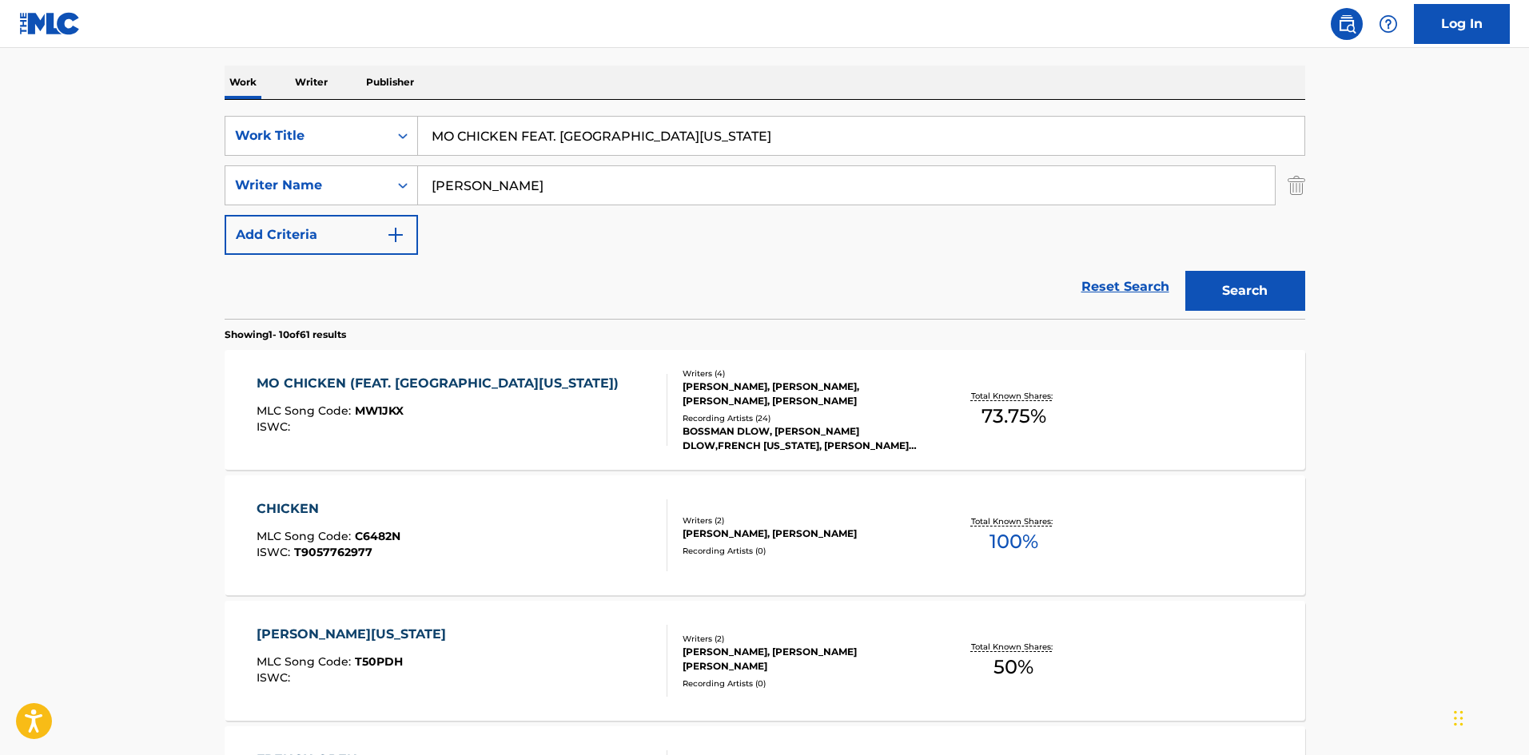
drag, startPoint x: 704, startPoint y: 122, endPoint x: 38, endPoint y: 10, distance: 675.4
click at [3, 54] on main "The MLC Public Work Search The accuracy and completeness of The MLC's data is d…" at bounding box center [764, 749] width 1529 height 1882
paste input "R POT SCRAPER"
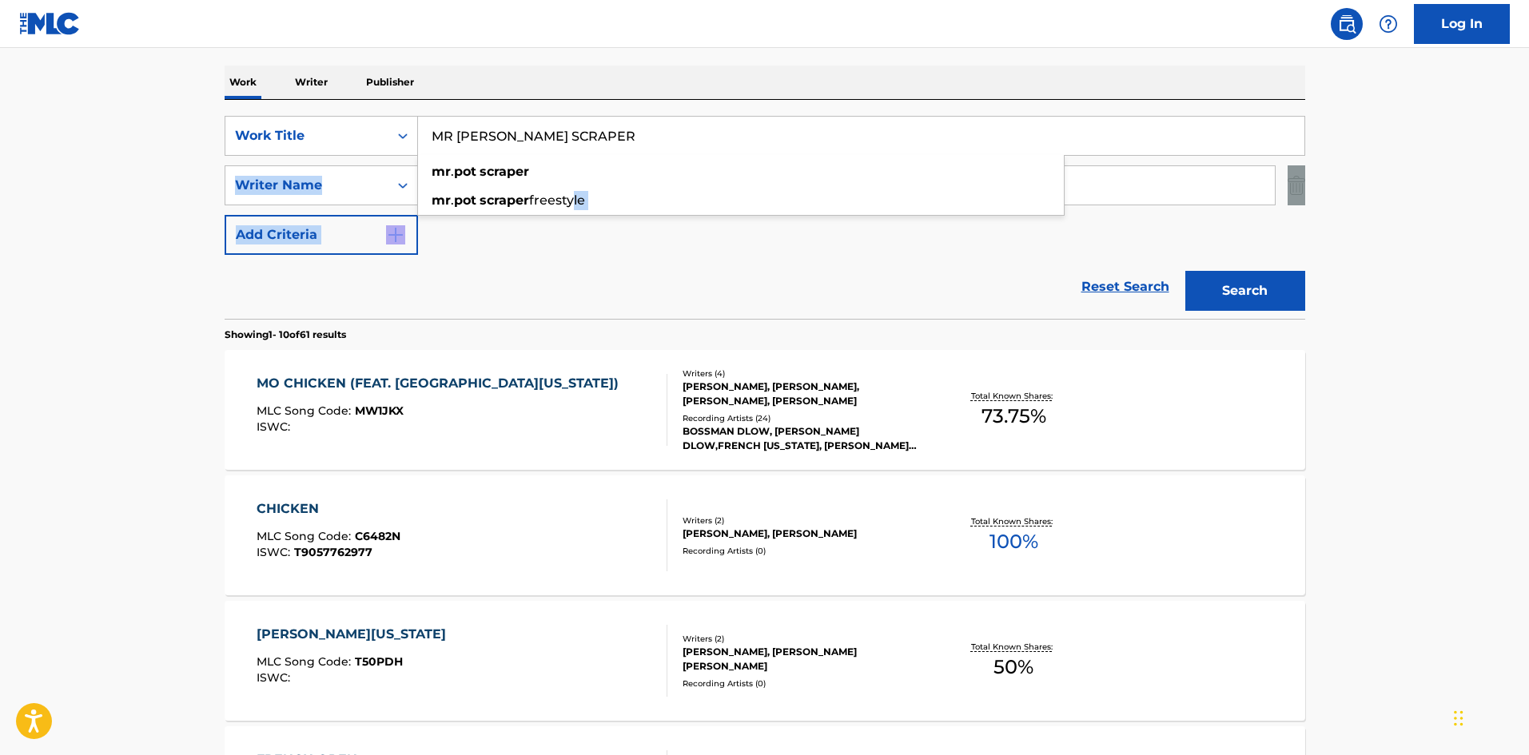
drag, startPoint x: 570, startPoint y: 187, endPoint x: 528, endPoint y: 313, distance: 132.5
click at [528, 313] on form "SearchWithCriteria9bcbf700-8525-43a1-91e7-ff5ea63cd062 Work Title MR POT SCRAPE…" at bounding box center [765, 217] width 1081 height 203
click at [537, 308] on div "Reset Search Search" at bounding box center [765, 287] width 1081 height 64
click at [1399, 302] on main "The MLC Public Work Search The accuracy and completeness of The MLC's data is d…" at bounding box center [764, 749] width 1529 height 1882
drag, startPoint x: 769, startPoint y: 125, endPoint x: 297, endPoint y: 102, distance: 473.0
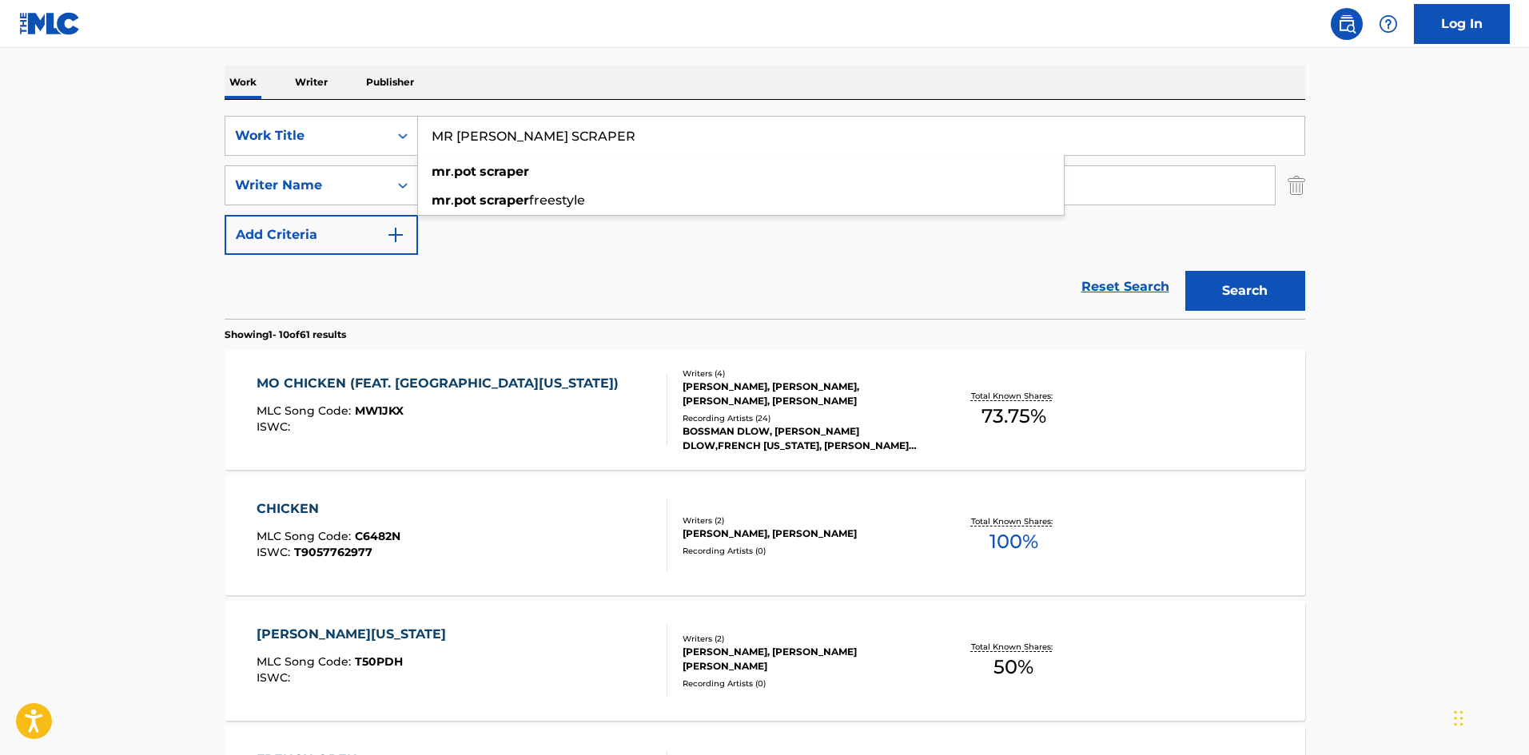
click at [297, 102] on div "SearchWithCriteria9bcbf700-8525-43a1-91e7-ff5ea63cd062 Work Title MR POT SCRAPE…" at bounding box center [765, 209] width 1081 height 219
type input "c"
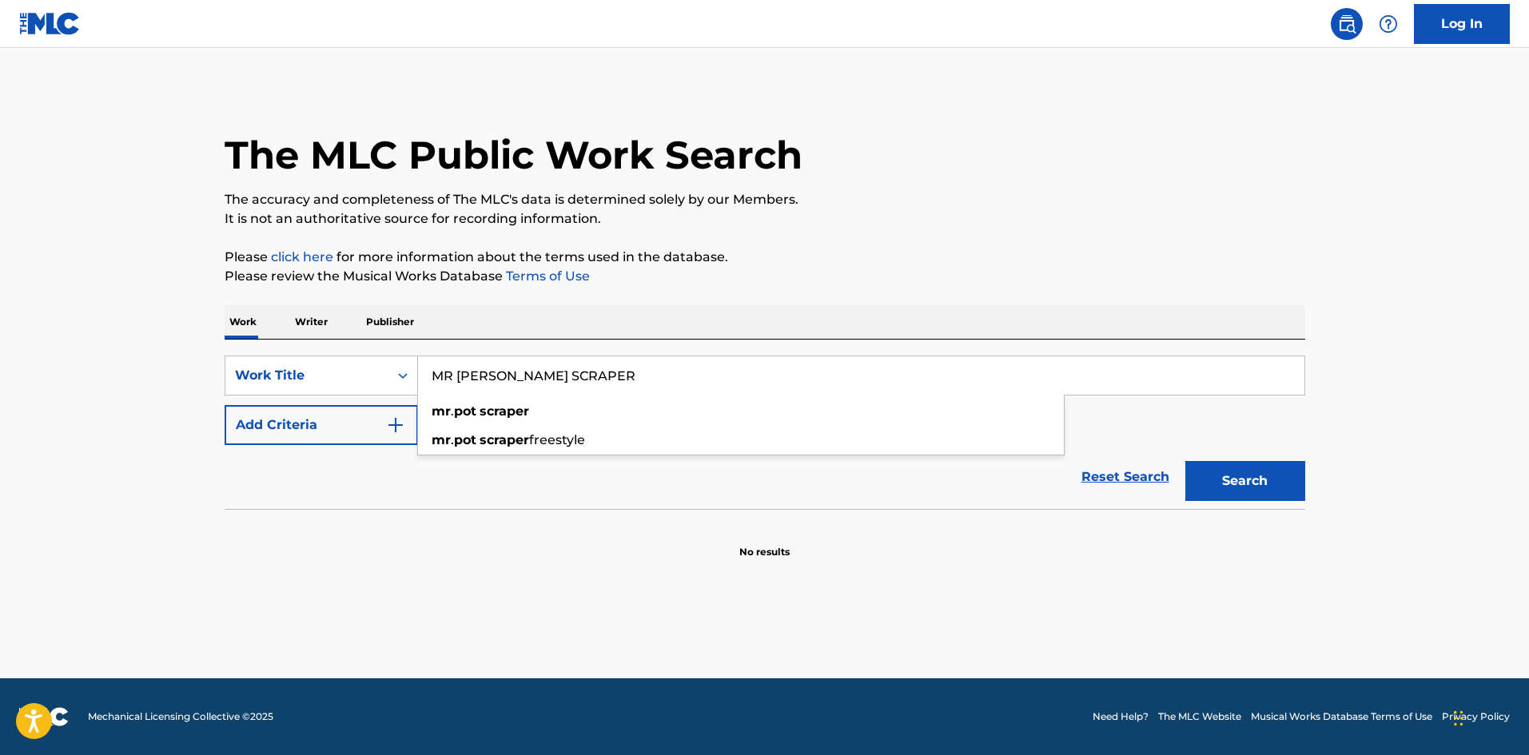
drag, startPoint x: 679, startPoint y: 234, endPoint x: 602, endPoint y: 370, distance: 156.1
click at [679, 236] on div "The MLC Public Work Search The accuracy and completeness of The MLC's data is d…" at bounding box center [764, 324] width 1119 height 472
click at [331, 429] on button "Add Criteria" at bounding box center [321, 425] width 193 height 40
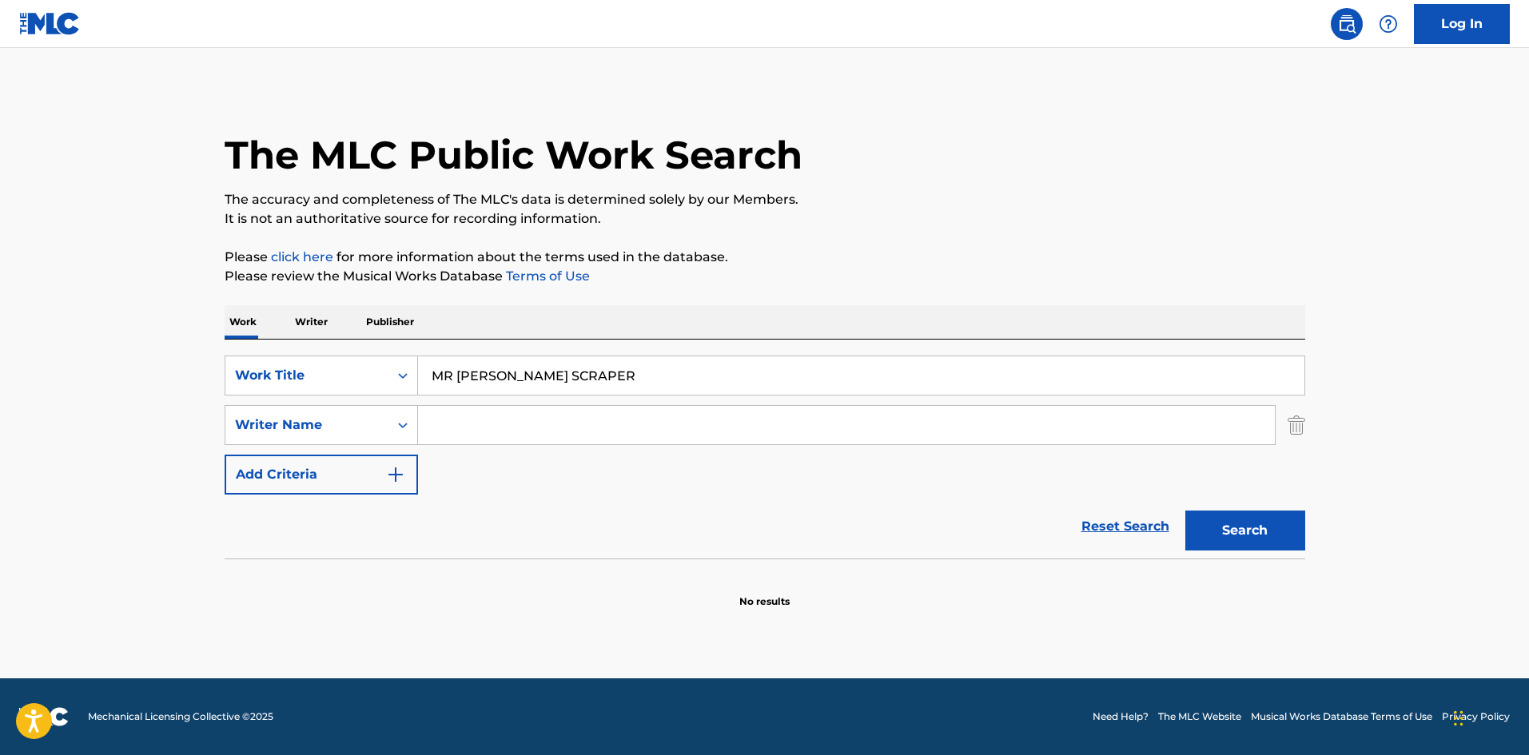
click at [500, 414] on input "Search Form" at bounding box center [846, 425] width 857 height 38
paste input "[PERSON_NAME]"
type input "[PERSON_NAME]"
click at [1238, 533] on button "Search" at bounding box center [1246, 531] width 120 height 40
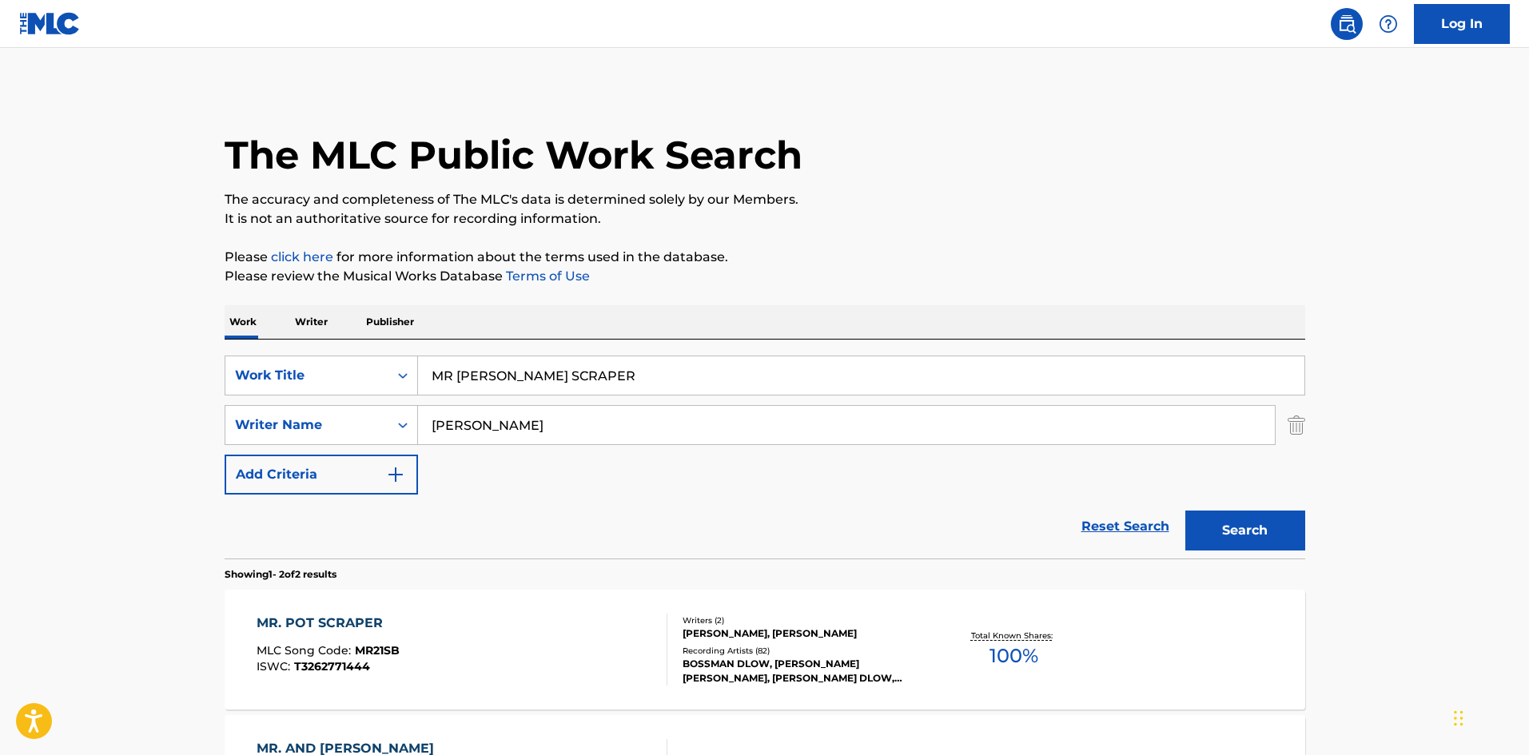
click at [1003, 121] on div "The MLC Public Work Search" at bounding box center [765, 146] width 1081 height 117
click at [1019, 140] on div "The MLC Public Work Search" at bounding box center [765, 146] width 1081 height 117
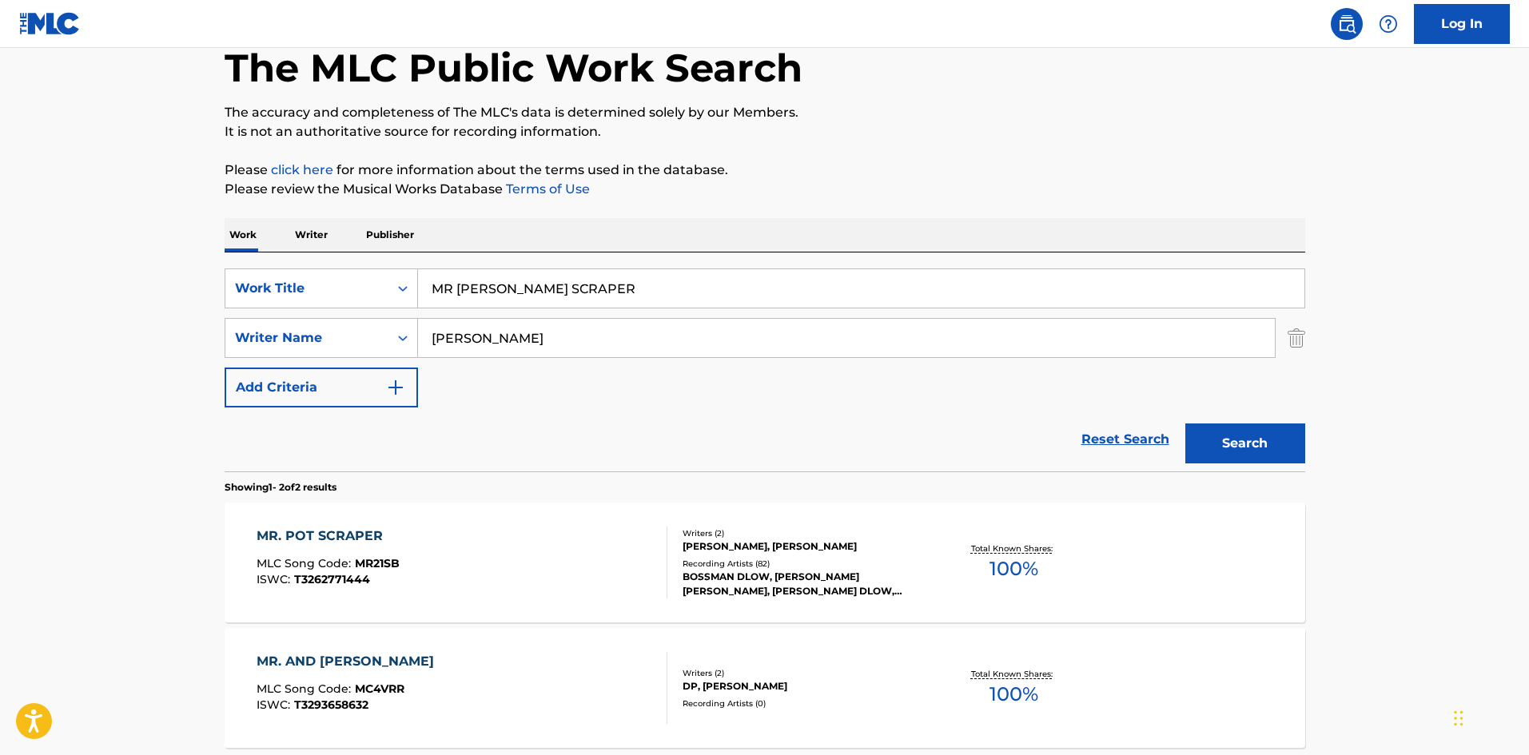
scroll to position [240, 0]
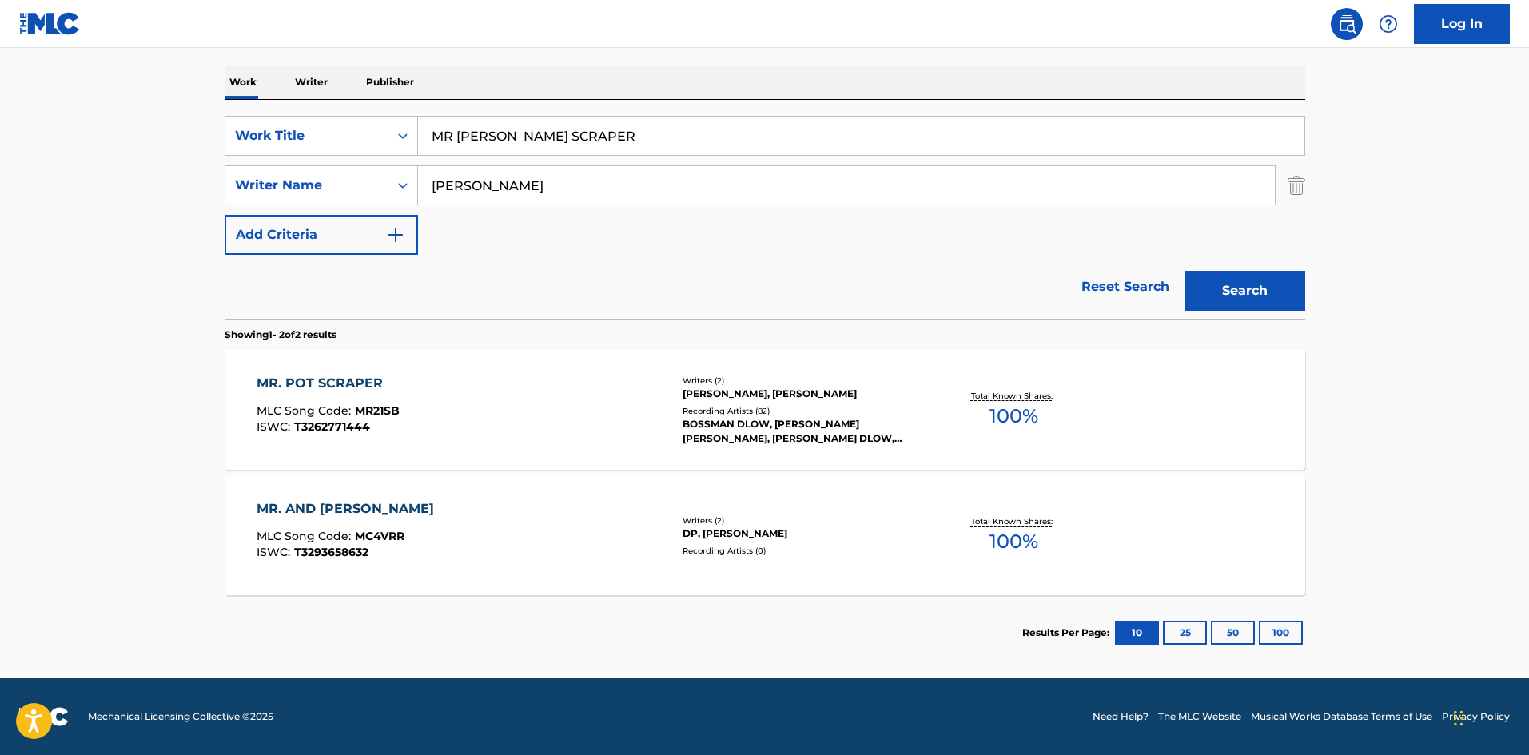
click at [365, 389] on div "MR. POT SCRAPER" at bounding box center [328, 383] width 143 height 19
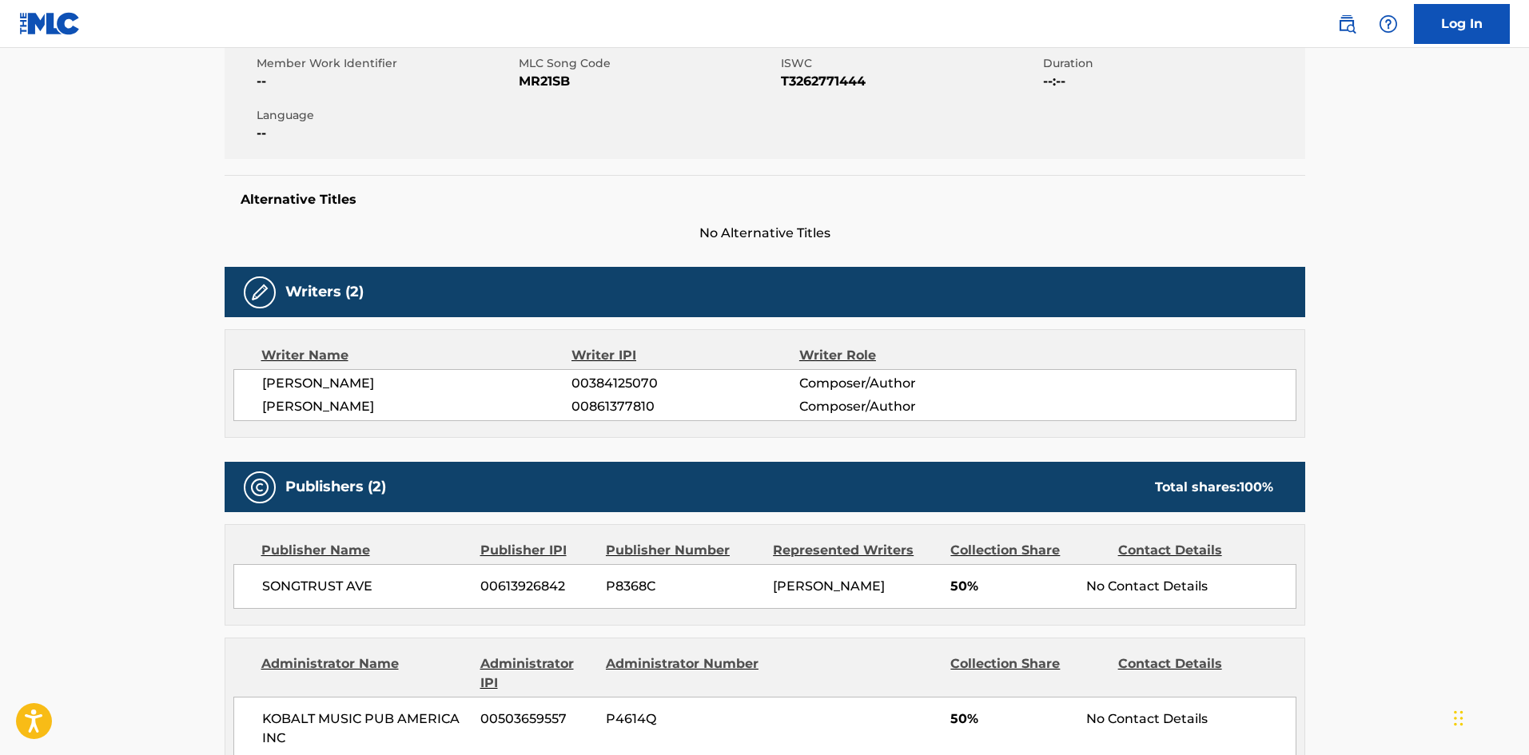
scroll to position [560, 0]
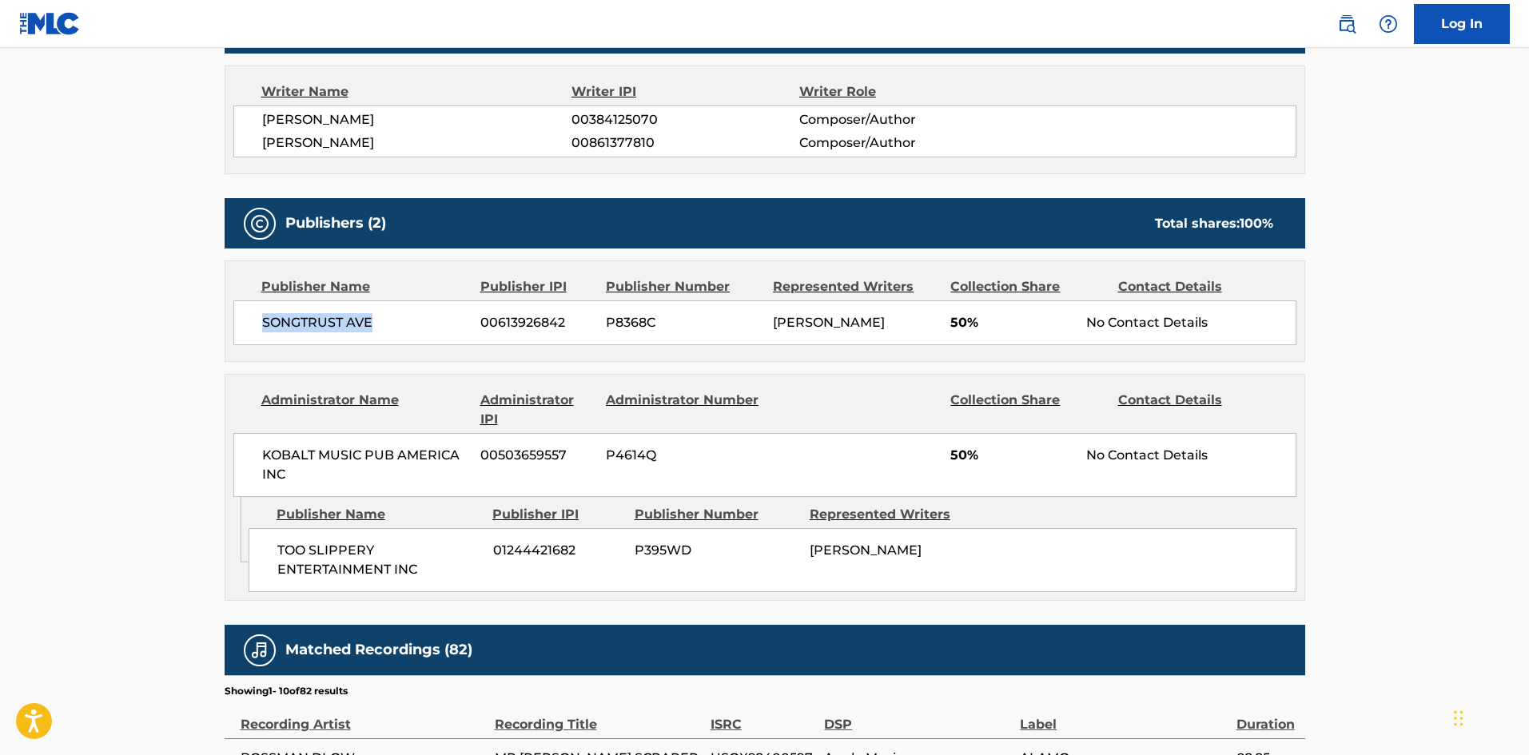
drag, startPoint x: 262, startPoint y: 325, endPoint x: 429, endPoint y: 320, distance: 166.4
click at [429, 320] on span "SONGTRUST AVE" at bounding box center [365, 322] width 207 height 19
copy span "SONGTRUST AVE"
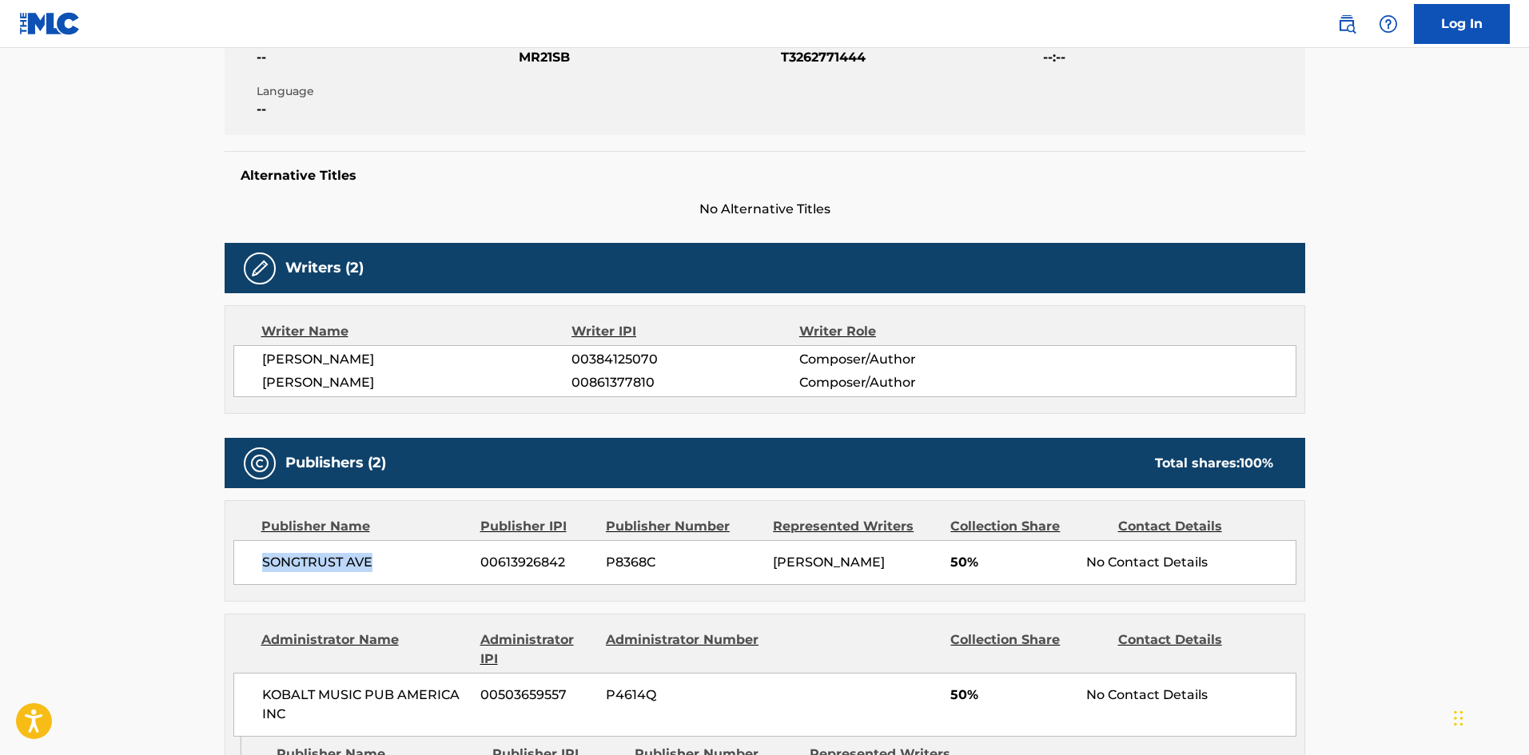
scroll to position [0, 0]
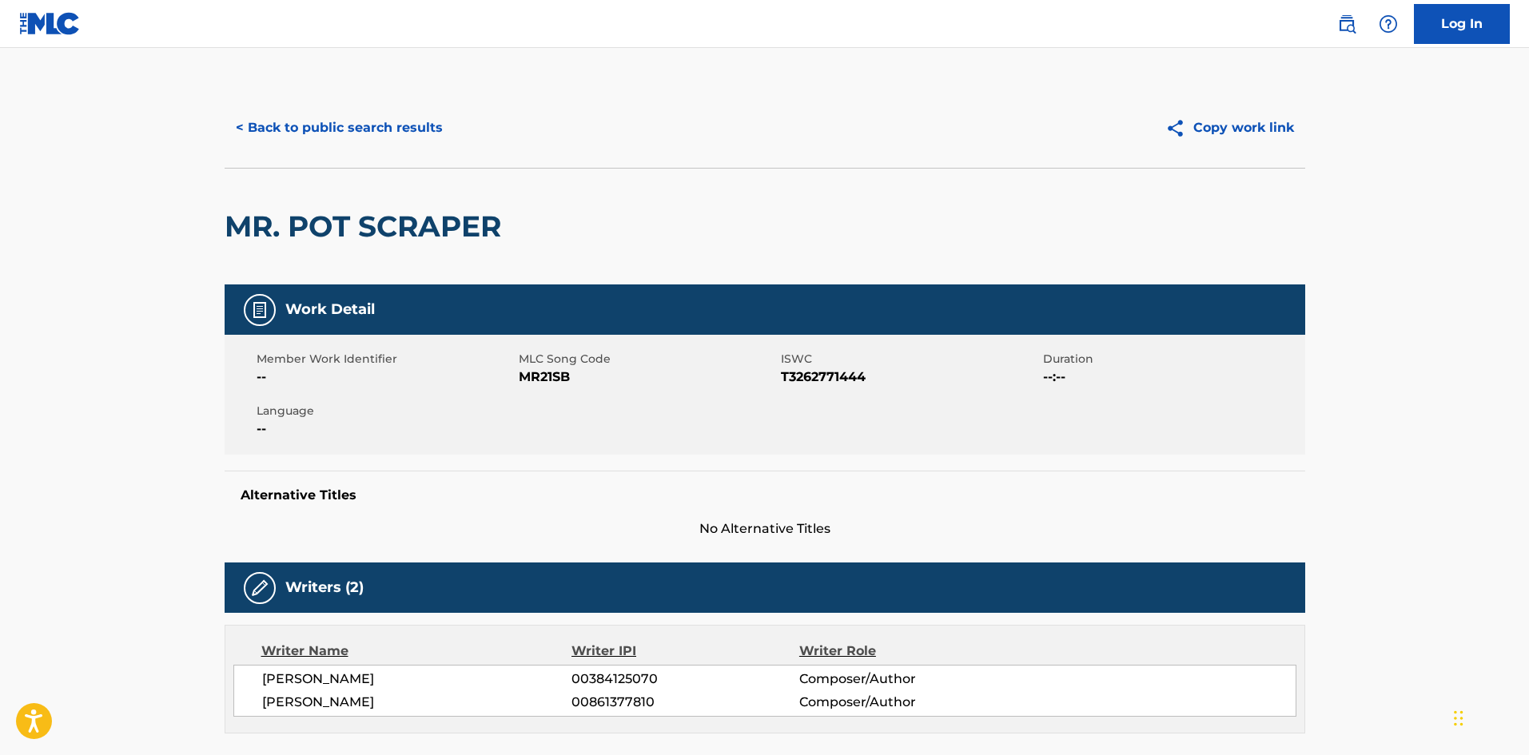
click at [361, 127] on button "< Back to public search results" at bounding box center [339, 128] width 229 height 40
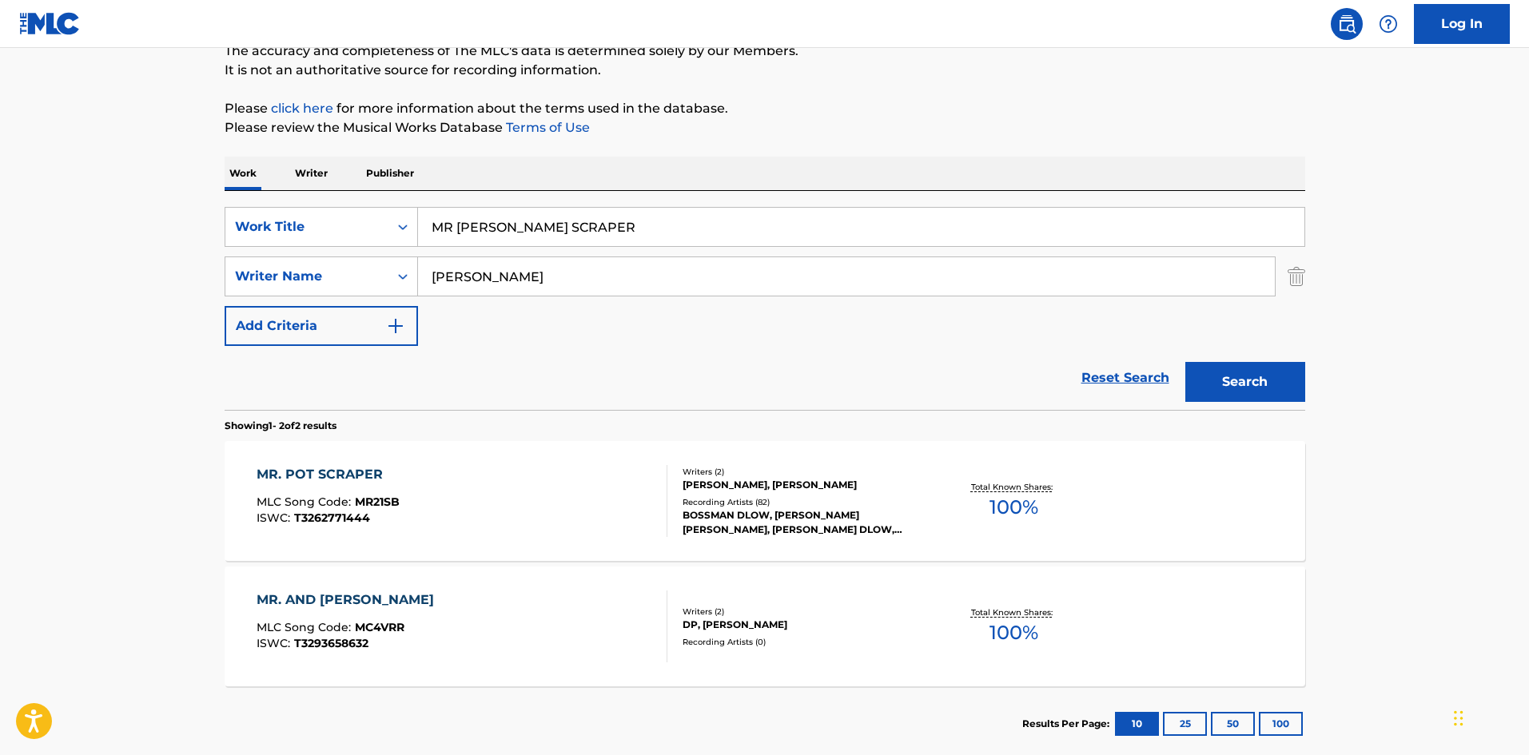
drag, startPoint x: 664, startPoint y: 220, endPoint x: 105, endPoint y: 95, distance: 572.6
click at [0, 169] on main "The MLC Public Work Search The accuracy and completeness of The MLC's data is d…" at bounding box center [764, 334] width 1529 height 871
paste input "PJ (FEAT. LIL BABY)"
type input "PJ (FEAT. LIL BABY)"
click at [731, 147] on div "The MLC Public Work Search The accuracy and completeness of The MLC's data is d…" at bounding box center [764, 350] width 1119 height 823
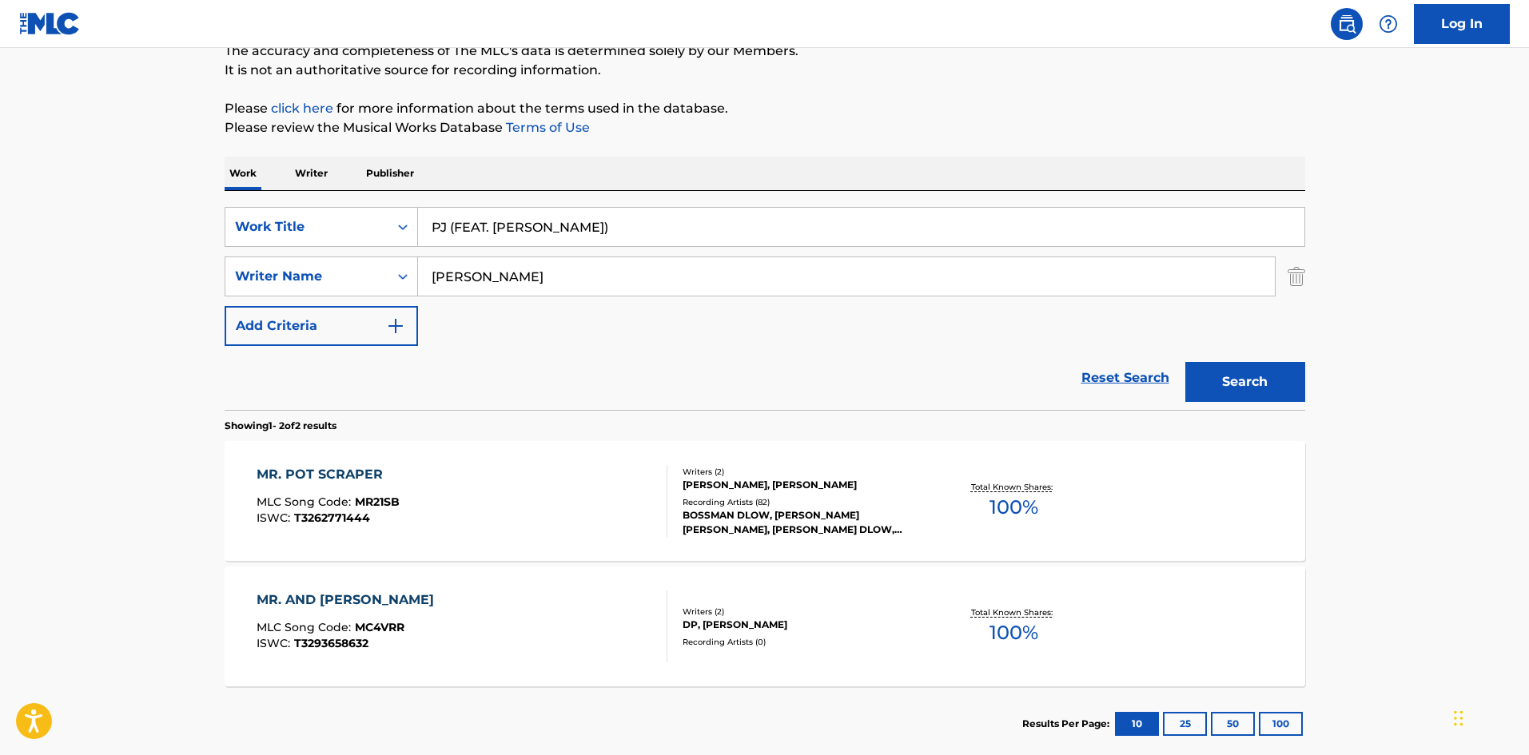
drag, startPoint x: 566, startPoint y: 288, endPoint x: 10, endPoint y: 268, distance: 556.8
click at [0, 270] on main "The MLC Public Work Search The accuracy and completeness of The MLC's data is d…" at bounding box center [764, 334] width 1529 height 871
paste input "SCHNABEL"
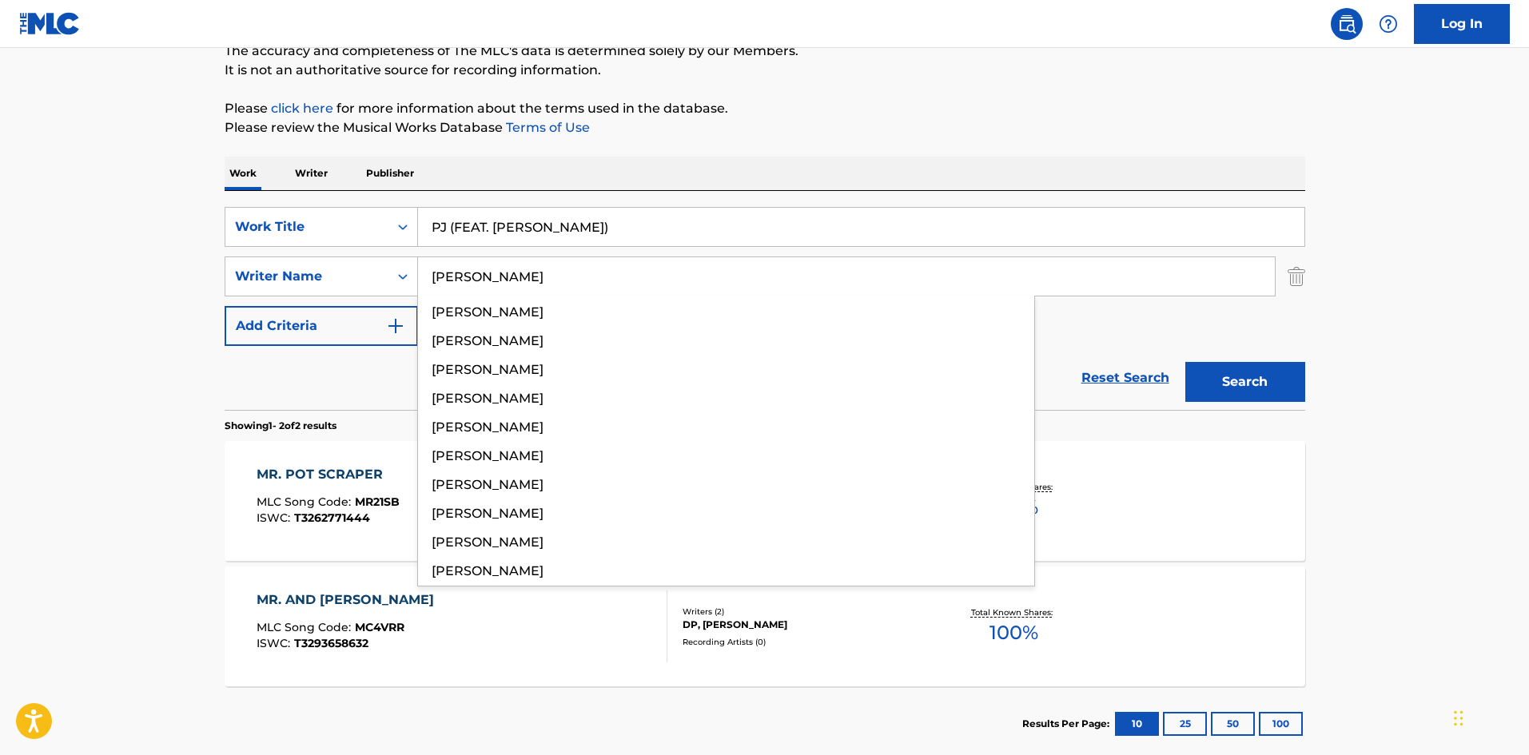
type input "SCHNABEL"
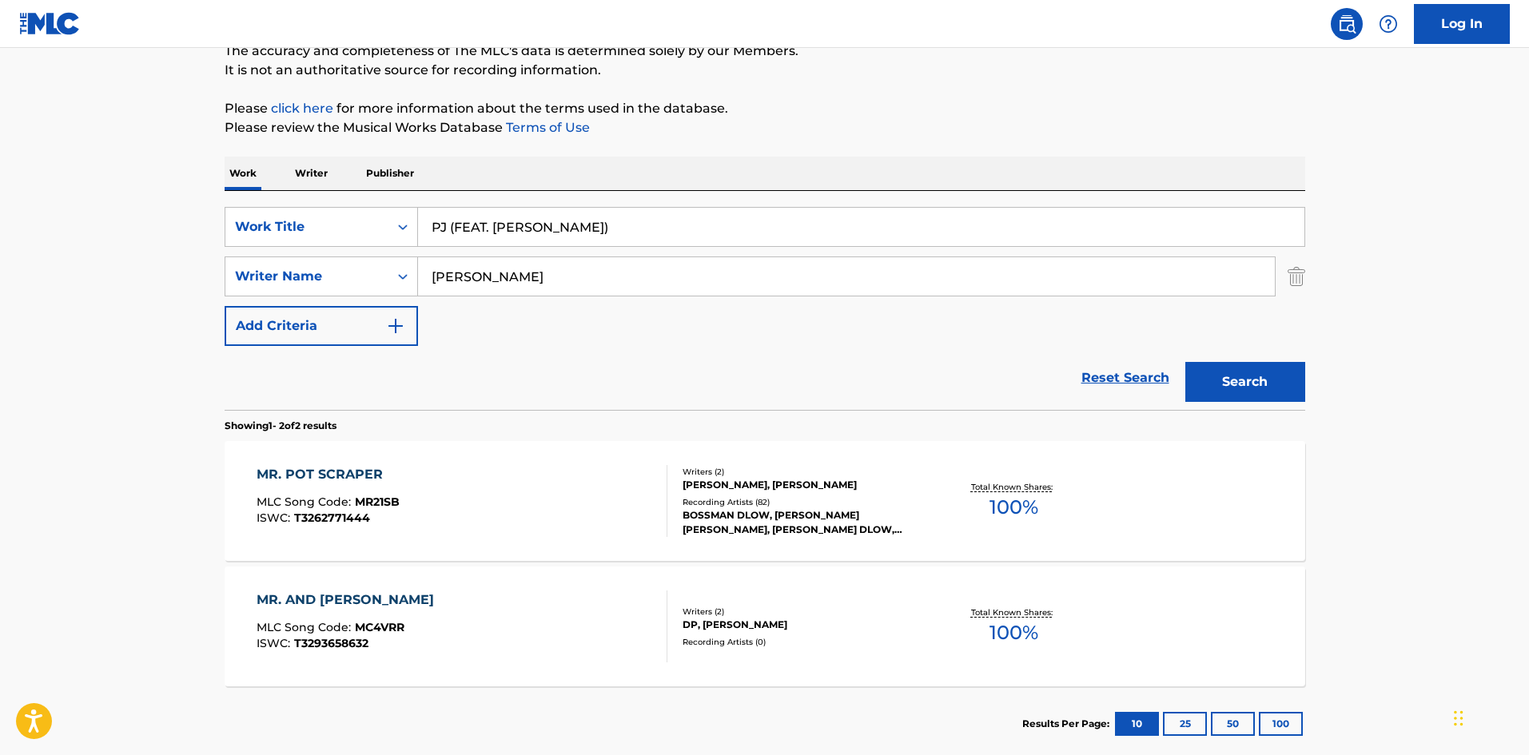
click at [1233, 380] on button "Search" at bounding box center [1246, 382] width 120 height 40
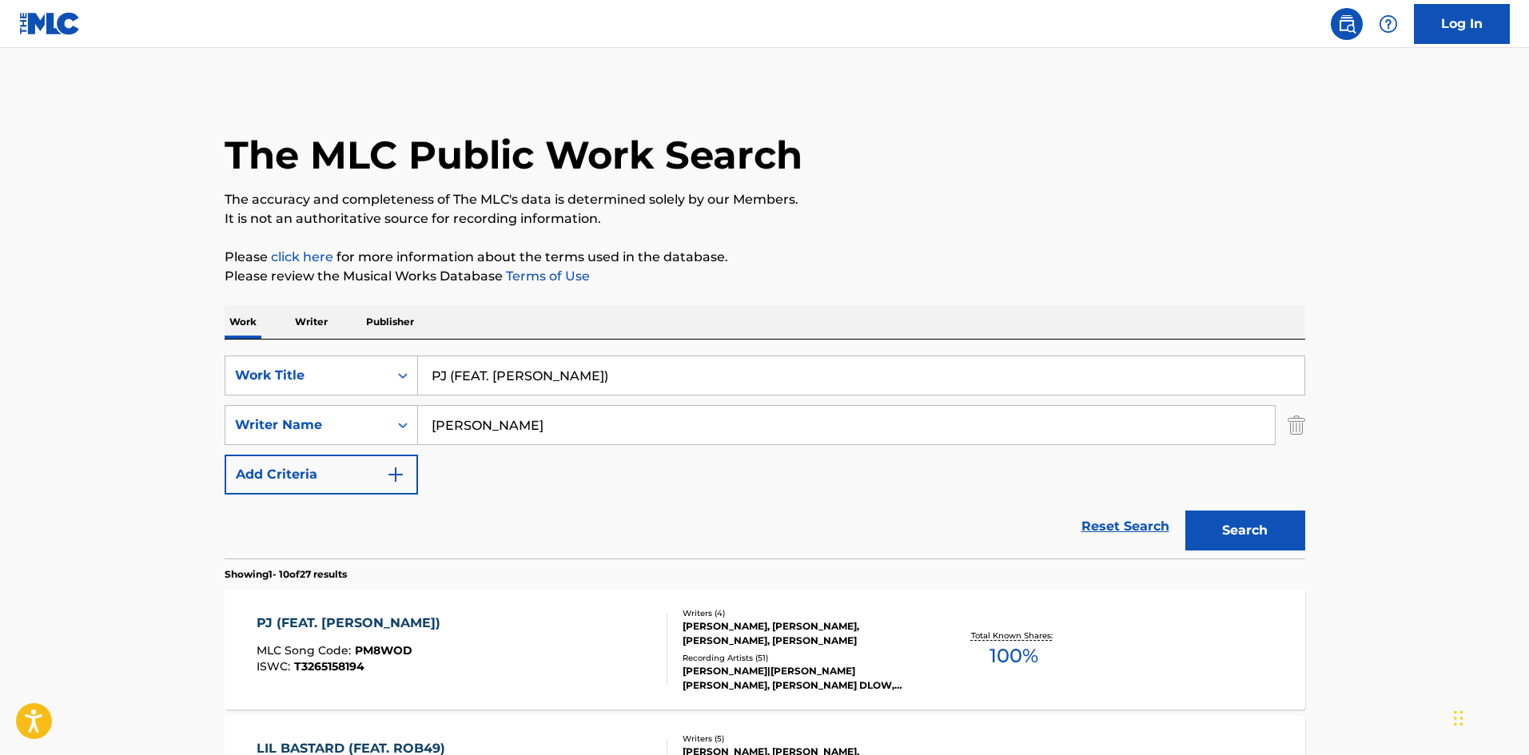
scroll to position [160, 0]
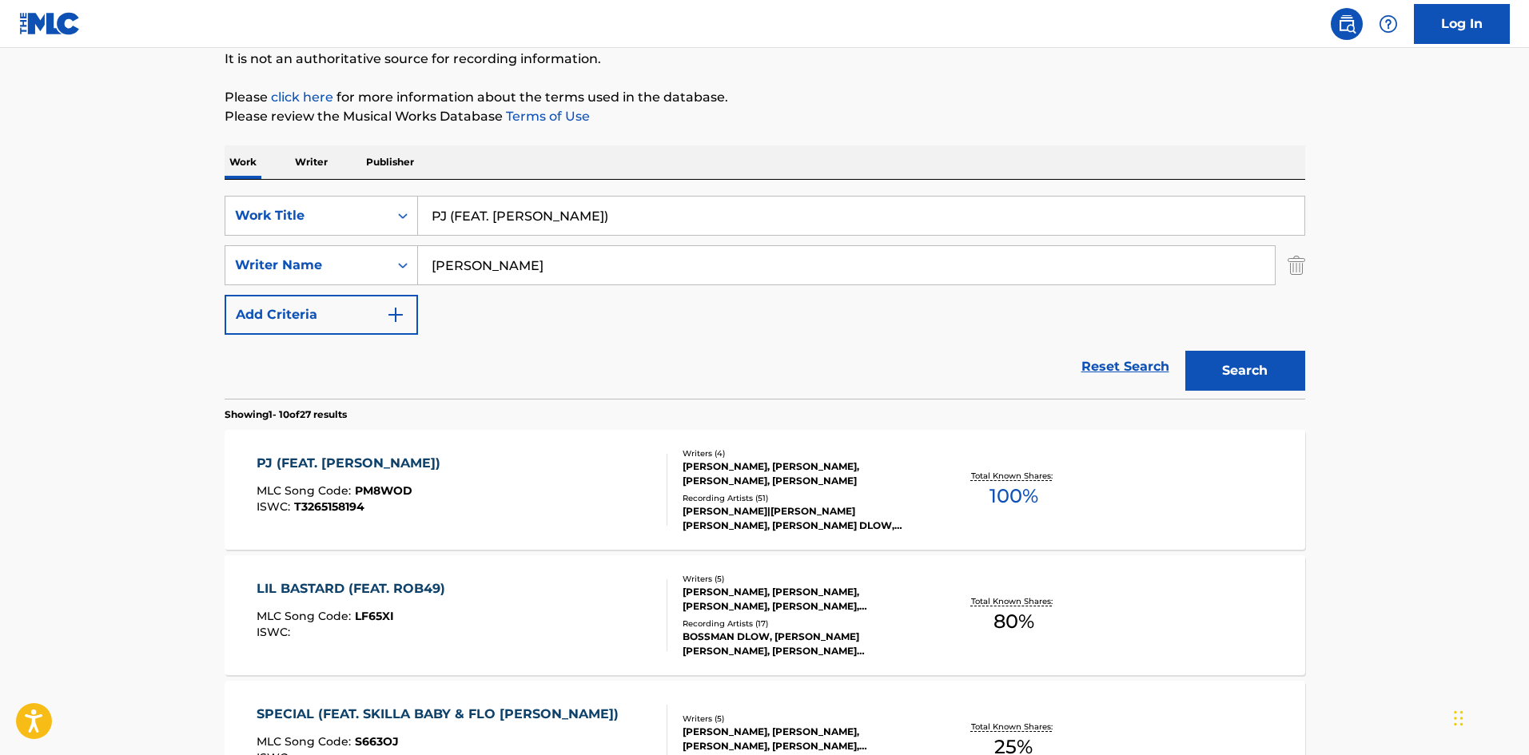
click at [333, 461] on div "PJ (FEAT. LIL BABY)" at bounding box center [353, 463] width 192 height 19
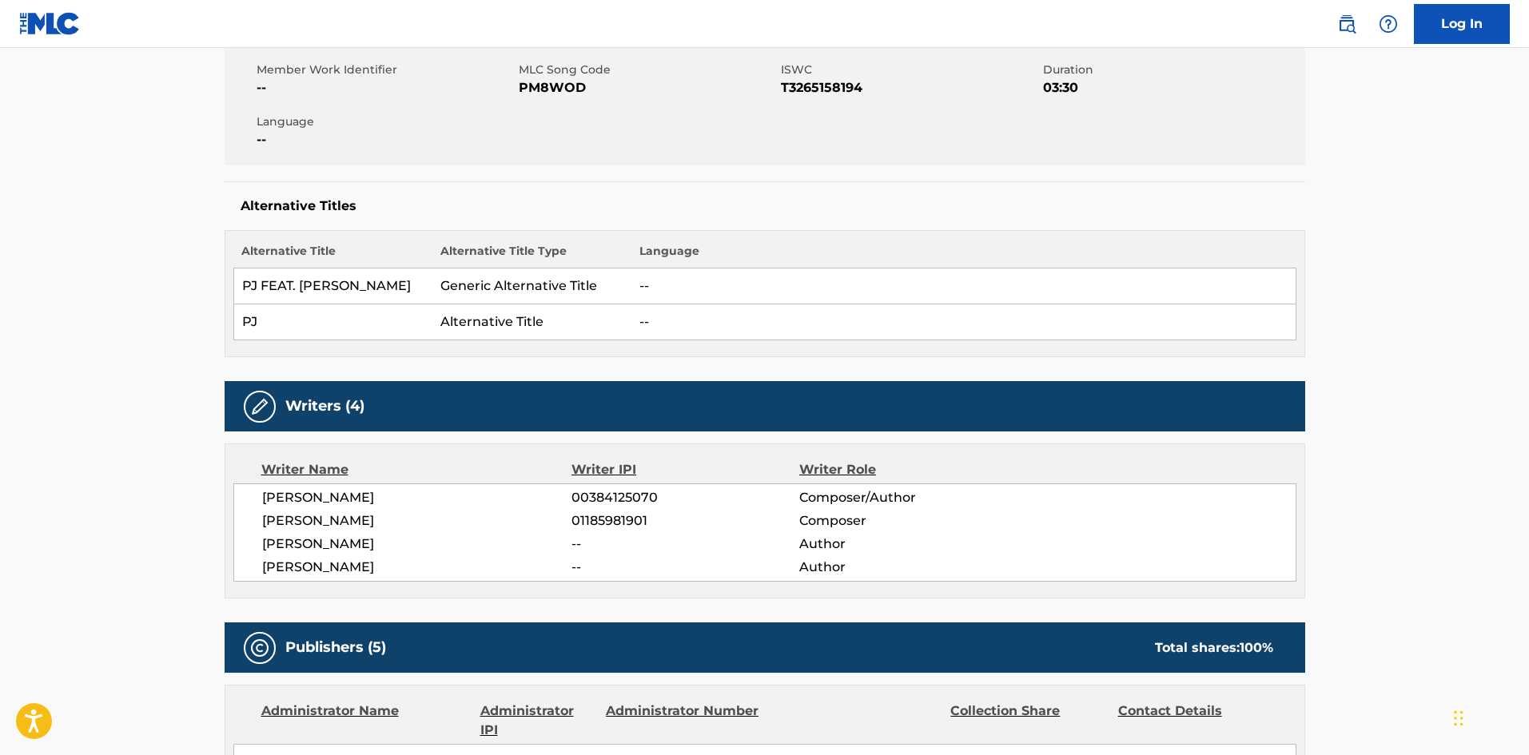
scroll to position [560, 0]
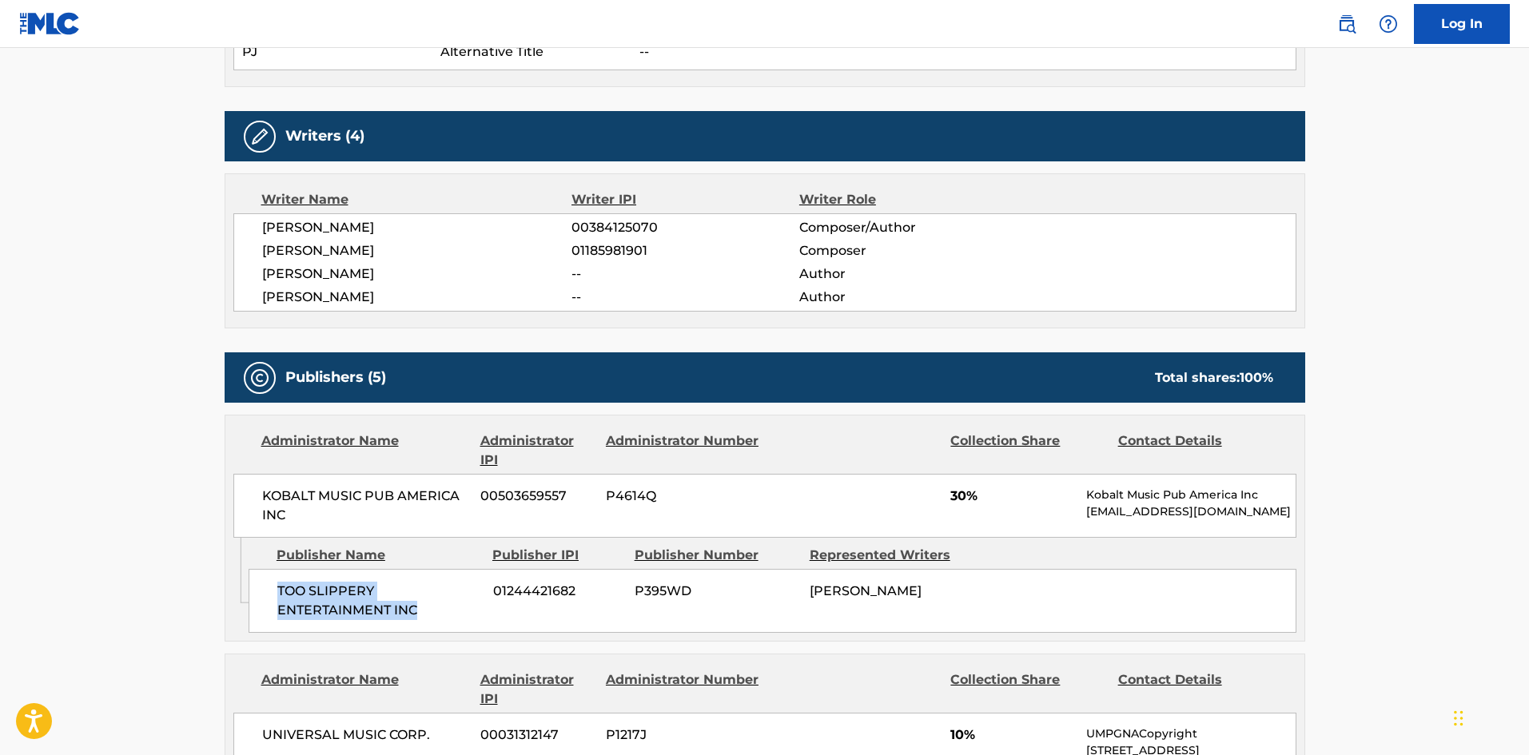
drag, startPoint x: 277, startPoint y: 591, endPoint x: 436, endPoint y: 615, distance: 160.9
click at [436, 615] on span "TOO SLIPPERY ENTERTAINMENT INC" at bounding box center [379, 601] width 204 height 38
copy span "TOO SLIPPERY ENTERTAINMENT INC"
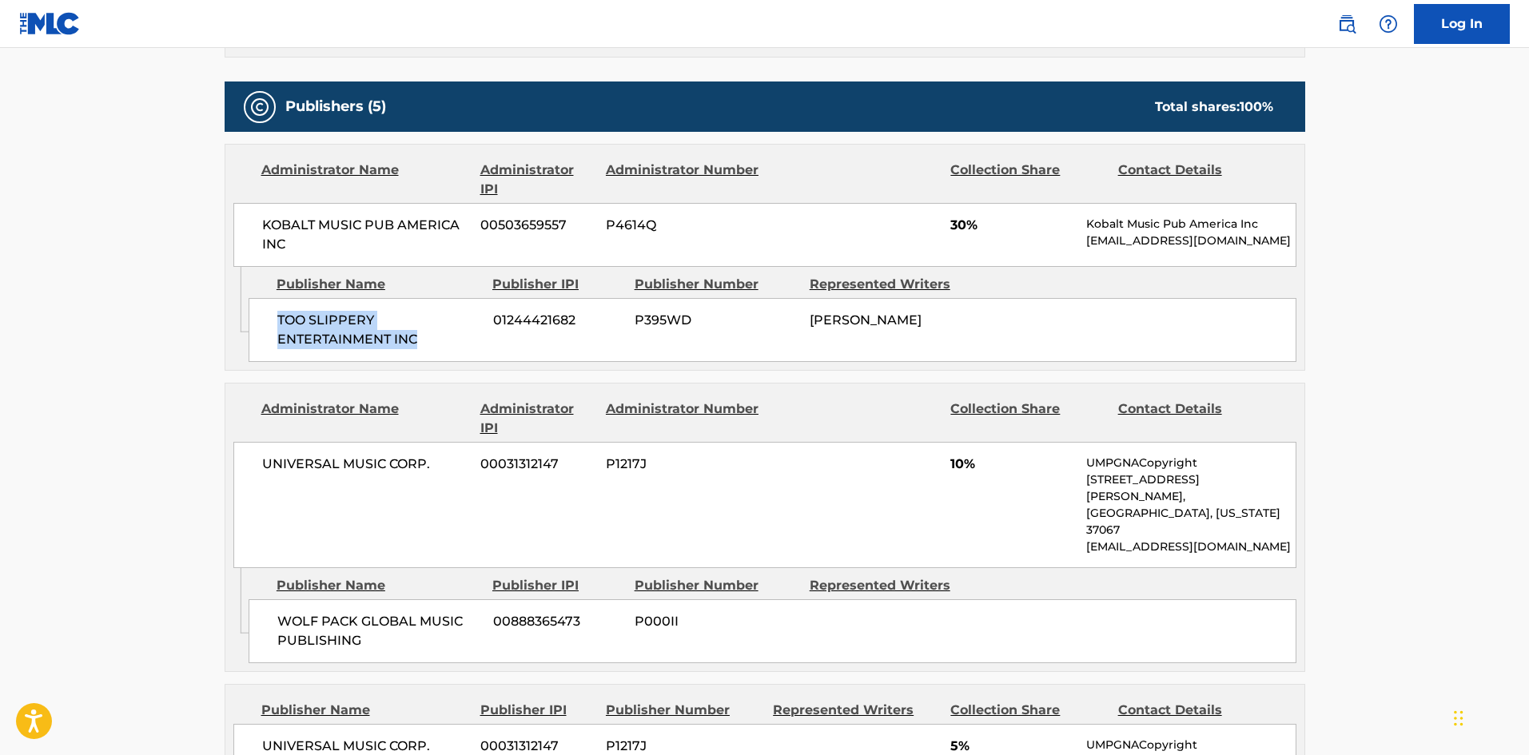
scroll to position [959, 0]
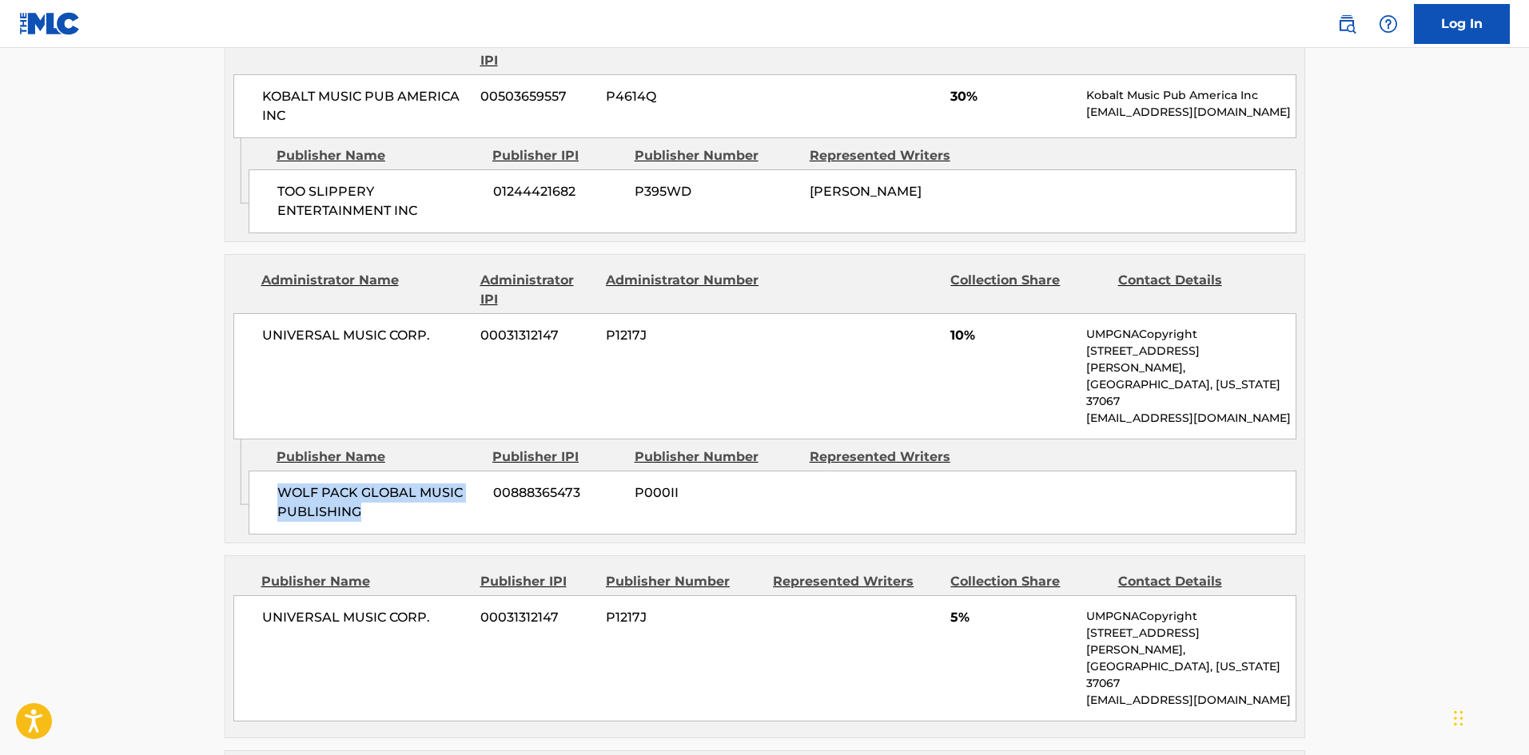
drag, startPoint x: 283, startPoint y: 460, endPoint x: 389, endPoint y: 466, distance: 106.5
click at [370, 484] on span "WOLF PACK GLOBAL MUSIC PUBLISHING" at bounding box center [379, 503] width 204 height 38
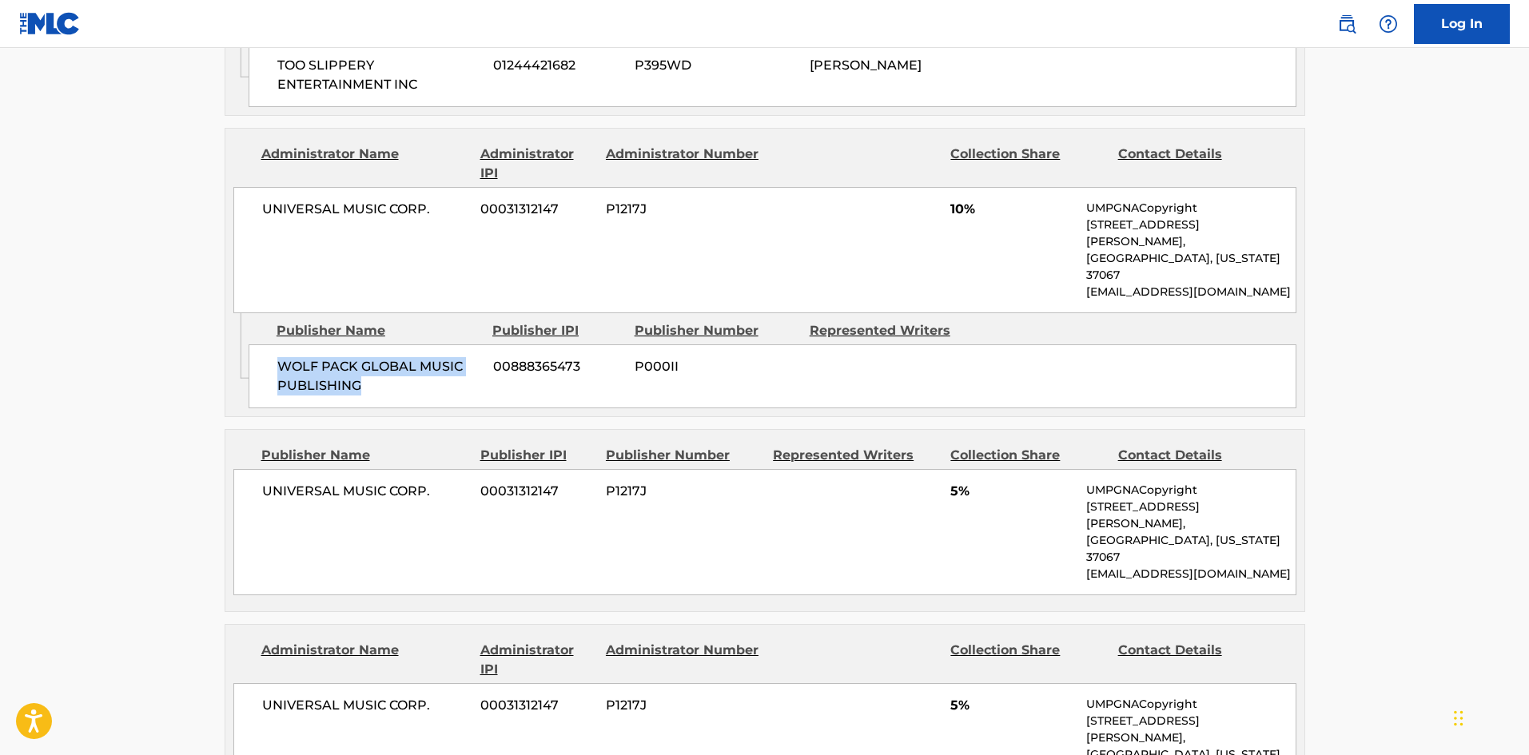
scroll to position [1279, 0]
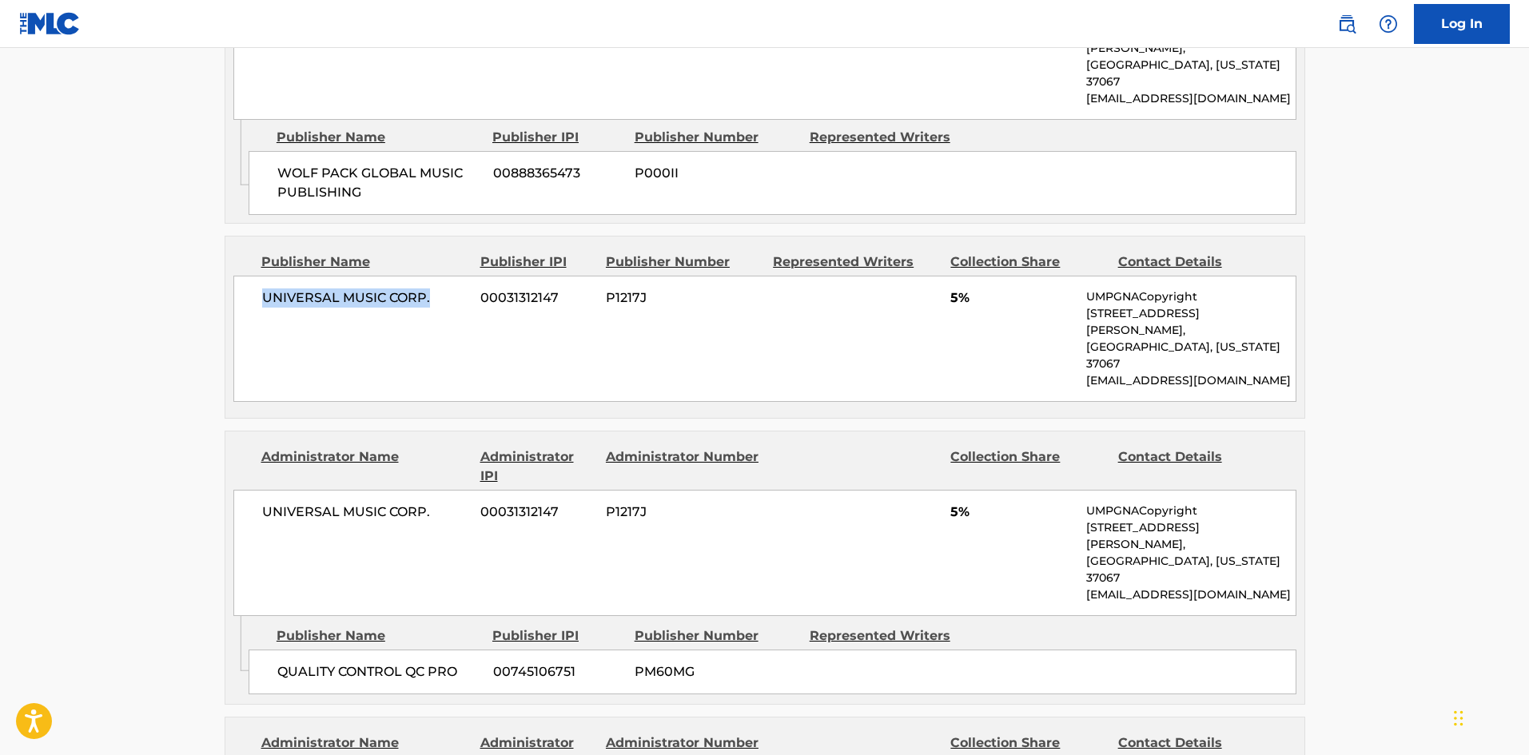
drag, startPoint x: 254, startPoint y: 261, endPoint x: 455, endPoint y: 276, distance: 201.2
click at [455, 276] on div "UNIVERSAL MUSIC CORP. 00031312147 P1217J 5% UMPGNACopyright 1550 W. McEwen Driv…" at bounding box center [764, 339] width 1063 height 126
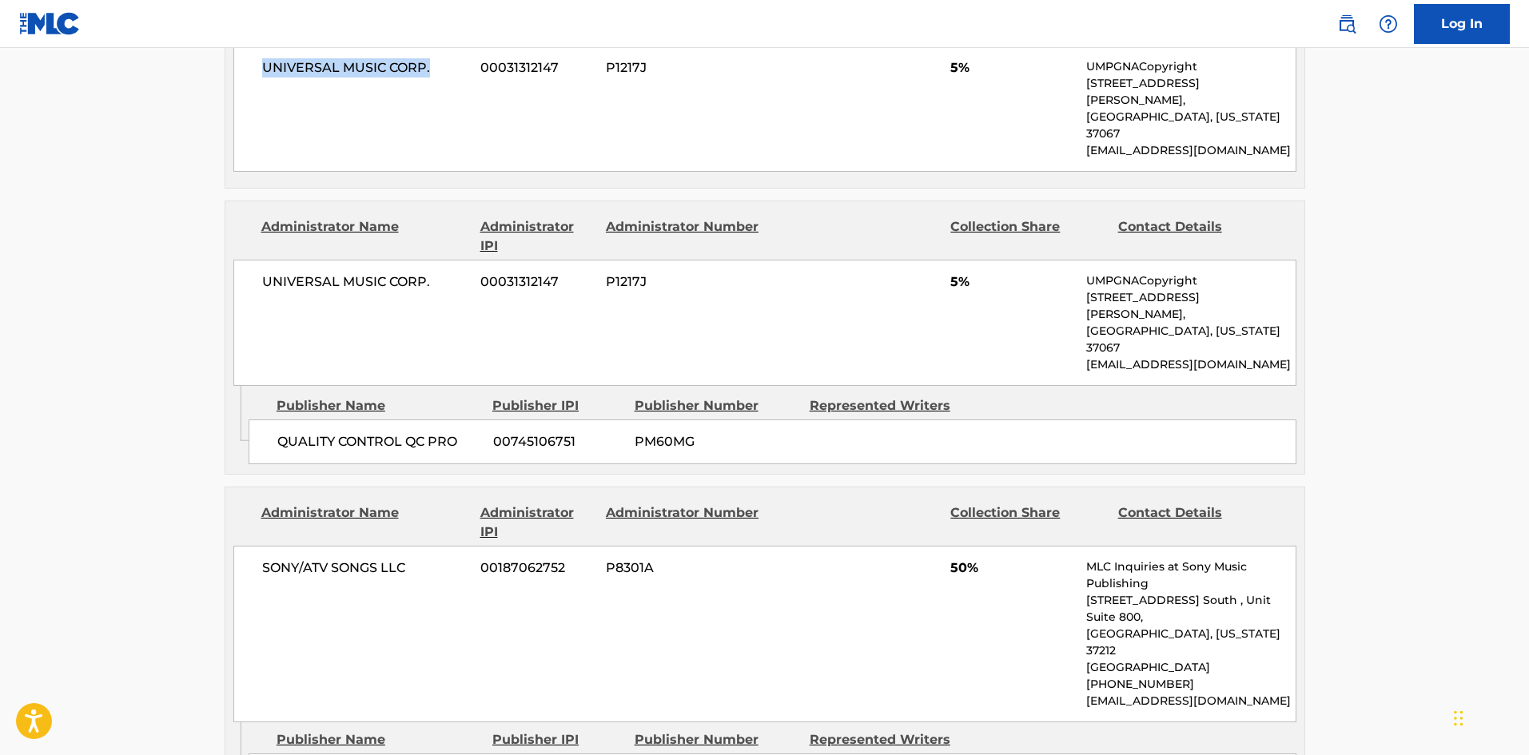
scroll to position [1519, 0]
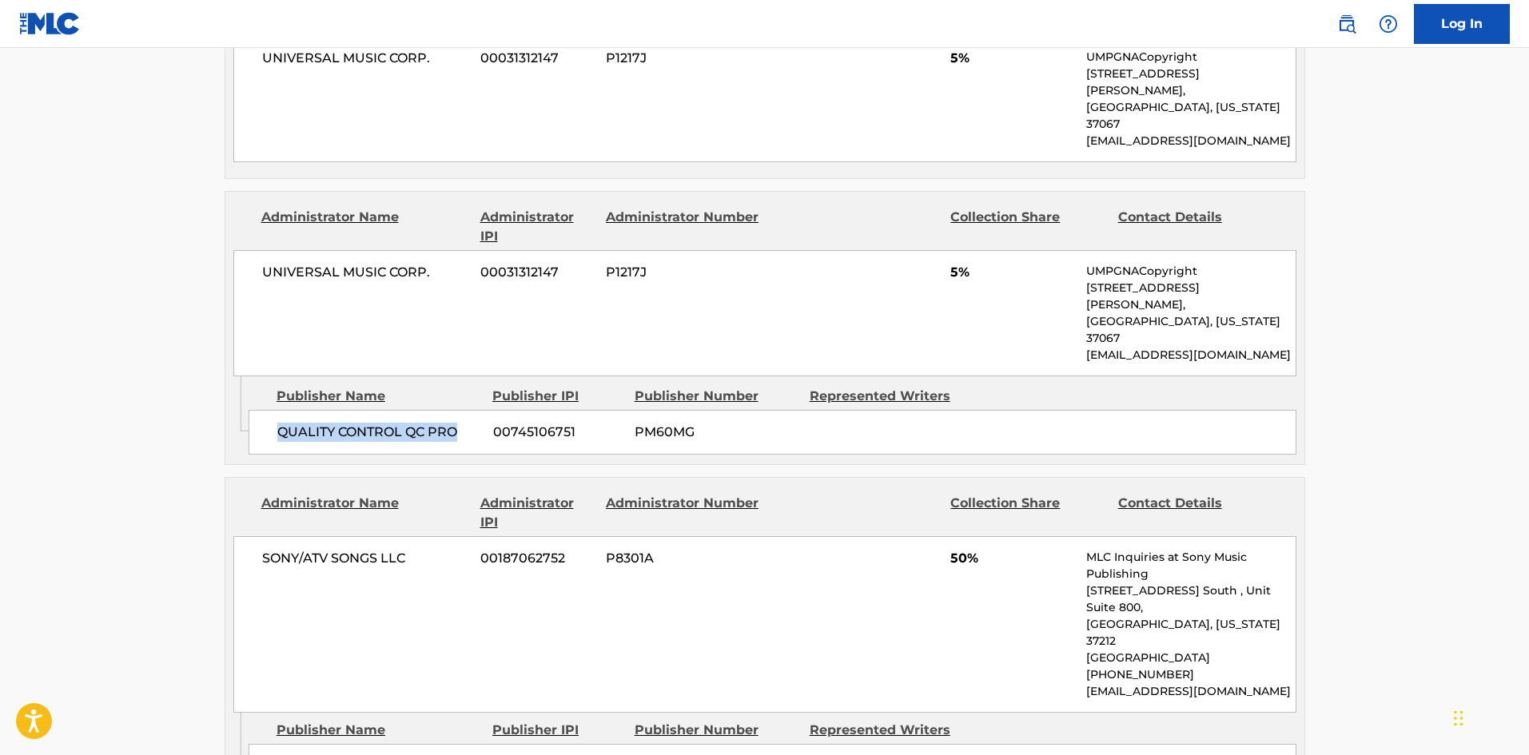
drag, startPoint x: 277, startPoint y: 329, endPoint x: 484, endPoint y: 339, distance: 208.1
click at [484, 410] on div "QUALITY CONTROL QC PRO 00745106751 PM60MG" at bounding box center [773, 432] width 1048 height 45
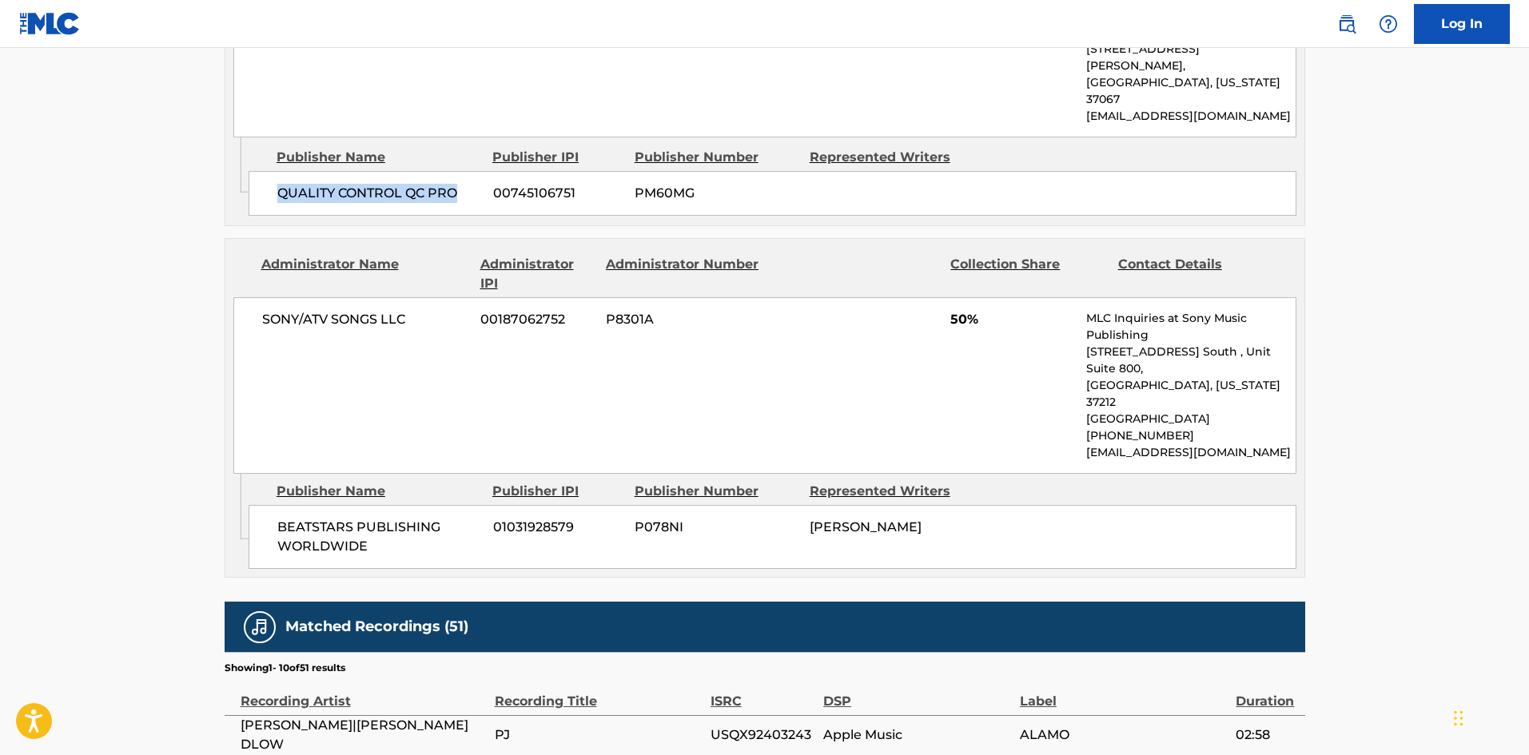
scroll to position [1759, 0]
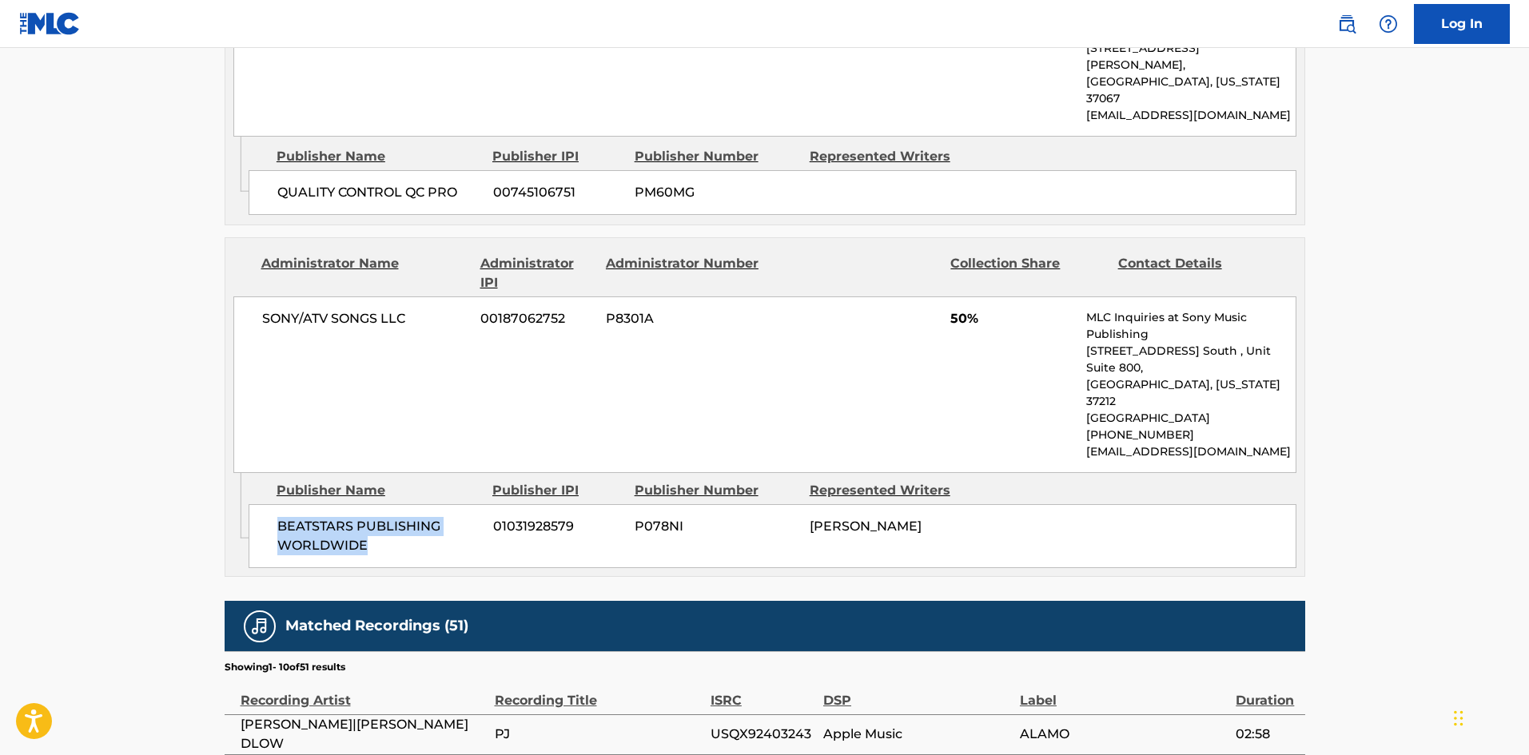
drag, startPoint x: 277, startPoint y: 381, endPoint x: 452, endPoint y: 429, distance: 181.3
click at [452, 504] on div "BEATSTARS PUBLISHING WORLDWIDE 01031928579 P078NI DANIEL SCHNABEL" at bounding box center [773, 536] width 1048 height 64
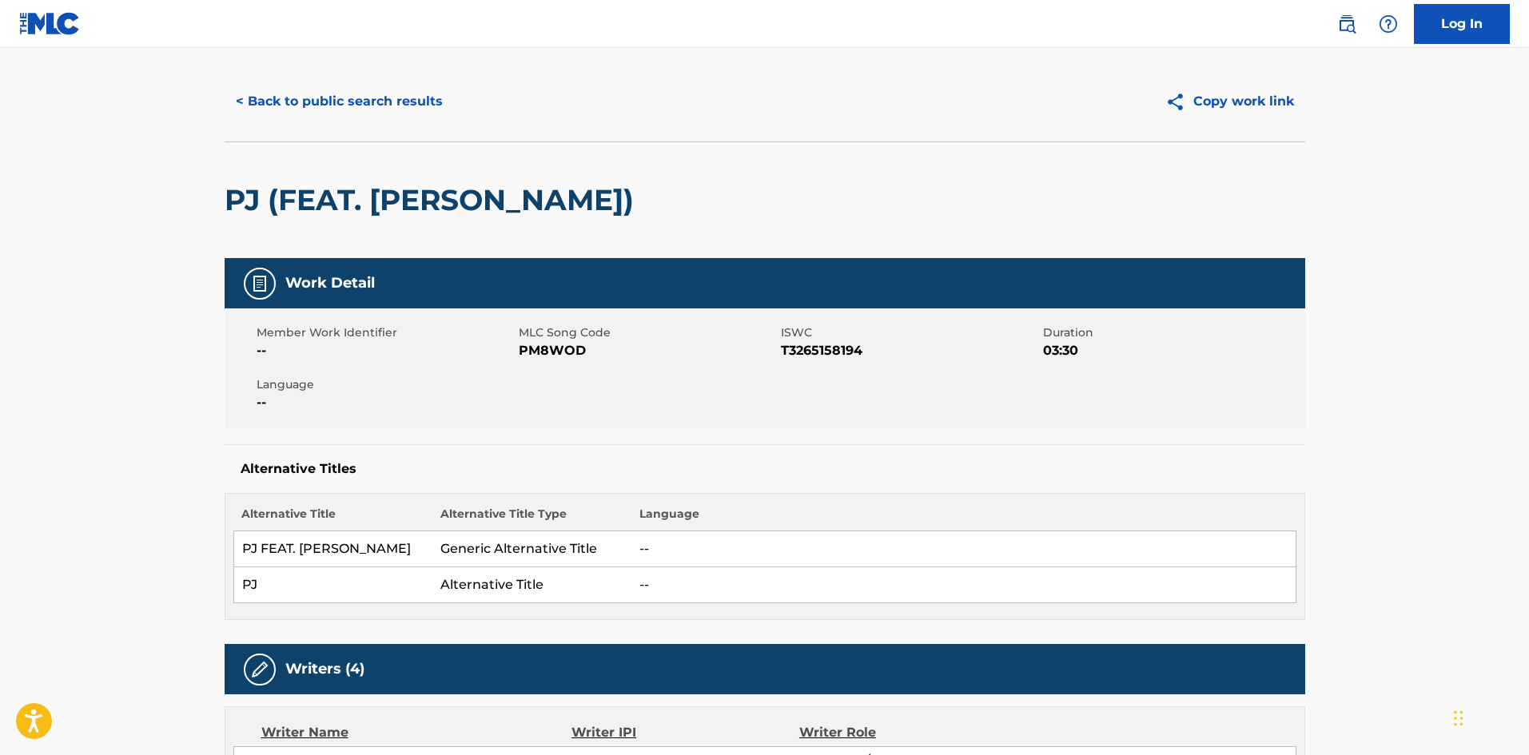
scroll to position [0, 0]
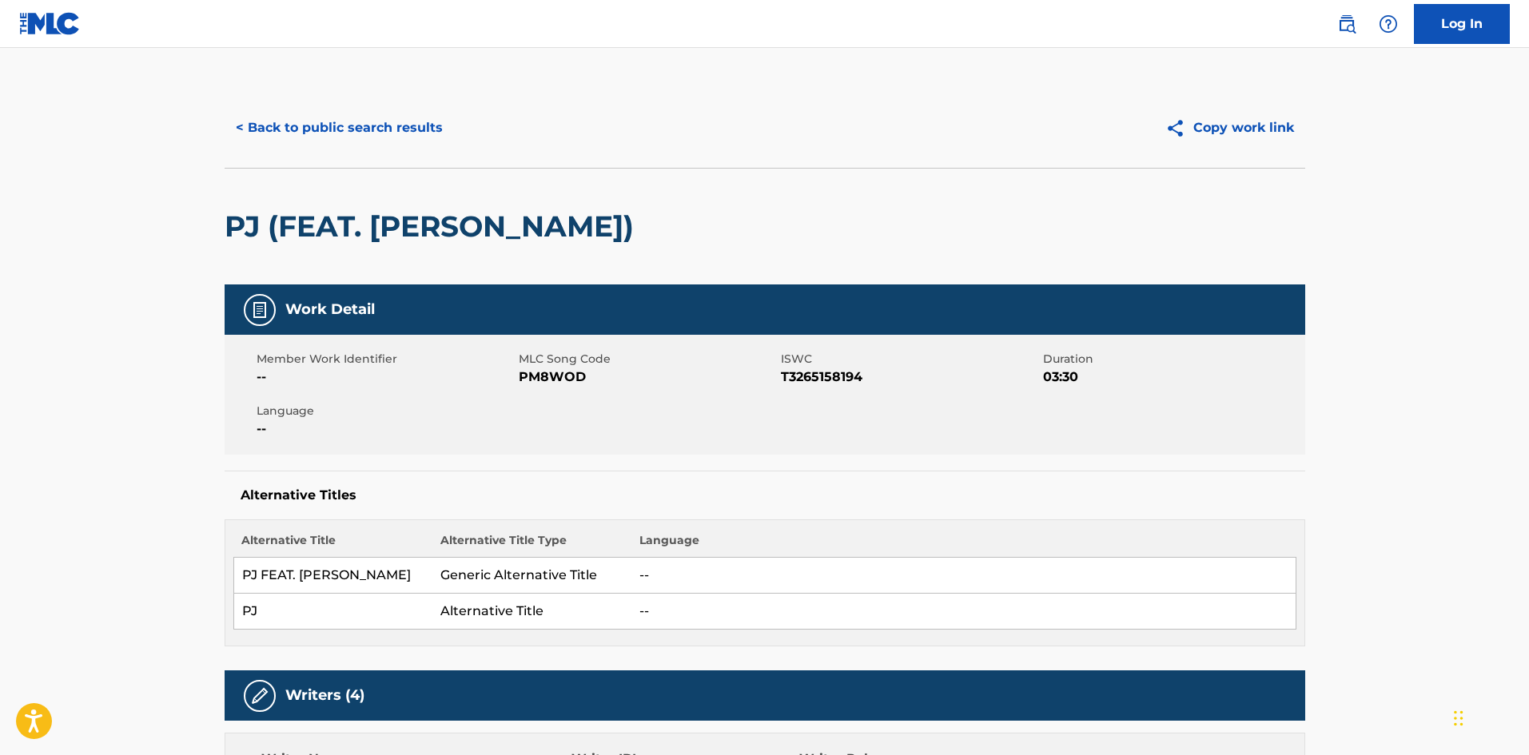
click at [306, 134] on button "< Back to public search results" at bounding box center [339, 128] width 229 height 40
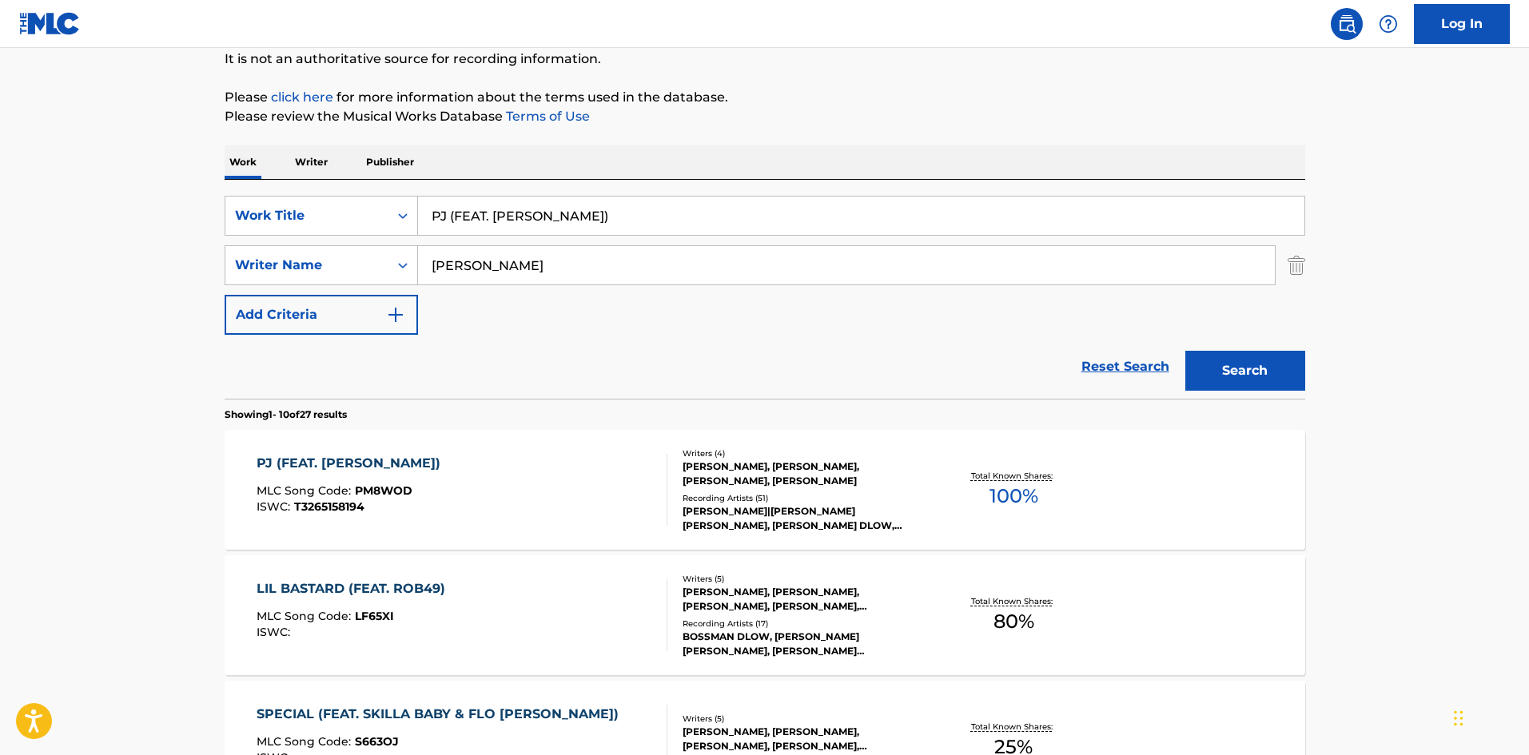
drag, startPoint x: 600, startPoint y: 224, endPoint x: 17, endPoint y: 147, distance: 588.6
paste input "SHAKE DAT ASS TWERK SONG"
type input "SHAKE DAT ASS TWERK SONG"
click at [588, 151] on div "Work Writer Publisher" at bounding box center [765, 163] width 1081 height 34
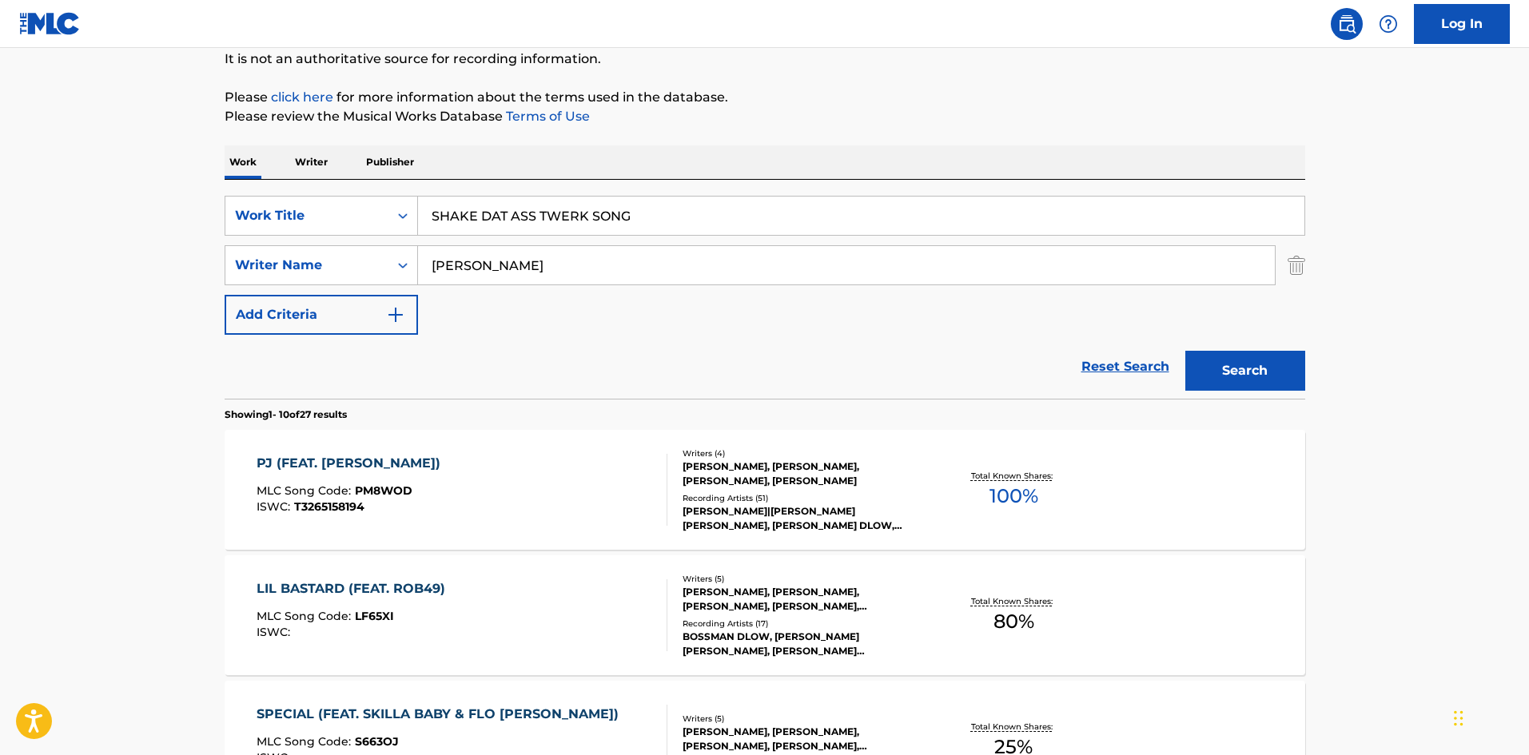
drag, startPoint x: 566, startPoint y: 276, endPoint x: 14, endPoint y: 278, distance: 552.4
paste input "[PERSON_NAME]"
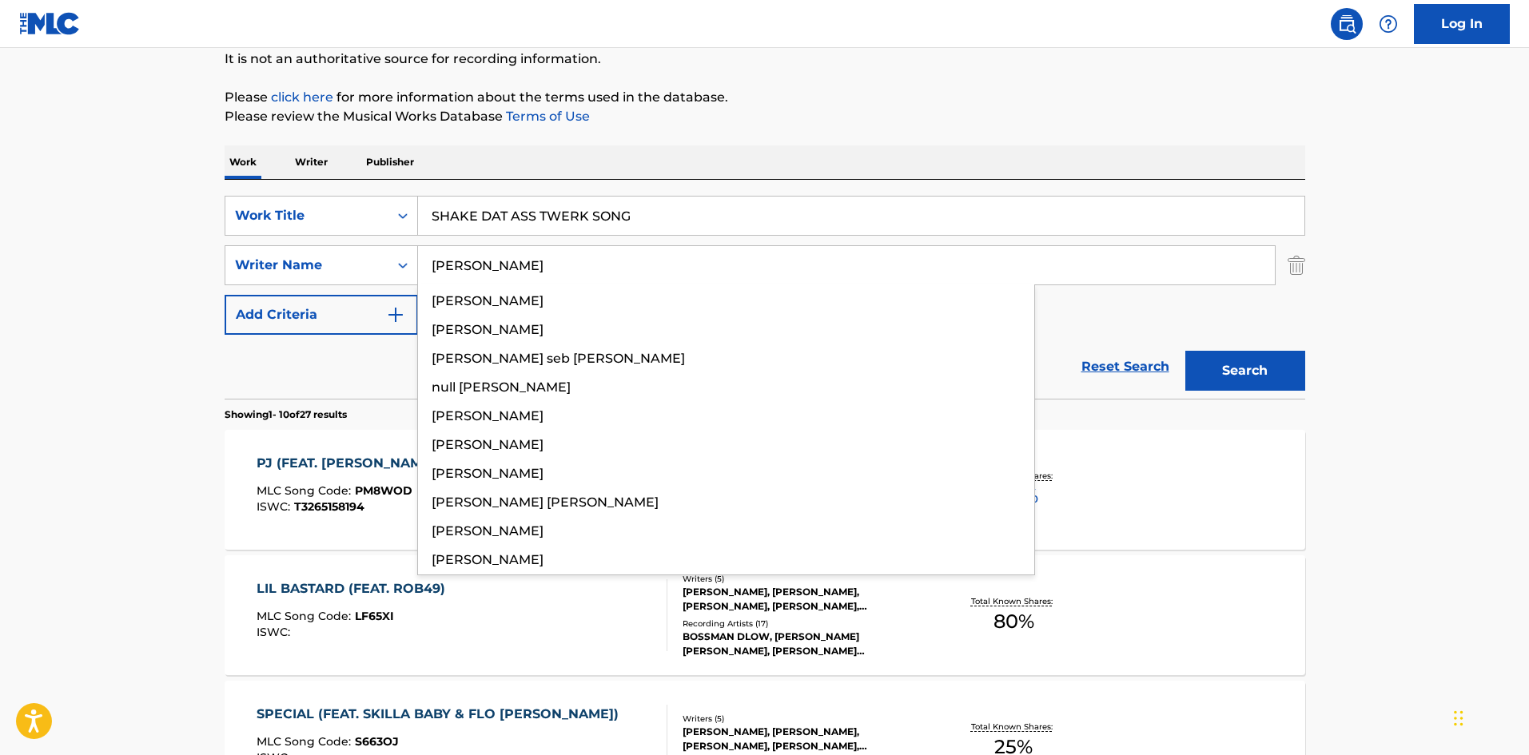
type input "[PERSON_NAME]"
click at [1248, 381] on button "Search" at bounding box center [1246, 371] width 120 height 40
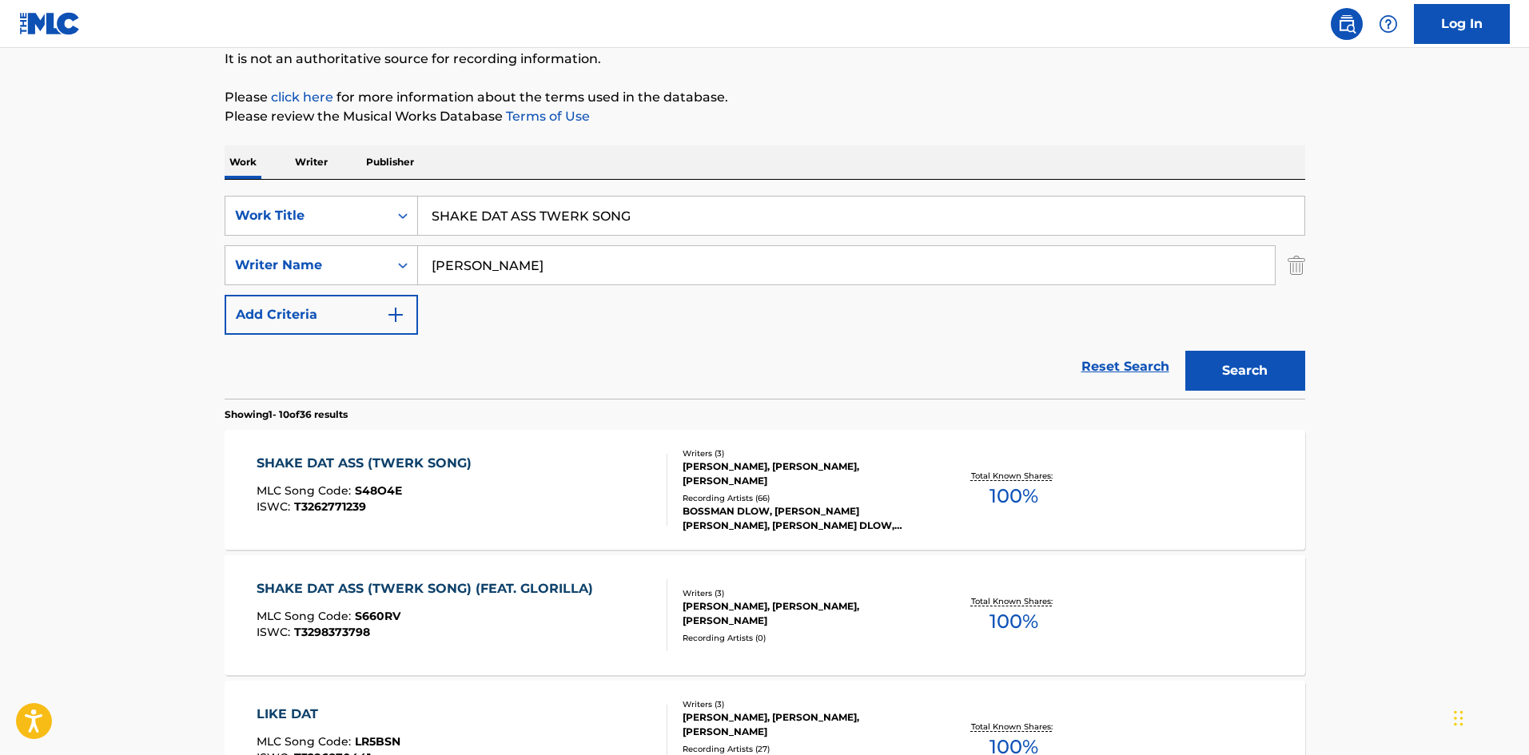
click at [359, 463] on div "SHAKE DAT ASS (TWERK SONG)" at bounding box center [368, 463] width 223 height 19
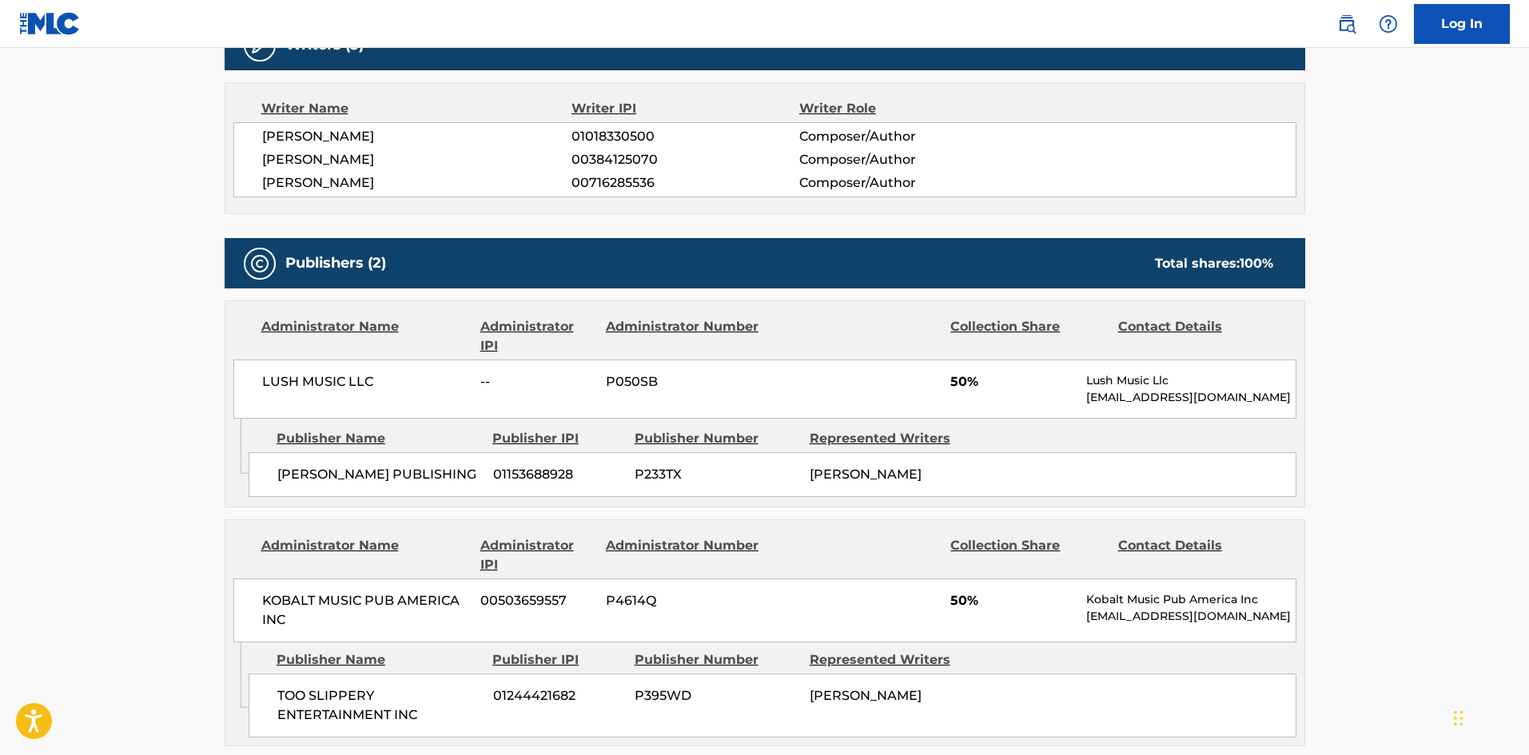
scroll to position [720, 0]
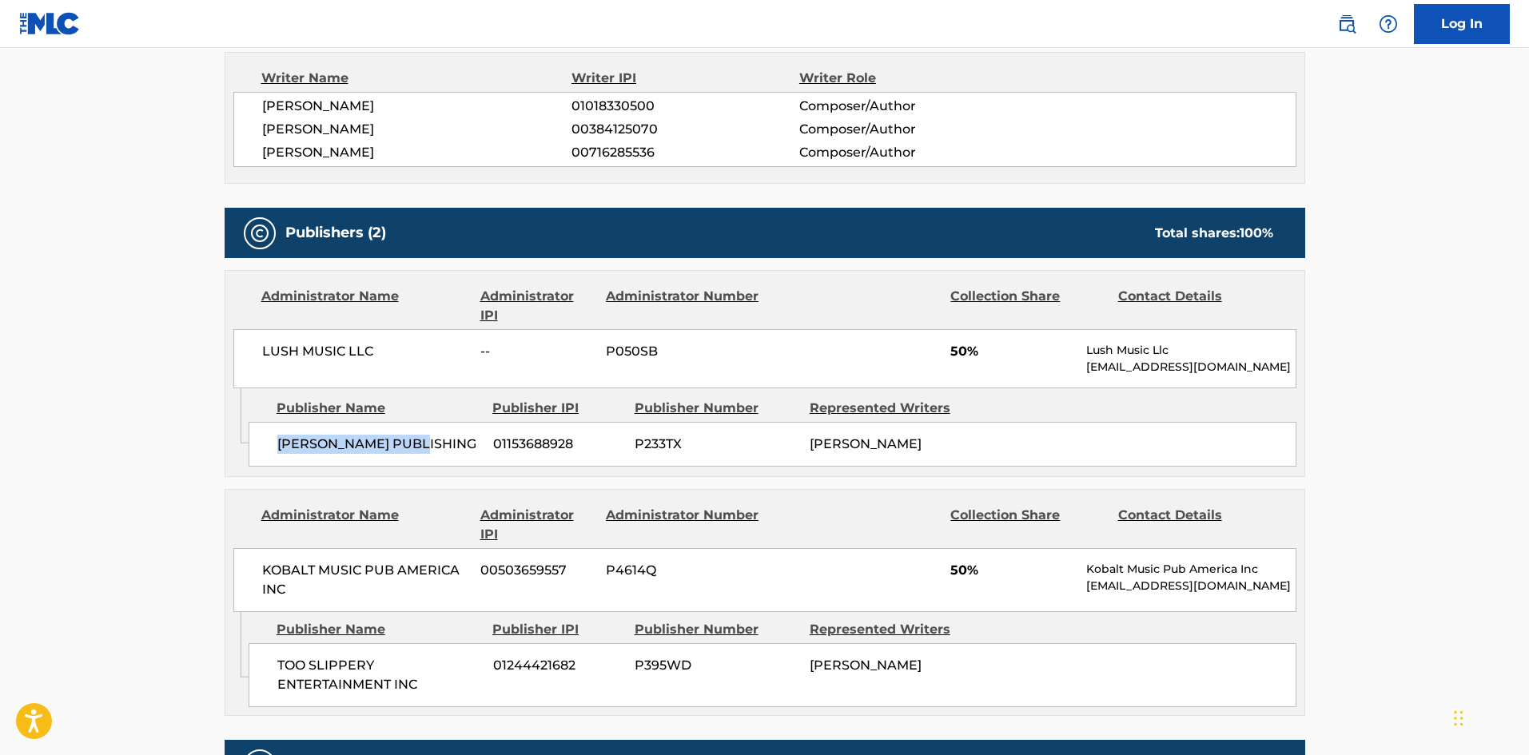
drag, startPoint x: 275, startPoint y: 441, endPoint x: 470, endPoint y: 437, distance: 195.1
click at [473, 444] on div "LASSILA PUBLISHING 01153688928 P233TX LASSILA VICTOR TEIJO" at bounding box center [773, 444] width 1048 height 45
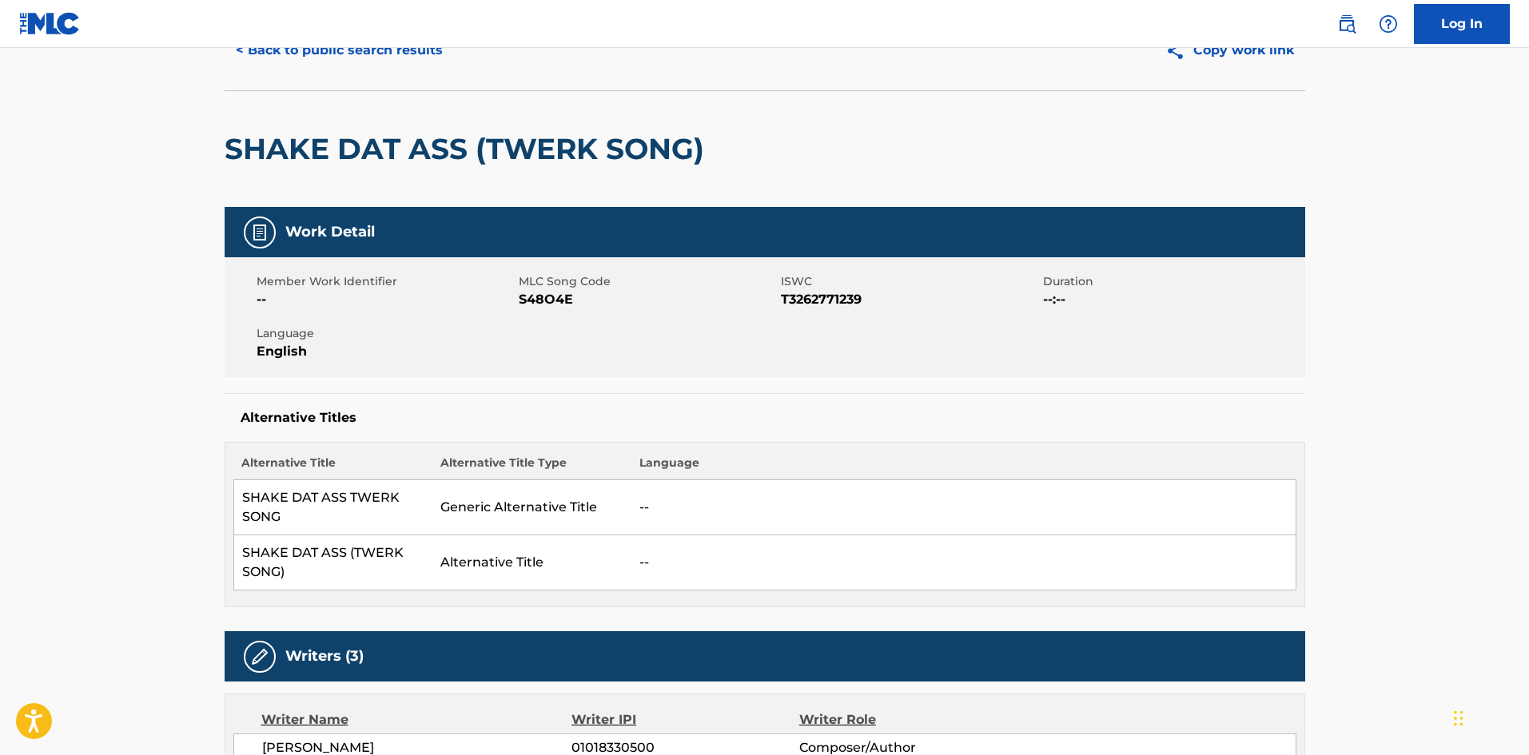
scroll to position [0, 0]
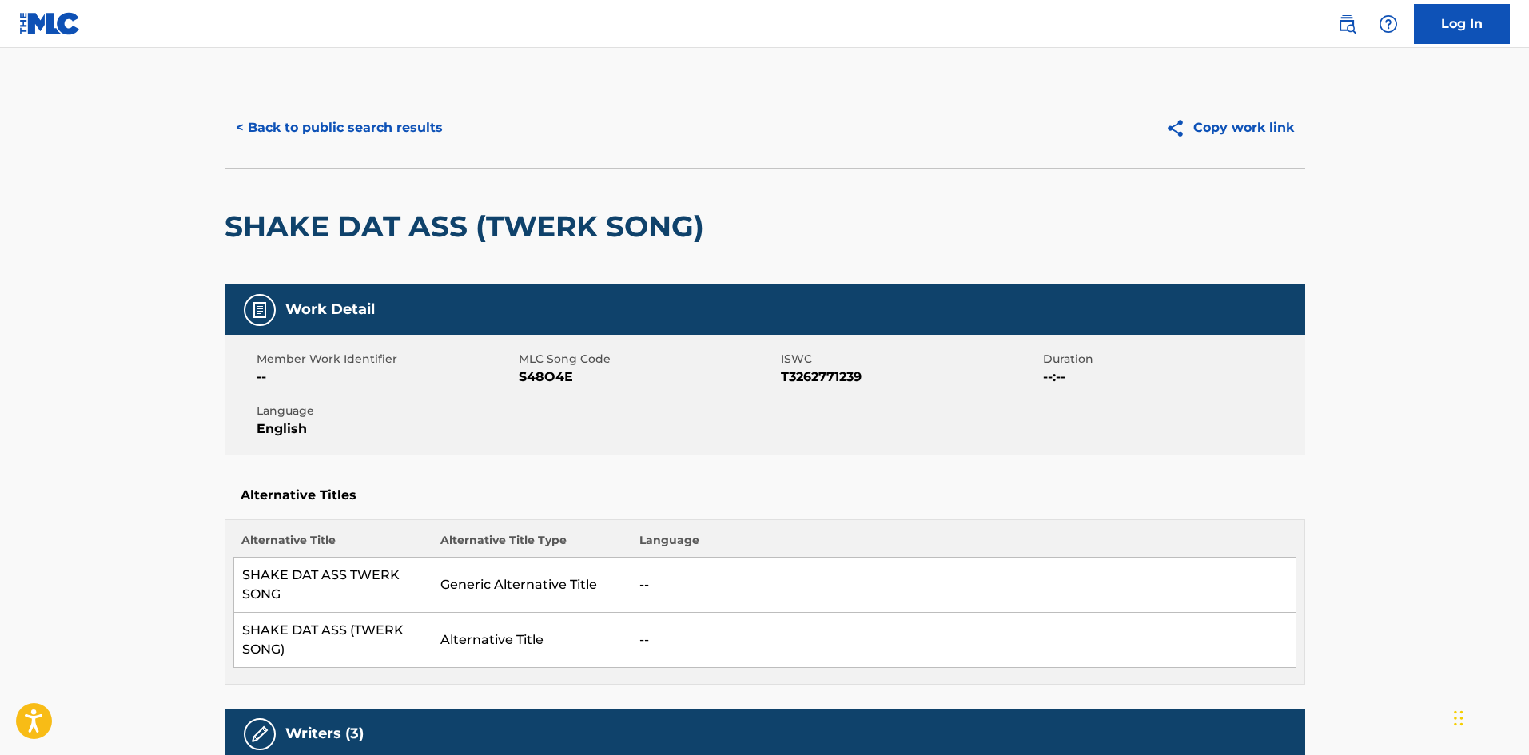
click at [388, 126] on button "< Back to public search results" at bounding box center [339, 128] width 229 height 40
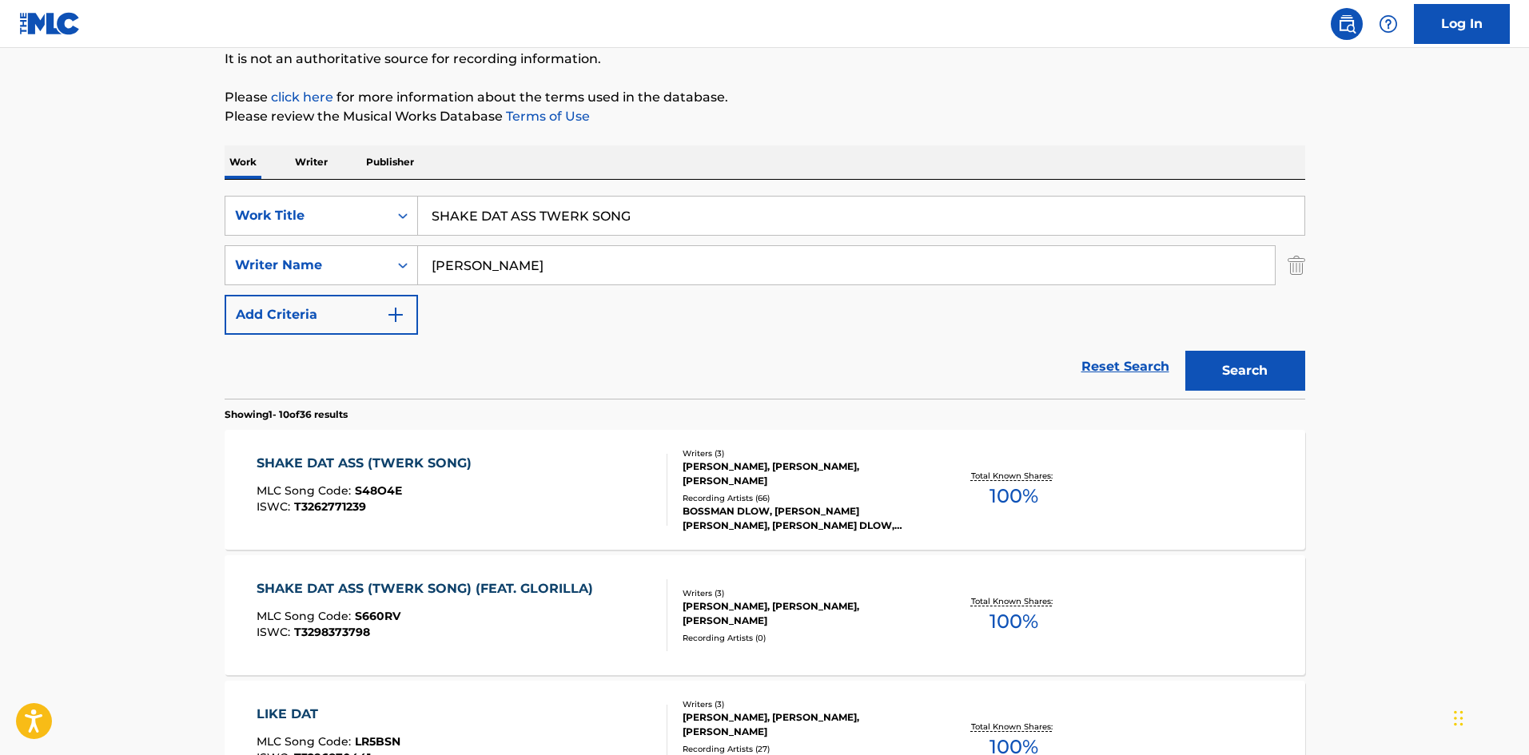
drag, startPoint x: 701, startPoint y: 220, endPoint x: 8, endPoint y: 143, distance: 697.4
paste input "THE BIGGEST PT. 2"
type input "THE BIGGEST PT. 2"
drag, startPoint x: 587, startPoint y: 266, endPoint x: 0, endPoint y: 217, distance: 588.9
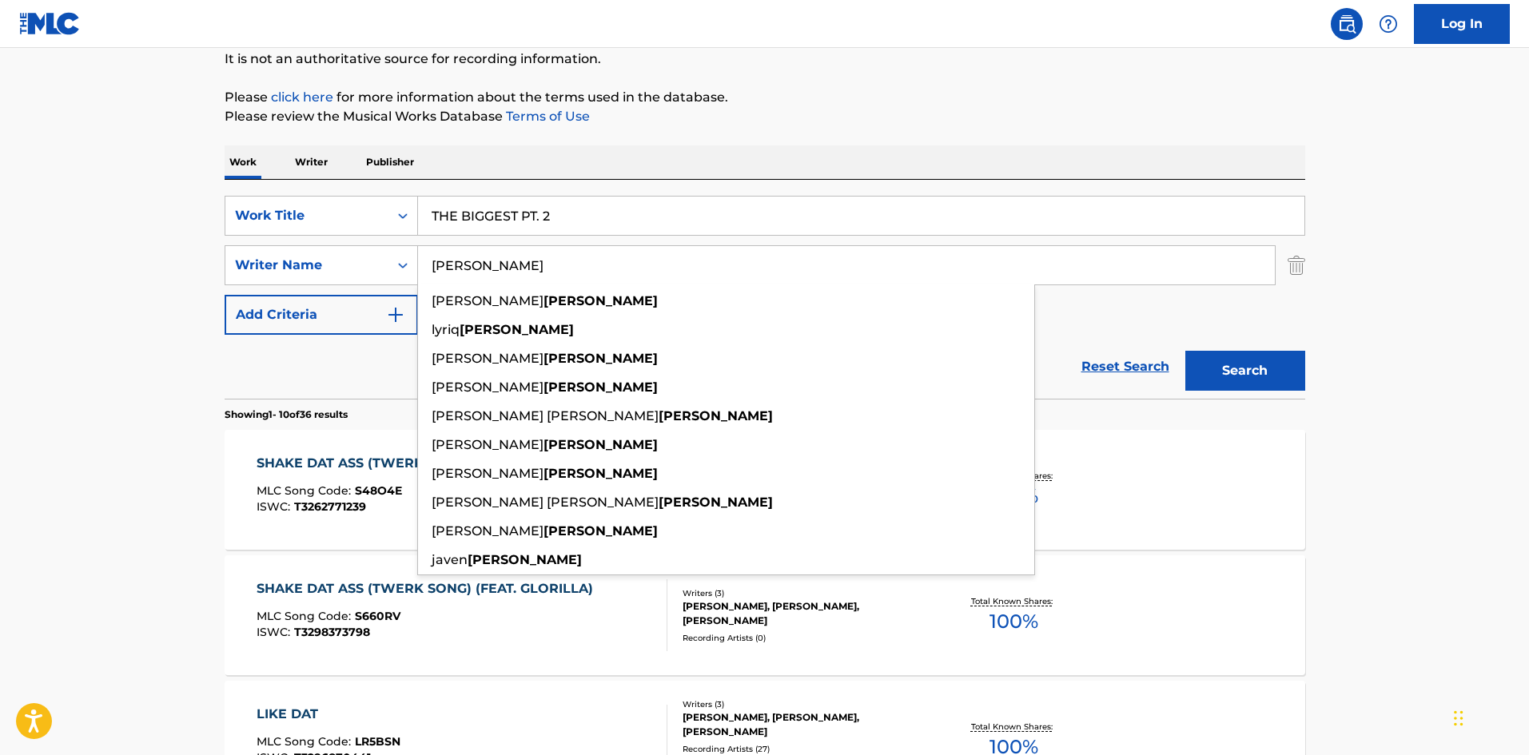
click at [1257, 379] on button "Search" at bounding box center [1246, 371] width 120 height 40
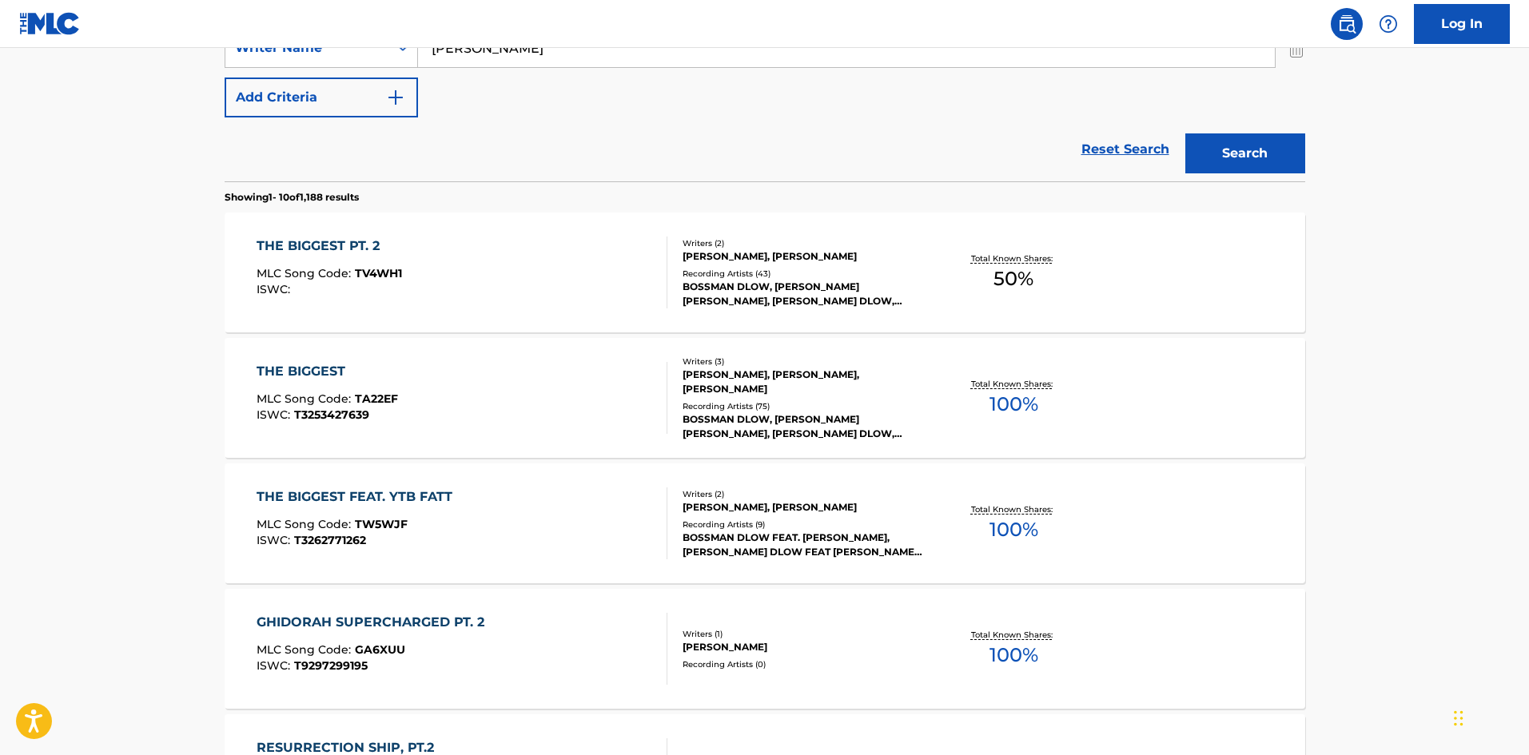
scroll to position [400, 0]
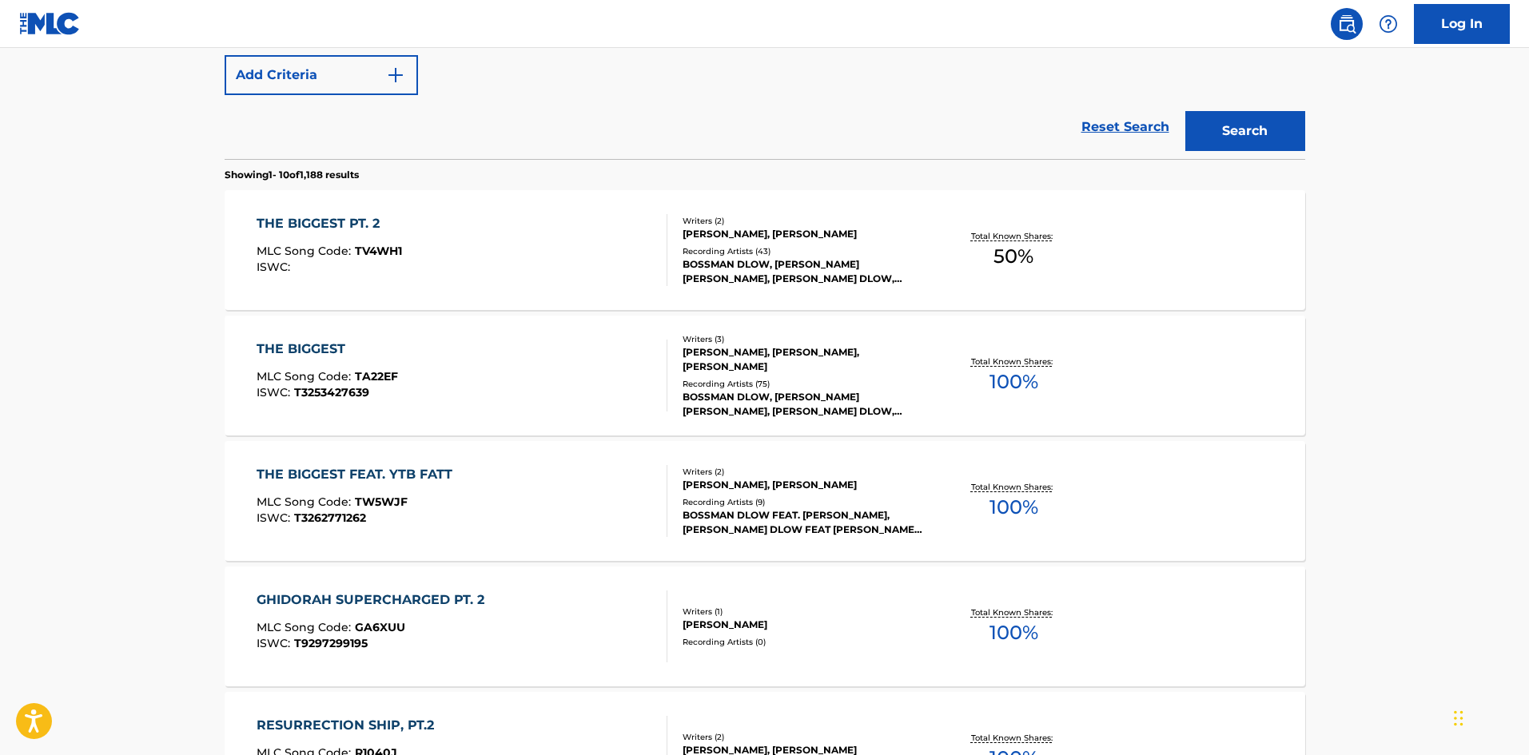
click at [330, 218] on div "THE BIGGEST PT. 2" at bounding box center [330, 223] width 146 height 19
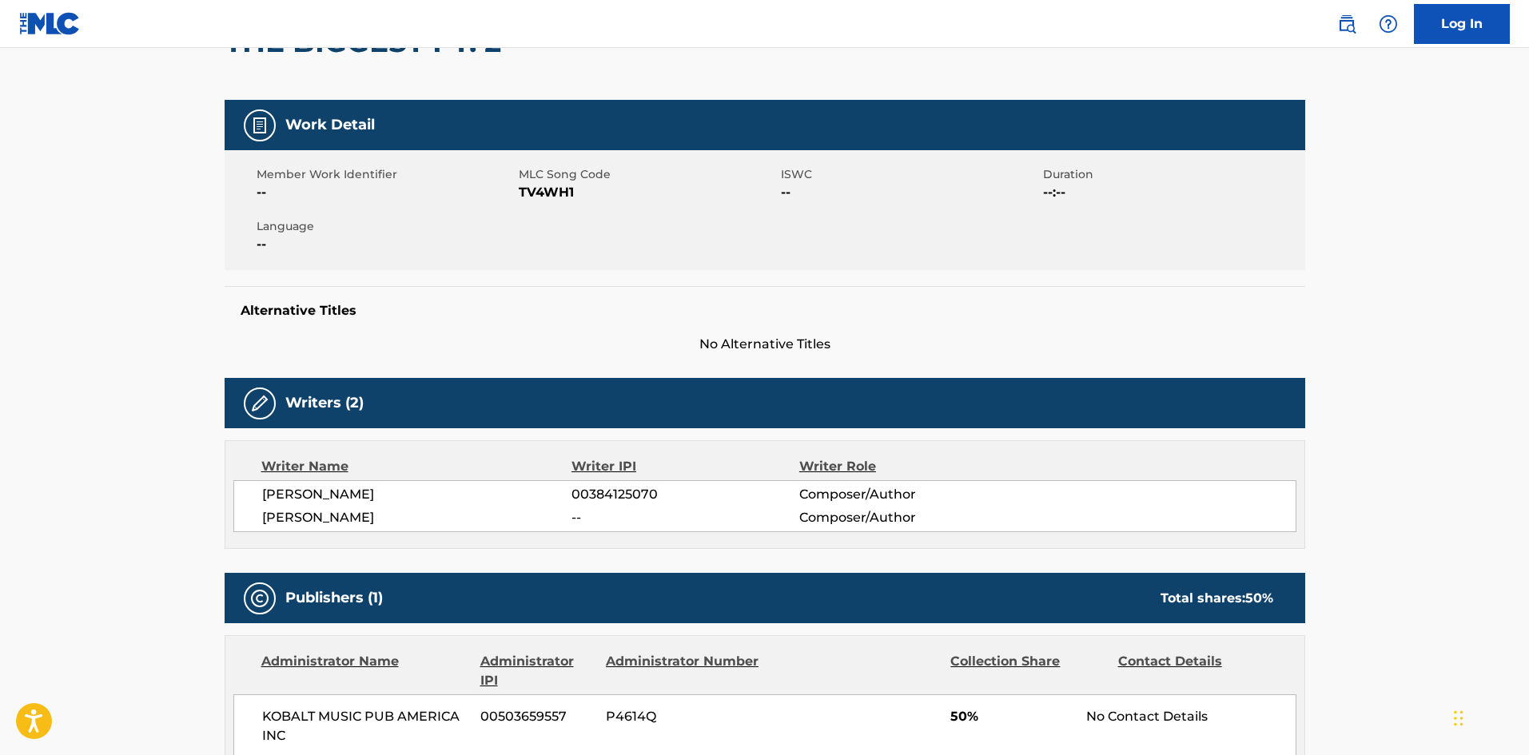
scroll to position [480, 0]
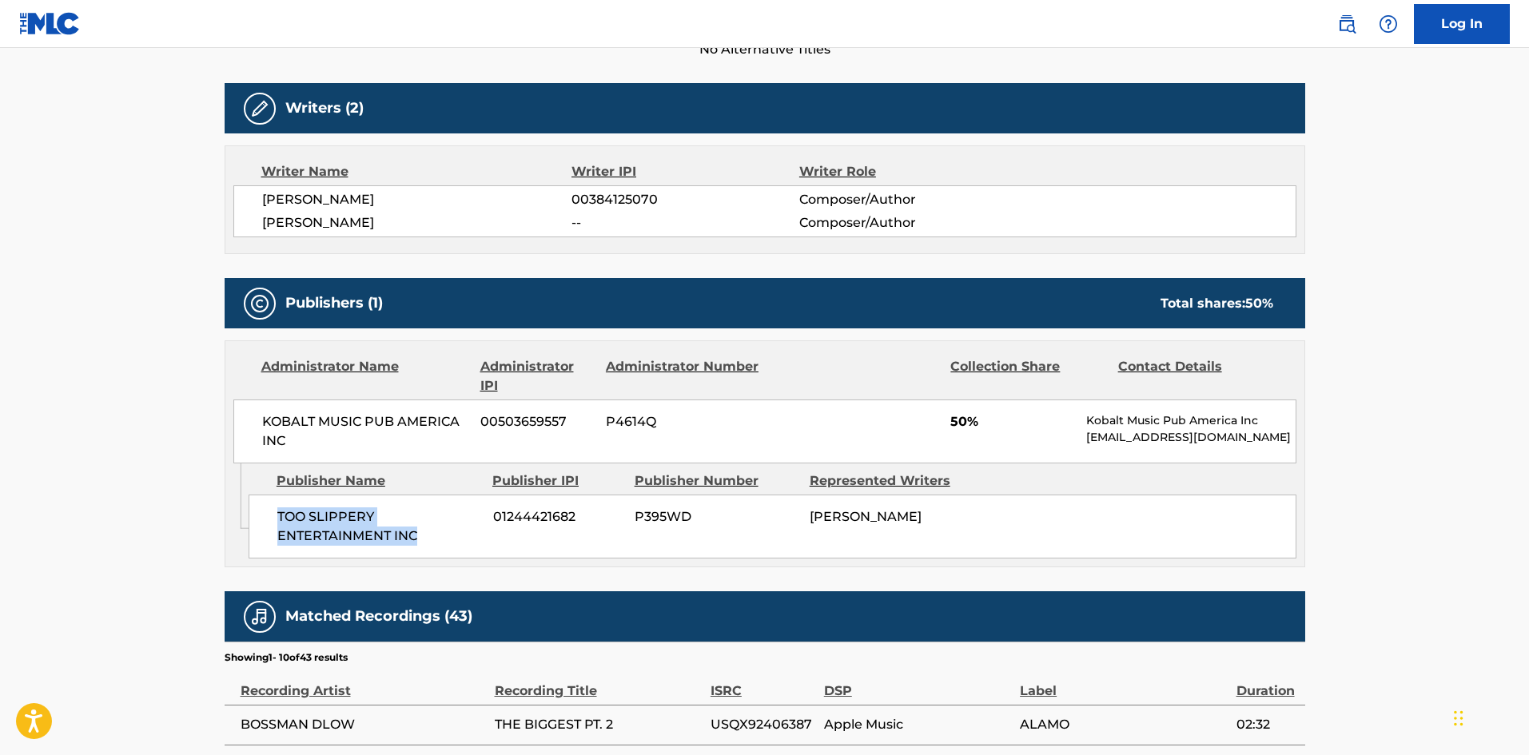
drag, startPoint x: 273, startPoint y: 513, endPoint x: 446, endPoint y: 548, distance: 176.9
click at [446, 548] on div "TOO SLIPPERY ENTERTAINMENT INC 01244421682 P395WD [PERSON_NAME]" at bounding box center [773, 527] width 1048 height 64
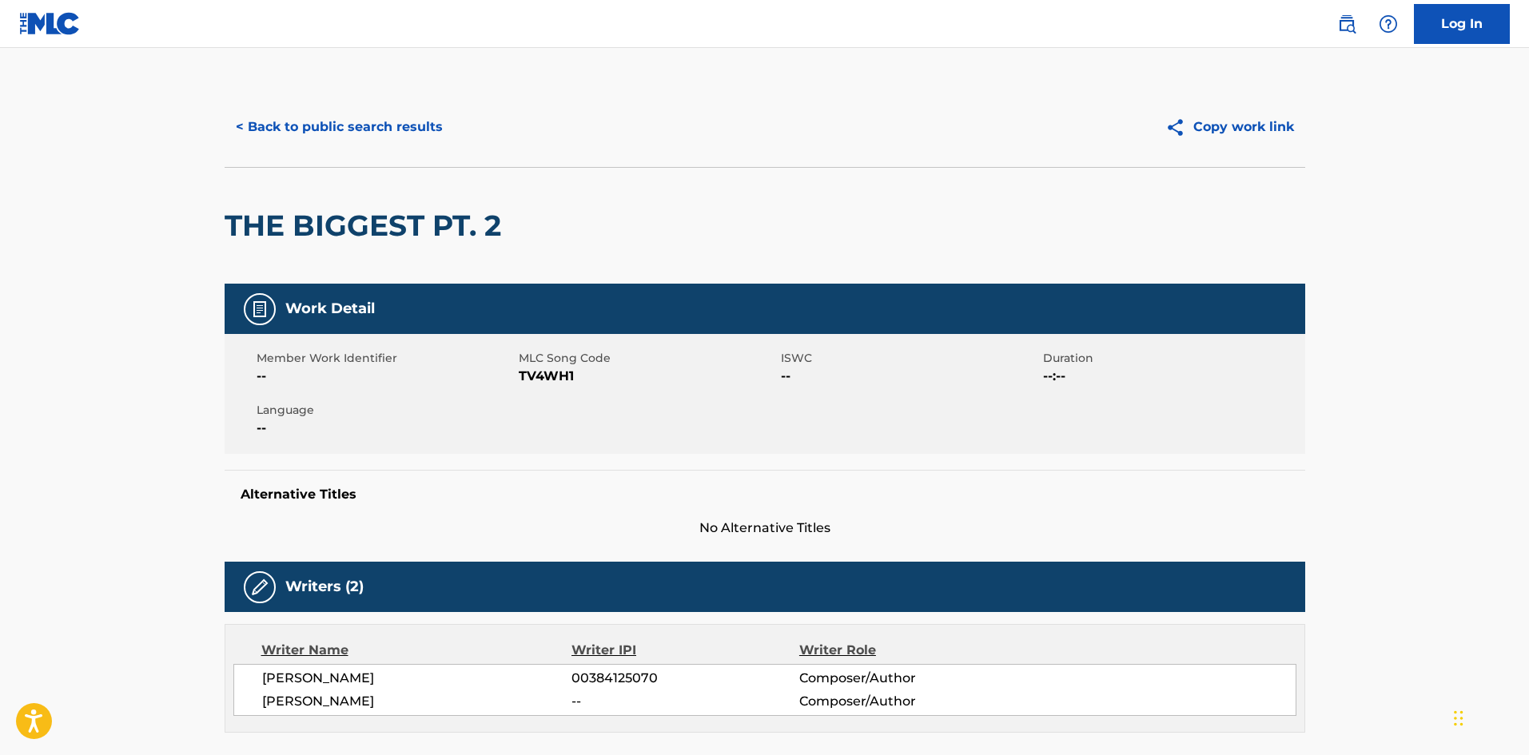
scroll to position [0, 0]
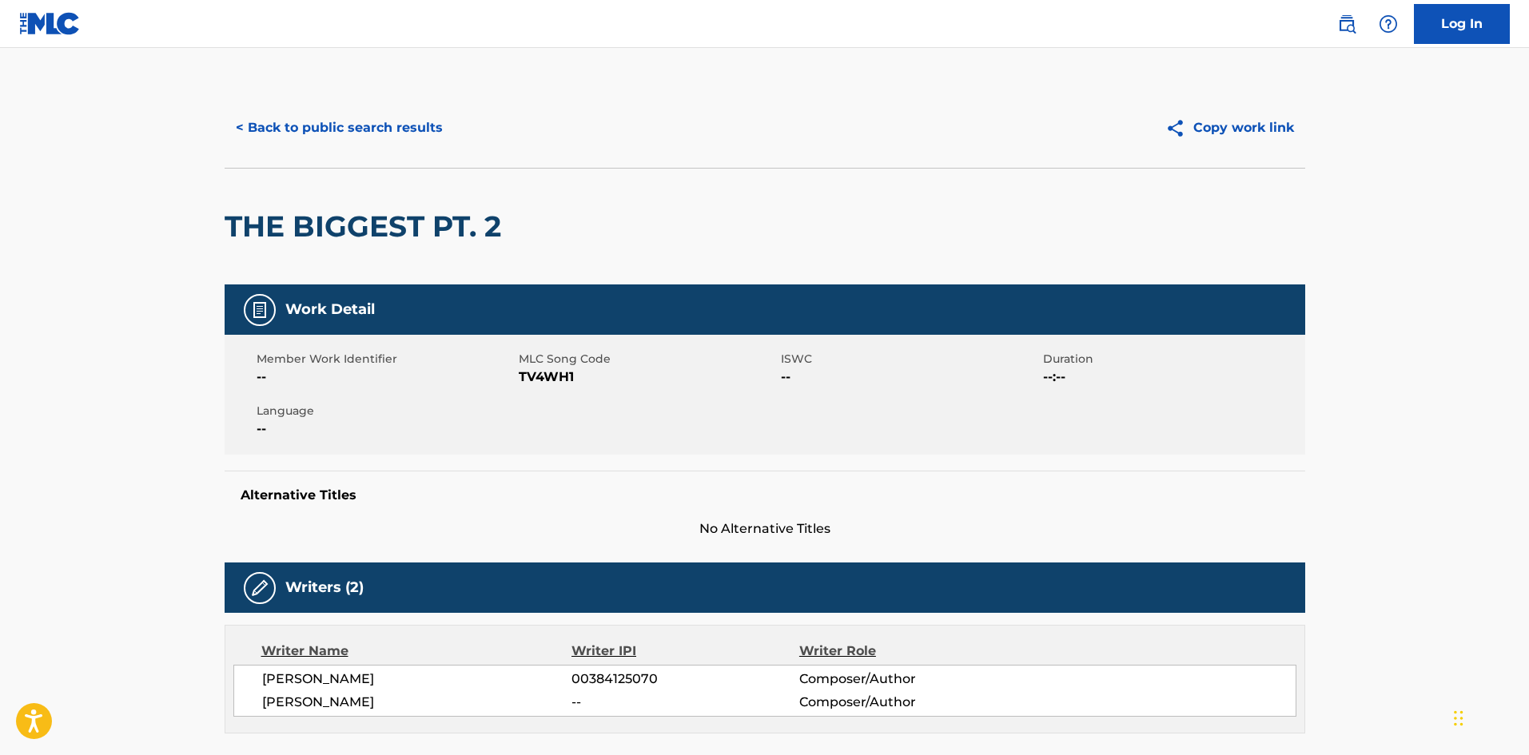
click at [368, 123] on button "< Back to public search results" at bounding box center [339, 128] width 229 height 40
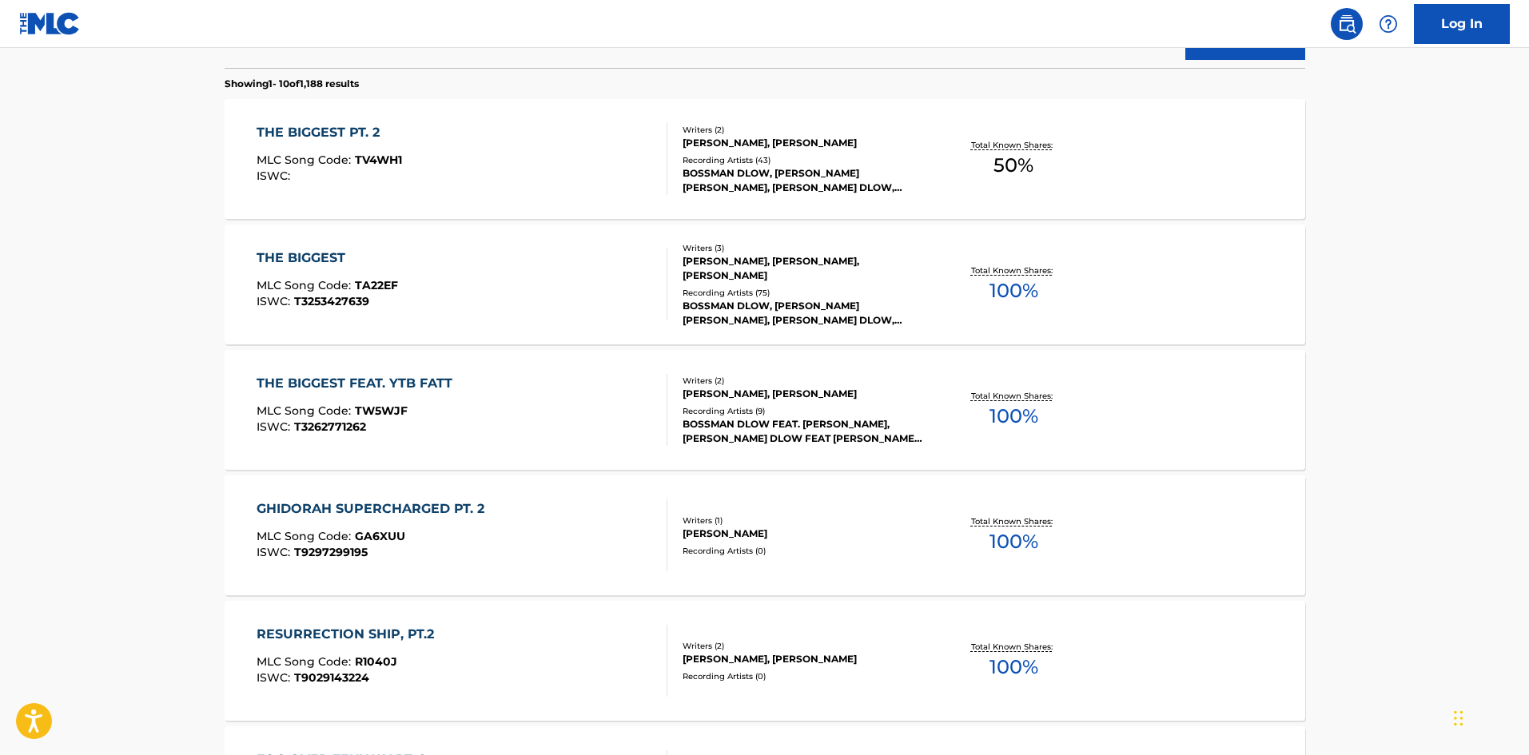
scroll to position [171, 0]
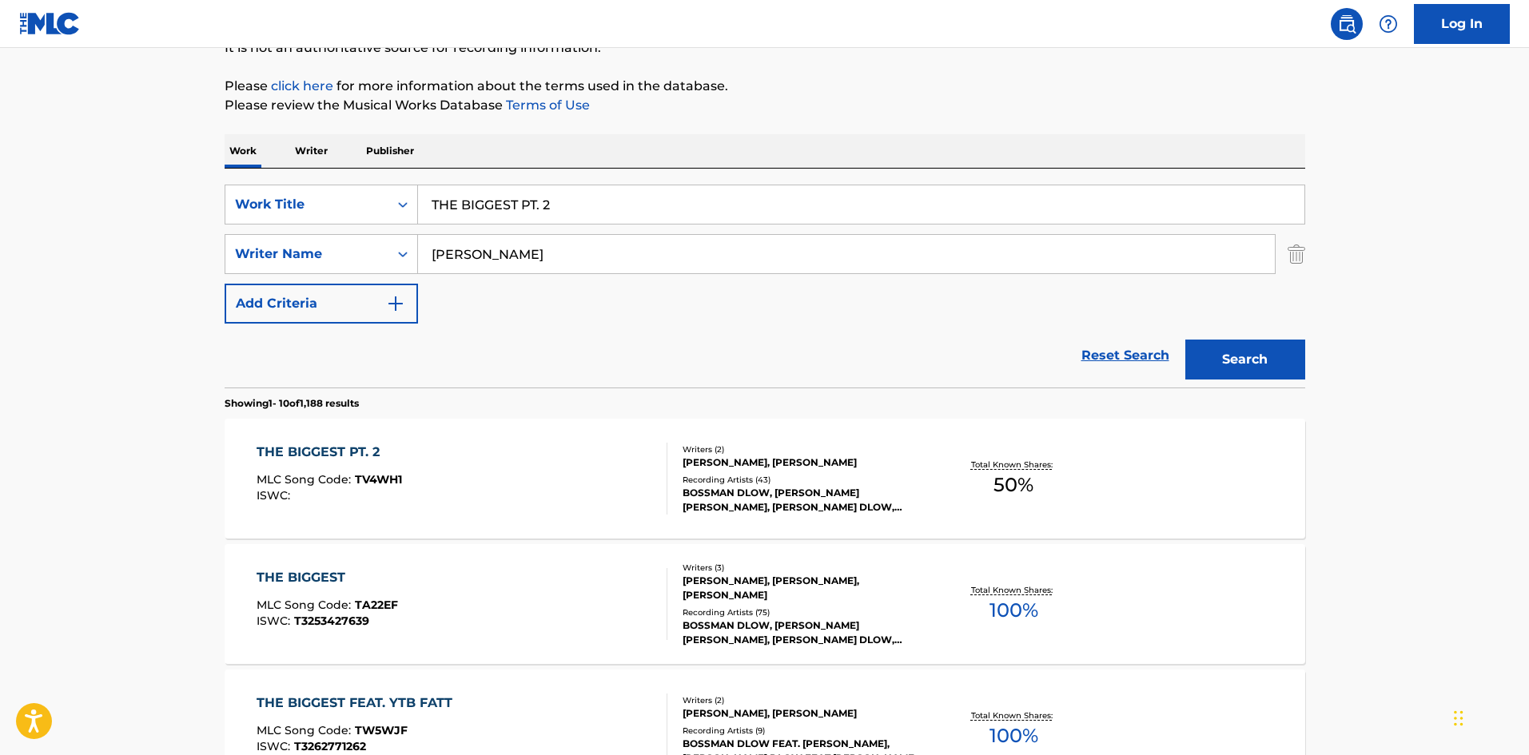
drag, startPoint x: 608, startPoint y: 208, endPoint x: 0, endPoint y: 213, distance: 608.4
paste input "IDGAF"
type input "IDGAF"
click at [708, 106] on p "Please review the Musical Works Database Terms of Use" at bounding box center [765, 105] width 1081 height 19
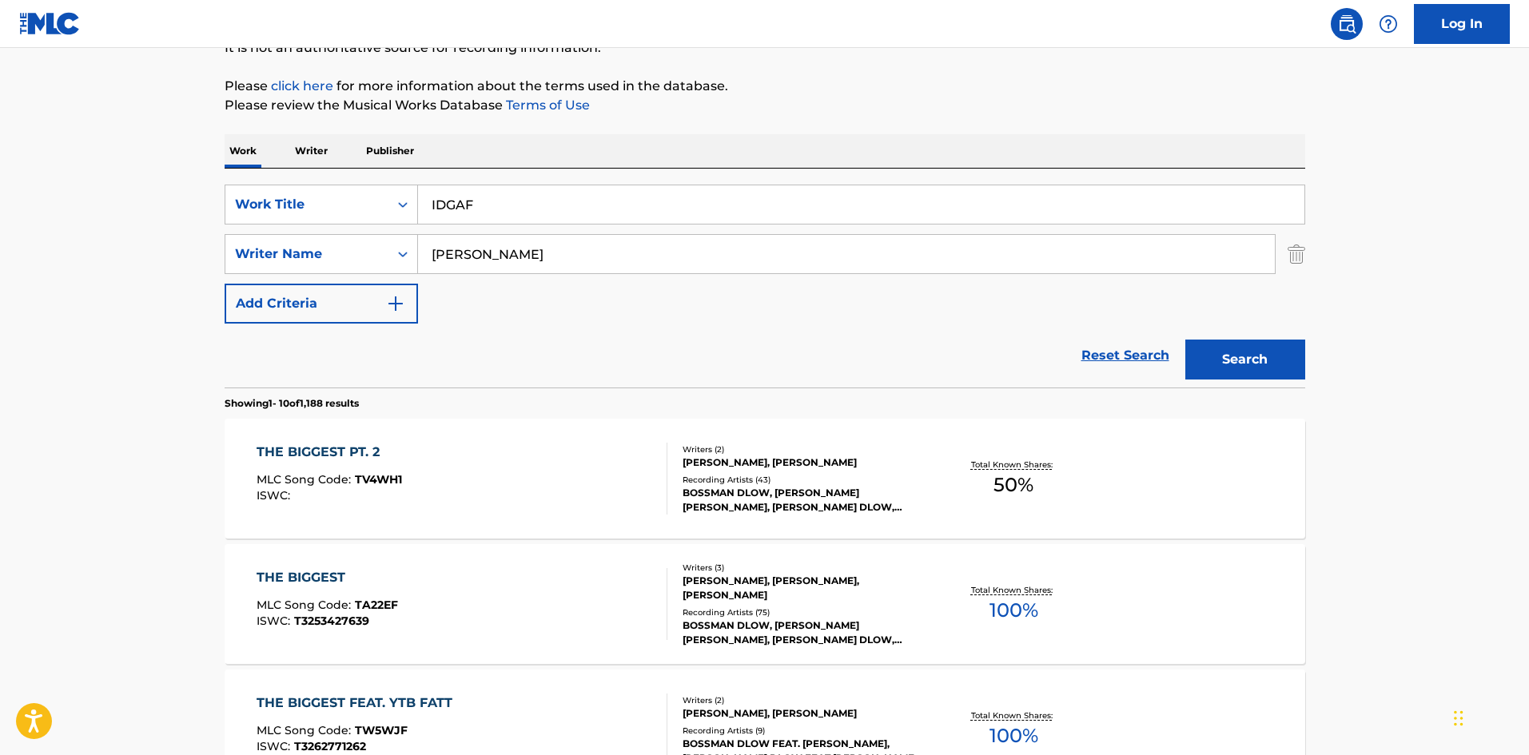
drag, startPoint x: 578, startPoint y: 237, endPoint x: 143, endPoint y: 217, distance: 435.4
paste input "USTO"
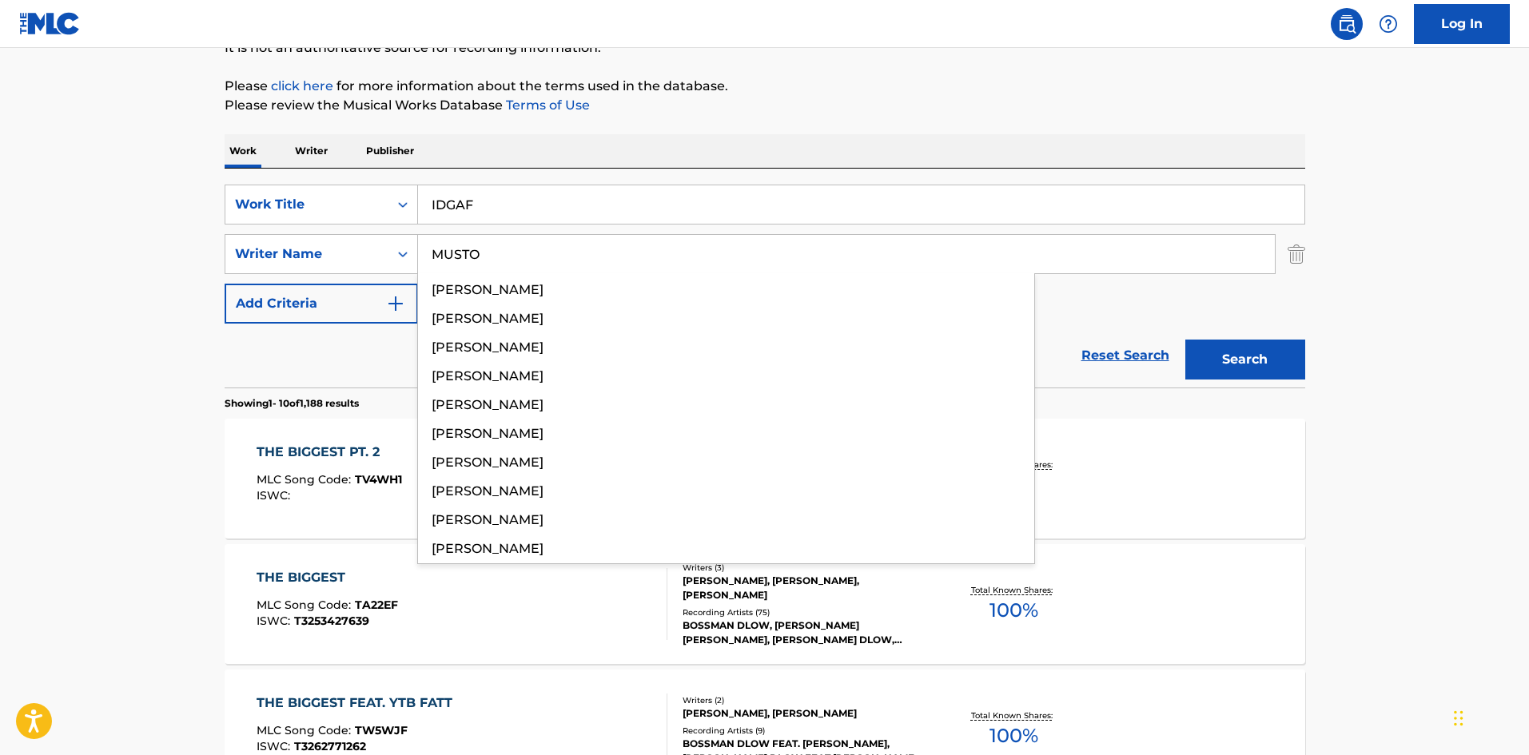
type input "MUSTO"
click at [1222, 351] on button "Search" at bounding box center [1246, 360] width 120 height 40
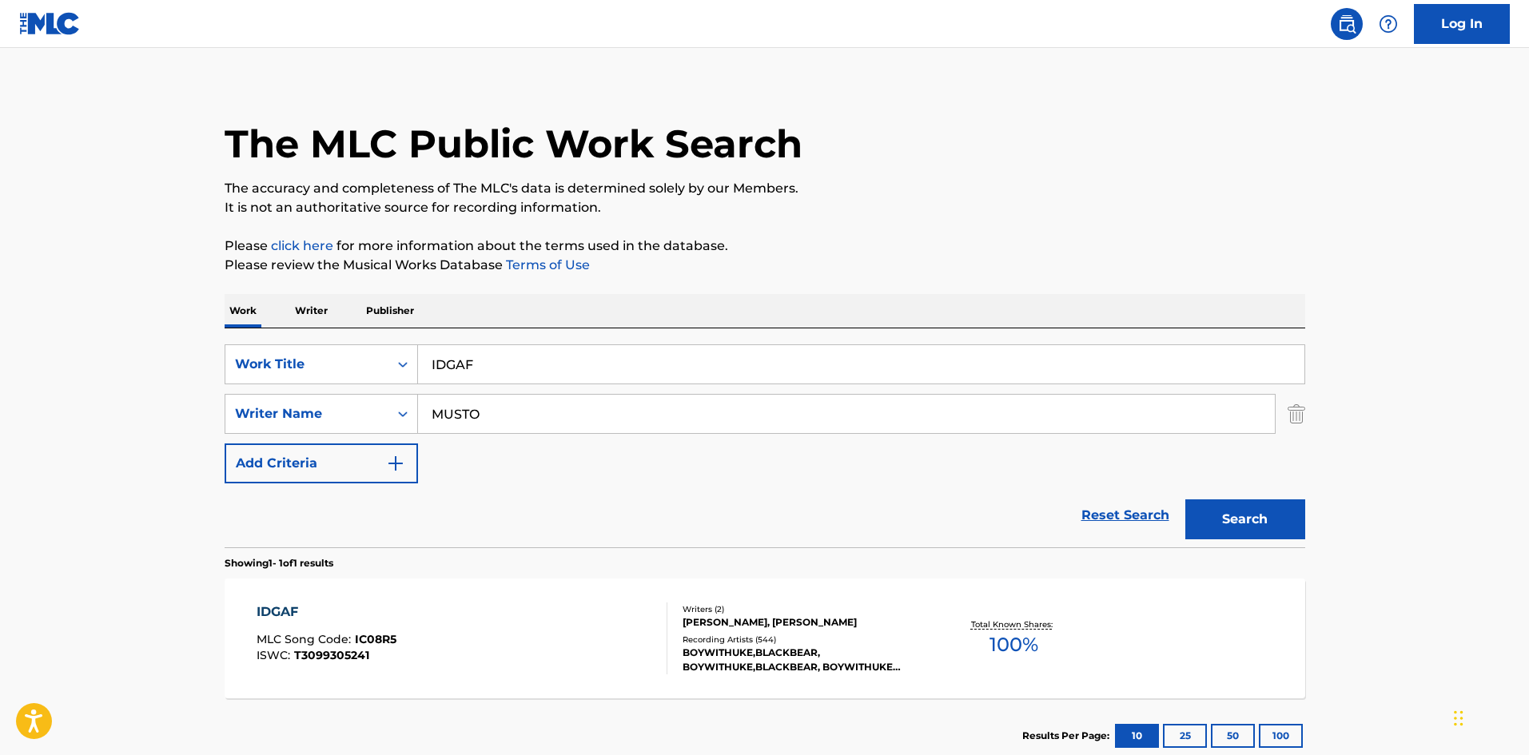
scroll to position [114, 0]
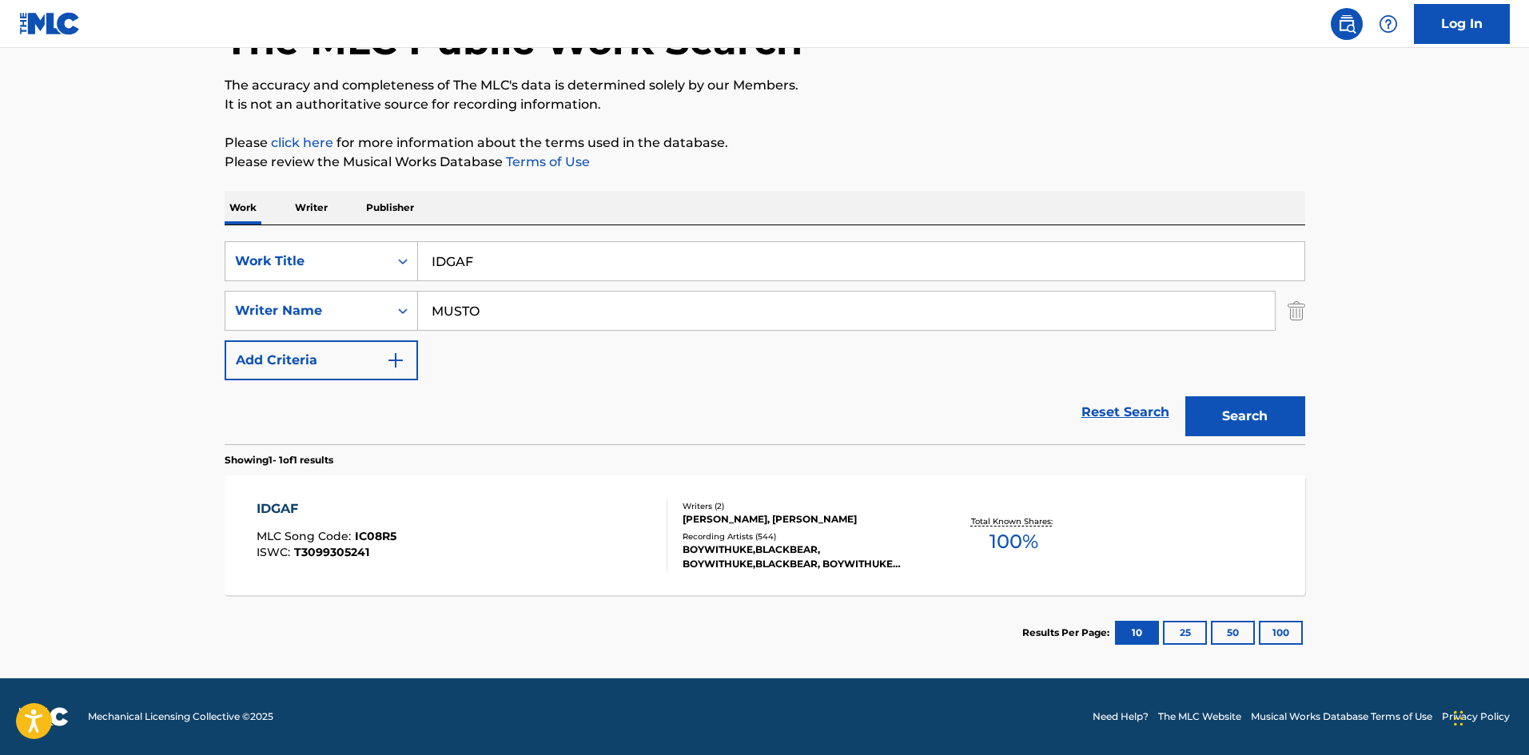
click at [281, 508] on div "IDGAF" at bounding box center [327, 509] width 140 height 19
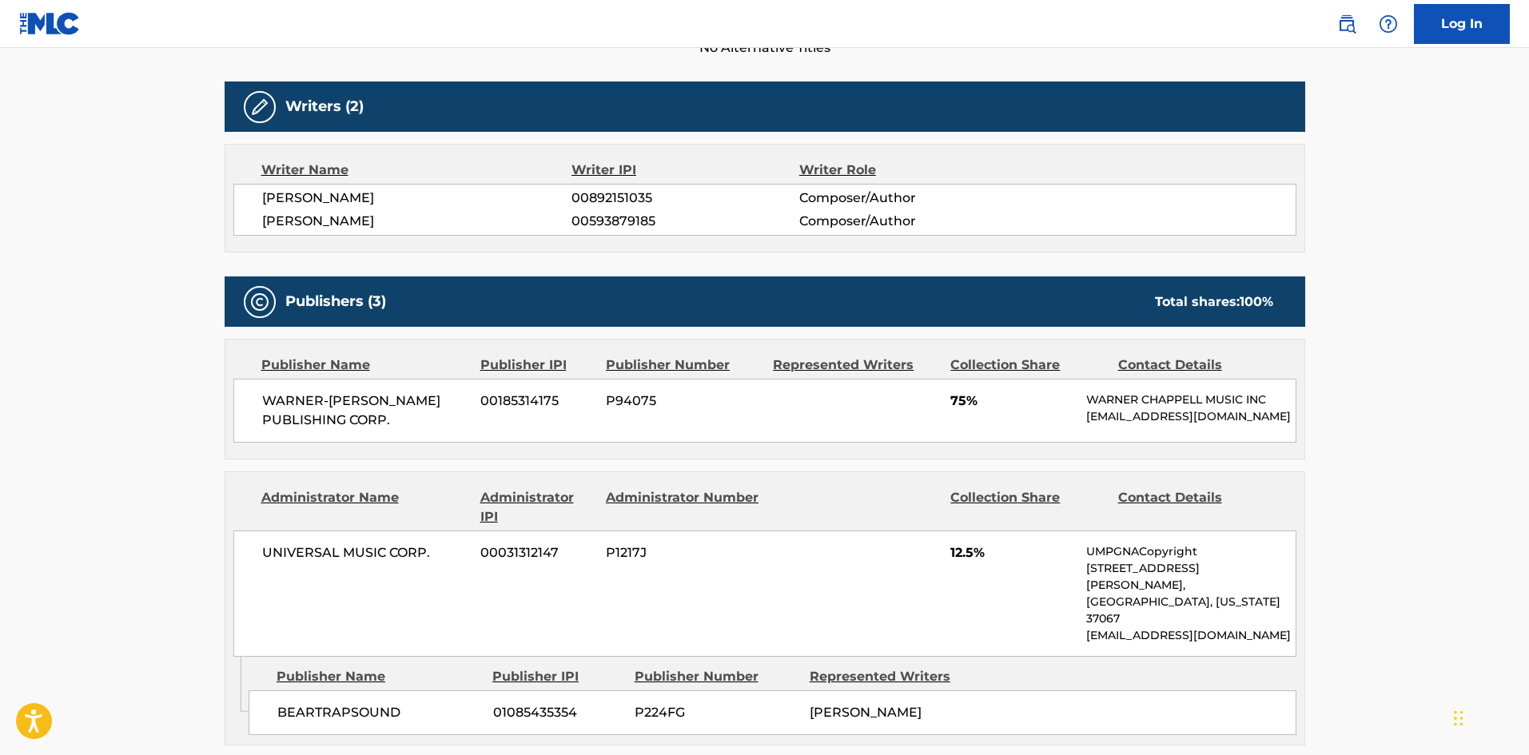
scroll to position [560, 0]
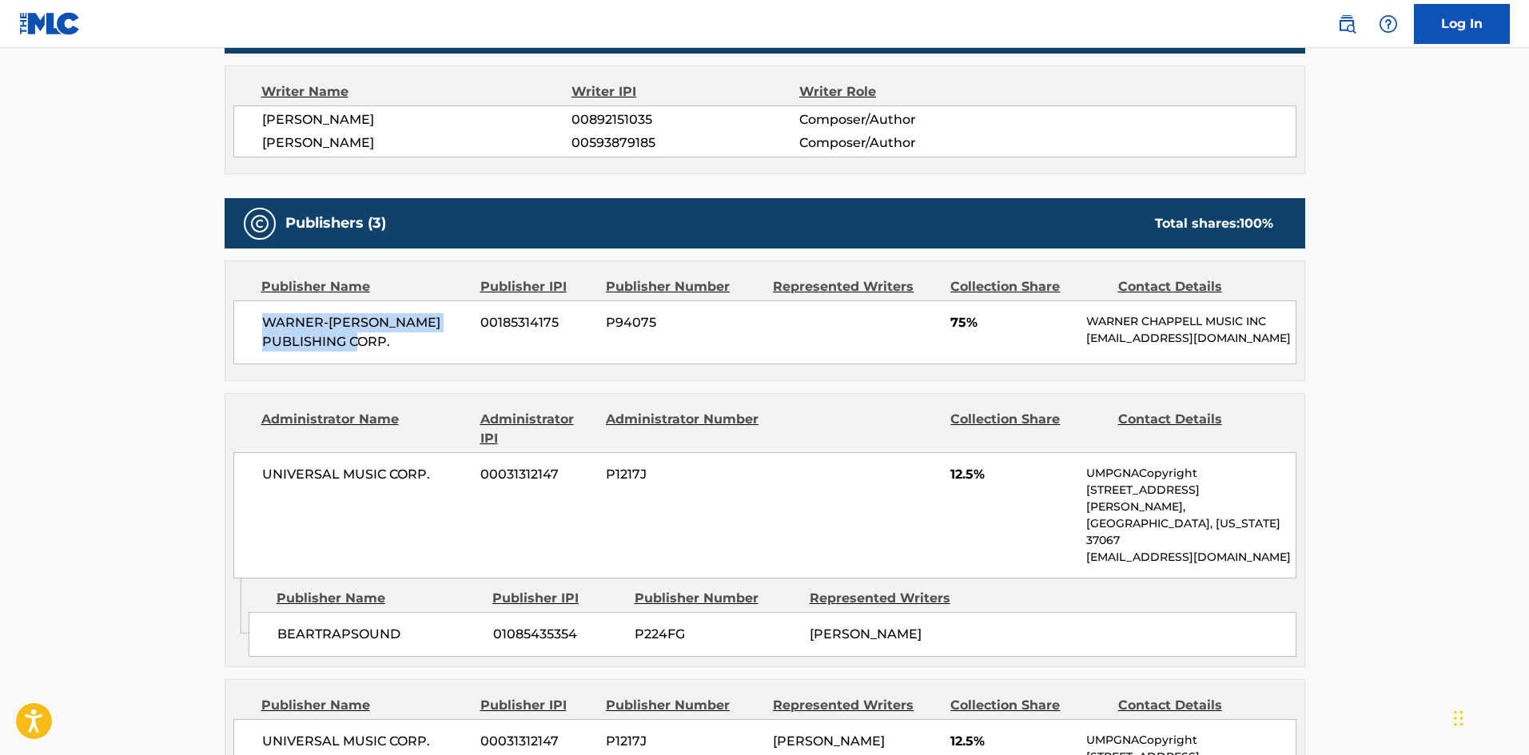
drag, startPoint x: 266, startPoint y: 321, endPoint x: 655, endPoint y: 1, distance: 503.7
click at [450, 341] on span "WARNER-[PERSON_NAME] PUBLISHING CORP." at bounding box center [365, 332] width 207 height 38
copy span "WARNER-[PERSON_NAME] PUBLISHING CORP."
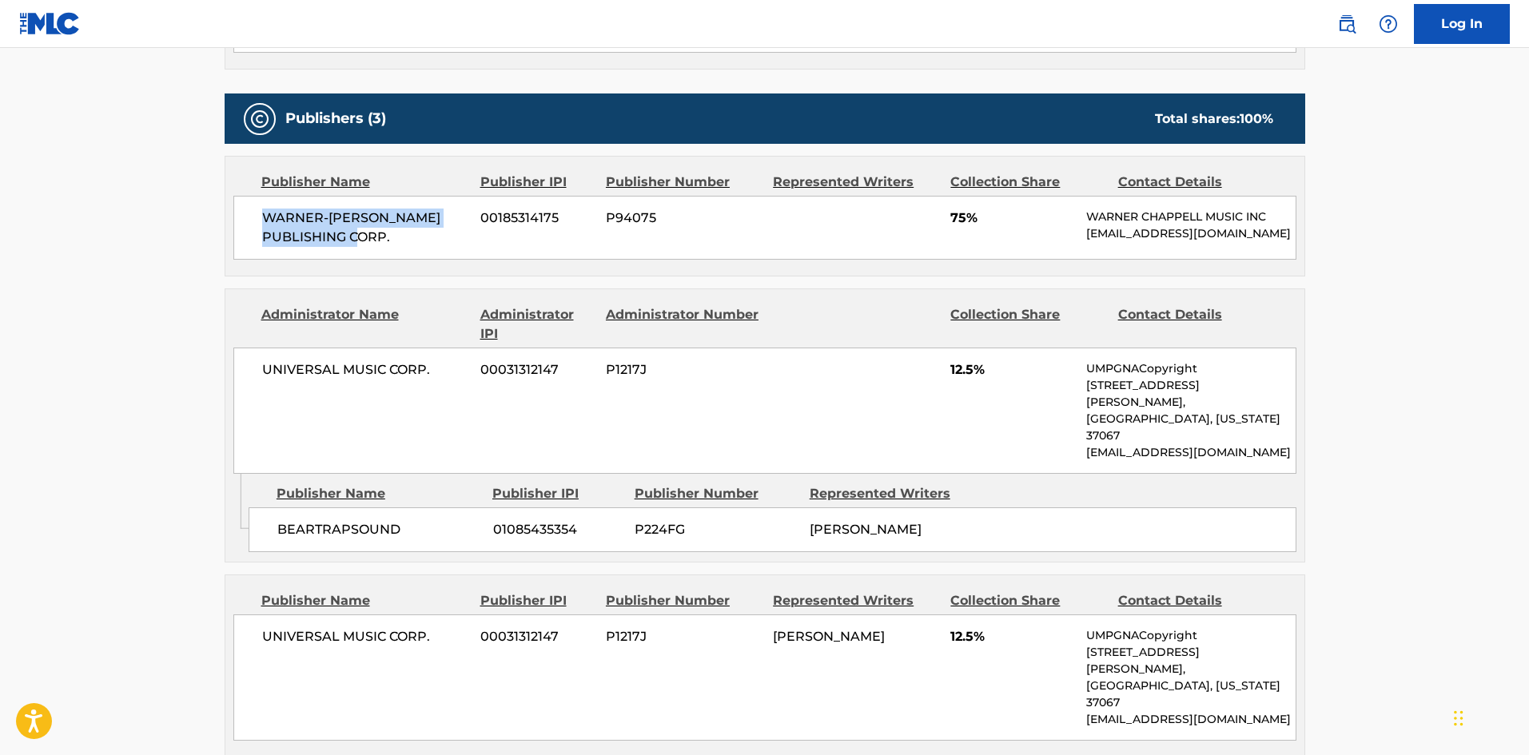
scroll to position [879, 0]
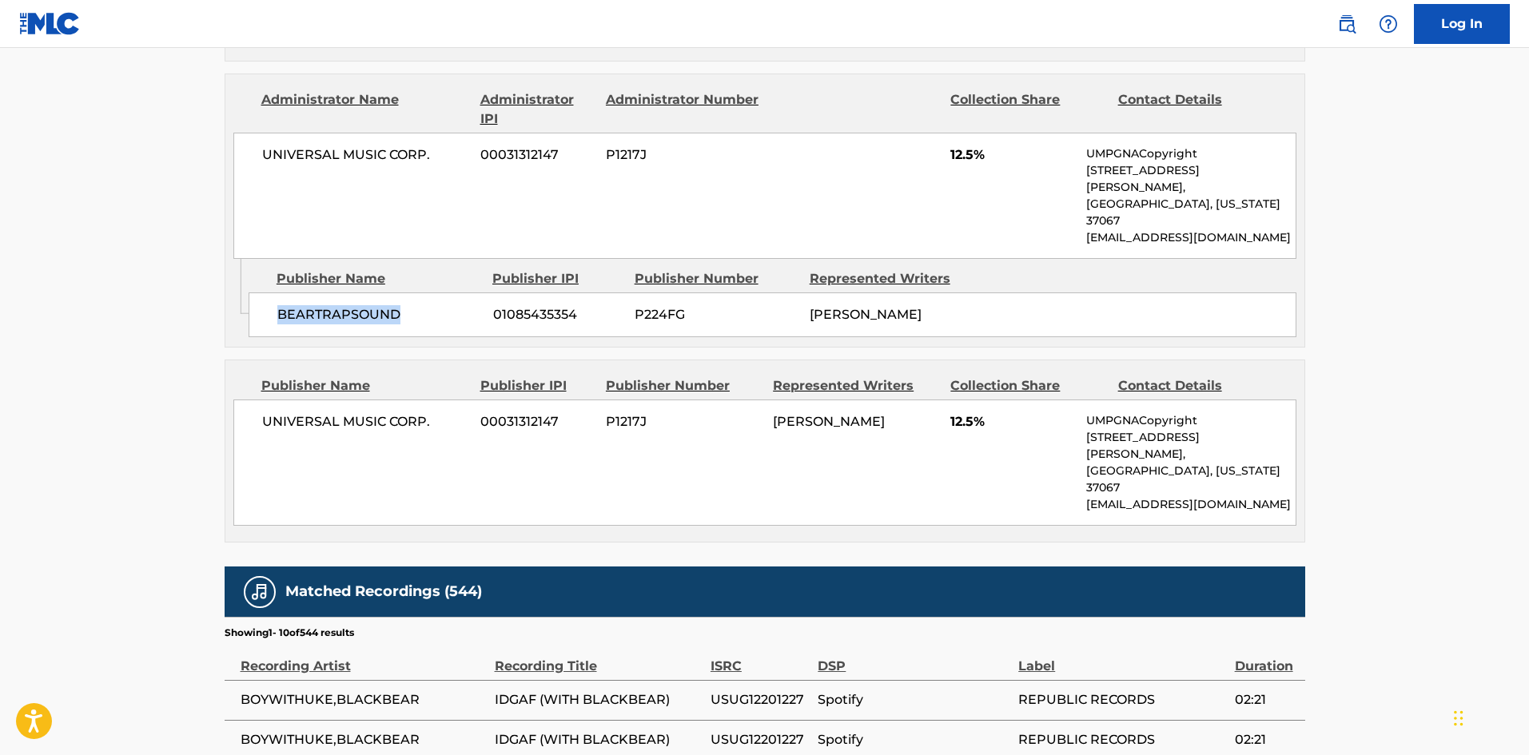
drag, startPoint x: 278, startPoint y: 285, endPoint x: 419, endPoint y: 277, distance: 141.0
click at [419, 293] on div "BEARTRAPSOUND 01085435354 P224FG MATTHEW TYLER MUSTO" at bounding box center [773, 315] width 1048 height 45
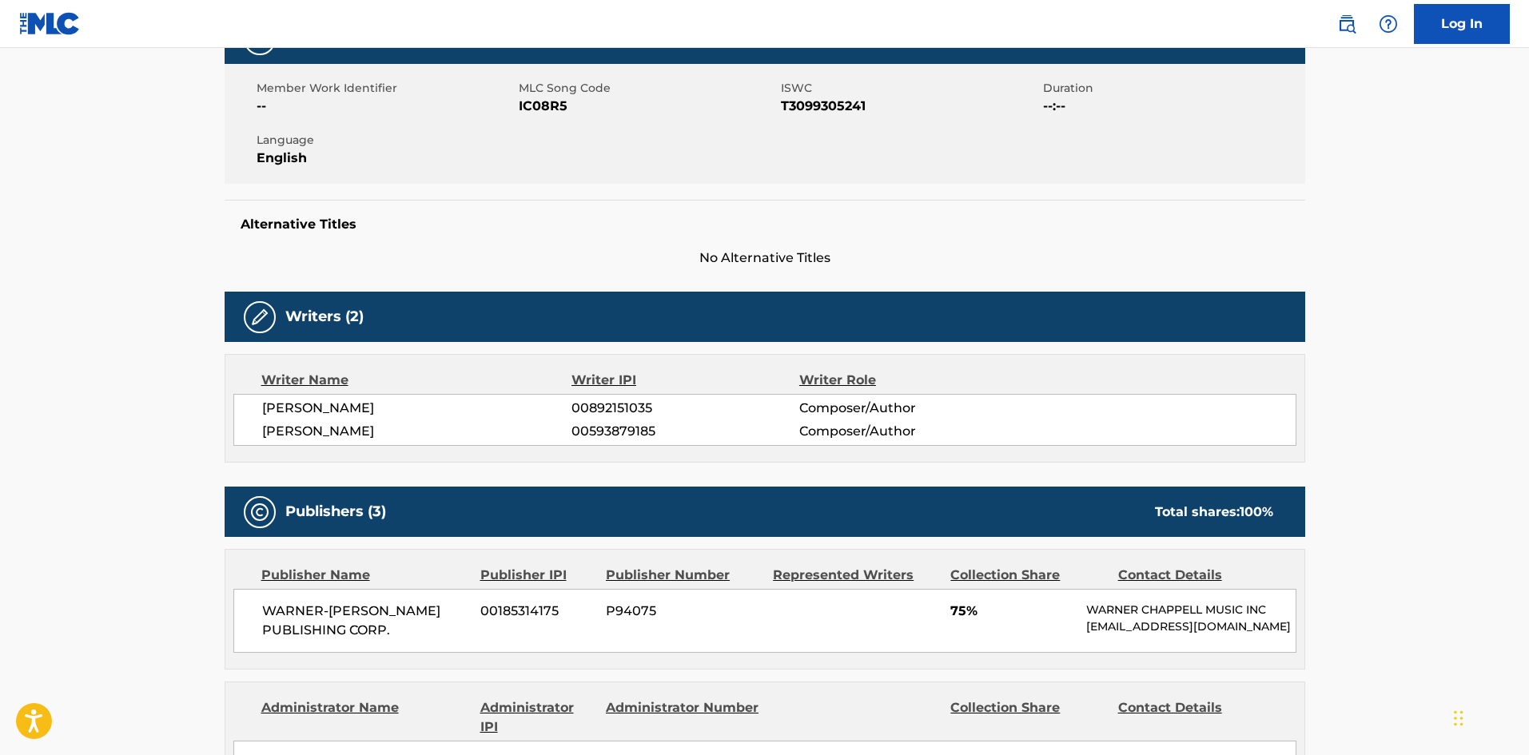
scroll to position [0, 0]
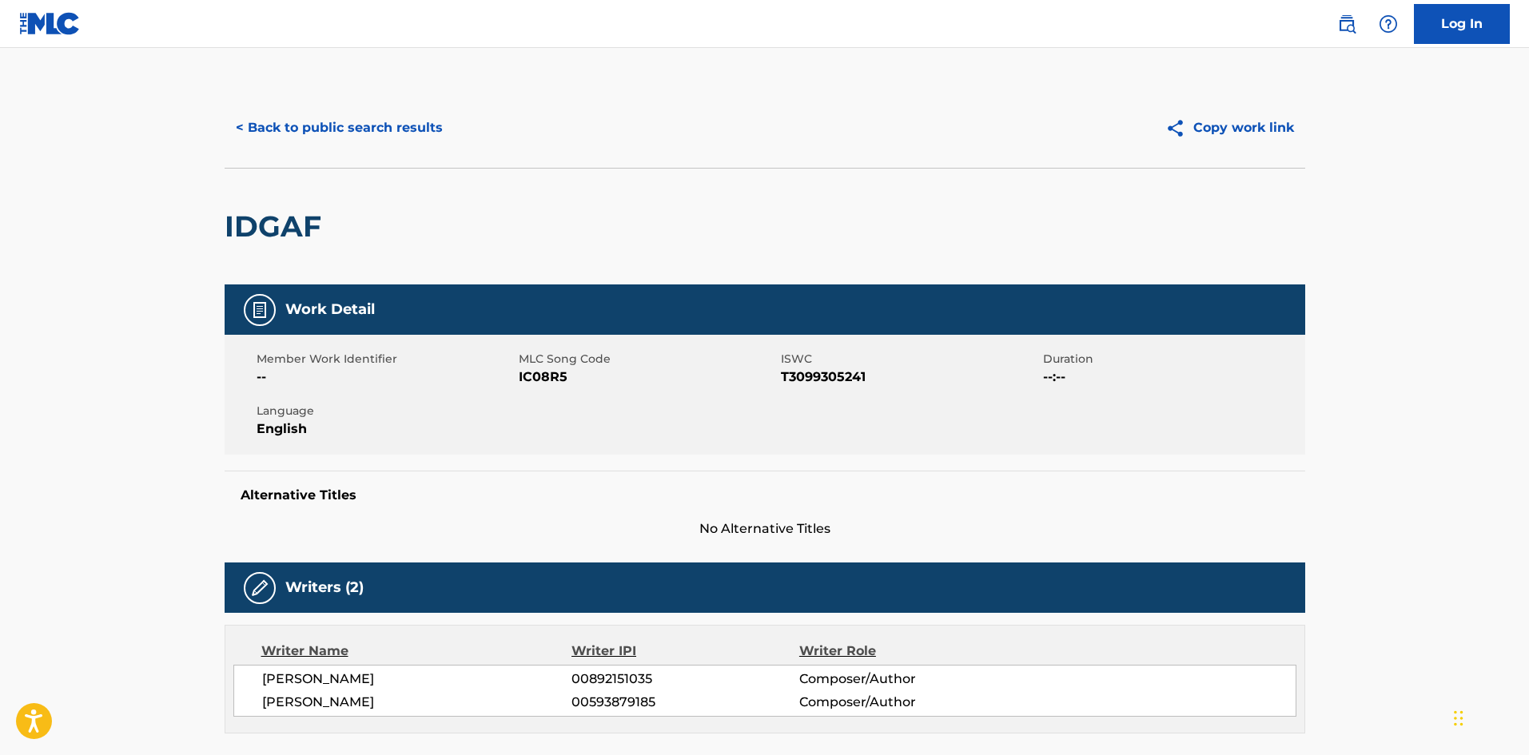
click at [378, 122] on button "< Back to public search results" at bounding box center [339, 128] width 229 height 40
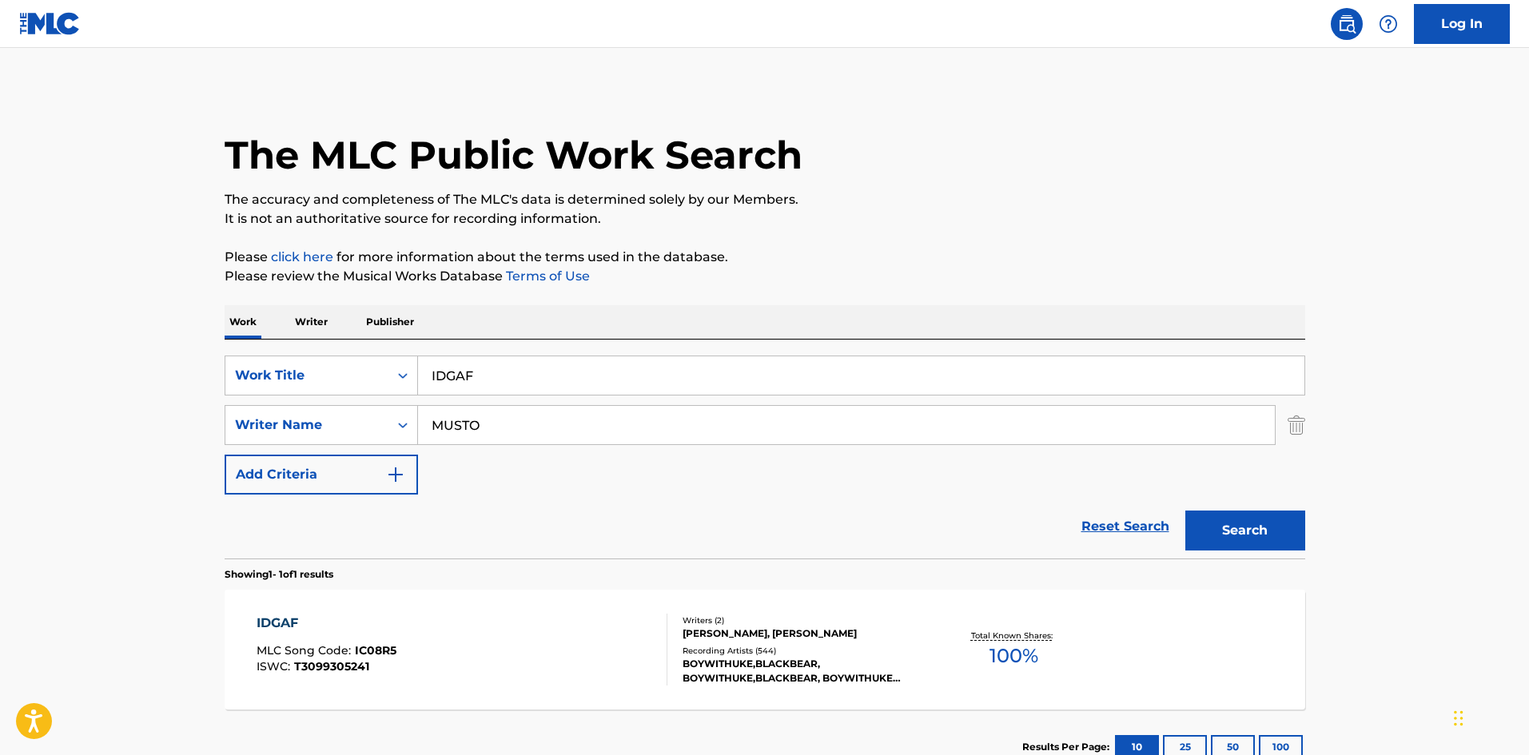
scroll to position [23, 0]
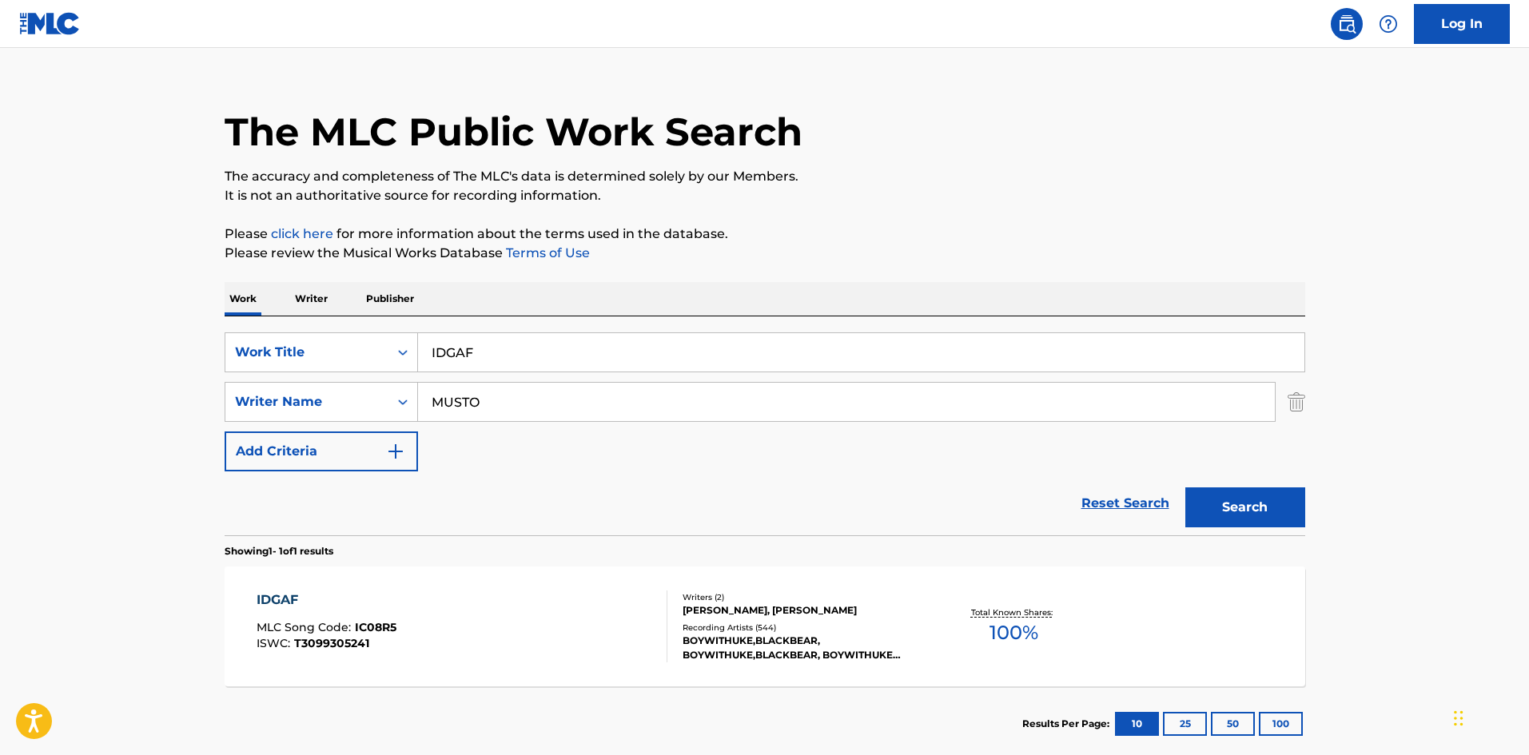
drag, startPoint x: 562, startPoint y: 361, endPoint x: 210, endPoint y: 311, distance: 355.4
click at [261, 332] on div "SearchWithCriteriaf4455a02-01e6-4fe2-ae95-70cf54ca38d4 Work Title IDGAF SearchW…" at bounding box center [765, 426] width 1081 height 219
paste input "NOSEDIVE"
type input "NOSEDIVE"
drag, startPoint x: 614, startPoint y: 239, endPoint x: 486, endPoint y: 393, distance: 200.4
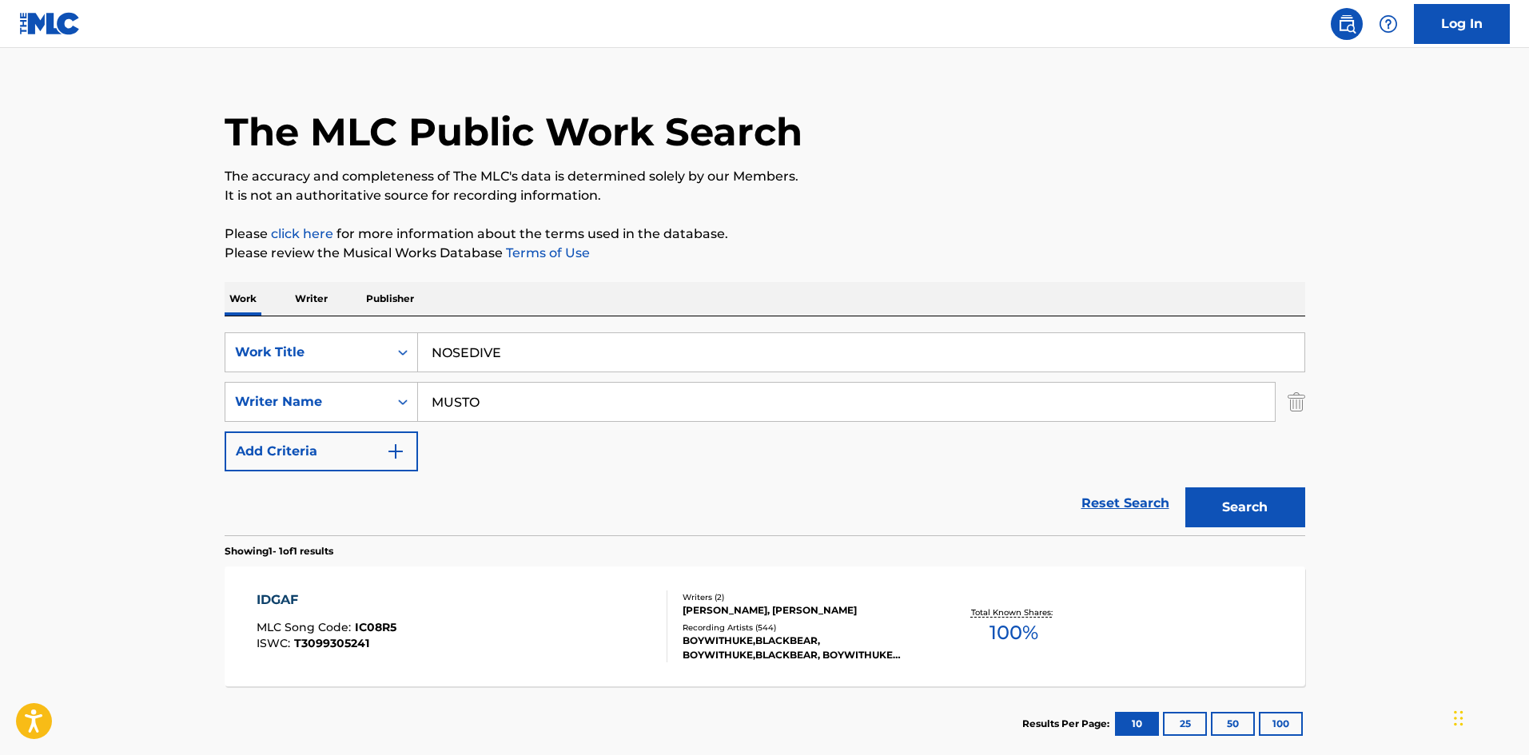
click at [613, 239] on p "Please click here for more information about the terms used in the database." at bounding box center [765, 234] width 1081 height 19
drag, startPoint x: 535, startPoint y: 405, endPoint x: 0, endPoint y: 428, distance: 535.3
click at [0, 428] on main "The MLC Public Work Search The accuracy and completeness of The MLC's data is d…" at bounding box center [764, 397] width 1529 height 745
paste input "ORMANDY"
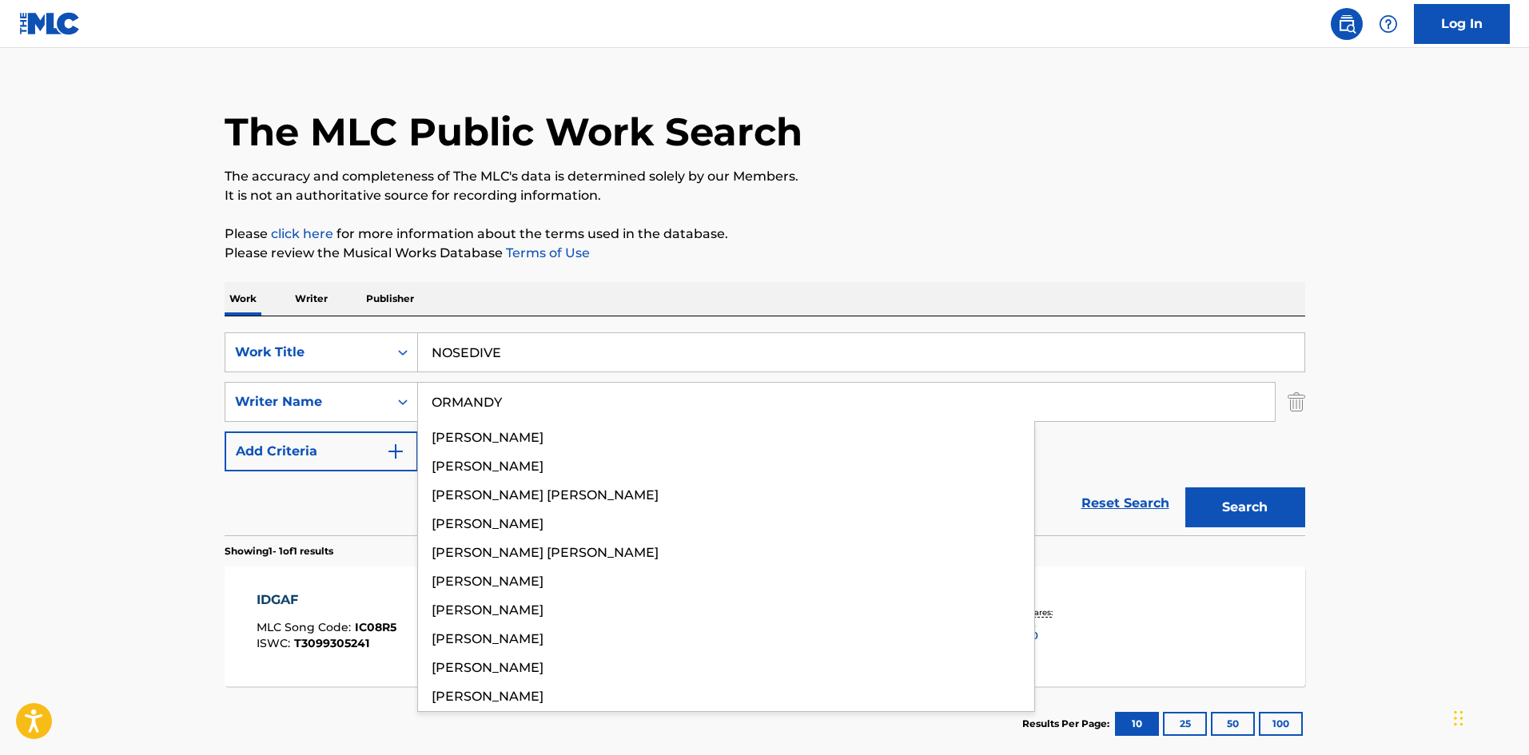
type input "ORMANDY"
click at [1223, 508] on button "Search" at bounding box center [1246, 508] width 120 height 40
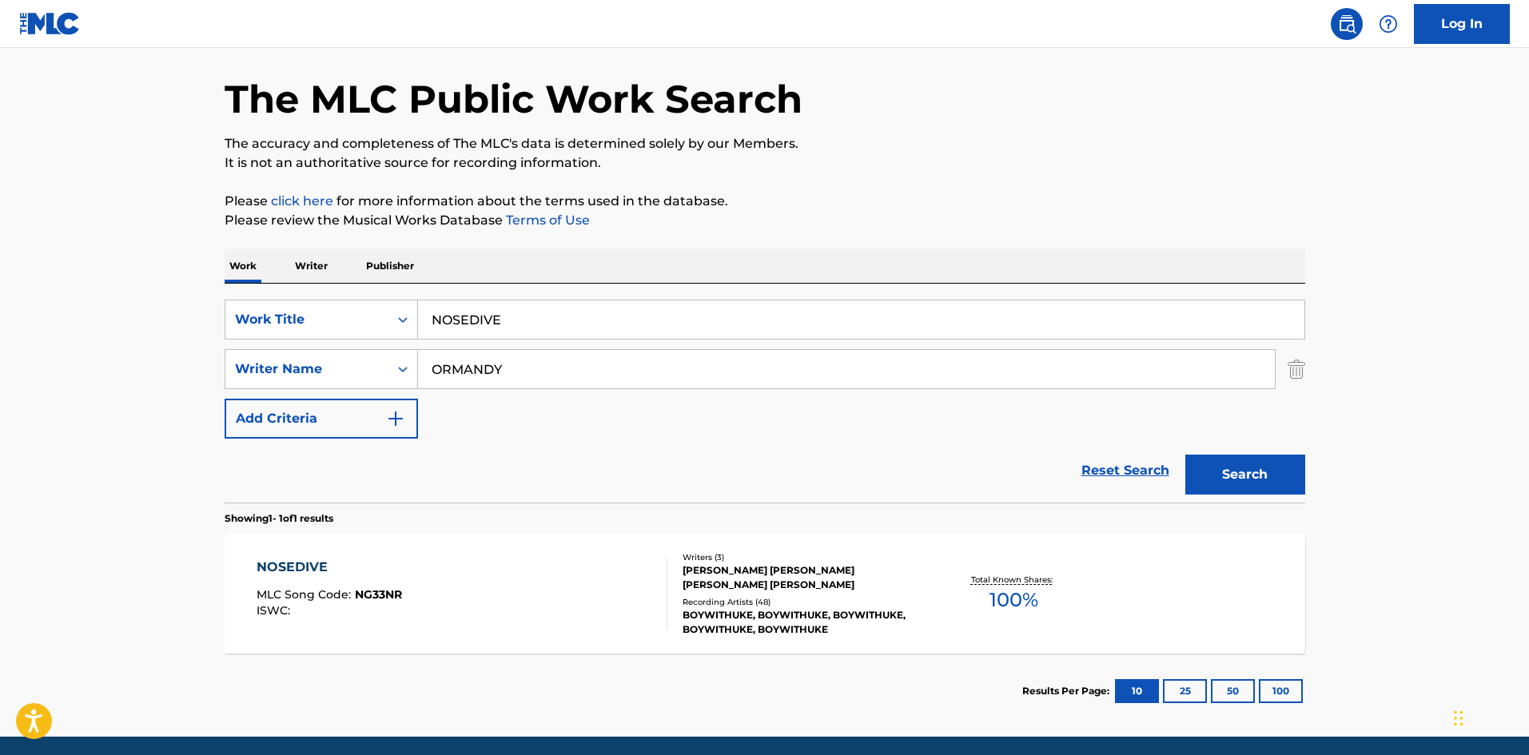
scroll to position [114, 0]
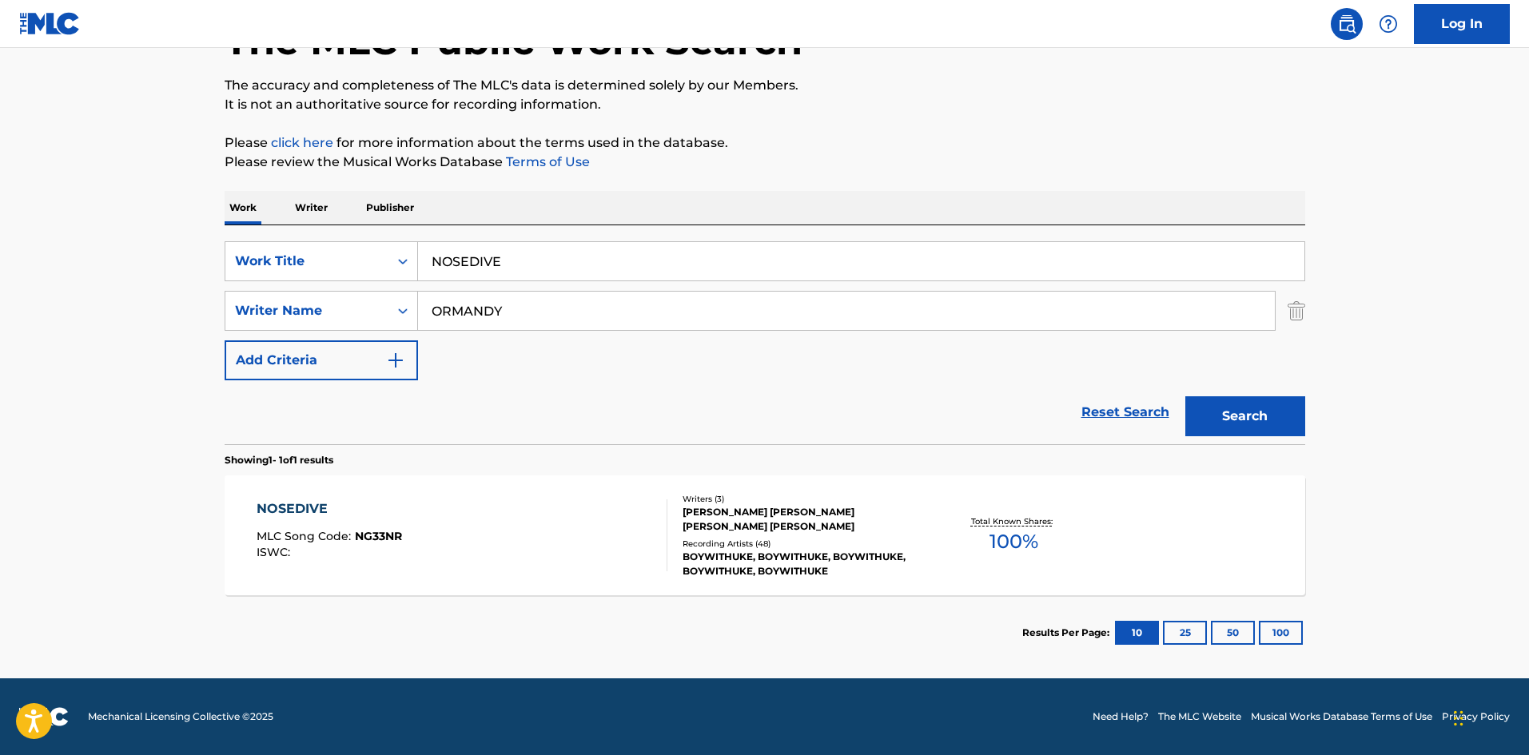
click at [281, 512] on div "NOSEDIVE" at bounding box center [330, 509] width 146 height 19
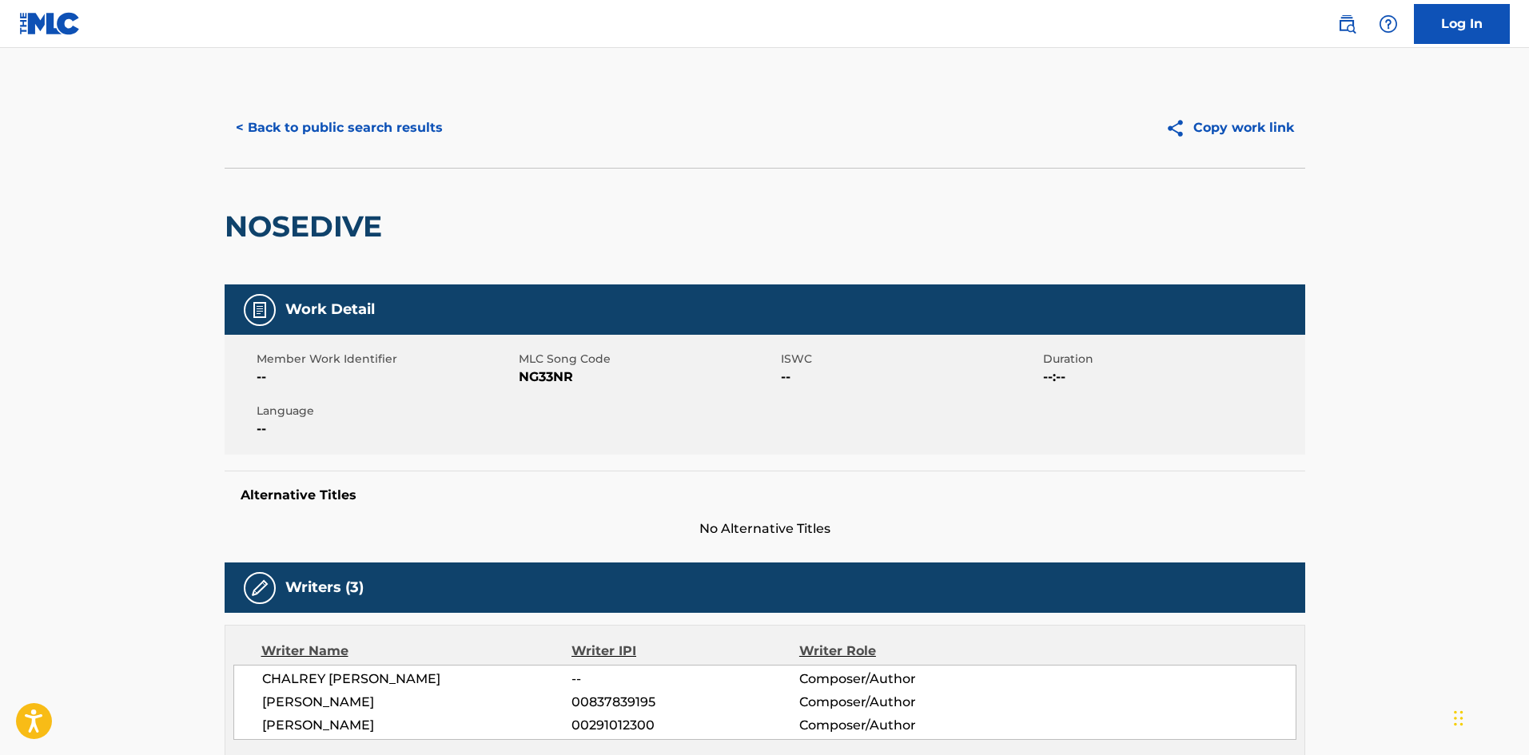
scroll to position [560, 0]
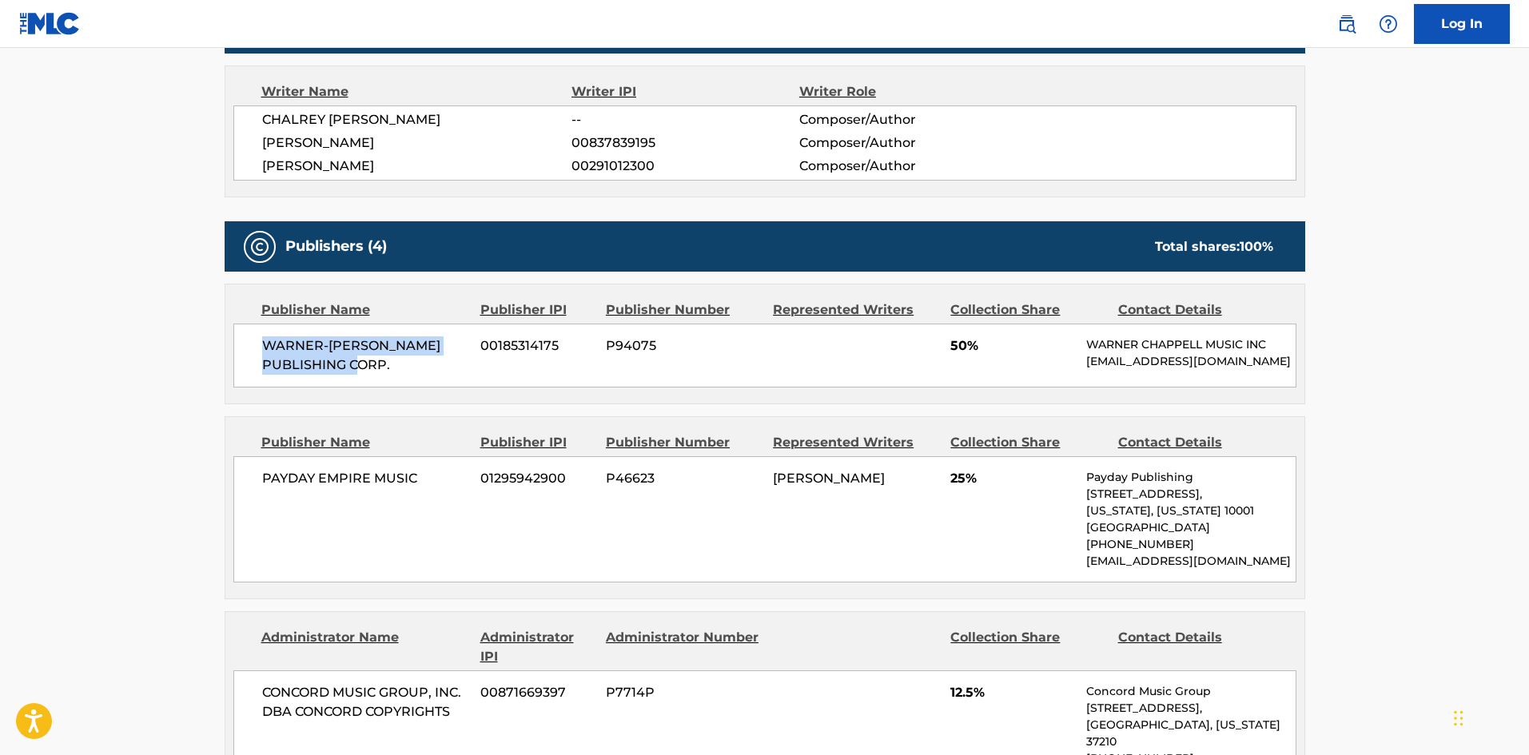
drag, startPoint x: 265, startPoint y: 342, endPoint x: 441, endPoint y: 371, distance: 178.2
click at [441, 371] on span "WARNER-[PERSON_NAME] PUBLISHING CORP." at bounding box center [365, 356] width 207 height 38
copy span "WARNER-[PERSON_NAME] PUBLISHING CORP."
drag, startPoint x: 951, startPoint y: 350, endPoint x: 968, endPoint y: 350, distance: 16.8
click at [968, 350] on span "50%" at bounding box center [1013, 346] width 124 height 19
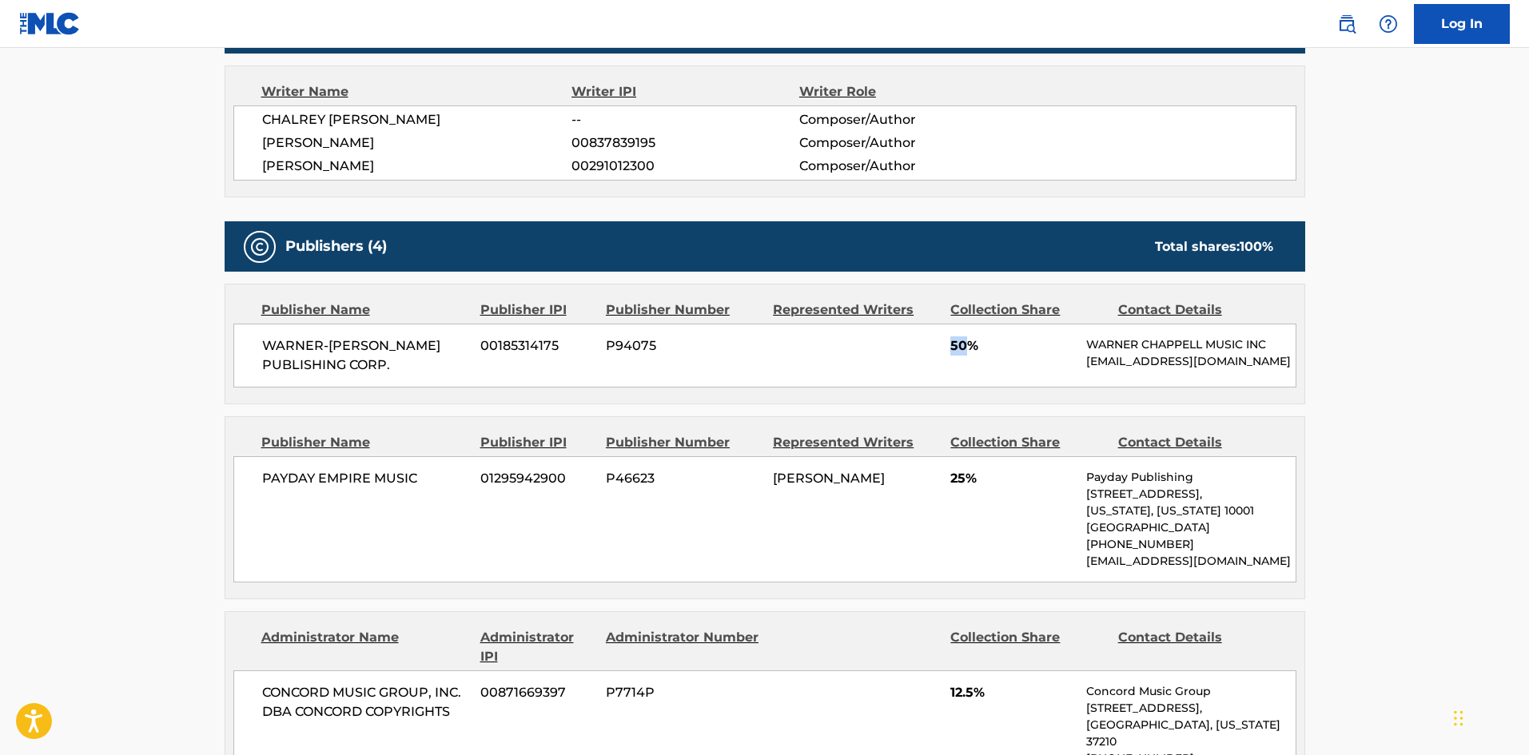
copy span "50"
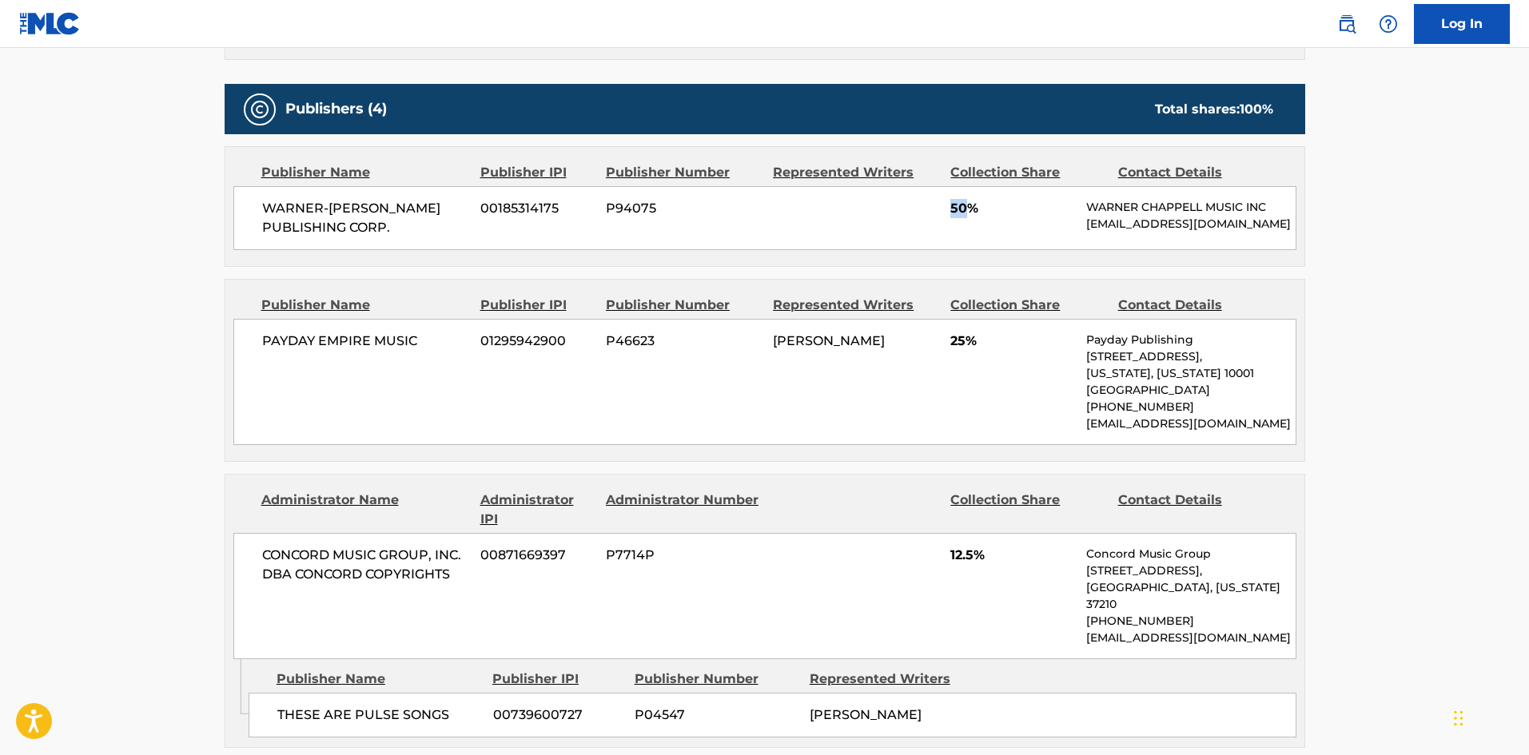
scroll to position [720, 0]
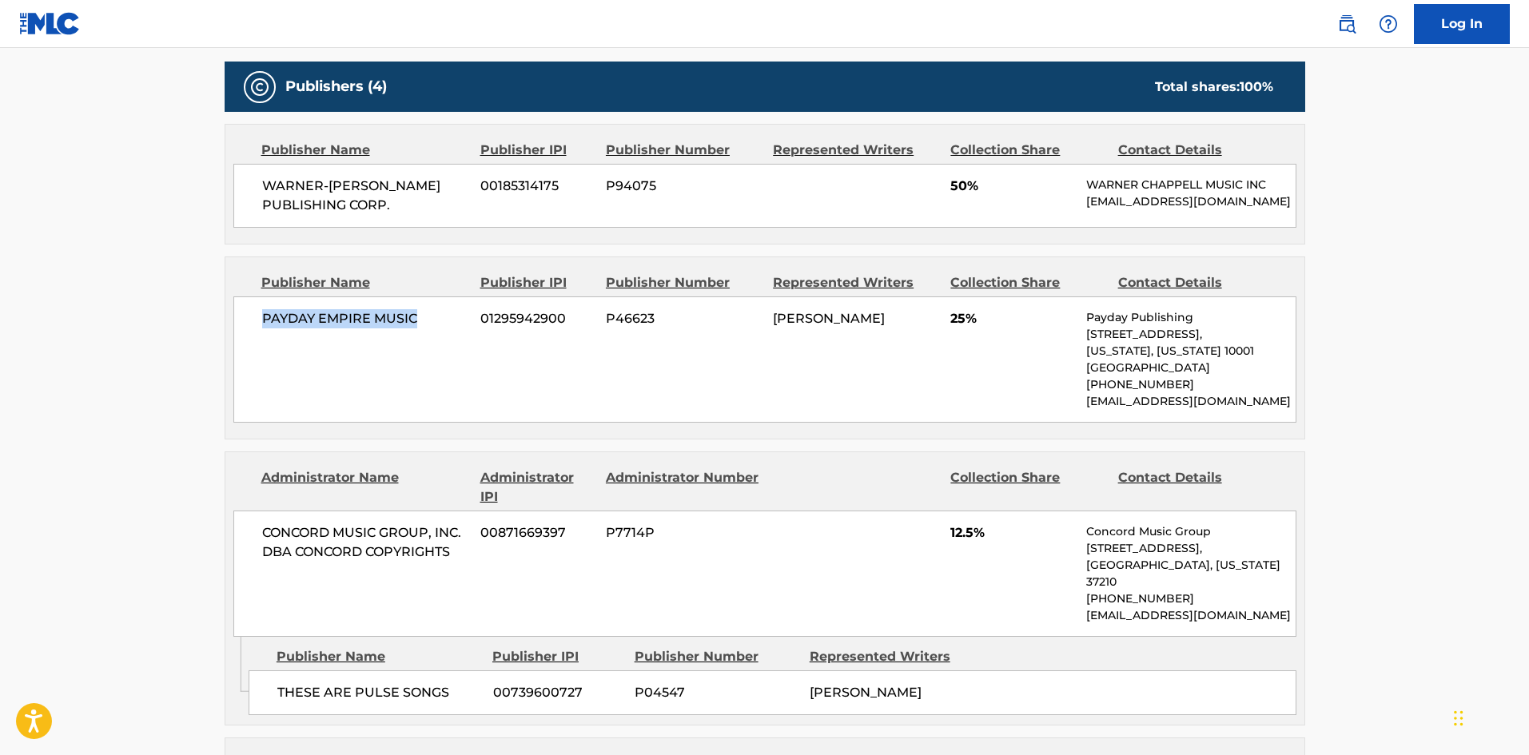
drag, startPoint x: 261, startPoint y: 331, endPoint x: 513, endPoint y: 212, distance: 279.3
click at [470, 344] on div "PAYDAY EMPIRE MUSIC 01295942900 P46623 NEIL RICHARD ORMANDY 25% Payday Publishi…" at bounding box center [764, 360] width 1063 height 126
copy span "PAYDAY EMPIRE MUSIC"
drag, startPoint x: 952, startPoint y: 328, endPoint x: 968, endPoint y: 337, distance: 18.6
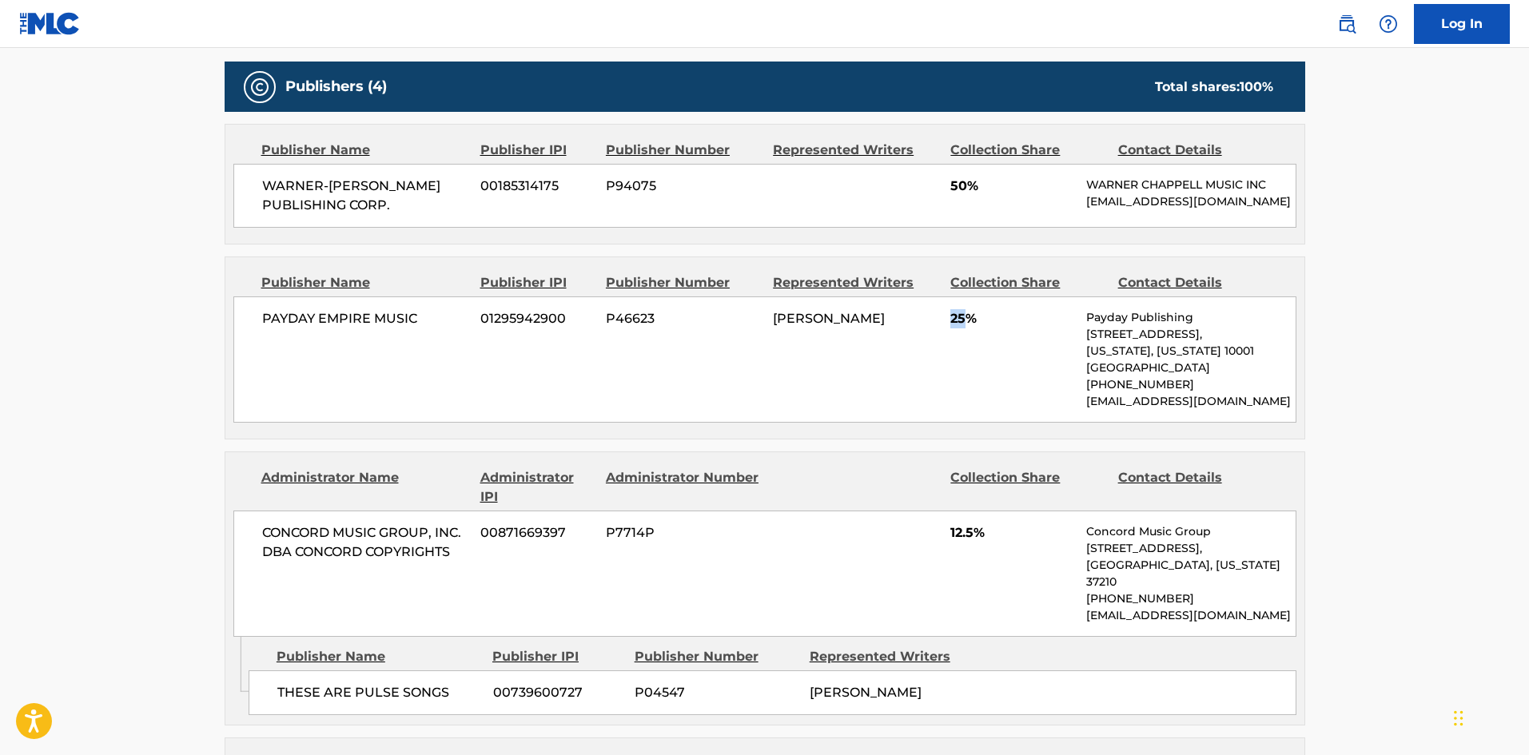
click at [968, 329] on span "25%" at bounding box center [1013, 318] width 124 height 19
copy span "25"
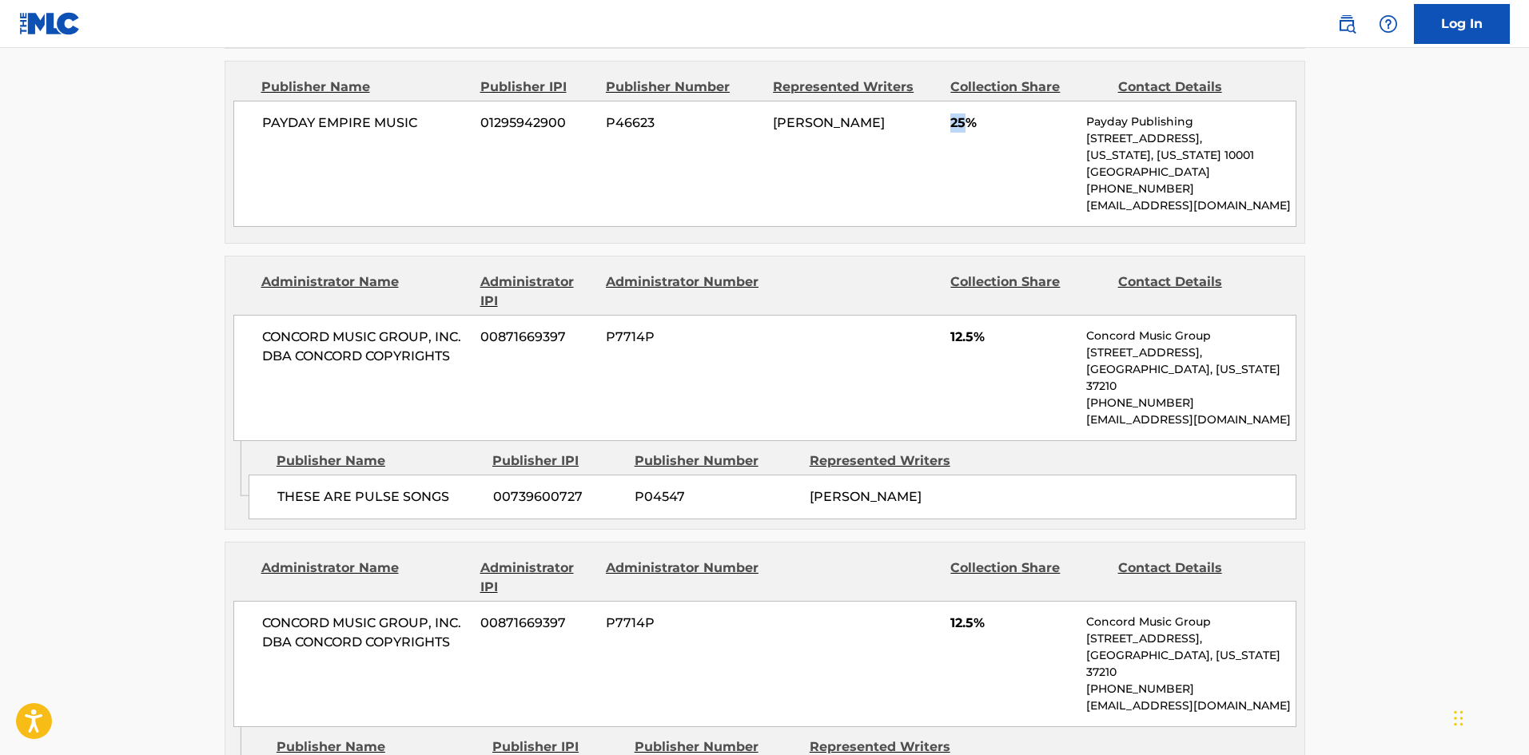
scroll to position [879, 0]
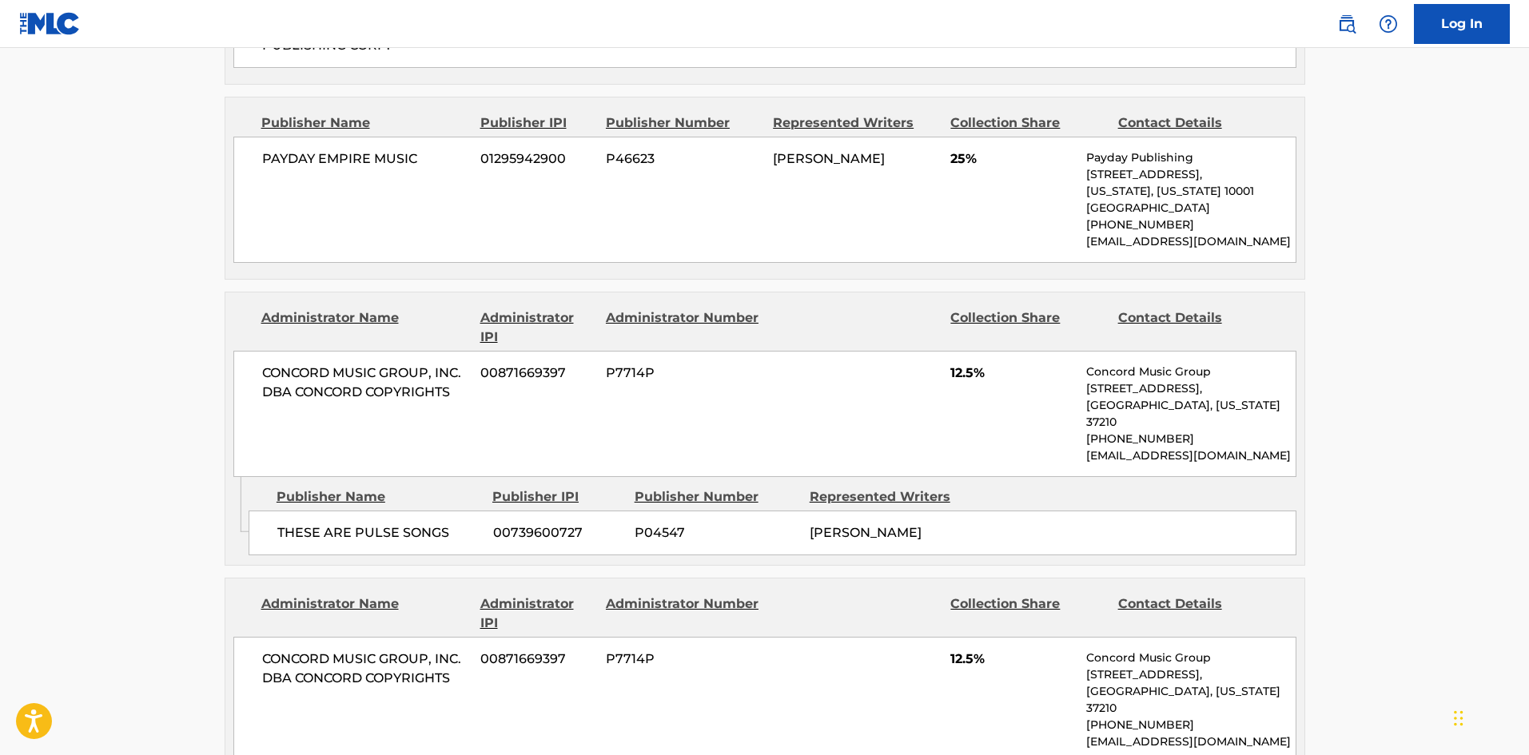
click at [281, 529] on span "THESE ARE PULSE SONGS" at bounding box center [379, 533] width 204 height 19
drag, startPoint x: 277, startPoint y: 528, endPoint x: 464, endPoint y: 526, distance: 186.3
click at [464, 526] on span "THESE ARE PULSE SONGS" at bounding box center [379, 533] width 204 height 19
copy span "THESE ARE PULSE SONGS"
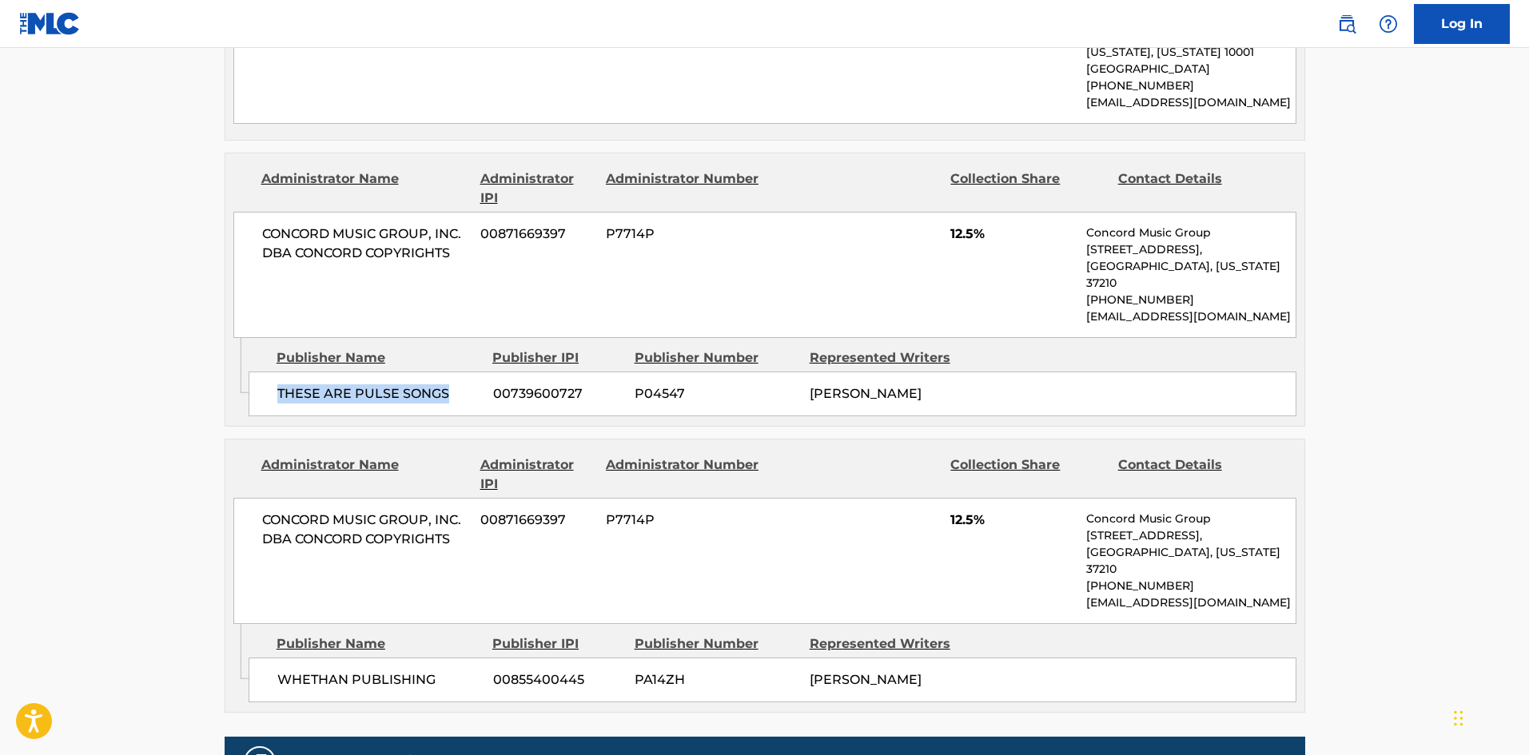
scroll to position [1199, 0]
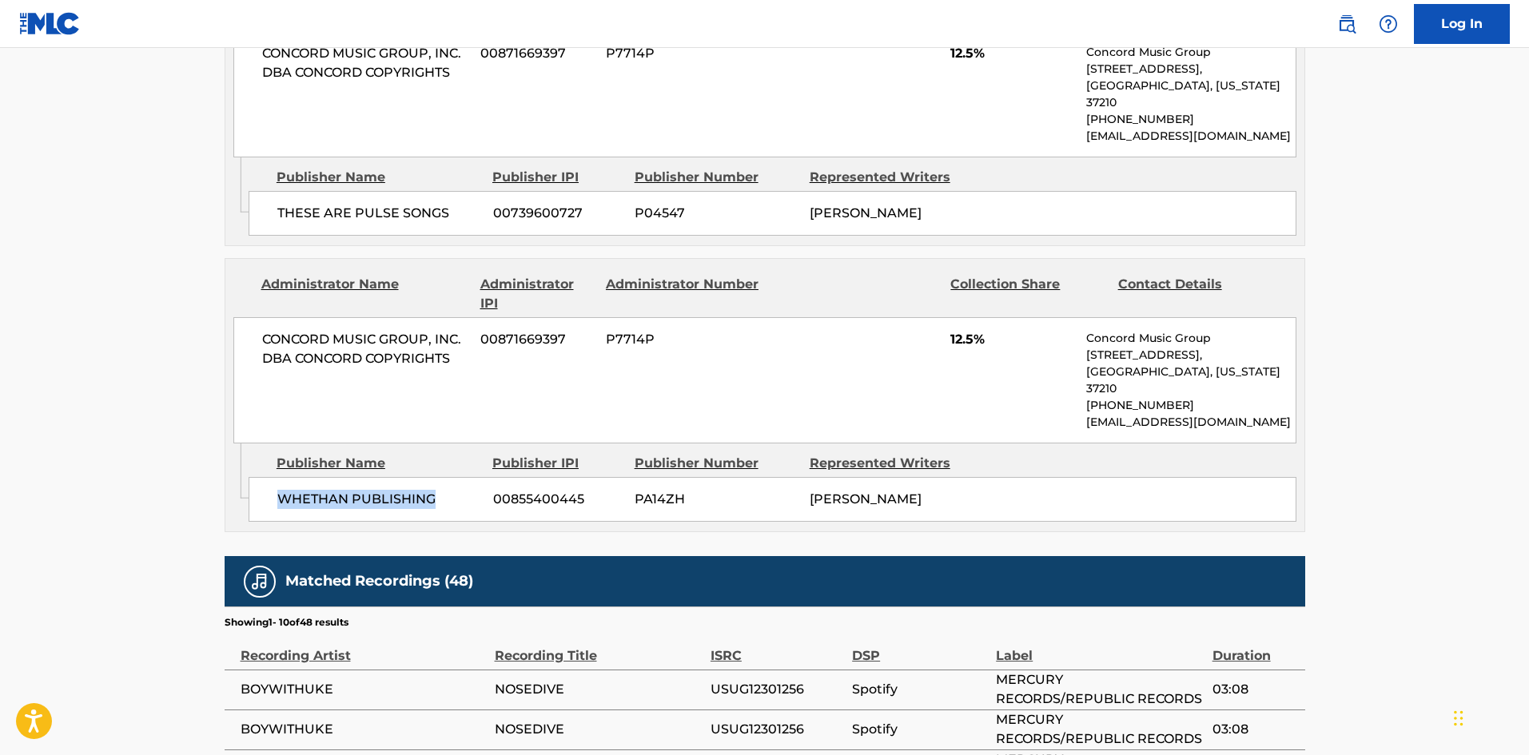
drag, startPoint x: 277, startPoint y: 476, endPoint x: 468, endPoint y: 476, distance: 191.1
click at [468, 490] on span "WHETHAN PUBLISHING" at bounding box center [379, 499] width 204 height 19
copy span "WHETHAN PUBLISHING"
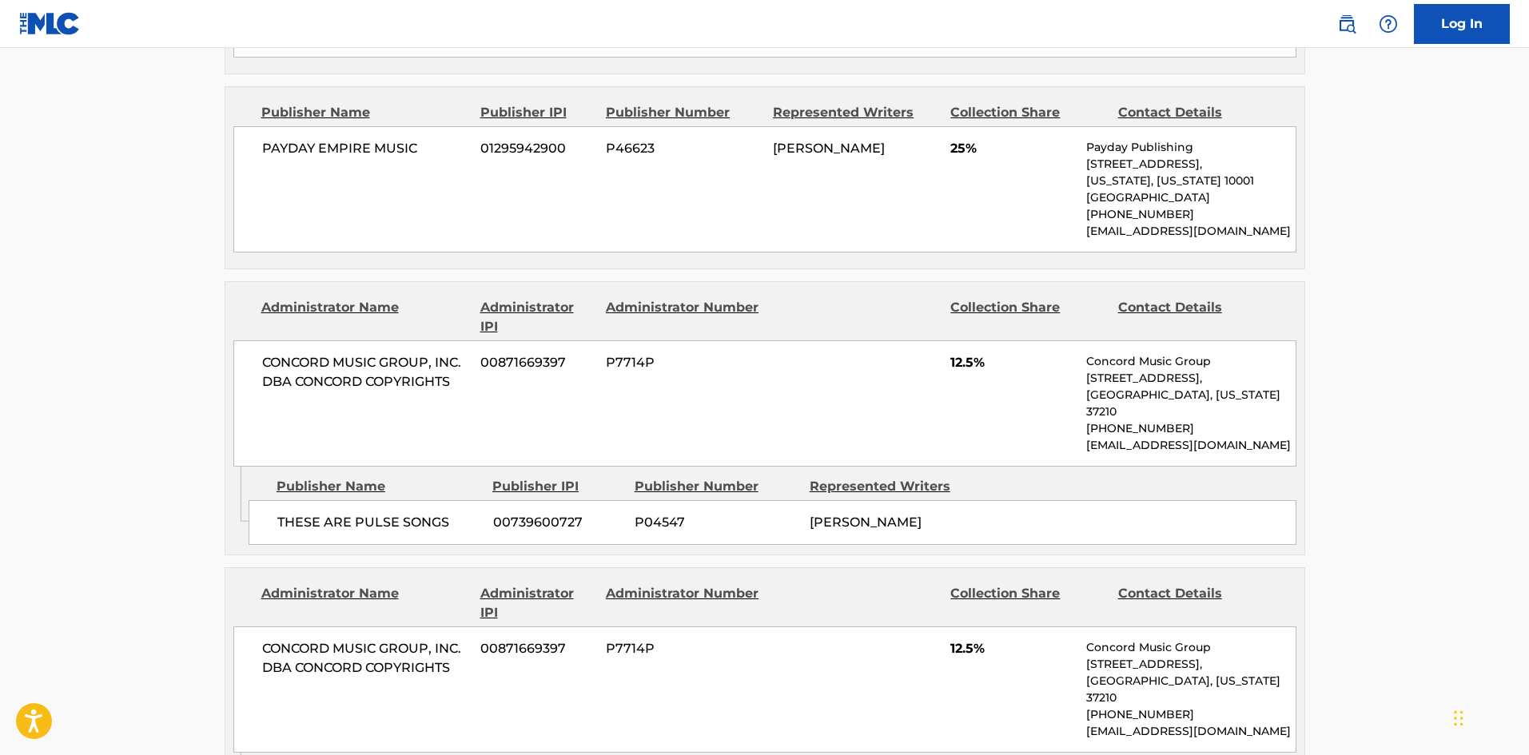
scroll to position [879, 0]
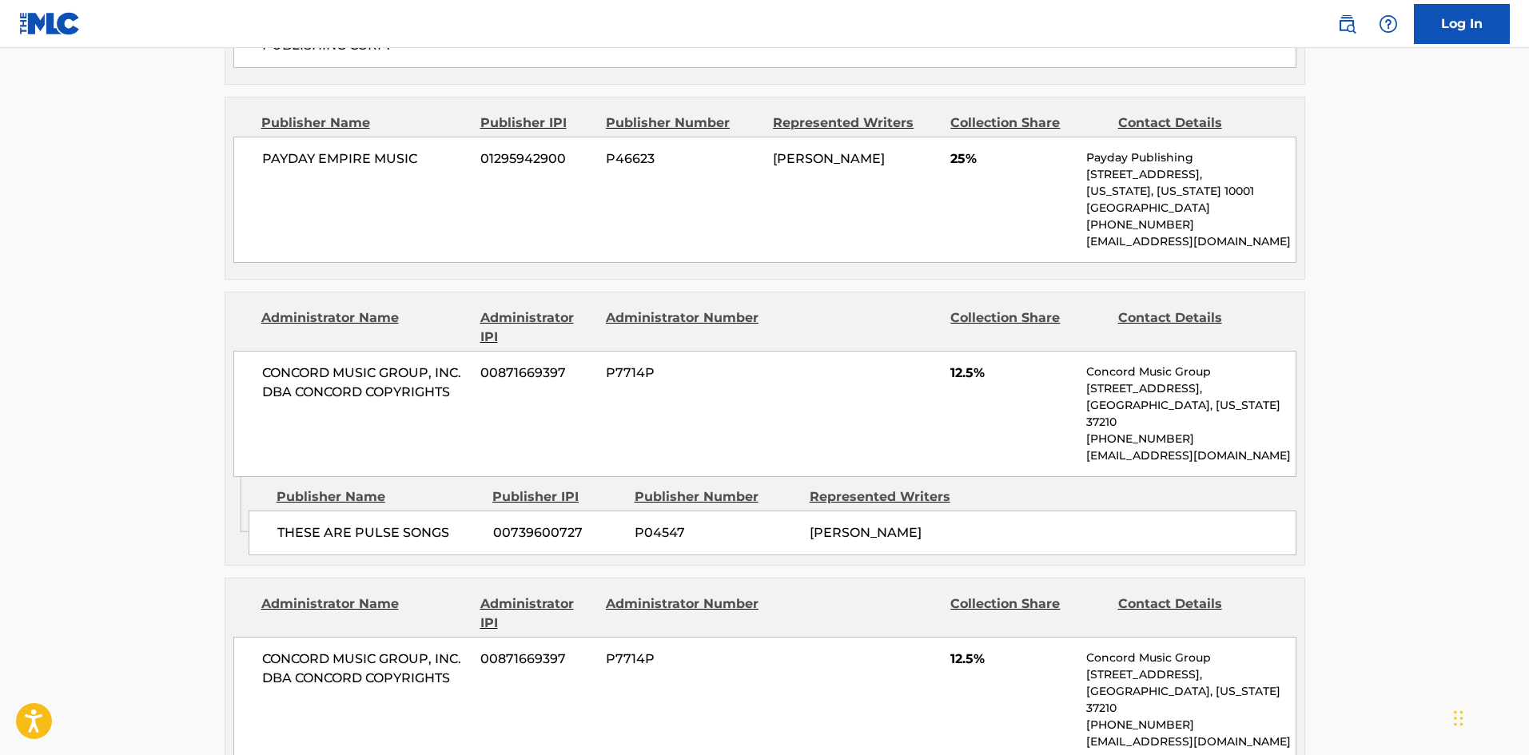
click at [1469, 305] on main "< Back to public search results Copy work link NOSEDIVE Work Detail Member Work…" at bounding box center [764, 321] width 1529 height 2304
drag, startPoint x: 1471, startPoint y: 306, endPoint x: 1460, endPoint y: 310, distance: 11.9
click at [1460, 310] on main "< Back to public search results Copy work link NOSEDIVE Work Detail Member Work…" at bounding box center [764, 321] width 1529 height 2304
click at [1458, 311] on main "< Back to public search results Copy work link NOSEDIVE Work Detail Member Work…" at bounding box center [764, 321] width 1529 height 2304
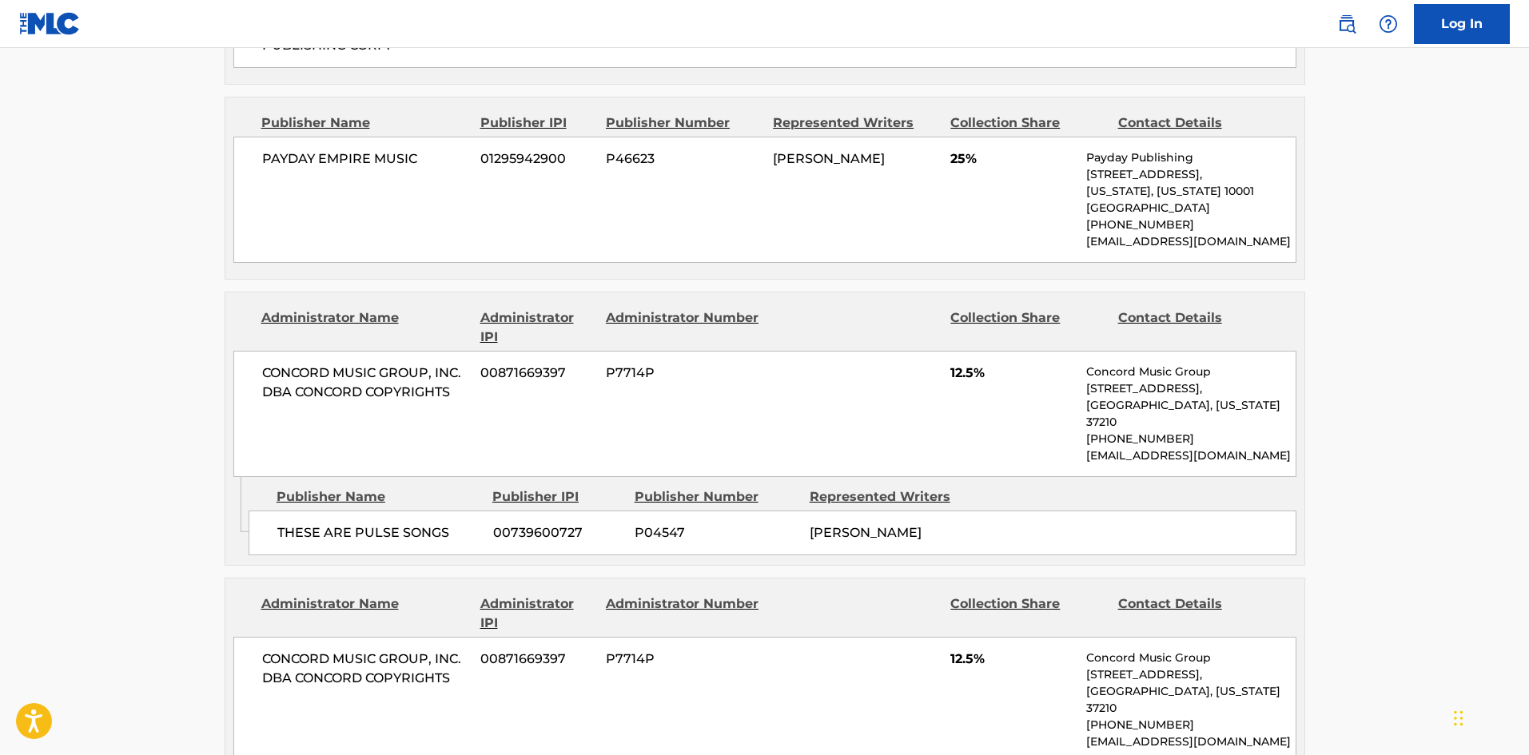
click at [1458, 311] on main "< Back to public search results Copy work link NOSEDIVE Work Detail Member Work…" at bounding box center [764, 321] width 1529 height 2304
click at [1453, 313] on main "< Back to public search results Copy work link NOSEDIVE Work Detail Member Work…" at bounding box center [764, 321] width 1529 height 2304
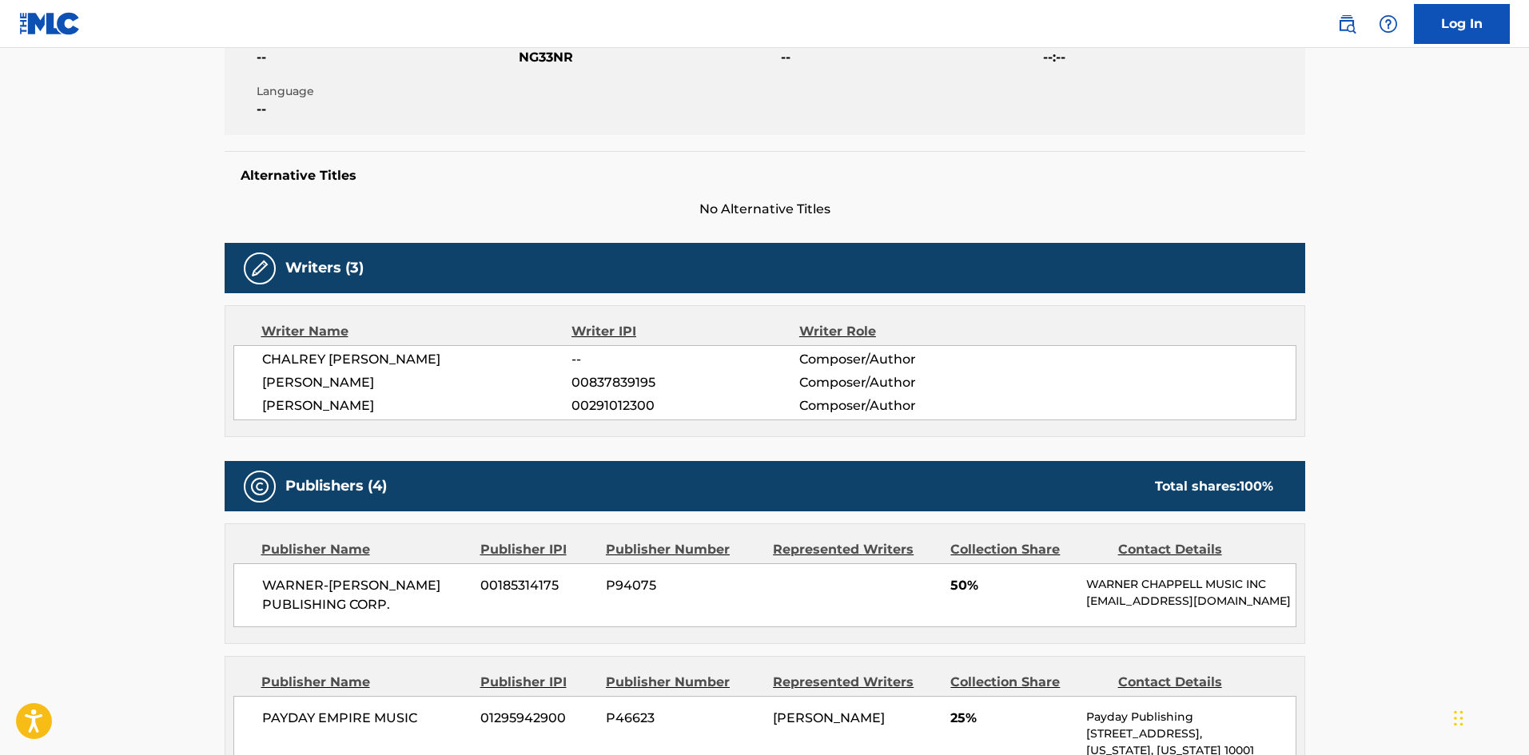
scroll to position [0, 0]
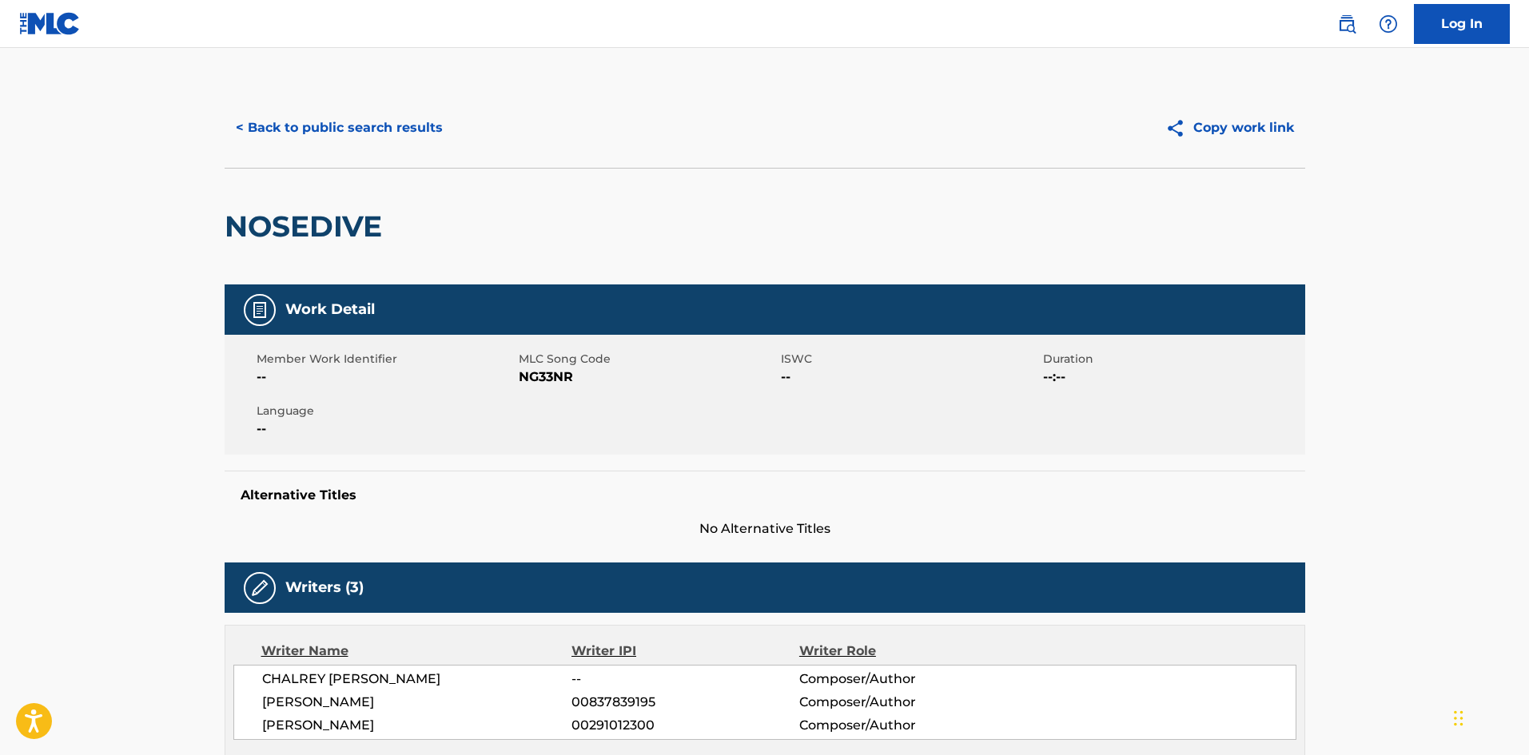
click at [431, 120] on button "< Back to public search results" at bounding box center [339, 128] width 229 height 40
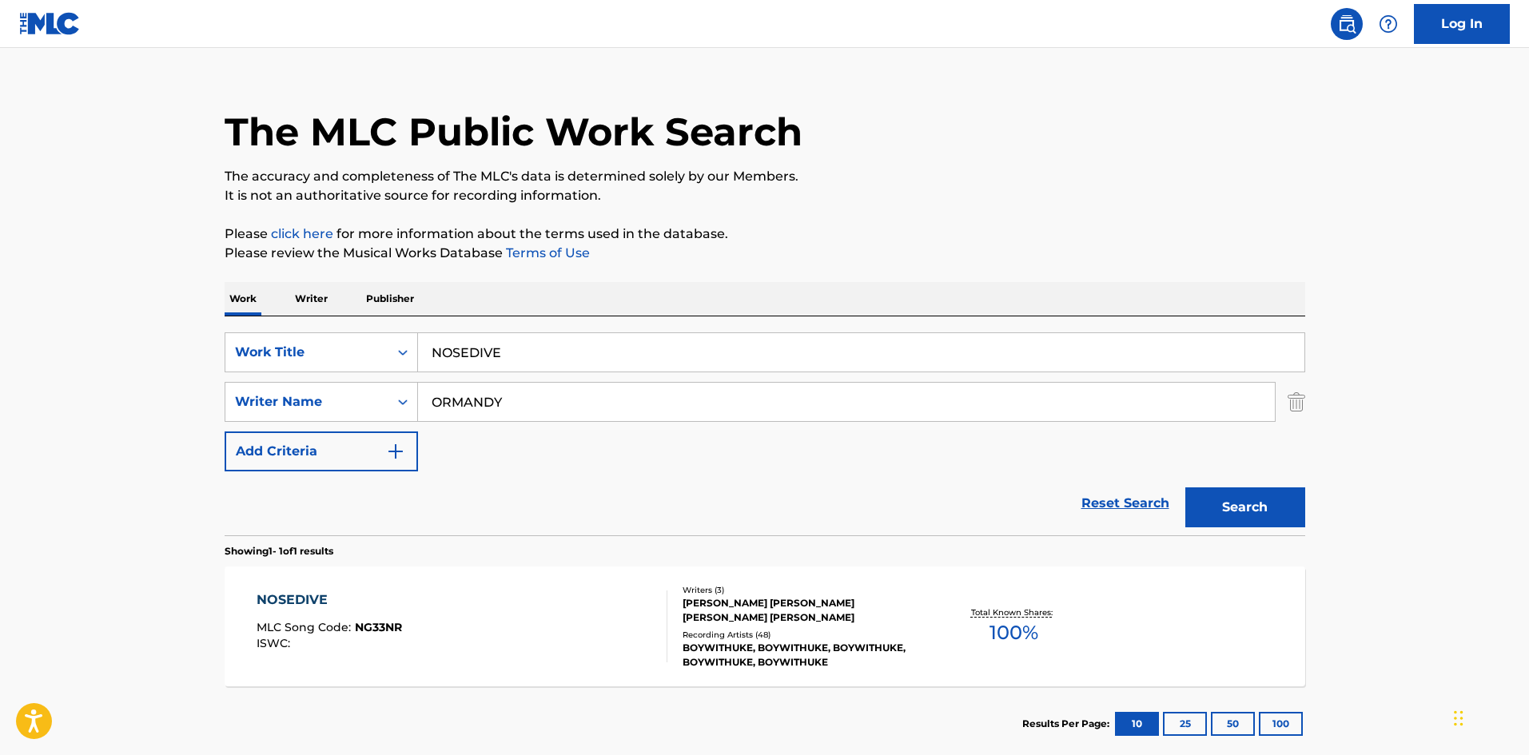
drag, startPoint x: 560, startPoint y: 354, endPoint x: 14, endPoint y: 317, distance: 547.3
click at [60, 363] on main "The MLC Public Work Search The accuracy and completeness of The MLC's data is d…" at bounding box center [764, 397] width 1529 height 745
paste input "PRAIRIES"
type input "PRAIRIES"
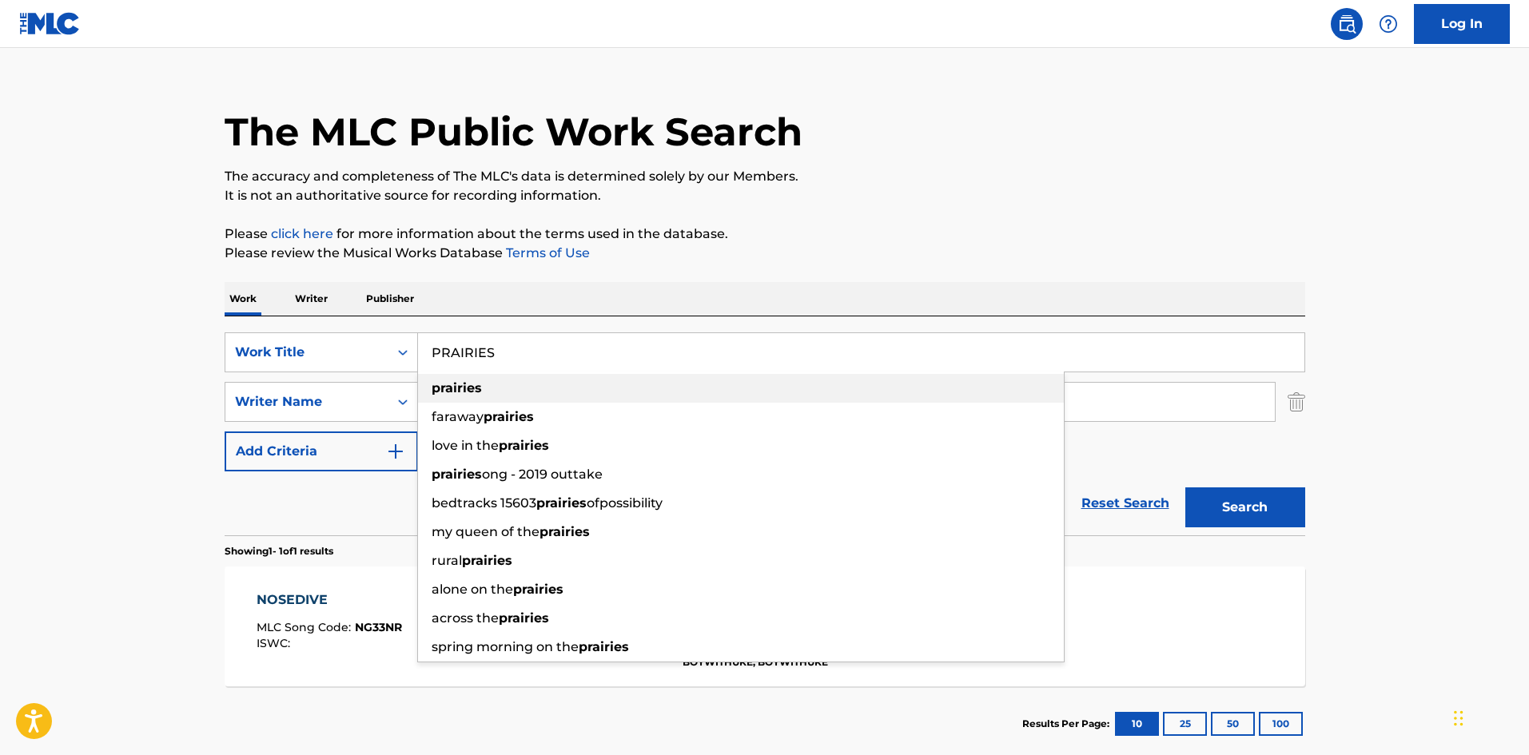
click at [596, 245] on p "Please review the Musical Works Database Terms of Use" at bounding box center [765, 253] width 1081 height 19
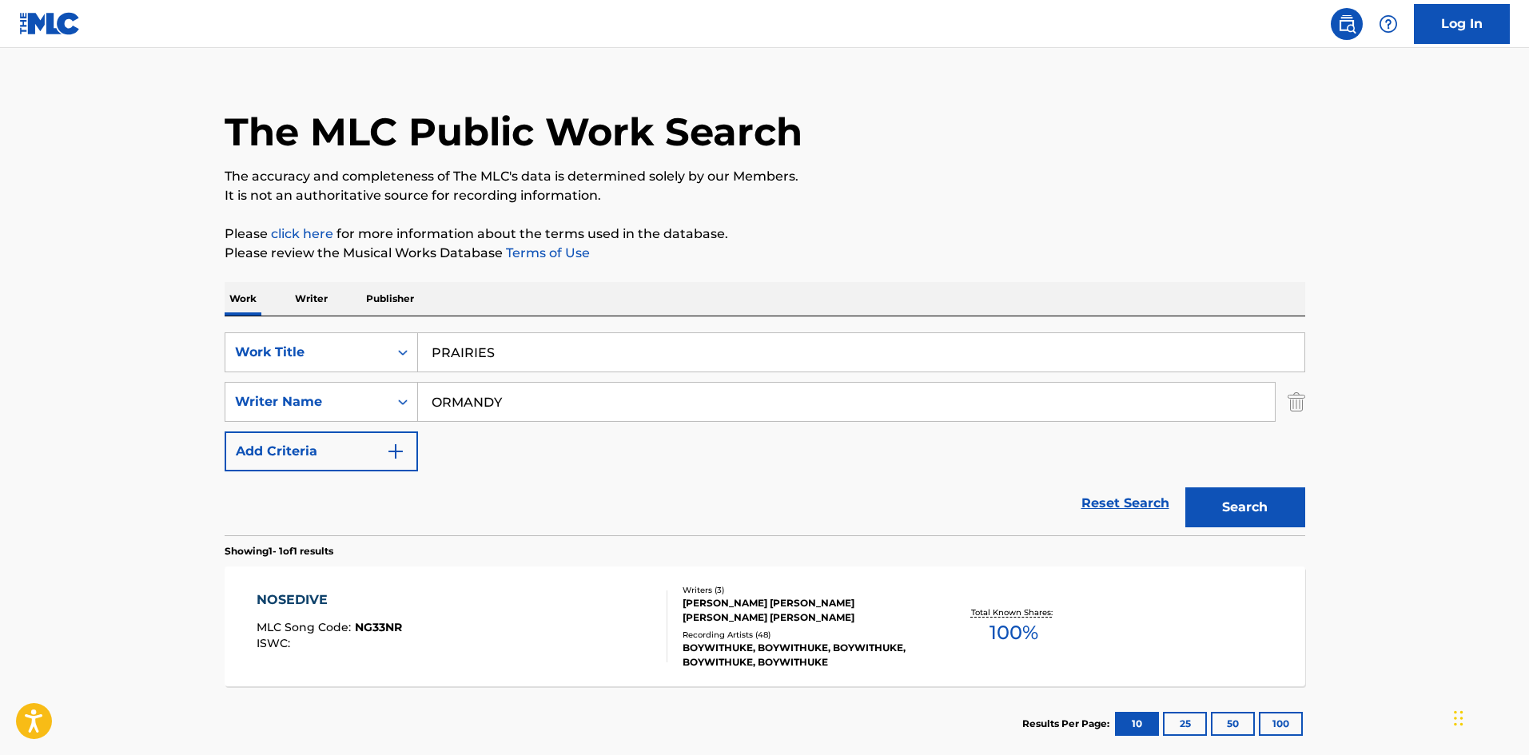
drag, startPoint x: 531, startPoint y: 405, endPoint x: 2, endPoint y: 429, distance: 529.8
click at [0, 431] on main "The MLC Public Work Search The accuracy and completeness of The MLC's data is d…" at bounding box center [764, 397] width 1529 height 745
paste input "MAIA"
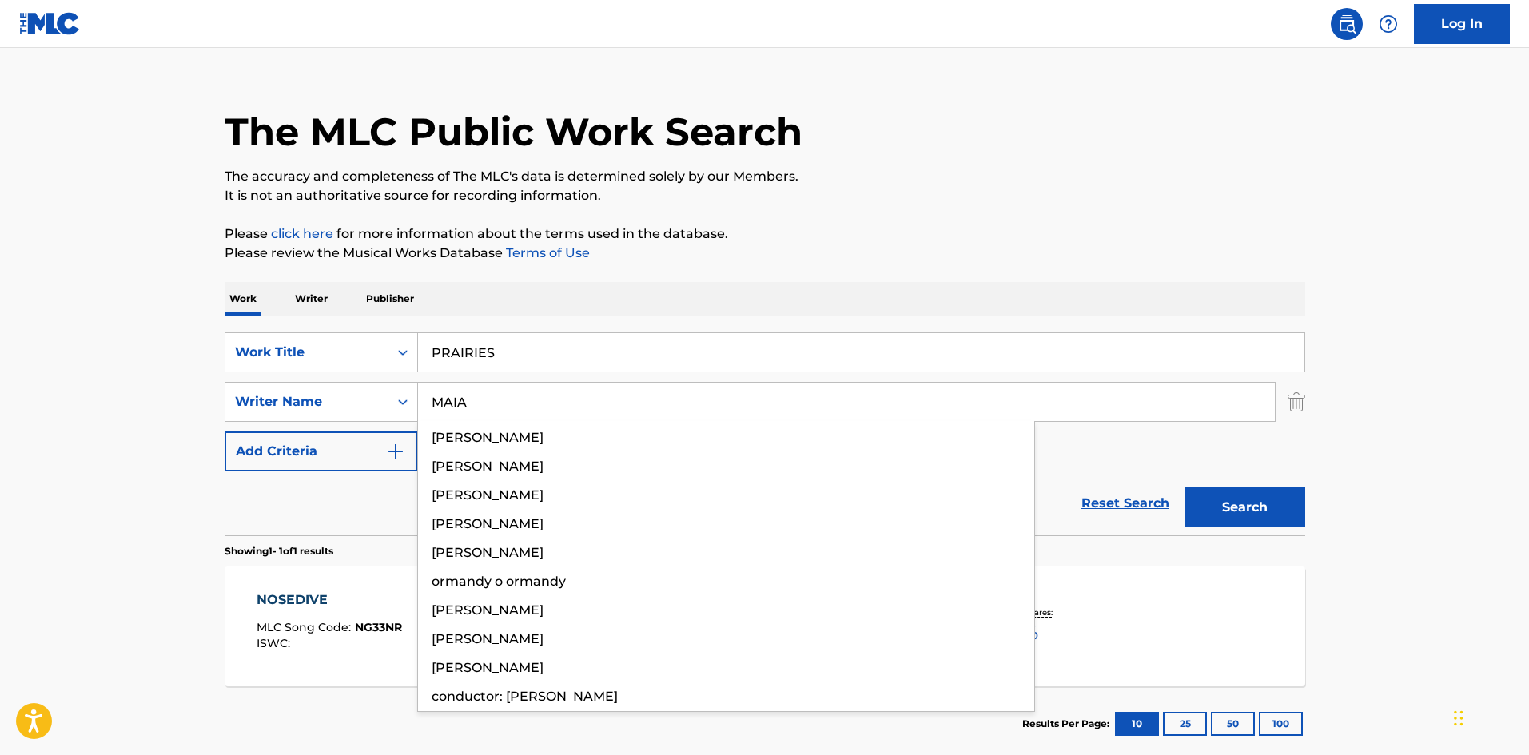
type input "MAIA"
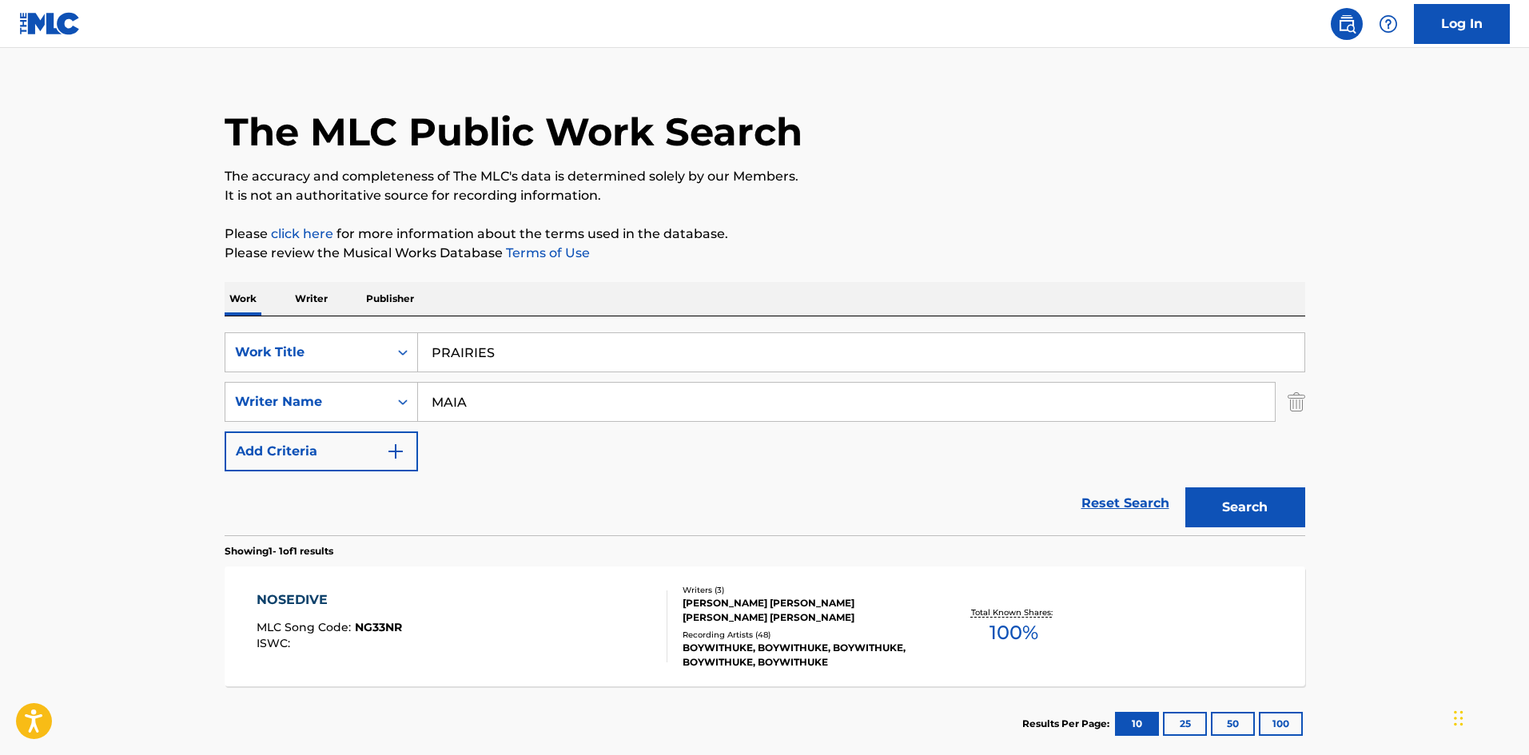
click at [1235, 507] on button "Search" at bounding box center [1246, 508] width 120 height 40
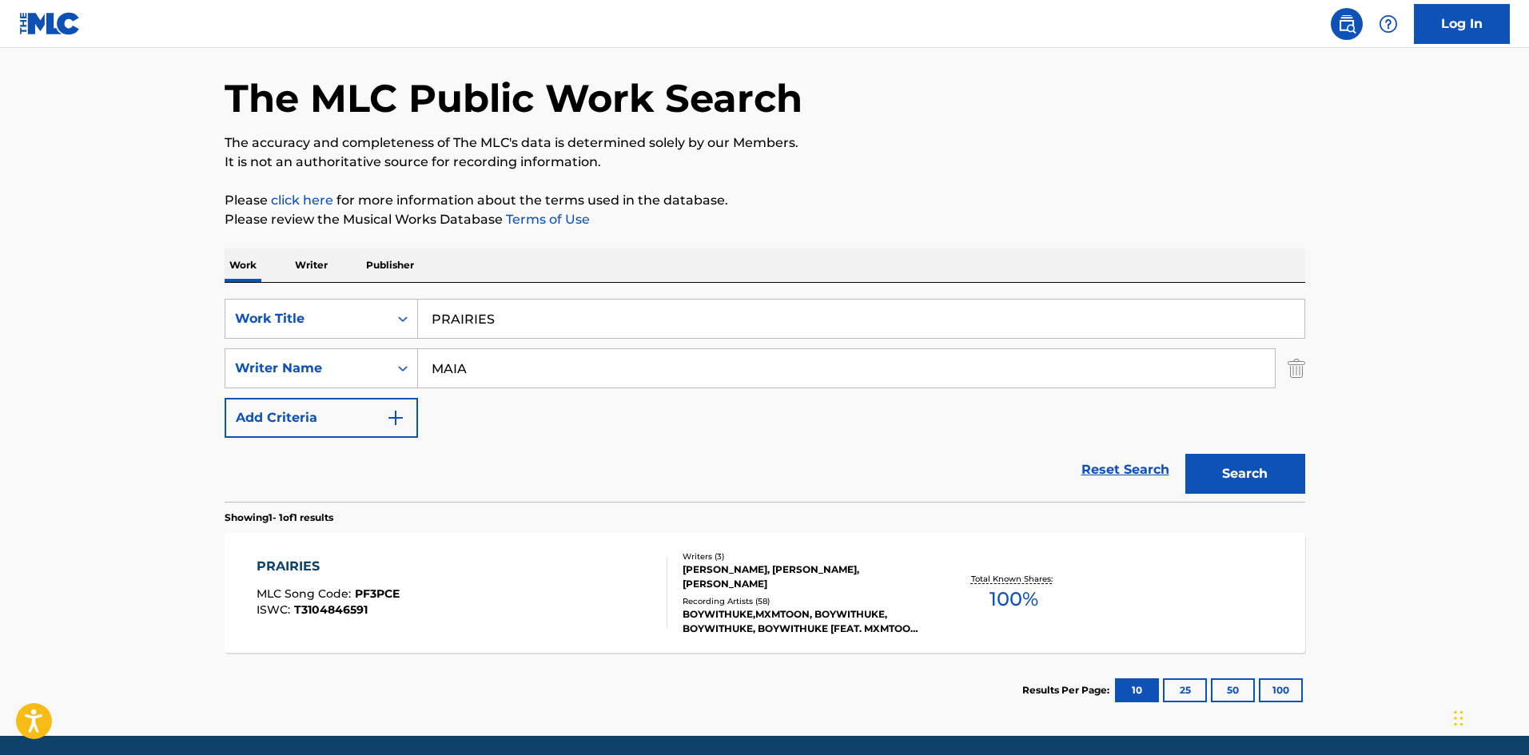
scroll to position [114, 0]
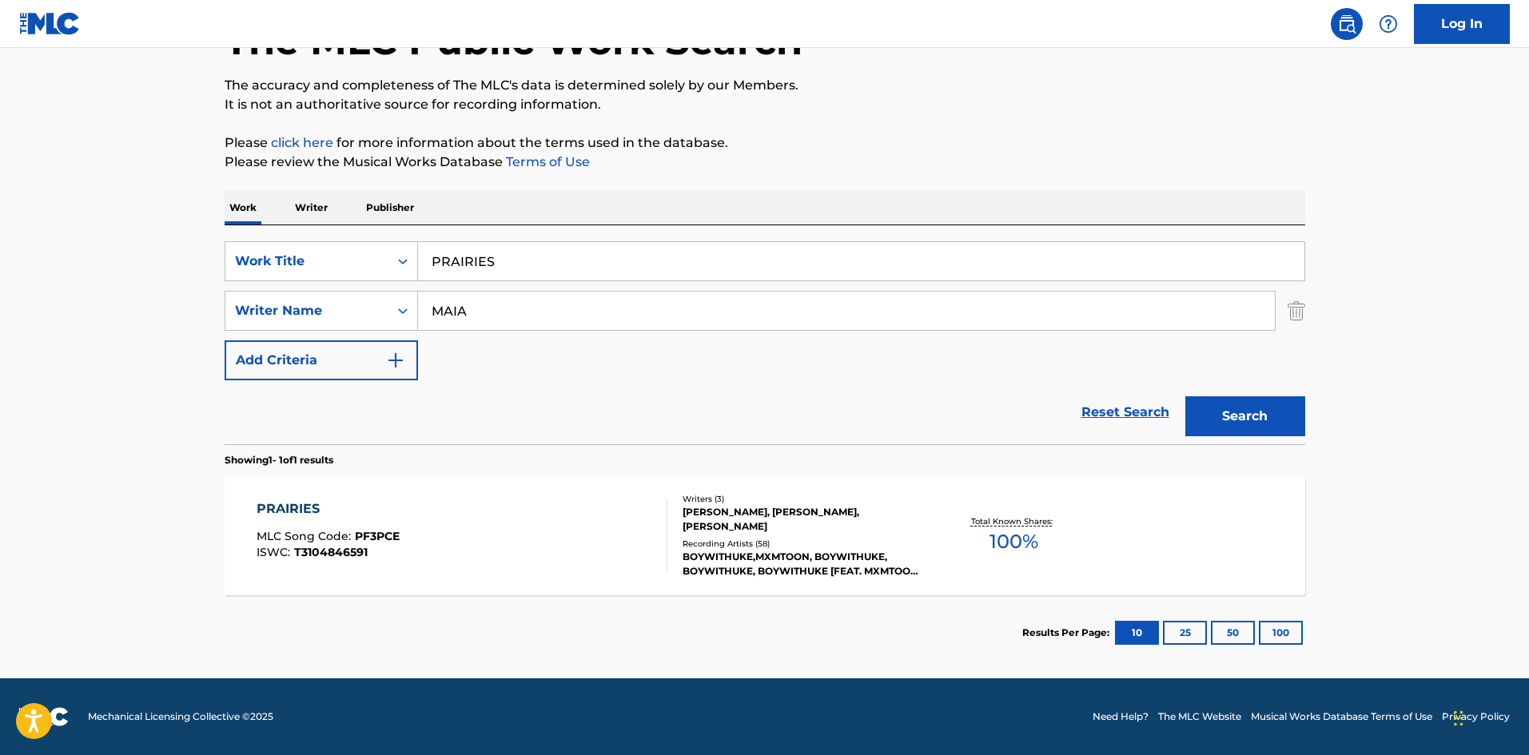
click at [788, 123] on div "The MLC Public Work Search The accuracy and completeness of The MLC's data is d…" at bounding box center [764, 322] width 1119 height 697
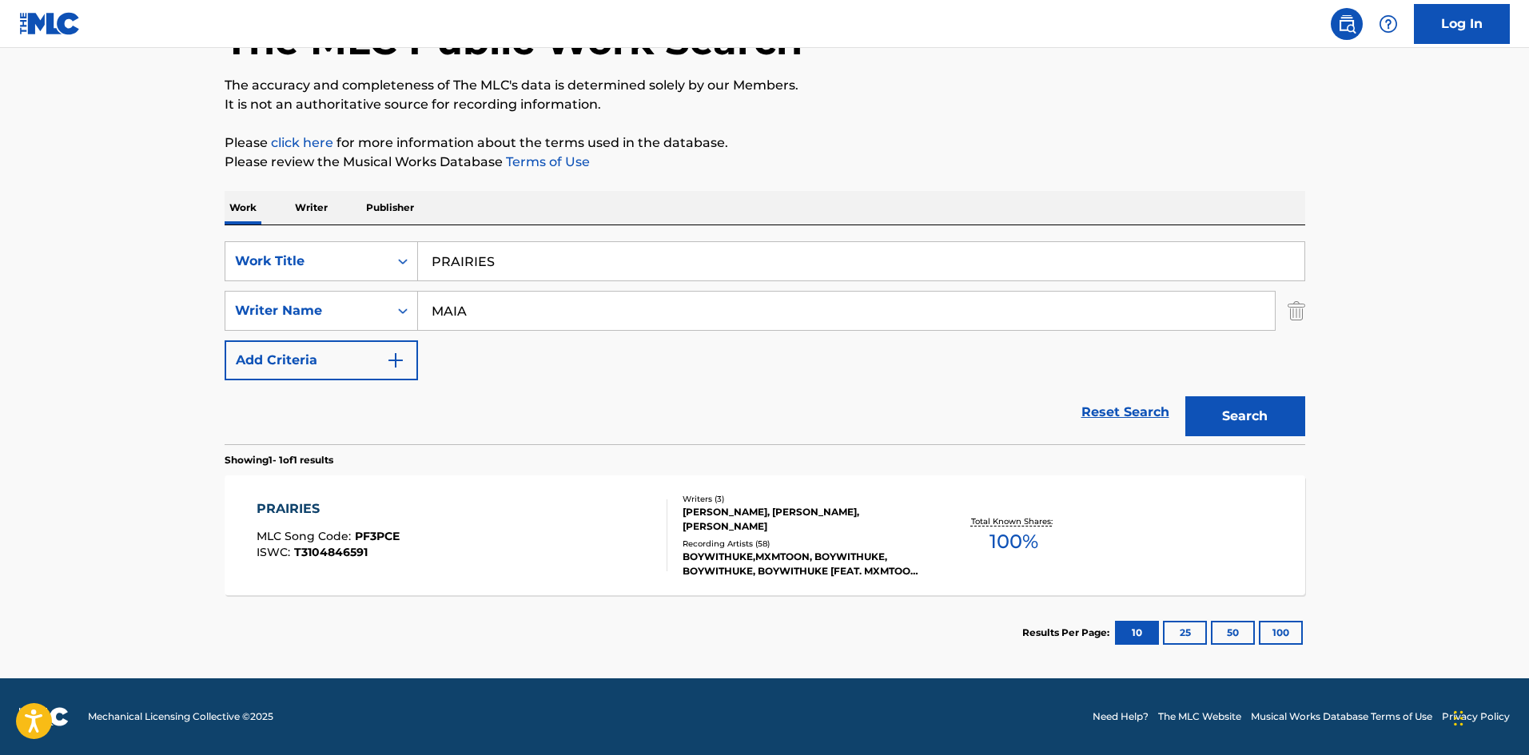
click at [788, 123] on div "The MLC Public Work Search The accuracy and completeness of The MLC's data is d…" at bounding box center [764, 322] width 1119 height 697
click at [290, 508] on div "PRAIRIES" at bounding box center [328, 509] width 143 height 19
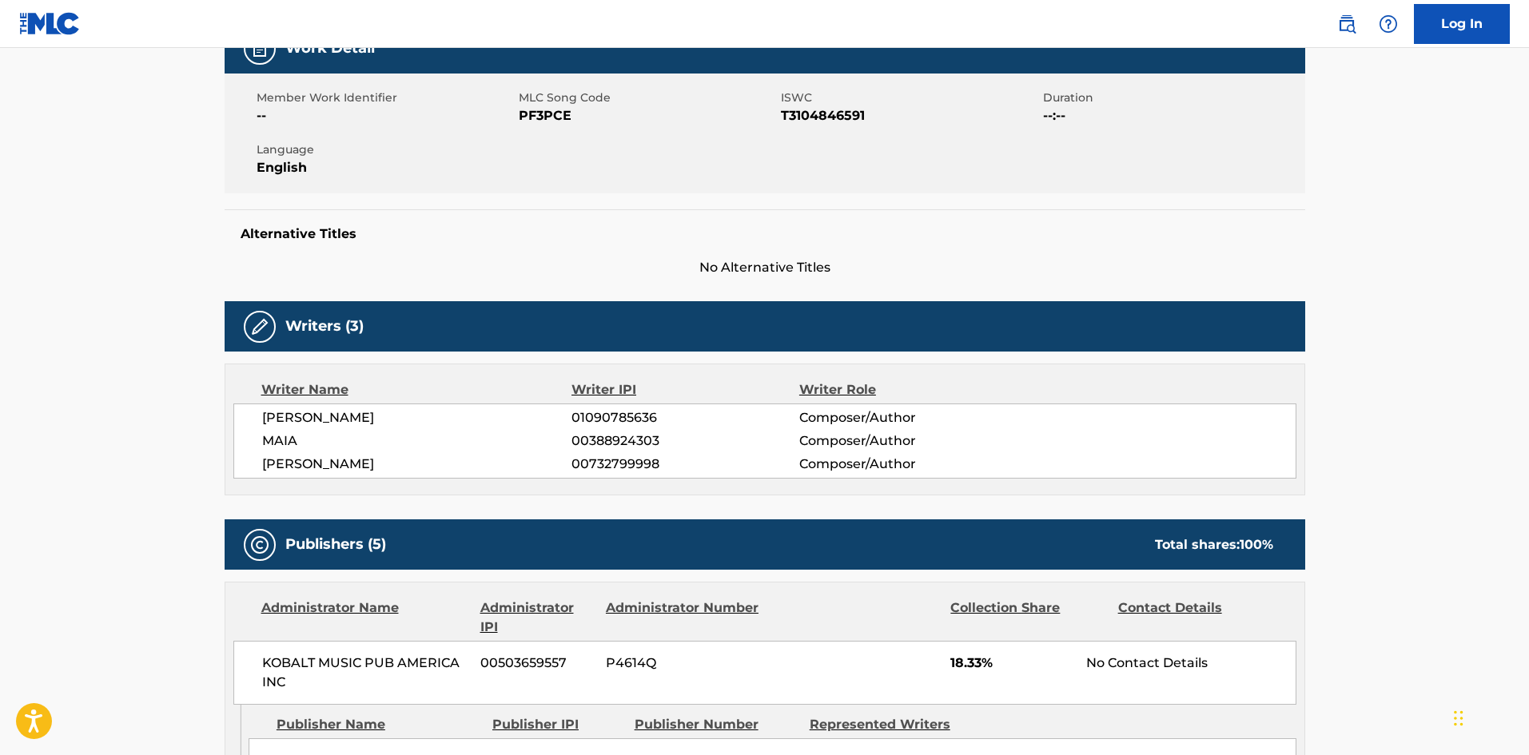
scroll to position [560, 0]
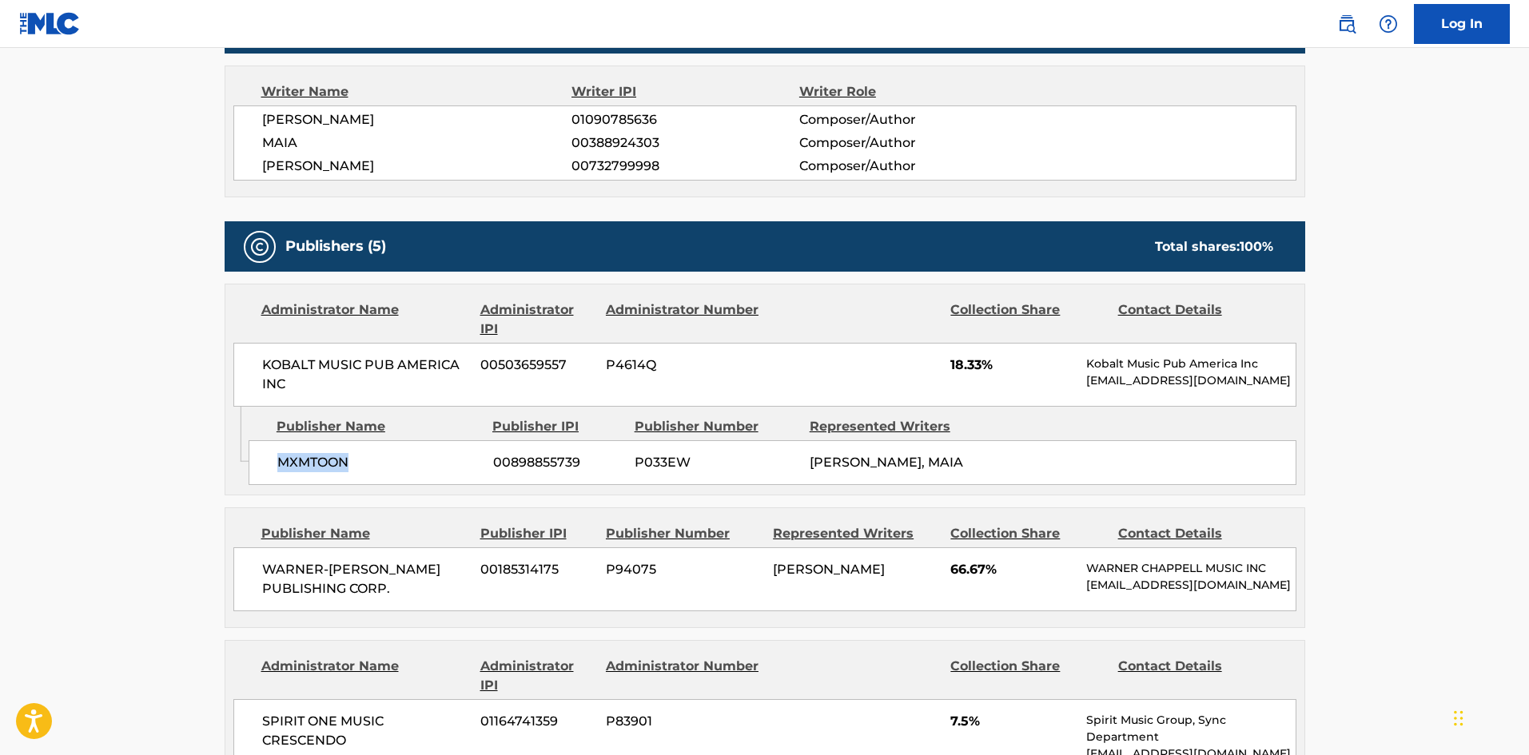
drag, startPoint x: 277, startPoint y: 457, endPoint x: 397, endPoint y: 448, distance: 120.2
click at [391, 460] on span "MXMTOON" at bounding box center [379, 462] width 204 height 19
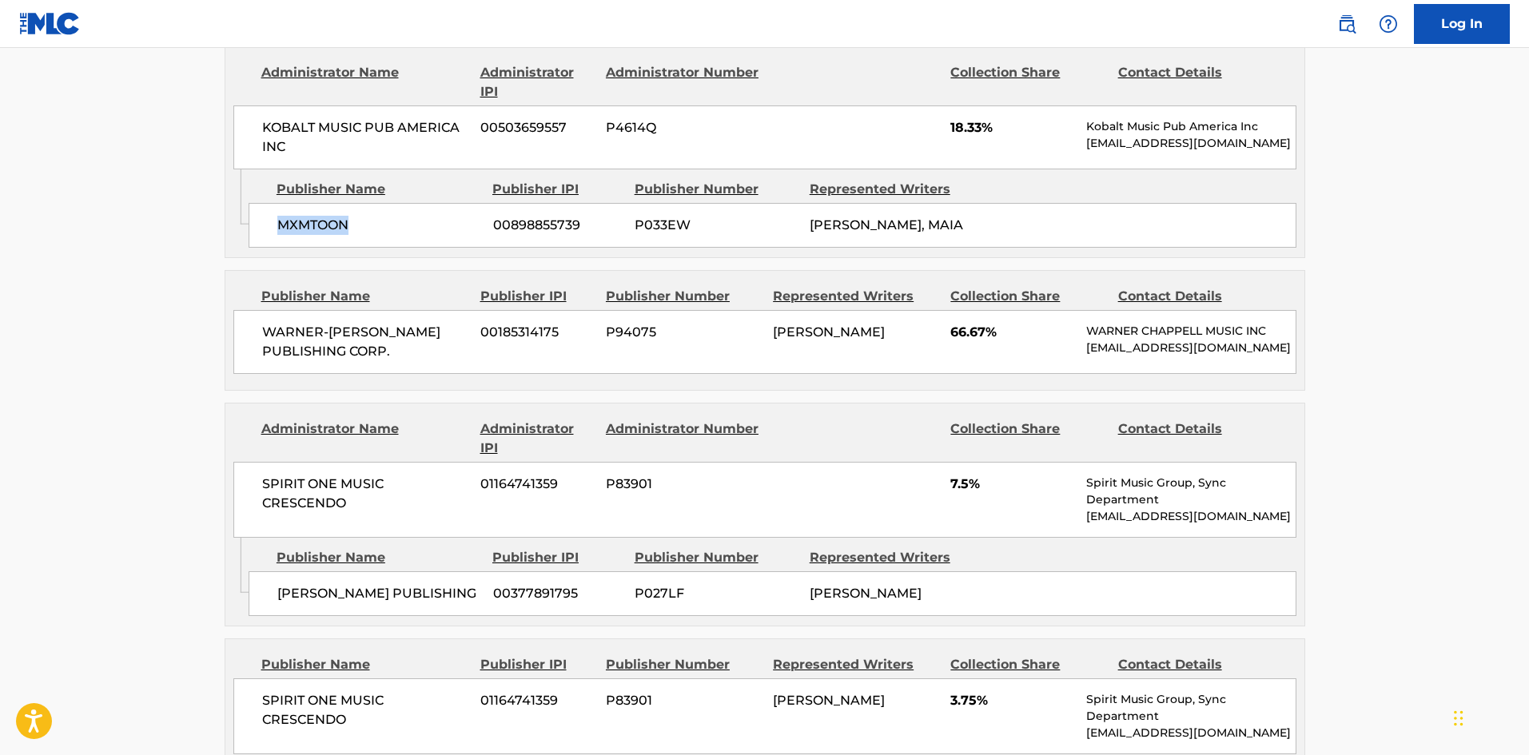
scroll to position [799, 0]
drag, startPoint x: 263, startPoint y: 331, endPoint x: 460, endPoint y: 359, distance: 198.6
click at [460, 359] on div "WARNER-TAMERLANE PUBLISHING CORP. 00185314175 P94075 CHARLEY YANG 66.67% WARNER…" at bounding box center [764, 340] width 1063 height 64
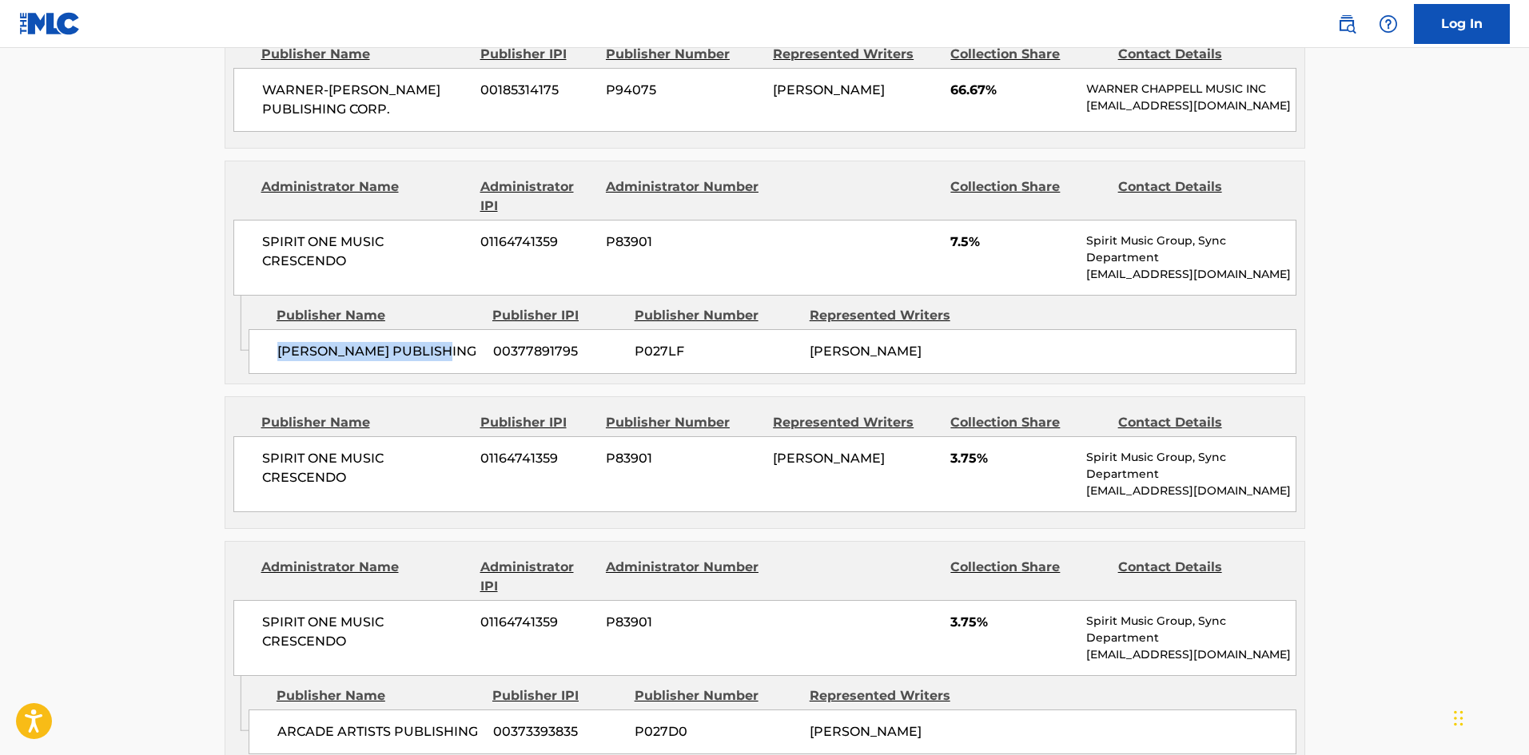
drag, startPoint x: 270, startPoint y: 361, endPoint x: 462, endPoint y: 346, distance: 192.5
click at [462, 346] on div "JESSE FINK PUBLISHING 00377891795 P027LF JESSE FINKLESTEIN" at bounding box center [773, 351] width 1048 height 45
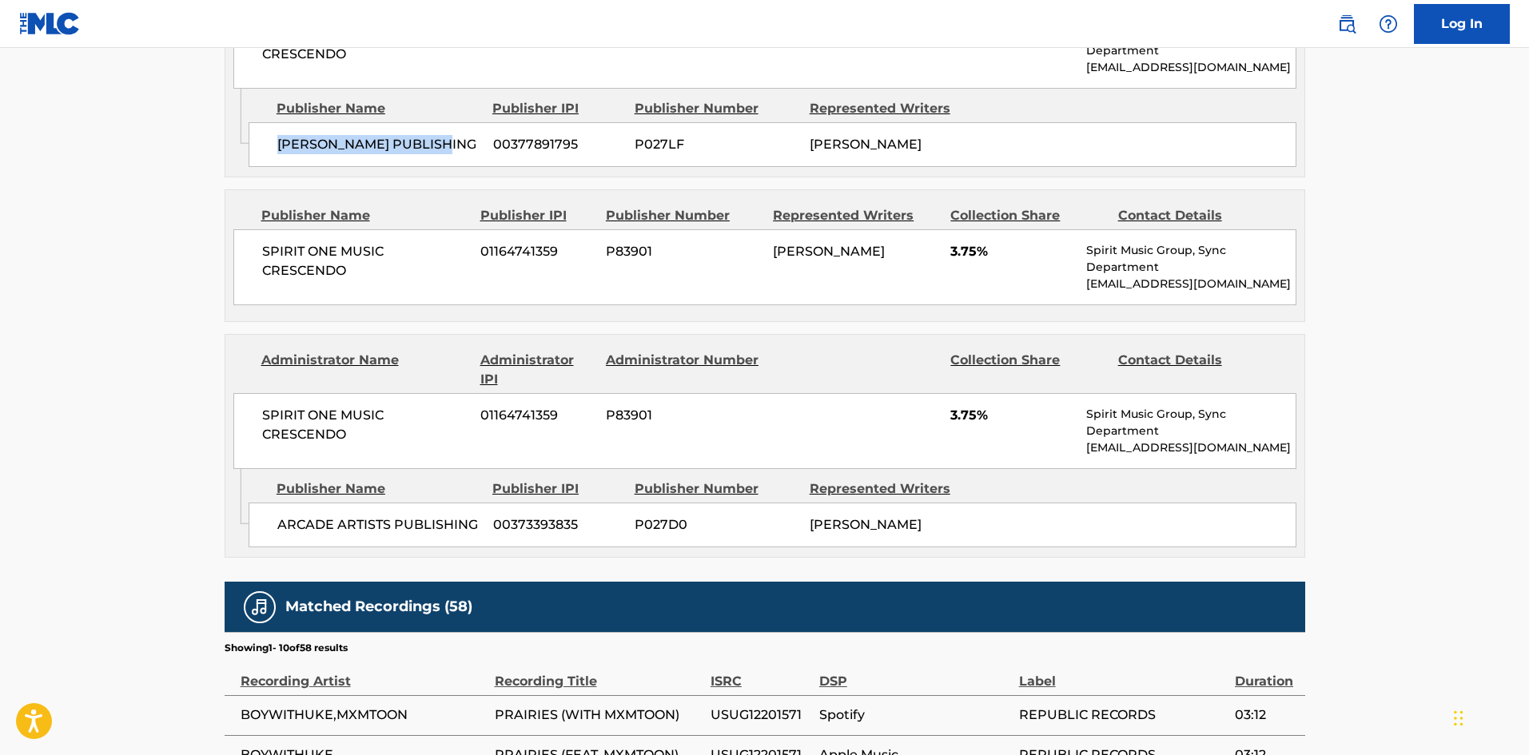
scroll to position [1279, 0]
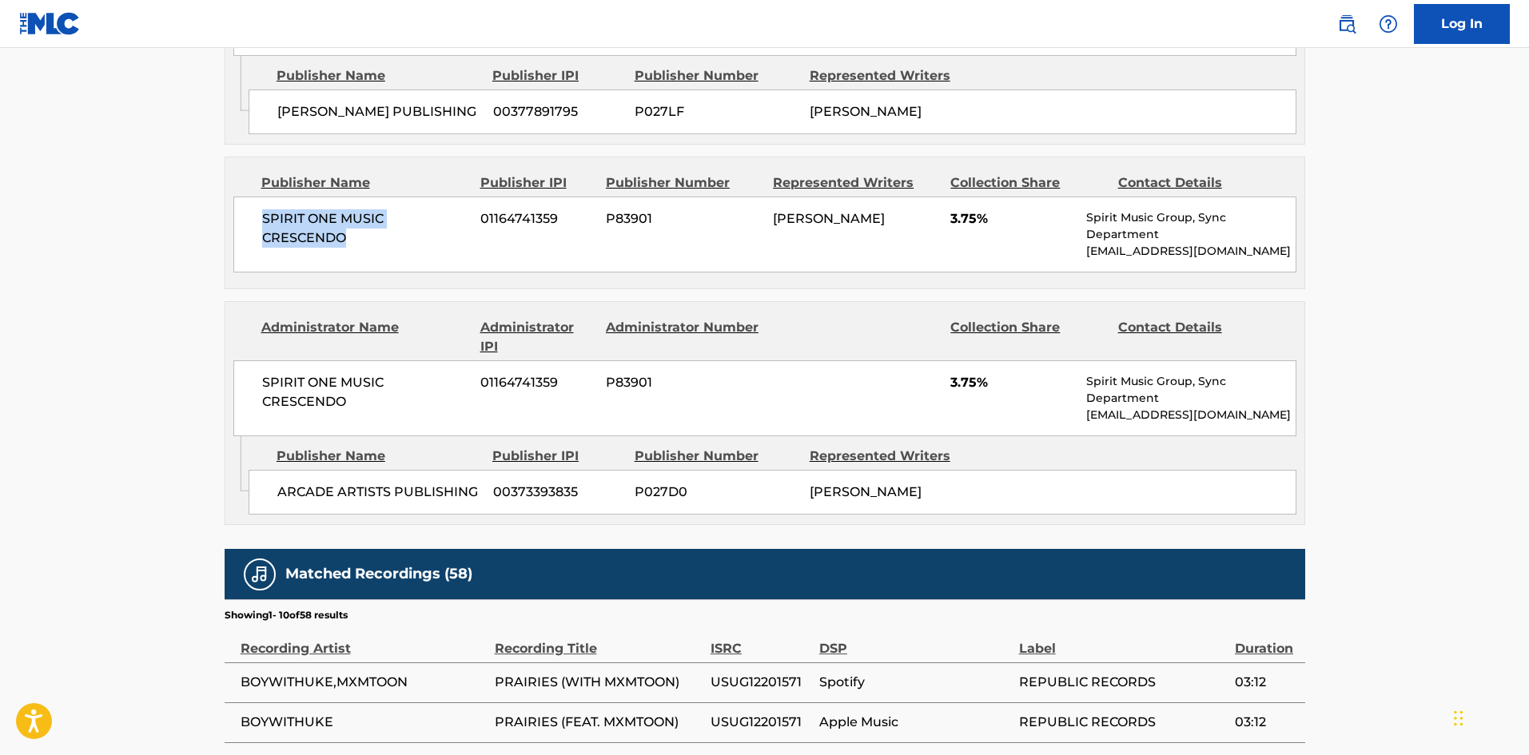
drag, startPoint x: 261, startPoint y: 225, endPoint x: 430, endPoint y: 265, distance: 174.1
click at [430, 265] on div "SPIRIT ONE MUSIC CRESCENDO 01164741359 P83901 JESSE FINKLESTEIN 3.75% Spirit Mu…" at bounding box center [764, 235] width 1063 height 76
drag, startPoint x: 297, startPoint y: 492, endPoint x: 490, endPoint y: 134, distance: 406.4
click at [419, 484] on div "ARCADE ARTISTS PUBLISHING 00373393835 P027D0 JESSE FINKLESTEIN" at bounding box center [773, 492] width 1048 height 45
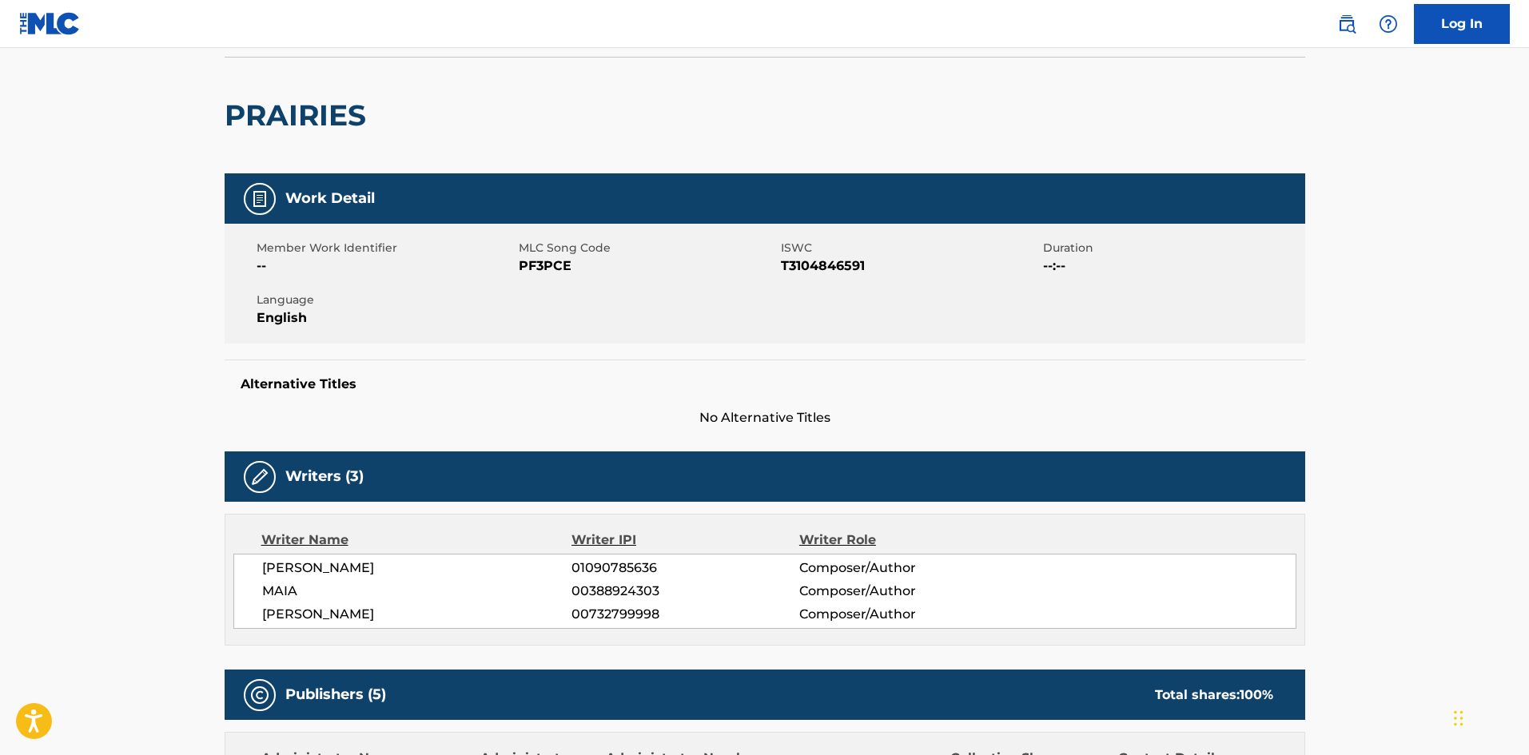
scroll to position [0, 0]
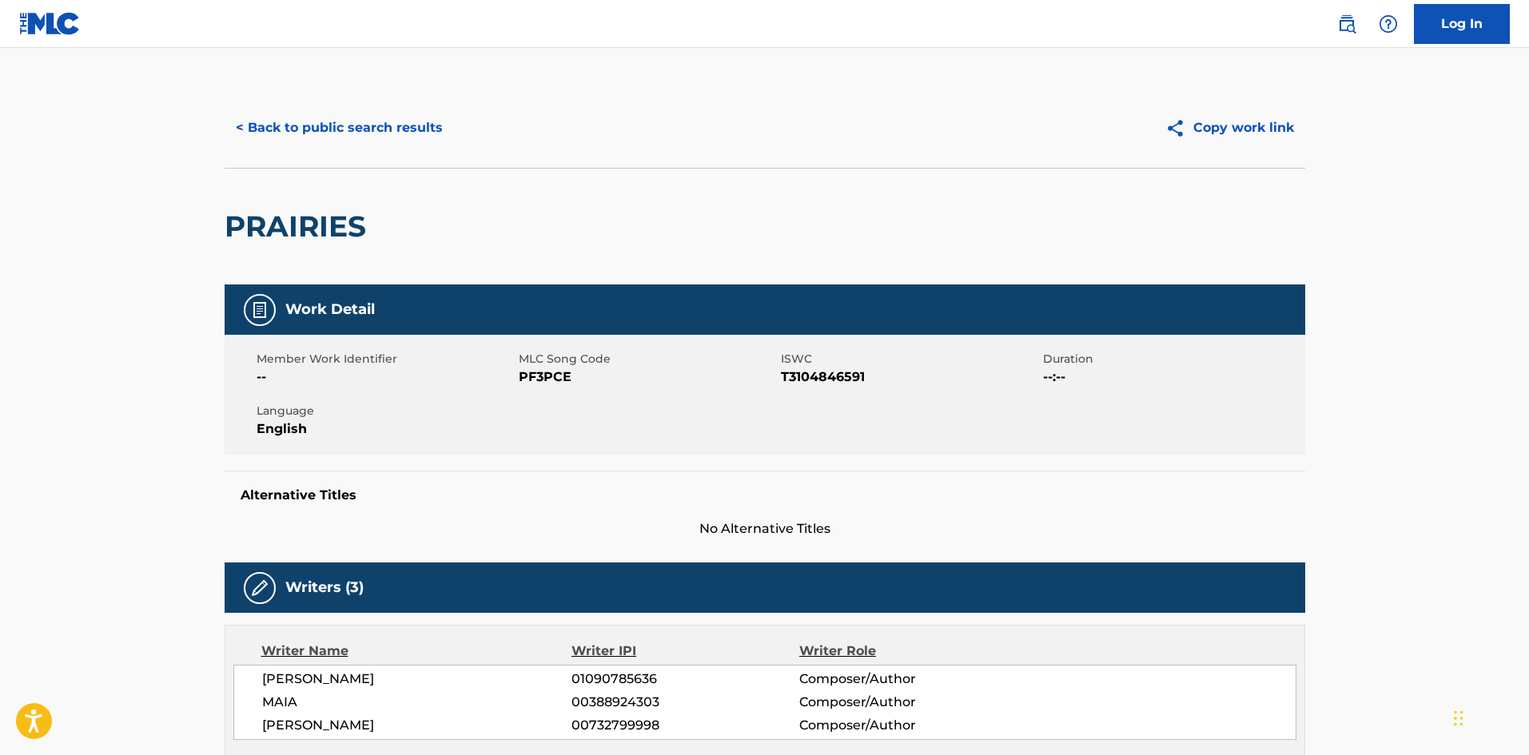
click at [334, 119] on button "< Back to public search results" at bounding box center [339, 128] width 229 height 40
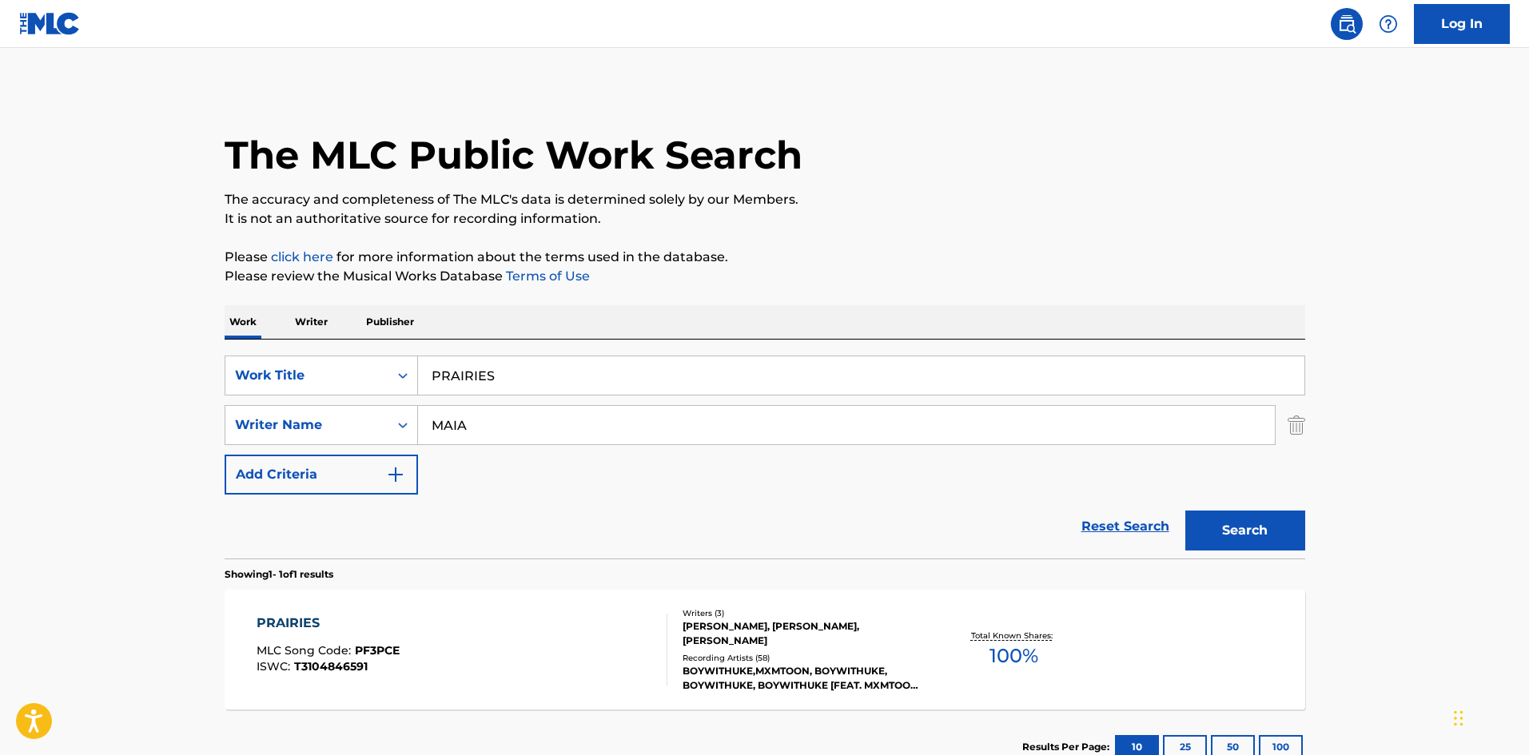
scroll to position [23, 0]
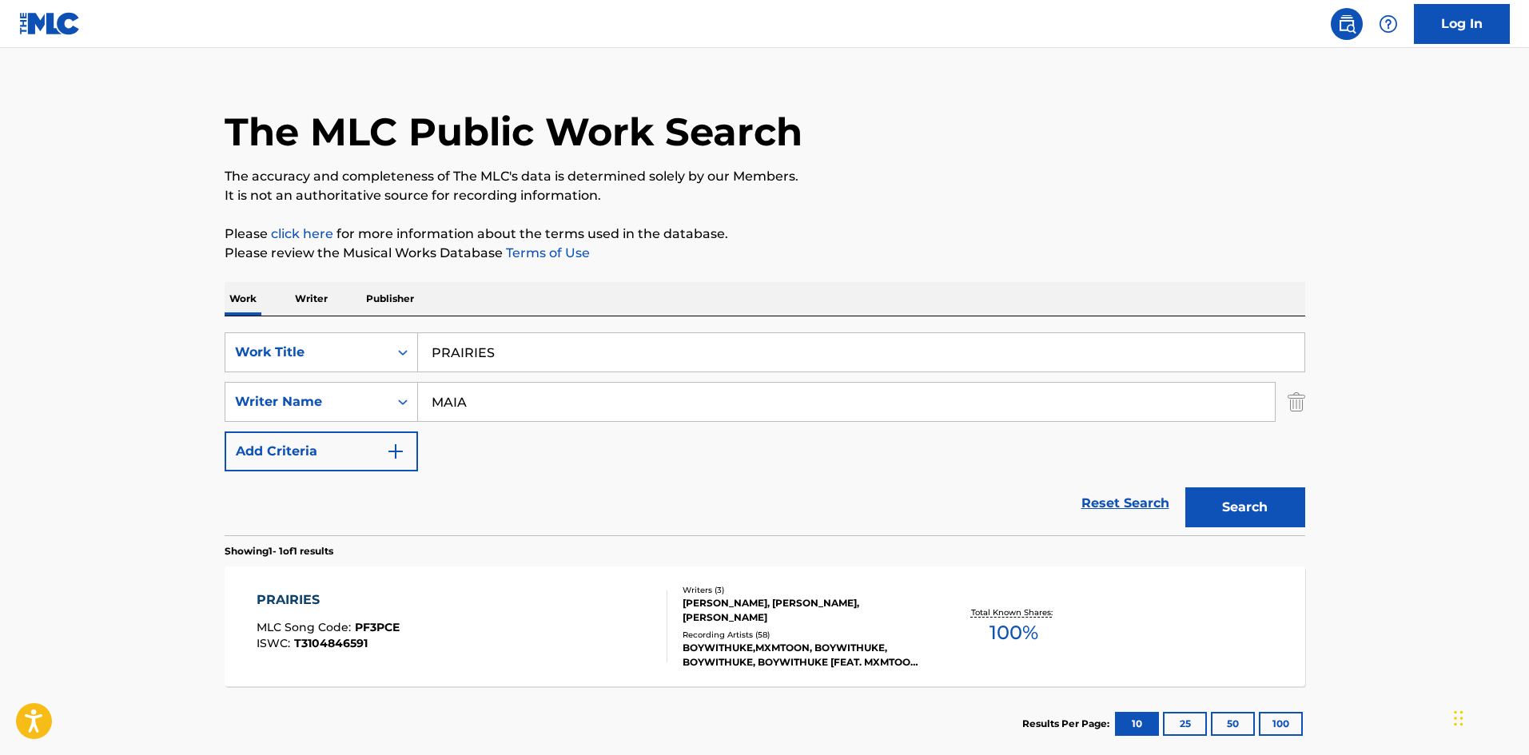
drag, startPoint x: 556, startPoint y: 349, endPoint x: 2, endPoint y: 348, distance: 553.2
click at [0, 358] on main "The MLC Public Work Search The accuracy and completeness of The MLC's data is d…" at bounding box center [764, 397] width 1529 height 745
paste input "(YOU DRIVE ME) CRAZY"
type input "(YOU DRIVE ME) CRAZY"
drag, startPoint x: 534, startPoint y: 409, endPoint x: 34, endPoint y: 385, distance: 500.3
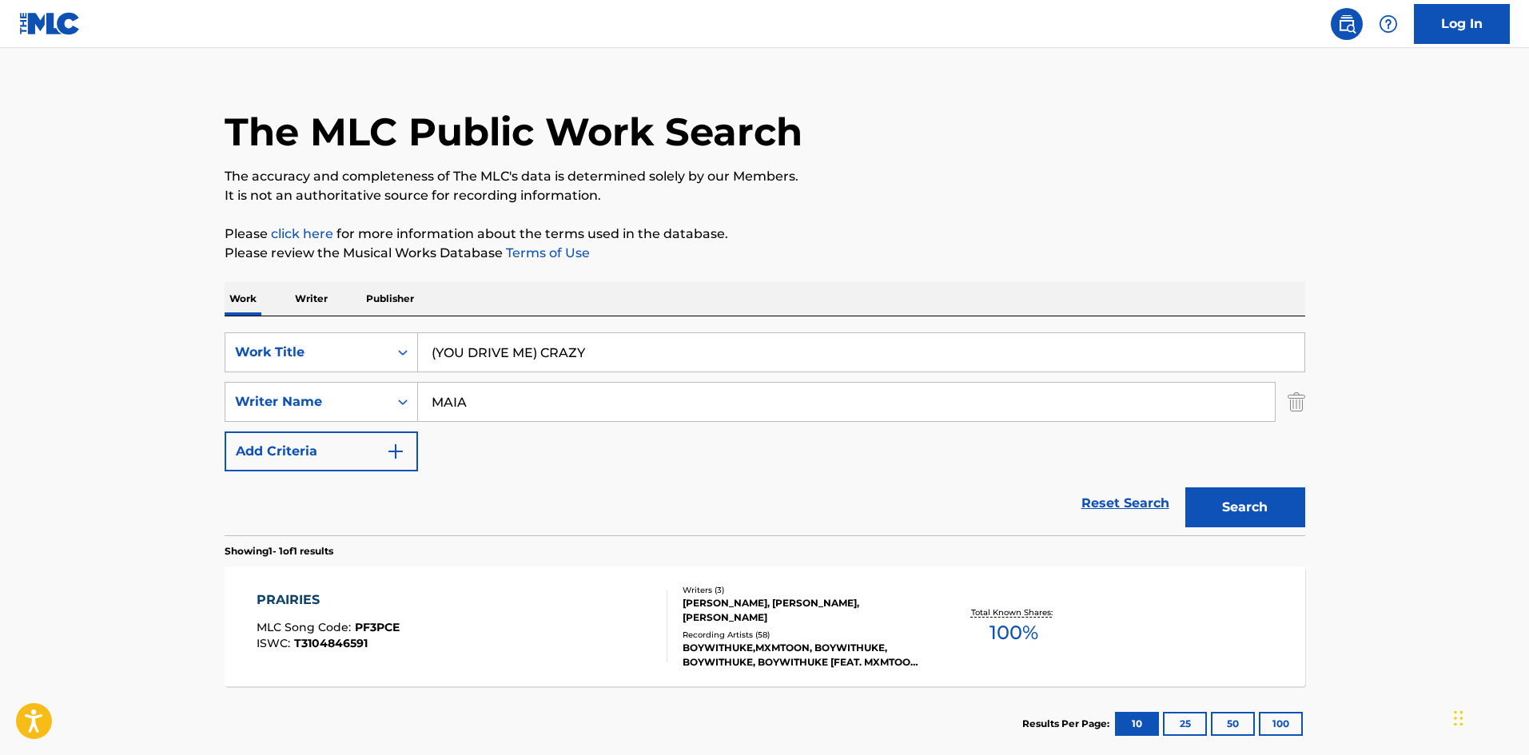
click at [54, 429] on main "The MLC Public Work Search The accuracy and completeness of The MLC's data is d…" at bounding box center [764, 397] width 1529 height 745
paste input "ELOFSSON"
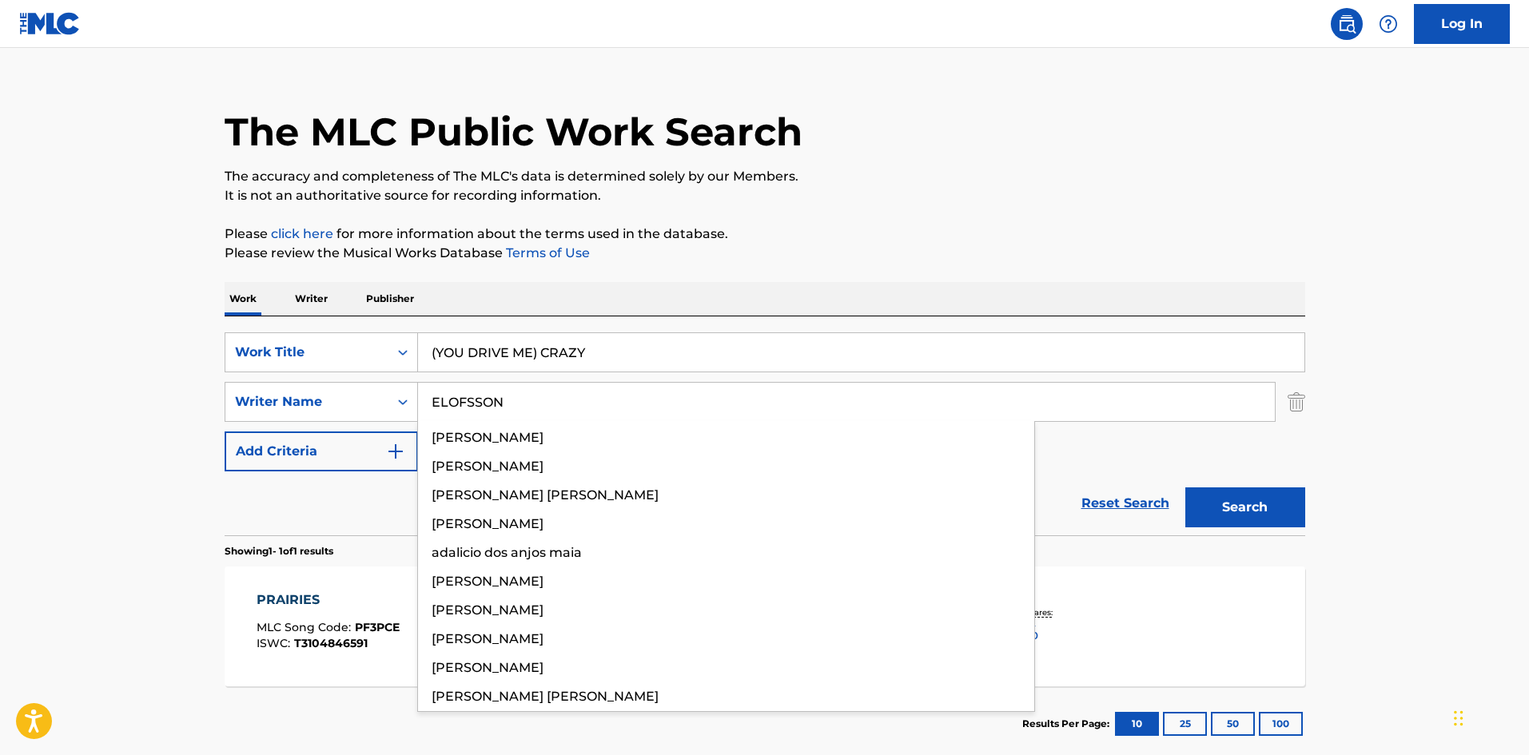
type input "ELOFSSON"
click at [1253, 512] on button "Search" at bounding box center [1246, 508] width 120 height 40
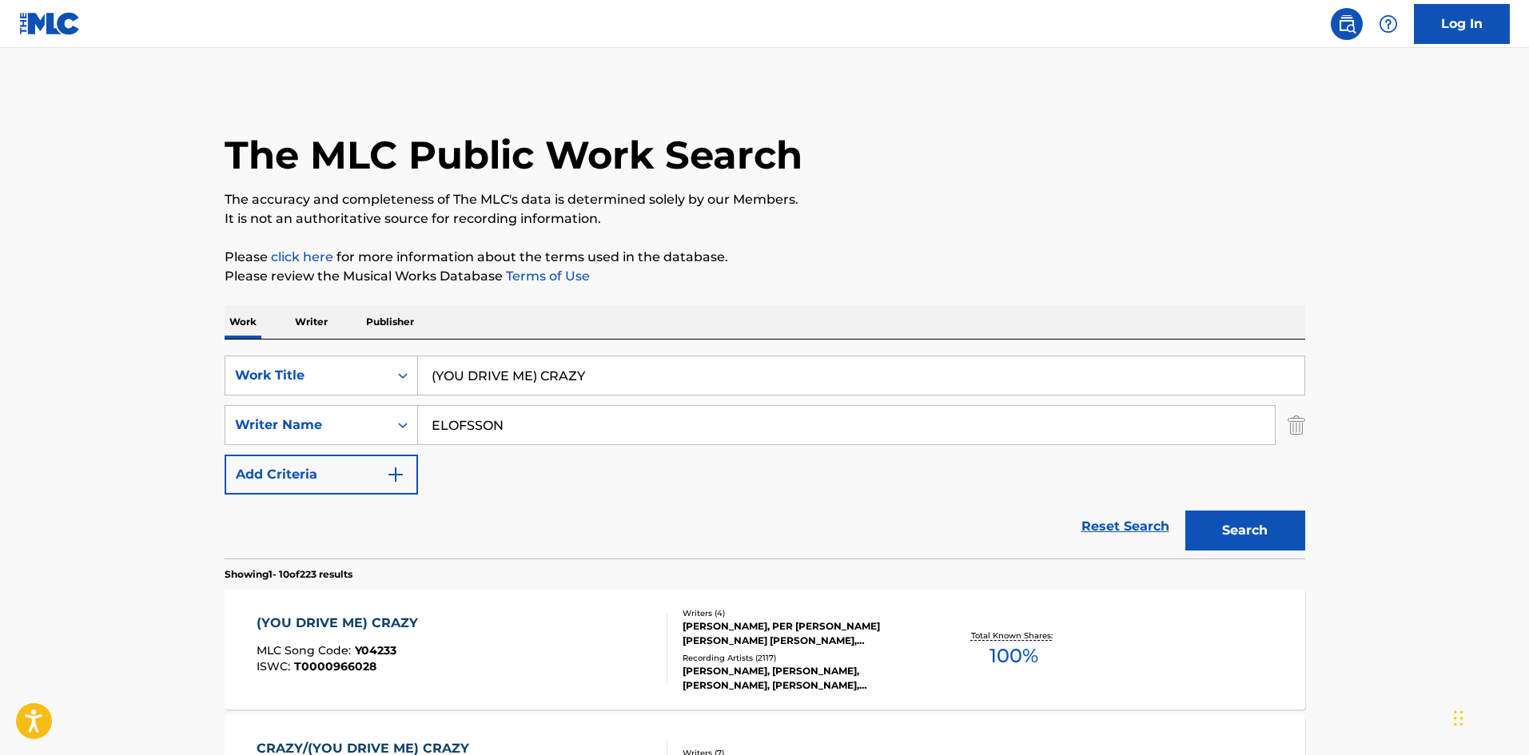
scroll to position [240, 0]
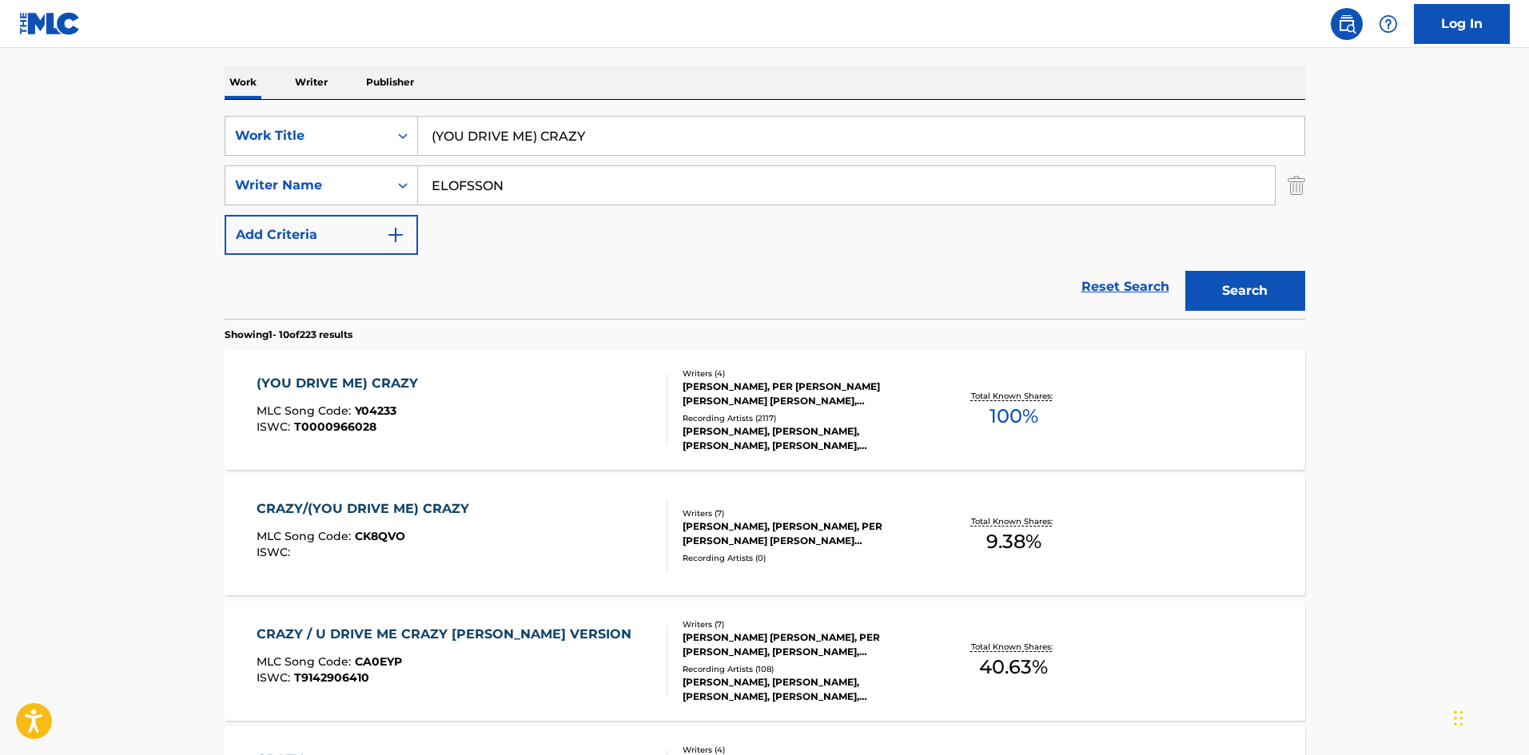
click at [377, 377] on div "(YOU DRIVE ME) CRAZY" at bounding box center [341, 383] width 169 height 19
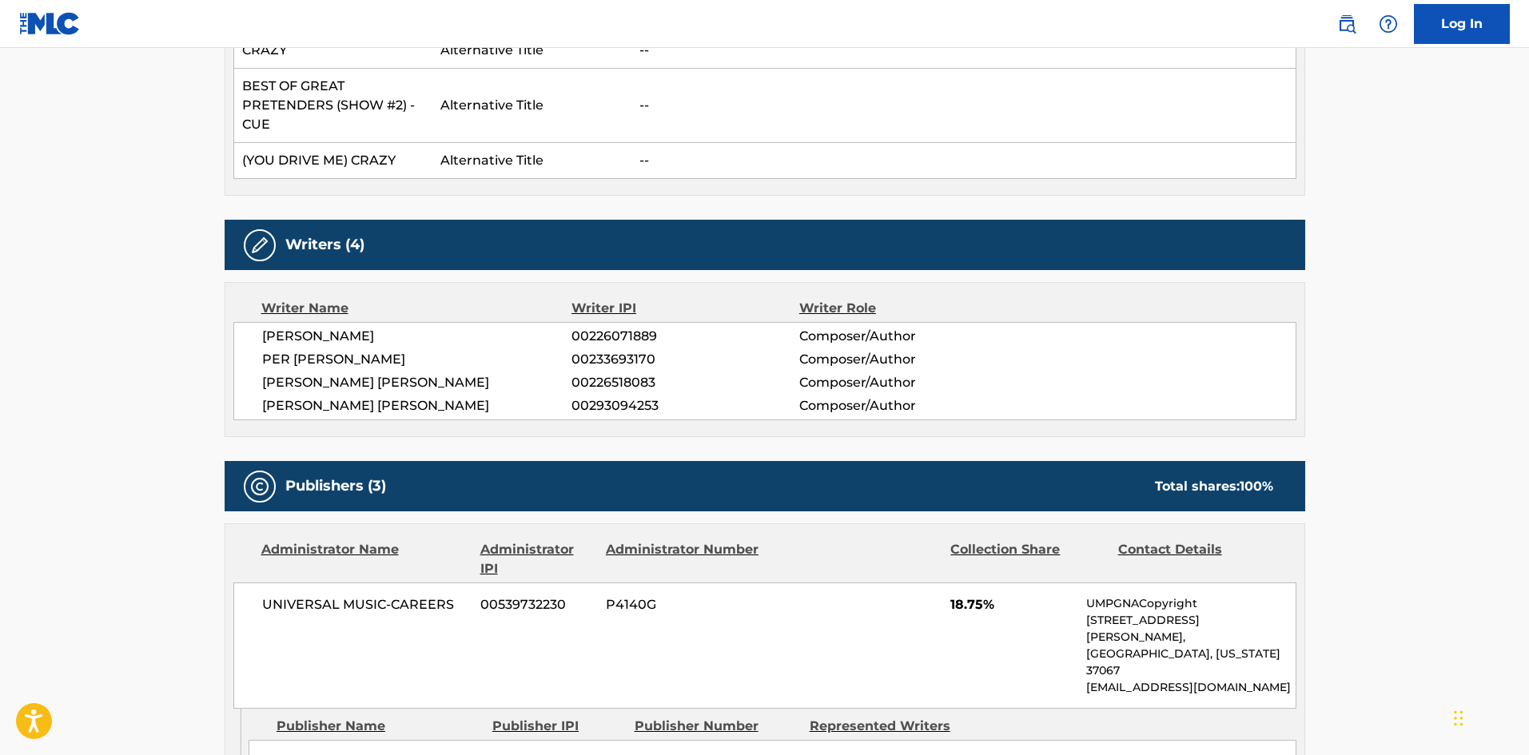
scroll to position [3598, 0]
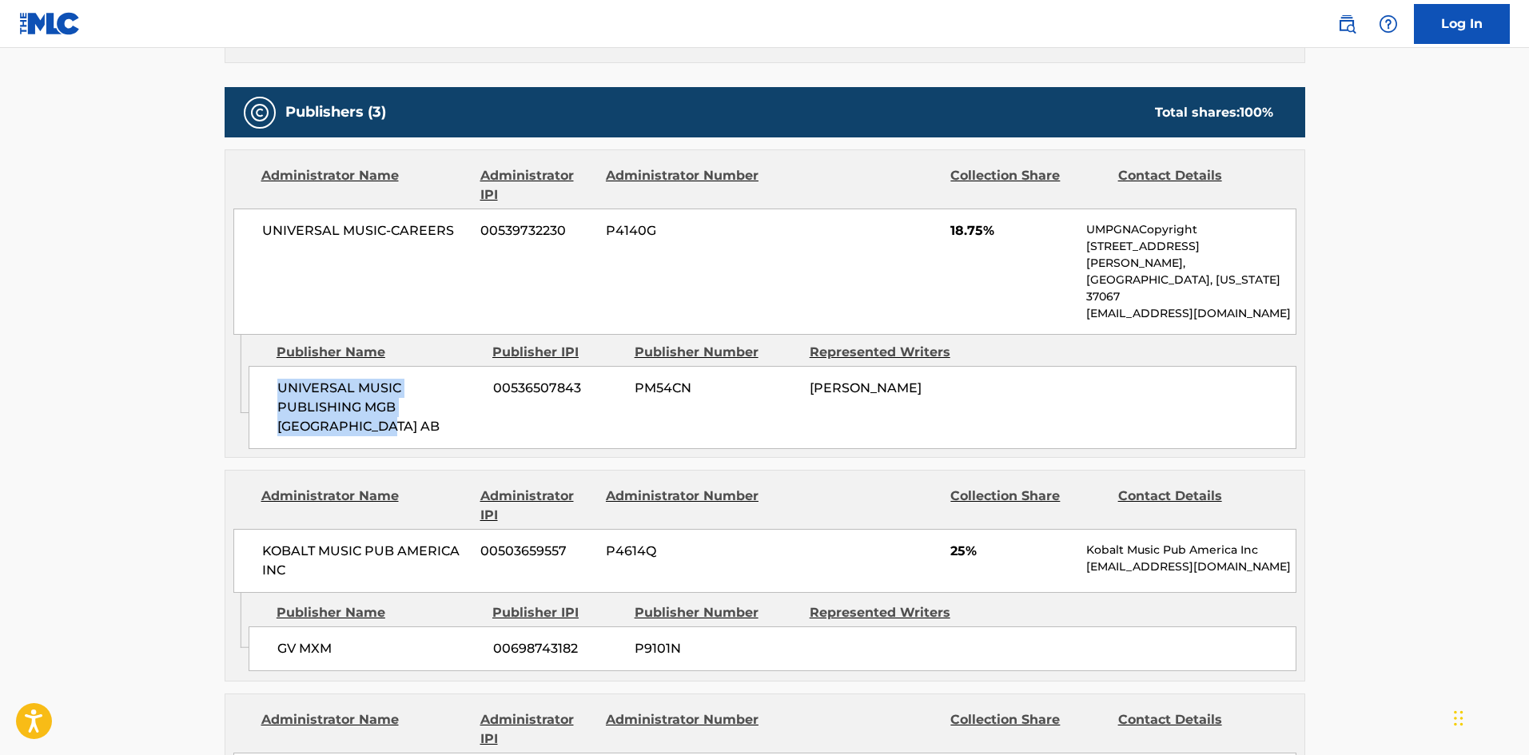
drag, startPoint x: 278, startPoint y: 325, endPoint x: 445, endPoint y: 385, distance: 177.8
click at [445, 385] on div "UNIVERSAL MUSIC PUBLISHING MGB SCANDINAVIA AB 00536507843 PM54CN JOERGEN KJELL …" at bounding box center [773, 407] width 1048 height 83
drag, startPoint x: 949, startPoint y: 212, endPoint x: 980, endPoint y: 208, distance: 31.4
click at [980, 209] on div "UNIVERSAL MUSIC-CAREERS 00539732230 P4140G 18.75% UMPGNACopyright 1550 W. McEwe…" at bounding box center [764, 272] width 1063 height 126
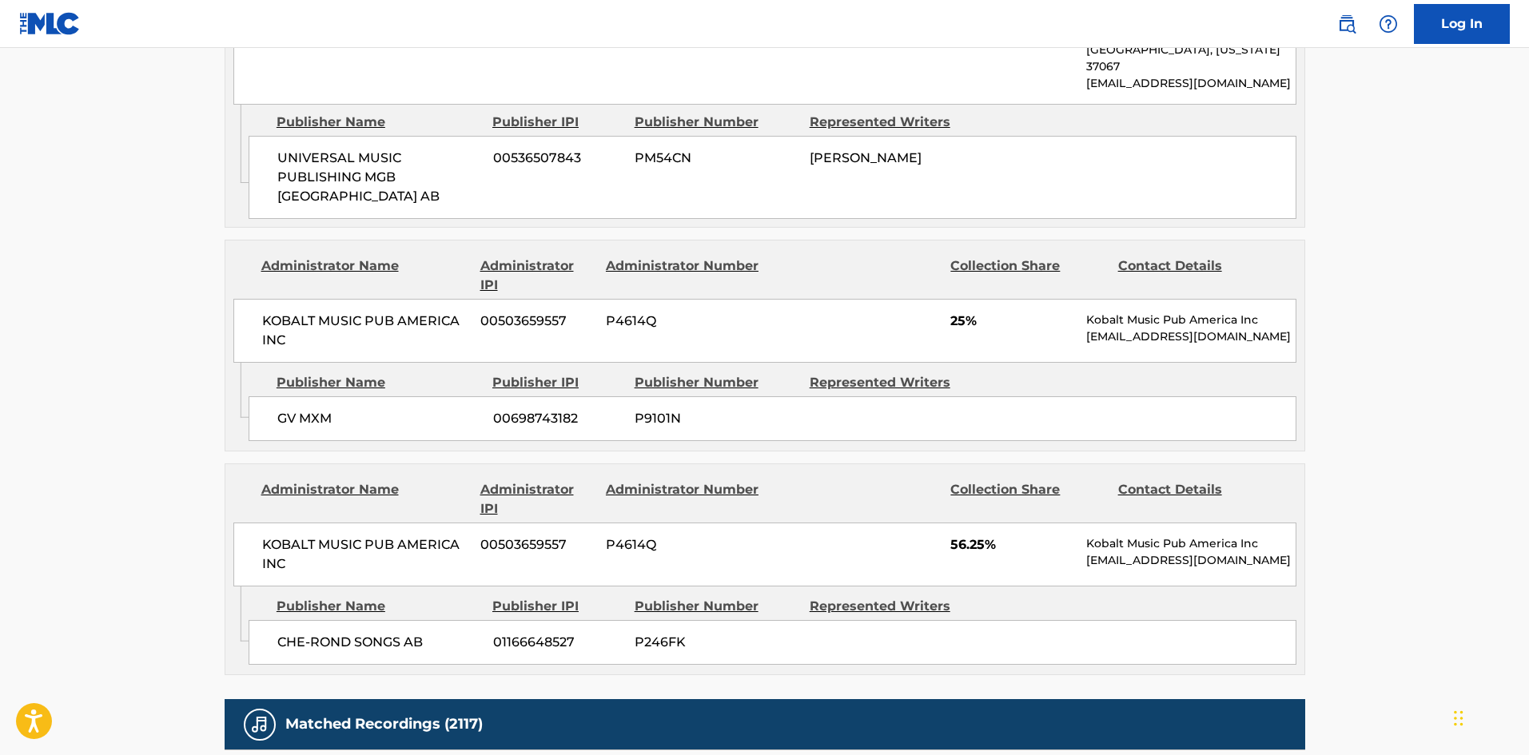
scroll to position [3837, 0]
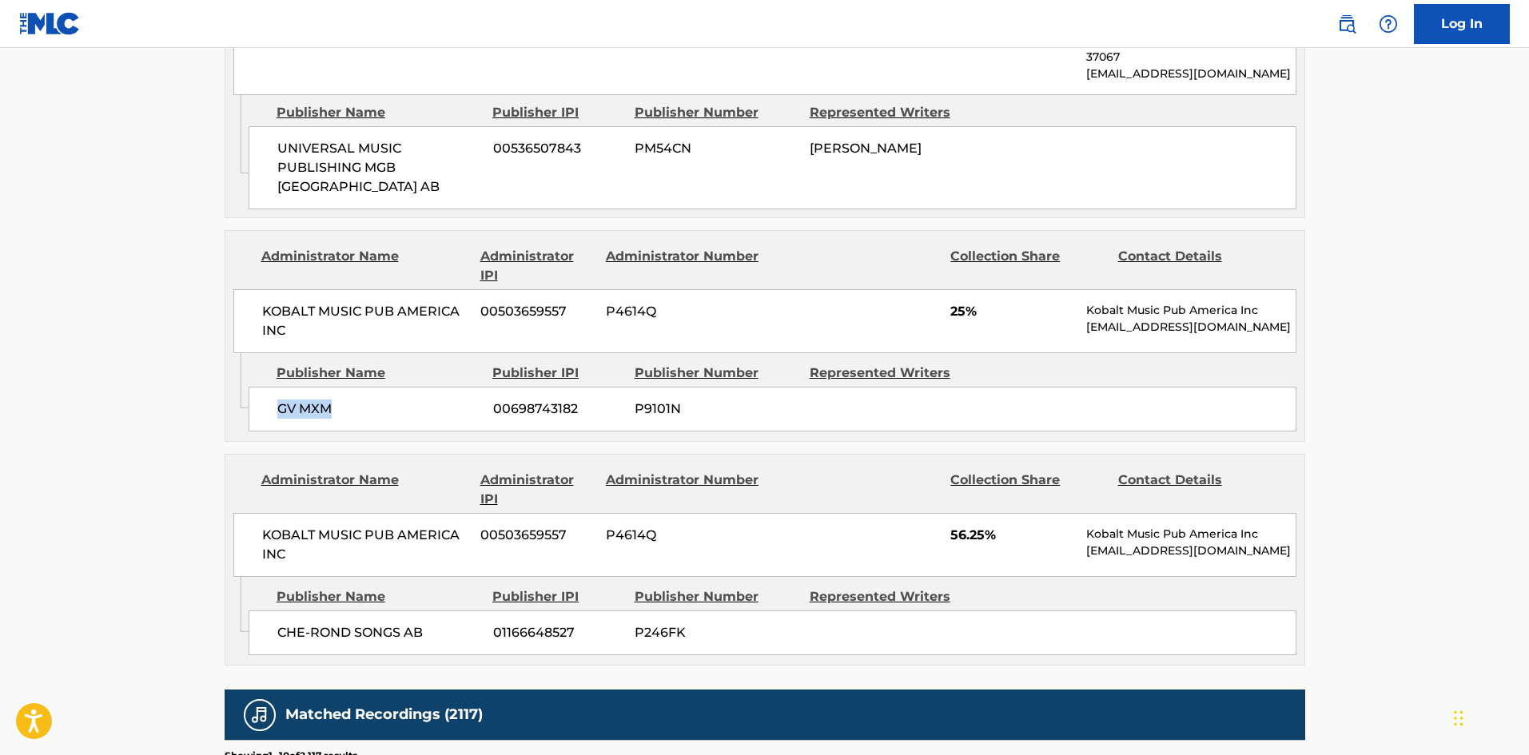
drag, startPoint x: 280, startPoint y: 360, endPoint x: 370, endPoint y: 360, distance: 90.3
click at [370, 400] on span "GV MXM" at bounding box center [379, 409] width 204 height 19
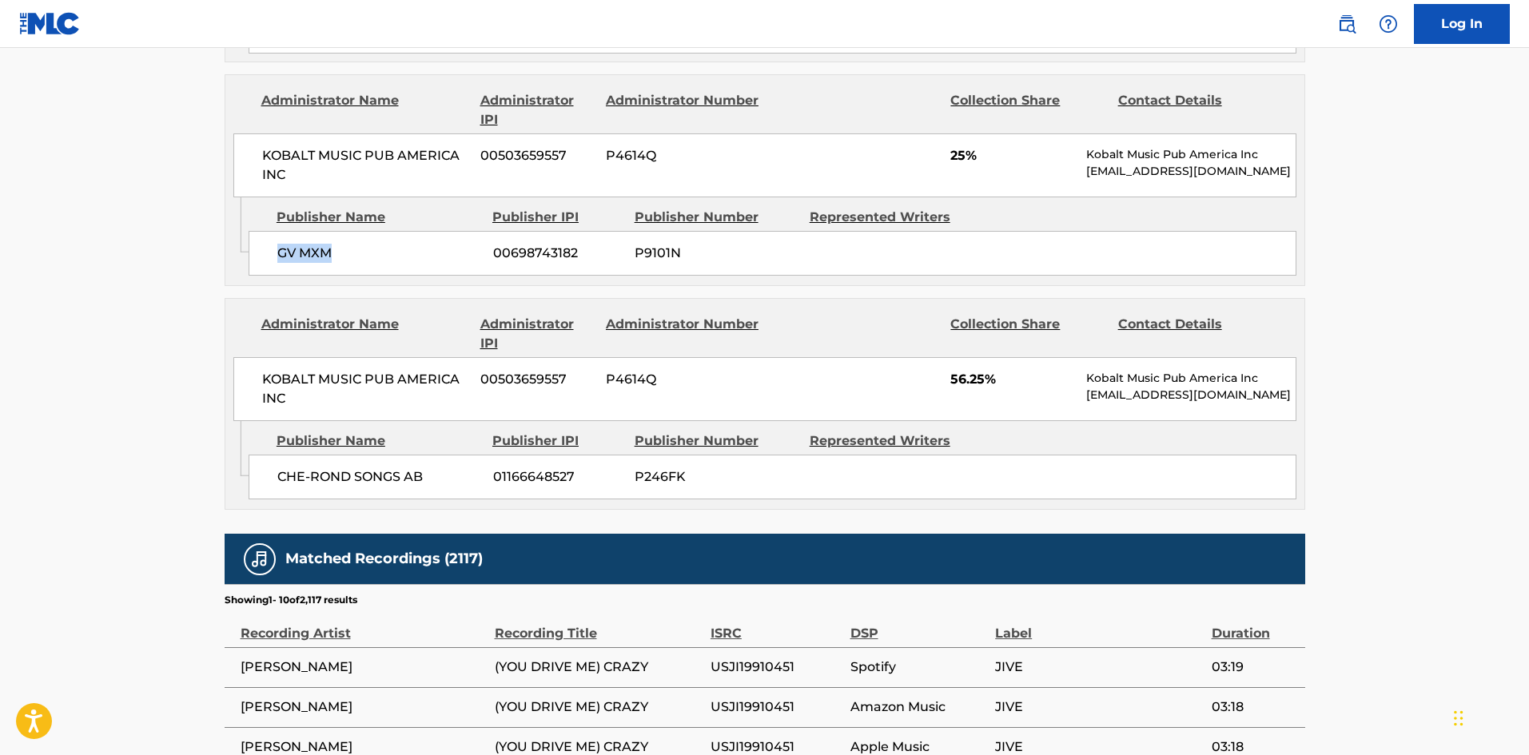
scroll to position [3997, 0]
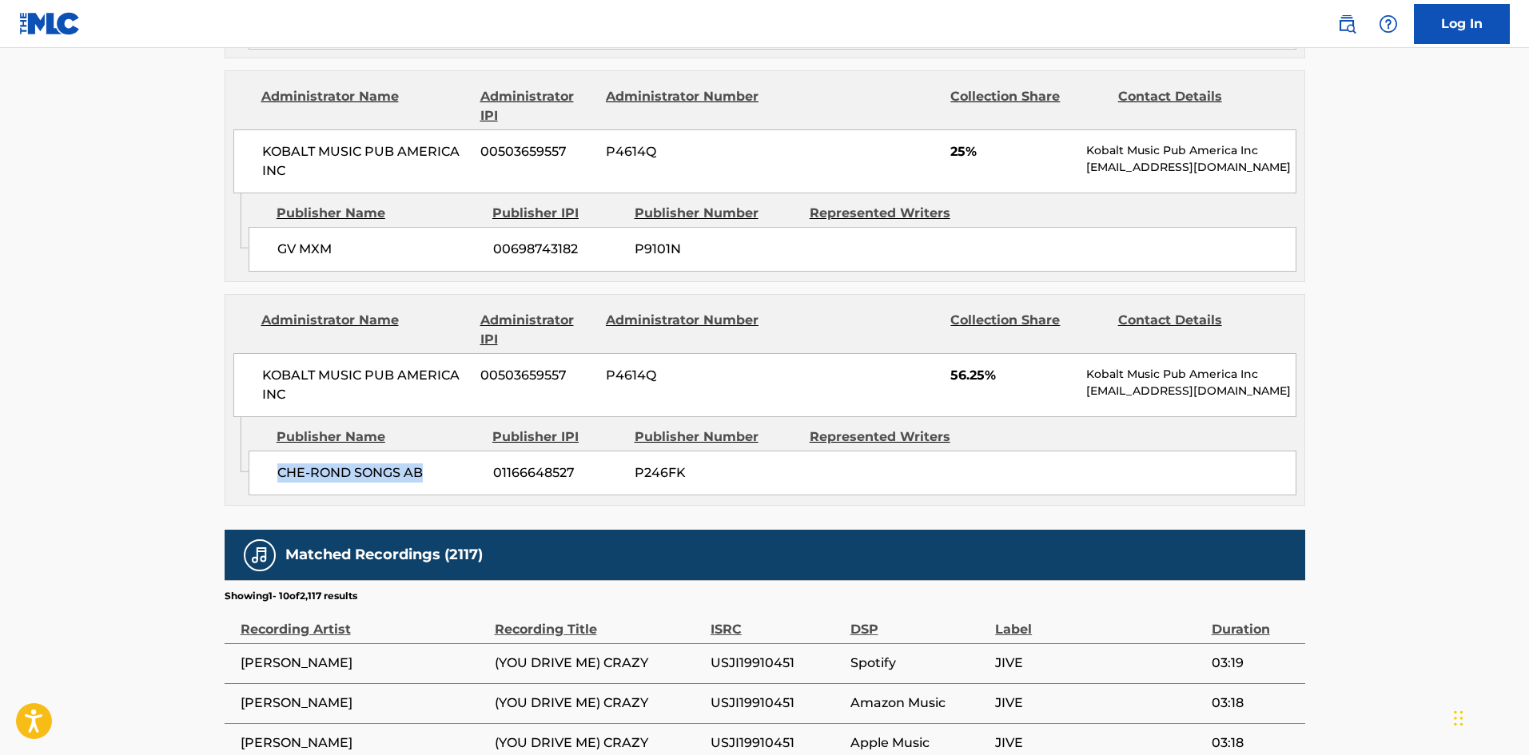
drag, startPoint x: 275, startPoint y: 414, endPoint x: 468, endPoint y: 422, distance: 193.6
click at [472, 451] on div "CHE-ROND SONGS AB 01166648527 P246FK" at bounding box center [773, 473] width 1048 height 45
click at [328, 464] on span "CHE-ROND SONGS AB" at bounding box center [379, 473] width 204 height 19
drag, startPoint x: 313, startPoint y: 417, endPoint x: 347, endPoint y: 416, distance: 34.4
click at [347, 464] on span "CHE-ROND SONGS AB" at bounding box center [379, 473] width 204 height 19
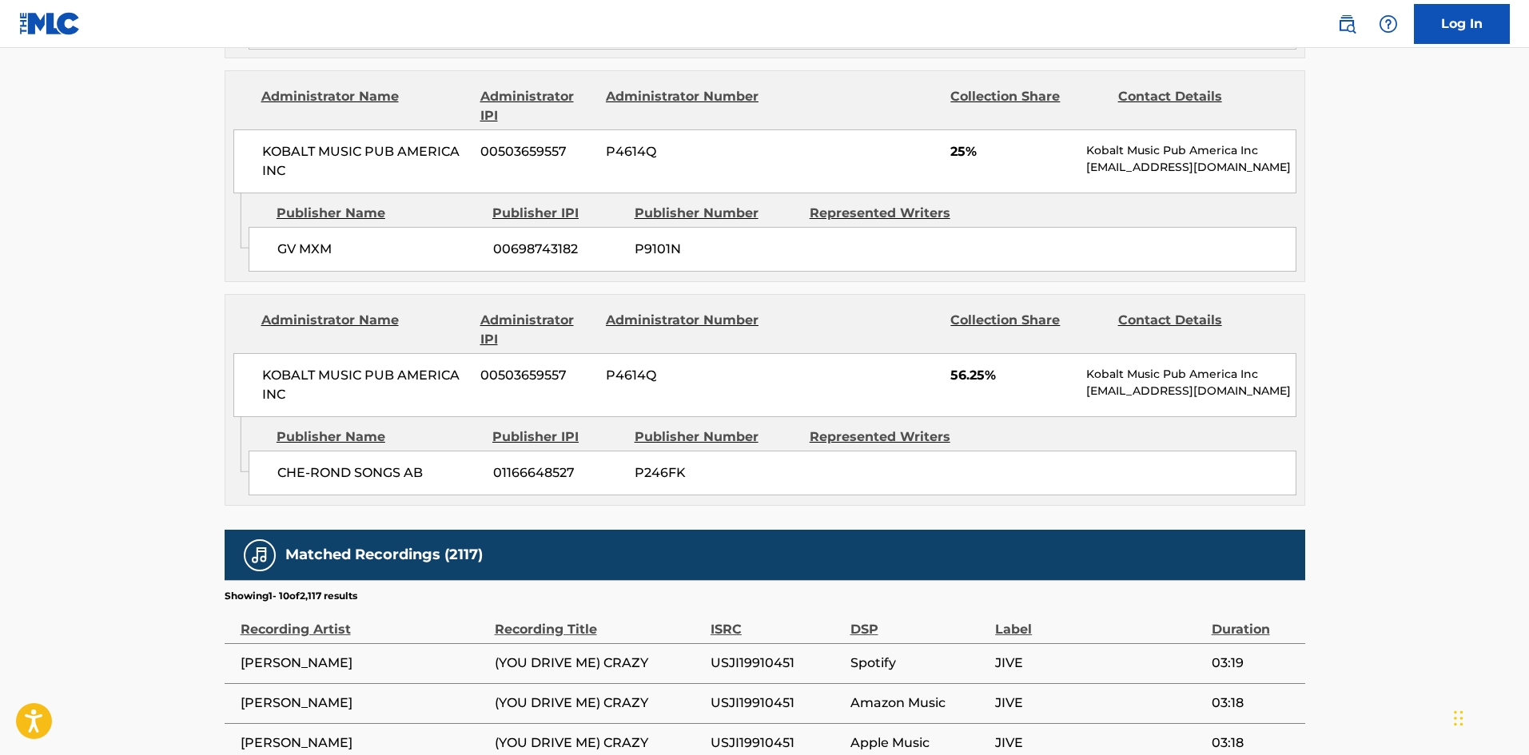
click at [284, 464] on span "CHE-ROND SONGS AB" at bounding box center [379, 473] width 204 height 19
drag, startPoint x: 277, startPoint y: 422, endPoint x: 438, endPoint y: 422, distance: 161.5
click at [438, 464] on span "CHE-ROND SONGS AB" at bounding box center [379, 473] width 204 height 19
drag, startPoint x: 951, startPoint y: 324, endPoint x: 984, endPoint y: 326, distance: 33.7
click at [984, 353] on div "KOBALT MUSIC PUB AMERICA INC 00503659557 P4614Q 56.25% Kobalt Music Pub America…" at bounding box center [764, 385] width 1063 height 64
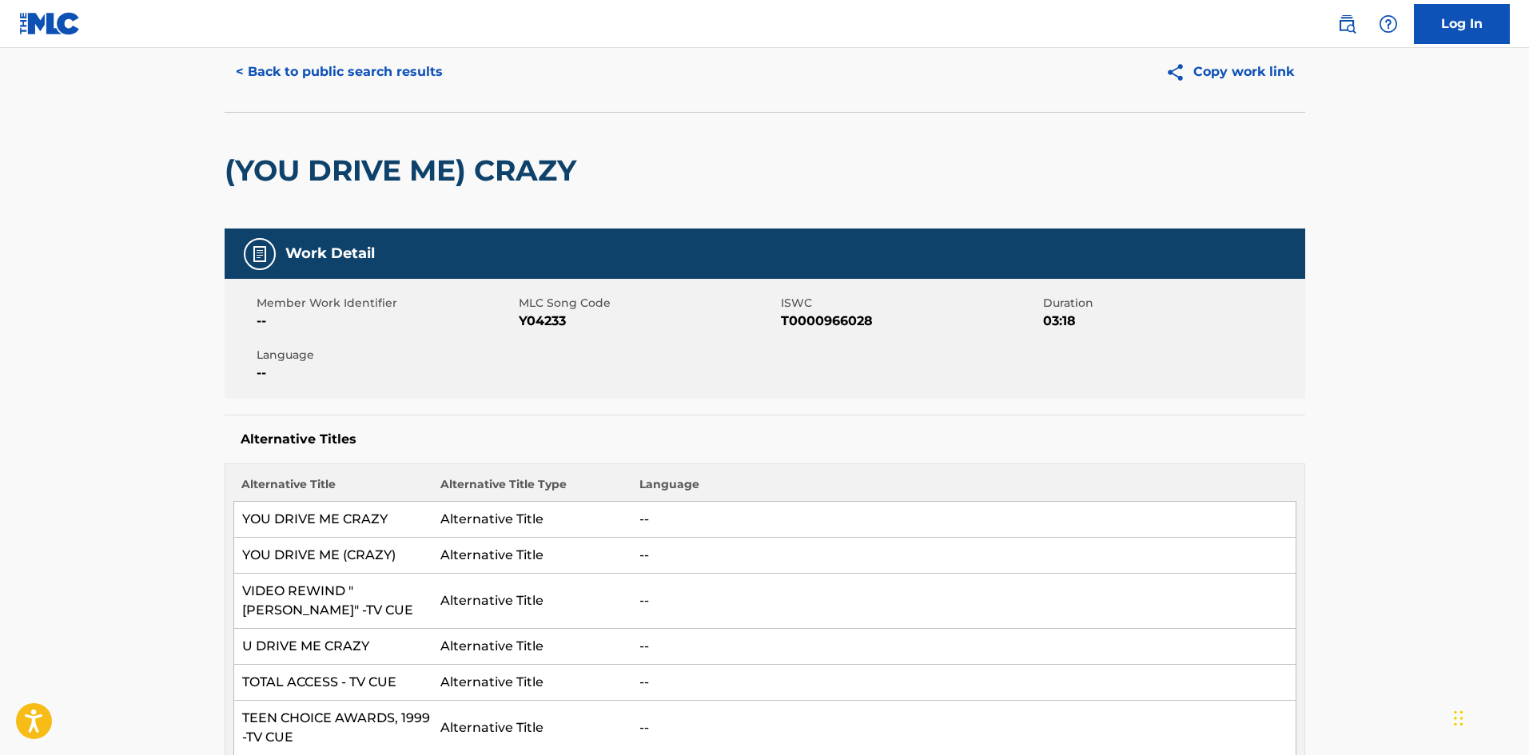
scroll to position [0, 0]
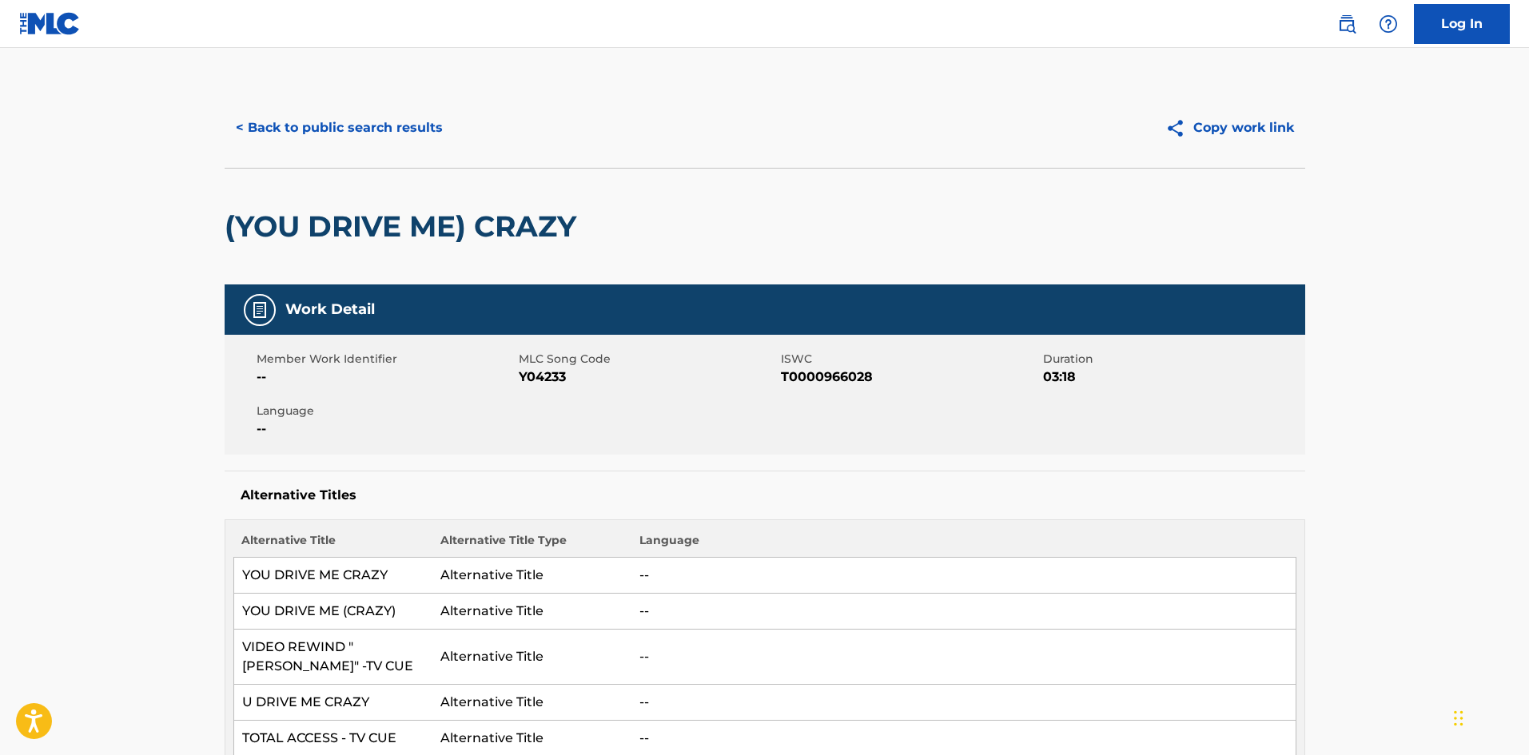
click at [326, 103] on div "< Back to public search results Copy work link" at bounding box center [765, 128] width 1081 height 80
click at [336, 130] on button "< Back to public search results" at bounding box center [339, 128] width 229 height 40
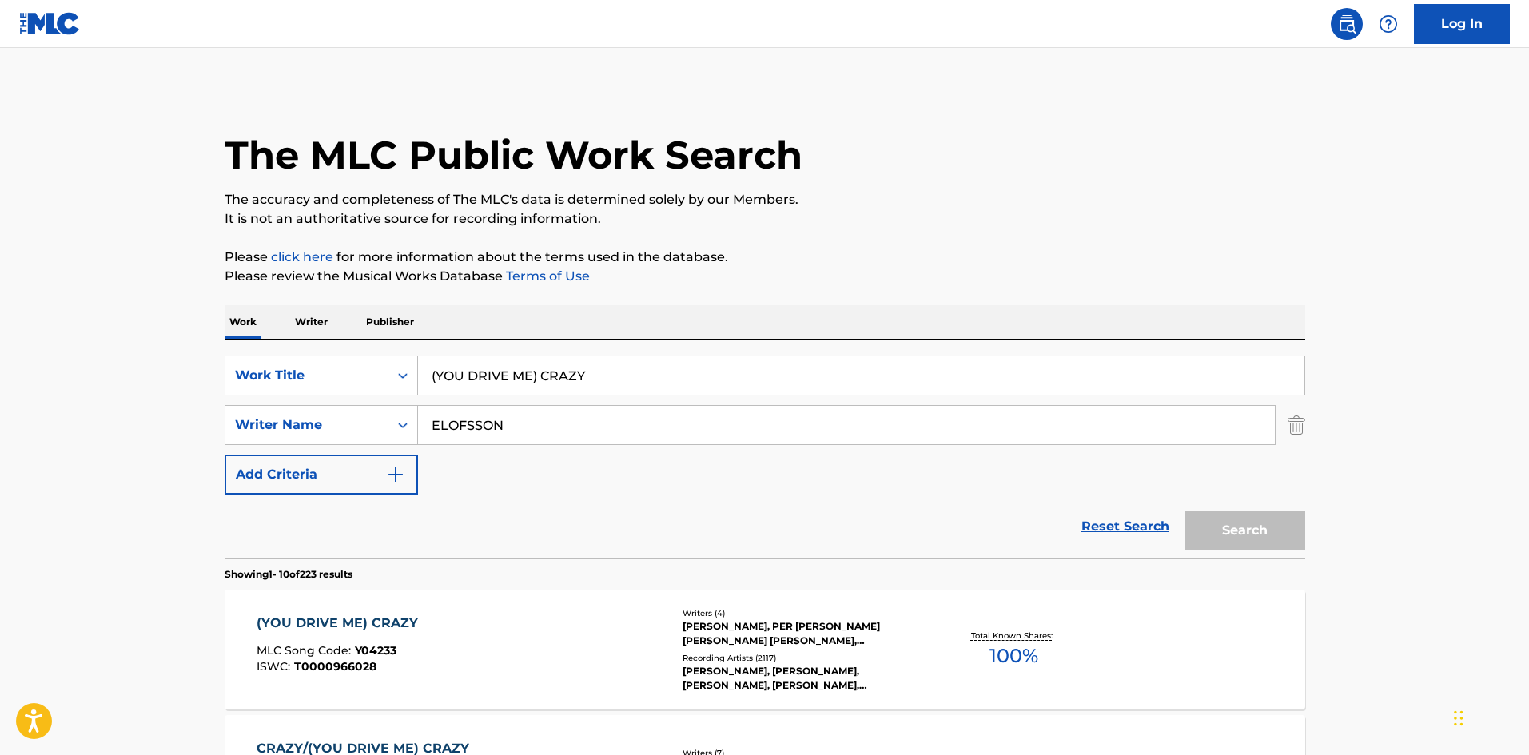
scroll to position [240, 0]
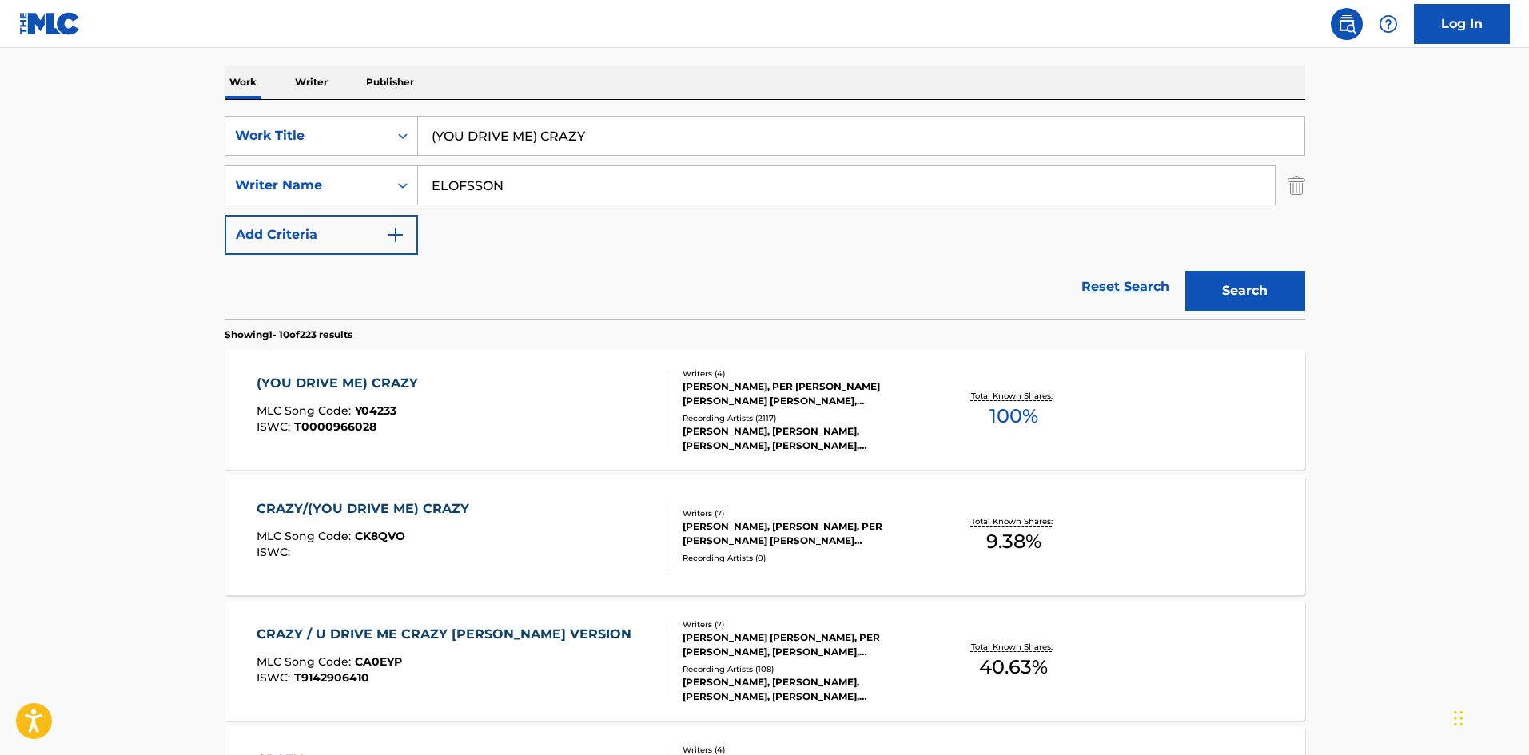
drag, startPoint x: 609, startPoint y: 130, endPoint x: 170, endPoint y: 126, distance: 438.9
click at [172, 131] on main "The MLC Public Work Search The accuracy and completeness of The MLC's data is d…" at bounding box center [764, 749] width 1529 height 1882
paste input "BETTER"
type input "BETTER"
click at [803, 78] on div "Work Writer Publisher" at bounding box center [765, 83] width 1081 height 34
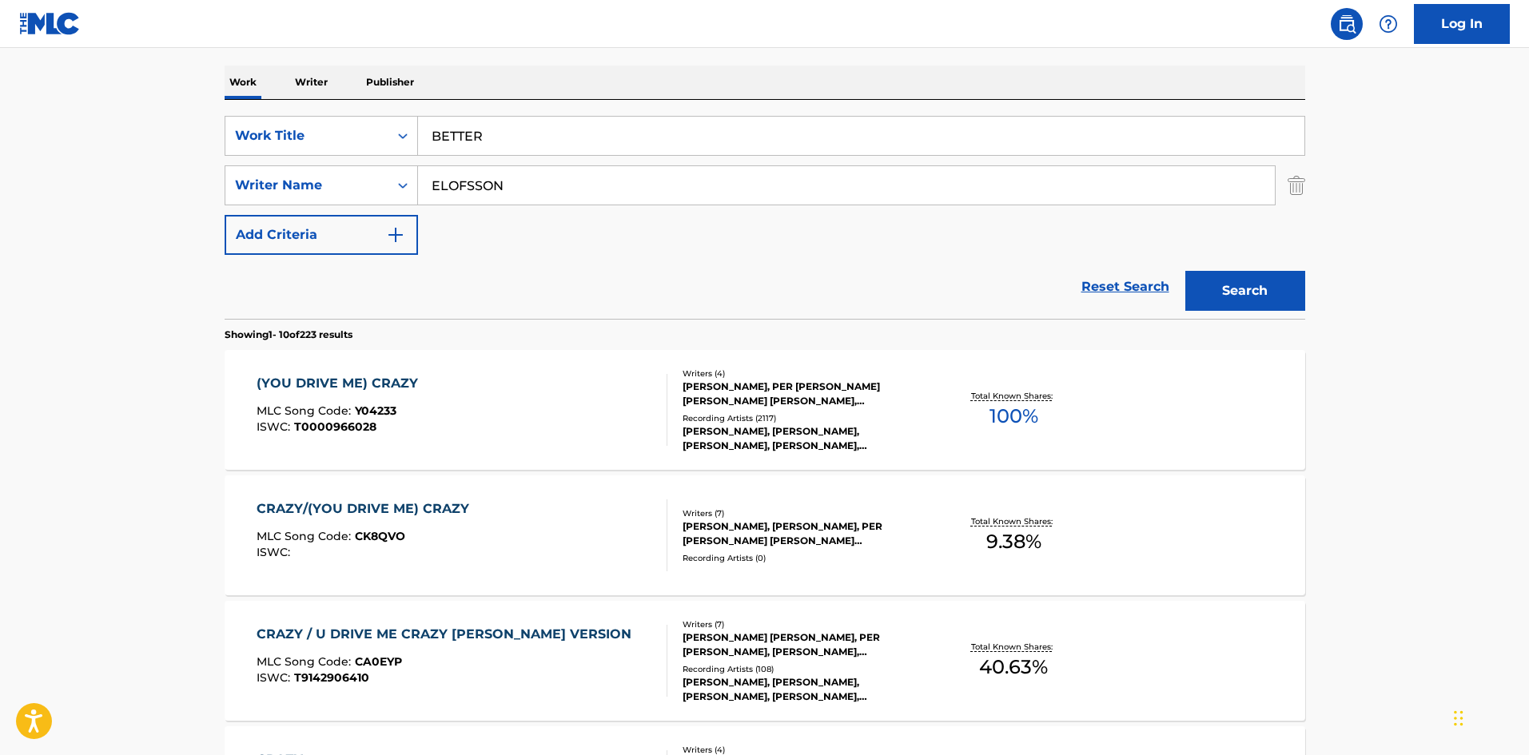
drag, startPoint x: 601, startPoint y: 198, endPoint x: 0, endPoint y: 184, distance: 601.4
click at [0, 186] on main "The MLC Public Work Search The accuracy and completeness of The MLC's data is d…" at bounding box center [764, 749] width 1529 height 1882
paste input "TRANTER"
type input "TRANTER"
click at [1290, 299] on button "Search" at bounding box center [1246, 291] width 120 height 40
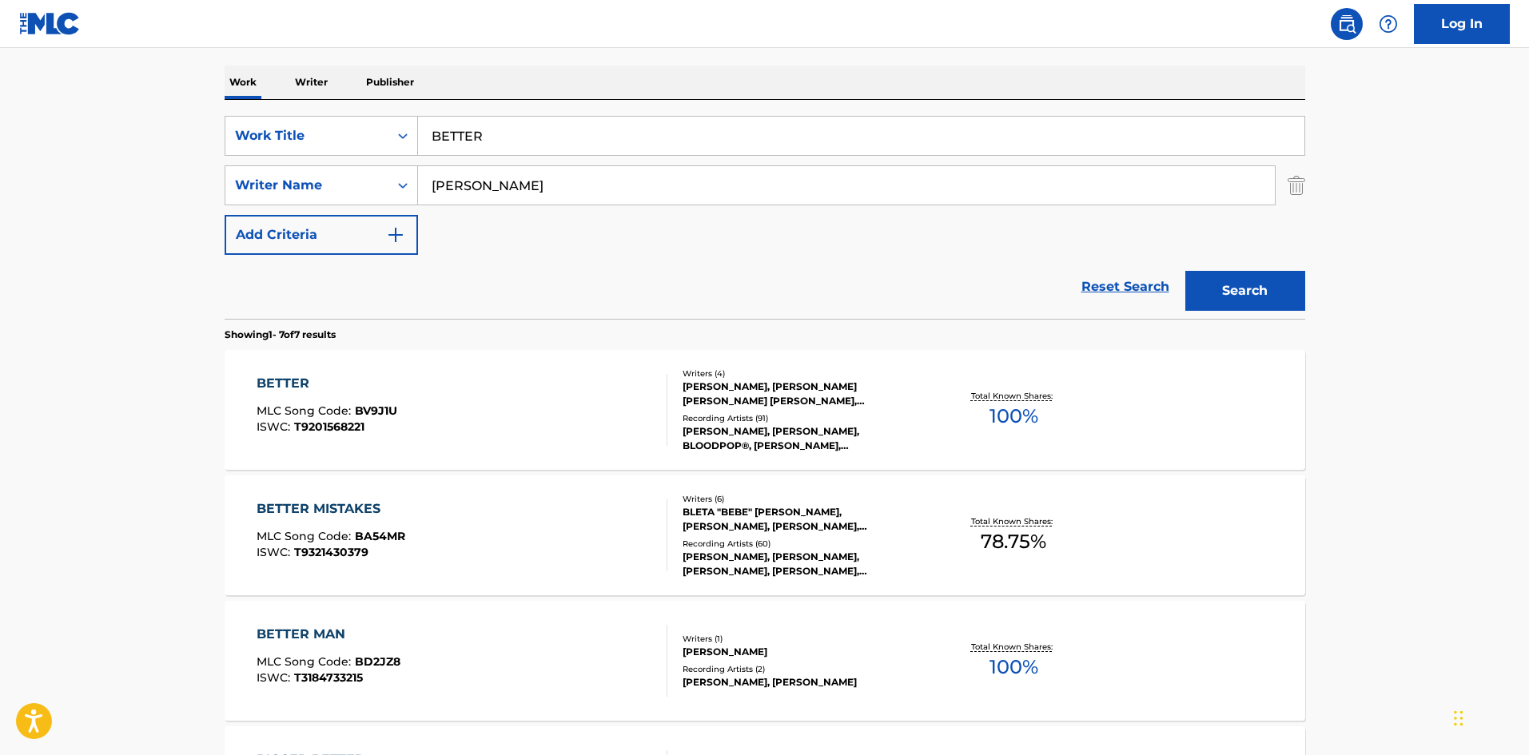
click at [276, 393] on div "BETTER" at bounding box center [327, 383] width 141 height 19
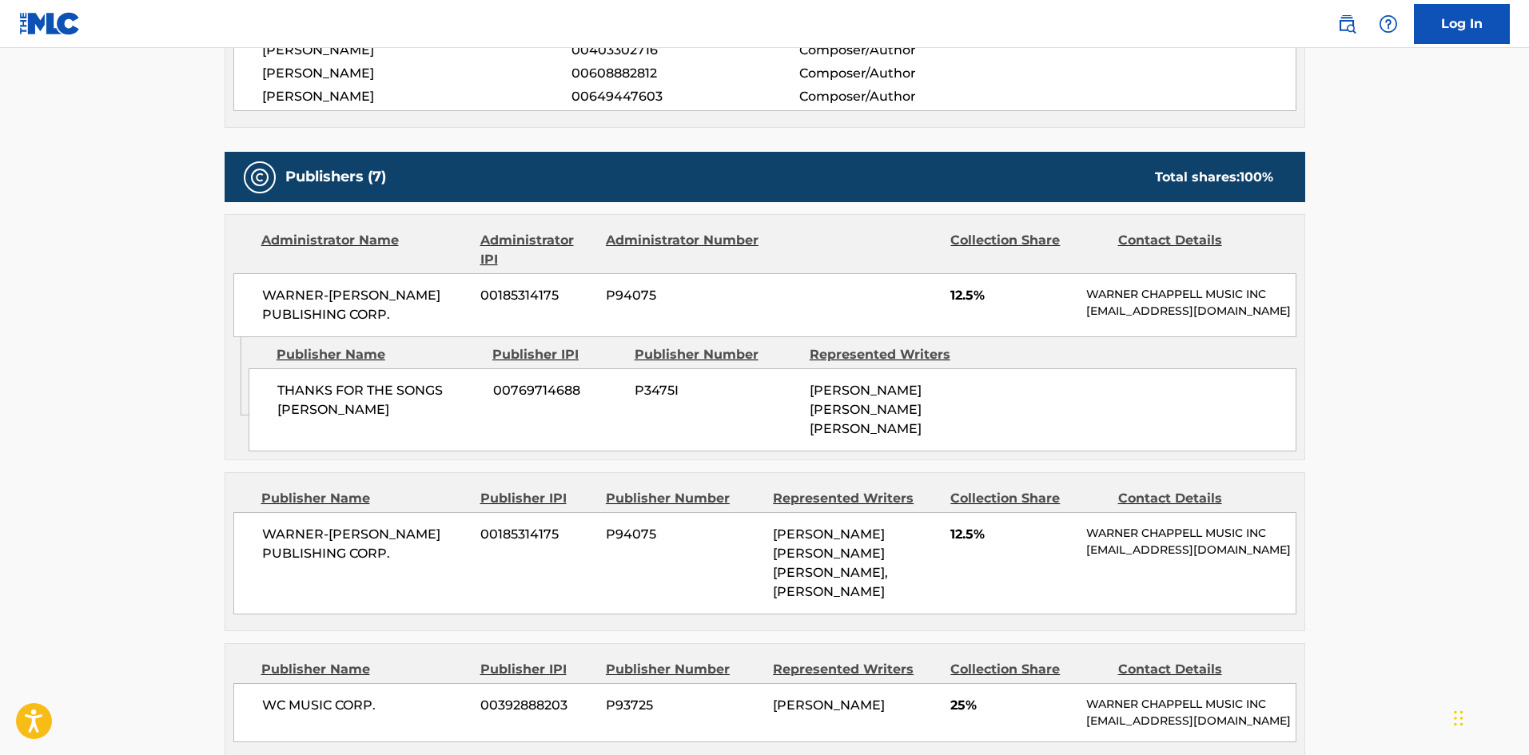
scroll to position [720, 0]
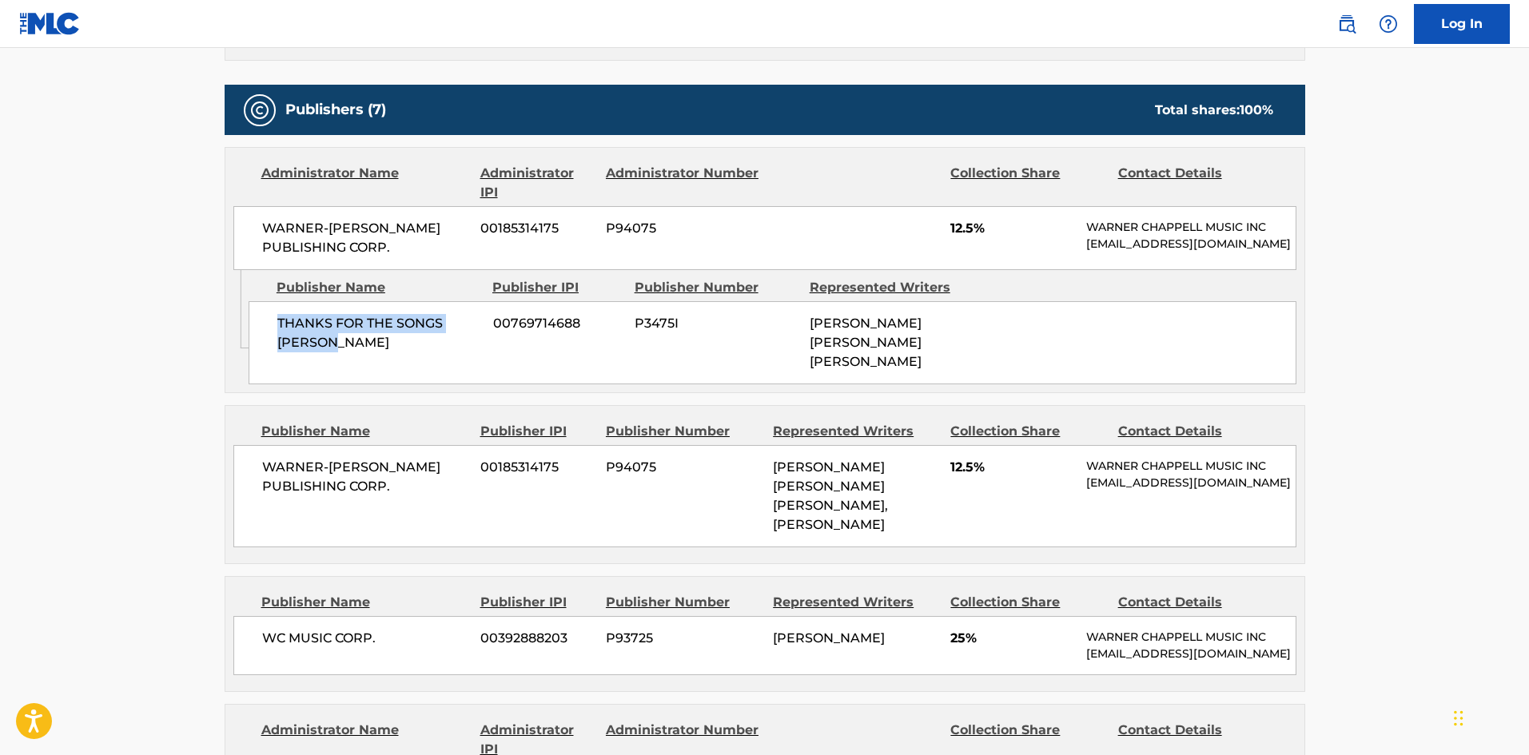
drag, startPoint x: 277, startPoint y: 333, endPoint x: 409, endPoint y: 363, distance: 134.4
click at [409, 353] on span "THANKS FOR THE SONGS RICHARD" at bounding box center [379, 333] width 204 height 38
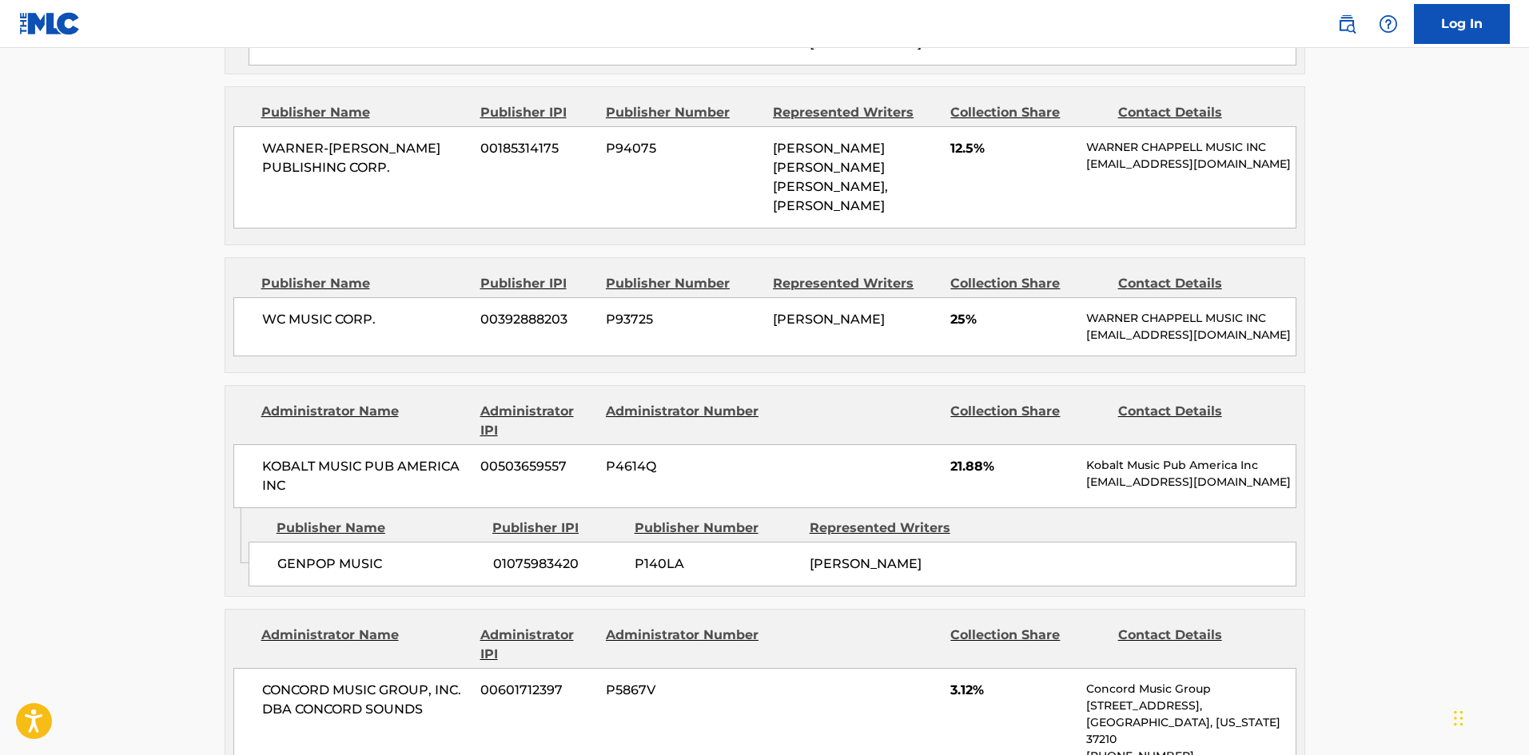
scroll to position [1039, 0]
drag, startPoint x: 257, startPoint y: 137, endPoint x: 429, endPoint y: 173, distance: 175.8
click at [429, 173] on div "WARNER-TAMERLANE PUBLISHING CORP. 00185314175 P94075 JULIA CARIN CAVAZOS, JULIA…" at bounding box center [764, 177] width 1063 height 102
drag, startPoint x: 950, startPoint y: 143, endPoint x: 972, endPoint y: 146, distance: 22.6
click at [972, 146] on div "WARNER-TAMERLANE PUBLISHING CORP. 00185314175 P94075 JULIA CARIN CAVAZOS, JULIA…" at bounding box center [764, 177] width 1063 height 102
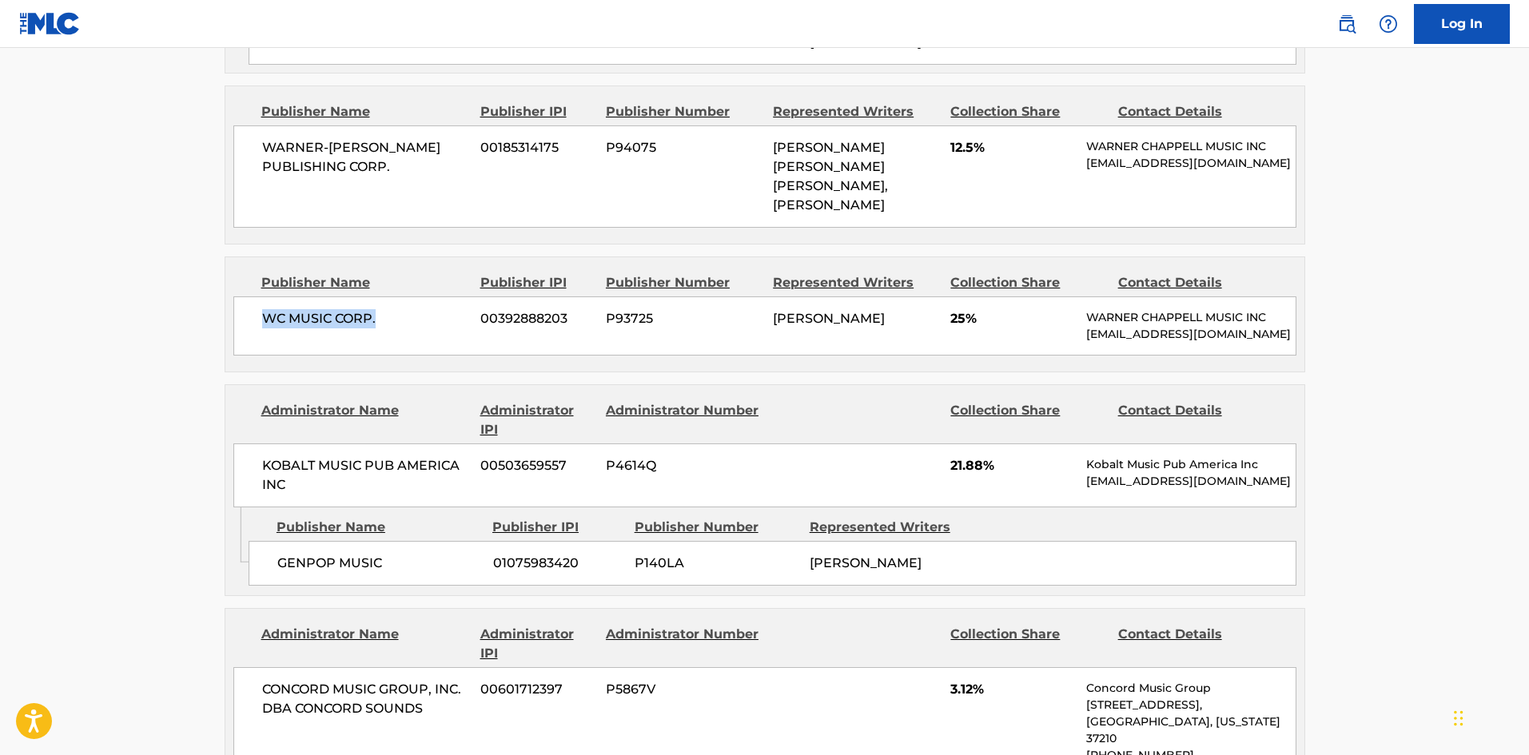
drag, startPoint x: 256, startPoint y: 285, endPoint x: 409, endPoint y: 289, distance: 153.6
click at [409, 297] on div "WC MUSIC CORP. 00392888203 P93725 JUSTIN DREW TRANTER 25% WARNER CHAPPELL MUSIC…" at bounding box center [764, 326] width 1063 height 59
drag, startPoint x: 949, startPoint y: 293, endPoint x: 963, endPoint y: 296, distance: 14.6
click at [963, 297] on div "WC MUSIC CORP. 00392888203 P93725 JUSTIN DREW TRANTER 25% WARNER CHAPPELL MUSIC…" at bounding box center [764, 326] width 1063 height 59
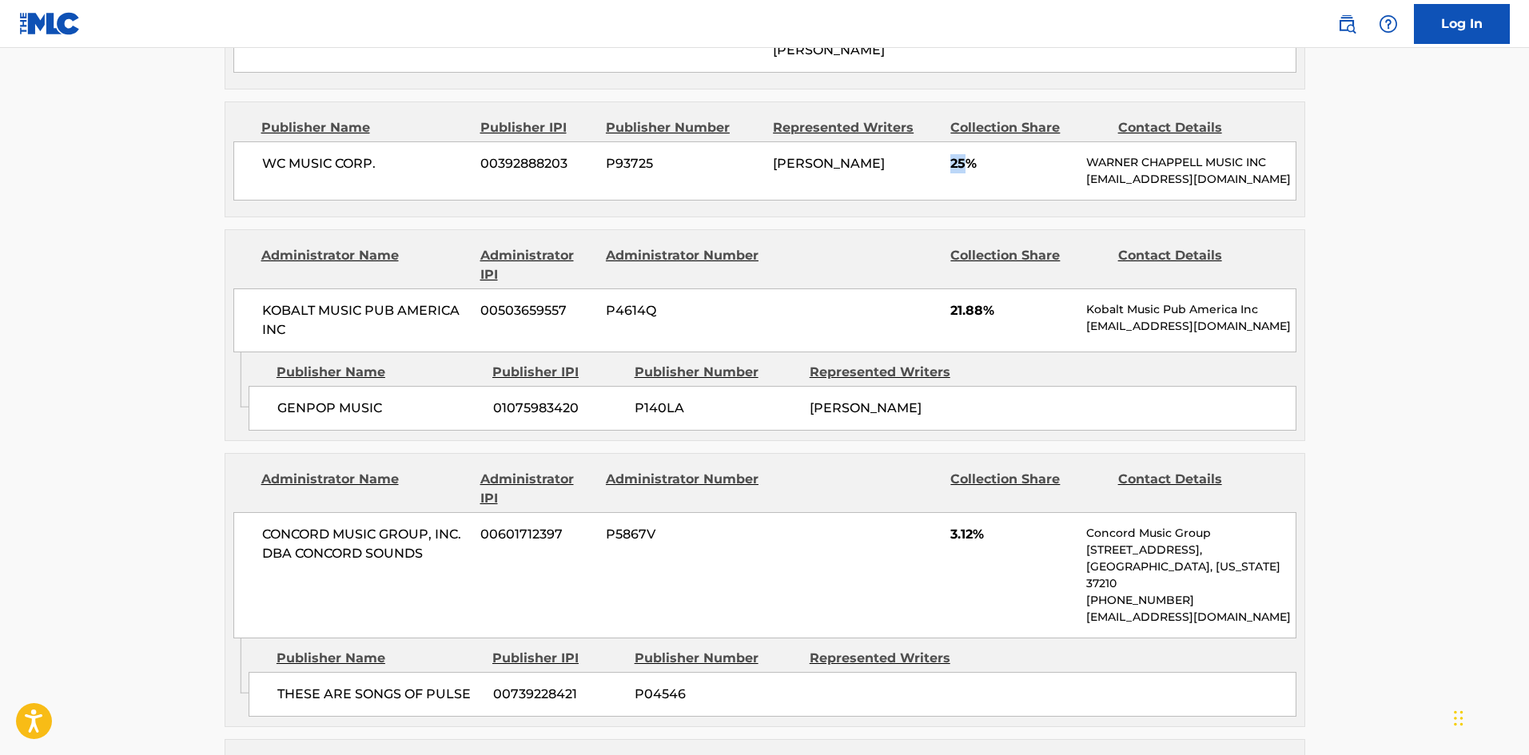
scroll to position [1199, 0]
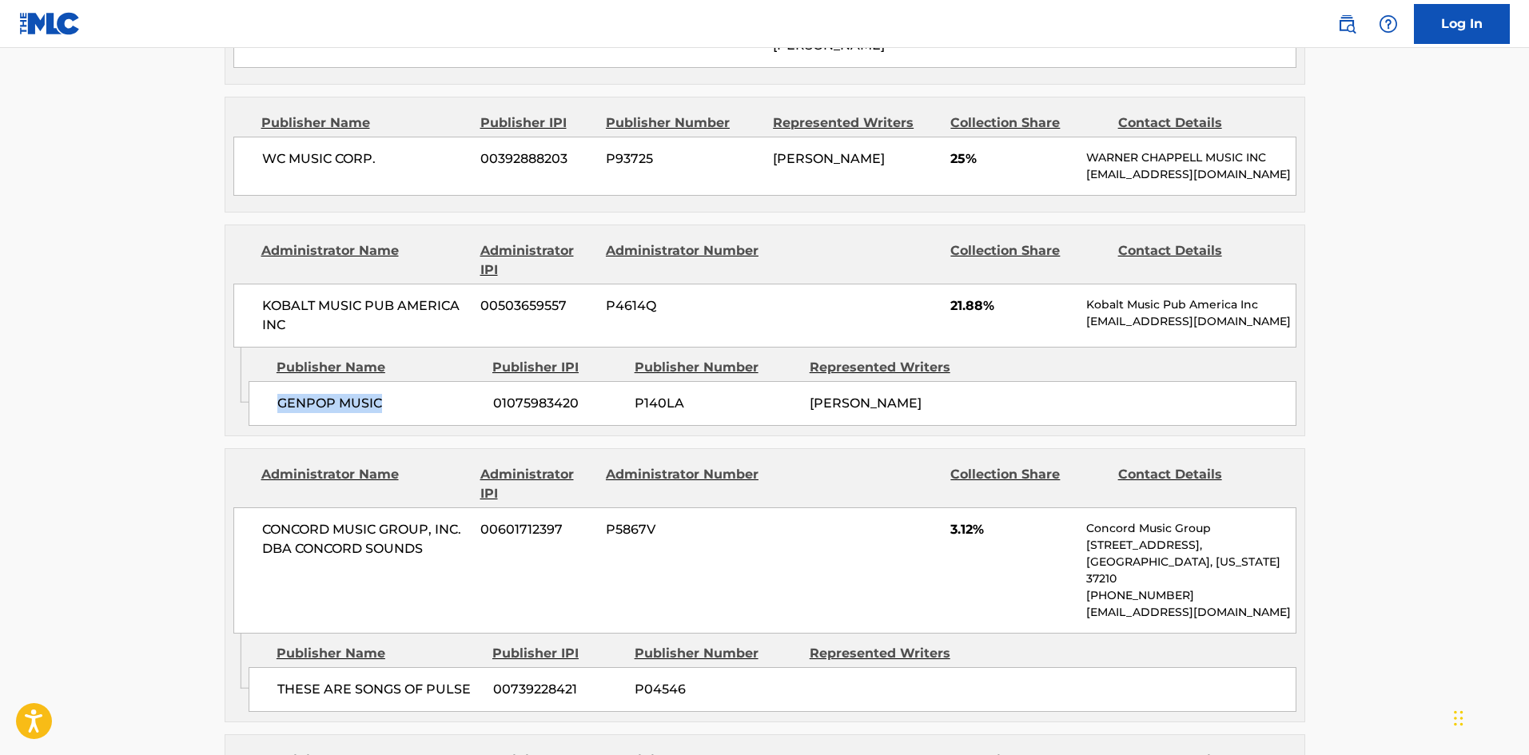
drag, startPoint x: 279, startPoint y: 393, endPoint x: 405, endPoint y: 396, distance: 125.5
click at [405, 396] on span "GENPOP MUSIC" at bounding box center [379, 403] width 204 height 19
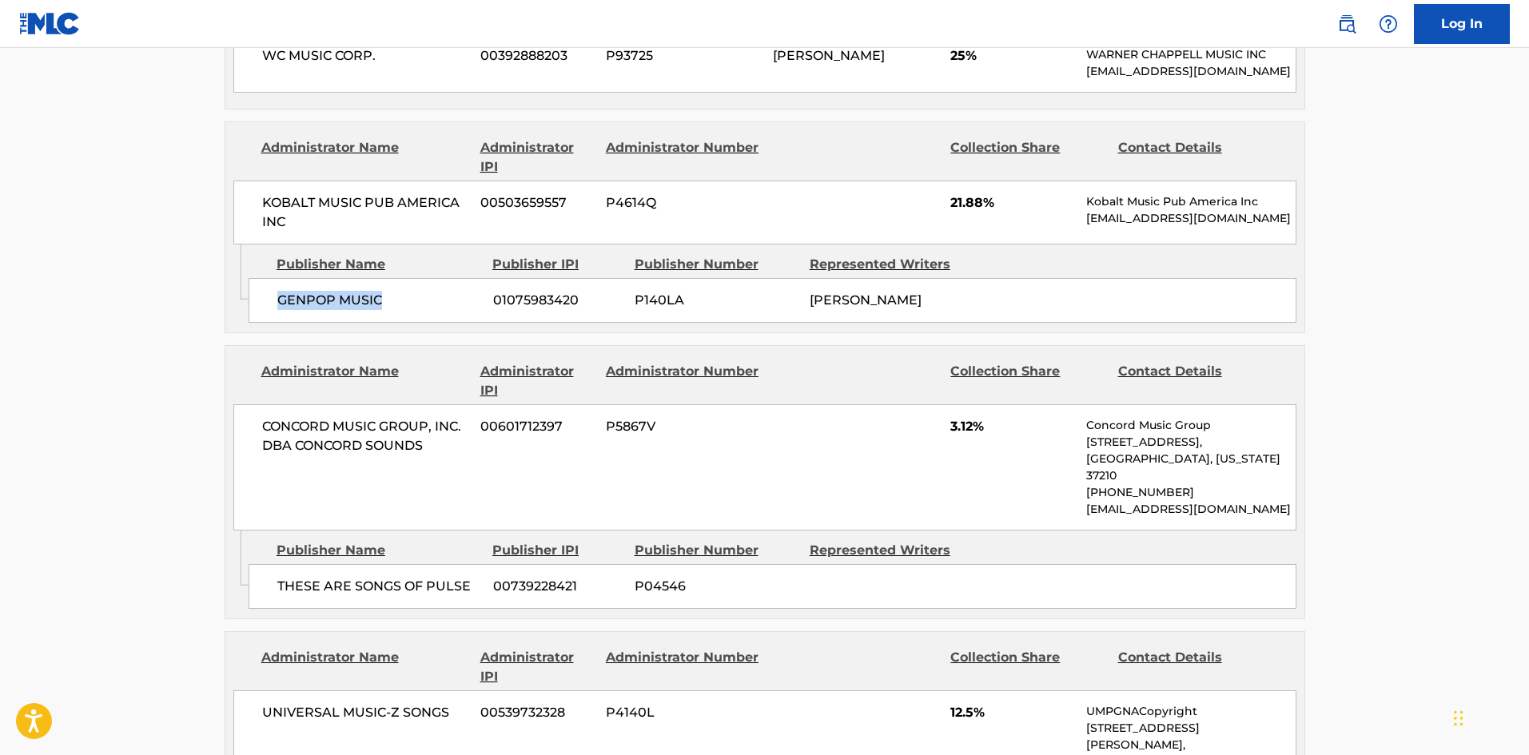
scroll to position [1439, 0]
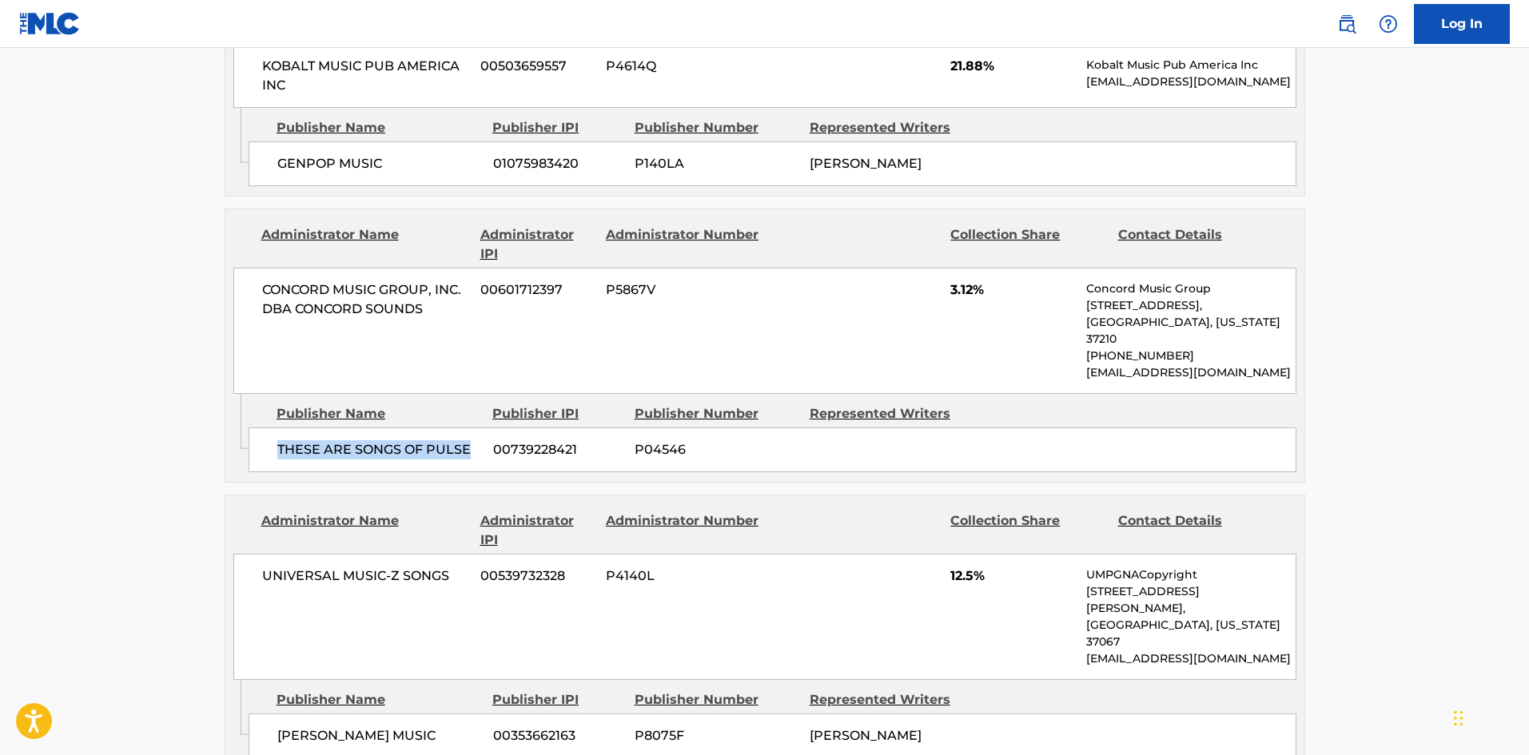
drag, startPoint x: 272, startPoint y: 425, endPoint x: 476, endPoint y: 425, distance: 203.9
click at [476, 428] on div "THESE ARE SONGS OF PULSE 00739228421 P04546" at bounding box center [773, 450] width 1048 height 45
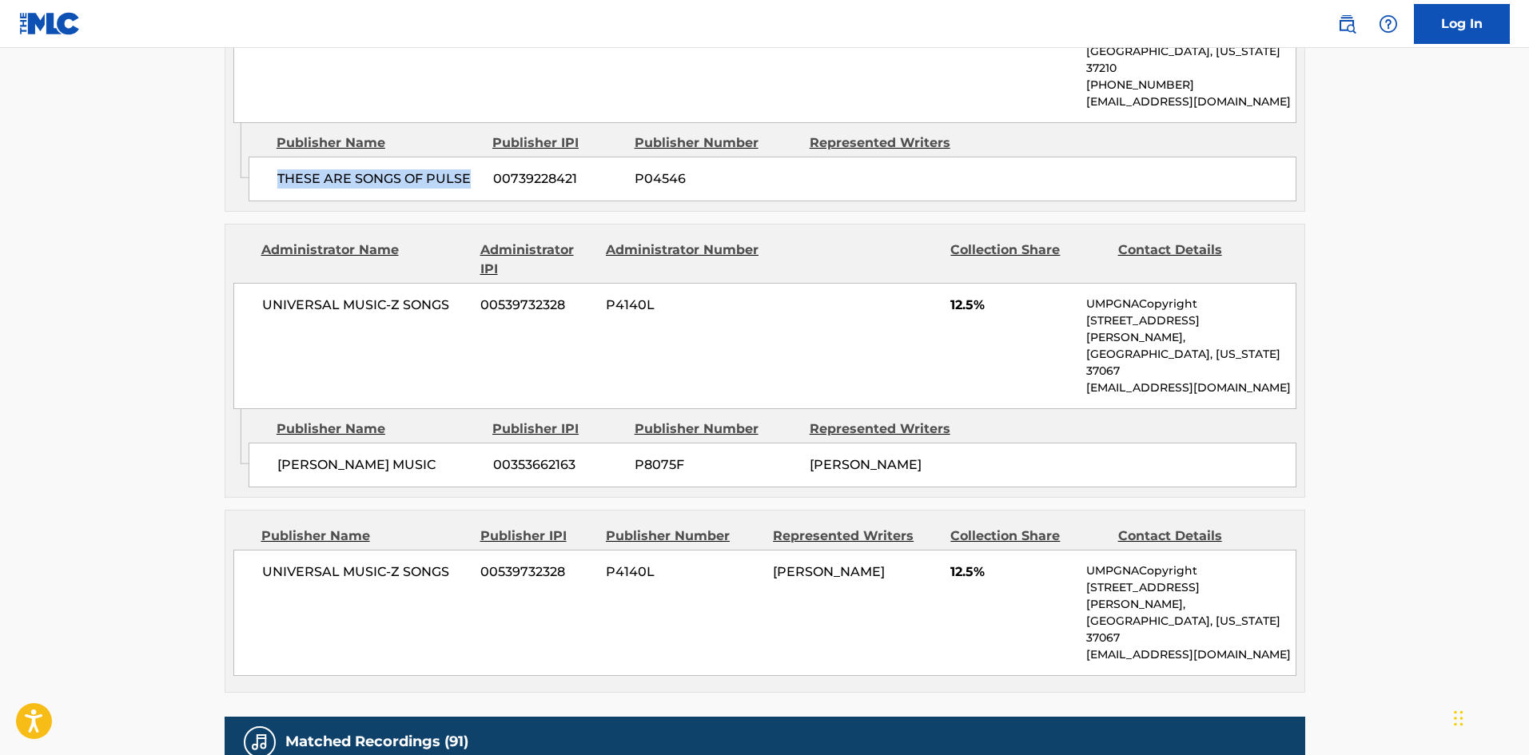
scroll to position [1759, 0]
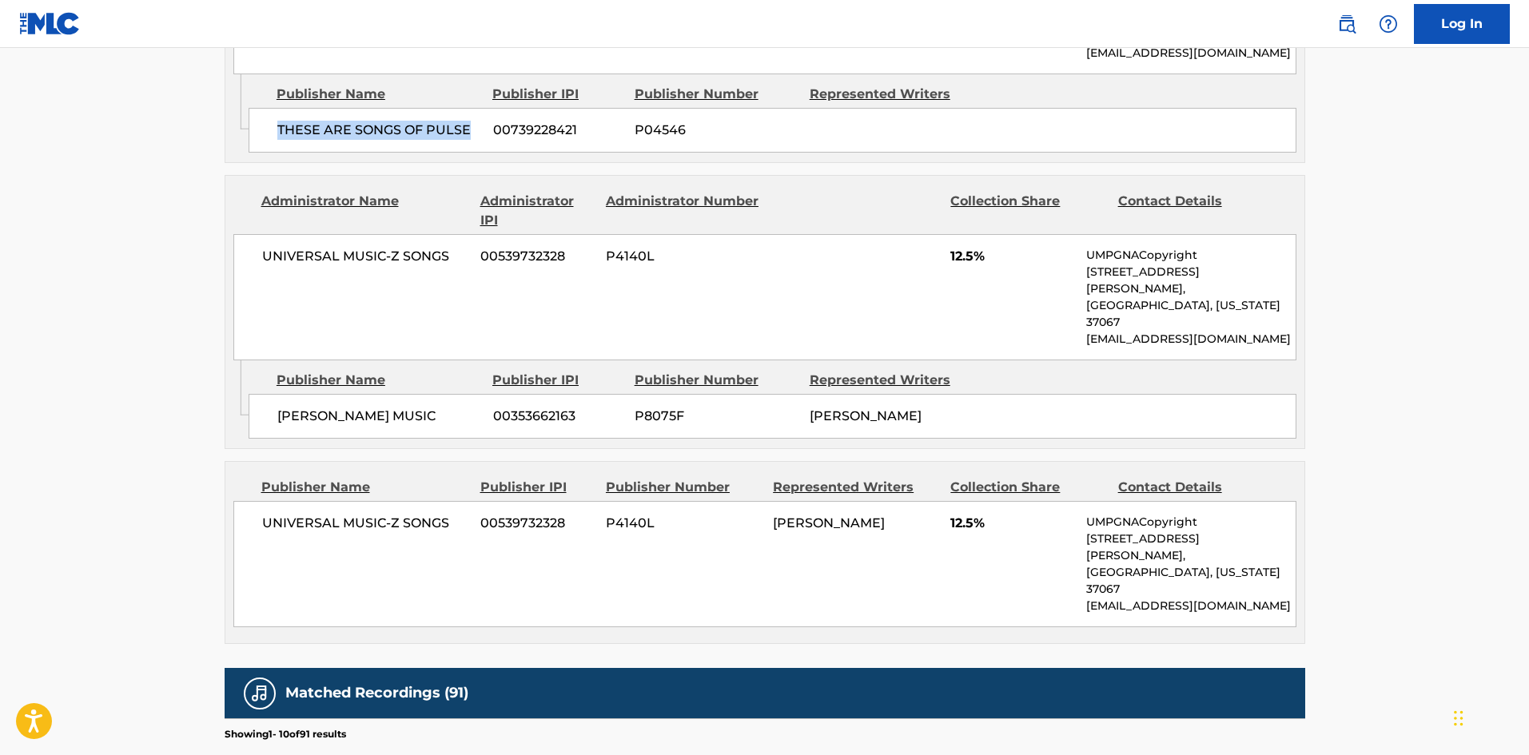
drag, startPoint x: 269, startPoint y: 357, endPoint x: 452, endPoint y: 369, distance: 183.5
click at [452, 394] on div "BRITNEY SPEARS MUSIC 00353662163 P8075F BRITNEY SPEARS" at bounding box center [773, 416] width 1048 height 45
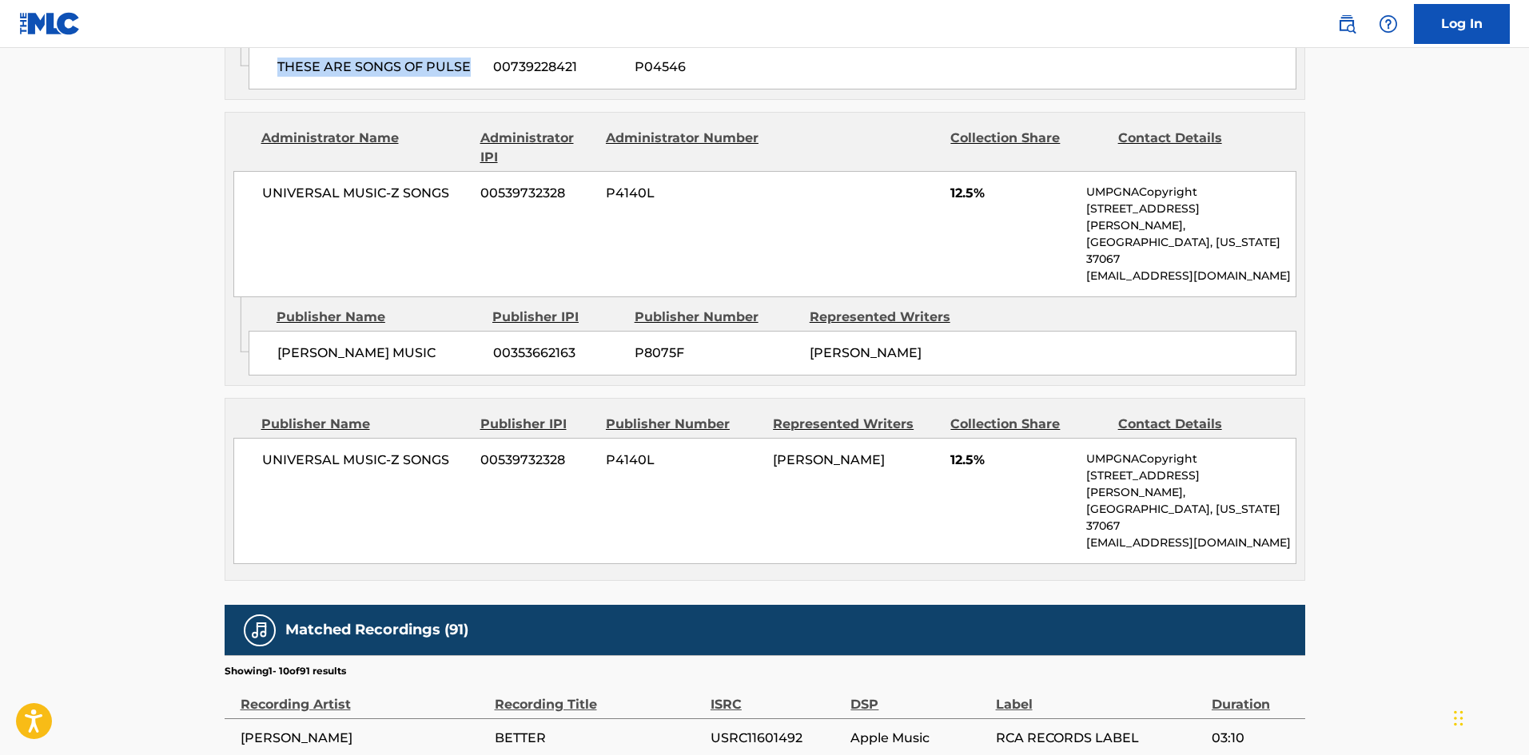
scroll to position [1919, 0]
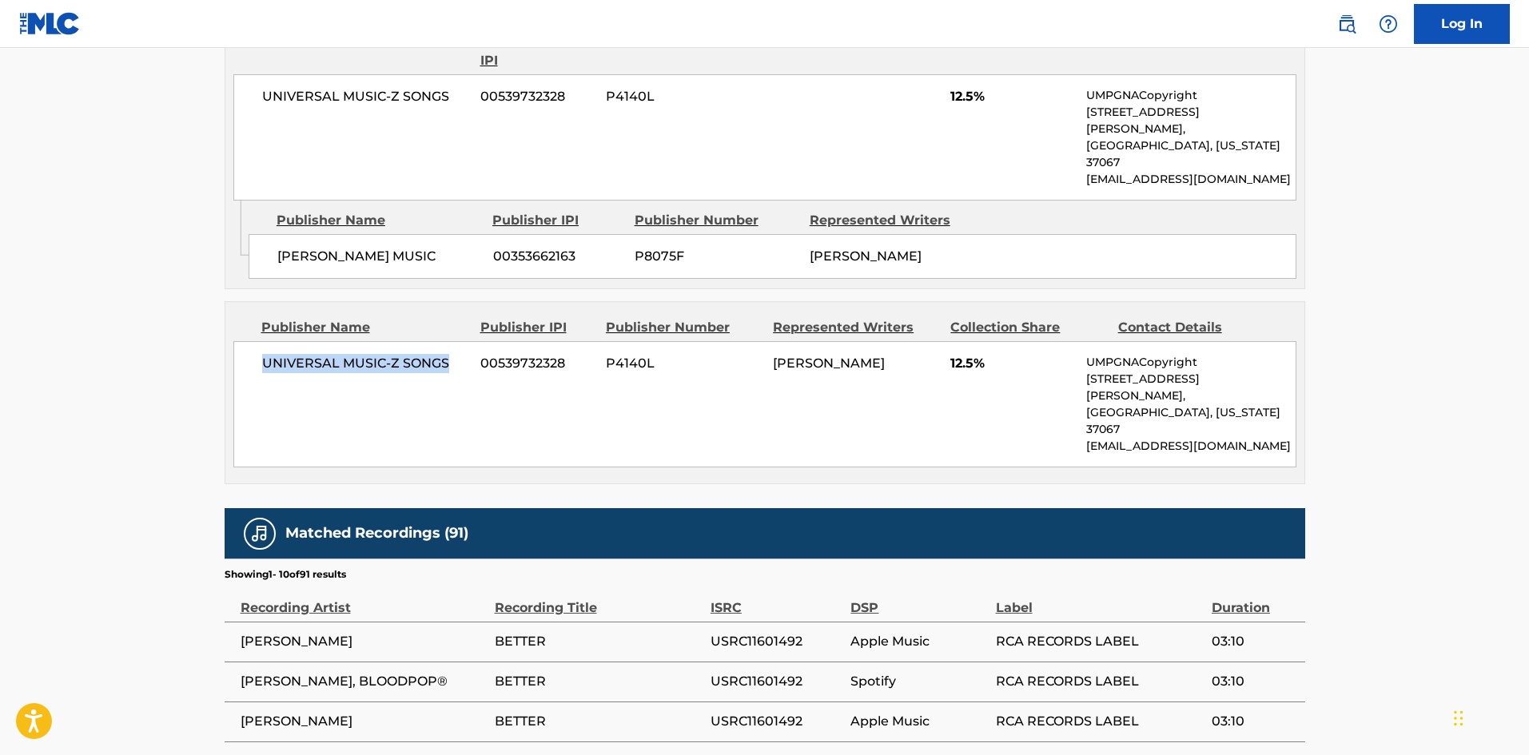
drag, startPoint x: 256, startPoint y: 304, endPoint x: 455, endPoint y: 305, distance: 199.1
click at [455, 341] on div "UNIVERSAL MUSIC-Z SONGS 00539732328 P4140L BRITNEY SPEARS 12.5% UMPGNACopyright…" at bounding box center [764, 404] width 1063 height 126
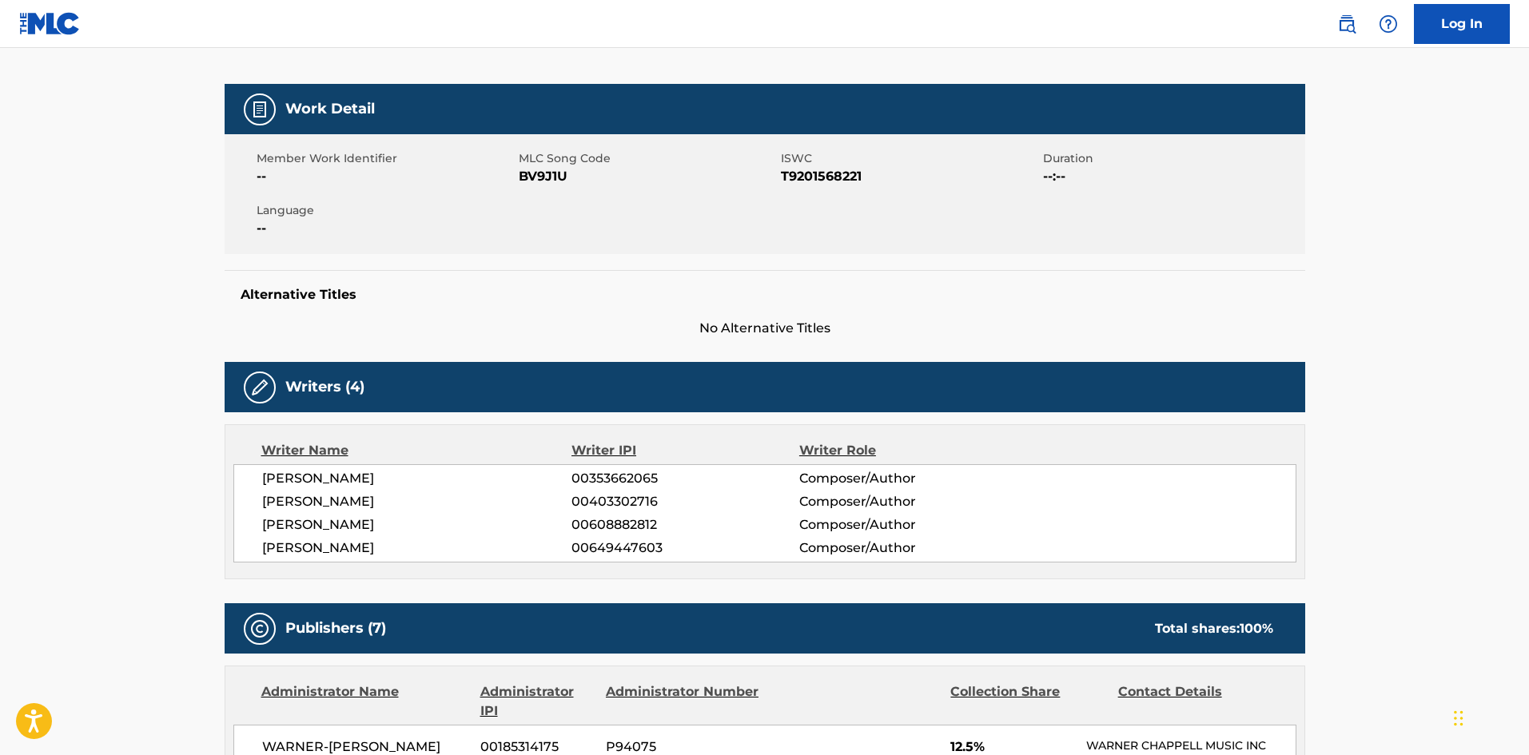
scroll to position [0, 0]
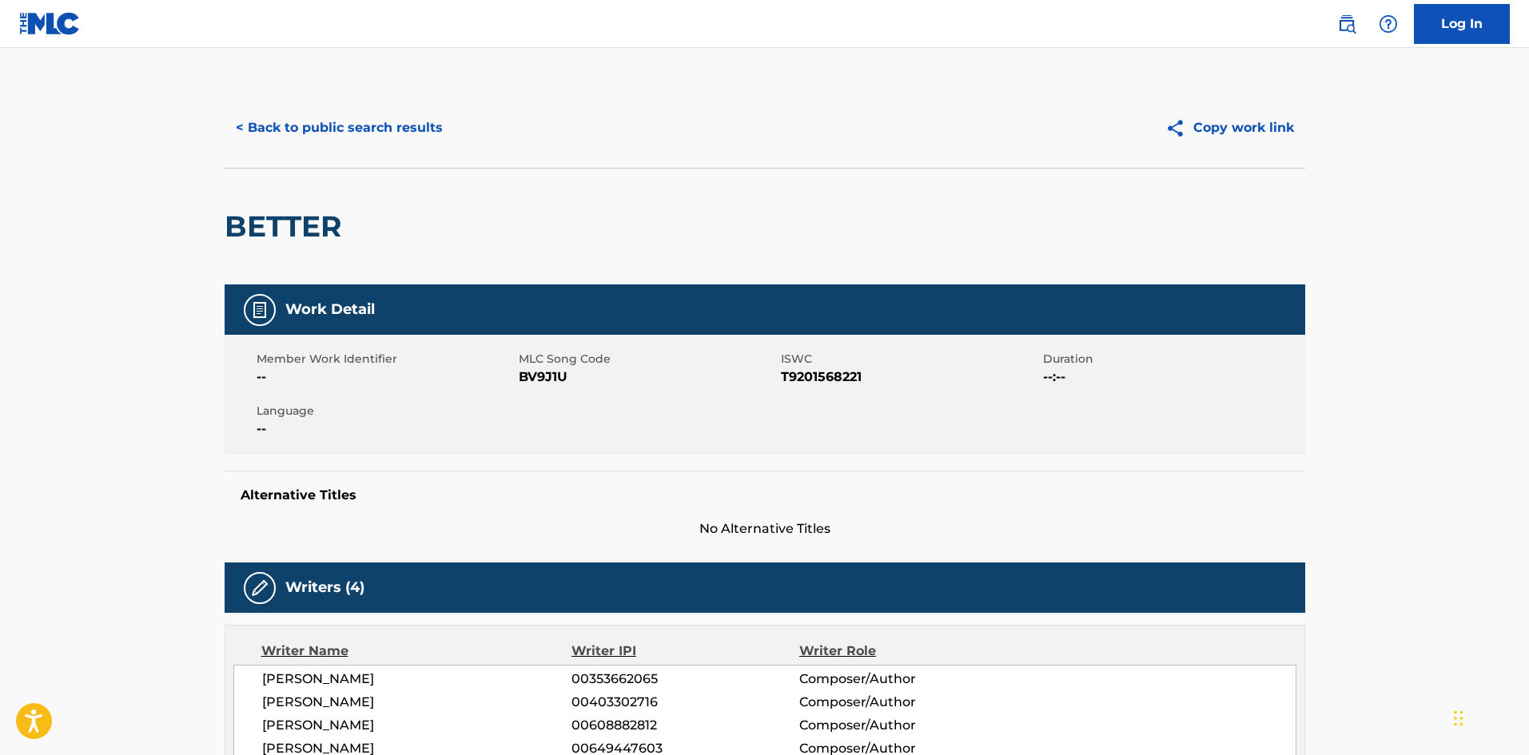
click at [386, 110] on button "< Back to public search results" at bounding box center [339, 128] width 229 height 40
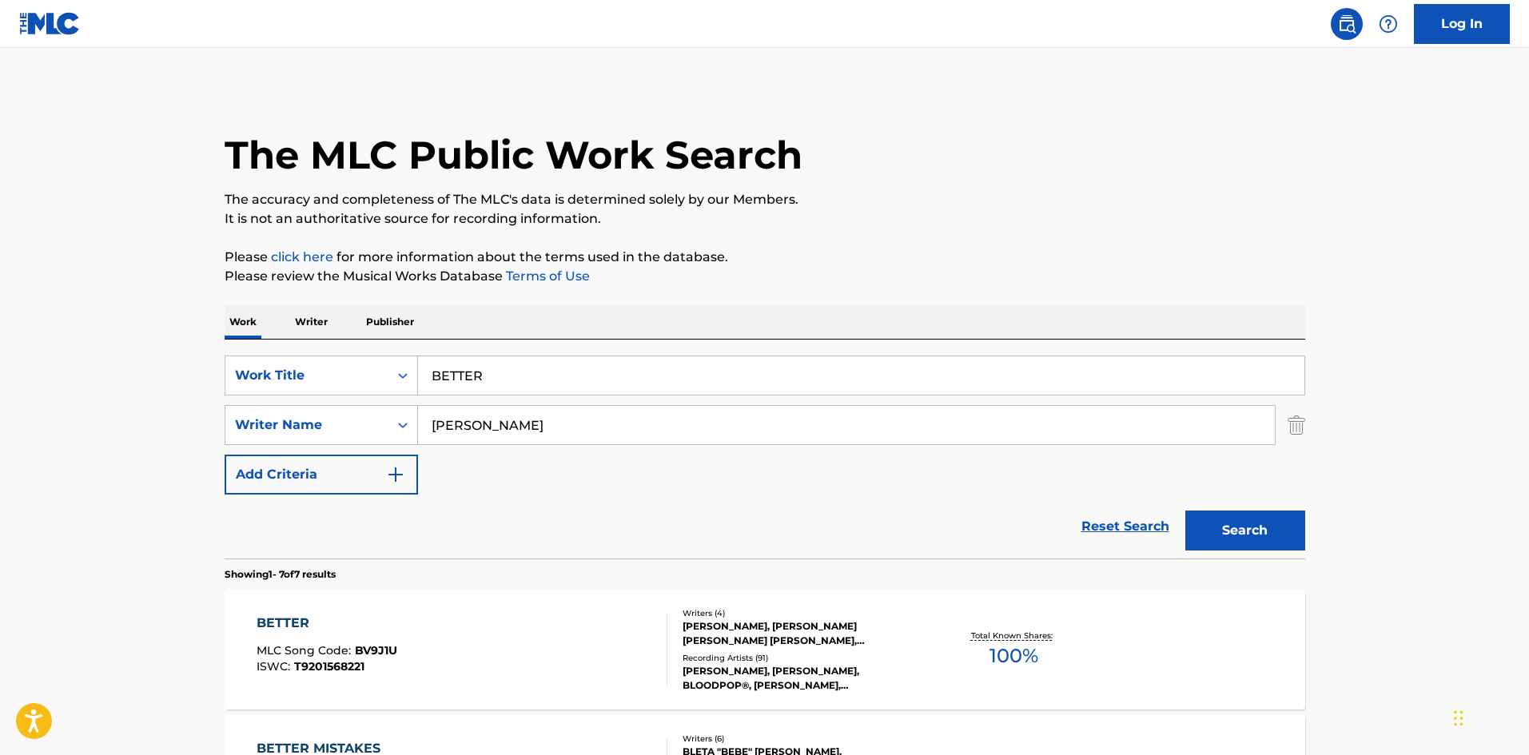
scroll to position [240, 0]
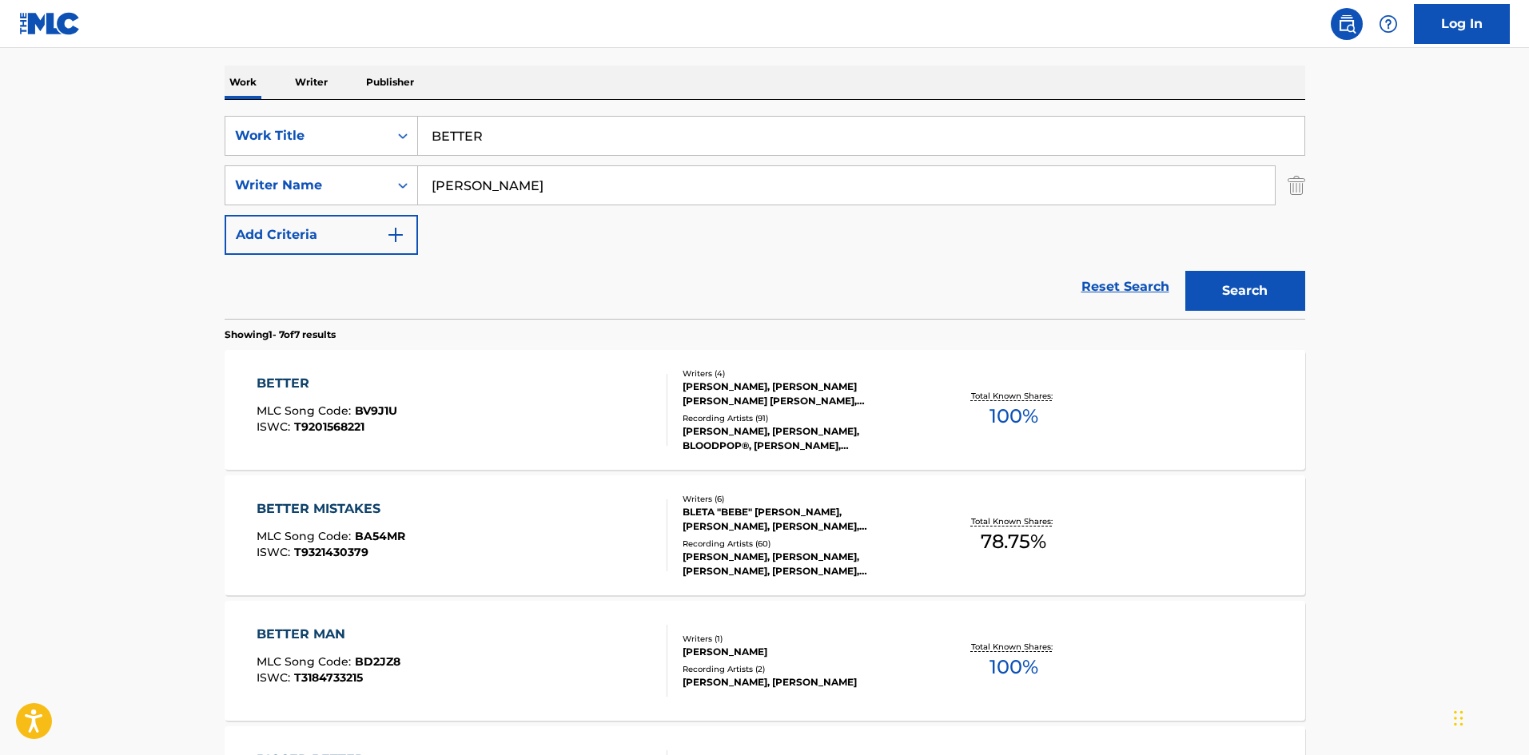
drag, startPoint x: 541, startPoint y: 134, endPoint x: 122, endPoint y: 121, distance: 419.9
click at [122, 124] on main "The MLC Public Work Search The accuracy and completeness of The MLC's data is d…" at bounding box center [764, 557] width 1529 height 1498
paste input "ody Ache"
type input "Body Ache"
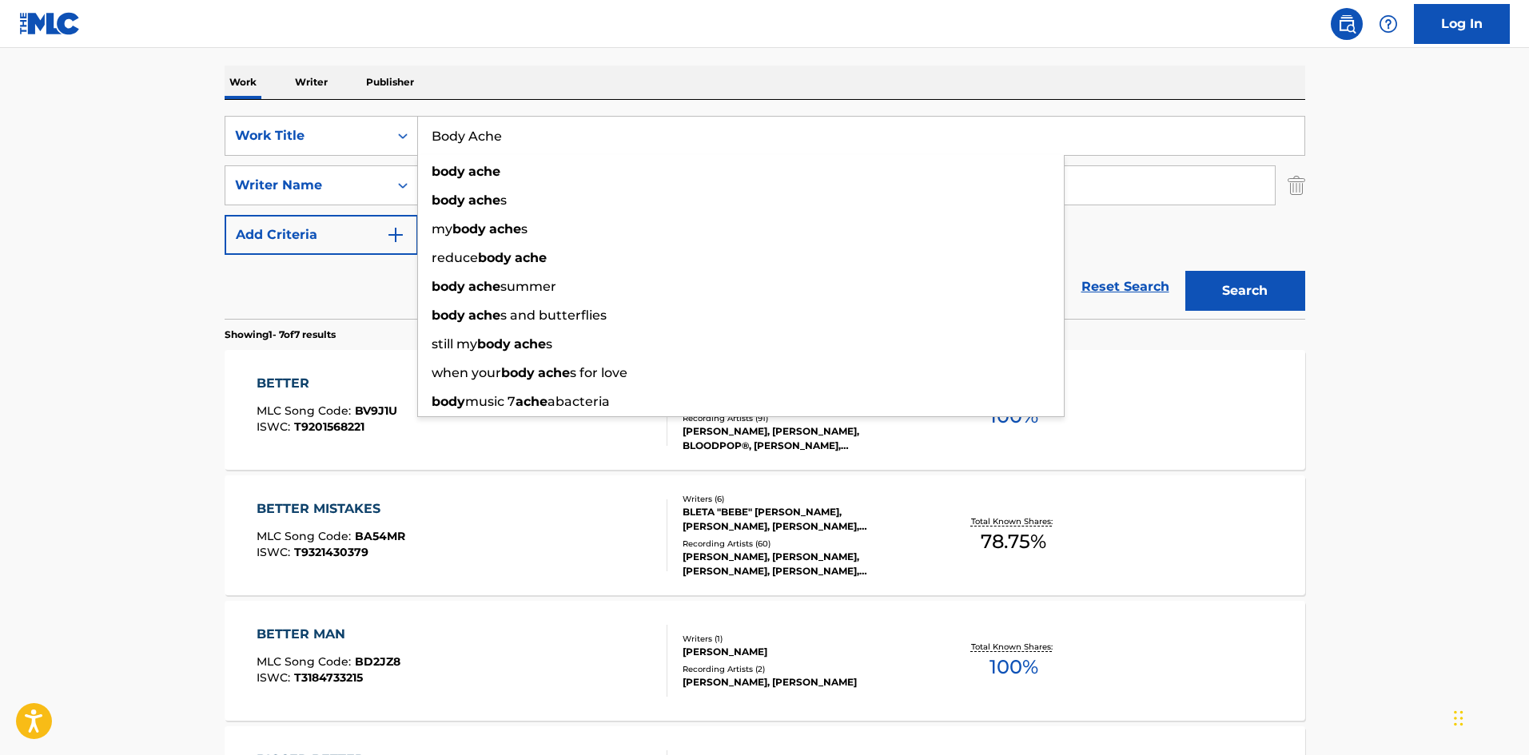
click at [624, 123] on input "Body Ache" at bounding box center [861, 136] width 887 height 38
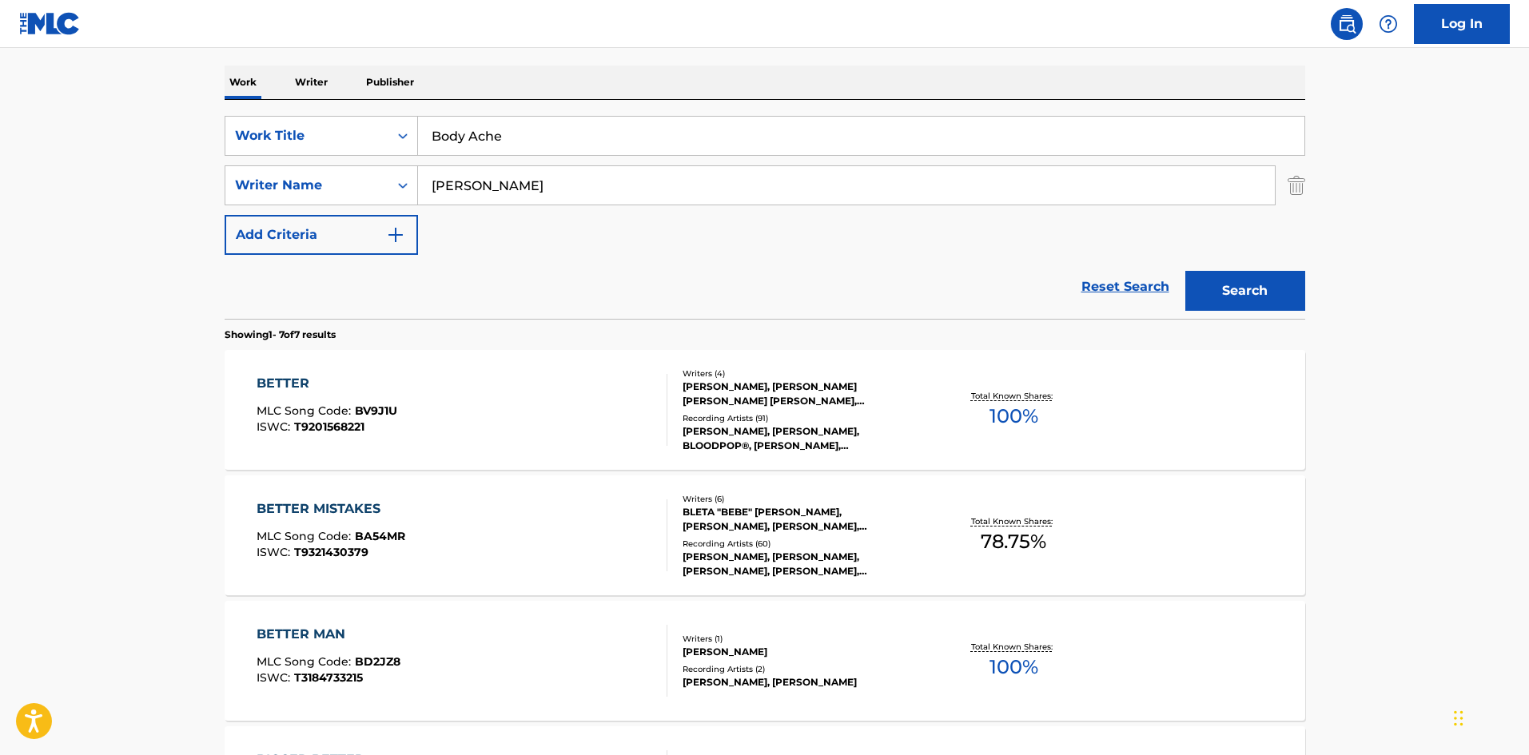
click at [623, 89] on div "Work Writer Publisher" at bounding box center [765, 83] width 1081 height 34
drag, startPoint x: 534, startPoint y: 174, endPoint x: 0, endPoint y: 190, distance: 534.3
click at [0, 191] on main "The MLC Public Work Search The accuracy and completeness of The MLC's data is d…" at bounding box center [764, 557] width 1529 height 1498
paste input "CAPORASO"
type input "CAPORASO"
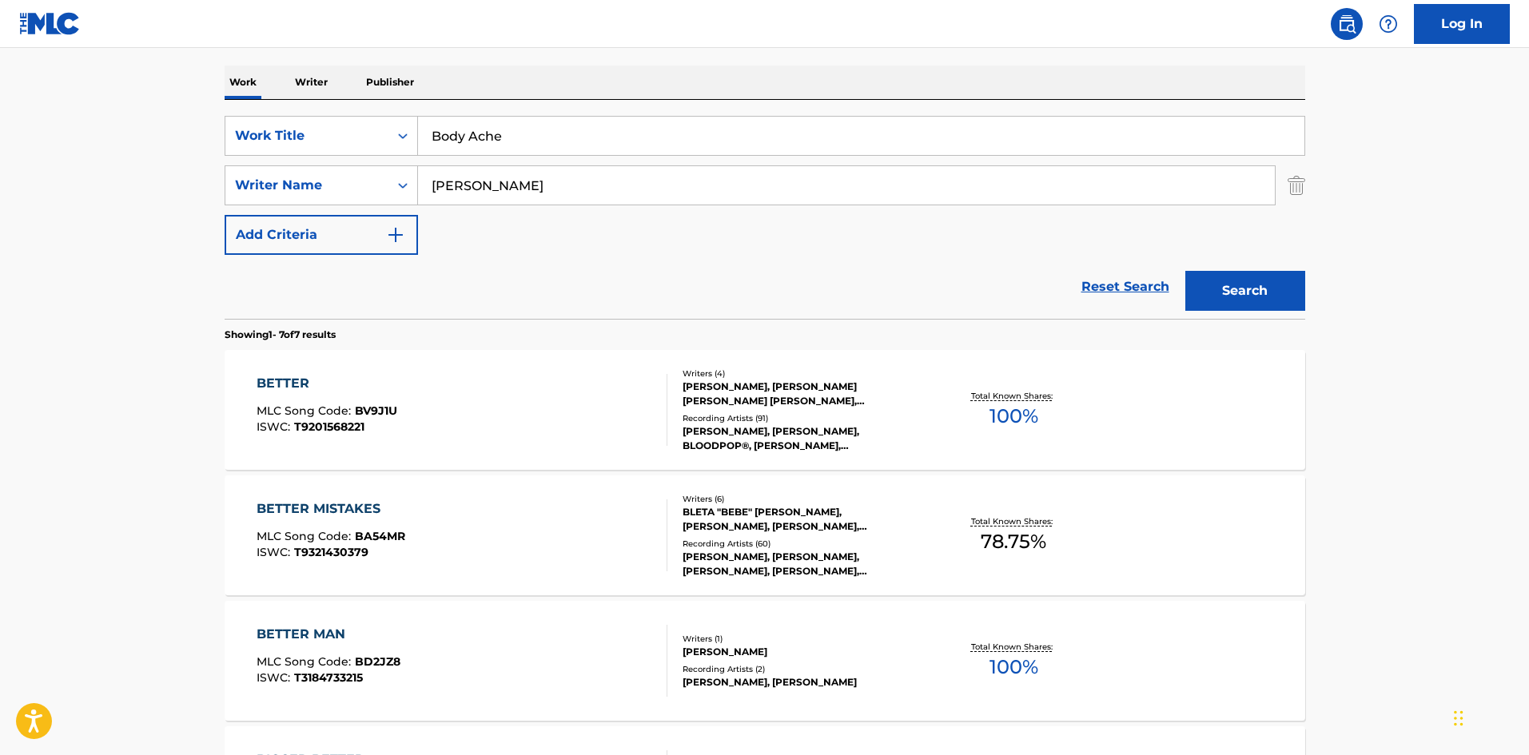
click at [1238, 280] on button "Search" at bounding box center [1246, 291] width 120 height 40
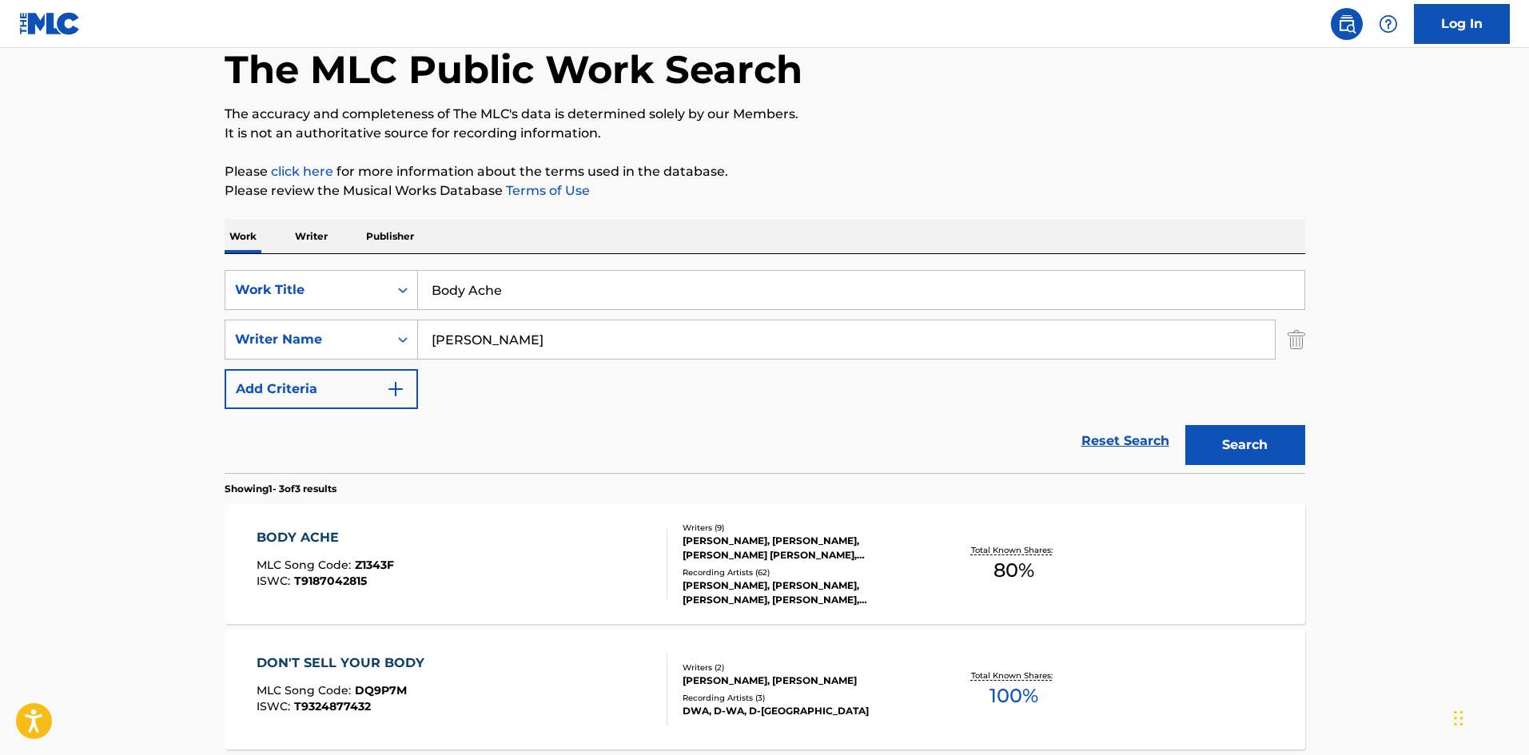
scroll to position [320, 0]
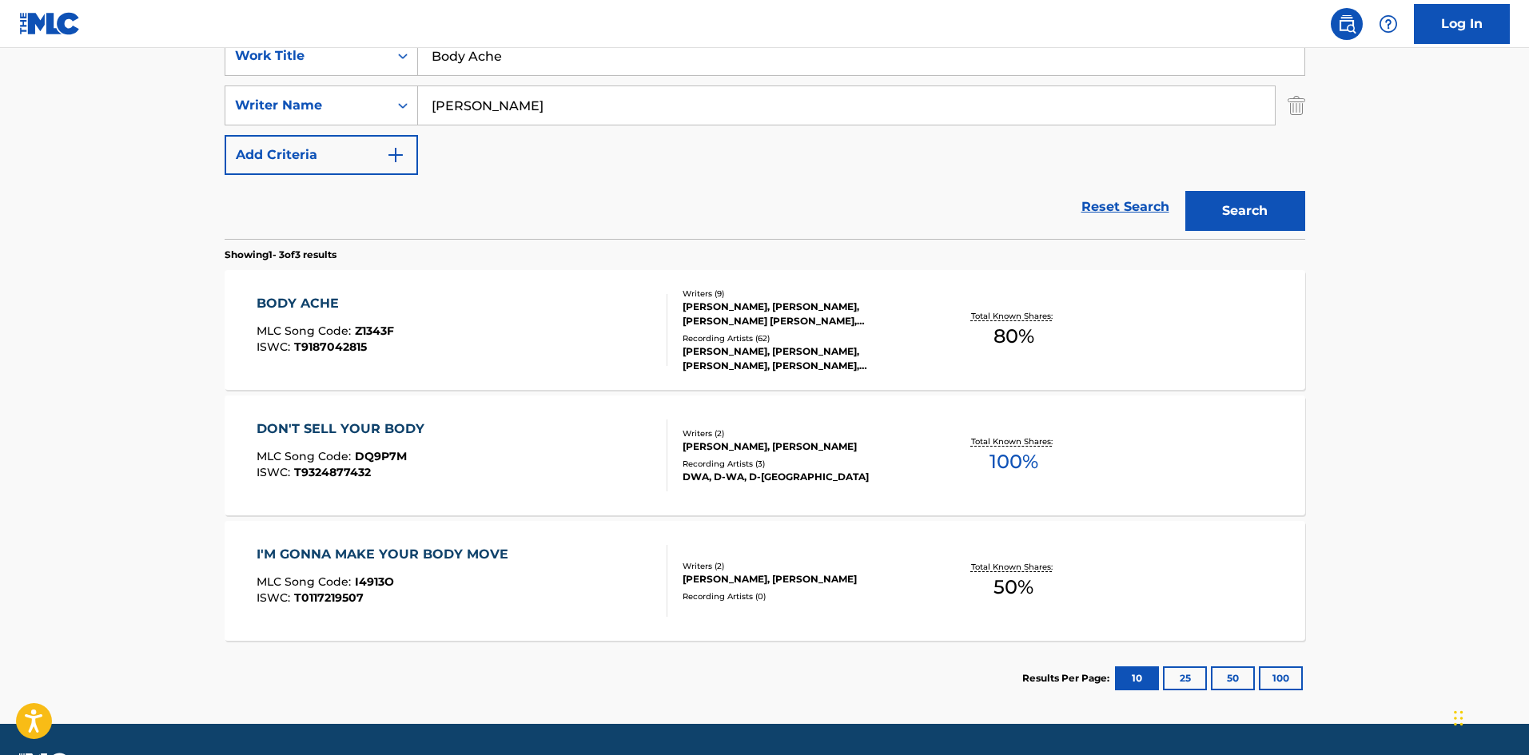
click at [317, 304] on div "BODY ACHE" at bounding box center [326, 303] width 138 height 19
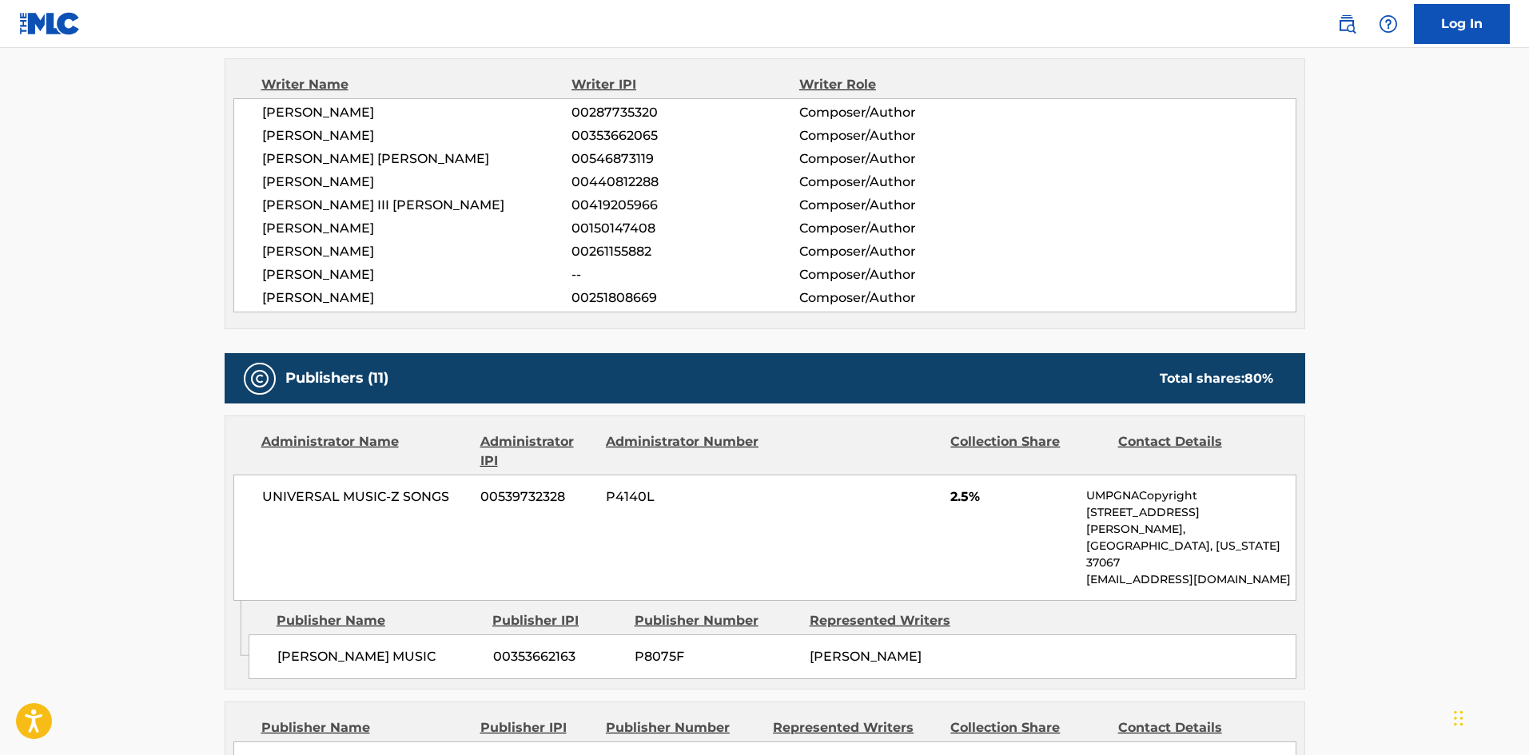
scroll to position [799, 0]
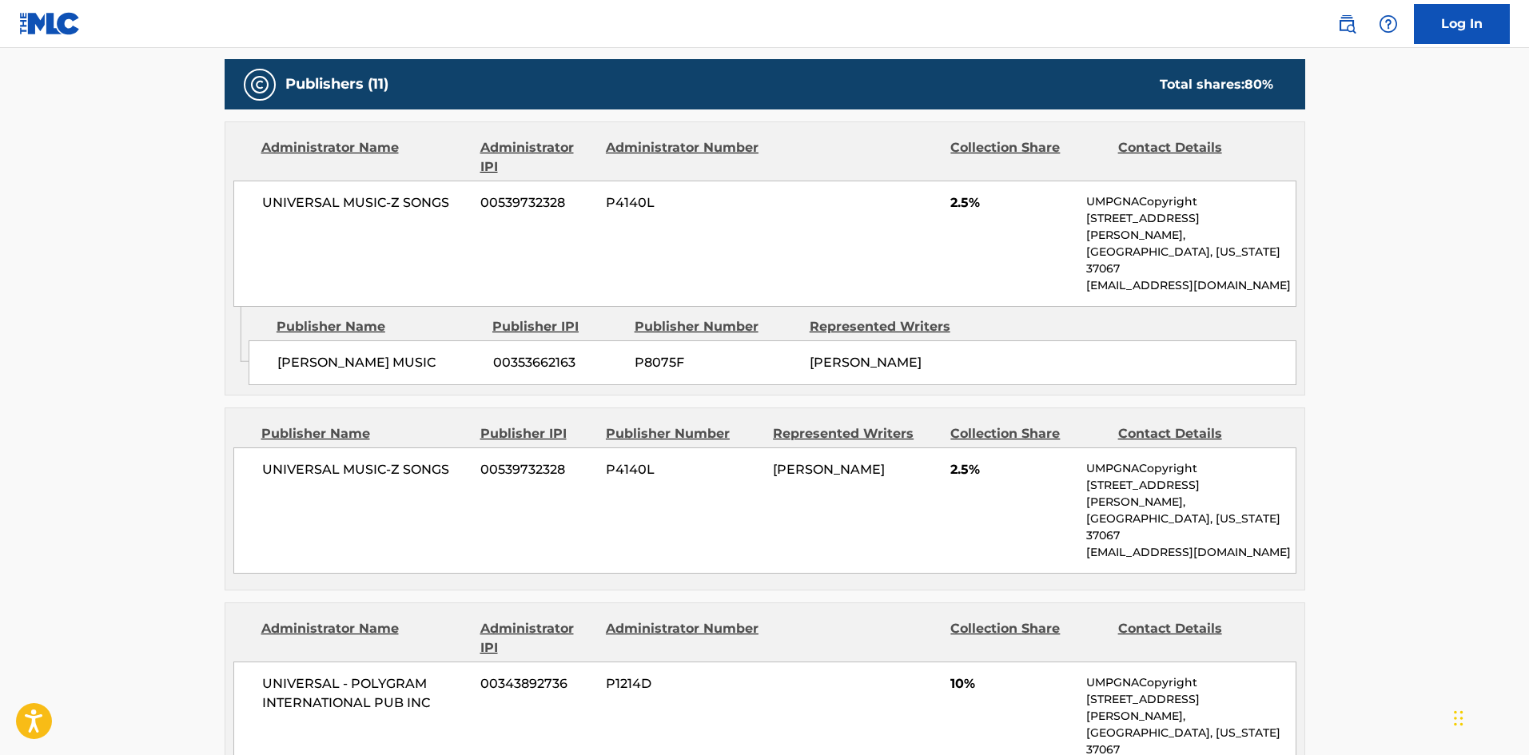
scroll to position [1119, 0]
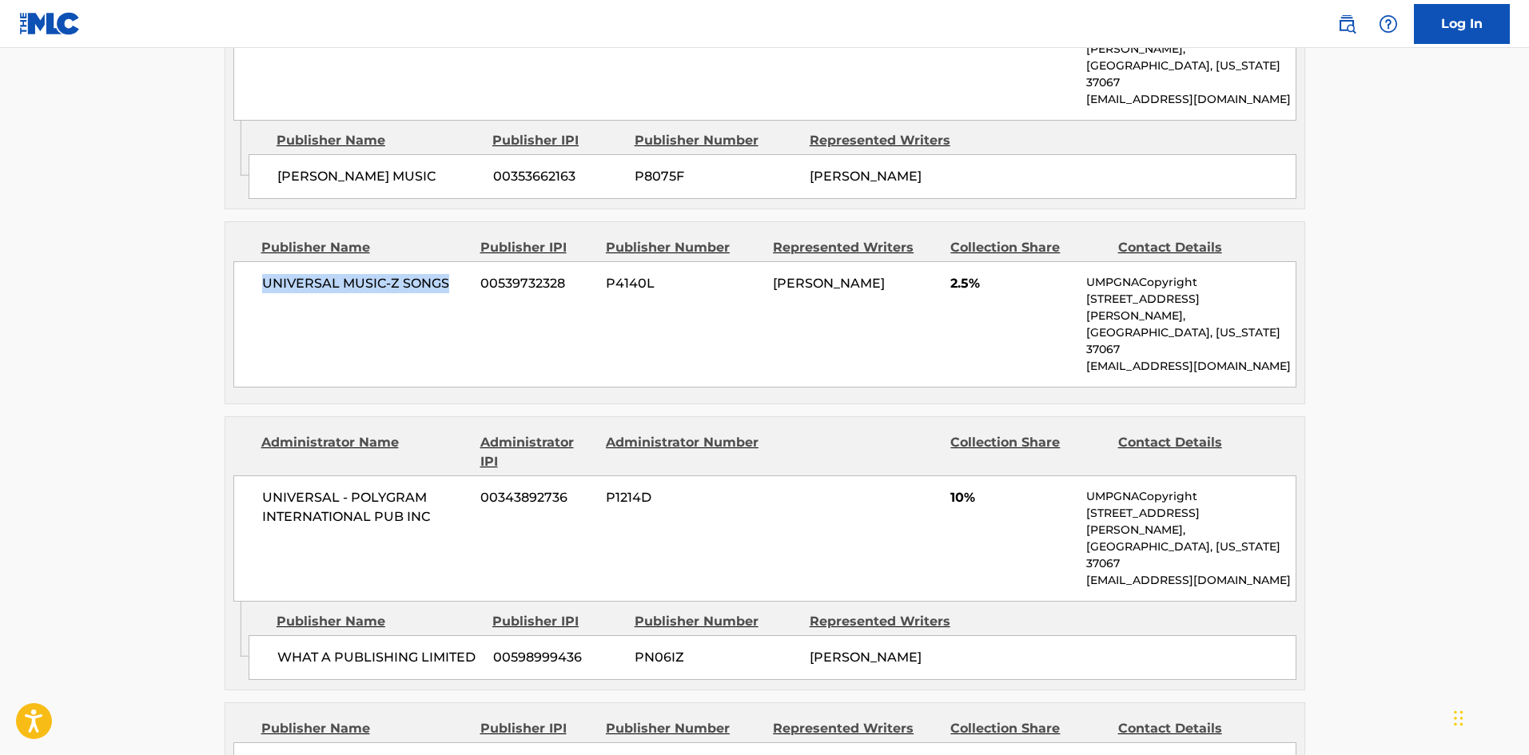
drag, startPoint x: 245, startPoint y: 253, endPoint x: 468, endPoint y: 250, distance: 223.1
click at [468, 261] on div "UNIVERSAL MUSIC-Z SONGS 00539732328 P4140L BRITNEY SPEARS 2.5% UMPGNACopyright …" at bounding box center [764, 324] width 1063 height 126
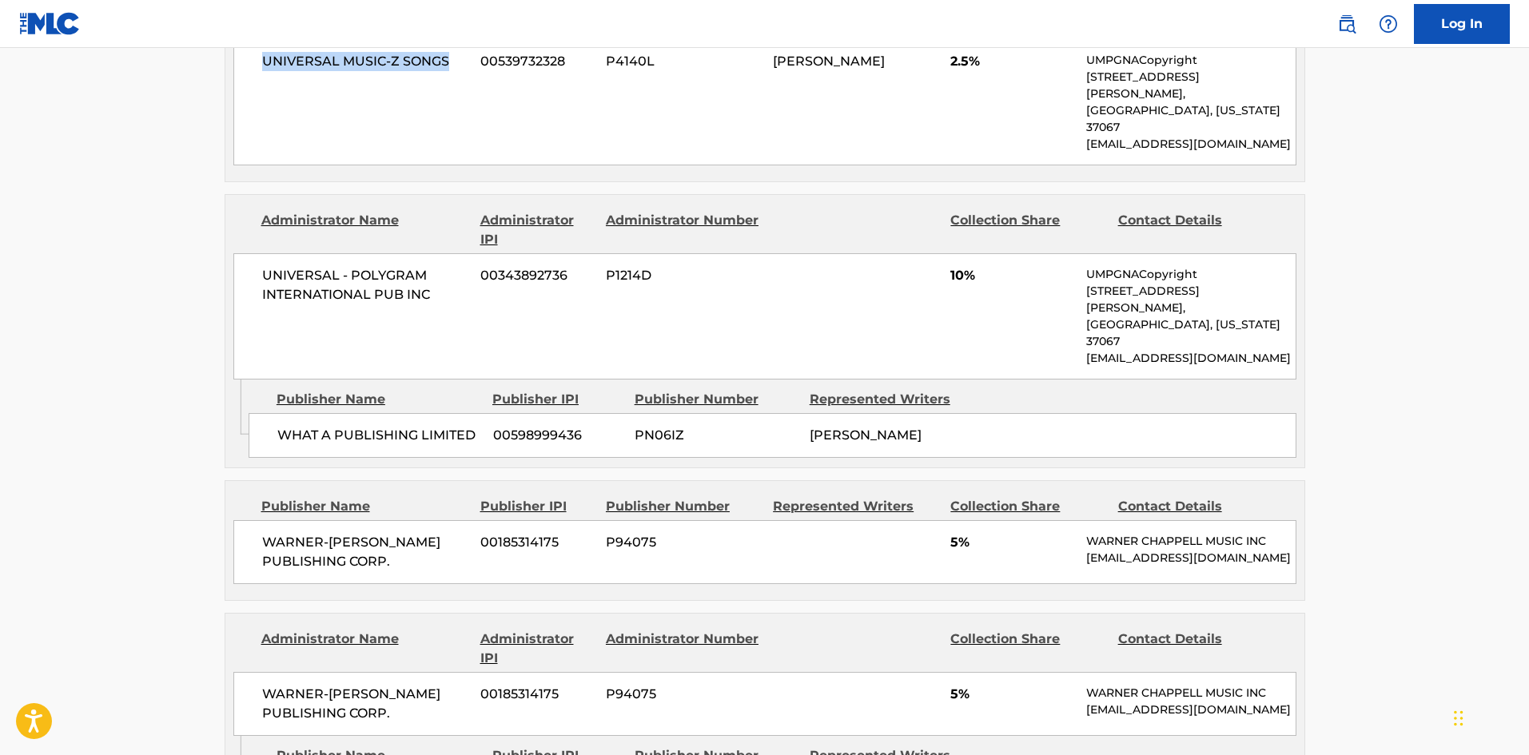
scroll to position [1359, 0]
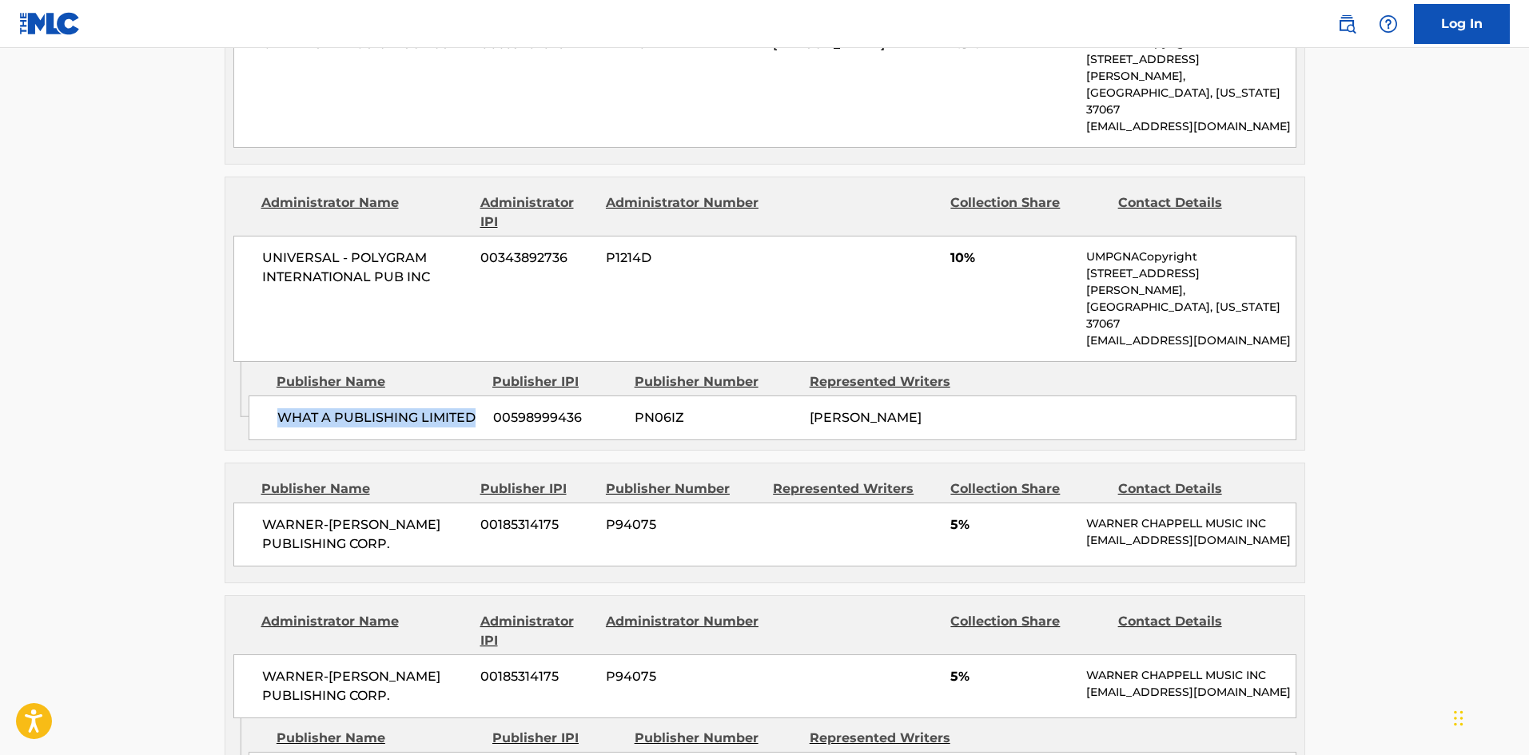
drag, startPoint x: 282, startPoint y: 313, endPoint x: 486, endPoint y: 322, distance: 204.1
click at [486, 396] on div "WHAT A PUBLISHING LIMITED 00598999436 PN06IZ PIERRE DAVID GUETTA" at bounding box center [773, 418] width 1048 height 45
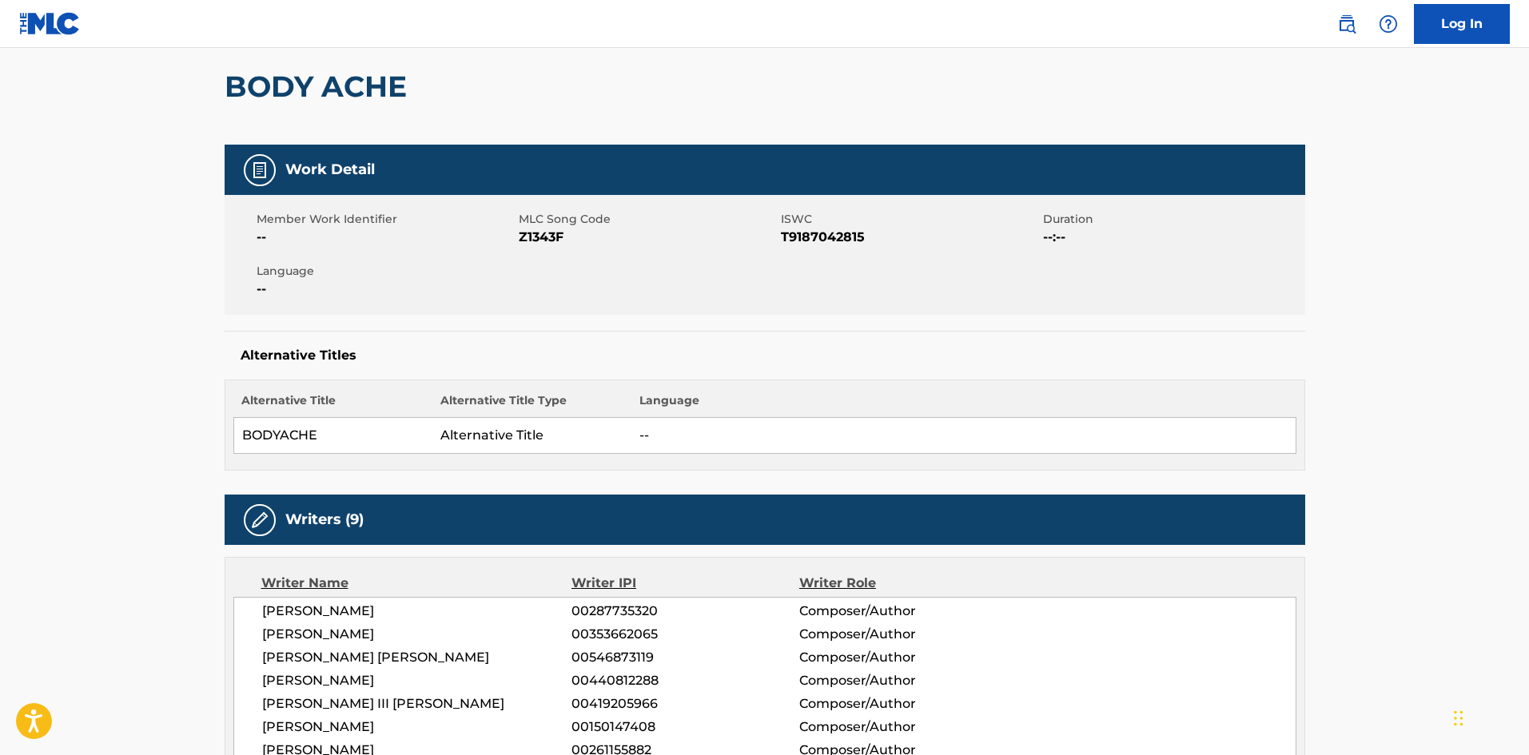
scroll to position [0, 0]
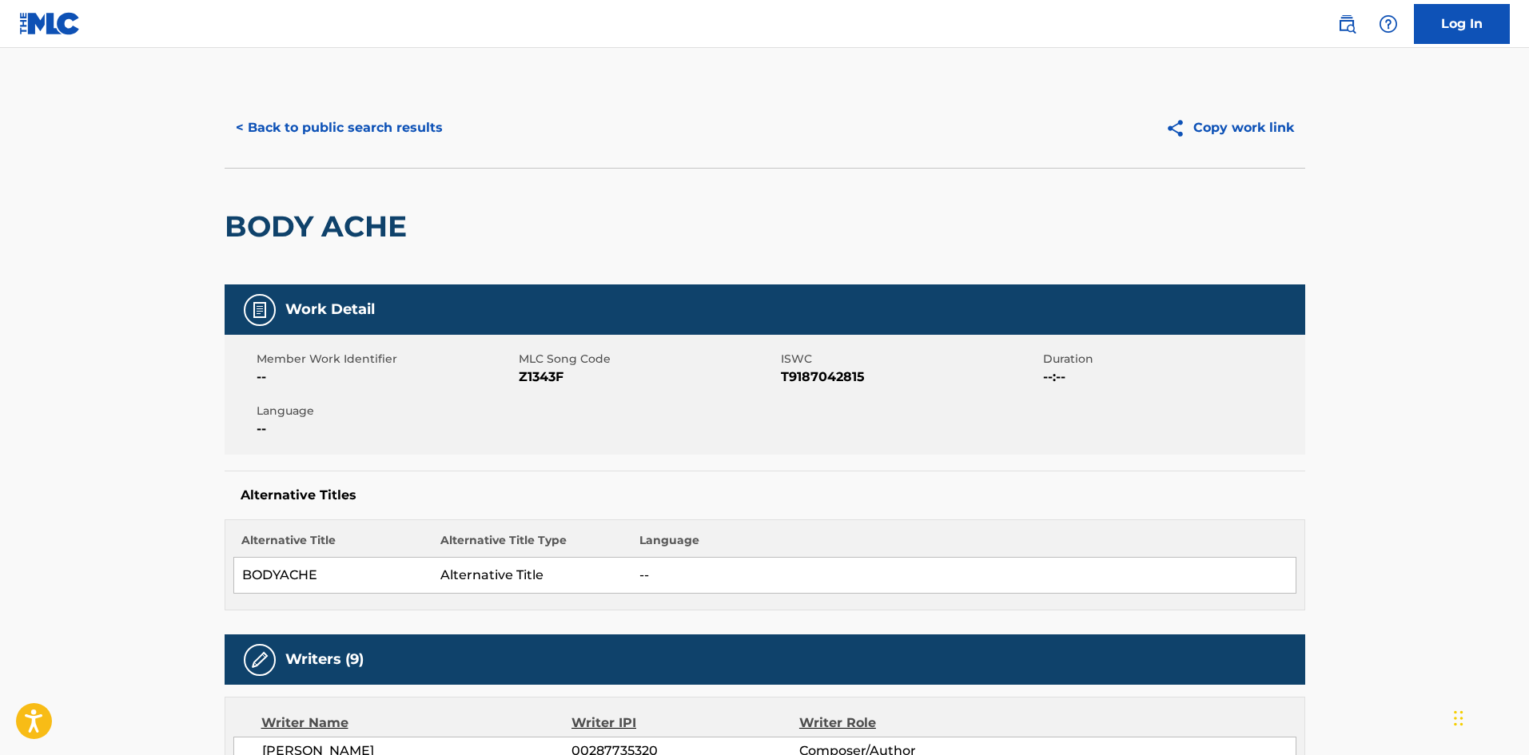
click at [394, 130] on button "< Back to public search results" at bounding box center [339, 128] width 229 height 40
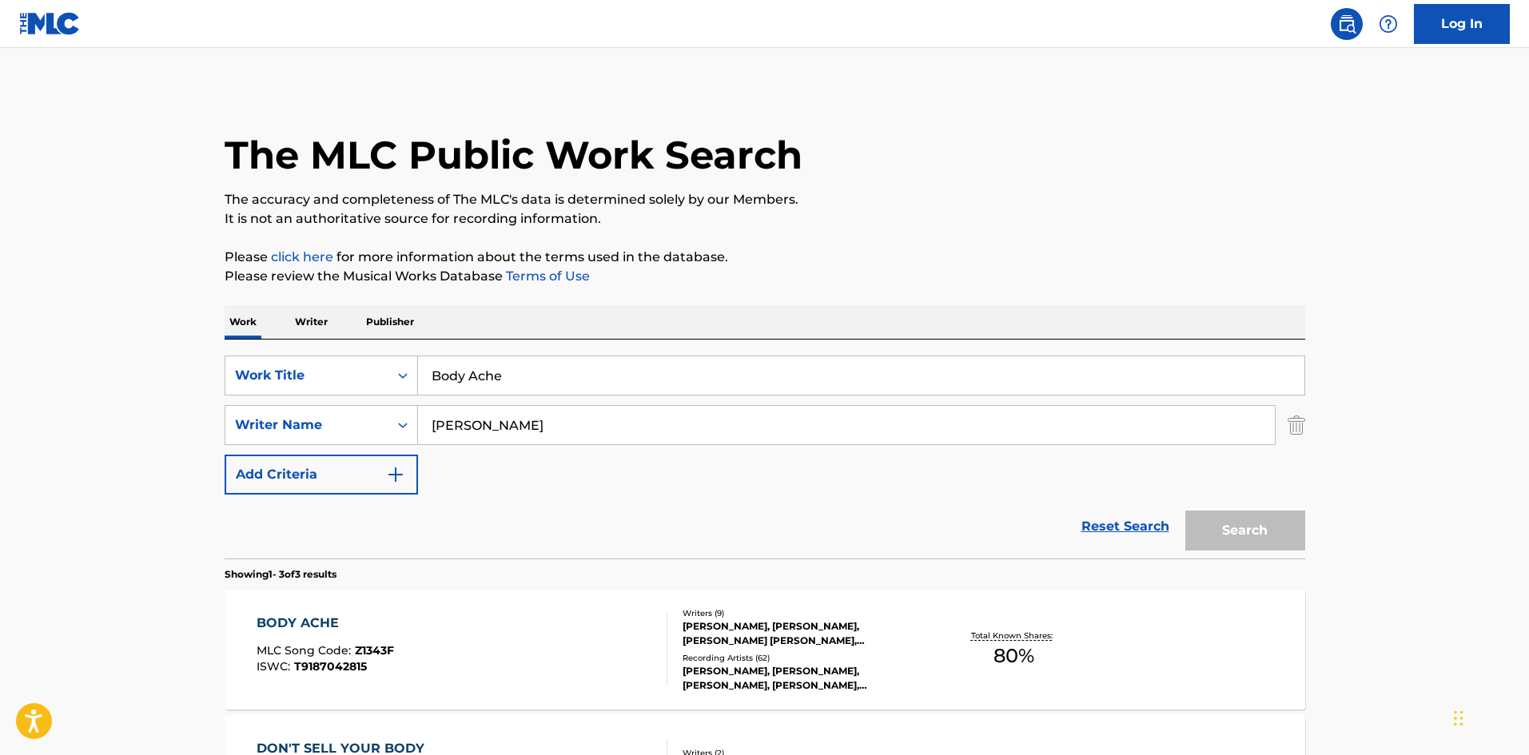
scroll to position [274, 0]
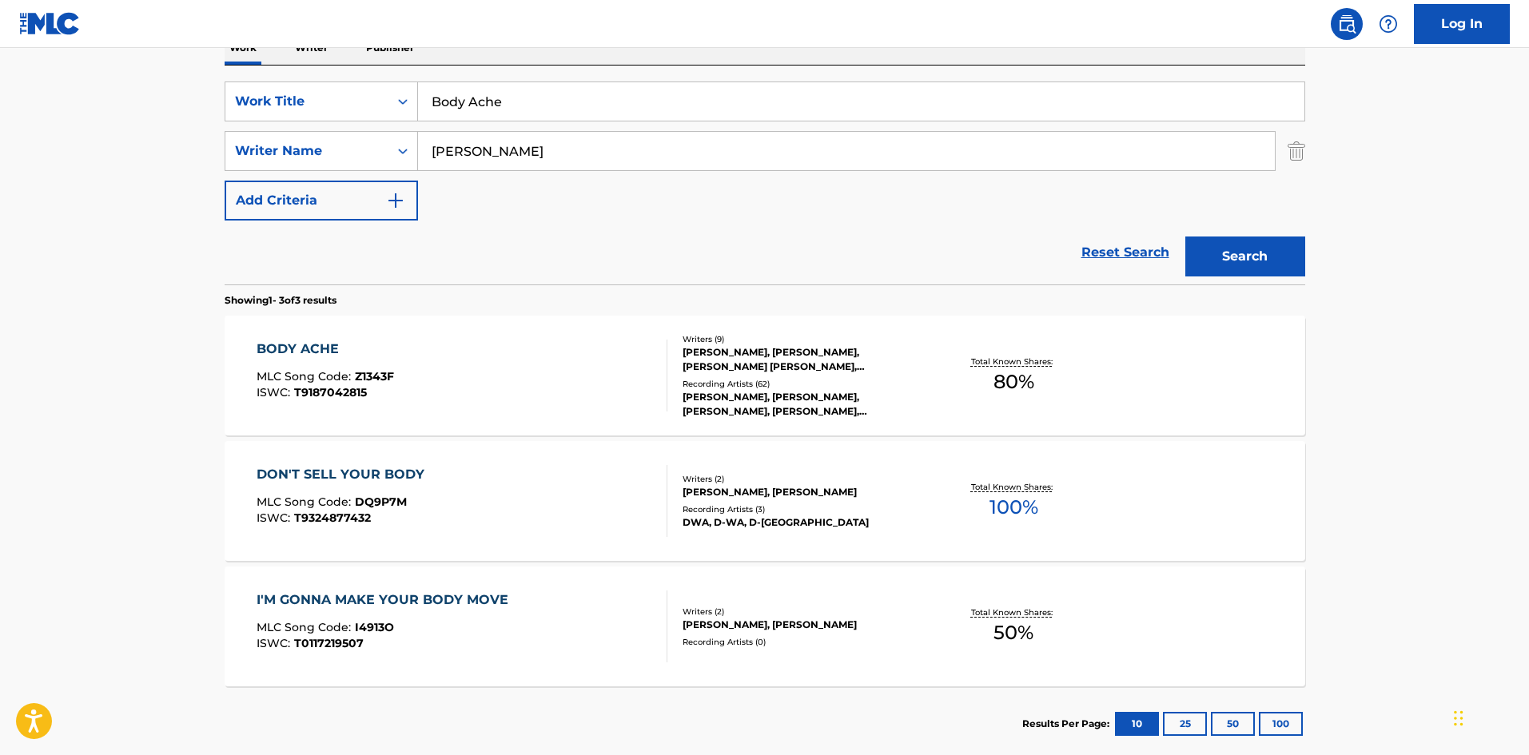
drag, startPoint x: 600, startPoint y: 93, endPoint x: 0, endPoint y: 60, distance: 601.3
click at [0, 74] on main "The MLC Public Work Search The accuracy and completeness of The MLC's data is d…" at bounding box center [764, 272] width 1529 height 996
paste input "OYS"
type input "BOYS"
click at [673, 26] on nav "Log In" at bounding box center [764, 24] width 1529 height 48
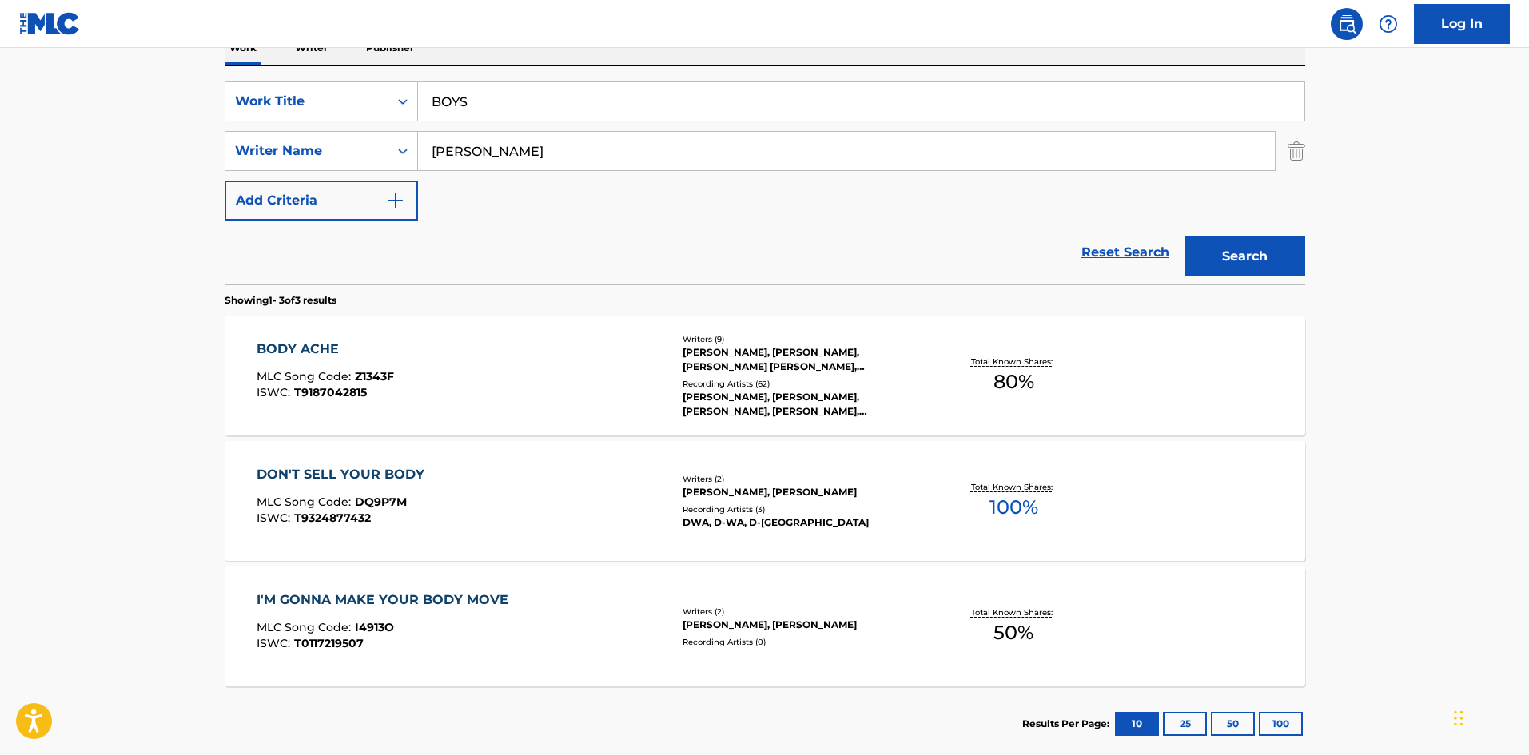
drag, startPoint x: 560, startPoint y: 137, endPoint x: 0, endPoint y: 141, distance: 560.4
click at [0, 142] on main "The MLC Public Work Search The accuracy and completeness of The MLC's data is d…" at bounding box center [764, 272] width 1529 height 996
paste input "HUG"
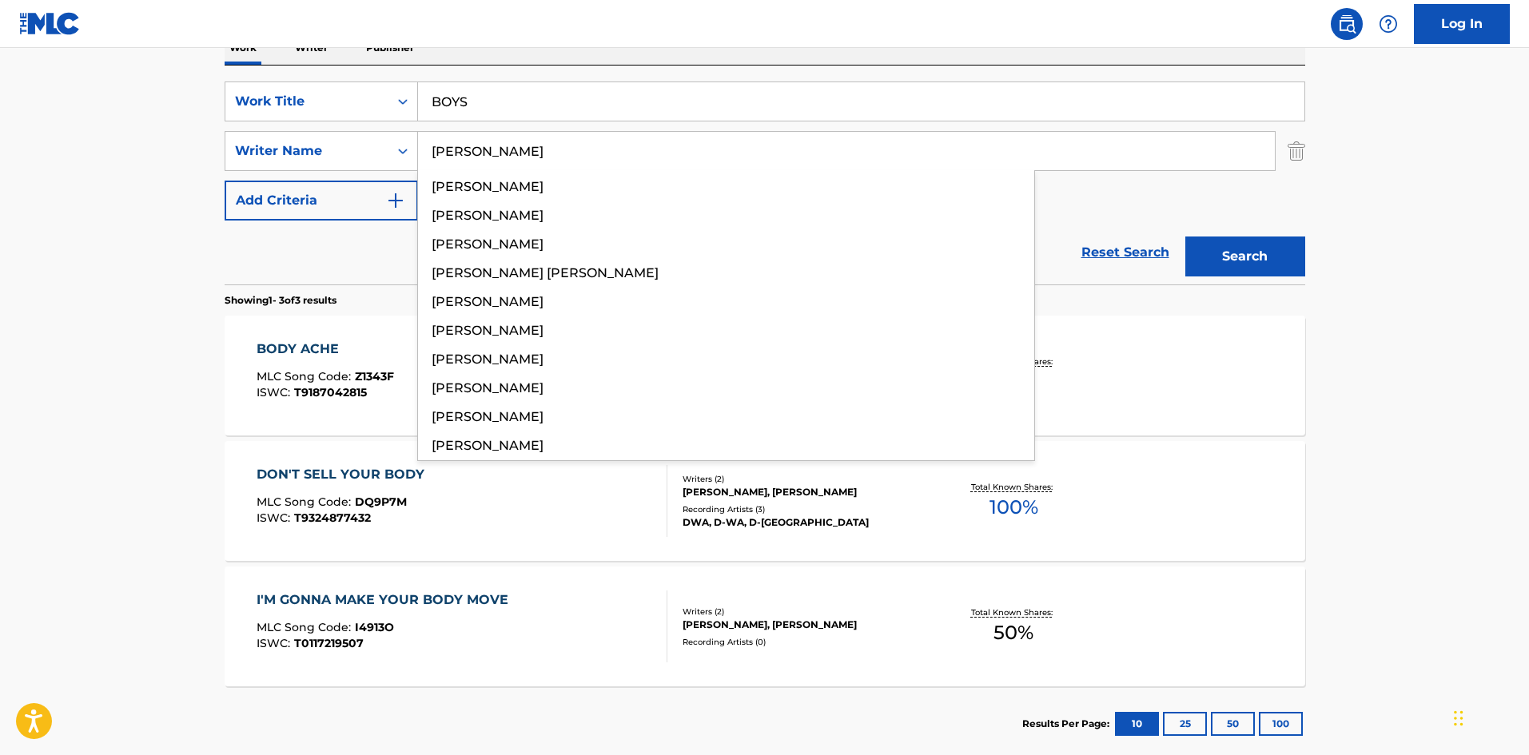
type input "HUGO"
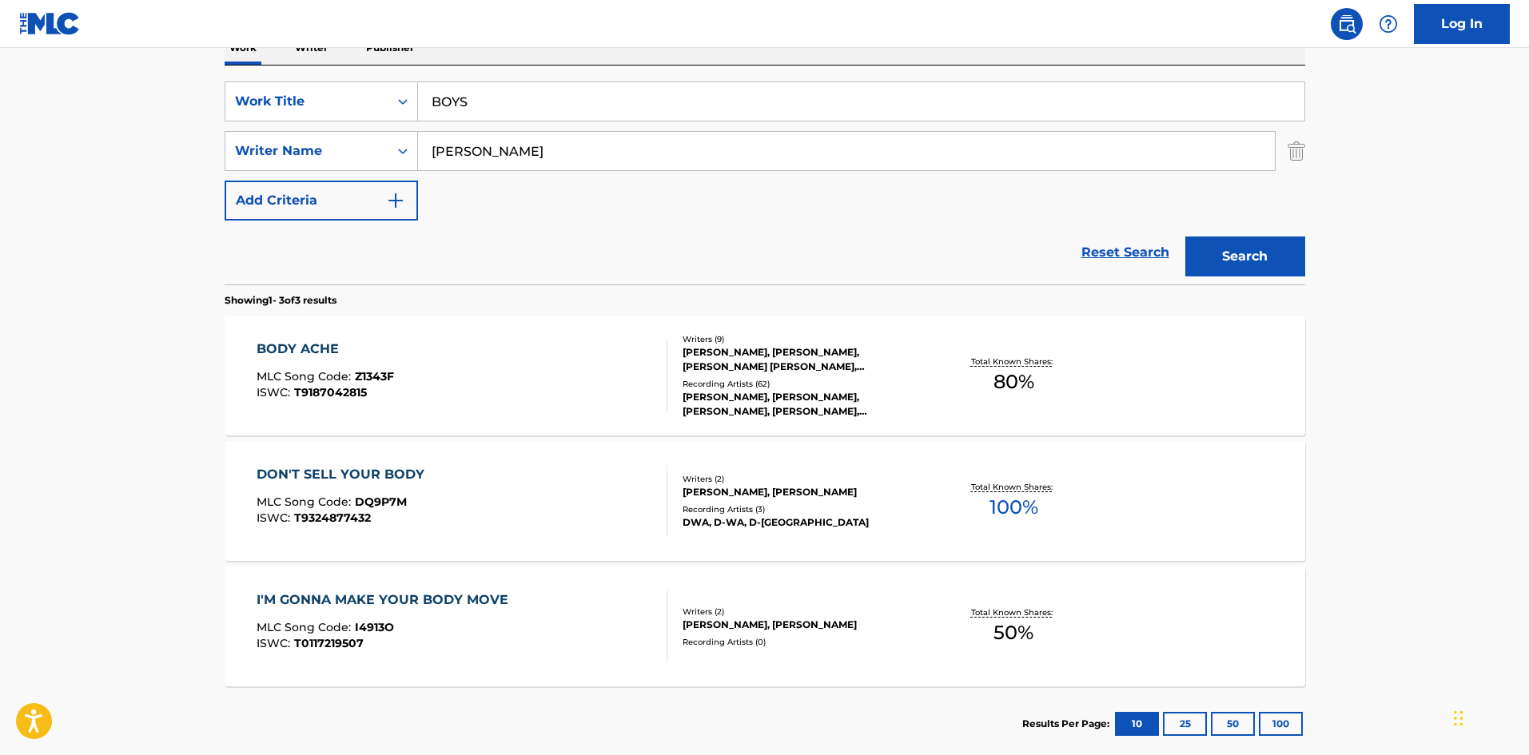
click at [1244, 275] on button "Search" at bounding box center [1246, 257] width 120 height 40
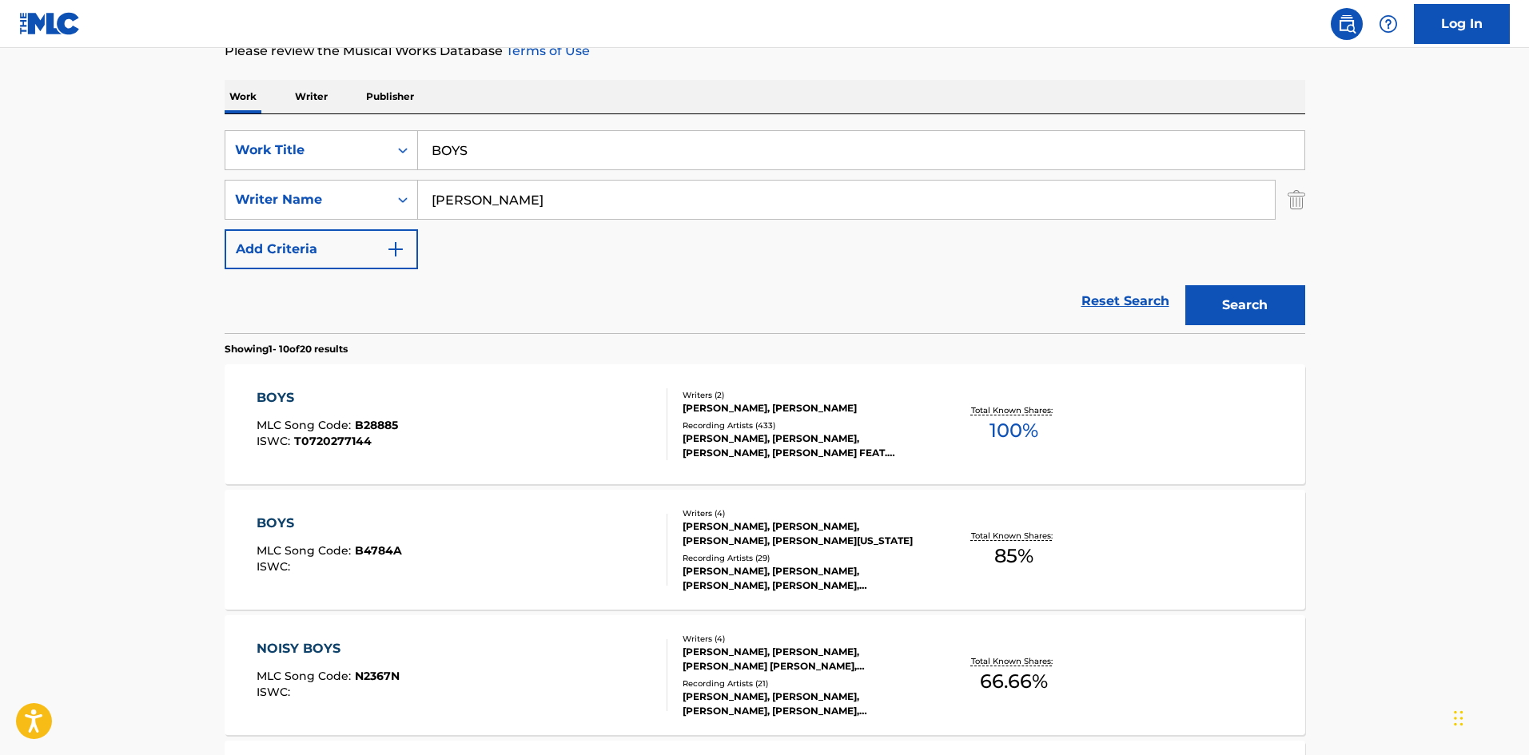
scroll to position [240, 0]
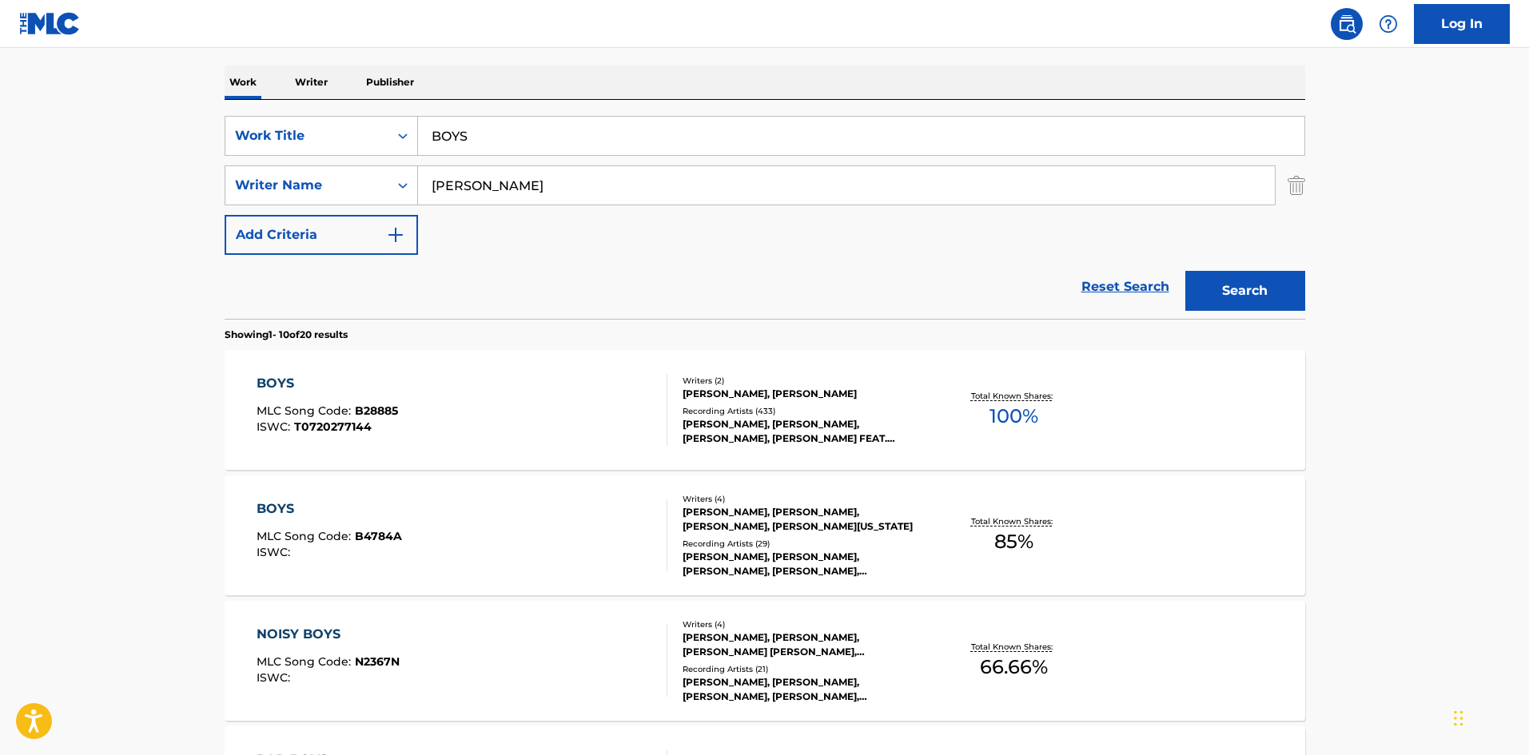
click at [266, 384] on div "BOYS" at bounding box center [328, 383] width 142 height 19
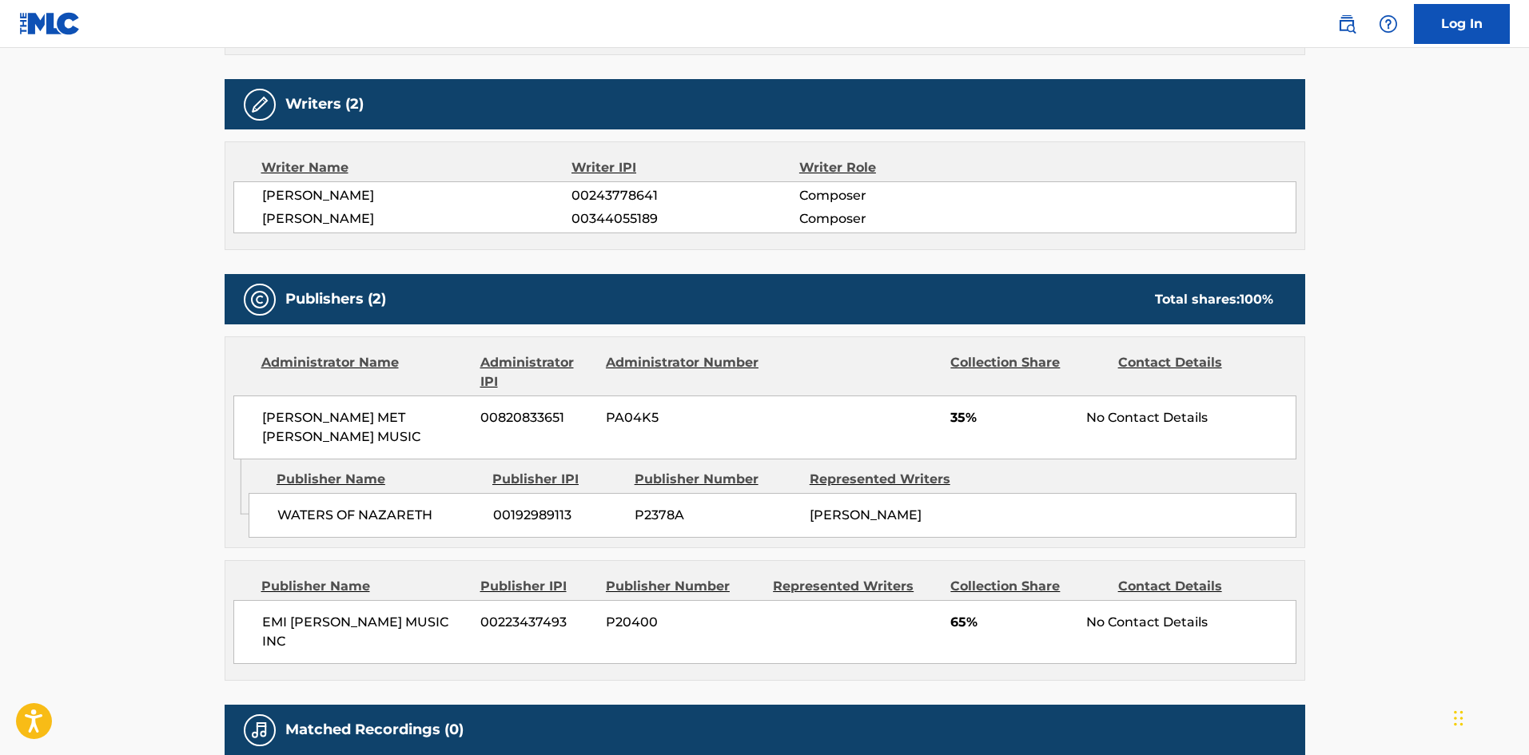
scroll to position [560, 0]
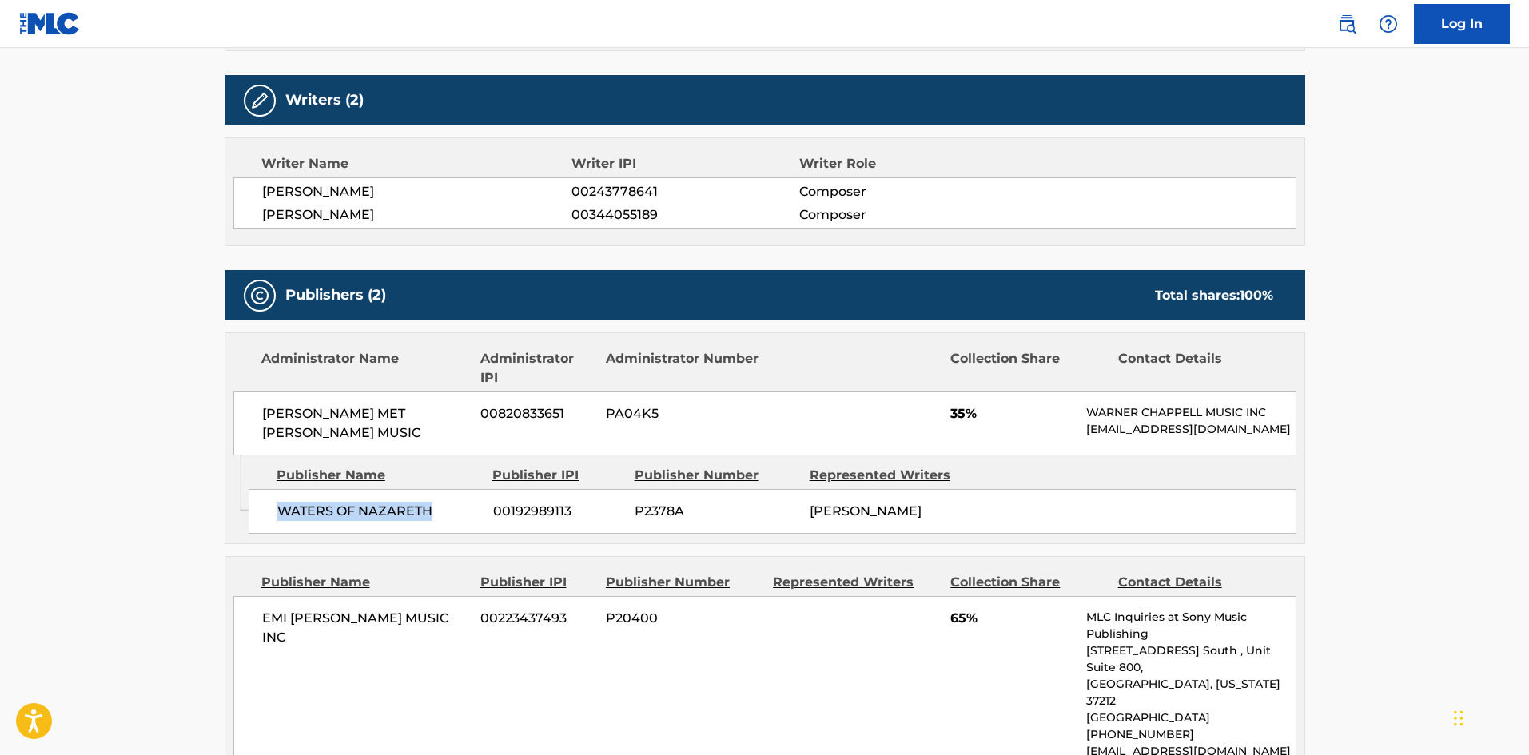
drag, startPoint x: 279, startPoint y: 527, endPoint x: 461, endPoint y: 509, distance: 183.1
click at [456, 512] on div "WATERS OF NAZARETH 00192989113 P2378A PHARRELL L WILLIAMS" at bounding box center [773, 511] width 1048 height 45
click at [957, 418] on span "35%" at bounding box center [1013, 414] width 124 height 19
drag, startPoint x: 951, startPoint y: 417, endPoint x: 965, endPoint y: 413, distance: 14.4
click at [965, 413] on span "35%" at bounding box center [1013, 414] width 124 height 19
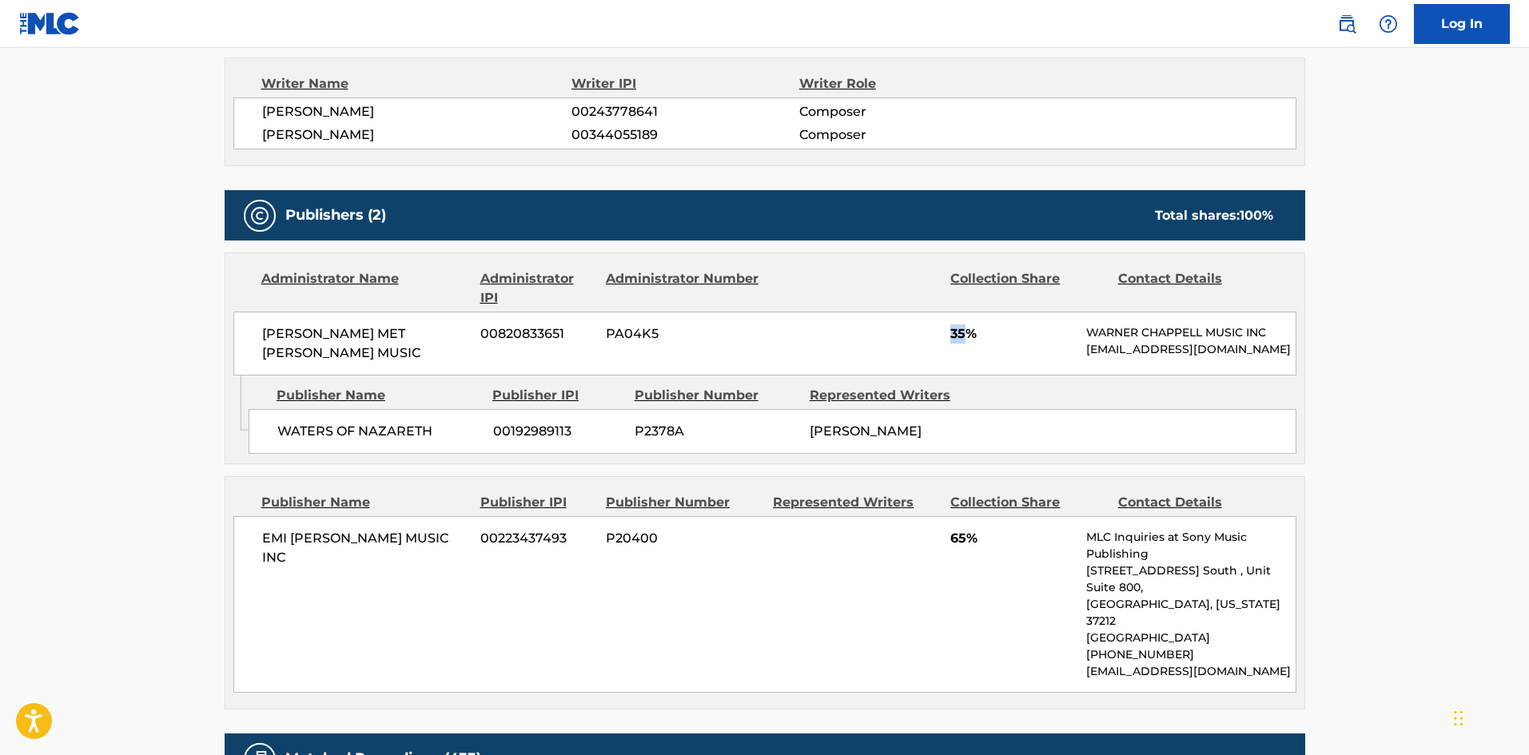
scroll to position [720, 0]
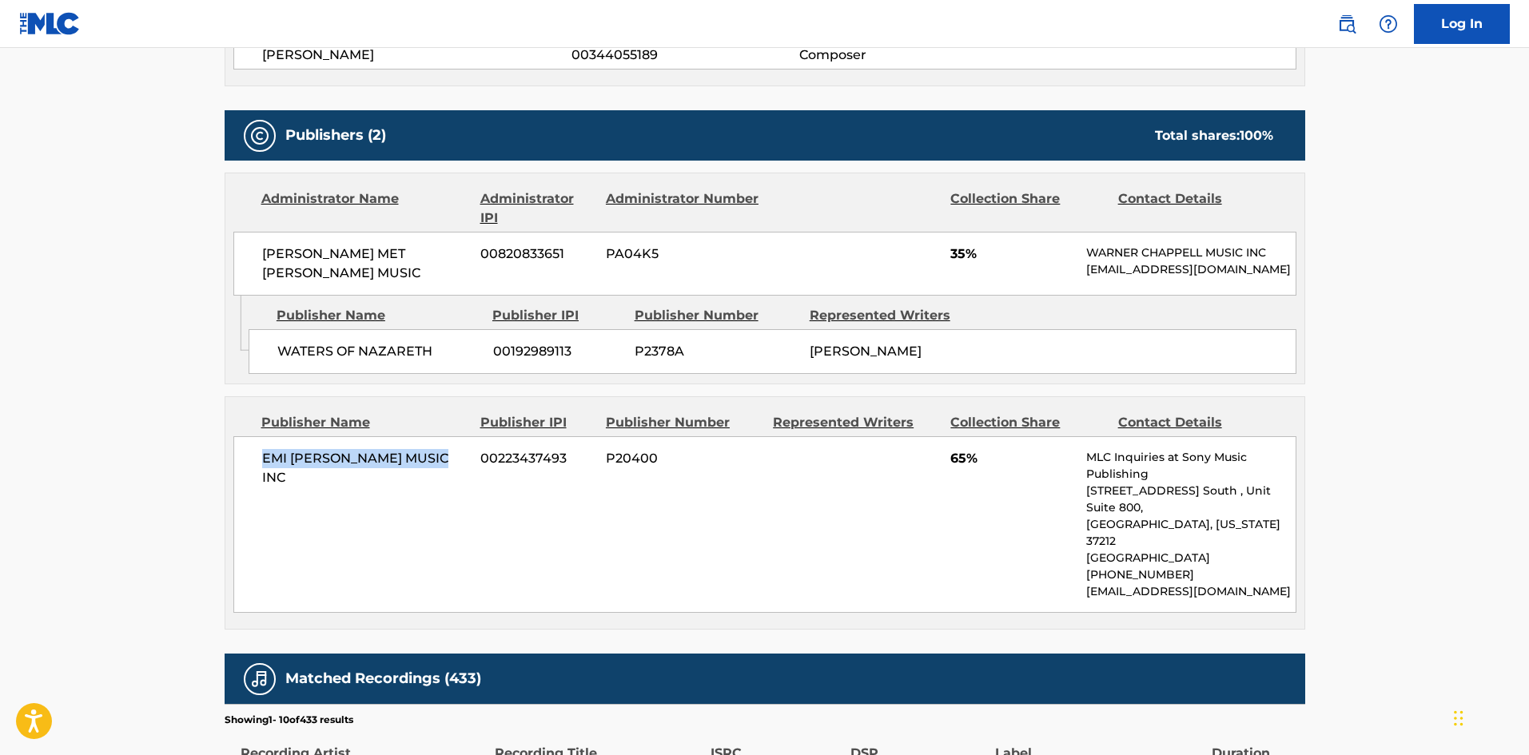
drag, startPoint x: 256, startPoint y: 468, endPoint x: 467, endPoint y: 484, distance: 211.7
click at [467, 484] on div "EMI BLACKWOOD MUSIC INC 00223437493 P20400 65% MLC Inquiries at Sony Music Publ…" at bounding box center [764, 525] width 1063 height 177
drag, startPoint x: 946, startPoint y: 472, endPoint x: 968, endPoint y: 473, distance: 22.4
click at [968, 473] on div "EMI BLACKWOOD MUSIC INC 00223437493 P20400 65% MLC Inquiries at Sony Music Publ…" at bounding box center [764, 525] width 1063 height 177
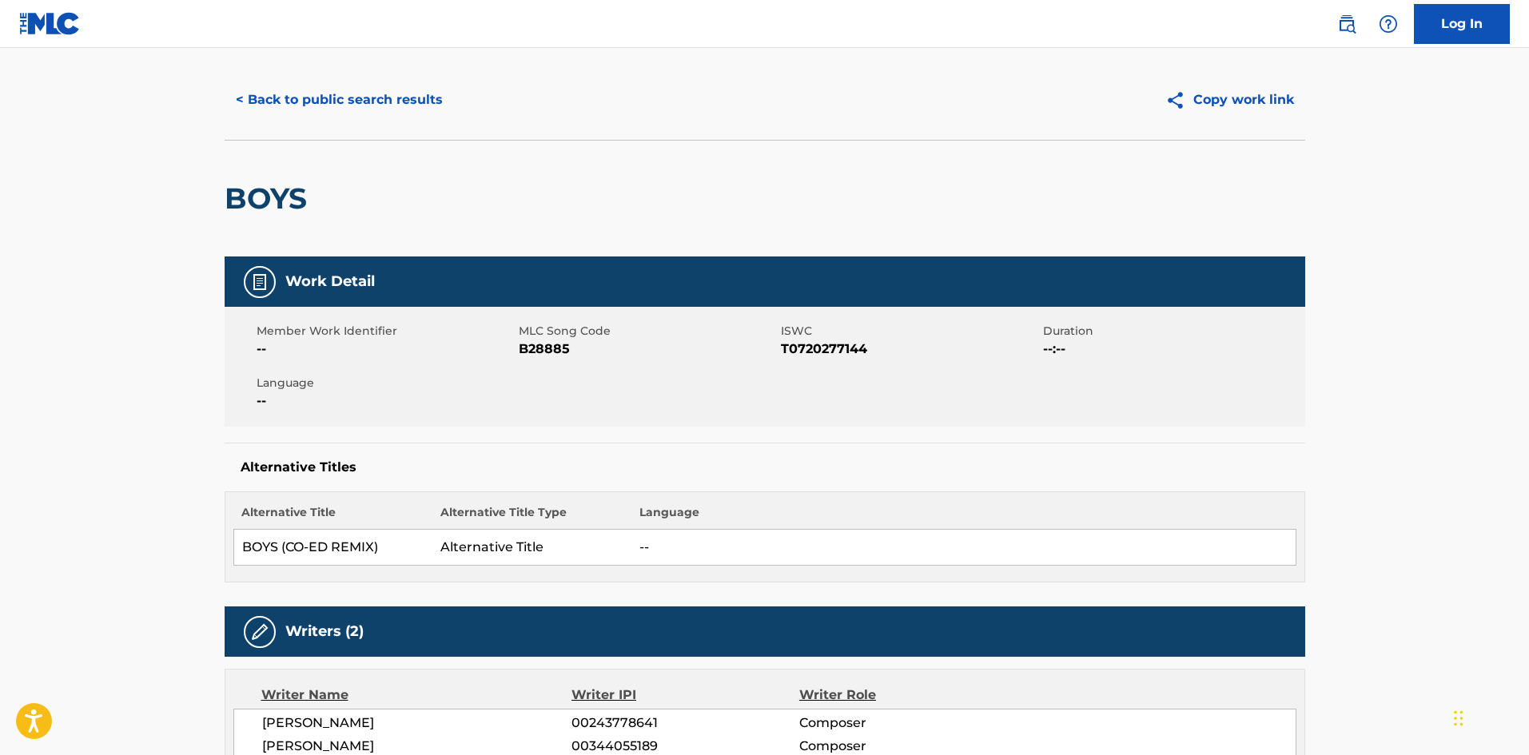
scroll to position [0, 0]
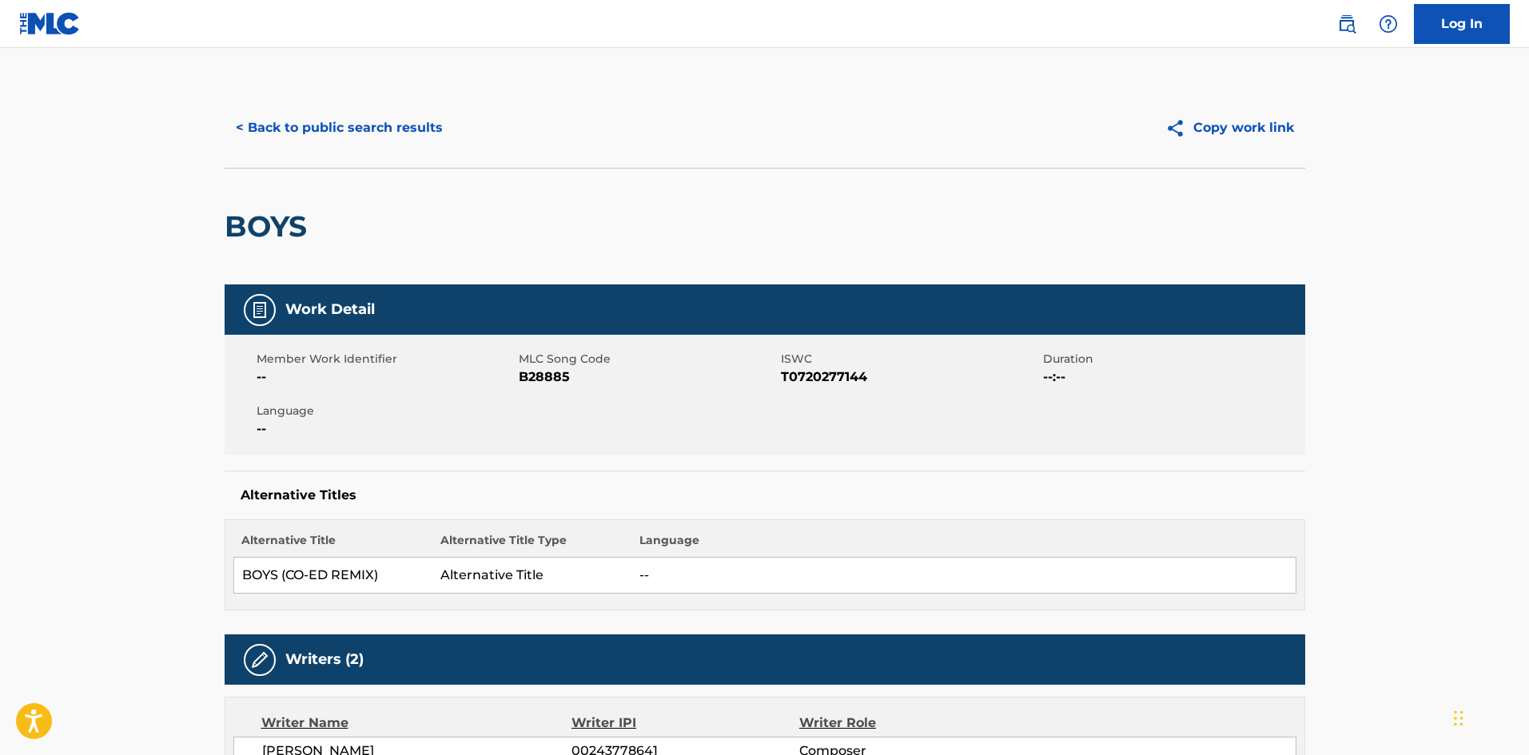
click at [376, 138] on button "< Back to public search results" at bounding box center [339, 128] width 229 height 40
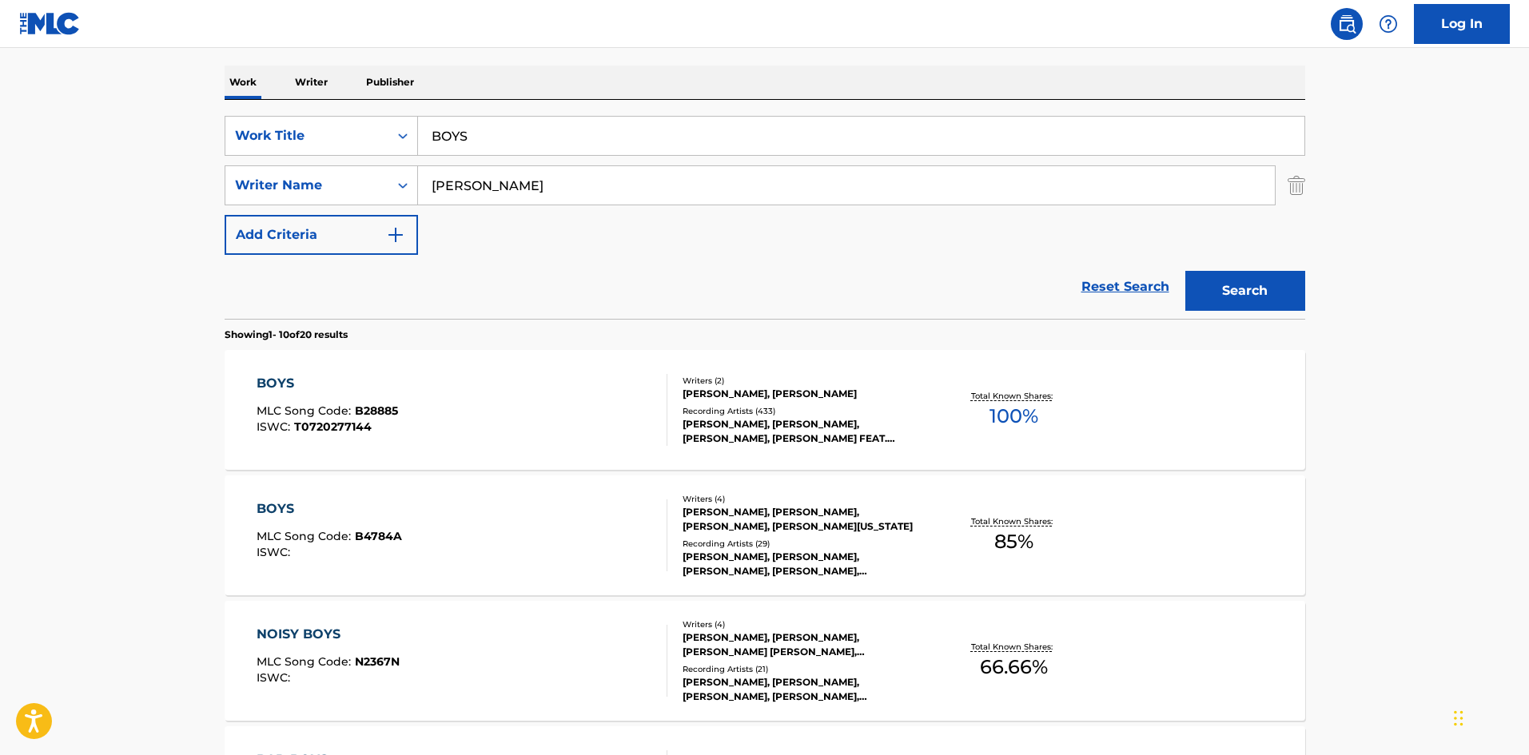
drag, startPoint x: 588, startPoint y: 145, endPoint x: 27, endPoint y: 0, distance: 578.8
click at [122, 54] on main "The MLC Public Work Search The accuracy and completeness of The MLC's data is d…" at bounding box center [764, 749] width 1529 height 1882
paste input "REAK THE ICE"
type input "BREAK THE ICE"
click at [703, 62] on div "The MLC Public Work Search The accuracy and completeness of The MLC's data is d…" at bounding box center [764, 765] width 1119 height 1834
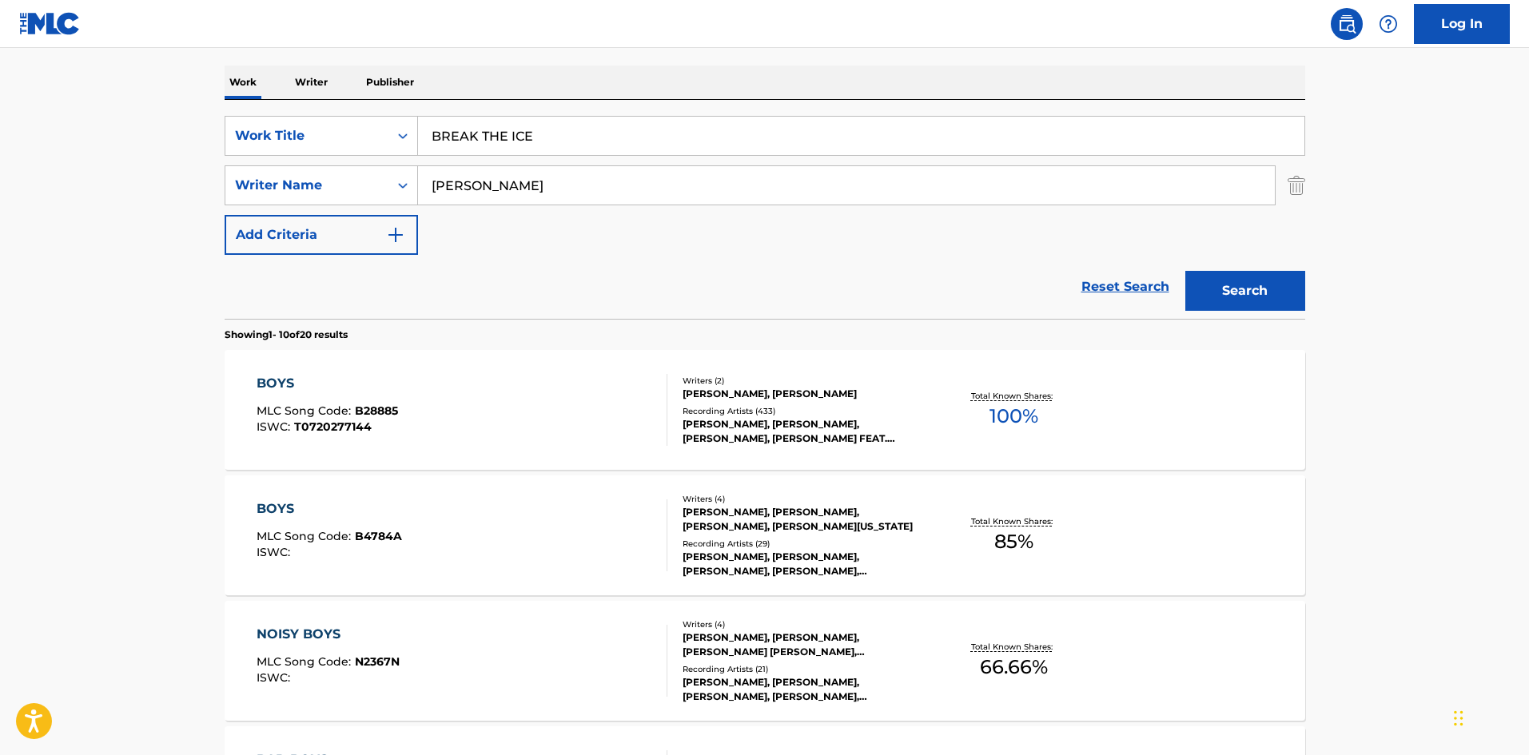
paste input "ARAICA"
drag, startPoint x: 592, startPoint y: 176, endPoint x: 0, endPoint y: 171, distance: 592.4
click at [0, 171] on main "The MLC Public Work Search The accuracy and completeness of The MLC's data is d…" at bounding box center [764, 749] width 1529 height 1882
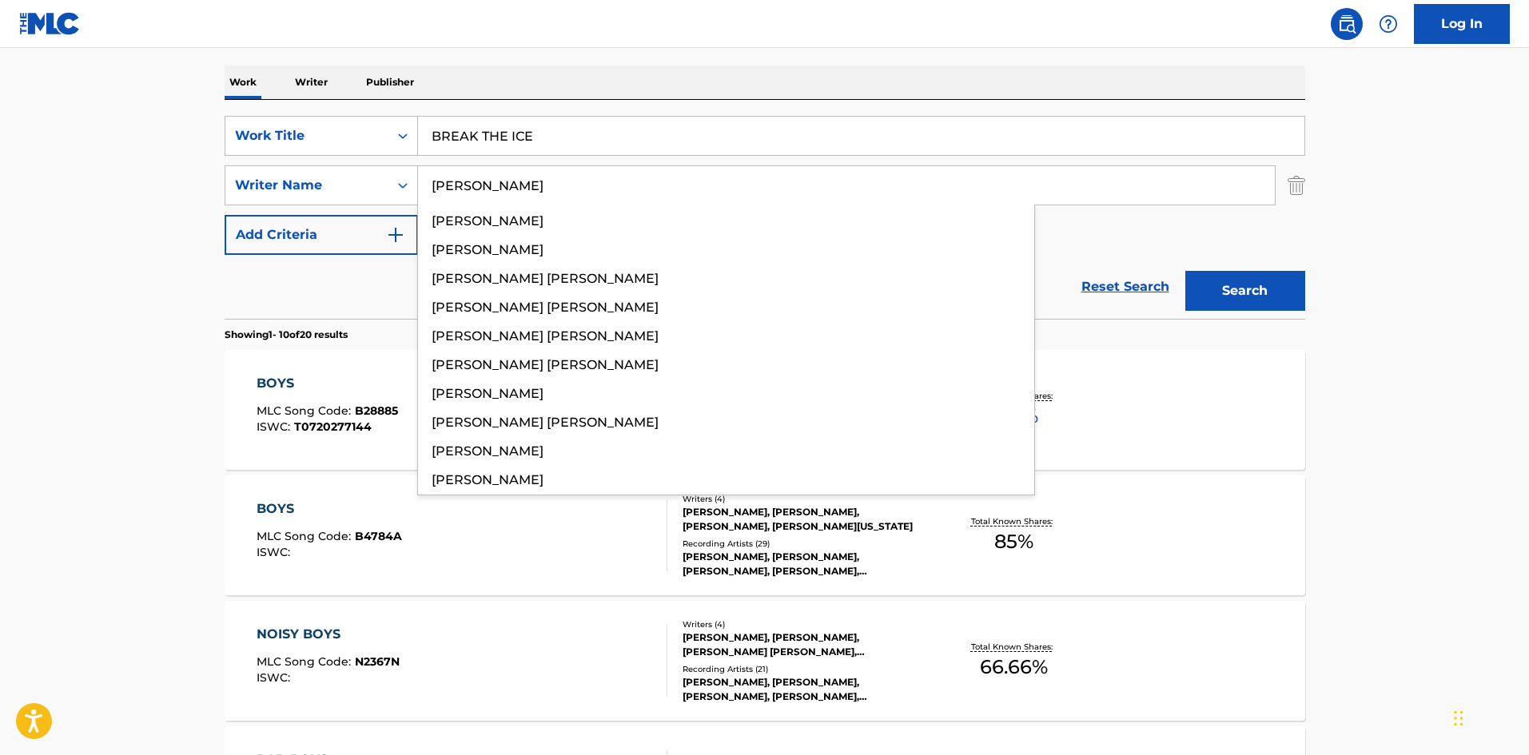
type input "ARAICA"
click at [1257, 289] on button "Search" at bounding box center [1246, 291] width 120 height 40
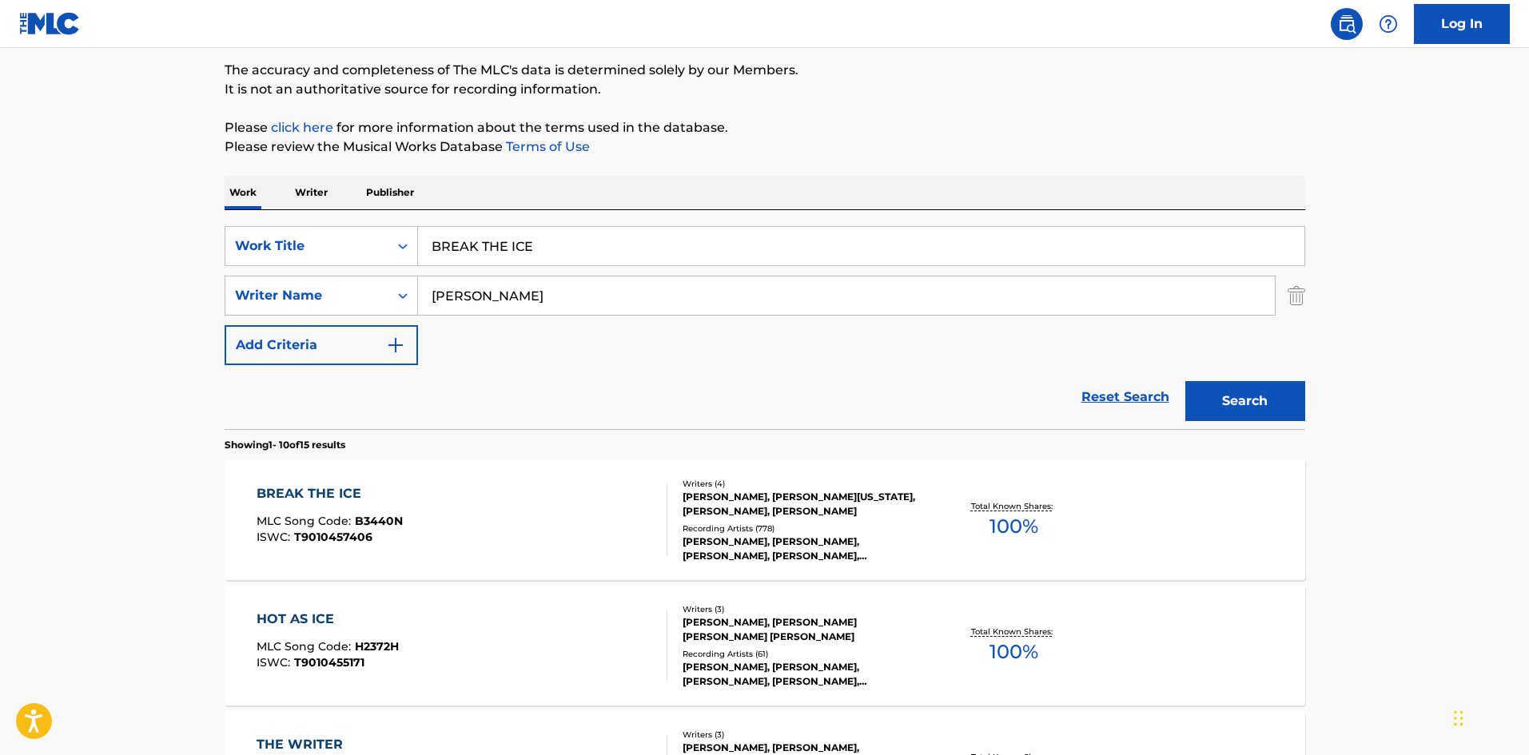
scroll to position [160, 0]
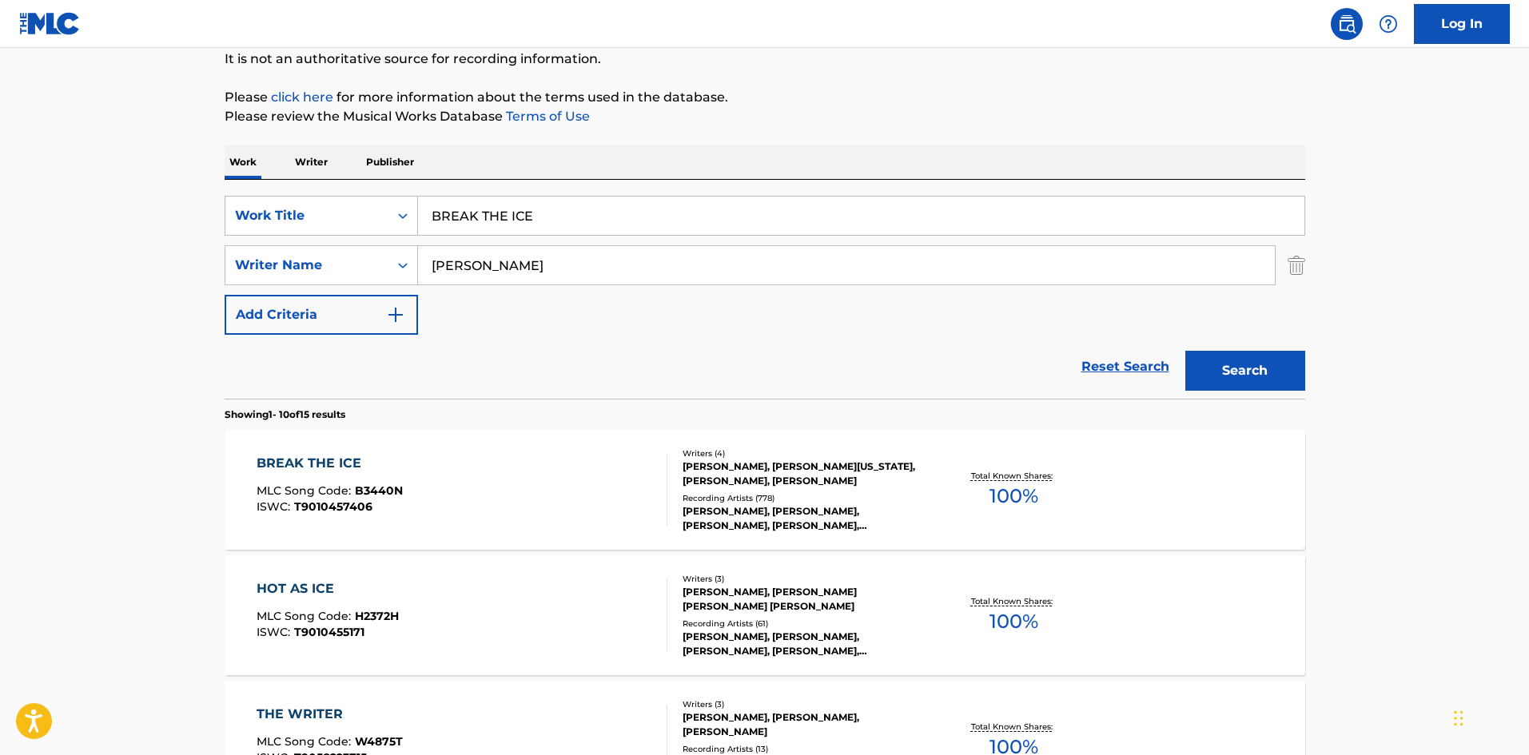
click at [337, 458] on div "BREAK THE ICE" at bounding box center [330, 463] width 146 height 19
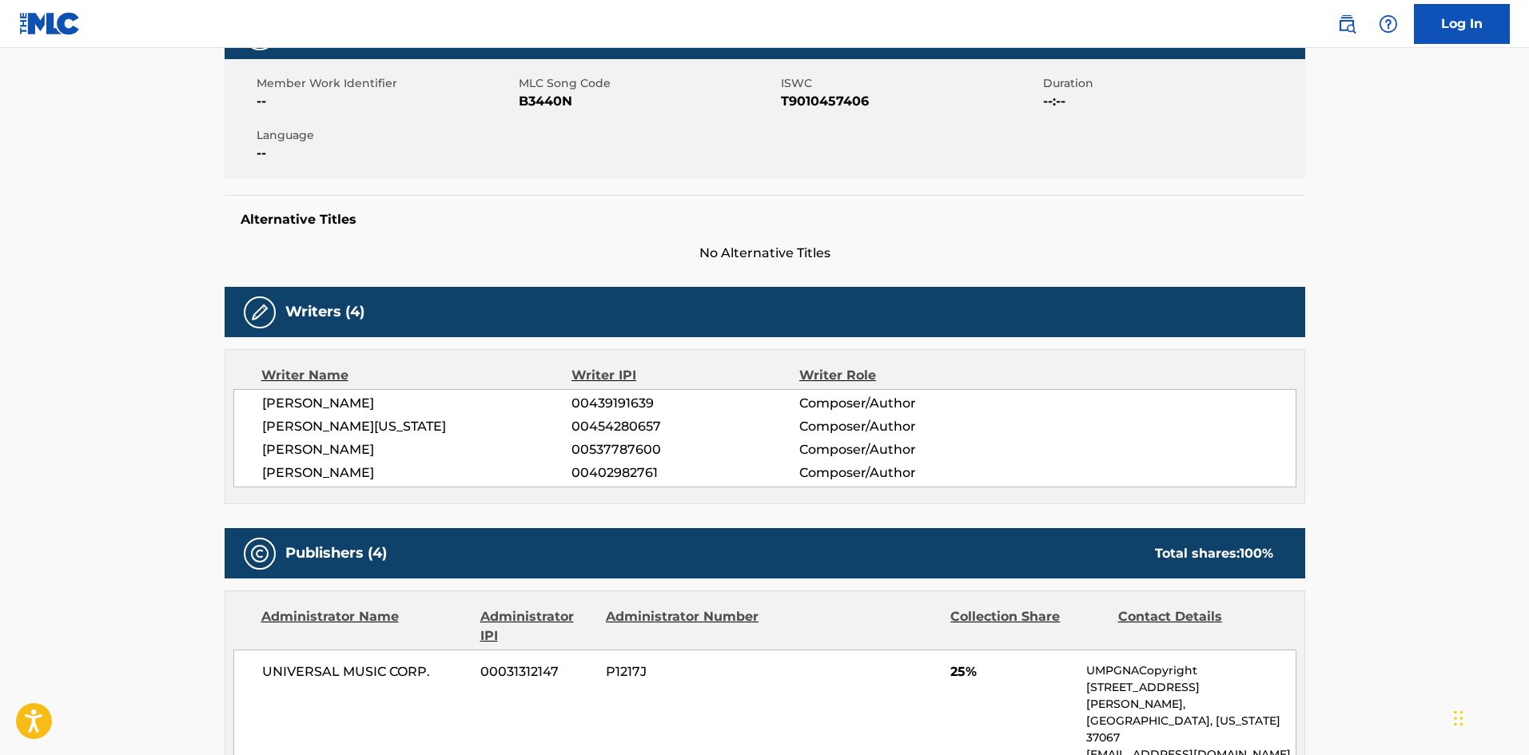
scroll to position [560, 0]
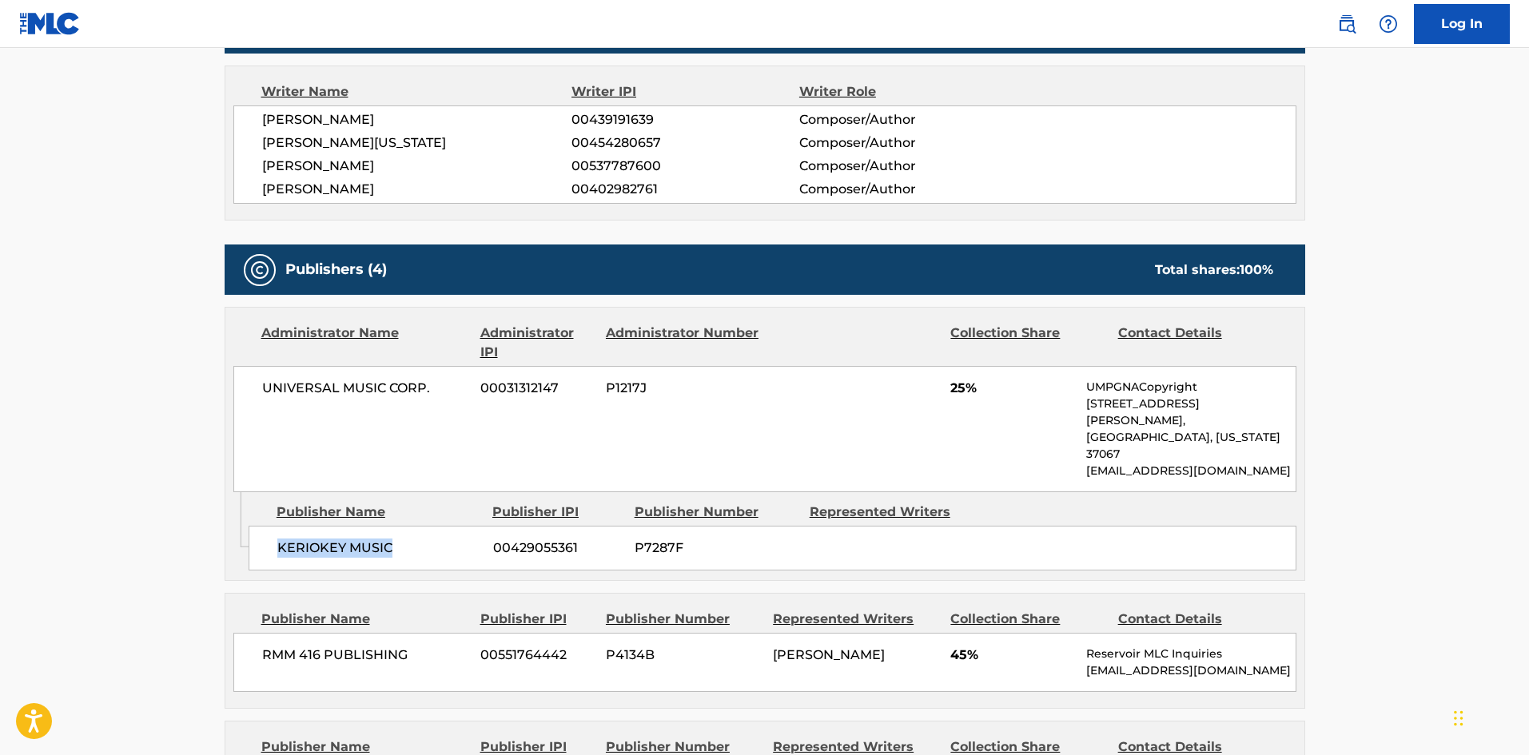
drag, startPoint x: 277, startPoint y: 521, endPoint x: 455, endPoint y: 520, distance: 178.3
click at [455, 539] on span "KERIOKEY MUSIC" at bounding box center [379, 548] width 204 height 19
drag, startPoint x: 947, startPoint y: 393, endPoint x: 964, endPoint y: 384, distance: 20.0
click at [964, 384] on div "UNIVERSAL MUSIC CORP. 00031312147 P1217J 25% UMPGNACopyright 1550 W. McEwen Dri…" at bounding box center [764, 429] width 1063 height 126
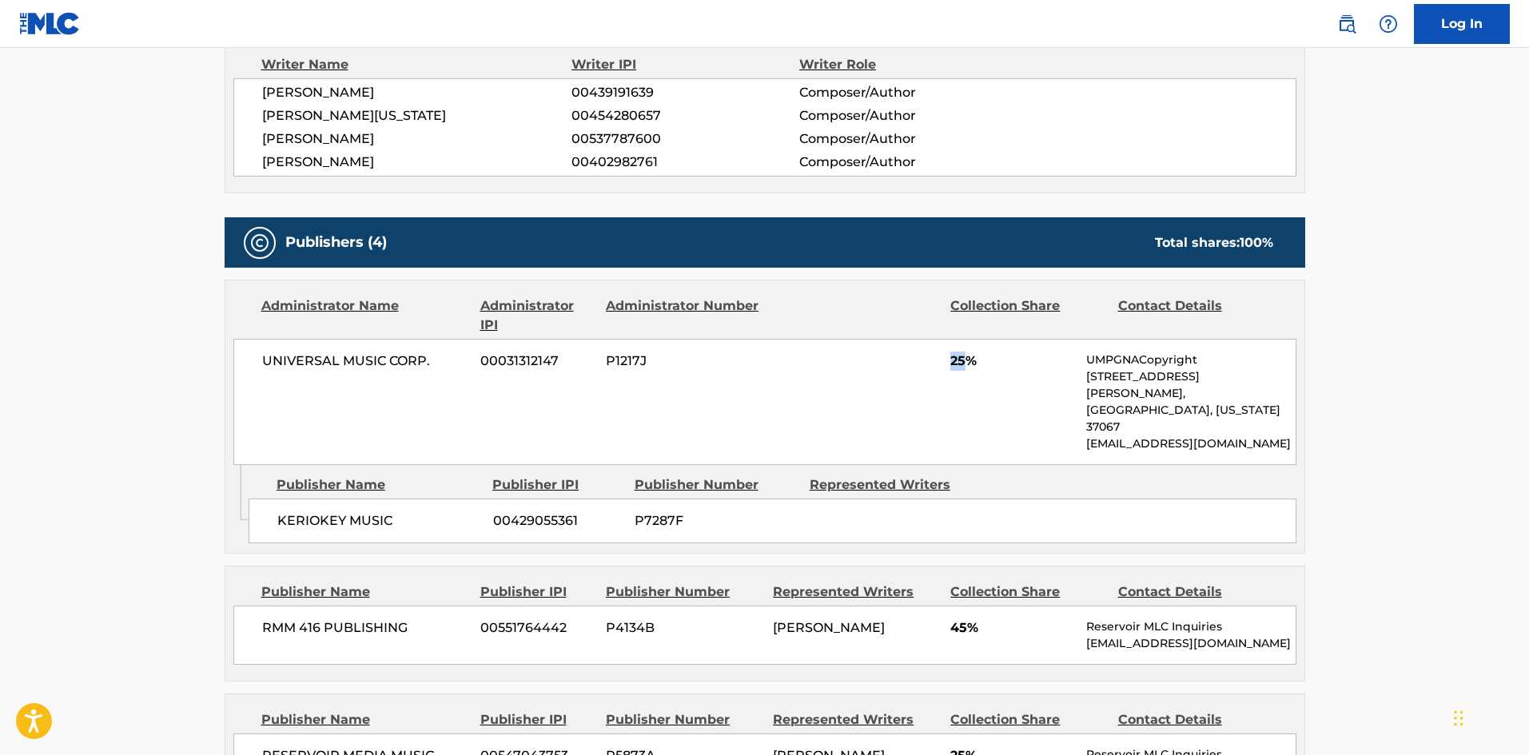
scroll to position [879, 0]
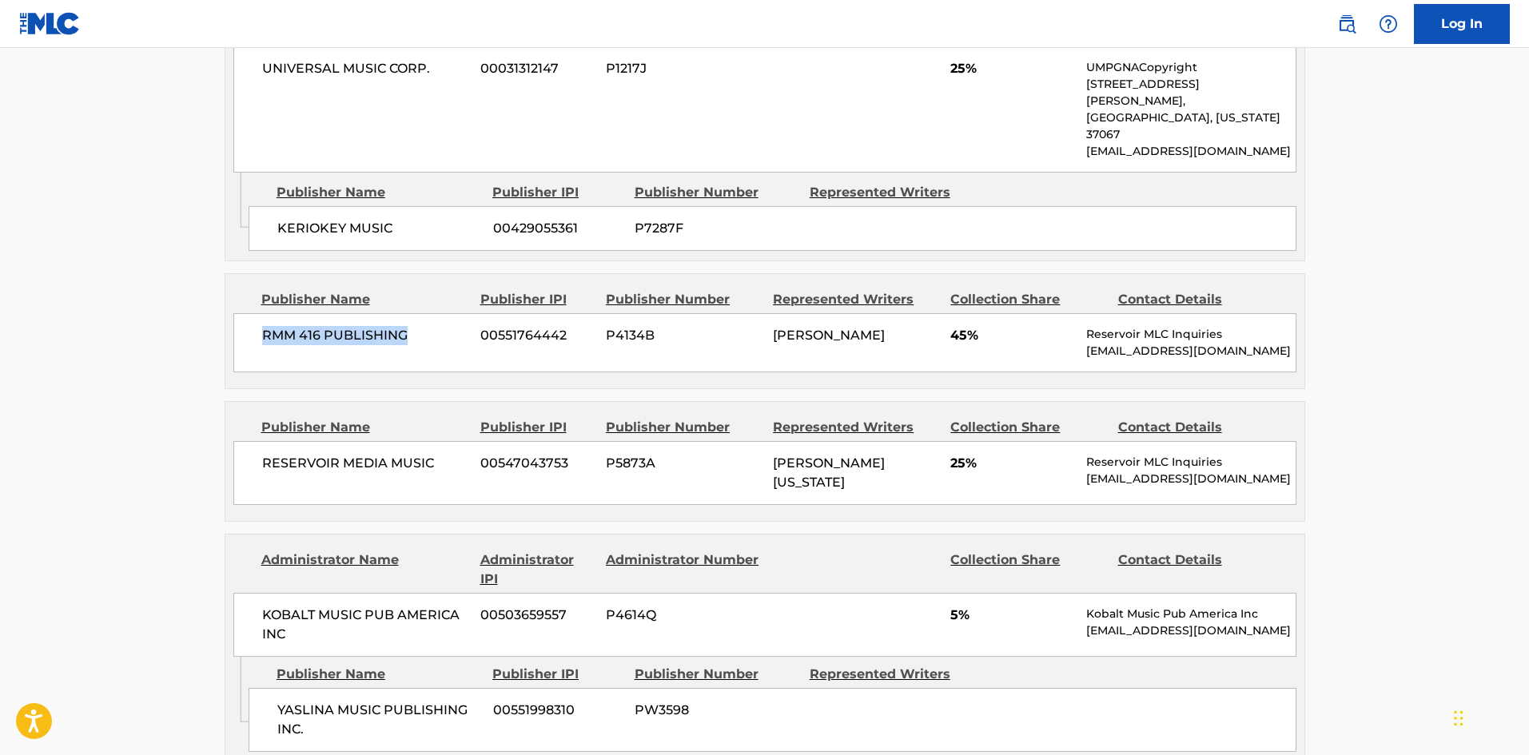
drag, startPoint x: 265, startPoint y: 299, endPoint x: 428, endPoint y: 300, distance: 162.3
click at [428, 326] on span "RMM 416 PUBLISHING" at bounding box center [365, 335] width 207 height 19
drag, startPoint x: 257, startPoint y: 434, endPoint x: 457, endPoint y: 435, distance: 200.7
click at [457, 441] on div "RESERVOIR MEDIA MUSIC 00547043753 P5873A JAMES DAVID WASHINGTON 25% Reservoir M…" at bounding box center [764, 473] width 1063 height 64
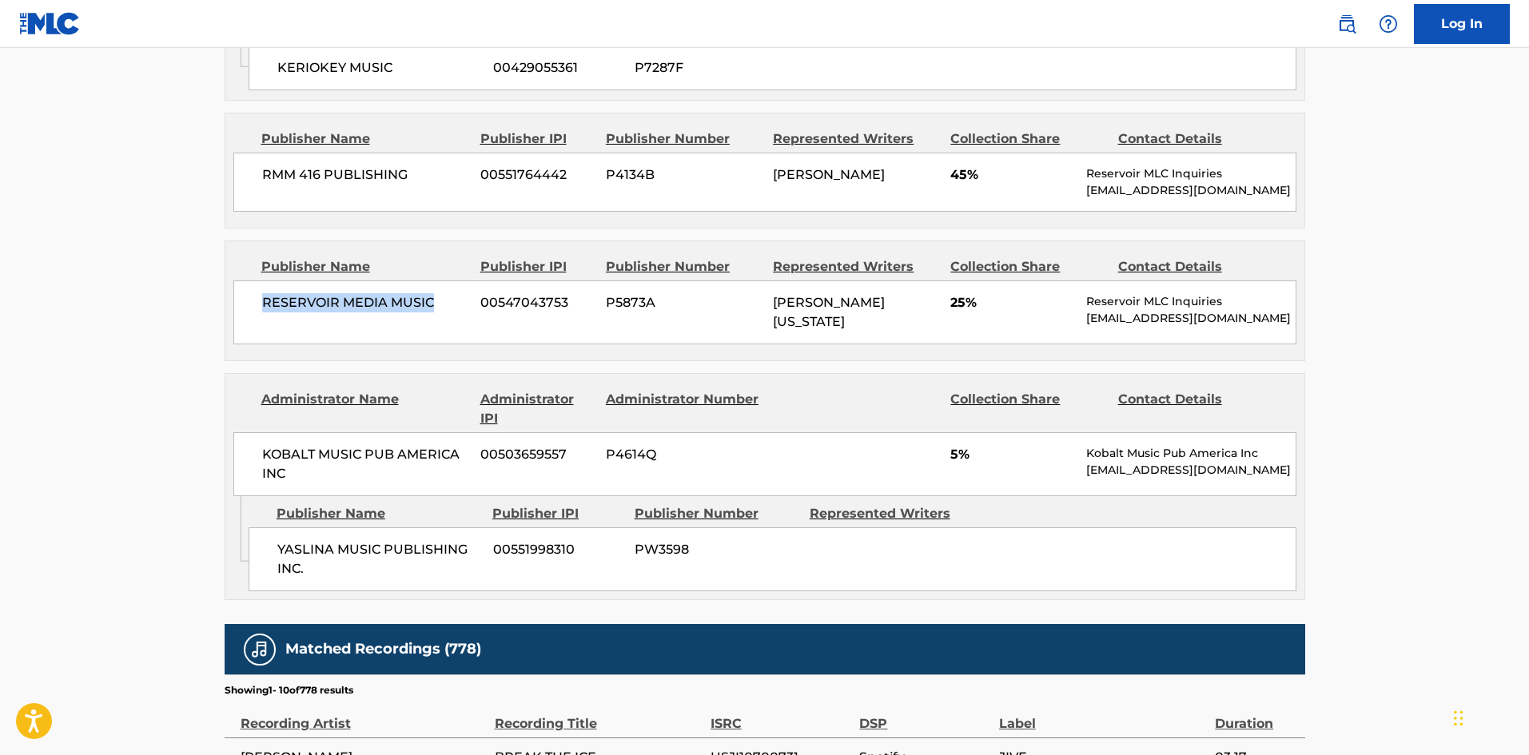
scroll to position [1279, 0]
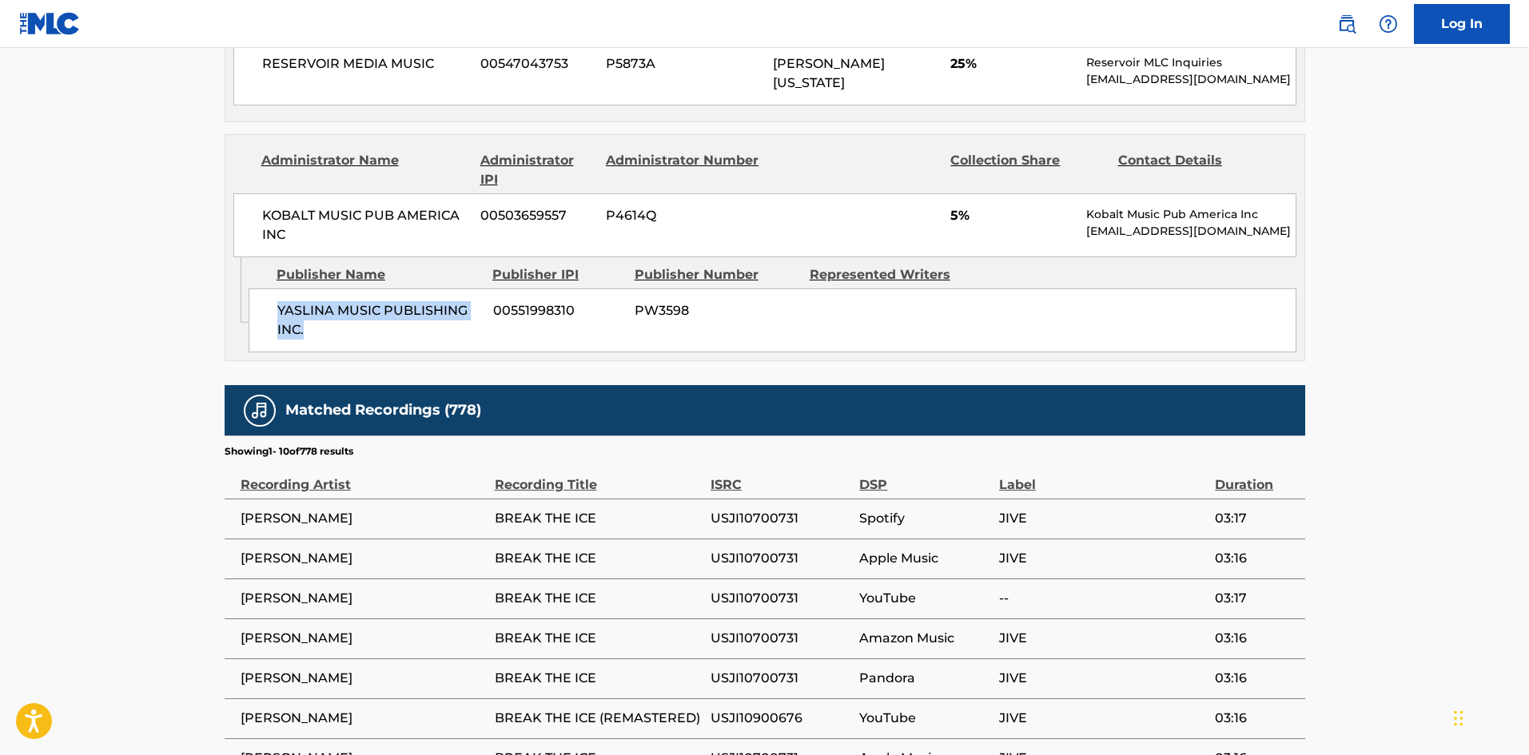
drag, startPoint x: 279, startPoint y: 277, endPoint x: 397, endPoint y: 285, distance: 118.6
click at [339, 307] on span "YASLINA MUSIC PUBLISHING INC." at bounding box center [379, 320] width 204 height 38
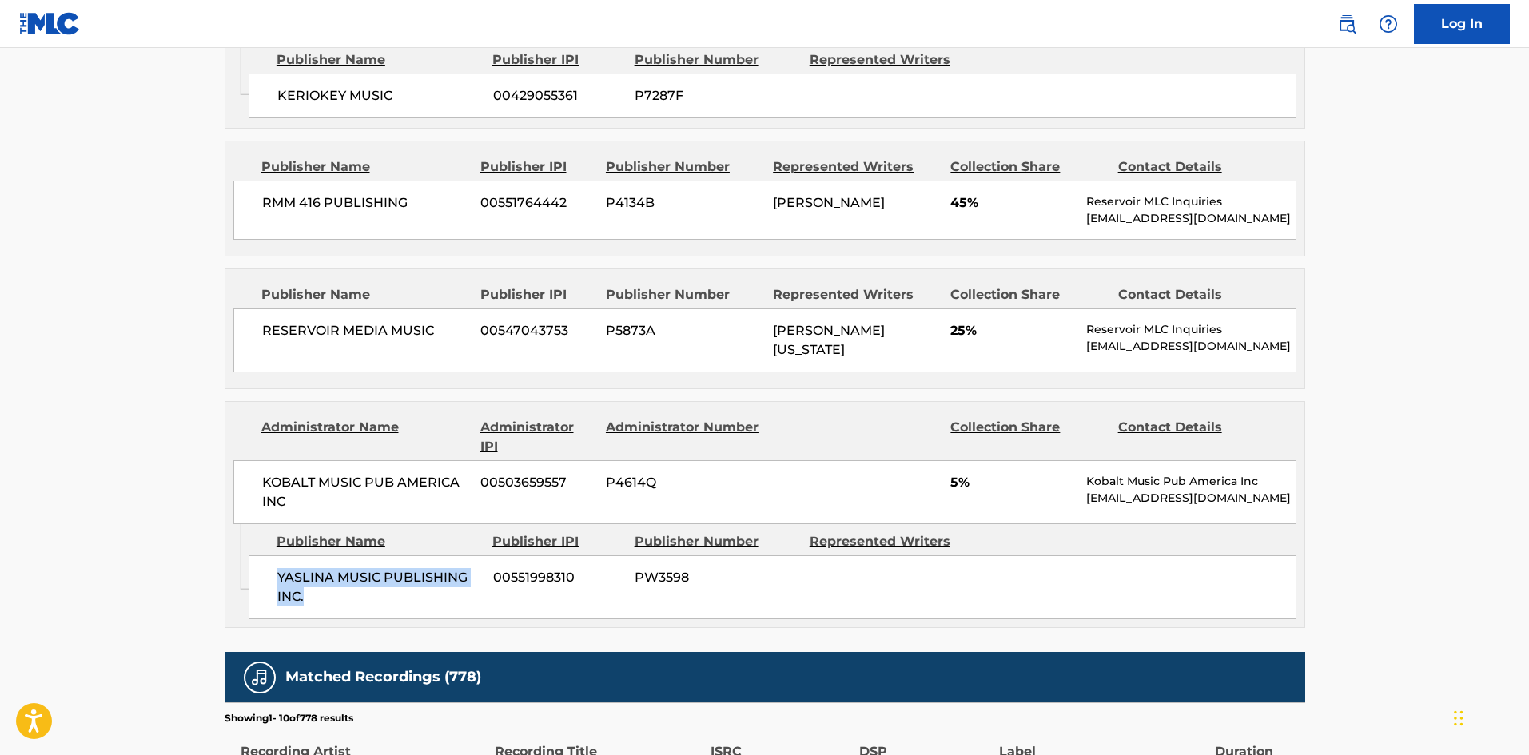
scroll to position [799, 0]
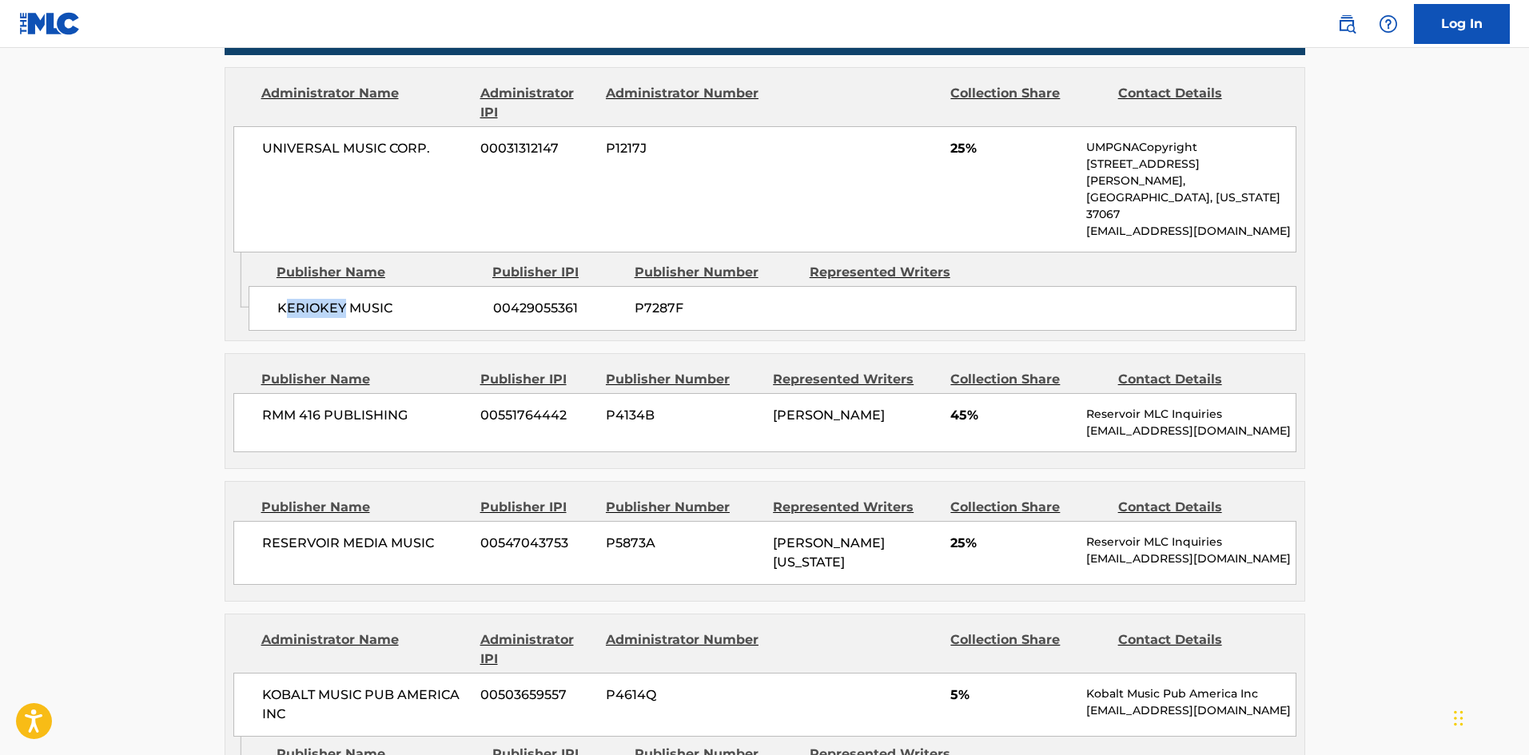
drag, startPoint x: 289, startPoint y: 273, endPoint x: 345, endPoint y: 310, distance: 67.6
click at [345, 289] on div "KERIOKEY MUSIC 00429055361 P7287F" at bounding box center [773, 308] width 1048 height 45
drag, startPoint x: 293, startPoint y: 381, endPoint x: 325, endPoint y: 472, distance: 97.3
click at [341, 406] on span "RMM 416 PUBLISHING" at bounding box center [365, 415] width 207 height 19
drag, startPoint x: 309, startPoint y: 520, endPoint x: 422, endPoint y: 518, distance: 112.7
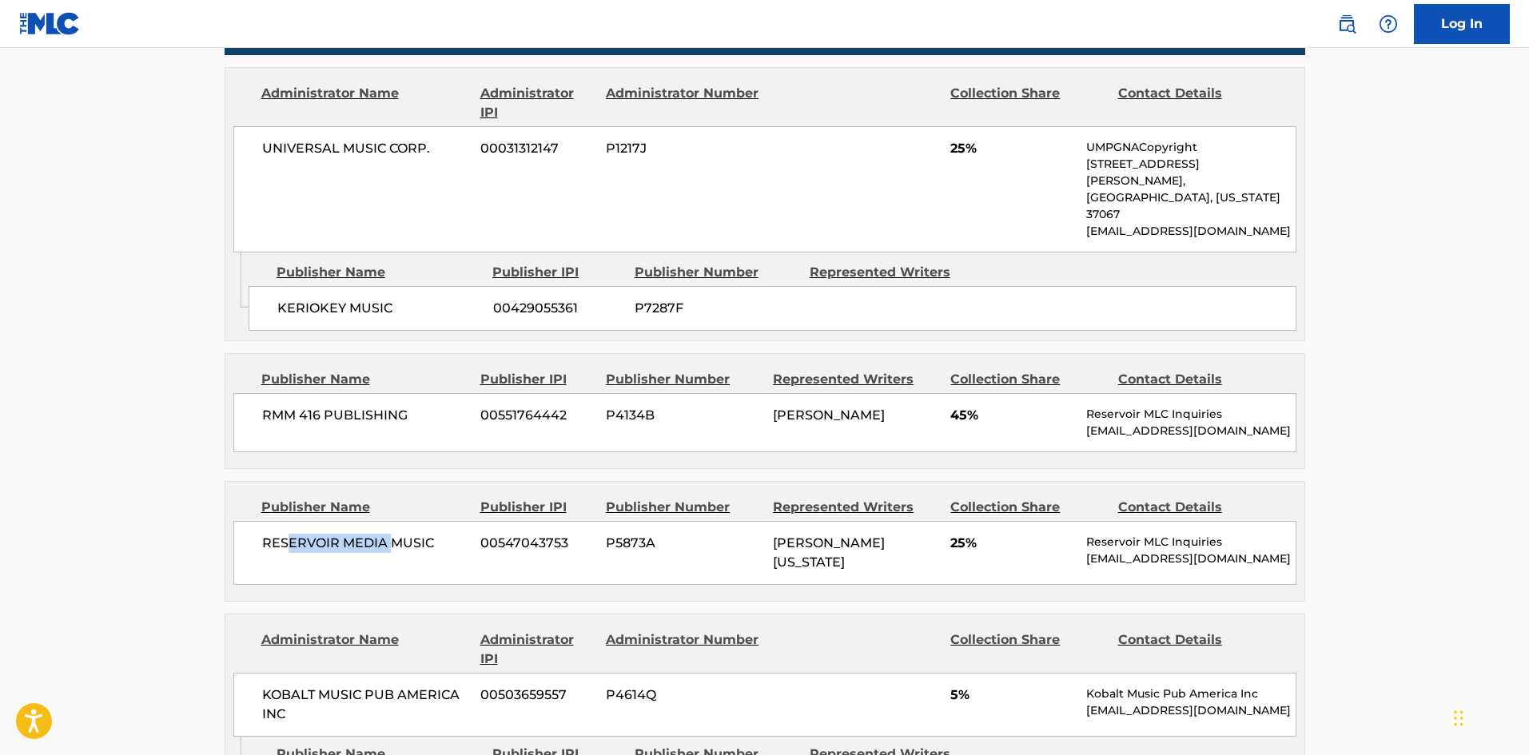
click at [417, 521] on div "RESERVOIR MEDIA MUSIC 00547043753 P5873A JAMES DAVID WASHINGTON 25% Reservoir M…" at bounding box center [764, 553] width 1063 height 64
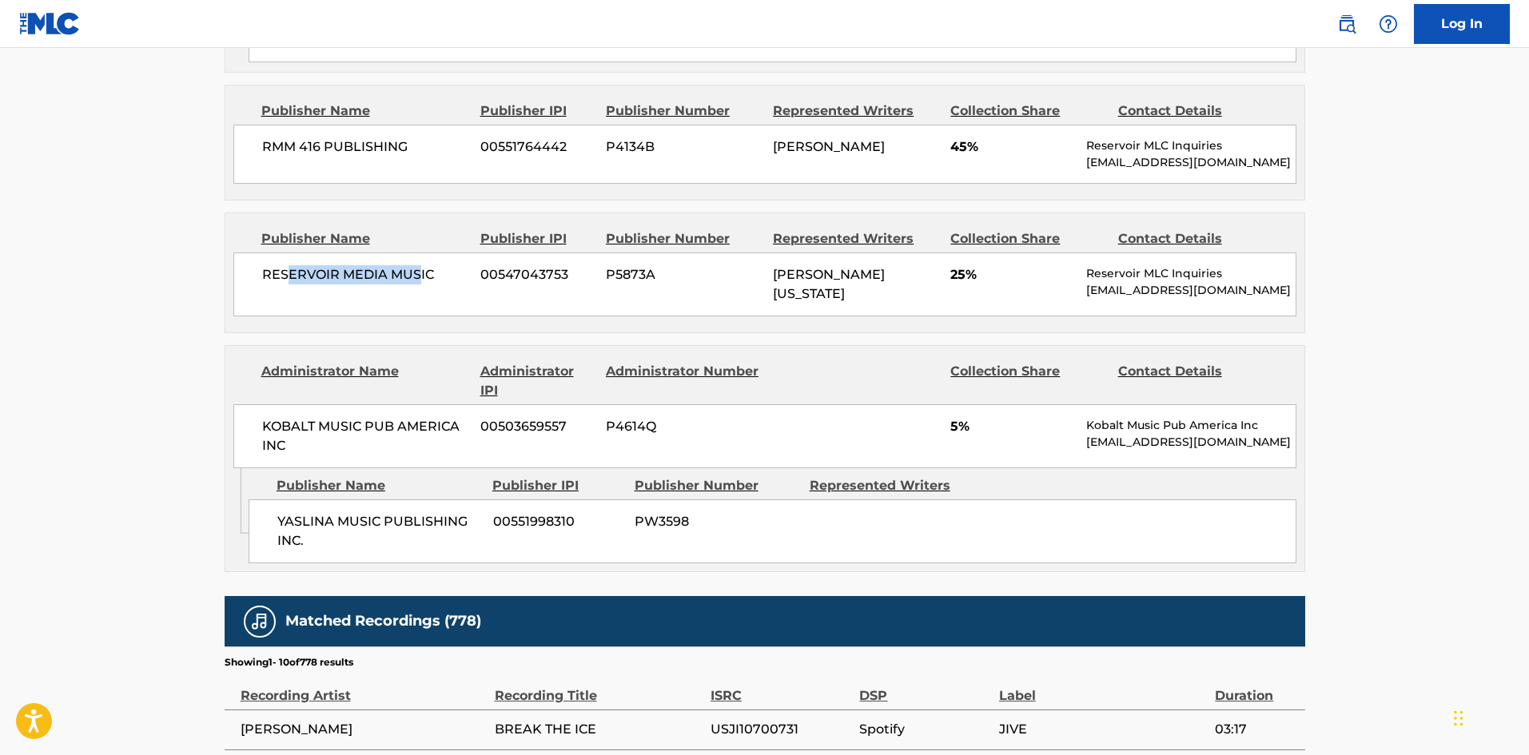
scroll to position [1119, 0]
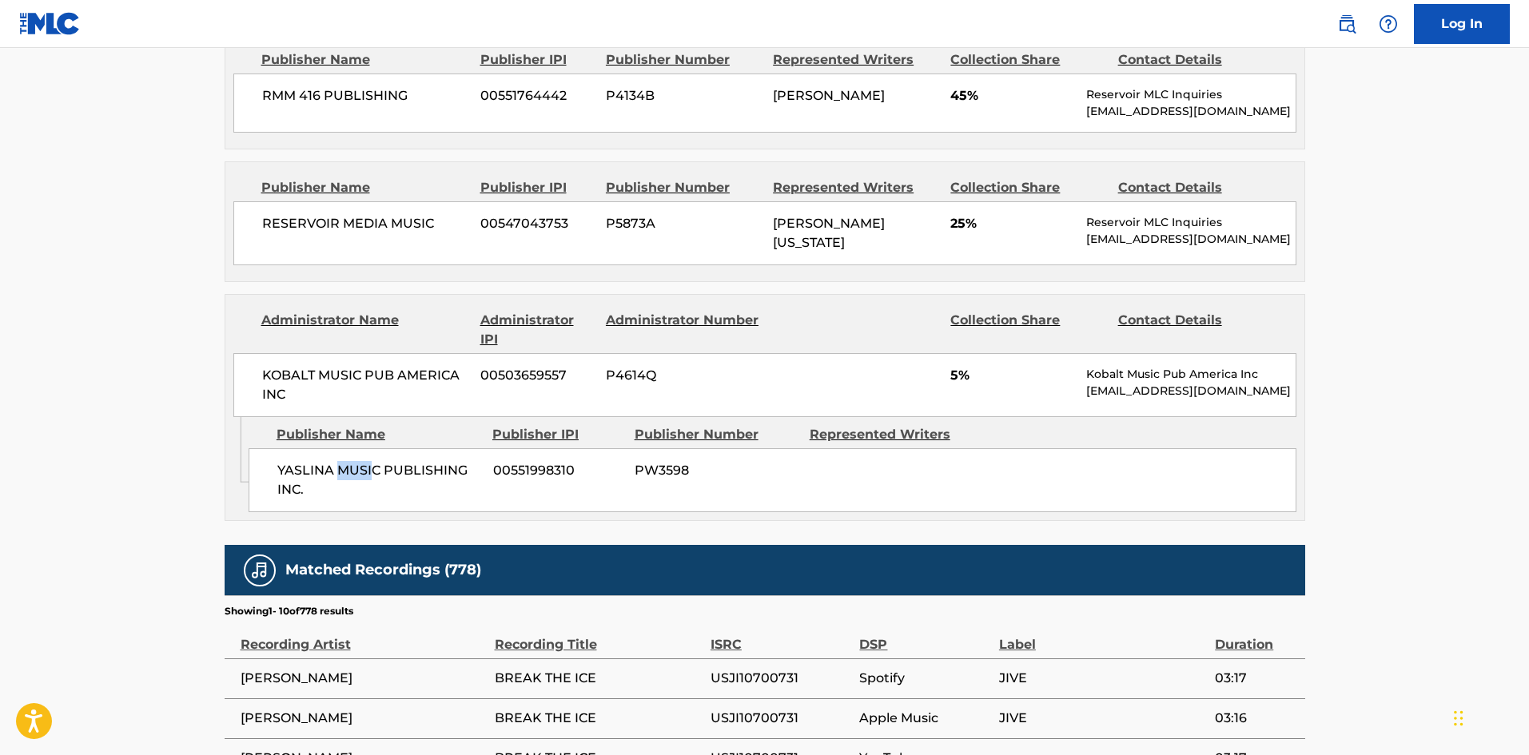
drag, startPoint x: 343, startPoint y: 448, endPoint x: 385, endPoint y: 439, distance: 42.7
click at [385, 461] on span "YASLINA MUSIC PUBLISHING INC." at bounding box center [379, 480] width 204 height 38
drag, startPoint x: 298, startPoint y: 456, endPoint x: 284, endPoint y: 455, distance: 14.5
click at [293, 461] on span "YASLINA MUSIC PUBLISHING INC." at bounding box center [379, 480] width 204 height 38
drag, startPoint x: 284, startPoint y: 455, endPoint x: 281, endPoint y: 229, distance: 226.3
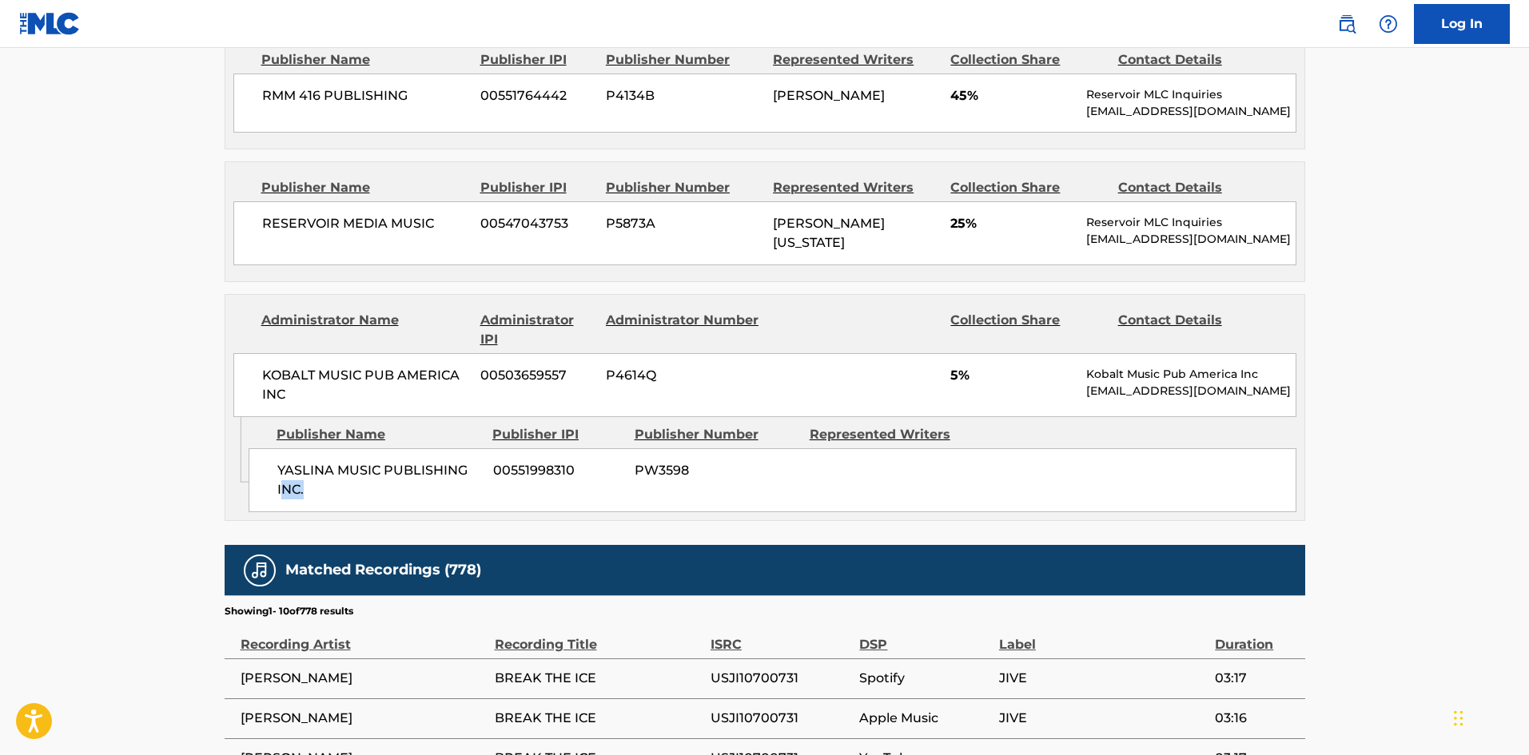
click at [369, 478] on div "YASLINA MUSIC PUBLISHING INC. 00551998310 PW3598" at bounding box center [773, 480] width 1048 height 64
drag, startPoint x: 260, startPoint y: 172, endPoint x: 362, endPoint y: 207, distance: 108.2
click at [352, 207] on div "Publisher Name Publisher IPI Publisher Number Represented Writers Collection Sh…" at bounding box center [764, 221] width 1079 height 119
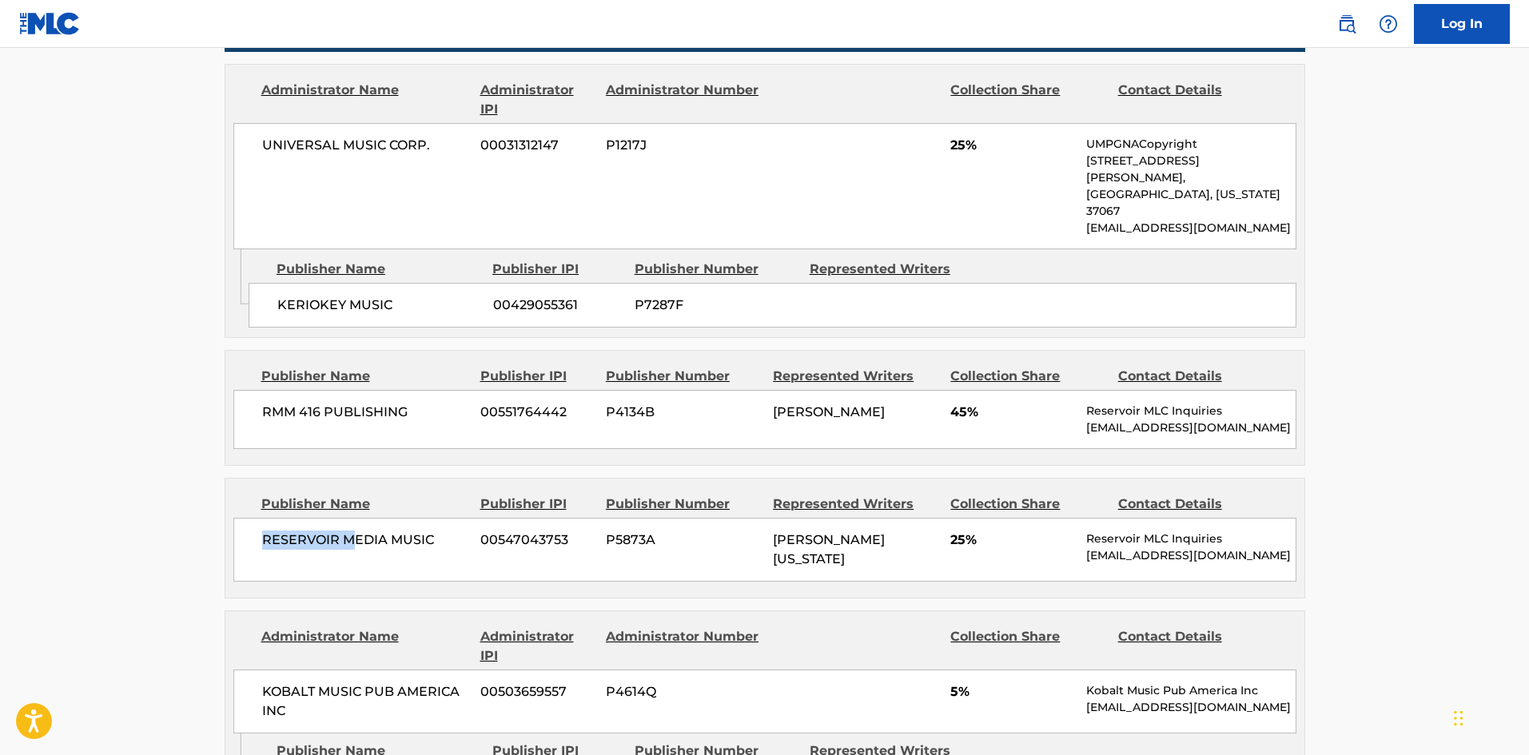
scroll to position [799, 0]
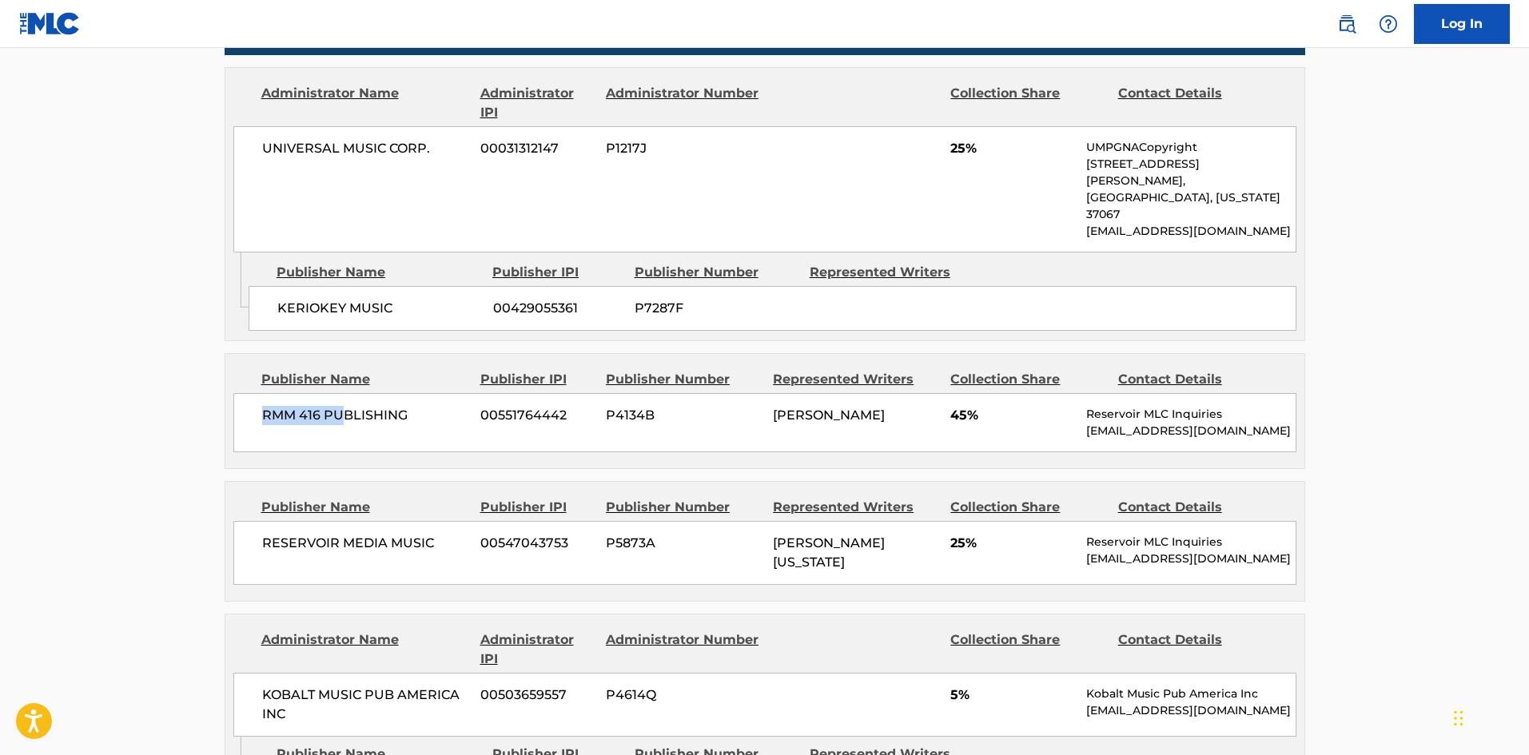
drag, startPoint x: 285, startPoint y: 367, endPoint x: 343, endPoint y: 369, distance: 57.6
click at [343, 393] on div "RMM 416 PUBLISHING 00551764442 P4134B FLOYD NATHANIEL HILLS 45% Reservoir MLC I…" at bounding box center [764, 422] width 1063 height 59
drag, startPoint x: 302, startPoint y: 265, endPoint x: 405, endPoint y: 268, distance: 102.4
click at [405, 299] on span "KERIOKEY MUSIC" at bounding box center [379, 308] width 204 height 19
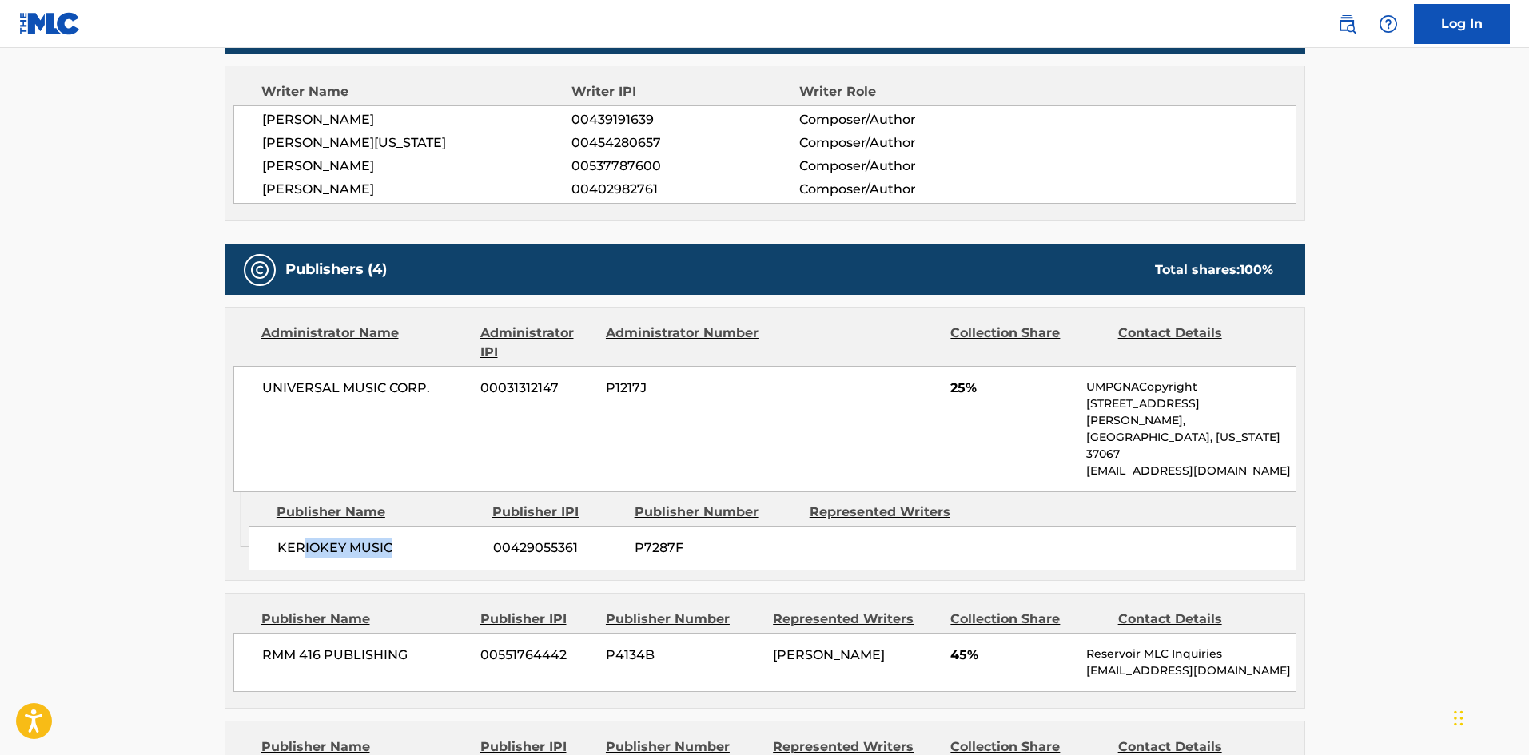
scroll to position [640, 0]
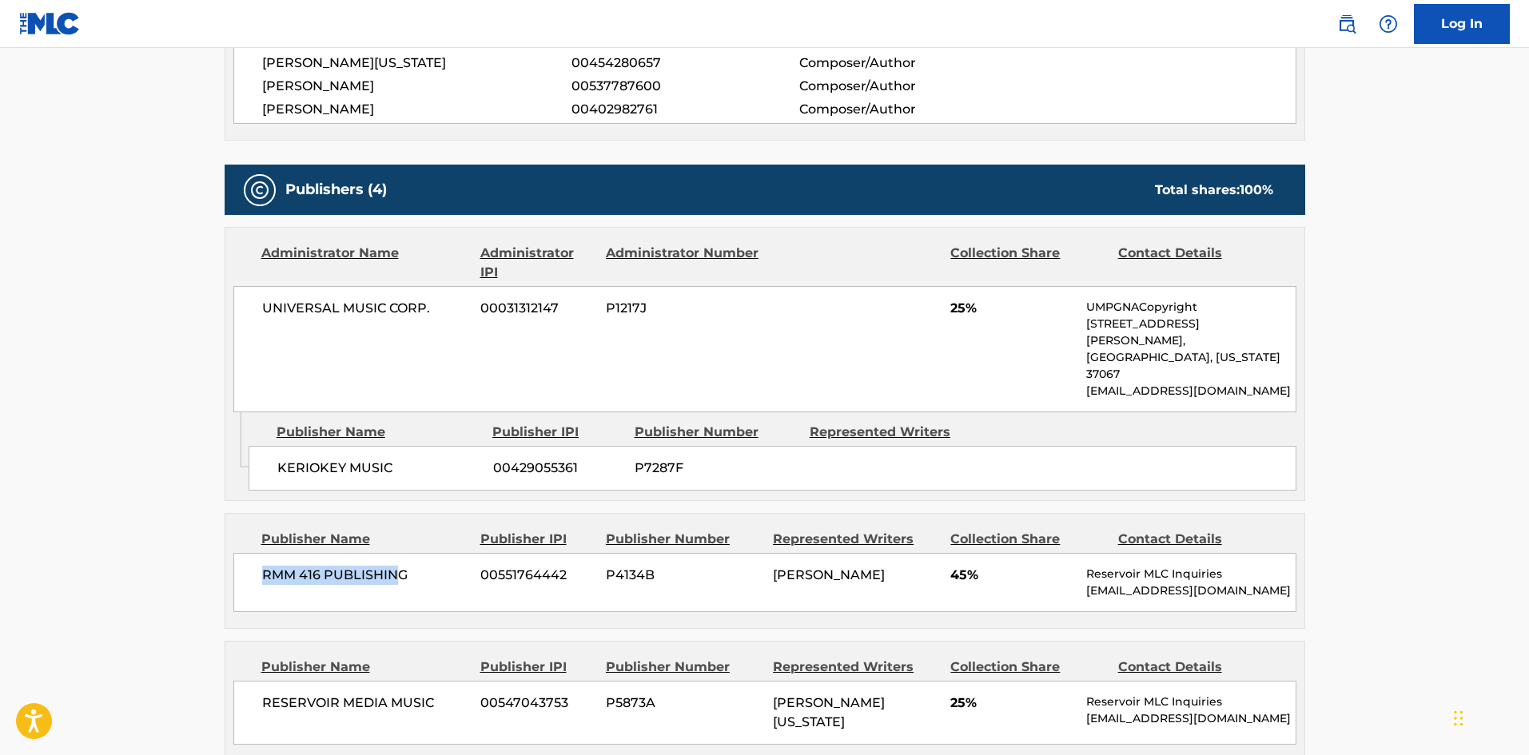
drag, startPoint x: 259, startPoint y: 540, endPoint x: 395, endPoint y: 544, distance: 136.0
click at [395, 553] on div "RMM 416 PUBLISHING 00551764442 P4134B FLOYD NATHANIEL HILLS 45% Reservoir MLC I…" at bounding box center [764, 582] width 1063 height 59
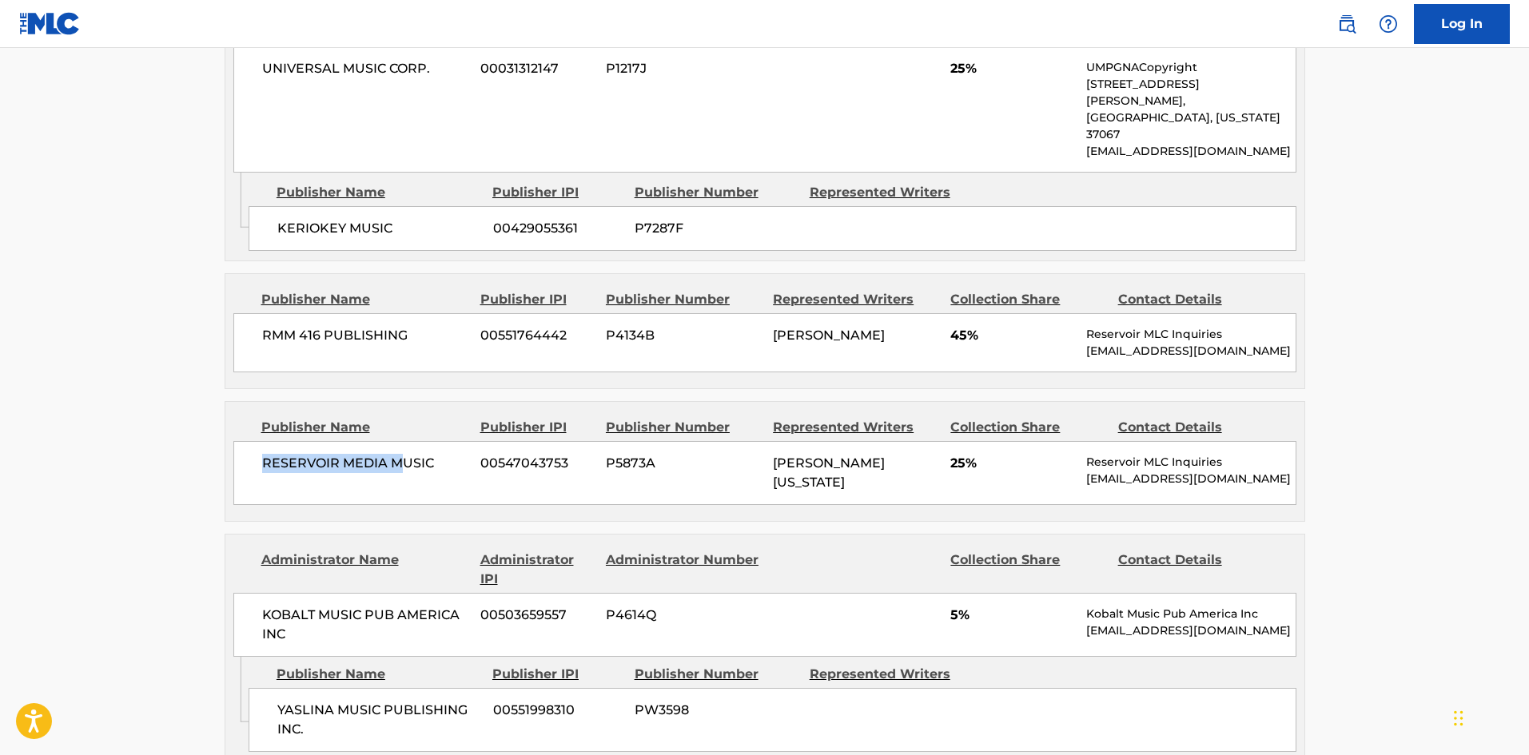
drag, startPoint x: 266, startPoint y: 433, endPoint x: 405, endPoint y: 455, distance: 140.0
click at [405, 455] on div "RESERVOIR MEDIA MUSIC 00547043753 P5873A JAMES DAVID WASHINGTON 25% Reservoir M…" at bounding box center [764, 473] width 1063 height 64
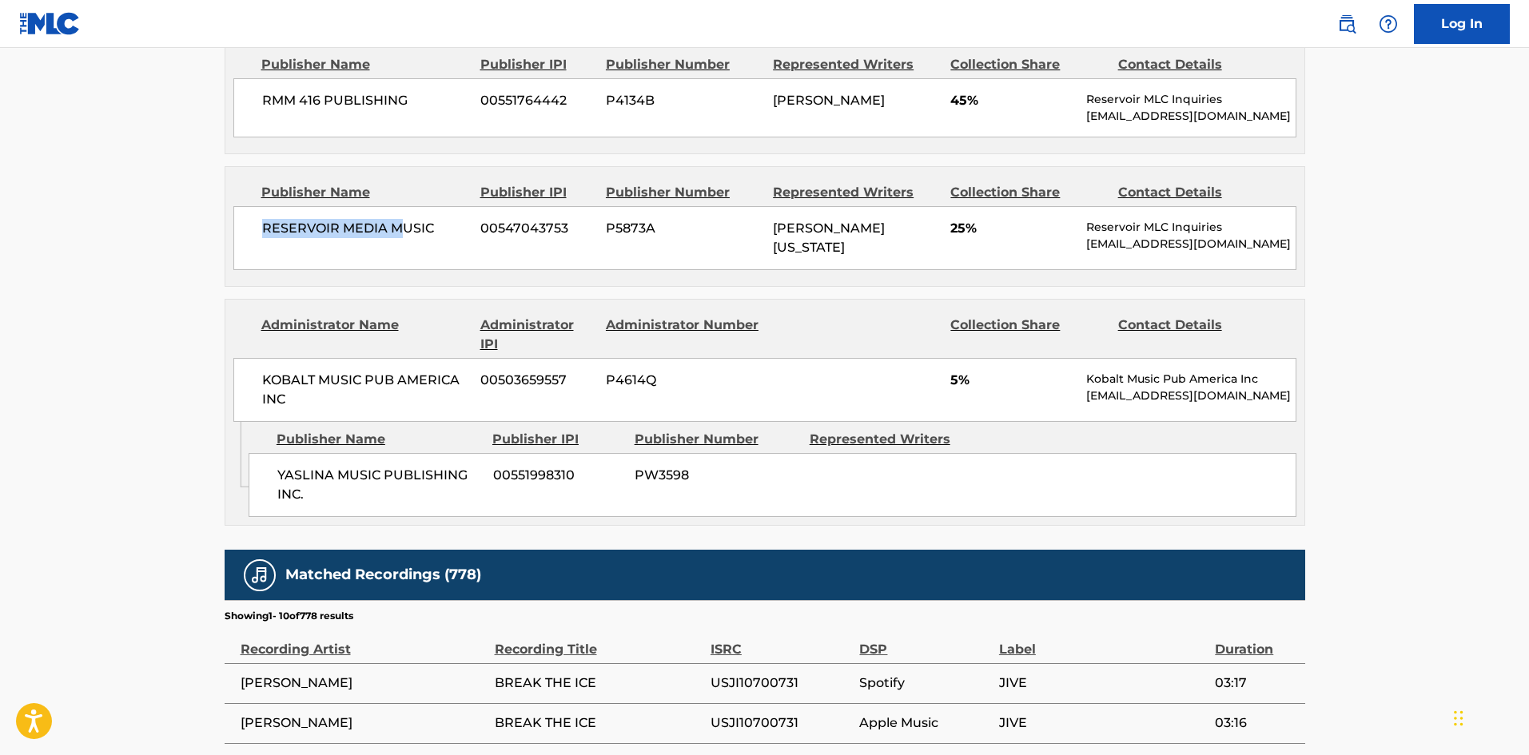
scroll to position [1119, 0]
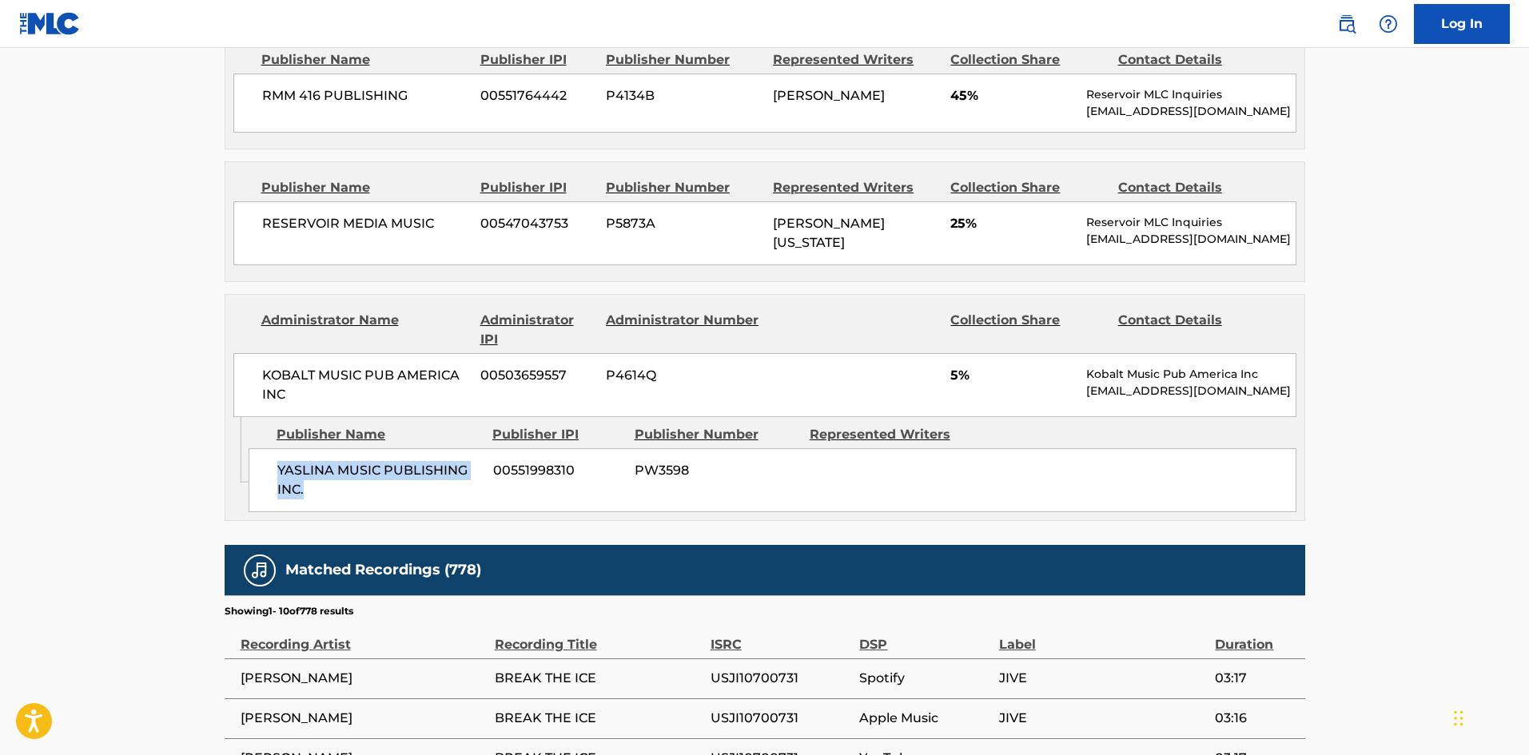
drag, startPoint x: 269, startPoint y: 443, endPoint x: 353, endPoint y: 425, distance: 86.5
click at [352, 468] on div "YASLINA MUSIC PUBLISHING INC. 00551998310 PW3598" at bounding box center [773, 480] width 1048 height 64
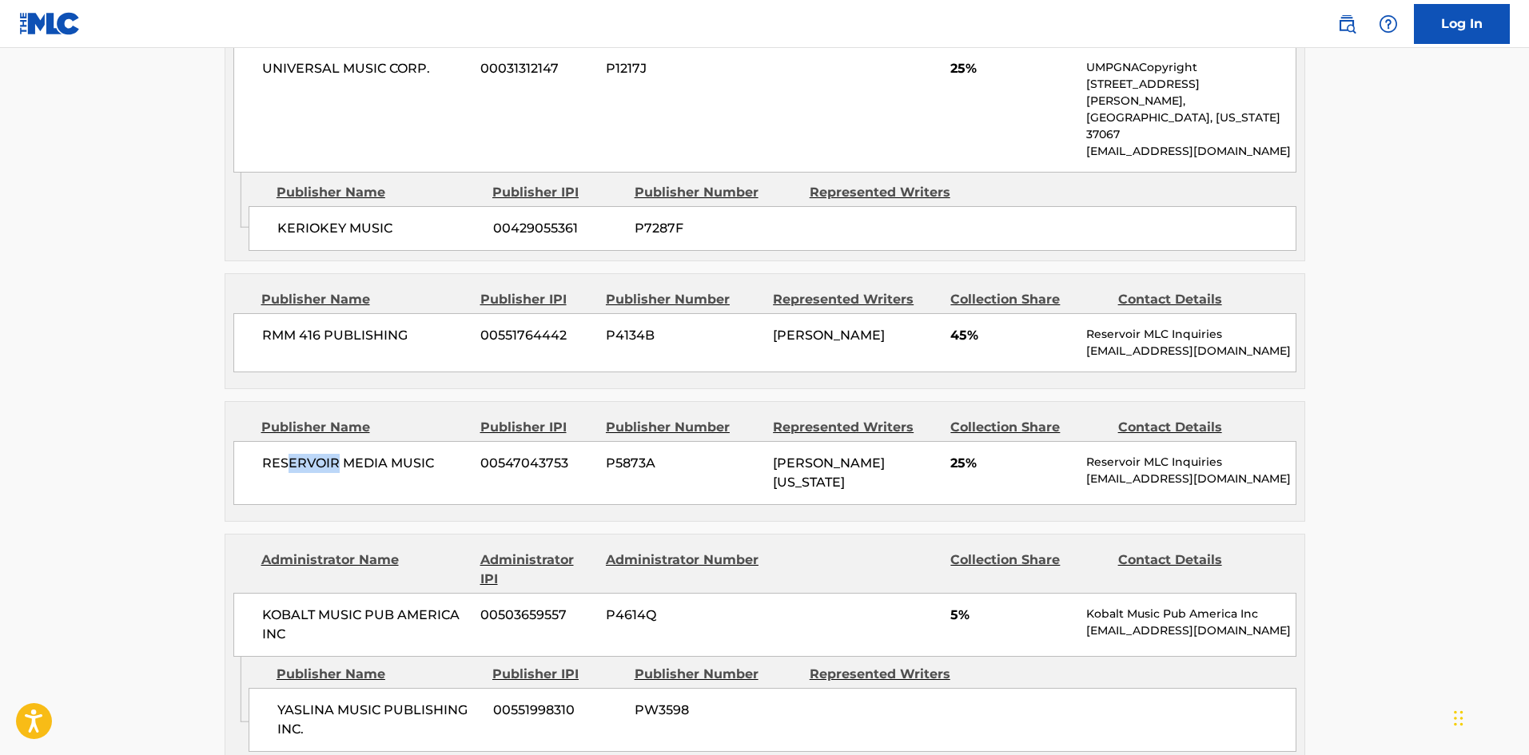
drag, startPoint x: 324, startPoint y: 433, endPoint x: 336, endPoint y: 433, distance: 12.0
click at [336, 454] on span "RESERVOIR MEDIA MUSIC" at bounding box center [365, 463] width 207 height 19
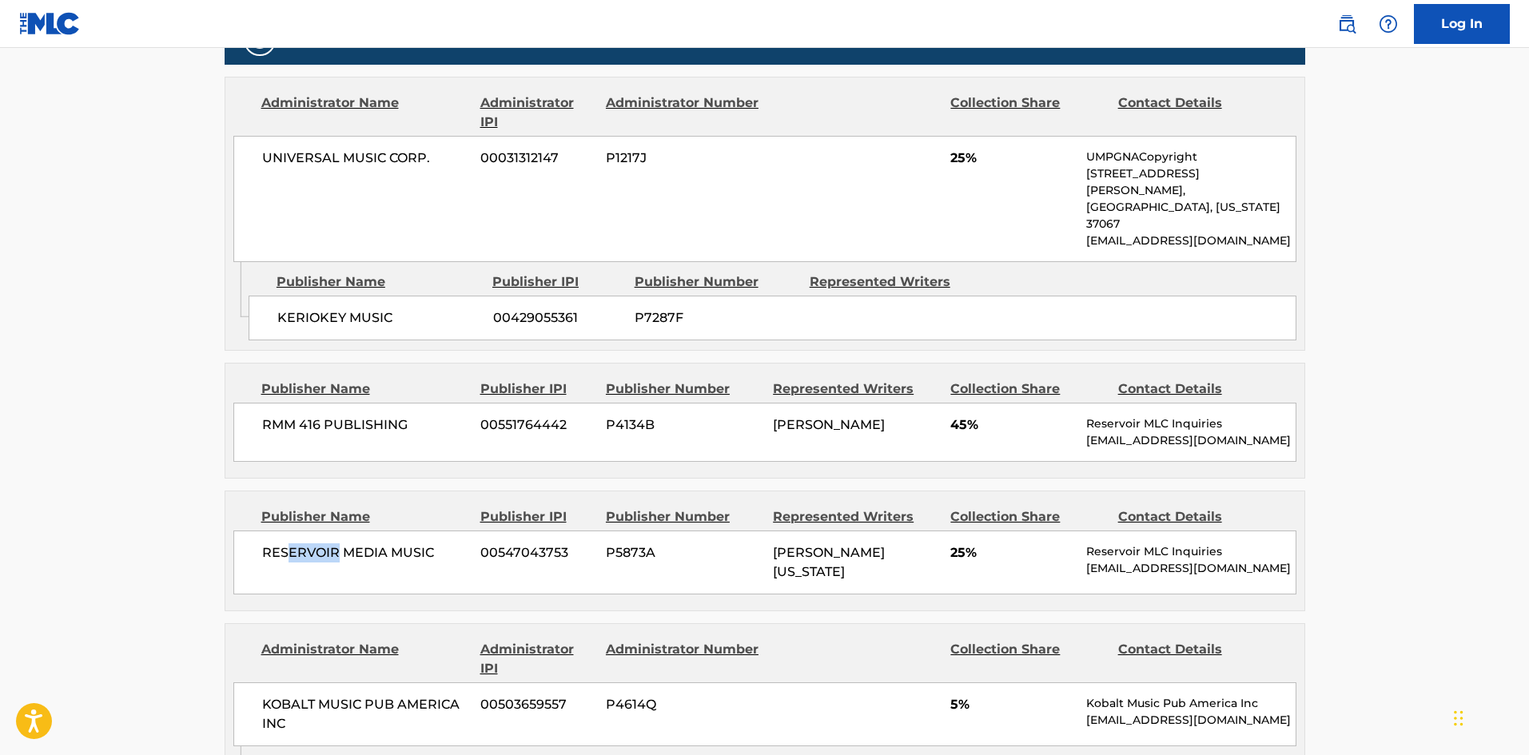
scroll to position [720, 0]
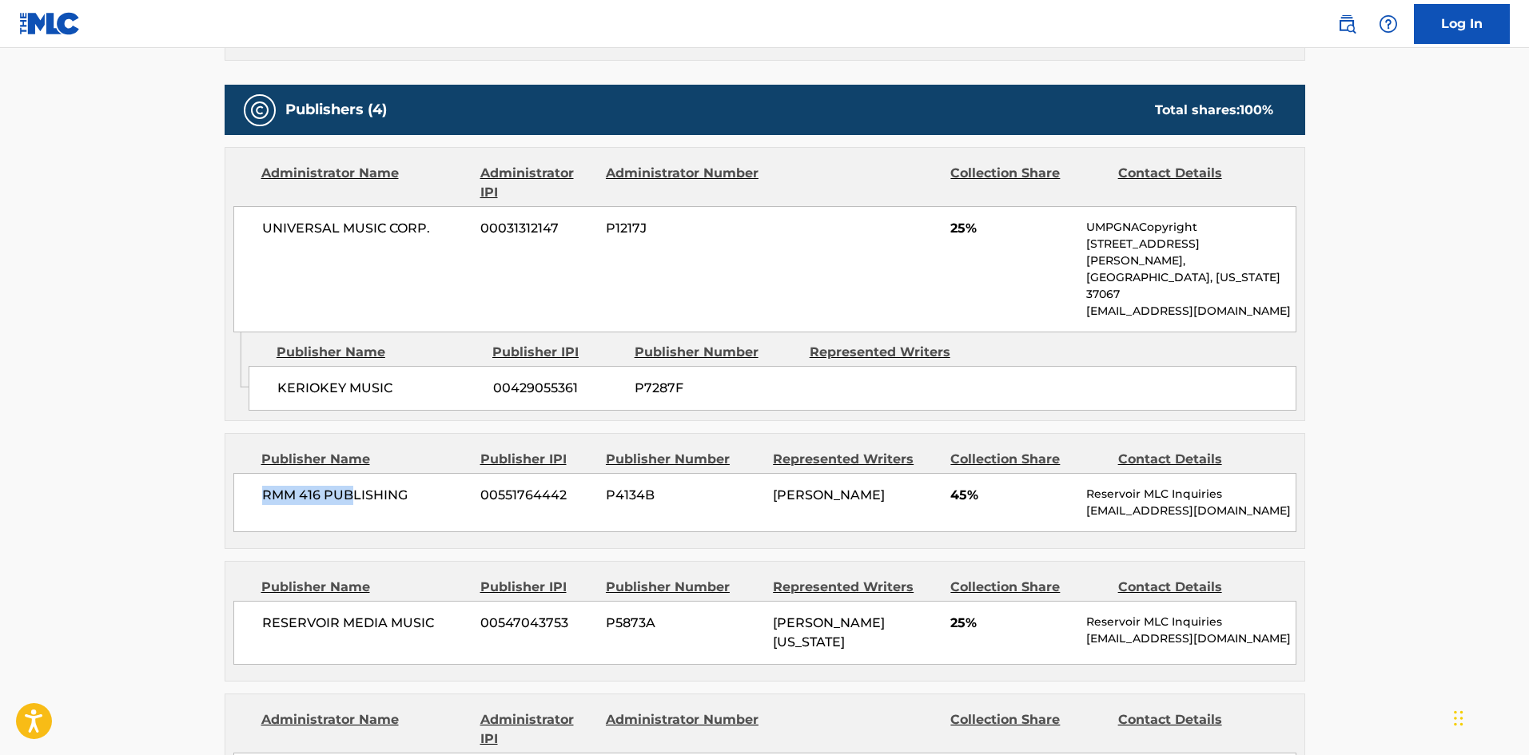
drag, startPoint x: 246, startPoint y: 466, endPoint x: 307, endPoint y: 378, distance: 106.9
click at [351, 473] on div "RMM 416 PUBLISHING 00551764442 P4134B FLOYD NATHANIEL HILLS 45% Reservoir MLC I…" at bounding box center [764, 502] width 1063 height 59
drag, startPoint x: 298, startPoint y: 350, endPoint x: 407, endPoint y: 34, distance: 334.0
click at [402, 379] on span "KERIOKEY MUSIC" at bounding box center [379, 388] width 204 height 19
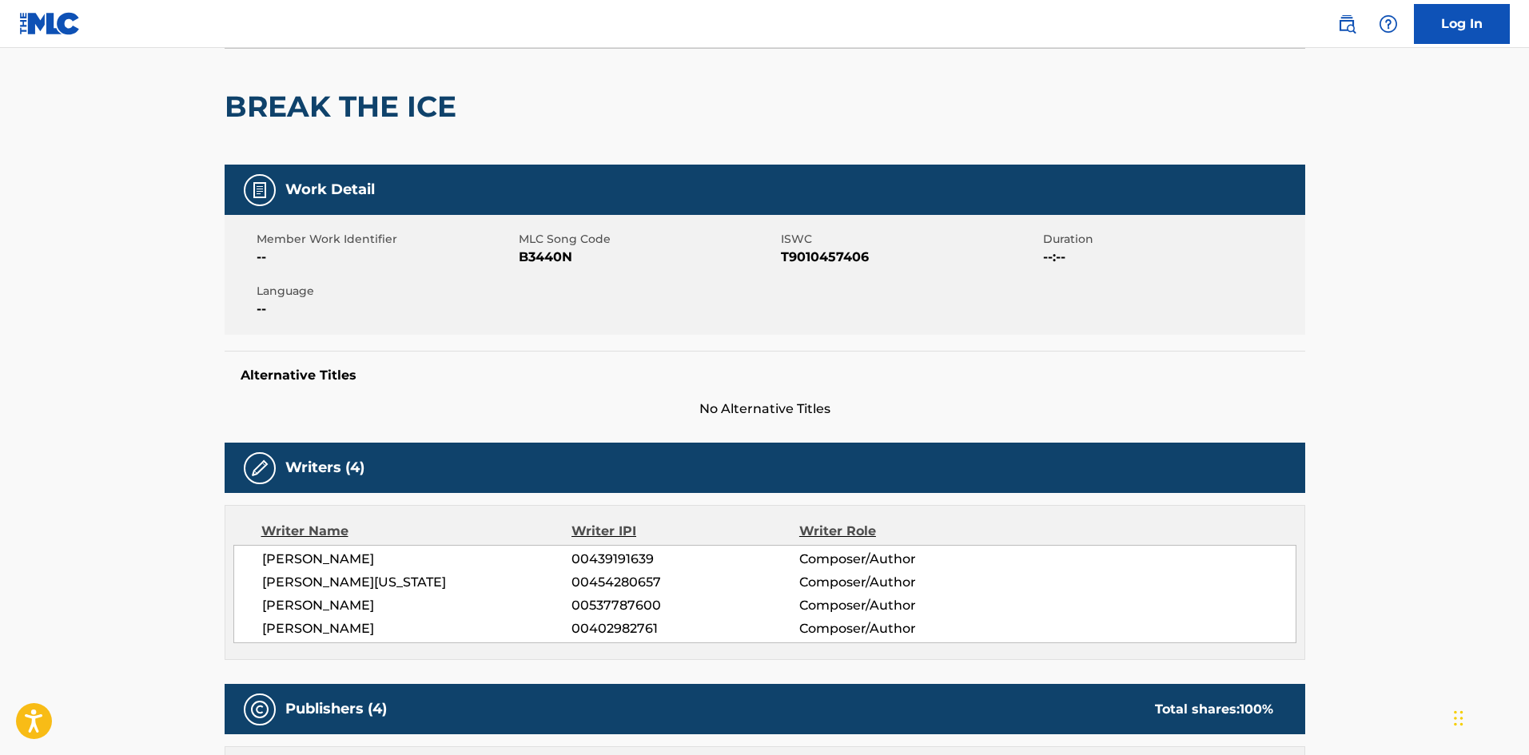
scroll to position [0, 0]
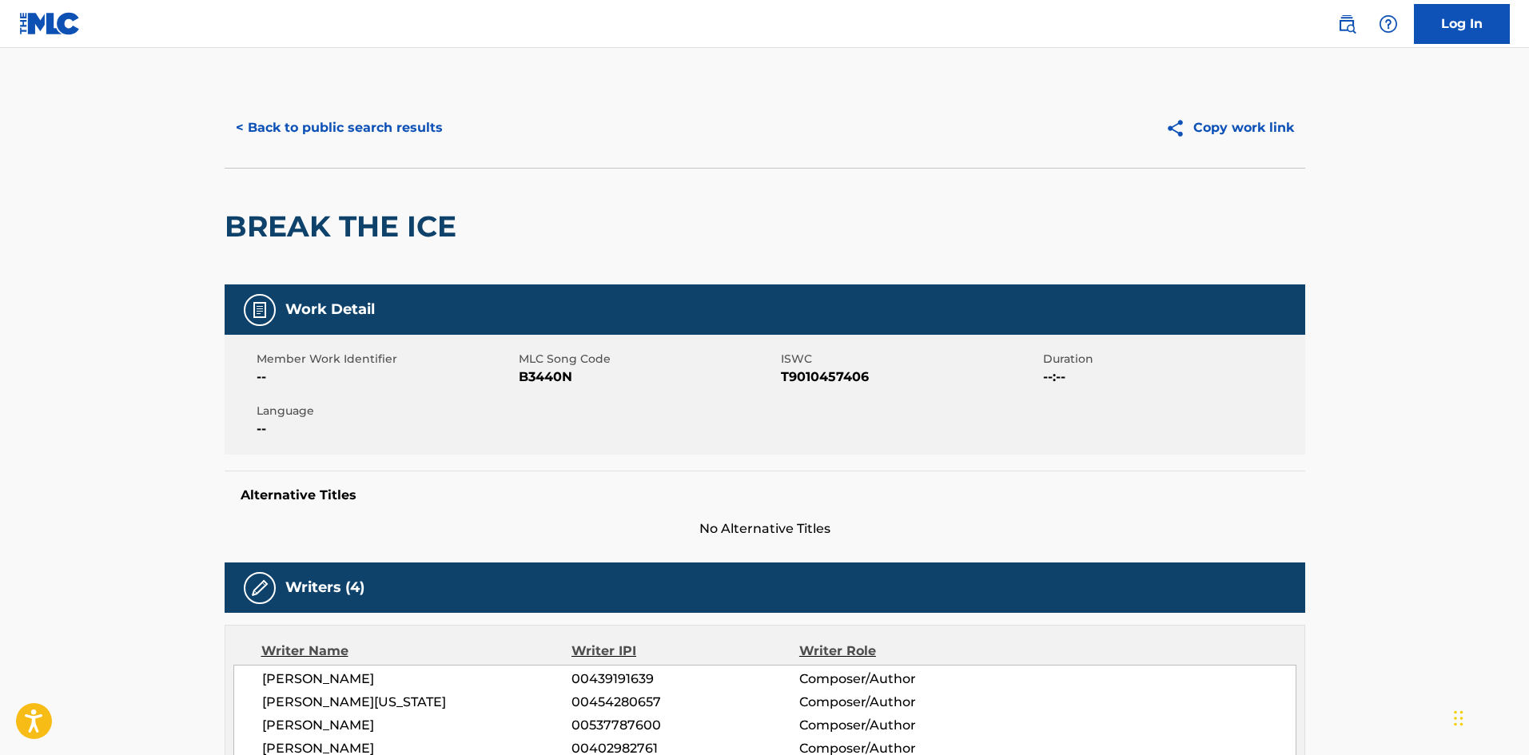
click at [384, 130] on button "< Back to public search results" at bounding box center [339, 128] width 229 height 40
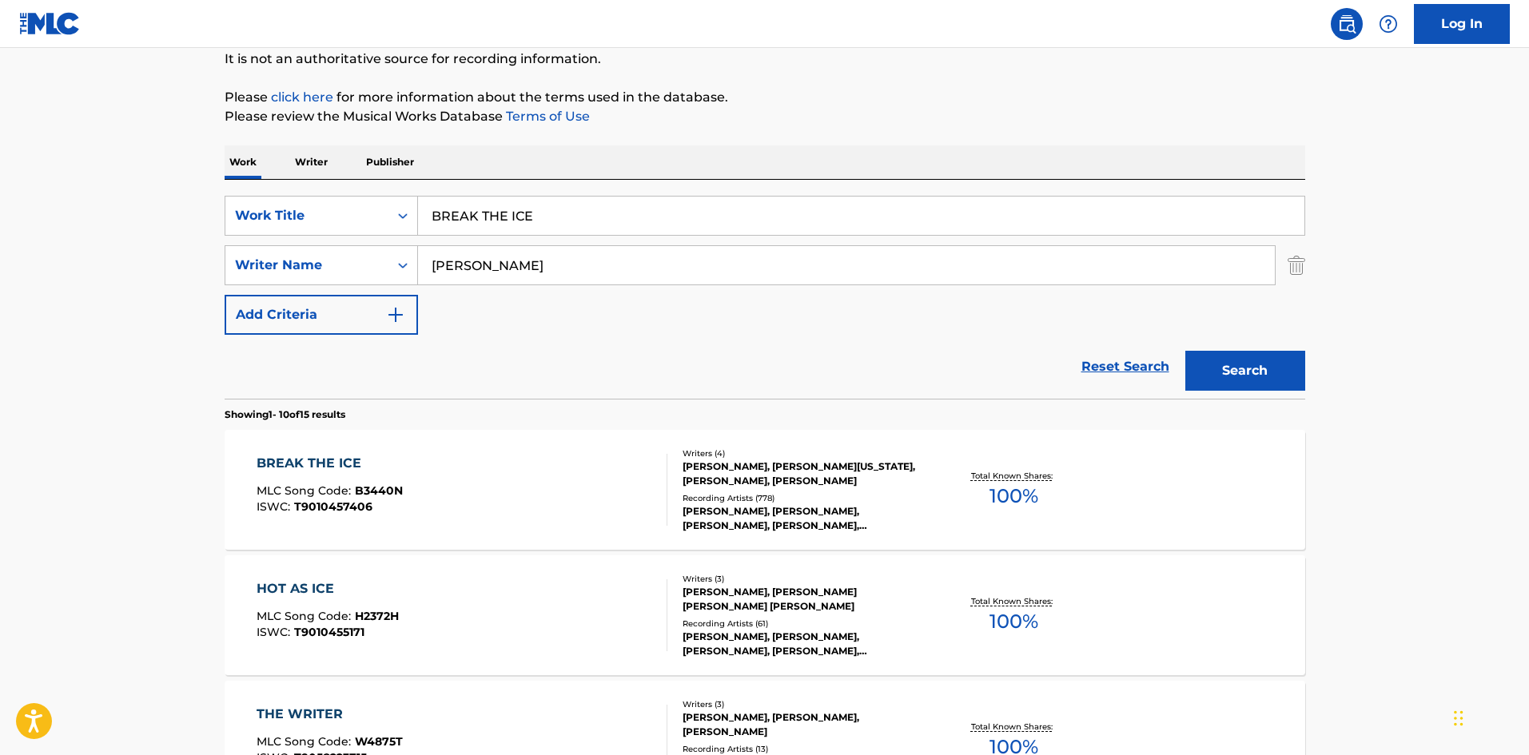
drag, startPoint x: 616, startPoint y: 218, endPoint x: 0, endPoint y: 232, distance: 615.7
paste input "THE ON M"
type input "BREATHE ON ME"
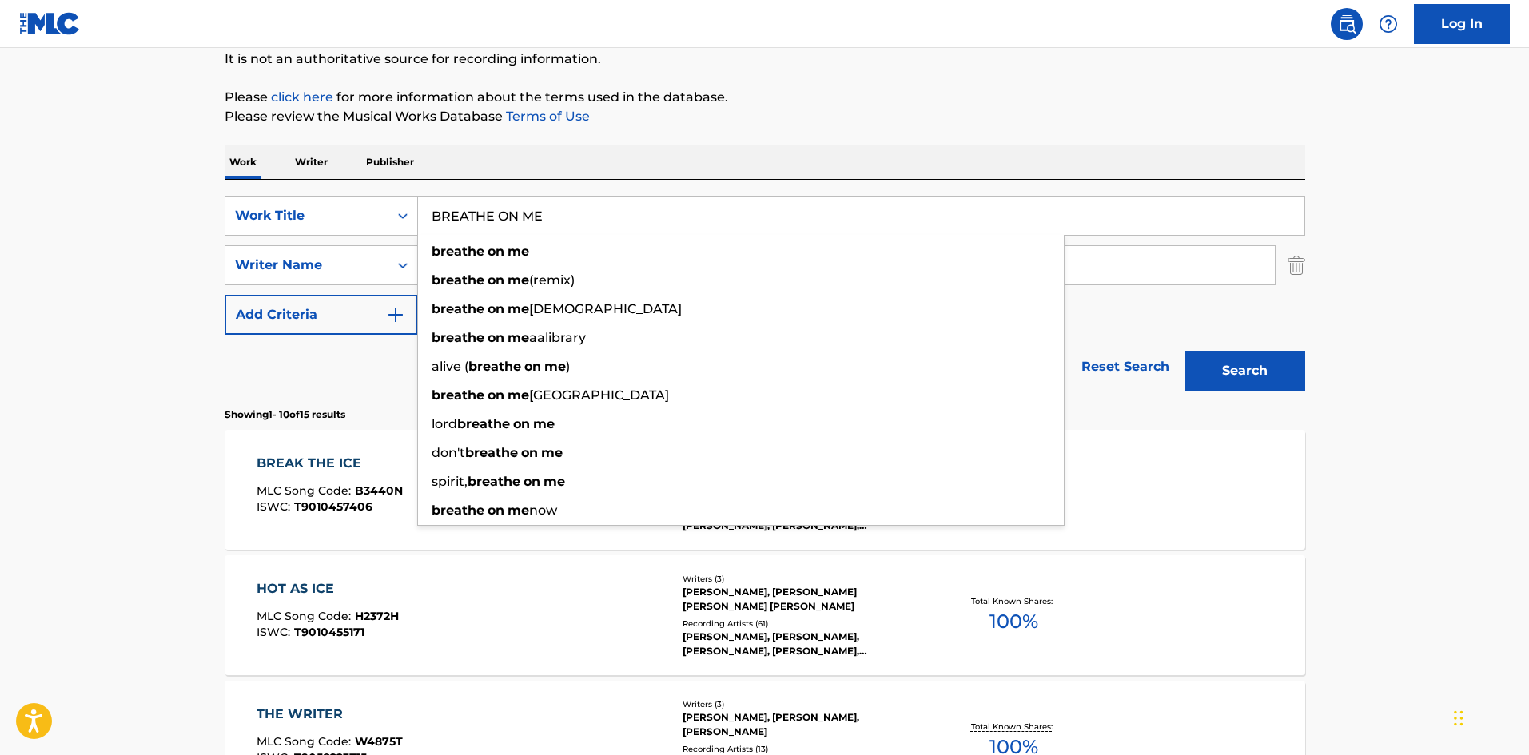
click at [537, 165] on div "Work Writer Publisher" at bounding box center [765, 163] width 1081 height 34
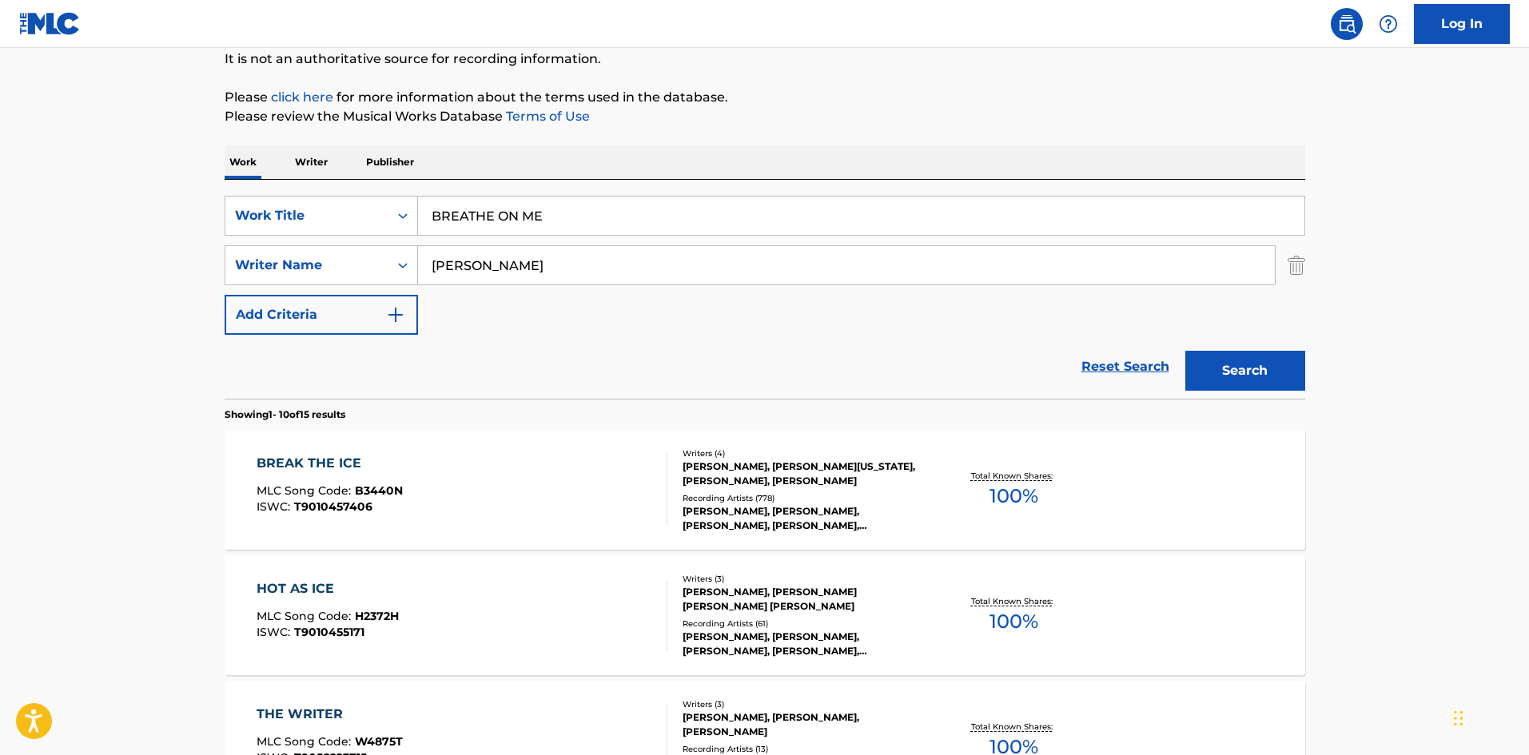
drag, startPoint x: 514, startPoint y: 261, endPoint x: 61, endPoint y: 269, distance: 453.4
paste input "GREENE"
type input "GREENE"
click at [1244, 368] on button "Search" at bounding box center [1246, 371] width 120 height 40
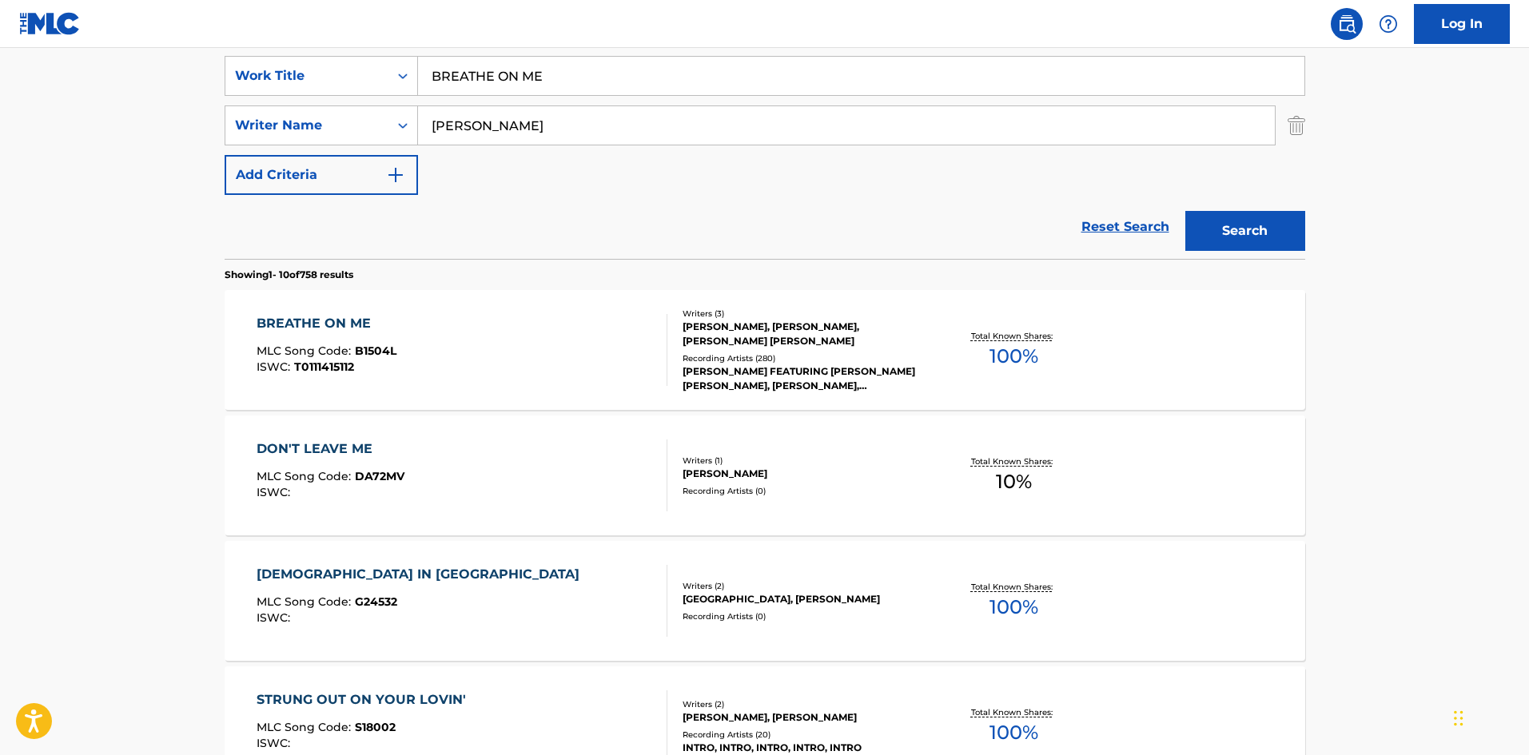
scroll to position [320, 0]
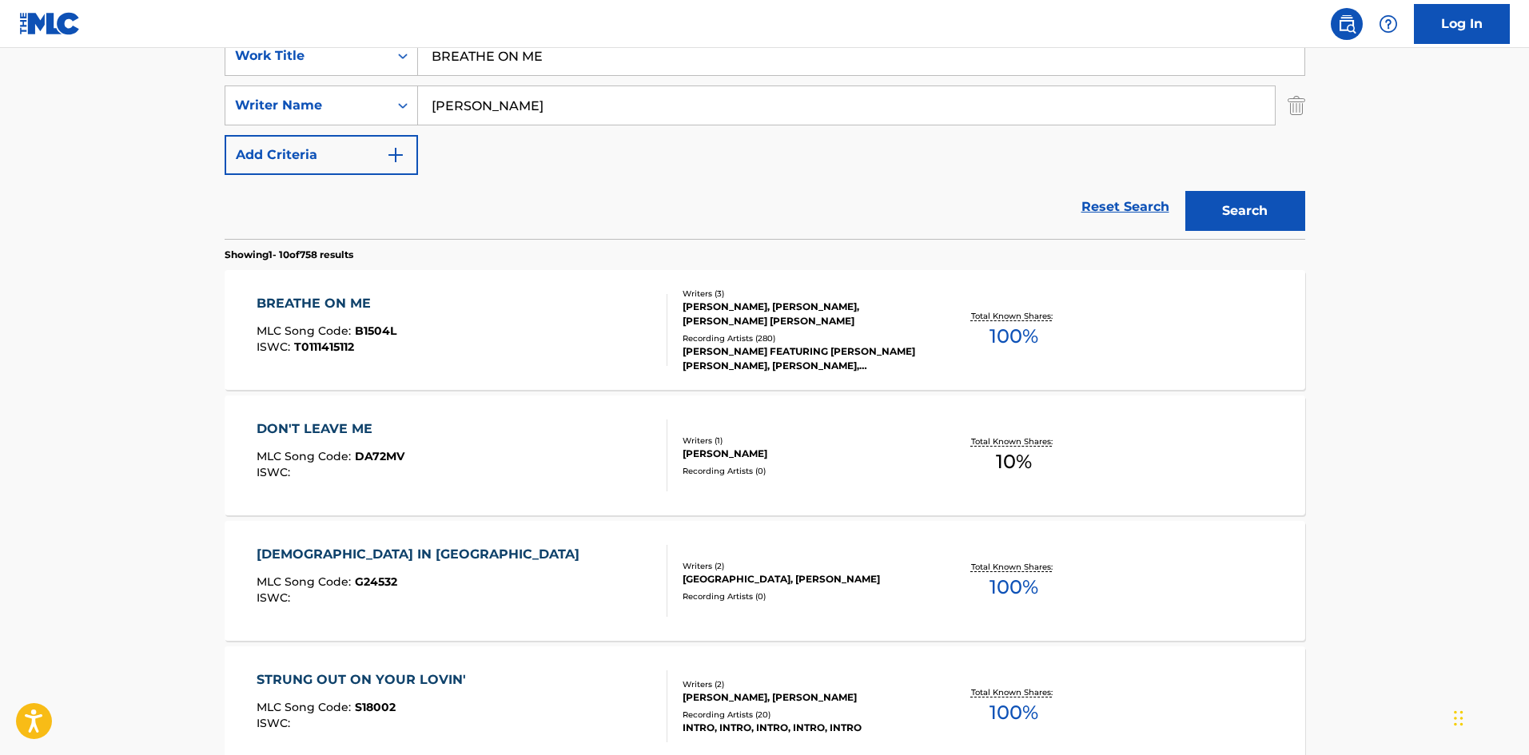
click at [329, 297] on div "BREATHE ON ME" at bounding box center [327, 303] width 140 height 19
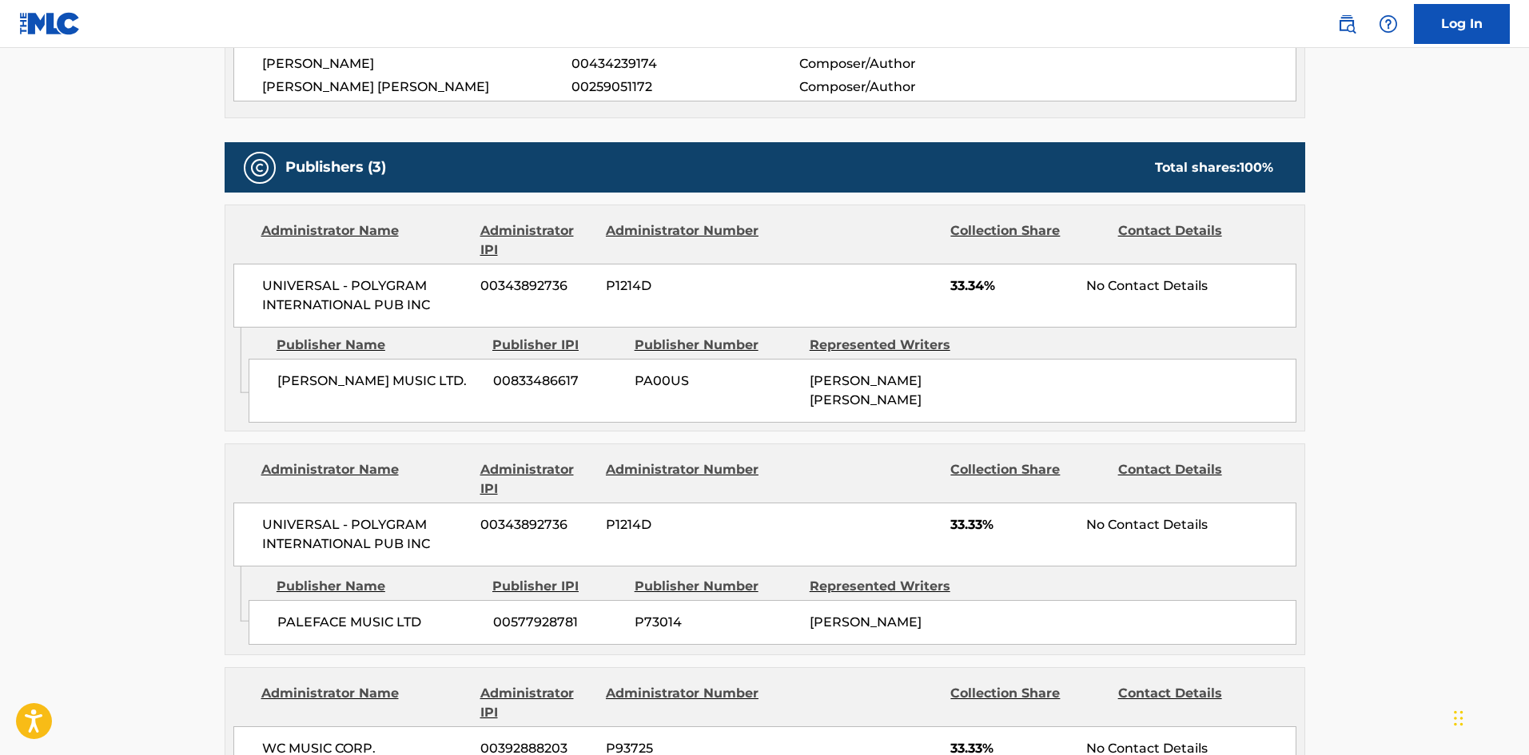
scroll to position [640, 0]
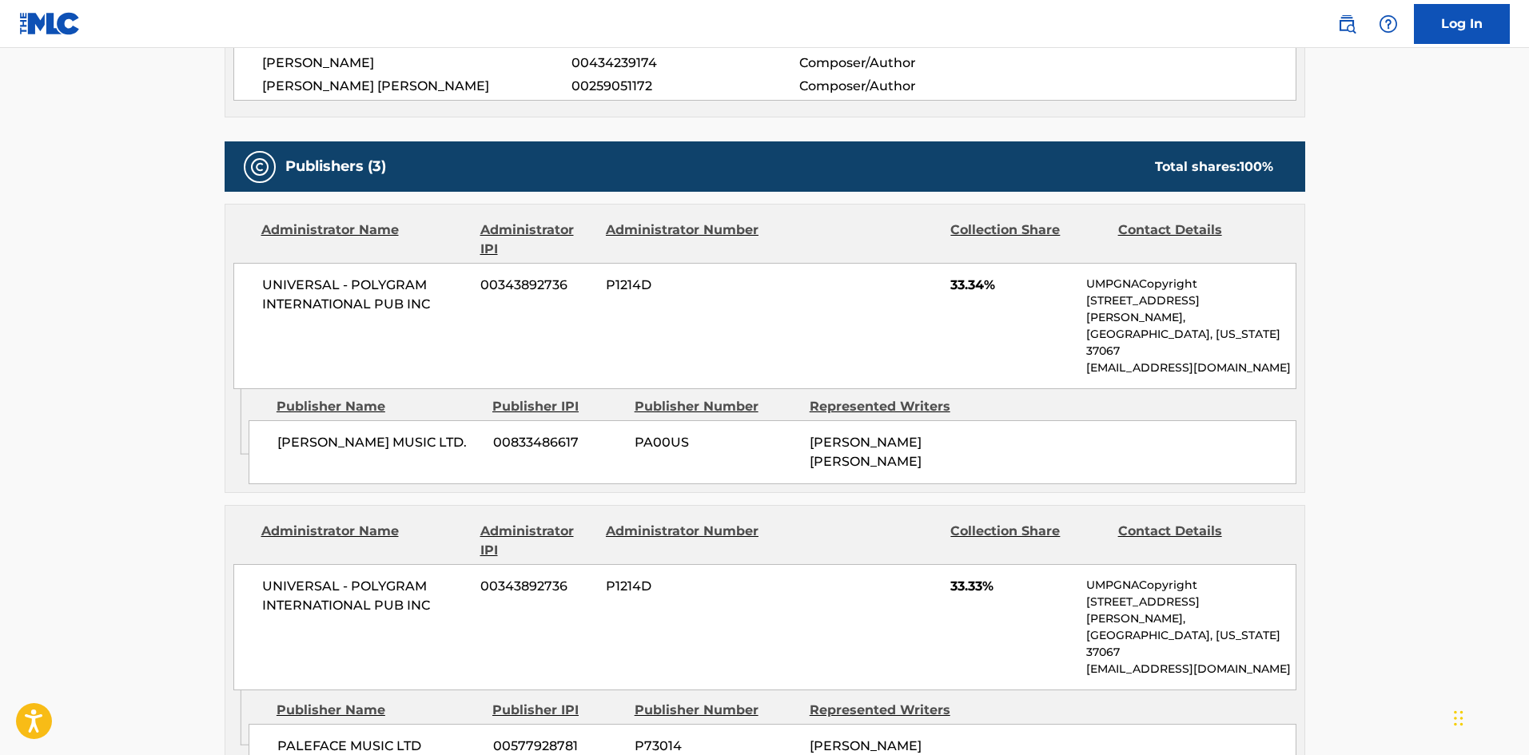
drag, startPoint x: 277, startPoint y: 412, endPoint x: 486, endPoint y: 408, distance: 209.5
click at [486, 421] on div "STEVE ANDERSON MUSIC LTD. 00833486617 PA00US STEPHEN JOHN ANDERSON" at bounding box center [773, 453] width 1048 height 64
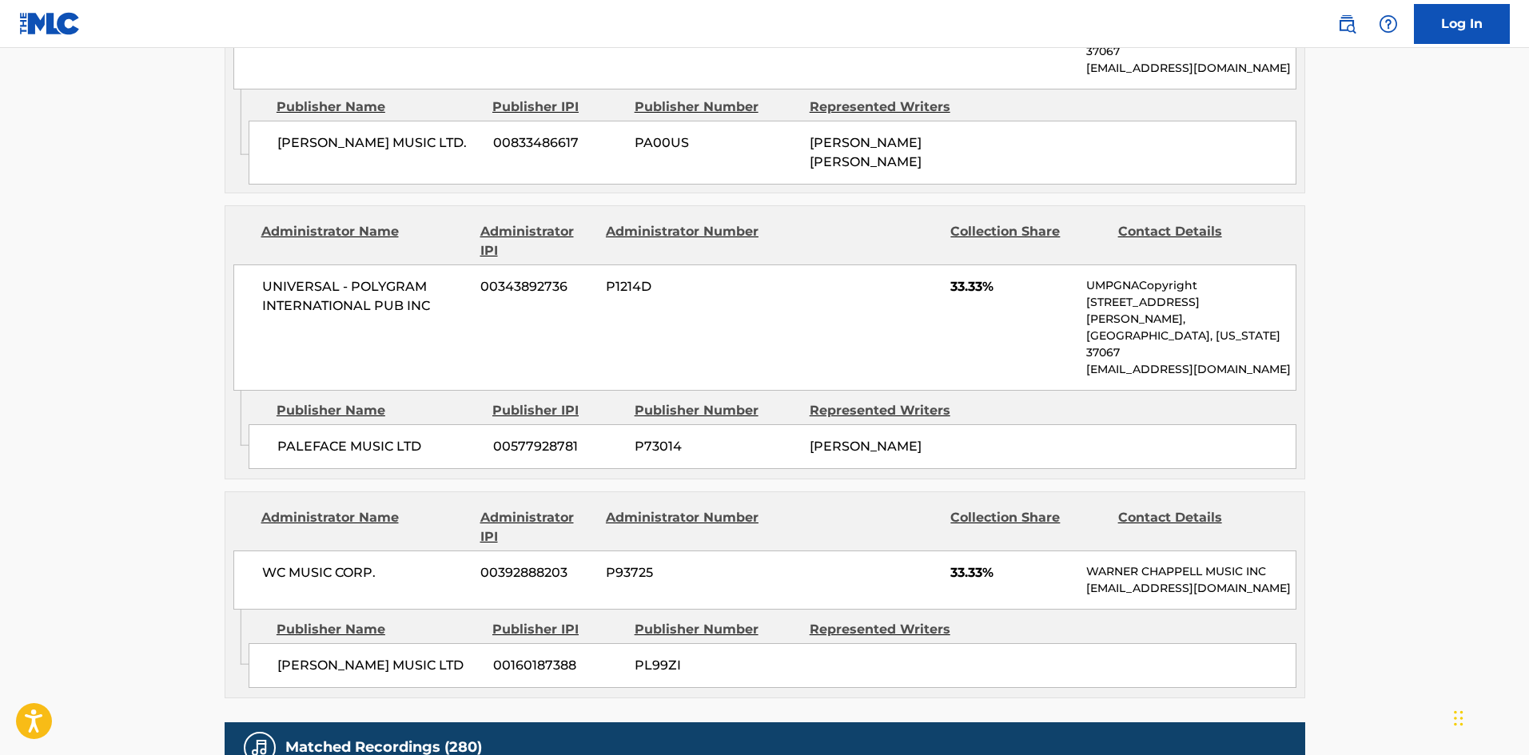
scroll to position [959, 0]
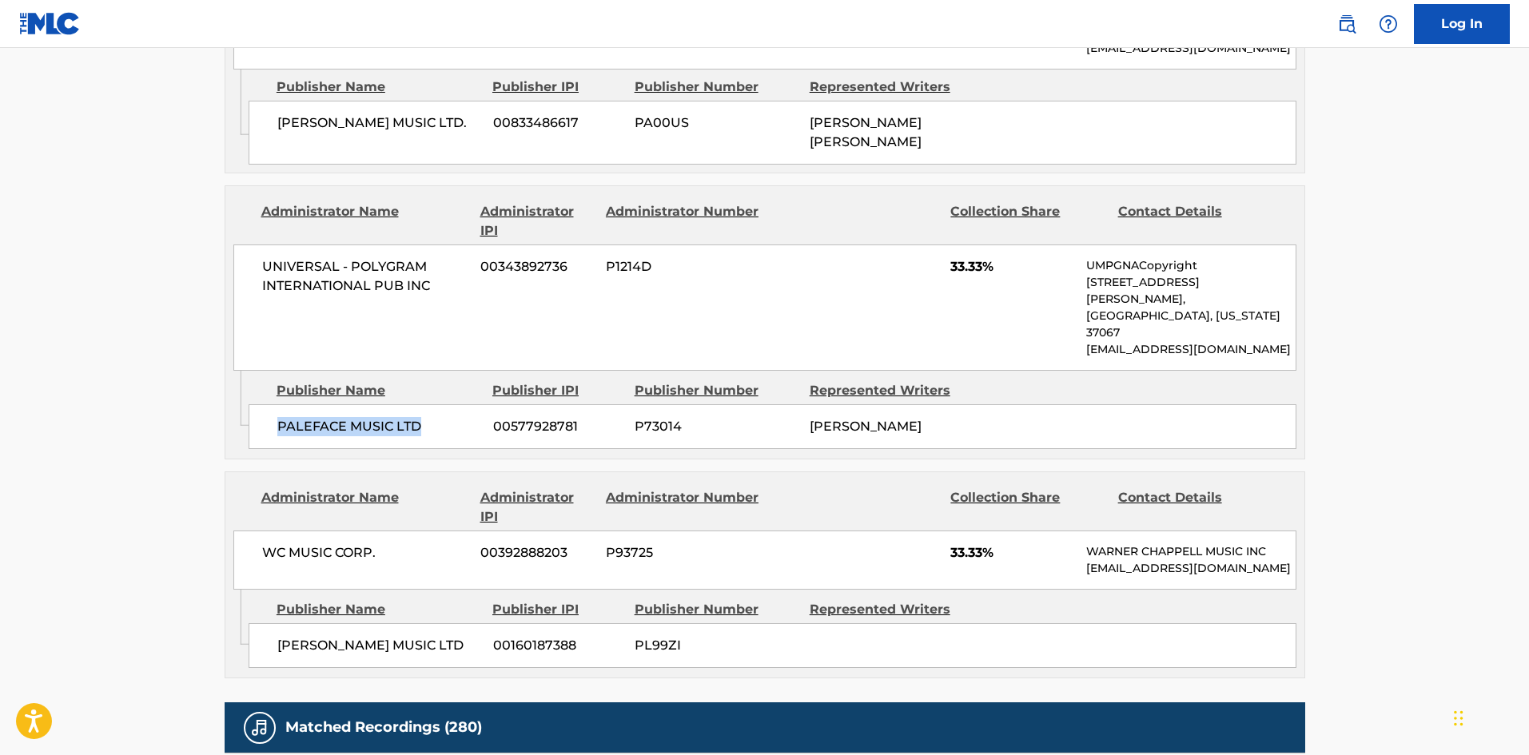
drag, startPoint x: 277, startPoint y: 369, endPoint x: 467, endPoint y: 356, distance: 190.7
click at [467, 417] on span "PALEFACE MUSIC LTD" at bounding box center [379, 426] width 204 height 19
drag, startPoint x: 950, startPoint y: 230, endPoint x: 987, endPoint y: 224, distance: 38.1
click at [987, 245] on div "UNIVERSAL - POLYGRAM INTERNATIONAL PUB INC 00343892736 P1214D 33.33% UMPGNACopy…" at bounding box center [764, 308] width 1063 height 126
drag, startPoint x: 281, startPoint y: 592, endPoint x: 561, endPoint y: 29, distance: 628.5
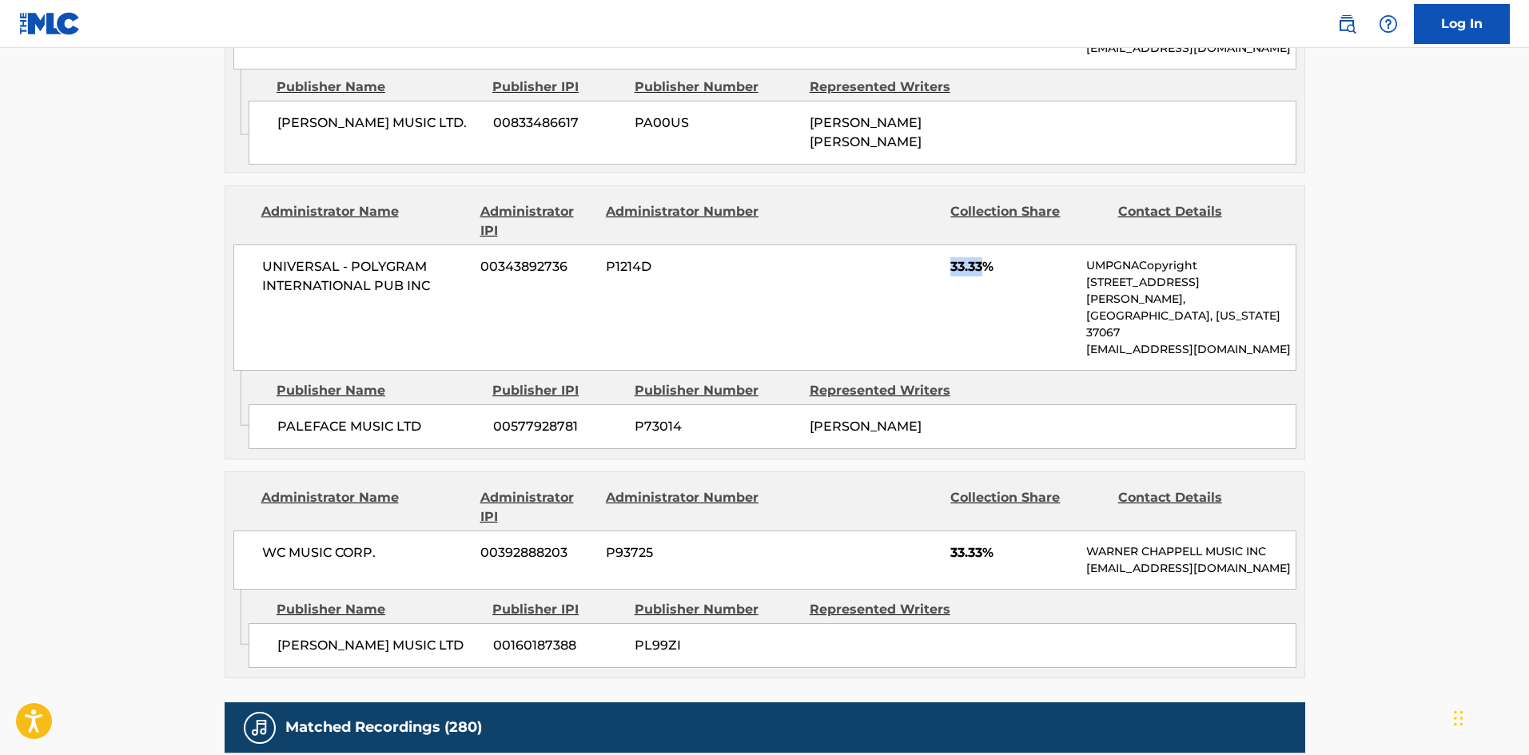
click at [350, 636] on span "WARNER CHAPPELL MUSIC LTD" at bounding box center [379, 645] width 204 height 19
drag, startPoint x: 951, startPoint y: 481, endPoint x: 987, endPoint y: 481, distance: 36.0
click at [987, 544] on span "33.33%" at bounding box center [1013, 553] width 124 height 19
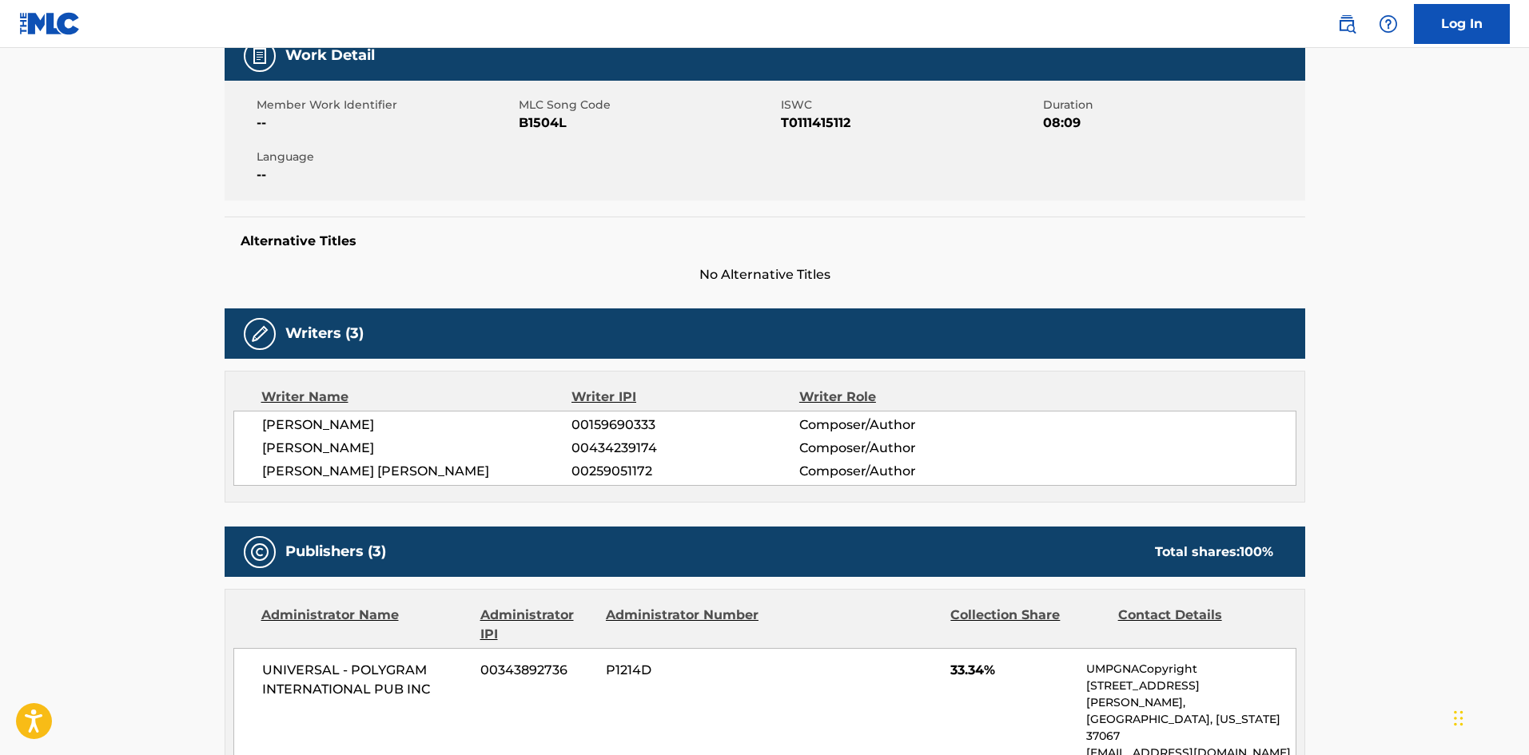
scroll to position [0, 0]
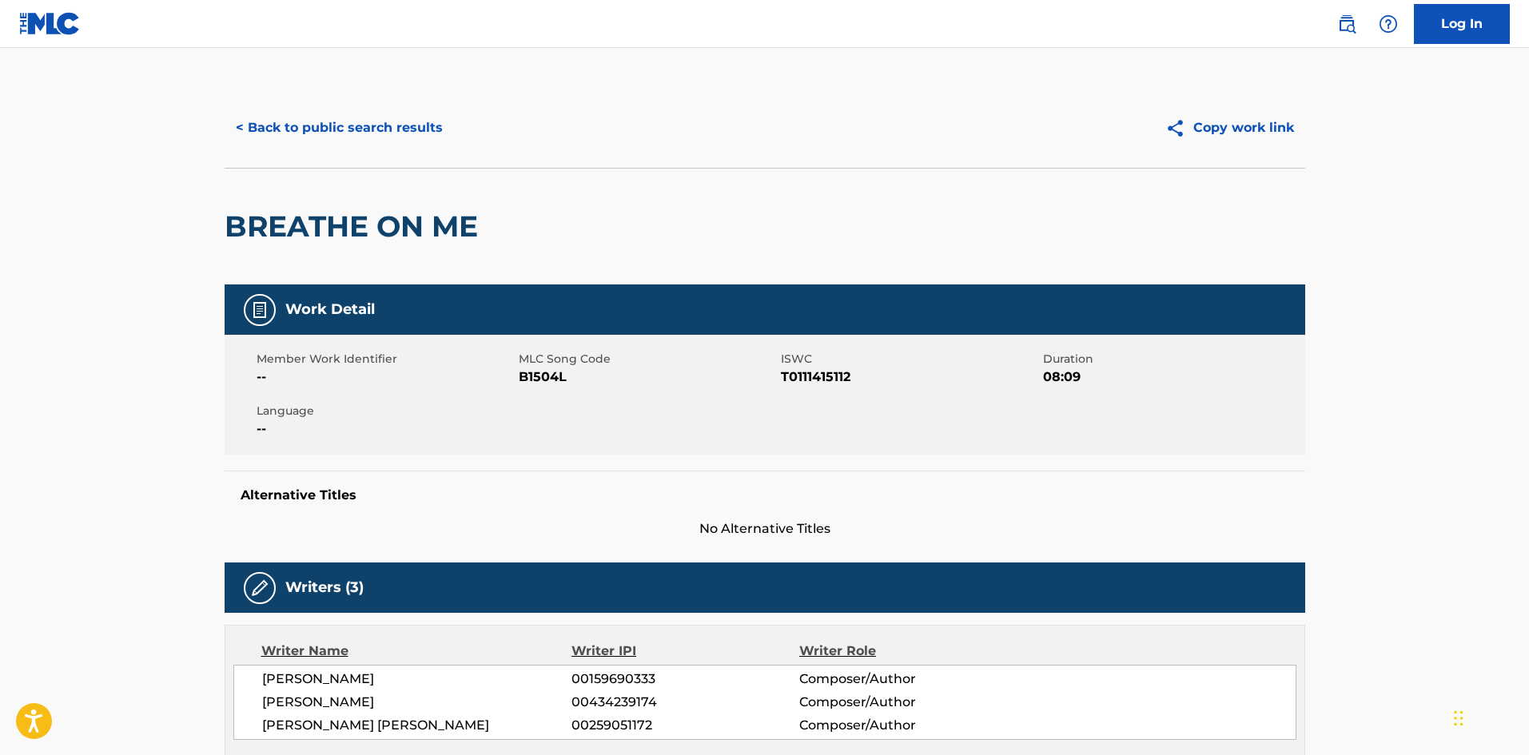
click at [389, 122] on button "< Back to public search results" at bounding box center [339, 128] width 229 height 40
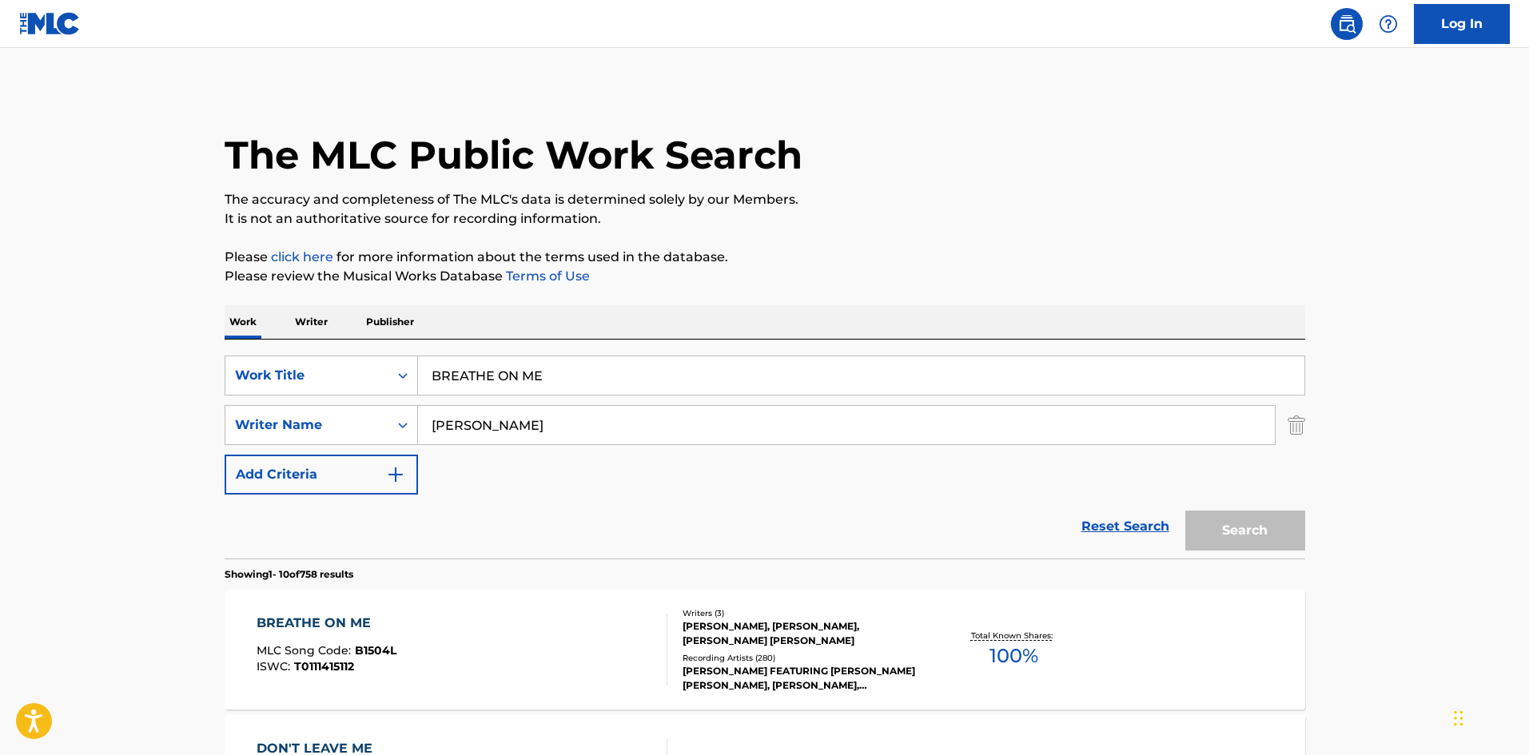
scroll to position [320, 0]
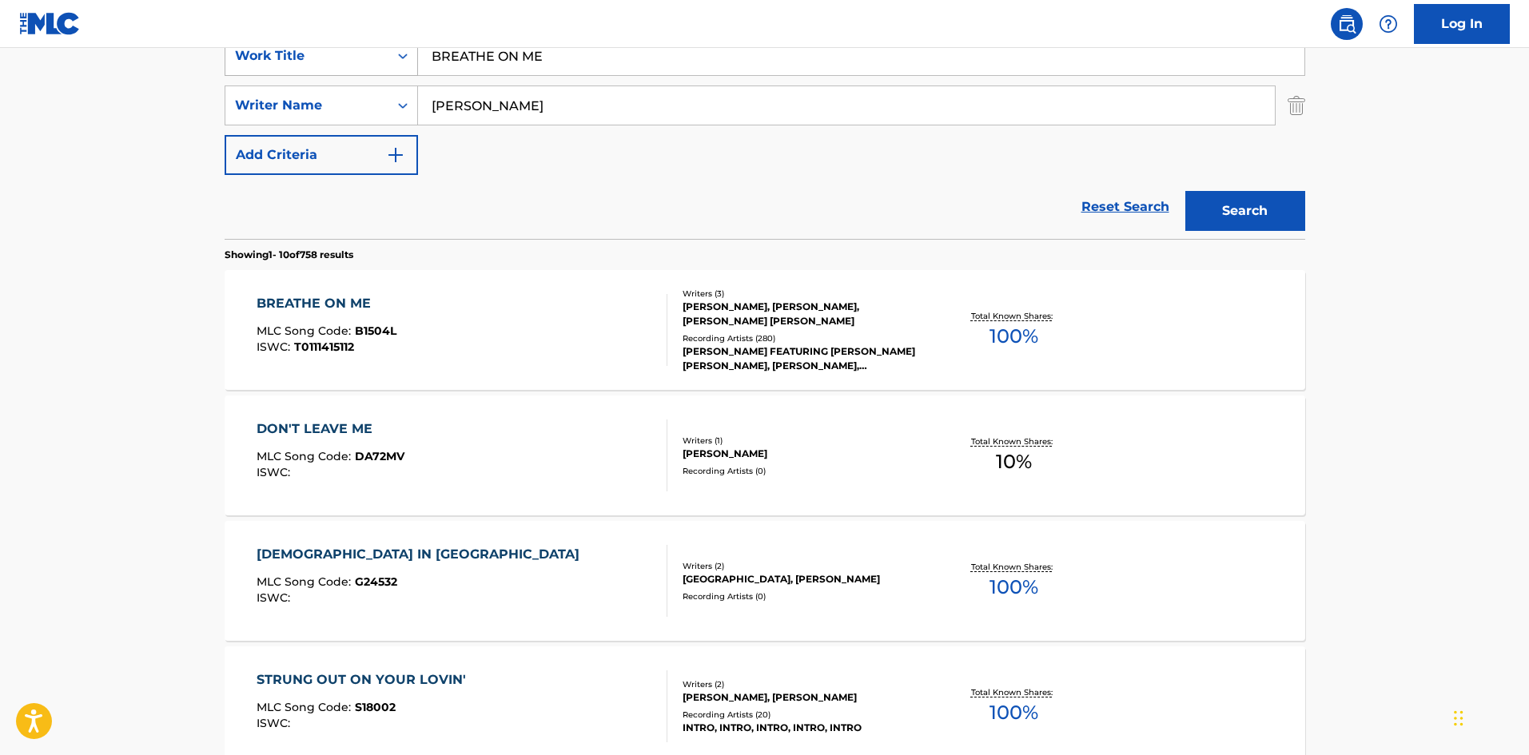
drag, startPoint x: 610, startPoint y: 70, endPoint x: 311, endPoint y: 50, distance: 299.7
click at [311, 54] on div "SearchWithCriteriaf4455a02-01e6-4fe2-ae95-70cf54ca38d4 Work Title BREATHE ON ME" at bounding box center [765, 56] width 1081 height 40
paste input "rightest Morning Star"
type input "Brightest Morning Star"
click at [594, 217] on div "Reset Search Search" at bounding box center [765, 207] width 1081 height 64
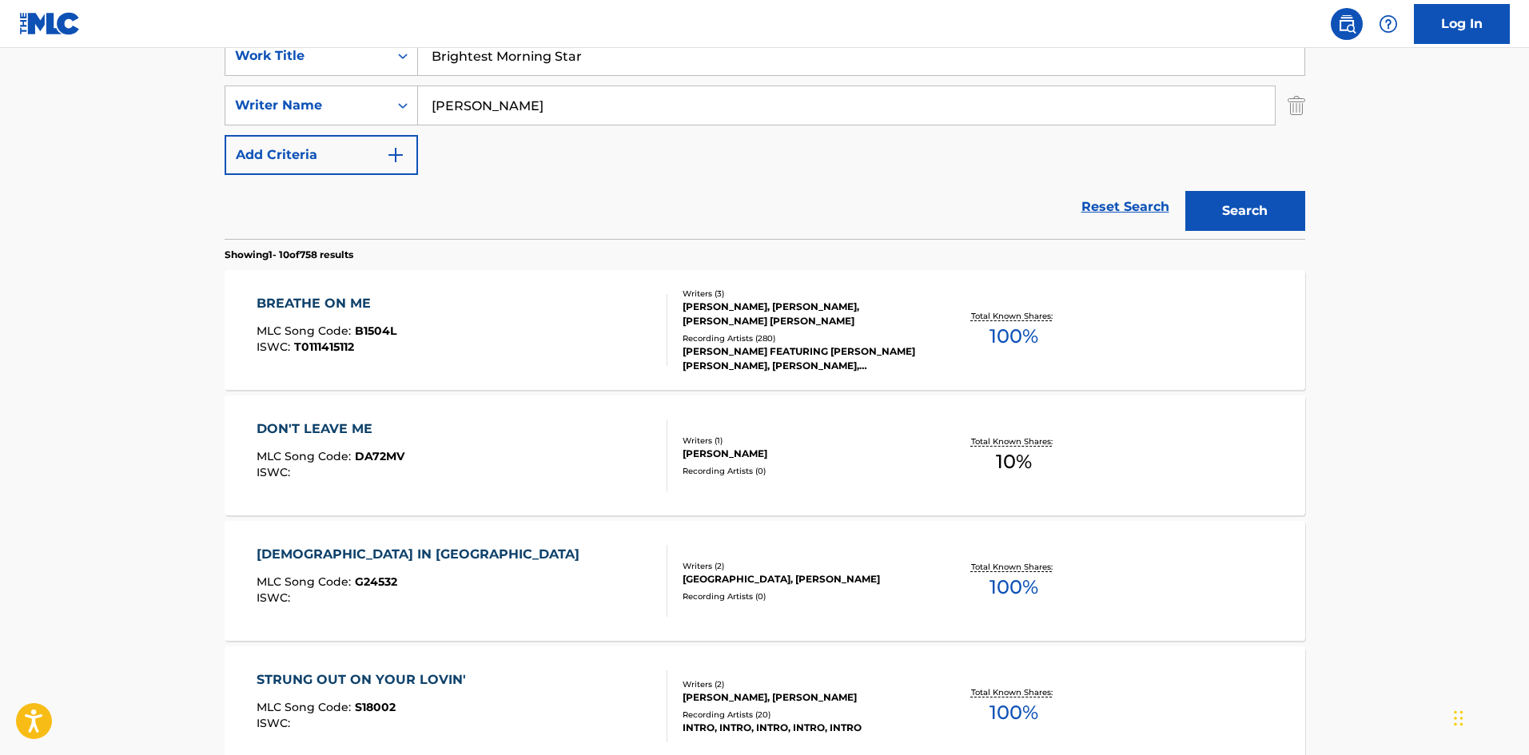
drag, startPoint x: 545, startPoint y: 112, endPoint x: 0, endPoint y: 127, distance: 545.4
click at [0, 128] on main "The MLC Public Work Search The accuracy and completeness of The MLC's data is d…" at bounding box center [764, 669] width 1529 height 1882
paste input "OTTWALD"
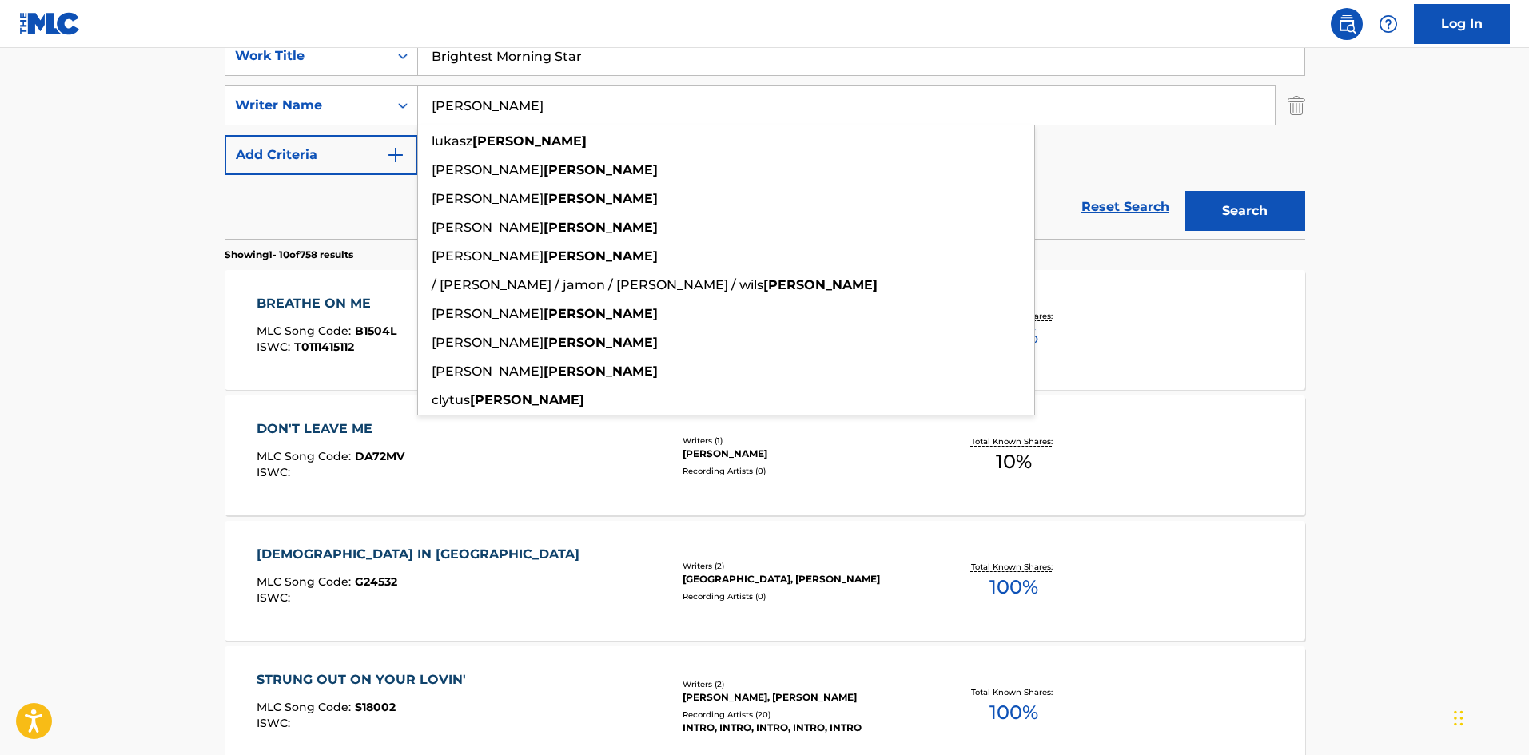
type input "GOTTWALD"
click at [1263, 221] on button "Search" at bounding box center [1246, 211] width 120 height 40
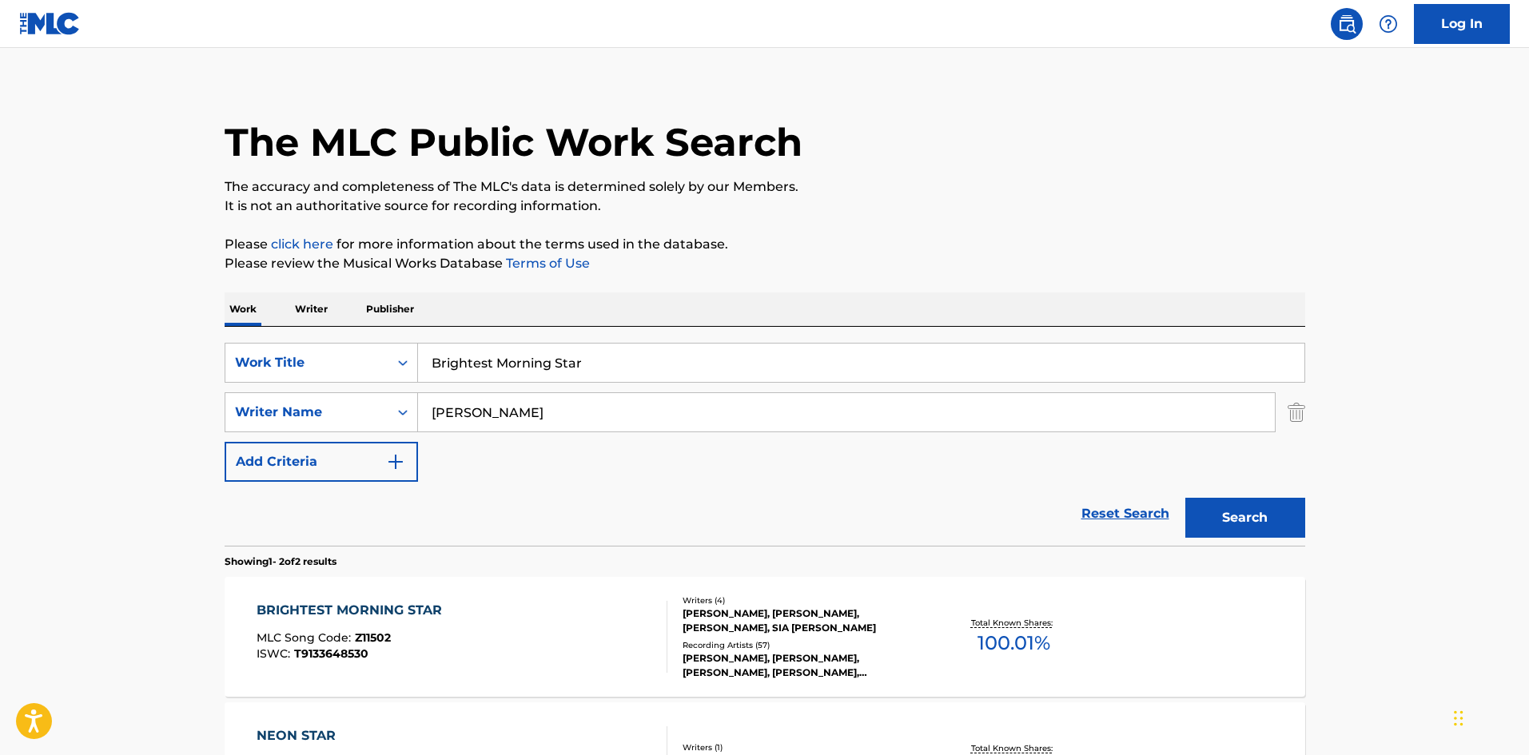
scroll to position [240, 0]
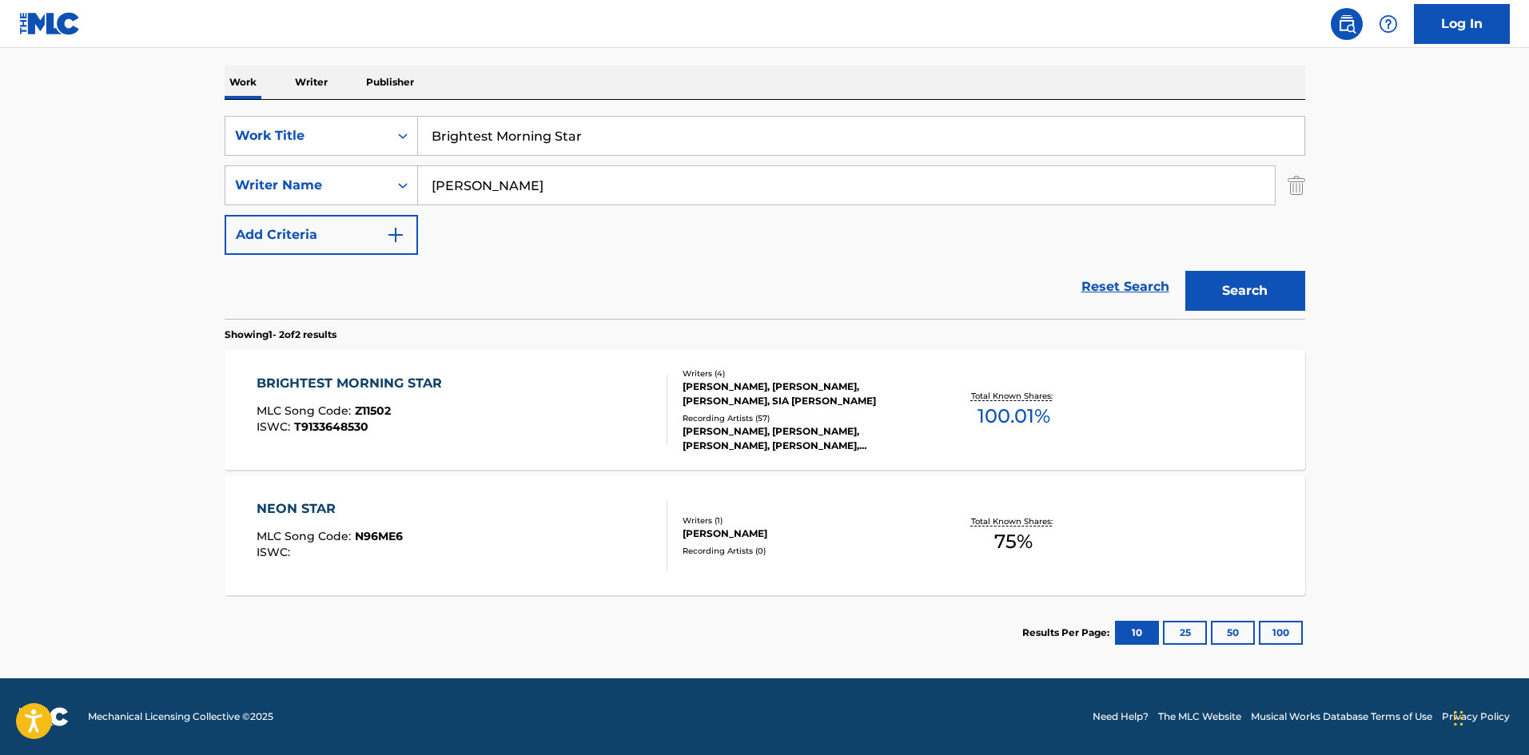
click at [380, 379] on div "BRIGHTEST MORNING STAR" at bounding box center [353, 383] width 193 height 19
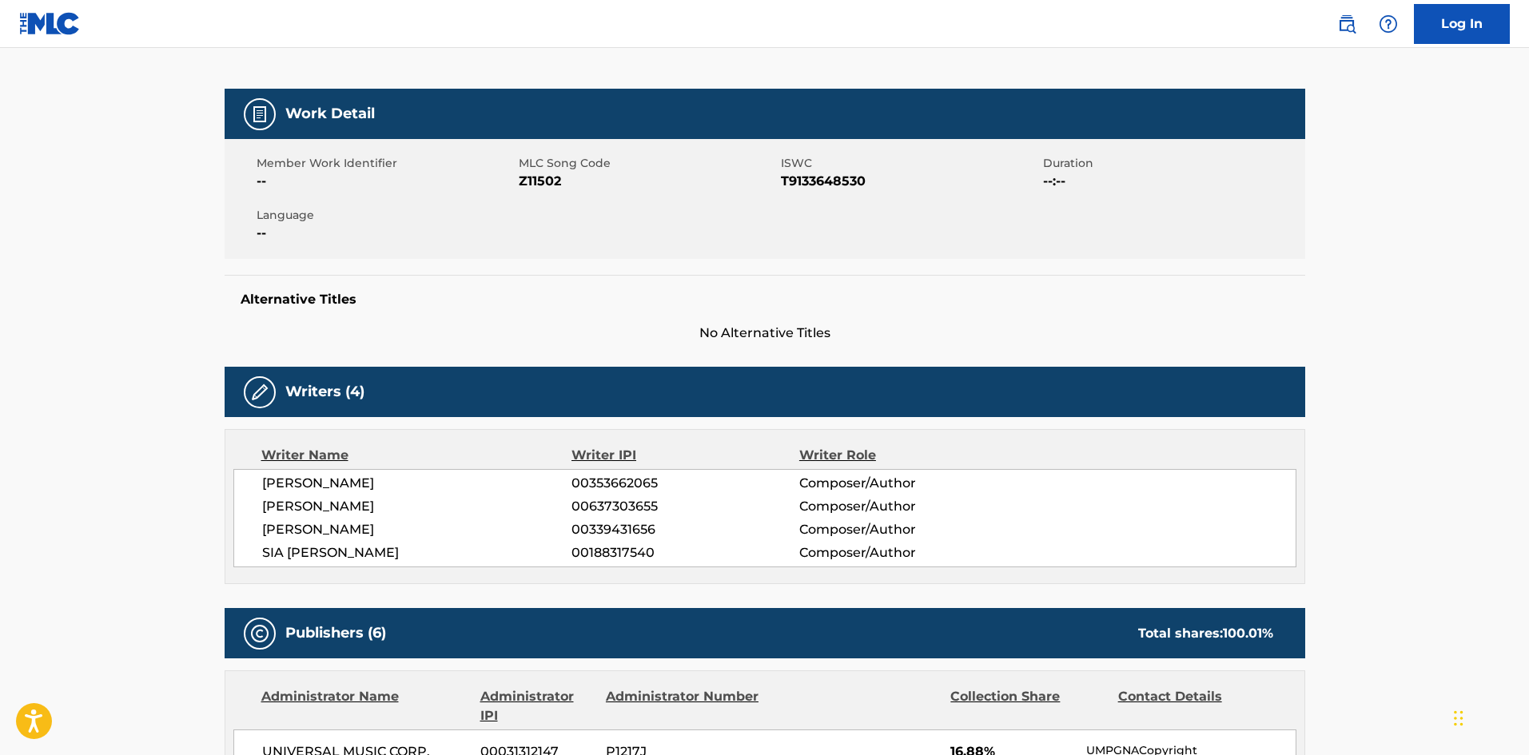
scroll to position [560, 0]
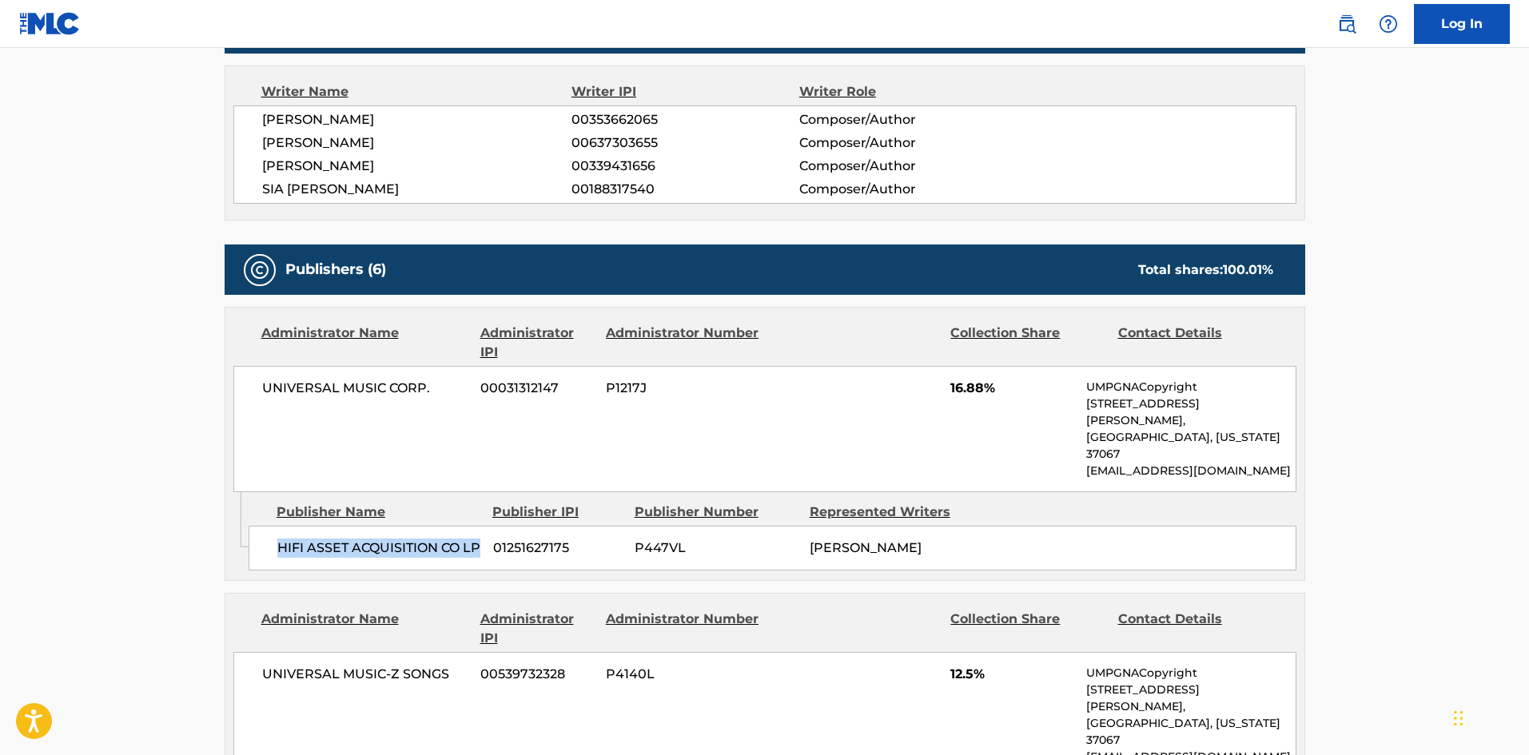
drag, startPoint x: 277, startPoint y: 516, endPoint x: 333, endPoint y: 534, distance: 58.9
click at [333, 539] on span "HIFI ASSET ACQUISITION CO LP" at bounding box center [379, 548] width 204 height 19
click at [949, 387] on div "UNIVERSAL MUSIC CORP. 00031312147 P1217J 16.88% UMPGNACopyright 1550 W. McEwen …" at bounding box center [764, 429] width 1063 height 126
drag, startPoint x: 949, startPoint y: 383, endPoint x: 989, endPoint y: 386, distance: 40.1
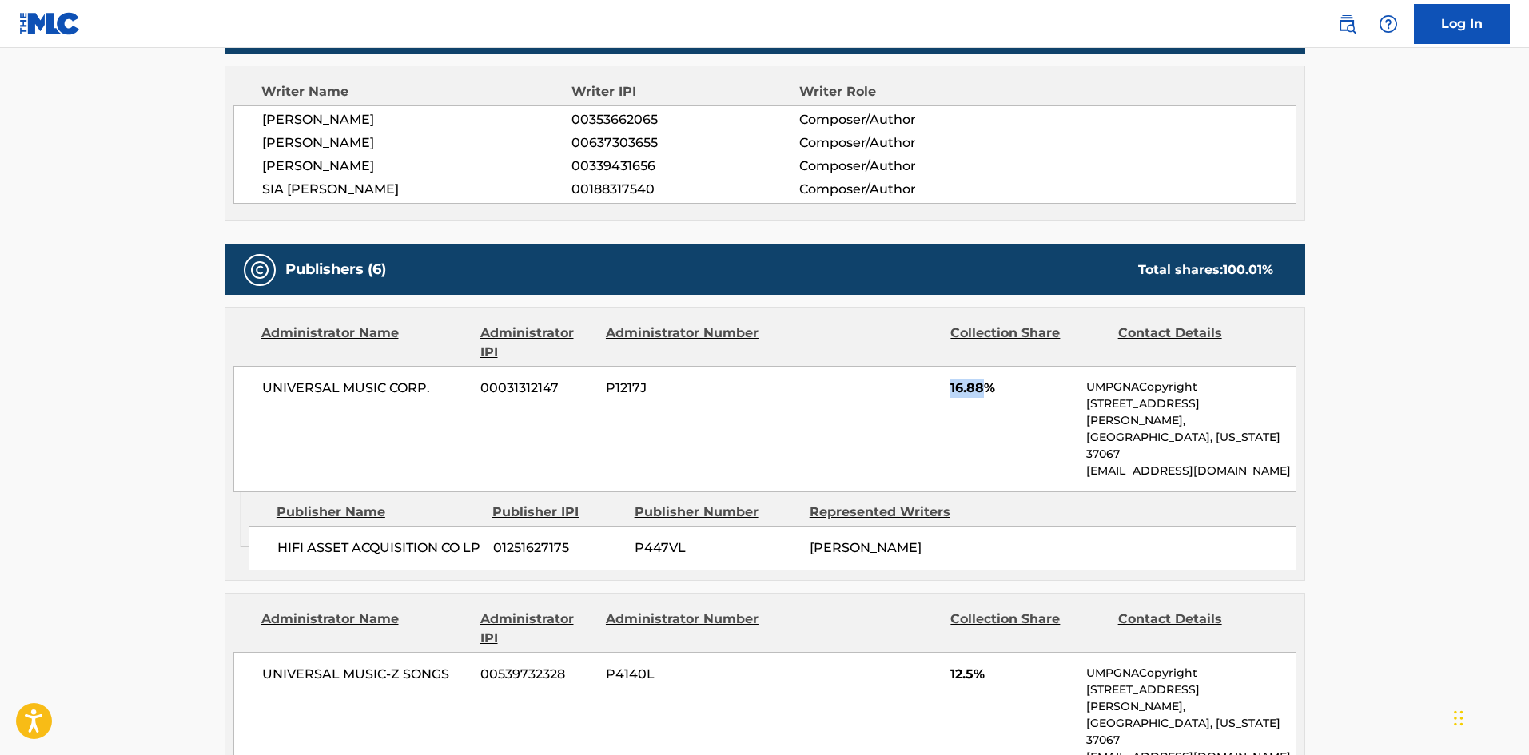
click at [989, 386] on div "UNIVERSAL MUSIC CORP. 00031312147 P1217J 16.88% UMPGNACopyright 1550 W. McEwen …" at bounding box center [764, 429] width 1063 height 126
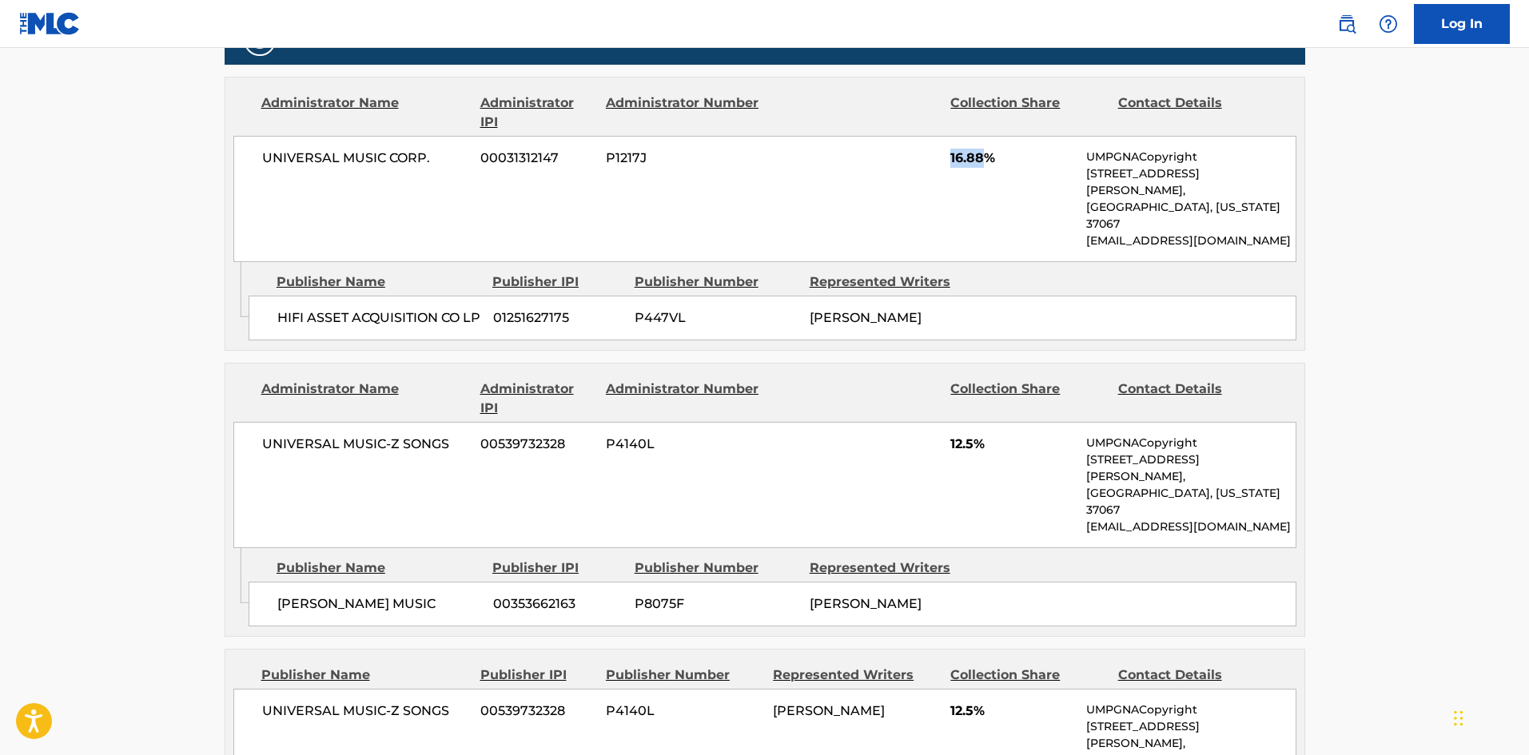
scroll to position [799, 0]
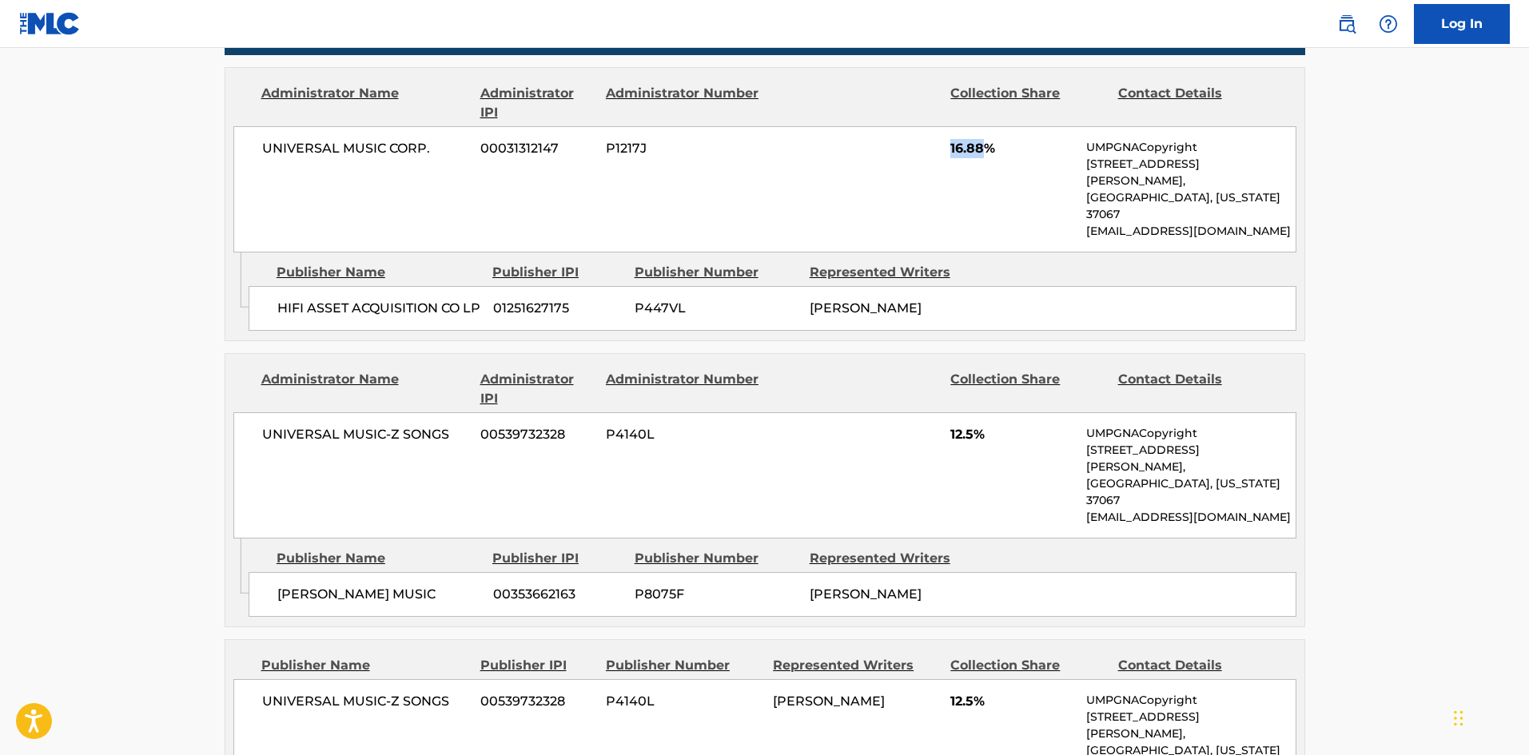
drag, startPoint x: 279, startPoint y: 538, endPoint x: 446, endPoint y: 536, distance: 167.1
click at [446, 585] on span "BRITNEY SPEARS MUSIC" at bounding box center [379, 594] width 204 height 19
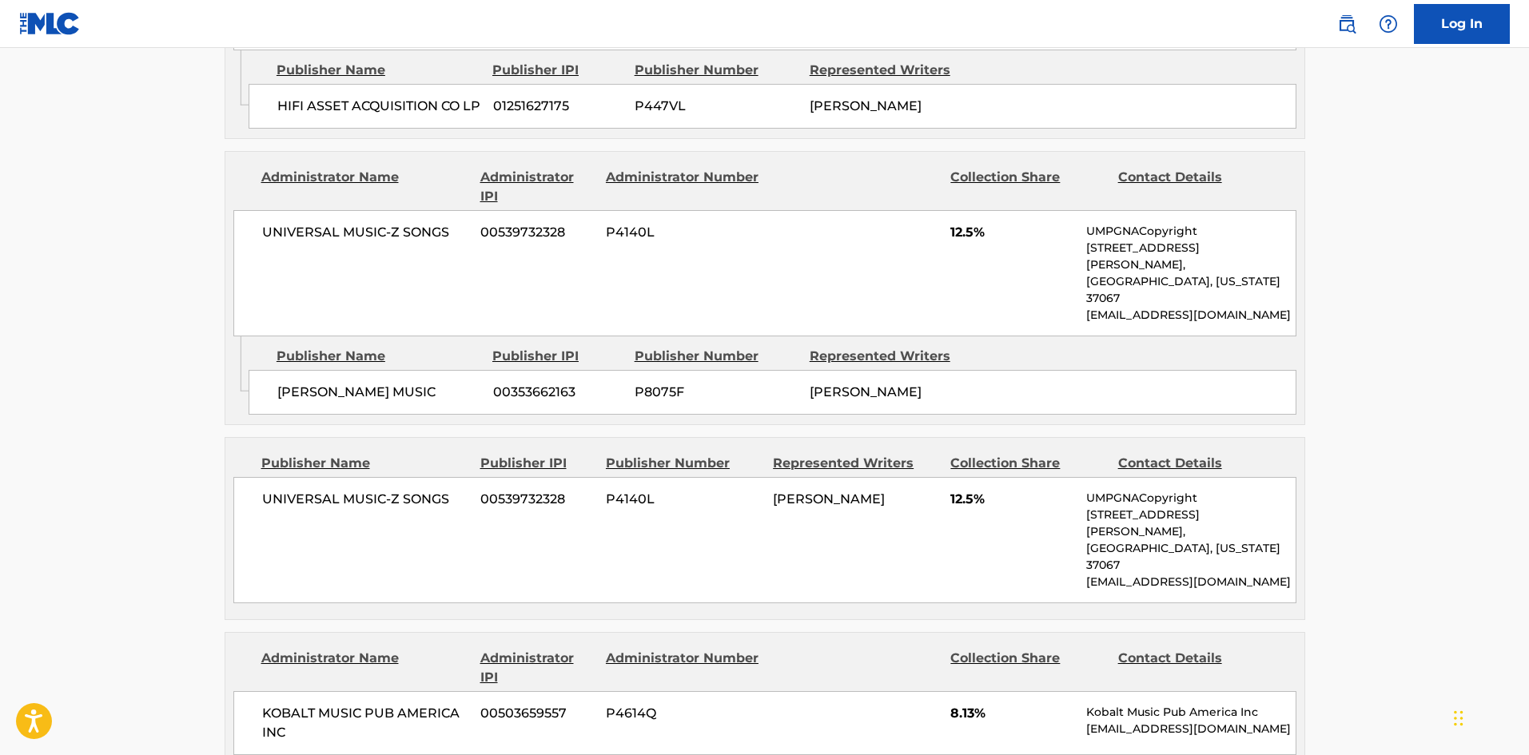
scroll to position [1119, 0]
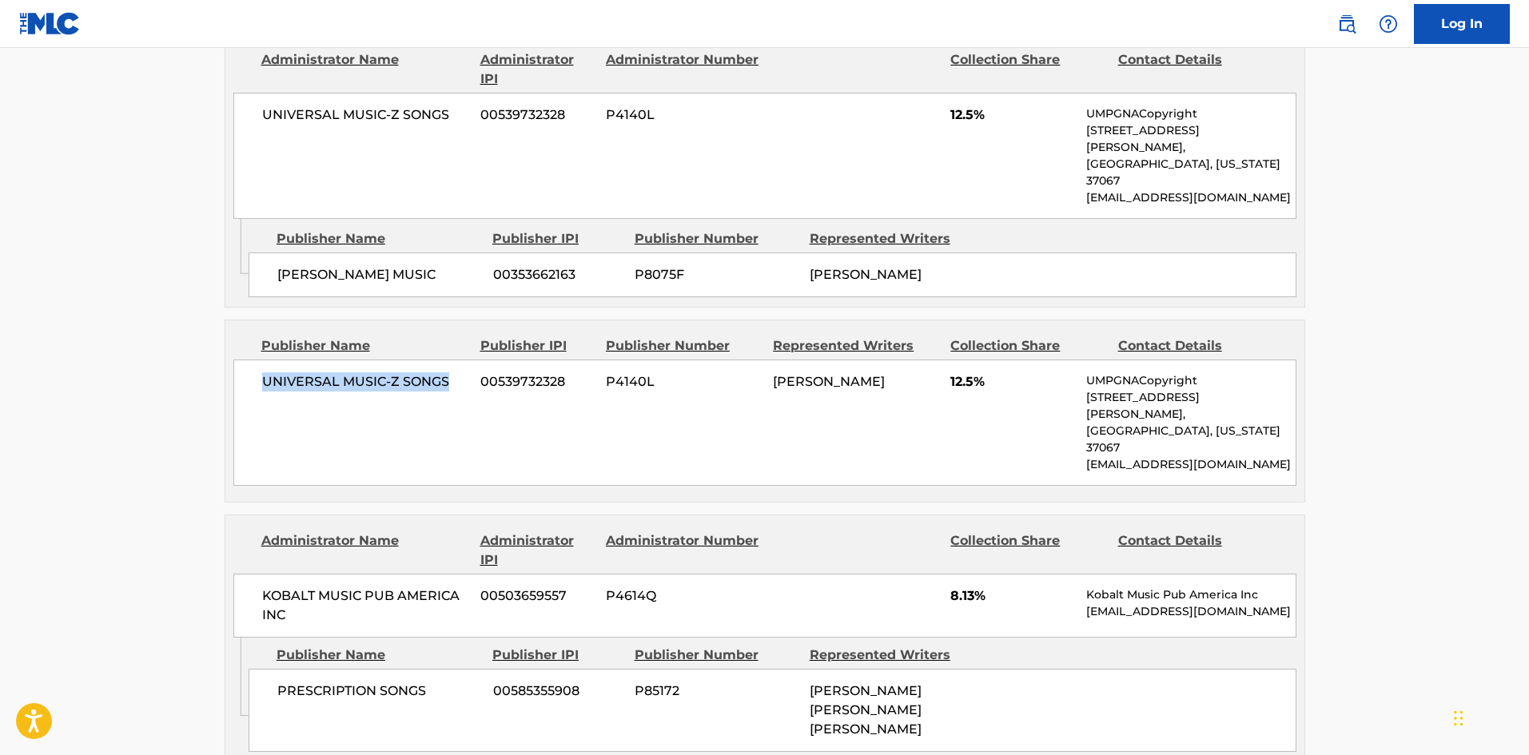
drag, startPoint x: 259, startPoint y: 334, endPoint x: 468, endPoint y: 332, distance: 209.5
click at [468, 360] on div "UNIVERSAL MUSIC-Z SONGS 00539732328 P4140L BRITNEY SPEARS 12.5% UMPGNACopyright…" at bounding box center [764, 423] width 1063 height 126
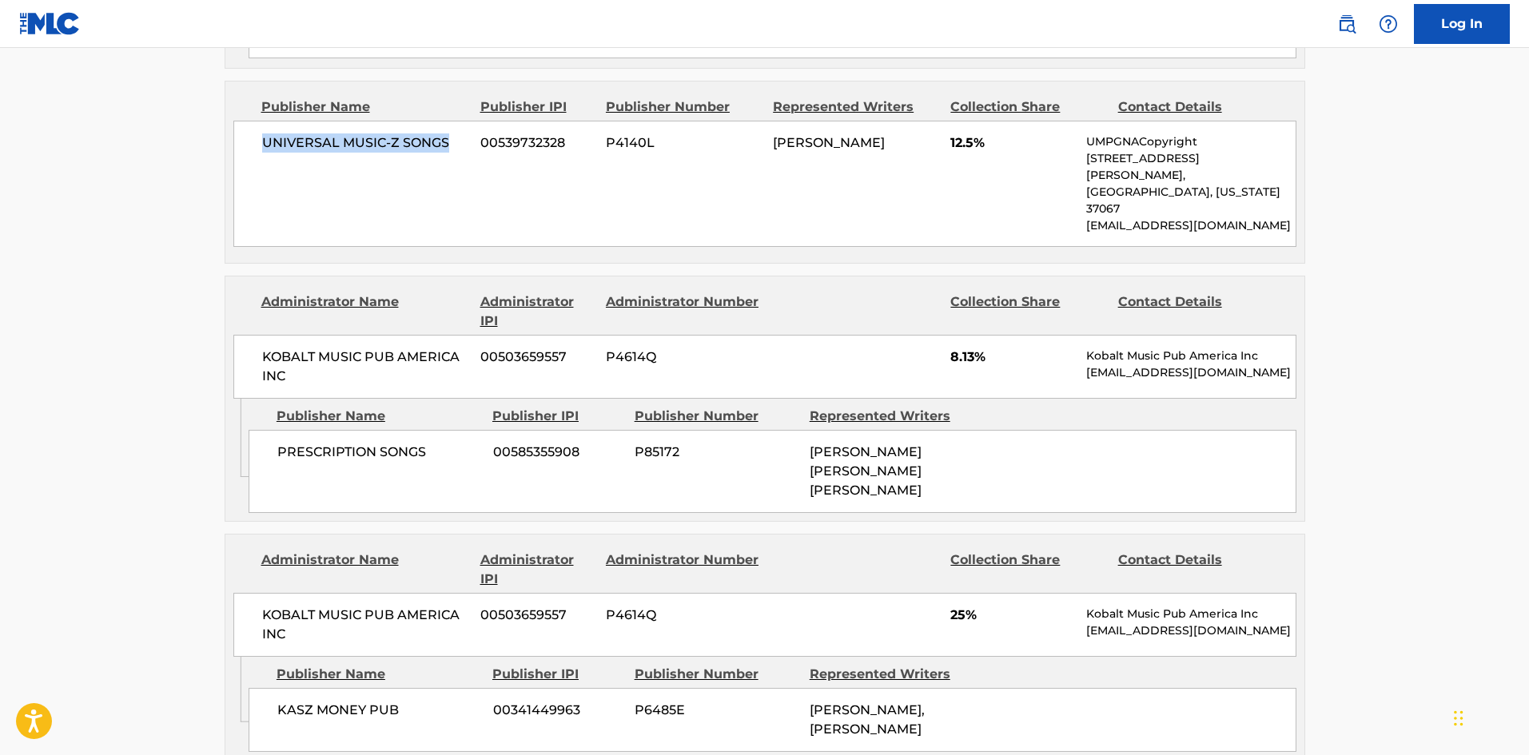
scroll to position [1359, 0]
drag, startPoint x: 267, startPoint y: 370, endPoint x: 460, endPoint y: 24, distance: 396.6
click at [457, 429] on div "PRESCRIPTION SONGS 00585355908 P85172 HENRY RUSSELL WALTER, HENRY RUSSELL WALTER" at bounding box center [773, 470] width 1048 height 83
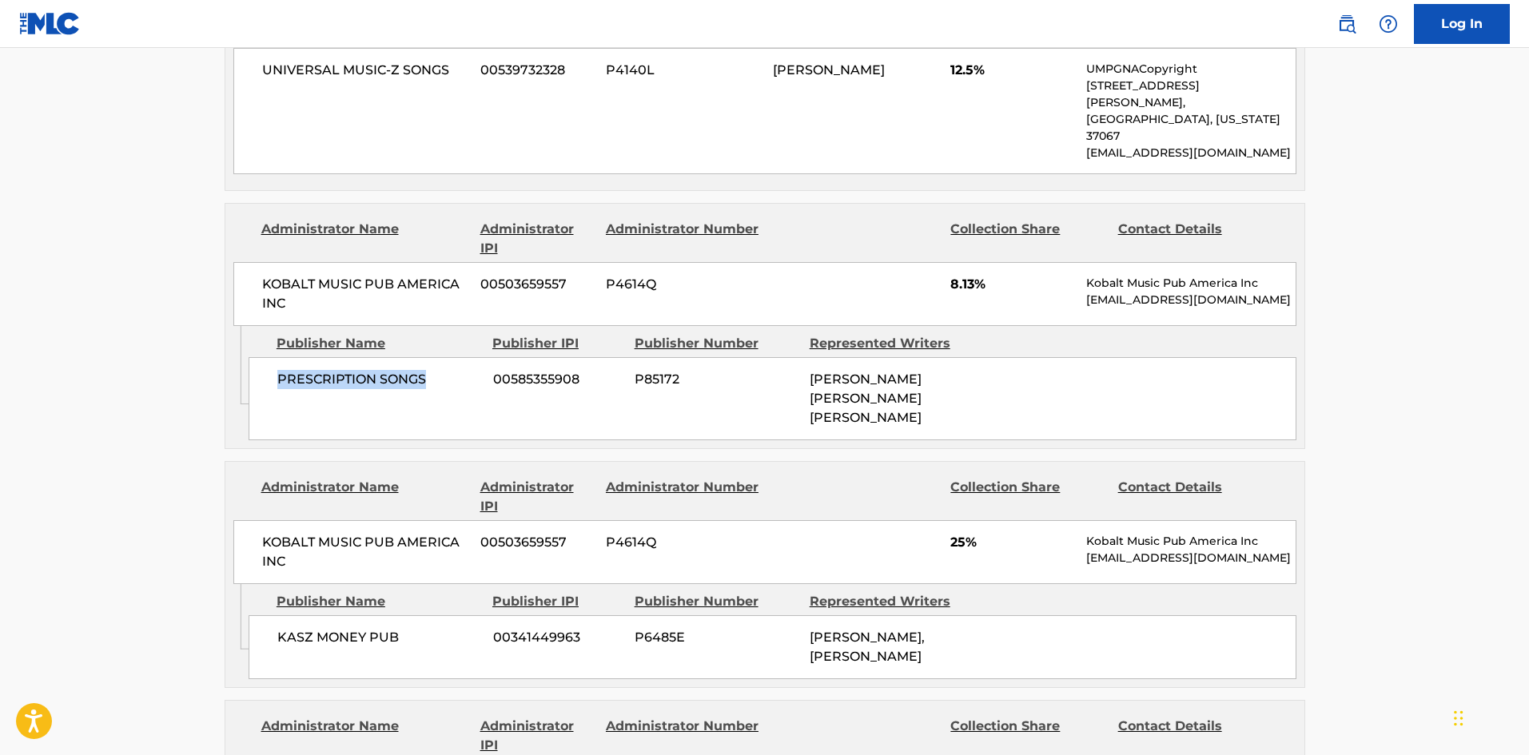
scroll to position [1599, 0]
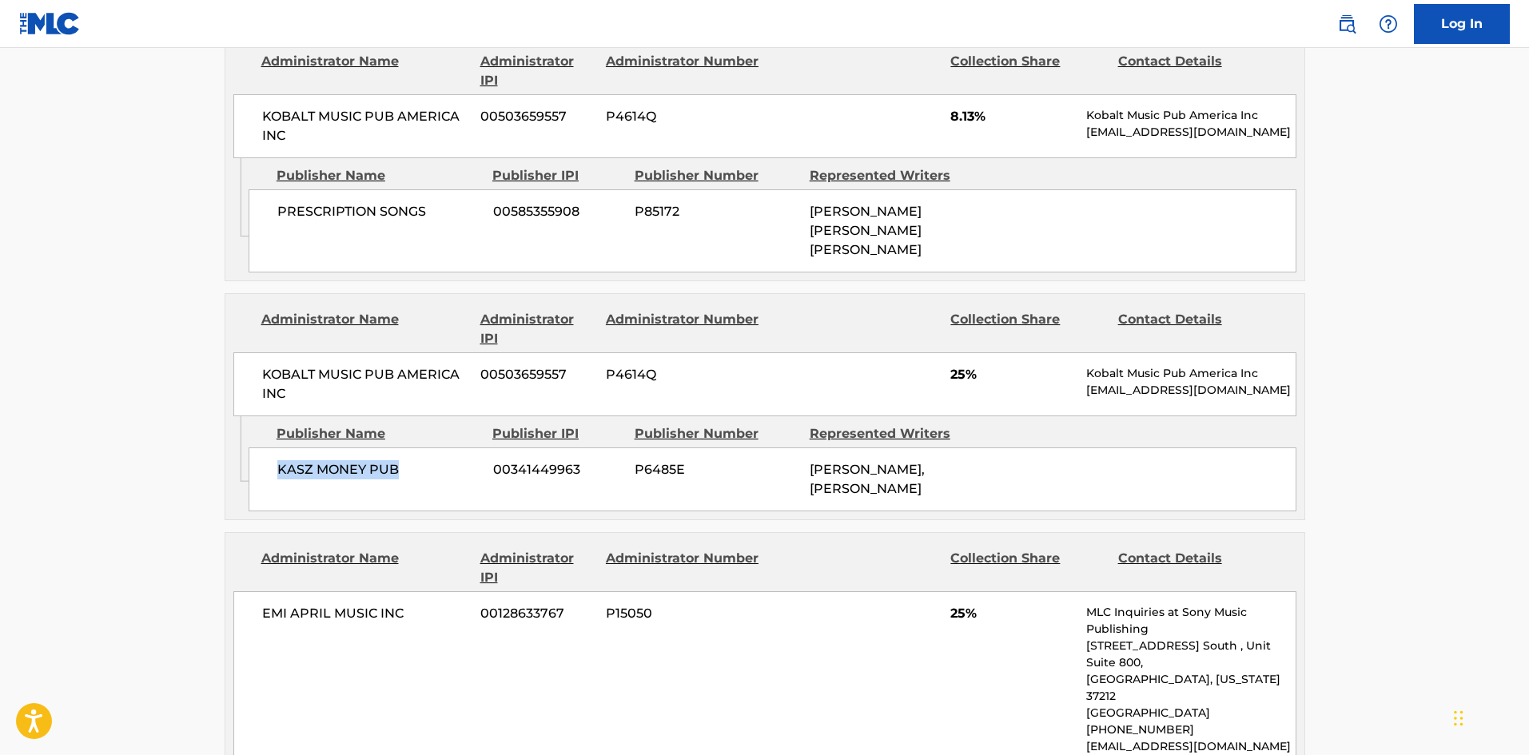
drag, startPoint x: 261, startPoint y: 391, endPoint x: 430, endPoint y: 390, distance: 168.7
click at [430, 448] on div "KASZ MONEY PUB 00341449963 P6485E LUKASZ GOTTWALD, LUKASZ GOTTWALD" at bounding box center [773, 480] width 1048 height 64
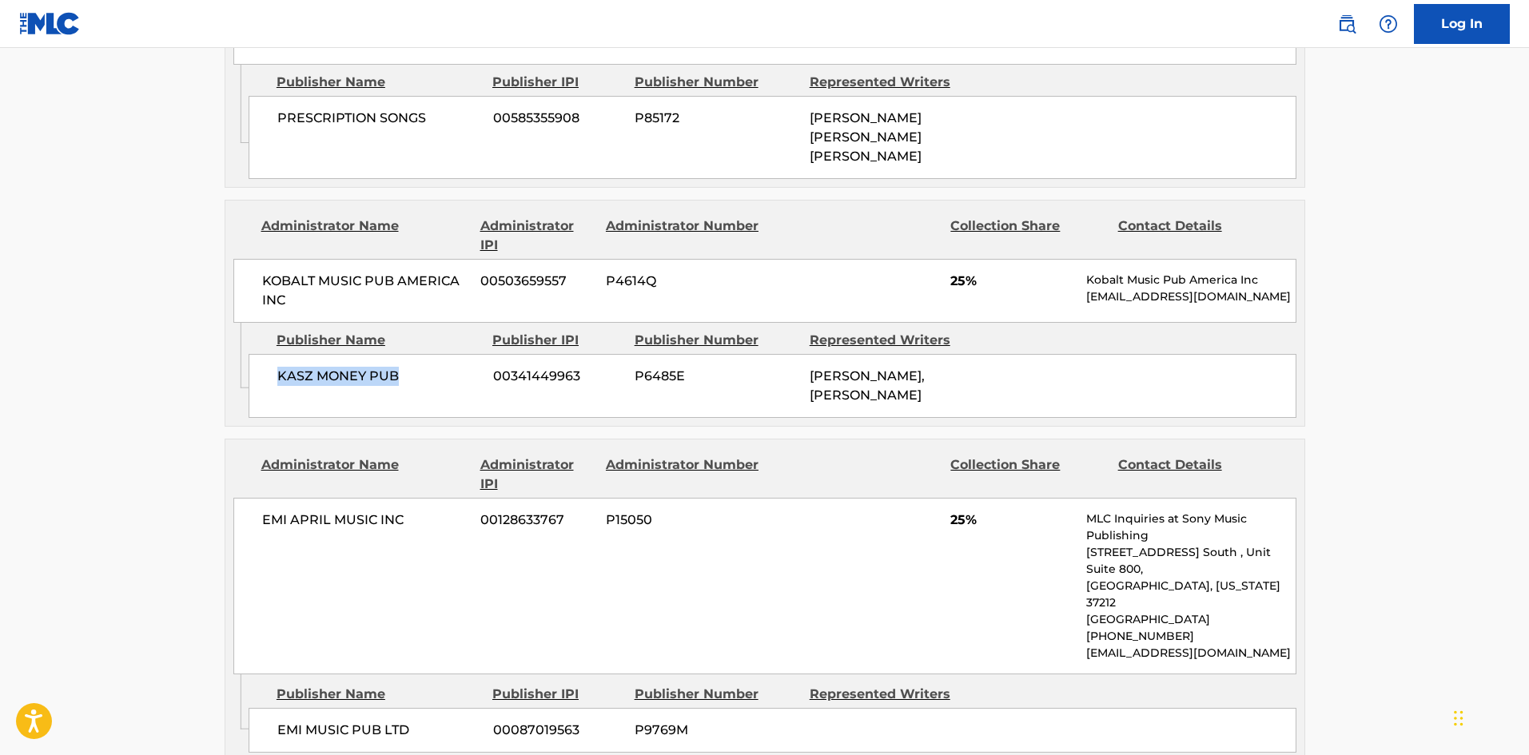
scroll to position [1919, 0]
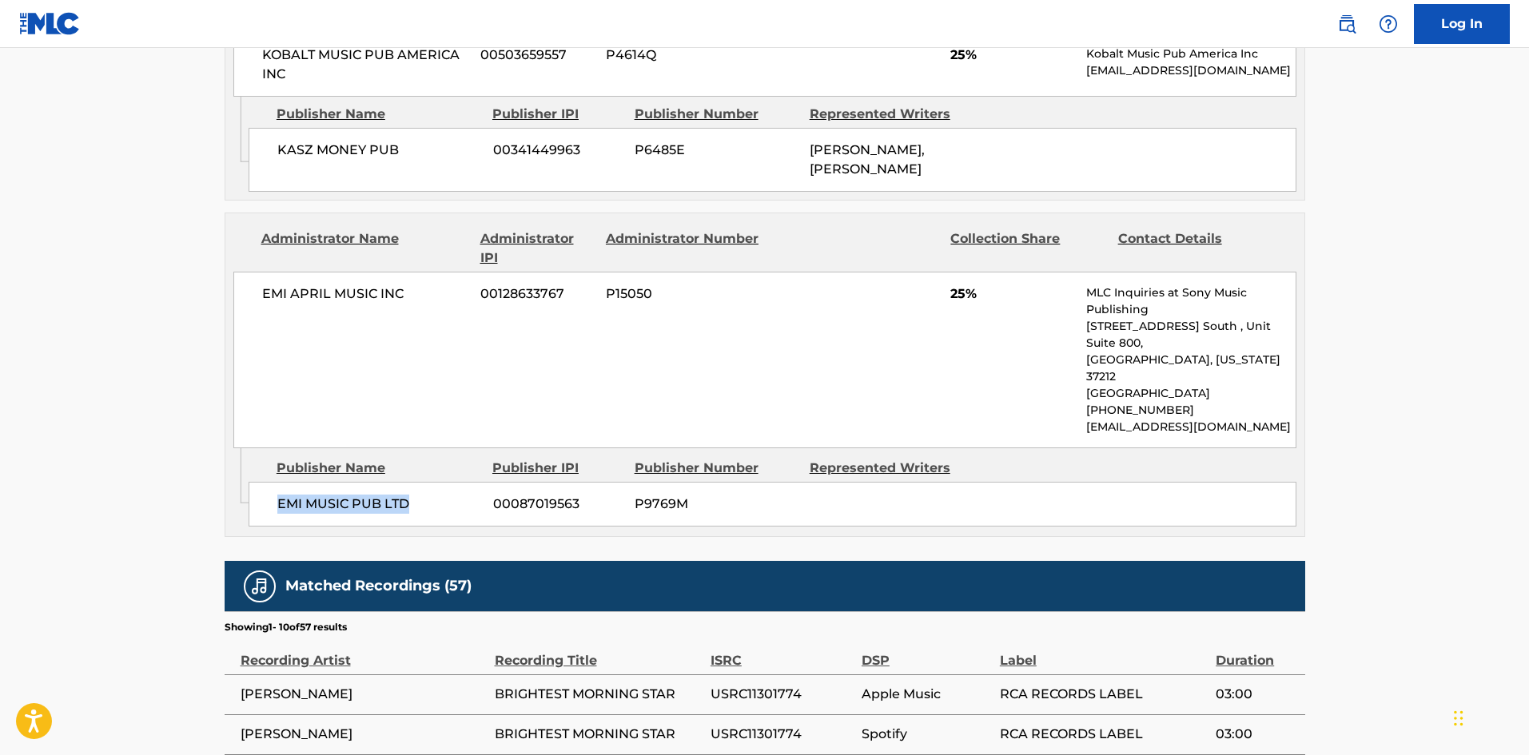
drag, startPoint x: 271, startPoint y: 383, endPoint x: 447, endPoint y: 375, distance: 176.1
click at [447, 482] on div "EMI MUSIC PUB LTD 00087019563 P9769M" at bounding box center [773, 504] width 1048 height 45
click at [293, 482] on div "EMI MUSIC PUB LTD 00087019563 P9769M" at bounding box center [773, 504] width 1048 height 45
drag, startPoint x: 277, startPoint y: 383, endPoint x: 444, endPoint y: 372, distance: 166.7
click at [444, 482] on div "EMI MUSIC PUB LTD 00087019563 P9769M" at bounding box center [773, 504] width 1048 height 45
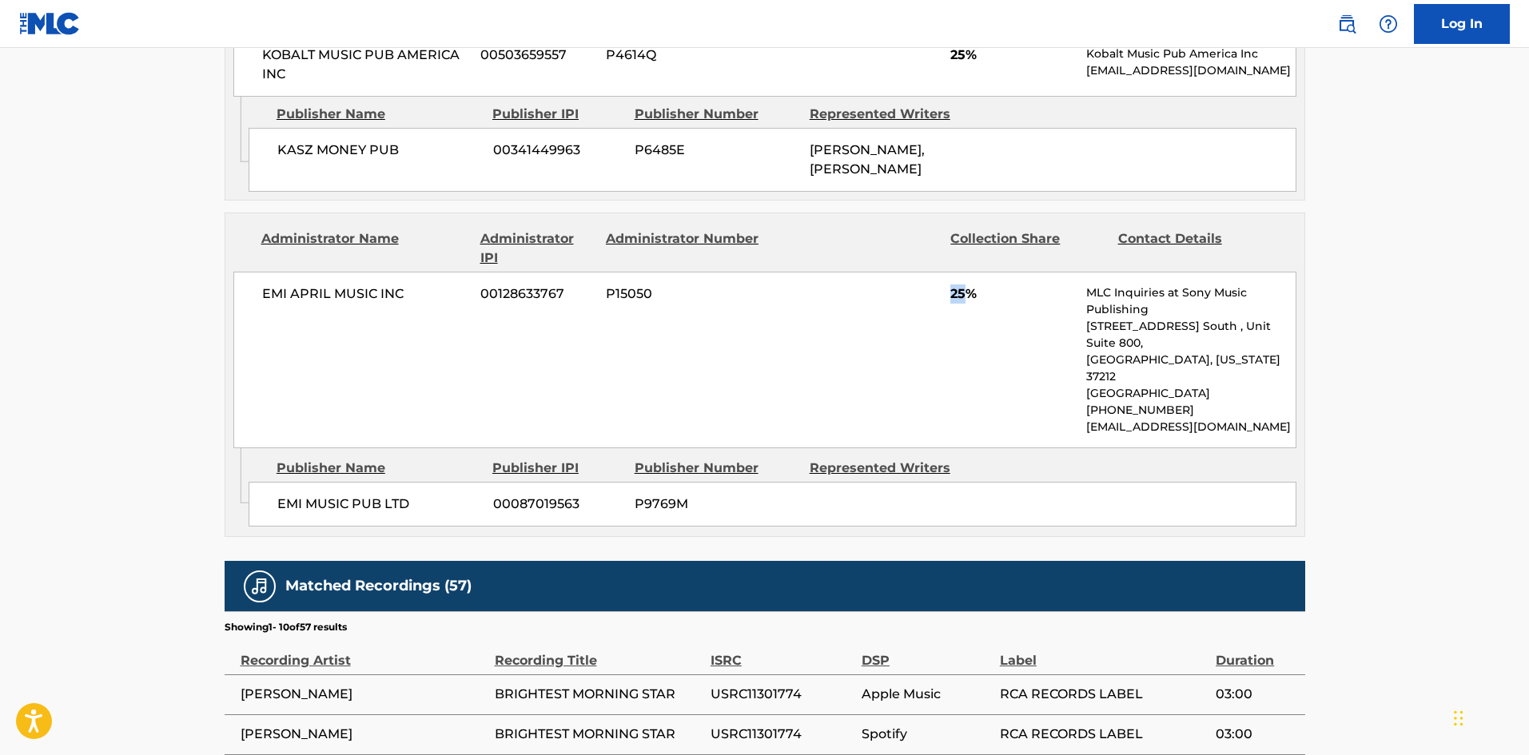
drag, startPoint x: 953, startPoint y: 213, endPoint x: 969, endPoint y: 206, distance: 17.2
click at [969, 285] on span "25%" at bounding box center [1013, 294] width 124 height 19
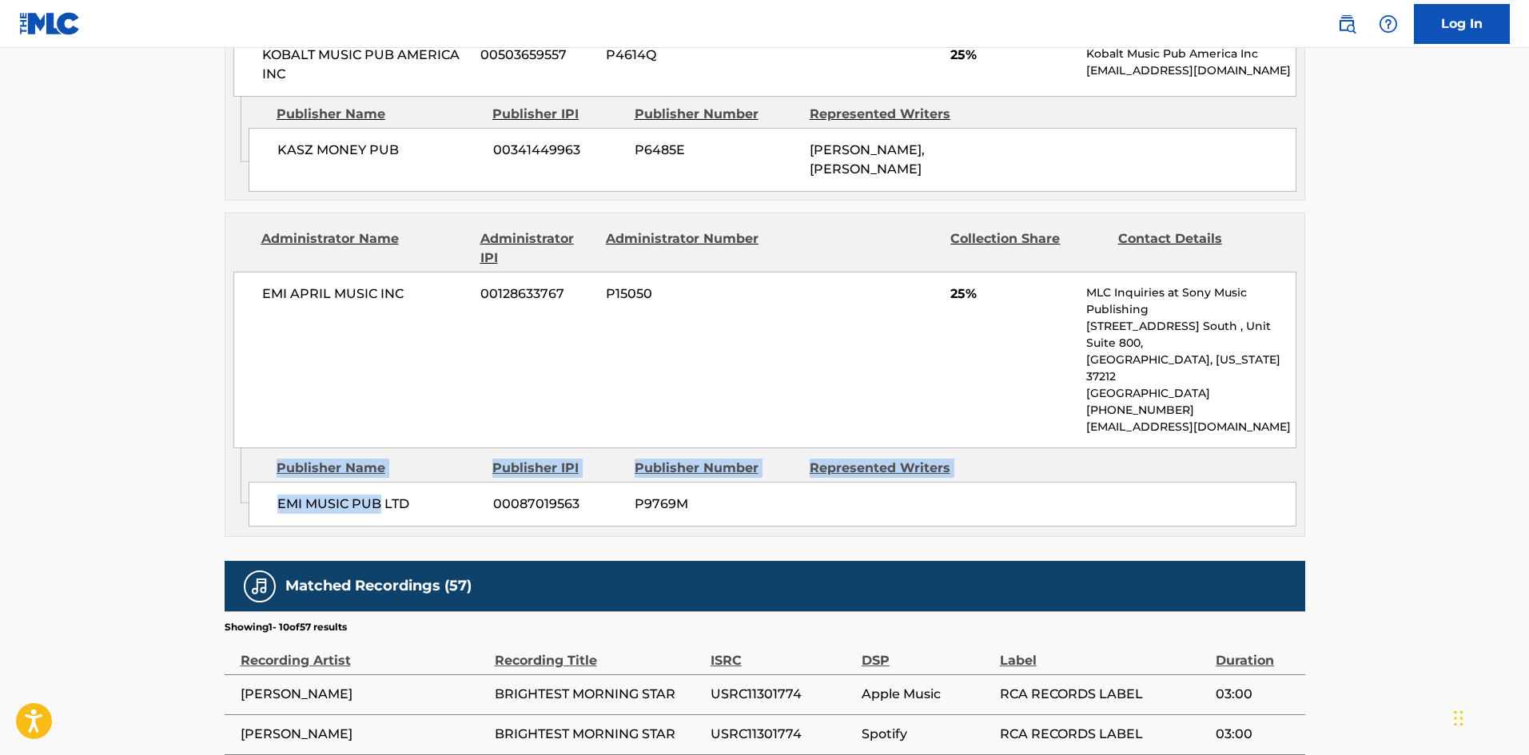
drag, startPoint x: 244, startPoint y: 381, endPoint x: 382, endPoint y: 391, distance: 138.6
click at [382, 448] on div "Admin Original Publisher Connecting Line Publisher Name Publisher IPI Publisher…" at bounding box center [764, 492] width 1079 height 88
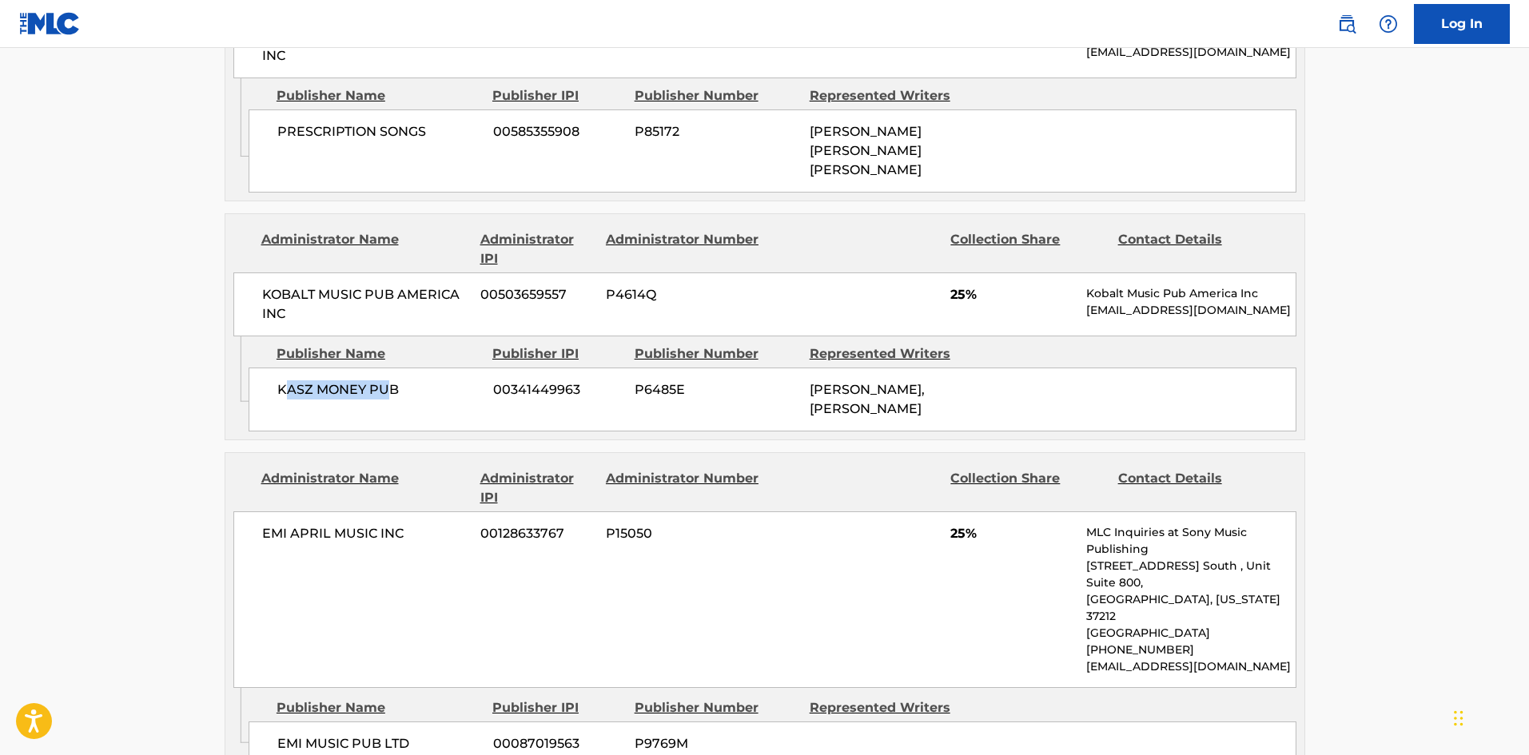
drag, startPoint x: 290, startPoint y: 308, endPoint x: 384, endPoint y: 312, distance: 93.6
click at [384, 381] on span "KASZ MONEY PUB" at bounding box center [379, 390] width 204 height 19
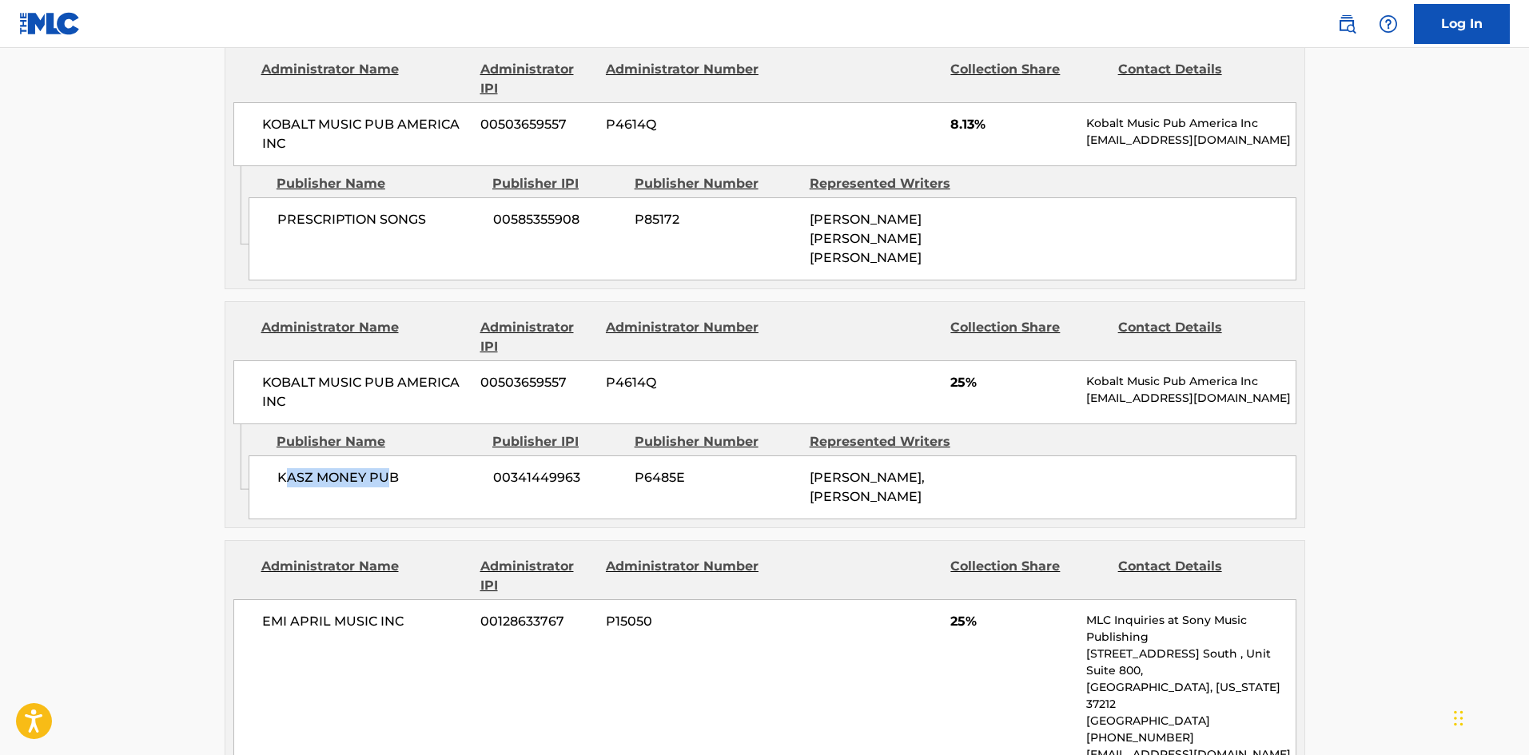
scroll to position [1439, 0]
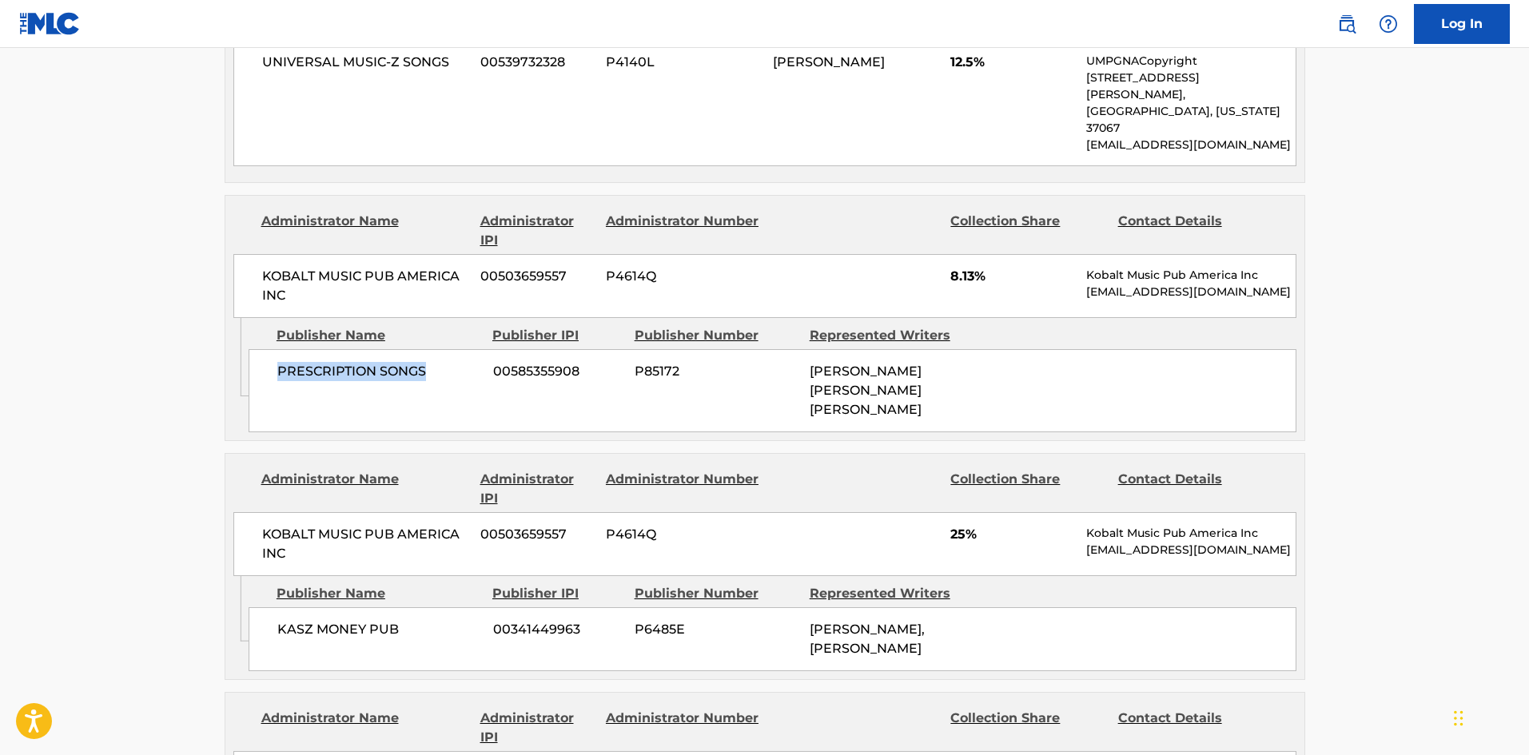
drag, startPoint x: 274, startPoint y: 269, endPoint x: 437, endPoint y: 289, distance: 164.2
click at [437, 349] on div "PRESCRIPTION SONGS 00585355908 P85172 HENRY RUSSELL WALTER, HENRY RUSSELL WALTER" at bounding box center [773, 390] width 1048 height 83
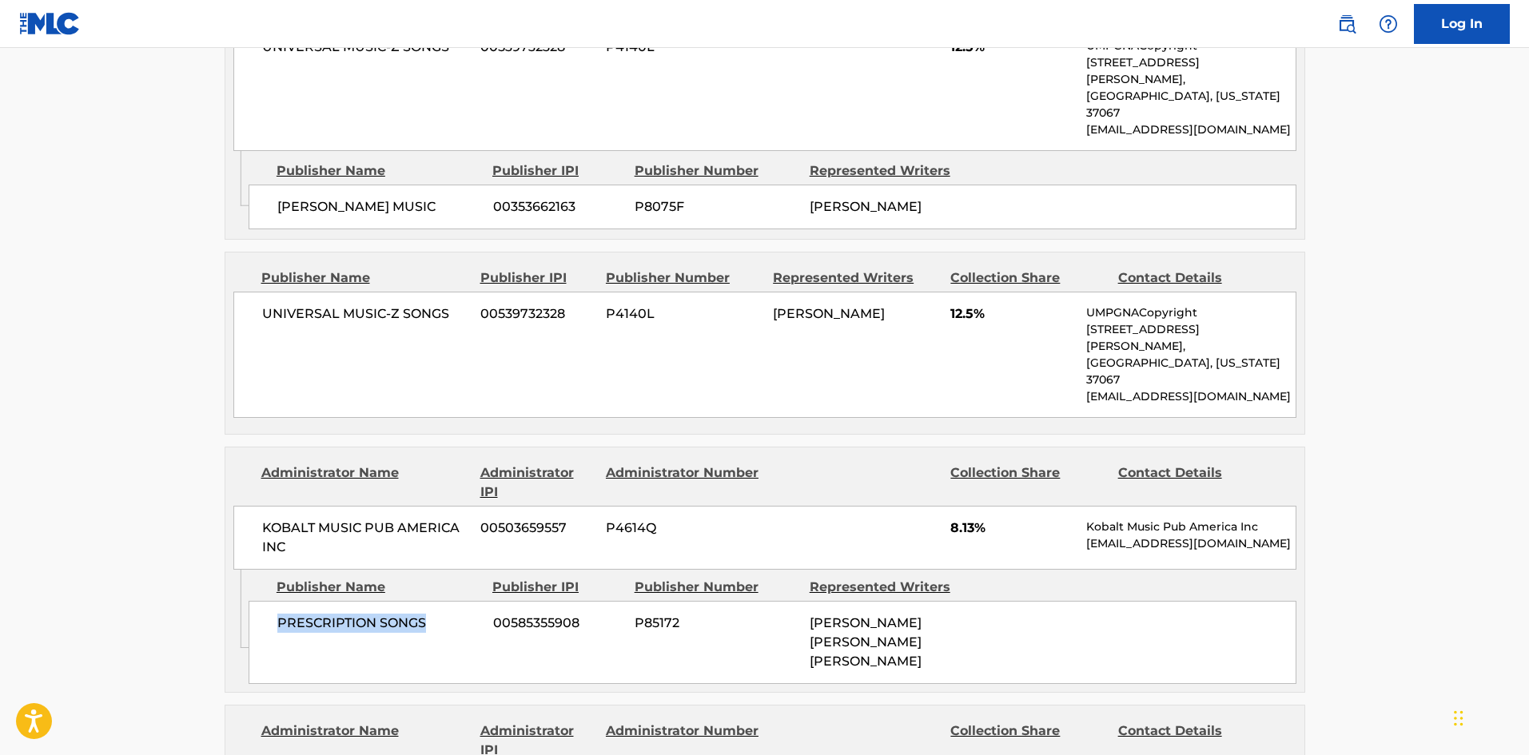
scroll to position [1119, 0]
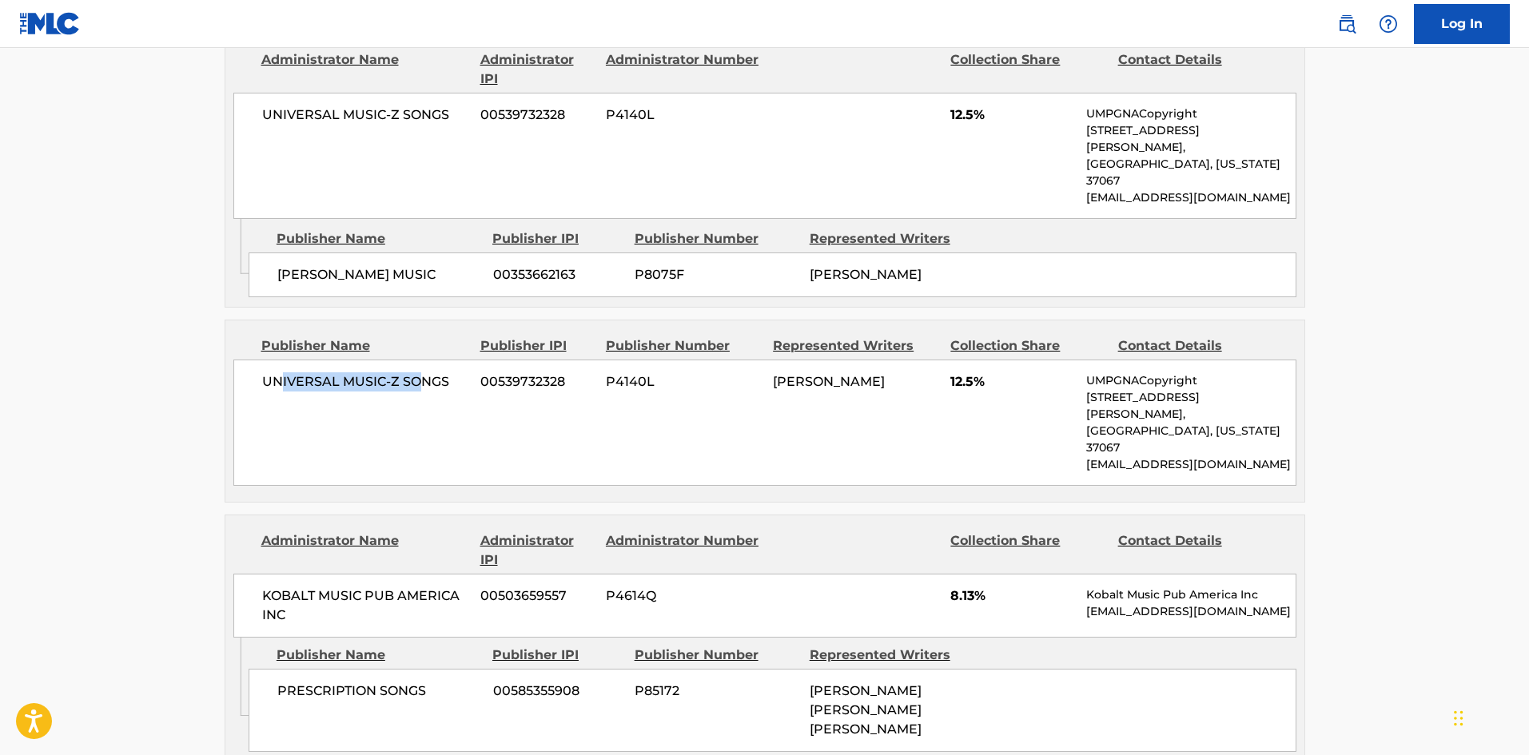
drag, startPoint x: 279, startPoint y: 341, endPoint x: 415, endPoint y: 345, distance: 136.0
click at [415, 360] on div "UNIVERSAL MUSIC-Z SONGS 00539732328 P4140L BRITNEY SPEARS 12.5% UMPGNACopyright…" at bounding box center [764, 423] width 1063 height 126
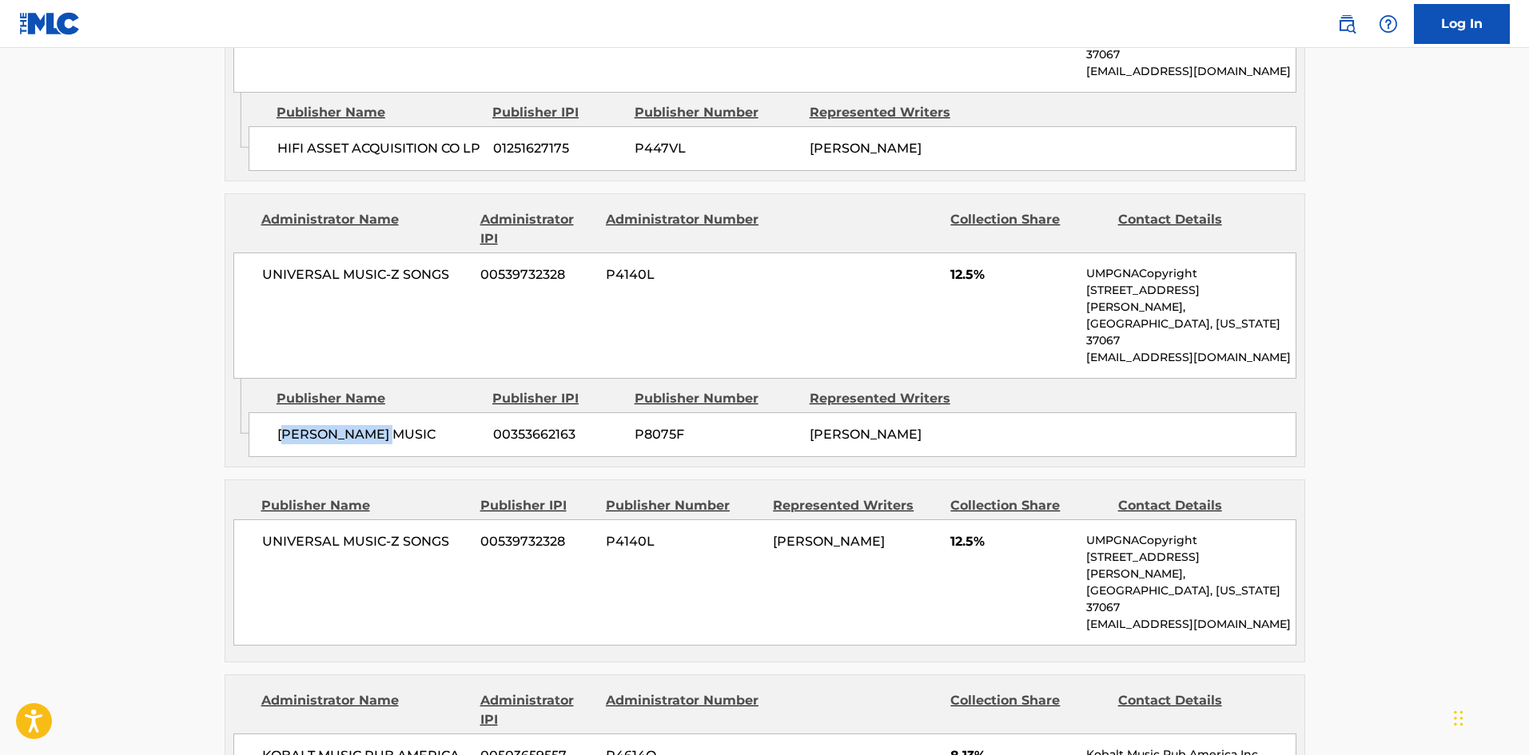
drag, startPoint x: 285, startPoint y: 363, endPoint x: 392, endPoint y: 381, distance: 108.6
click at [392, 413] on div "BRITNEY SPEARS MUSIC 00353662163 P8075F BRITNEY SPEARS" at bounding box center [773, 435] width 1048 height 45
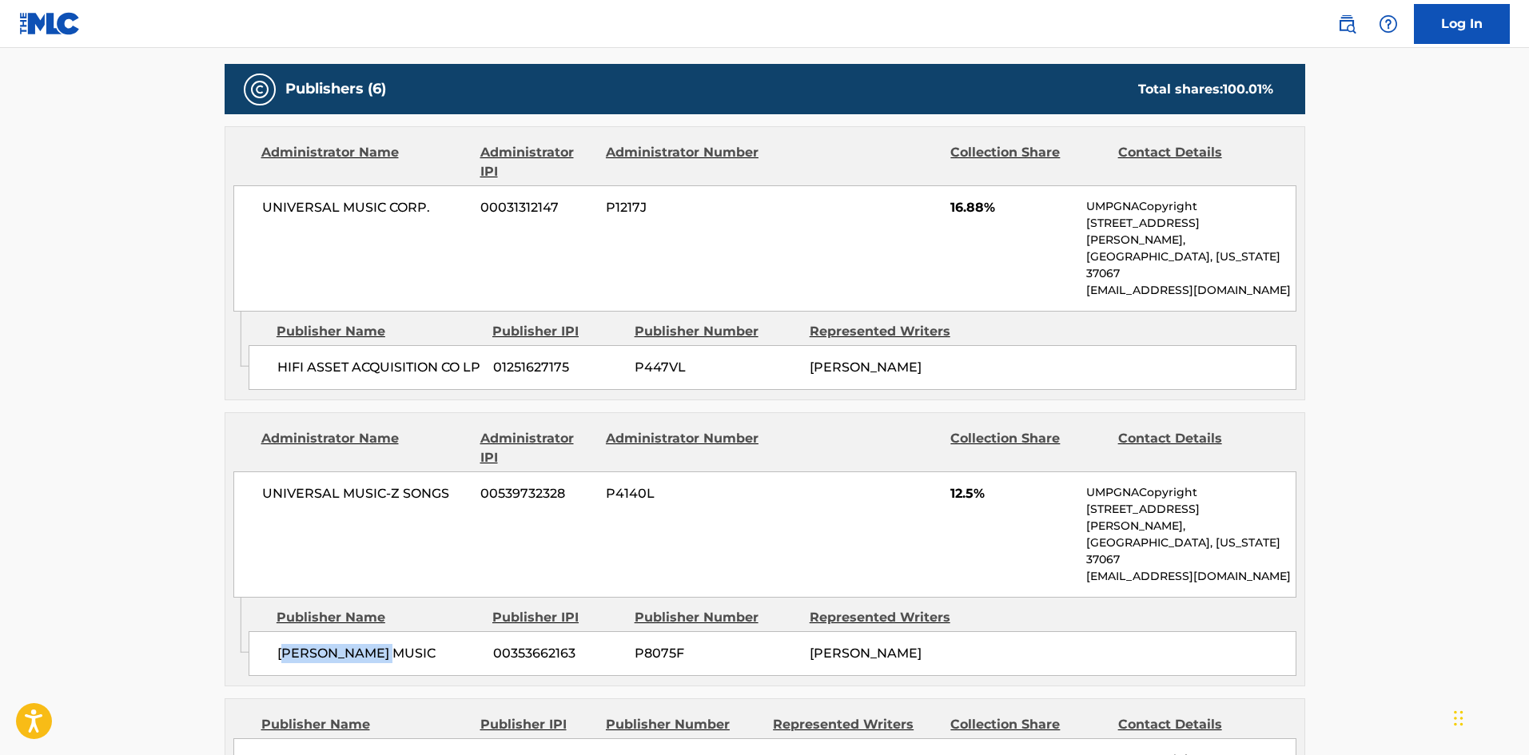
scroll to position [720, 0]
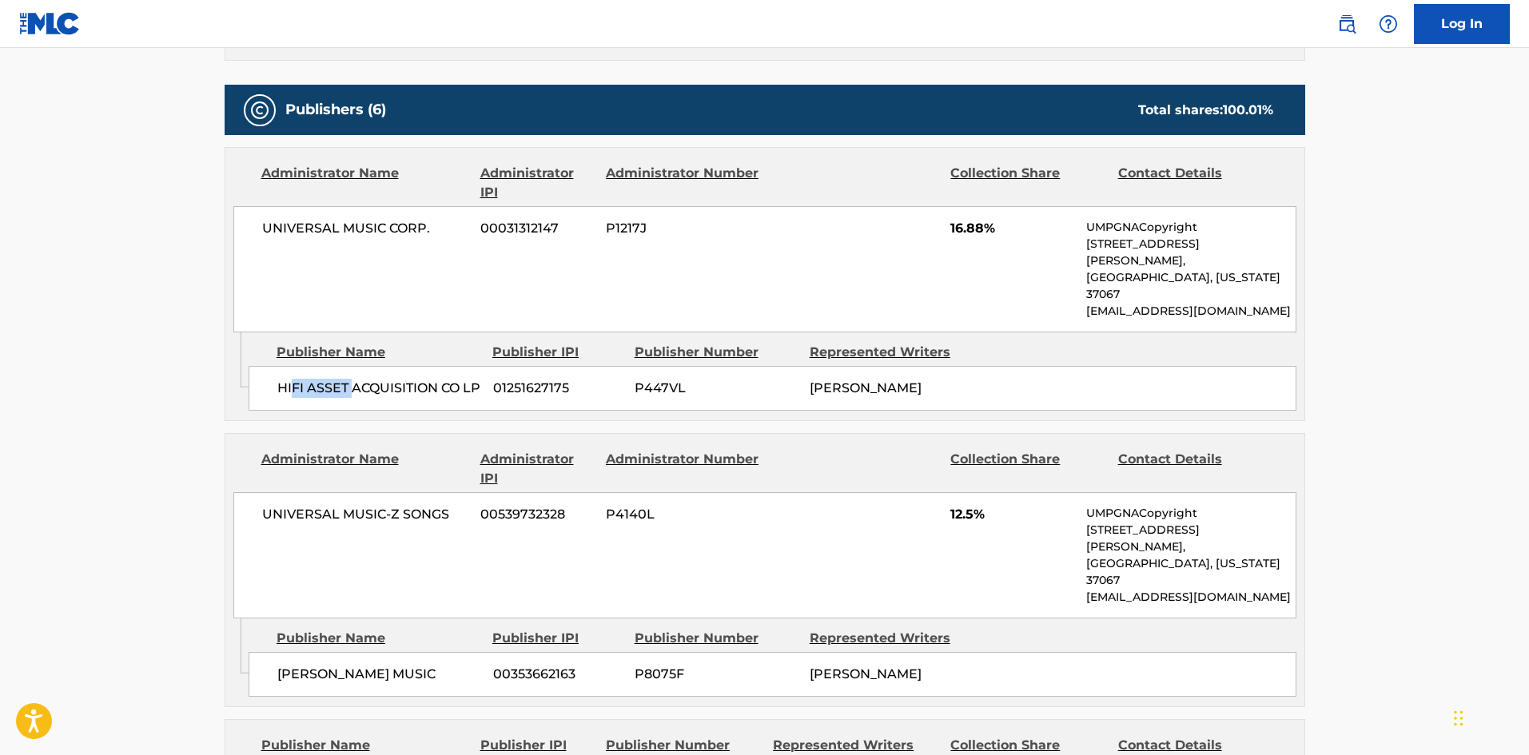
drag, startPoint x: 290, startPoint y: 335, endPoint x: 493, endPoint y: 38, distance: 359.5
click at [361, 366] on div "HIFI ASSET ACQUISITION CO LP 01251627175 P447VL HENRY RUSSELL WALTER" at bounding box center [773, 388] width 1048 height 45
drag, startPoint x: 295, startPoint y: 648, endPoint x: 293, endPoint y: 617, distance: 31.3
click at [312, 643] on div "Admin Original Publisher Connecting Line Publisher Name Publisher IPI Publisher…" at bounding box center [764, 663] width 1079 height 88
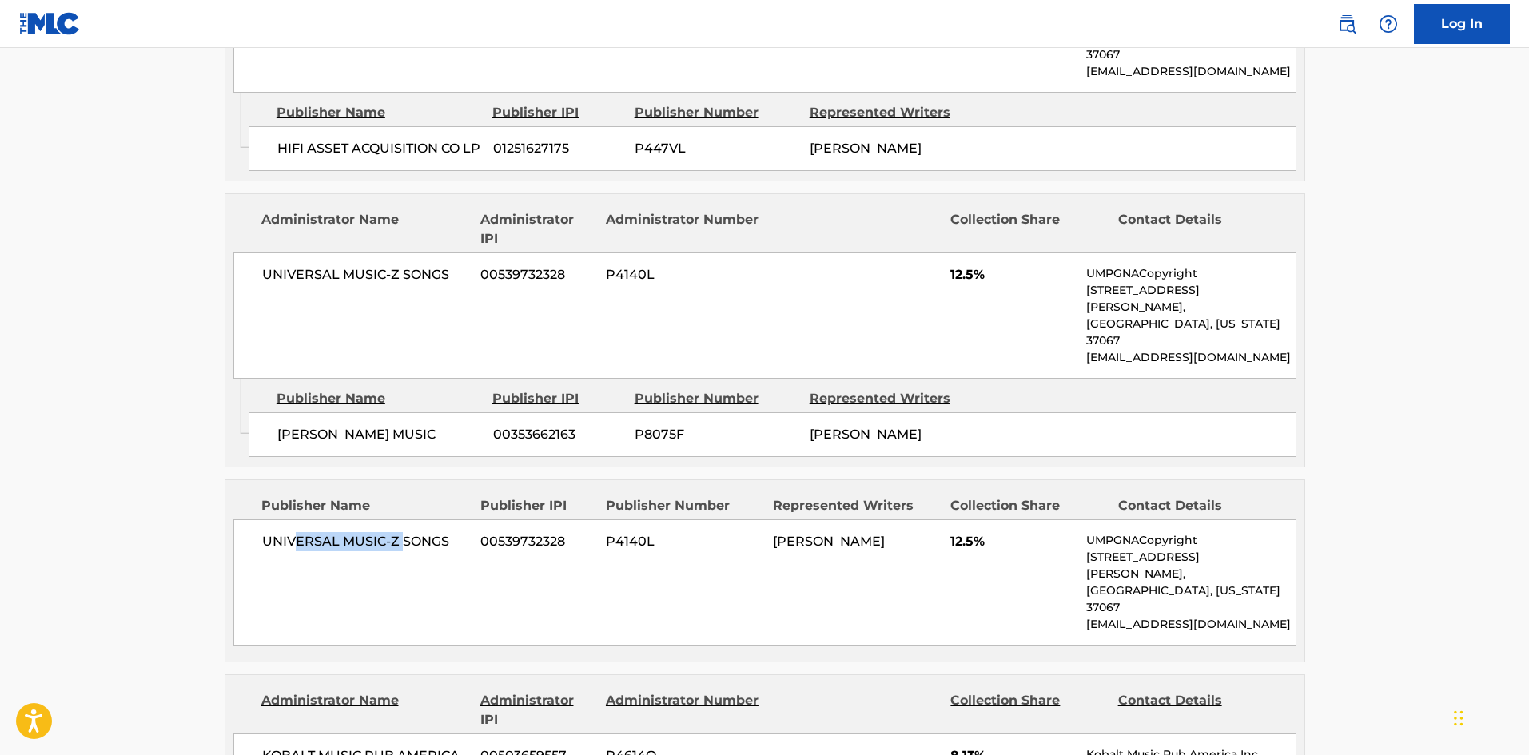
drag, startPoint x: 296, startPoint y: 492, endPoint x: 401, endPoint y: 489, distance: 105.6
click at [401, 532] on span "UNIVERSAL MUSIC-Z SONGS" at bounding box center [365, 541] width 207 height 19
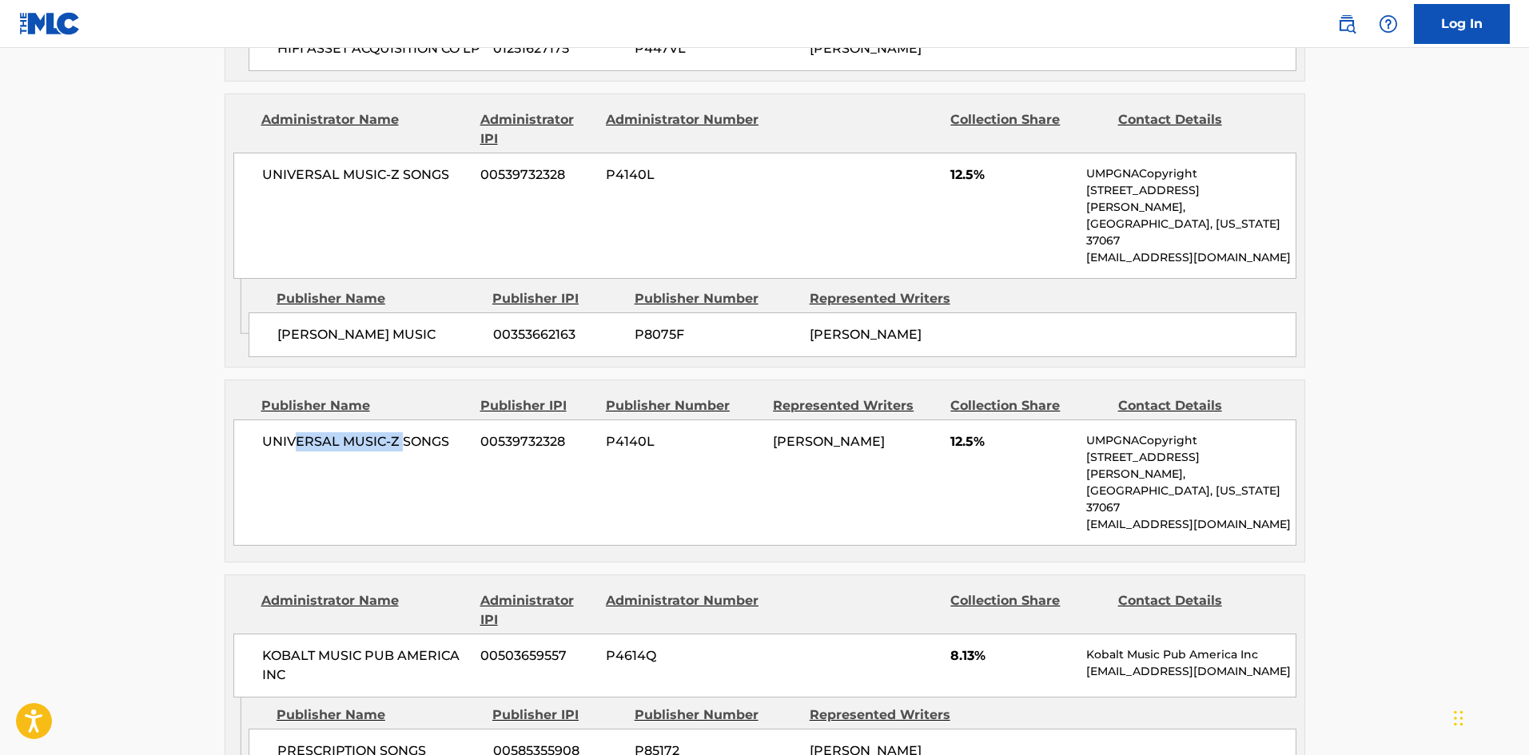
scroll to position [1279, 0]
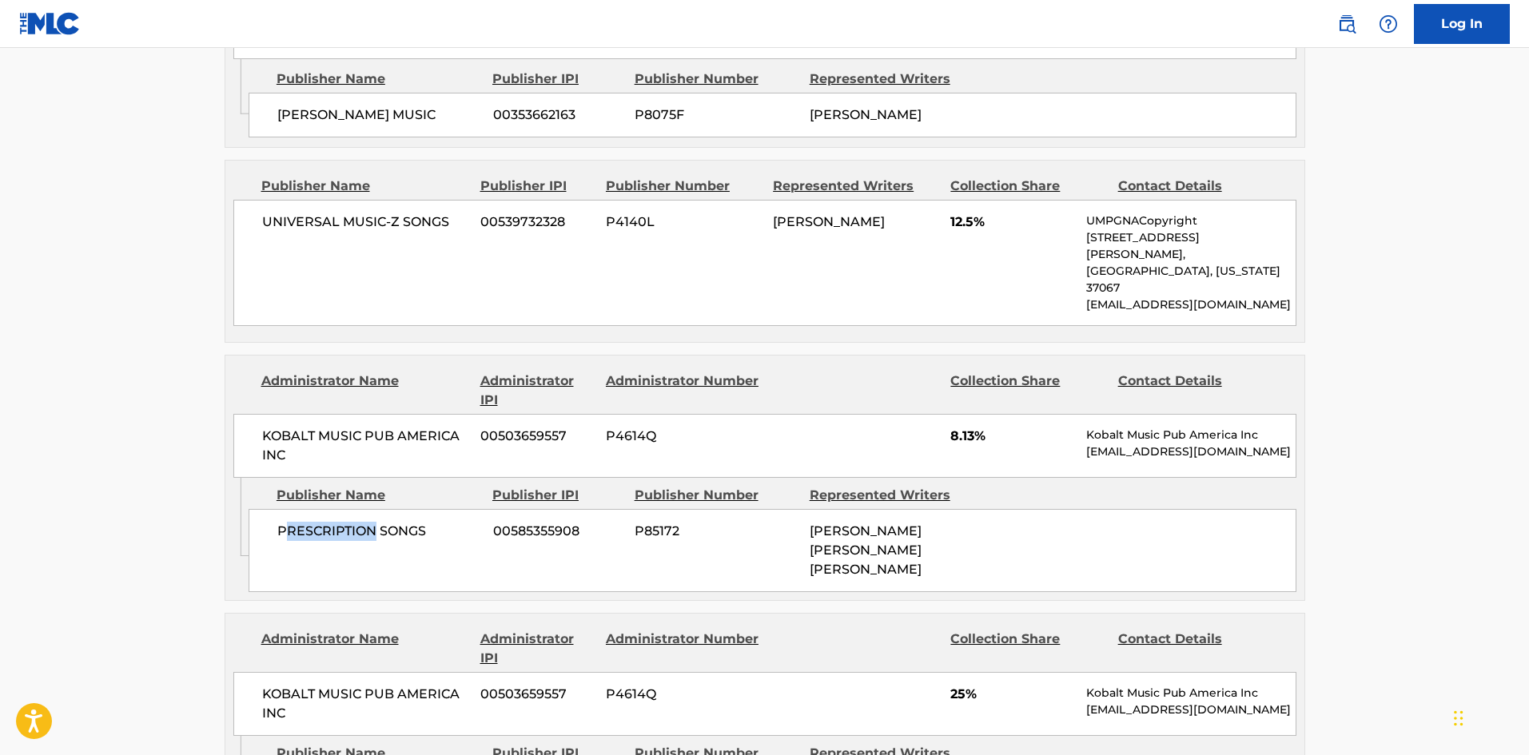
drag, startPoint x: 289, startPoint y: 445, endPoint x: 376, endPoint y: 446, distance: 86.3
click at [376, 522] on span "PRESCRIPTION SONGS" at bounding box center [379, 531] width 204 height 19
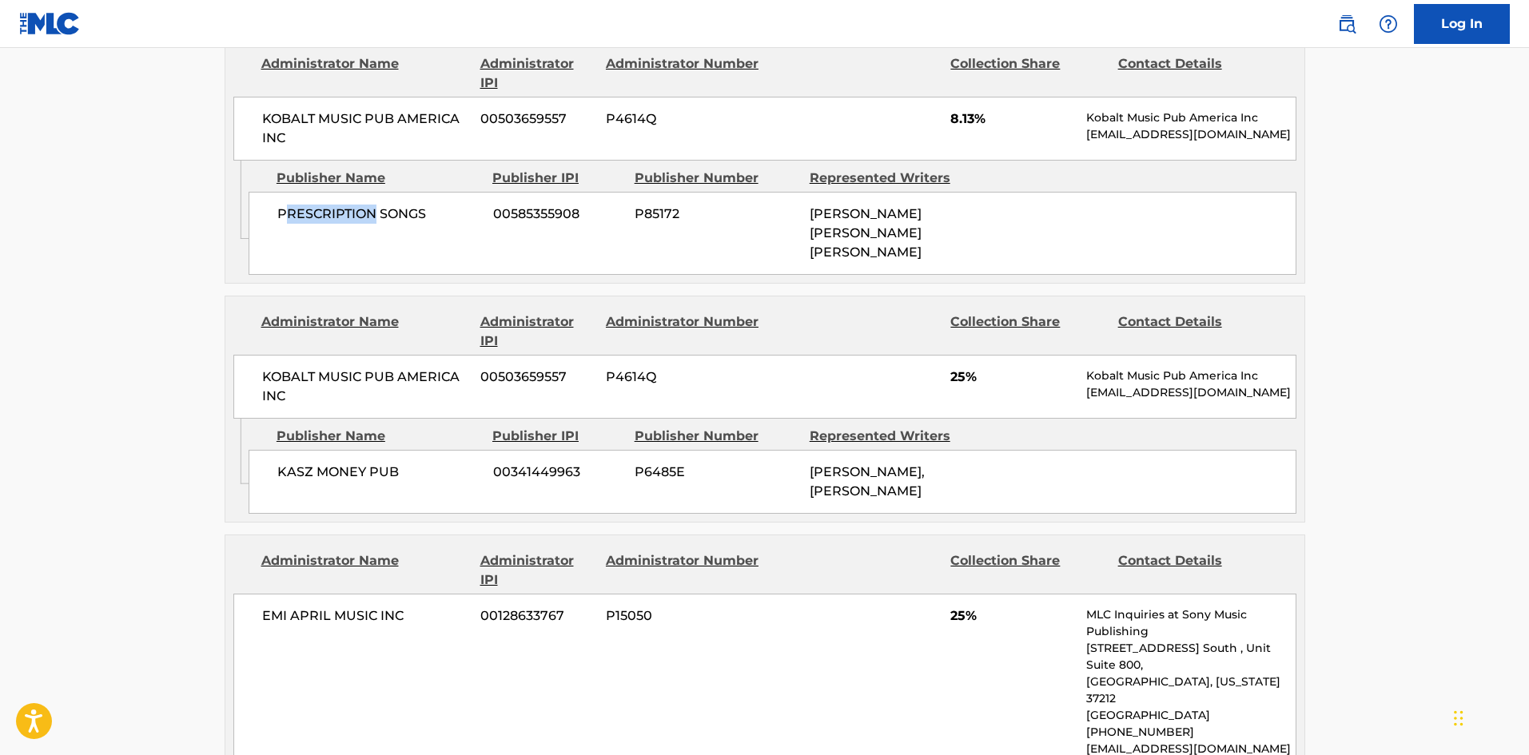
scroll to position [1599, 0]
drag, startPoint x: 296, startPoint y: 380, endPoint x: 396, endPoint y: 385, distance: 100.1
click at [396, 460] on span "KASZ MONEY PUB" at bounding box center [379, 469] width 204 height 19
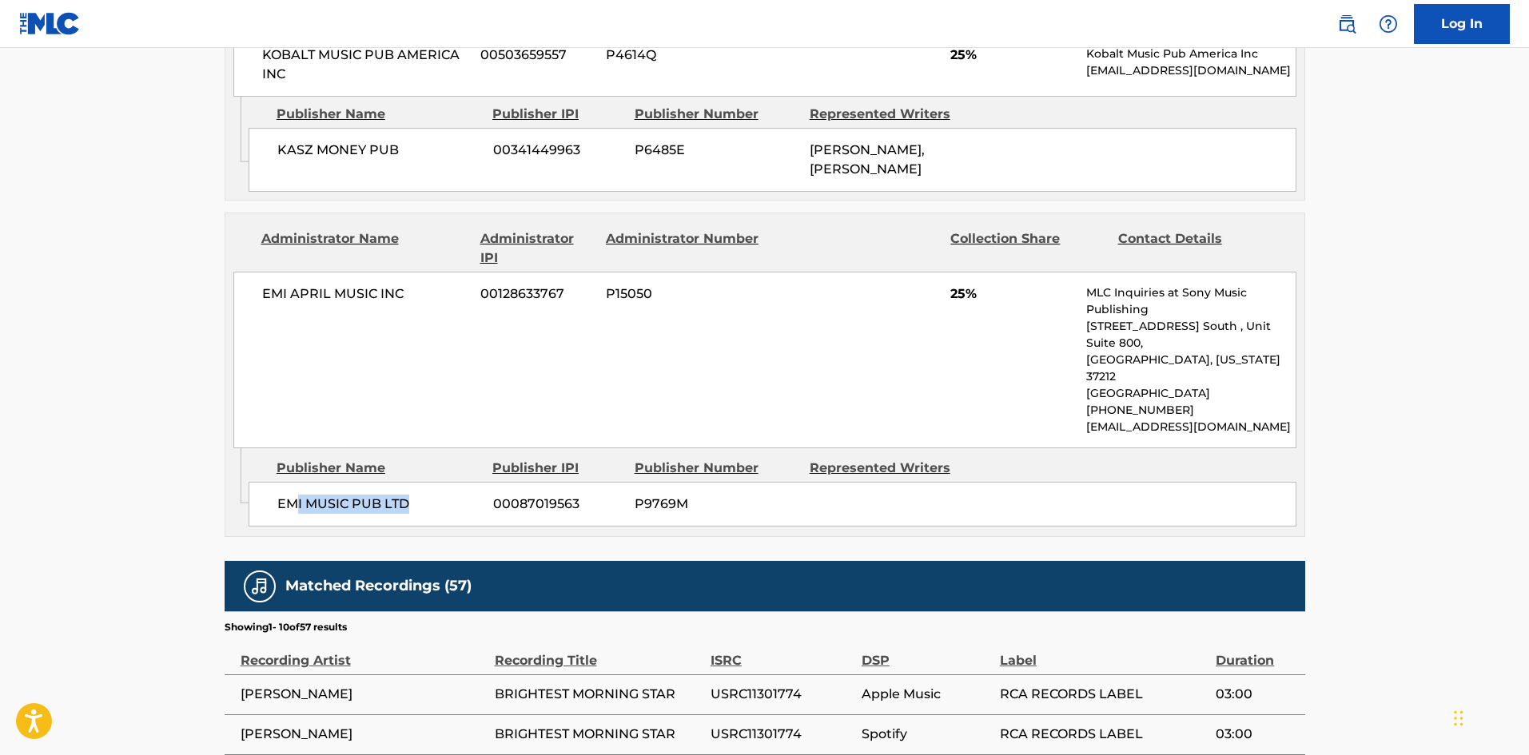
drag, startPoint x: 297, startPoint y: 384, endPoint x: 445, endPoint y: 387, distance: 147.9
click at [444, 495] on span "EMI MUSIC PUB LTD" at bounding box center [379, 504] width 204 height 19
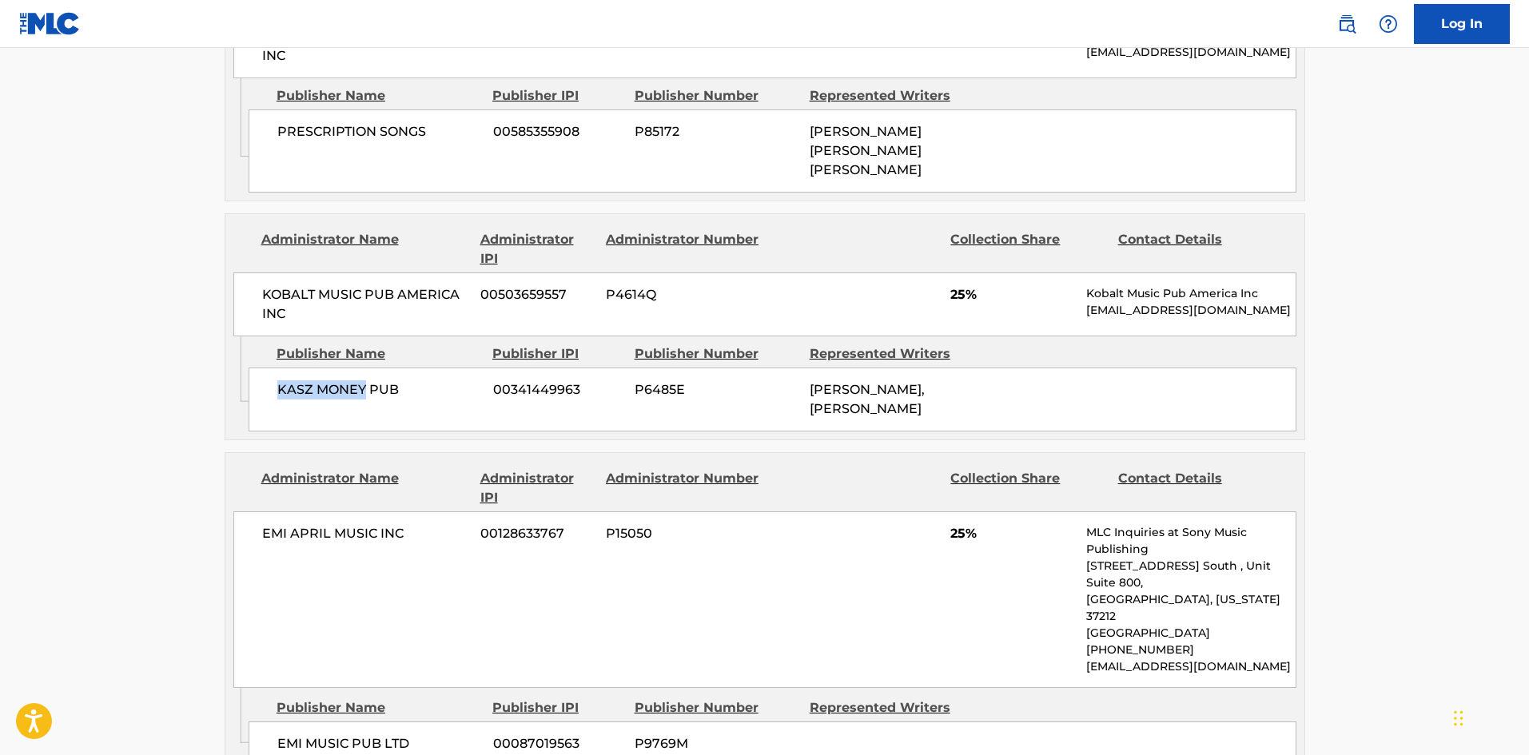
drag, startPoint x: 256, startPoint y: 285, endPoint x: 376, endPoint y: 301, distance: 121.0
click at [367, 368] on div "KASZ MONEY PUB 00341449963 P6485E LUKASZ GOTTWALD, LUKASZ GOTTWALD" at bounding box center [773, 400] width 1048 height 64
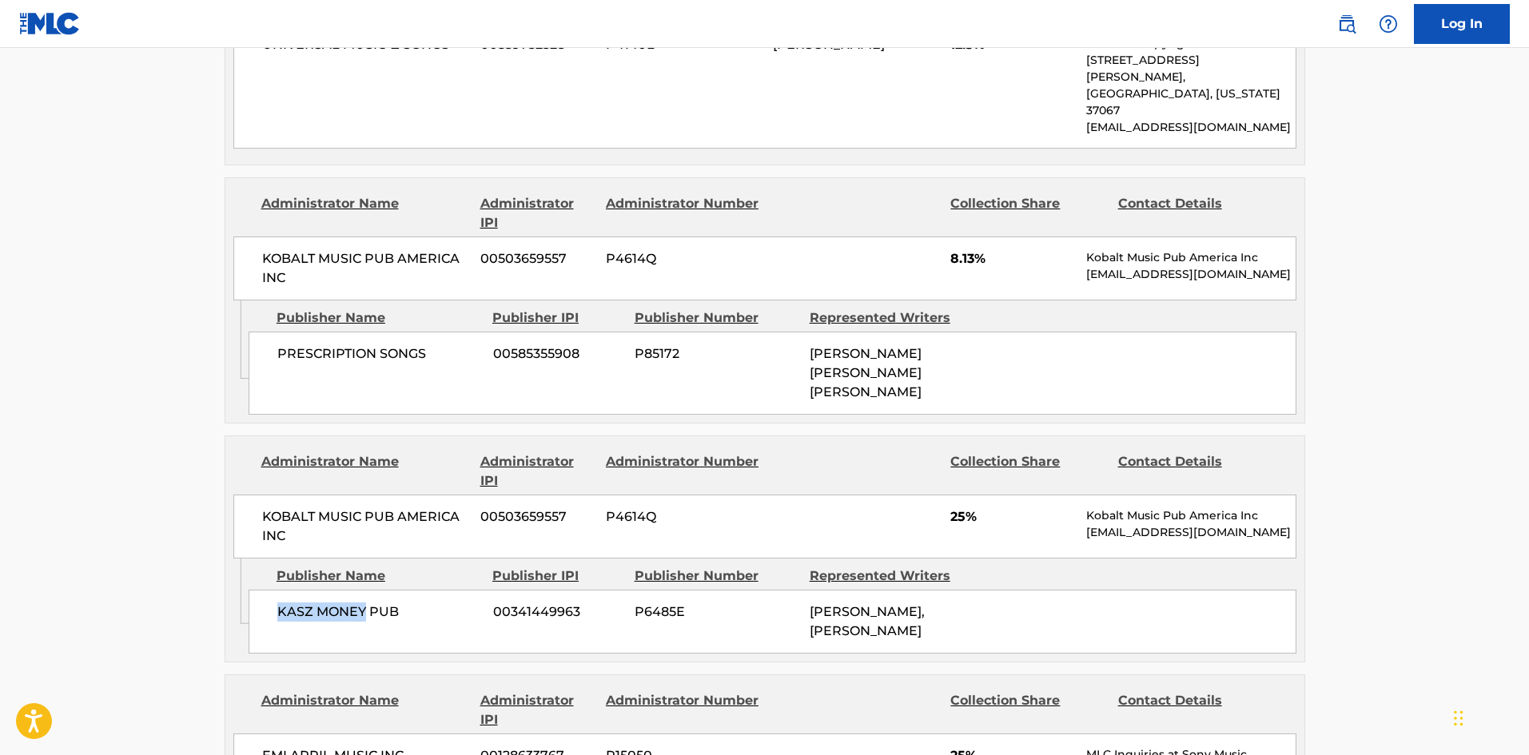
scroll to position [1439, 0]
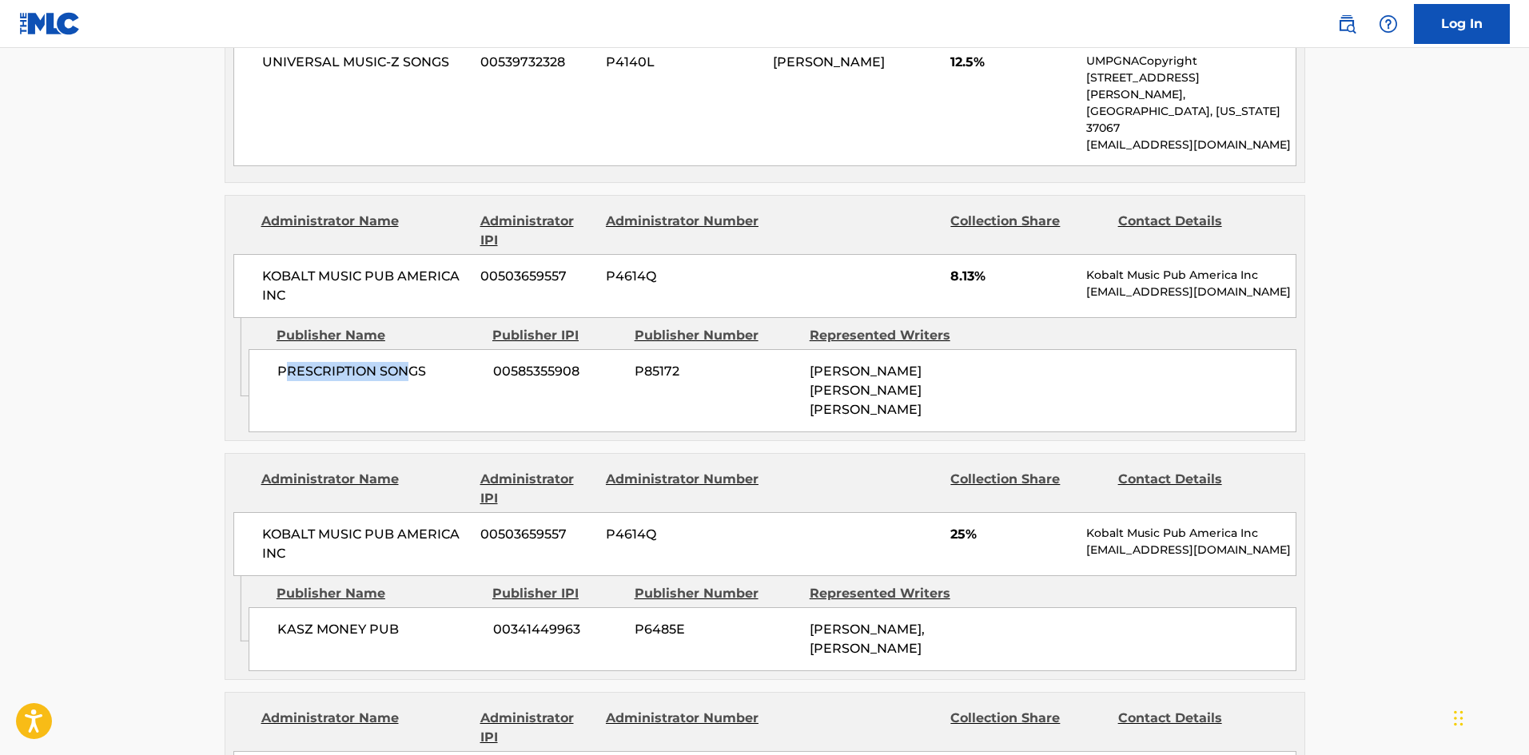
drag, startPoint x: 285, startPoint y: 284, endPoint x: 412, endPoint y: 280, distance: 127.2
click at [412, 362] on span "PRESCRIPTION SONGS" at bounding box center [379, 371] width 204 height 19
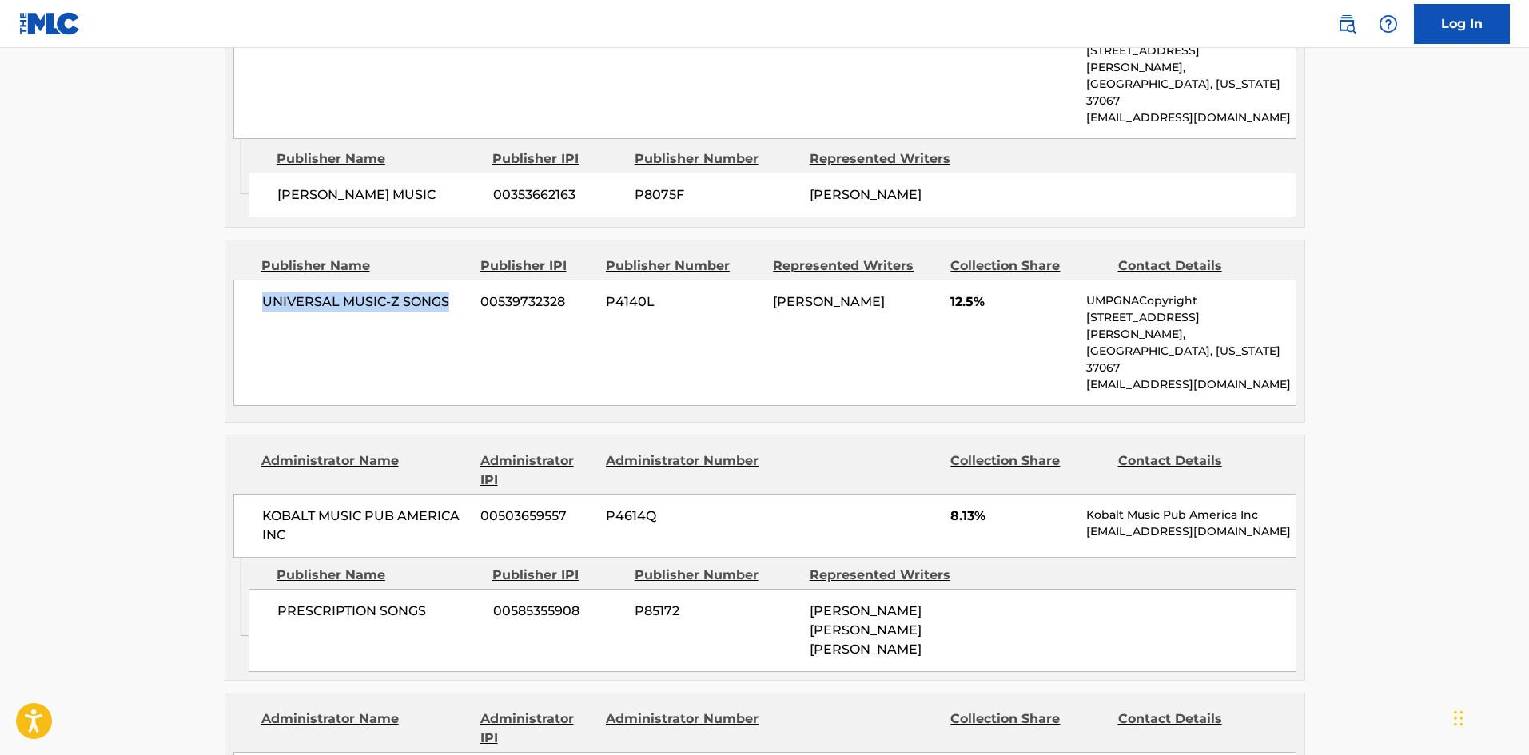
drag, startPoint x: 265, startPoint y: 242, endPoint x: 459, endPoint y: 258, distance: 194.9
click at [459, 293] on span "UNIVERSAL MUSIC-Z SONGS" at bounding box center [365, 302] width 207 height 19
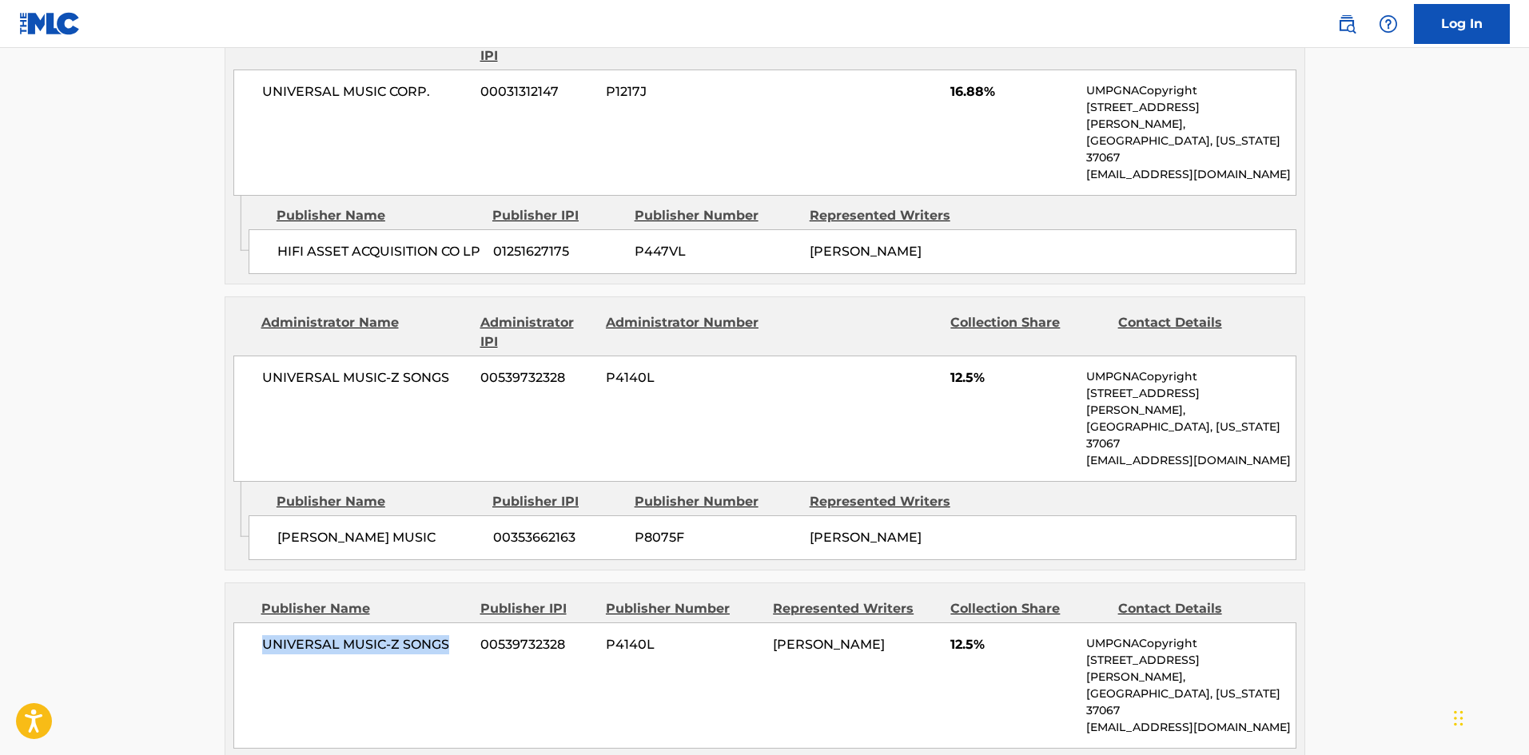
scroll to position [879, 0]
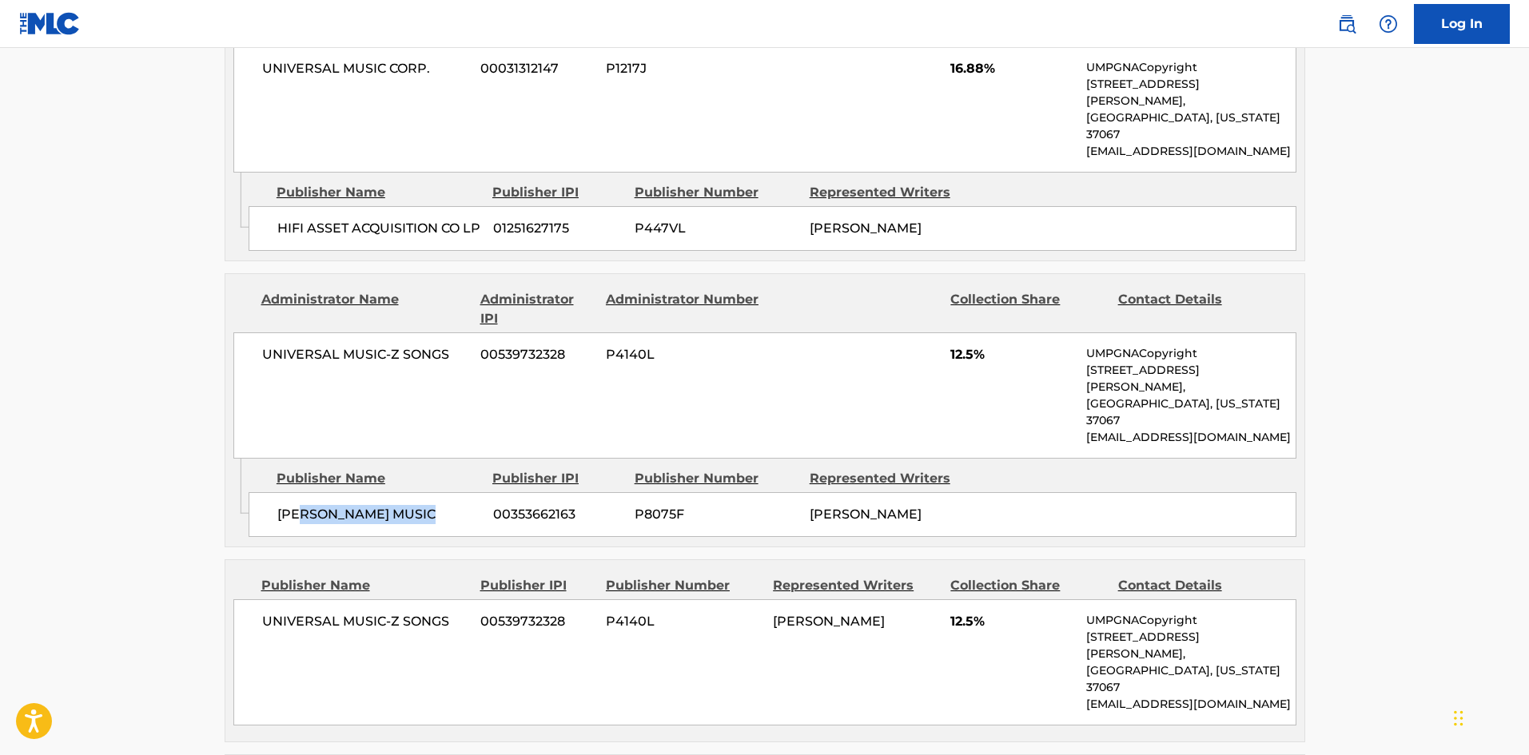
drag, startPoint x: 299, startPoint y: 441, endPoint x: 433, endPoint y: 469, distance: 136.6
click at [433, 492] on div "BRITNEY SPEARS MUSIC 00353662163 P8075F BRITNEY SPEARS" at bounding box center [773, 514] width 1048 height 45
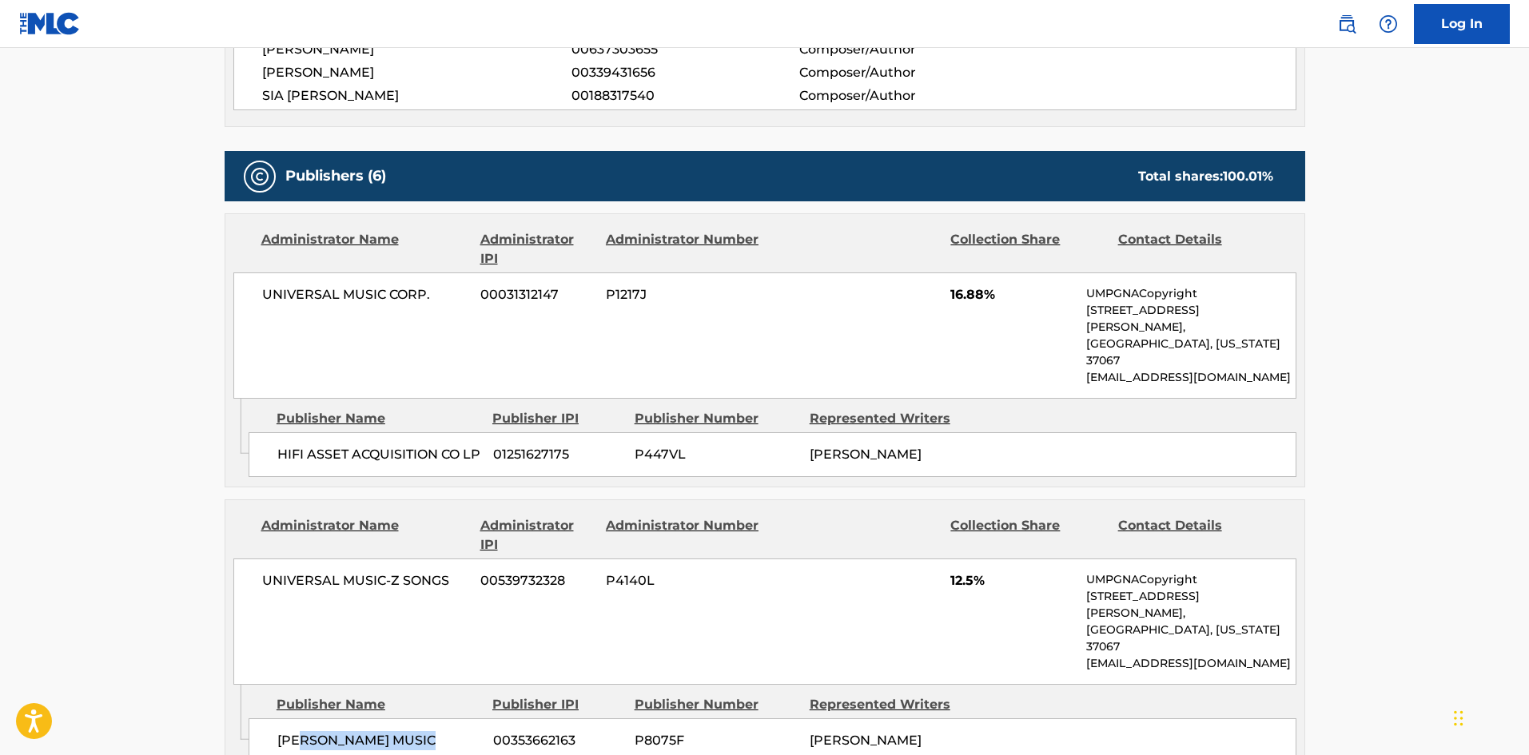
scroll to position [640, 0]
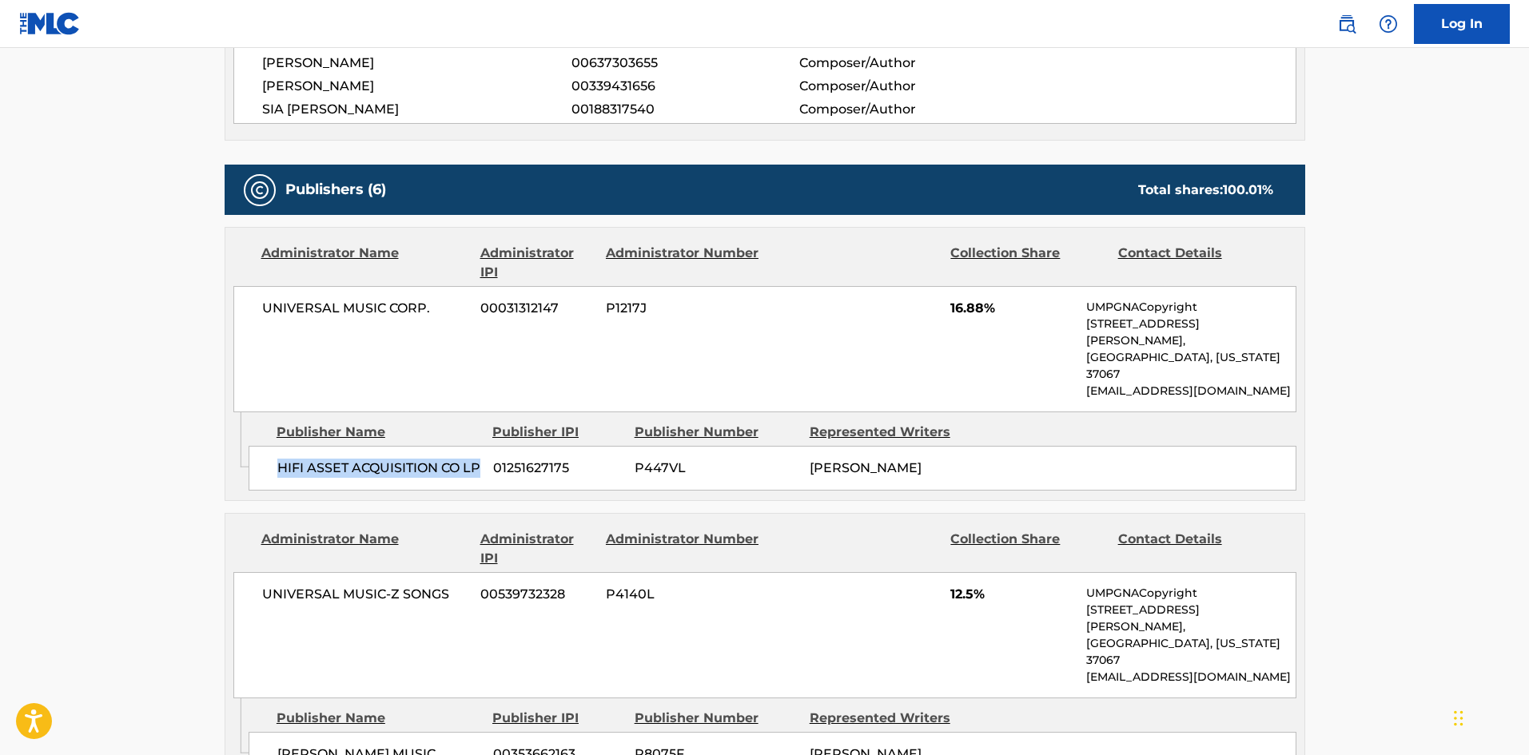
drag, startPoint x: 274, startPoint y: 437, endPoint x: 361, endPoint y: 464, distance: 90.3
click at [361, 464] on div "HIFI ASSET ACQUISITION CO LP 01251627175 P447VL HENRY RUSSELL WALTER" at bounding box center [773, 468] width 1048 height 45
click at [269, 468] on div "HIFI ASSET ACQUISITION CO LP 01251627175 P447VL HENRY RUSSELL WALTER" at bounding box center [773, 468] width 1048 height 45
drag, startPoint x: 281, startPoint y: 425, endPoint x: 345, endPoint y: 454, distance: 71.2
click at [345, 459] on span "HIFI ASSET ACQUISITION CO LP" at bounding box center [379, 468] width 204 height 19
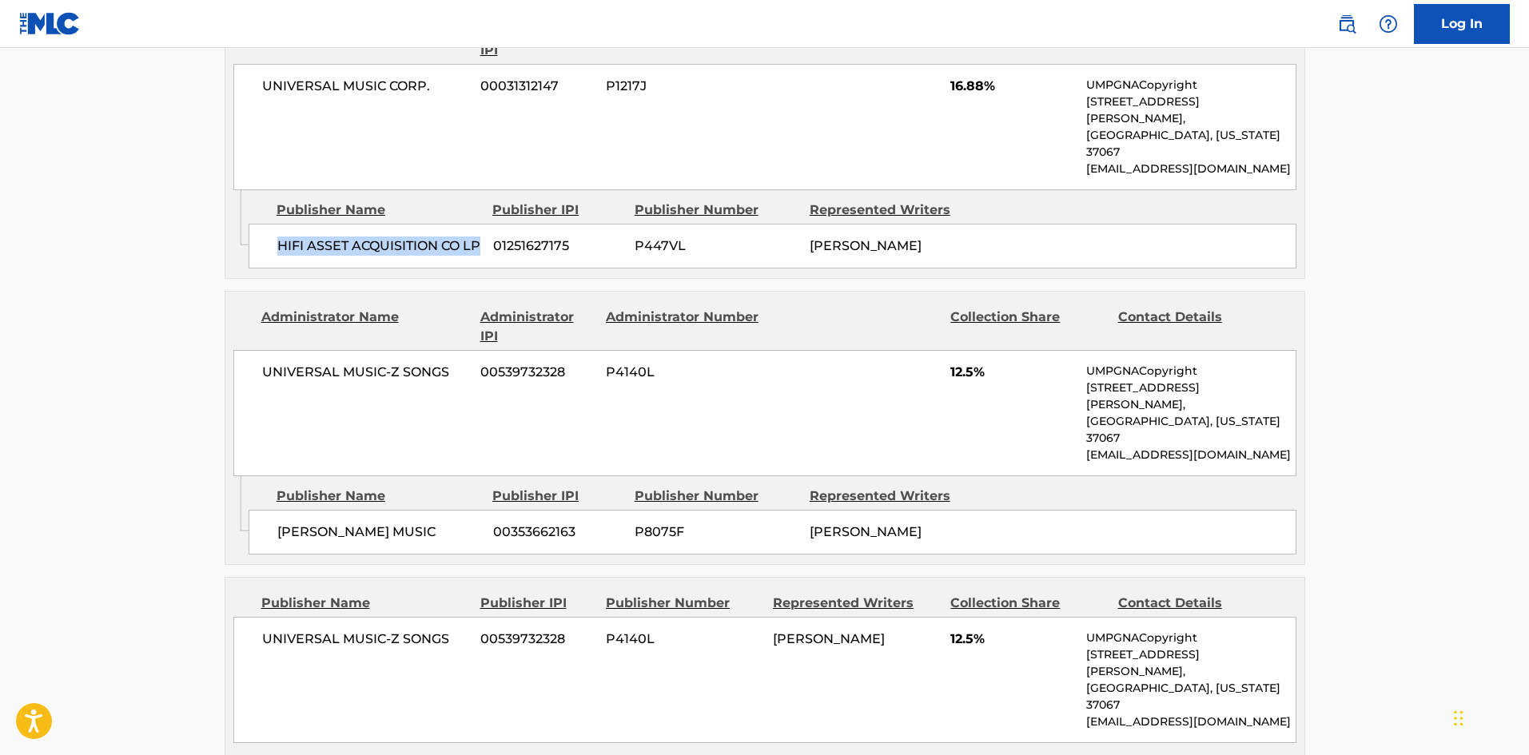
scroll to position [879, 0]
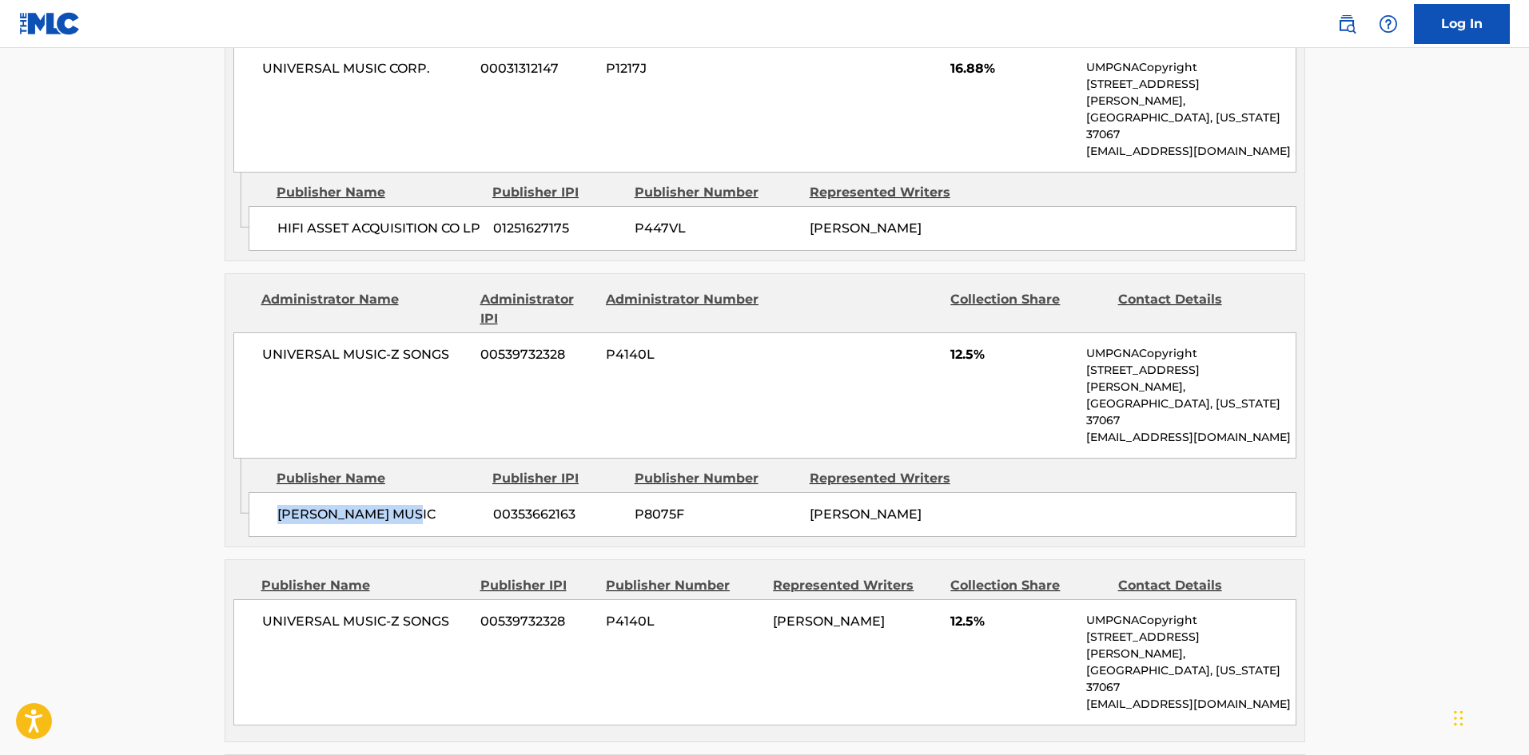
drag, startPoint x: 275, startPoint y: 452, endPoint x: 414, endPoint y: 462, distance: 139.4
click at [414, 505] on span "BRITNEY SPEARS MUSIC" at bounding box center [379, 514] width 204 height 19
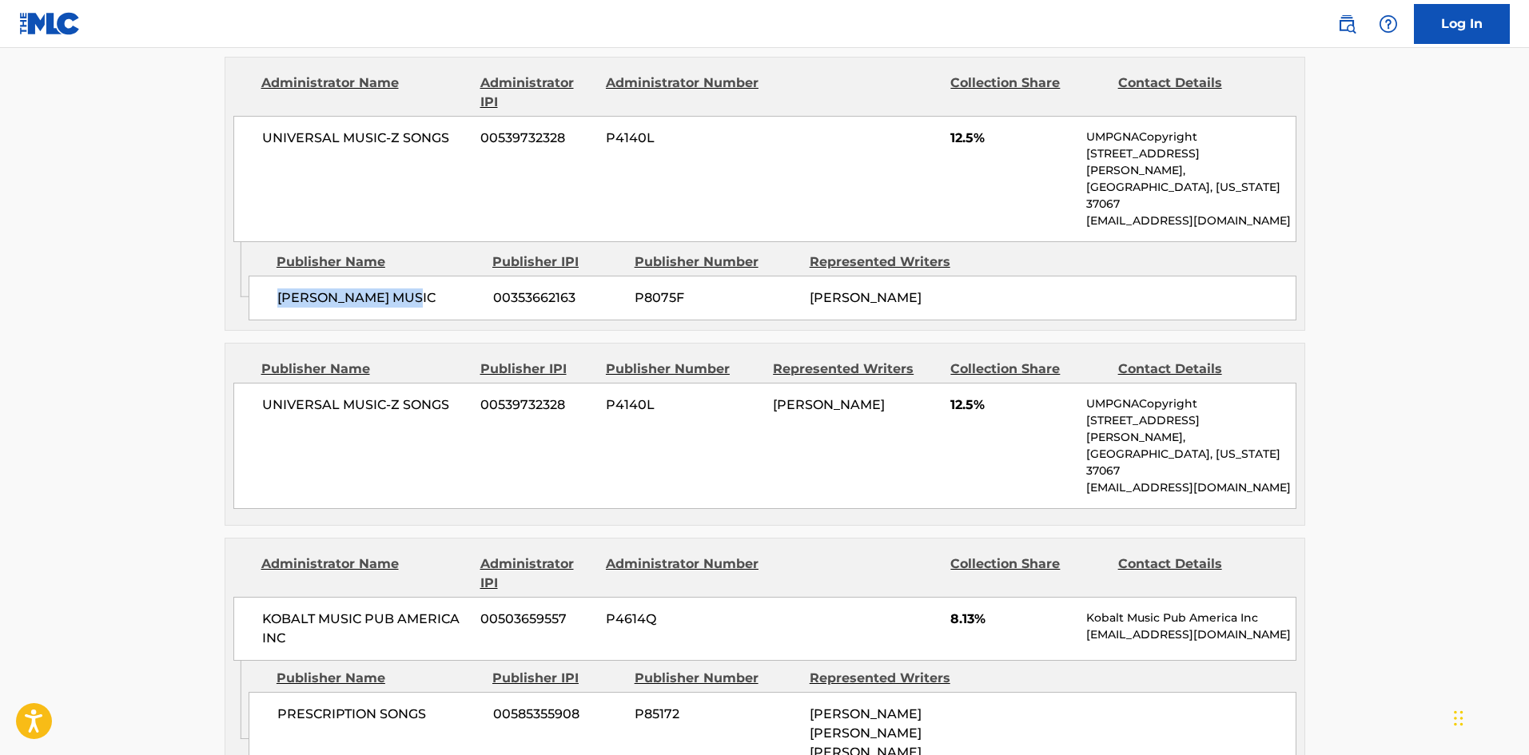
scroll to position [1119, 0]
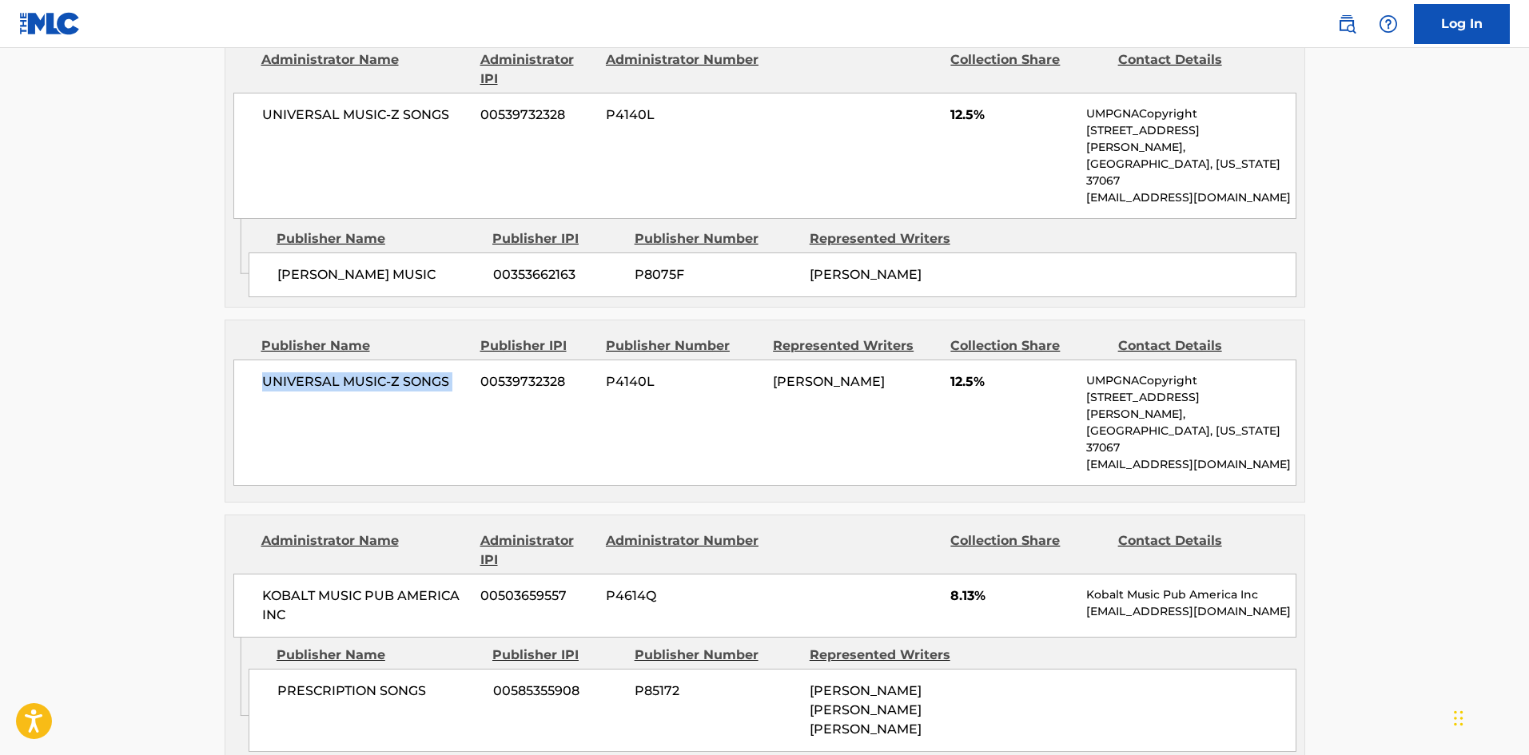
drag, startPoint x: 261, startPoint y: 327, endPoint x: 483, endPoint y: 345, distance: 222.9
click at [483, 360] on div "UNIVERSAL MUSIC-Z SONGS 00539732328 P4140L BRITNEY SPEARS 12.5% UMPGNACopyright…" at bounding box center [764, 423] width 1063 height 126
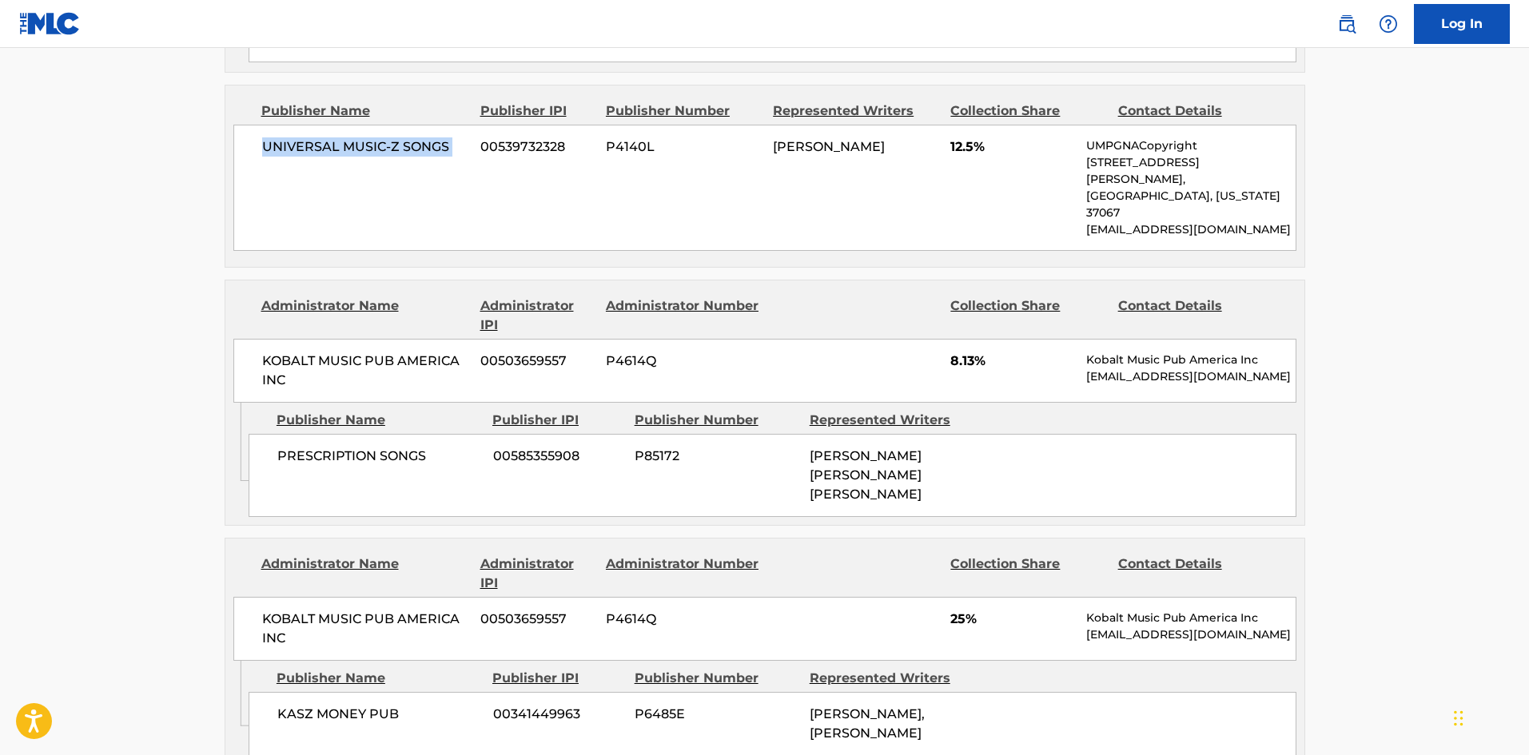
scroll to position [1359, 0]
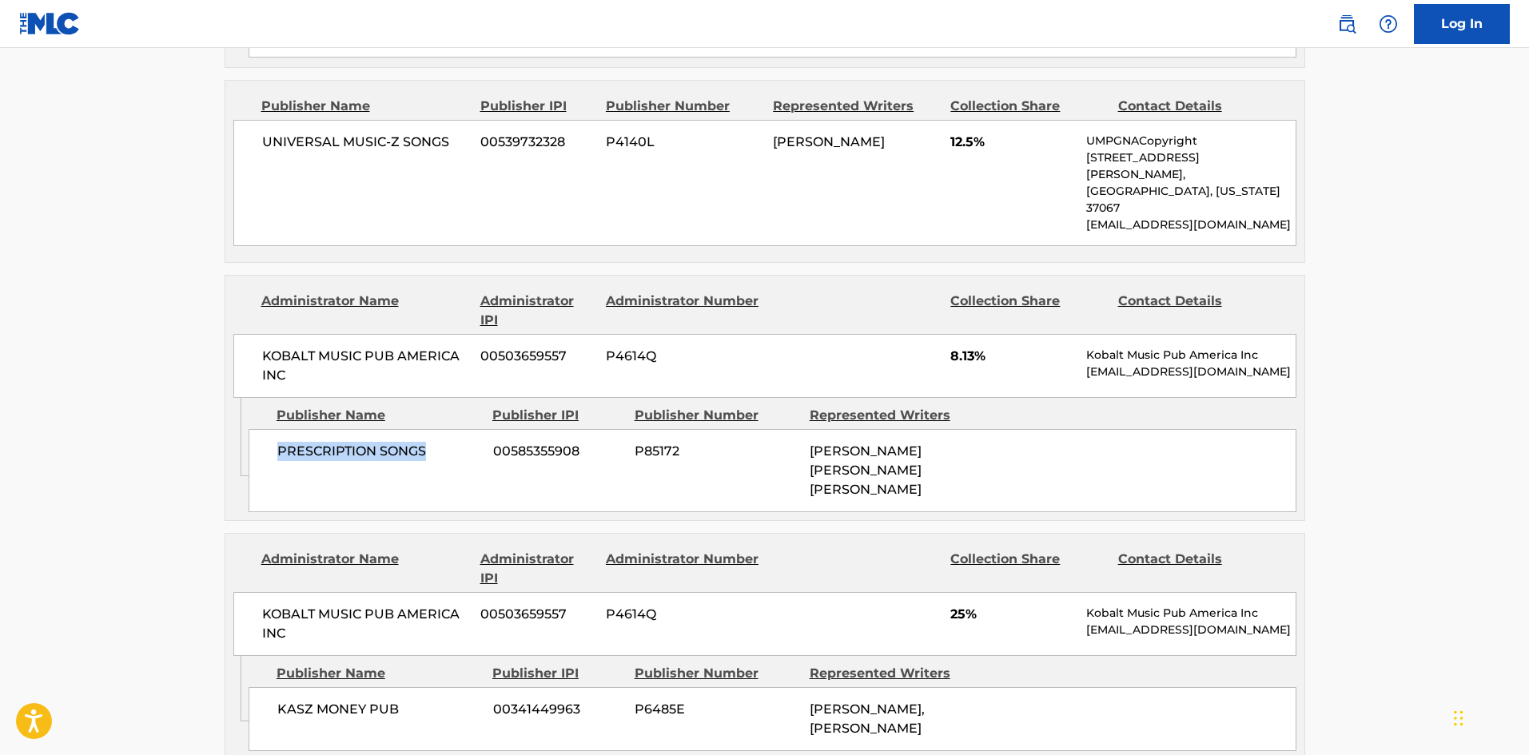
drag, startPoint x: 271, startPoint y: 353, endPoint x: 473, endPoint y: 380, distance: 204.1
click at [473, 429] on div "PRESCRIPTION SONGS 00585355908 P85172 HENRY RUSSELL WALTER, HENRY RUSSELL WALTER" at bounding box center [773, 470] width 1048 height 83
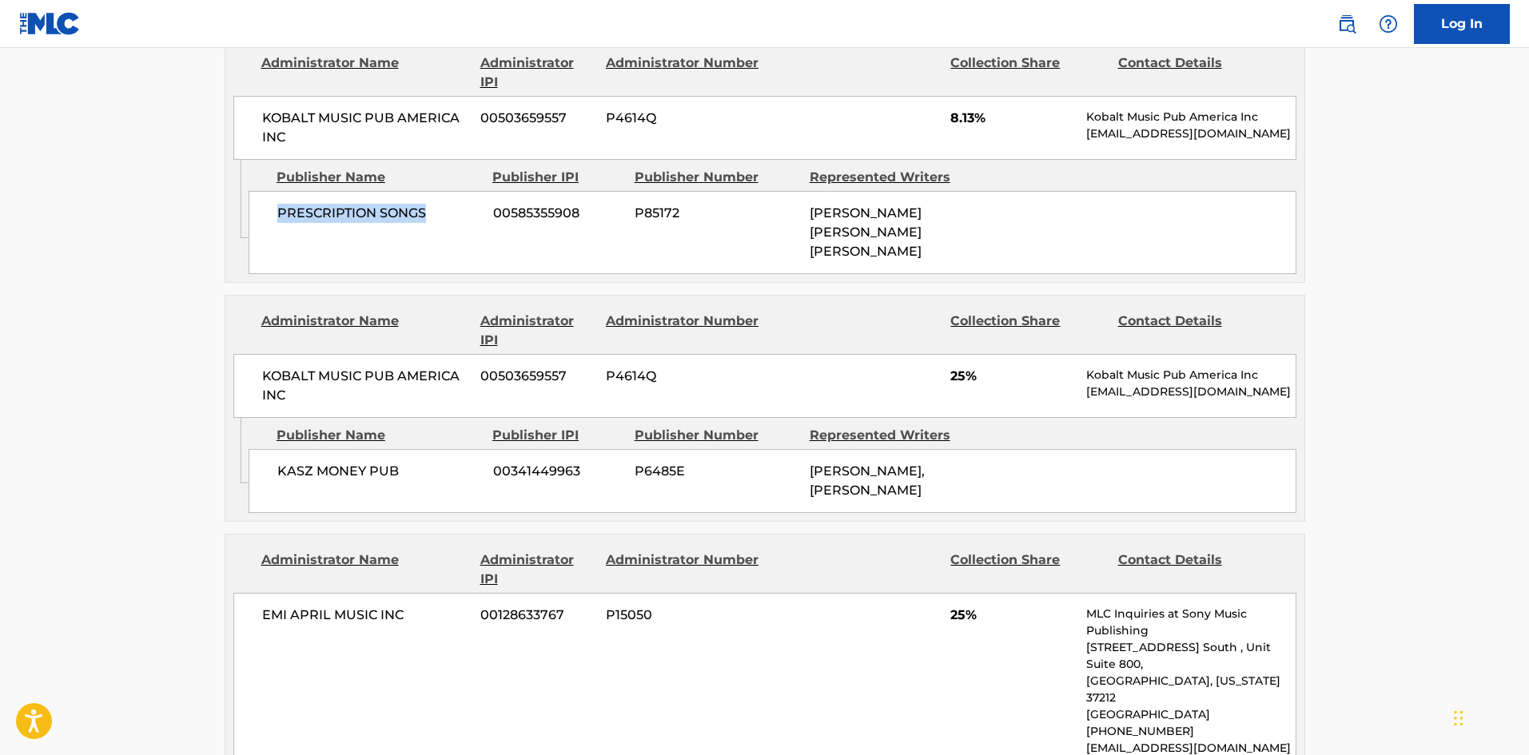
scroll to position [1599, 0]
drag, startPoint x: 248, startPoint y: 379, endPoint x: 381, endPoint y: 397, distance: 133.9
click at [381, 448] on div "KASZ MONEY PUB 00341449963 P6485E LUKASZ GOTTWALD, LUKASZ GOTTWALD" at bounding box center [773, 480] width 1048 height 64
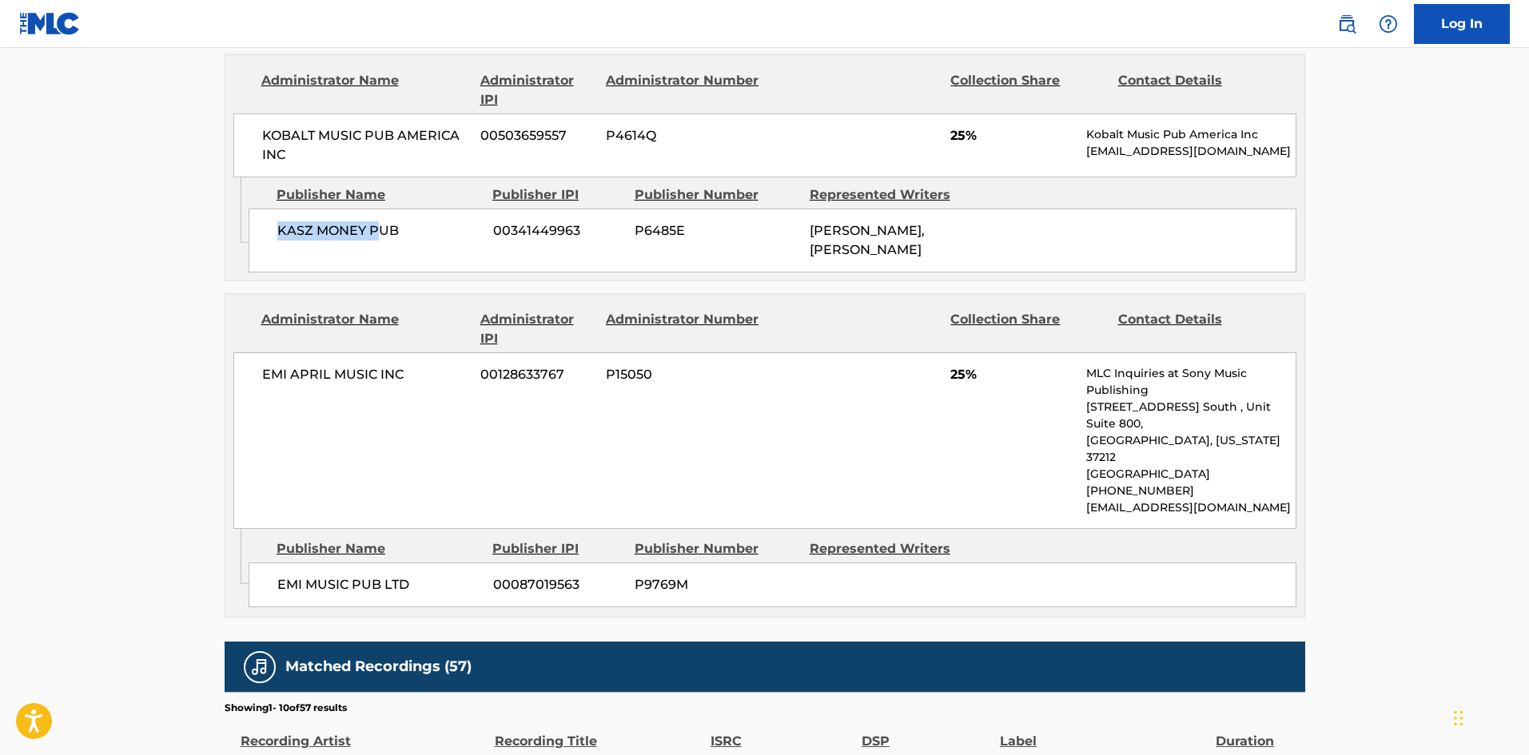
scroll to position [1839, 0]
drag, startPoint x: 293, startPoint y: 450, endPoint x: 491, endPoint y: 0, distance: 491.5
click at [425, 406] on div "Administrator Name Administrator IPI Administrator Number Collection Share Cont…" at bounding box center [765, 455] width 1081 height 325
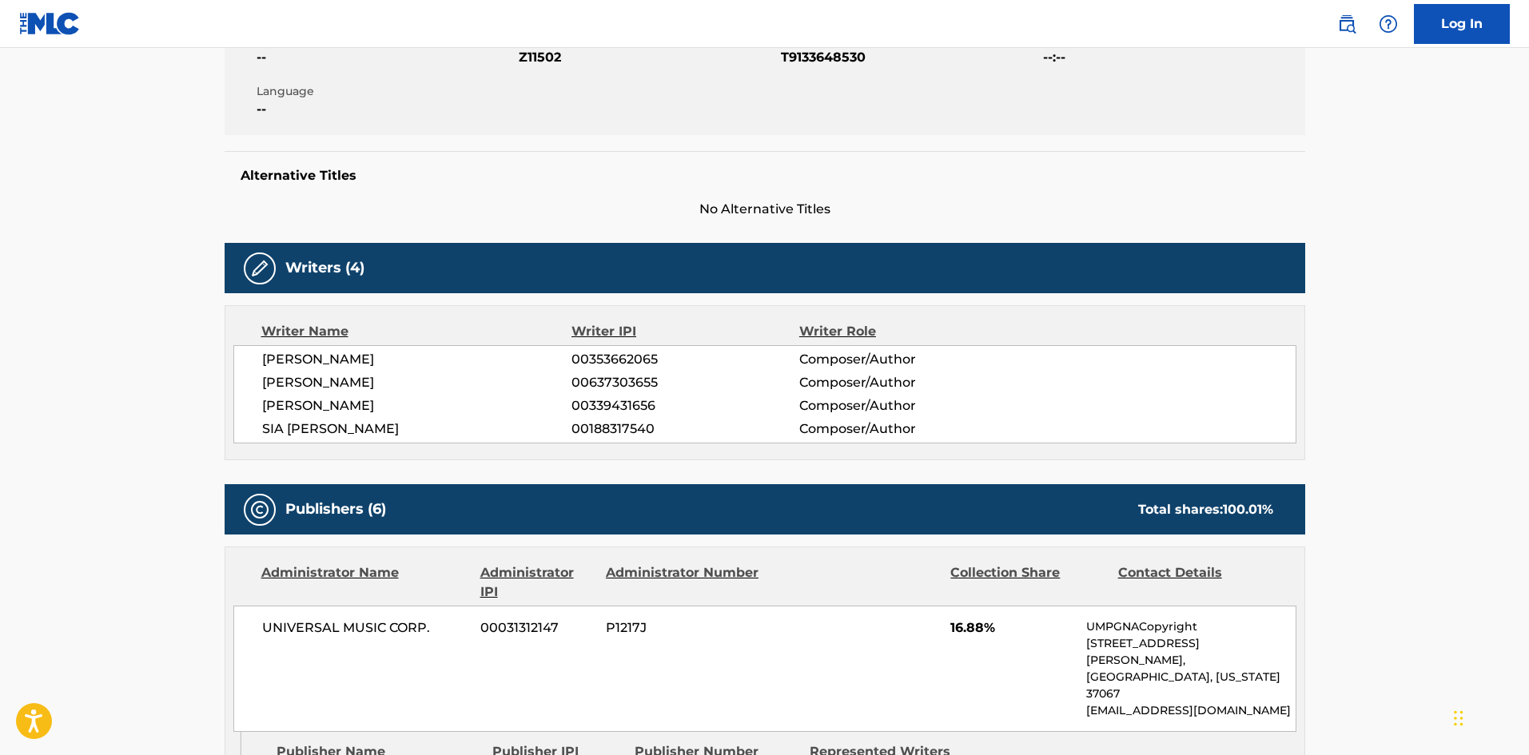
scroll to position [0, 0]
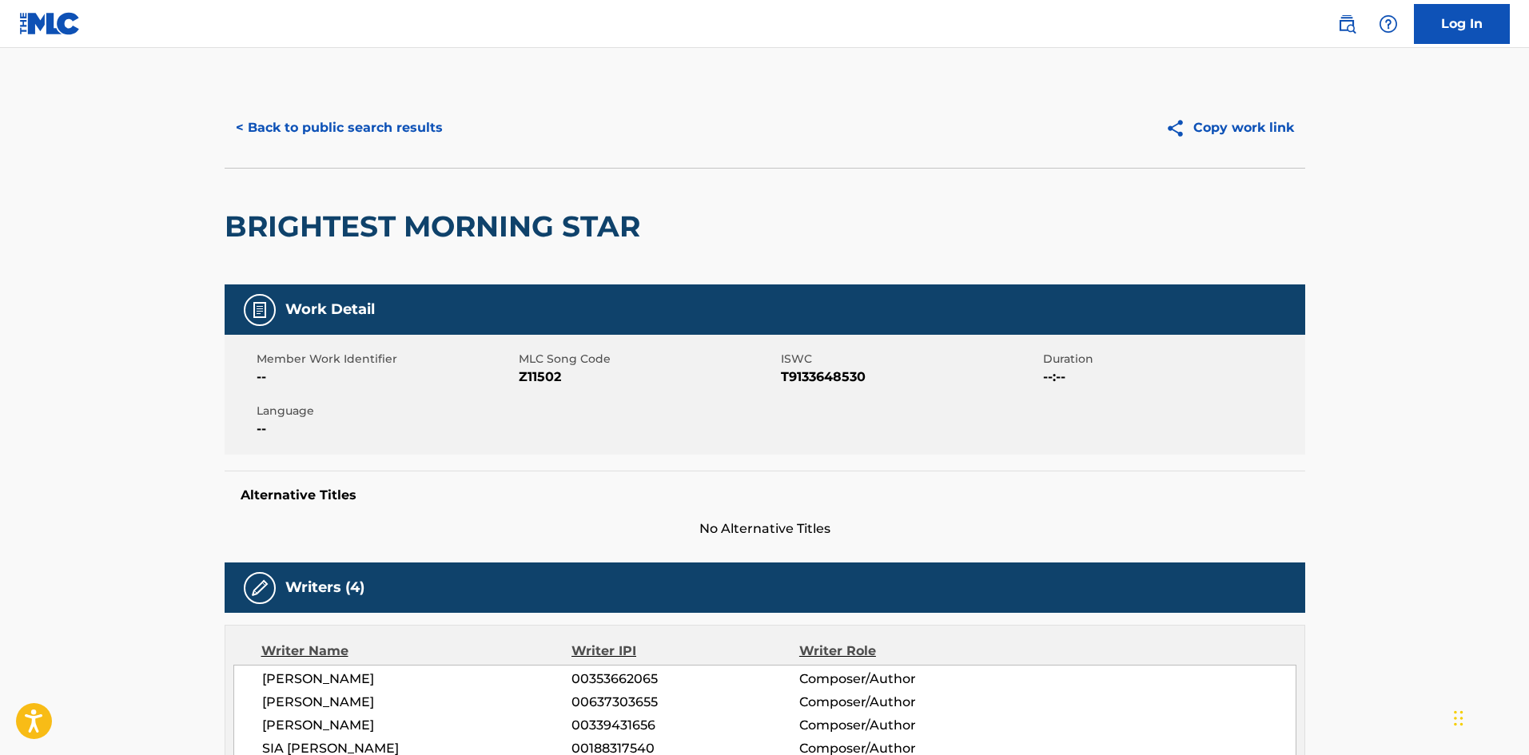
click at [366, 124] on button "< Back to public search results" at bounding box center [339, 128] width 229 height 40
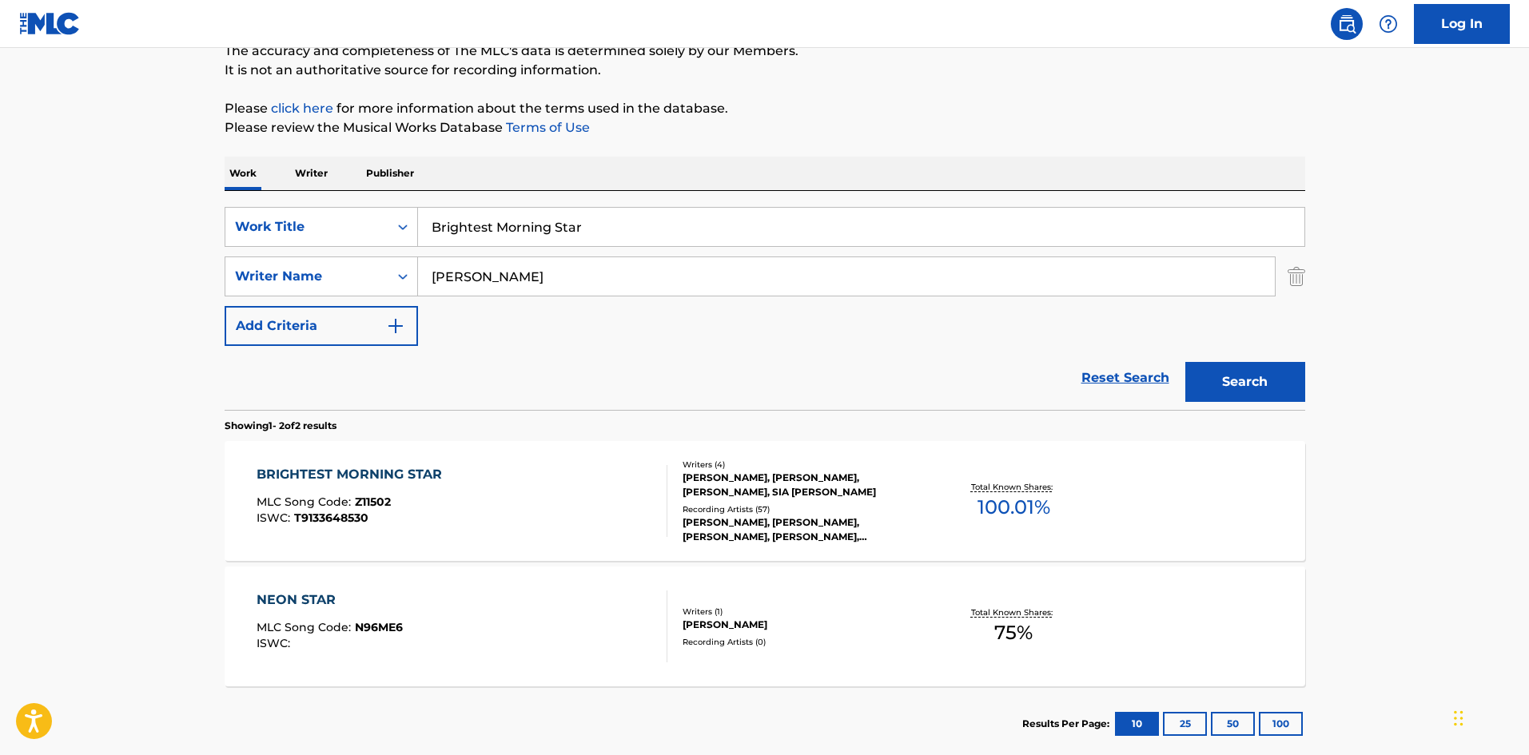
drag, startPoint x: 629, startPoint y: 212, endPoint x: 121, endPoint y: 62, distance: 530.0
click at [2, 118] on main "The MLC Public Work Search The accuracy and completeness of The MLC's data is d…" at bounding box center [764, 334] width 1529 height 871
paste input "Clumsy"
type input "Clumsy"
click at [713, 114] on p "Please click here for more information about the terms used in the database." at bounding box center [765, 108] width 1081 height 19
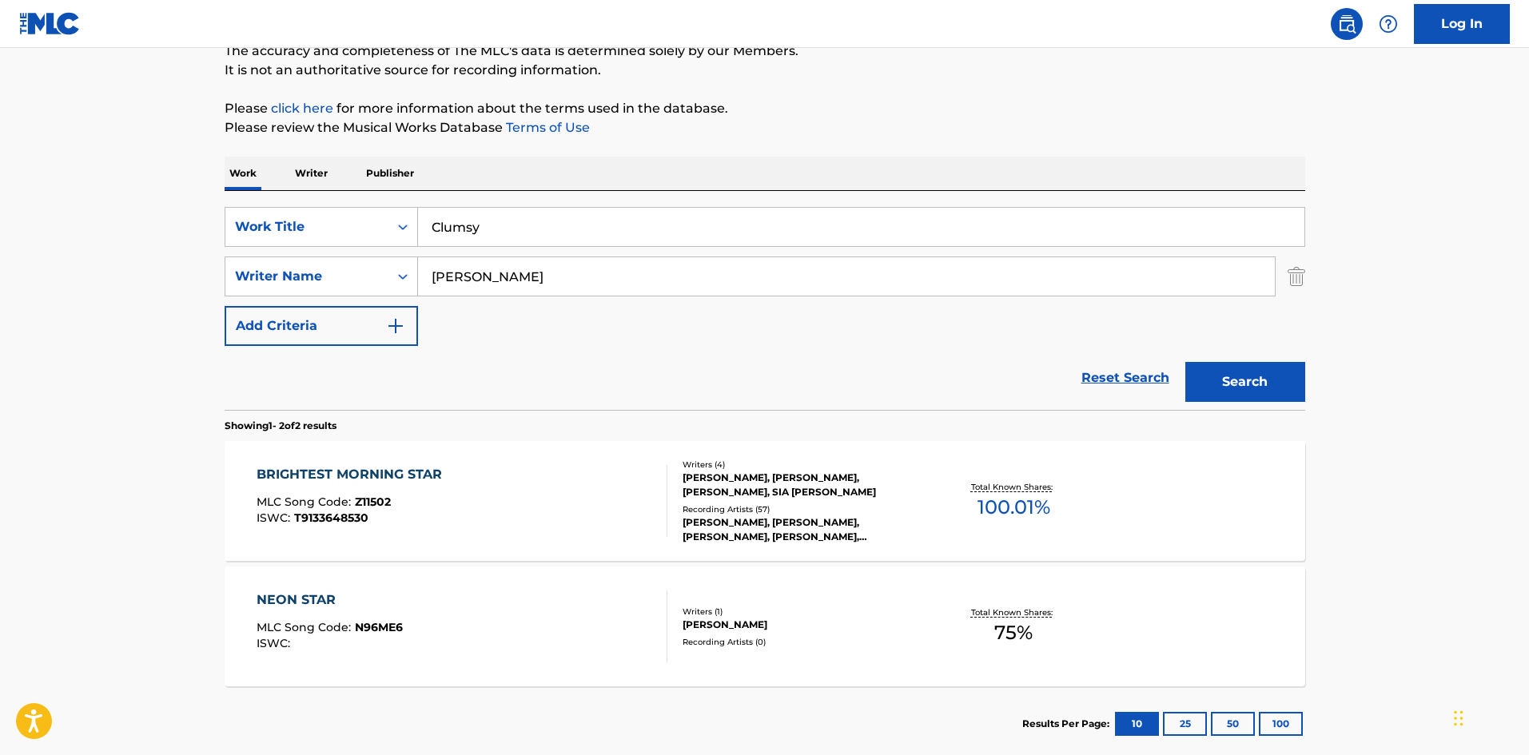
drag, startPoint x: 596, startPoint y: 272, endPoint x: 0, endPoint y: 192, distance: 600.9
click at [0, 192] on main "The MLC Public Work Search The accuracy and completeness of The MLC's data is d…" at bounding box center [764, 334] width 1529 height 871
paste input "BRITNEY"
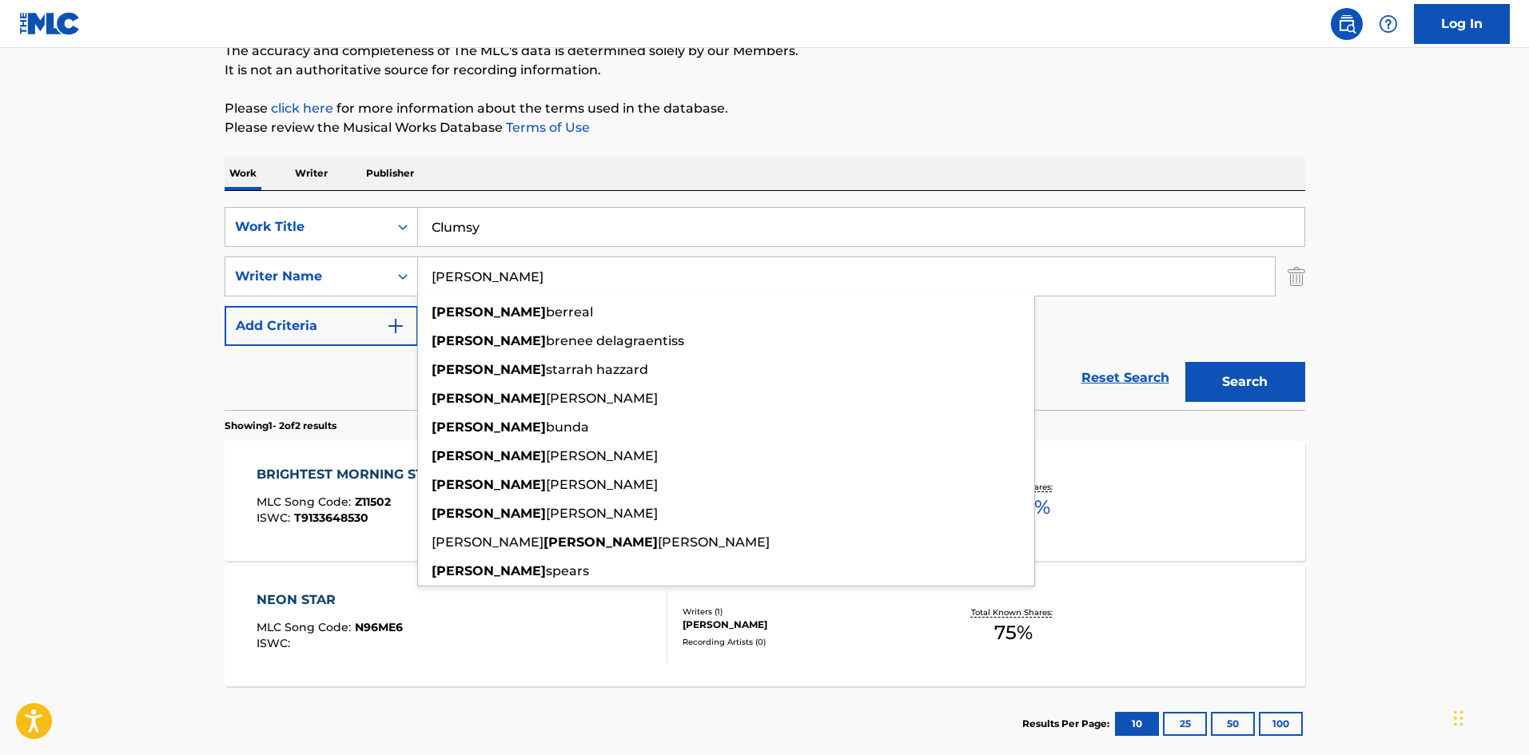
type input "BRITNEY"
click at [1270, 379] on button "Search" at bounding box center [1246, 382] width 120 height 40
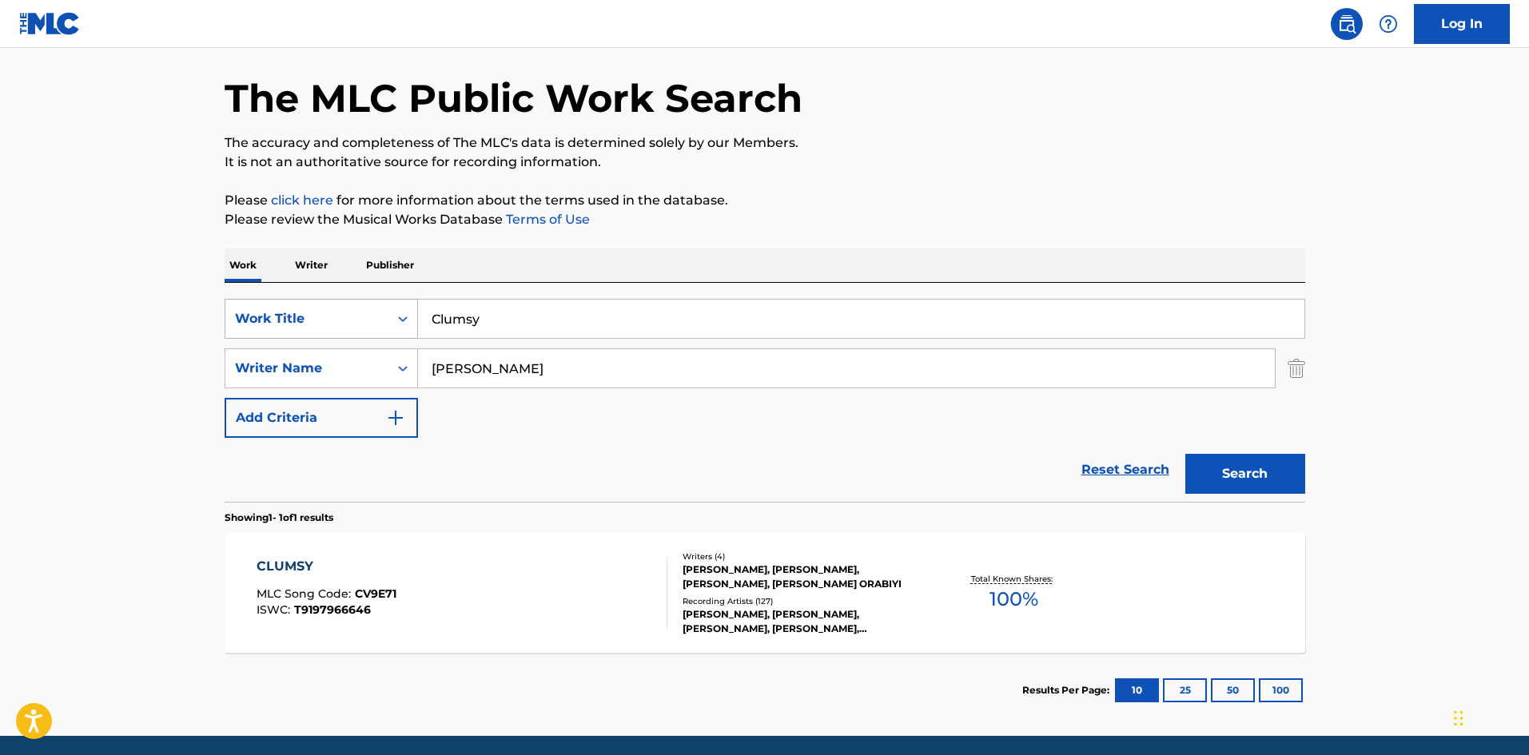
scroll to position [114, 0]
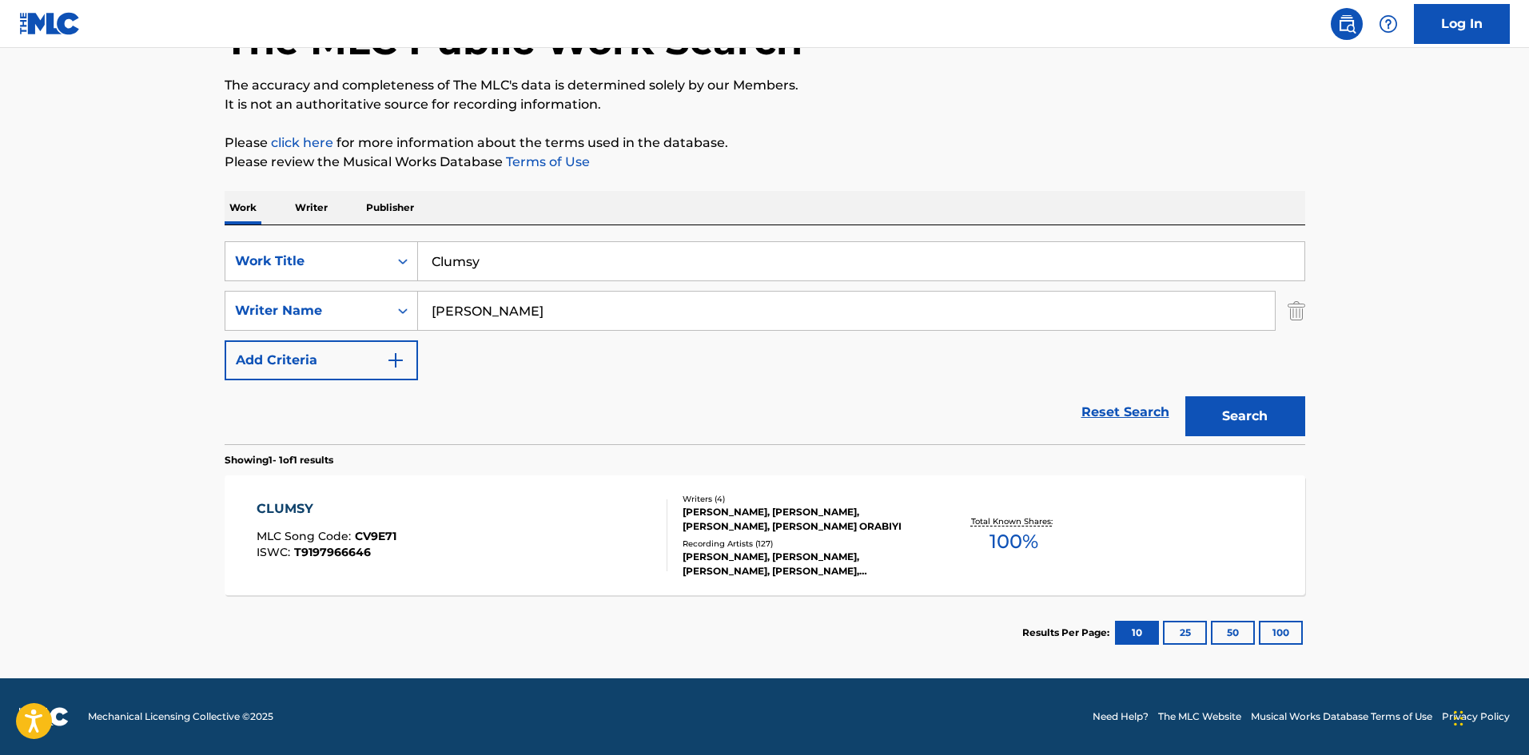
click at [294, 496] on div "CLUMSY MLC Song Code : CV9E71 ISWC : T9197966646 Writers ( 4 ) BRITNEY SPEARS, …" at bounding box center [765, 536] width 1081 height 120
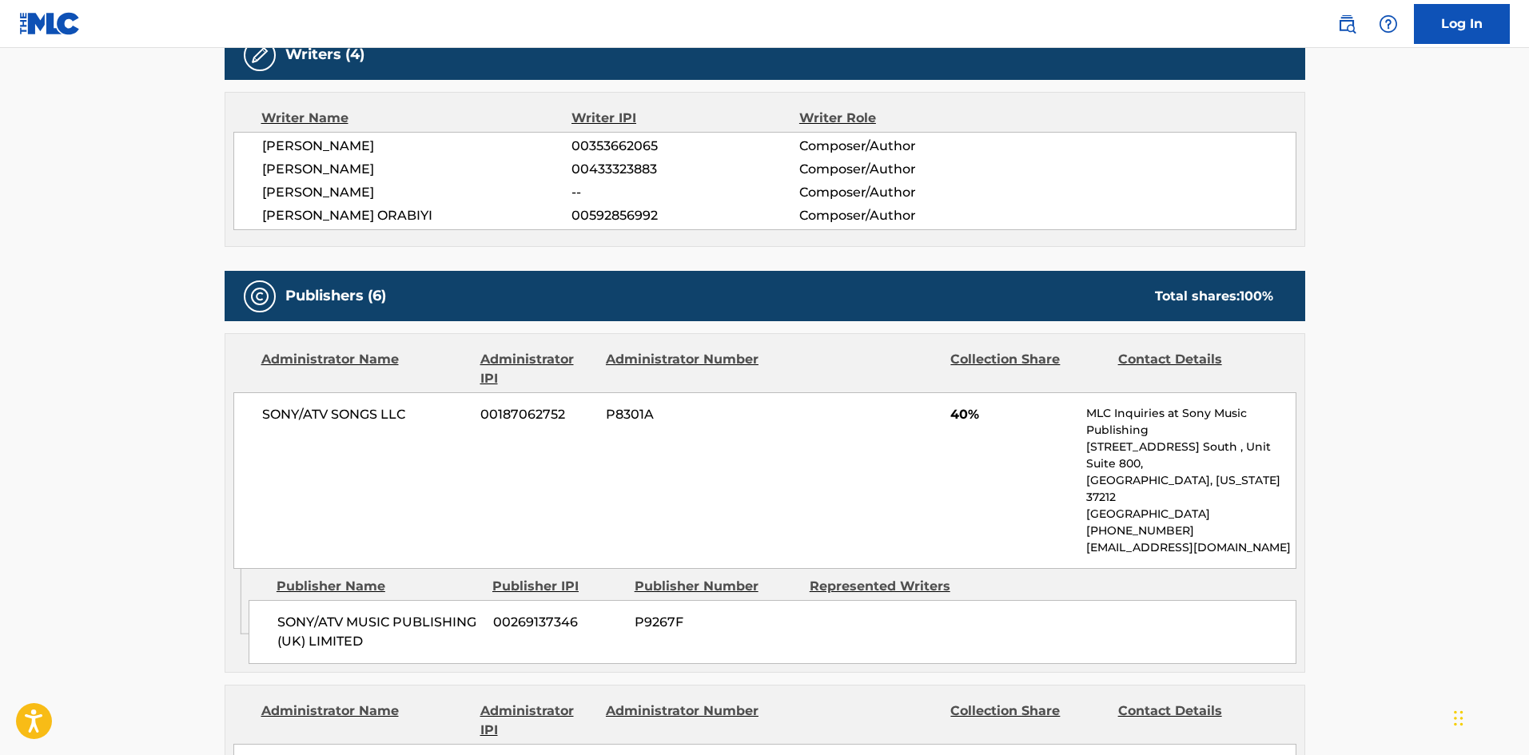
scroll to position [560, 0]
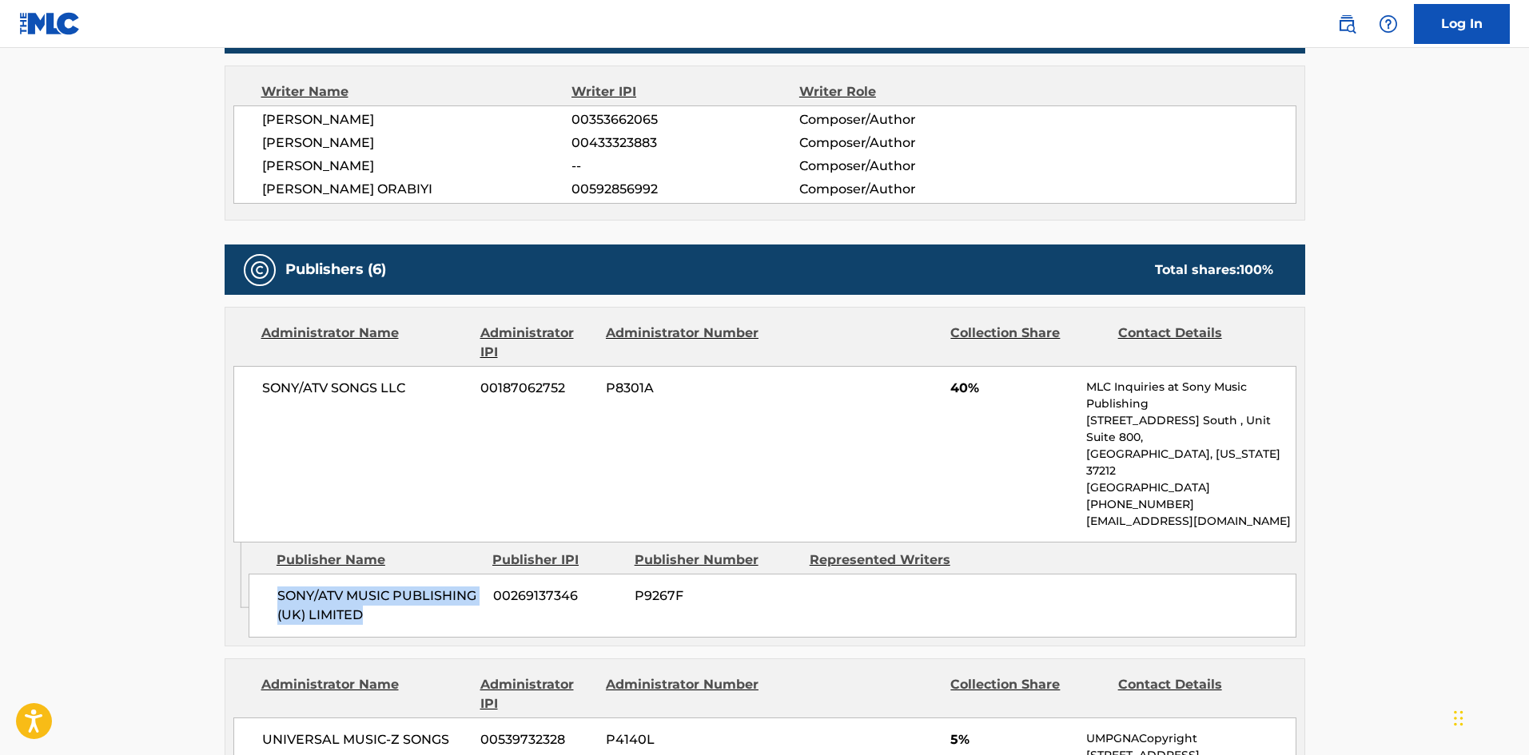
drag, startPoint x: 280, startPoint y: 567, endPoint x: 393, endPoint y: 581, distance: 114.4
click at [393, 587] on span "SONY/ATV MUSIC PUBLISHING (UK) LIMITED" at bounding box center [379, 606] width 204 height 38
drag, startPoint x: 948, startPoint y: 389, endPoint x: 974, endPoint y: 390, distance: 25.6
click at [974, 390] on div "SONY/ATV SONGS LLC 00187062752 P8301A 40% MLC Inquiries at Sony Music Publishin…" at bounding box center [764, 454] width 1063 height 177
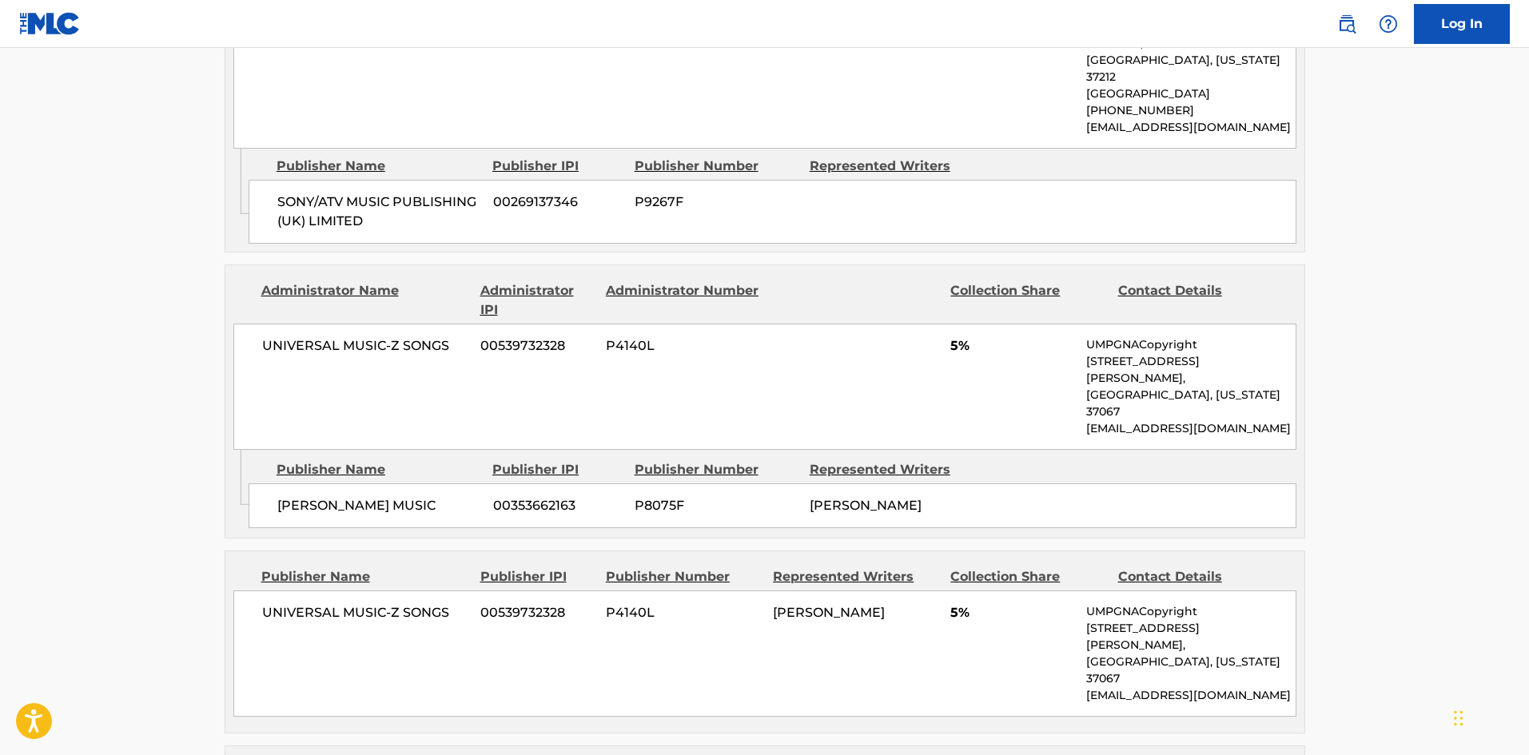
scroll to position [959, 0]
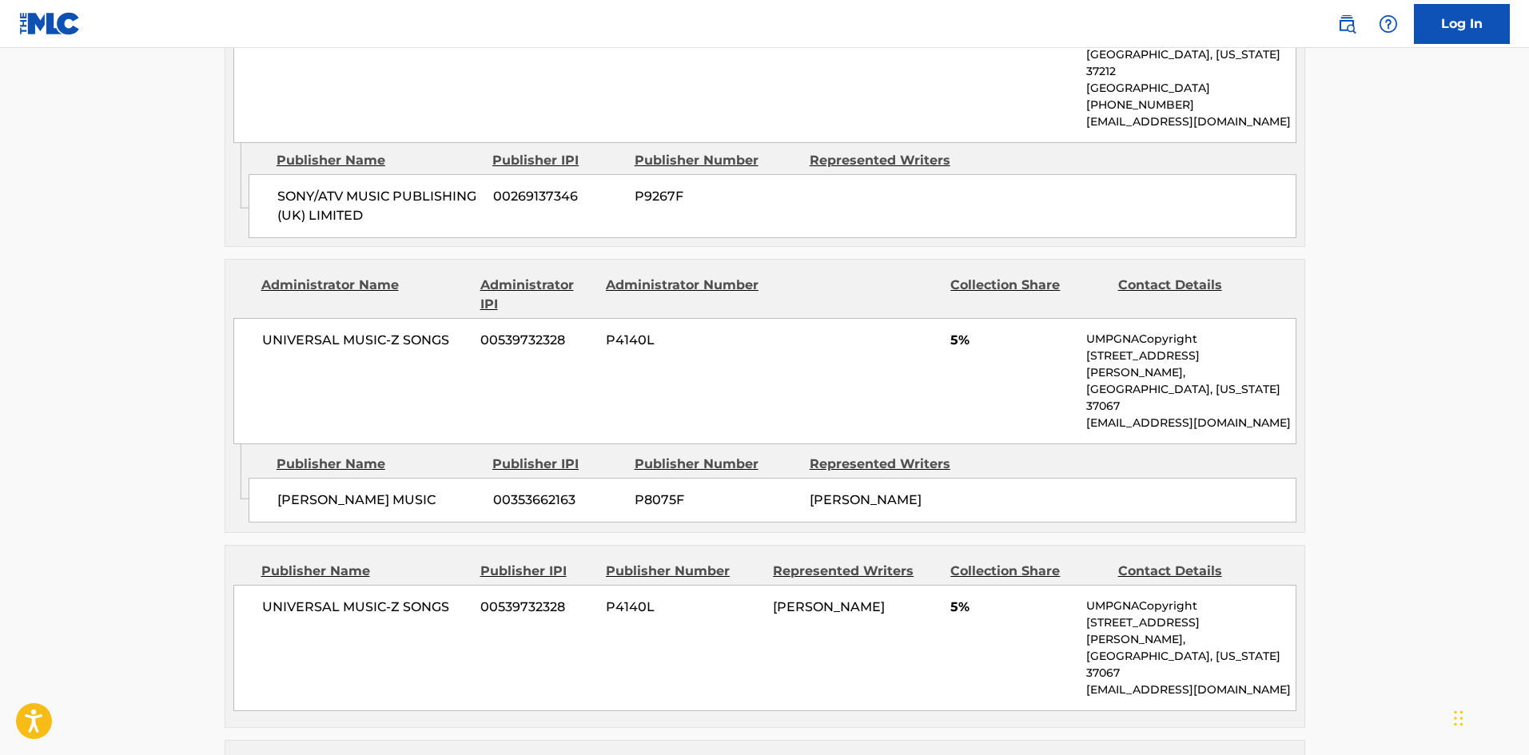
drag, startPoint x: 277, startPoint y: 437, endPoint x: 441, endPoint y: 433, distance: 164.7
click at [441, 491] on span "BRITNEY SPEARS MUSIC" at bounding box center [379, 500] width 204 height 19
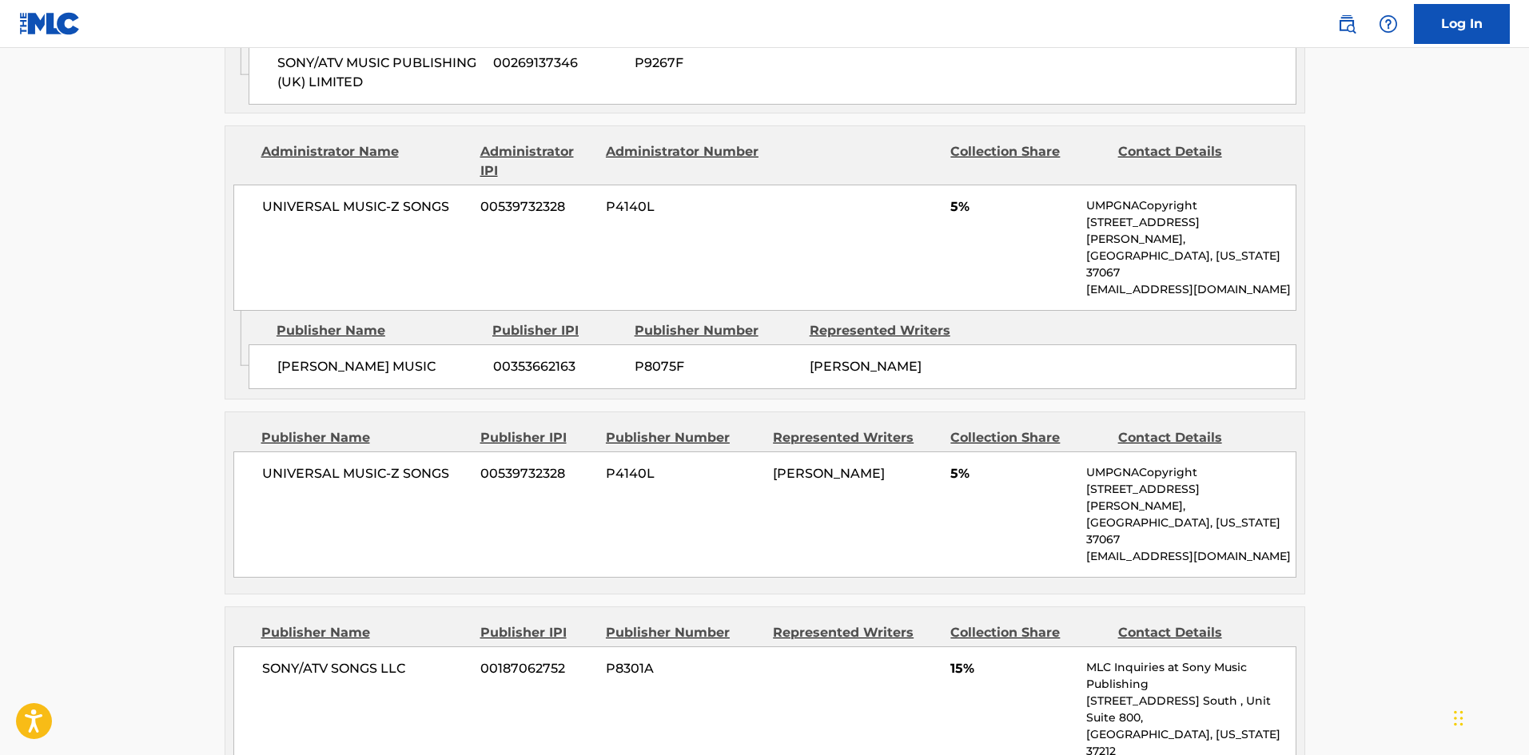
scroll to position [1279, 0]
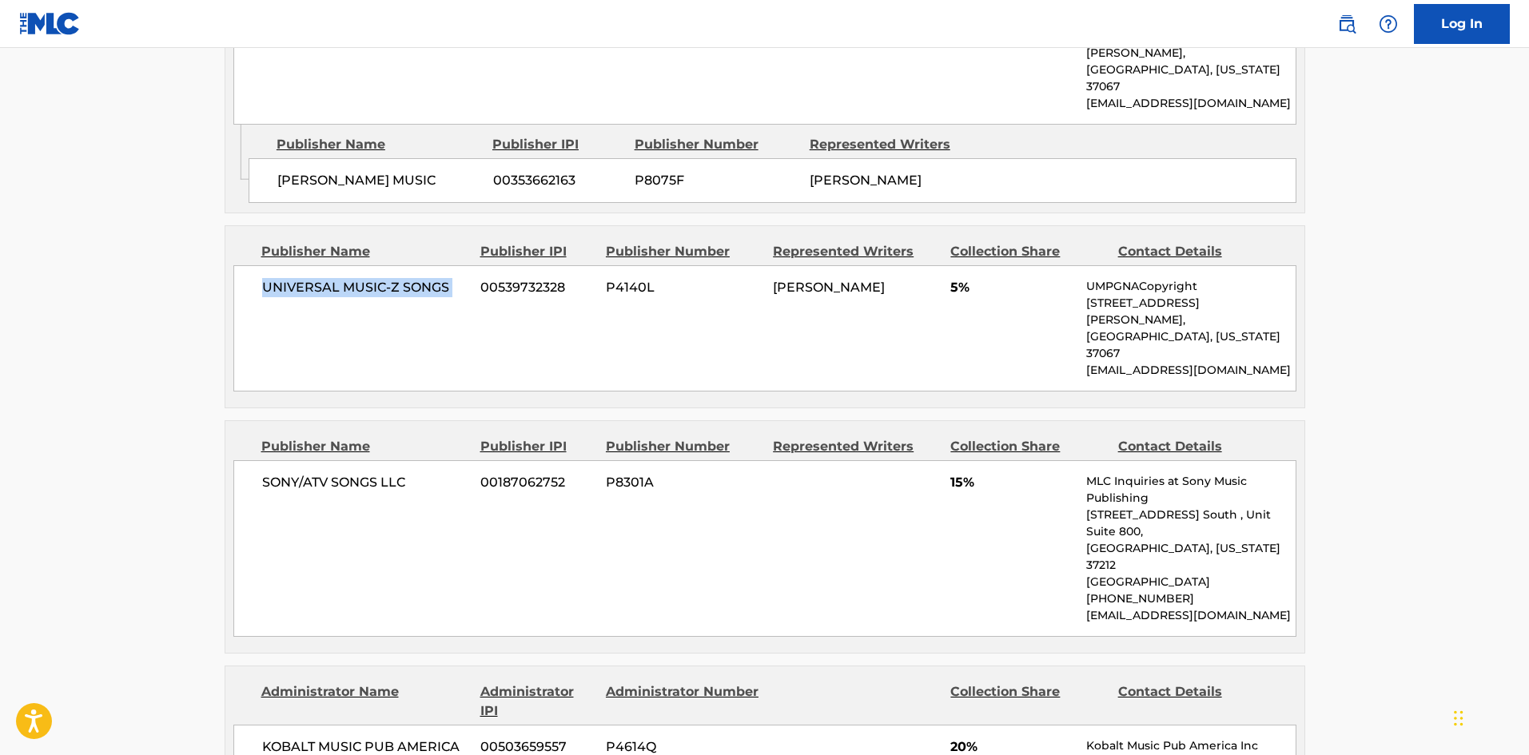
drag, startPoint x: 265, startPoint y: 222, endPoint x: 477, endPoint y: 209, distance: 212.3
click at [477, 265] on div "UNIVERSAL MUSIC-Z SONGS 00539732328 P4140L BRITNEY SPEARS 5% UMPGNACopyright 15…" at bounding box center [764, 328] width 1063 height 126
drag, startPoint x: 254, startPoint y: 383, endPoint x: 465, endPoint y: 368, distance: 211.6
click at [465, 460] on div "SONY/ATV SONGS LLC 00187062752 P8301A 15% MLC Inquiries at Sony Music Publishin…" at bounding box center [764, 548] width 1063 height 177
drag, startPoint x: 946, startPoint y: 385, endPoint x: 964, endPoint y: 383, distance: 18.5
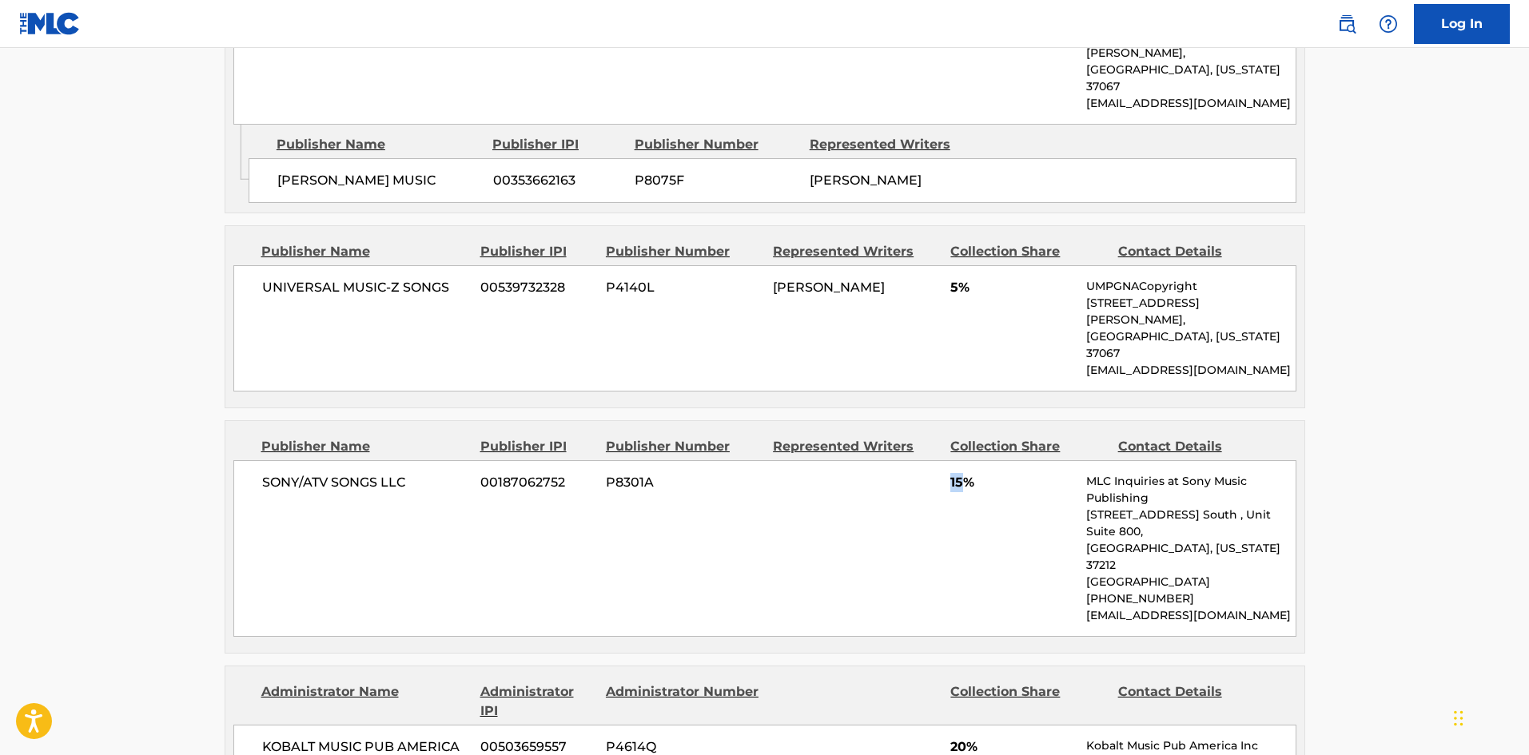
click at [964, 460] on div "SONY/ATV SONGS LLC 00187062752 P8301A 15% MLC Inquiries at Sony Music Publishin…" at bounding box center [764, 548] width 1063 height 177
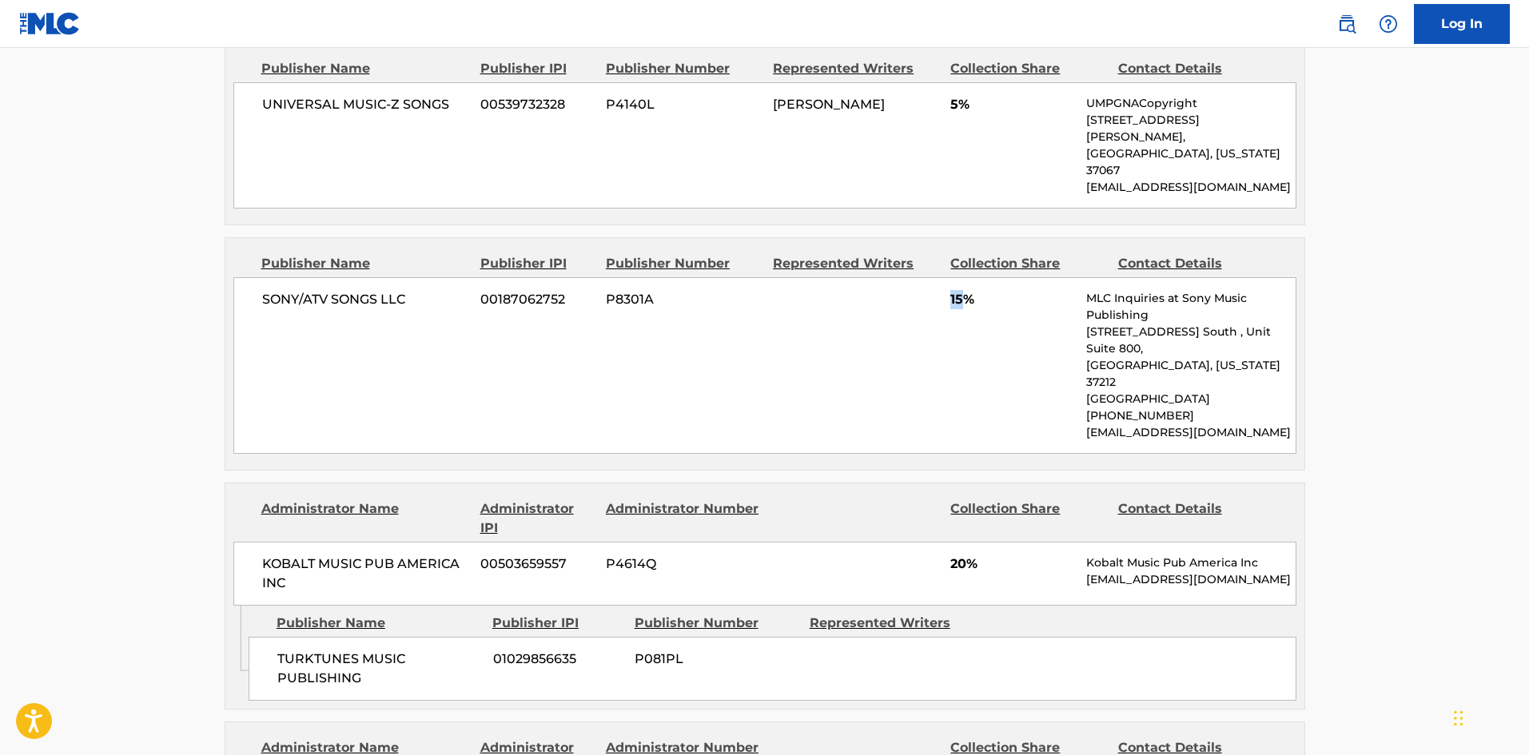
scroll to position [1519, 0]
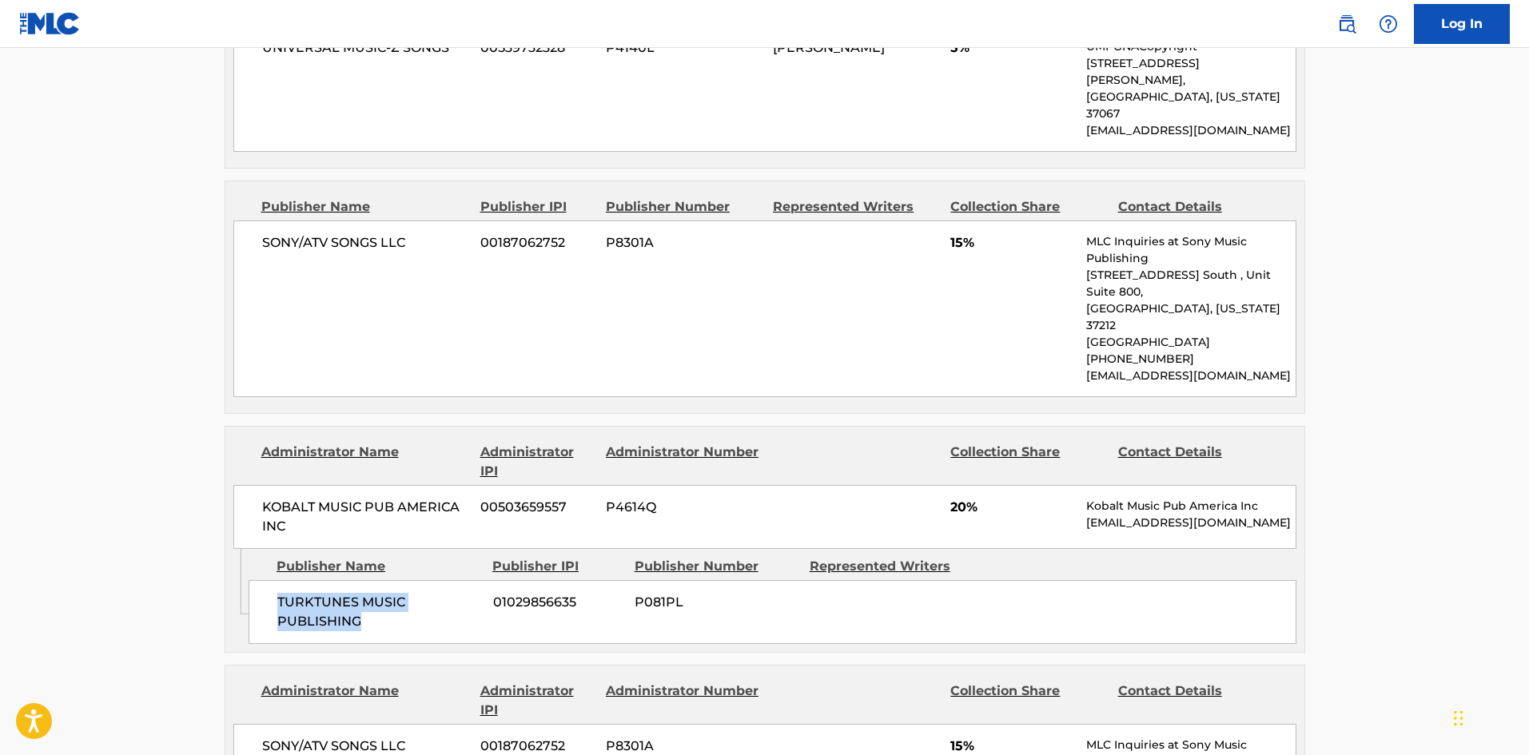
drag, startPoint x: 274, startPoint y: 464, endPoint x: 381, endPoint y: 488, distance: 109.0
click at [381, 580] on div "TURKTUNES MUSIC PUBLISHING 01029856635 P081PL" at bounding box center [773, 612] width 1048 height 64
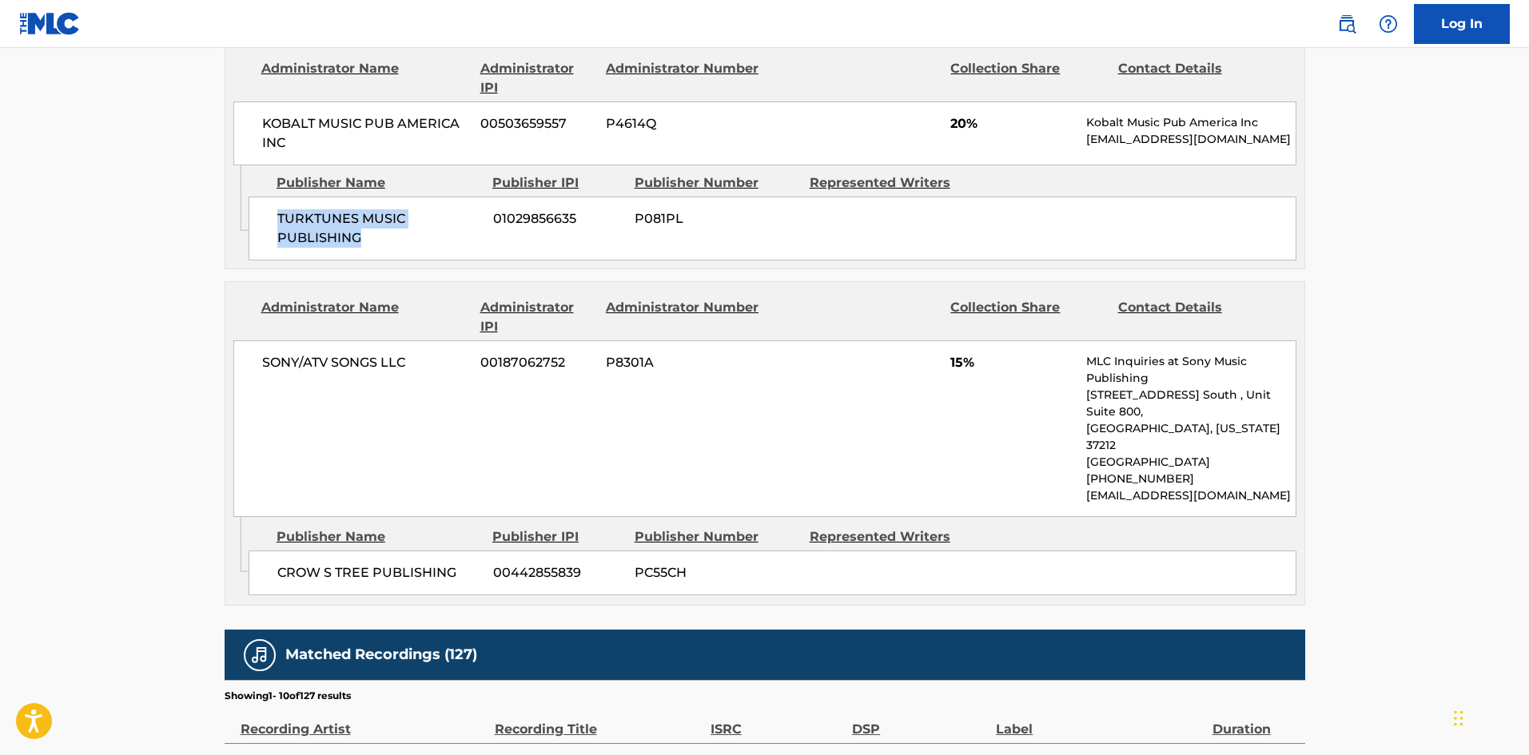
scroll to position [1919, 0]
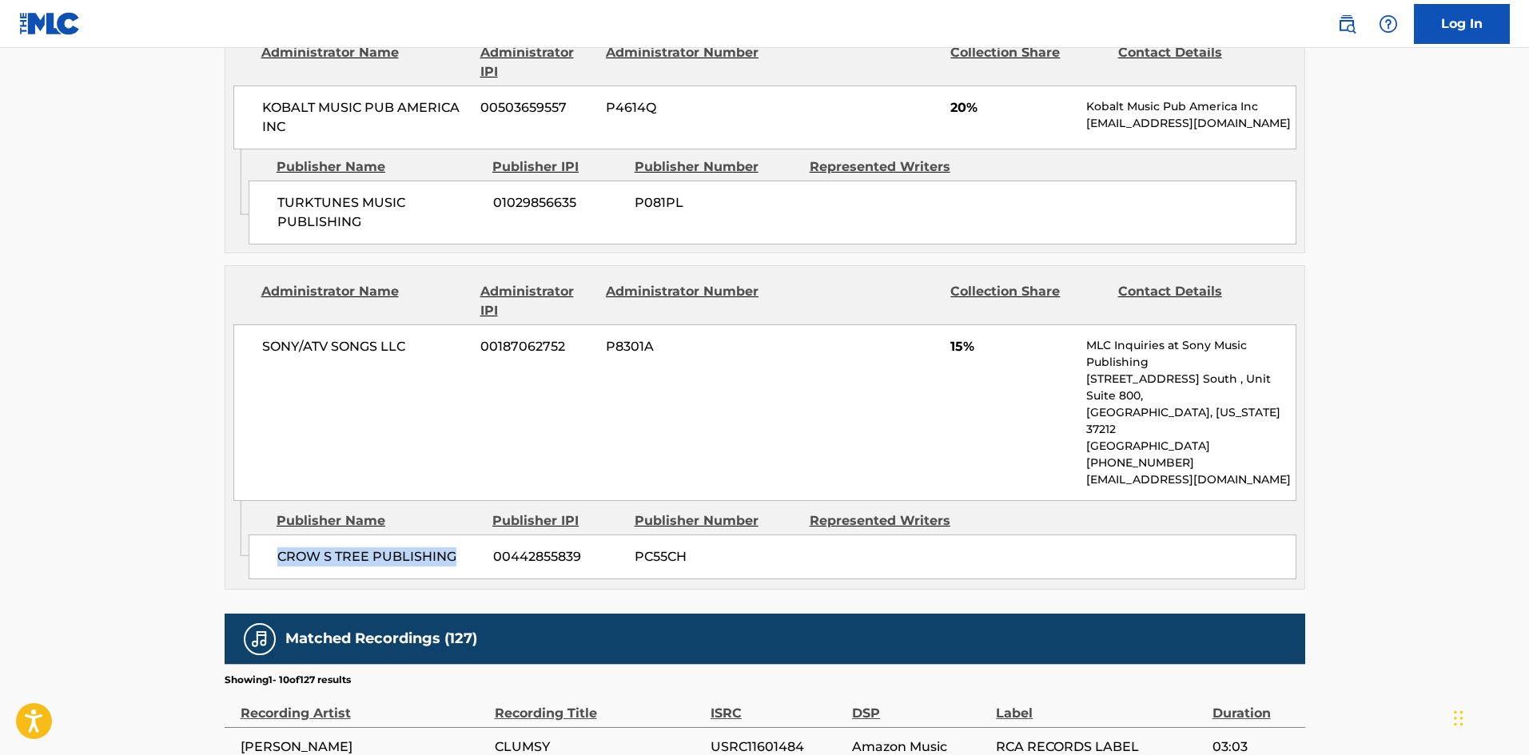
drag, startPoint x: 278, startPoint y: 389, endPoint x: 464, endPoint y: 398, distance: 185.7
click at [464, 548] on span "CROW S TREE PUBLISHING" at bounding box center [379, 557] width 204 height 19
drag, startPoint x: 943, startPoint y: 216, endPoint x: 962, endPoint y: 213, distance: 19.3
click at [962, 325] on div "SONY/ATV SONGS LLC 00187062752 P8301A 15% MLC Inquiries at Sony Music Publishin…" at bounding box center [764, 413] width 1063 height 177
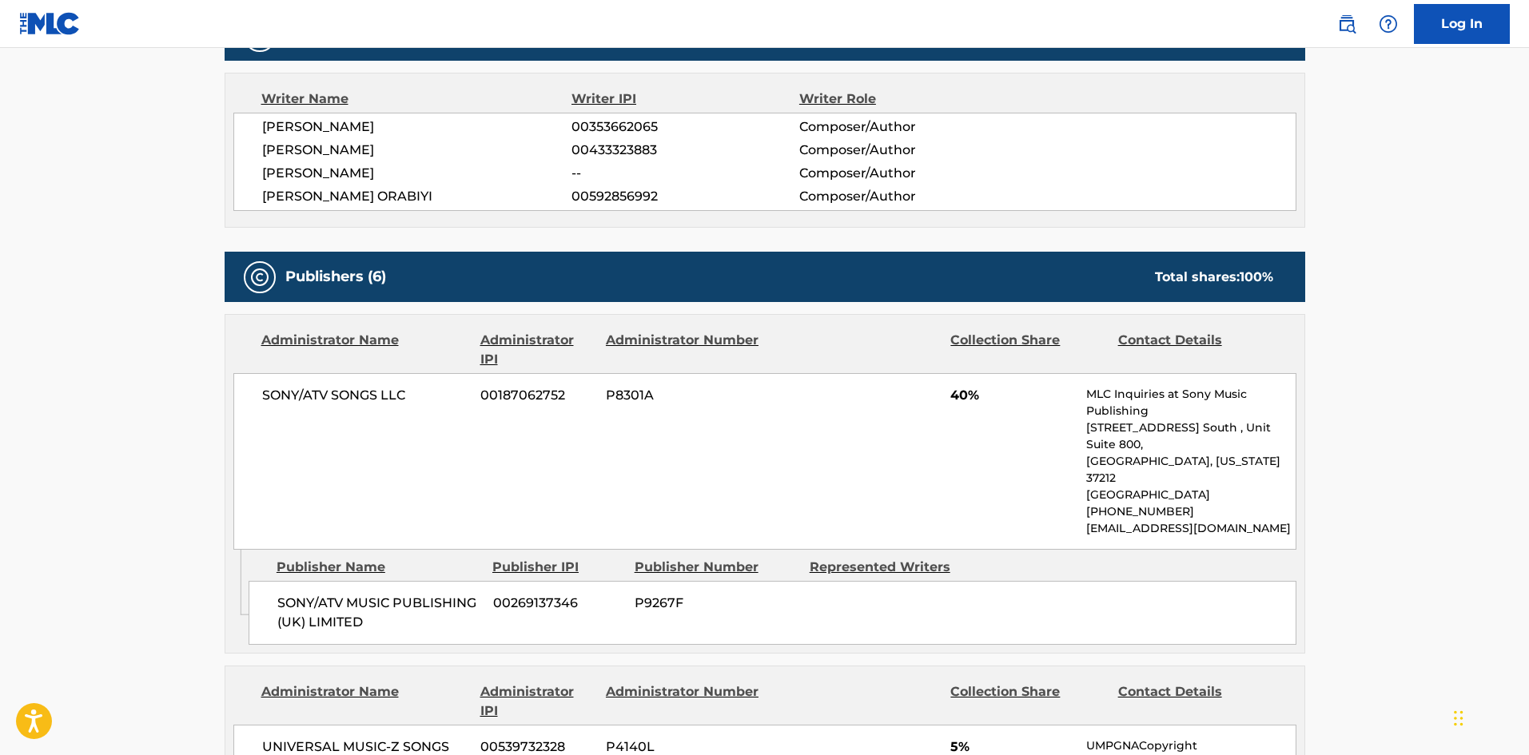
scroll to position [560, 0]
